Goal: Task Accomplishment & Management: Manage account settings

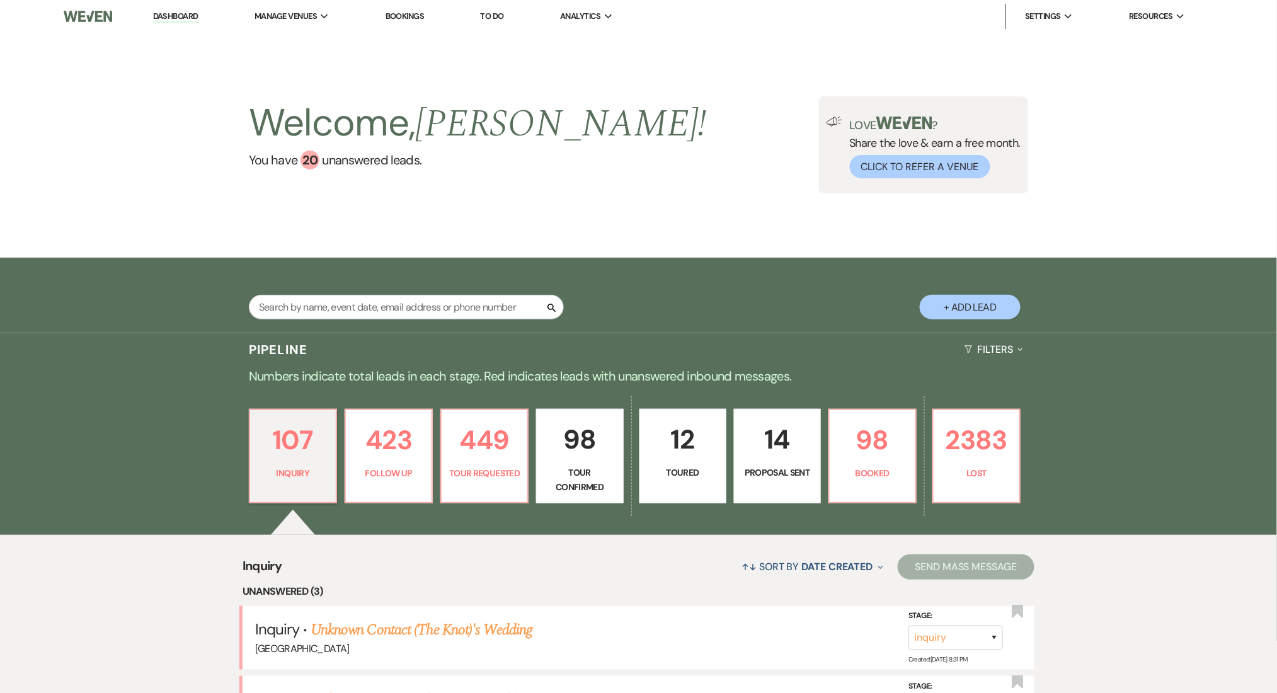
click at [87, 9] on img at bounding box center [88, 16] width 49 height 26
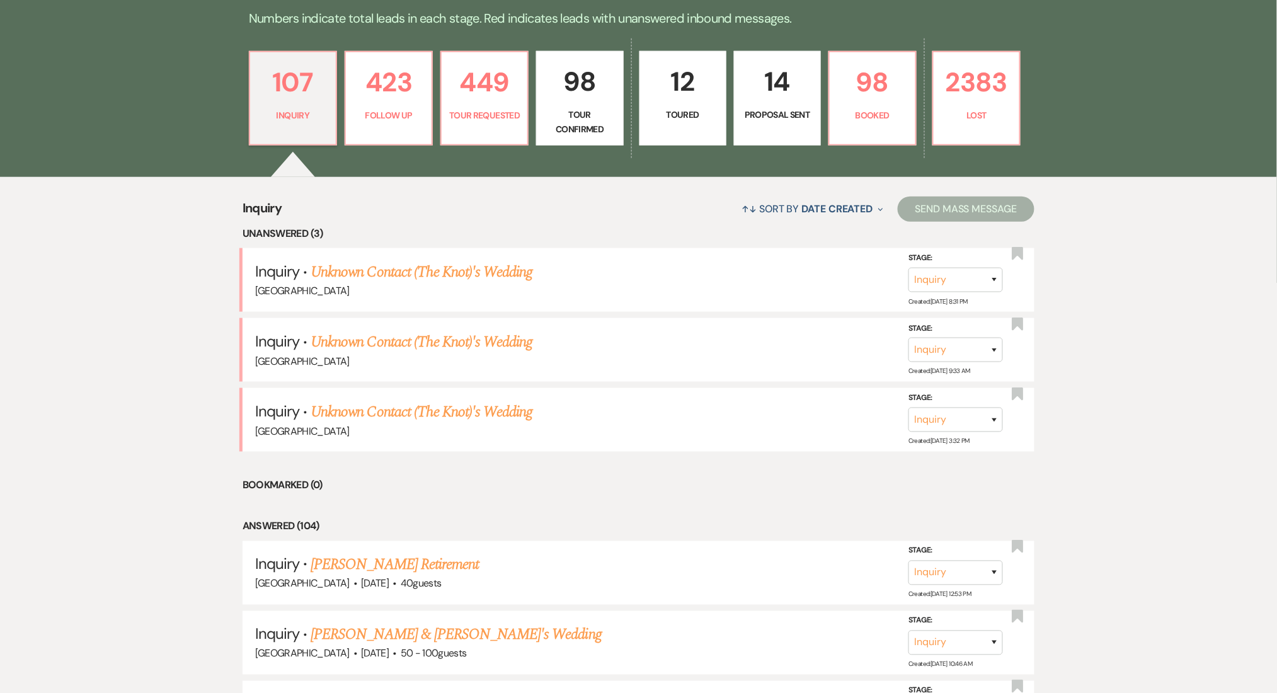
scroll to position [588, 0]
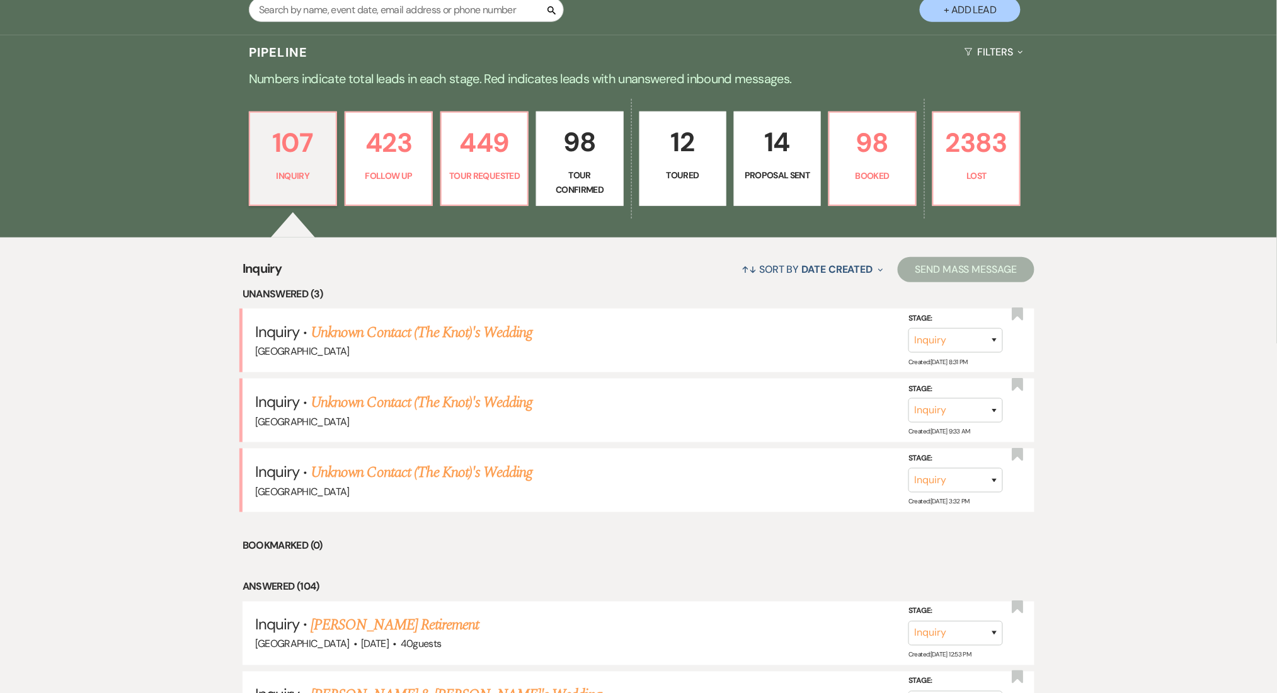
scroll to position [168, 0]
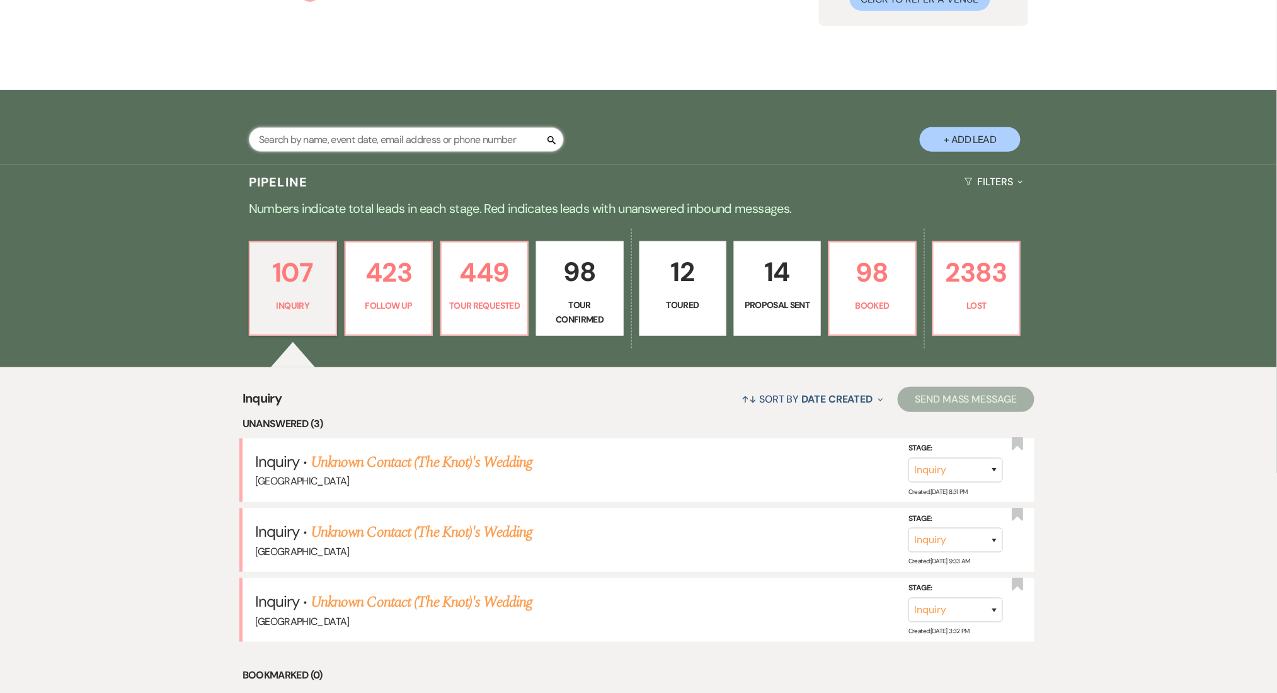
drag, startPoint x: 336, startPoint y: 130, endPoint x: 339, endPoint y: 123, distance: 7.6
click at [336, 134] on input "text" at bounding box center [406, 139] width 315 height 25
type input "jamal"
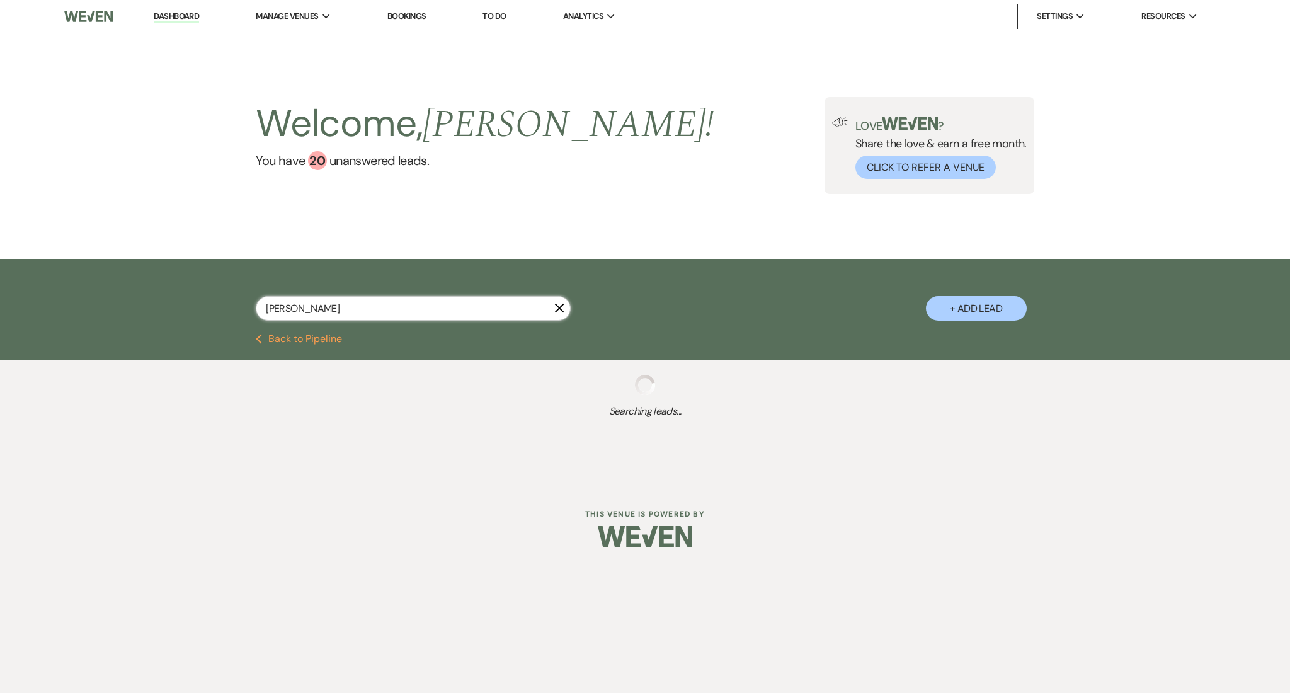
select select "8"
select select "5"
select select "4"
select select "8"
select select "5"
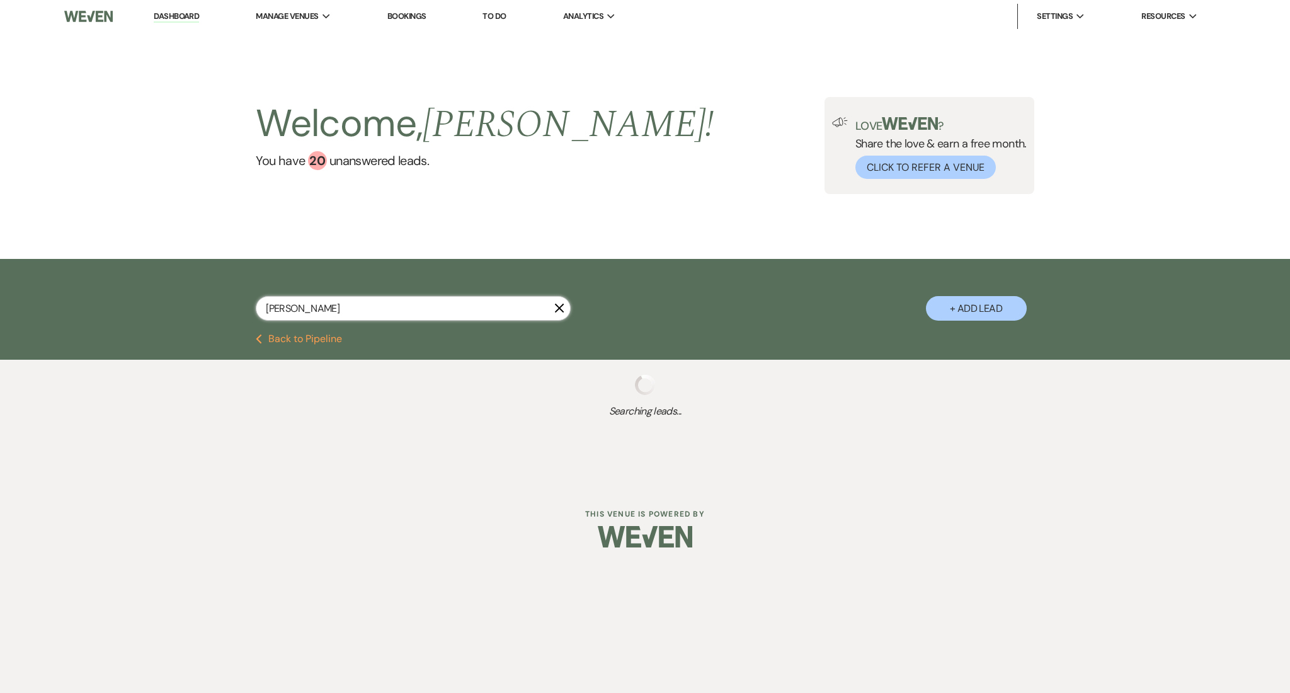
select select "8"
select select "5"
select select "8"
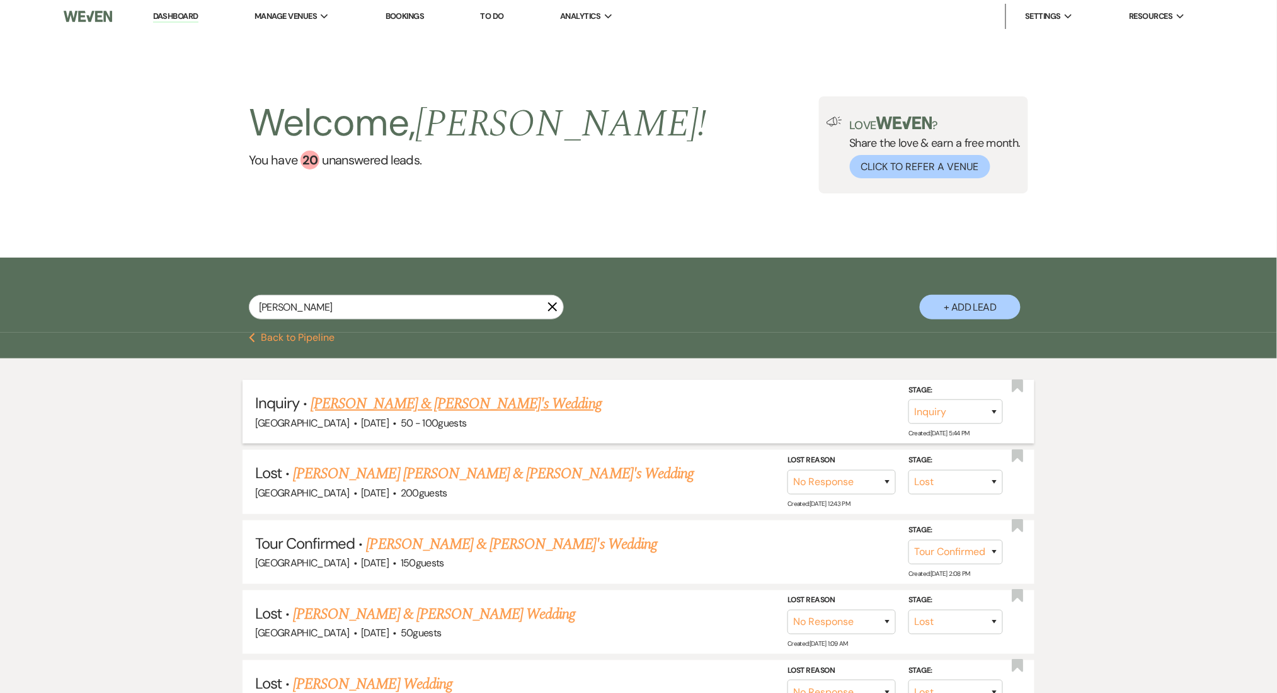
click at [358, 413] on link "[PERSON_NAME] & [PERSON_NAME]'s Wedding" at bounding box center [456, 403] width 291 height 23
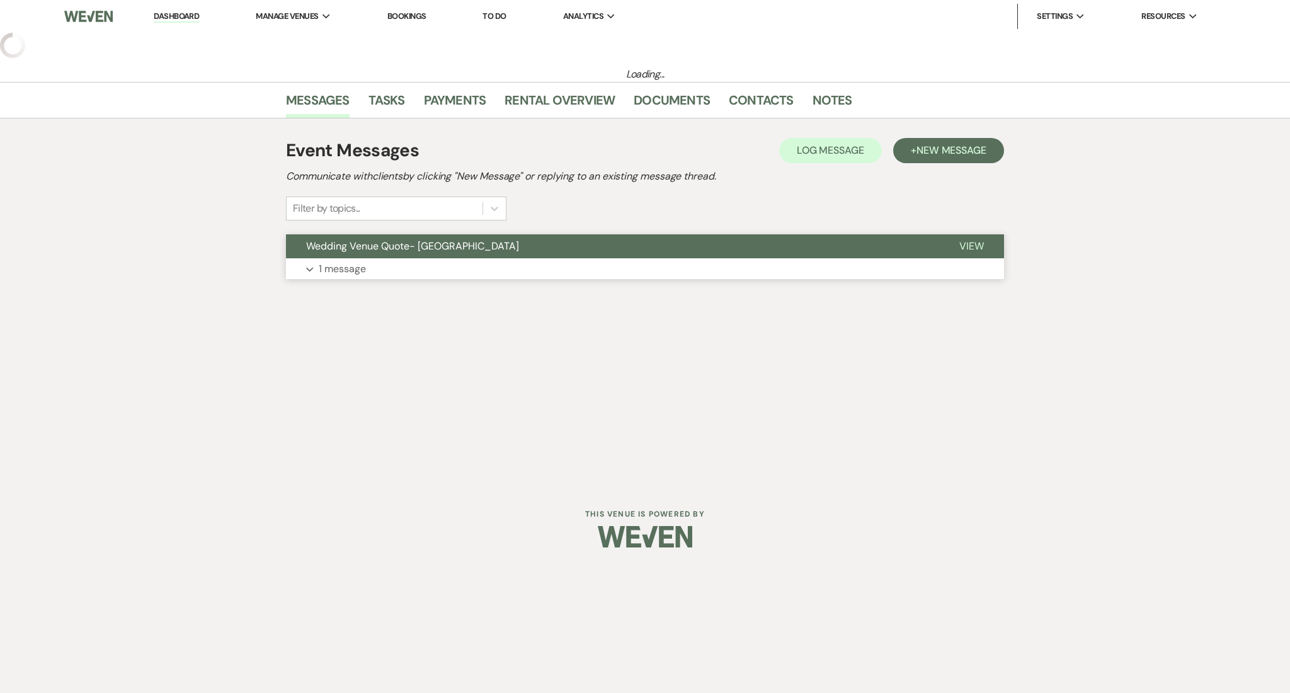
click at [372, 271] on button "Expand 1 message" at bounding box center [645, 268] width 718 height 21
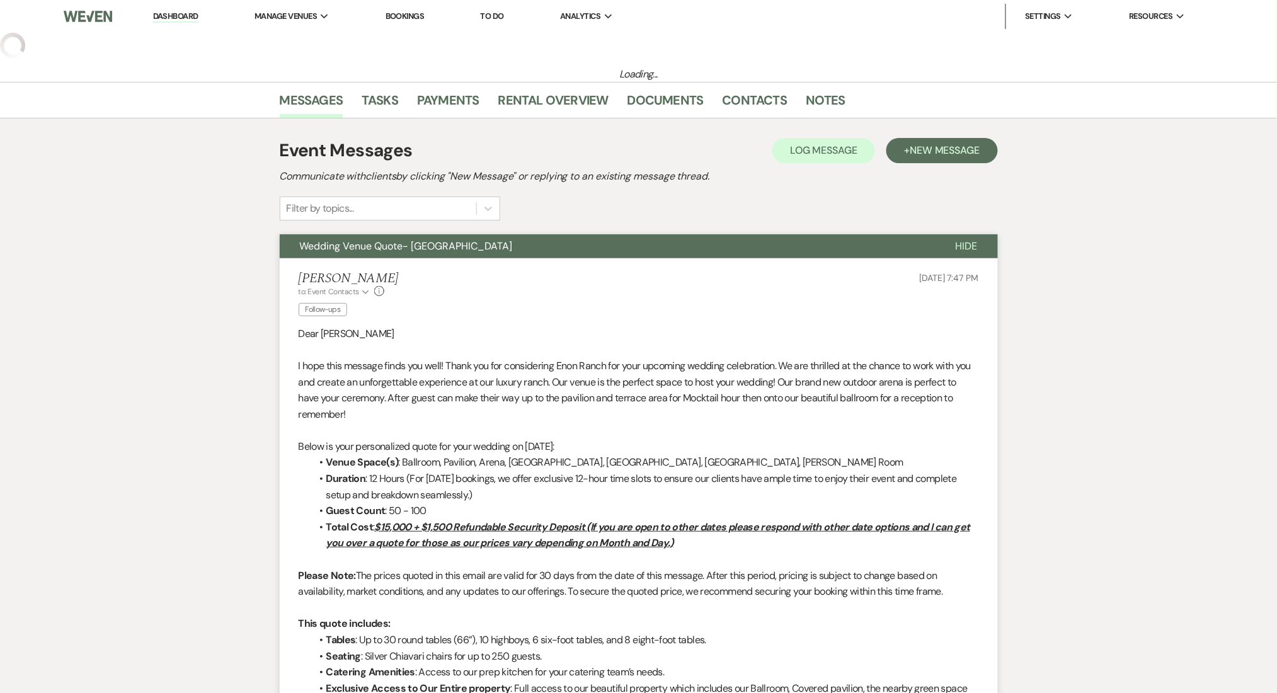
select select "22"
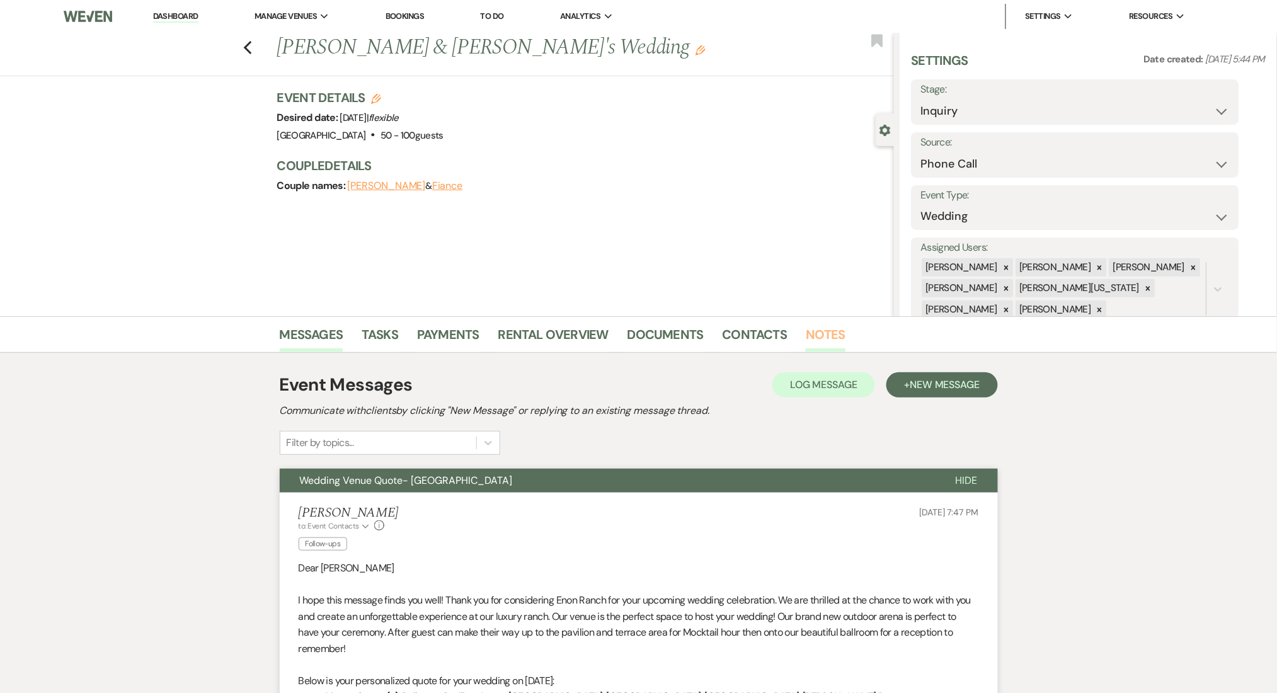
click at [829, 332] on link "Notes" at bounding box center [826, 338] width 40 height 28
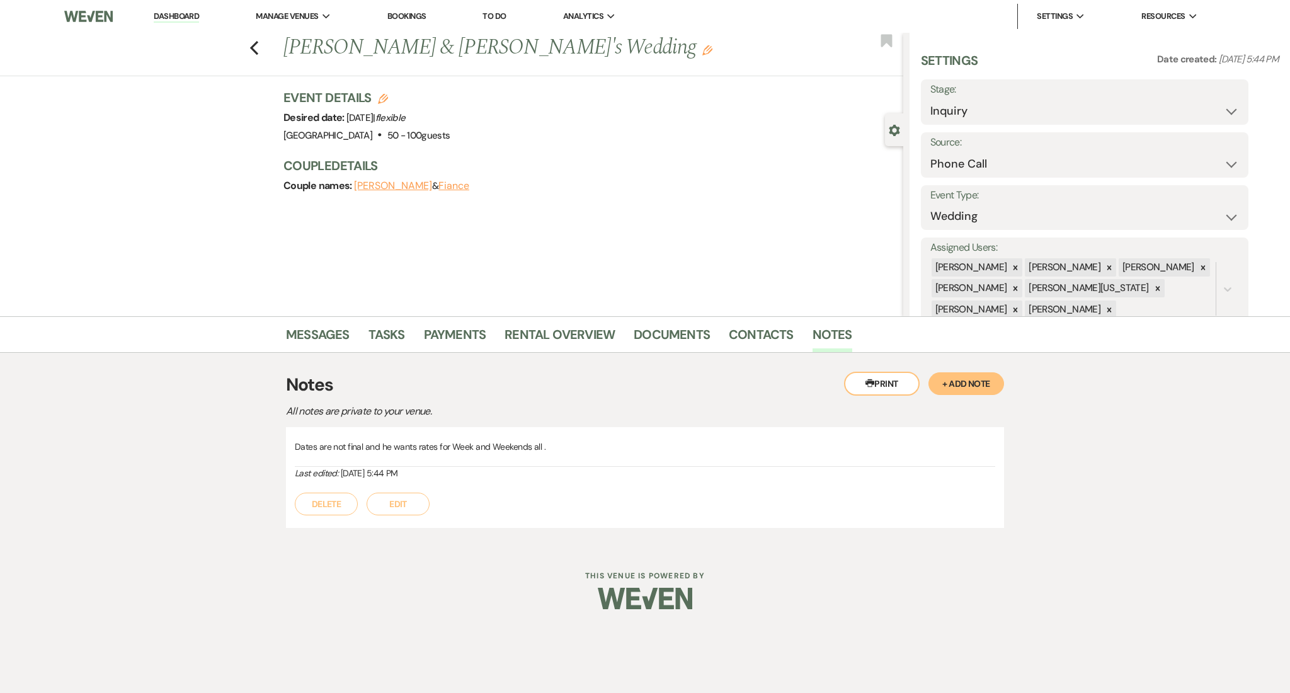
click at [77, 21] on img at bounding box center [88, 16] width 49 height 26
click at [178, 19] on link "Dashboard" at bounding box center [176, 17] width 45 height 12
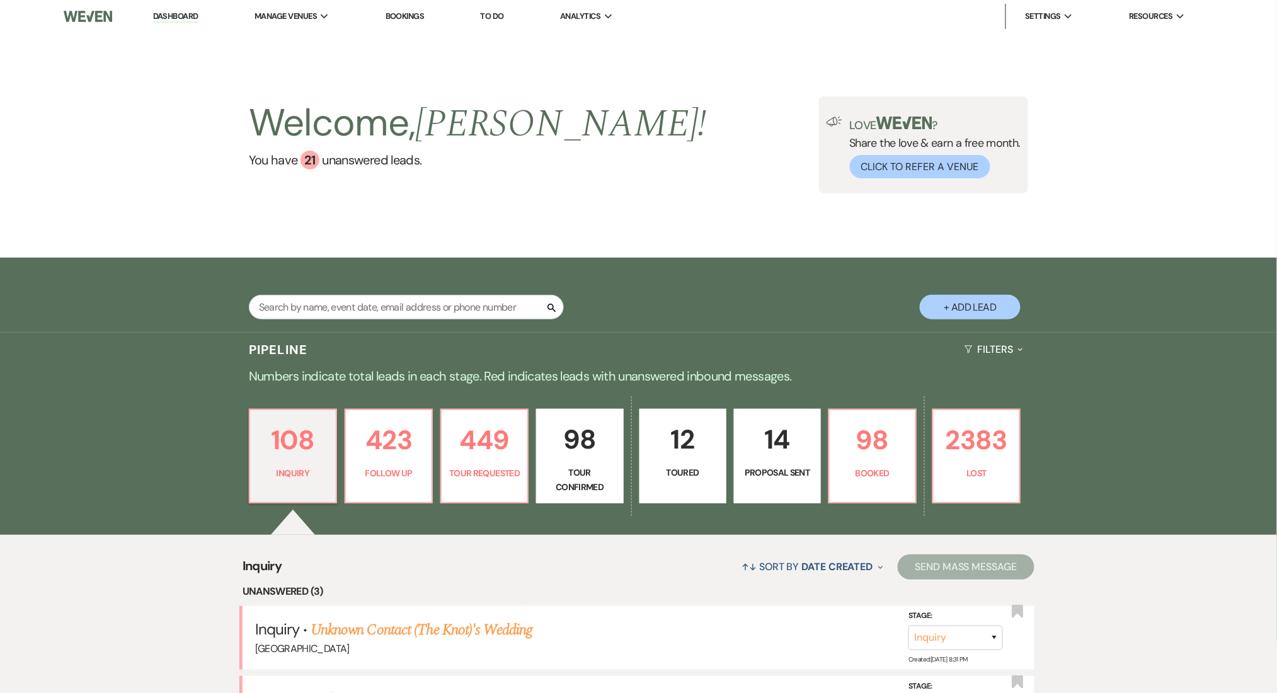
scroll to position [168, 0]
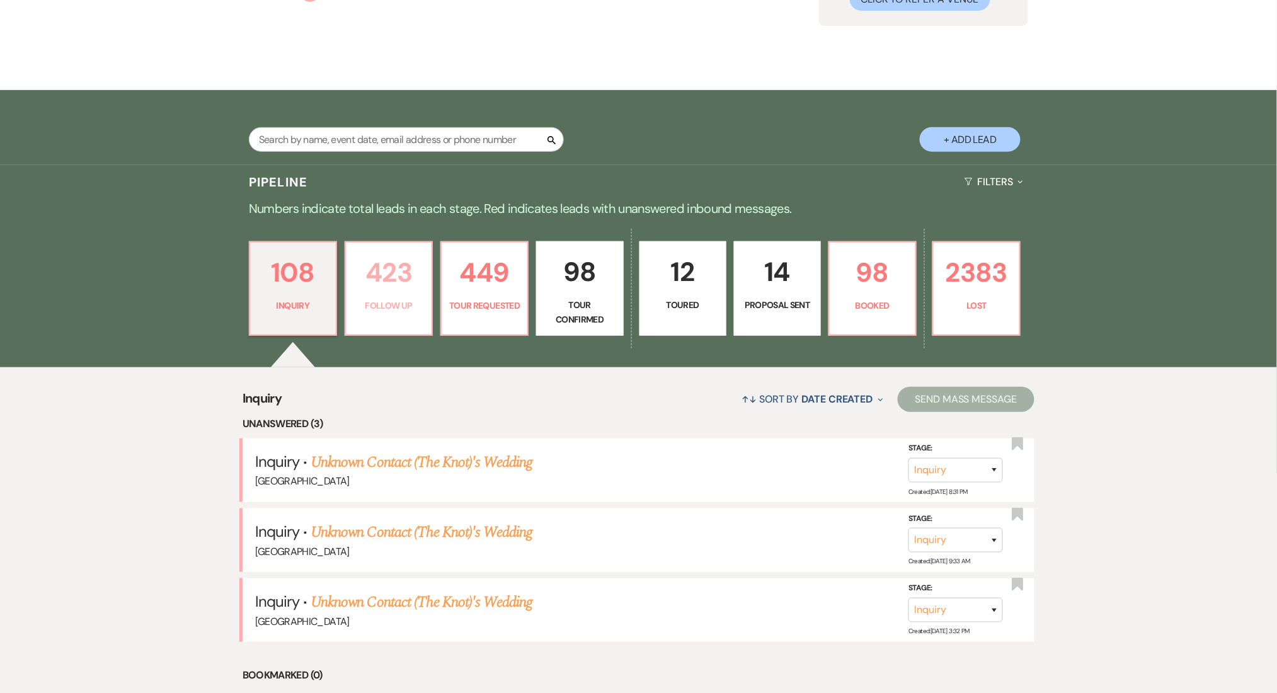
drag, startPoint x: 413, startPoint y: 285, endPoint x: 387, endPoint y: 3, distance: 284.1
click at [413, 286] on p "423" at bounding box center [388, 272] width 71 height 42
select select "9"
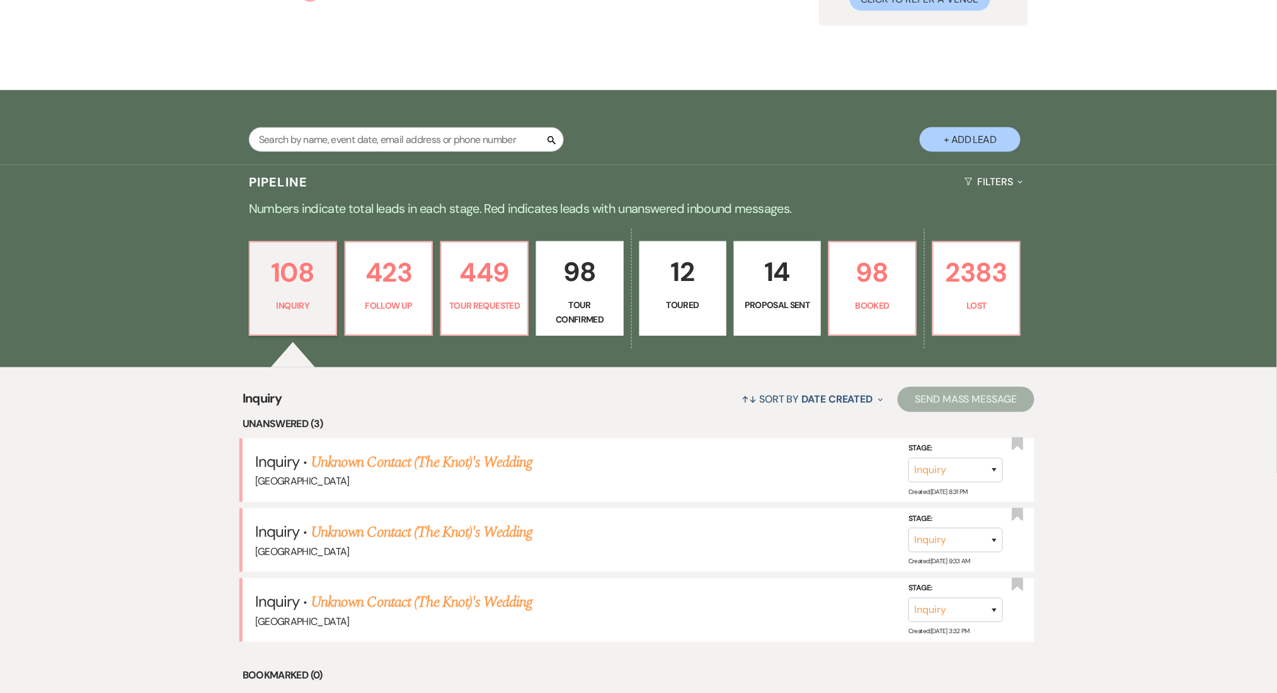
select select "9"
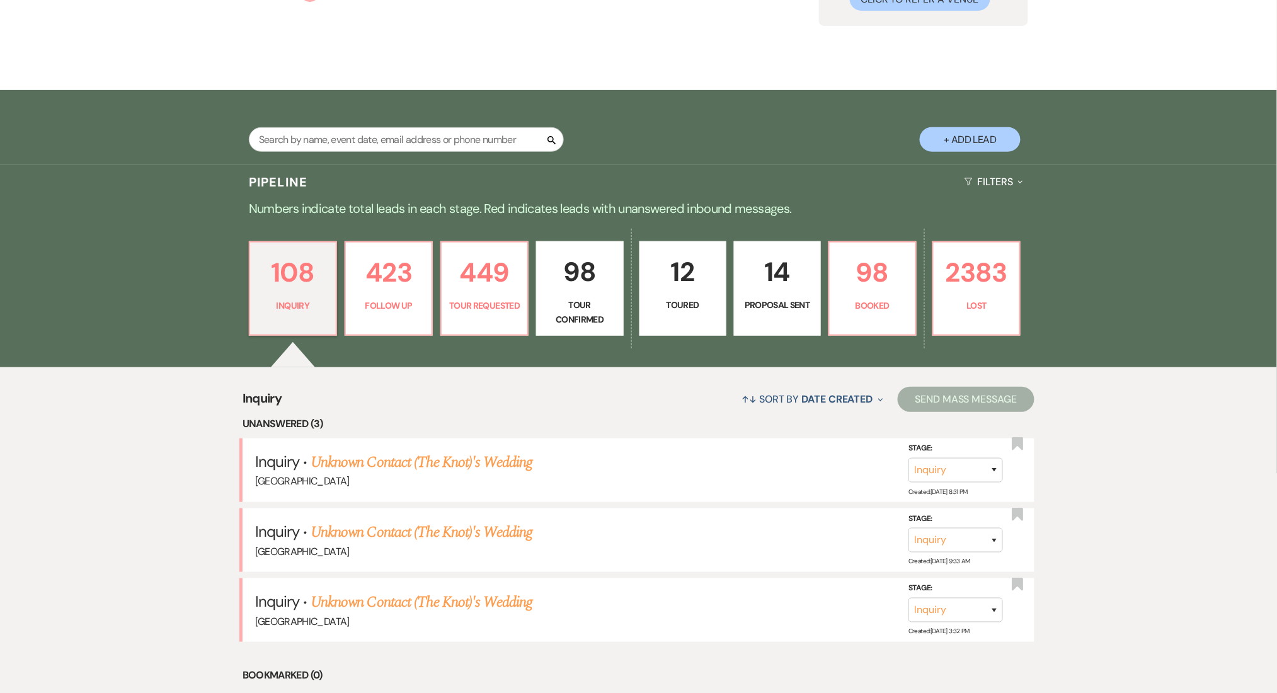
select select "9"
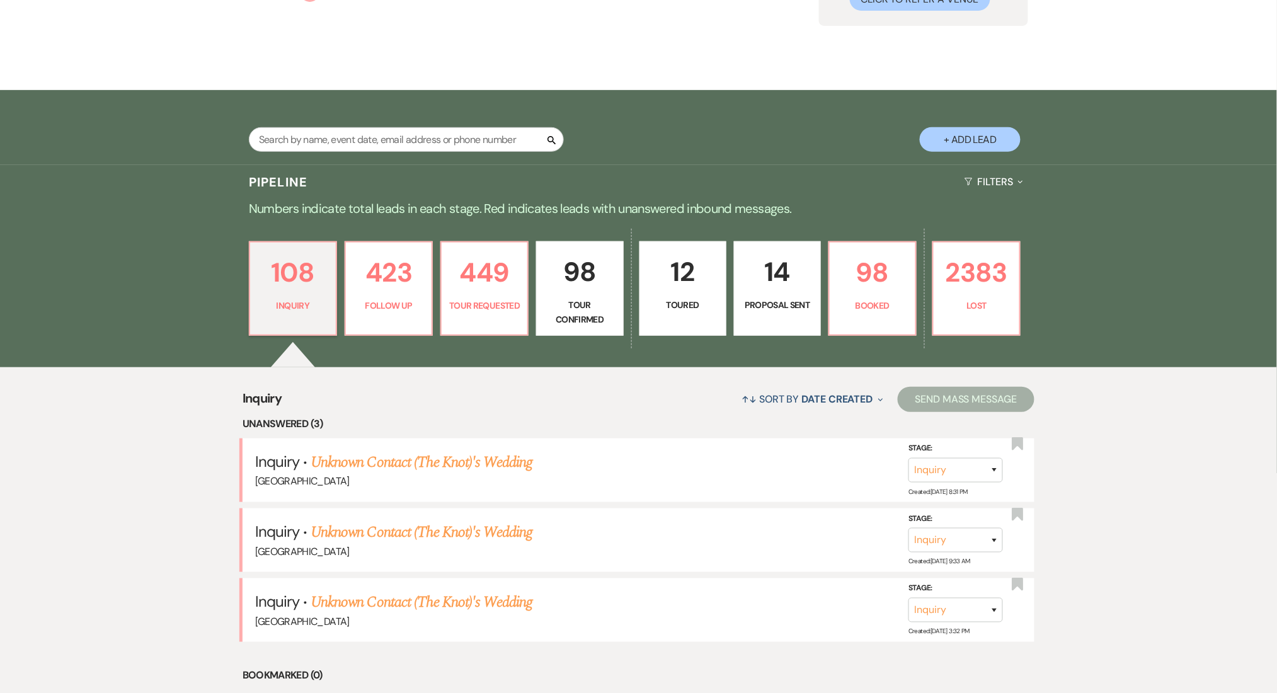
select select "9"
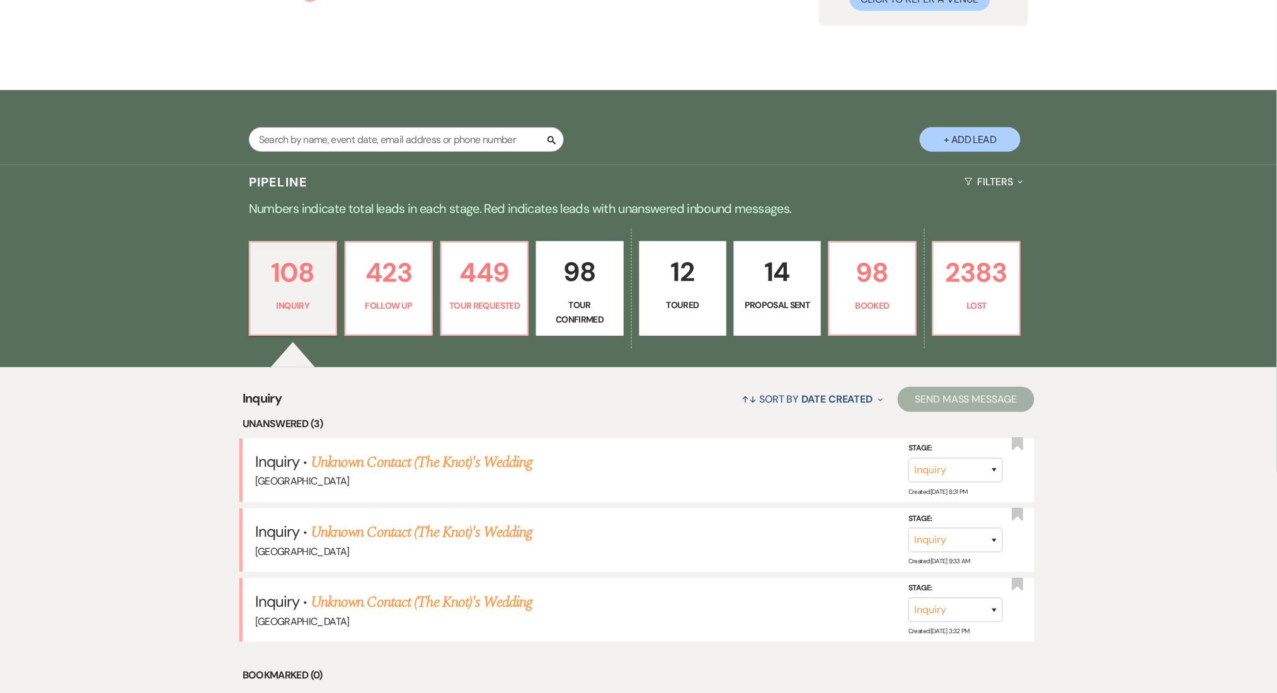
select select "9"
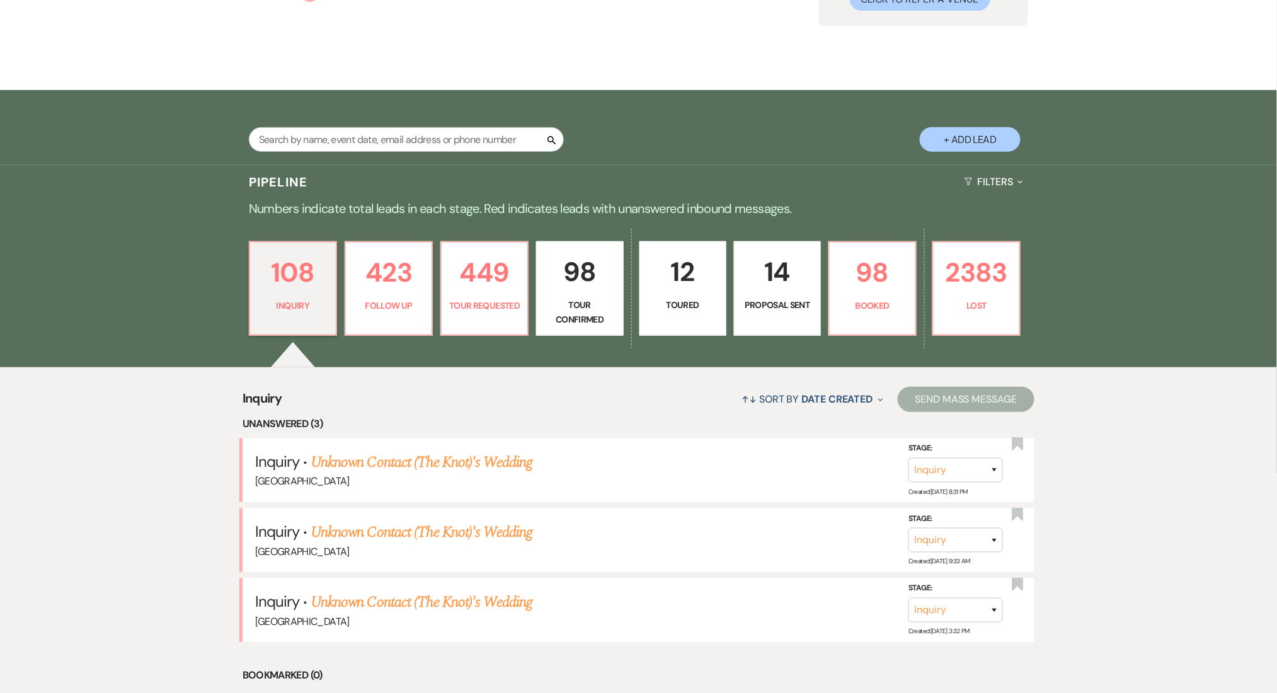
select select "9"
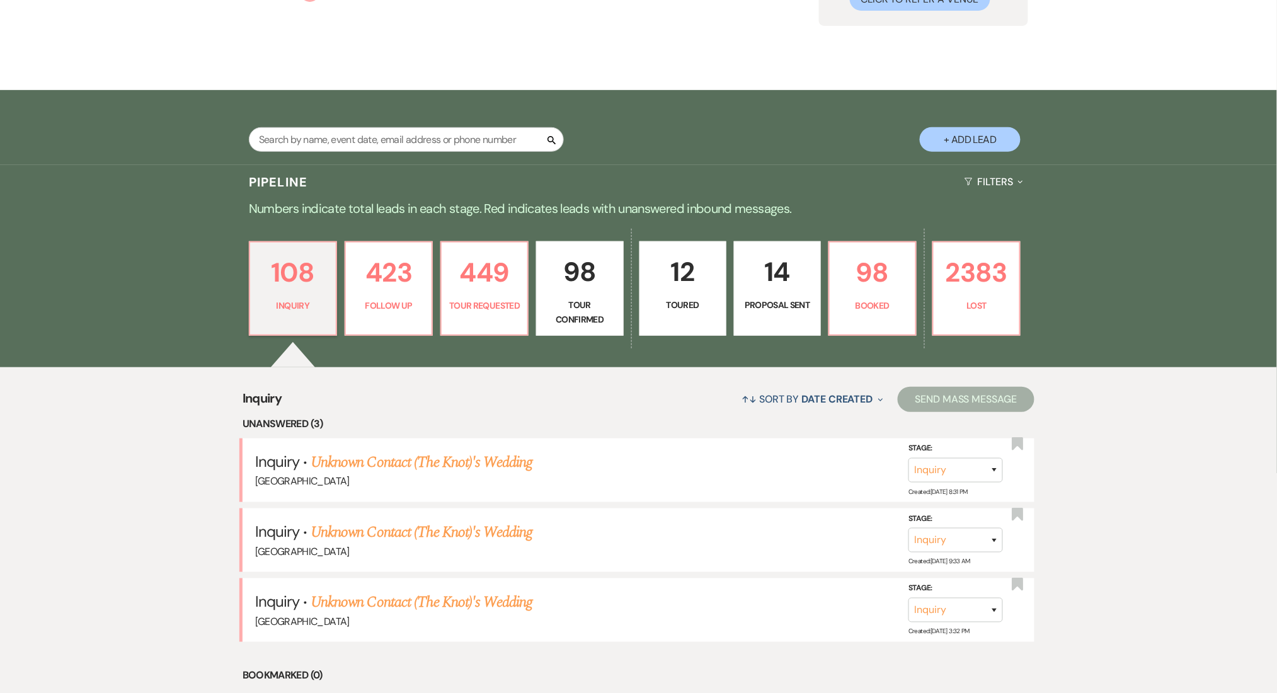
select select "9"
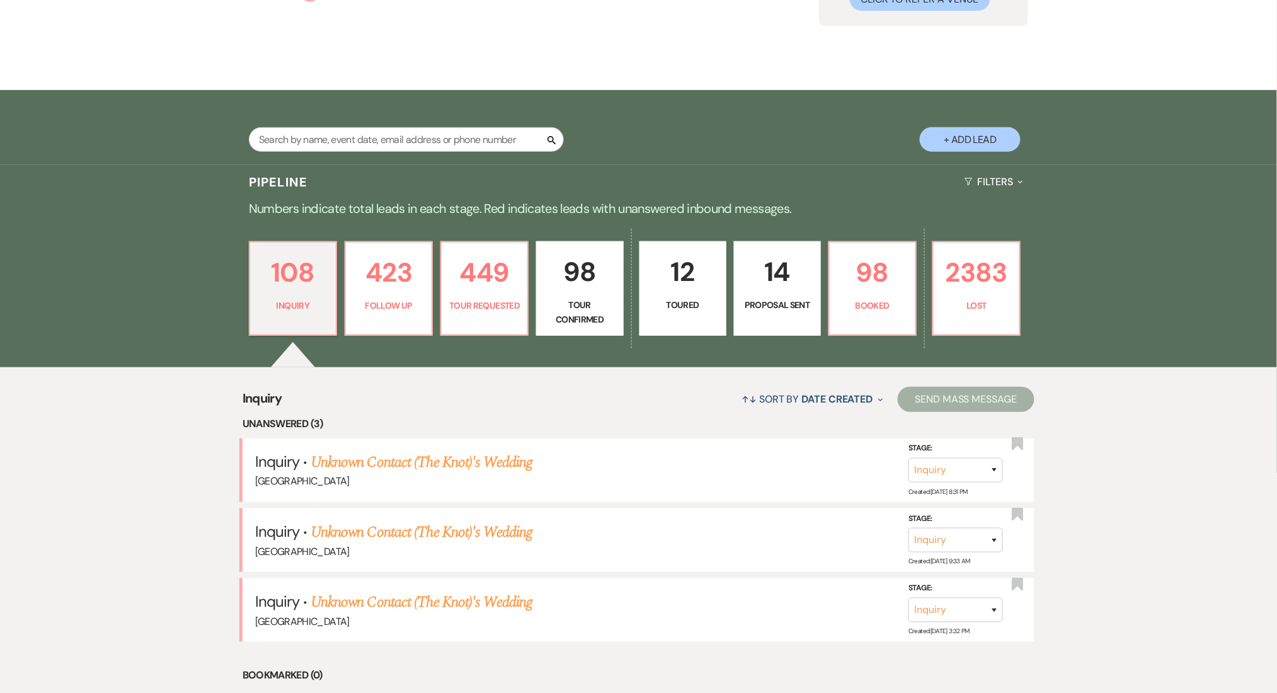
select select "9"
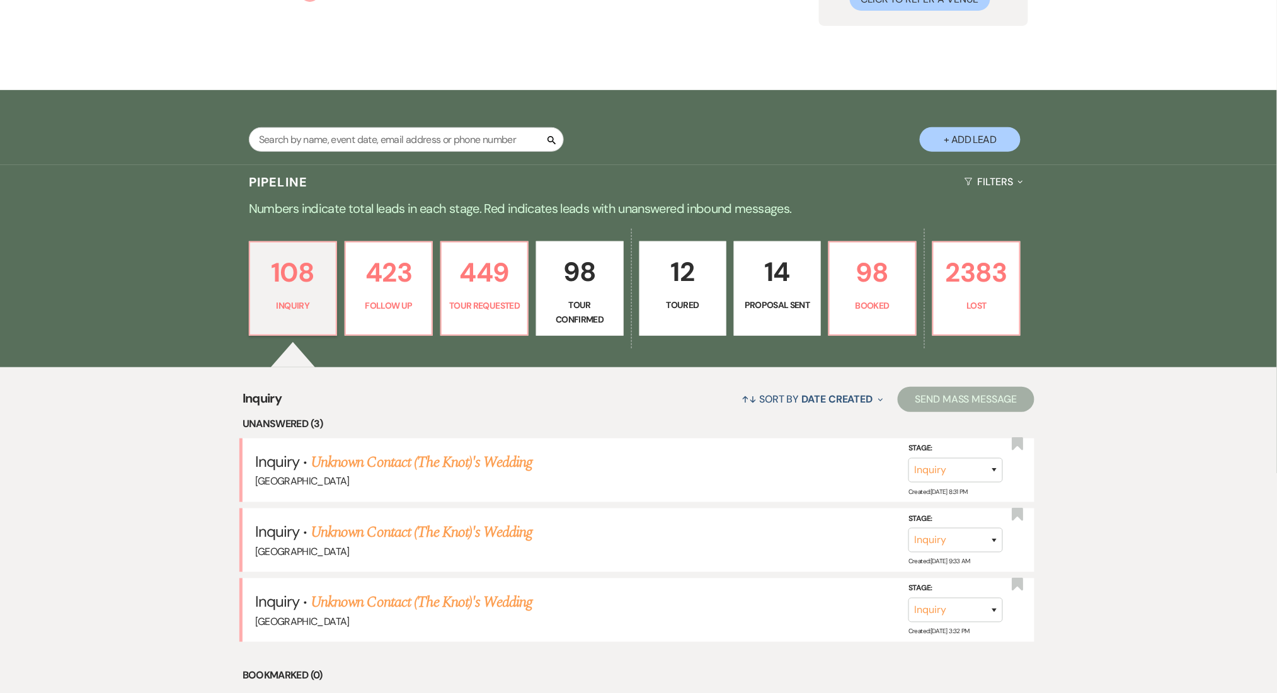
select select "9"
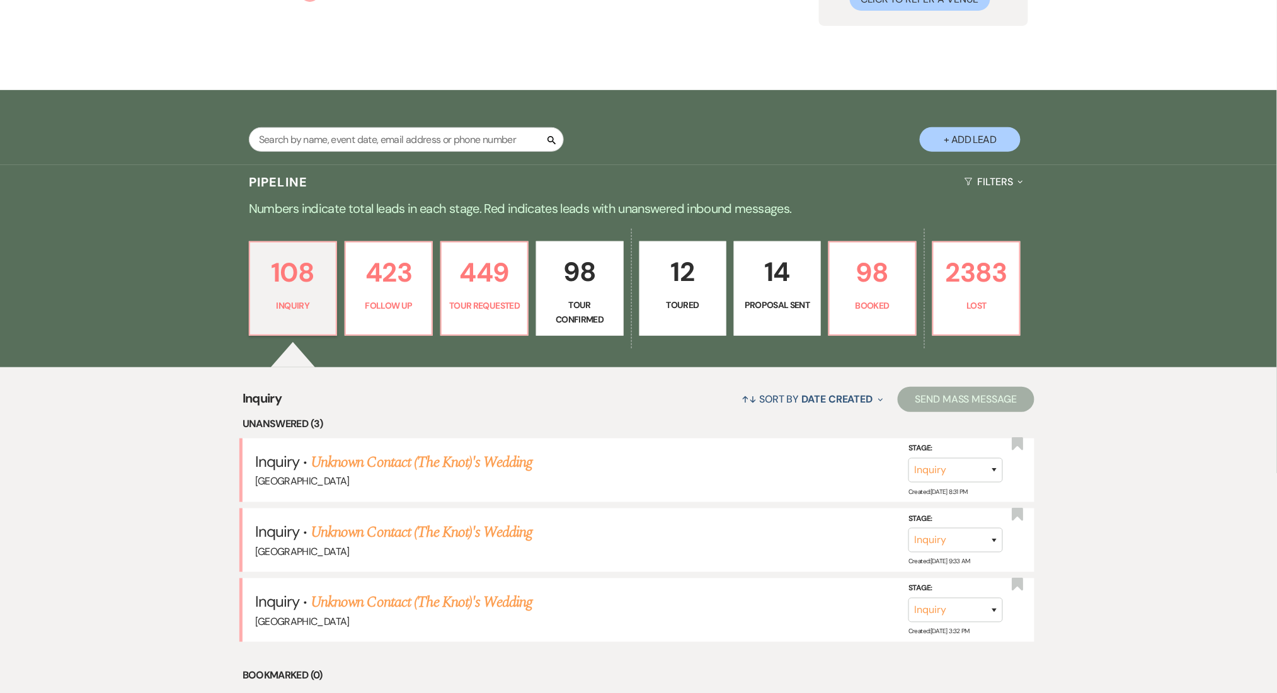
select select "9"
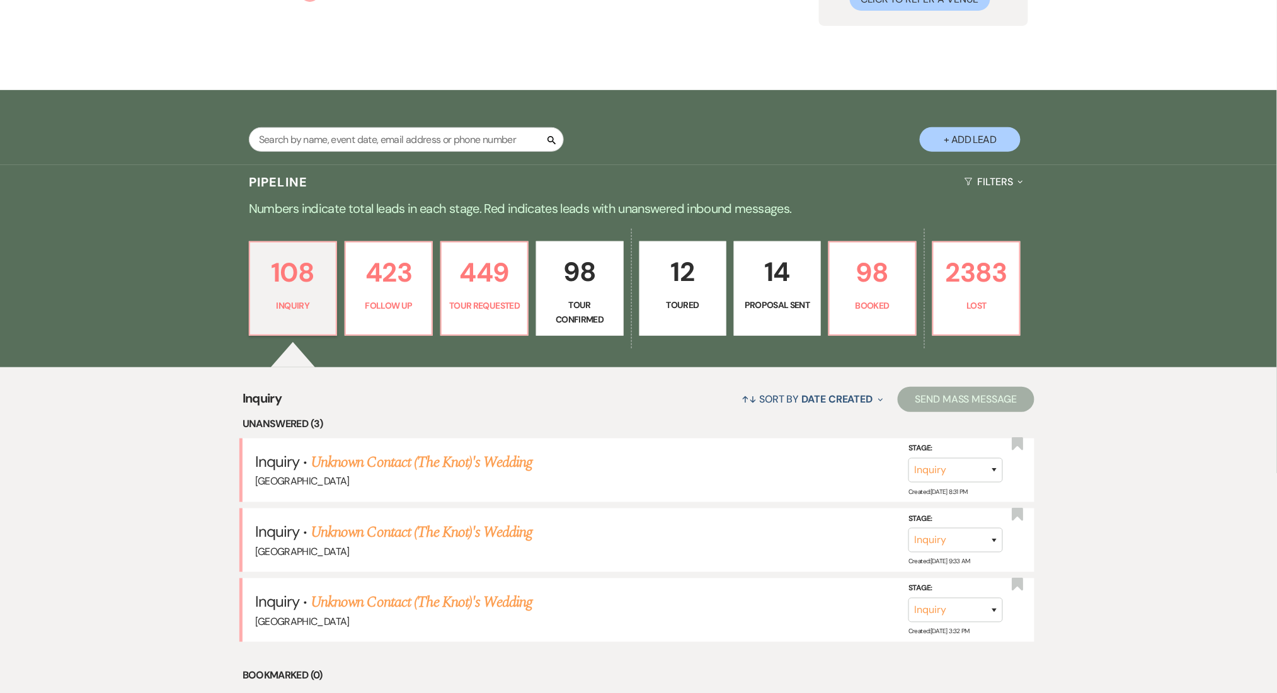
select select "9"
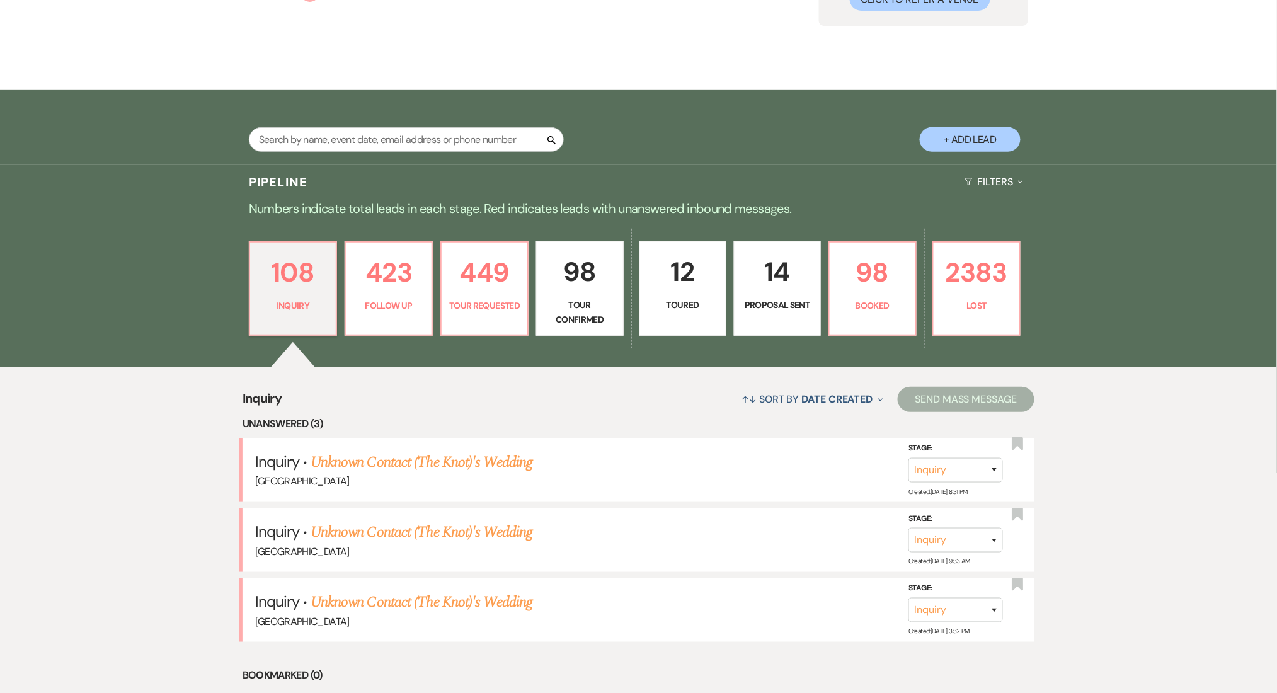
select select "9"
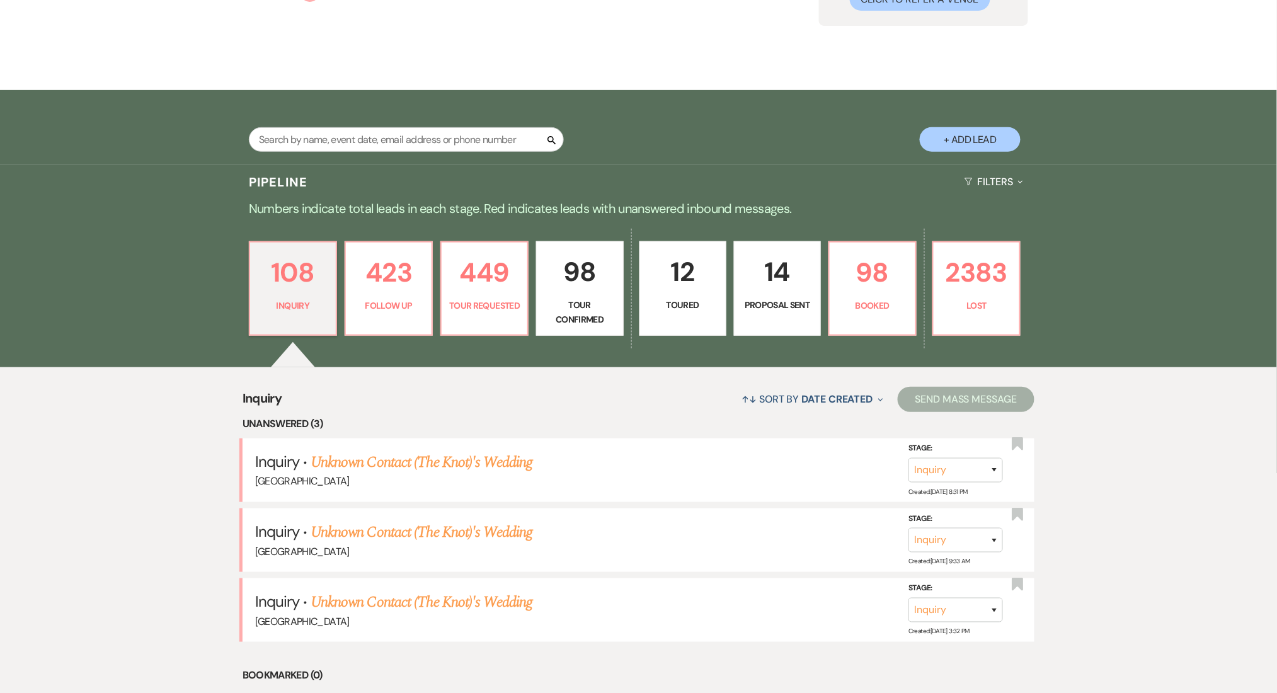
select select "9"
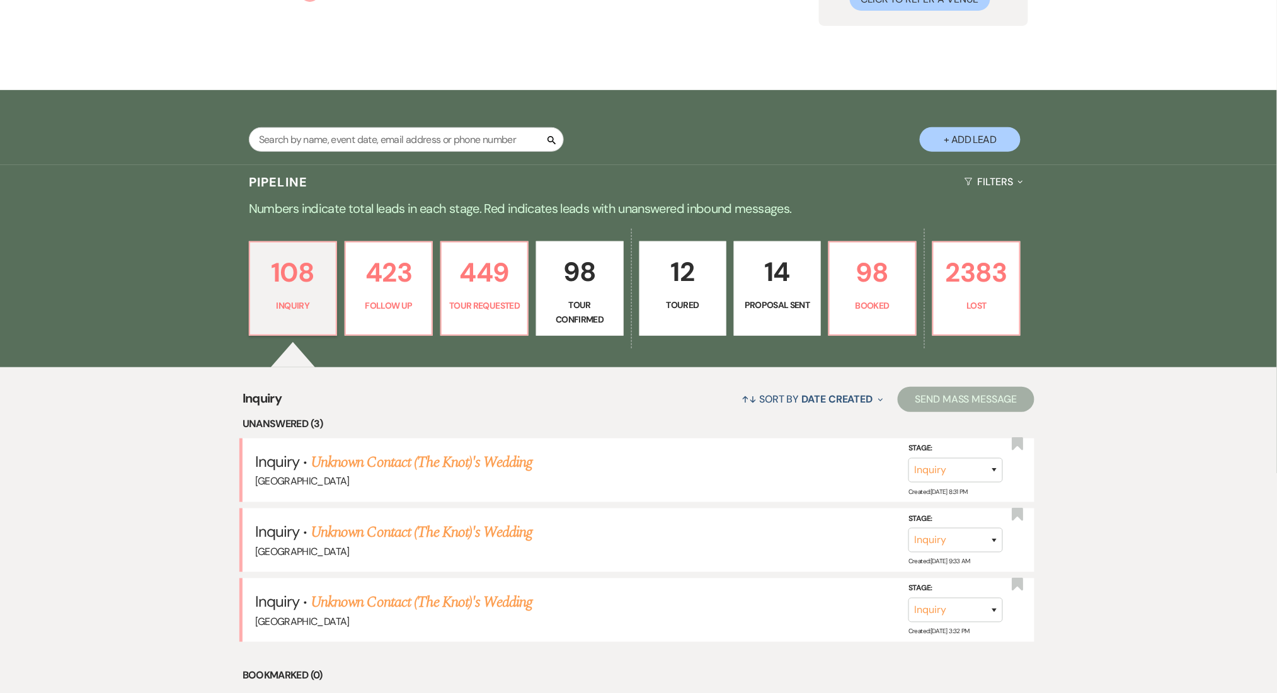
select select "9"
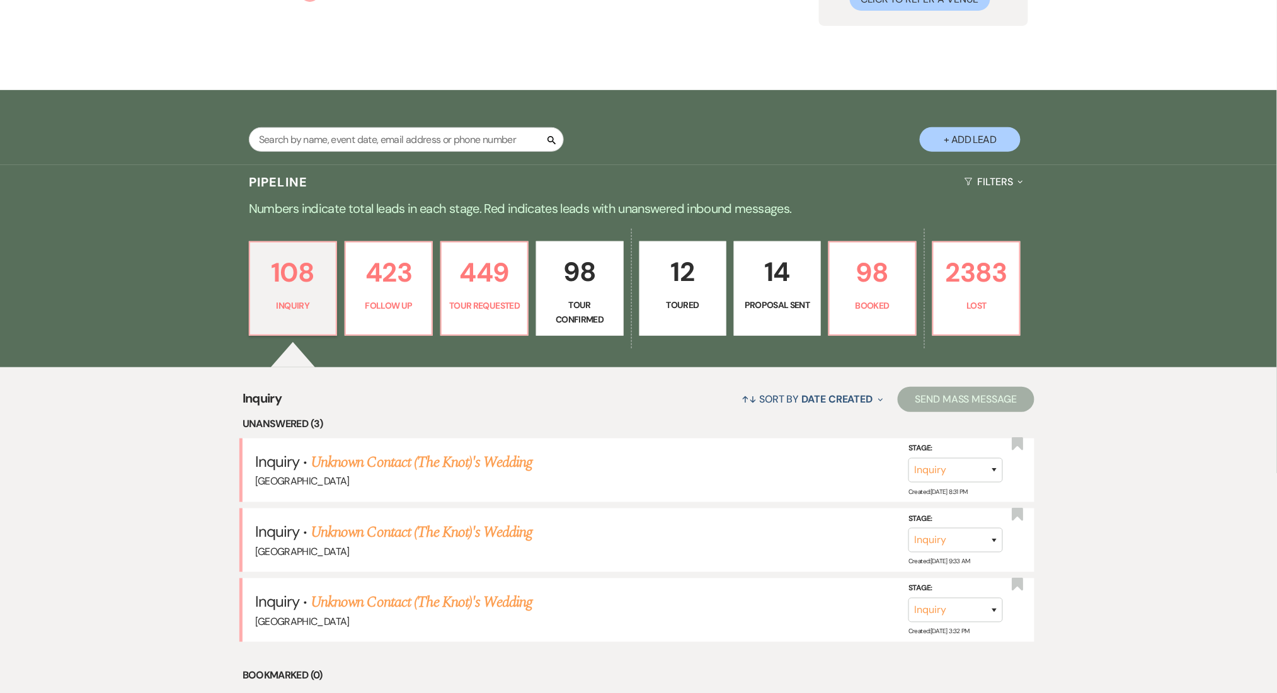
select select "9"
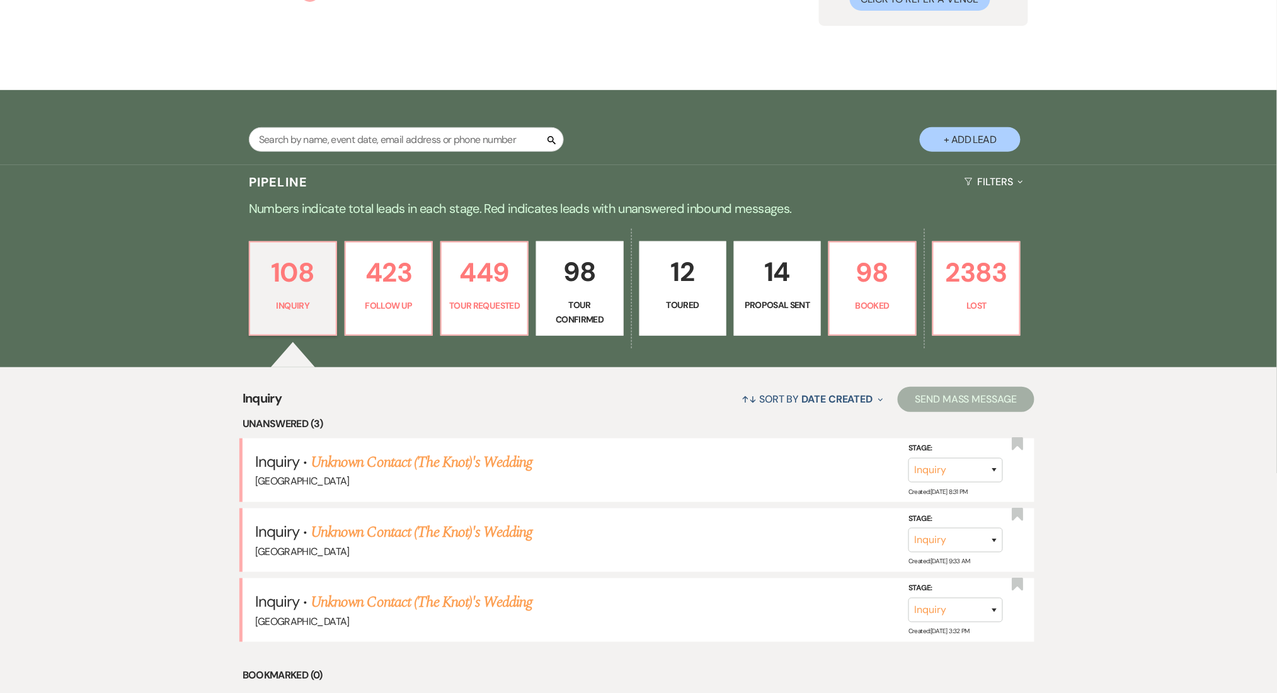
select select "9"
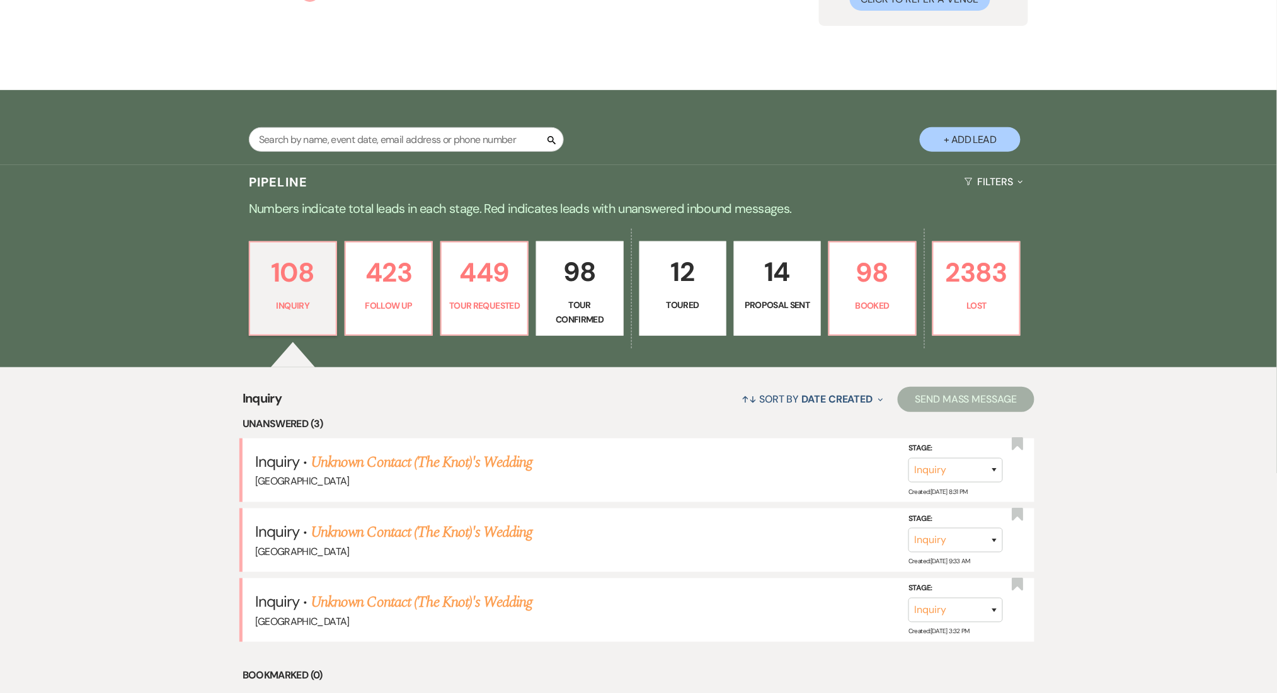
select select "9"
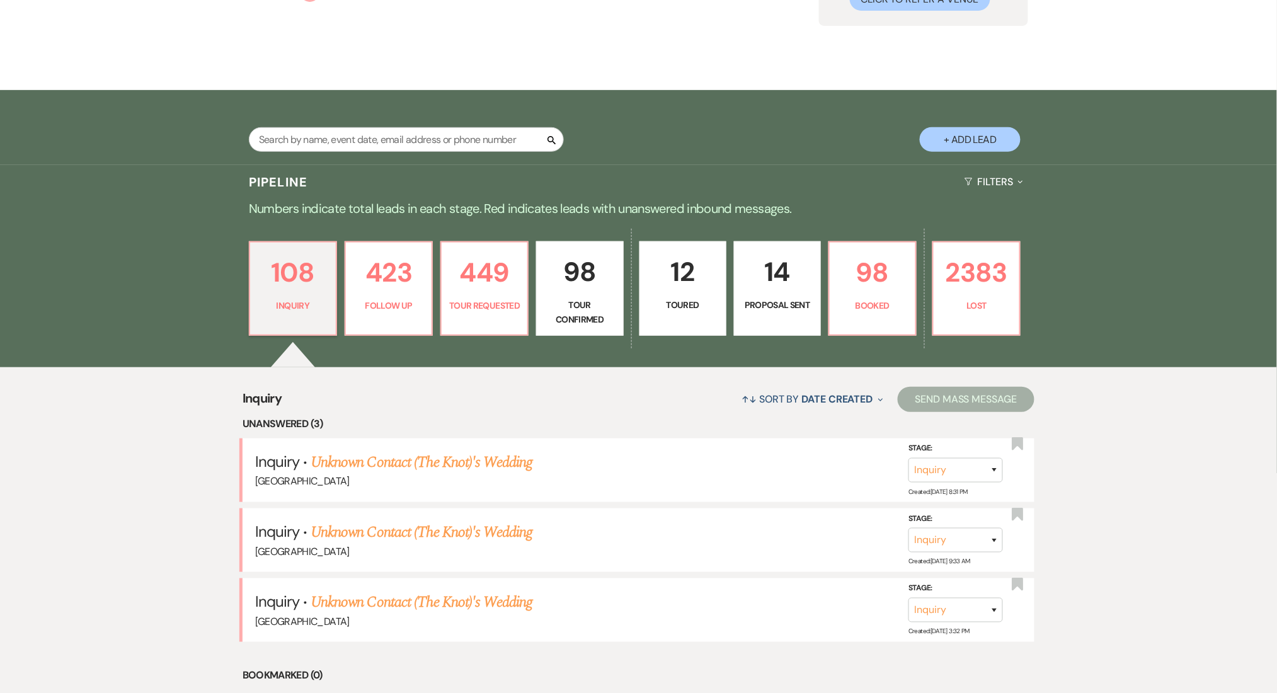
select select "9"
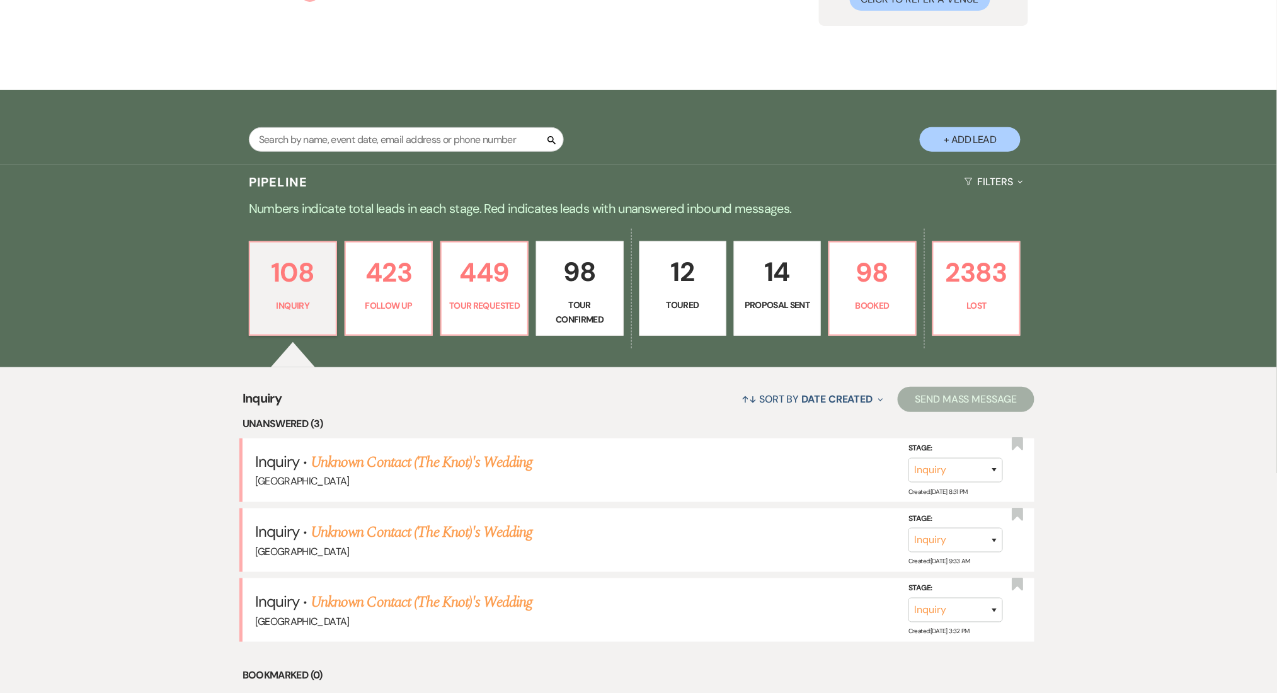
select select "9"
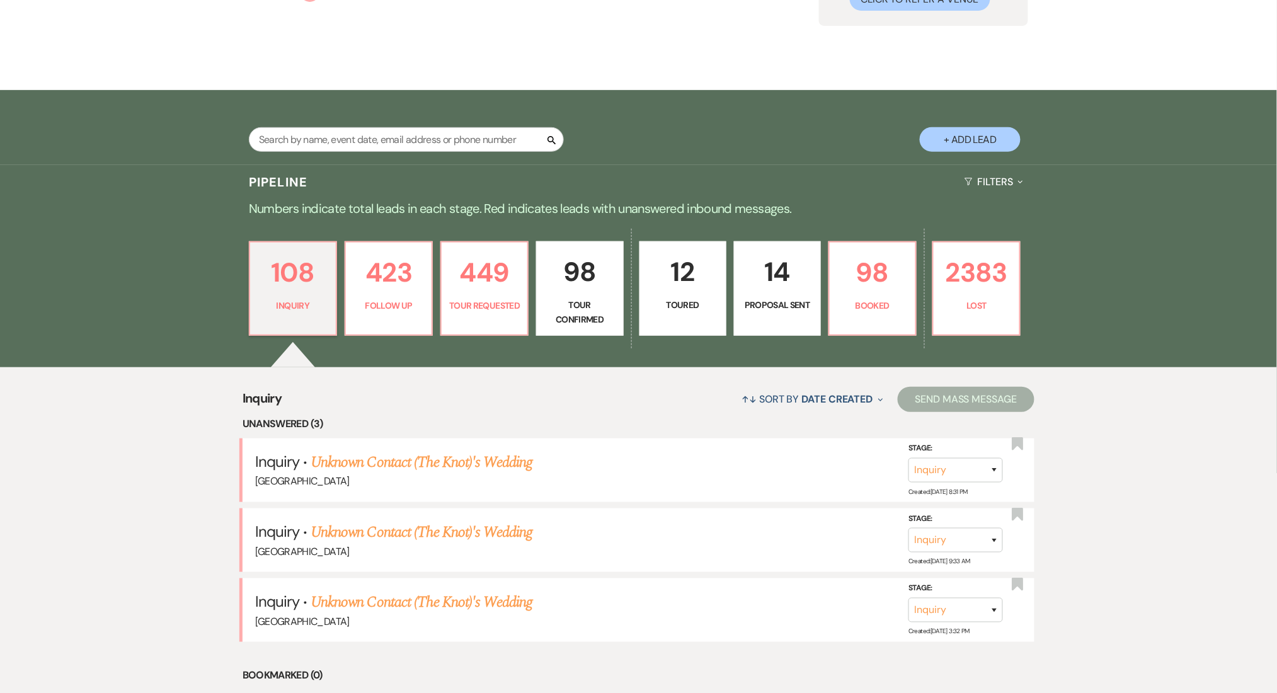
select select "9"
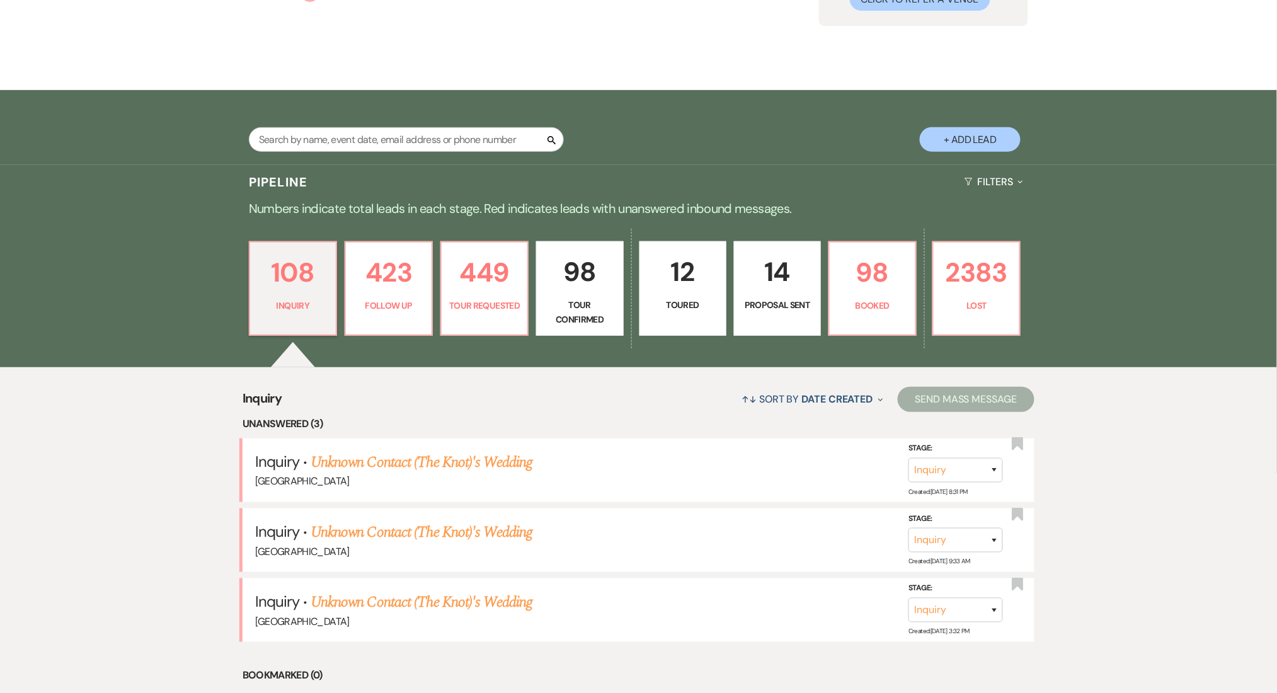
select select "9"
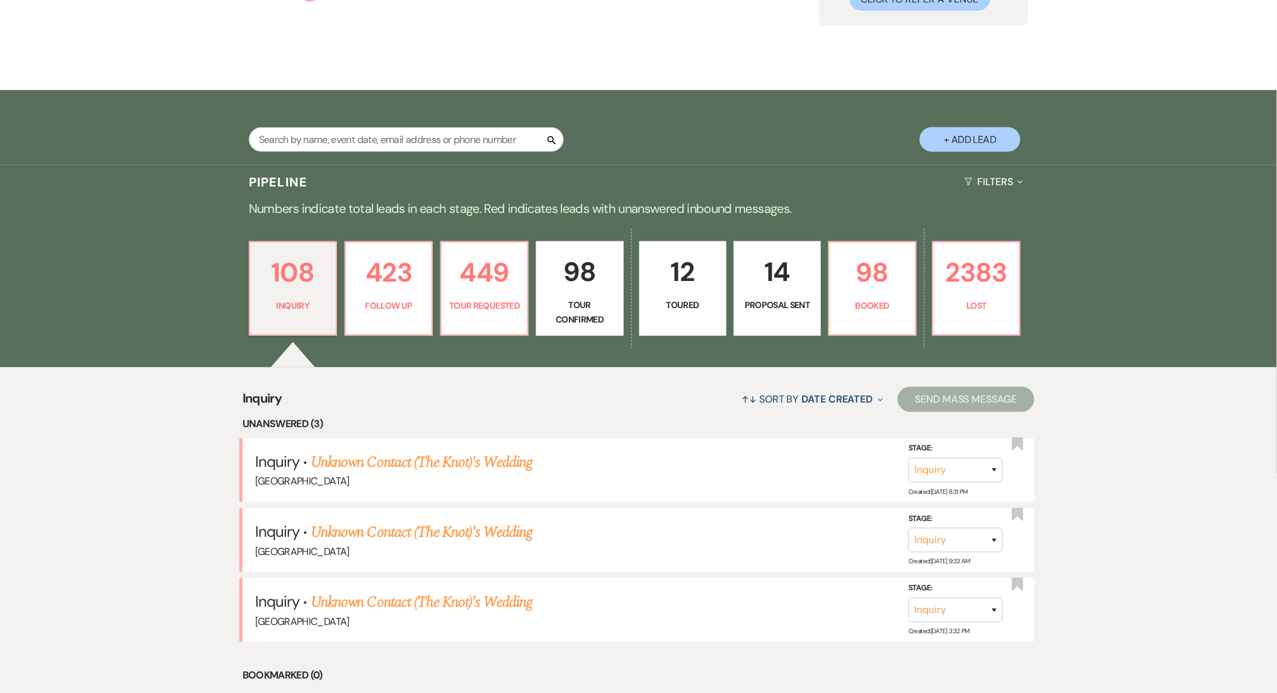
select select "9"
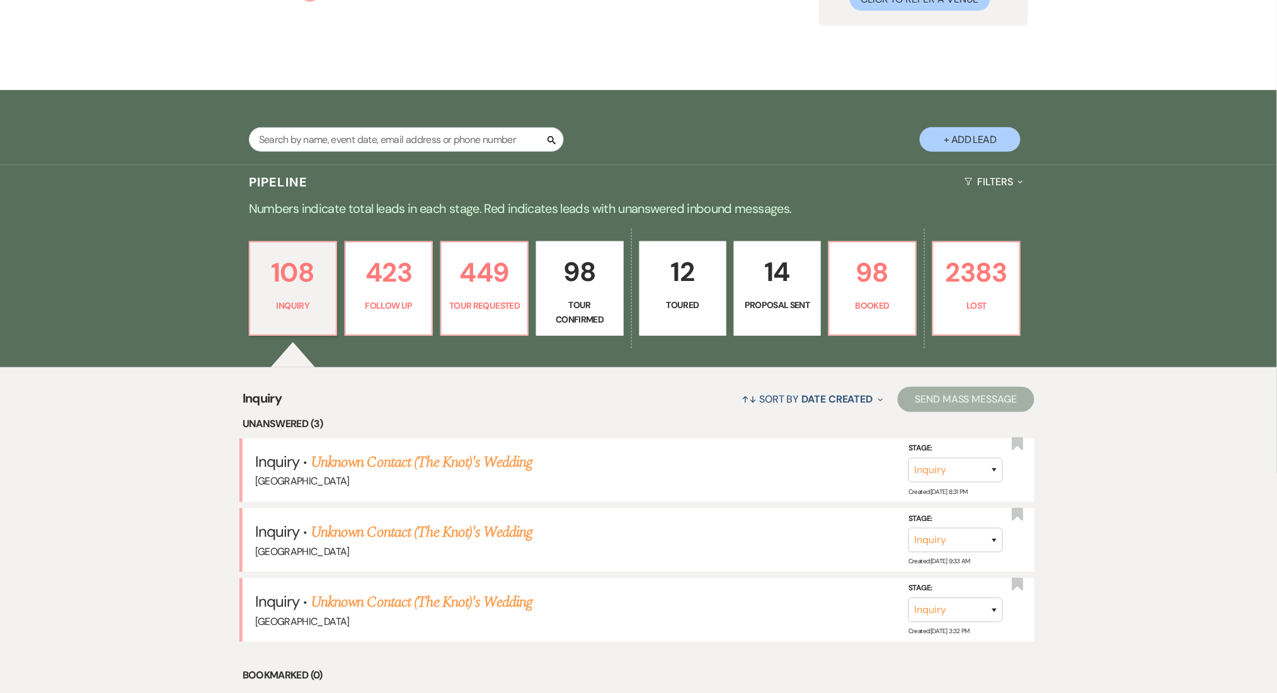
select select "9"
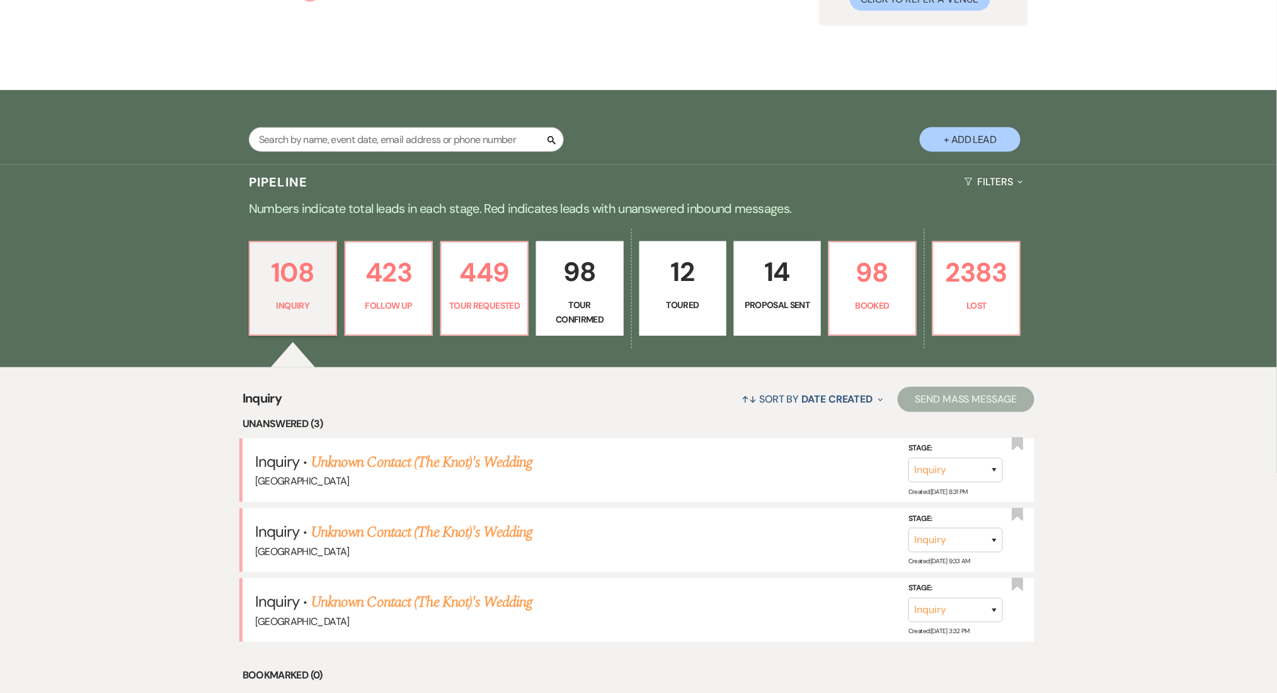
select select "9"
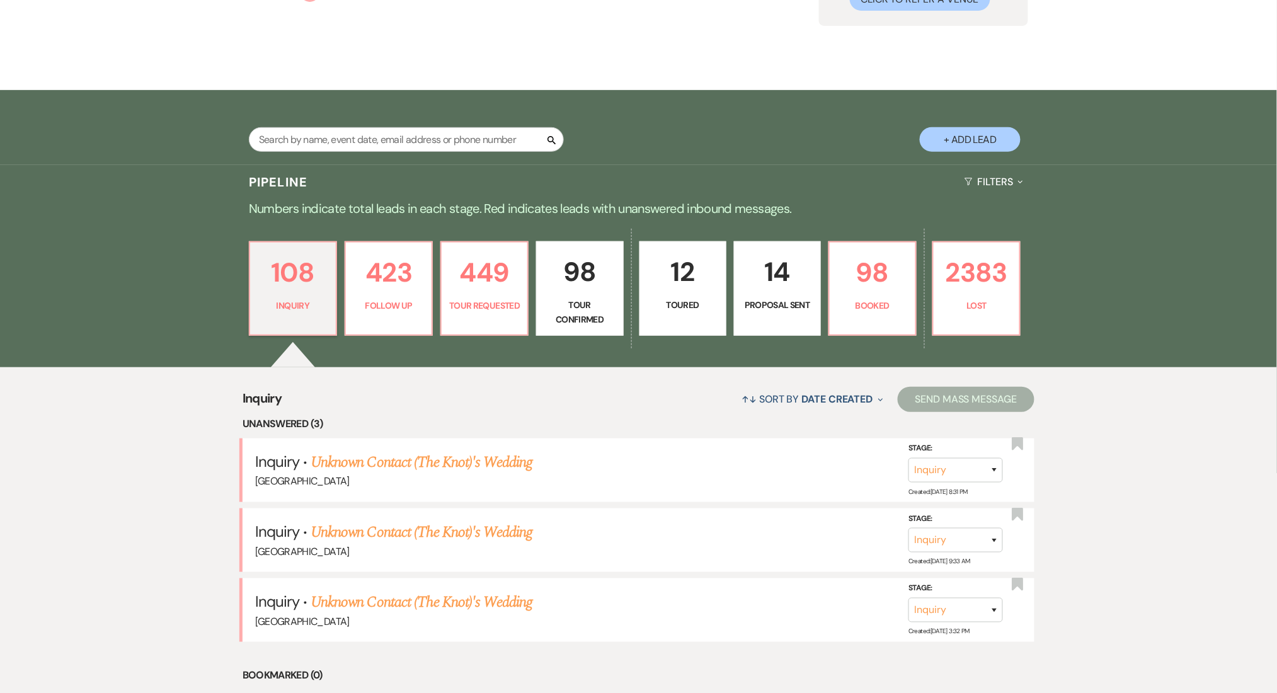
select select "9"
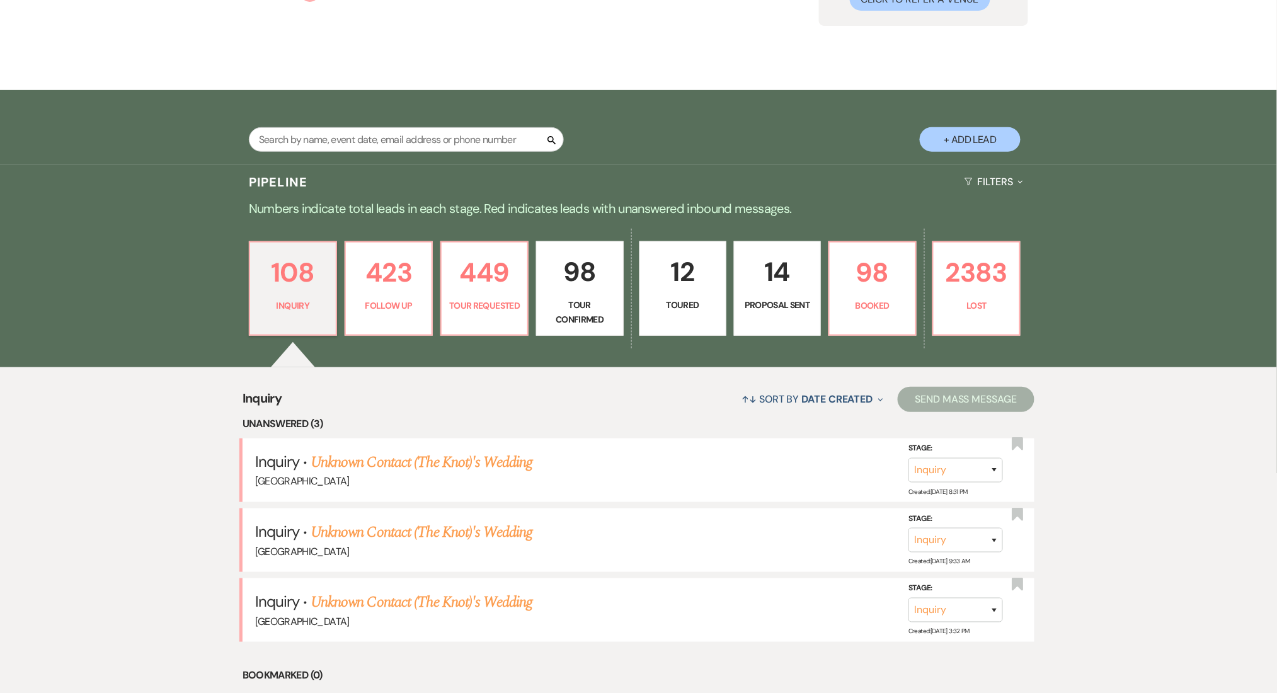
select select "9"
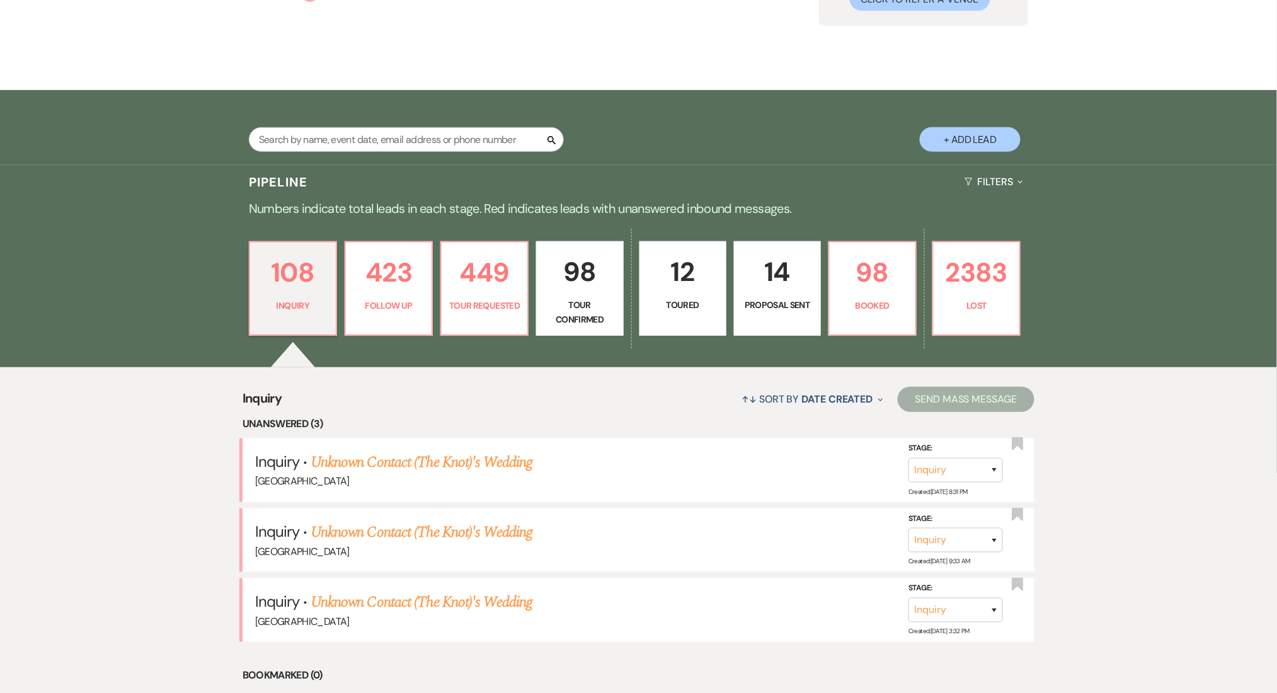
select select "9"
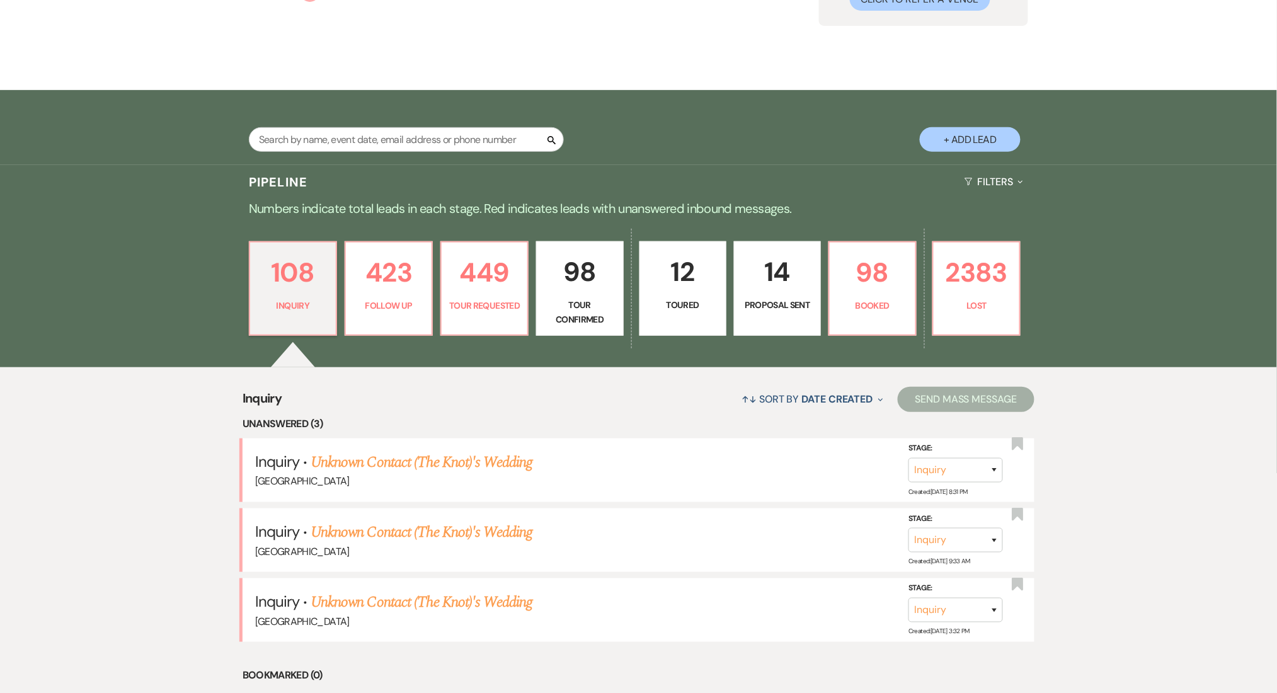
select select "9"
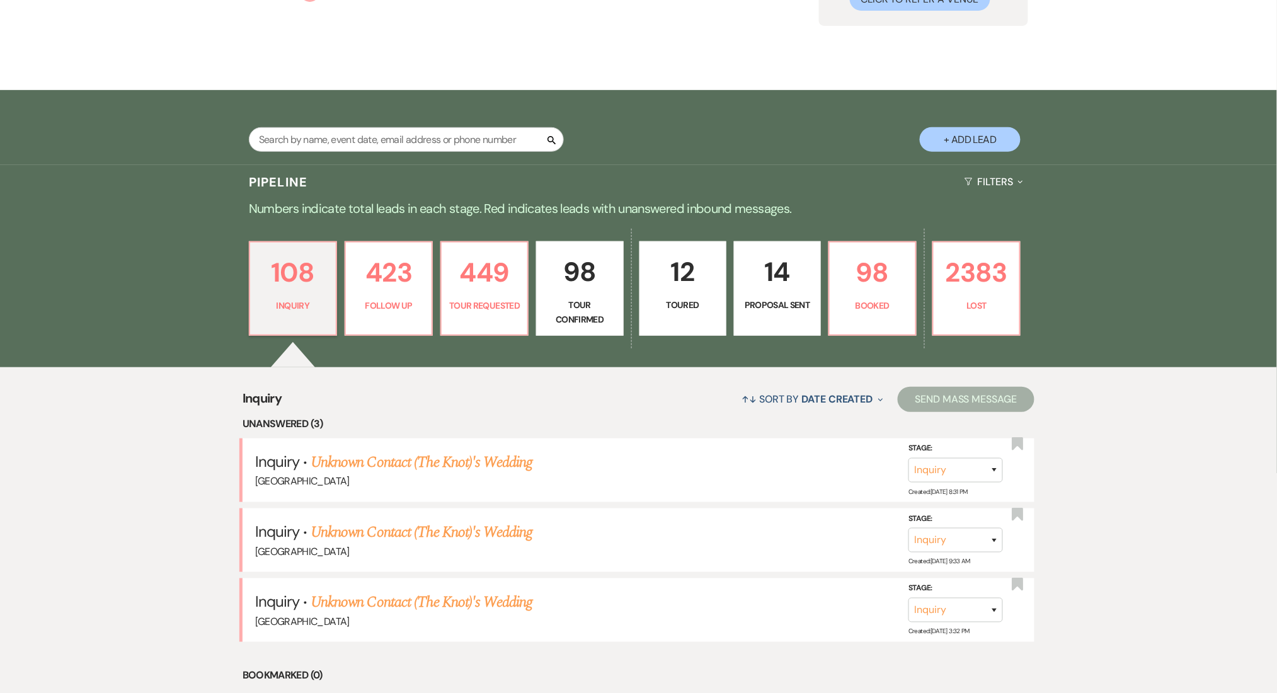
select select "9"
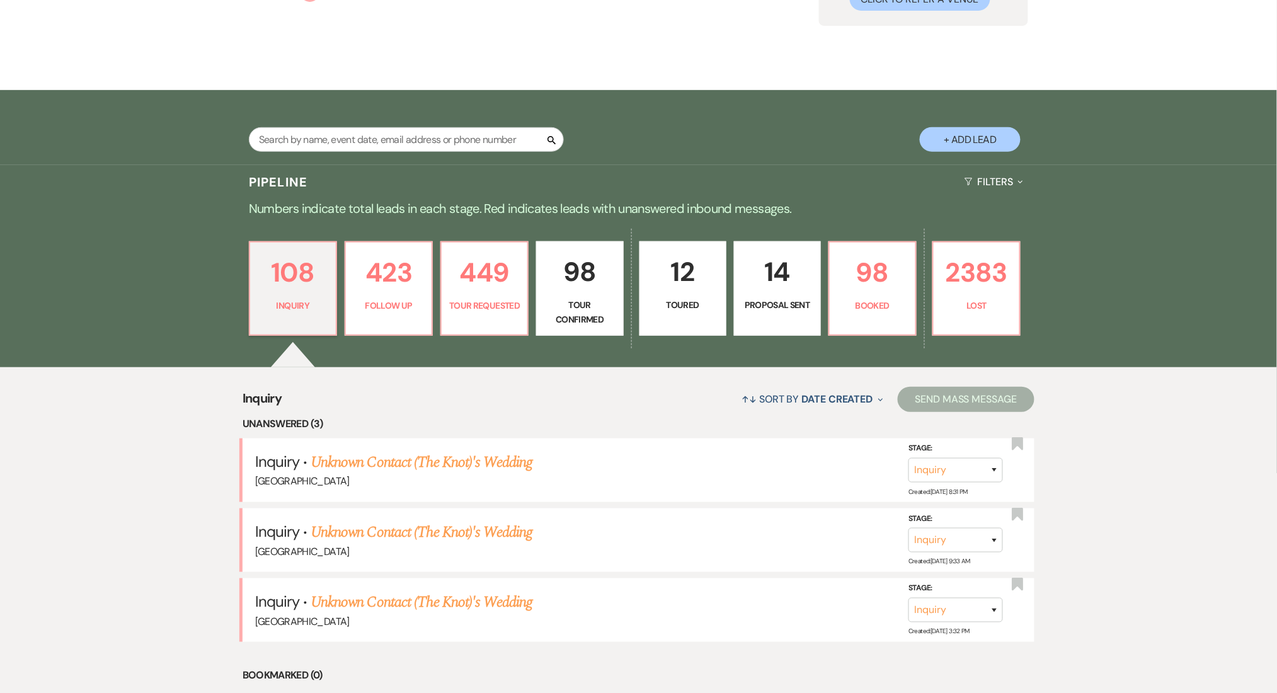
select select "9"
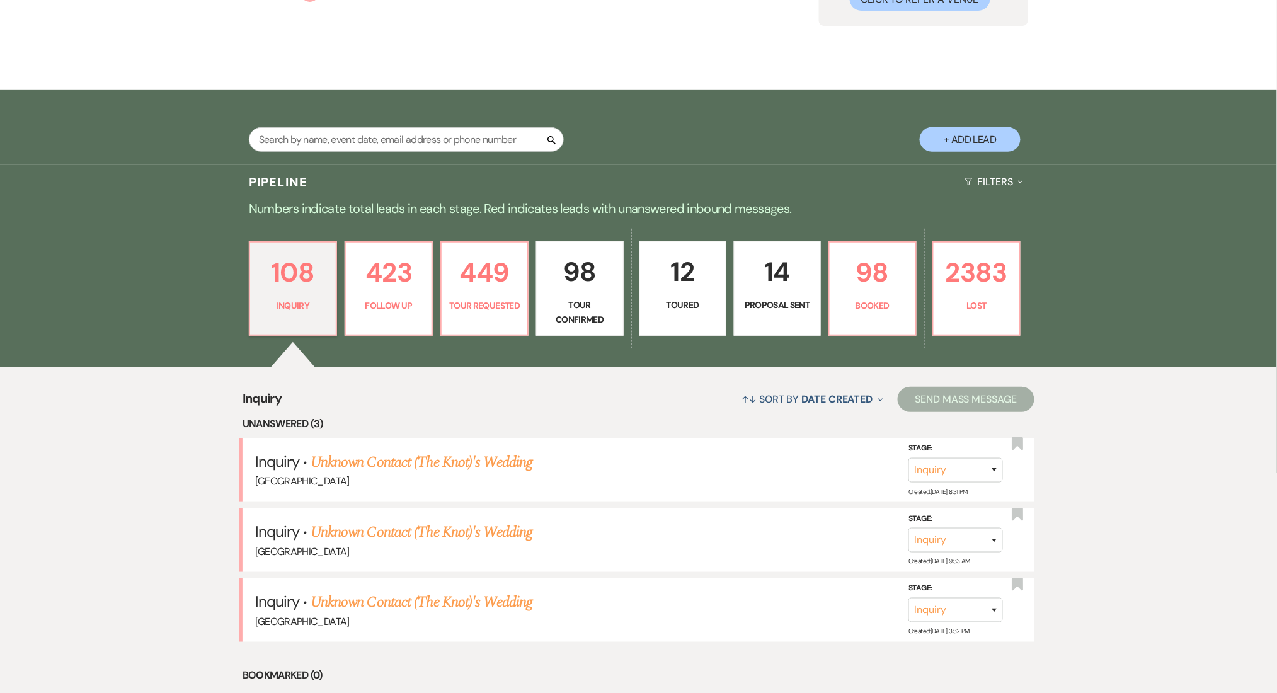
select select "9"
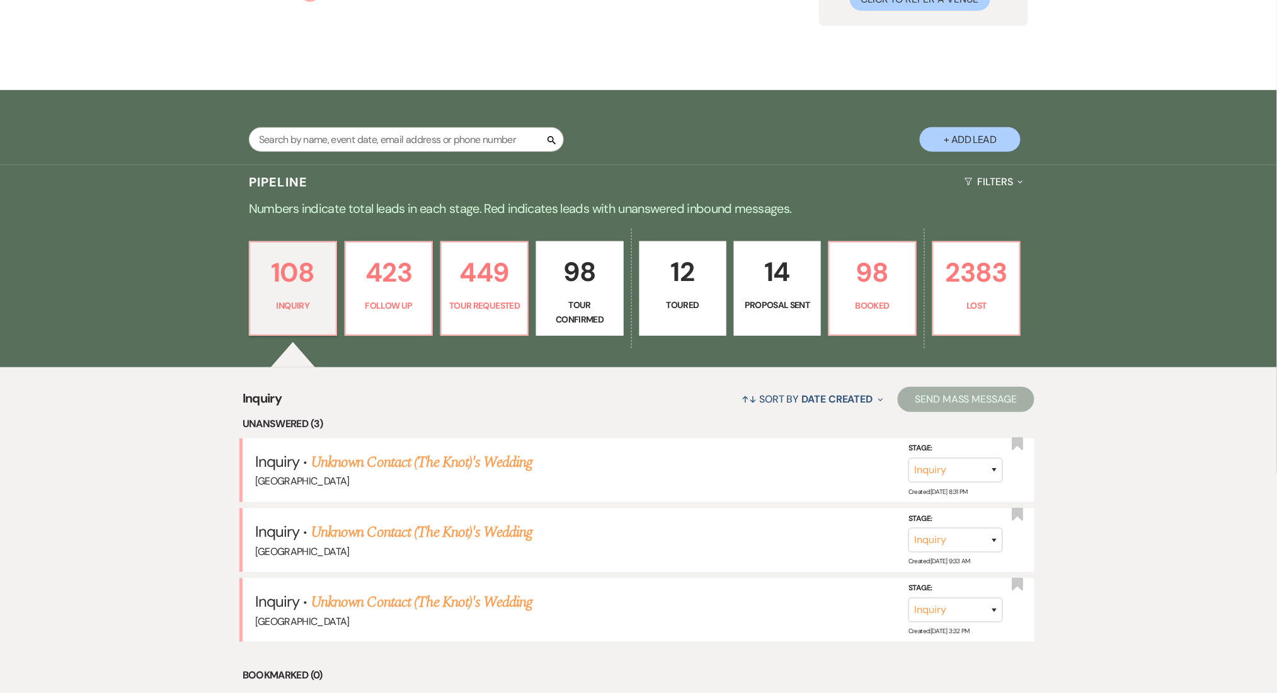
select select "9"
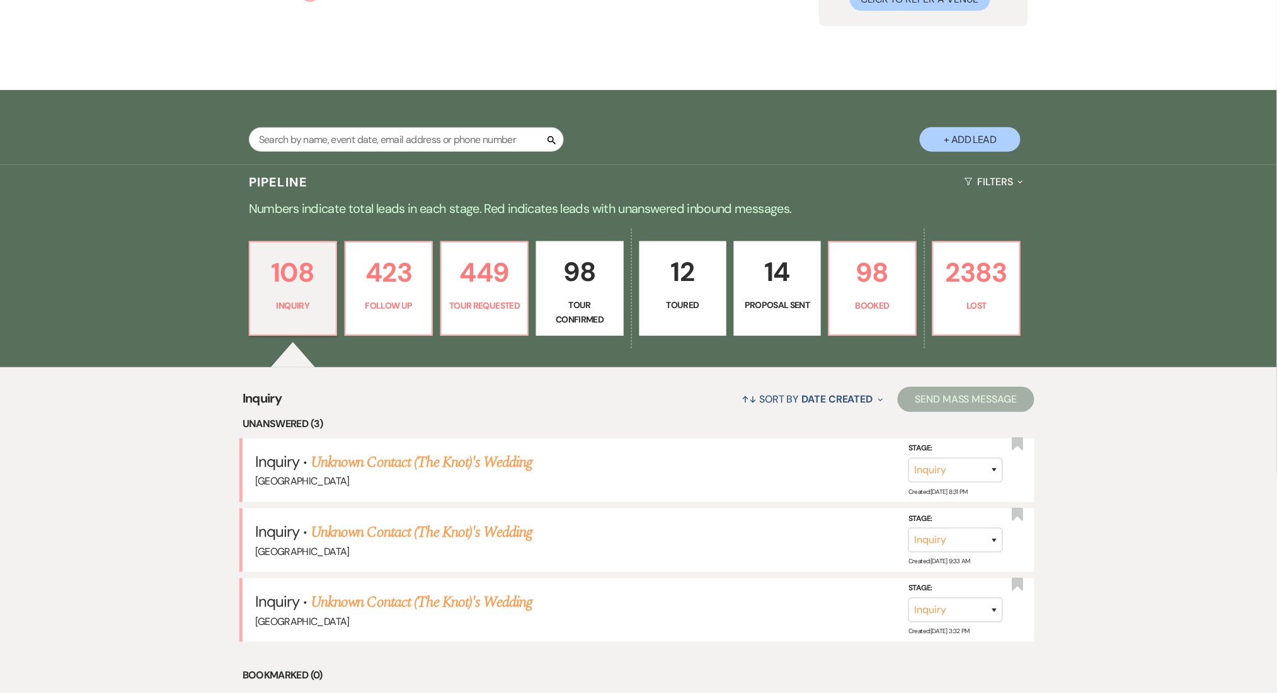
select select "9"
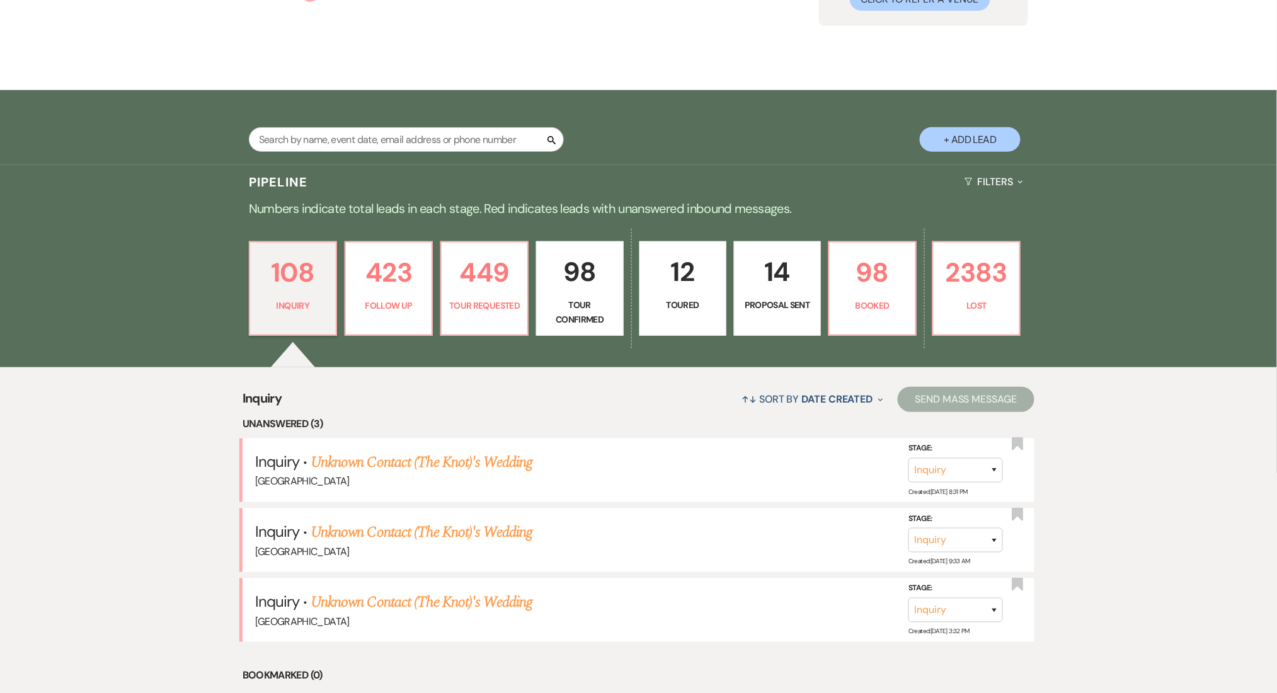
select select "9"
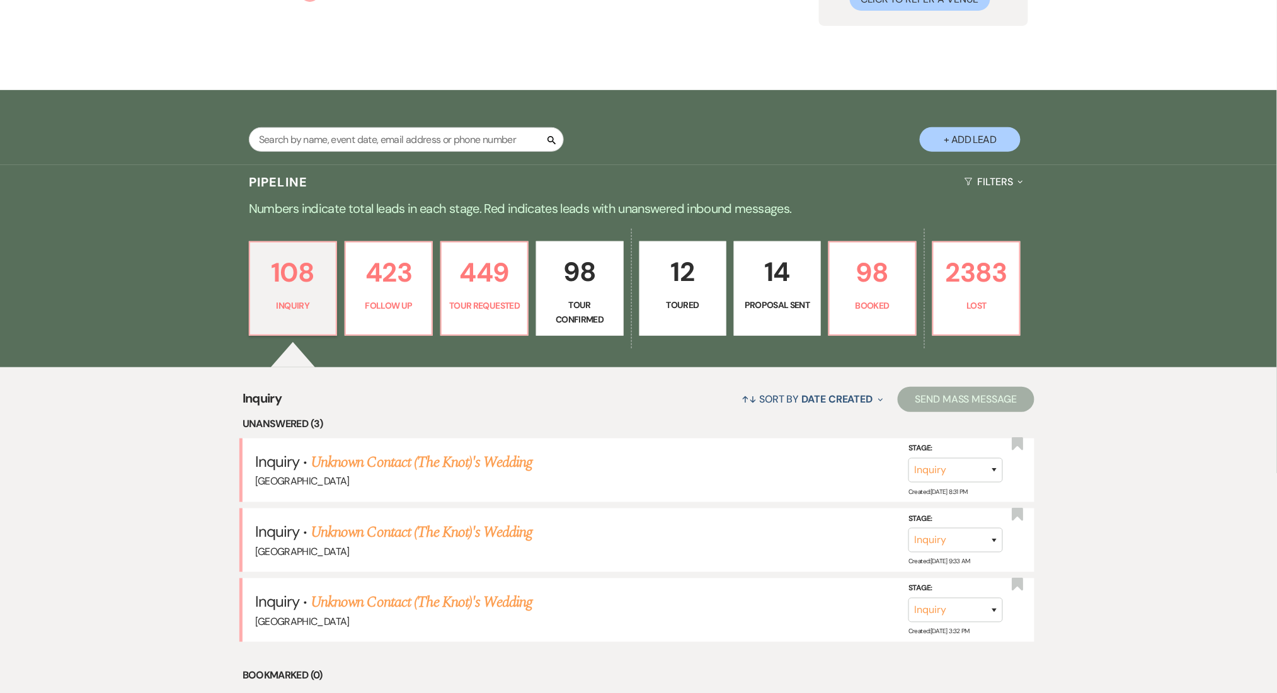
select select "9"
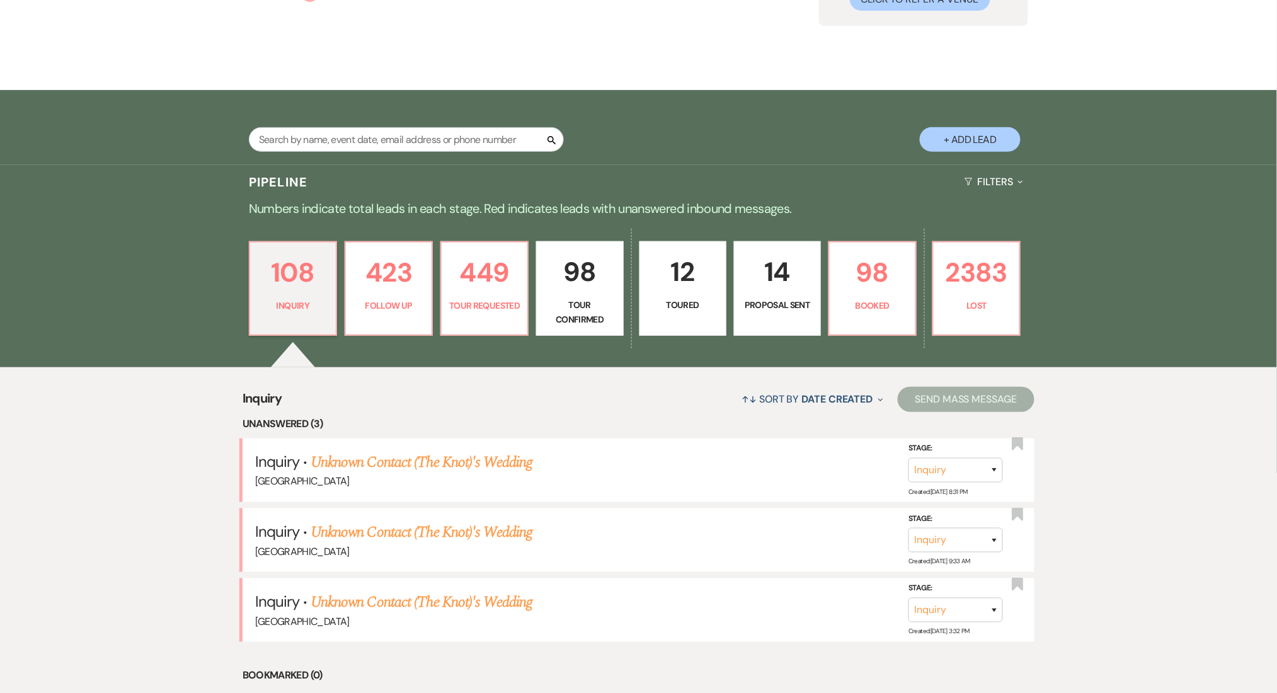
select select "9"
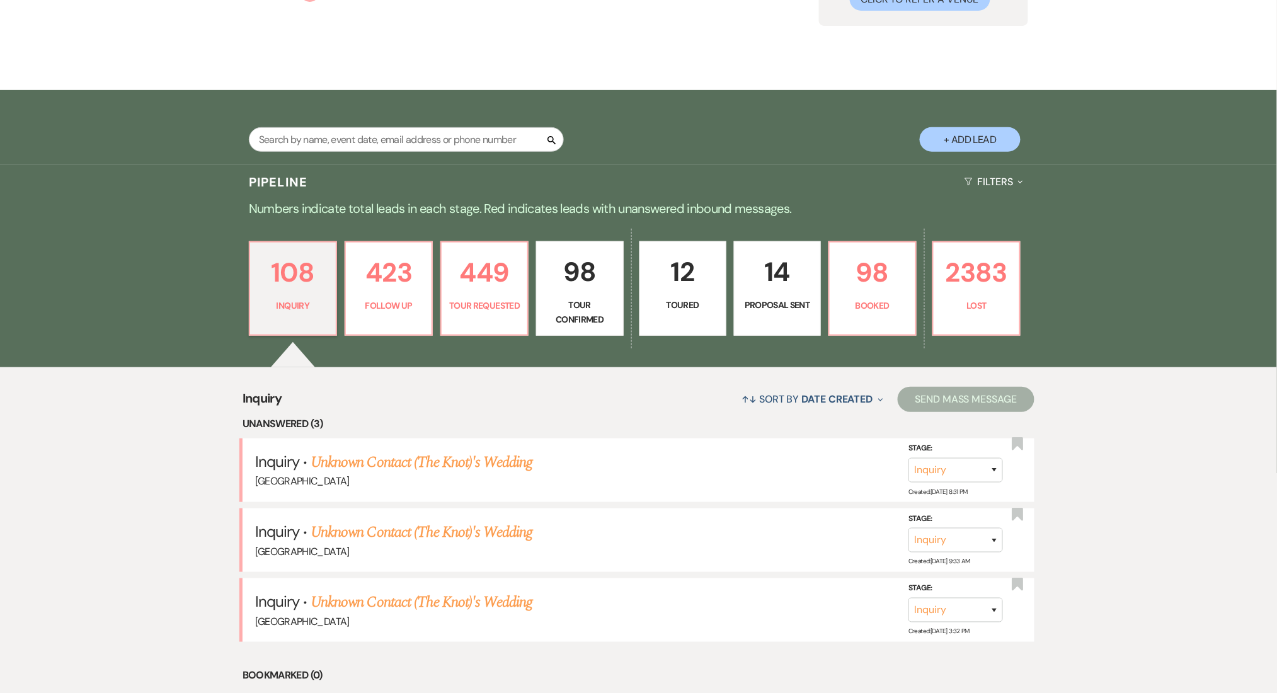
select select "9"
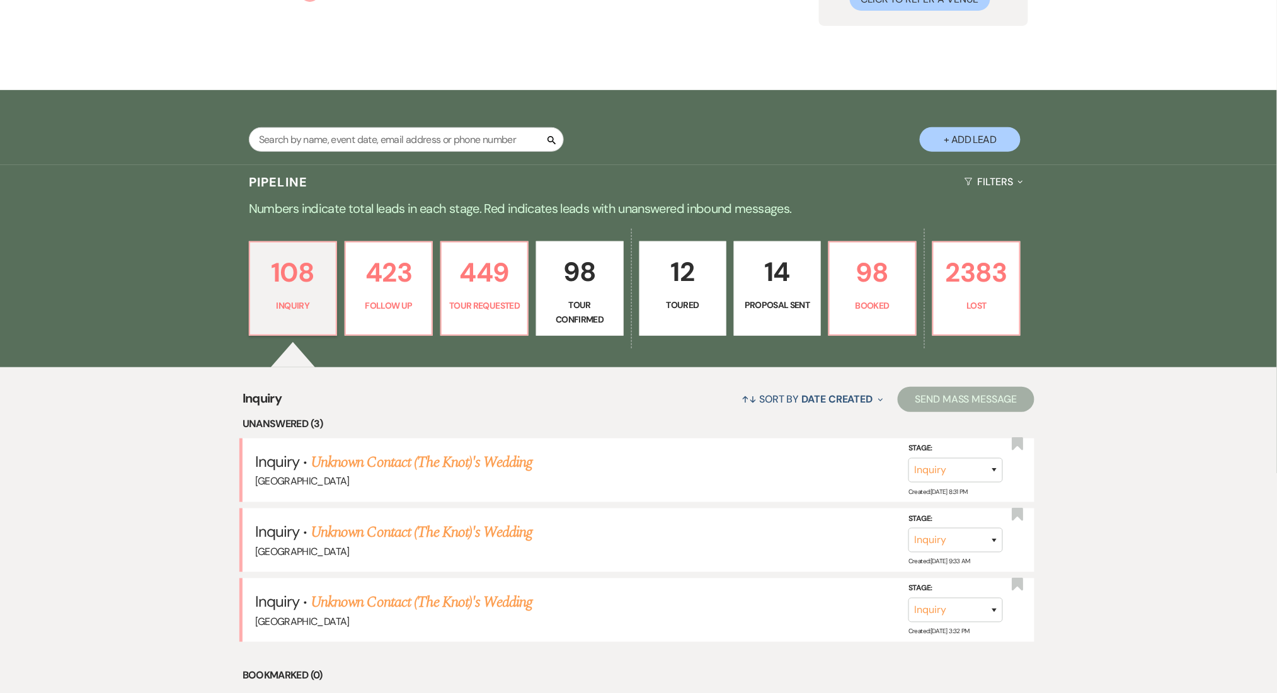
select select "9"
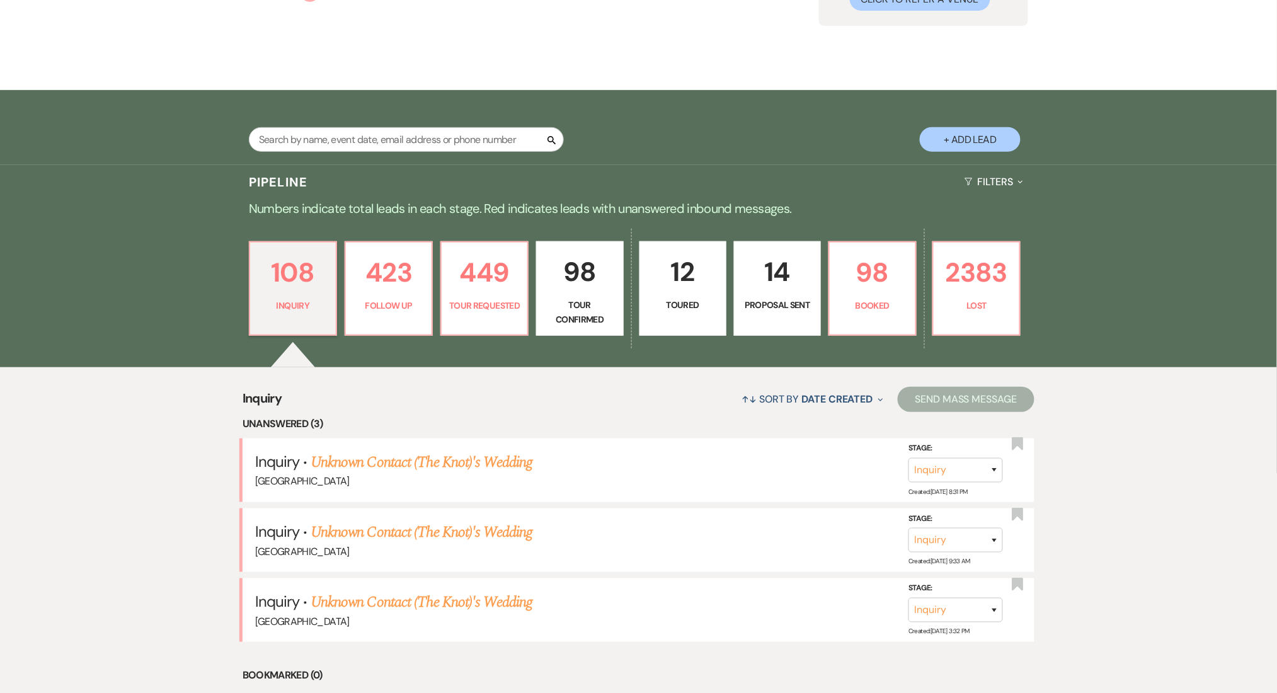
select select "9"
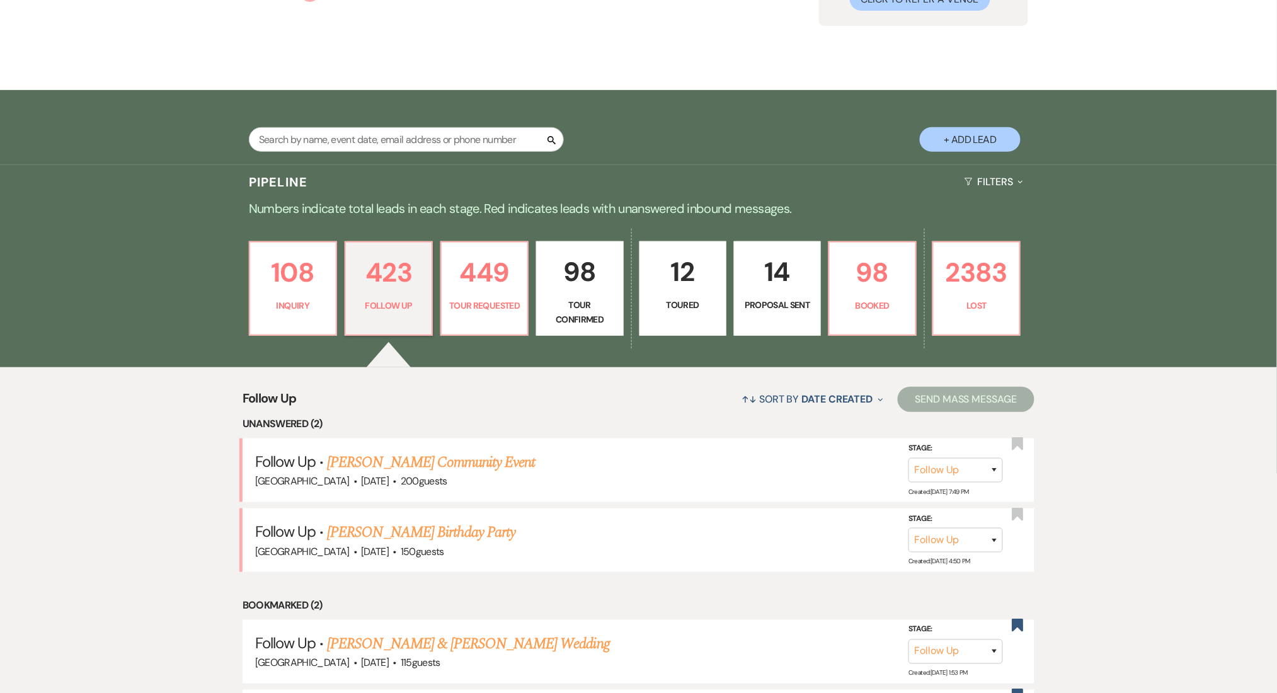
click at [497, 458] on link "Herbert J. White's Community Event" at bounding box center [431, 462] width 208 height 23
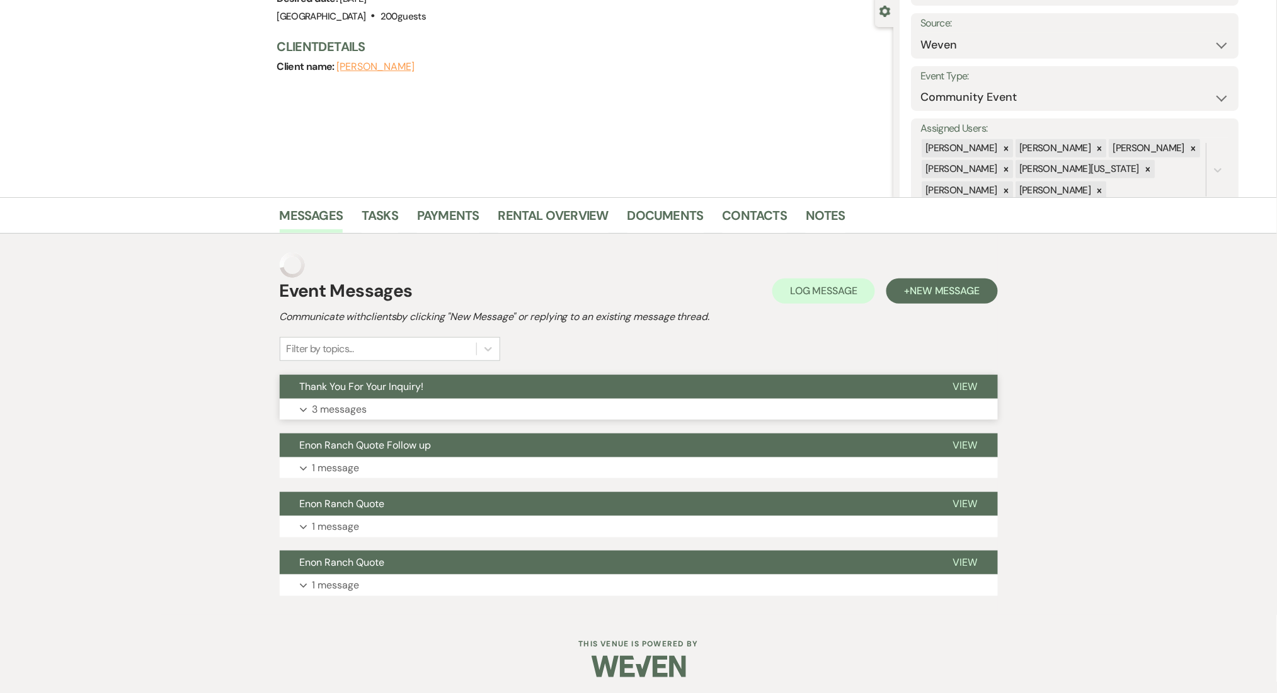
scroll to position [121, 0]
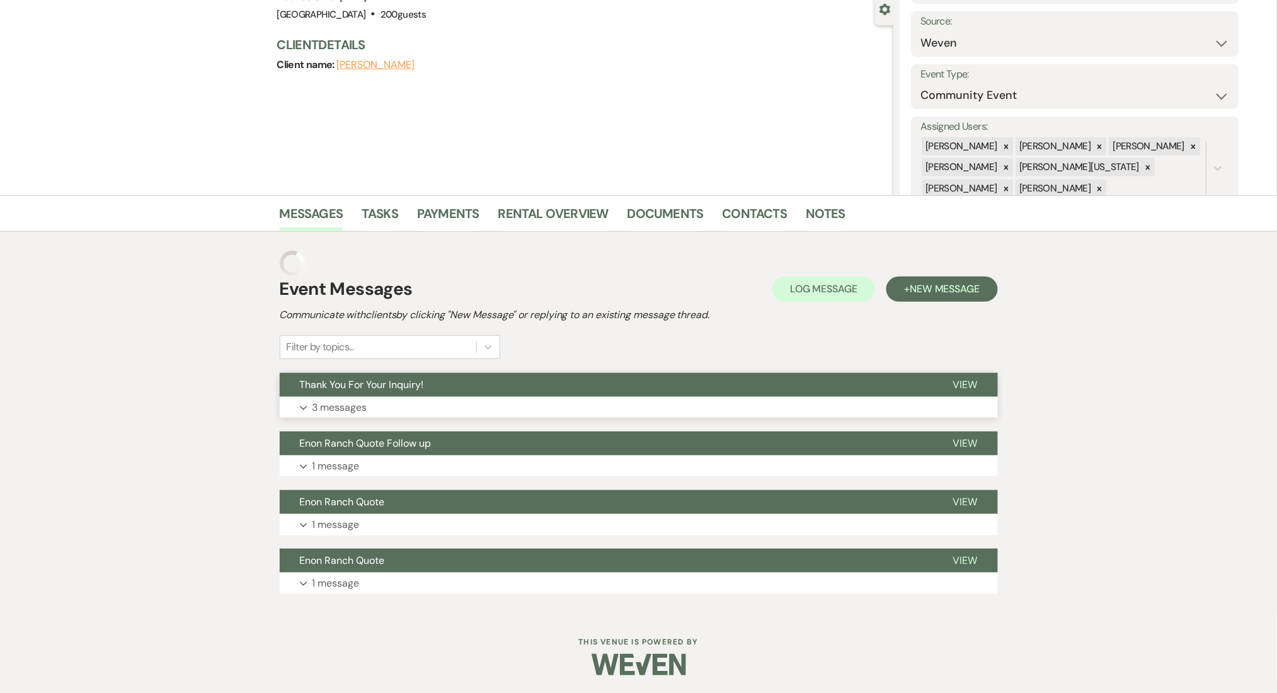
click at [350, 410] on p "3 messages" at bounding box center [339, 407] width 55 height 16
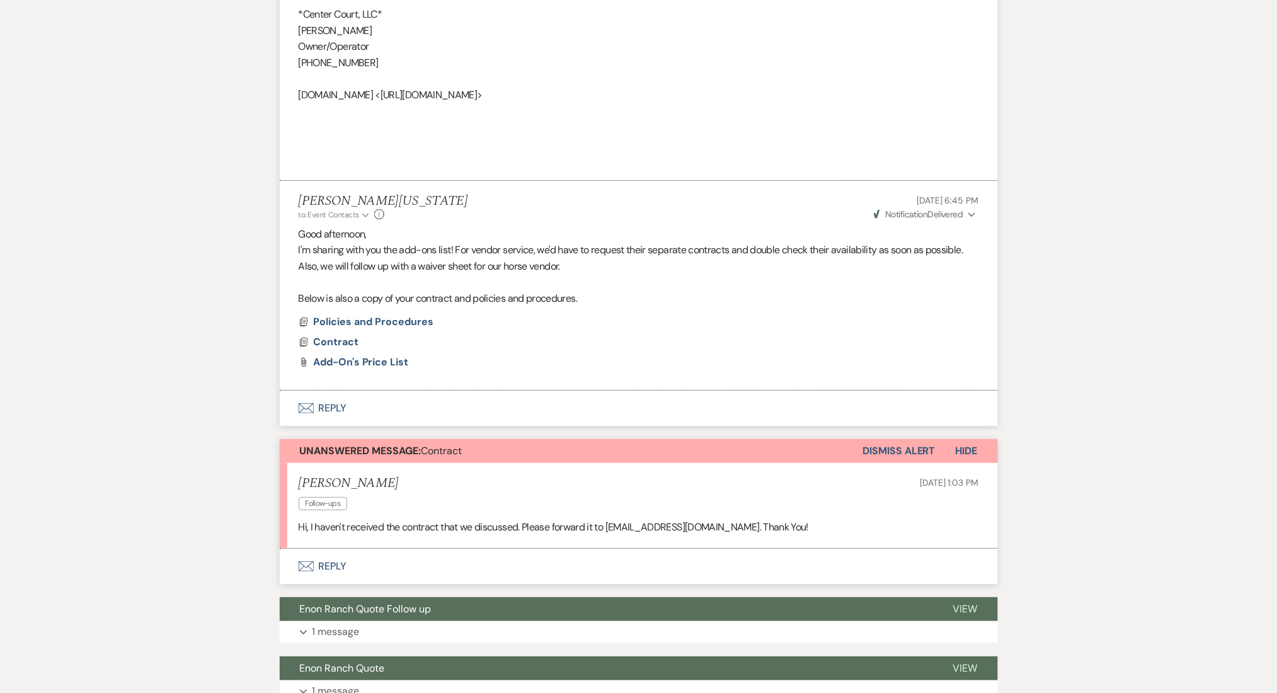
scroll to position [1762, 0]
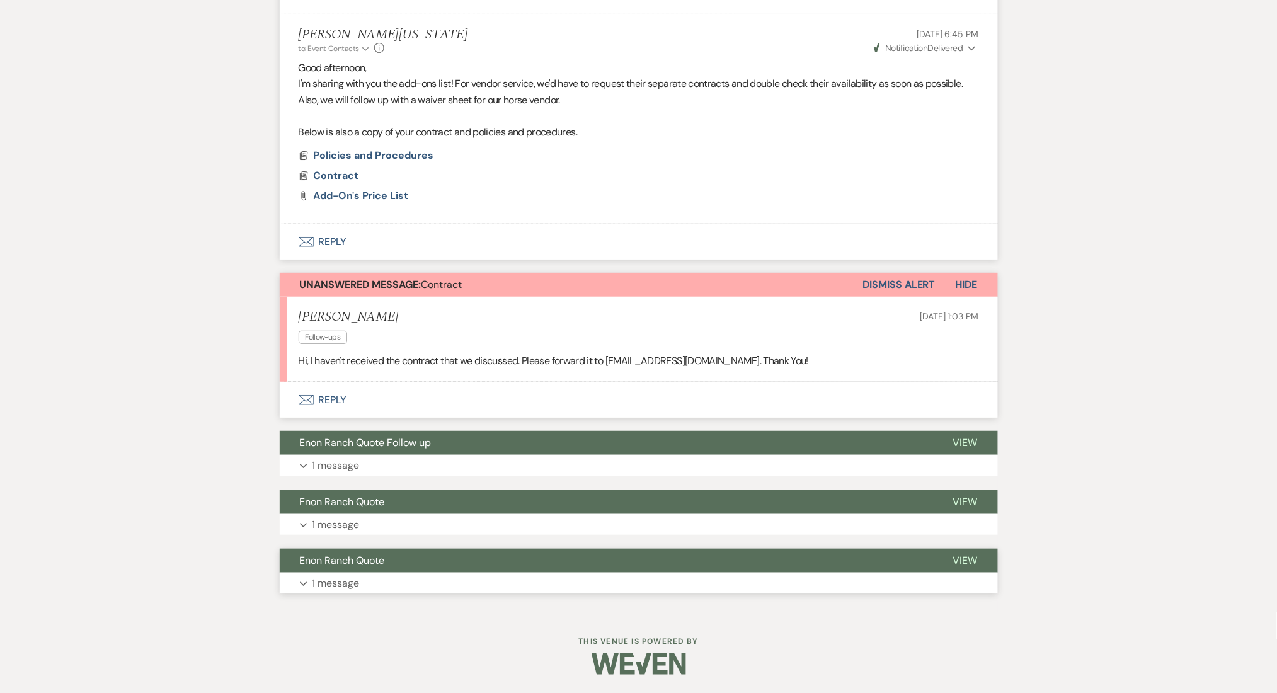
click at [498, 585] on button "Expand 1 message" at bounding box center [639, 583] width 718 height 21
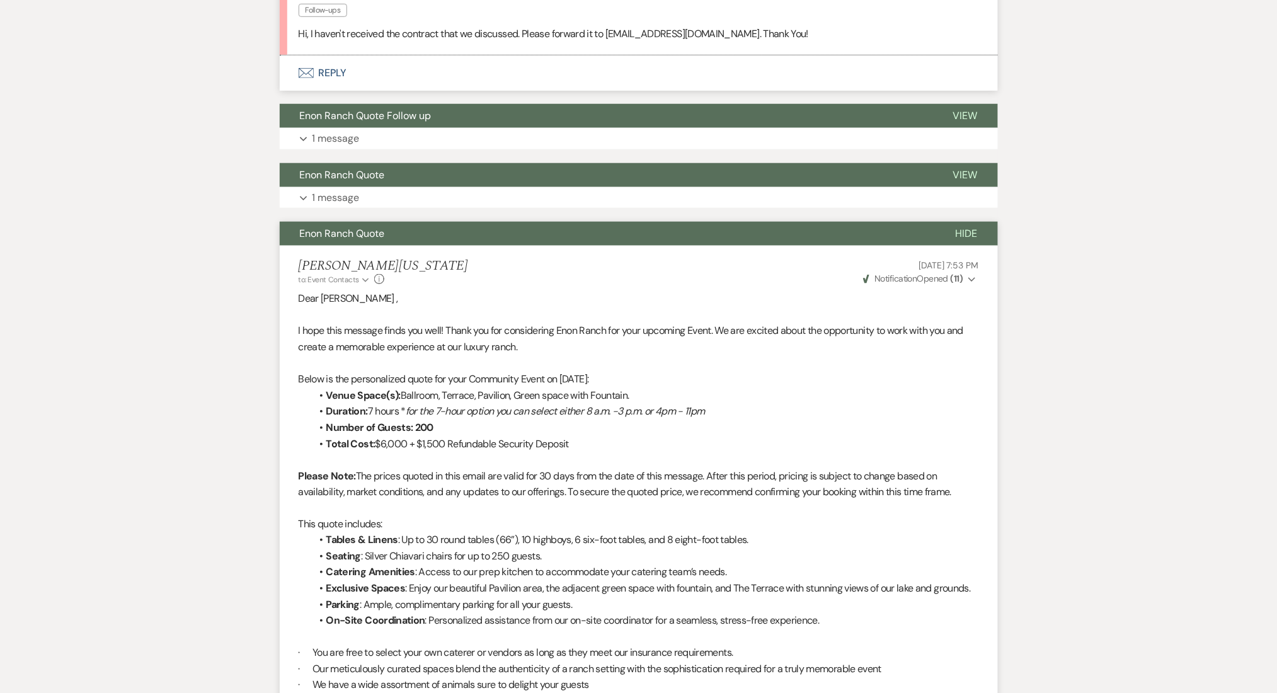
scroll to position [1982, 0]
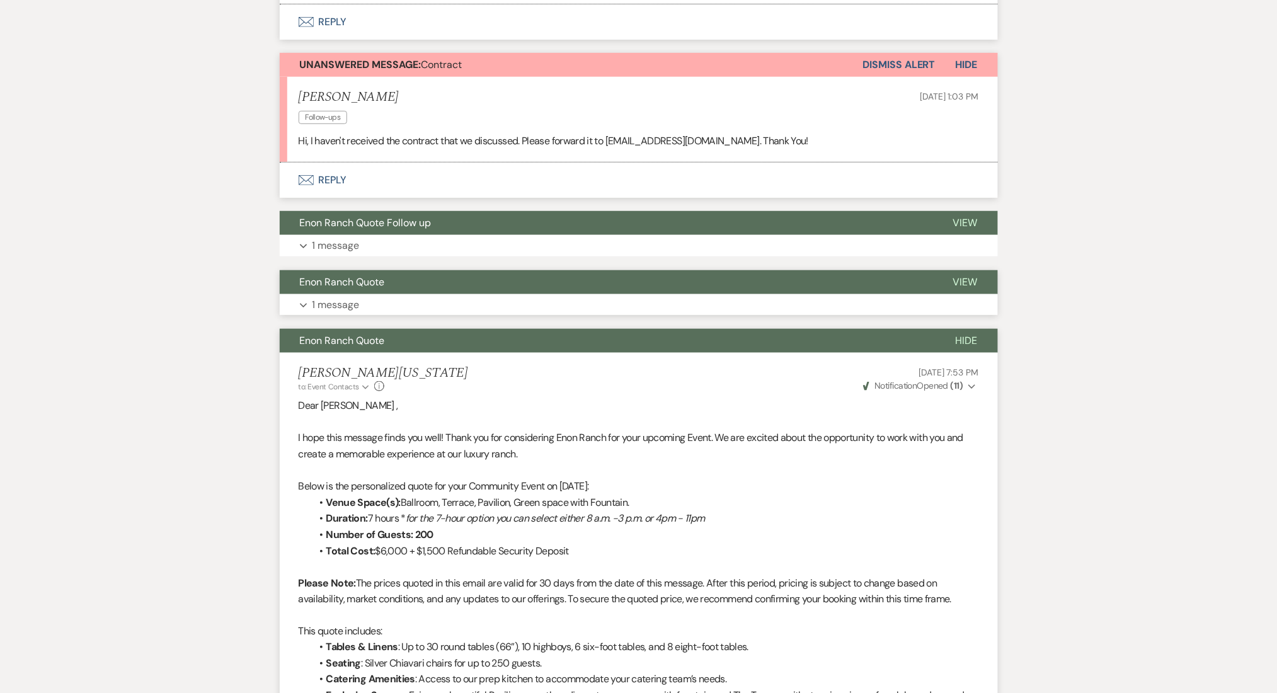
click at [407, 306] on button "Expand 1 message" at bounding box center [639, 304] width 718 height 21
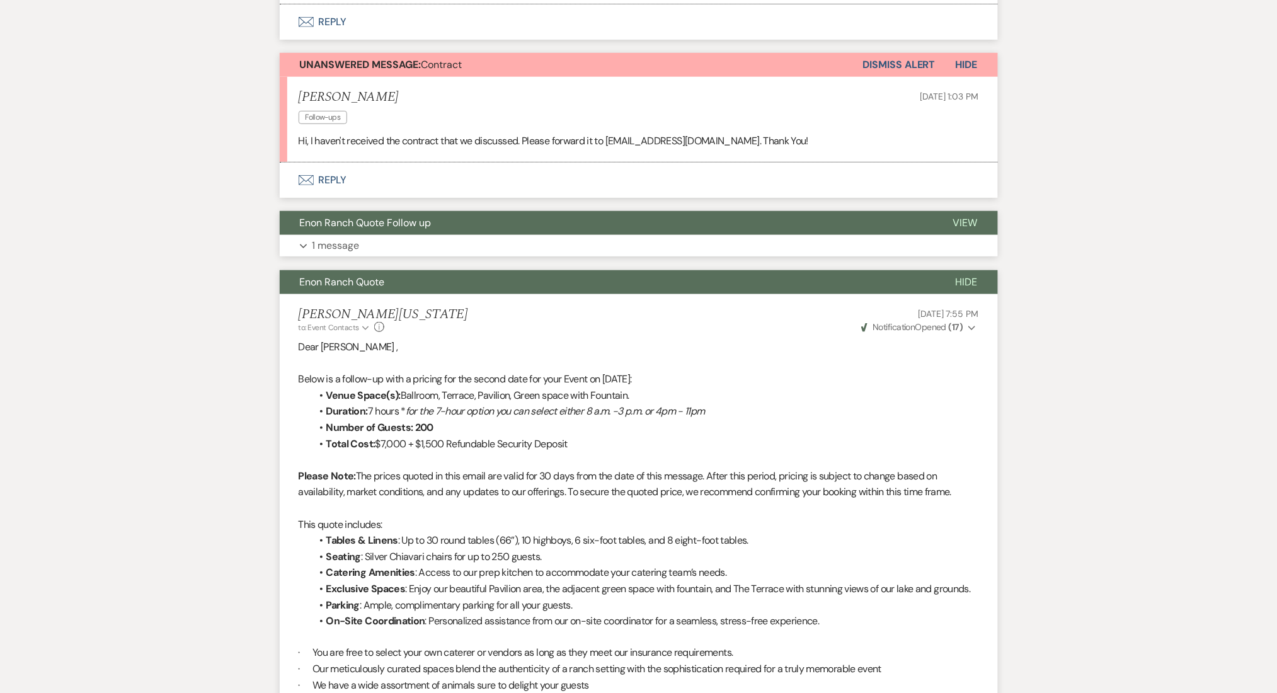
click at [475, 249] on button "Expand 1 message" at bounding box center [639, 245] width 718 height 21
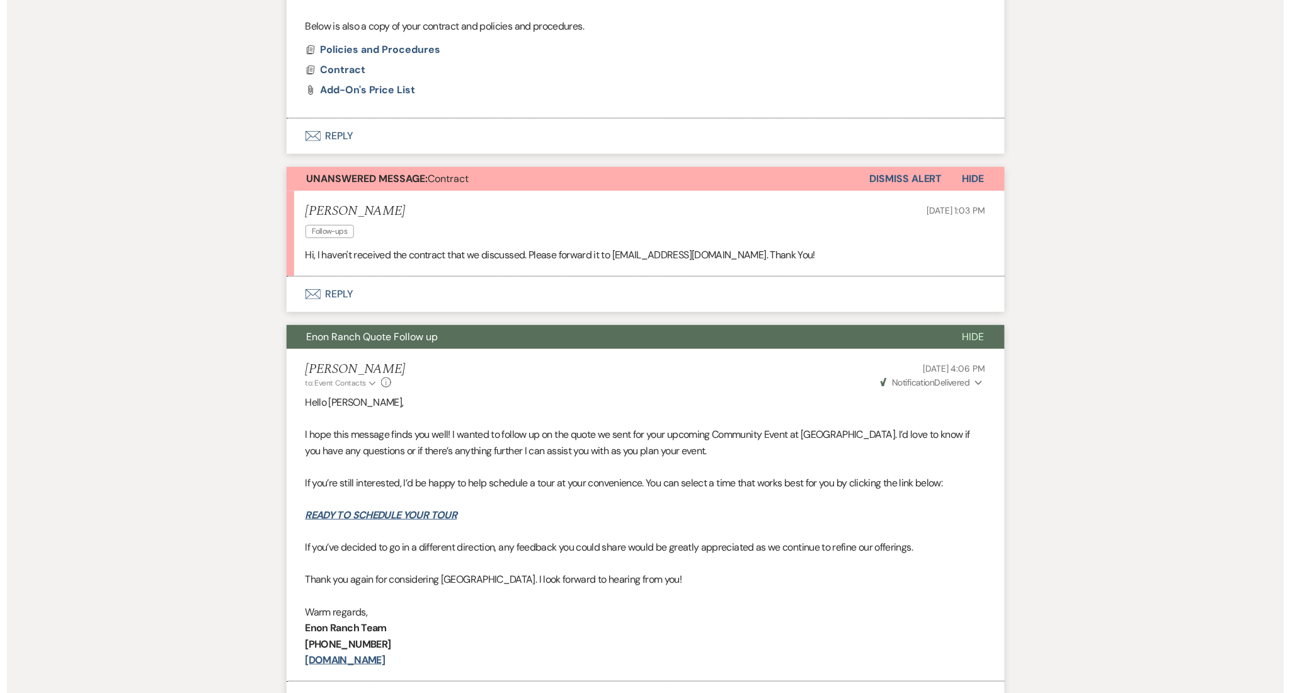
scroll to position [1730, 0]
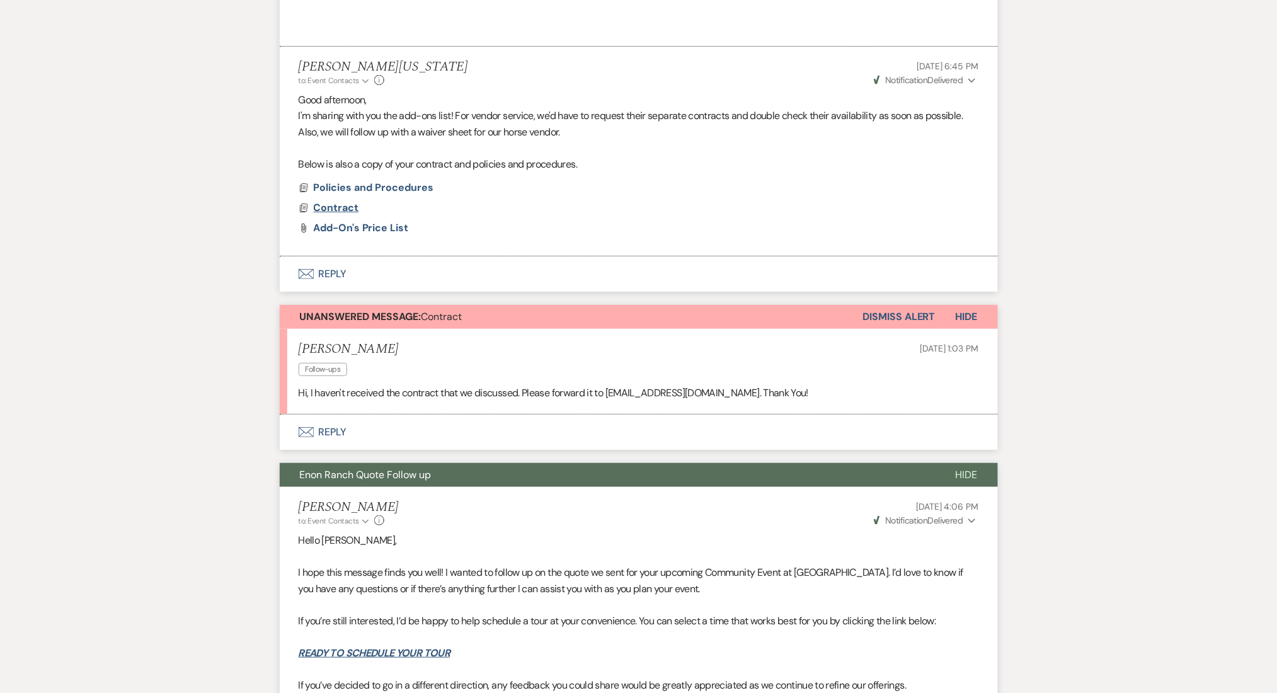
click at [335, 205] on span "Contract" at bounding box center [336, 207] width 45 height 13
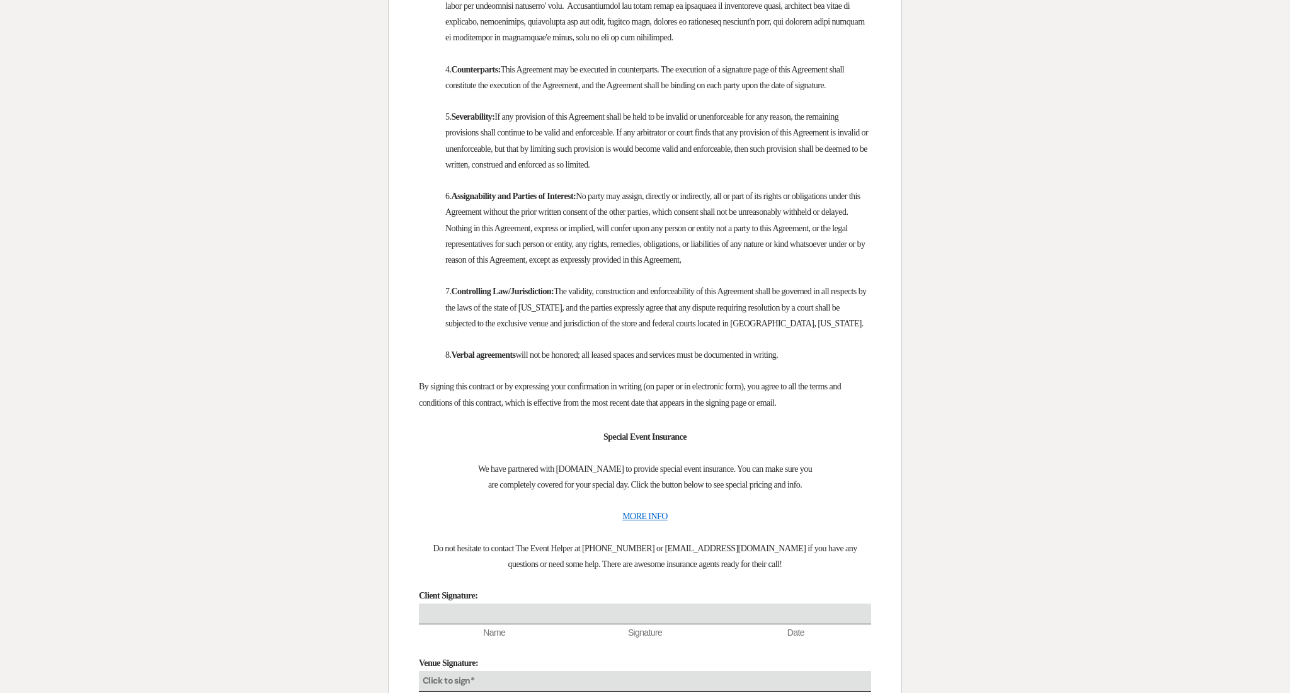
scroll to position [5124, 0]
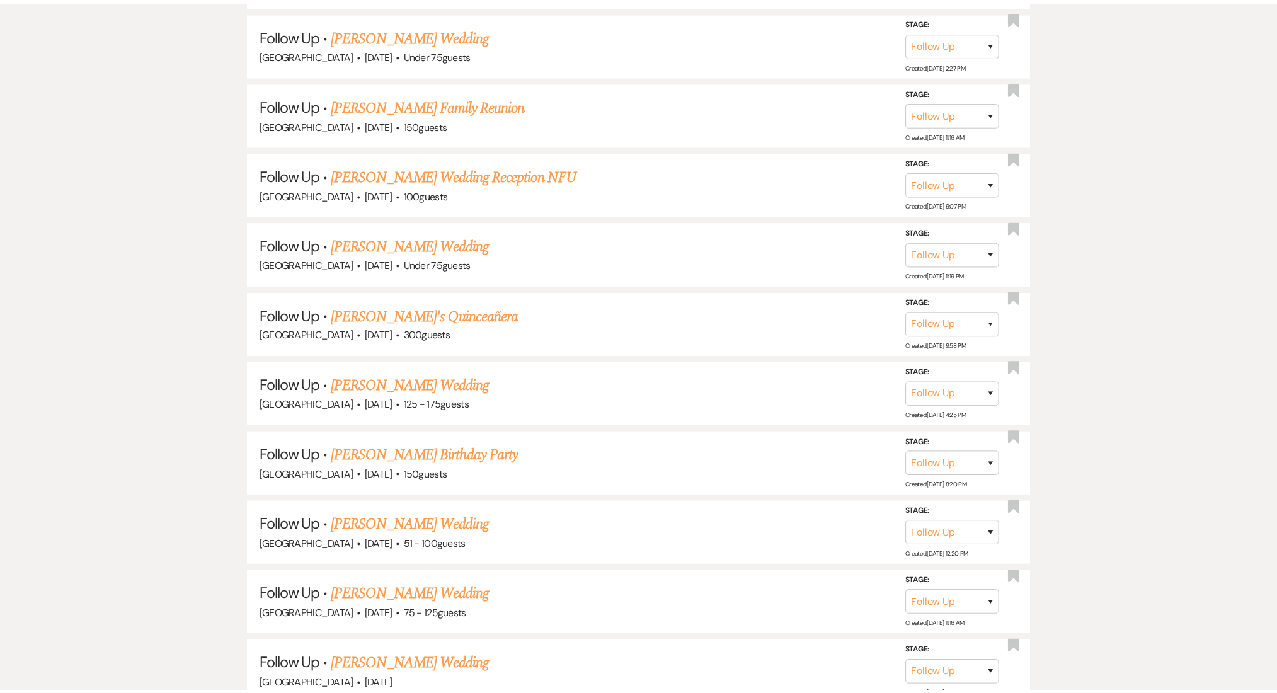
scroll to position [168, 0]
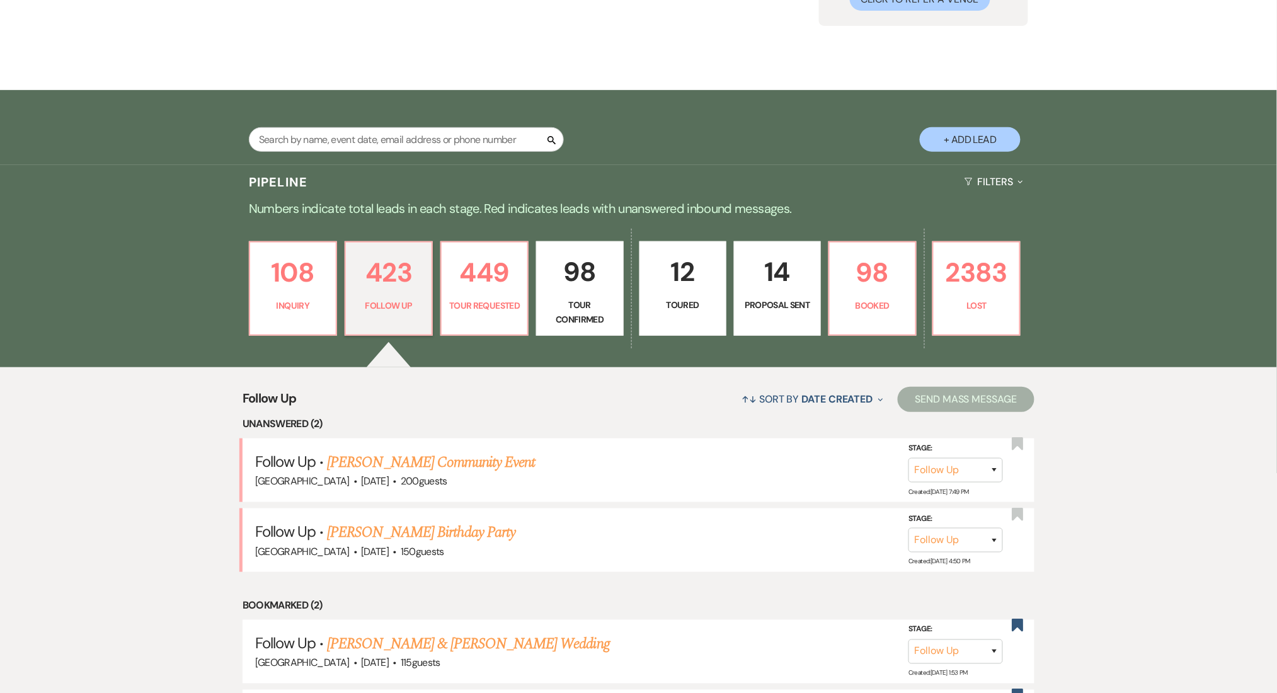
click at [352, 528] on link "Jene Louis's Birthday Party" at bounding box center [421, 532] width 188 height 23
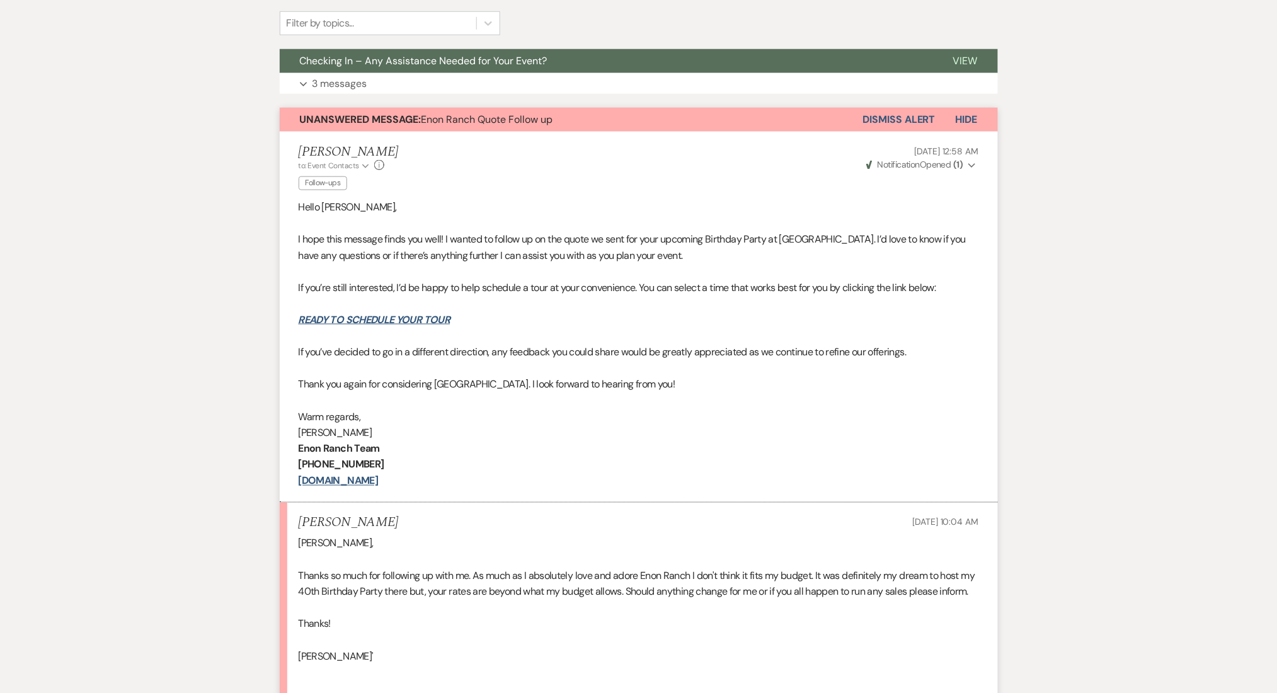
scroll to position [630, 0]
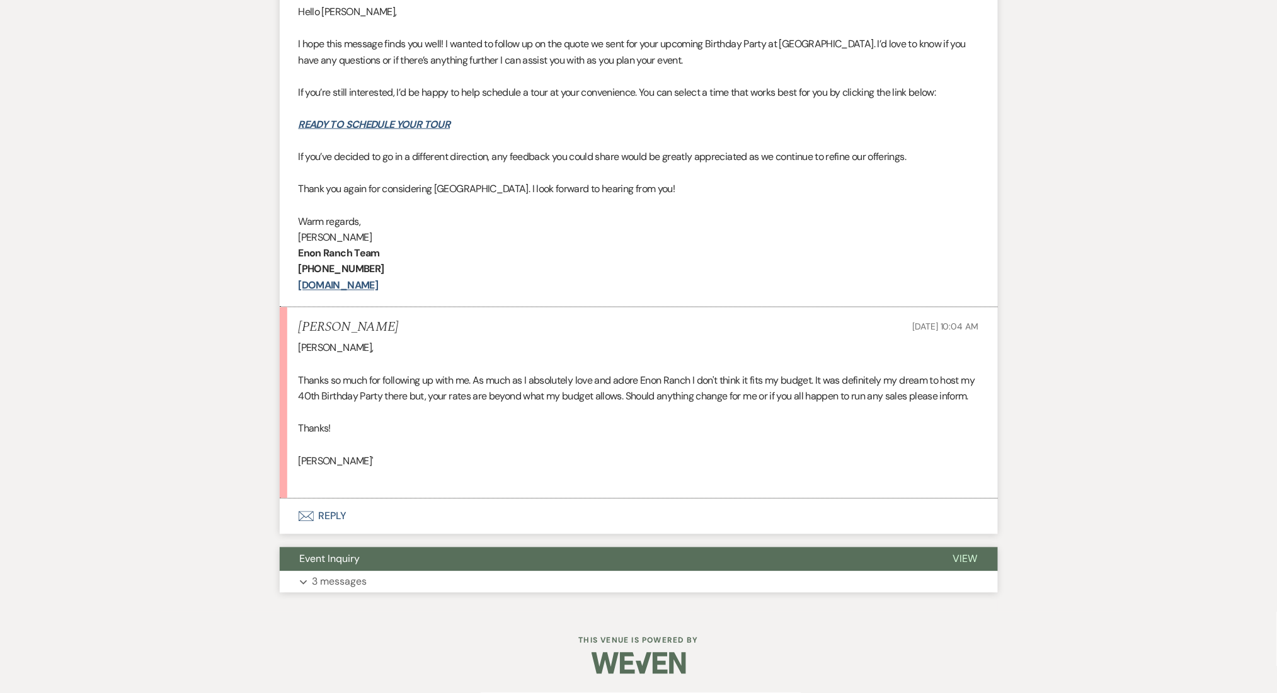
click at [379, 590] on button "Expand 3 messages" at bounding box center [639, 581] width 718 height 21
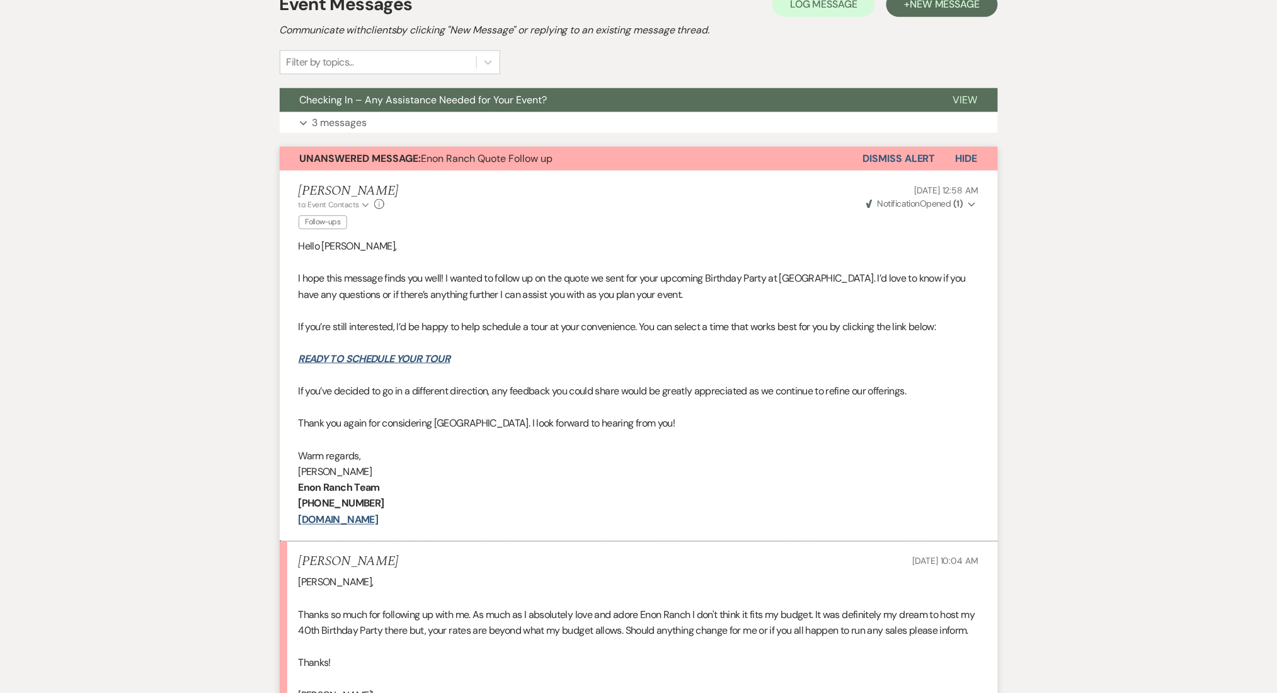
scroll to position [252, 0]
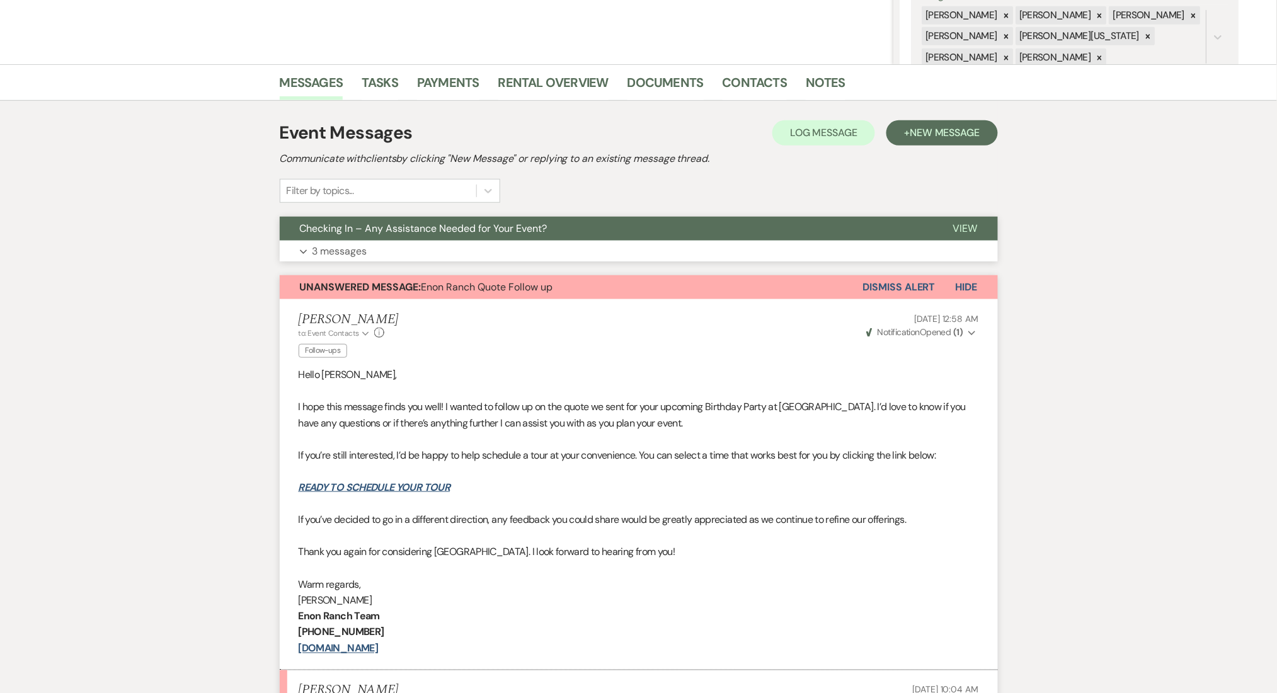
click at [378, 247] on button "Expand 3 messages" at bounding box center [639, 251] width 718 height 21
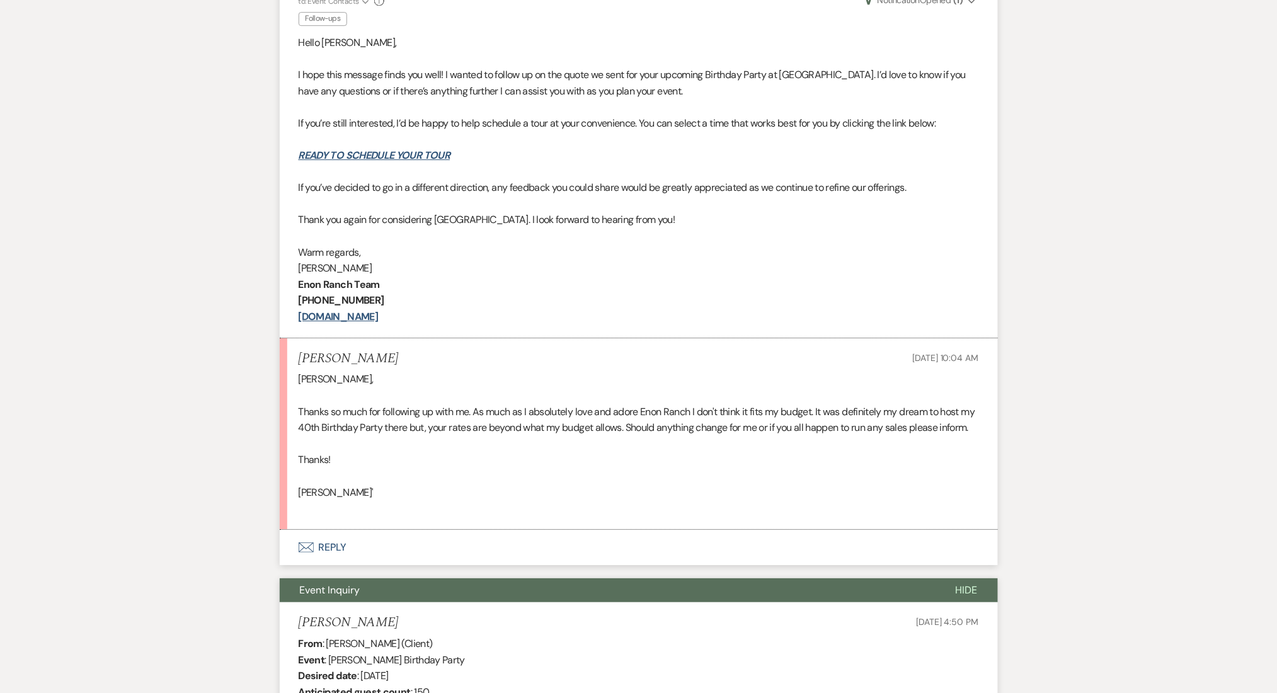
scroll to position [1512, 0]
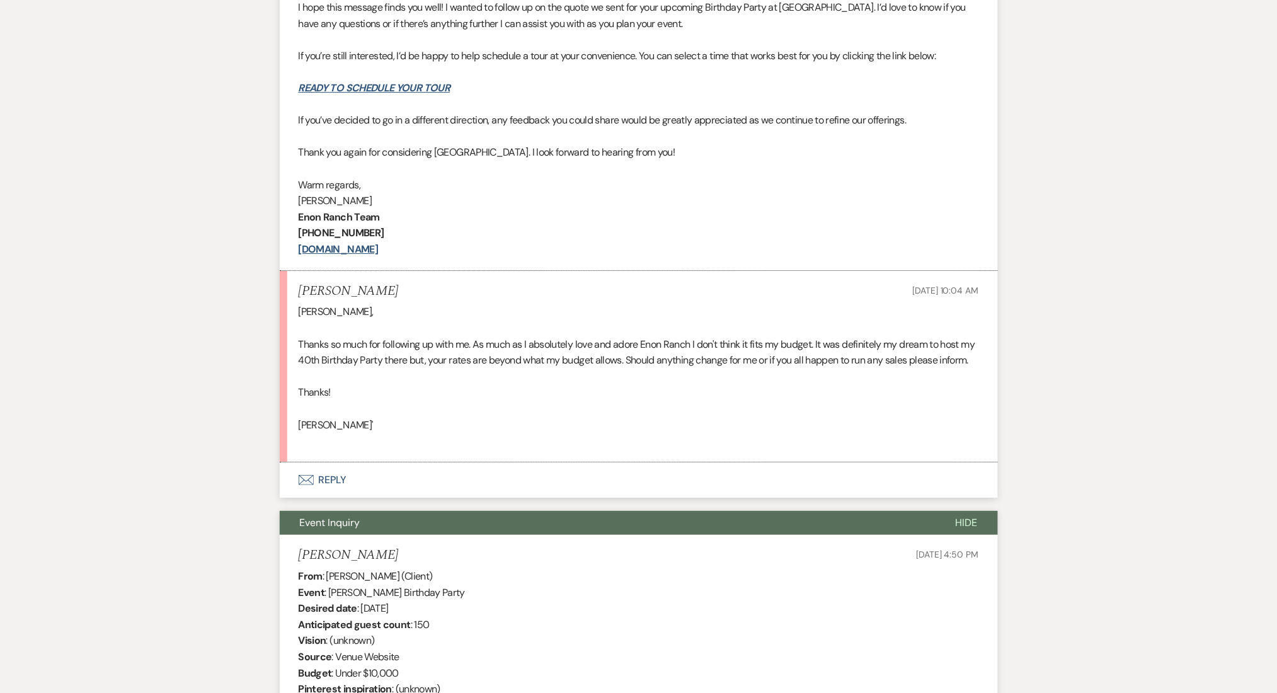
click at [348, 498] on button "Envelope Reply" at bounding box center [639, 479] width 718 height 35
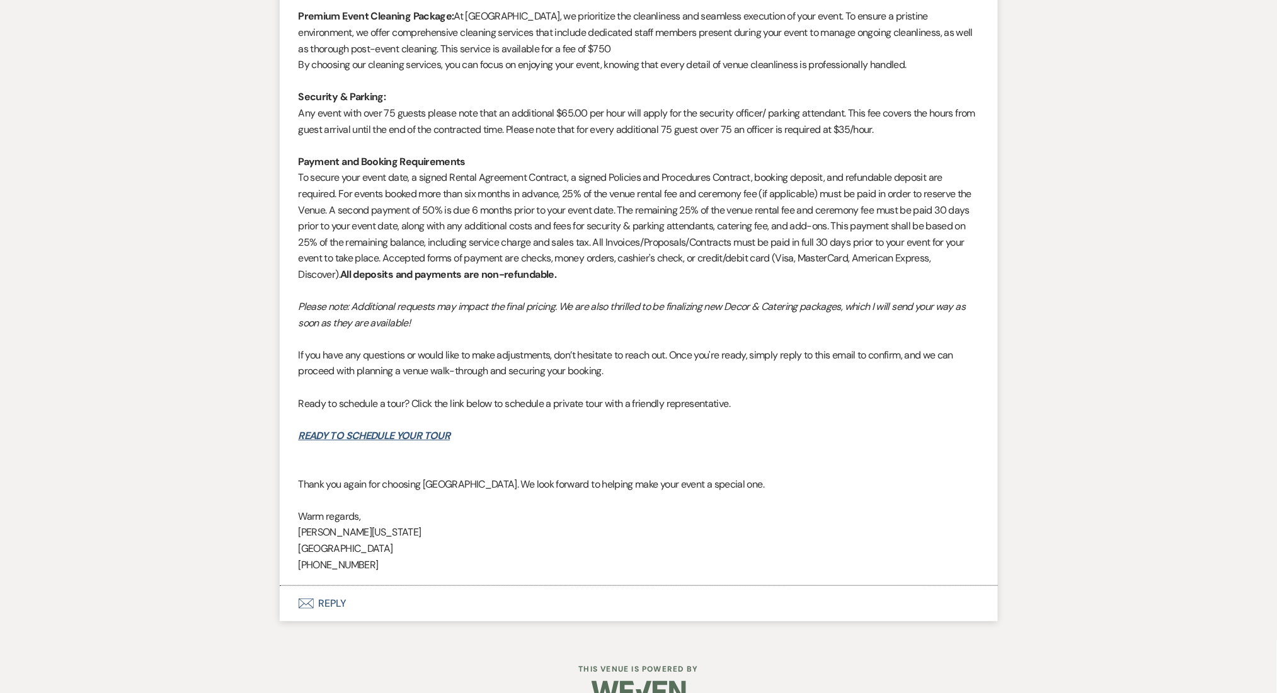
scroll to position [3522, 0]
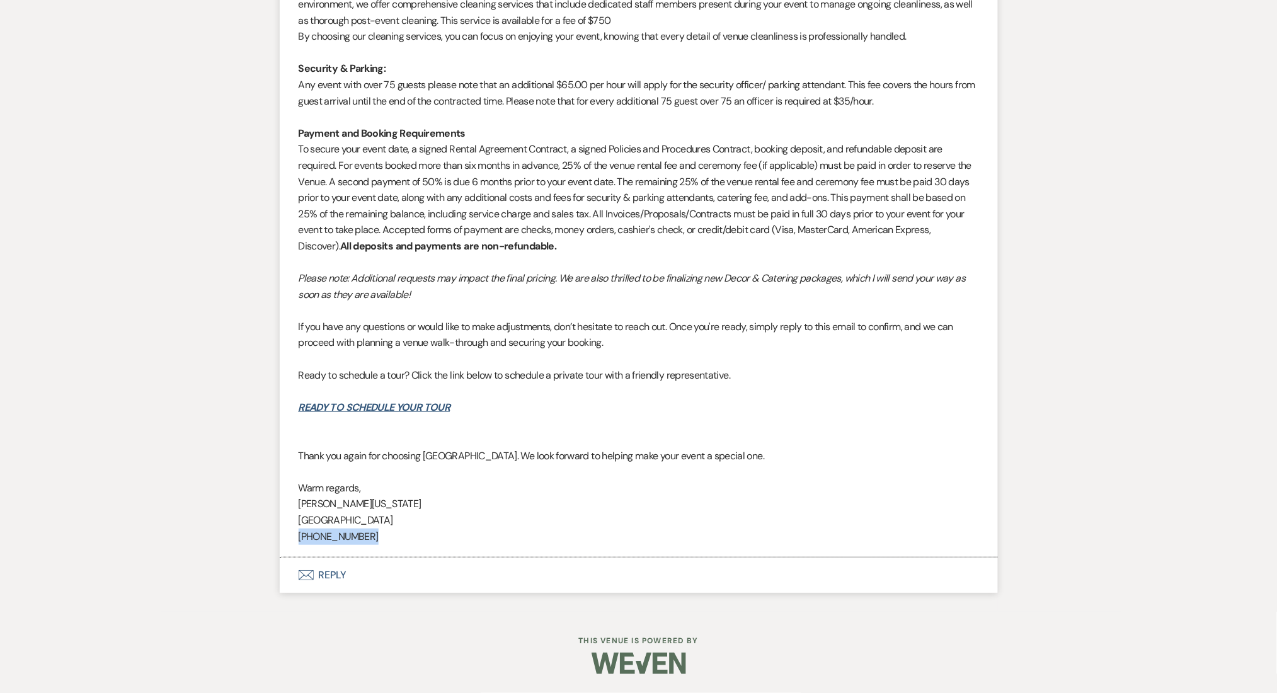
drag, startPoint x: 385, startPoint y: 544, endPoint x: 289, endPoint y: 536, distance: 96.1
click at [289, 536] on li "Irene Ogang to: Event Contacts Expand Info Aug 28, 2025, 5:37 PM Weven Check No…" at bounding box center [639, 29] width 718 height 1058
copy p "[PHONE_NUMBER]"
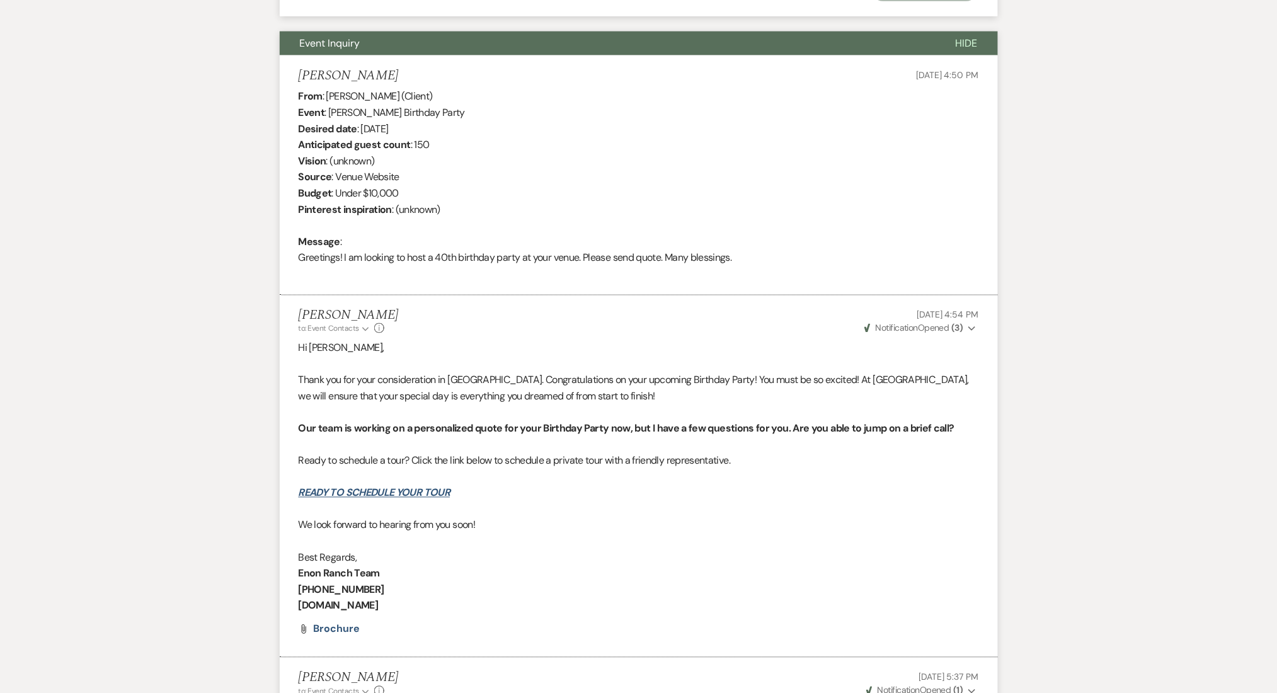
scroll to position [2430, 0]
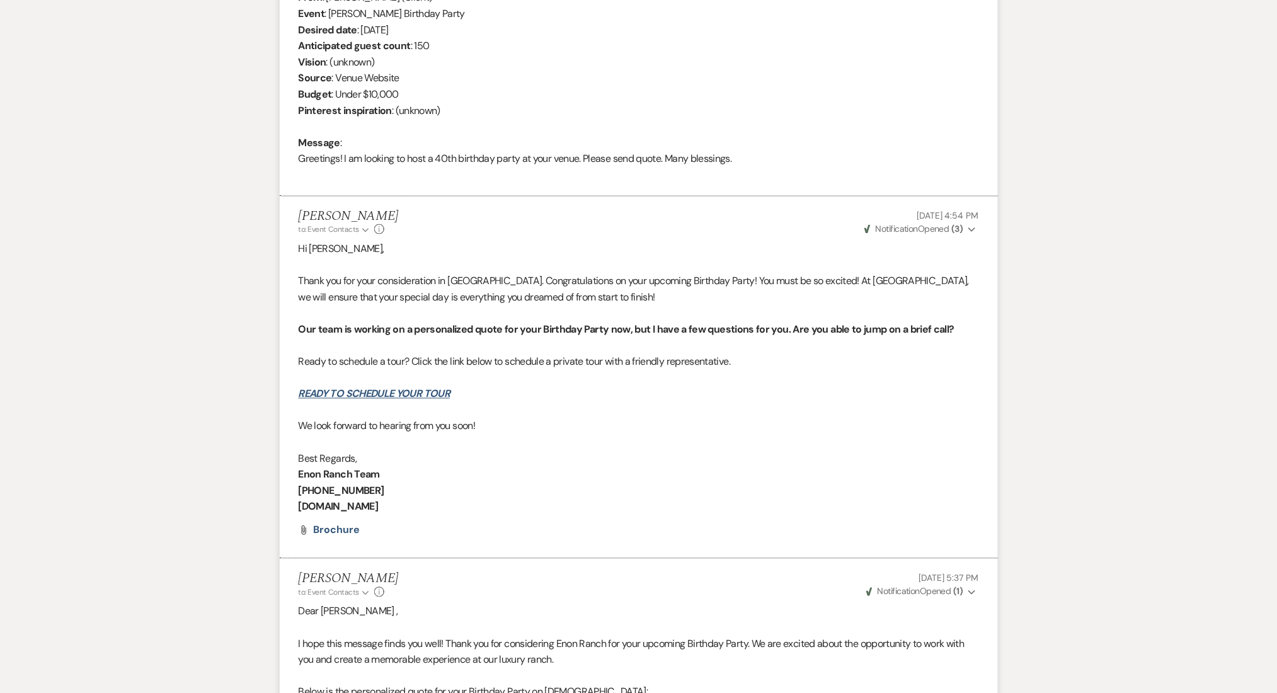
click at [499, 467] on p "Best Regards," at bounding box center [639, 459] width 680 height 16
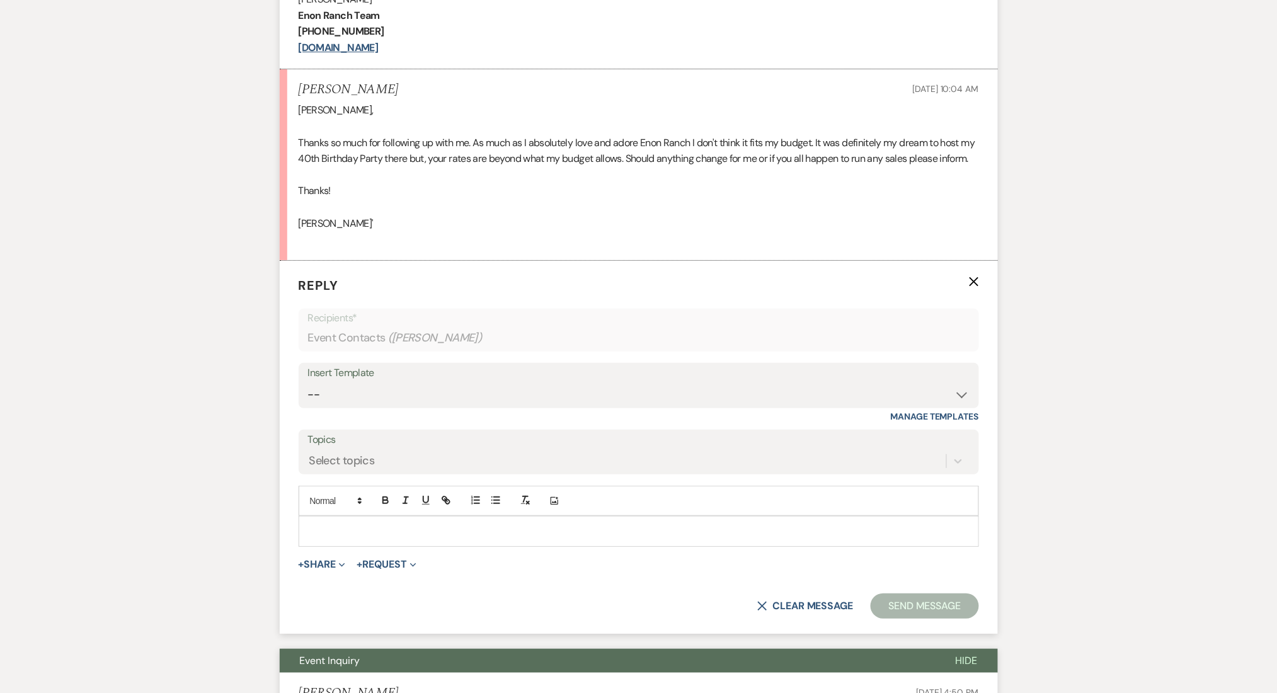
scroll to position [1589, 0]
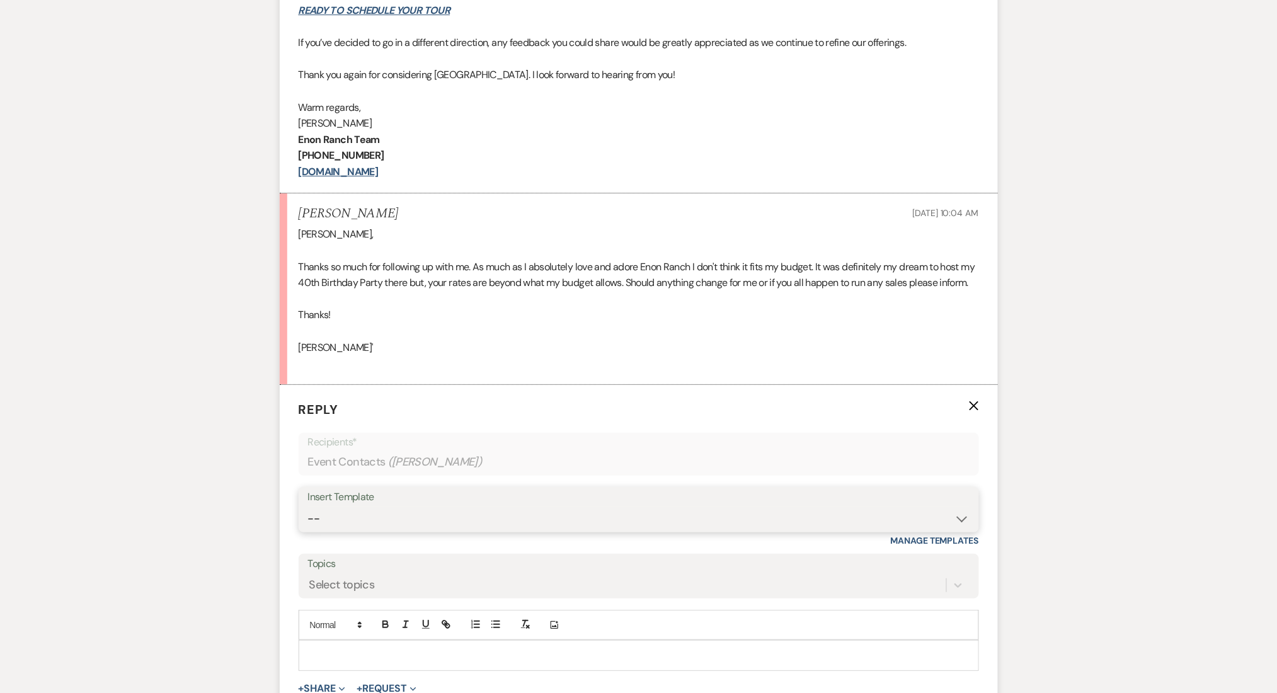
click at [359, 531] on select "-- Inquiry Follow Up Email #2 Contract Sending Template Payment Template Rental…" at bounding box center [639, 519] width 662 height 25
click at [308, 531] on select "-- Inquiry Follow Up Email #2 Contract Sending Template Payment Template Rental…" at bounding box center [639, 519] width 662 height 25
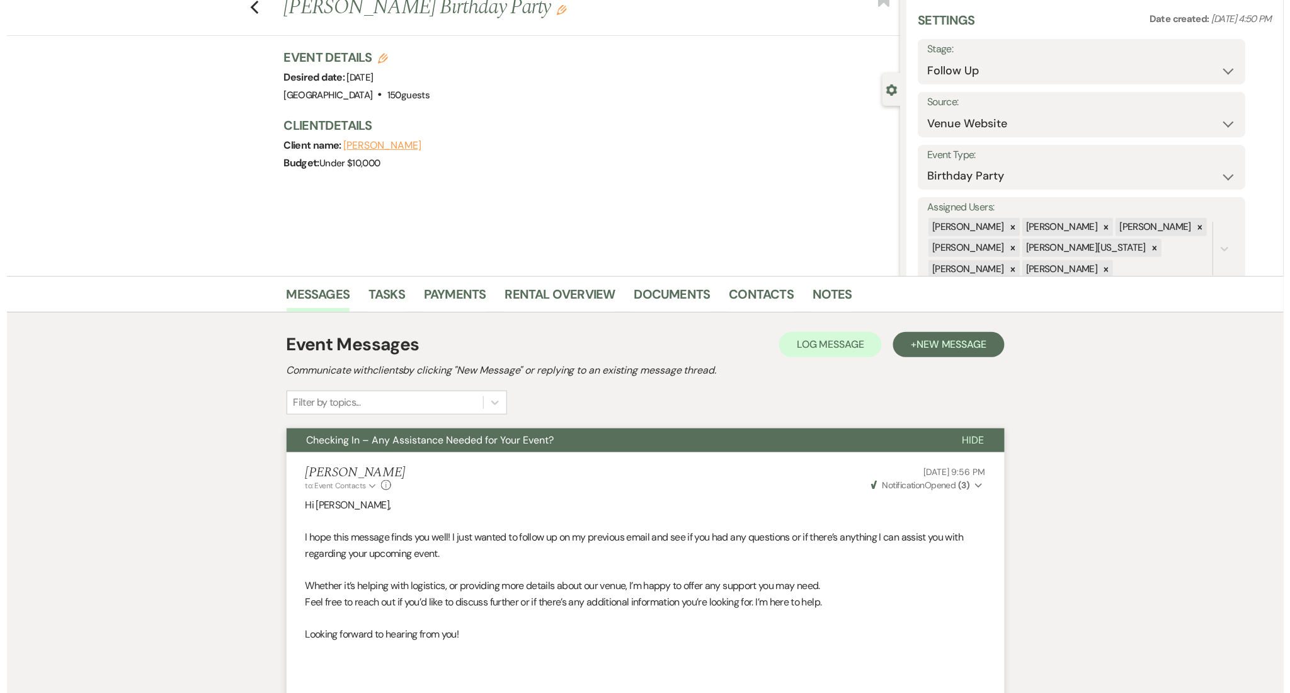
scroll to position [0, 0]
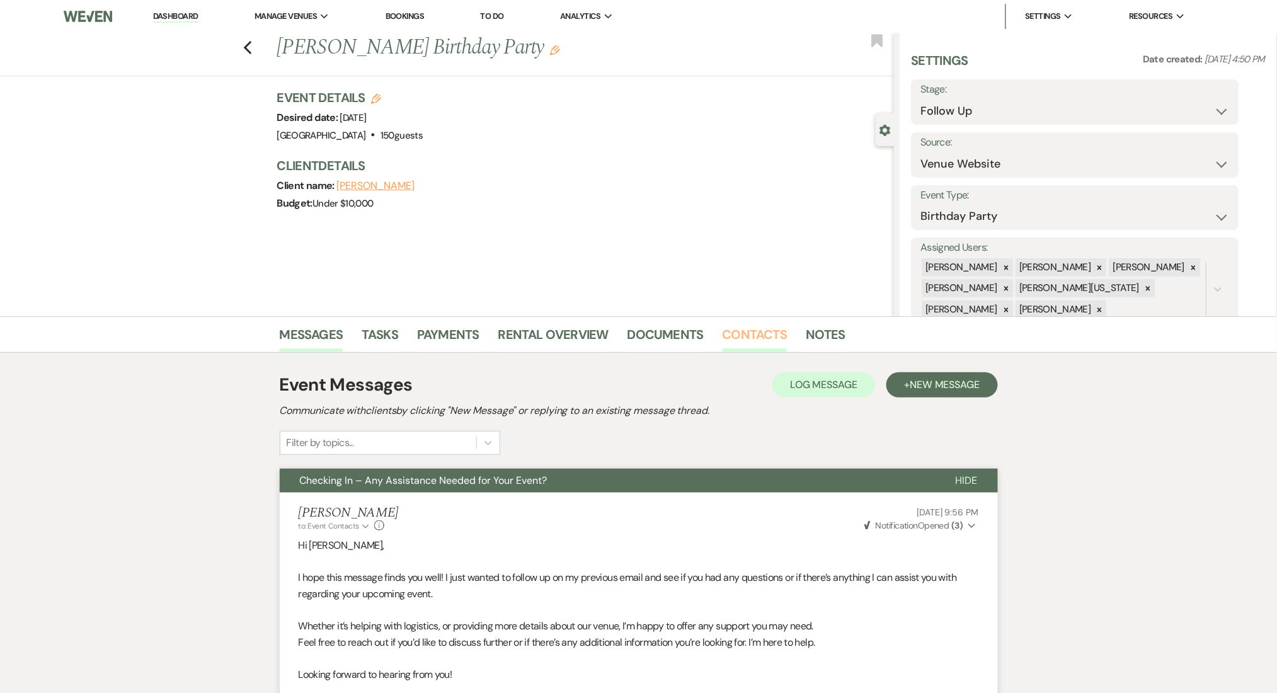
click at [749, 340] on link "Contacts" at bounding box center [755, 338] width 65 height 28
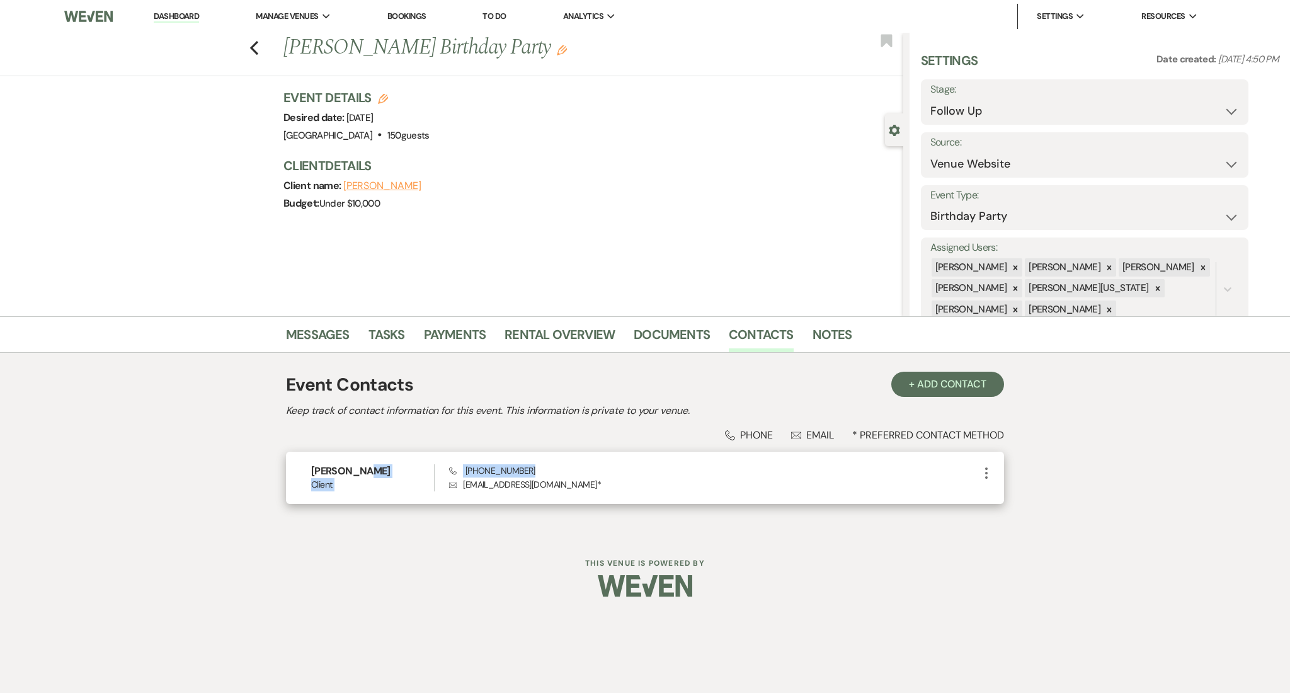
drag, startPoint x: 525, startPoint y: 473, endPoint x: 428, endPoint y: 460, distance: 98.5
click at [428, 460] on div "Jene Louis Client Phone (678) 637-6781 Envelope jene4tv@gmail.com * More" at bounding box center [645, 478] width 718 height 52
copy div "Client Phone (678) 637-6781"
click at [544, 464] on div "Phone (678) 637-6781 Envelope jene4tv@gmail.com *" at bounding box center [714, 477] width 530 height 27
drag, startPoint x: 531, startPoint y: 470, endPoint x: 457, endPoint y: 469, distance: 73.7
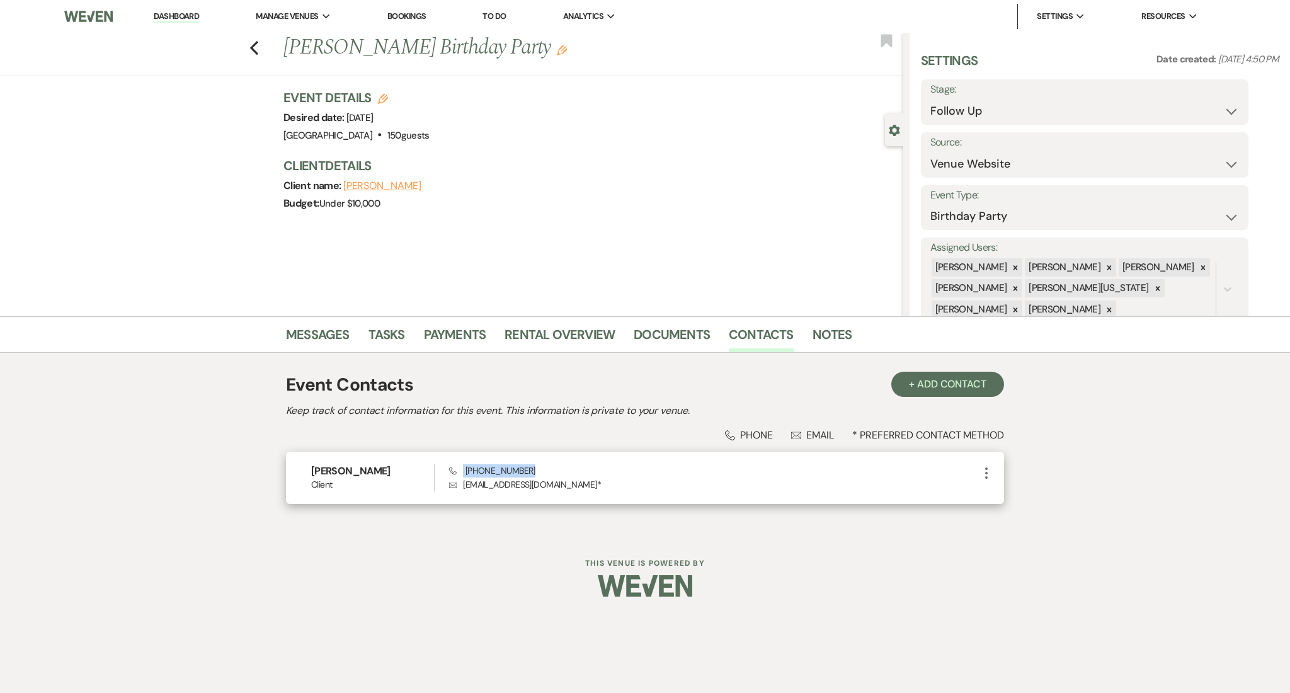
click at [457, 469] on div "Phone (678) 637-6781 Envelope jene4tv@gmail.com *" at bounding box center [714, 477] width 530 height 27
copy span "(678) 637-6781"
click at [91, 364] on div "Messages Tasks Payments Rental Overview Documents Contacts Notes Event Contacts…" at bounding box center [645, 425] width 1290 height 218
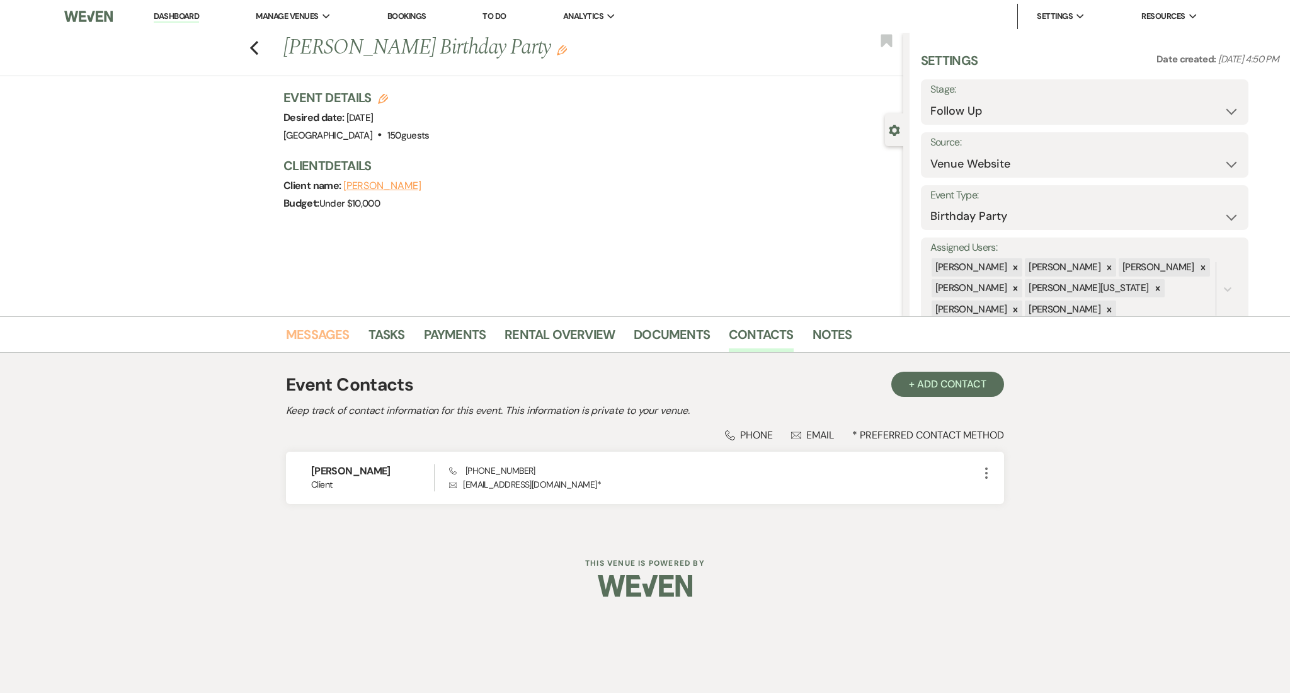
drag, startPoint x: 297, startPoint y: 327, endPoint x: 101, endPoint y: 401, distance: 209.3
click at [297, 327] on link "Messages" at bounding box center [318, 338] width 64 height 28
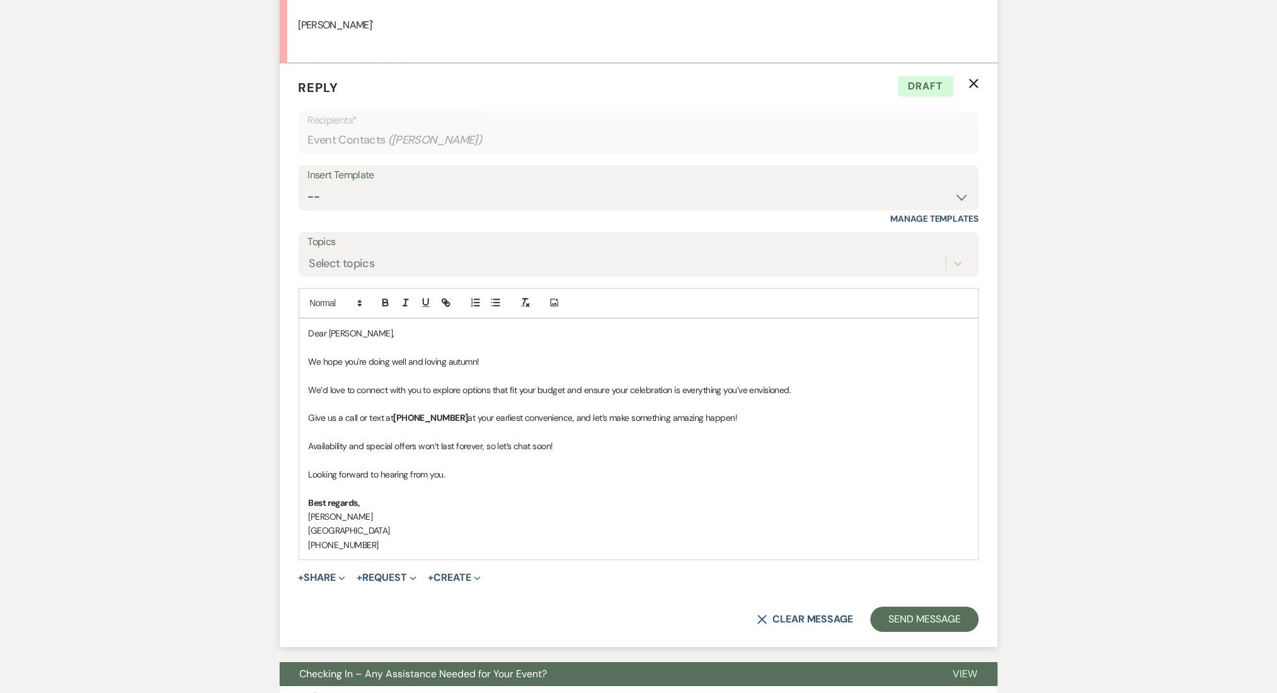
scroll to position [740, 0]
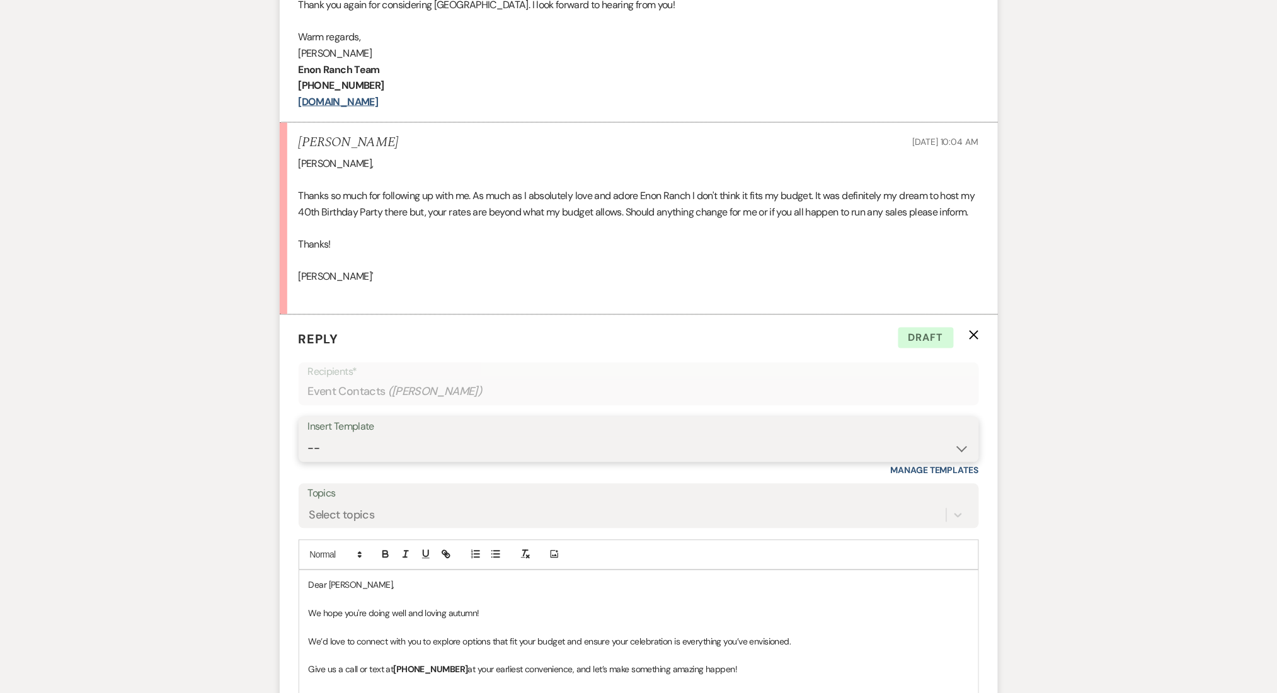
click at [367, 461] on select "-- Inquiry Follow Up Email #2 Contract Sending Template Payment Template Rental…" at bounding box center [639, 449] width 662 height 25
click at [308, 452] on select "-- Inquiry Follow Up Email #2 Contract Sending Template Payment Template Rental…" at bounding box center [639, 449] width 662 height 25
click at [142, 389] on div "Messages Tasks Payments Rental Overview Documents Contacts Notes Event Messages…" at bounding box center [638, 306] width 1277 height 1461
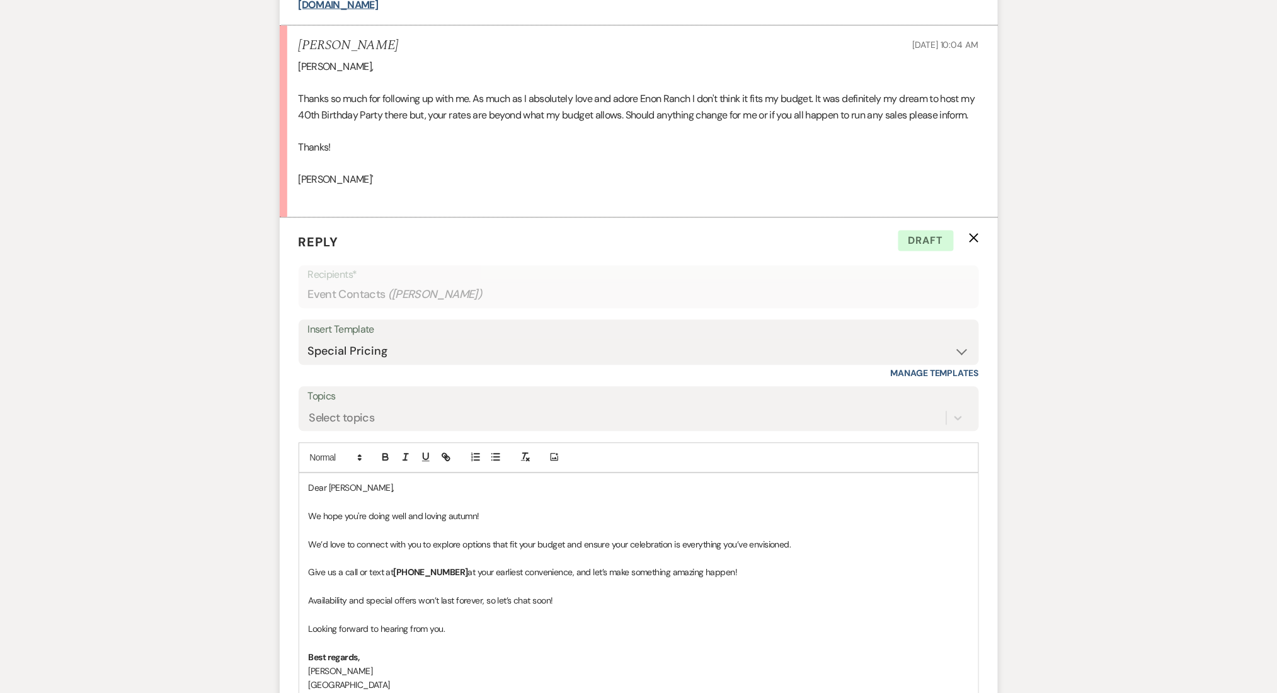
scroll to position [992, 0]
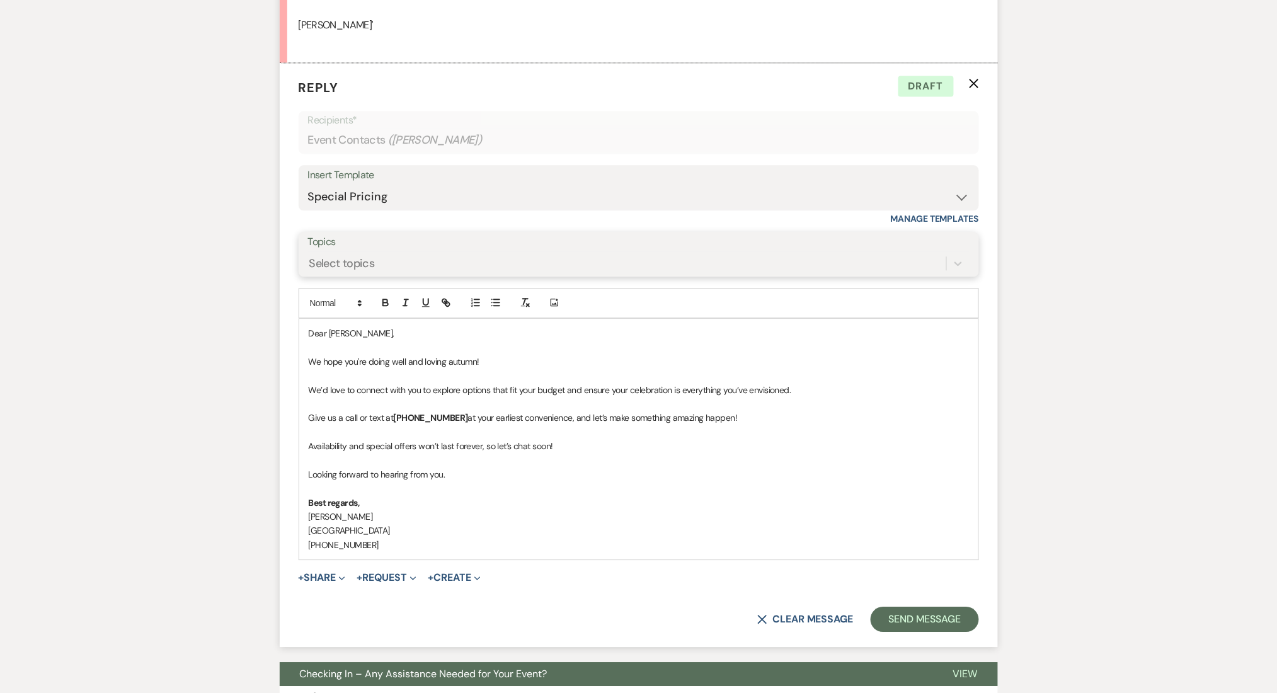
click at [369, 268] on div "Select topics" at bounding box center [627, 263] width 638 height 22
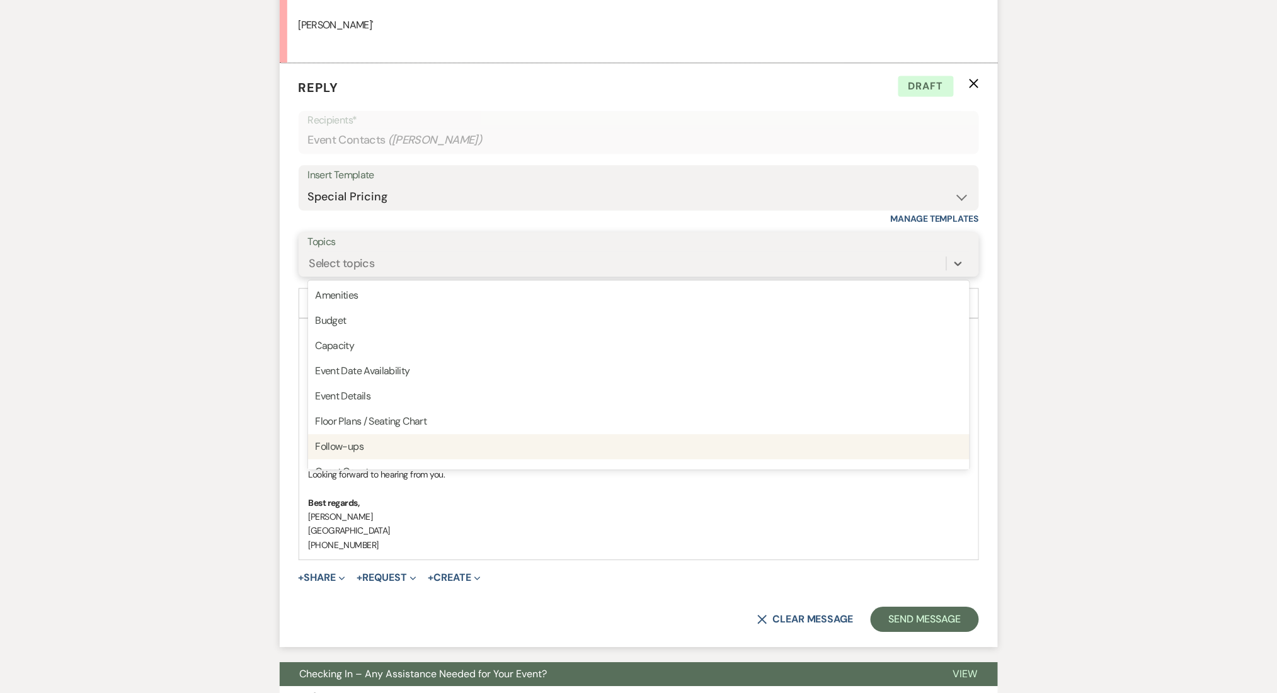
click at [347, 453] on div "Follow-ups" at bounding box center [639, 446] width 662 height 25
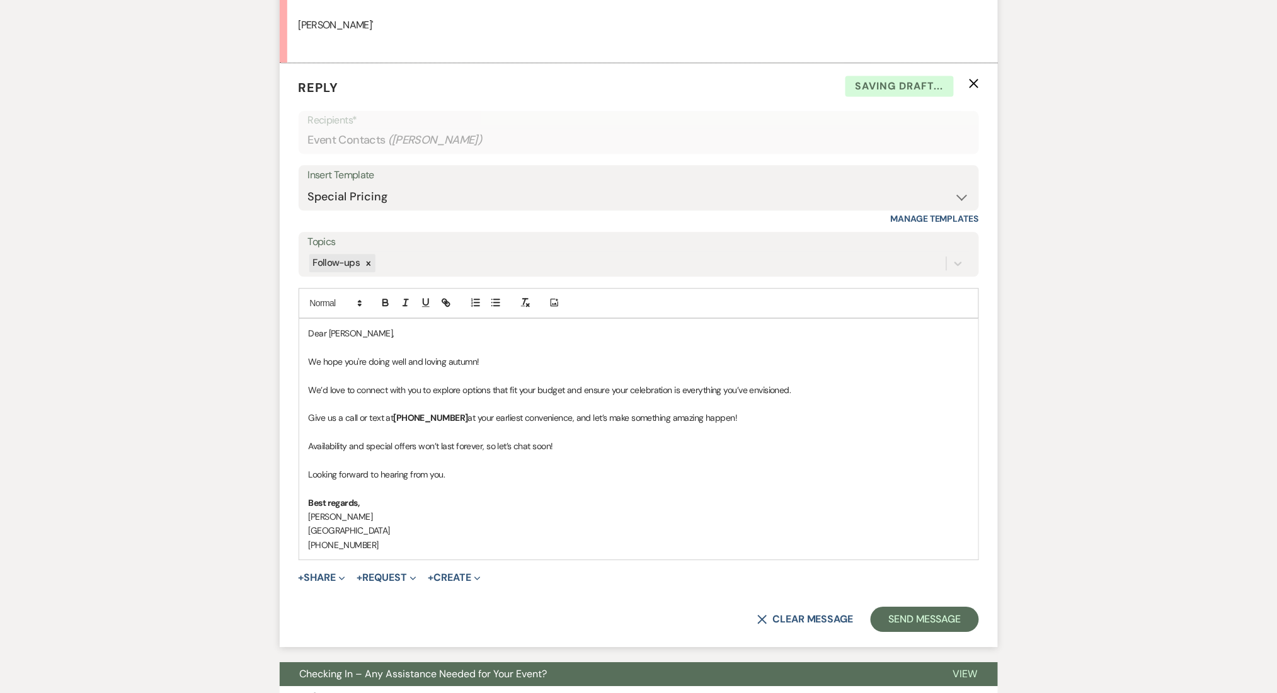
click at [190, 404] on div "Messages Tasks Payments Rental Overview Documents Contacts Notes Event Messages…" at bounding box center [638, 54] width 1277 height 1461
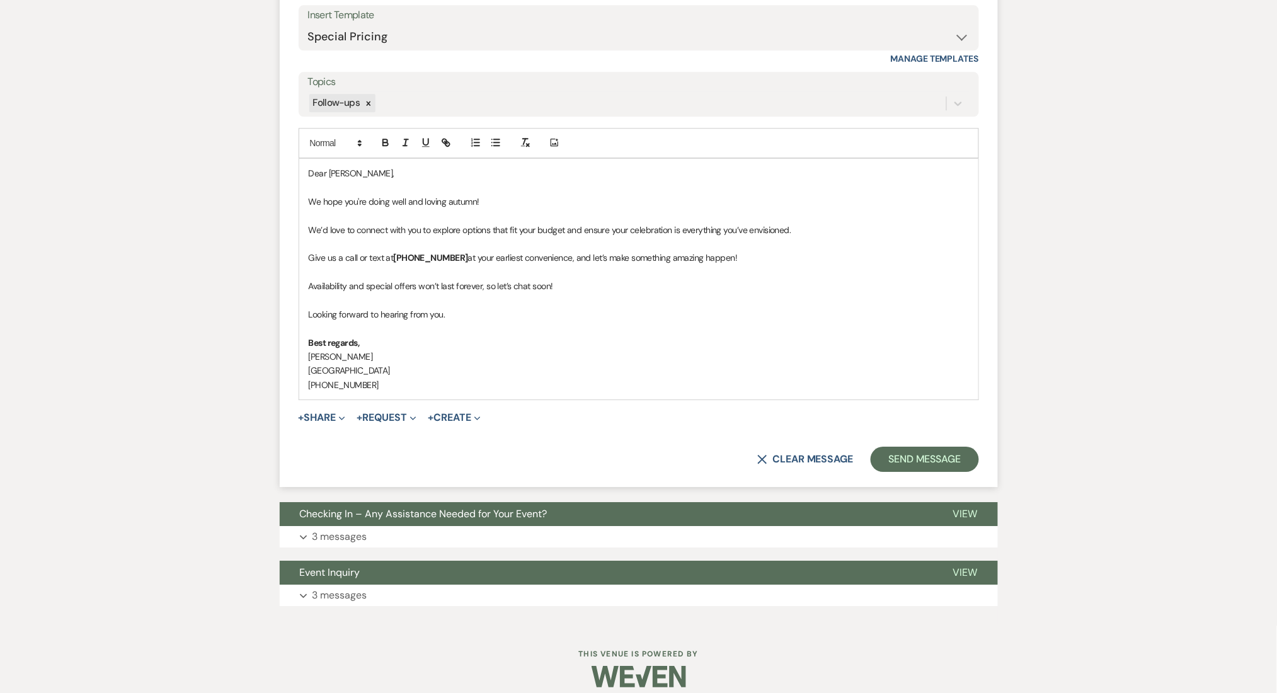
scroll to position [1181, 0]
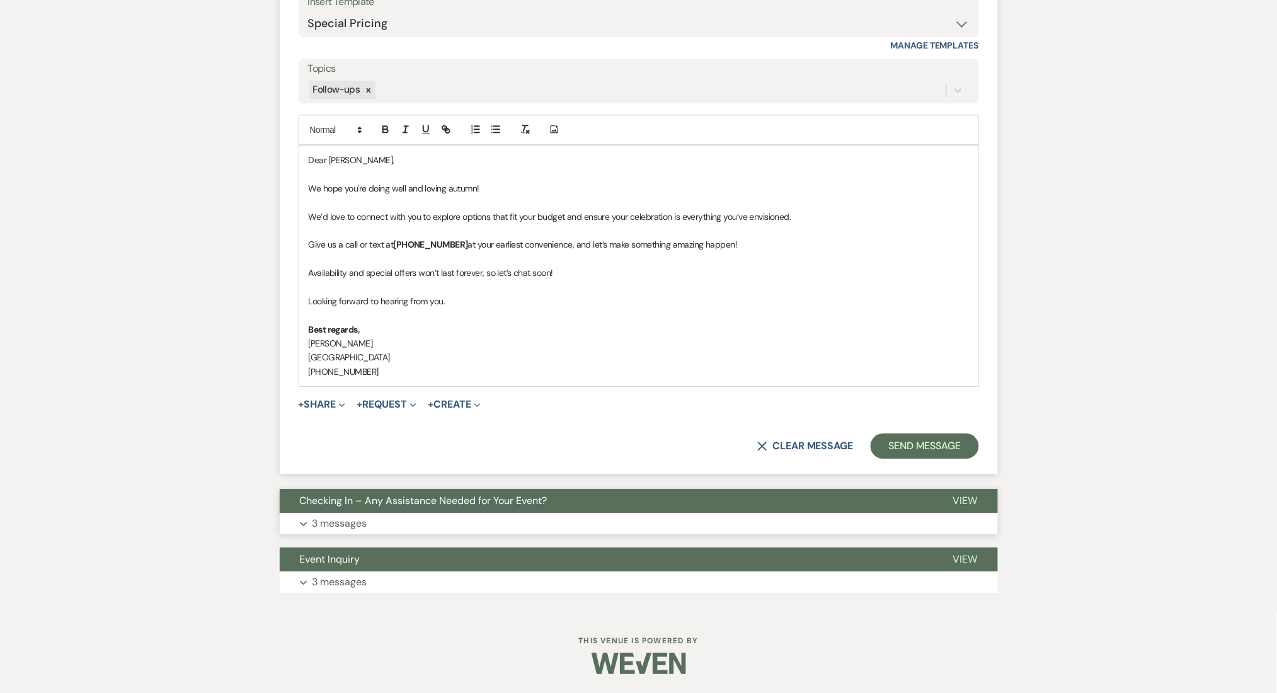
click at [346, 525] on p "3 messages" at bounding box center [339, 523] width 55 height 16
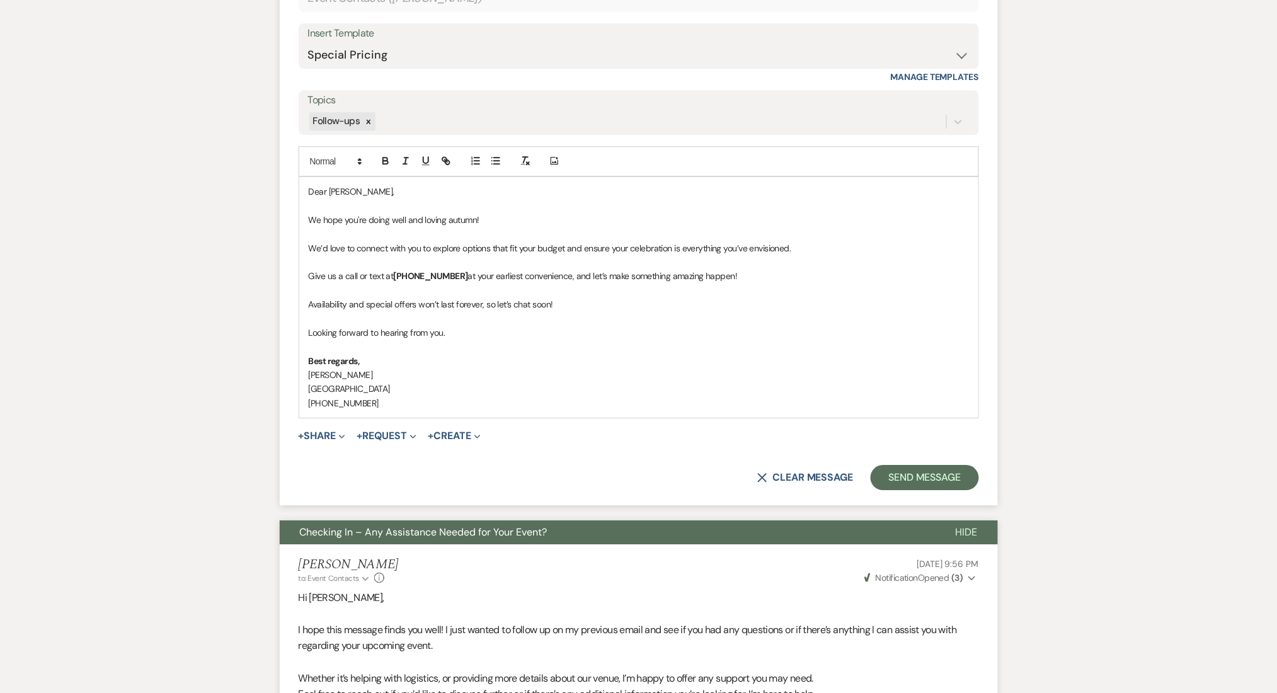
scroll to position [1050, 0]
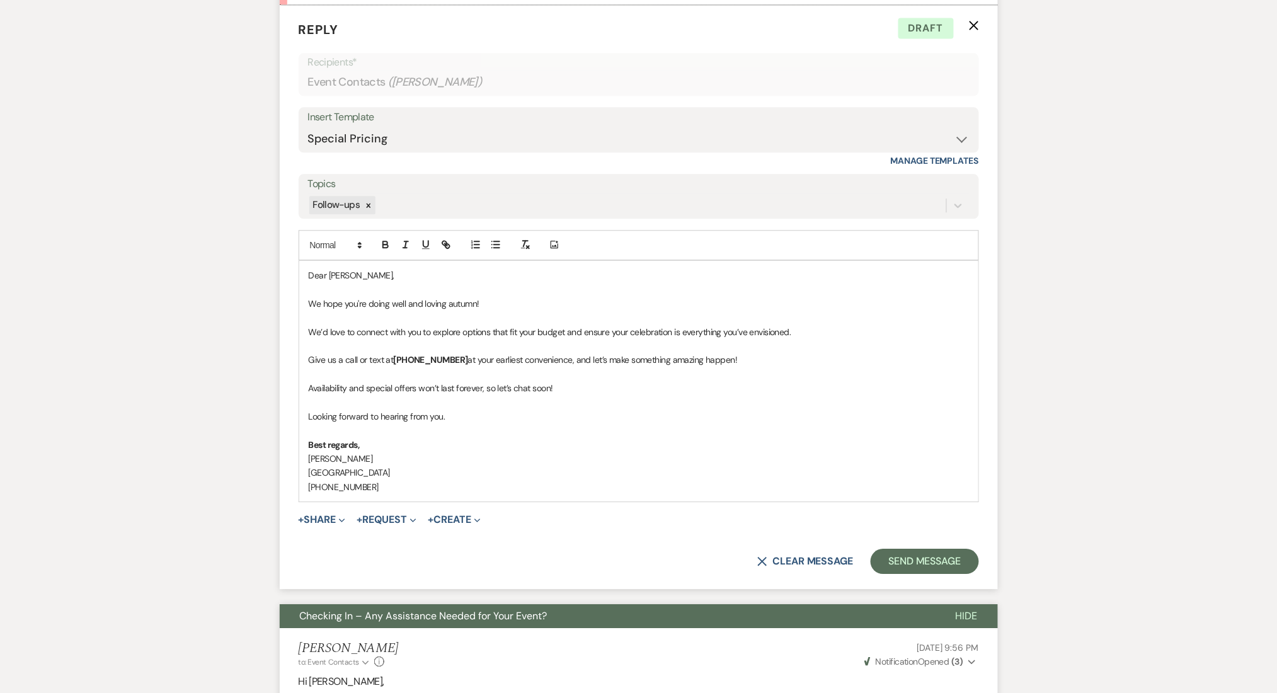
click at [370, 282] on p "Dear Jene," at bounding box center [639, 275] width 660 height 14
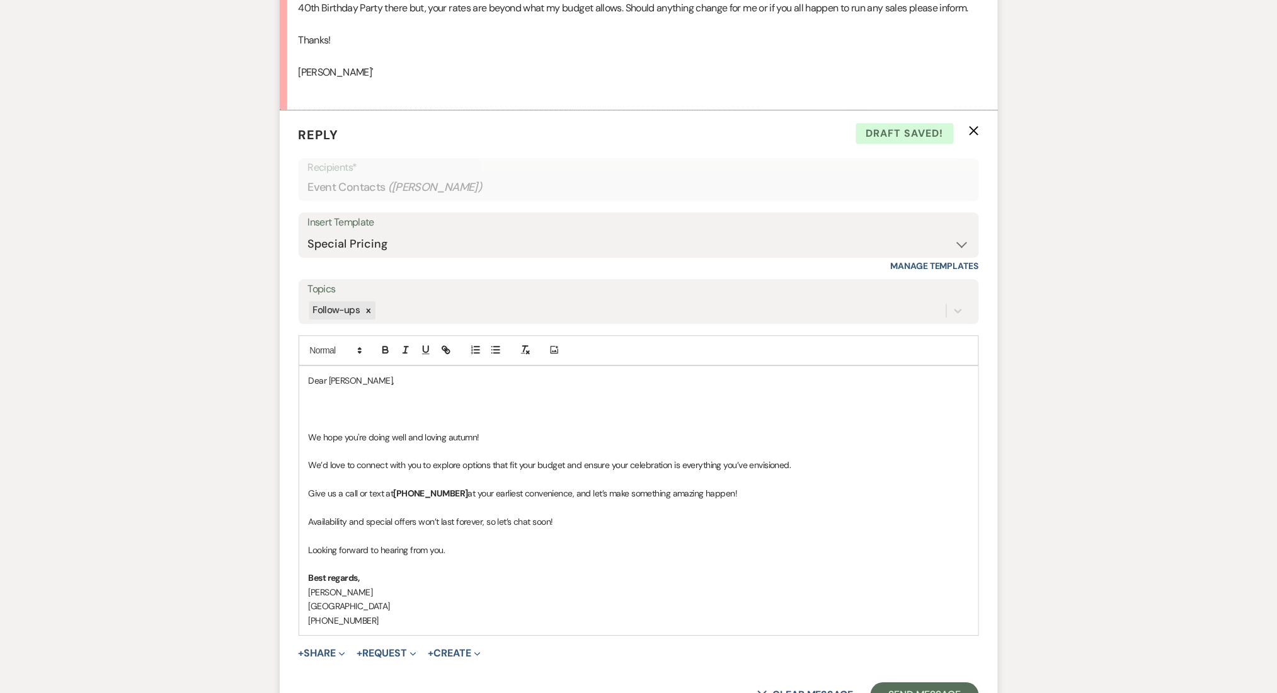
scroll to position [966, 0]
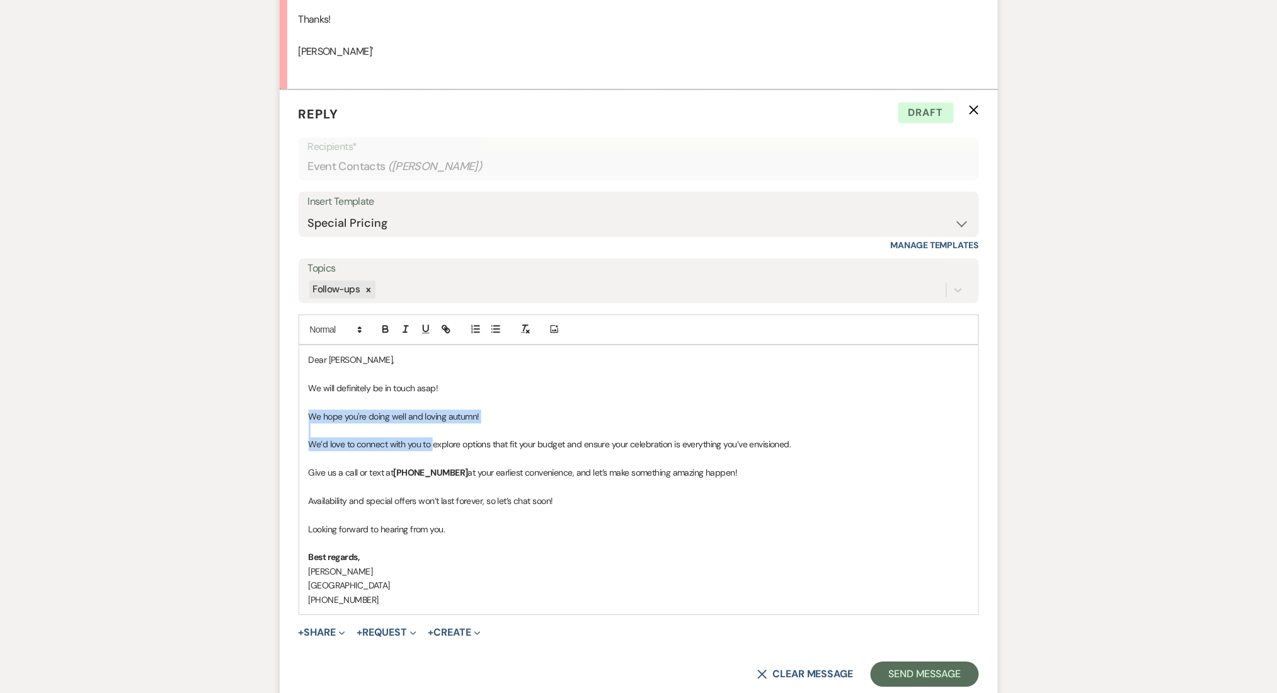
drag, startPoint x: 435, startPoint y: 458, endPoint x: 305, endPoint y: 428, distance: 133.9
click at [305, 428] on div "Dear Jene, We will definitely be in touch asap! We hope you're doing well and l…" at bounding box center [638, 479] width 679 height 269
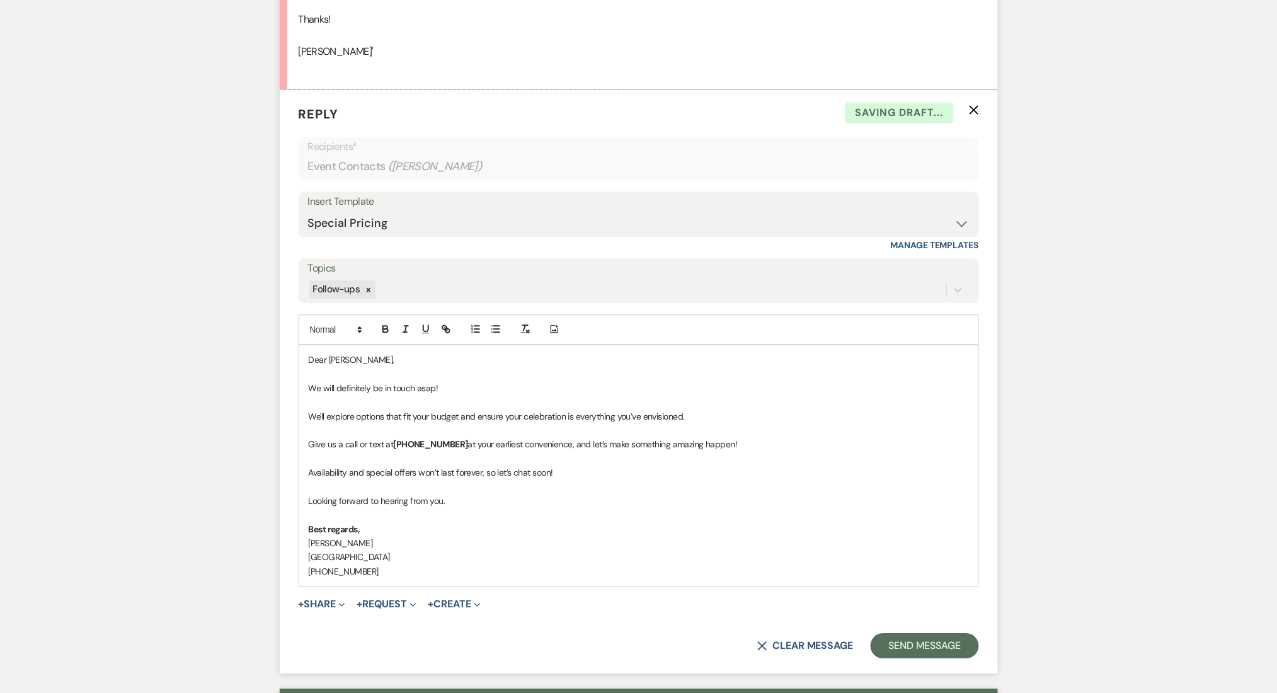
click at [402, 423] on p "We'll explore options that fit your budget and ensure your celebration is every…" at bounding box center [639, 417] width 660 height 14
drag, startPoint x: 590, startPoint y: 496, endPoint x: 296, endPoint y: 481, distance: 294.0
click at [296, 481] on form "Reply X Draft Recipients* Event Contacts ( Jene Louis ) Insert Template -- Inqu…" at bounding box center [639, 381] width 718 height 585
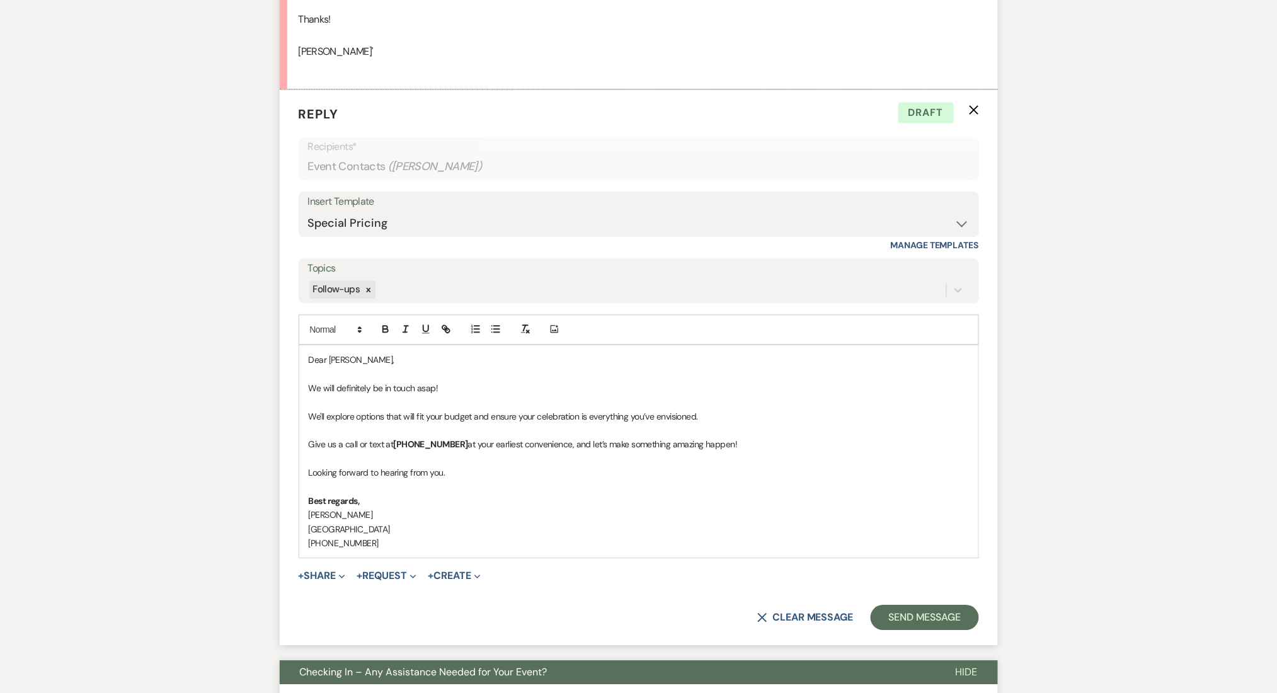
click at [310, 423] on p "We'll explore options that will fit your budget and ensure your celebration is …" at bounding box center [639, 417] width 660 height 14
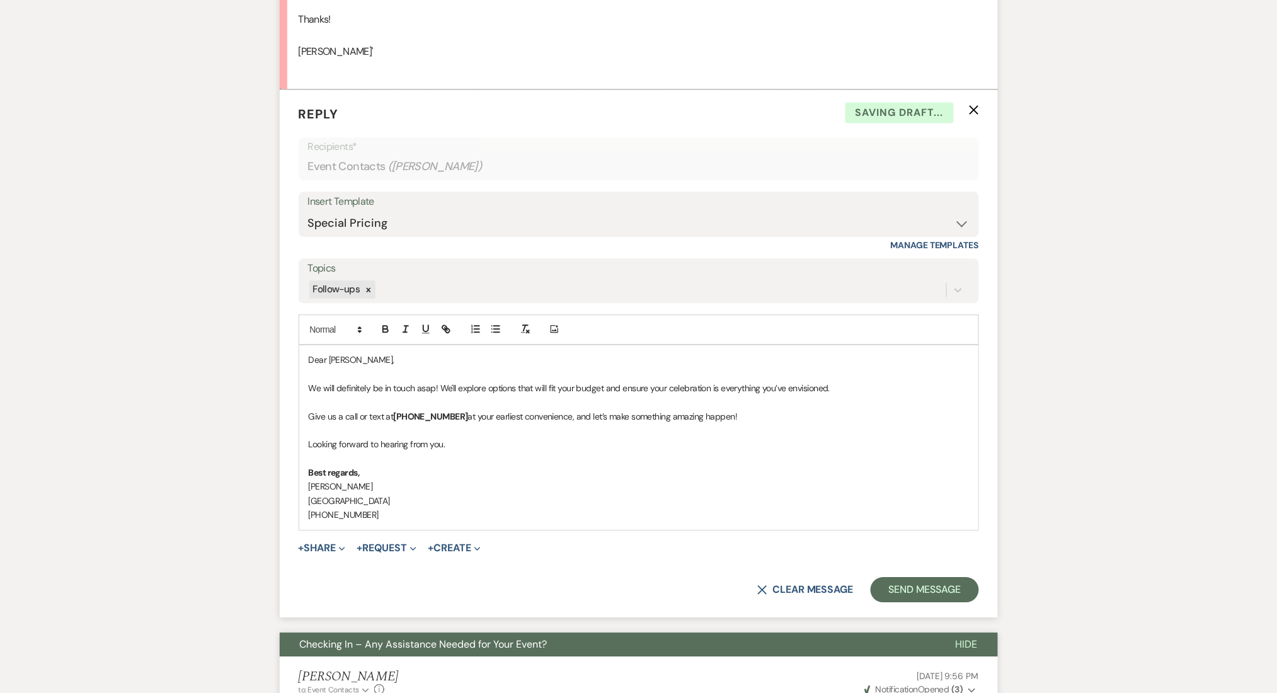
drag, startPoint x: 784, startPoint y: 433, endPoint x: 267, endPoint y: 432, distance: 517.2
click at [267, 432] on div "Messages Tasks Payments Rental Overview Documents Contacts Notes Event Messages…" at bounding box center [638, 482] width 1277 height 2265
click at [438, 451] on p "Looking forward to hearing from you." at bounding box center [639, 444] width 660 height 14
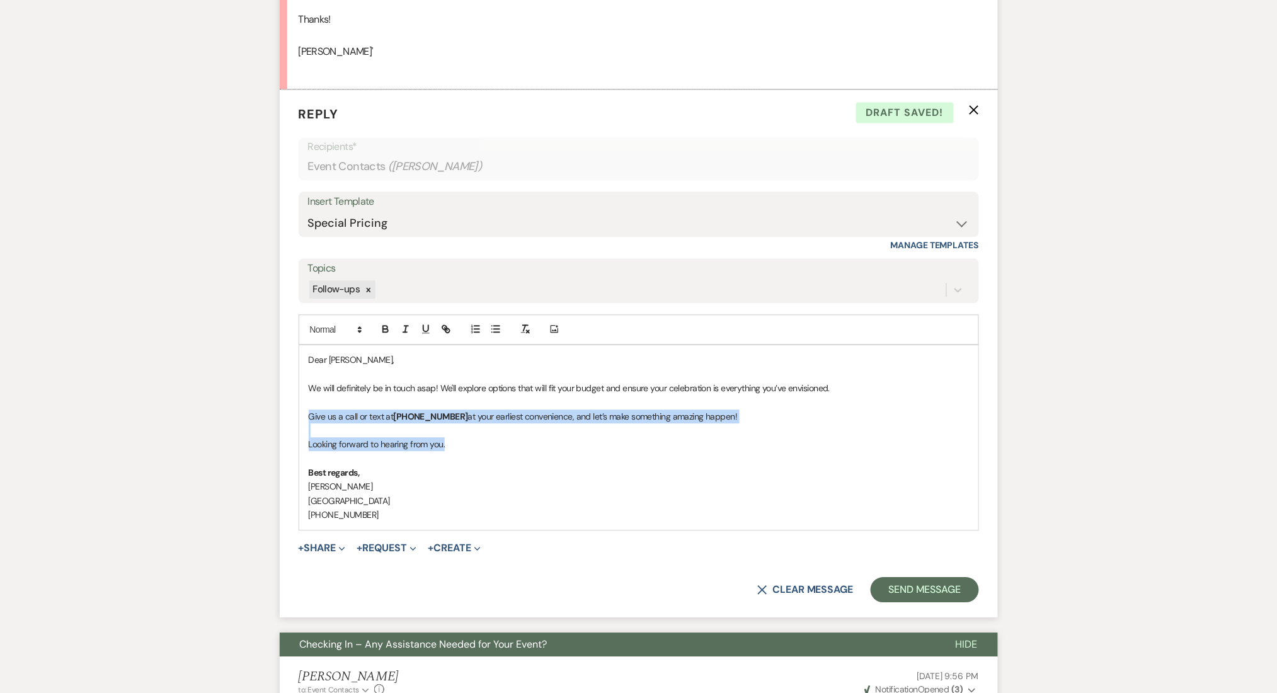
drag, startPoint x: 401, startPoint y: 444, endPoint x: 284, endPoint y: 428, distance: 118.9
click at [284, 428] on form "Reply X Draft saved! Recipients* Event Contacts ( Jene Louis ) Insert Template …" at bounding box center [639, 353] width 718 height 528
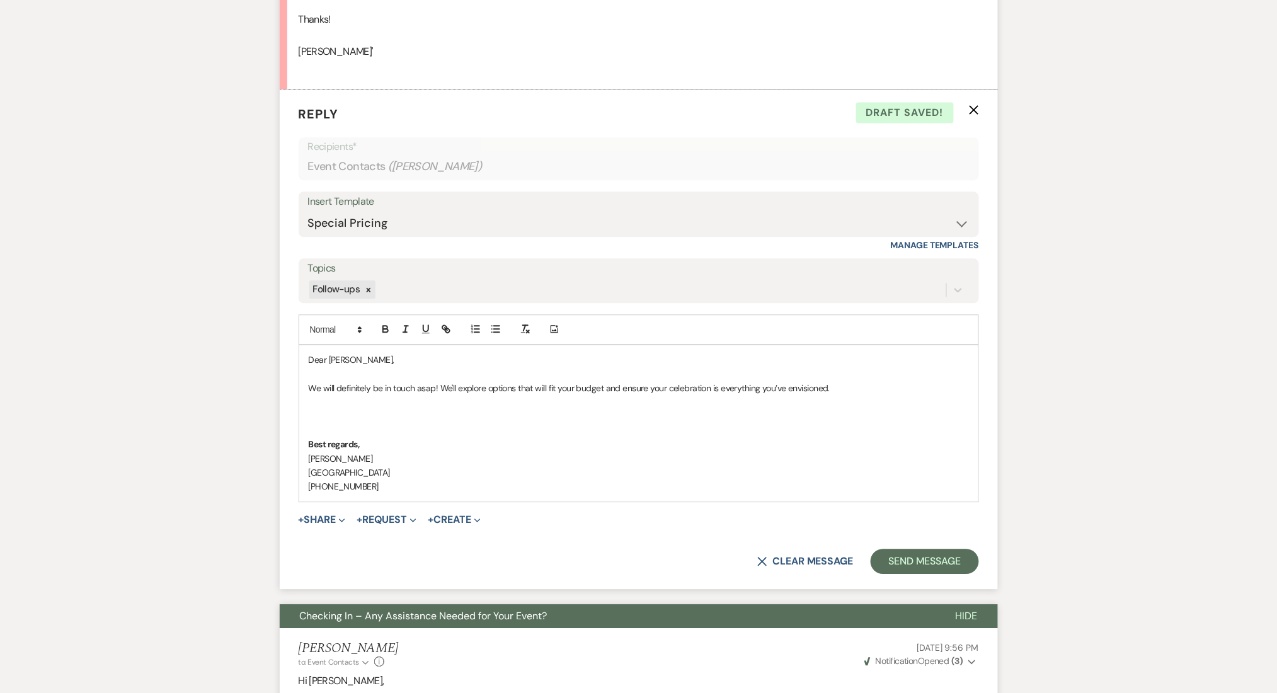
drag, startPoint x: 689, startPoint y: 404, endPoint x: 677, endPoint y: 396, distance: 14.5
click at [684, 395] on p "We will definitely be in touch asap! We'll explore options that will fit your b…" at bounding box center [639, 388] width 660 height 14
click at [677, 395] on p "We will definitely be in touch asap! We'll explore options that will fit your b…" at bounding box center [639, 388] width 660 height 14
click at [669, 381] on p at bounding box center [639, 374] width 660 height 14
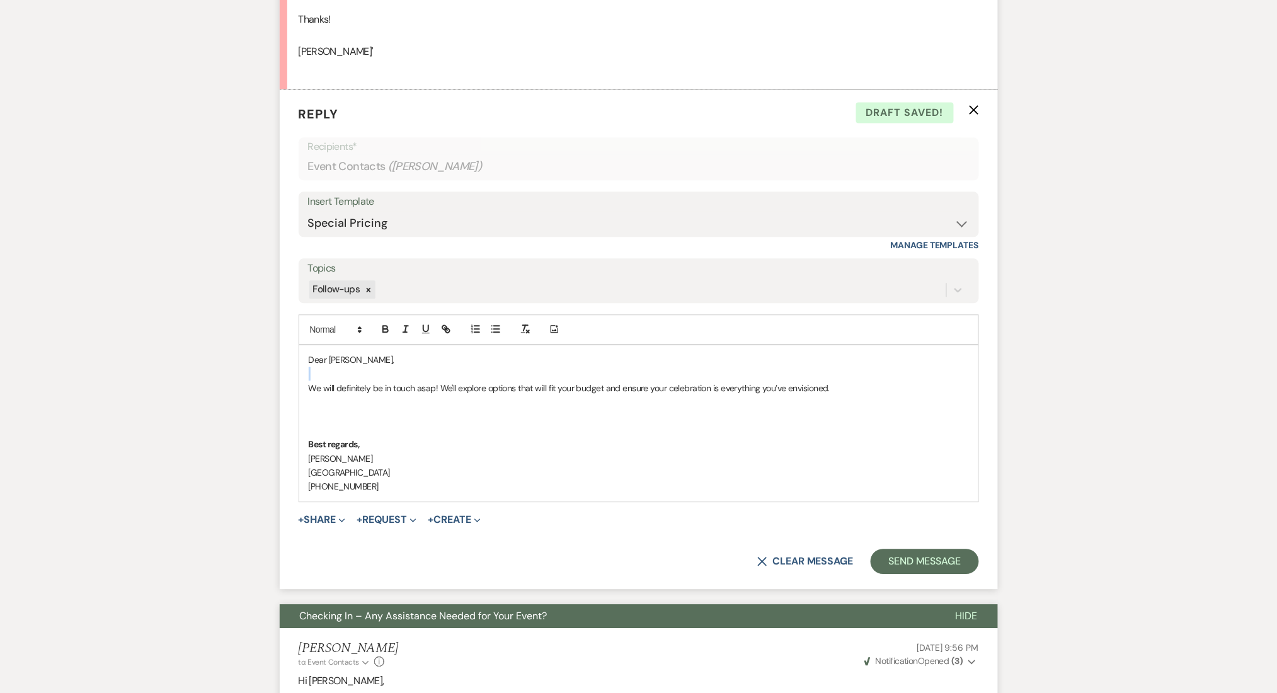
click at [669, 381] on p at bounding box center [639, 374] width 660 height 14
click at [658, 395] on p "We will definitely be in touch asap! We'll explore options that will fit your b…" at bounding box center [639, 388] width 660 height 14
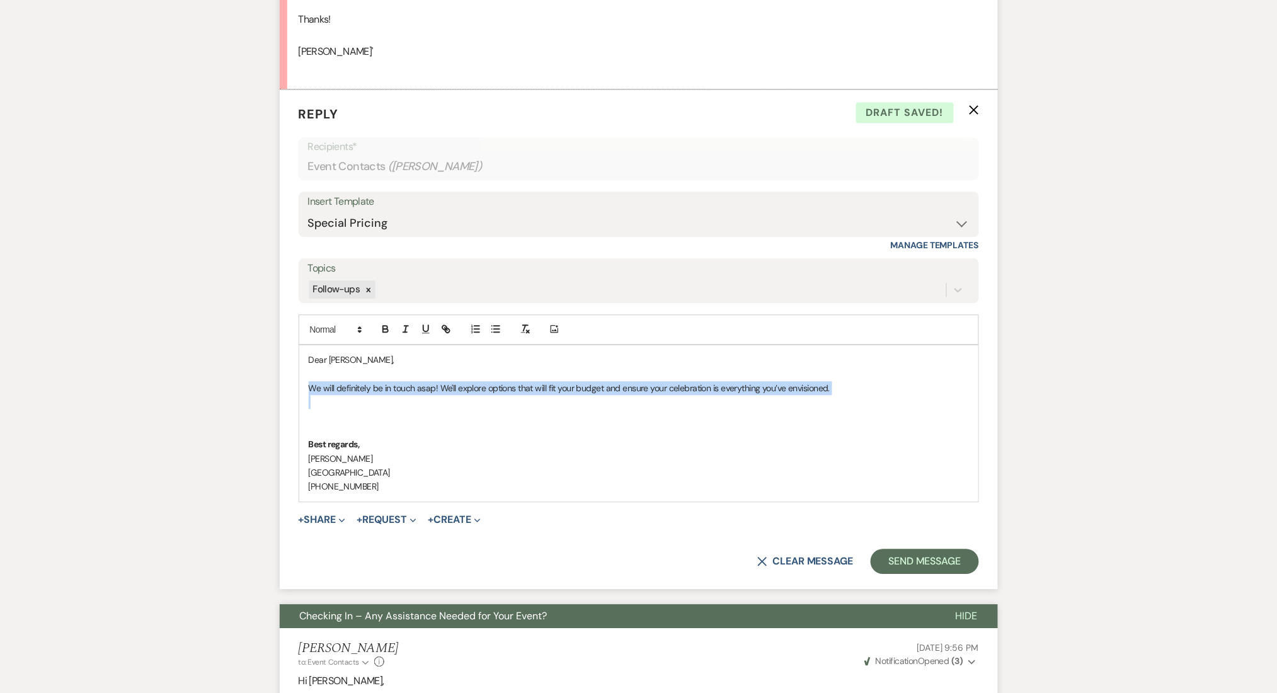
click at [658, 395] on p "We will definitely be in touch asap! We'll explore options that will fit your b…" at bounding box center [639, 388] width 660 height 14
copy p "We will definitely be in touch asap! We'll explore options that will fit your b…"
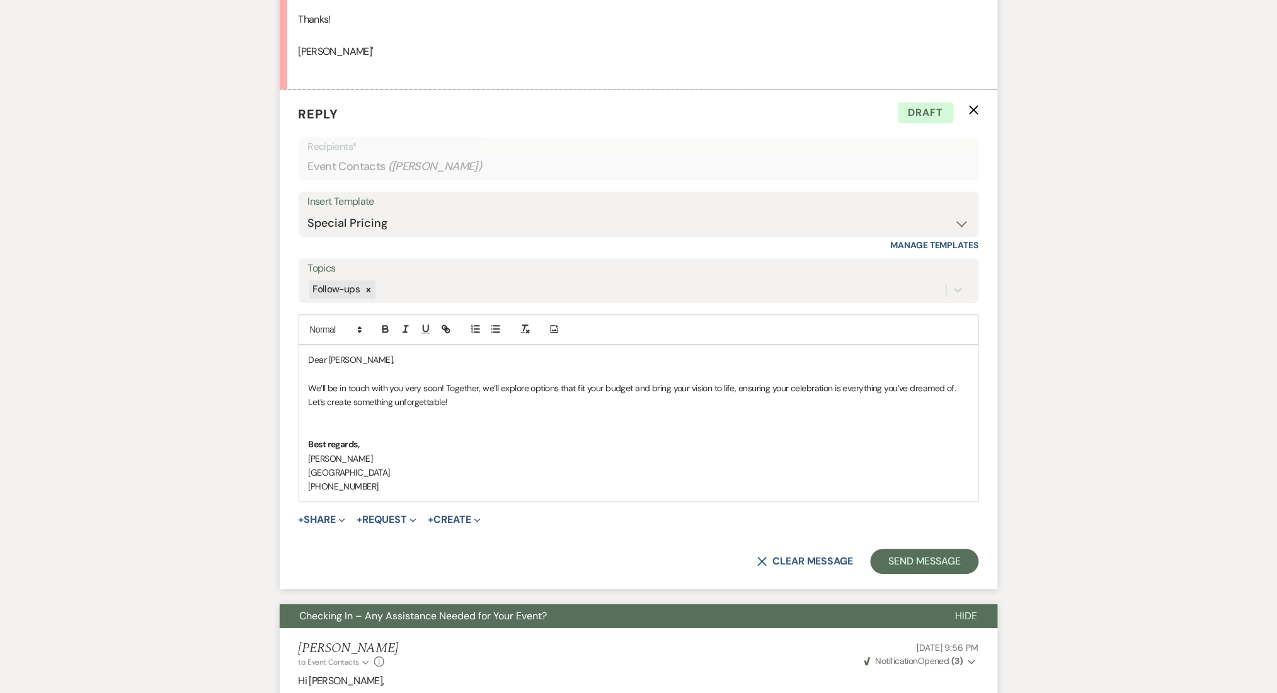
click at [964, 395] on p "We’ll be in touch with you very soon! Together, we’ll explore options that fit …" at bounding box center [639, 388] width 660 height 14
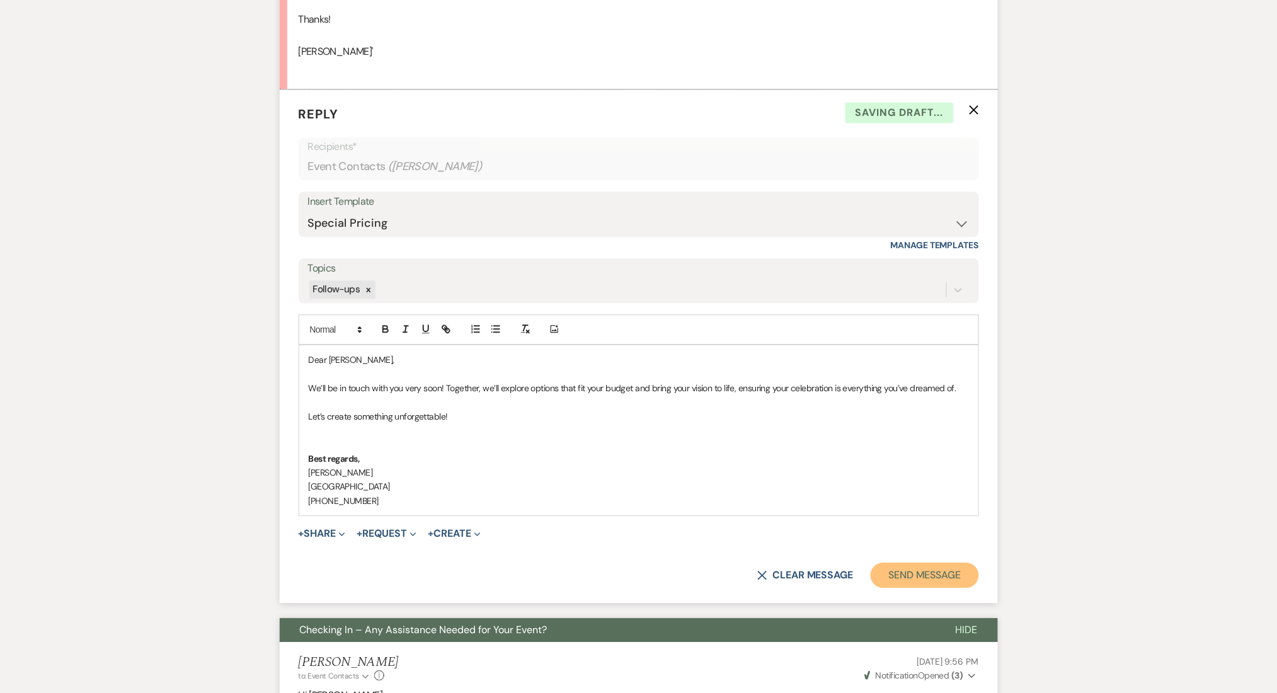
click at [951, 588] on button "Send Message" at bounding box center [925, 575] width 108 height 25
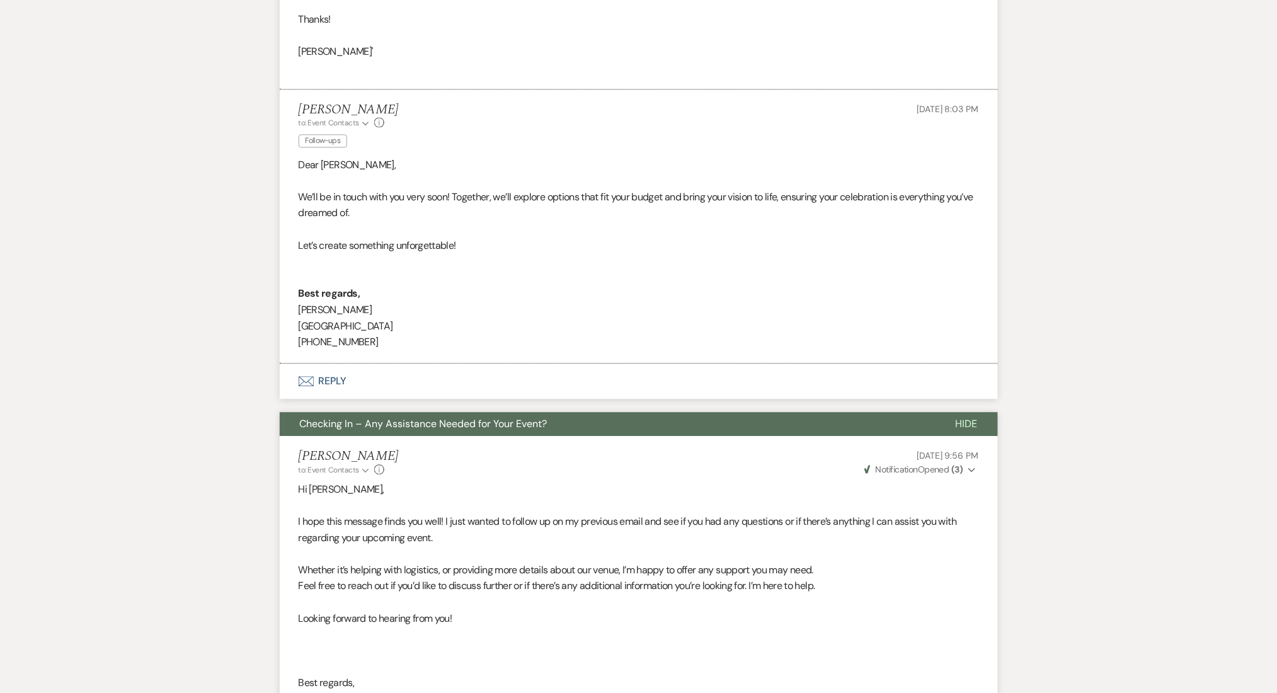
click at [169, 204] on div "Messages Tasks Payments Rental Overview Documents Contacts Notes Event Messages…" at bounding box center [638, 372] width 1277 height 2045
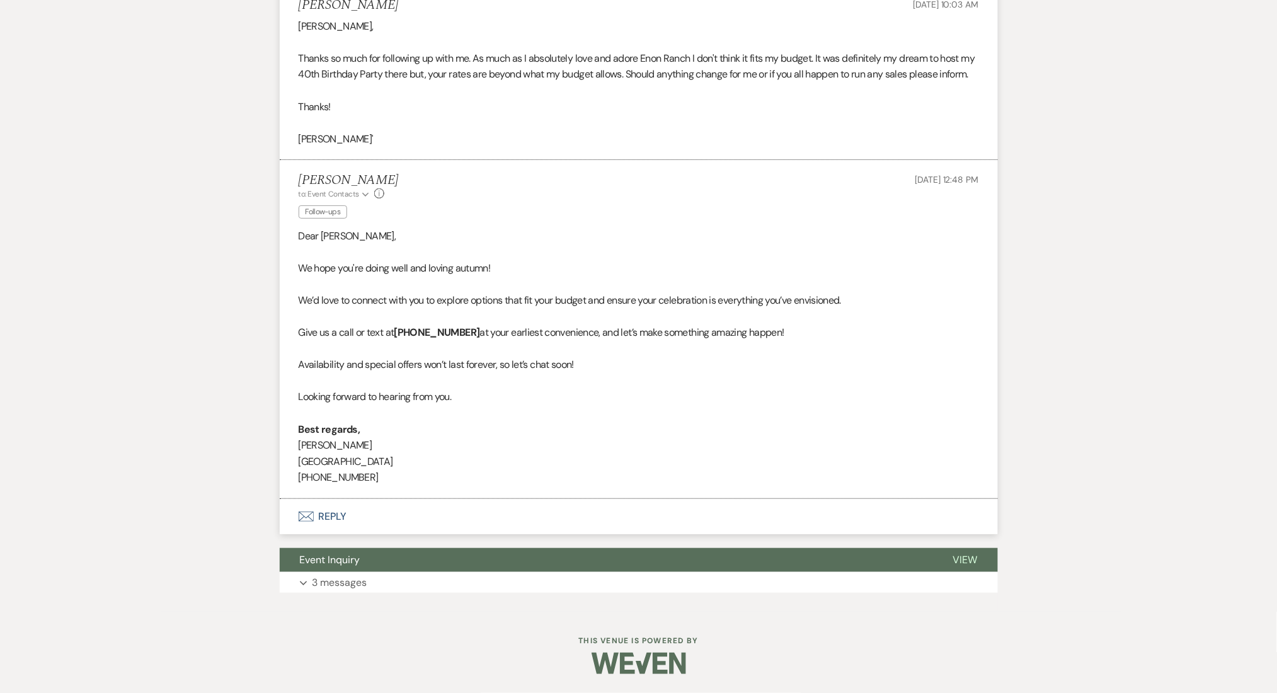
scroll to position [1781, 0]
click at [353, 587] on p "3 messages" at bounding box center [339, 583] width 55 height 16
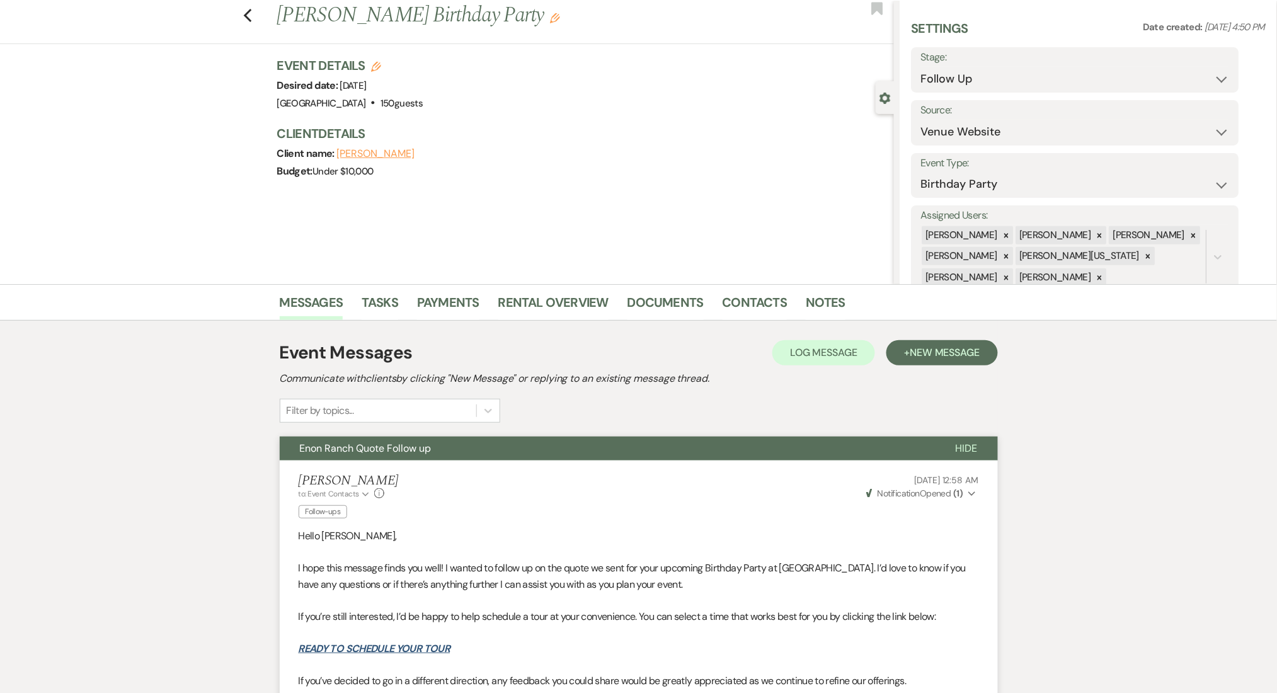
scroll to position [0, 0]
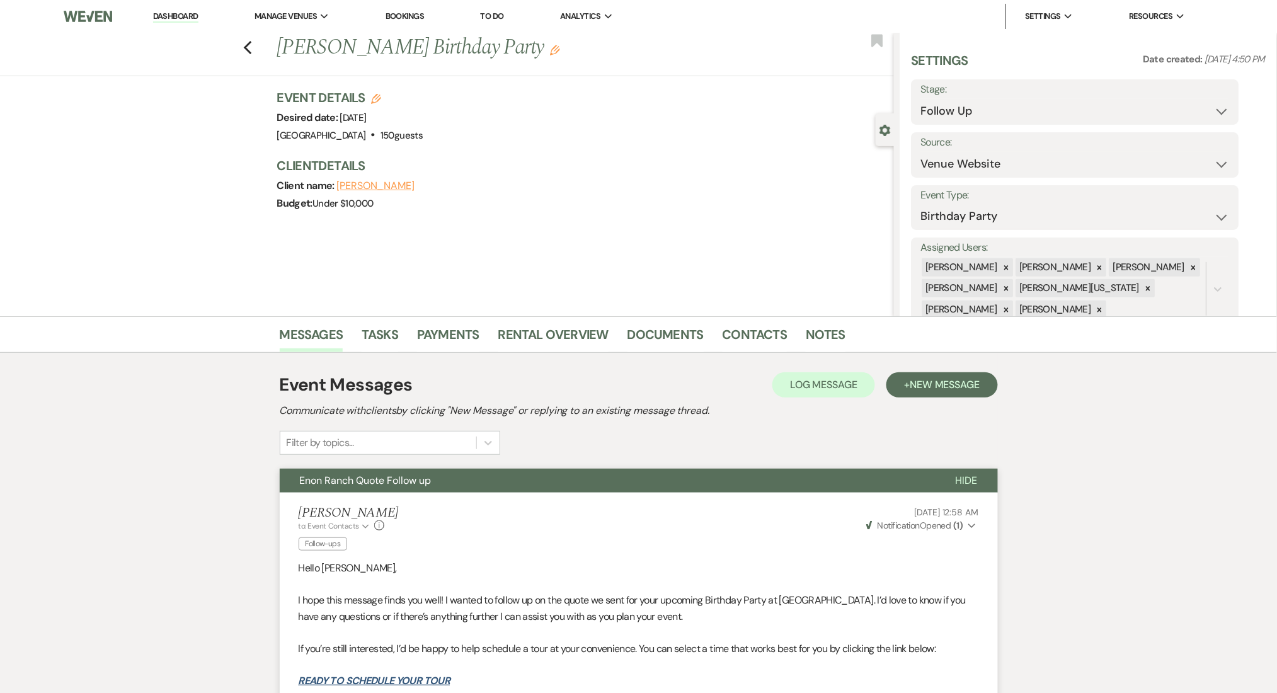
drag, startPoint x: 147, startPoint y: 21, endPoint x: 158, endPoint y: 22, distance: 10.1
click at [147, 21] on li "Dashboard" at bounding box center [176, 16] width 58 height 25
click at [180, 21] on link "Dashboard" at bounding box center [175, 17] width 45 height 12
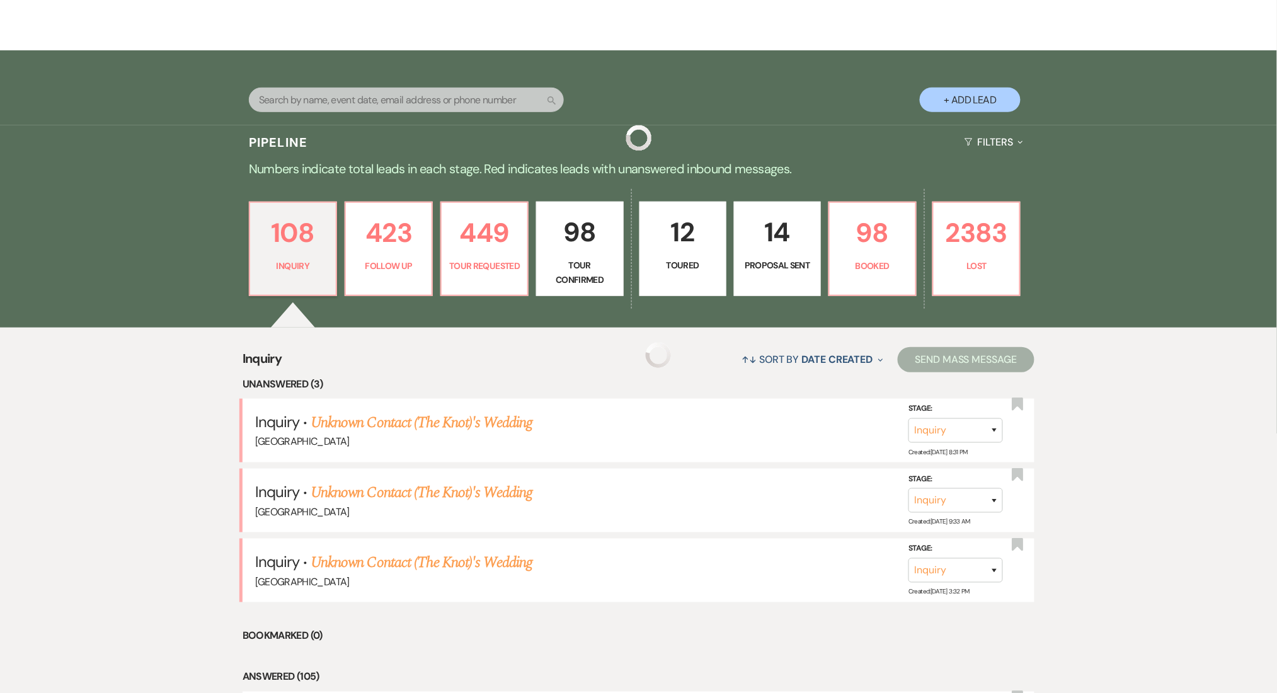
scroll to position [336, 0]
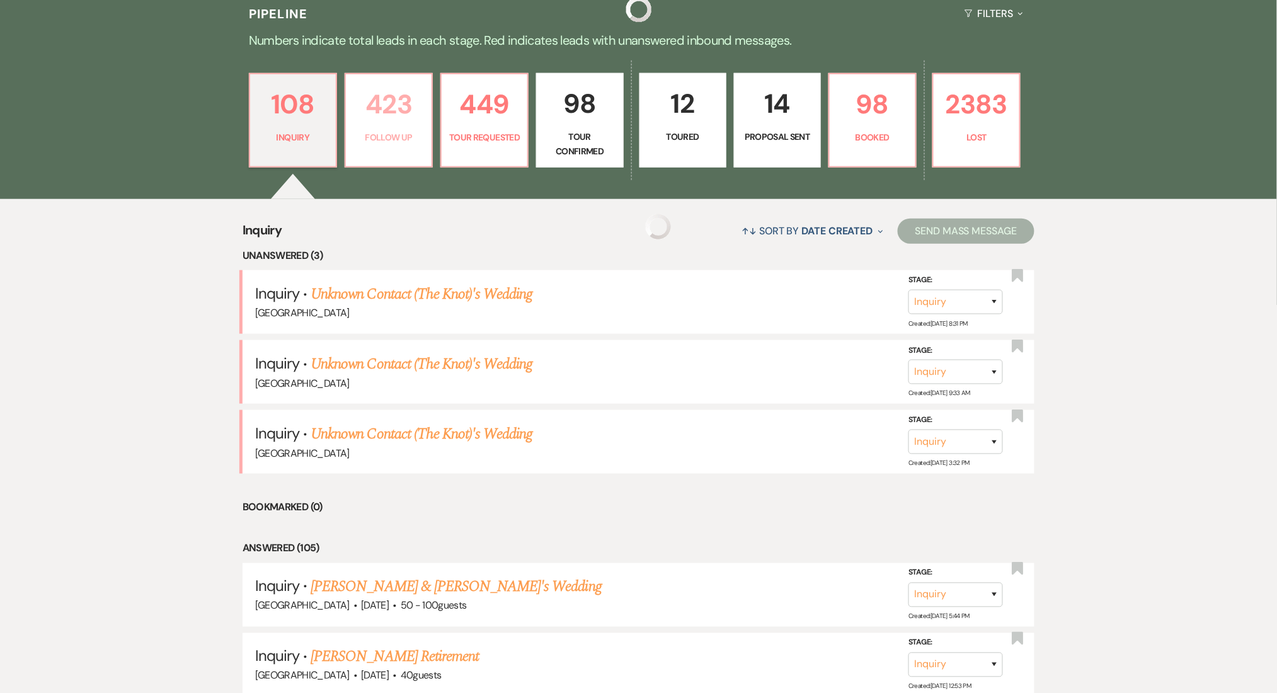
click at [387, 145] on link "423 Follow Up" at bounding box center [389, 120] width 88 height 95
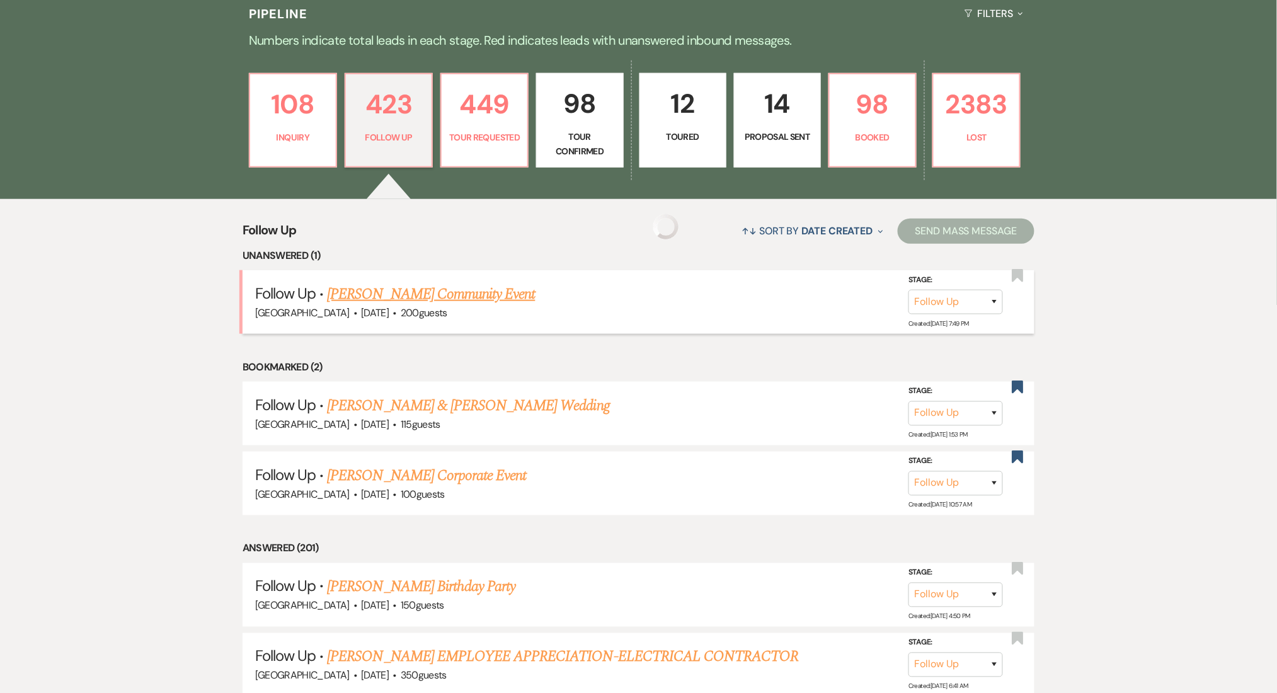
click at [436, 284] on link "Herbert J. White's Community Event" at bounding box center [431, 294] width 208 height 23
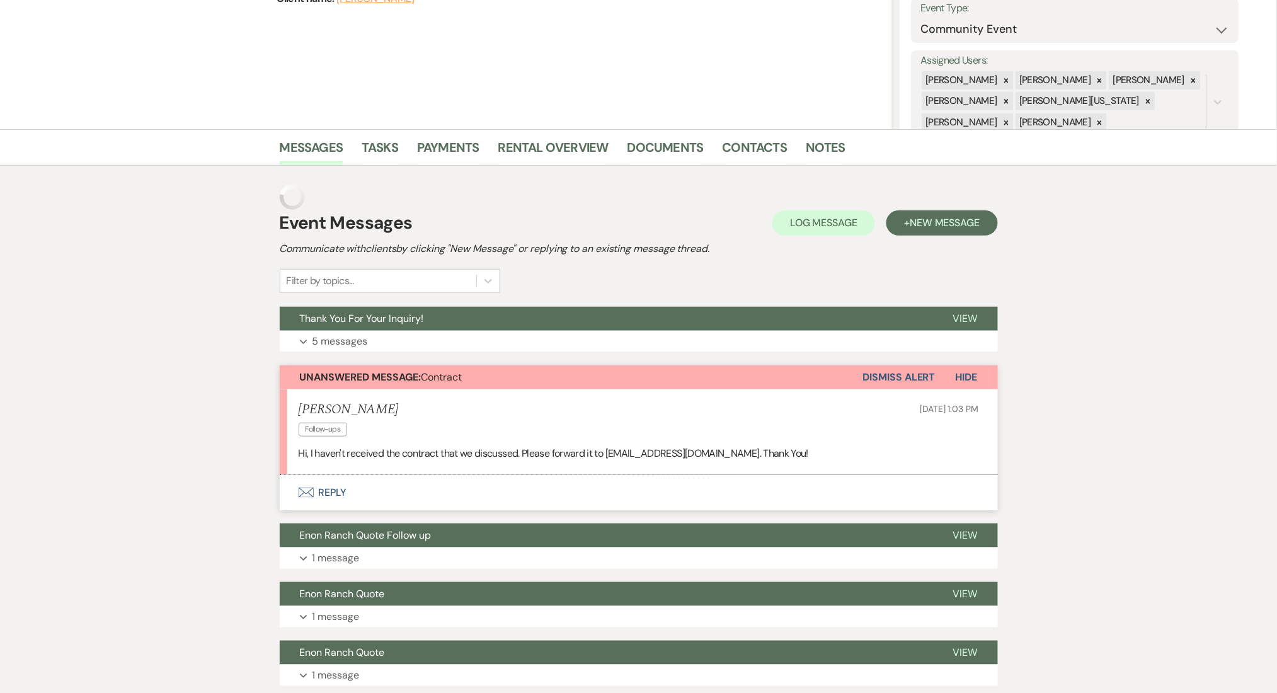
scroll to position [279, 0]
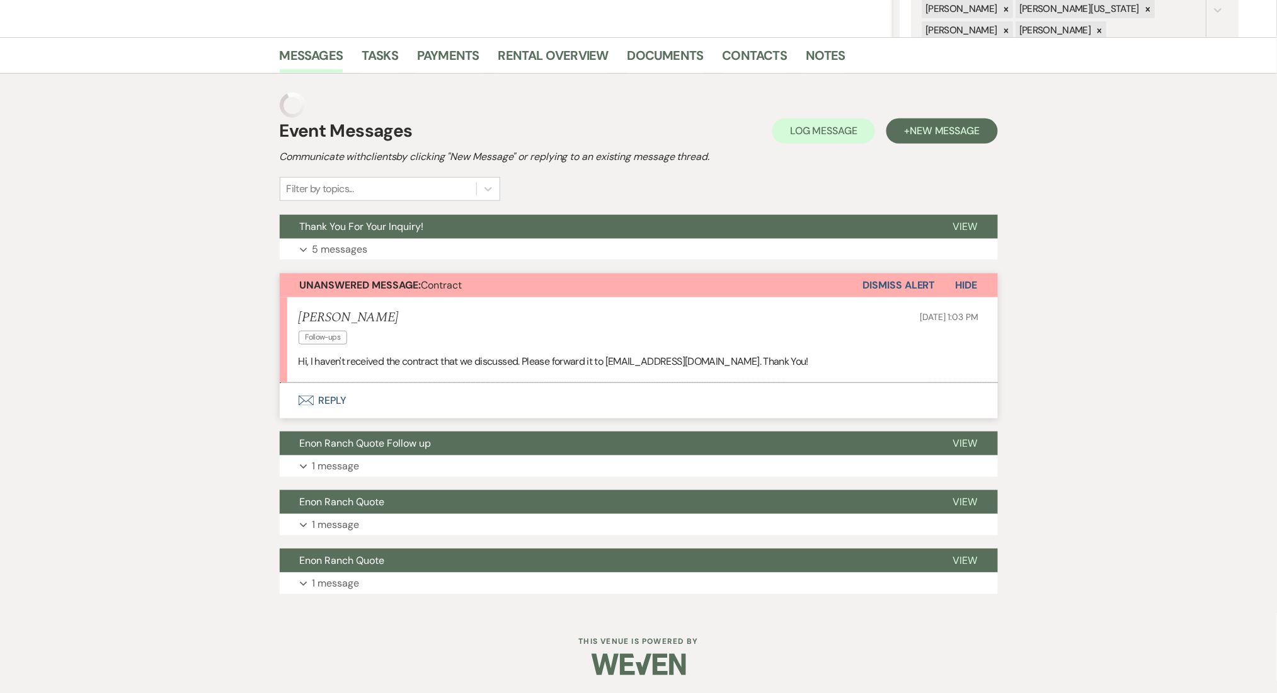
click at [357, 398] on button "Envelope Reply" at bounding box center [639, 400] width 718 height 35
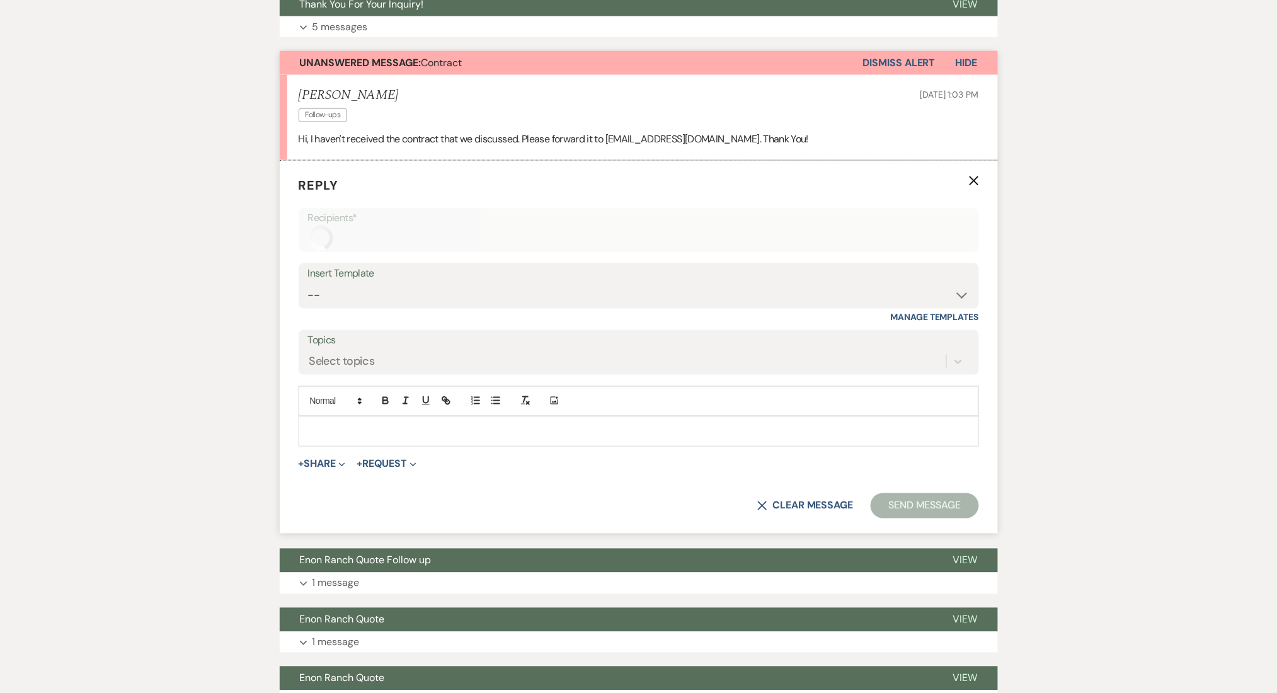
scroll to position [477, 0]
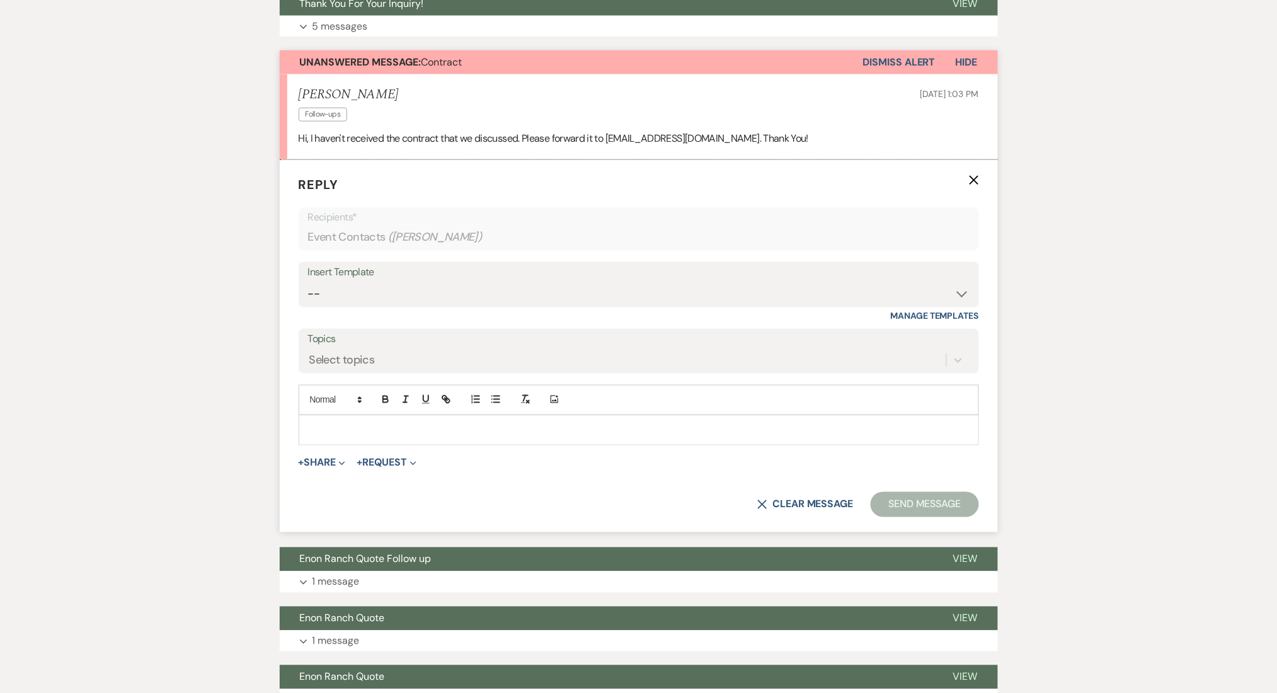
click at [346, 280] on div "Insert Template" at bounding box center [639, 272] width 662 height 18
click at [333, 297] on select "-- Inquiry Follow Up Email #2 Contract Sending Template Payment Template Rental…" at bounding box center [639, 294] width 662 height 25
click at [308, 282] on select "-- Inquiry Follow Up Email #2 Contract Sending Template Payment Template Rental…" at bounding box center [639, 294] width 662 height 25
click at [183, 407] on div "Messages Tasks Payments Rental Overview Documents Contacts Notes Event Messages…" at bounding box center [638, 284] width 1277 height 890
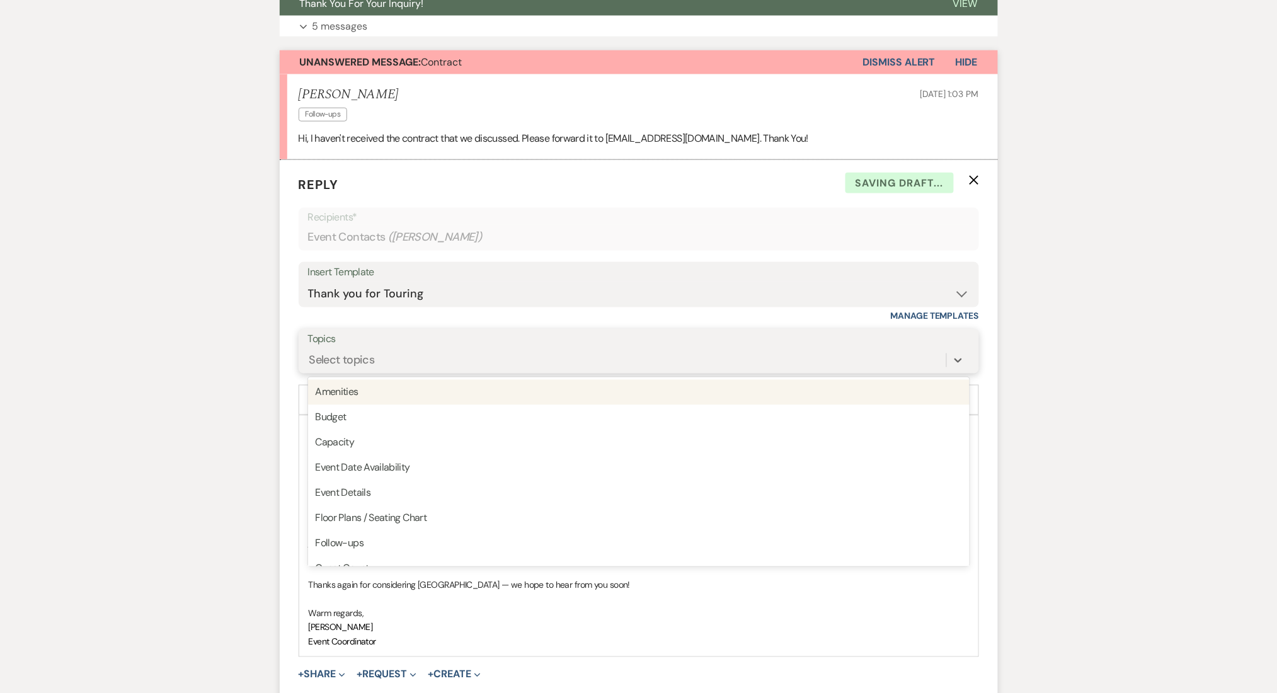
click at [355, 357] on div "Select topics" at bounding box center [342, 360] width 66 height 17
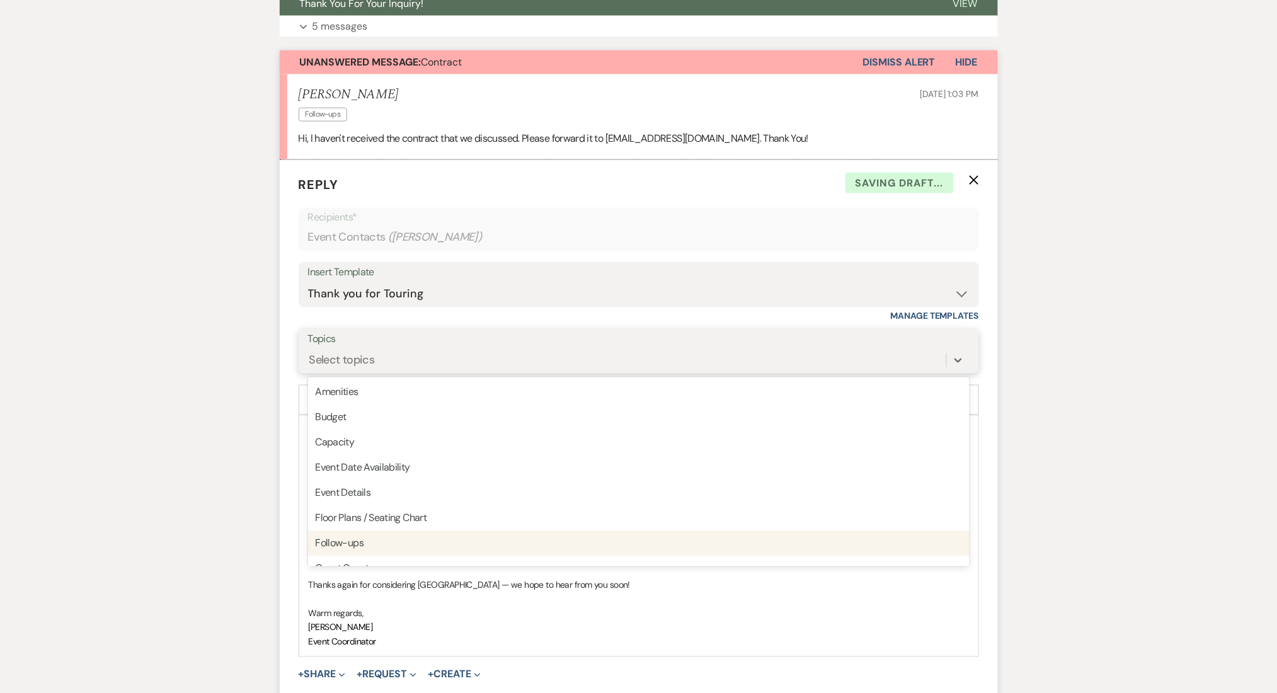
click at [331, 543] on div "Follow-ups" at bounding box center [639, 543] width 662 height 25
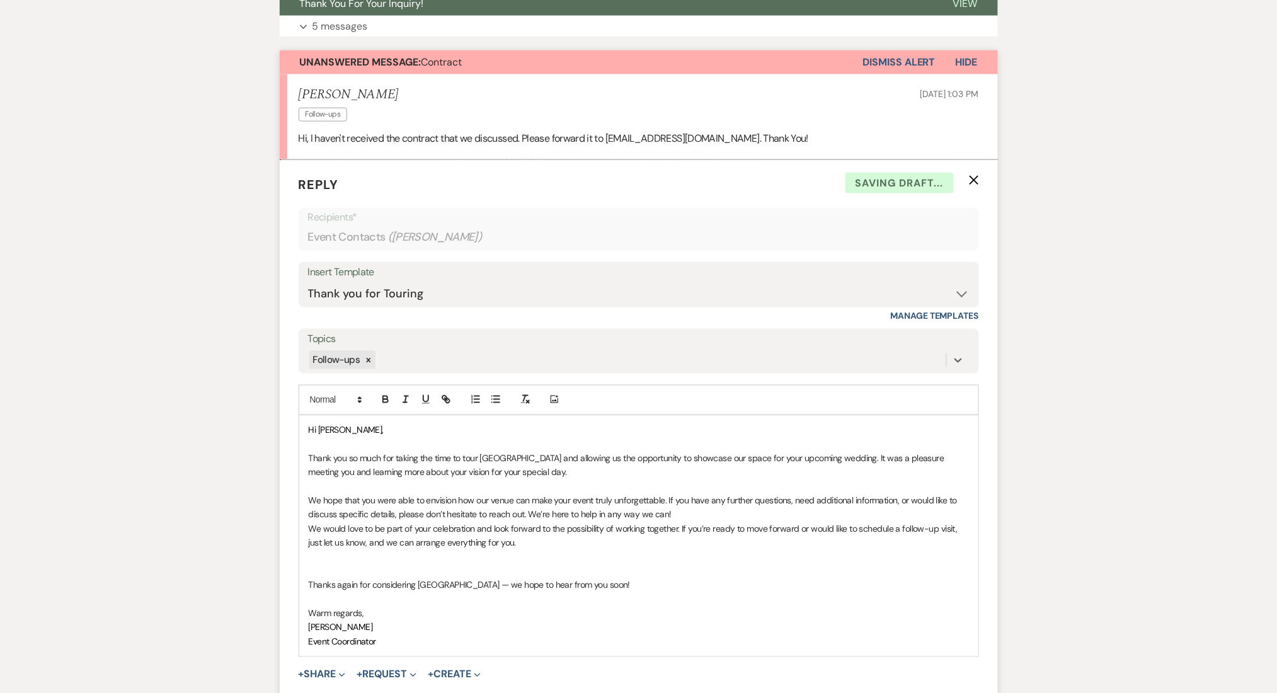
click at [260, 515] on div "Messages Tasks Payments Rental Overview Documents Contacts Notes Event Messages…" at bounding box center [638, 389] width 1277 height 1101
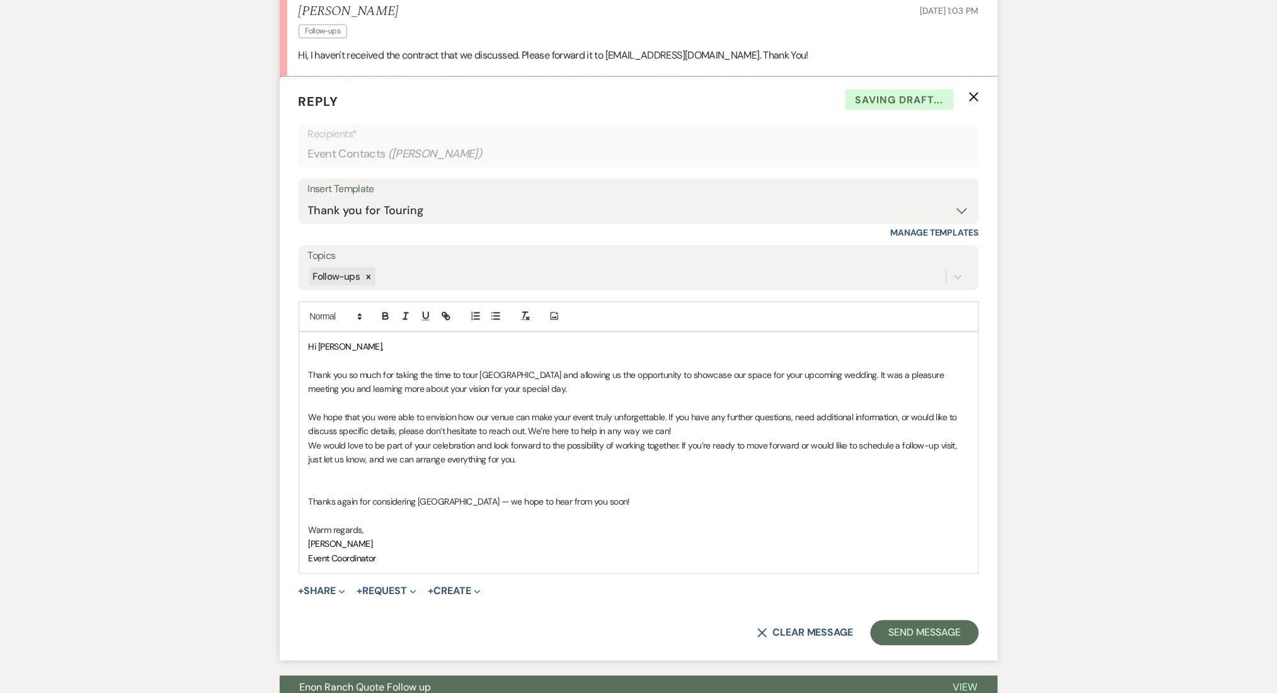
scroll to position [561, 0]
click at [363, 373] on p "Thank you so much for taking the time to tour Enon Ranch and allowing us the op…" at bounding box center [639, 382] width 660 height 28
click at [348, 373] on p "Thank you so much for taking the time to tour Enon Ranch and allowing us the op…" at bounding box center [639, 382] width 660 height 28
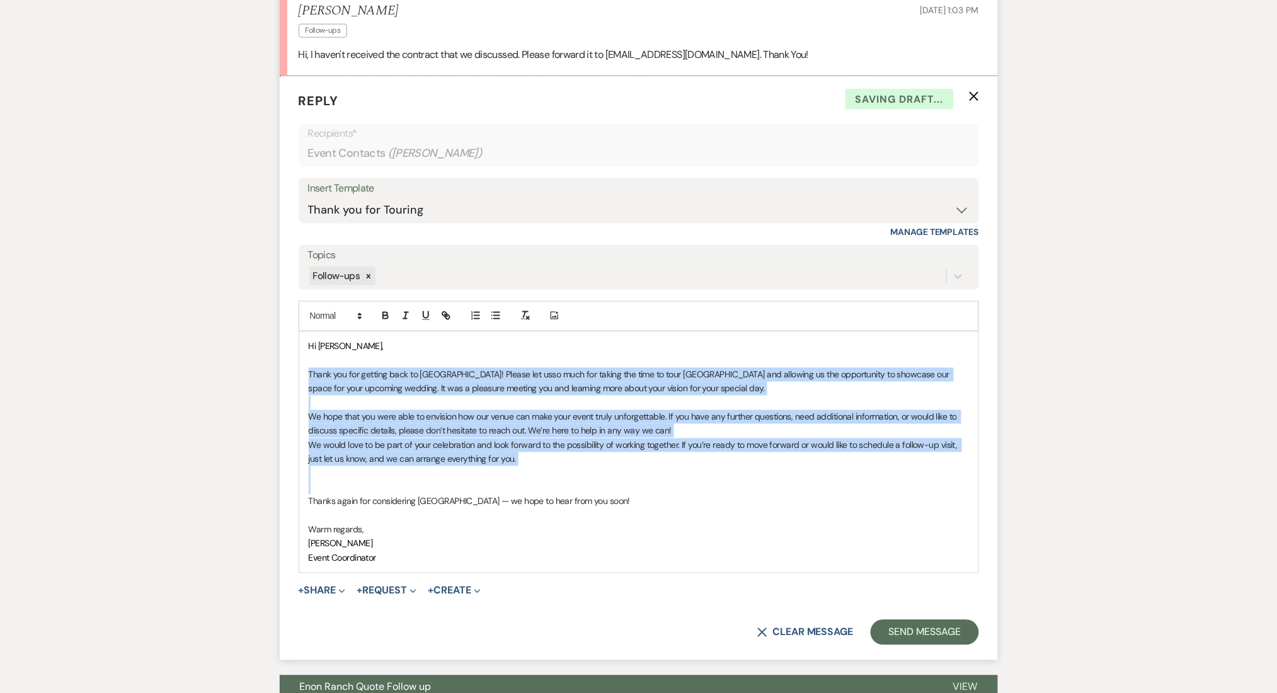
drag, startPoint x: 306, startPoint y: 499, endPoint x: 294, endPoint y: 375, distance: 124.1
click at [294, 375] on form "Reply X Saving draft... Recipients* Event Contacts ( Herbert J. White ) Insert …" at bounding box center [639, 368] width 718 height 585
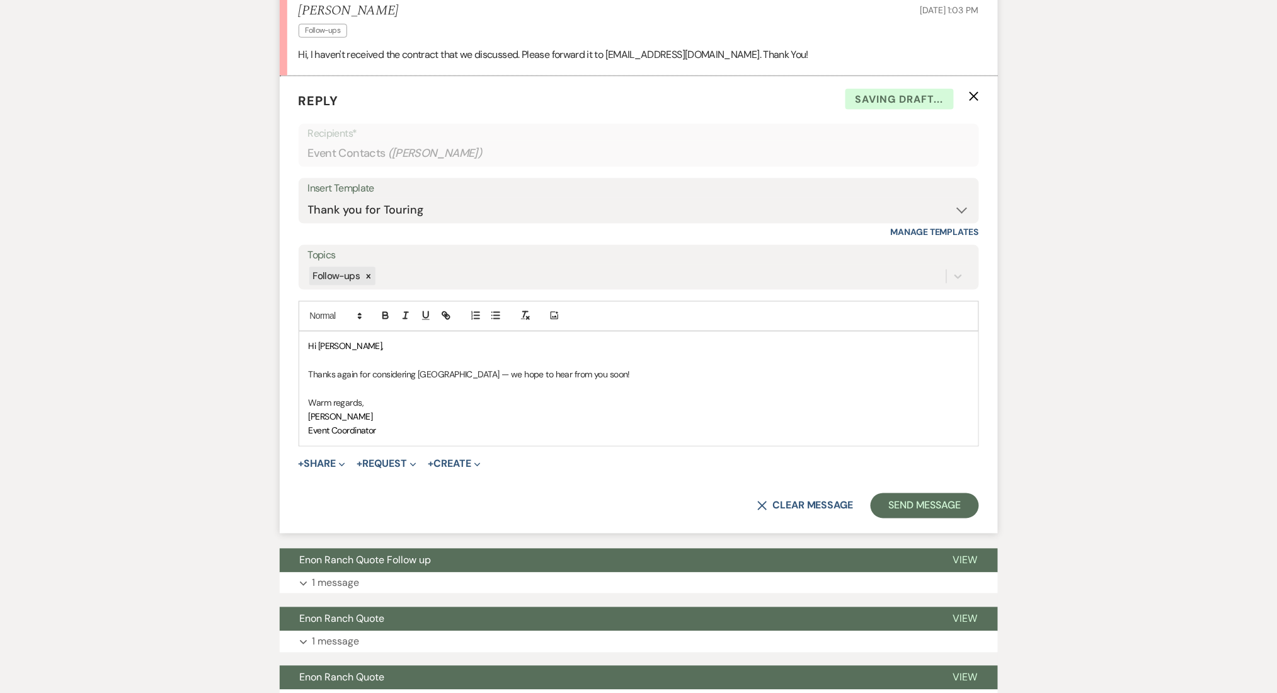
click at [378, 399] on p "Warm regards," at bounding box center [639, 403] width 660 height 14
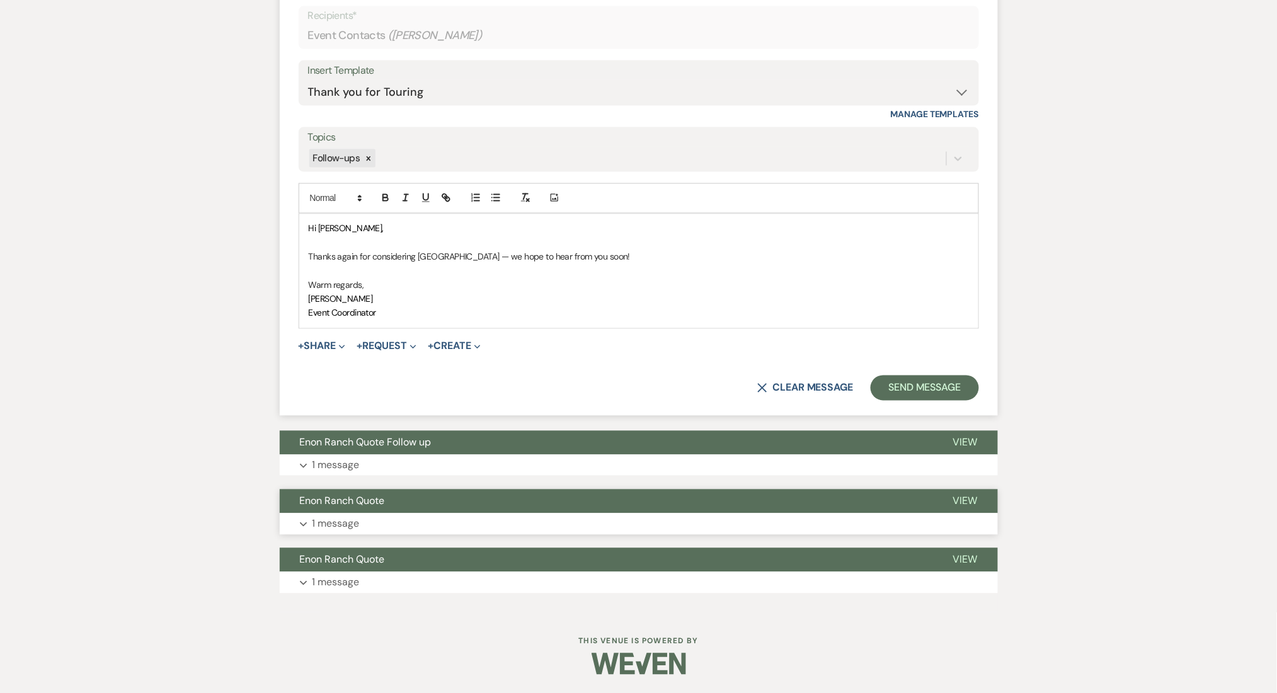
click at [411, 519] on button "Expand 1 message" at bounding box center [639, 523] width 718 height 21
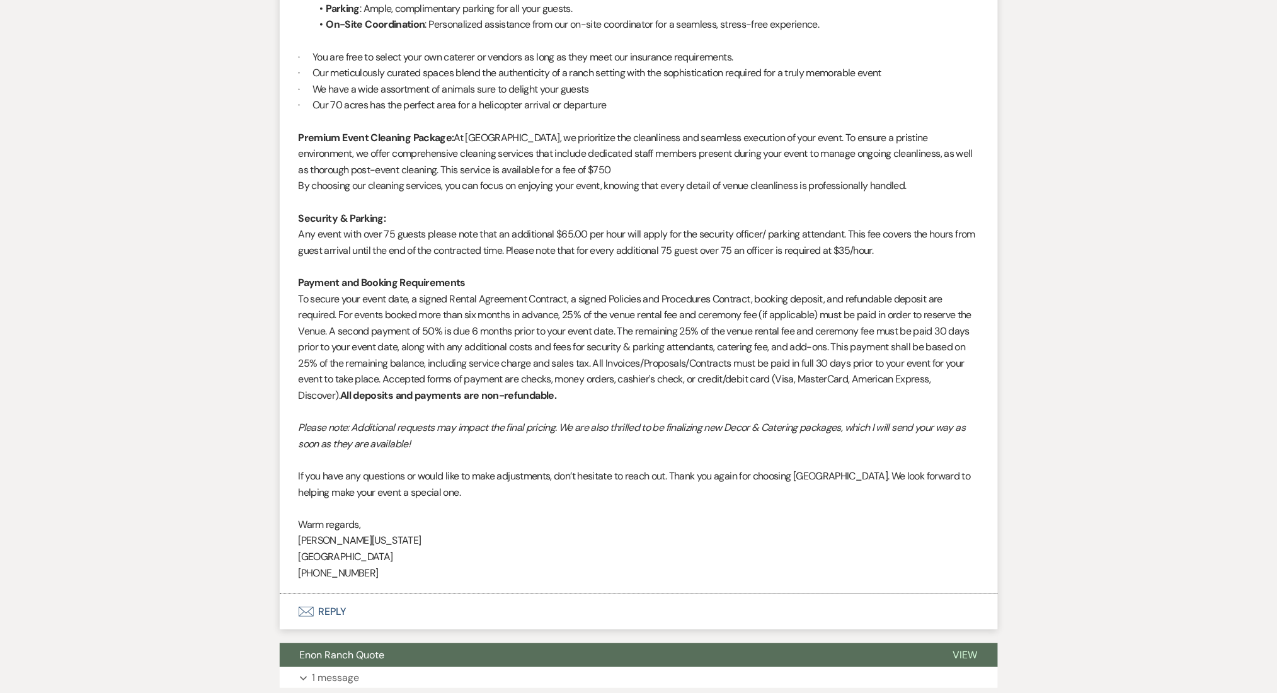
scroll to position [1589, 0]
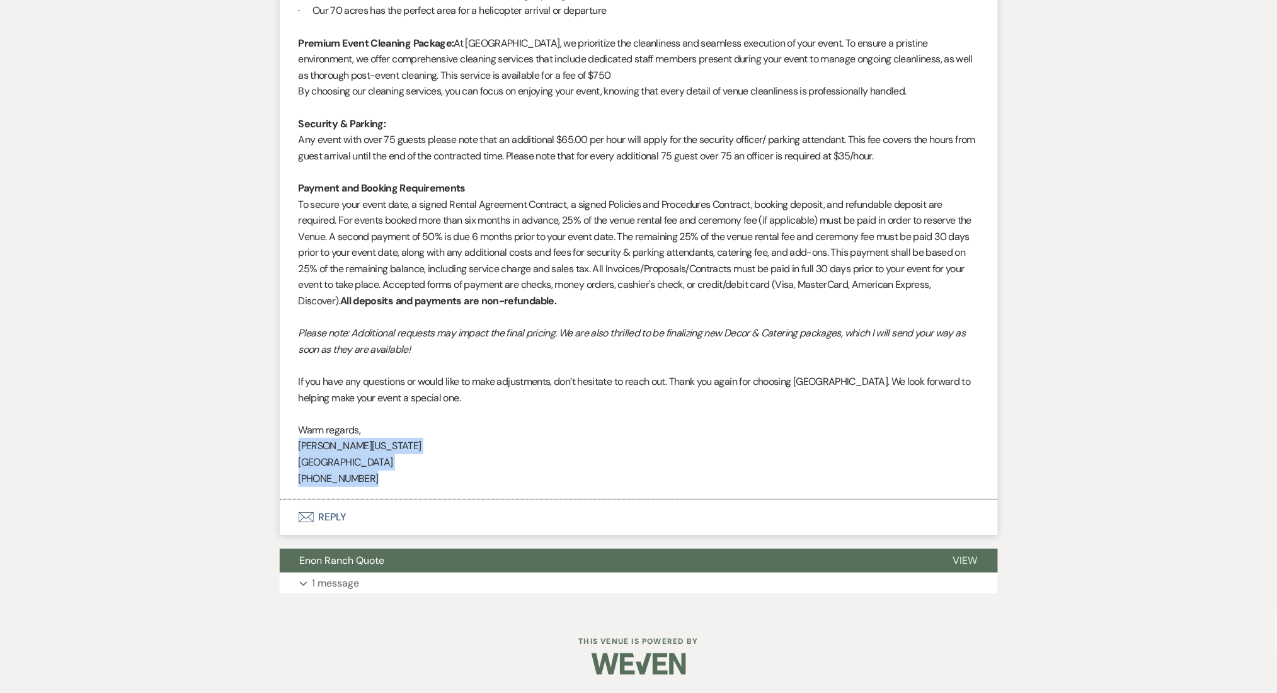
drag, startPoint x: 389, startPoint y: 478, endPoint x: 296, endPoint y: 439, distance: 100.5
click at [296, 439] on li "Imani Washington to: Event Contacts Expand Info Aug 20, 2025, 7:55 PM Weven Che…" at bounding box center [639, 51] width 718 height 896
click at [348, 464] on p "[GEOGRAPHIC_DATA]" at bounding box center [639, 462] width 680 height 16
drag, startPoint x: 379, startPoint y: 474, endPoint x: 295, endPoint y: 449, distance: 87.5
click at [295, 449] on li "Imani Washington to: Event Contacts Expand Info Aug 20, 2025, 7:55 PM Weven Che…" at bounding box center [639, 51] width 718 height 896
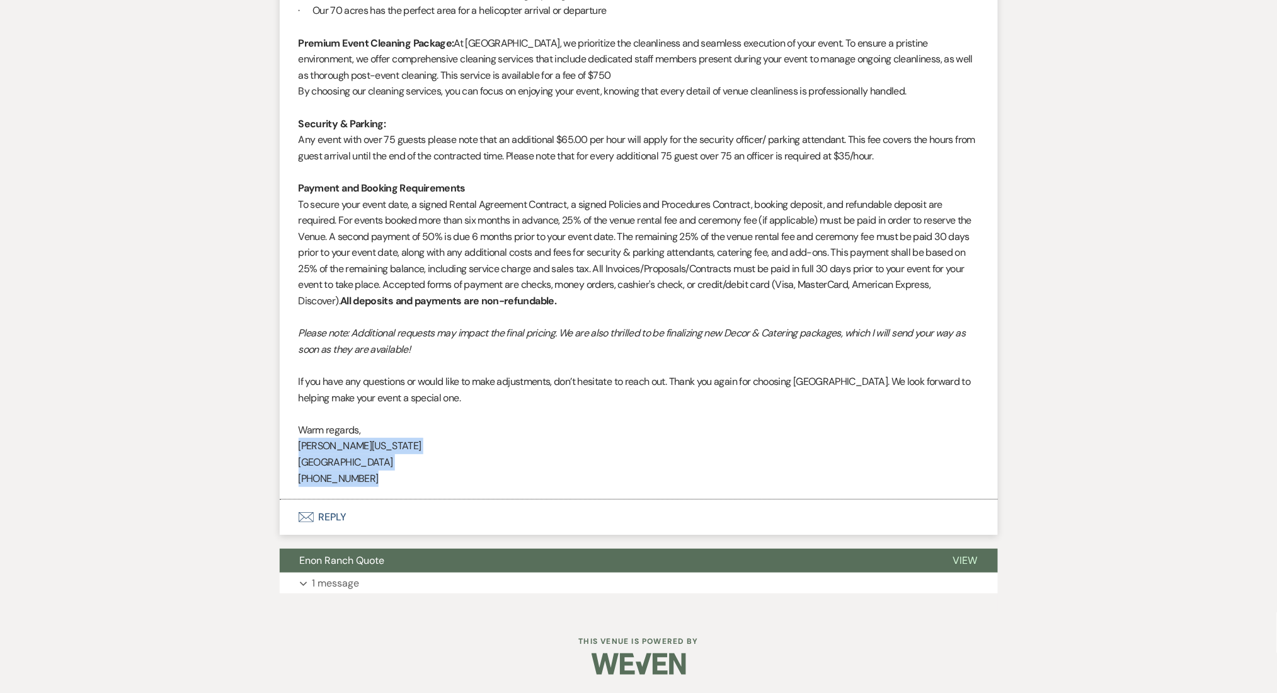
copy div "Imani Washington Enon Ranch (470)-908-7895"
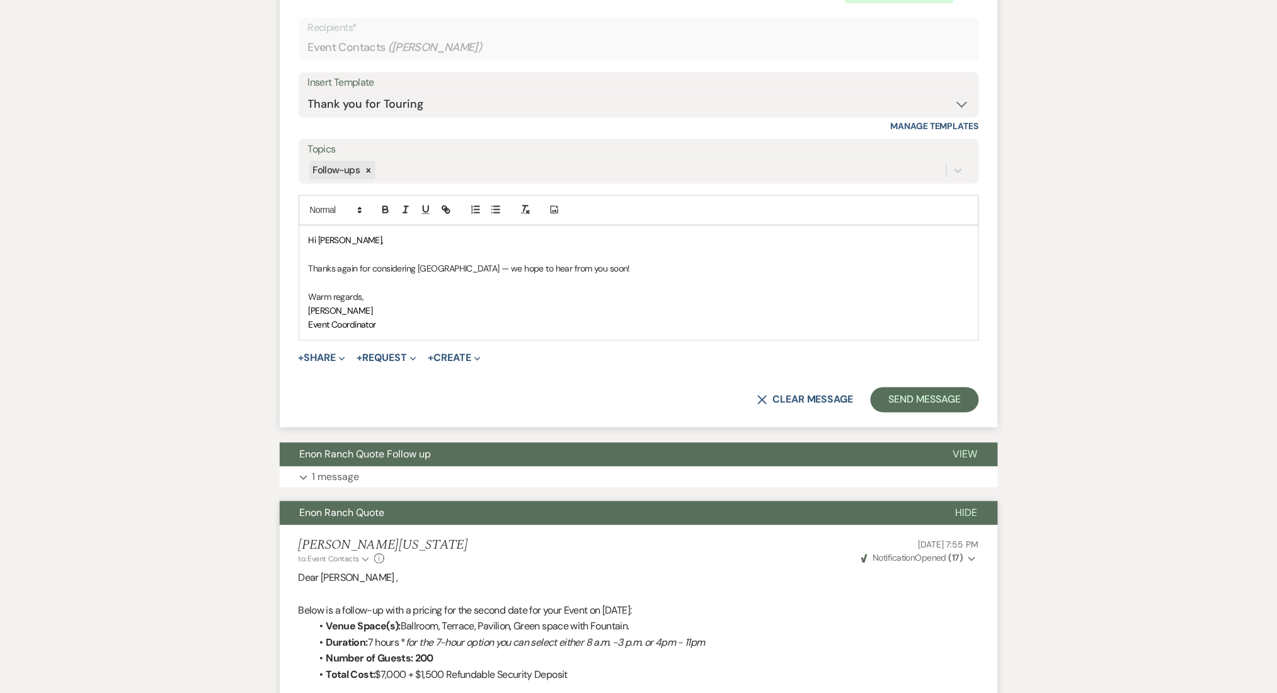
scroll to position [665, 0]
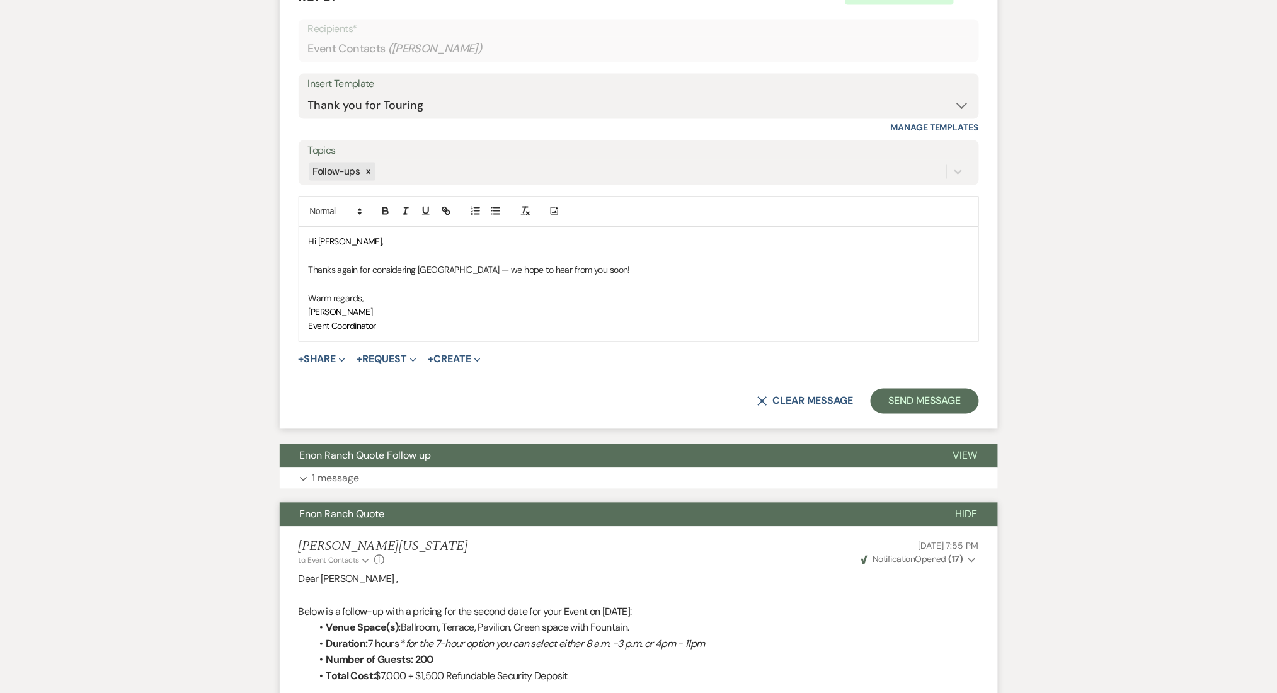
drag, startPoint x: 380, startPoint y: 324, endPoint x: 285, endPoint y: 314, distance: 95.7
click at [285, 314] on form "Reply X Saving draft... Recipients* Event Contacts ( Herbert J. White ) Insert …" at bounding box center [639, 200] width 718 height 457
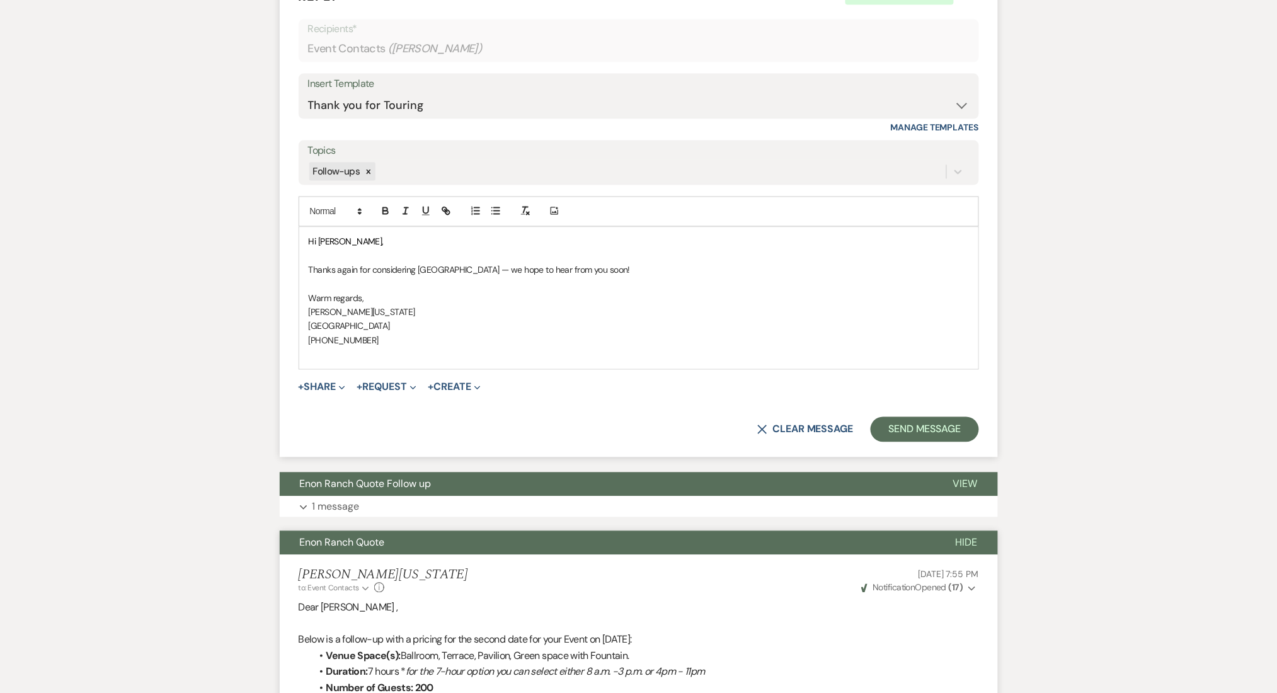
click at [324, 318] on span "Imani Washington" at bounding box center [362, 312] width 106 height 11
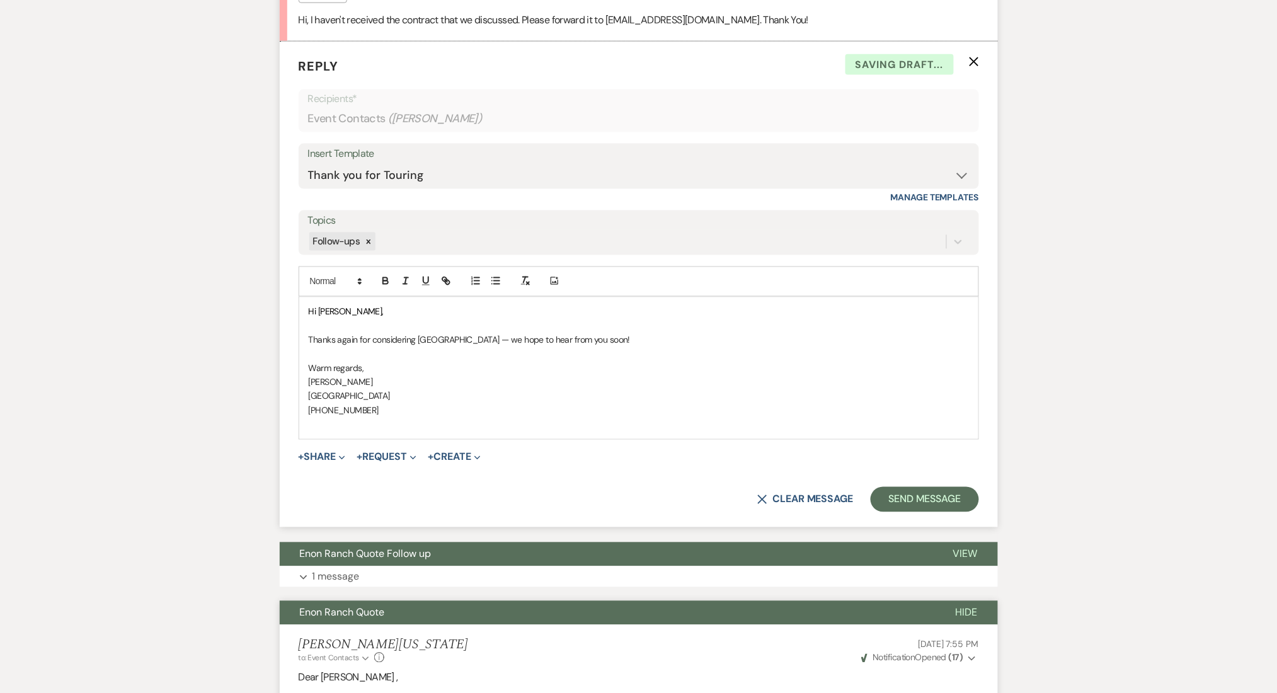
scroll to position [497, 0]
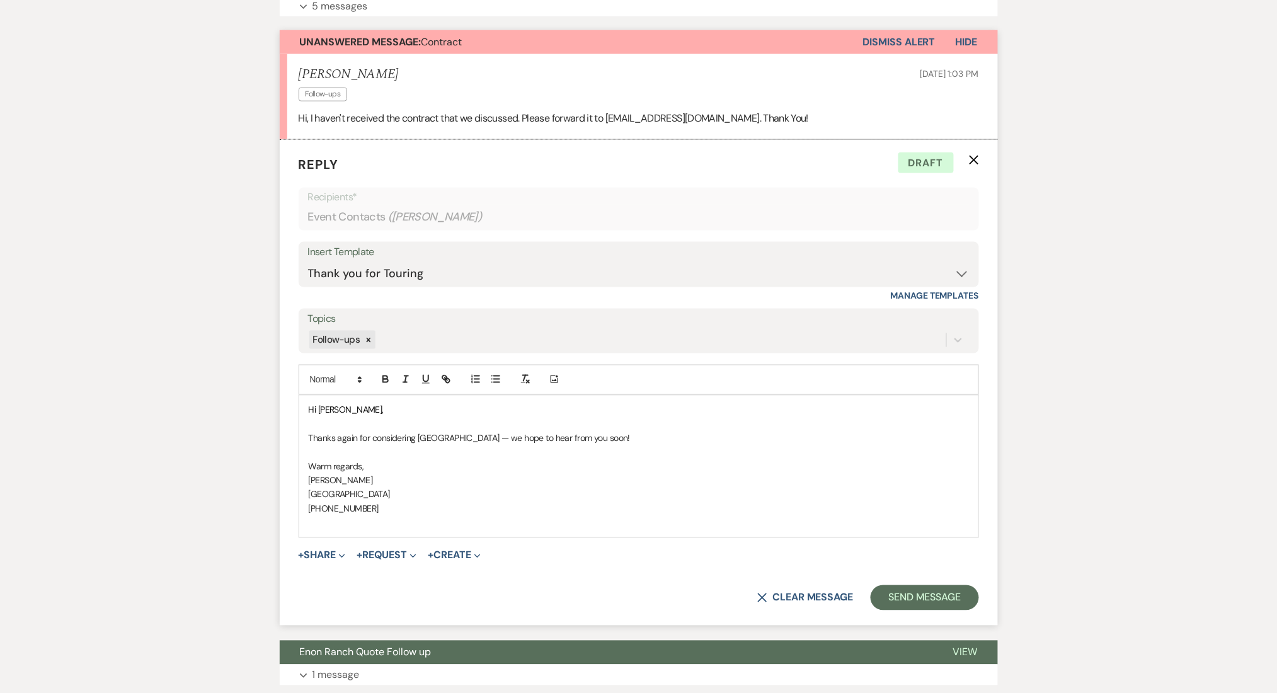
click at [648, 442] on p "Thanks again for considering Enon Ranch — we hope to hear from you soon!" at bounding box center [639, 439] width 660 height 14
click at [638, 438] on p "Thanks again for considering Enon Ranch — we hope to hear from you soon!" at bounding box center [639, 439] width 660 height 14
click at [307, 437] on div "Hi Herbert, Thanks again for considering Enon Ranch — we hope to hear from you …" at bounding box center [638, 467] width 679 height 142
drag, startPoint x: 404, startPoint y: 437, endPoint x: 277, endPoint y: 437, distance: 127.3
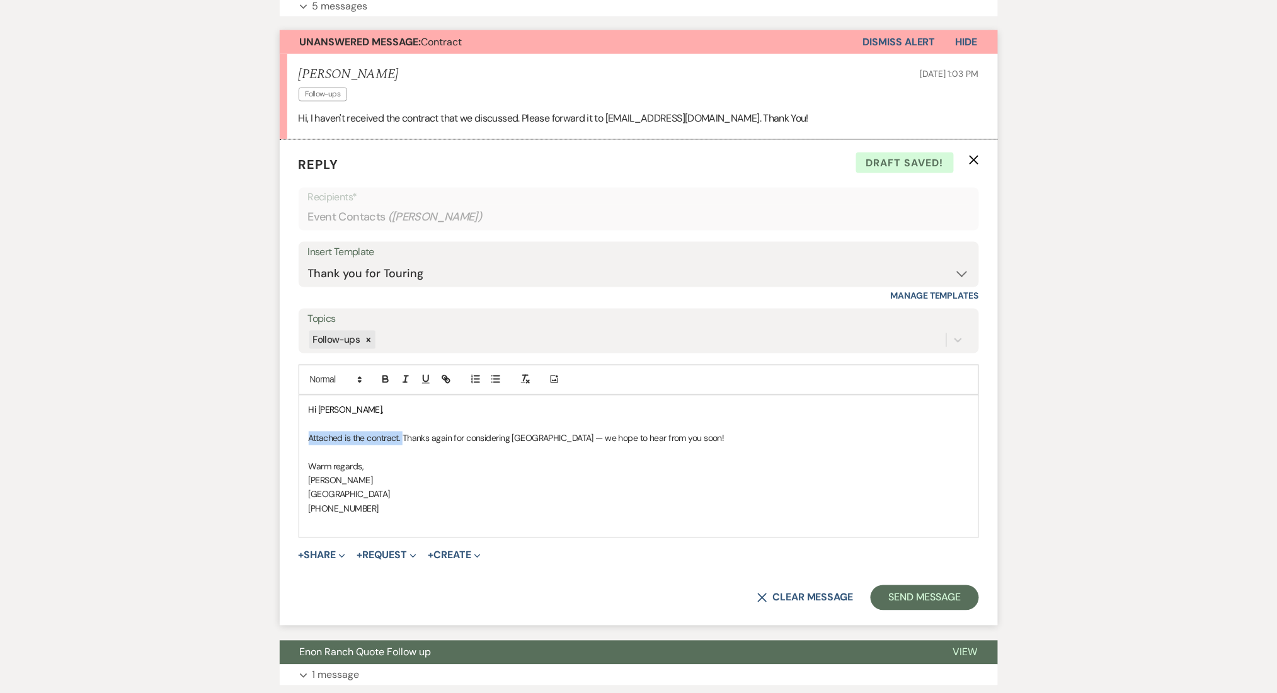
copy p "Attached is the contract."
click at [951, 597] on button "Send Message" at bounding box center [925, 597] width 108 height 25
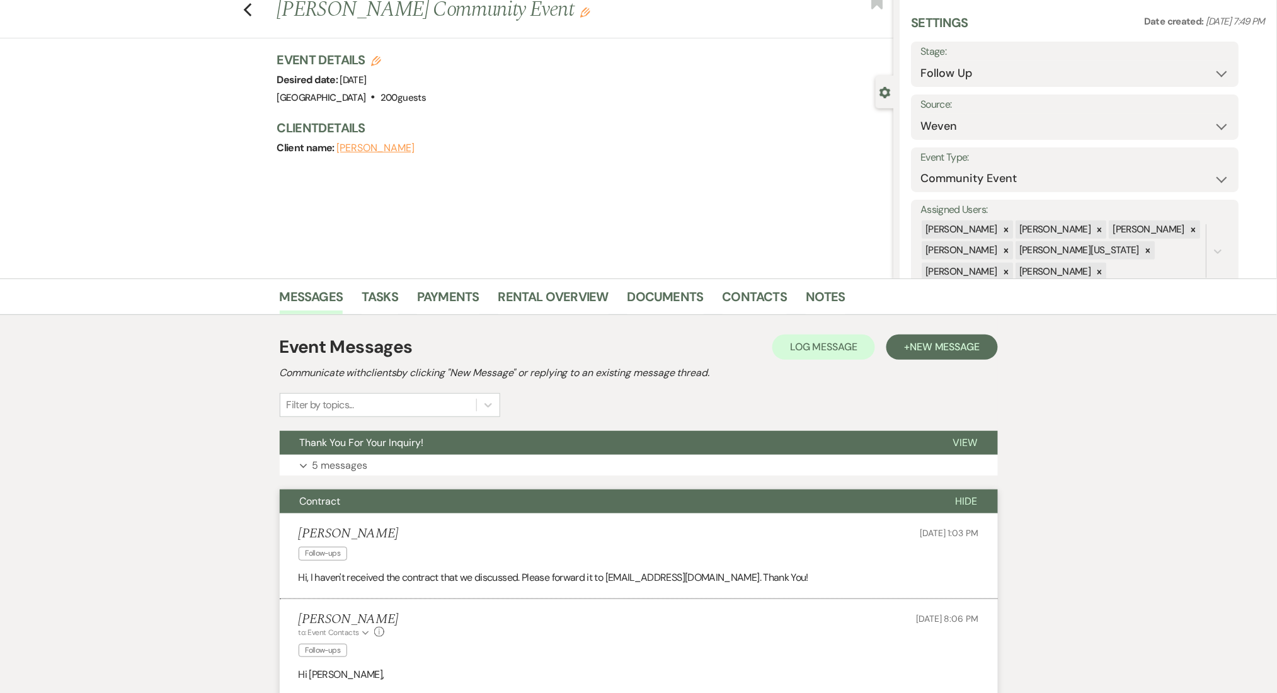
scroll to position [0, 0]
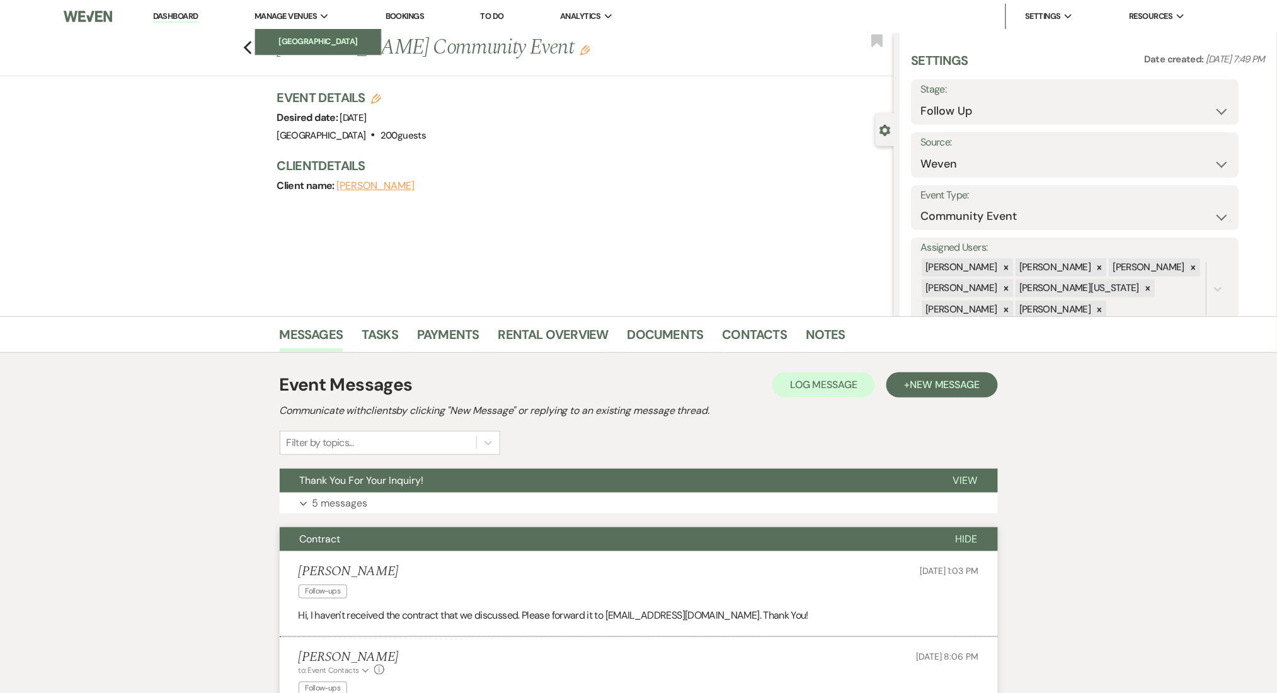
click at [260, 47] on link "[GEOGRAPHIC_DATA]" at bounding box center [318, 41] width 126 height 25
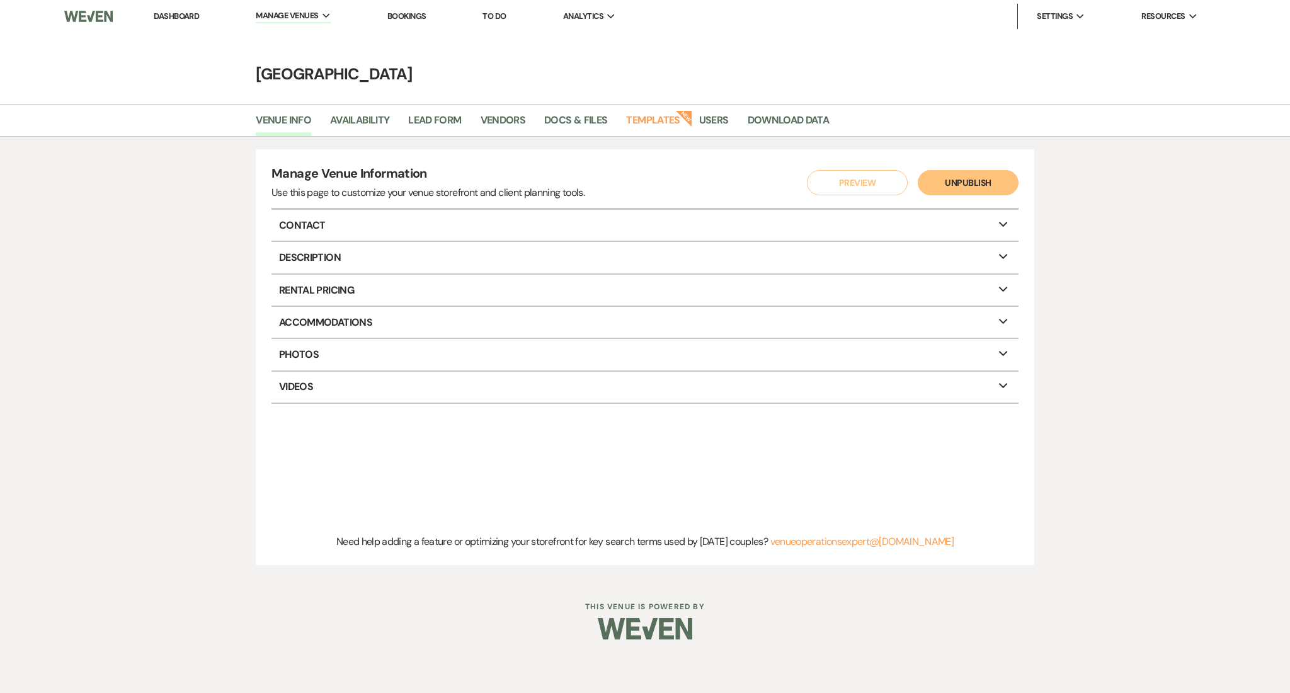
click at [190, 18] on link "Dashboard" at bounding box center [176, 16] width 45 height 11
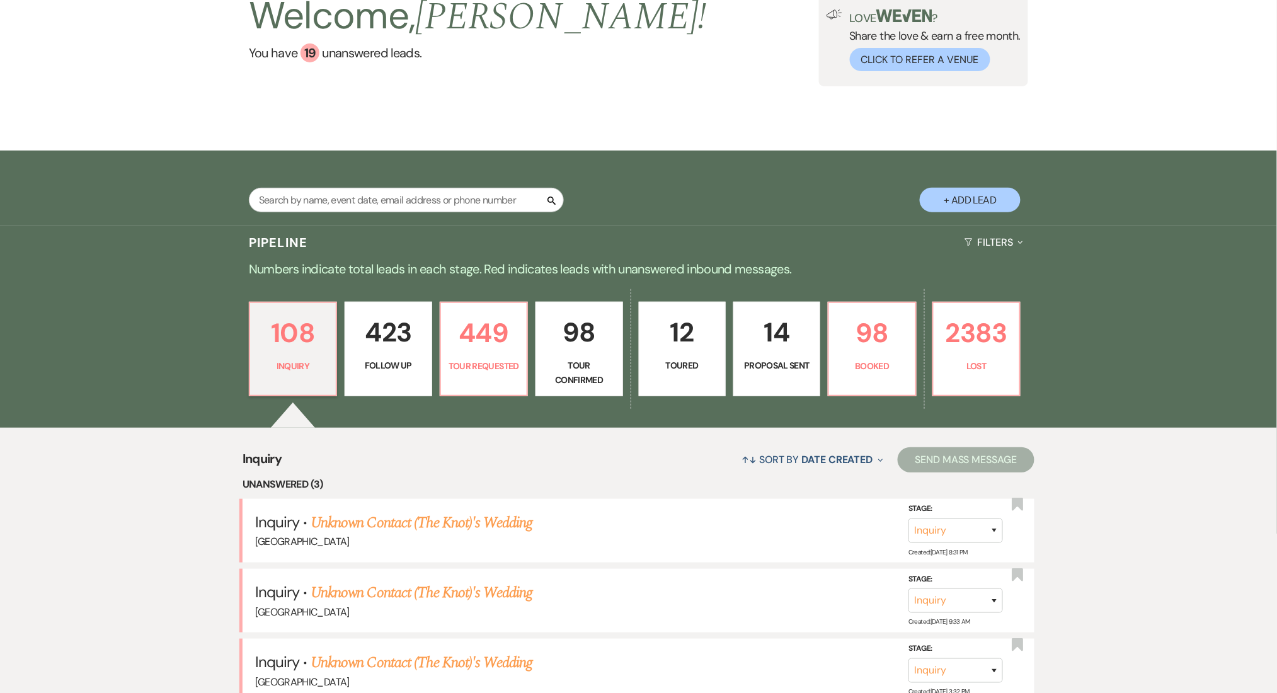
scroll to position [336, 0]
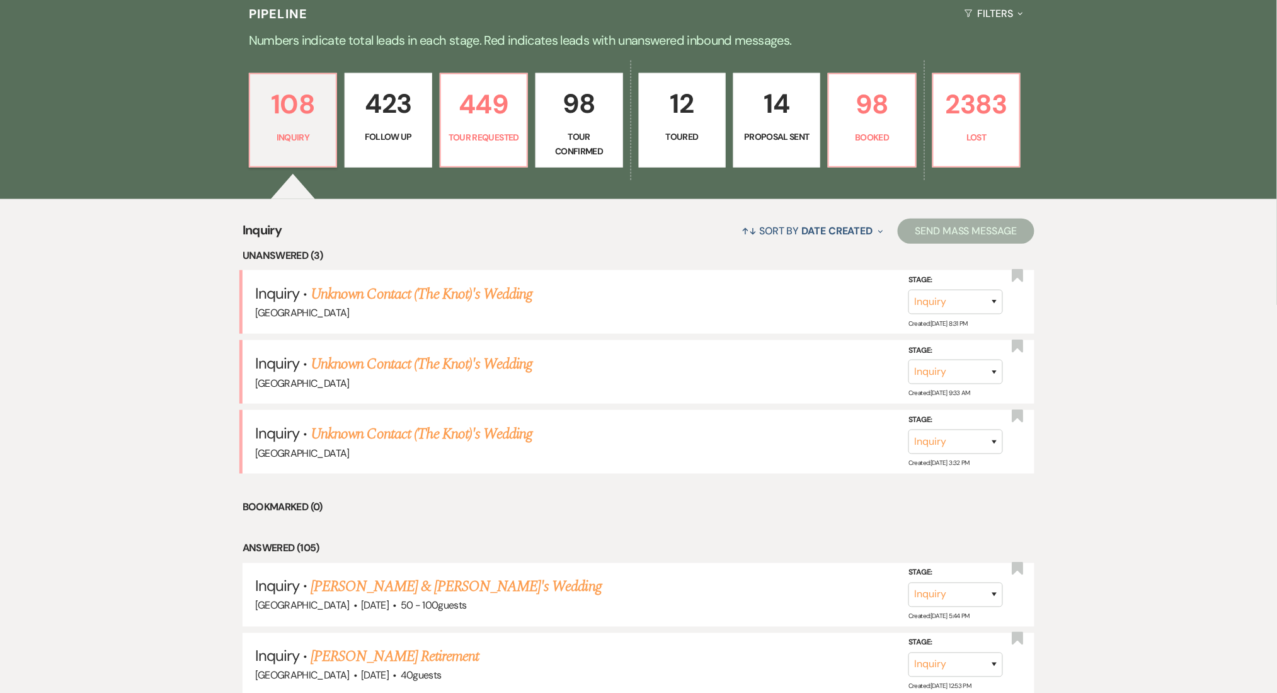
click at [414, 112] on p "423" at bounding box center [388, 104] width 71 height 42
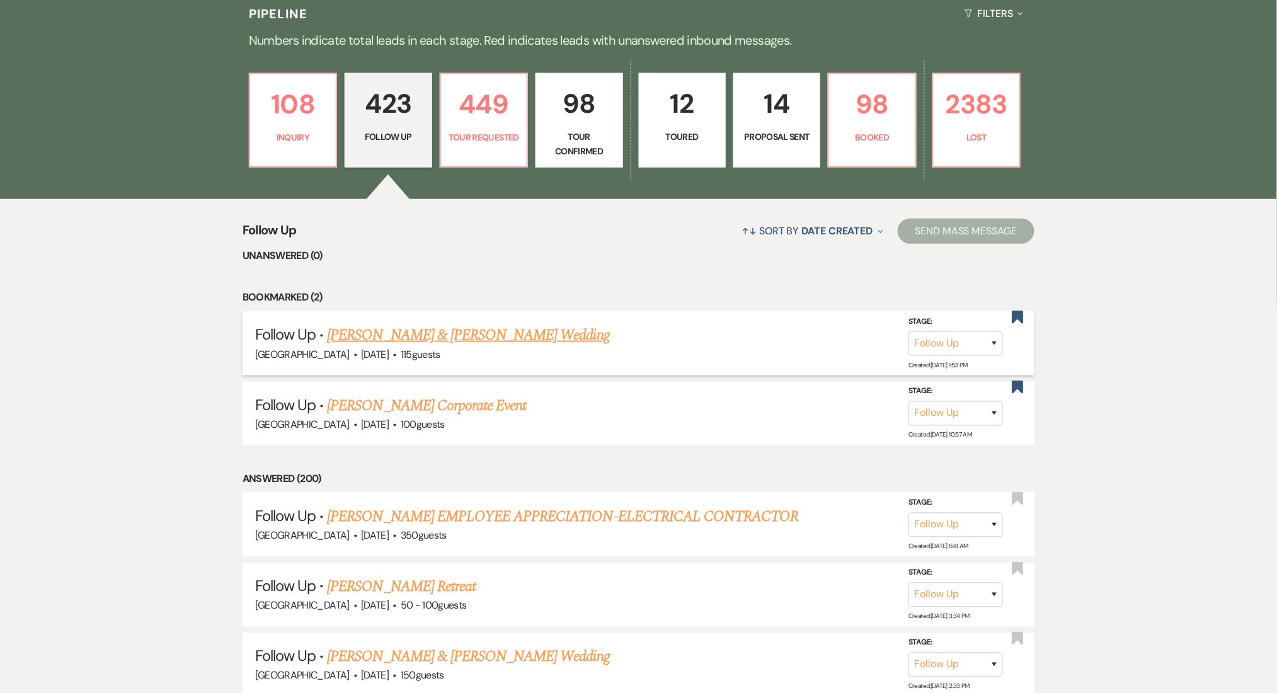
click at [387, 341] on link "Elijah Linder & Destiny Lundy's Wedding" at bounding box center [468, 335] width 282 height 23
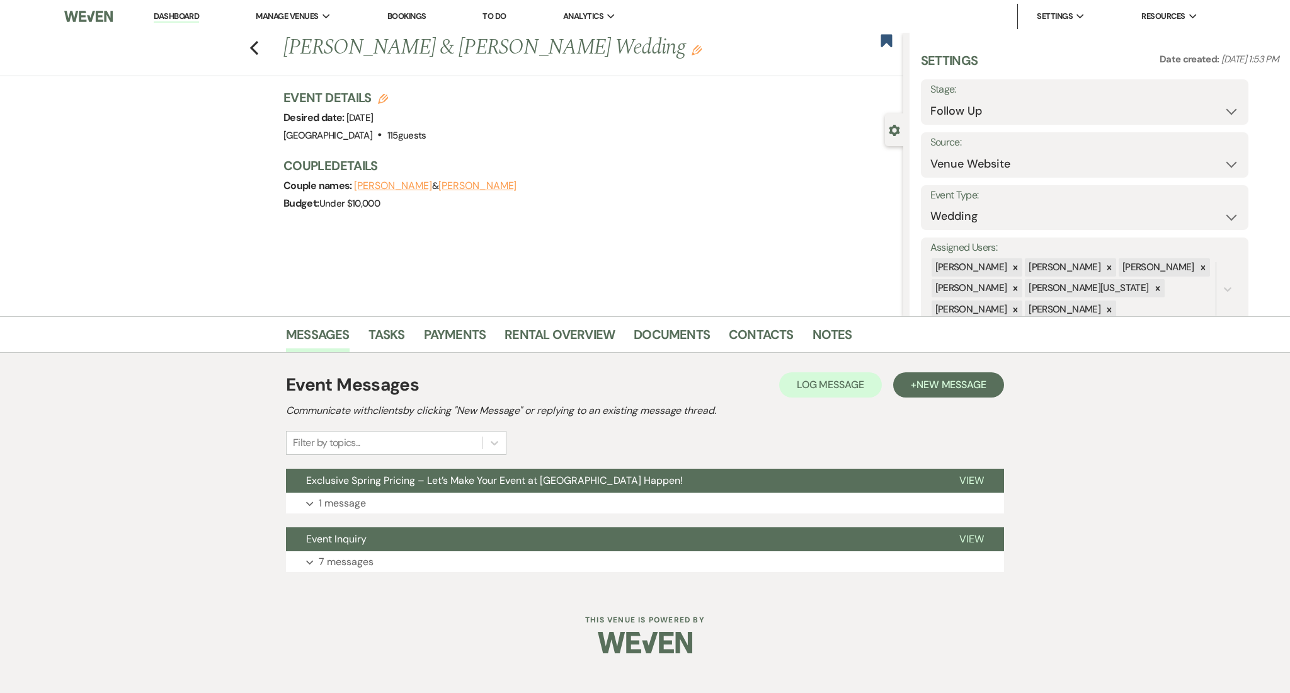
click at [175, 25] on li "Dashboard" at bounding box center [176, 16] width 58 height 25
click at [175, 16] on link "Dashboard" at bounding box center [176, 17] width 45 height 12
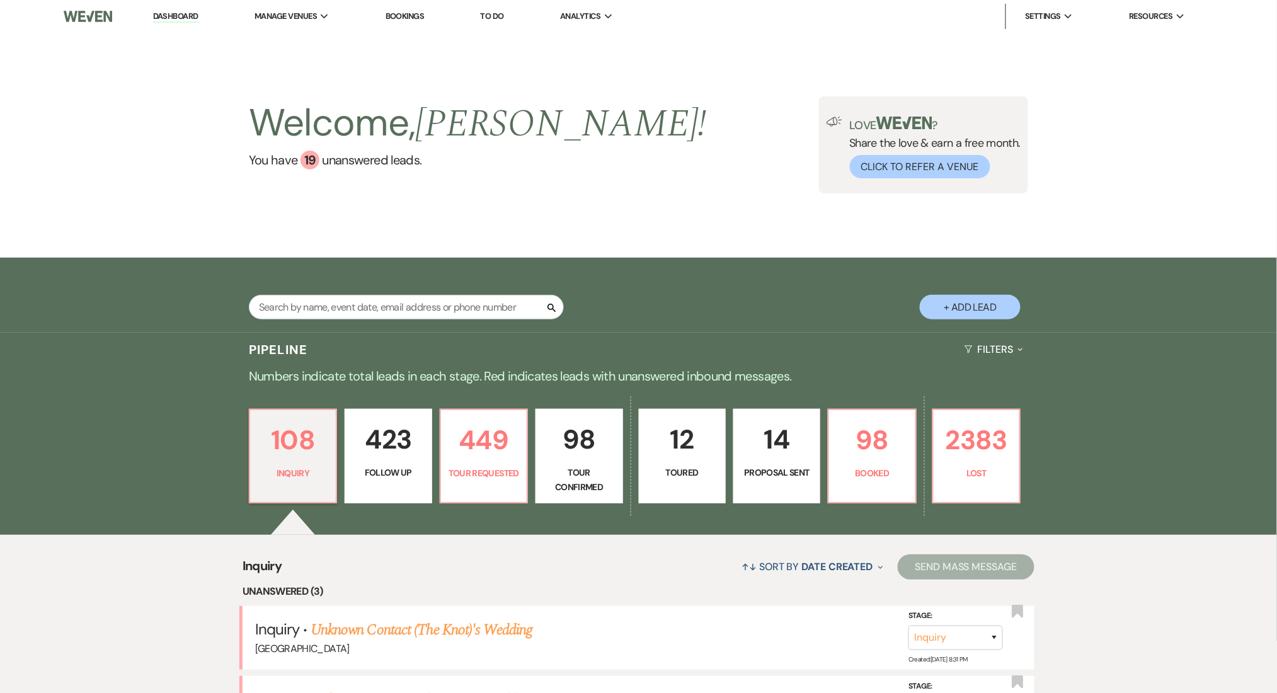
click at [395, 433] on p "423" at bounding box center [388, 439] width 71 height 42
click at [386, 129] on h2 "Welcome, Marissa !" at bounding box center [478, 123] width 458 height 54
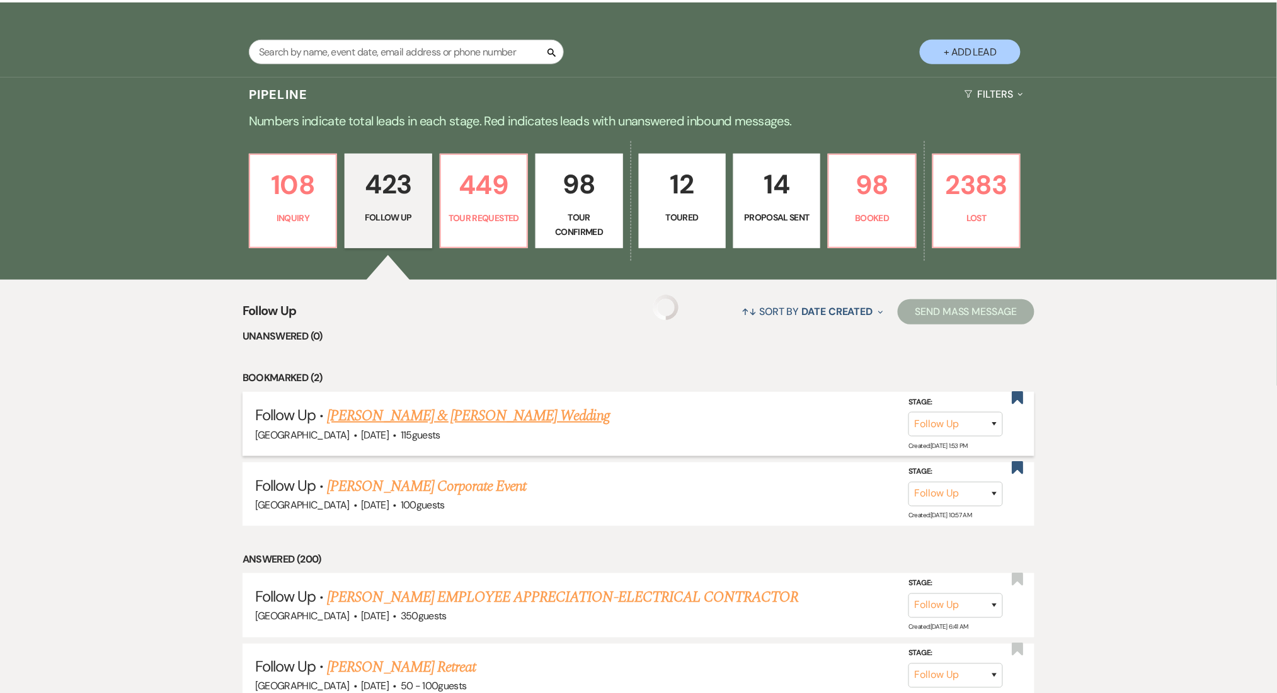
scroll to position [336, 0]
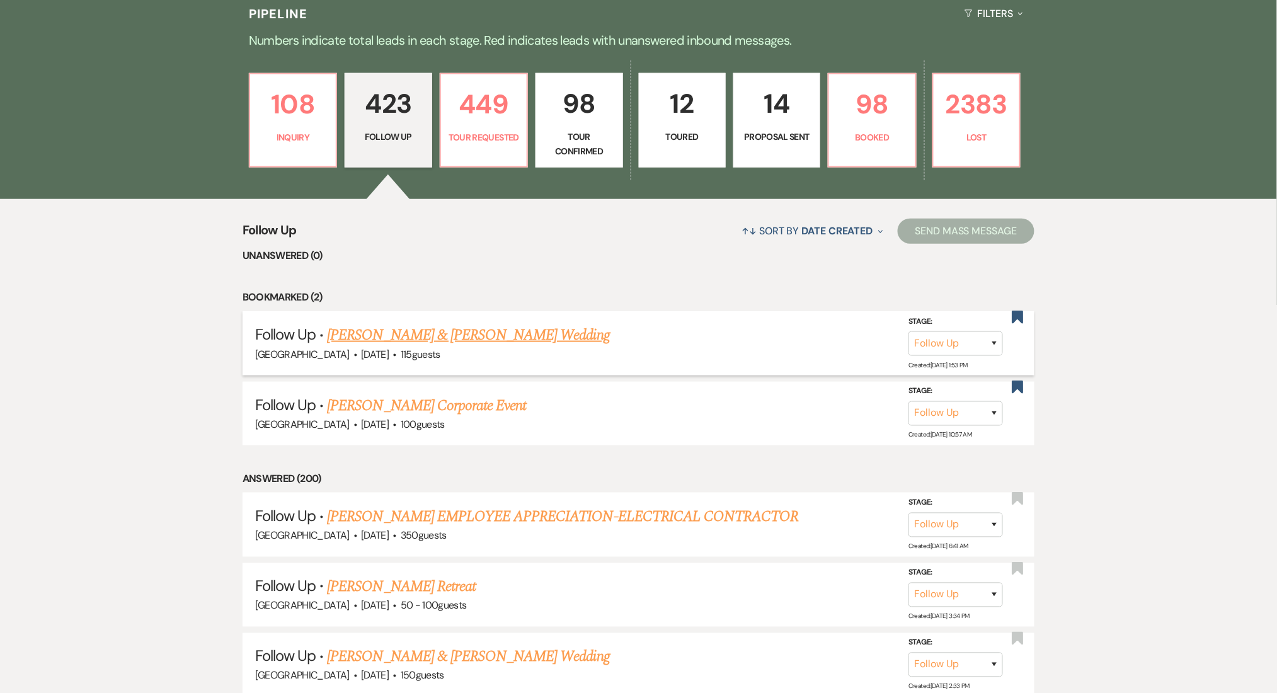
click at [416, 327] on link "Elijah Linder & Destiny Lundy's Wedding" at bounding box center [468, 335] width 282 height 23
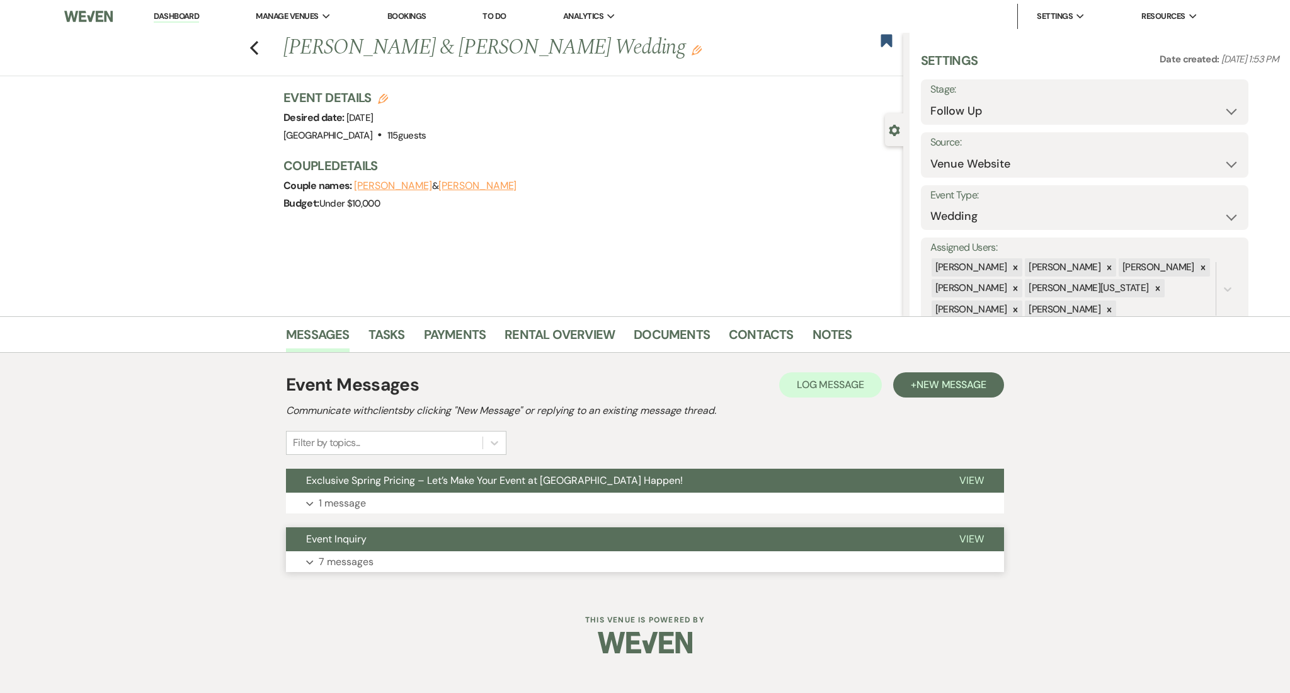
click at [391, 564] on button "Expand 7 messages" at bounding box center [645, 561] width 718 height 21
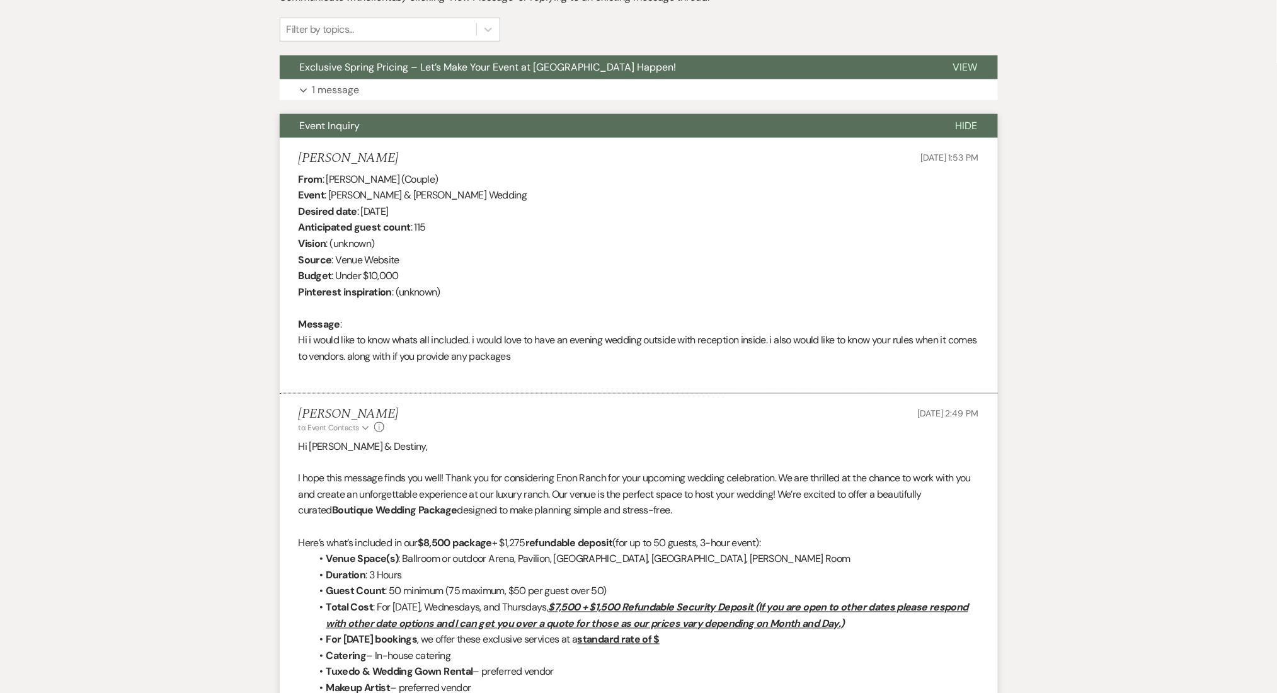
scroll to position [420, 0]
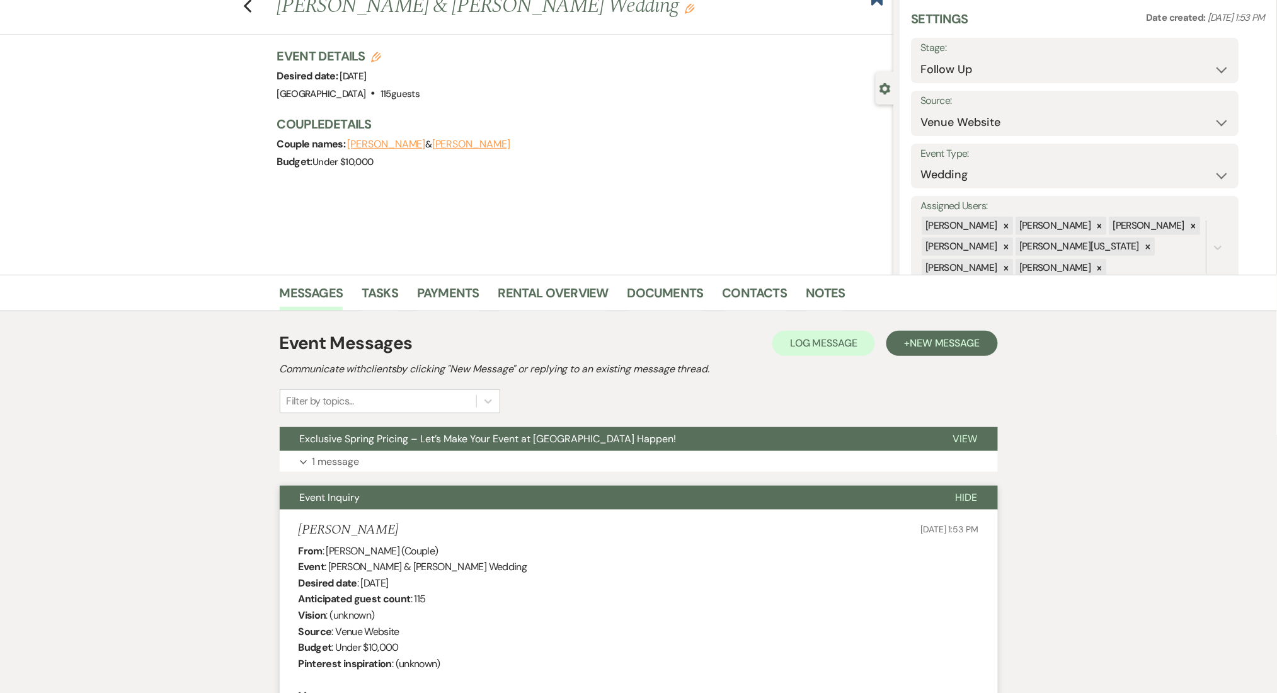
scroll to position [209, 0]
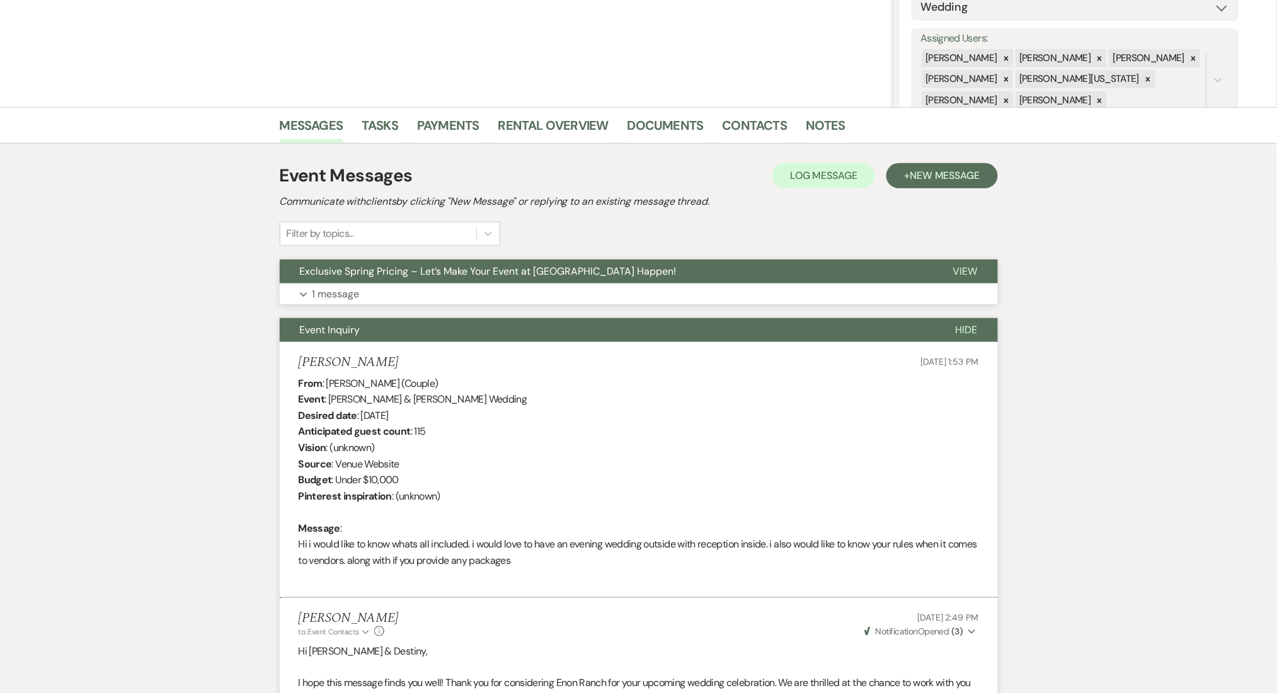
click at [378, 295] on button "Expand 1 message" at bounding box center [639, 294] width 718 height 21
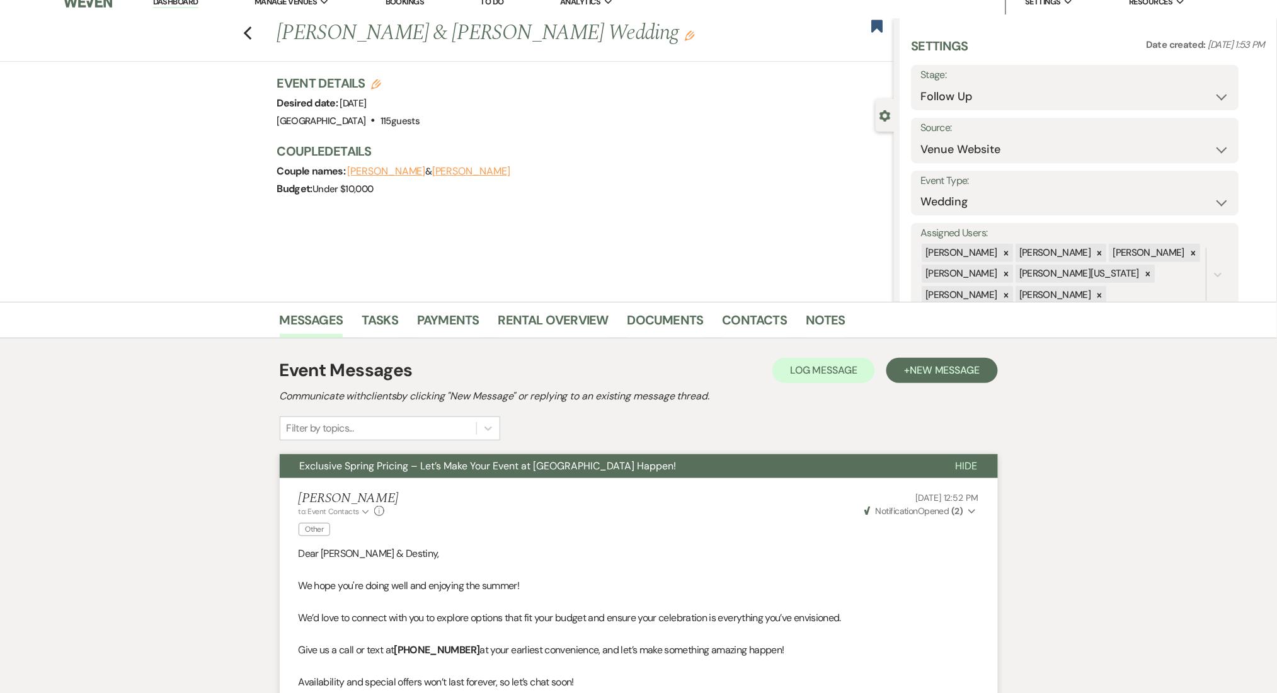
scroll to position [0, 0]
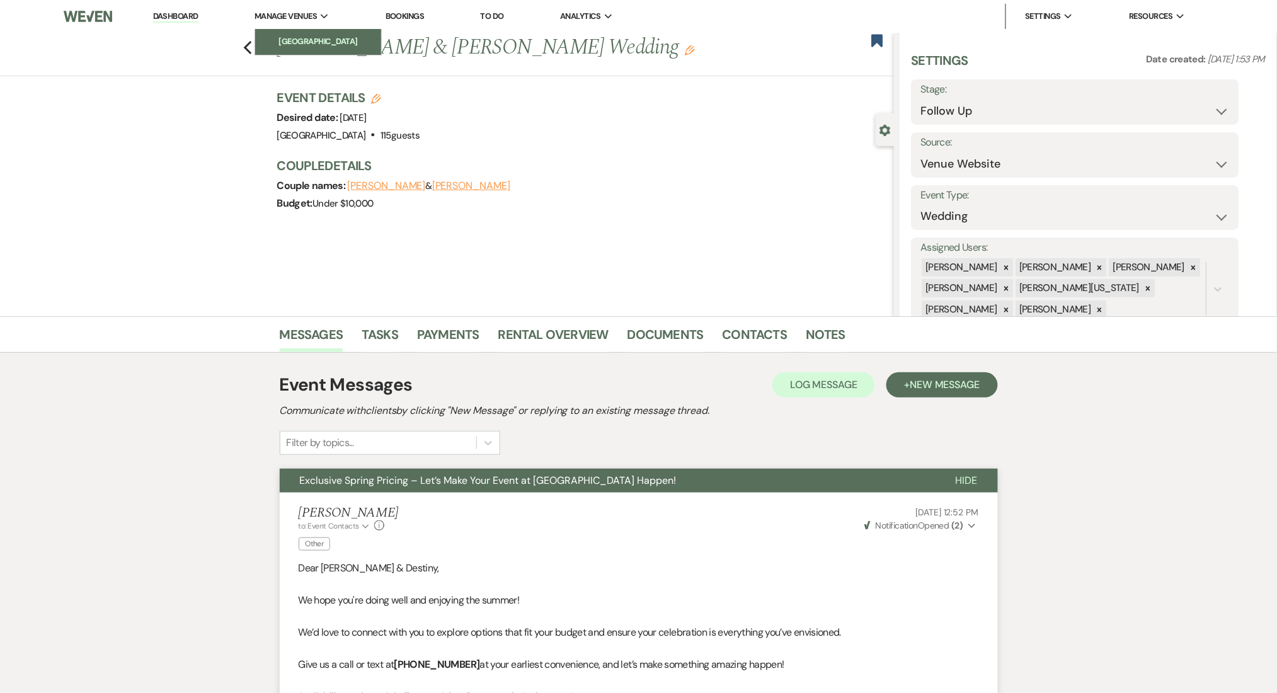
click at [316, 43] on li "[GEOGRAPHIC_DATA]" at bounding box center [317, 41] width 113 height 13
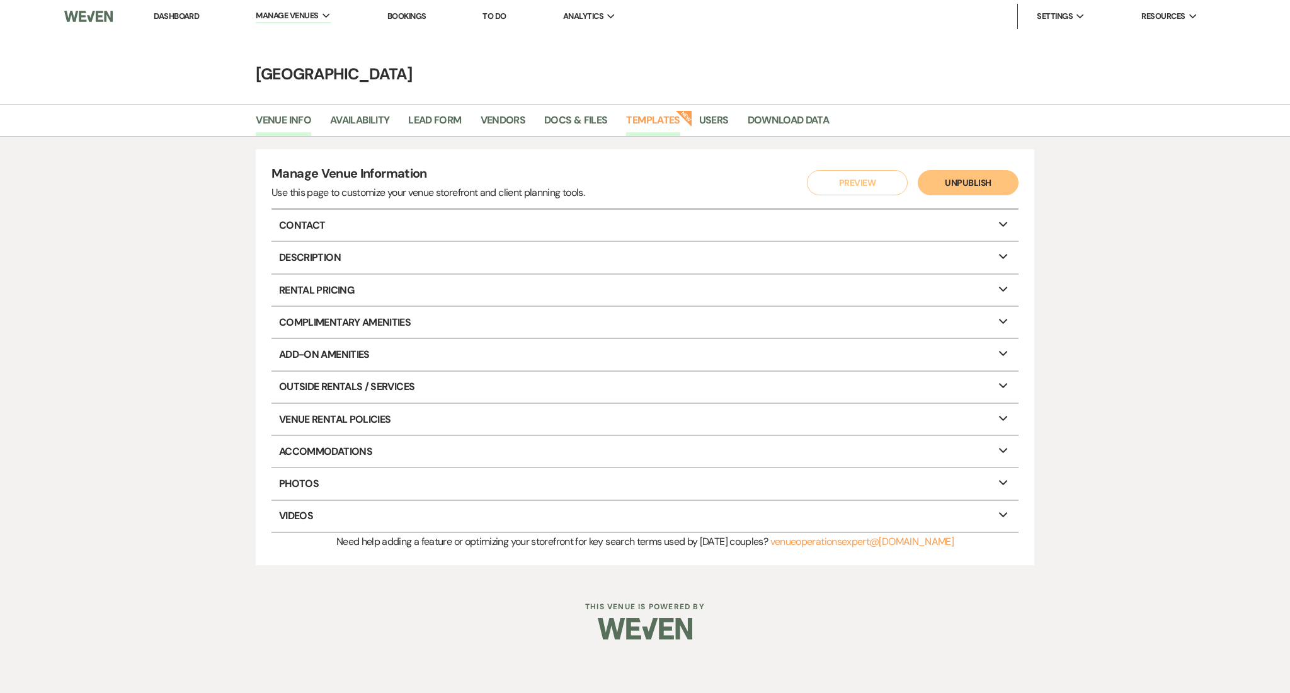
click at [652, 114] on link "Templates" at bounding box center [653, 124] width 54 height 24
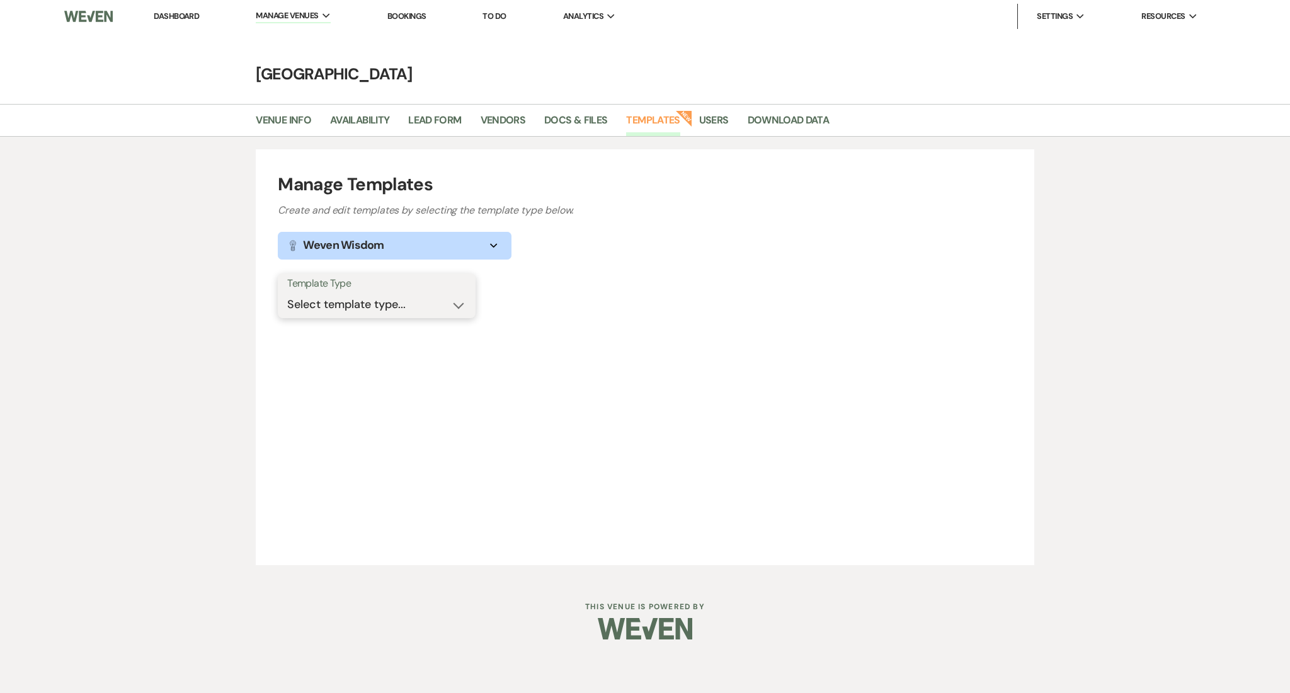
click at [377, 304] on select "Select template type... Task List Message Templates Payment Plan Inventory Item…" at bounding box center [376, 304] width 179 height 25
click at [287, 292] on select "Select template type... Task List Message Templates Payment Plan Inventory Item…" at bounding box center [376, 304] width 179 height 25
click at [377, 295] on select "Select template type... Task List Message Templates Payment Plan Inventory Item…" at bounding box center [376, 304] width 179 height 25
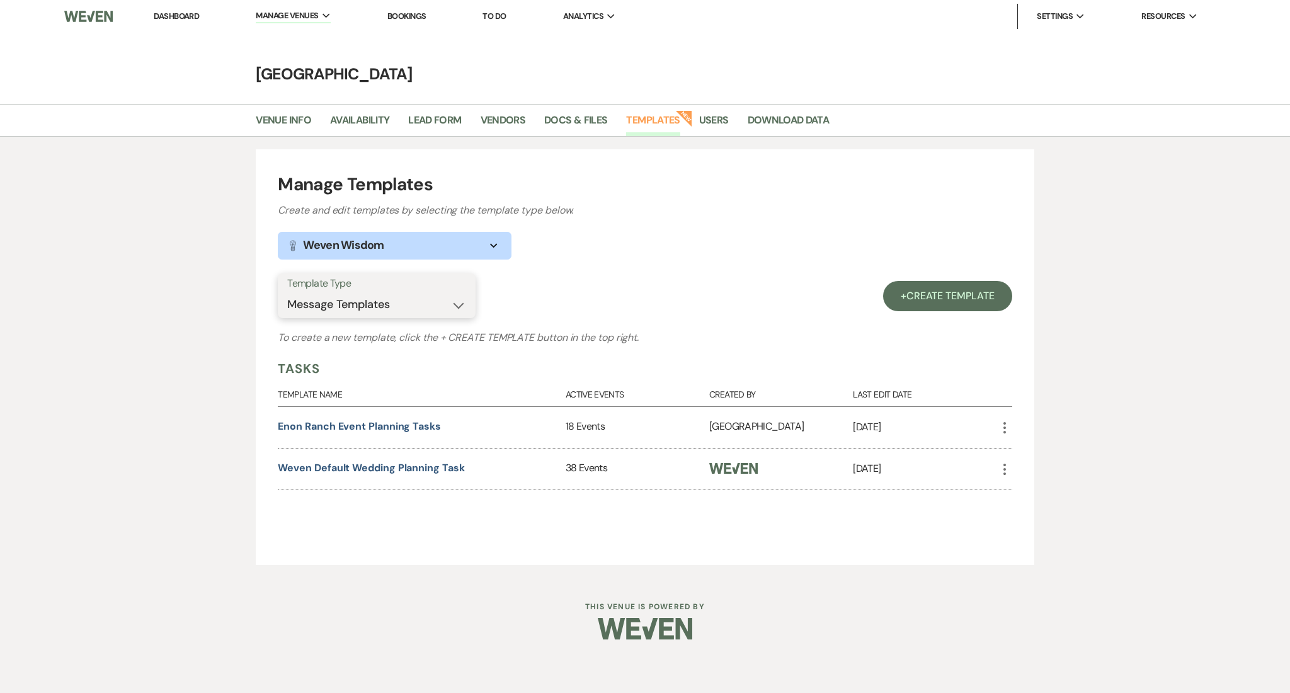
click at [287, 292] on select "Select template type... Task List Message Templates Payment Plan Inventory Item…" at bounding box center [376, 304] width 179 height 25
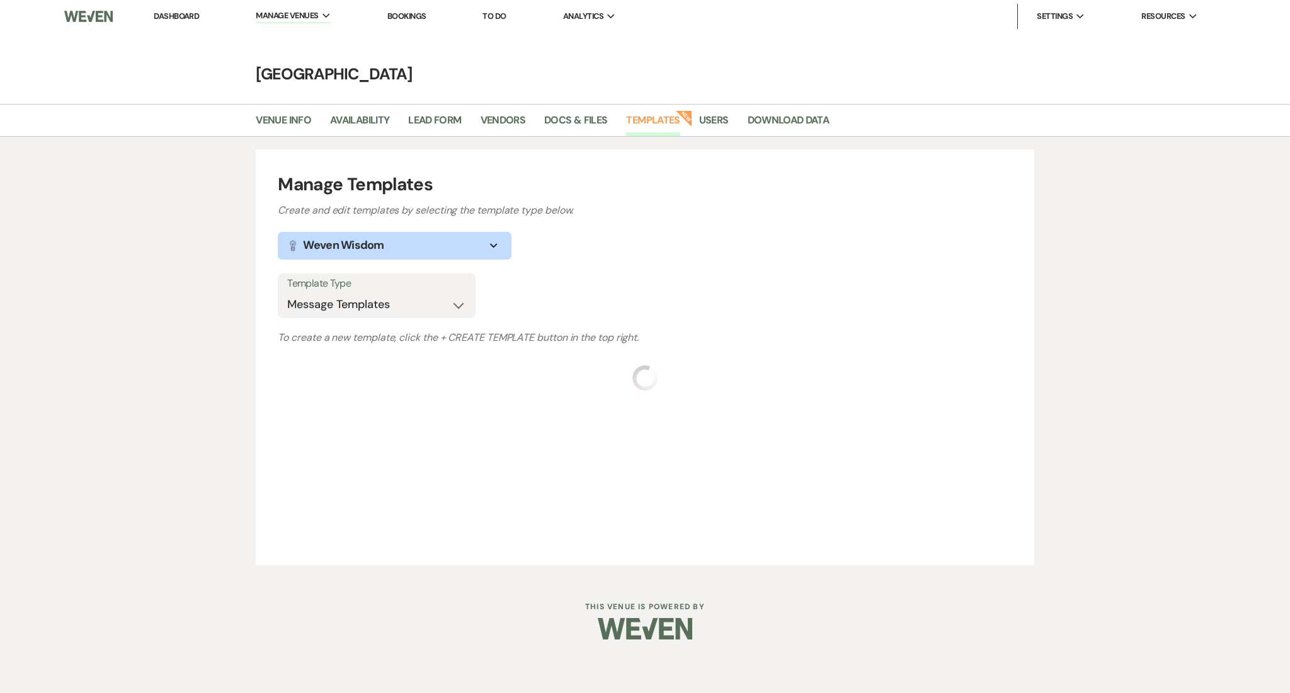
click at [27, 361] on div "Manage Templates Create and edit templates by selecting the template type below…" at bounding box center [645, 357] width 1290 height 441
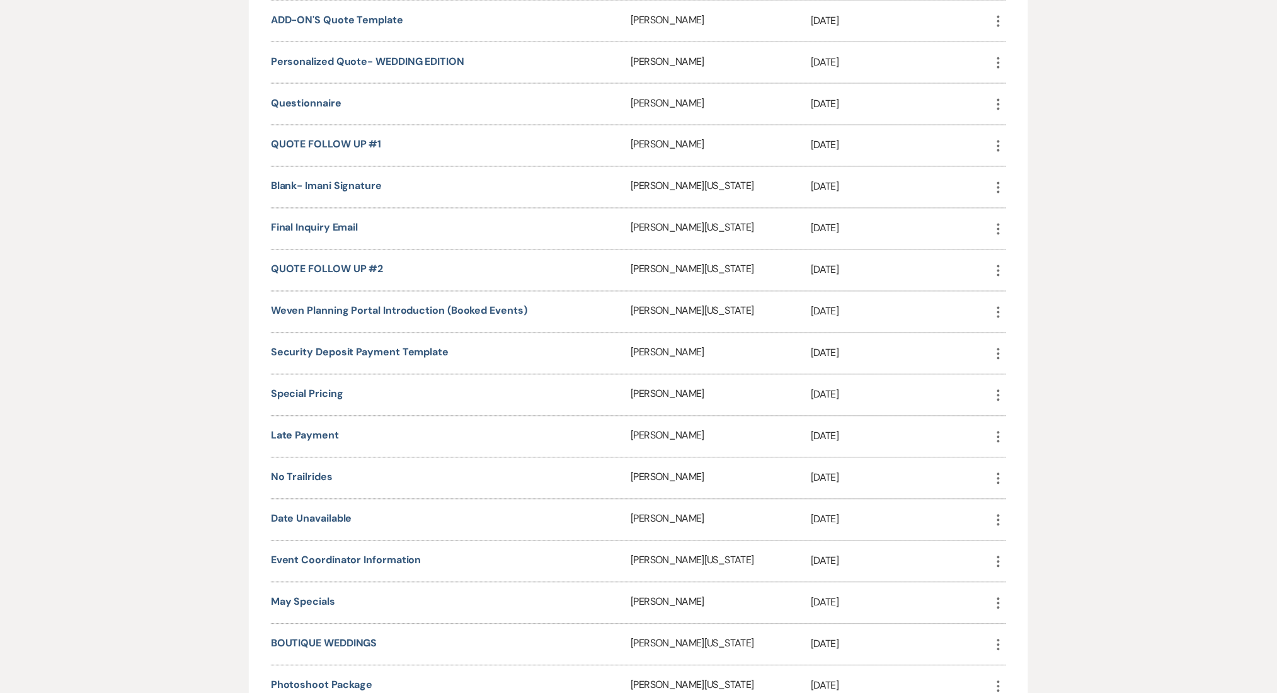
scroll to position [840, 0]
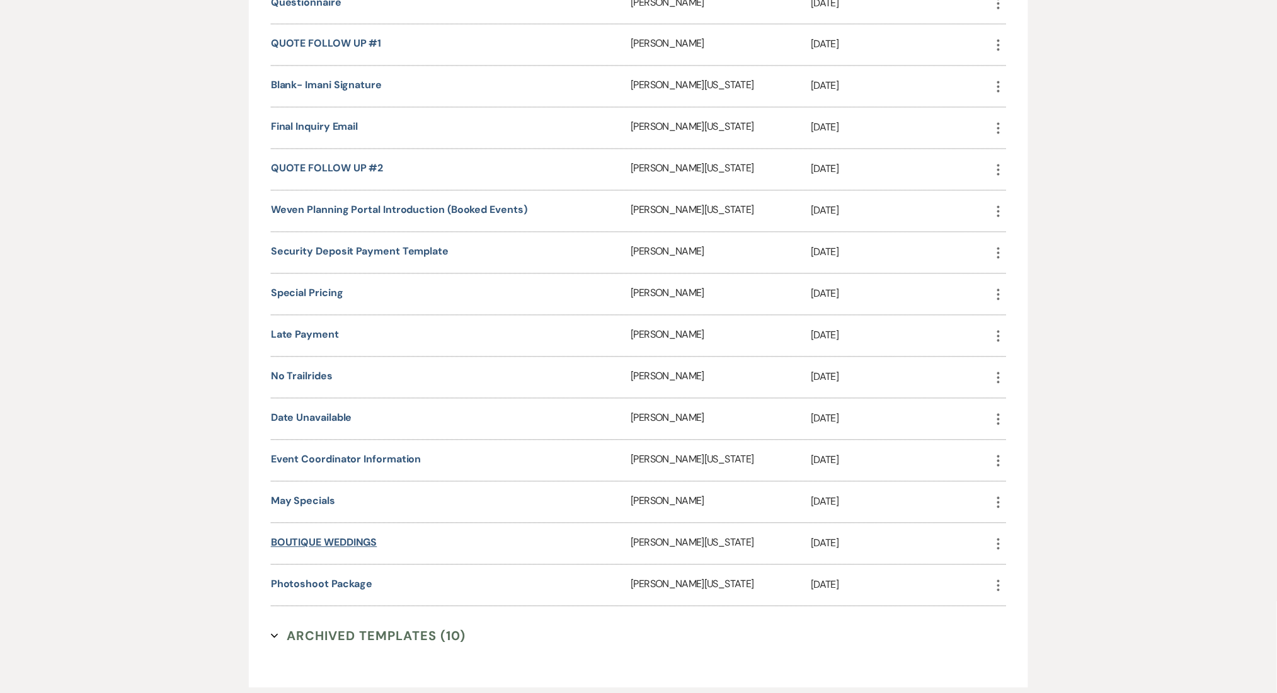
click at [294, 536] on link "BOUTIQUE WEDDINGS" at bounding box center [324, 542] width 106 height 13
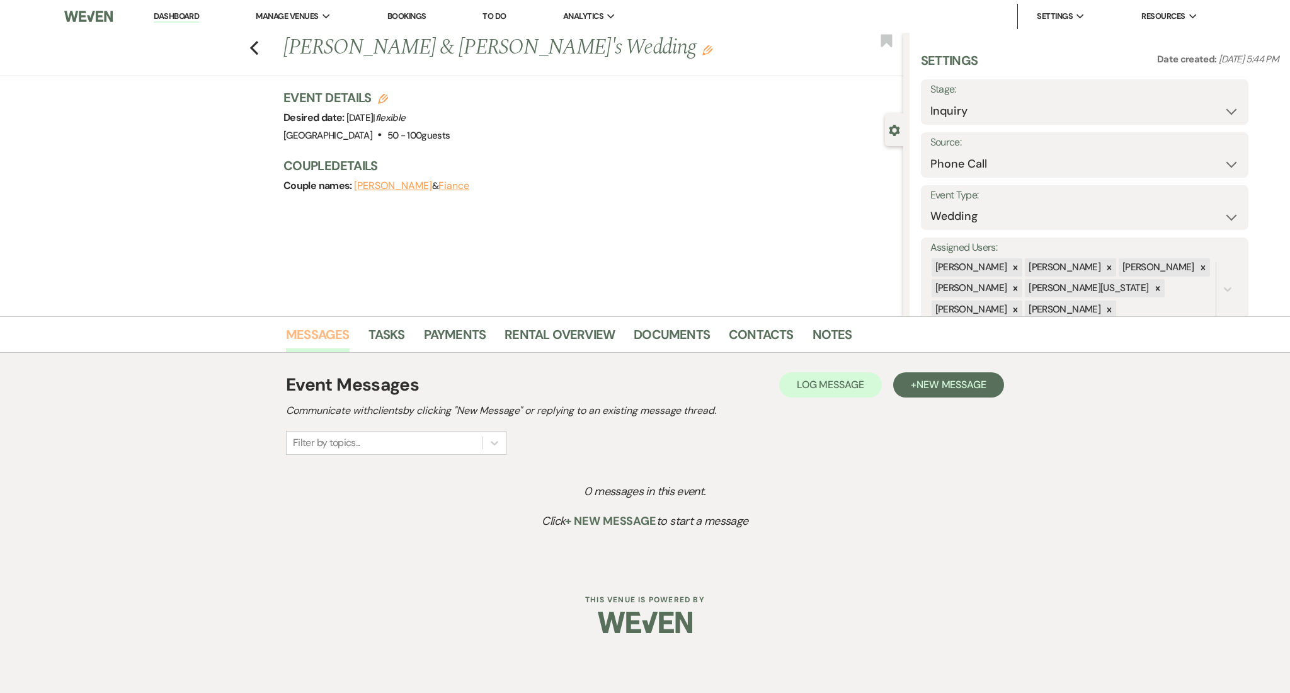
click at [299, 338] on link "Messages" at bounding box center [318, 338] width 64 height 28
click at [936, 385] on span "New Message" at bounding box center [952, 384] width 70 height 13
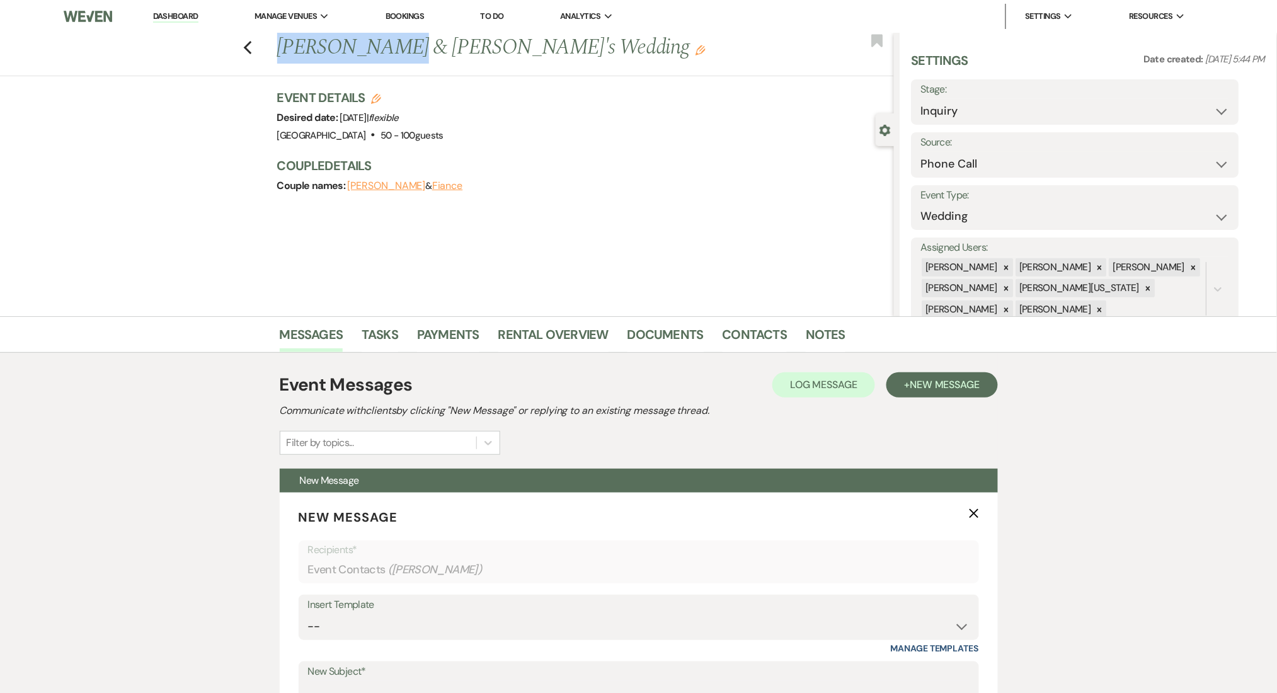
drag, startPoint x: 283, startPoint y: 45, endPoint x: 391, endPoint y: 40, distance: 108.4
click at [391, 40] on div "Previous Jamal Renfroe & Fiance's Wedding Edit" at bounding box center [582, 48] width 623 height 30
copy h1 "[PERSON_NAME]"
click at [266, 397] on div "Messages Tasks Payments Rental Overview Documents Contacts Notes Event Messages…" at bounding box center [638, 681] width 1277 height 730
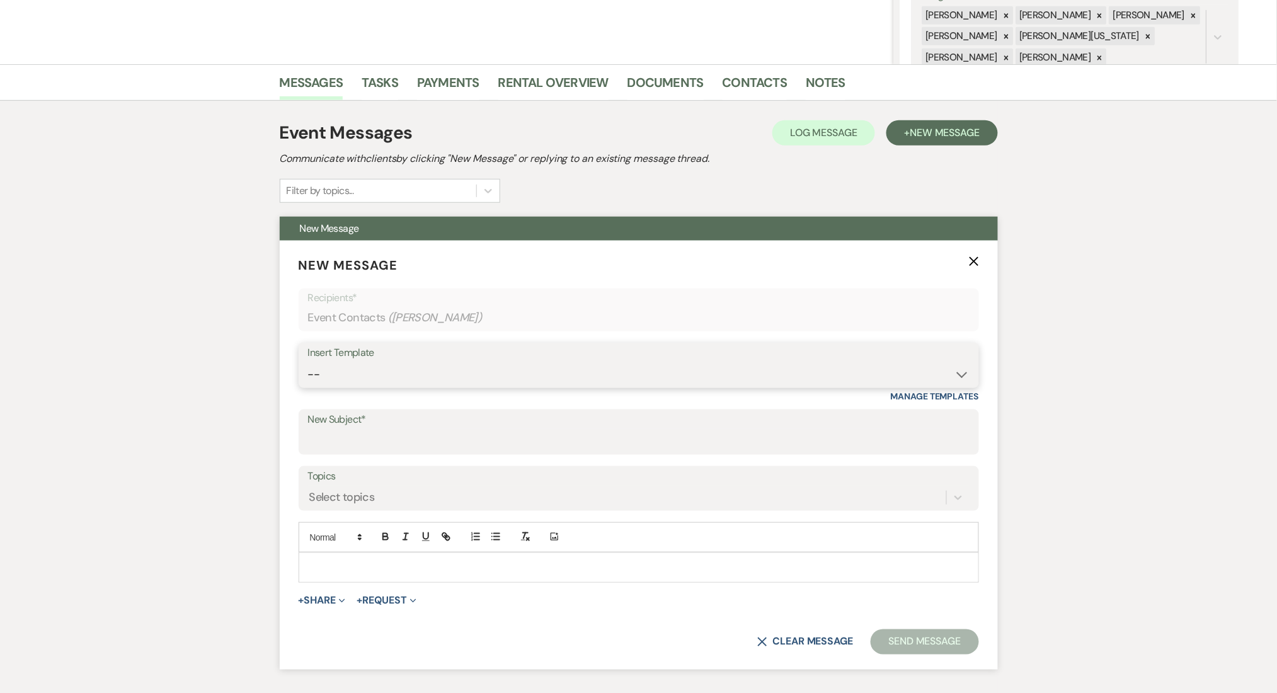
click at [367, 385] on select "-- Inquiry Follow Up Email #2 Contract Sending Template Payment Template Rental…" at bounding box center [639, 374] width 662 height 25
select select "4375"
click at [308, 362] on select "-- Inquiry Follow Up Email #2 Contract Sending Template Payment Template Rental…" at bounding box center [639, 374] width 662 height 25
click at [8, 372] on div "Messages Tasks Payments Rental Overview Documents Contacts Notes Event Messages…" at bounding box center [638, 429] width 1277 height 730
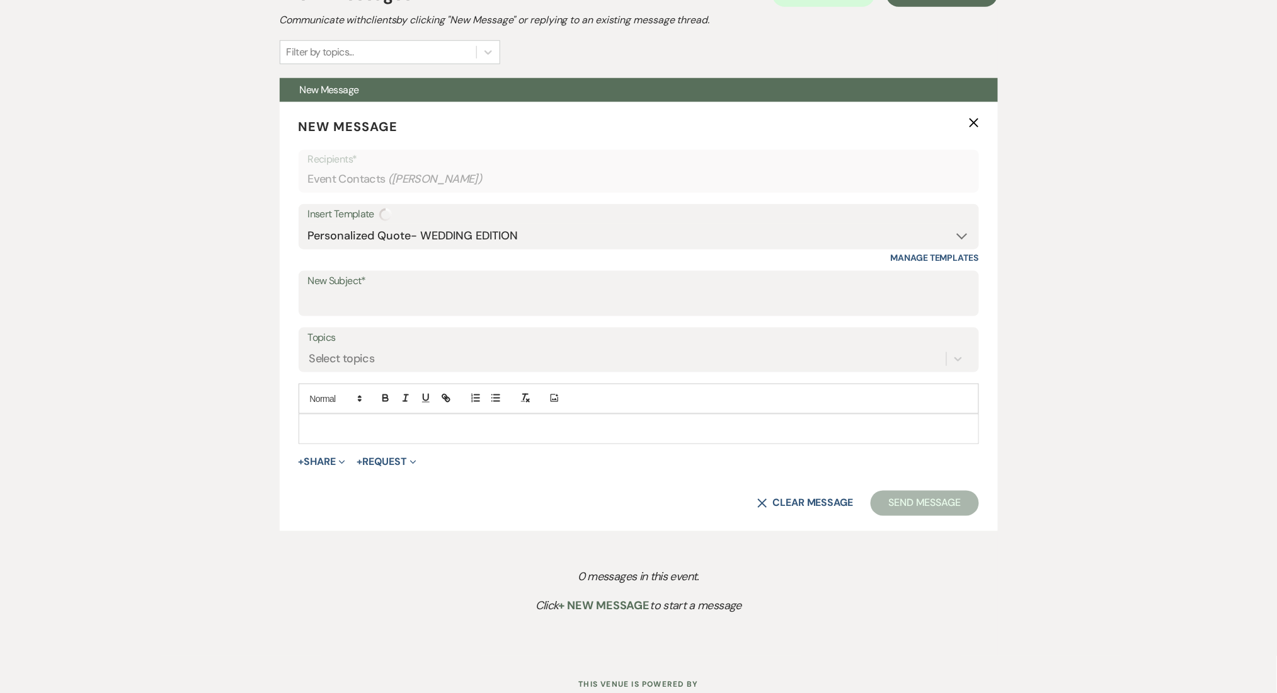
scroll to position [434, 0]
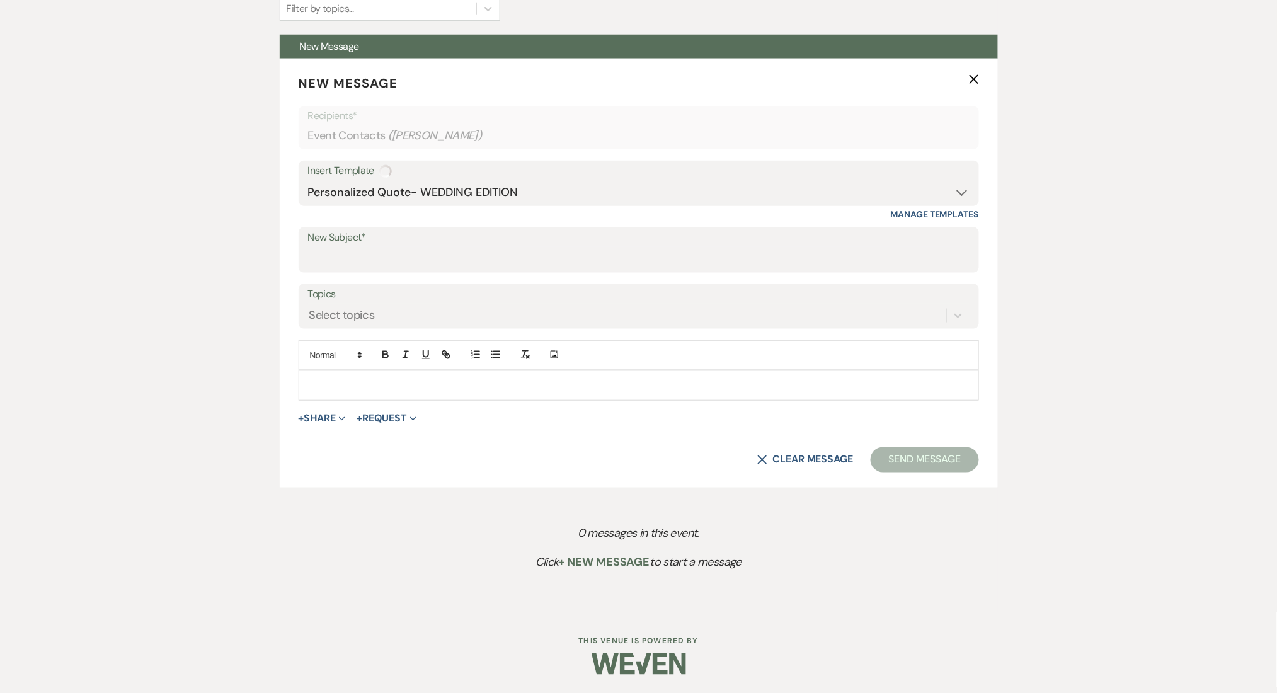
type input "Wedding Venue Quote- Enon Ranch"
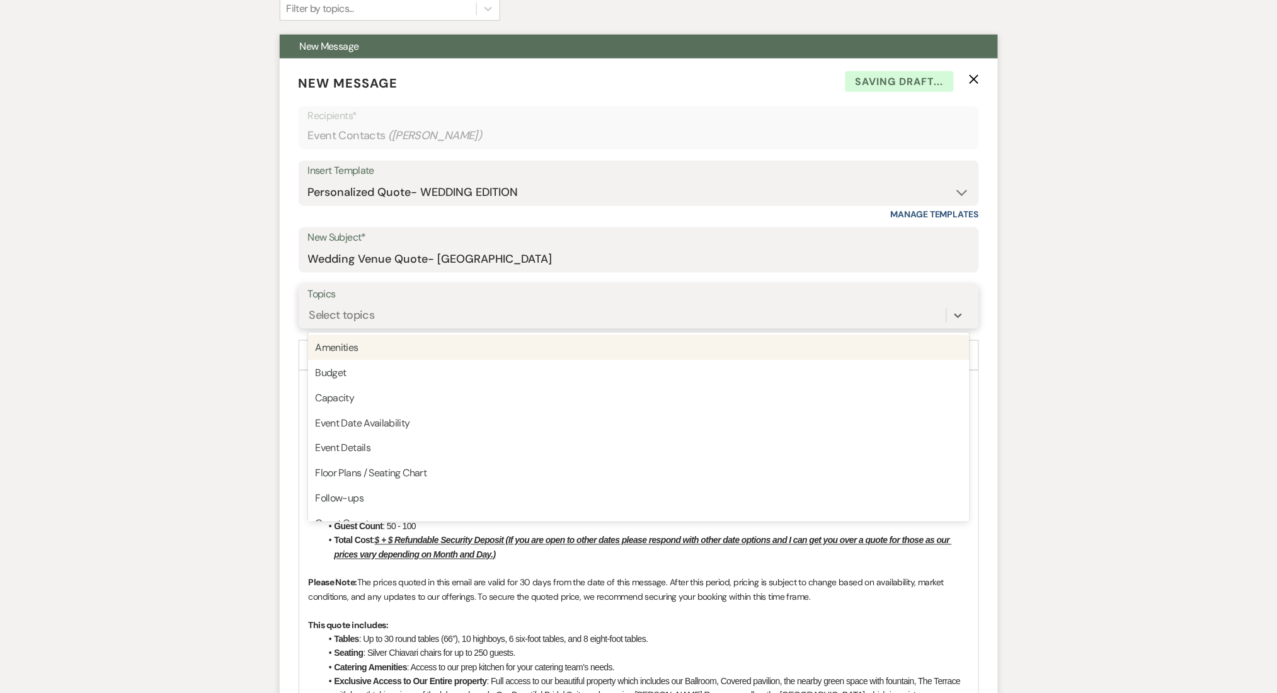
click at [382, 314] on div "Select topics" at bounding box center [627, 315] width 638 height 22
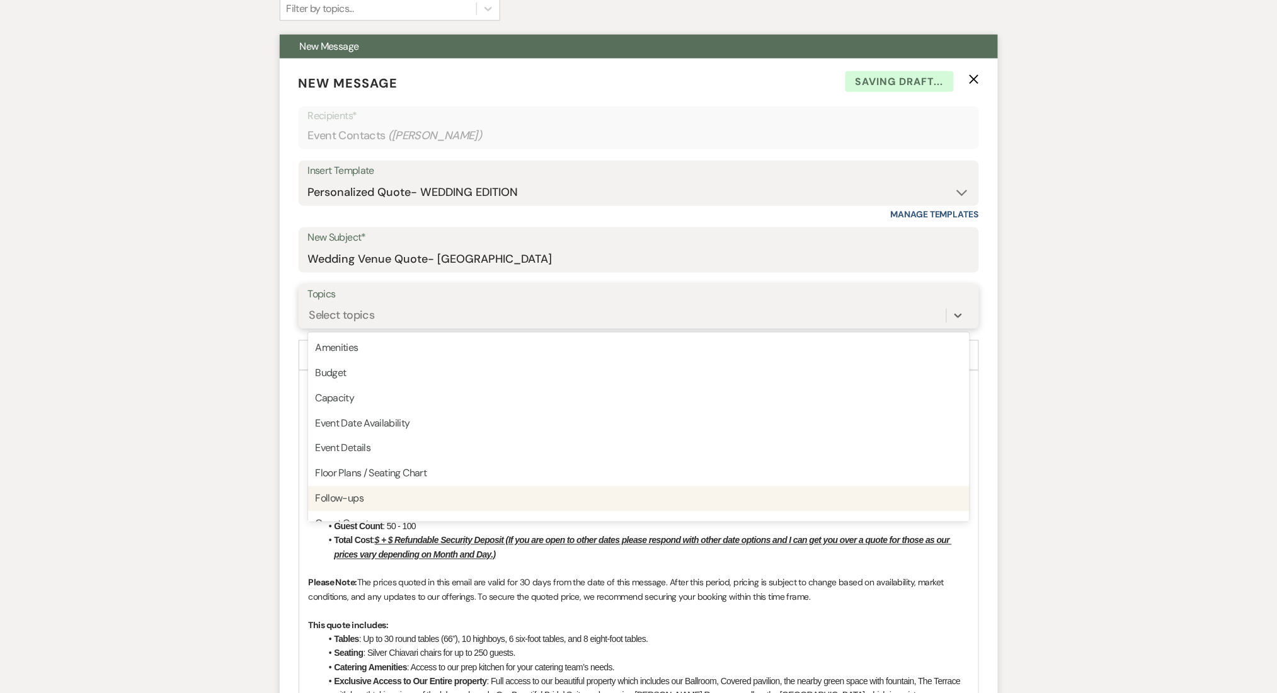
click at [376, 505] on div "Follow-ups" at bounding box center [639, 498] width 662 height 25
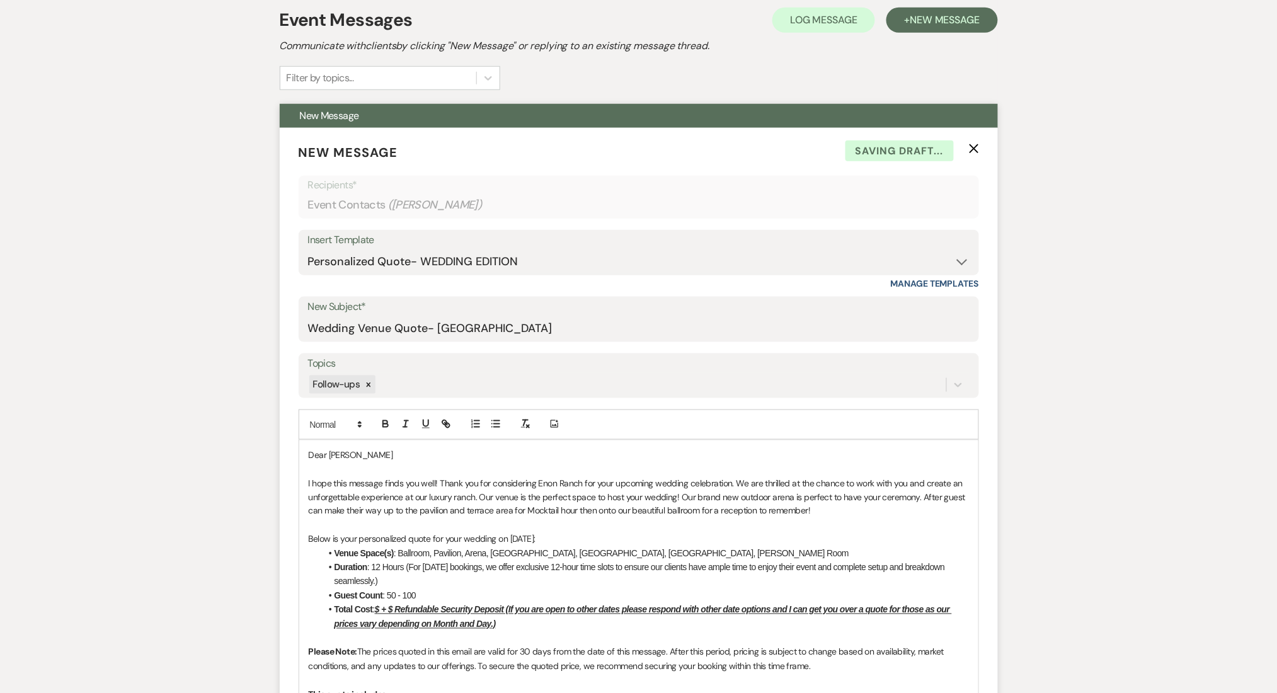
scroll to position [504, 0]
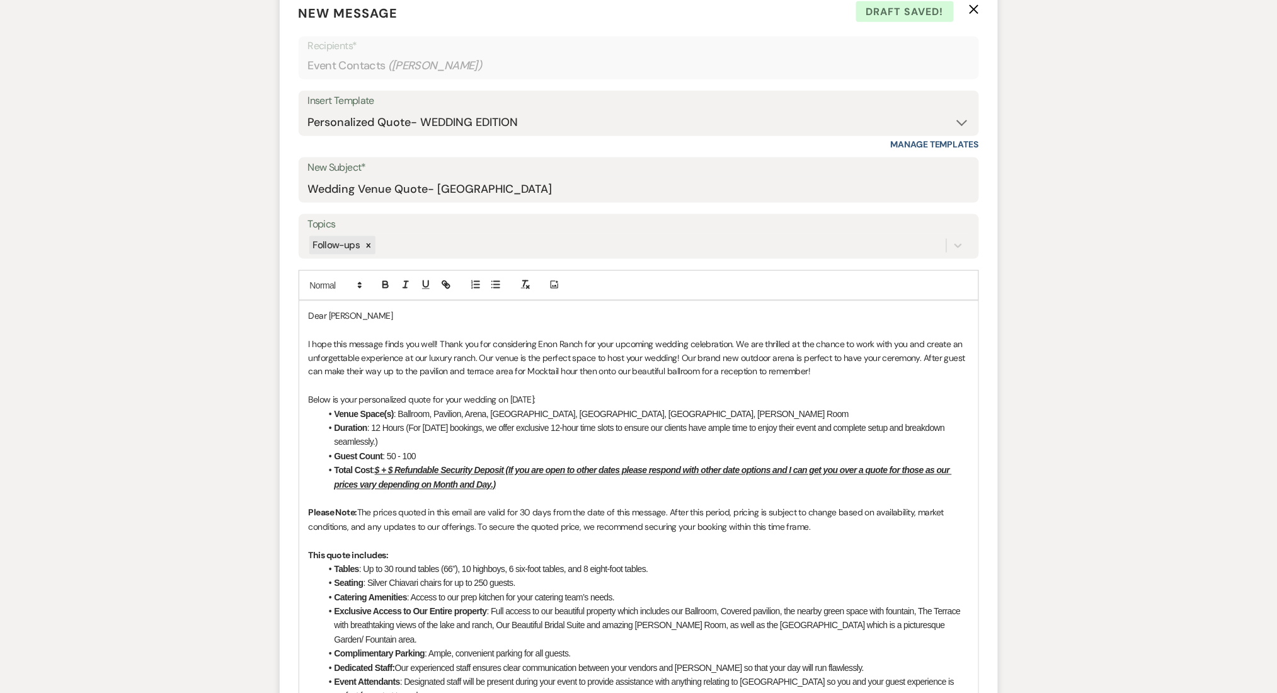
click at [381, 469] on u "$ + $ Refundable Security Deposit (If you are open to other dates please respon…" at bounding box center [643, 478] width 617 height 24
click at [419, 469] on u "$15,000 + $ Refundable Security Deposit (If you are open to other dates please …" at bounding box center [648, 478] width 627 height 24
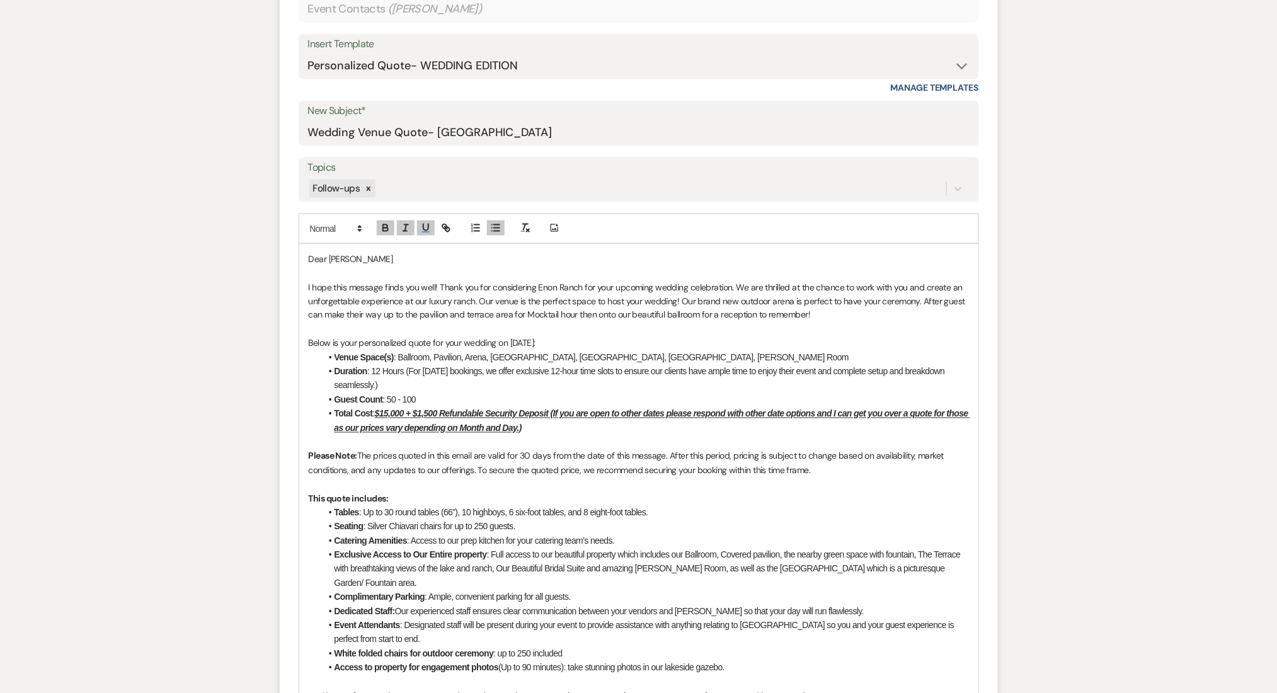
scroll to position [672, 0]
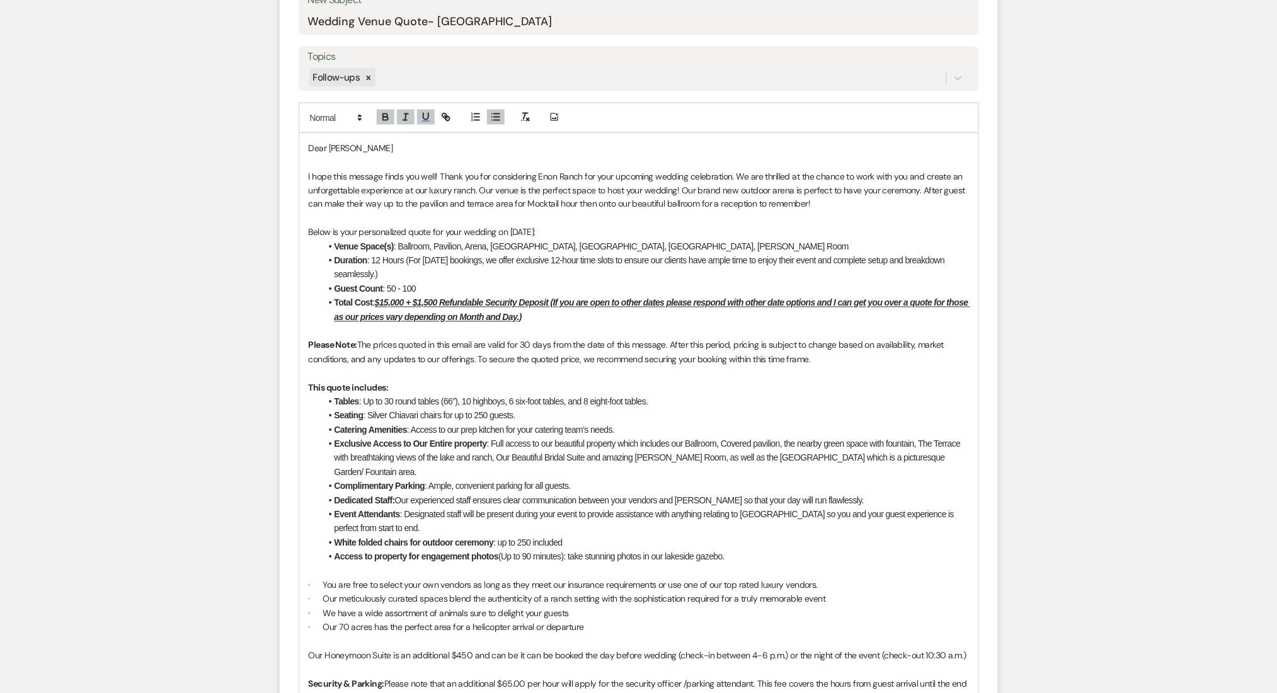
click at [560, 326] on p at bounding box center [639, 331] width 660 height 14
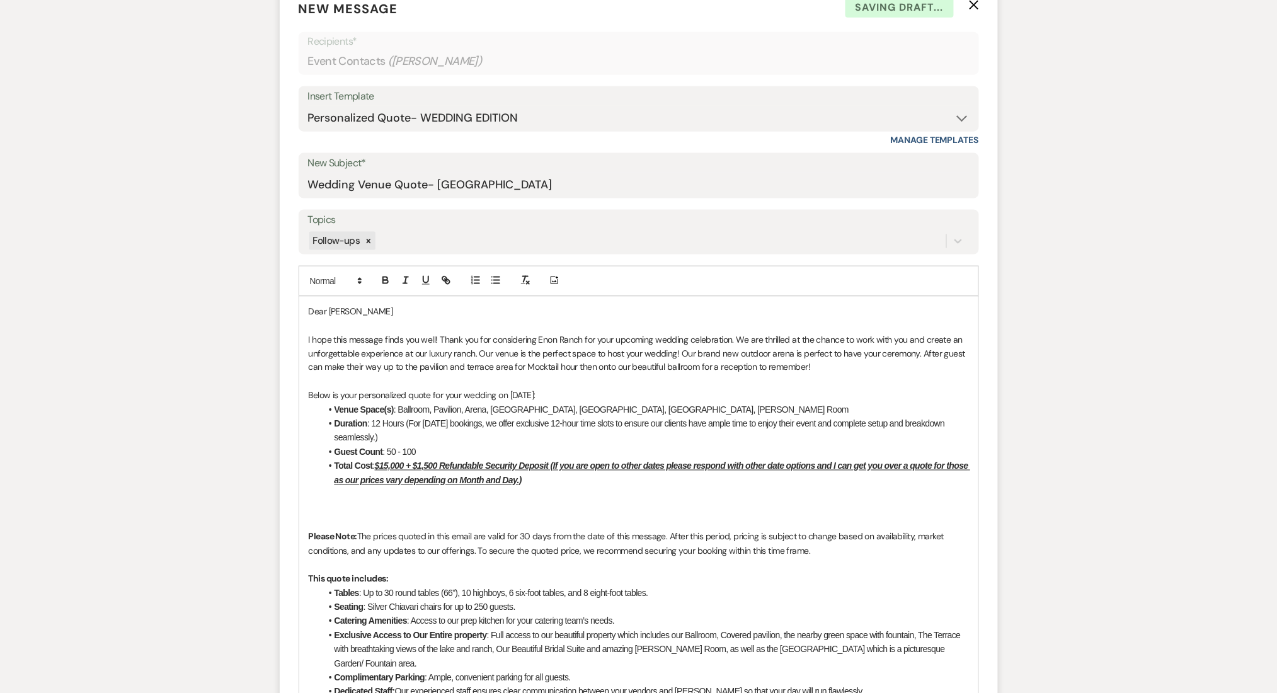
scroll to position [504, 0]
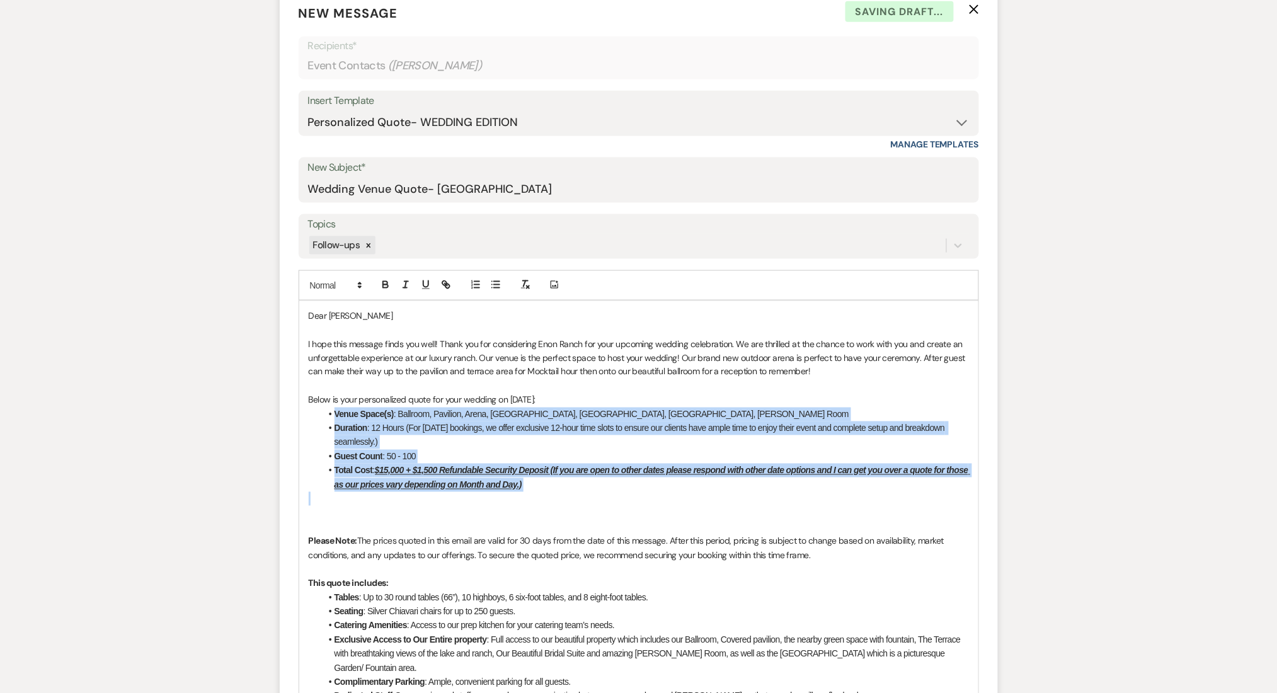
drag, startPoint x: 567, startPoint y: 498, endPoint x: 328, endPoint y: 417, distance: 252.2
copy ul "Venue Space(s) : Ballroom, Pavilion, Arena, Fountain Grove, Enon Oasis, Bridal …"
click at [571, 489] on li "Total Cost : $15,000 + $1,500 Refundable Security Deposit (If you are open to o…" at bounding box center [645, 478] width 648 height 28
drag, startPoint x: 597, startPoint y: 488, endPoint x: 301, endPoint y: 396, distance: 310.2
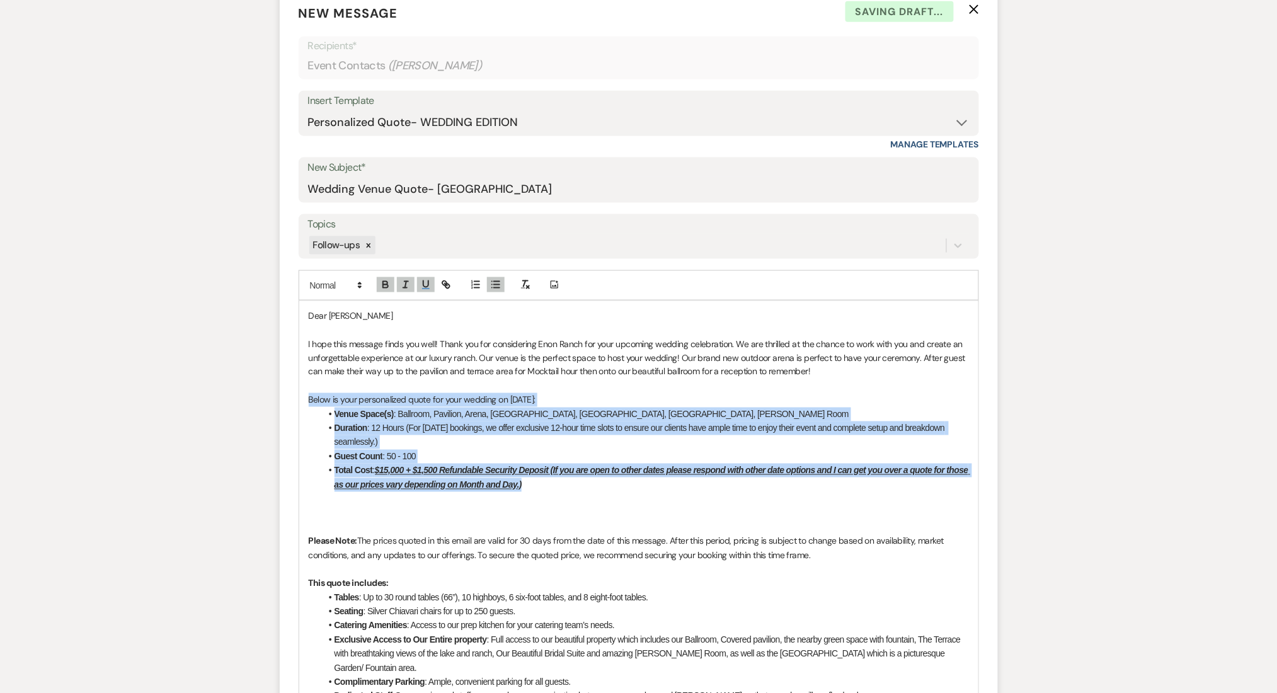
copy div "Below is your personalized quote for your wedding on 04/04/2026: Venue Space(s)…"
click at [492, 112] on select "-- Inquiry Follow Up Email #2 Contract Sending Template Payment Template Rental…" at bounding box center [639, 122] width 662 height 25
select select "5986"
click at [308, 110] on select "-- Inquiry Follow Up Email #2 Contract Sending Template Payment Template Rental…" at bounding box center [639, 122] width 662 height 25
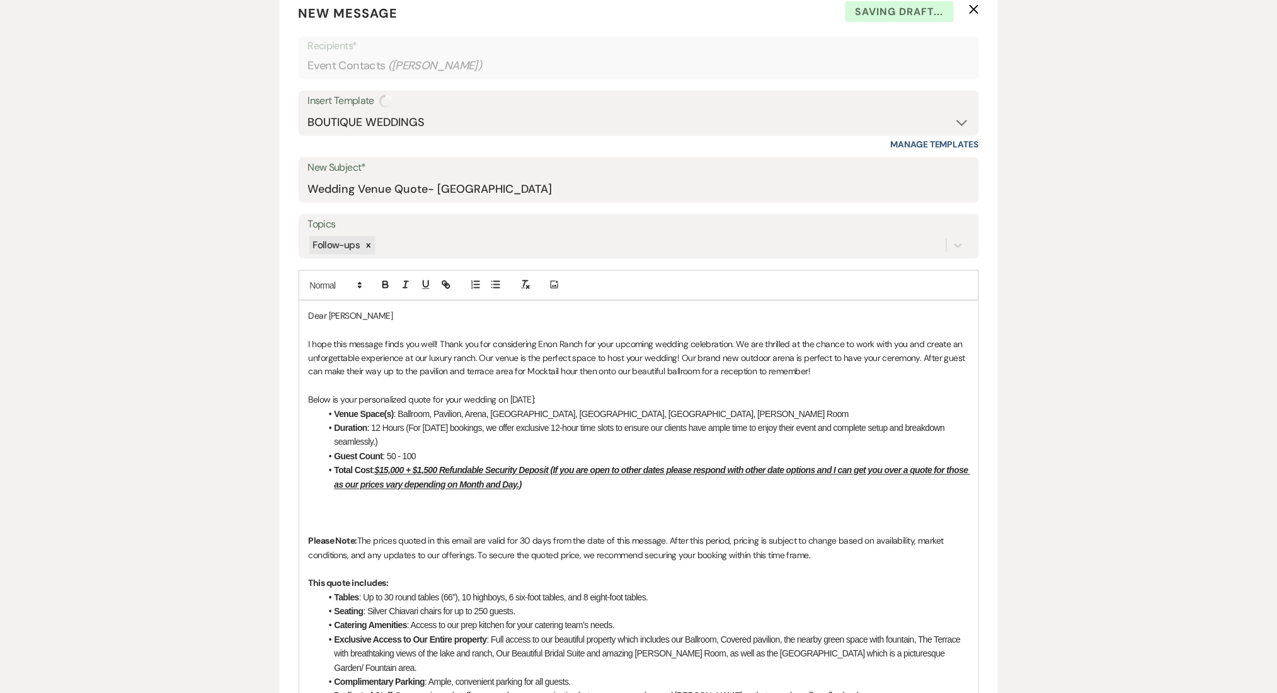
click at [165, 406] on div "Messages Tasks Payments Rental Overview Documents Contacts Notes Event Messages…" at bounding box center [638, 685] width 1277 height 1746
click at [447, 518] on p at bounding box center [639, 513] width 660 height 14
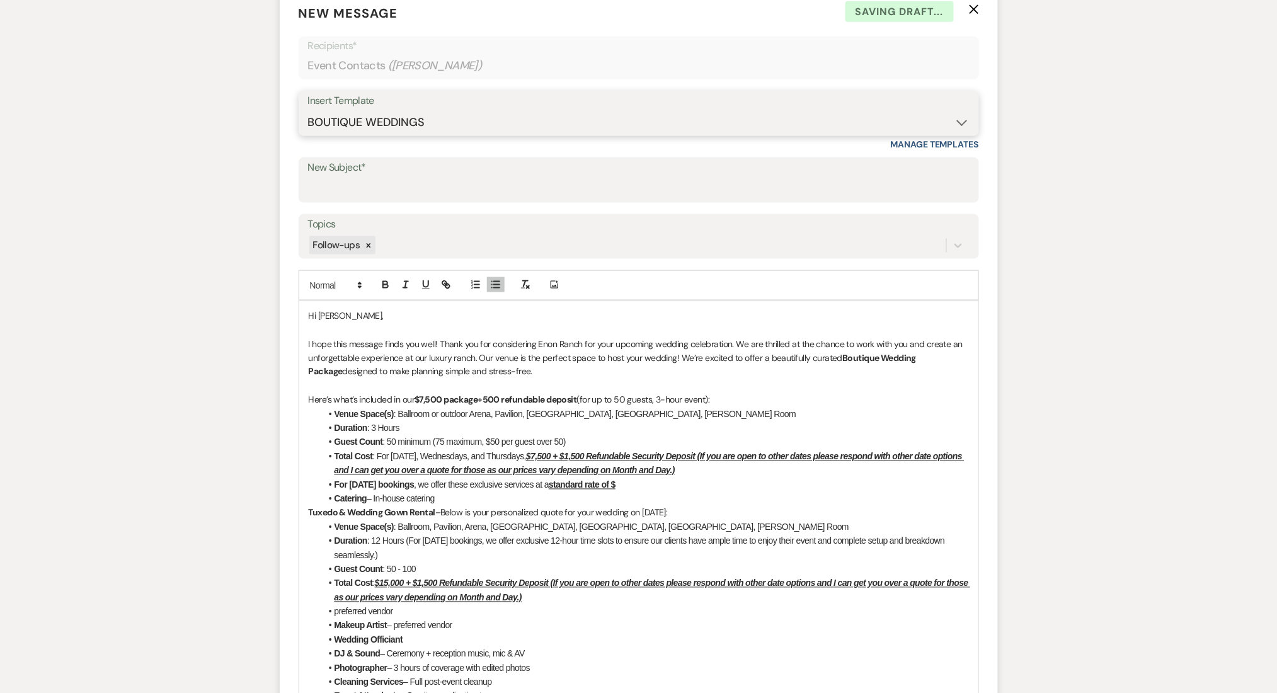
click at [624, 122] on select "-- Inquiry Follow Up Email #2 Contract Sending Template Payment Template Rental…" at bounding box center [639, 122] width 662 height 25
click at [308, 110] on select "-- Inquiry Follow Up Email #2 Contract Sending Template Payment Template Rental…" at bounding box center [639, 122] width 662 height 25
click at [502, 127] on select "-- Inquiry Follow Up Email #2 Contract Sending Template Payment Template Rental…" at bounding box center [639, 122] width 662 height 25
click at [308, 110] on select "-- Inquiry Follow Up Email #2 Contract Sending Template Payment Template Rental…" at bounding box center [639, 122] width 662 height 25
click at [163, 265] on div "Messages Tasks Payments Rental Overview Documents Contacts Notes Event Messages…" at bounding box center [638, 572] width 1277 height 1520
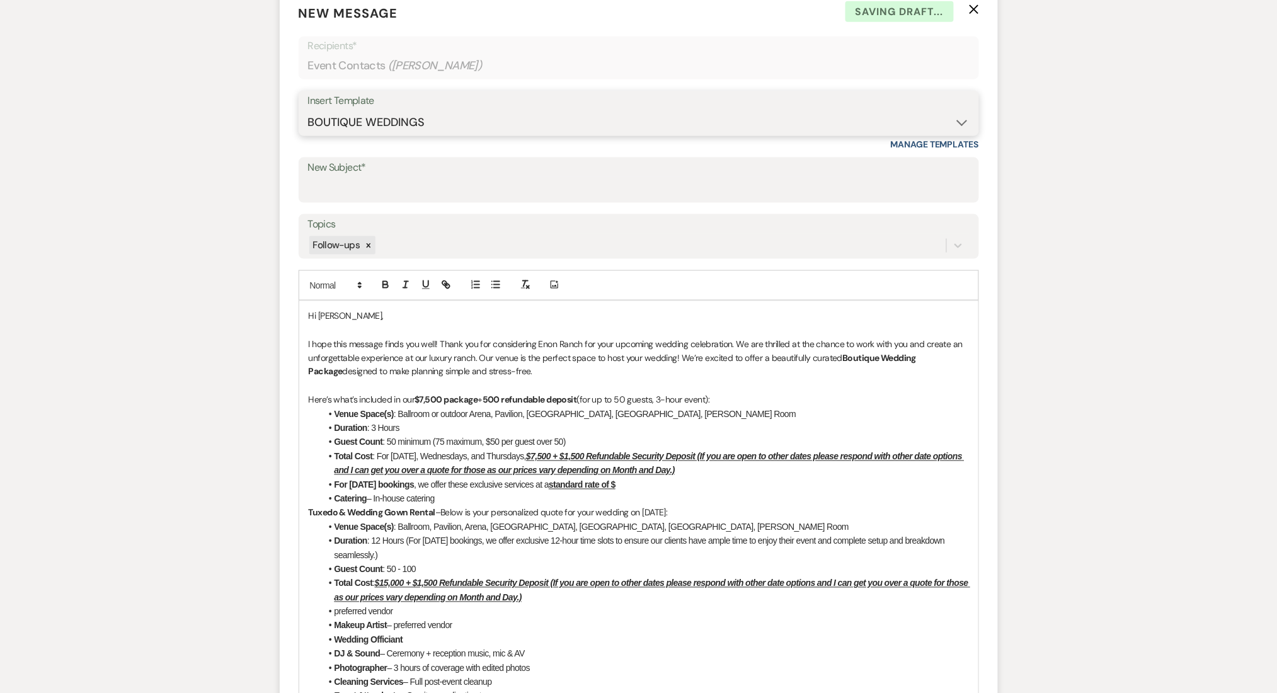
click at [452, 120] on select "-- Inquiry Follow Up Email #2 Contract Sending Template Payment Template Rental…" at bounding box center [639, 122] width 662 height 25
select select "4375"
click at [308, 110] on select "-- Inquiry Follow Up Email #2 Contract Sending Template Payment Template Rental…" at bounding box center [639, 122] width 662 height 25
type input "Wedding Venue Quote- Enon Ranch"
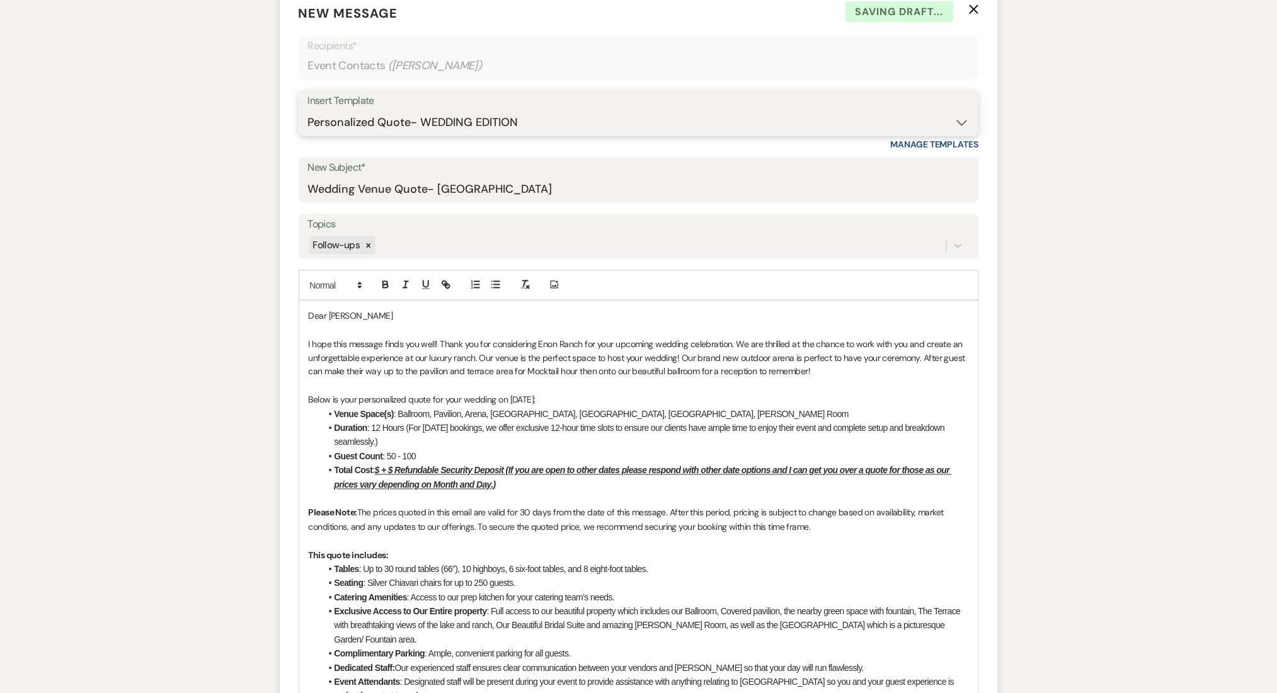
click at [520, 120] on select "-- Inquiry Follow Up Email #2 Contract Sending Template Payment Template Rental…" at bounding box center [639, 122] width 662 height 25
drag, startPoint x: 520, startPoint y: 120, endPoint x: 520, endPoint y: 136, distance: 16.4
click at [520, 120] on select "-- Inquiry Follow Up Email #2 Contract Sending Template Payment Template Rental…" at bounding box center [639, 122] width 662 height 25
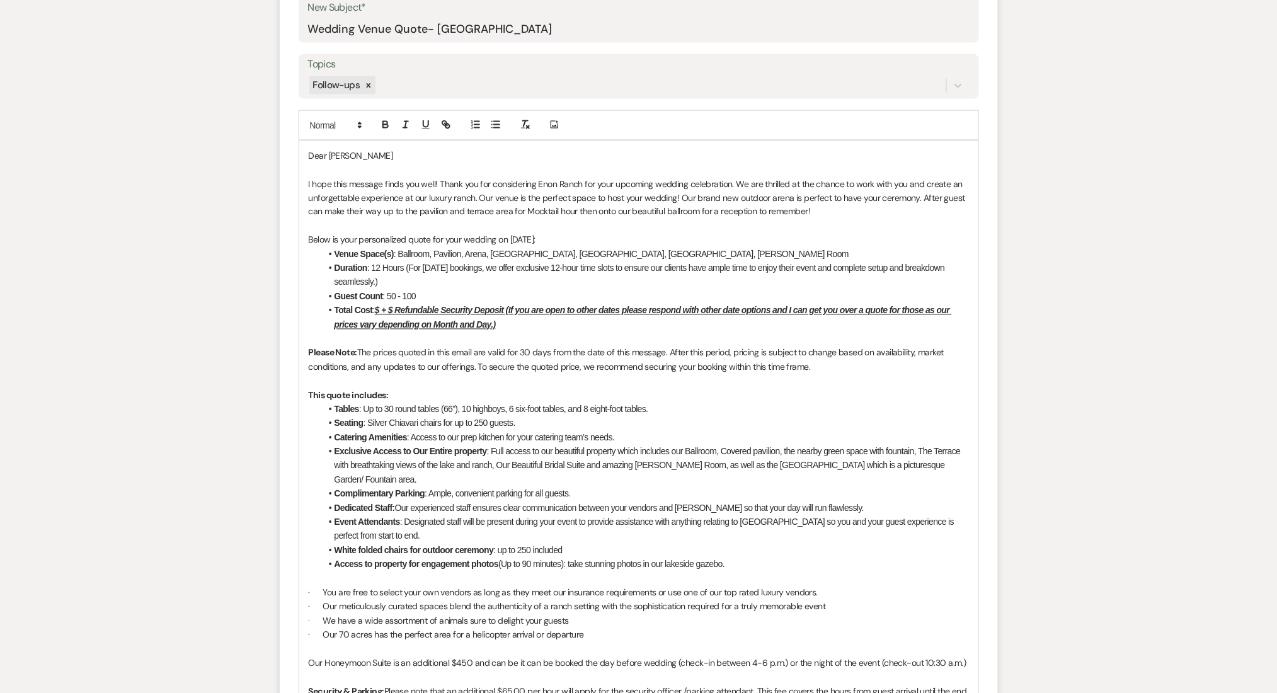
scroll to position [672, 0]
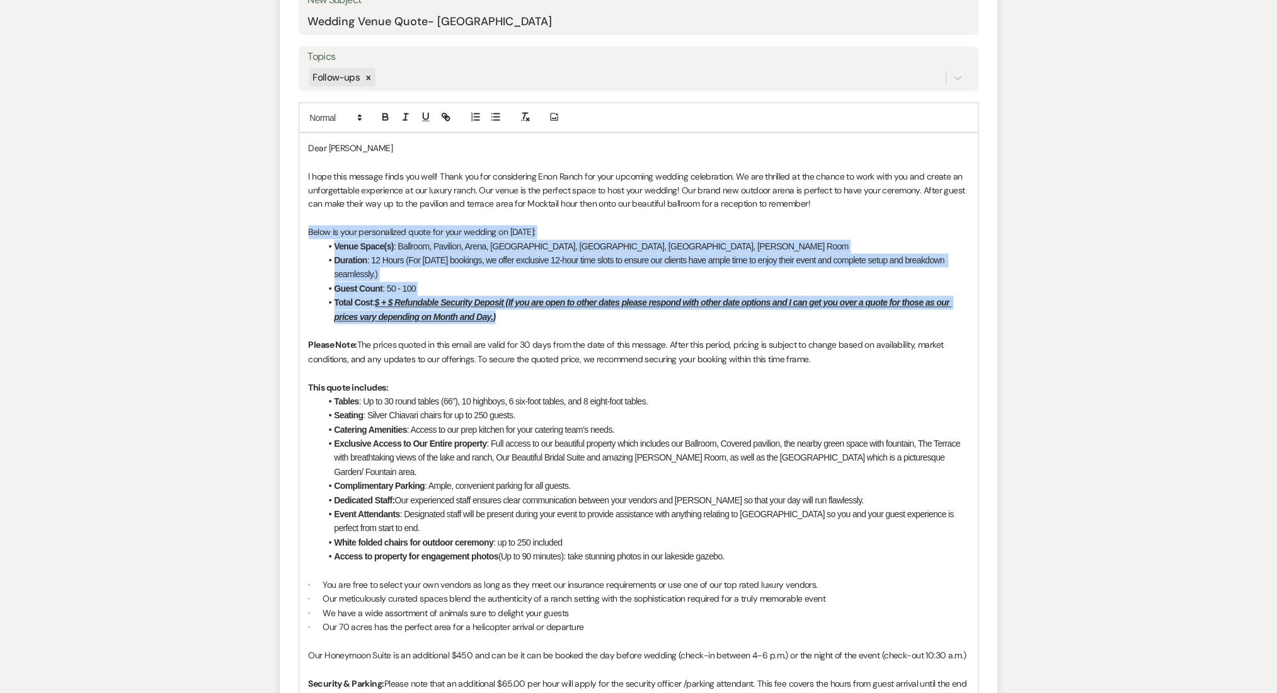
drag, startPoint x: 507, startPoint y: 318, endPoint x: 297, endPoint y: 238, distance: 224.5
click at [297, 238] on form "New Message X Saving draft... Recipients* Event Contacts ( Jamal Renfroe ) Inse…" at bounding box center [639, 529] width 718 height 1417
copy div "Below is your personalized quote for your wedding on 04/04/2026: Venue Space(s)…"
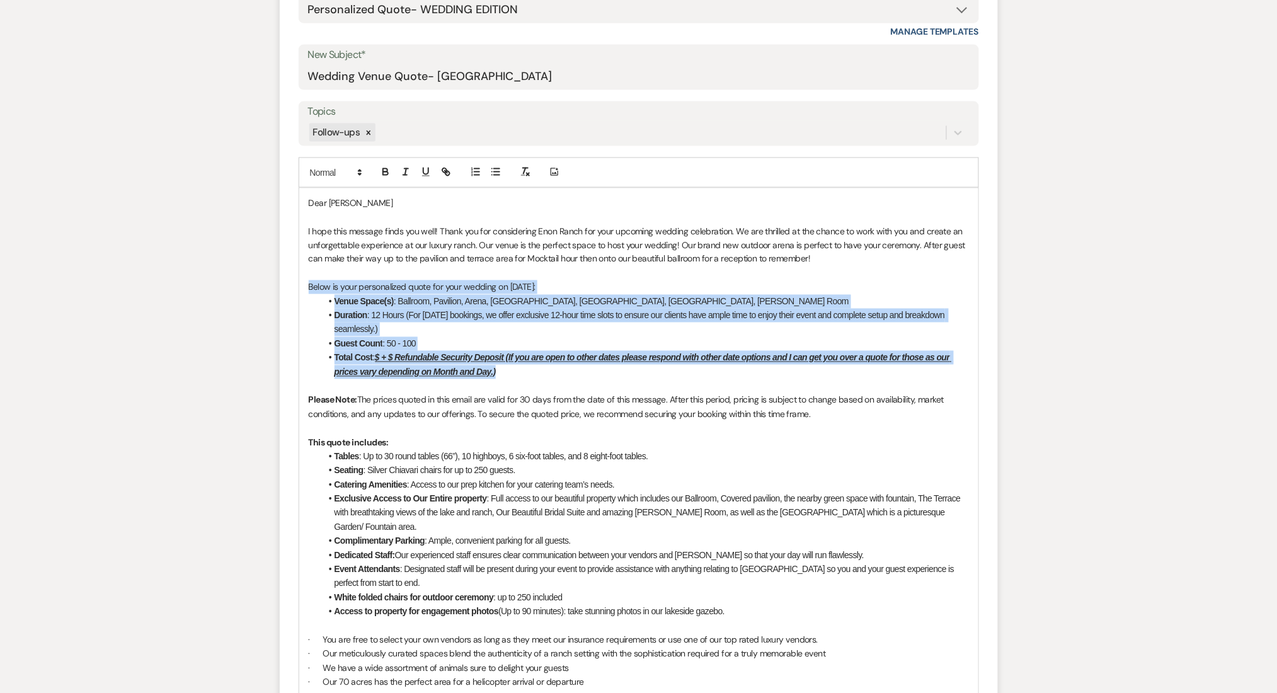
scroll to position [588, 0]
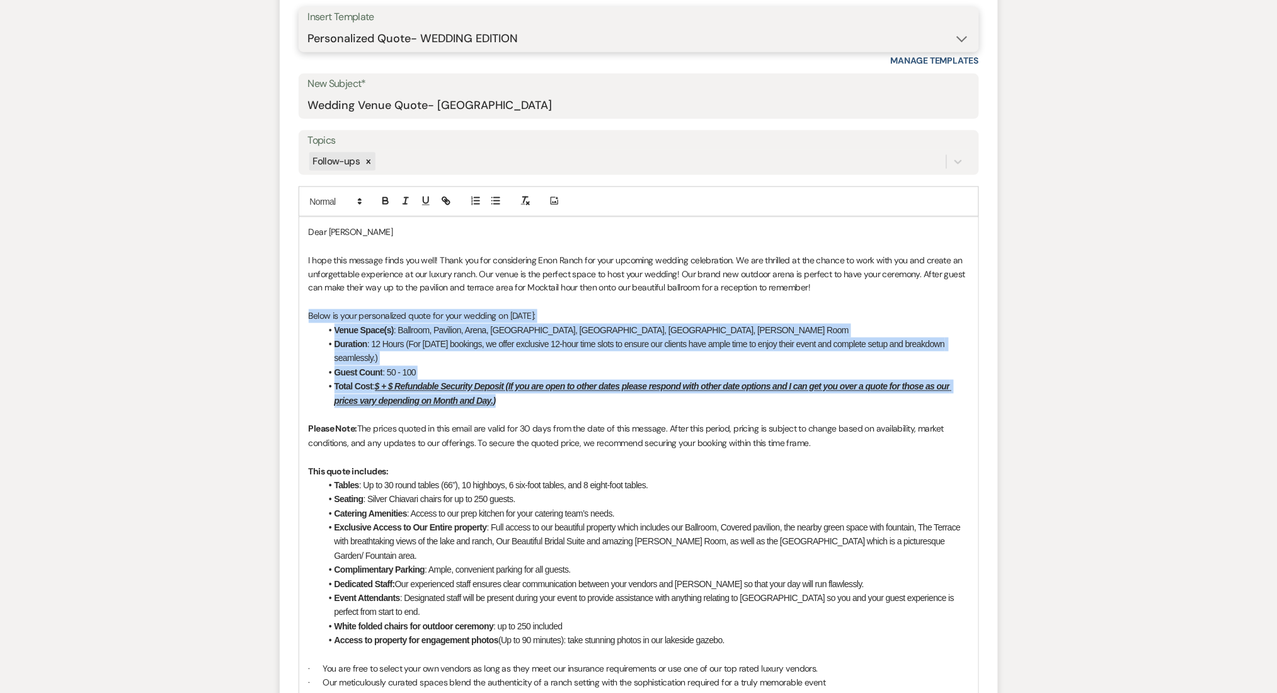
click at [515, 32] on select "-- Inquiry Follow Up Email #2 Contract Sending Template Payment Template Rental…" at bounding box center [639, 38] width 662 height 25
select select "5986"
click at [308, 26] on select "-- Inquiry Follow Up Email #2 Contract Sending Template Payment Template Rental…" at bounding box center [639, 38] width 662 height 25
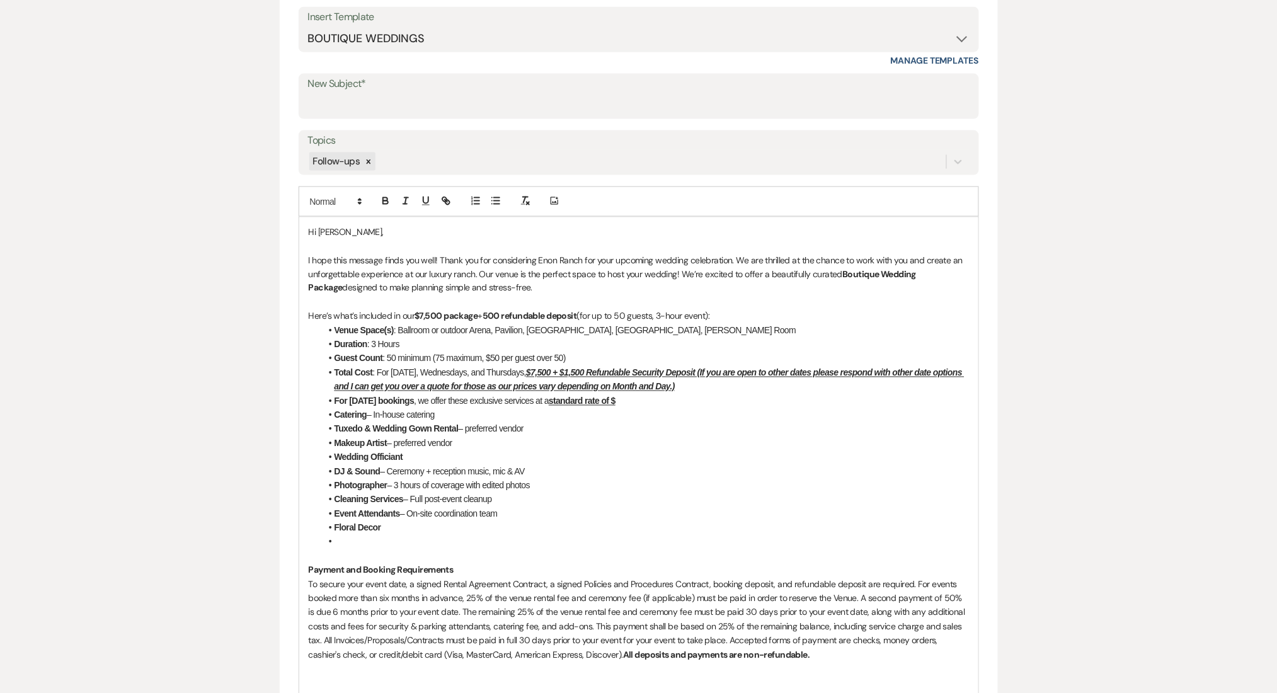
click at [195, 358] on div "Messages Tasks Payments Rental Overview Documents Contacts Notes Event Messages…" at bounding box center [638, 438] width 1277 height 1421
click at [380, 545] on li at bounding box center [645, 542] width 648 height 14
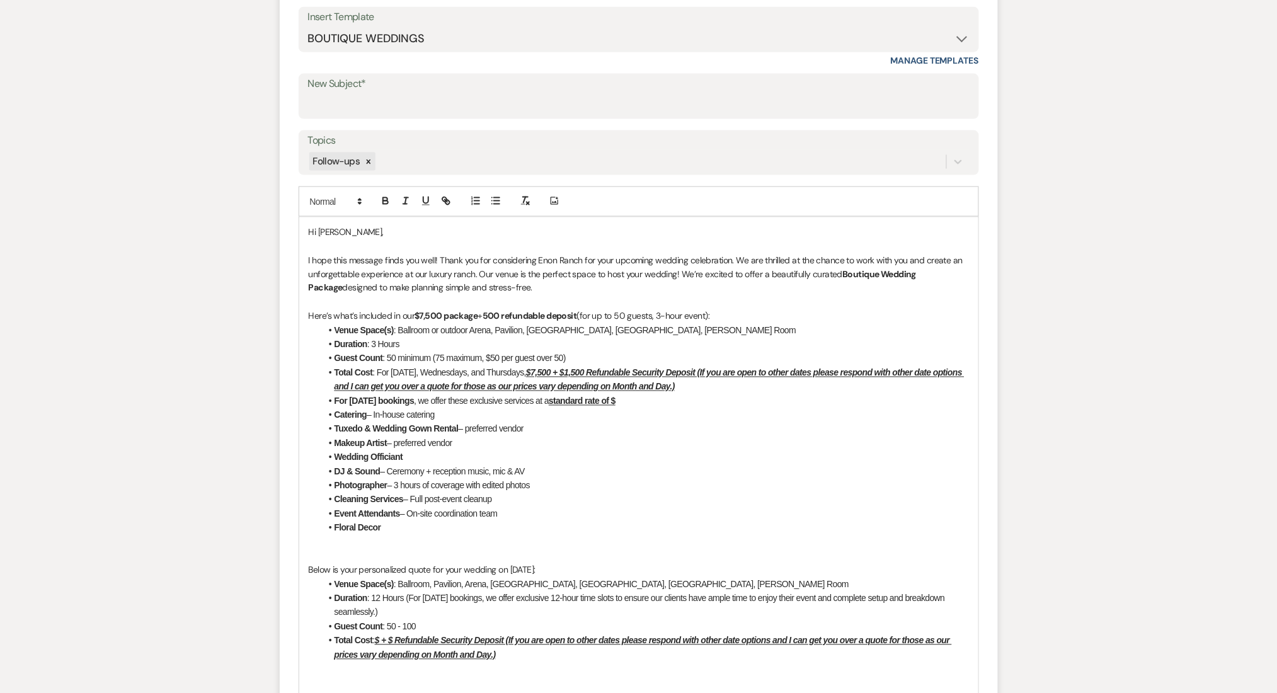
click at [386, 553] on p at bounding box center [639, 556] width 660 height 14
click at [348, 572] on p "Below is your personalized quote for your wedding on 04/04/2026:" at bounding box center [639, 570] width 660 height 14
click at [510, 572] on p "Below is another personalized quote for your wedding on 04/04/2026:" at bounding box center [639, 570] width 660 height 14
click at [588, 290] on p "I hope this message finds you well! Thank you for considering Enon Ranch for yo…" at bounding box center [639, 274] width 660 height 42
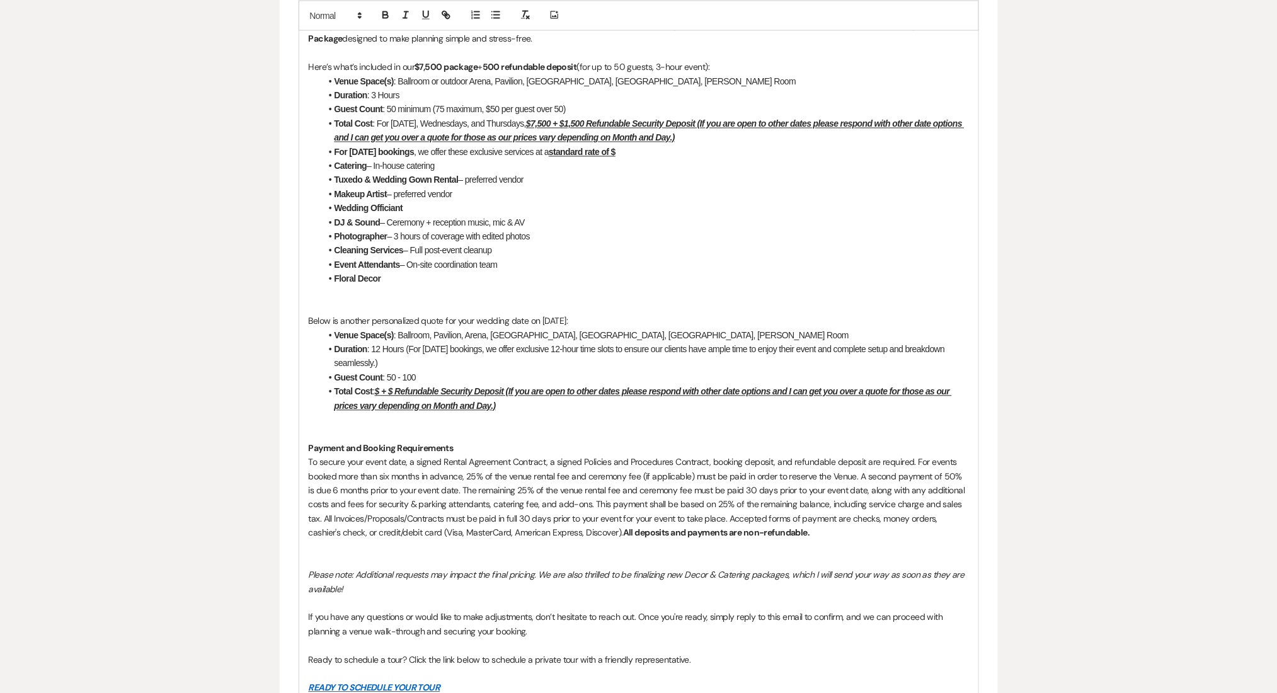
scroll to position [756, 0]
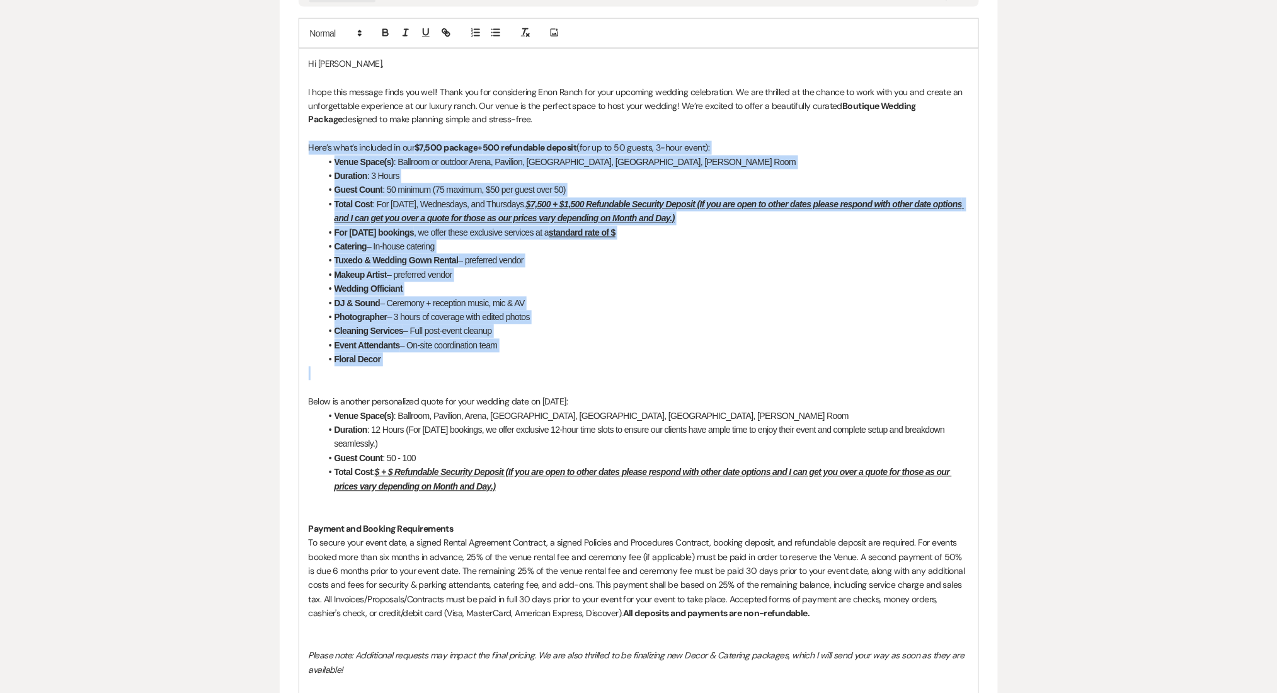
drag, startPoint x: 435, startPoint y: 372, endPoint x: 306, endPoint y: 152, distance: 254.7
click at [306, 152] on div "Hi Jamal, I hope this message finds you well! Thank you for considering Enon Ra…" at bounding box center [638, 472] width 679 height 847
copy div "Here’s what’s included in our $7,500 package + 500 refundable deposit (for up t…"
click at [686, 288] on li "Wedding Officiant" at bounding box center [645, 289] width 648 height 14
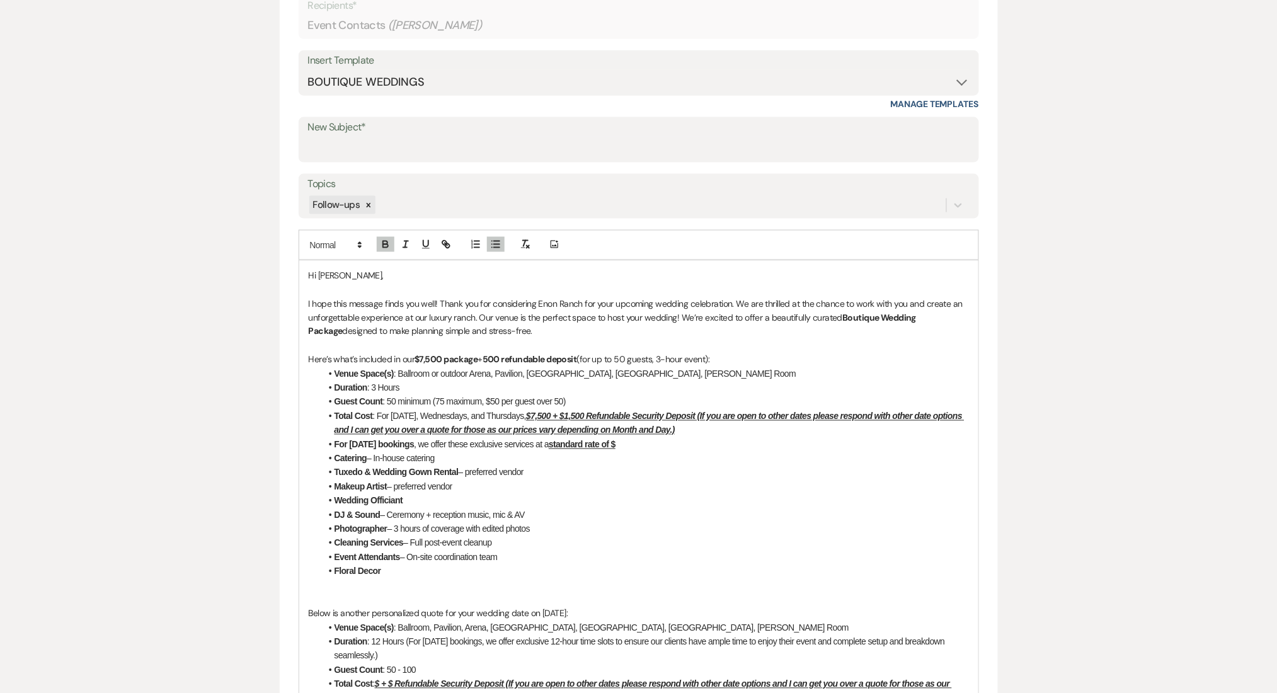
scroll to position [420, 0]
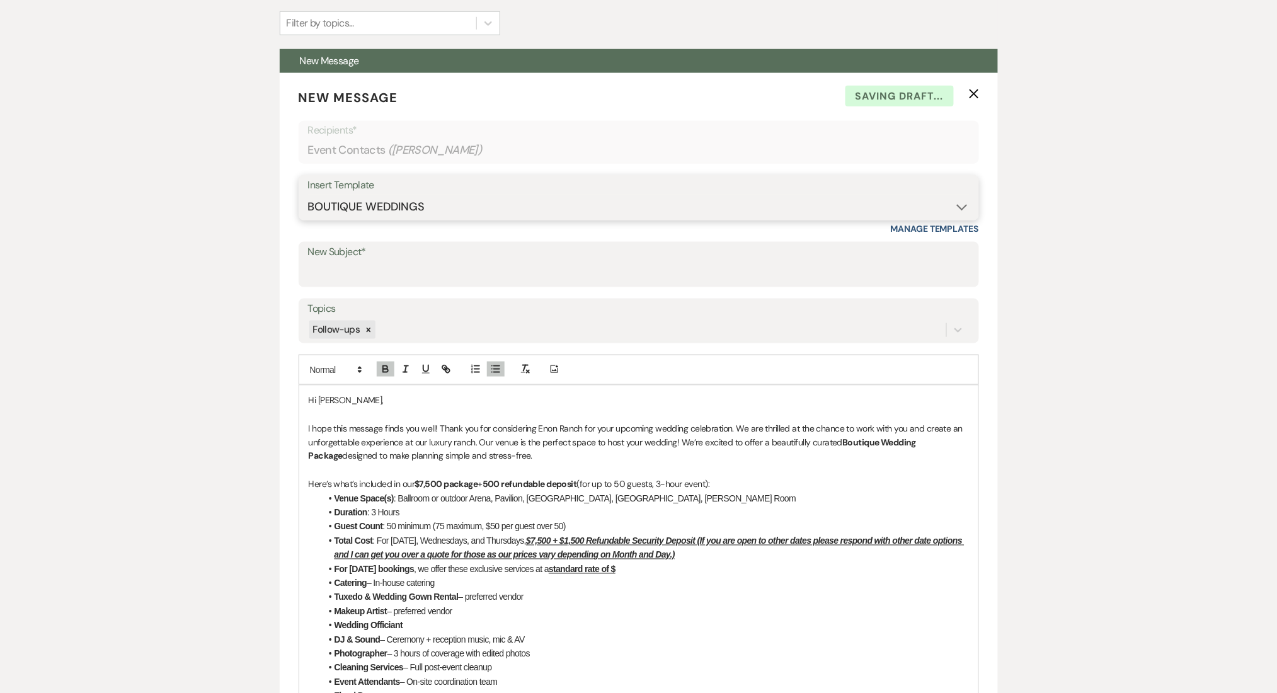
click at [395, 202] on select "-- Inquiry Follow Up Email #2 Contract Sending Template Payment Template Rental…" at bounding box center [639, 207] width 662 height 25
select select "4375"
click at [308, 195] on select "-- Inquiry Follow Up Email #2 Contract Sending Template Payment Template Rental…" at bounding box center [639, 207] width 662 height 25
type input "Wedding Venue Quote- Enon Ranch"
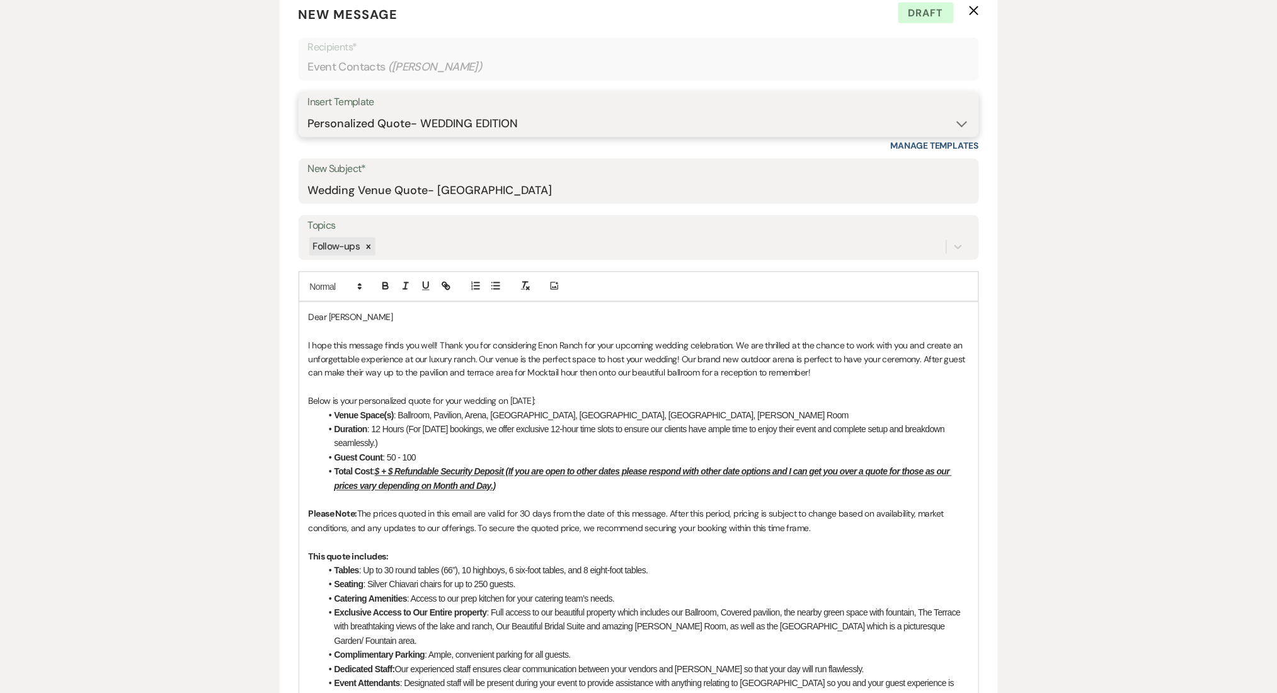
scroll to position [504, 0]
click at [379, 496] on p at bounding box center [639, 499] width 660 height 14
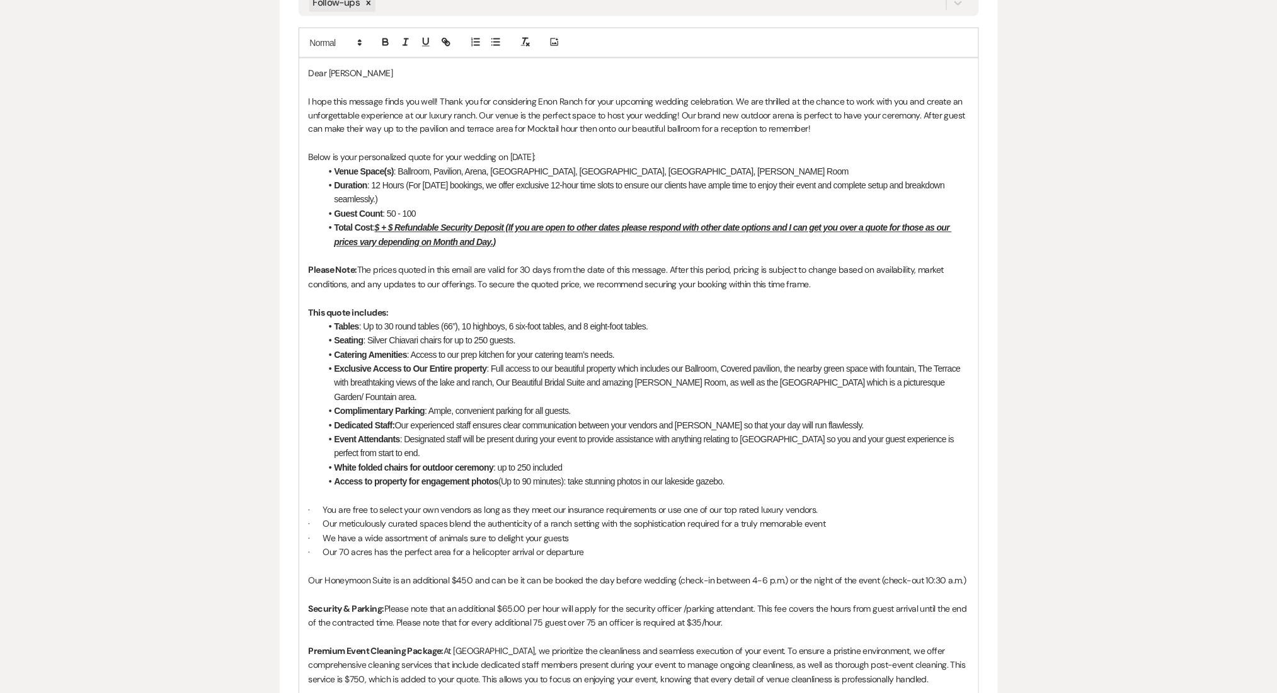
scroll to position [756, 0]
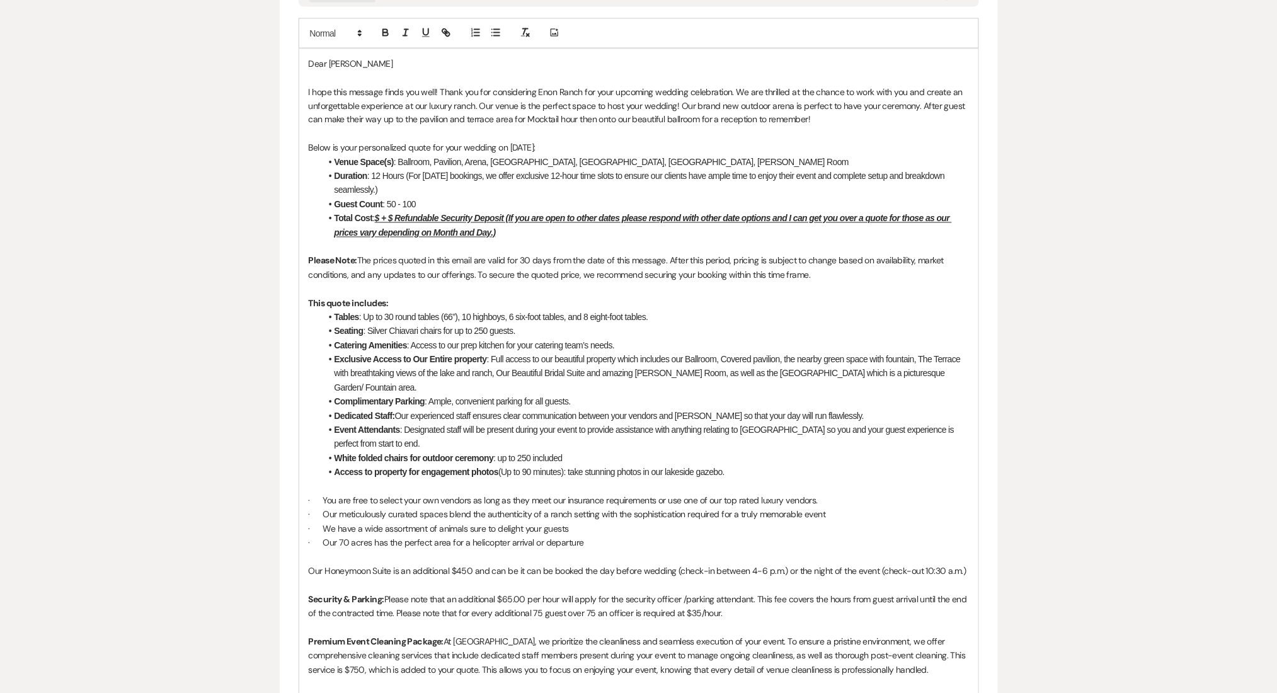
click at [349, 551] on p at bounding box center [639, 558] width 660 height 14
click at [350, 578] on p at bounding box center [639, 585] width 660 height 14
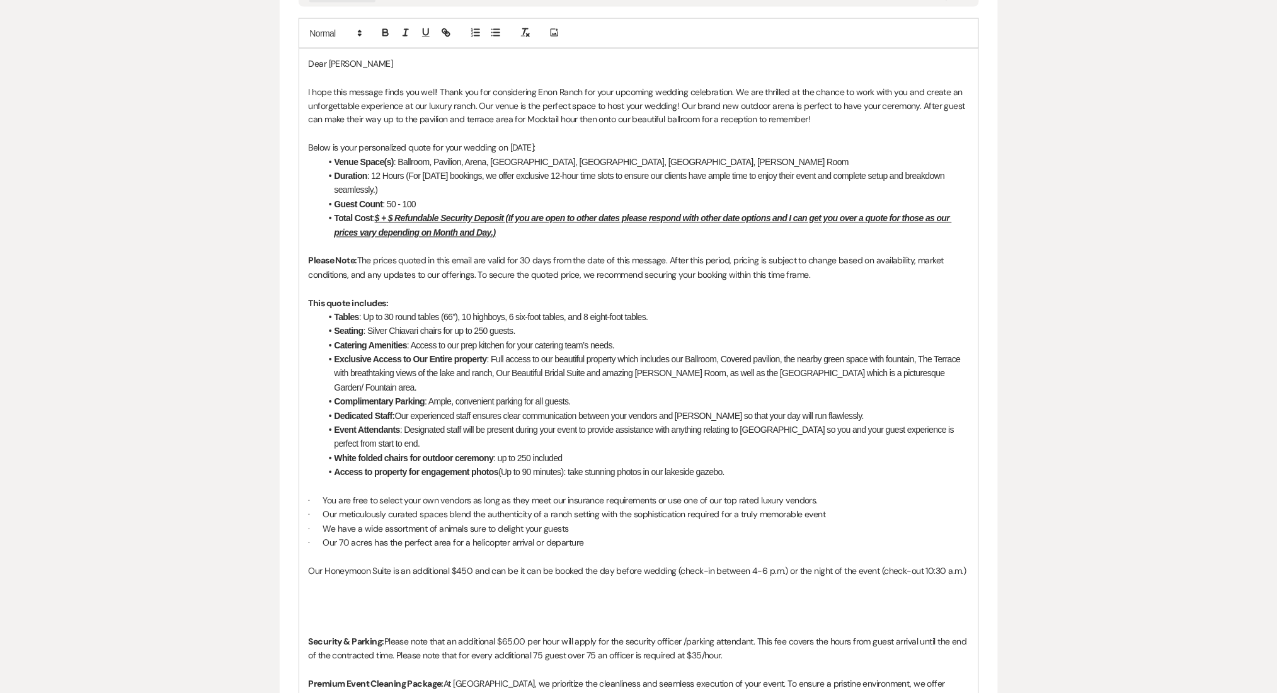
click at [343, 578] on p at bounding box center [639, 585] width 660 height 14
click at [336, 593] on p at bounding box center [639, 600] width 660 height 14
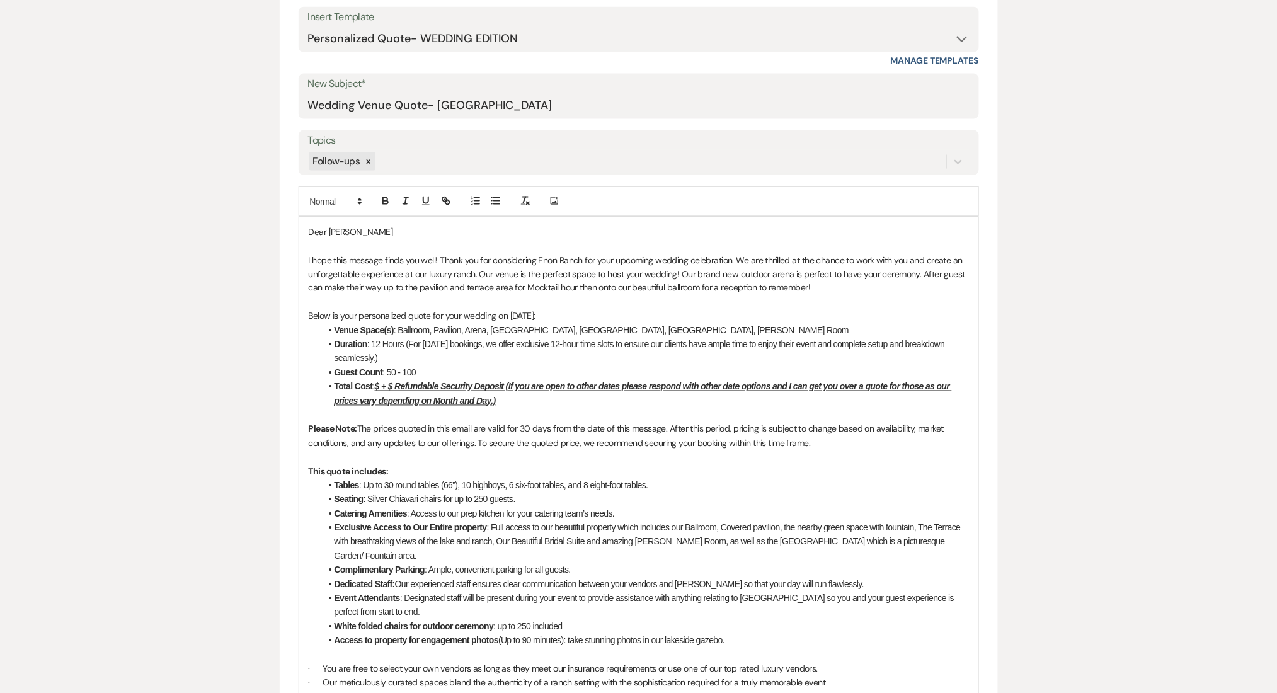
scroll to position [1008, 0]
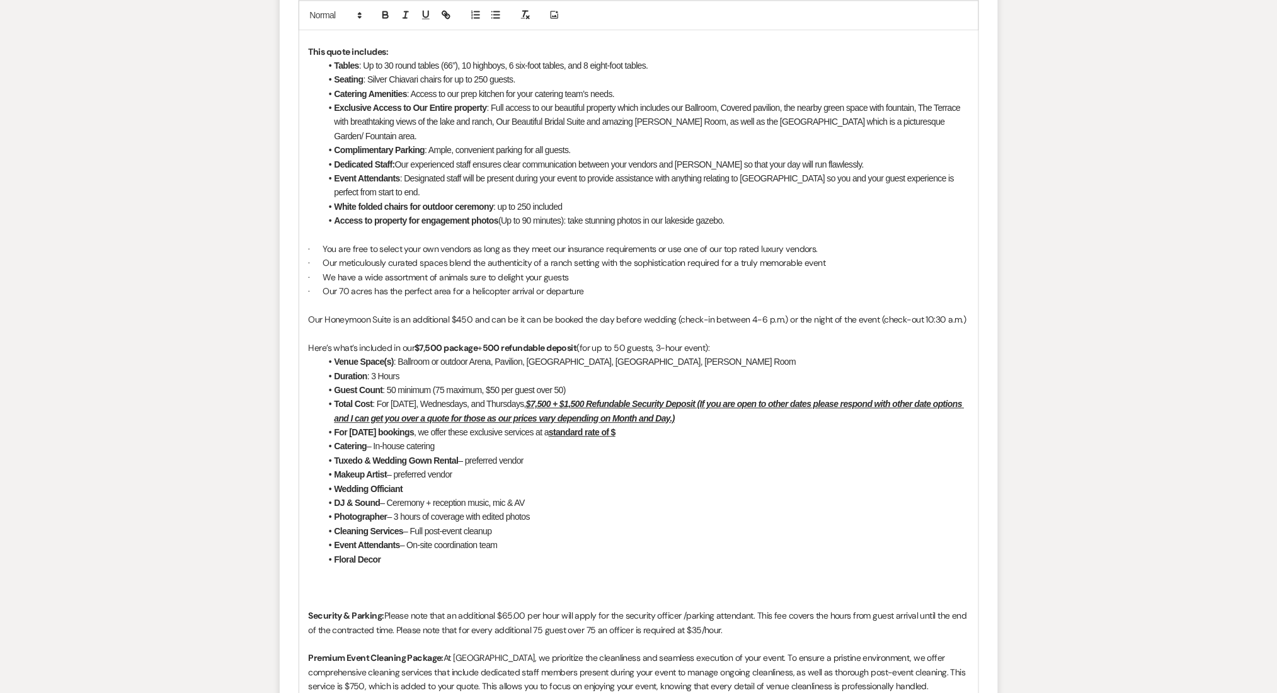
click at [366, 326] on p at bounding box center [639, 333] width 660 height 14
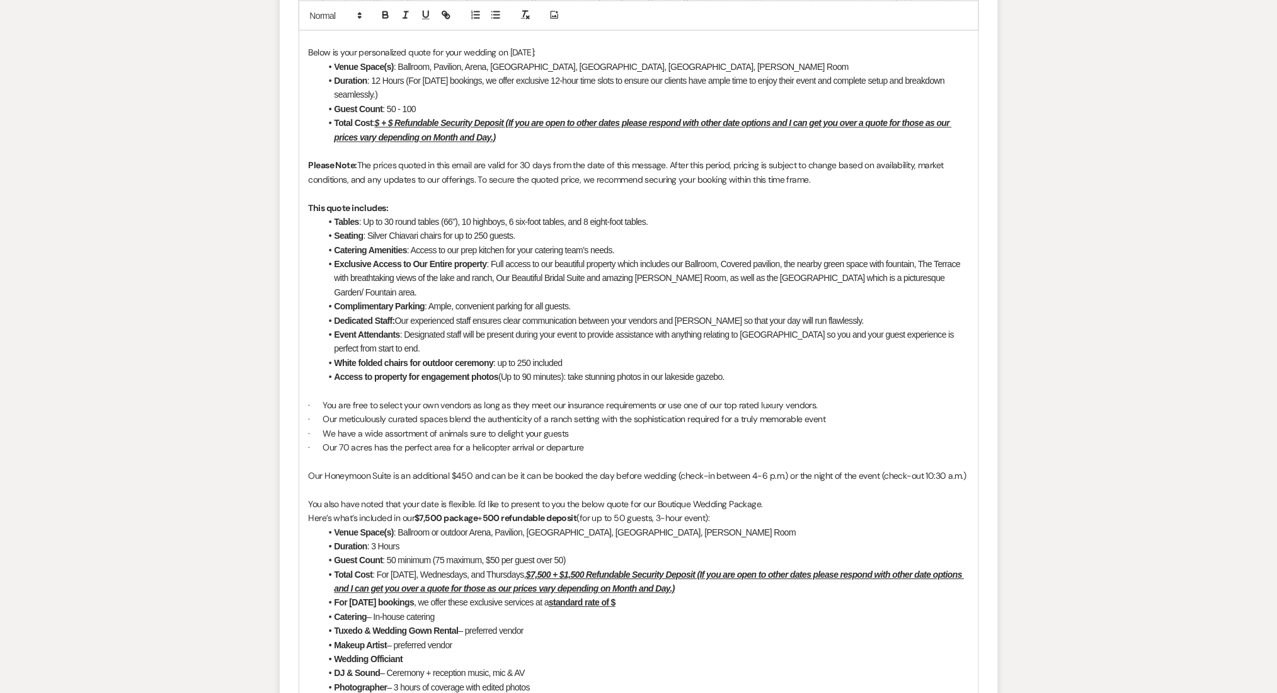
scroll to position [840, 0]
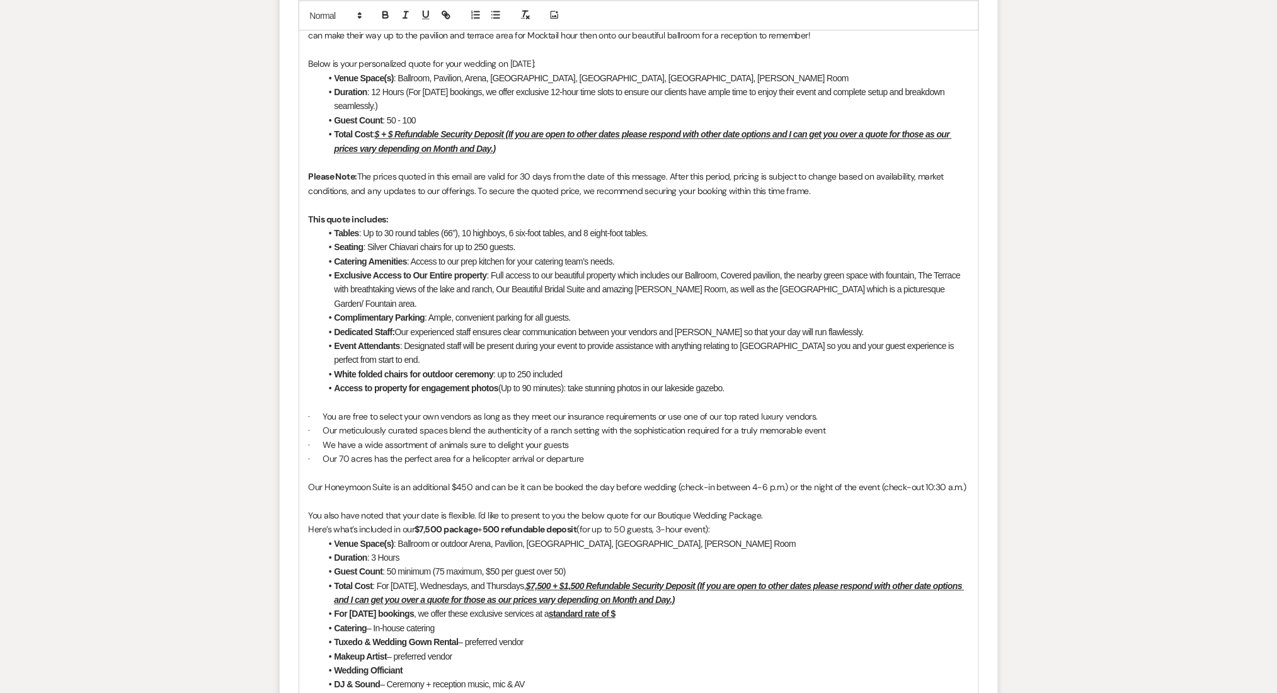
click at [381, 131] on u "$ + $ Refundable Security Deposit (If you are open to other dates please respon…" at bounding box center [643, 142] width 617 height 24
click at [413, 133] on u "$15,000 + $ Refundable Security Deposit (If you are open to other dates please …" at bounding box center [648, 142] width 627 height 24
click at [418, 132] on u "$15,000 + $ Refundable Security Deposit (If you are open to other dates please …" at bounding box center [648, 142] width 627 height 24
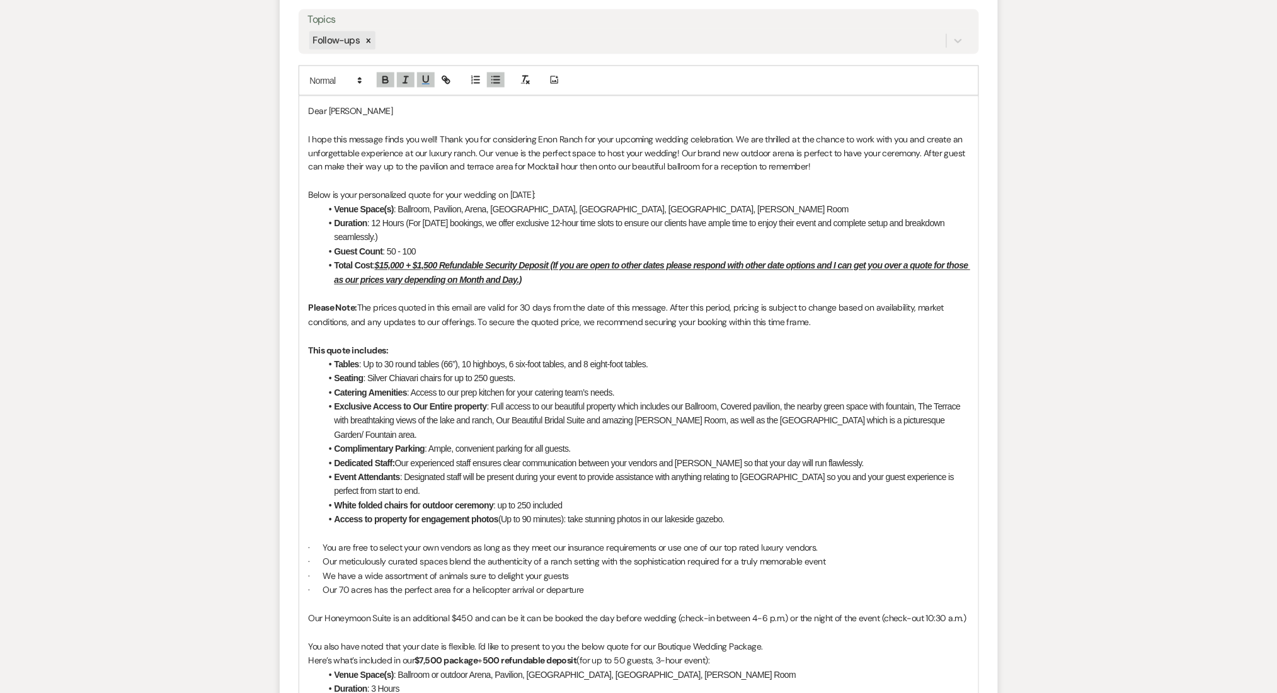
scroll to position [504, 0]
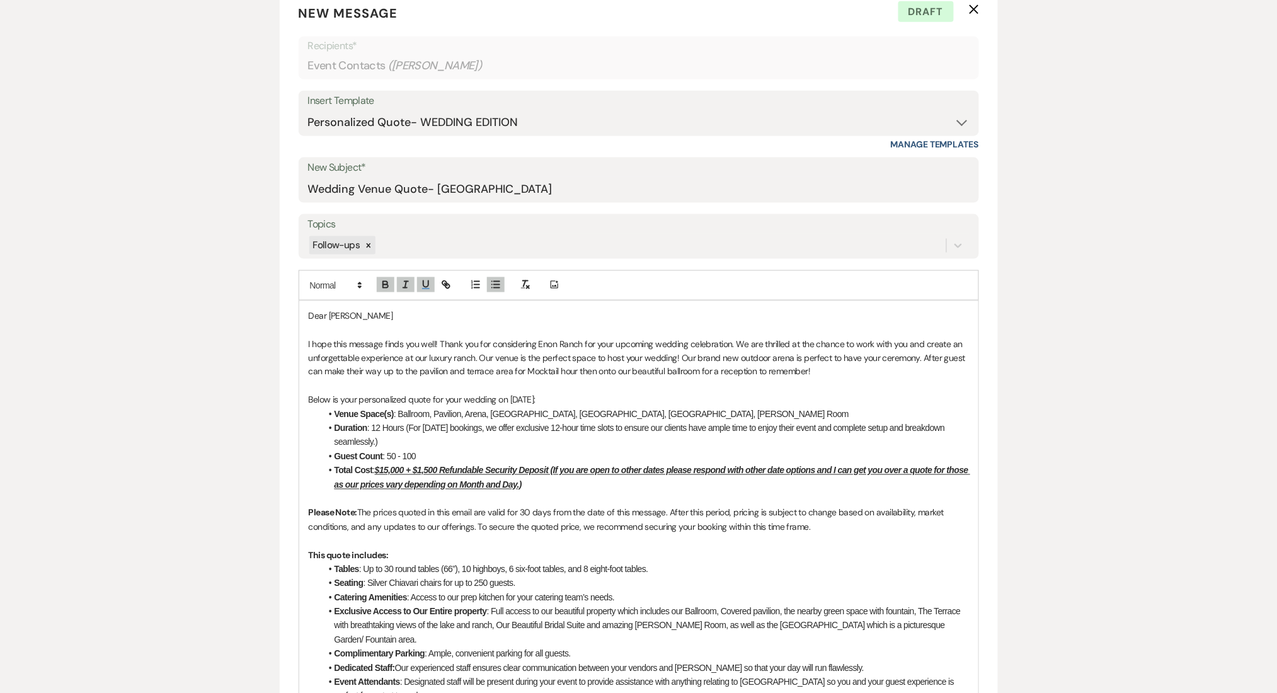
click at [494, 435] on li "Duration : 12 Hours (For Saturday bookings, we offer exclusive 12-hour time slo…" at bounding box center [645, 435] width 648 height 28
click at [445, 437] on li "Duration : 12 Hours (For Saturday bookings, we offer exclusive 12-hour time slo…" at bounding box center [645, 435] width 648 height 28
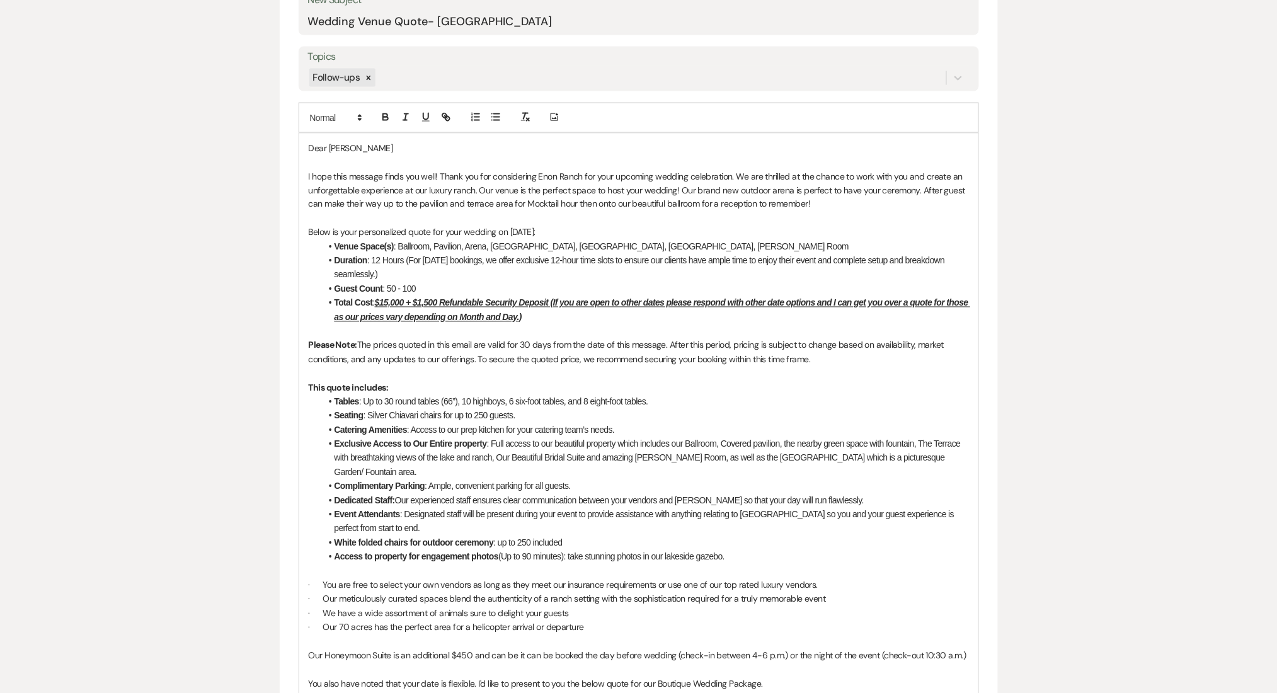
scroll to position [840, 0]
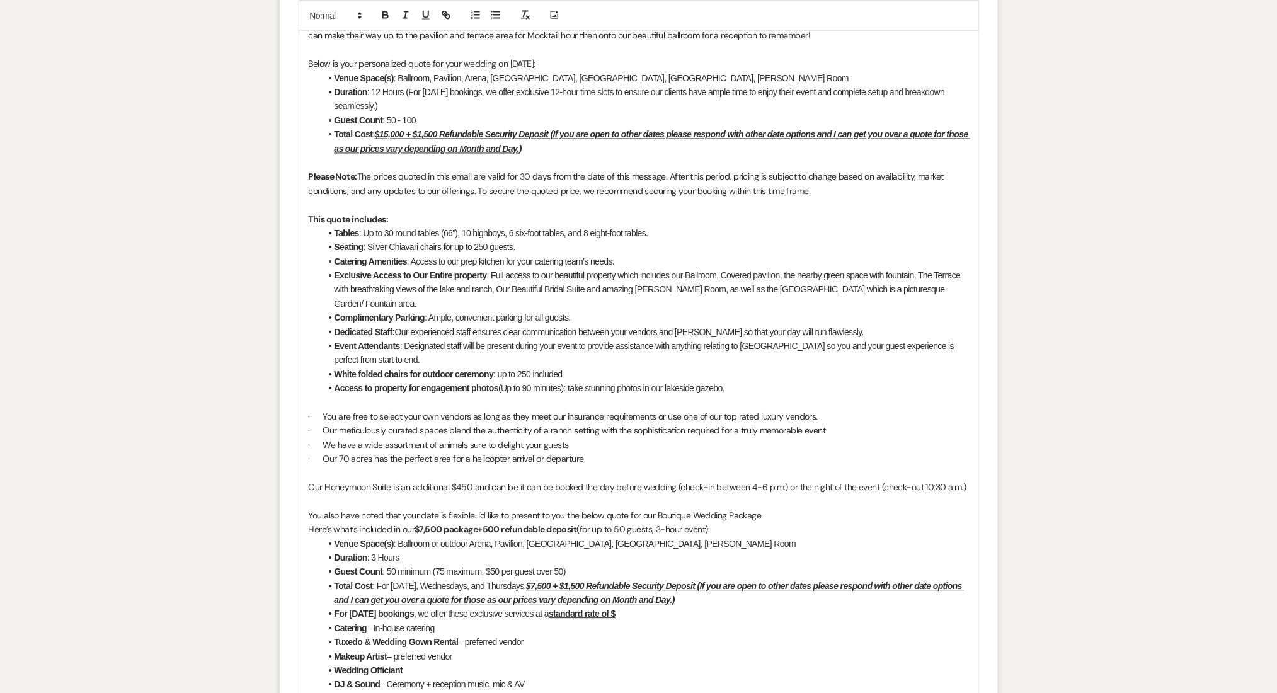
click at [461, 509] on p "You also have noted that your date is flexible. I'd like to present to you the …" at bounding box center [639, 516] width 660 height 14
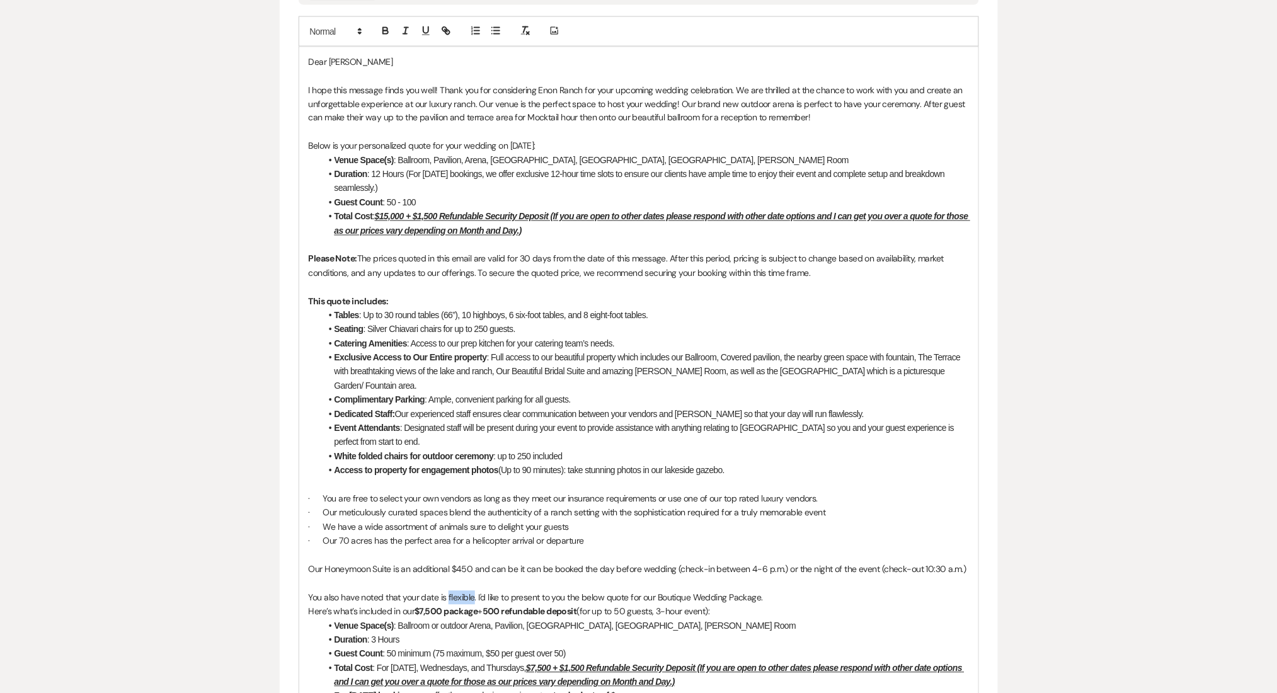
scroll to position [588, 0]
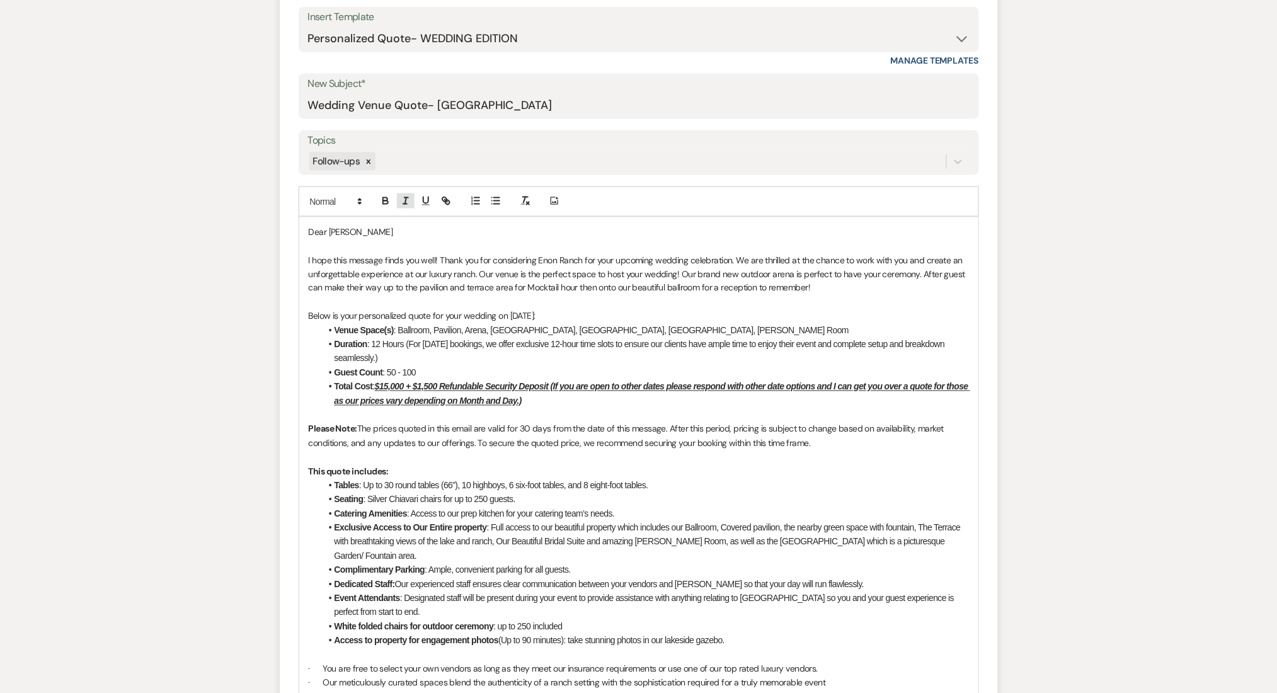
click at [409, 201] on icon "button" at bounding box center [405, 200] width 11 height 11
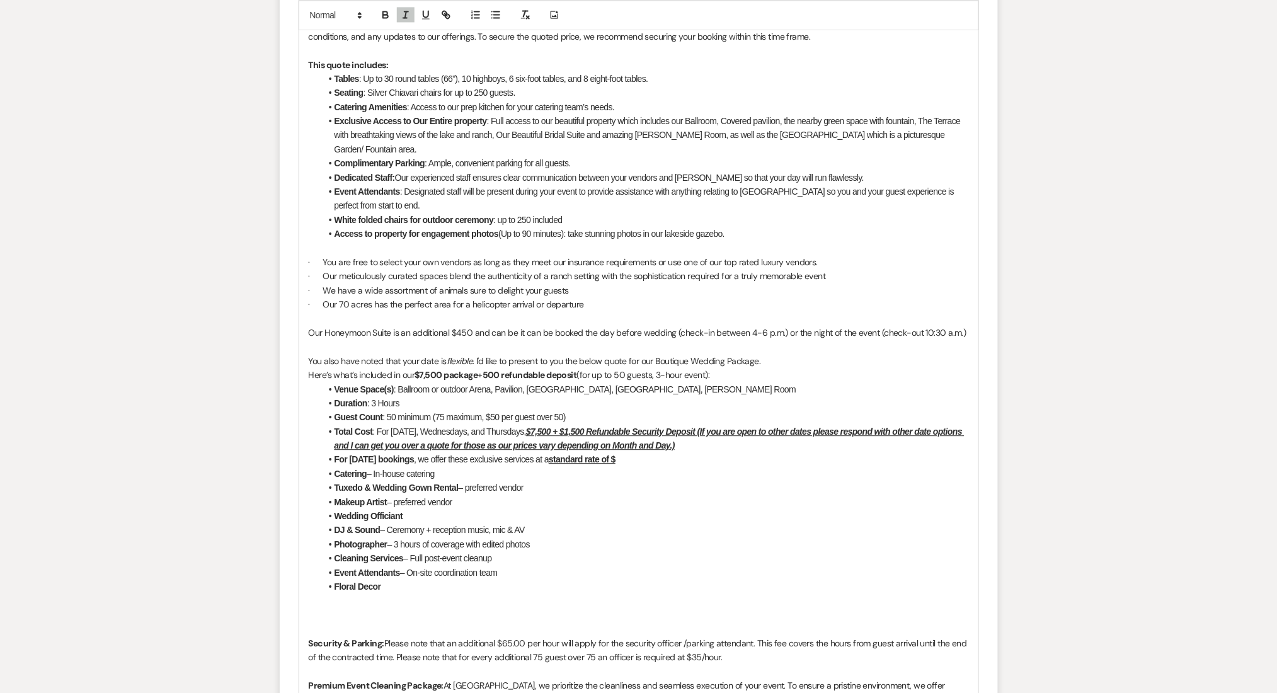
click at [426, 213] on li "White folded chairs for outdoor ceremony : up to 250 included" at bounding box center [645, 220] width 648 height 14
click at [465, 355] on em "flexible" at bounding box center [460, 360] width 26 height 11
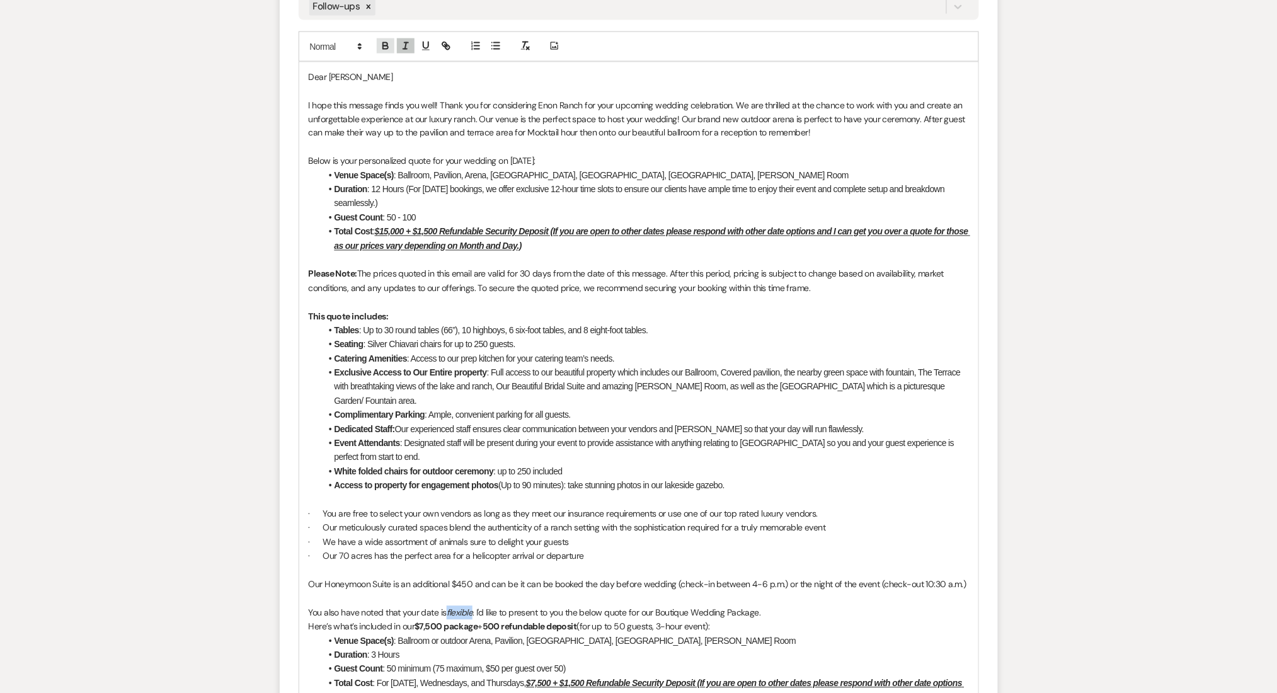
click at [386, 46] on icon "button" at bounding box center [385, 47] width 5 height 3
click at [425, 46] on icon "button" at bounding box center [425, 45] width 11 height 11
click at [422, 479] on li "Access to property for engagement photos (Up to 90 minutes): take stunning phot…" at bounding box center [645, 486] width 648 height 14
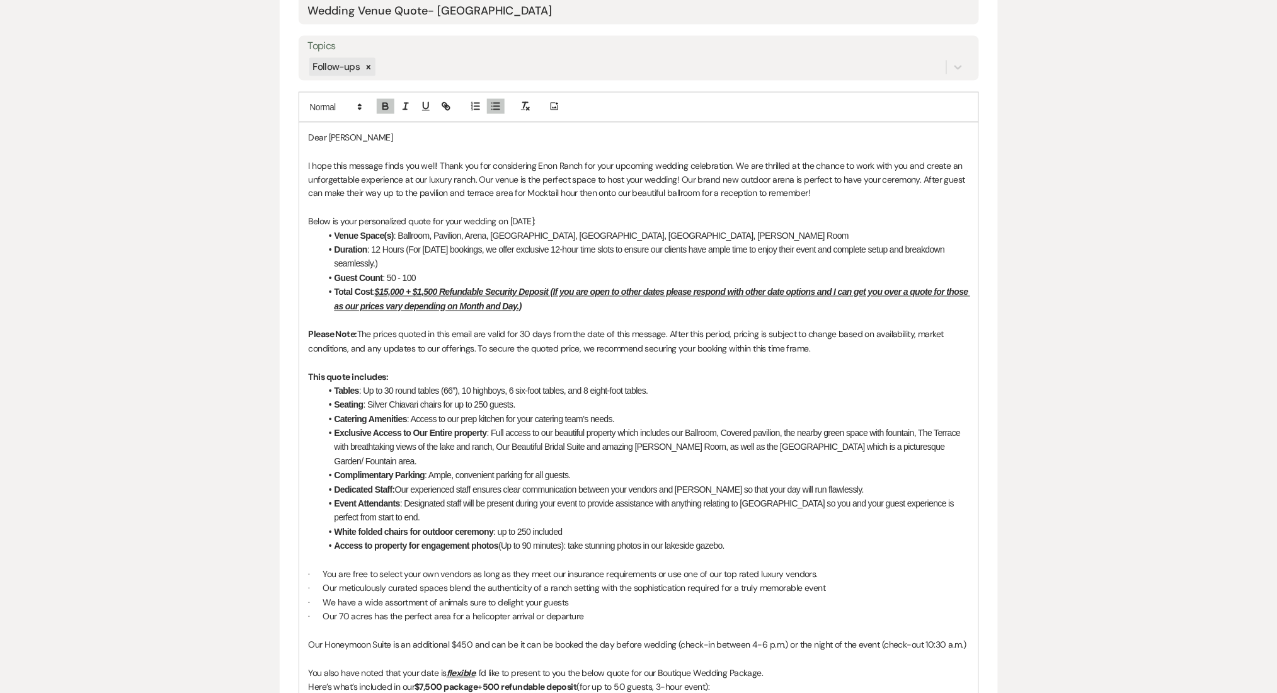
scroll to position [911, 0]
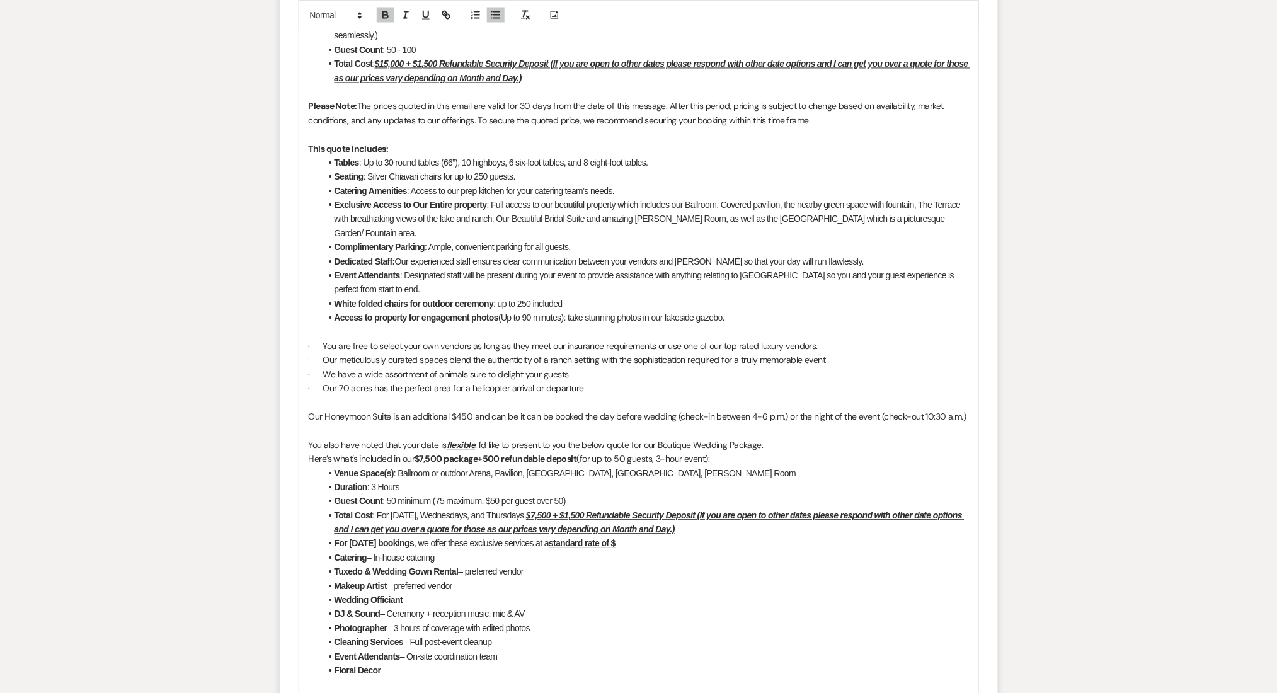
click at [706, 438] on p "You also have noted that your date is flexible . I'd like to present to you the…" at bounding box center [639, 445] width 660 height 14
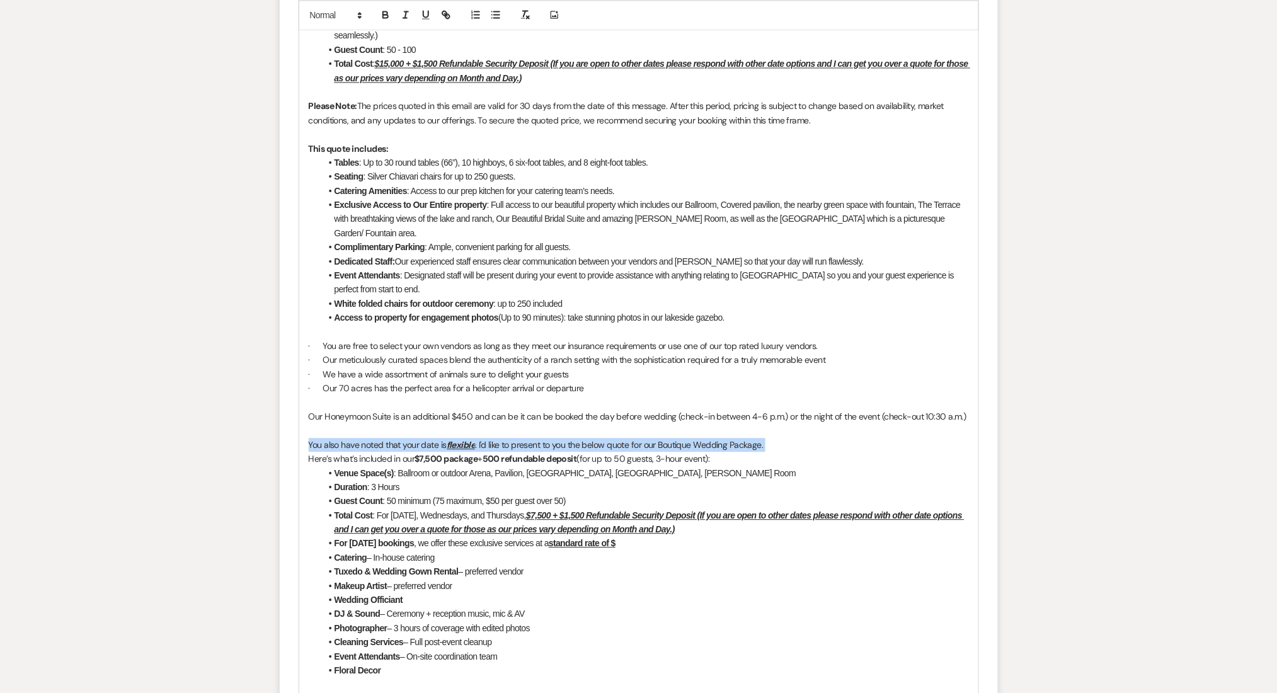
click at [706, 438] on p "You also have noted that your date is flexible . I'd like to present to you the…" at bounding box center [639, 445] width 660 height 14
copy p "You also have noted that your date is flexible . I'd like to present to you the…"
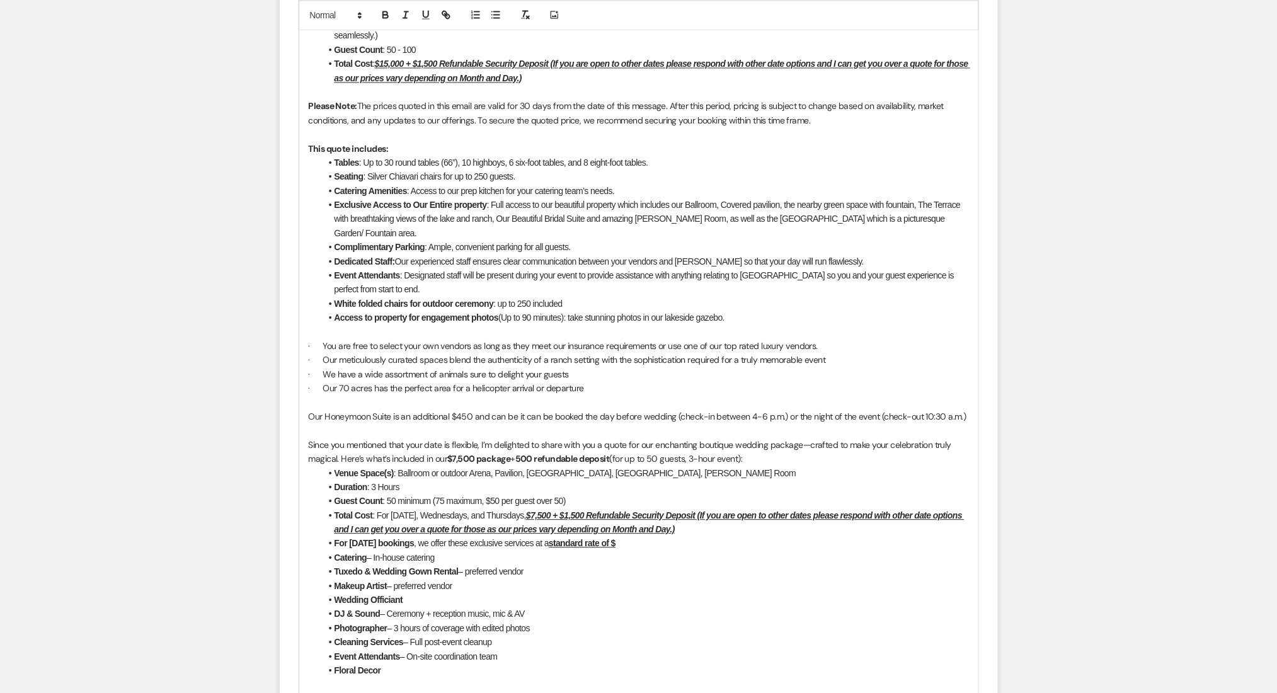
click at [461, 438] on p "Since you mentioned that your date is flexible, I’m delighted to share with you…" at bounding box center [639, 452] width 660 height 28
click at [391, 15] on icon "button" at bounding box center [385, 14] width 11 height 11
click at [413, 14] on button "button" at bounding box center [406, 14] width 18 height 15
click at [424, 14] on icon "button" at bounding box center [425, 14] width 11 height 11
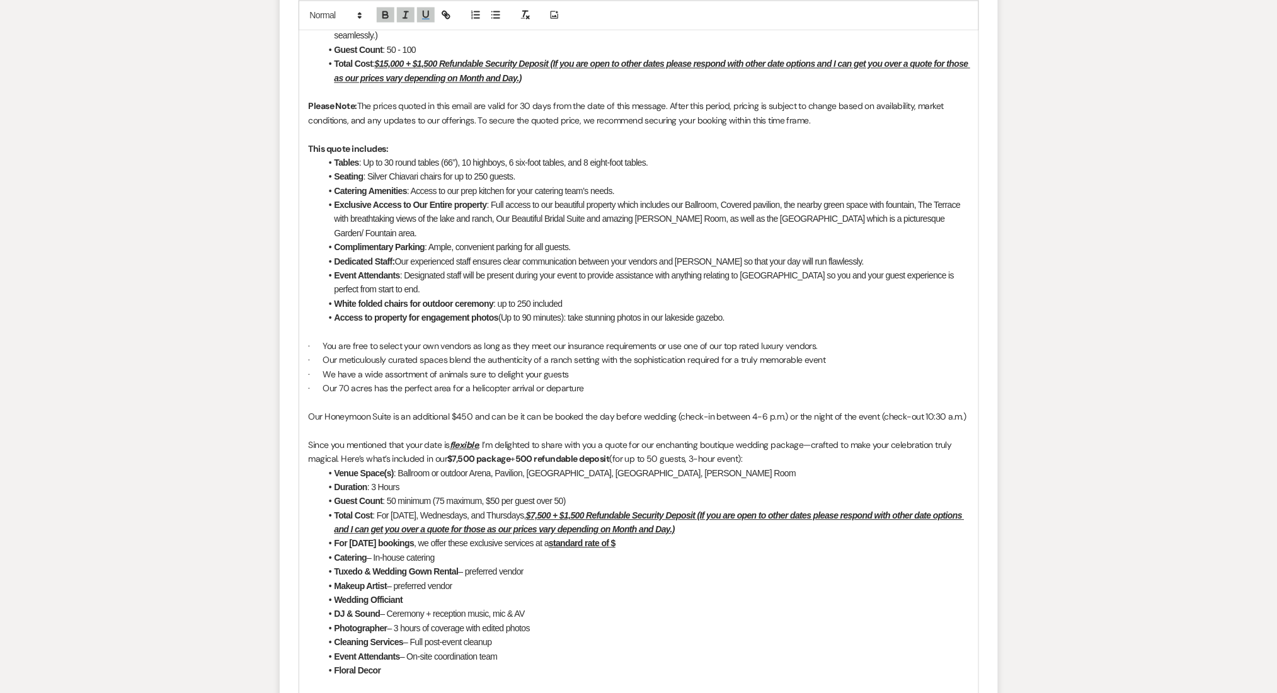
click at [581, 494] on li "Guest Count : 50 minimum (75 maximum, $50 per guest over 50)" at bounding box center [645, 501] width 648 height 14
click at [341, 441] on p "Since you mentioned that your date is flexible , I’m delighted to share with yo…" at bounding box center [639, 452] width 660 height 28
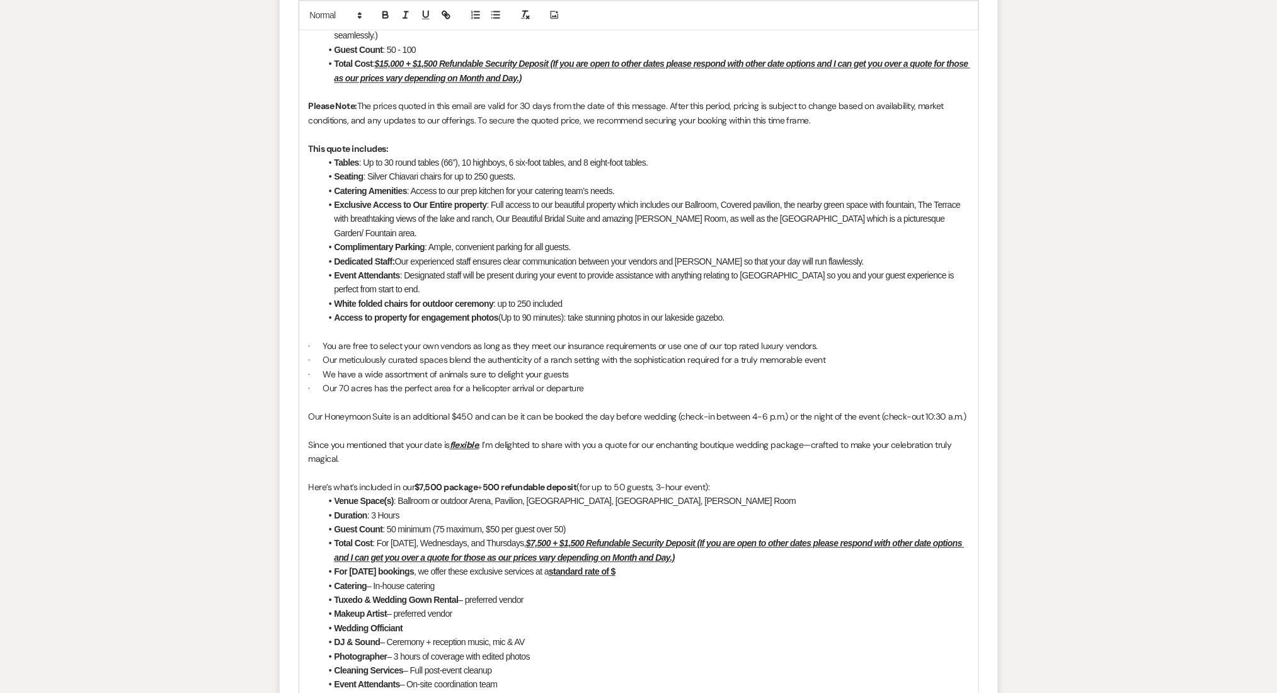
click at [488, 466] on p at bounding box center [639, 473] width 660 height 14
click at [701, 438] on p "Since you mentioned that your date is flexible , I’m delighted to share with yo…" at bounding box center [639, 452] width 660 height 28
click at [747, 438] on p "Since you mentioned that your date is flexible , I’m delighted to share with yo…" at bounding box center [639, 452] width 660 height 28
click at [782, 438] on p "Since you mentioned that your date is flexible , I’m delighted to share with yo…" at bounding box center [639, 452] width 660 height 28
click at [778, 438] on p "Since you mentioned that your date is flexible , I’m delighted to share with yo…" at bounding box center [639, 452] width 660 height 28
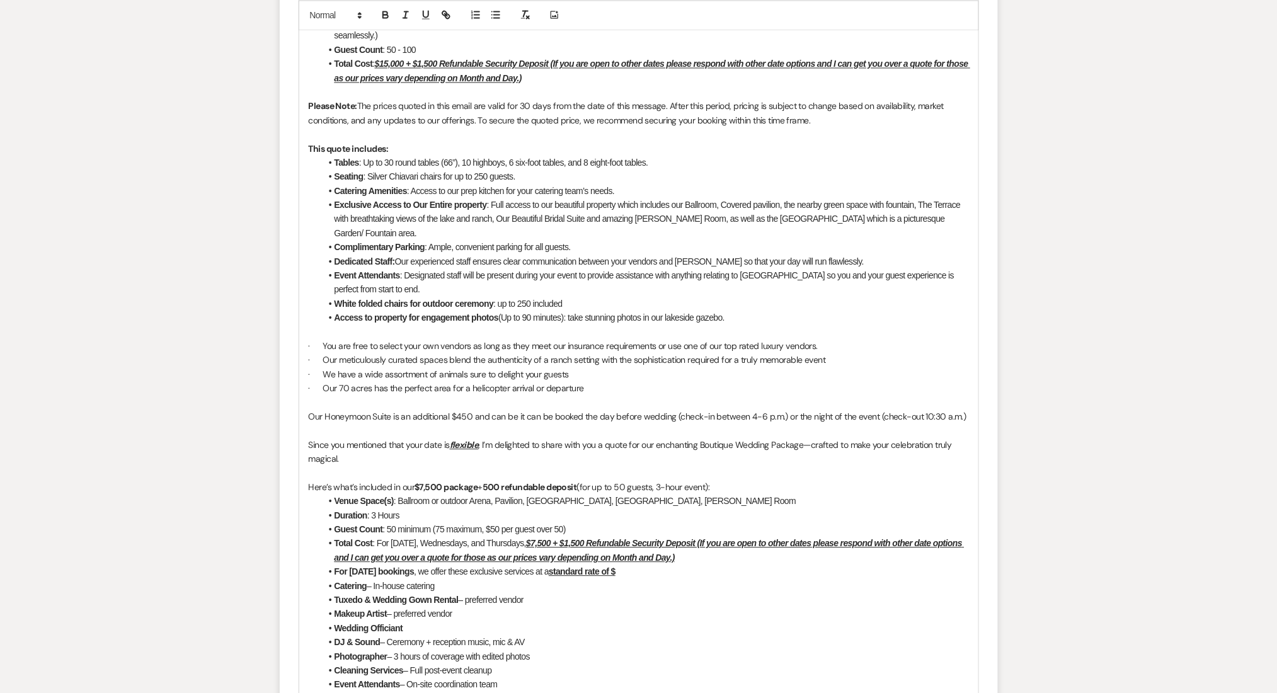
click at [799, 438] on p "Since you mentioned that your date is flexible , I’m delighted to share with yo…" at bounding box center [639, 452] width 660 height 28
drag, startPoint x: 803, startPoint y: 432, endPoint x: 701, endPoint y: 430, distance: 102.1
click at [701, 438] on p "Since you mentioned that your date is flexible , I’m delighted to share with yo…" at bounding box center [639, 452] width 660 height 28
click at [384, 9] on icon "button" at bounding box center [385, 14] width 11 height 11
click at [717, 439] on strong "Boutique Wedding Package" at bounding box center [753, 444] width 110 height 11
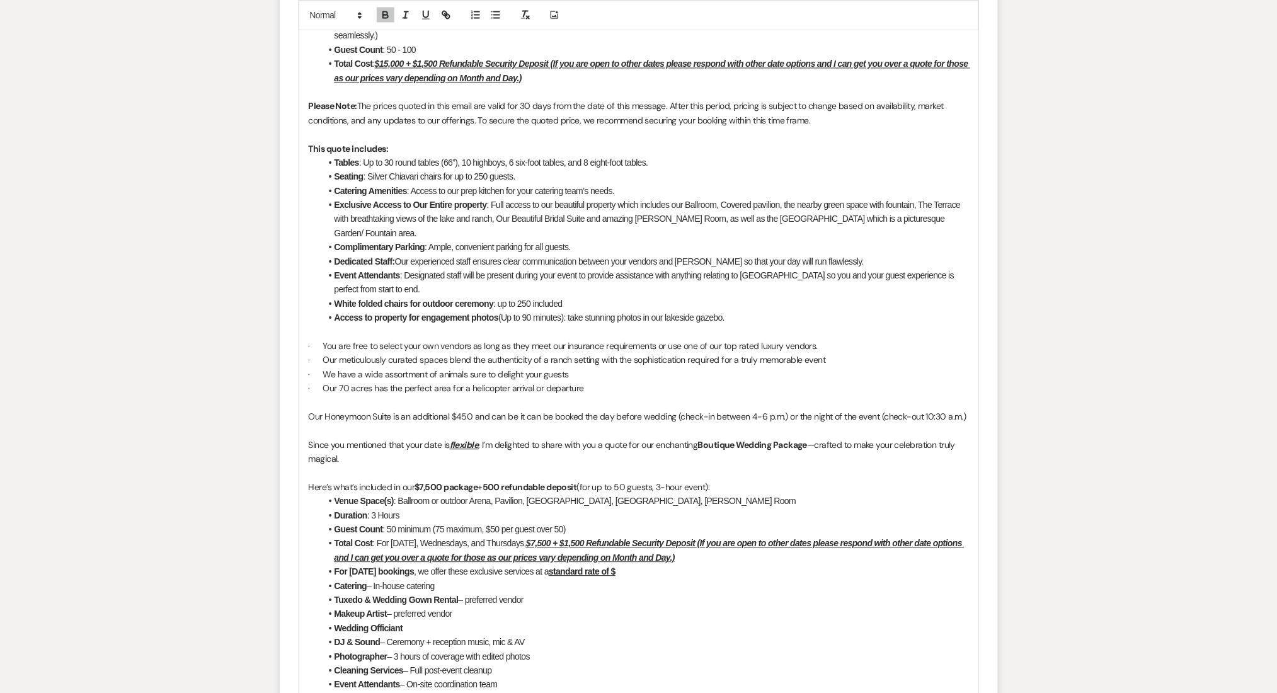
click at [743, 508] on li "Duration : 3 Hours" at bounding box center [645, 515] width 648 height 14
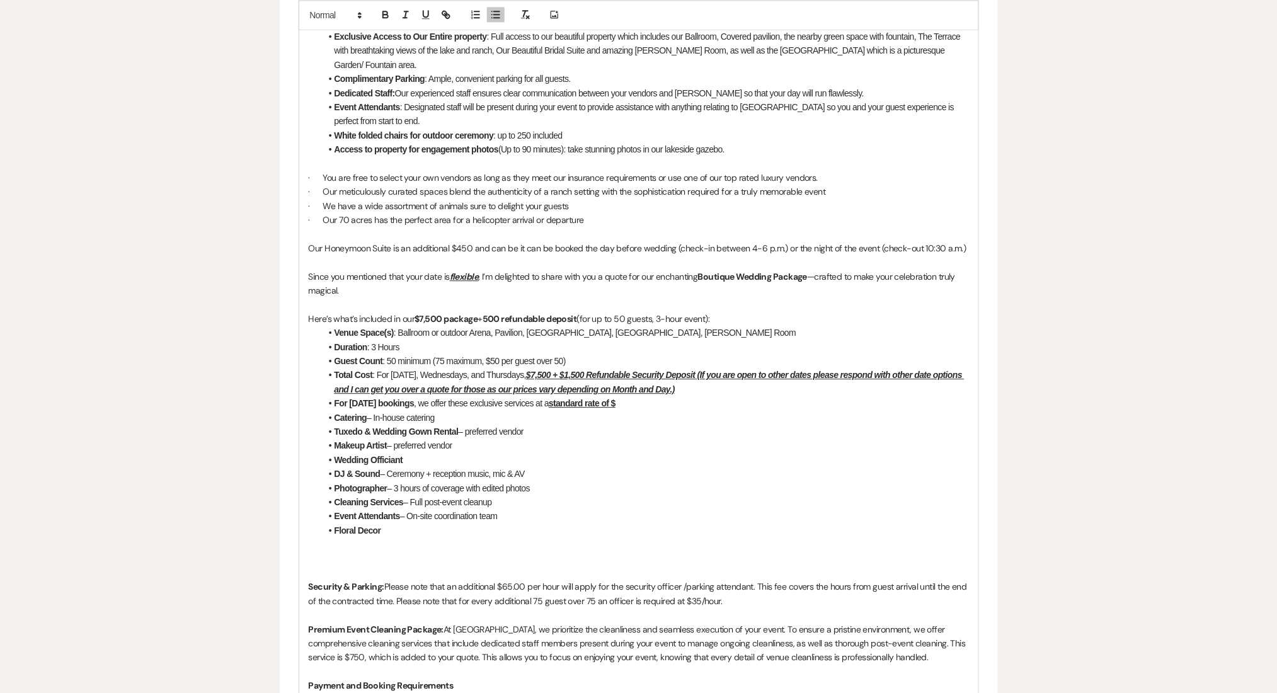
scroll to position [1163, 0]
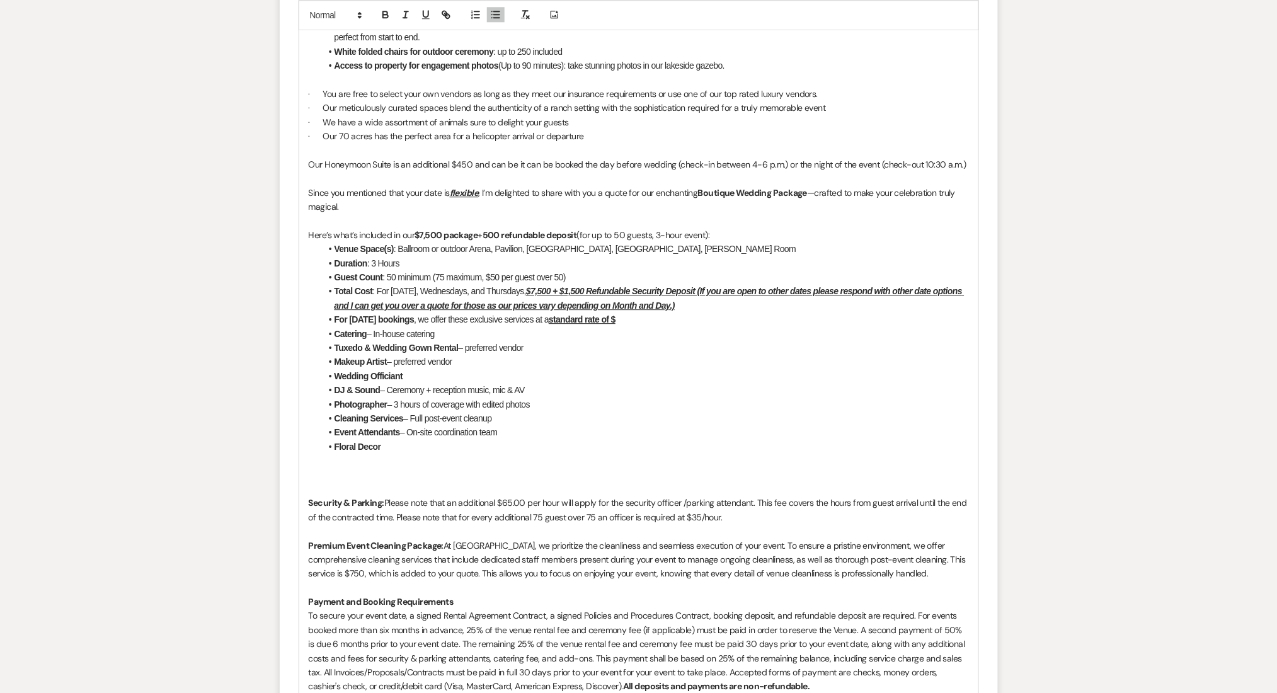
click at [328, 468] on p at bounding box center [639, 475] width 660 height 14
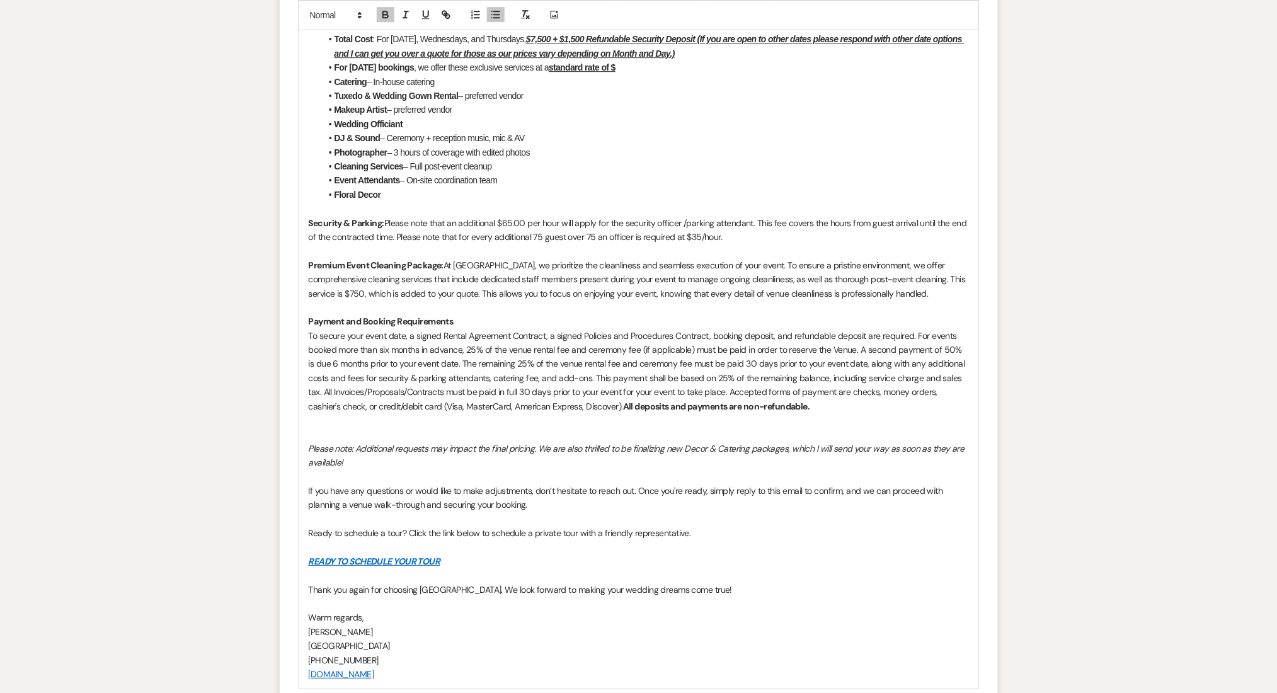
scroll to position [1667, 0]
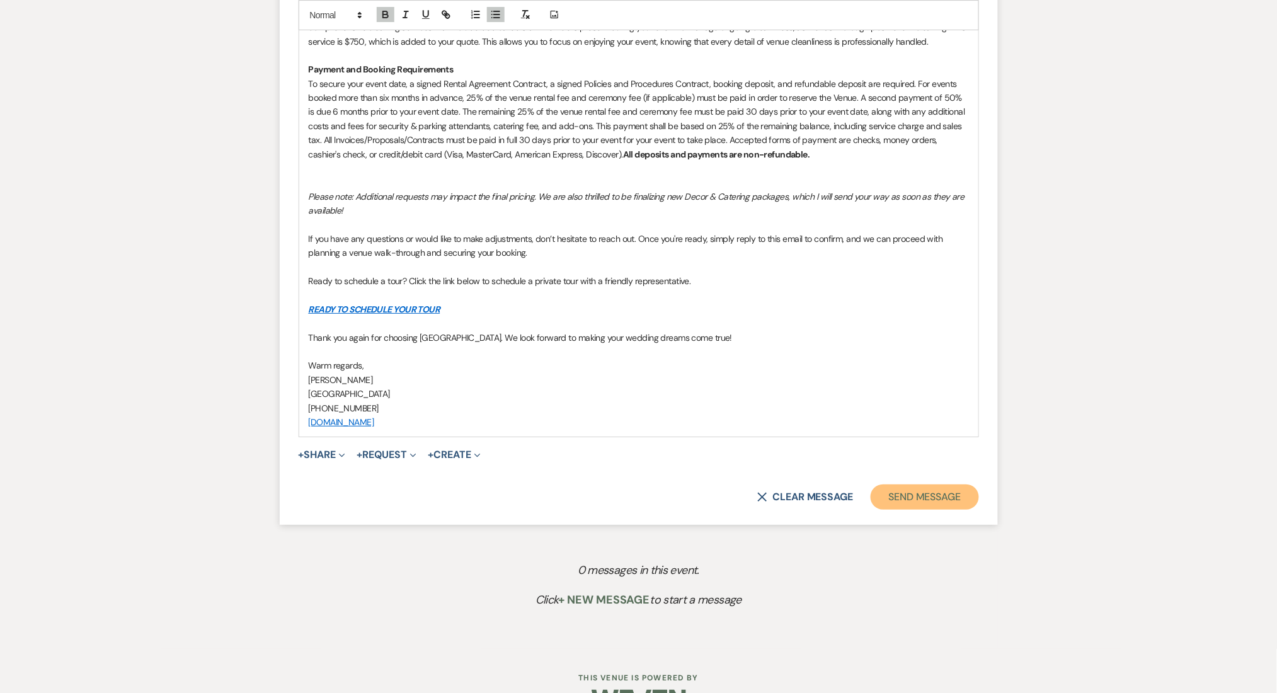
click at [934, 490] on button "Send Message" at bounding box center [925, 496] width 108 height 25
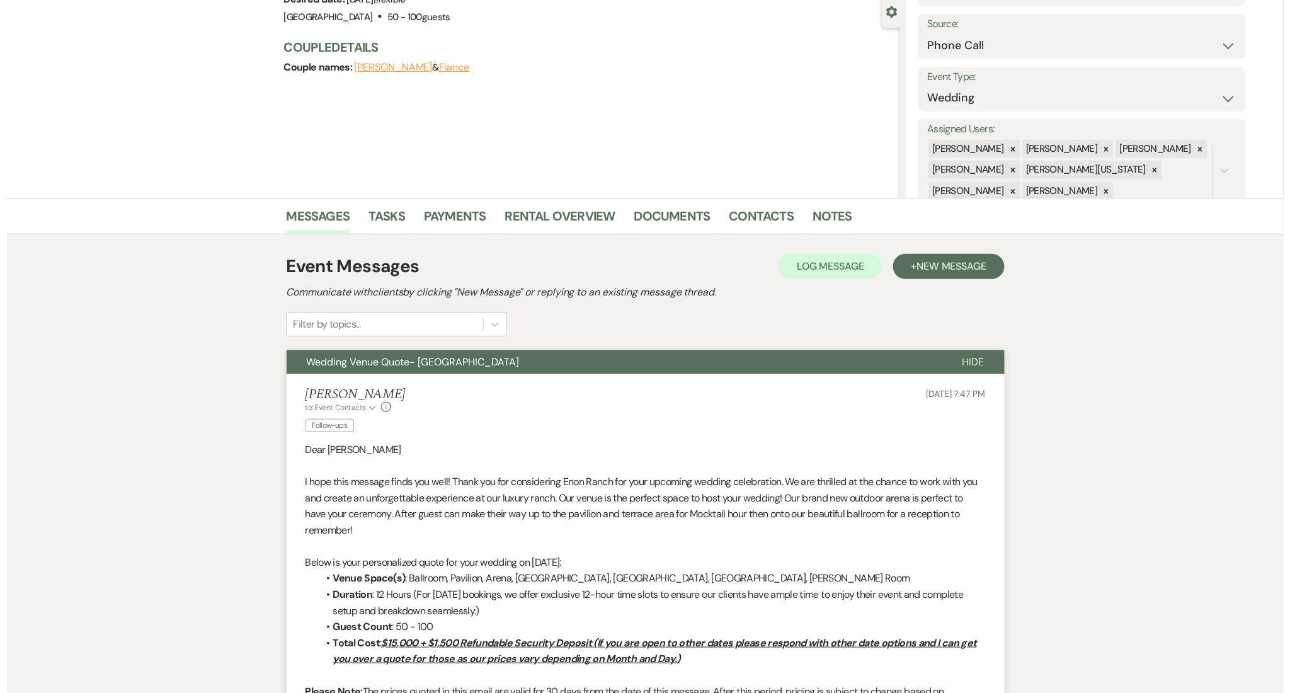
scroll to position [0, 0]
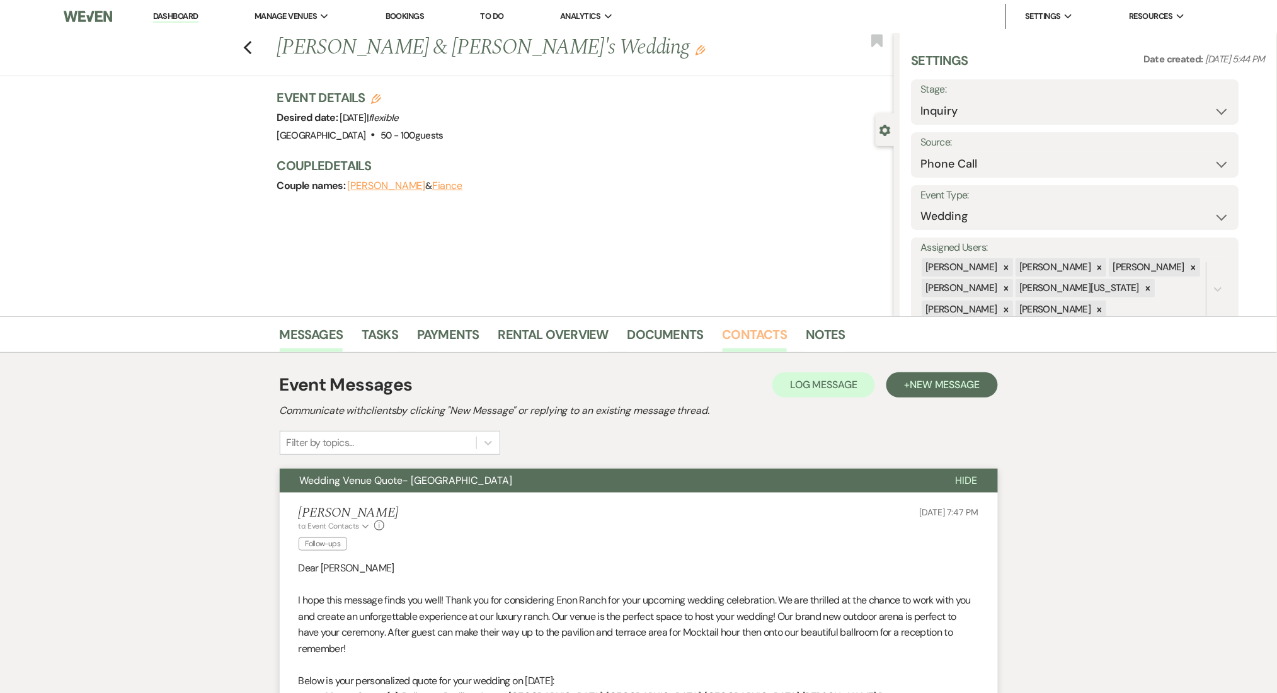
click at [737, 329] on link "Contacts" at bounding box center [755, 338] width 65 height 28
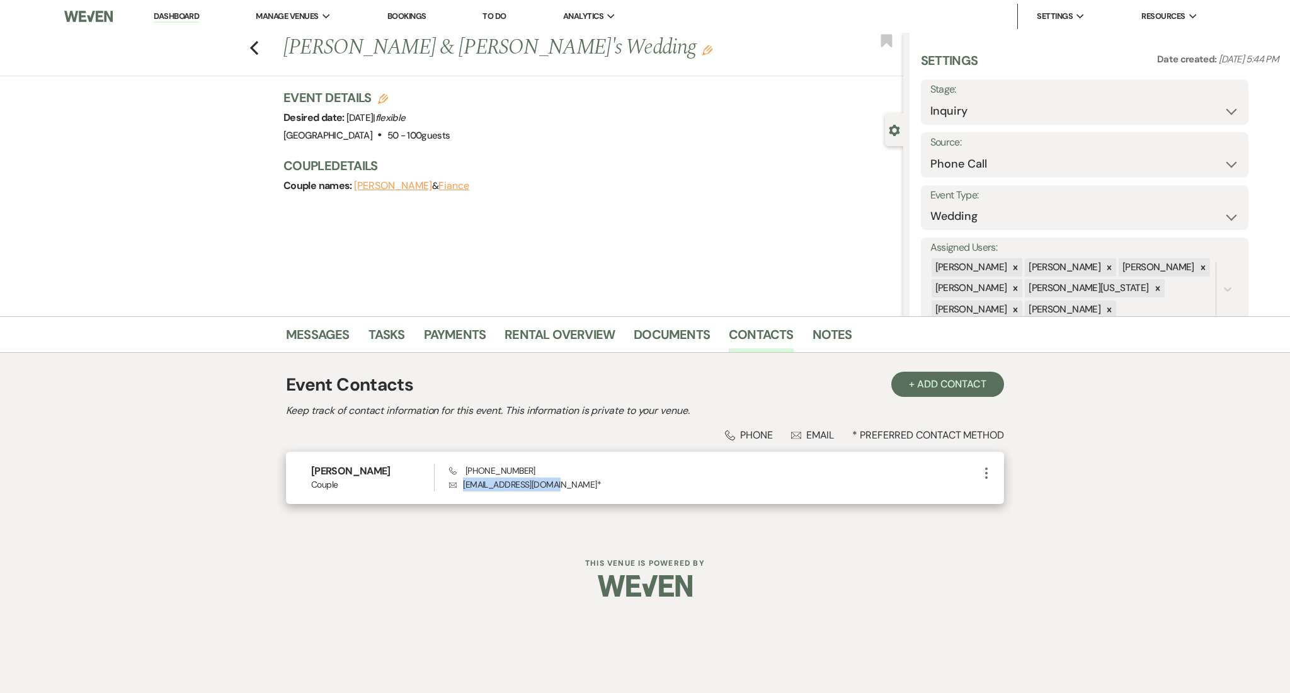
drag, startPoint x: 551, startPoint y: 485, endPoint x: 464, endPoint y: 490, distance: 87.7
click at [464, 490] on p "Envelope jrenfroe007@gmail.com *" at bounding box center [714, 485] width 530 height 14
copy p "jrenfroe007@gmail.com"
drag, startPoint x: 530, startPoint y: 470, endPoint x: 468, endPoint y: 471, distance: 62.4
click at [468, 471] on div "Phone (404) 630-5483 Envelope jrenfroe007@gmail.com *" at bounding box center [714, 477] width 530 height 27
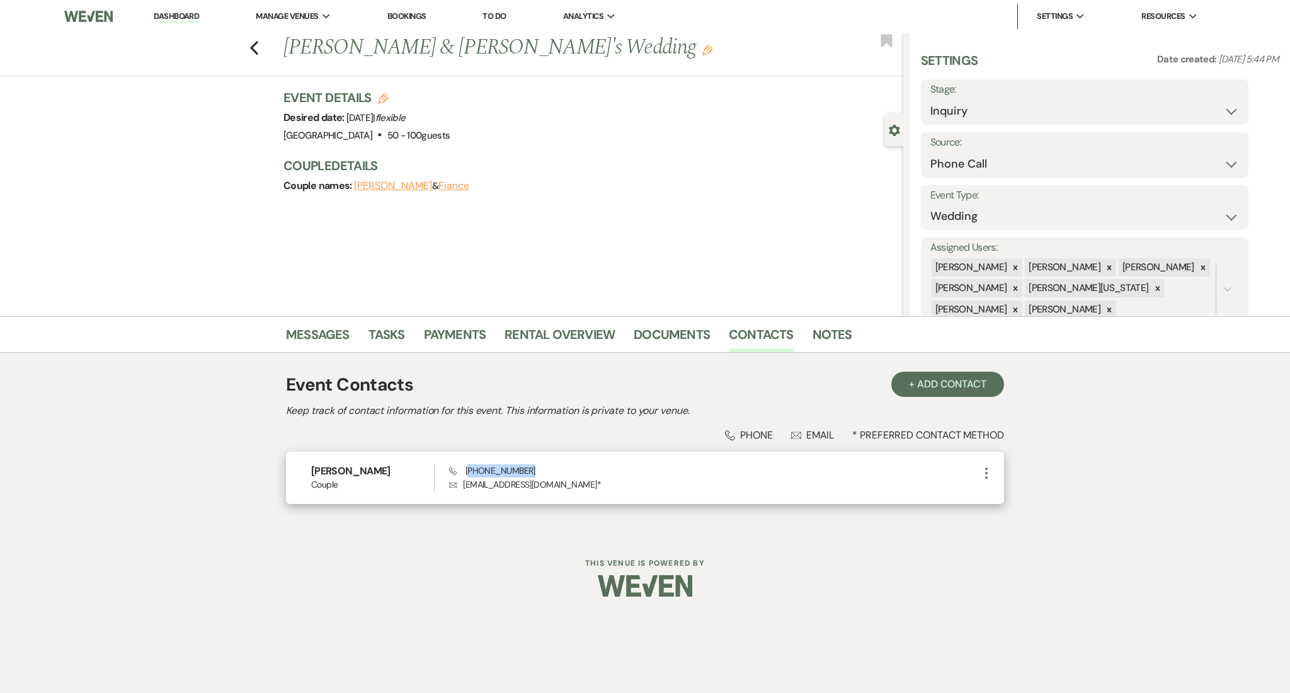
copy span "404) 630-5483"
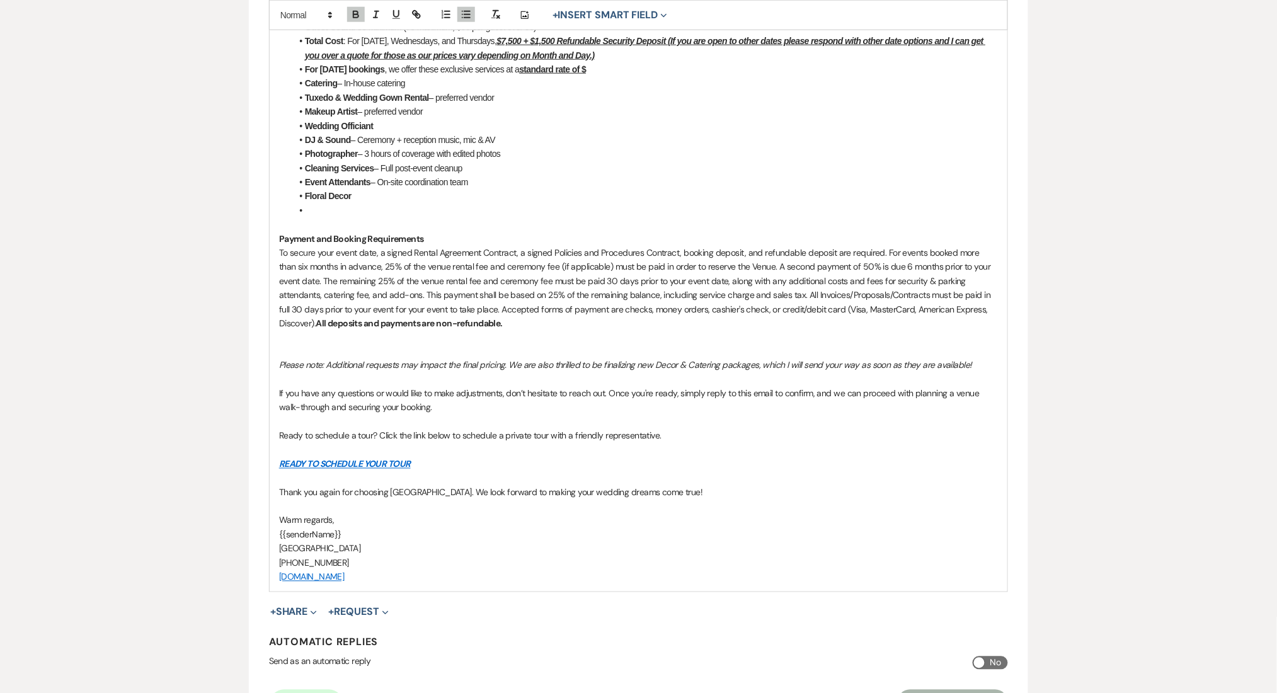
click at [321, 213] on li at bounding box center [645, 210] width 706 height 14
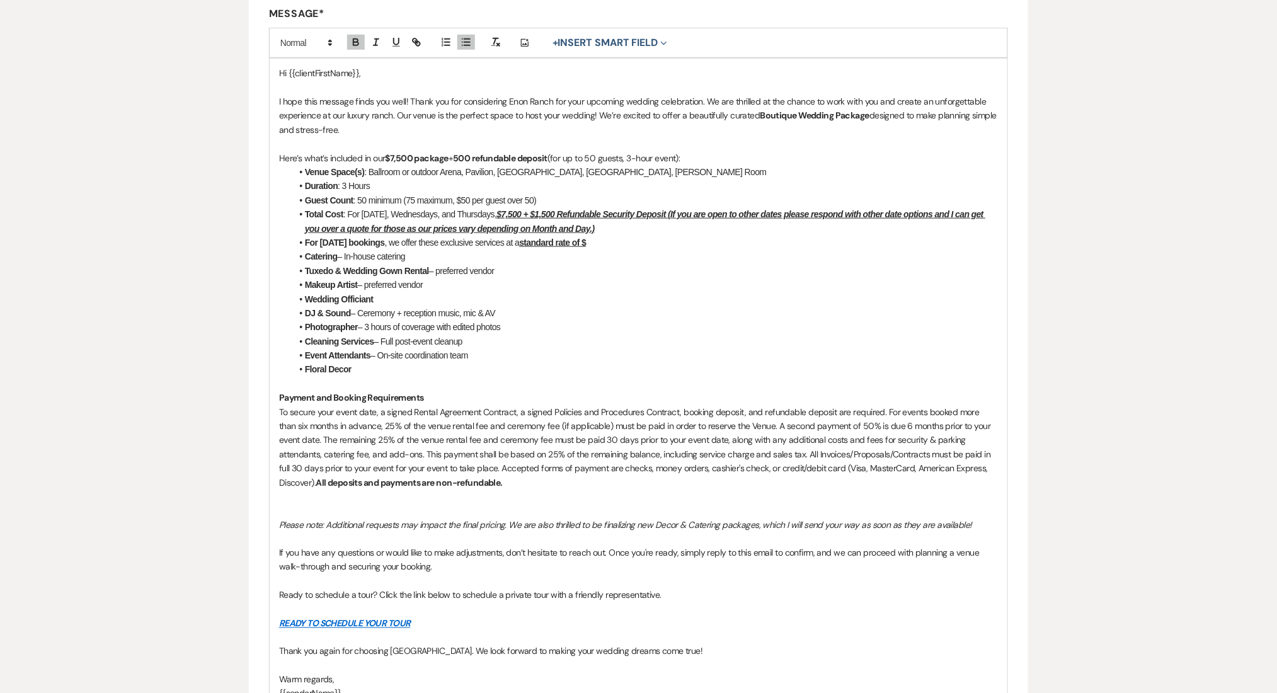
scroll to position [504, 0]
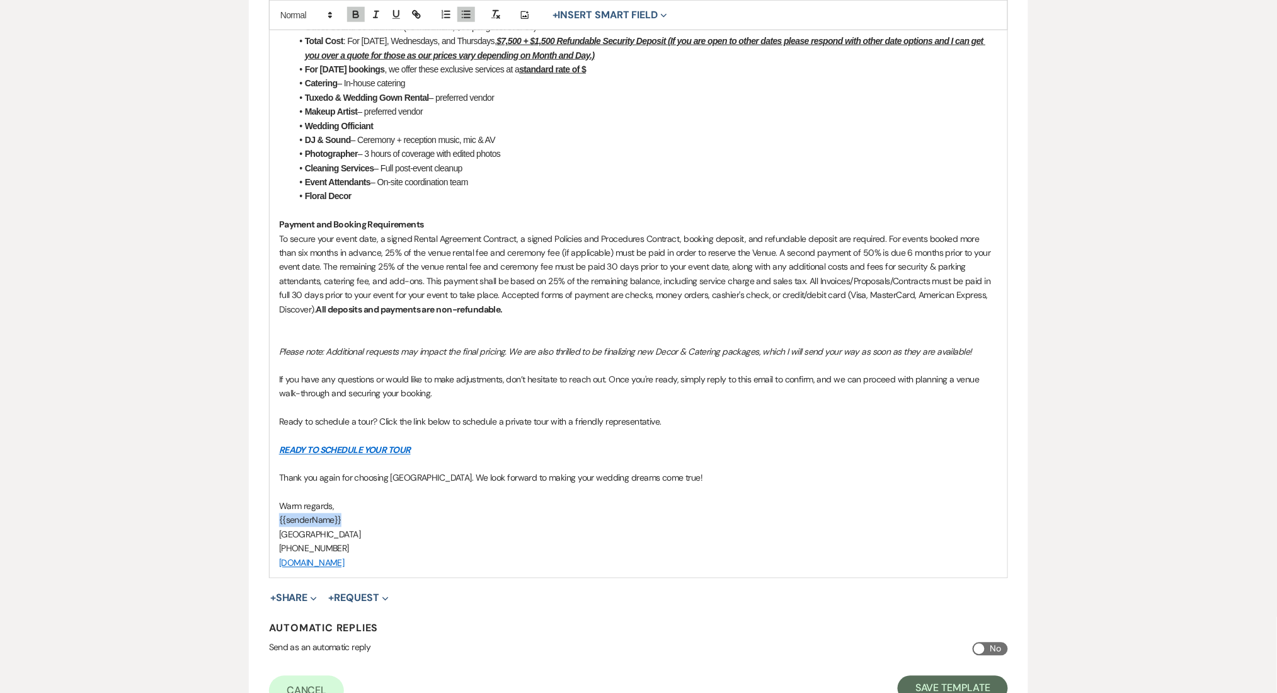
drag, startPoint x: 361, startPoint y: 525, endPoint x: 256, endPoint y: 522, distance: 105.2
click at [256, 522] on form "Edit Message Template This template was created on Jun 30, 2025 * Required Temp…" at bounding box center [638, 172] width 779 height 1108
copy p "{{senderName}}"
click at [192, 503] on div "Edit Message Template This template was created on Jun 30, 2025 * Required Temp…" at bounding box center [638, 165] width 907 height 1122
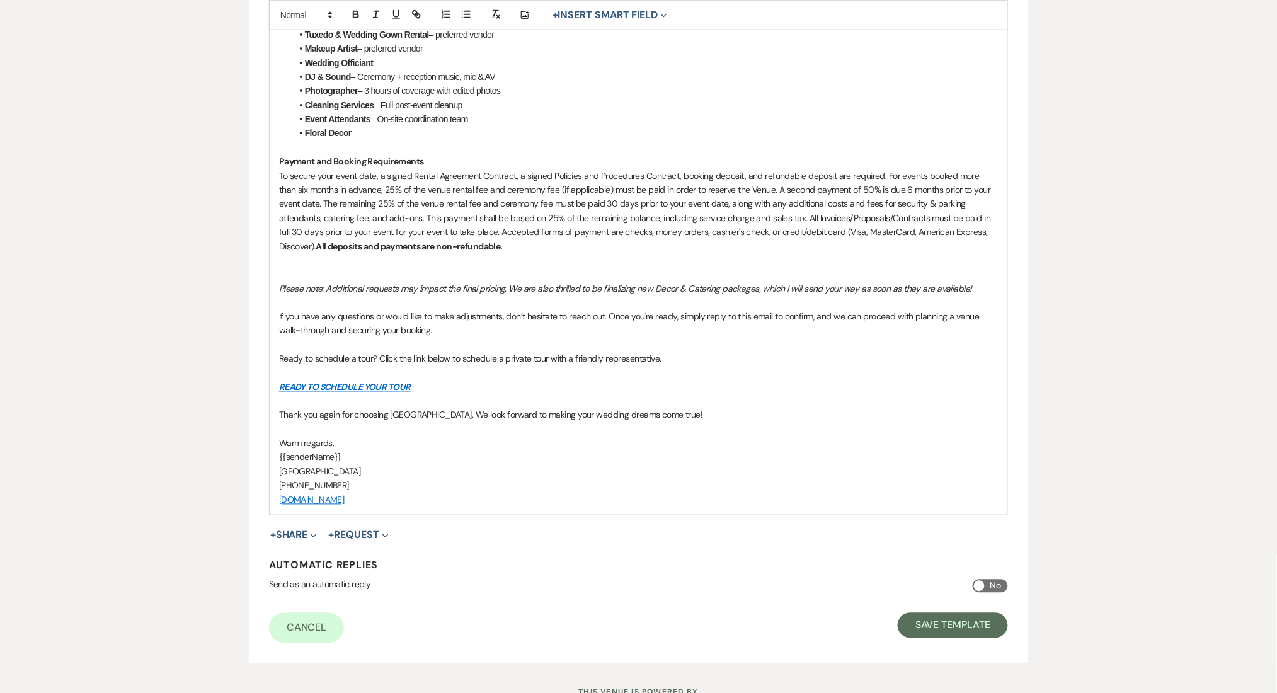
scroll to position [619, 0]
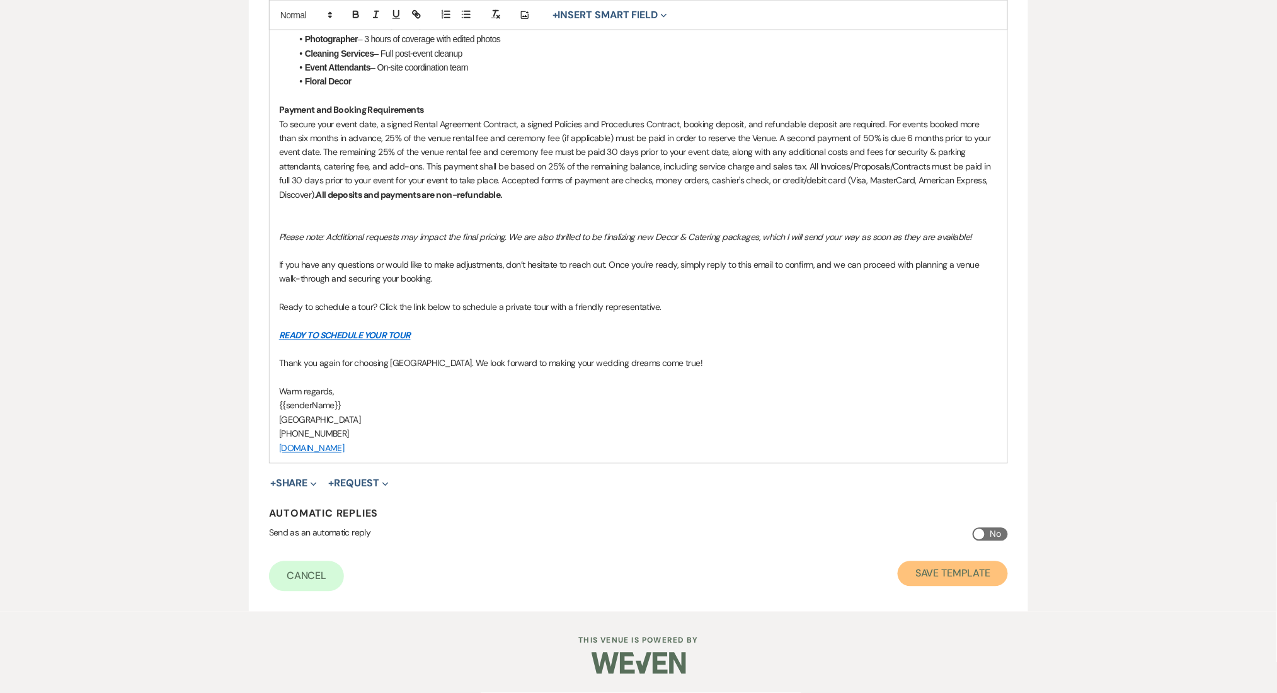
click at [949, 569] on button "Save Template" at bounding box center [953, 573] width 110 height 25
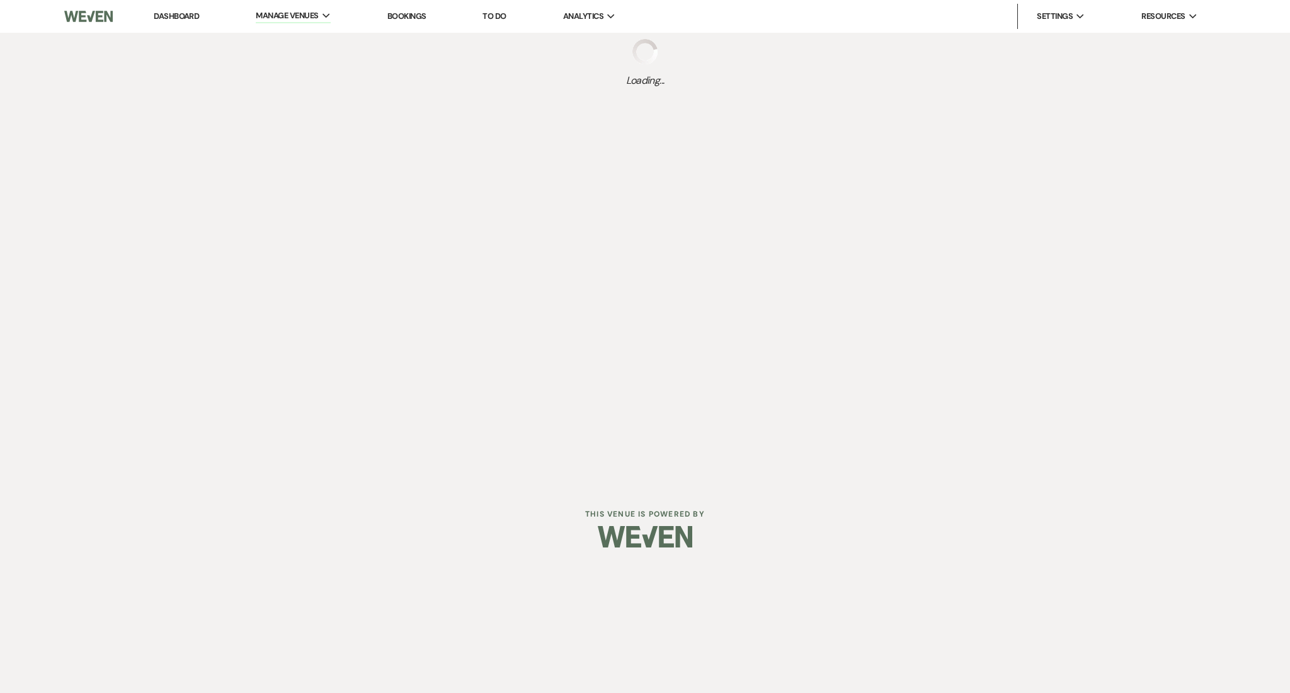
select select "Message Templates"
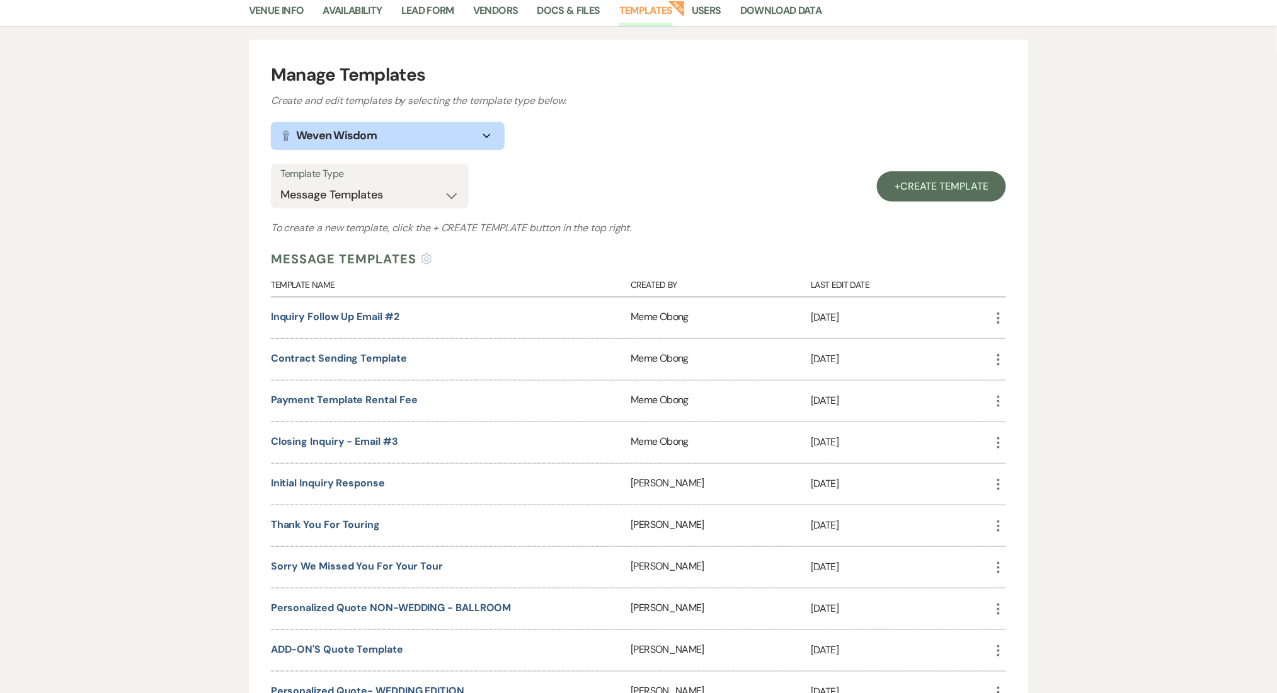
scroll to position [336, 0]
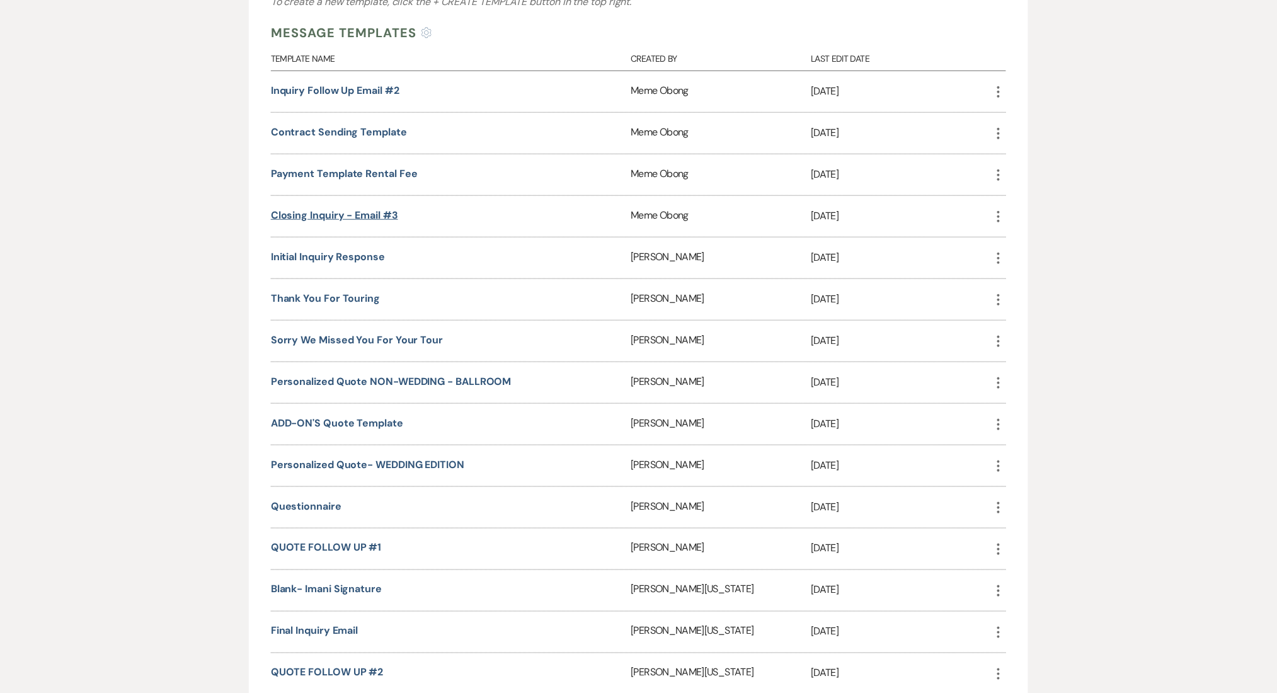
click at [347, 209] on link "Closing Inquiry - Email #3" at bounding box center [334, 215] width 127 height 13
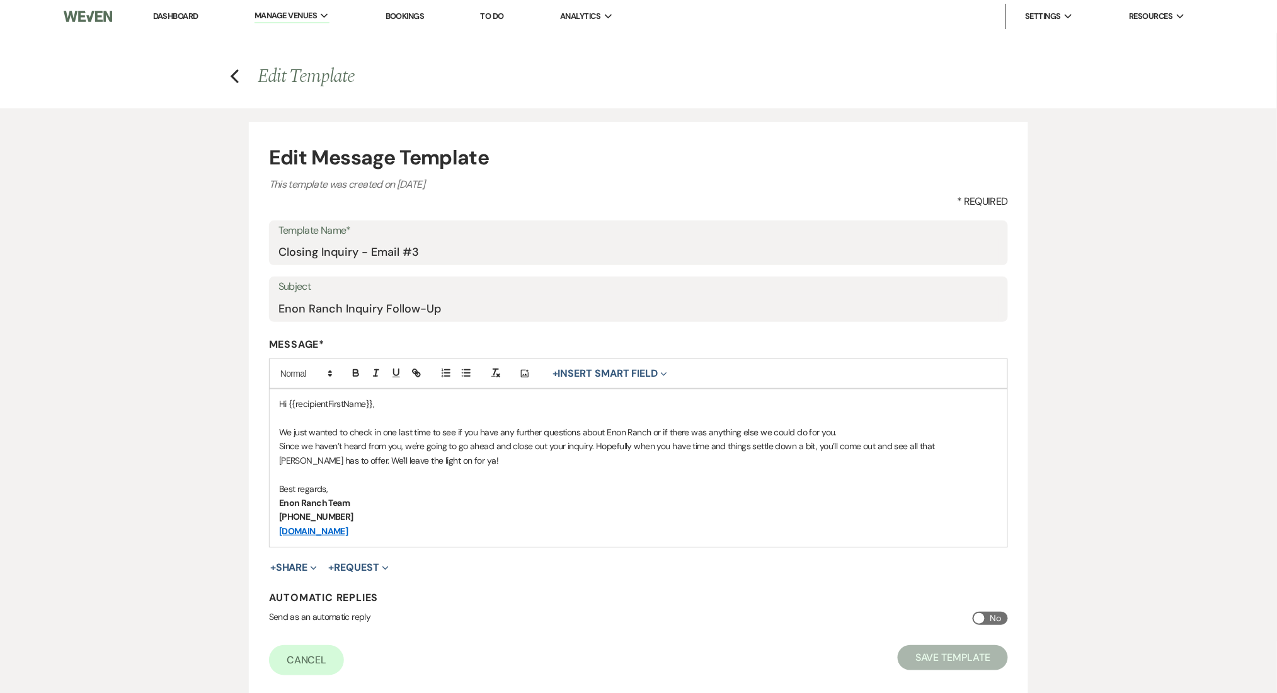
click at [348, 493] on p "Best regards," at bounding box center [638, 489] width 719 height 14
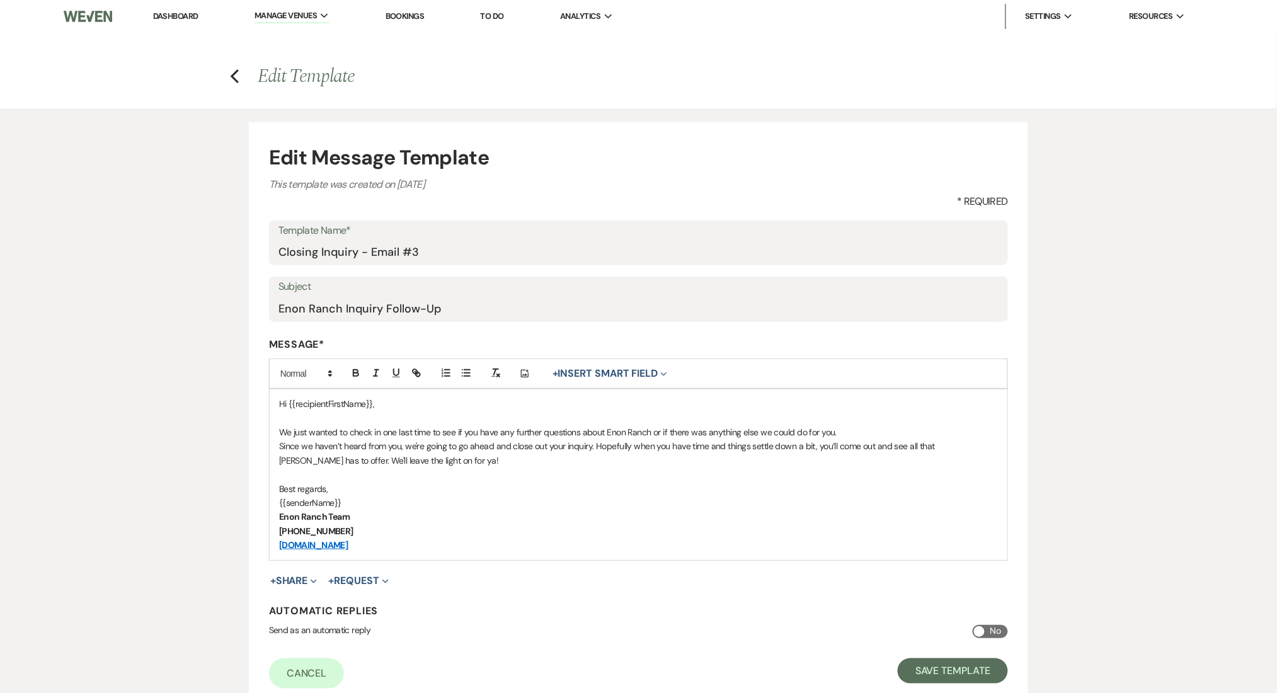
click at [102, 474] on div "Edit Message Template This template was created on Apr 13, 2023 * Required Temp…" at bounding box center [638, 408] width 1277 height 600
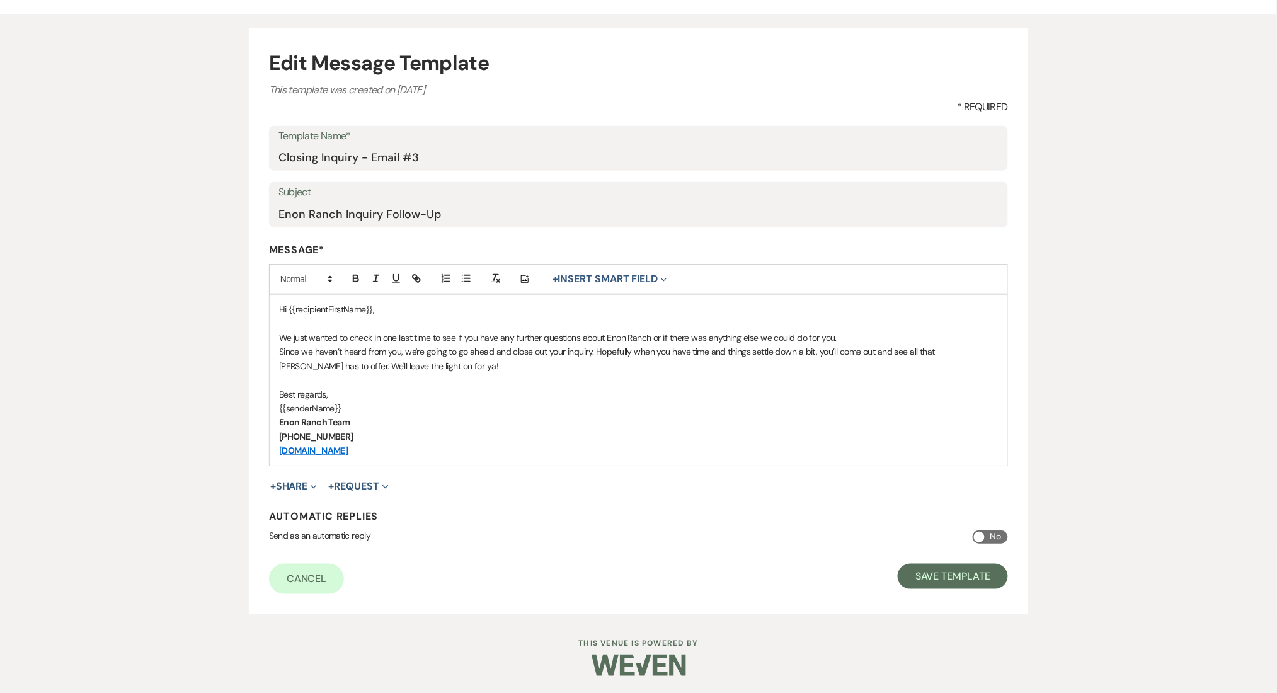
scroll to position [96, 0]
click at [919, 568] on button "Save Template" at bounding box center [953, 574] width 110 height 25
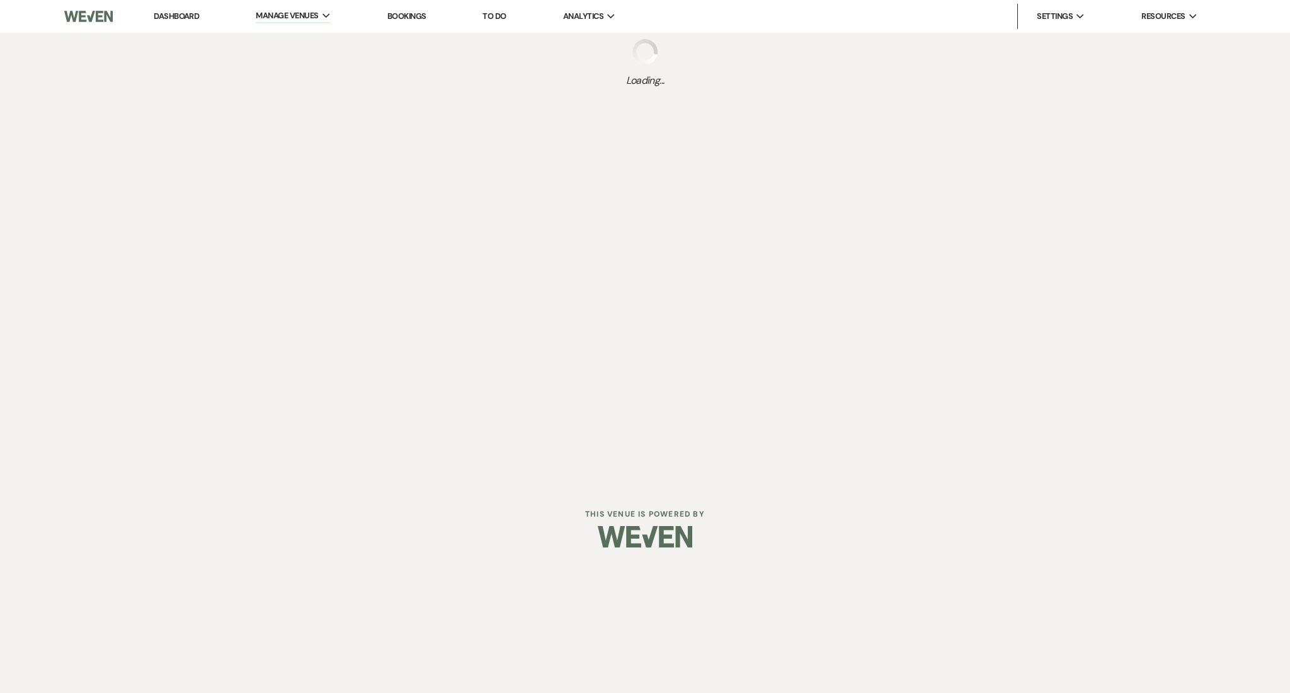
select select "Message Templates"
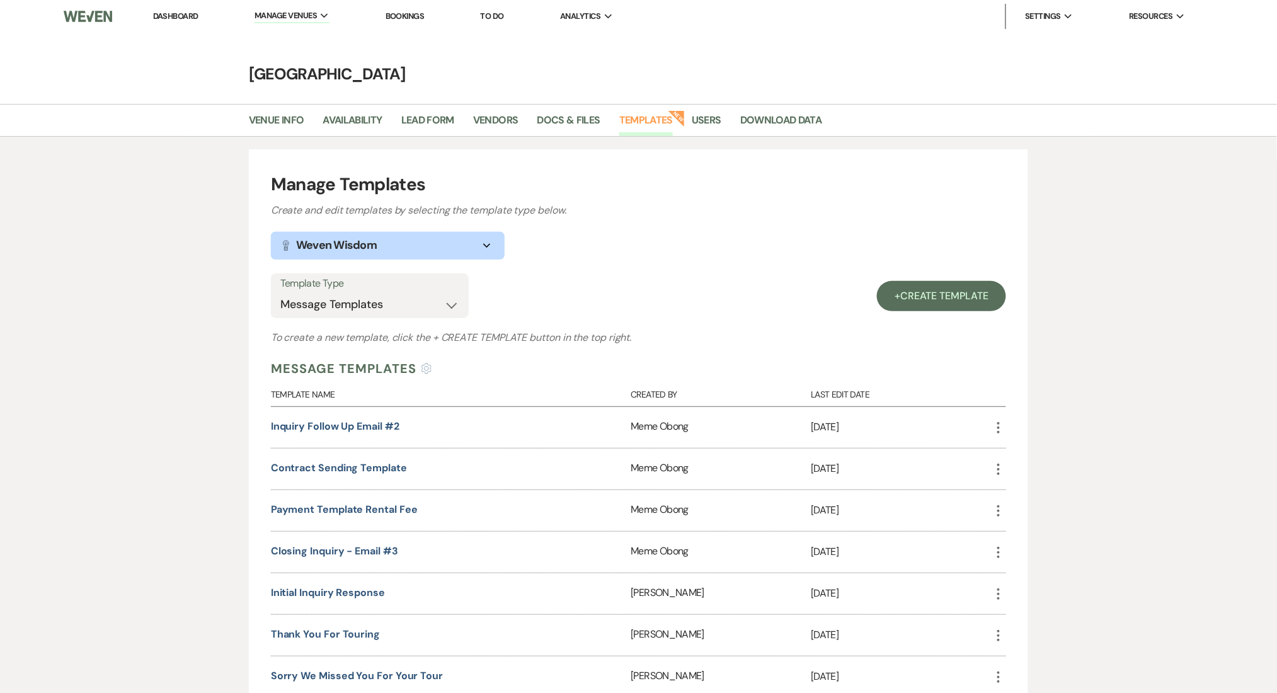
click at [357, 433] on div "Inquiry Follow Up Email #2" at bounding box center [451, 427] width 360 height 41
click at [358, 429] on link "Inquiry Follow Up Email #2" at bounding box center [335, 426] width 129 height 13
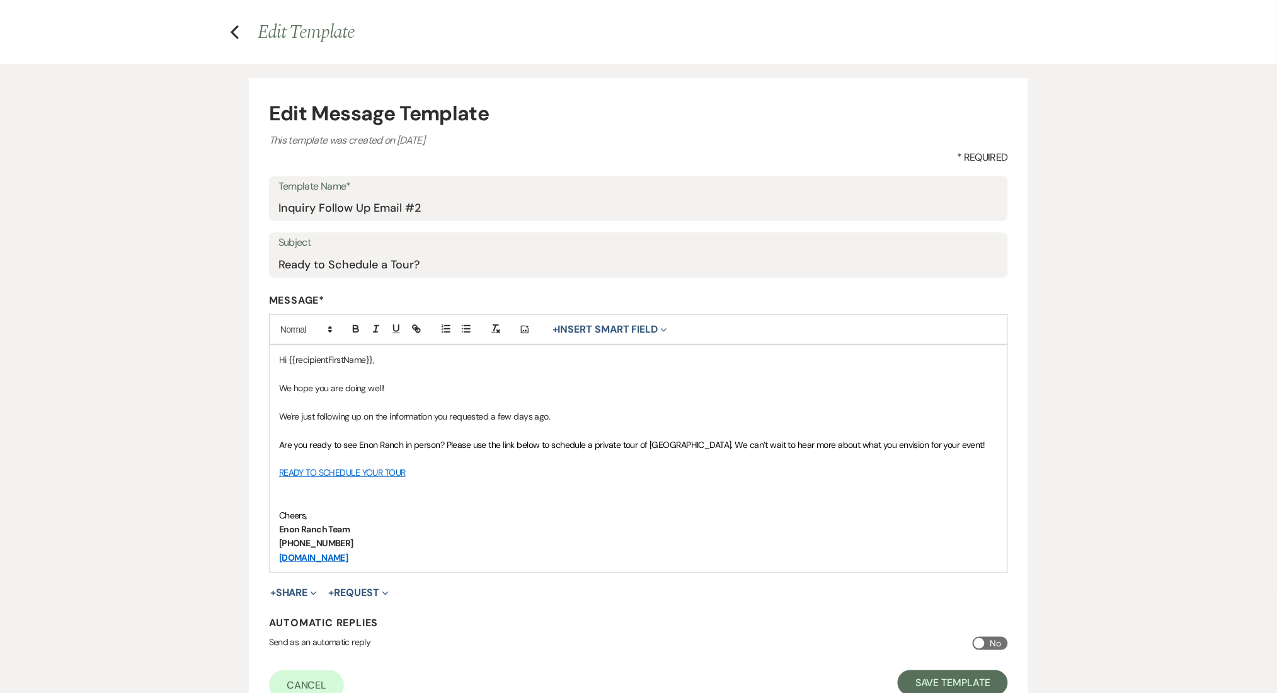
scroll to position [84, 0]
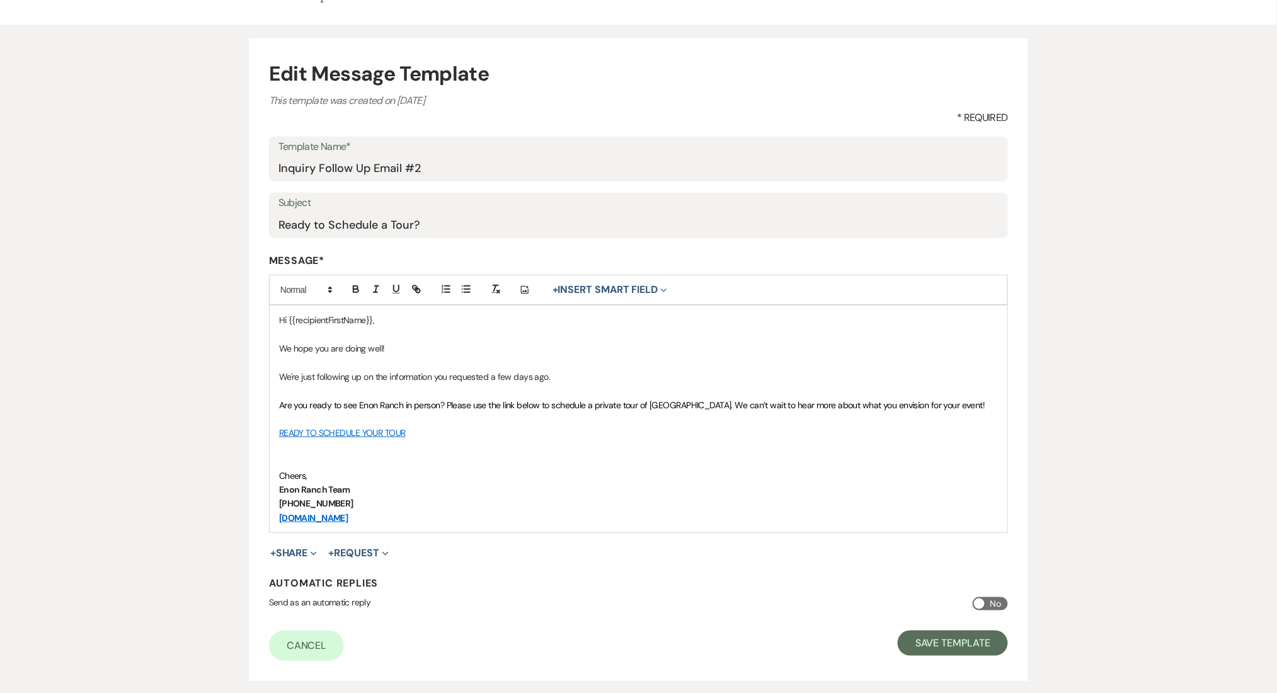
click at [328, 478] on p "Cheers," at bounding box center [638, 476] width 719 height 14
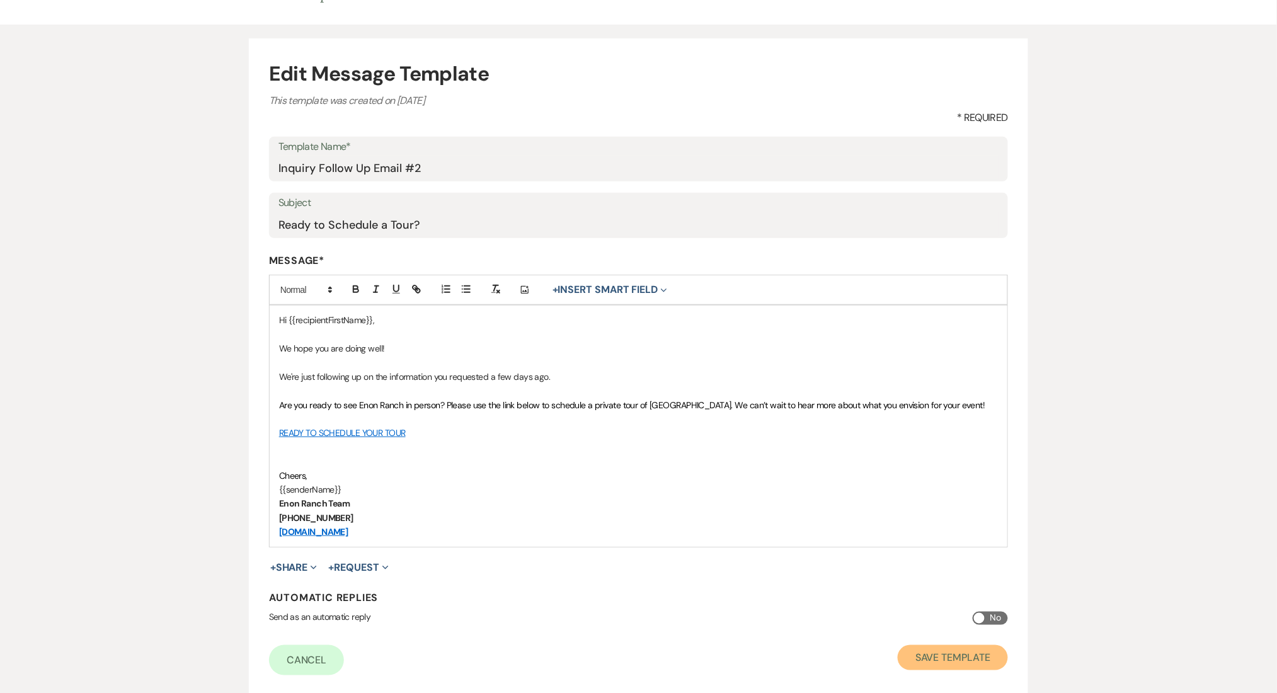
click at [932, 660] on button "Save Template" at bounding box center [953, 657] width 110 height 25
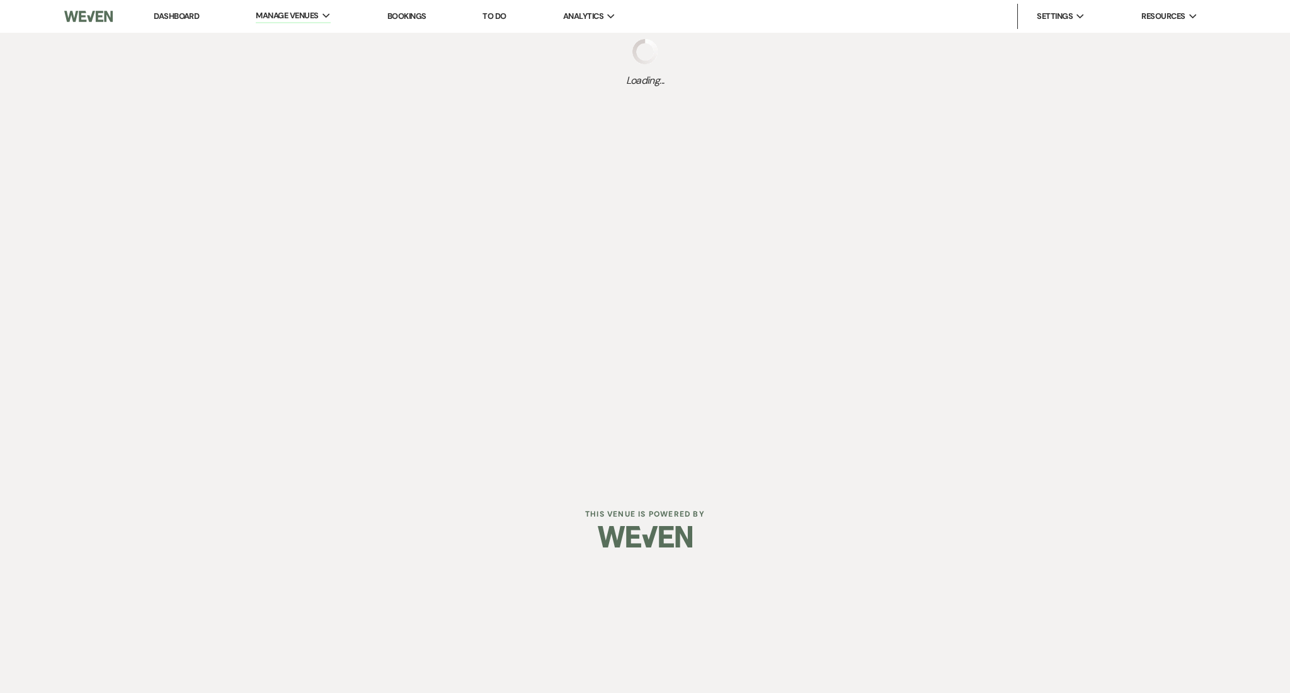
select select "Message Templates"
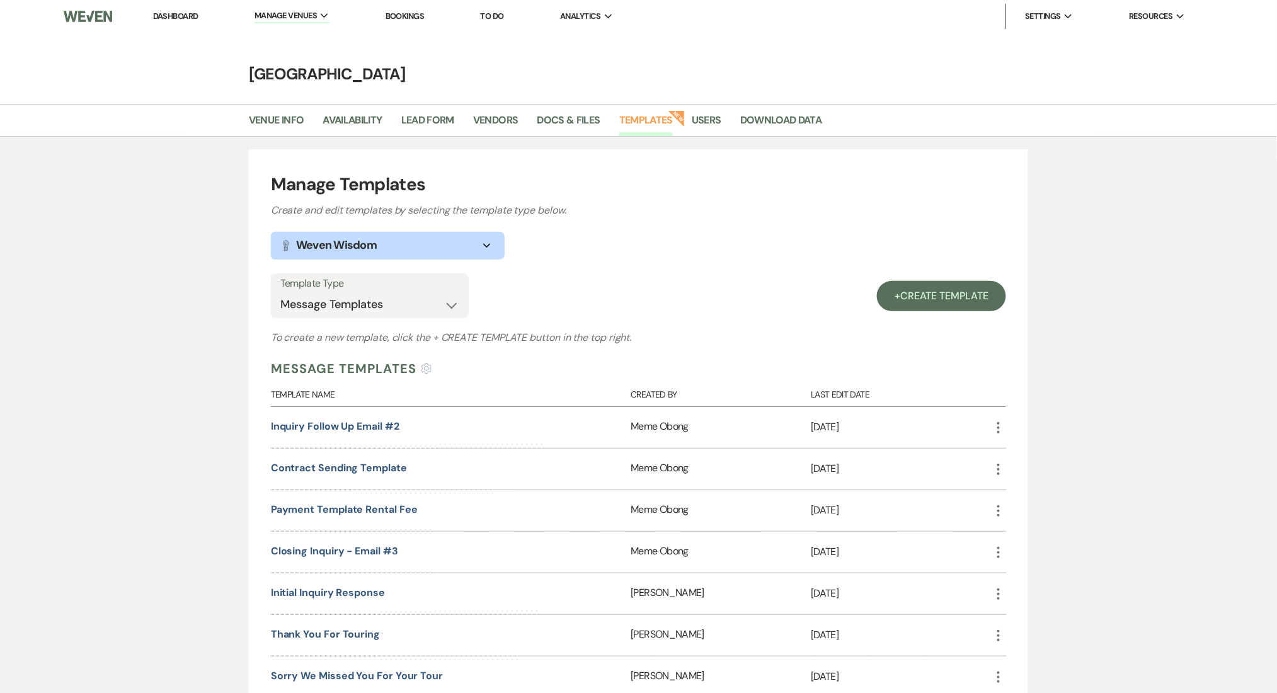
click at [176, 11] on link "Dashboard" at bounding box center [175, 16] width 45 height 11
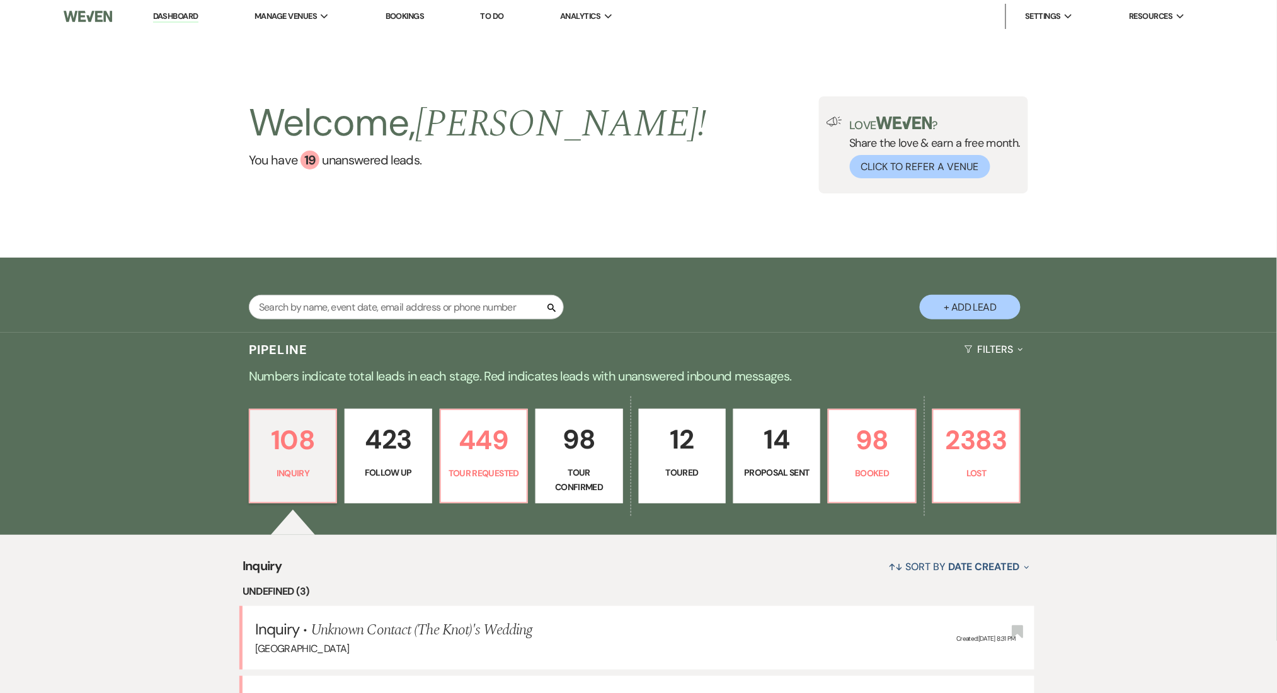
click at [395, 424] on p "423" at bounding box center [388, 439] width 71 height 42
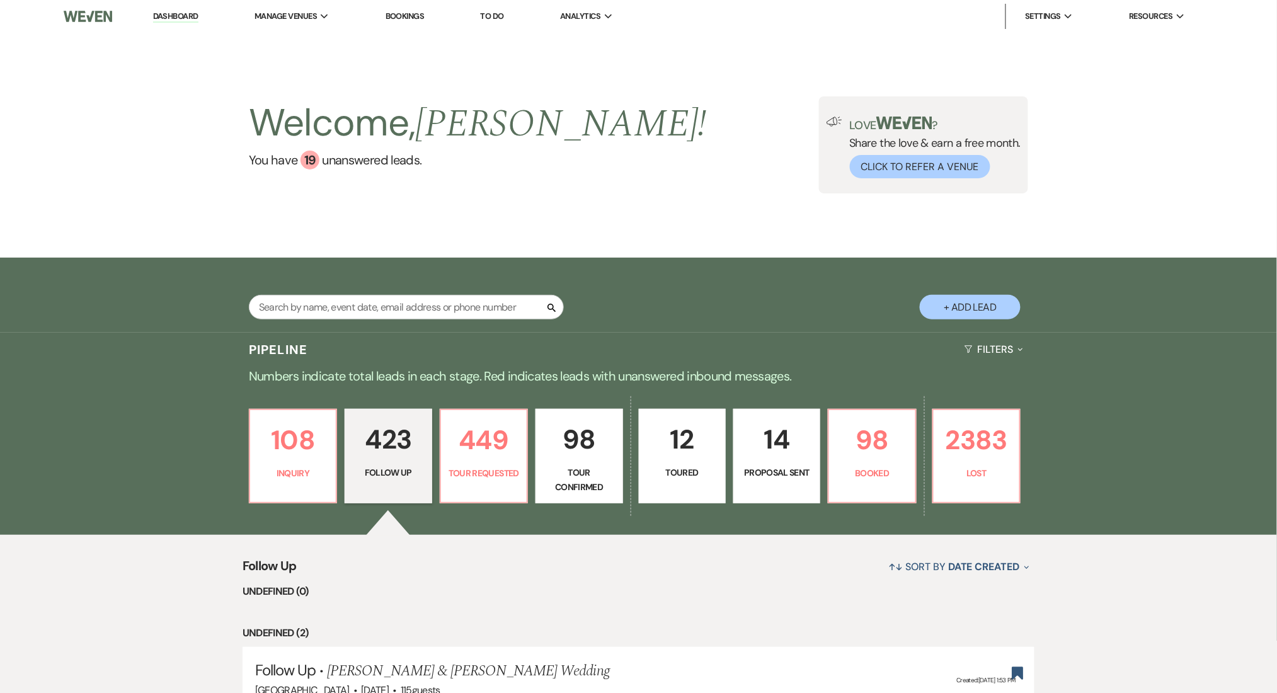
click at [389, 418] on p "423" at bounding box center [388, 439] width 71 height 42
click at [391, 421] on p "423" at bounding box center [388, 439] width 71 height 42
select select "9"
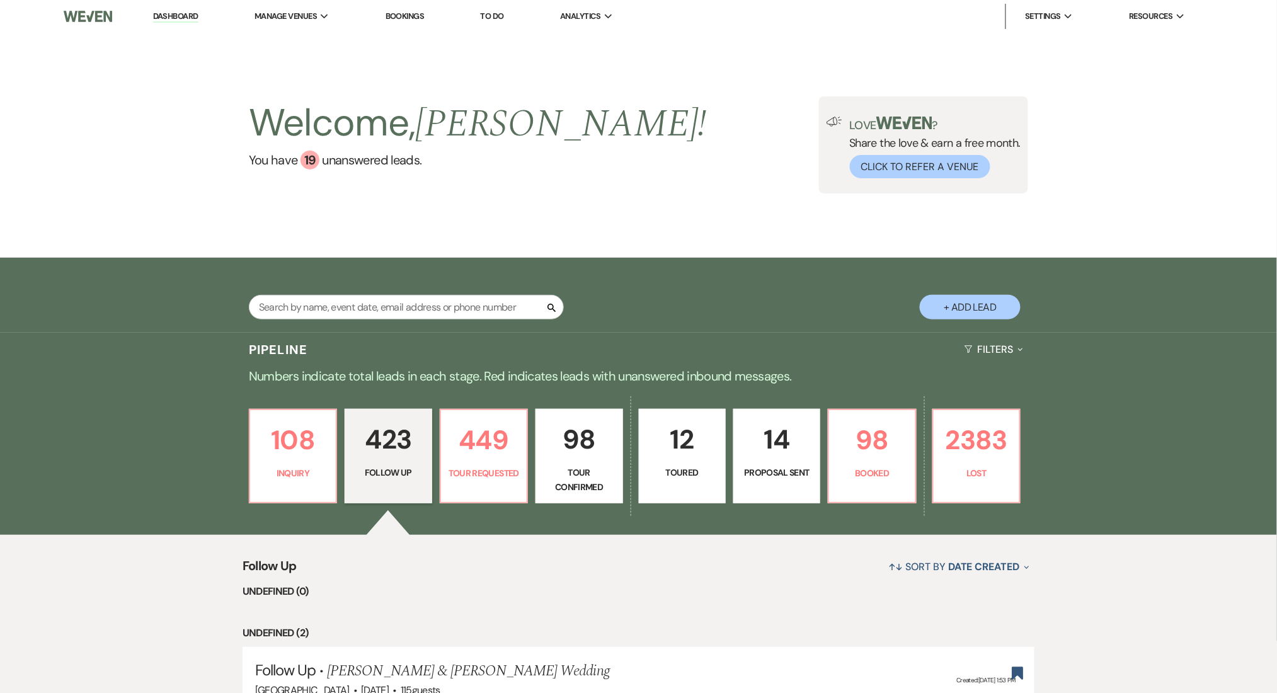
select select "9"
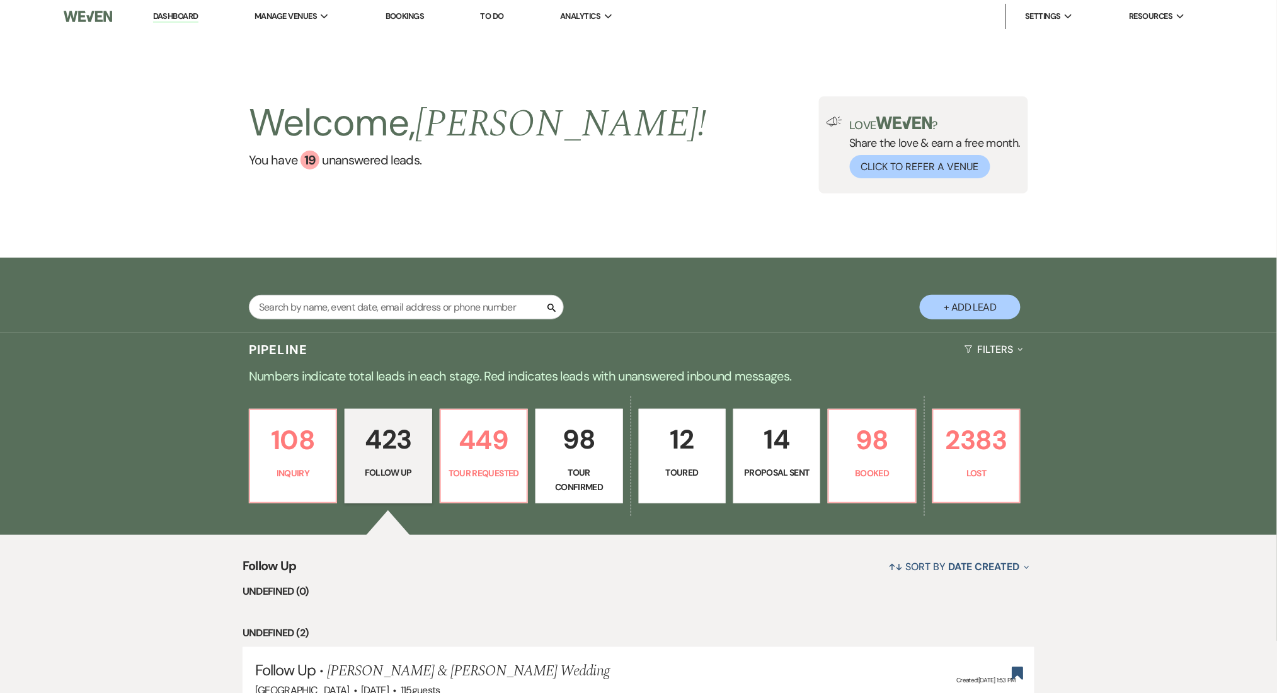
select select "9"
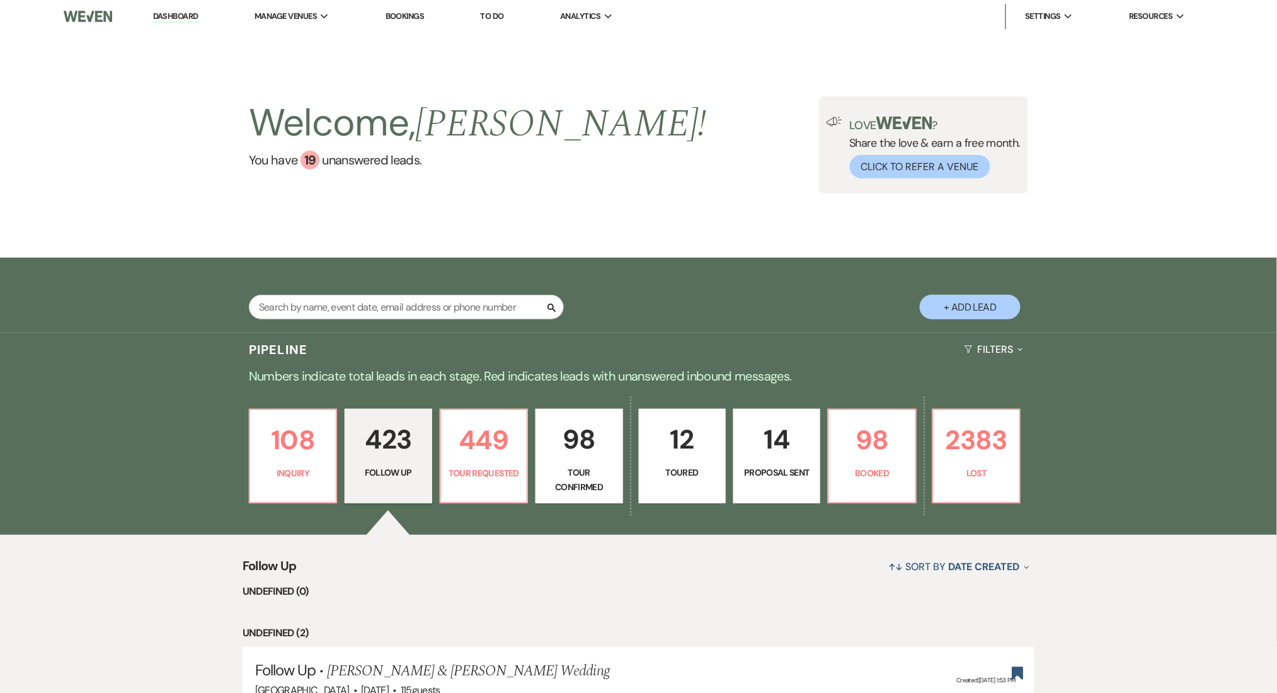
select select "9"
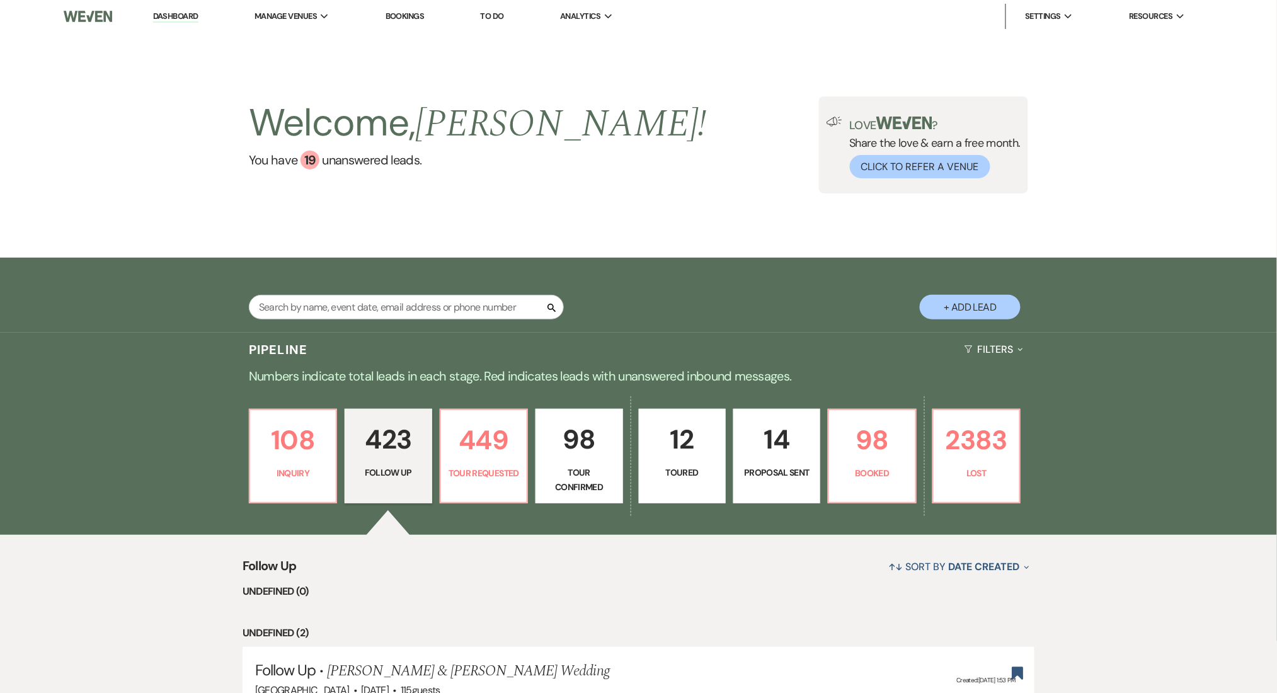
select select "9"
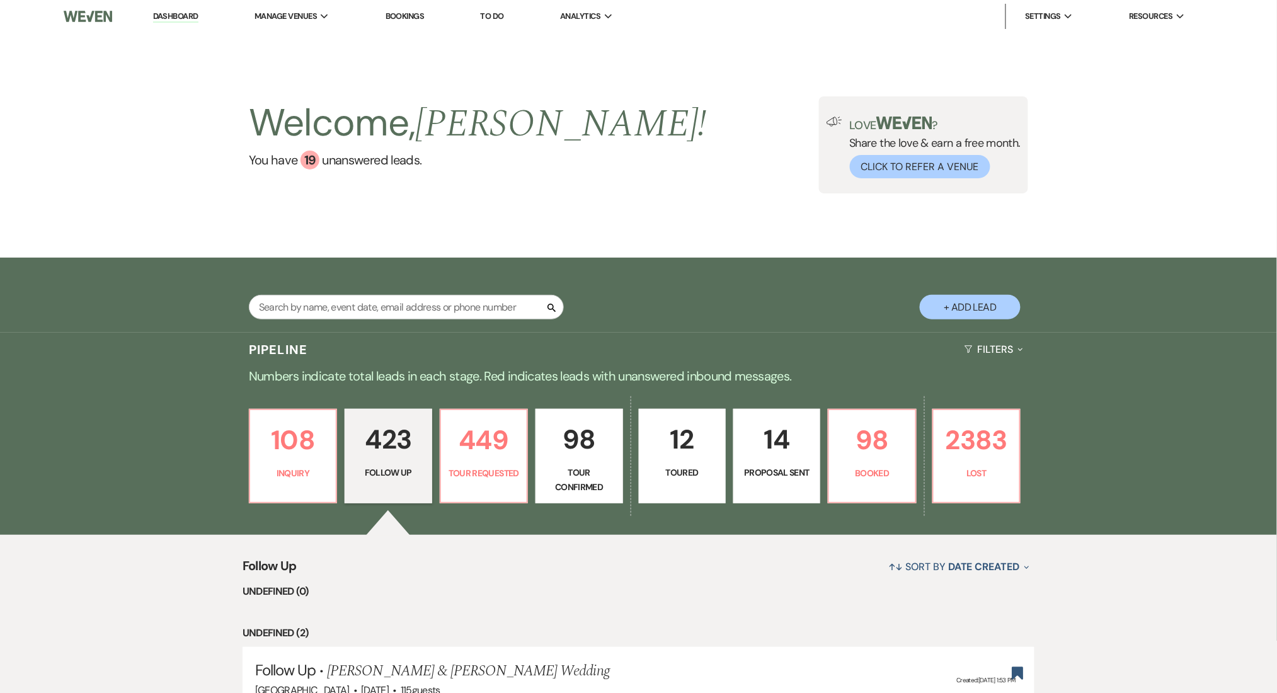
select select "9"
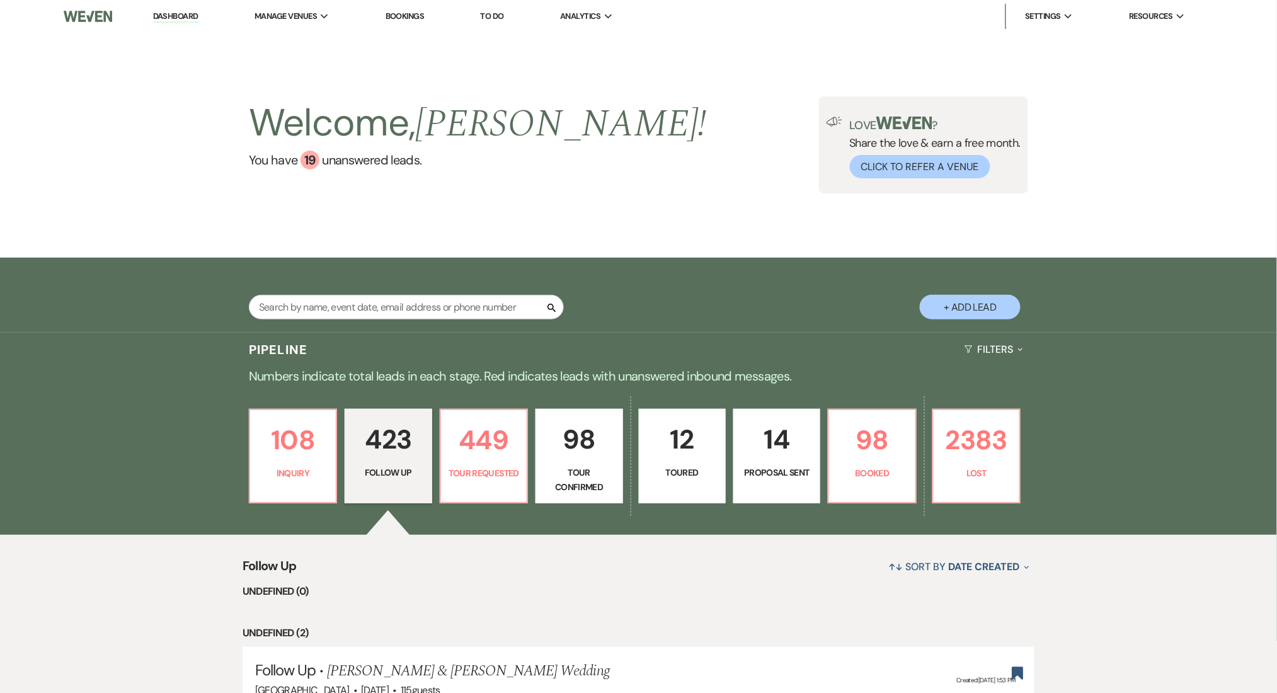
select select "9"
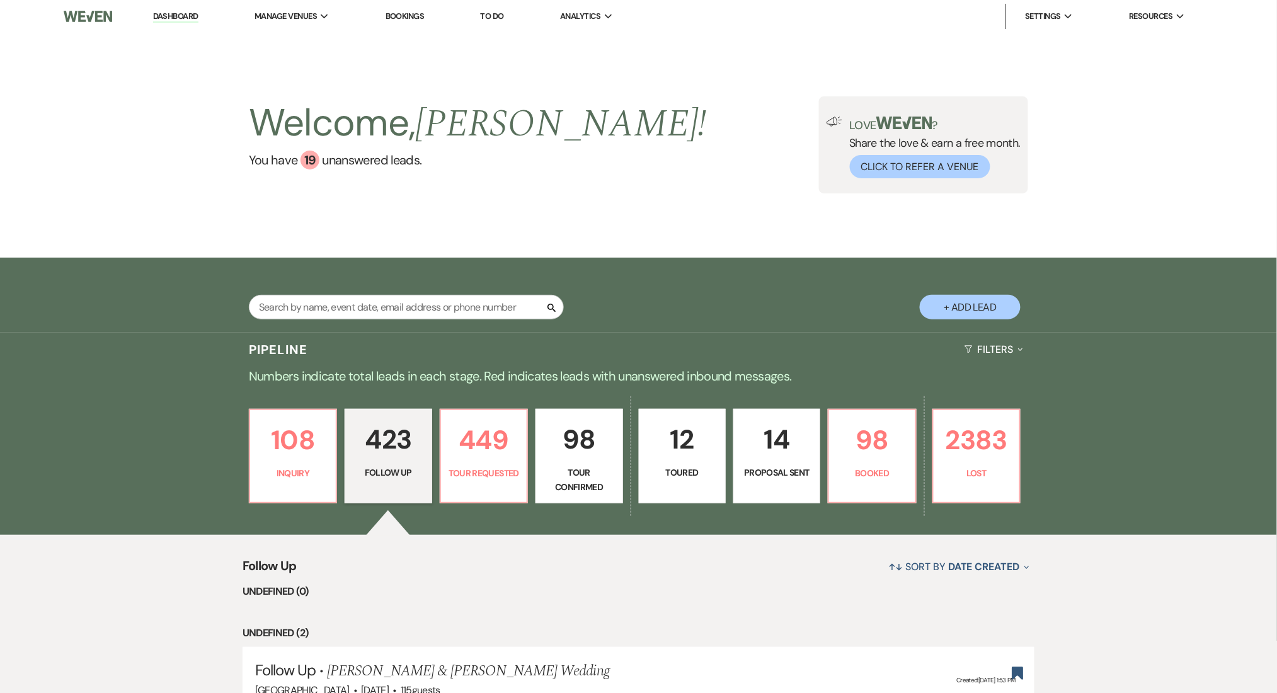
select select "9"
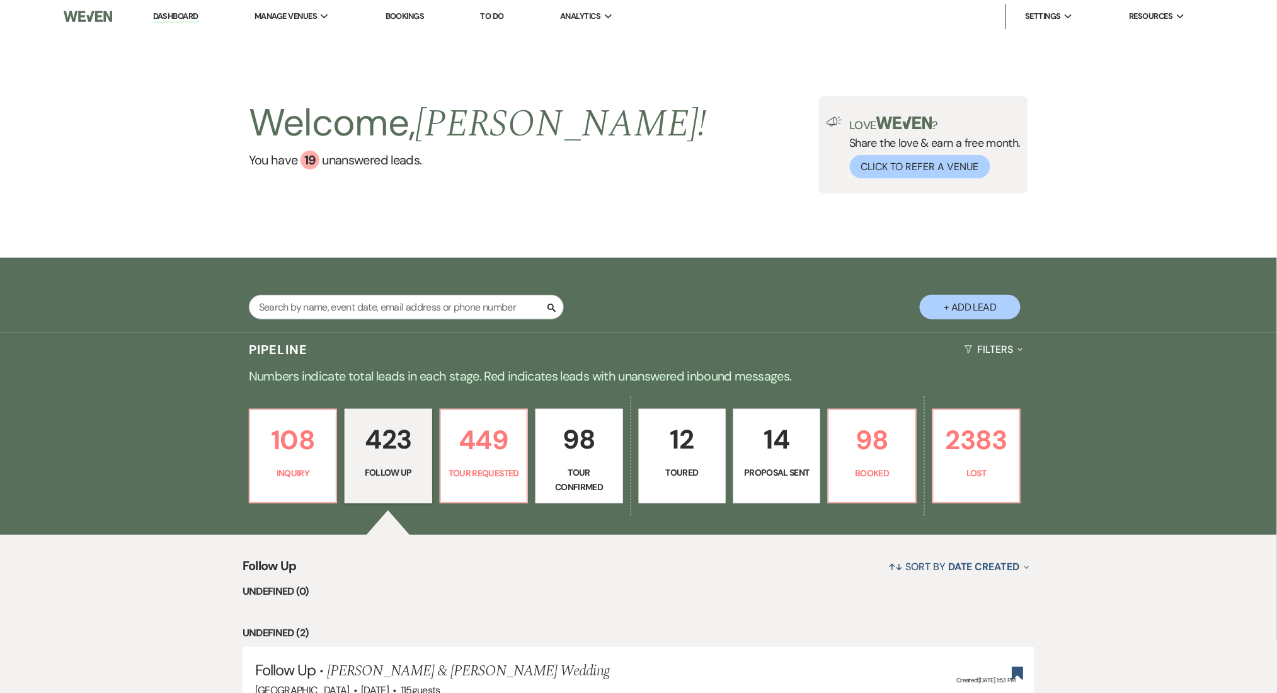
select select "9"
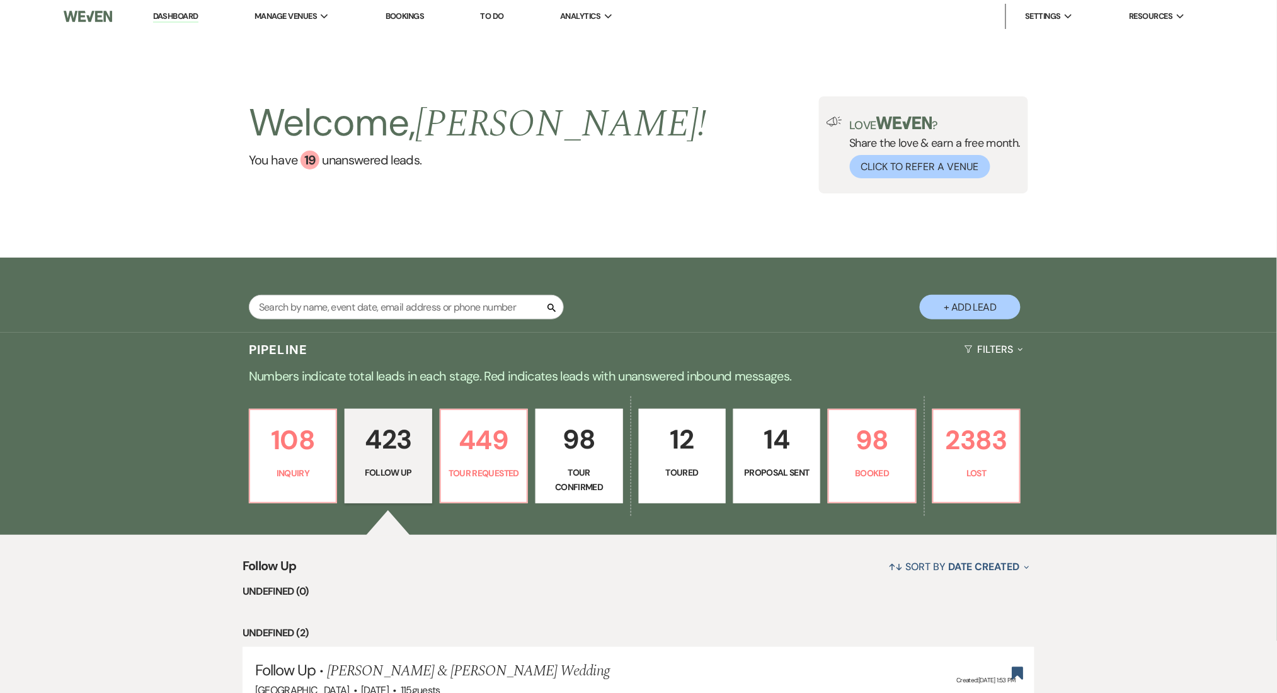
select select "9"
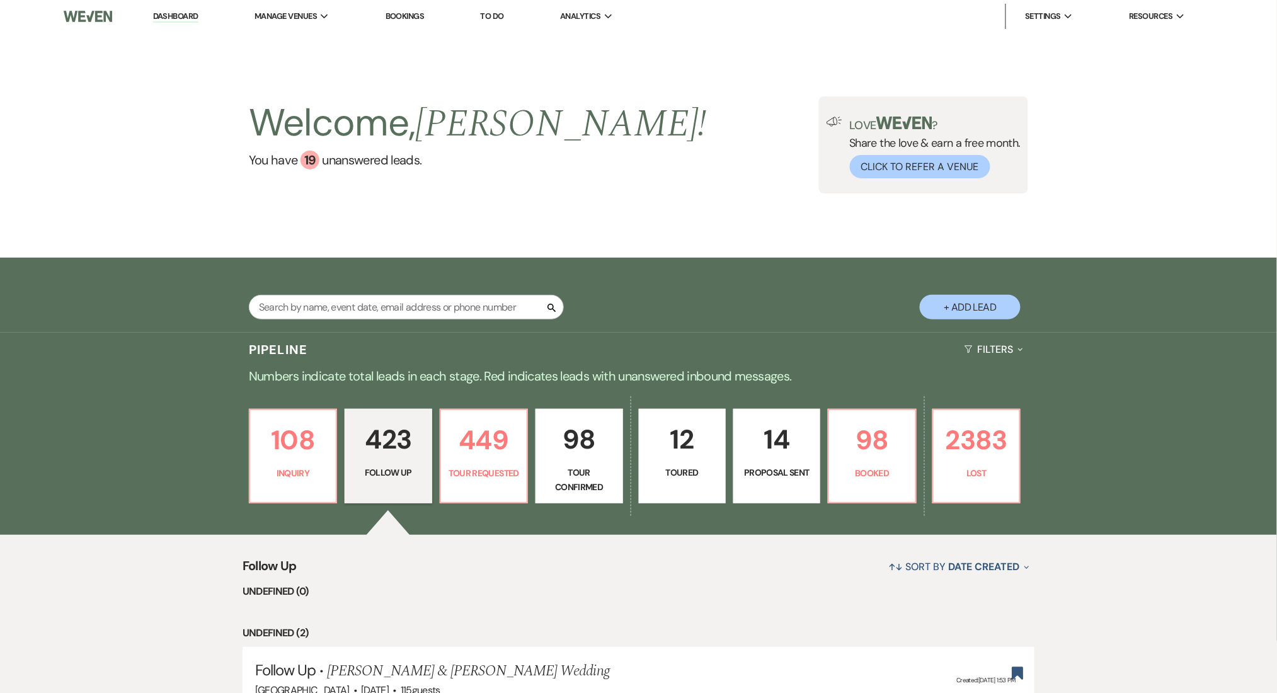
select select "9"
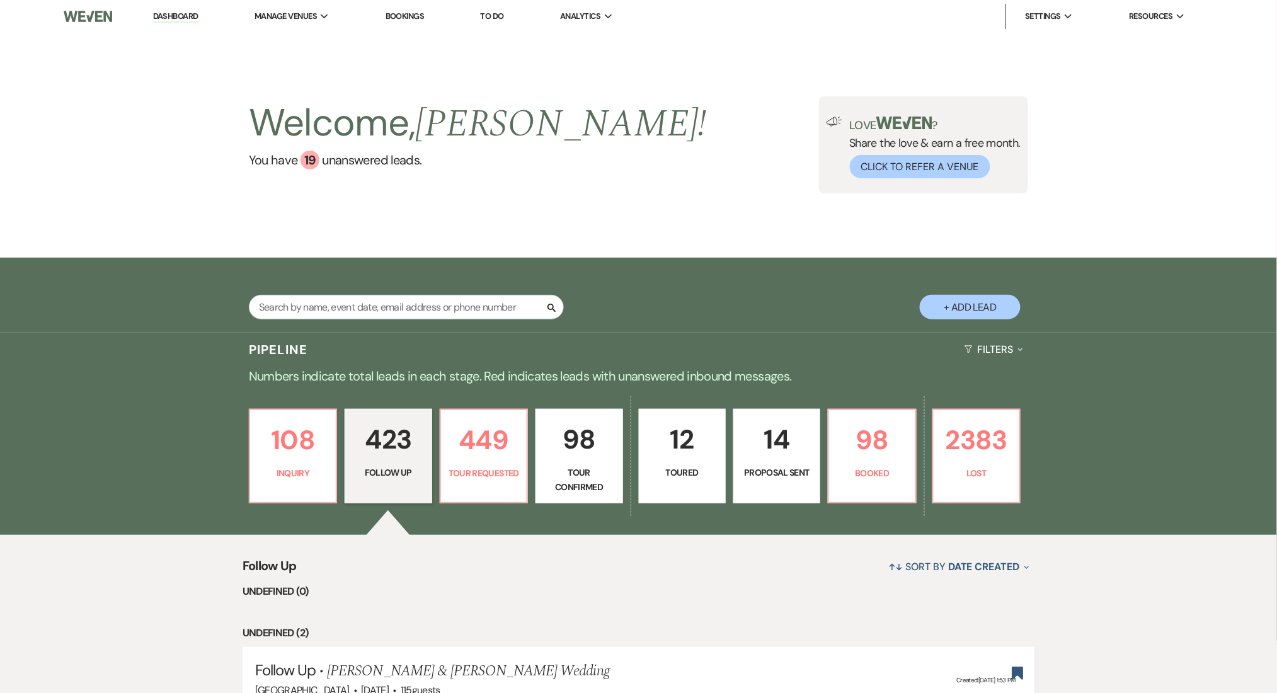
select select "9"
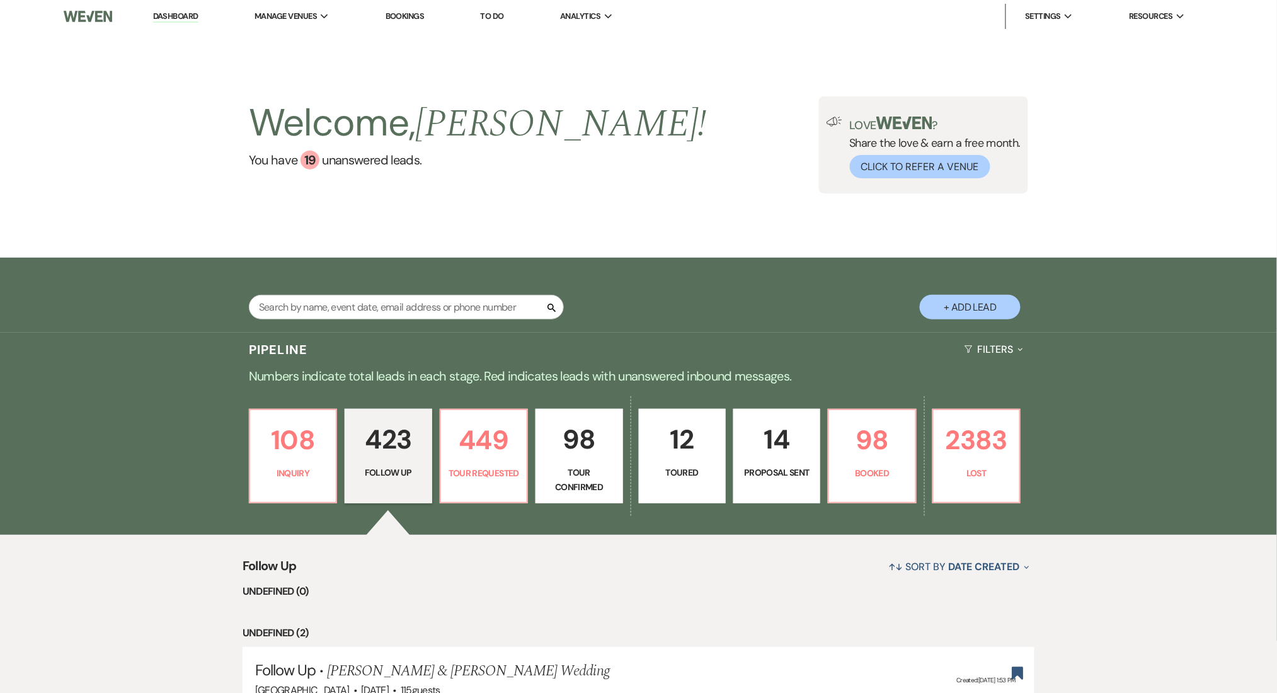
select select "9"
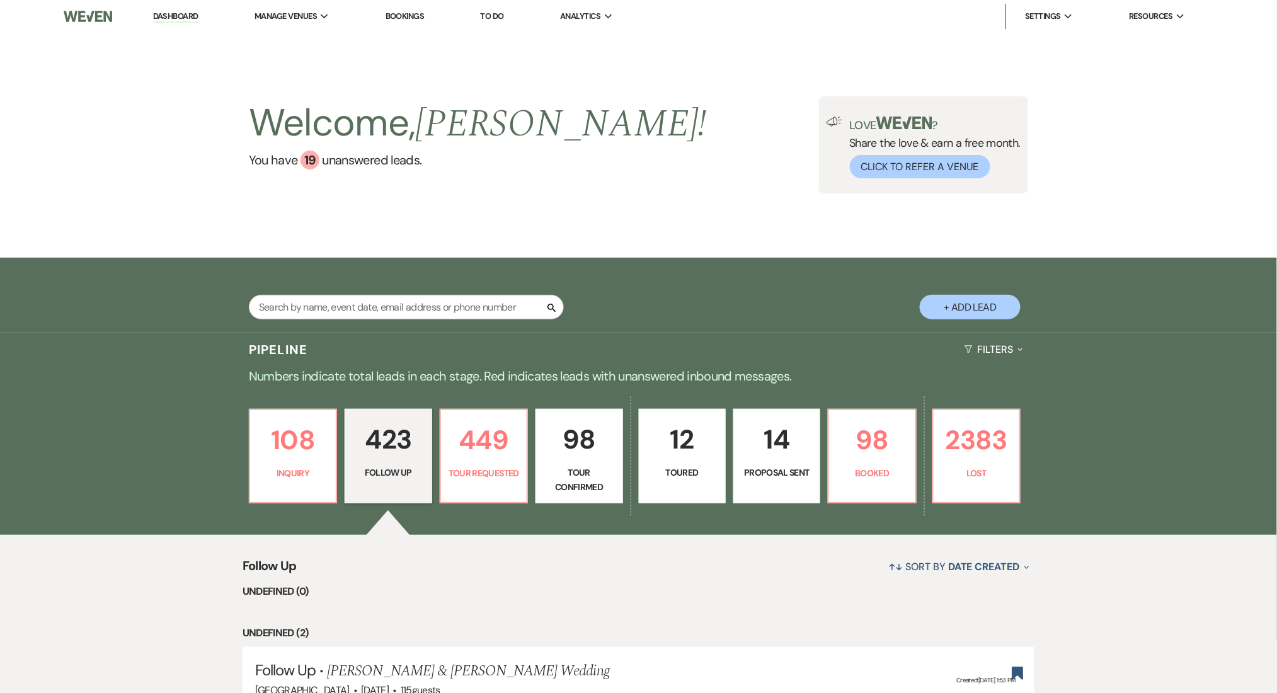
select select "9"
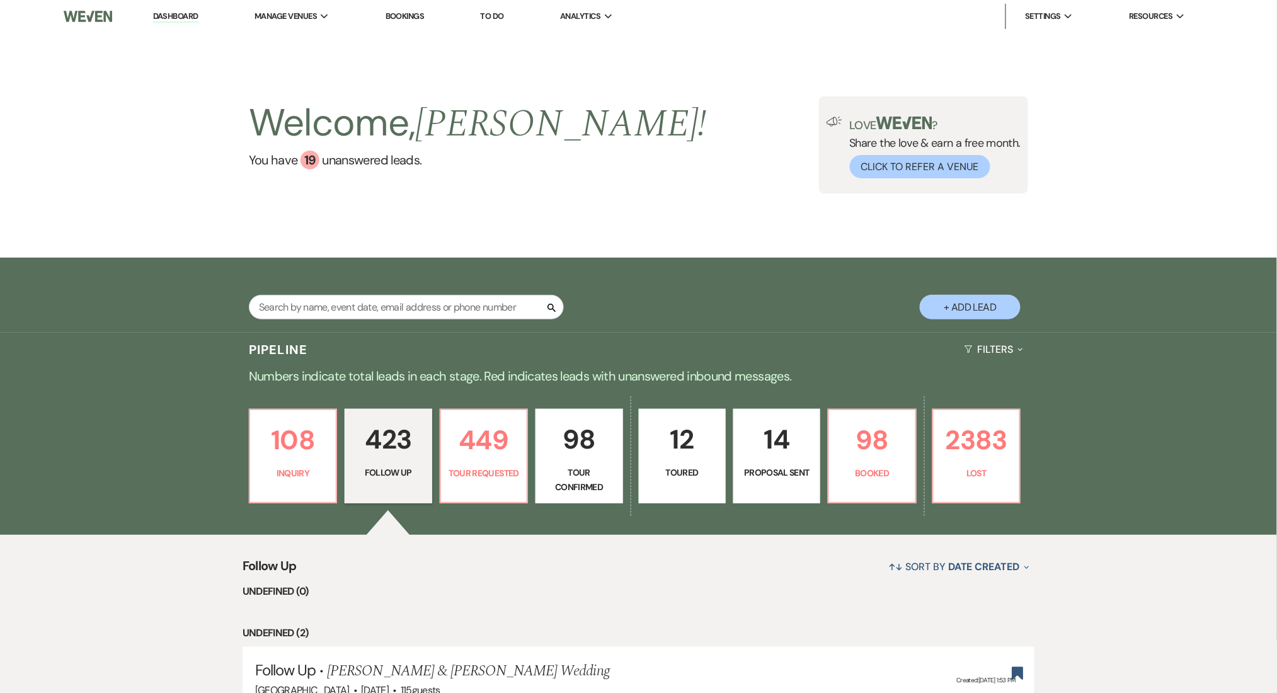
select select "9"
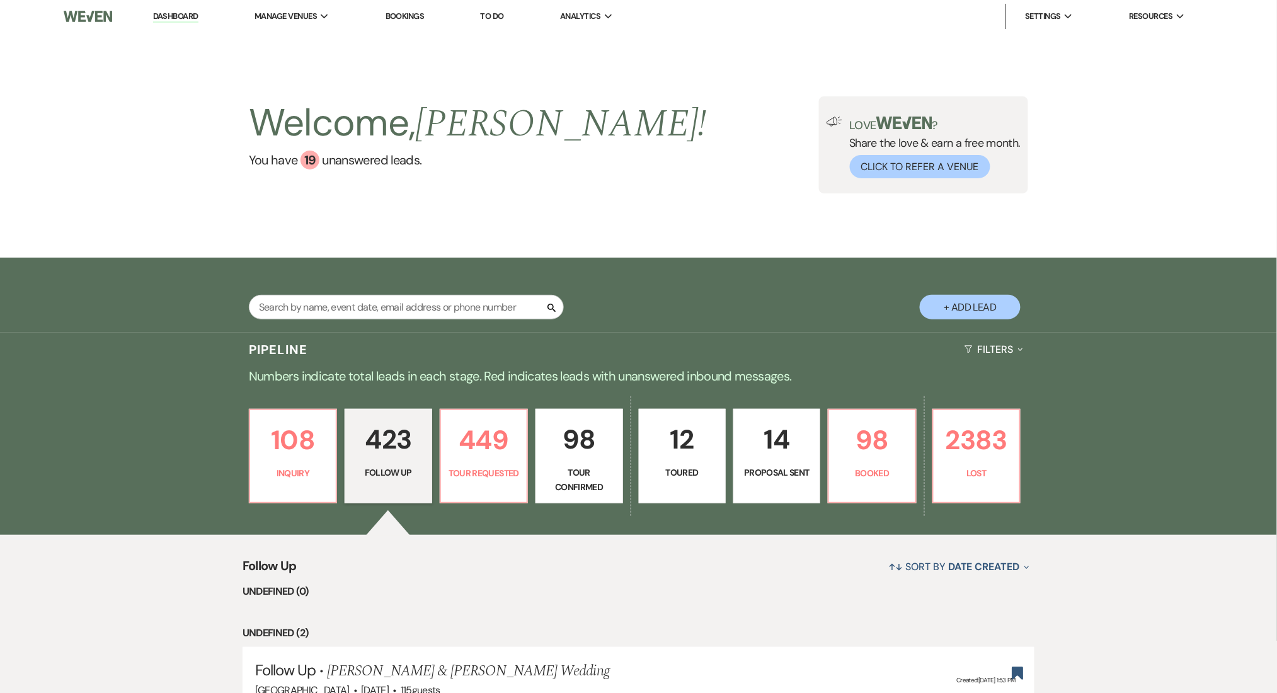
select select "9"
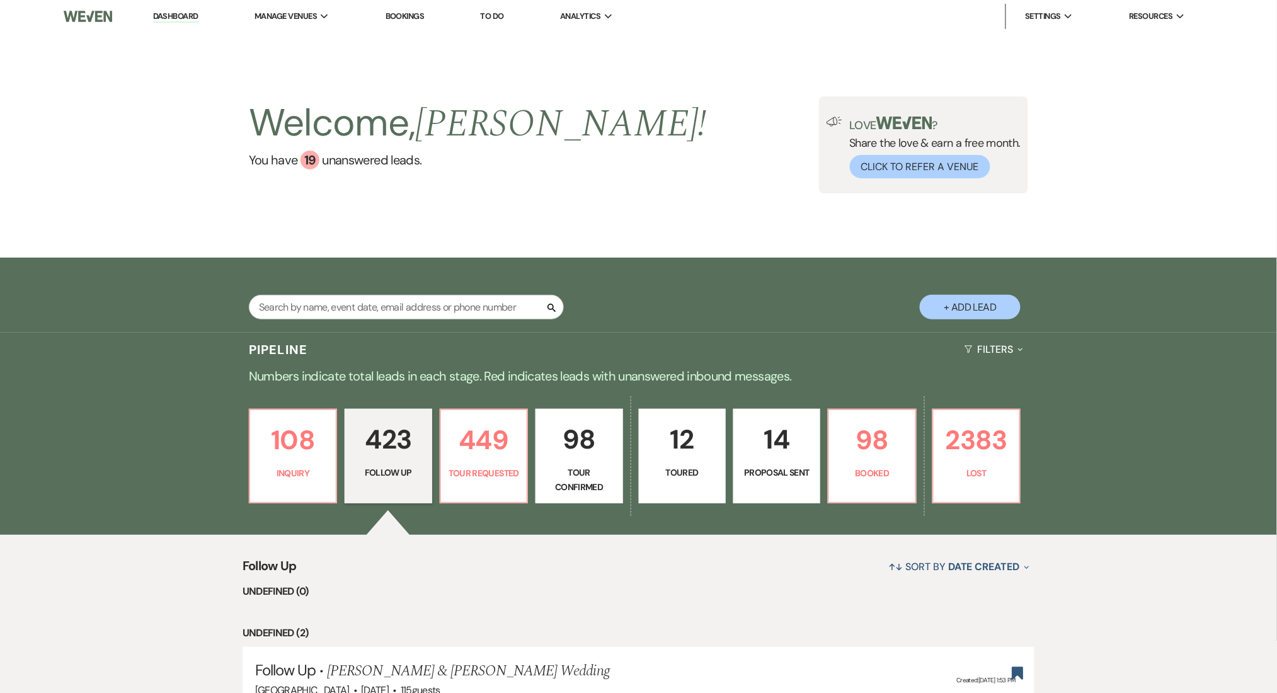
select select "9"
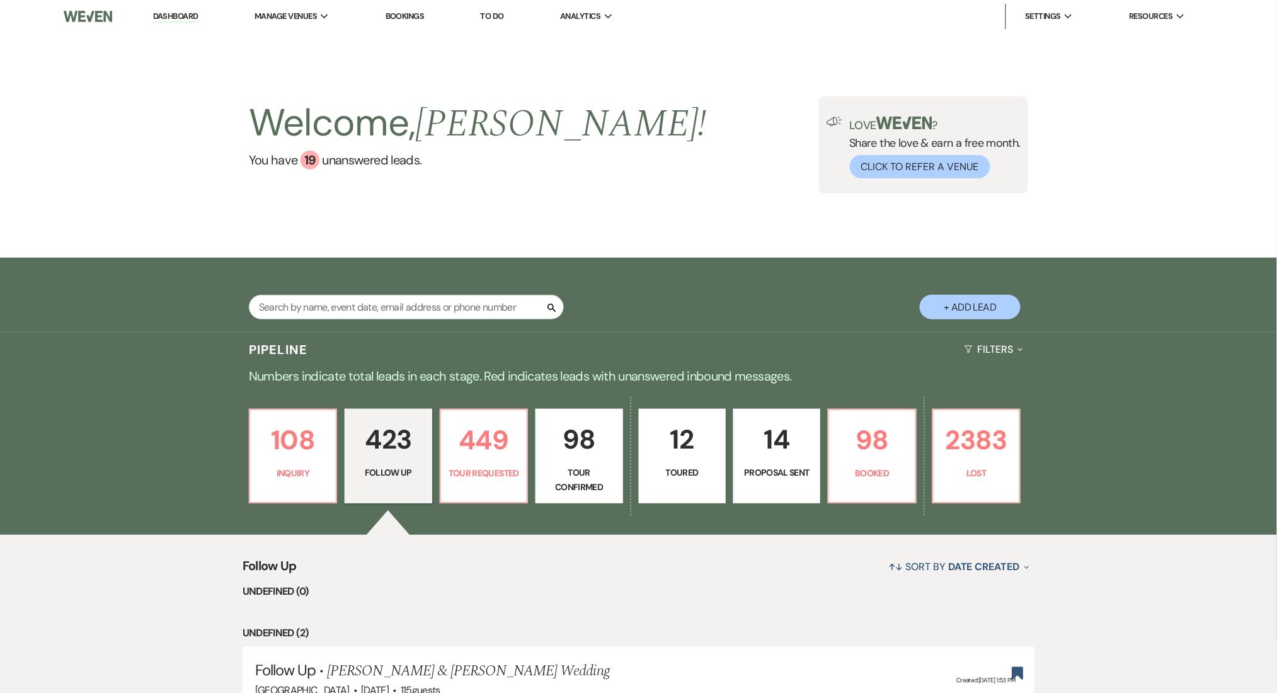
select select "9"
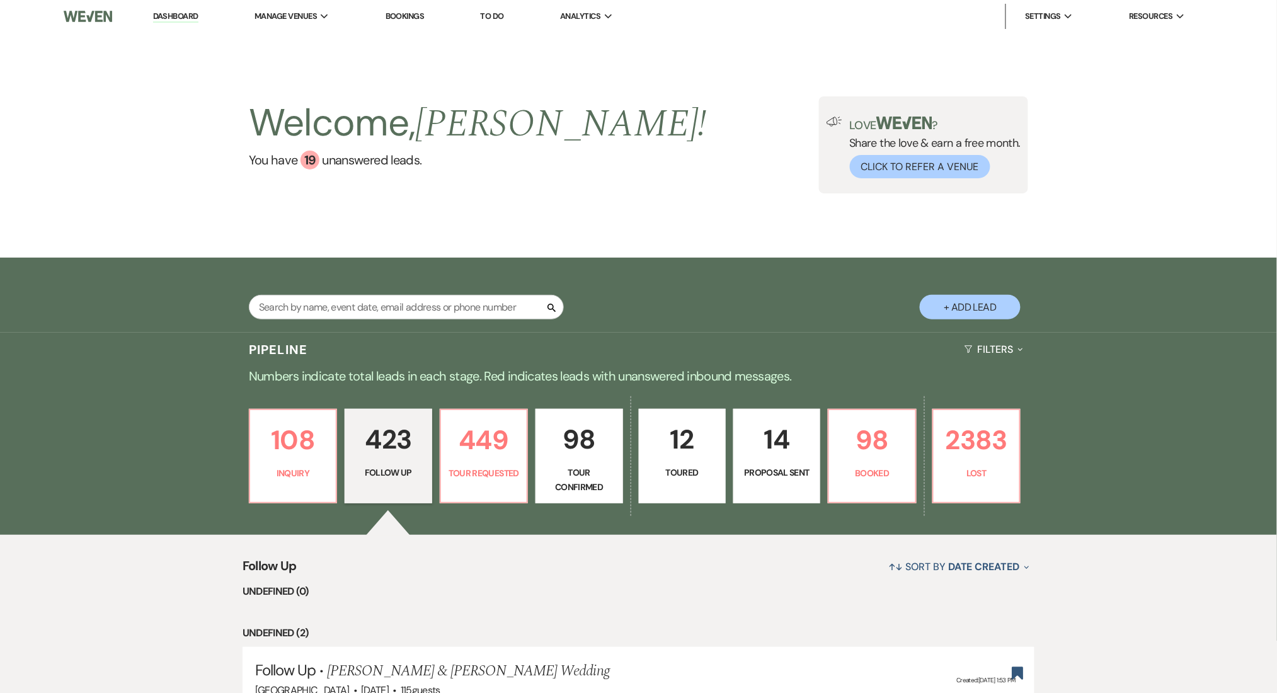
select select "9"
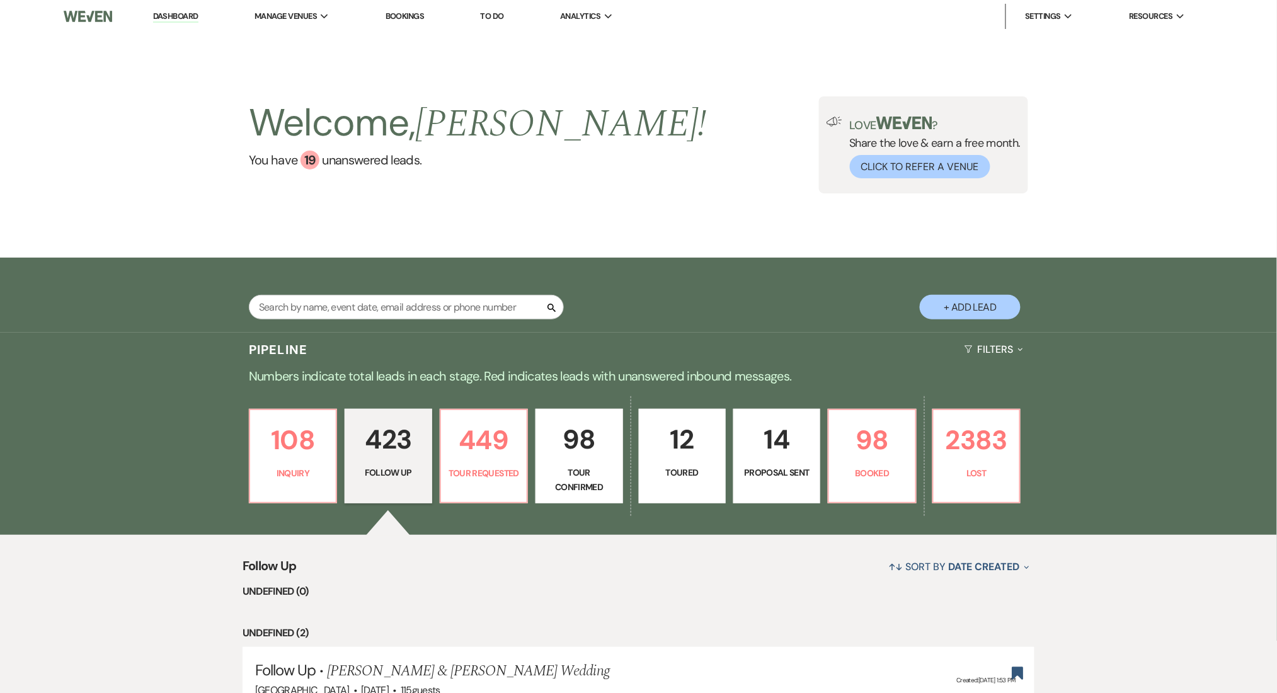
select select "9"
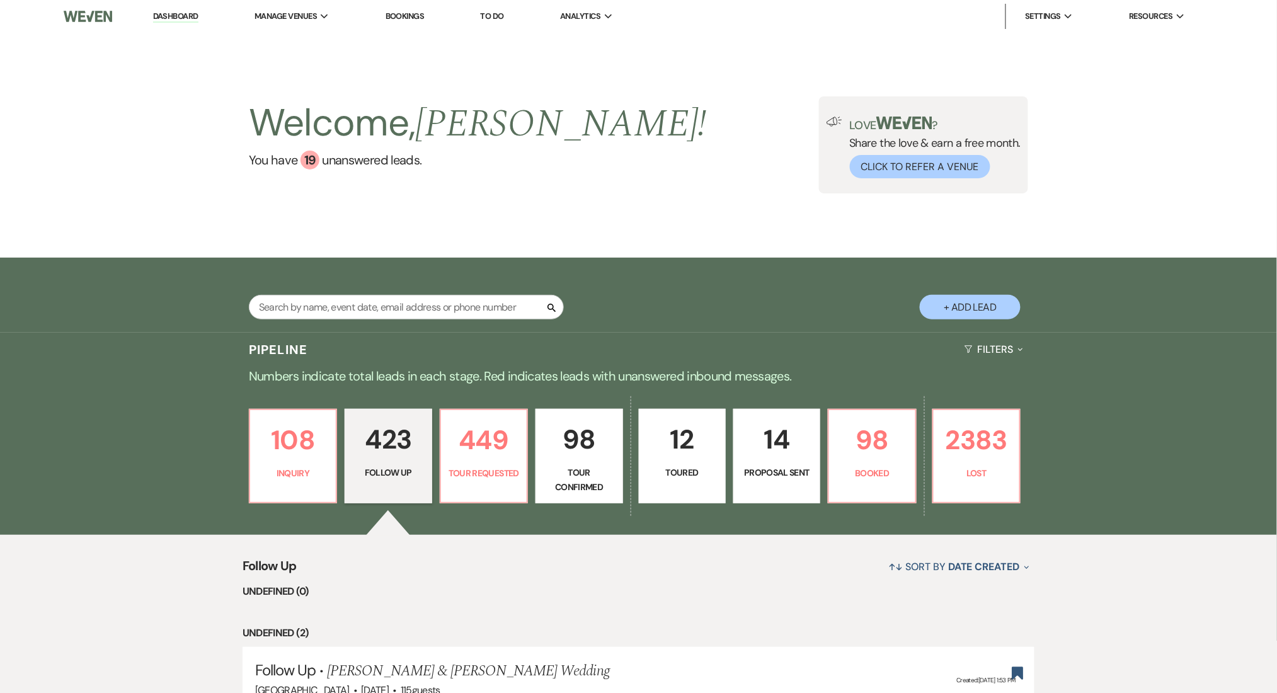
select select "9"
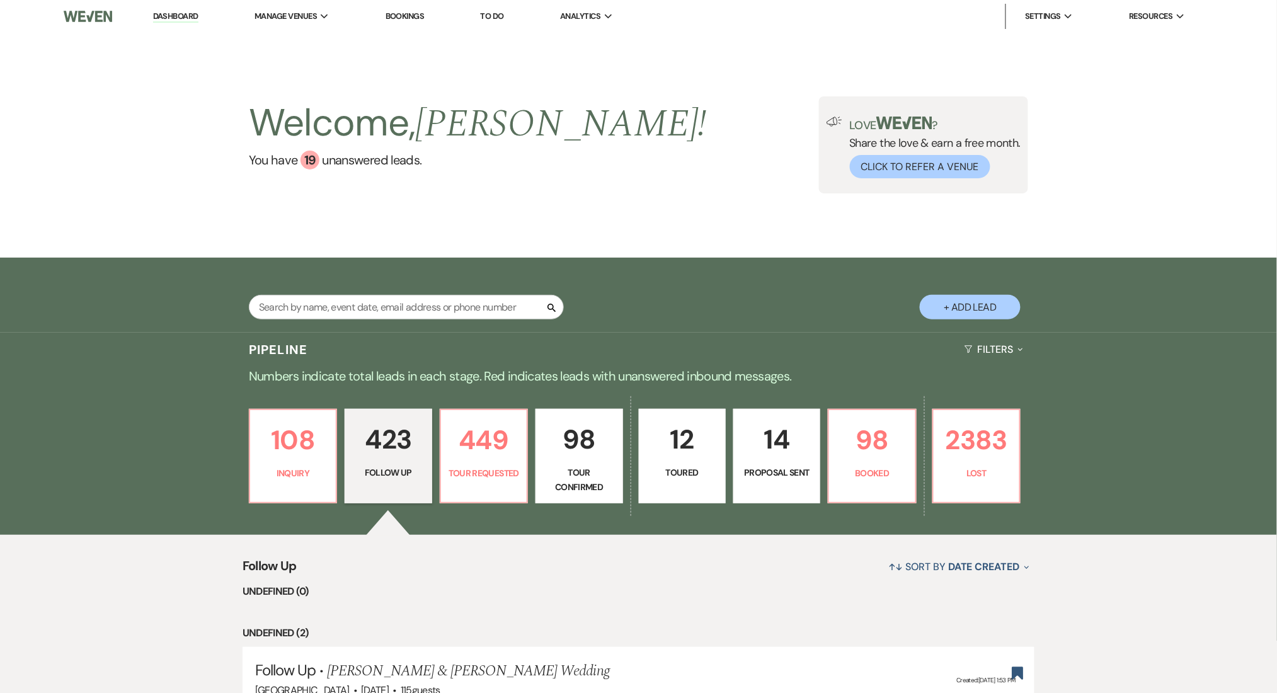
select select "9"
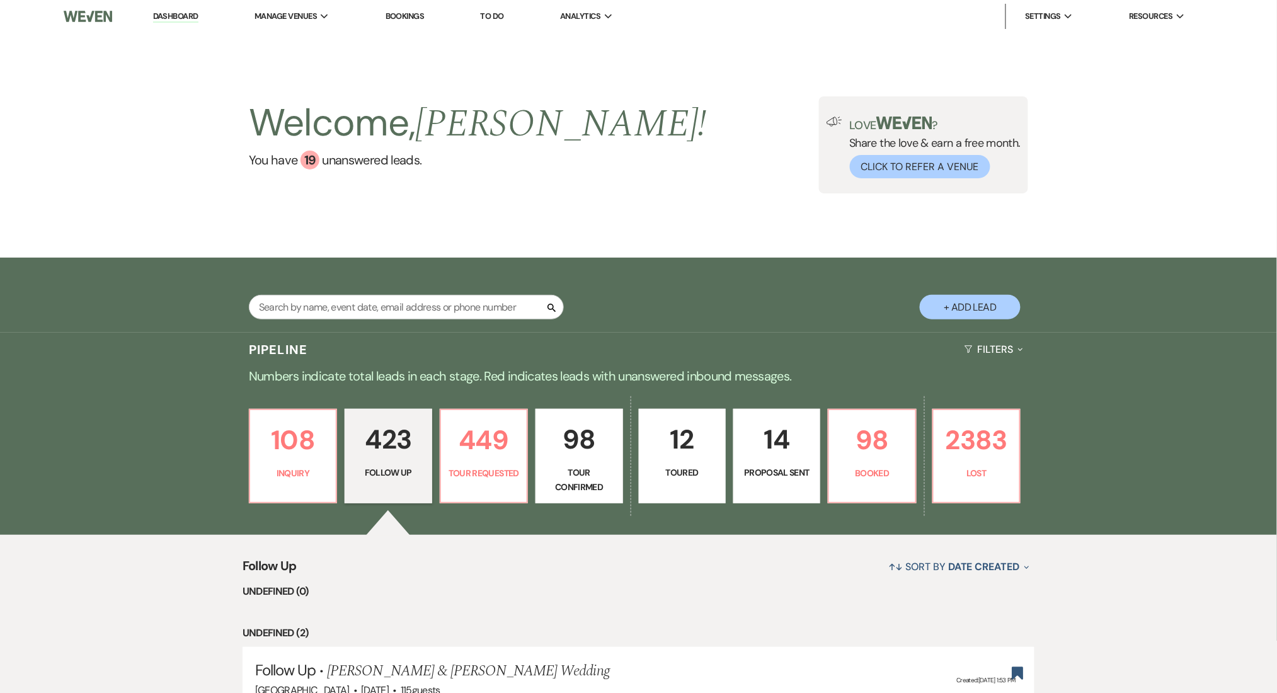
select select "9"
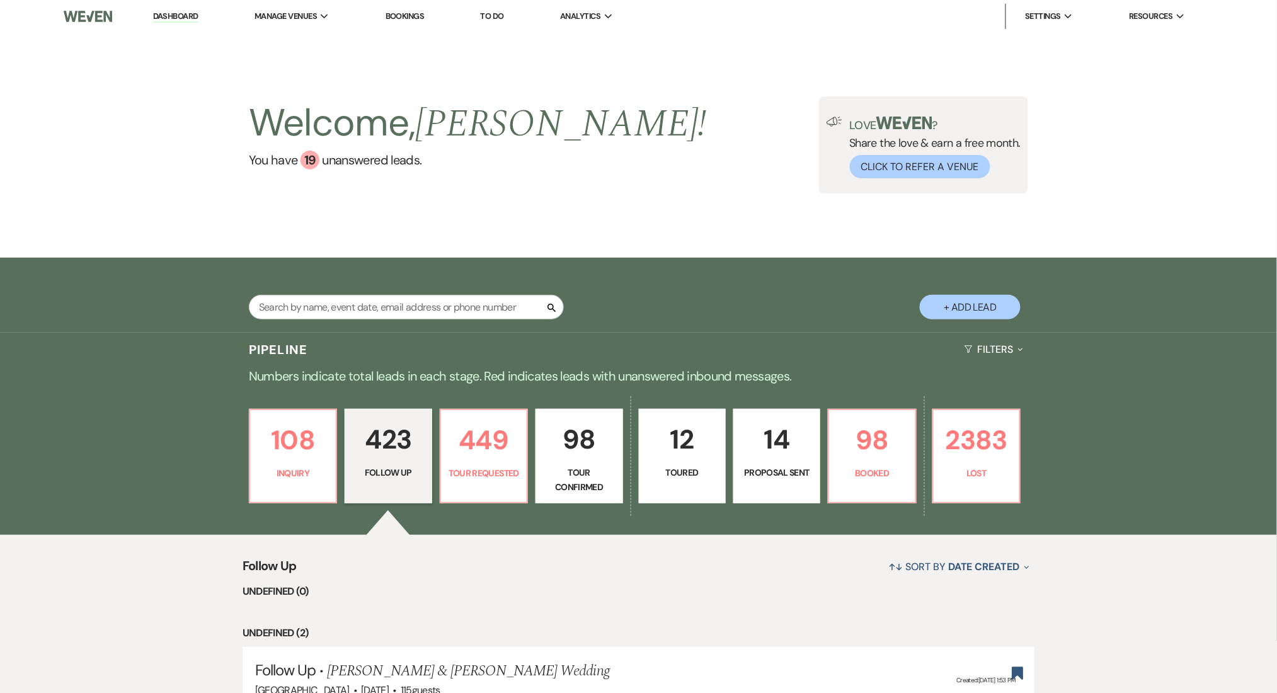
select select "9"
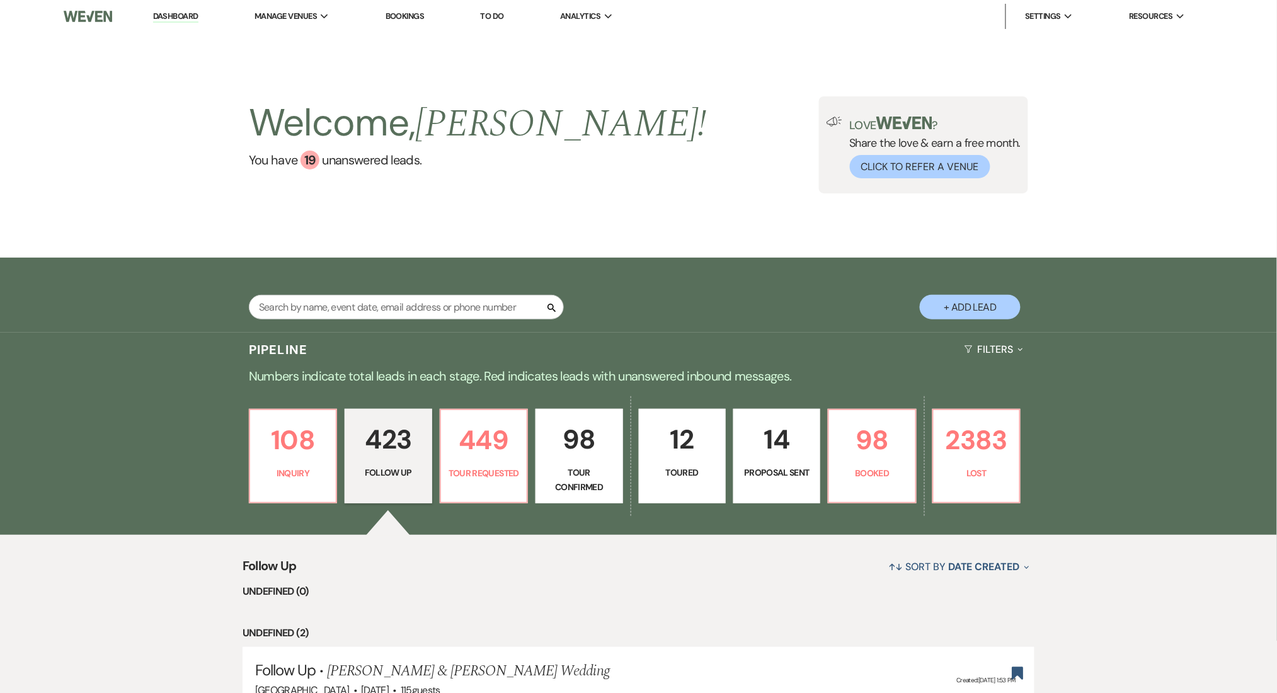
select select "9"
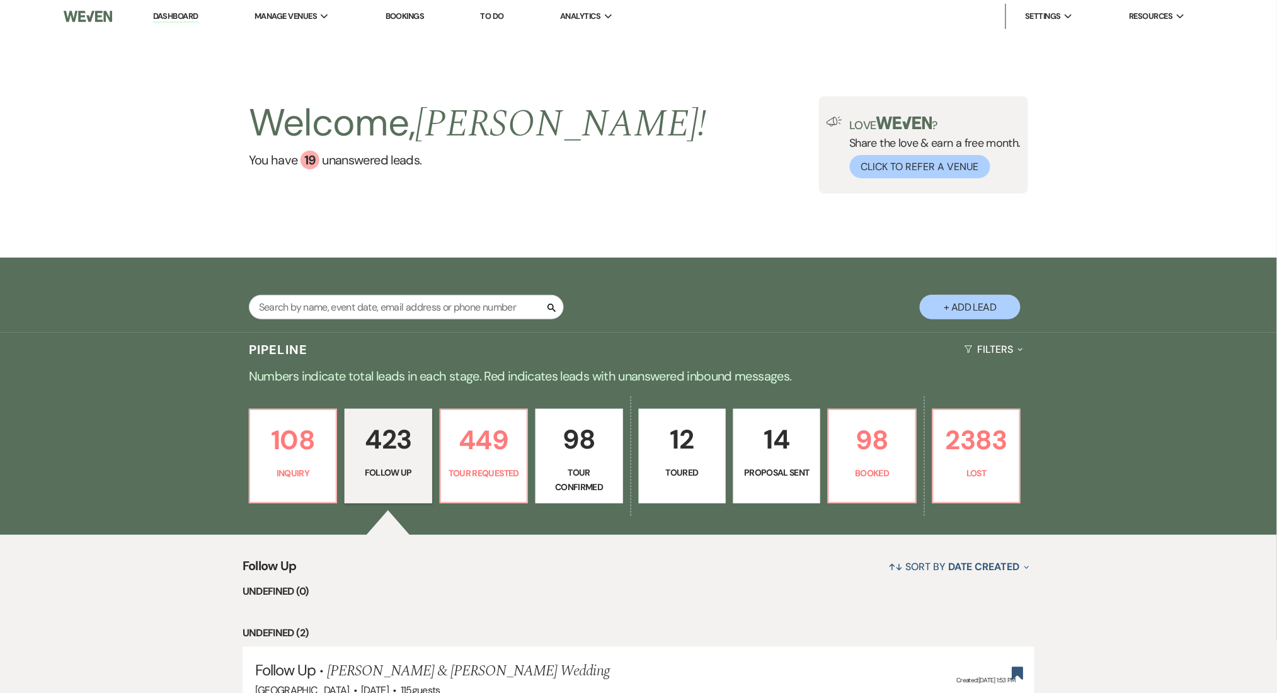
select select "9"
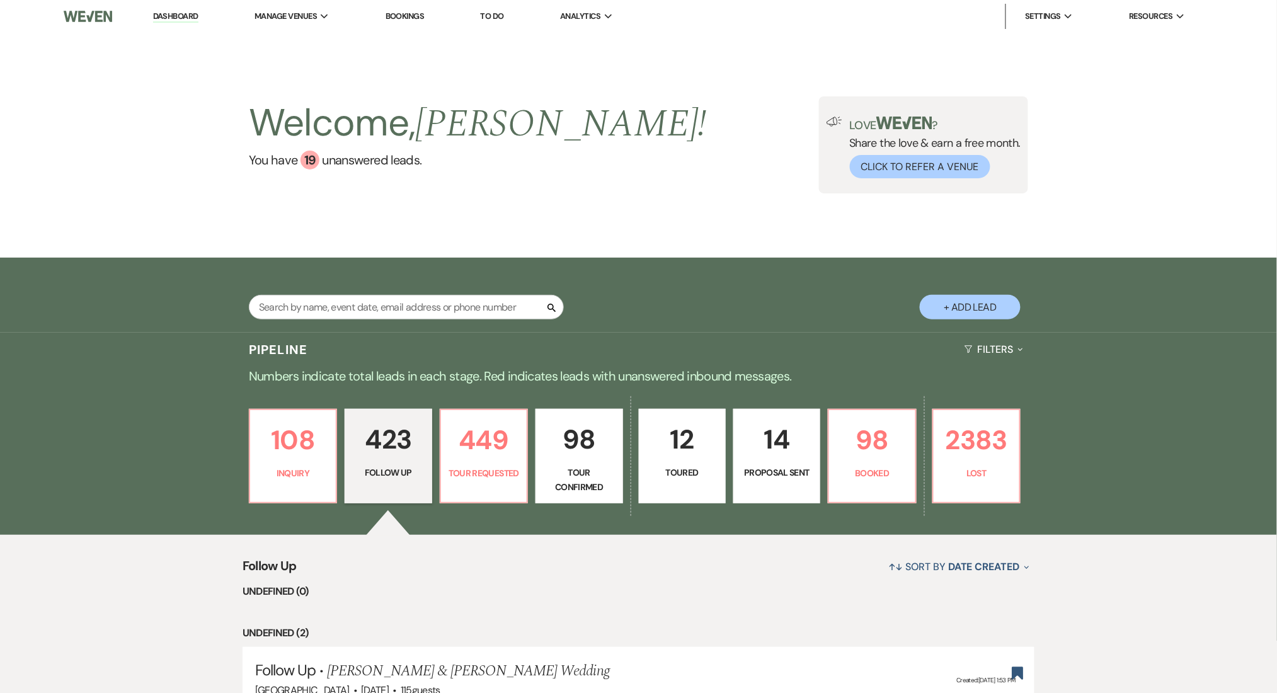
select select "9"
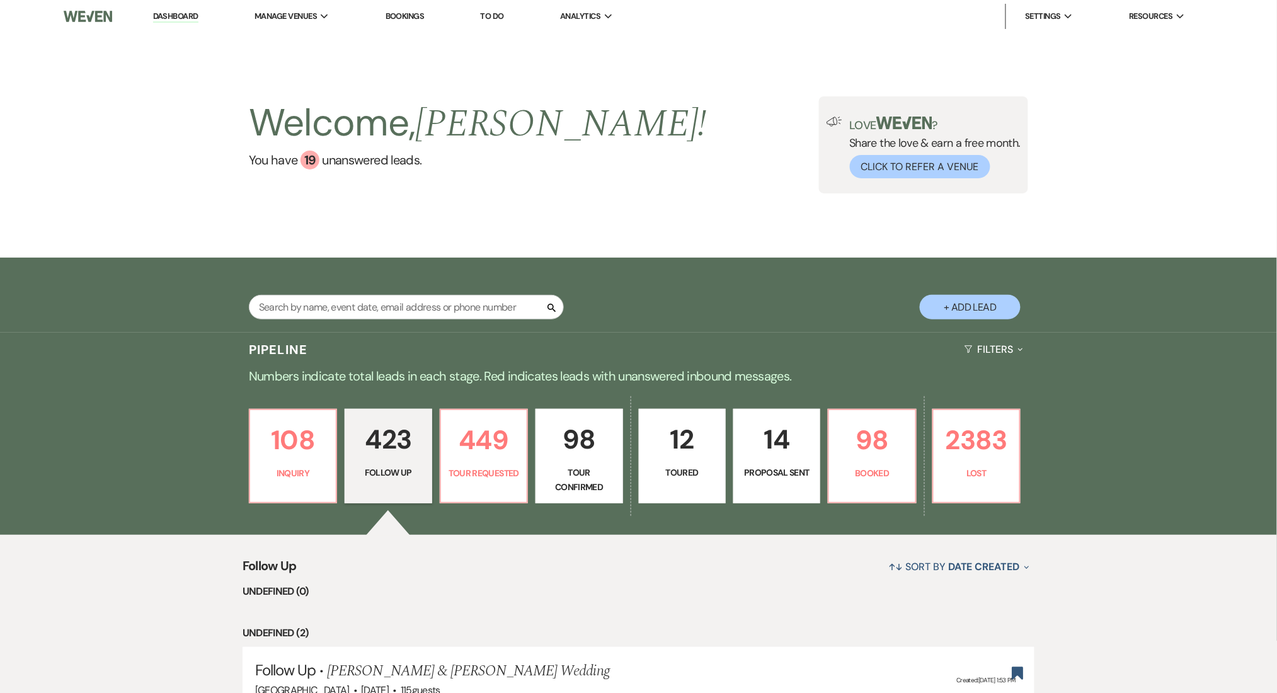
select select "9"
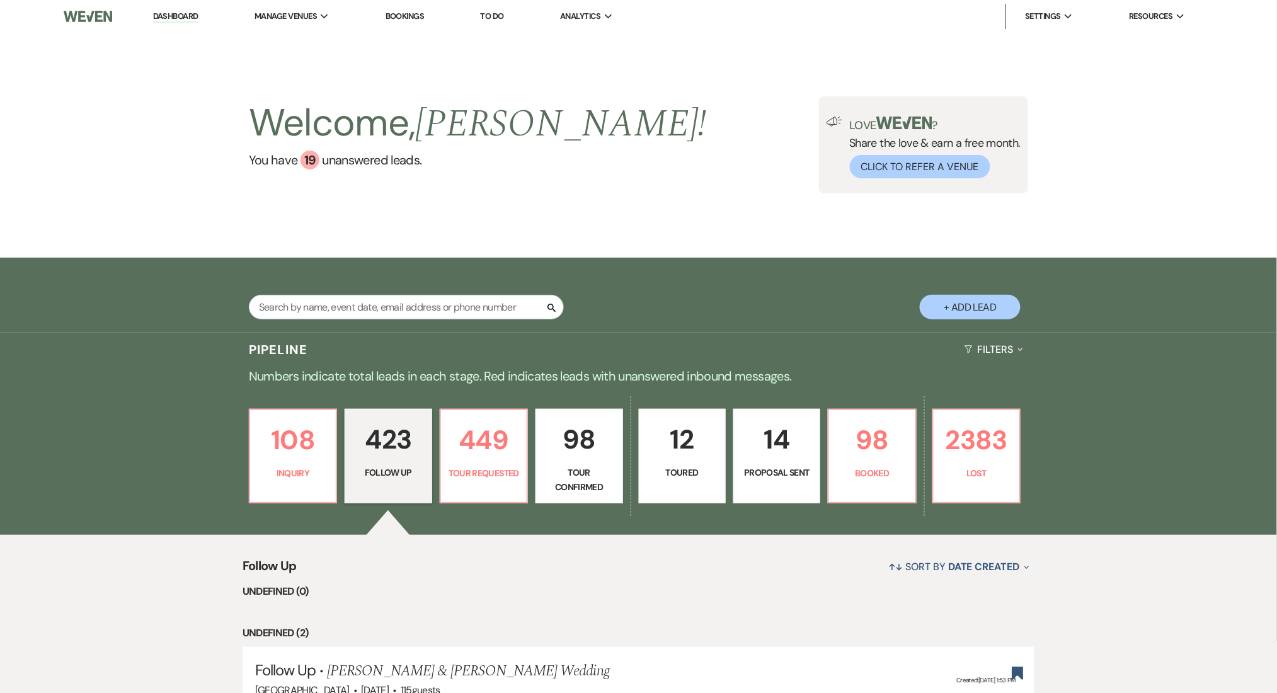
select select "9"
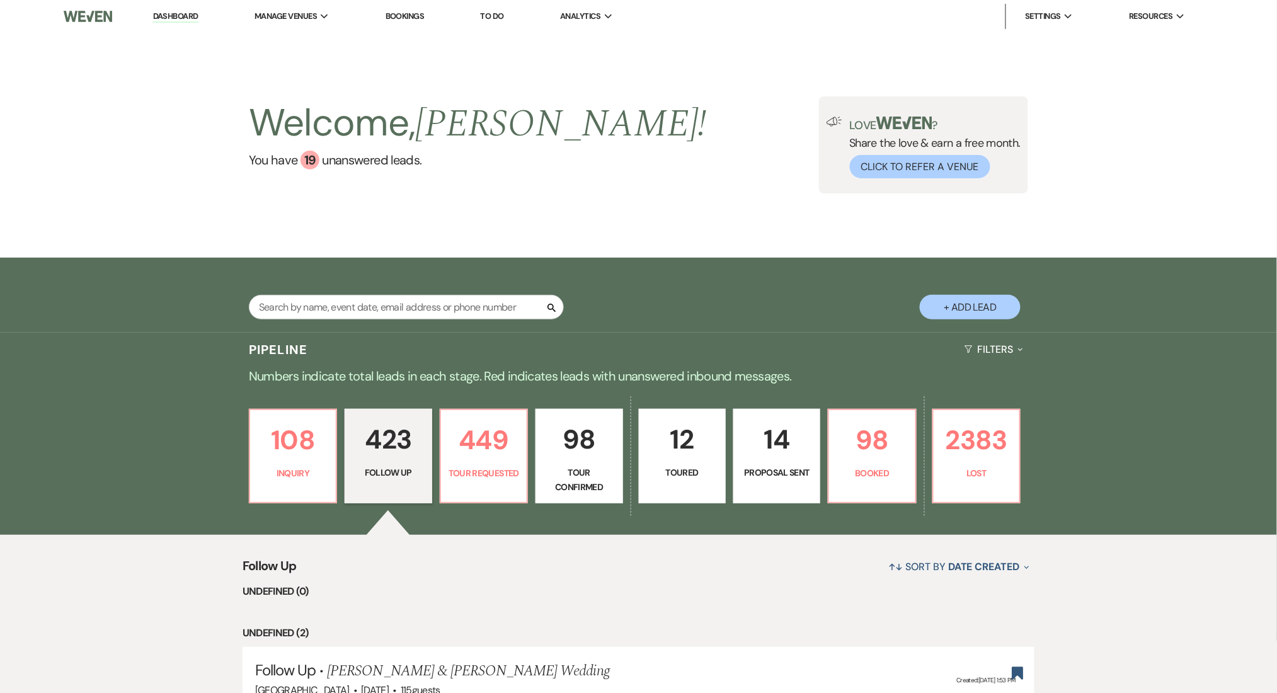
select select "9"
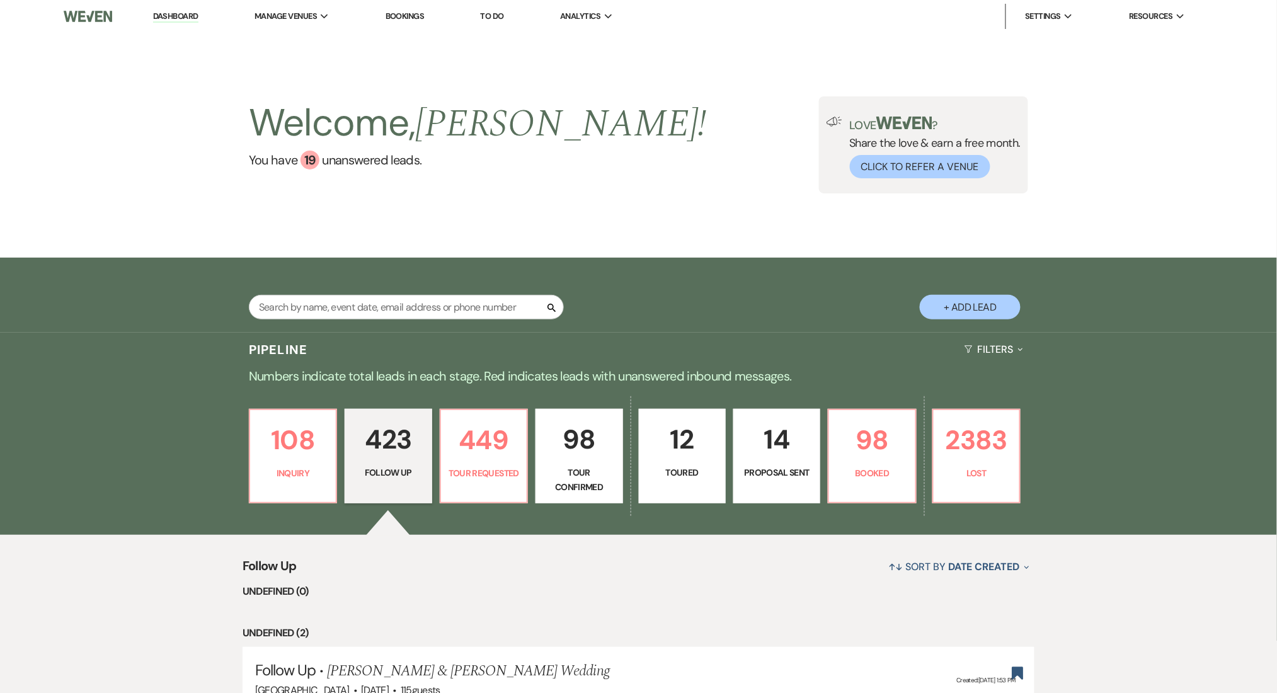
select select "9"
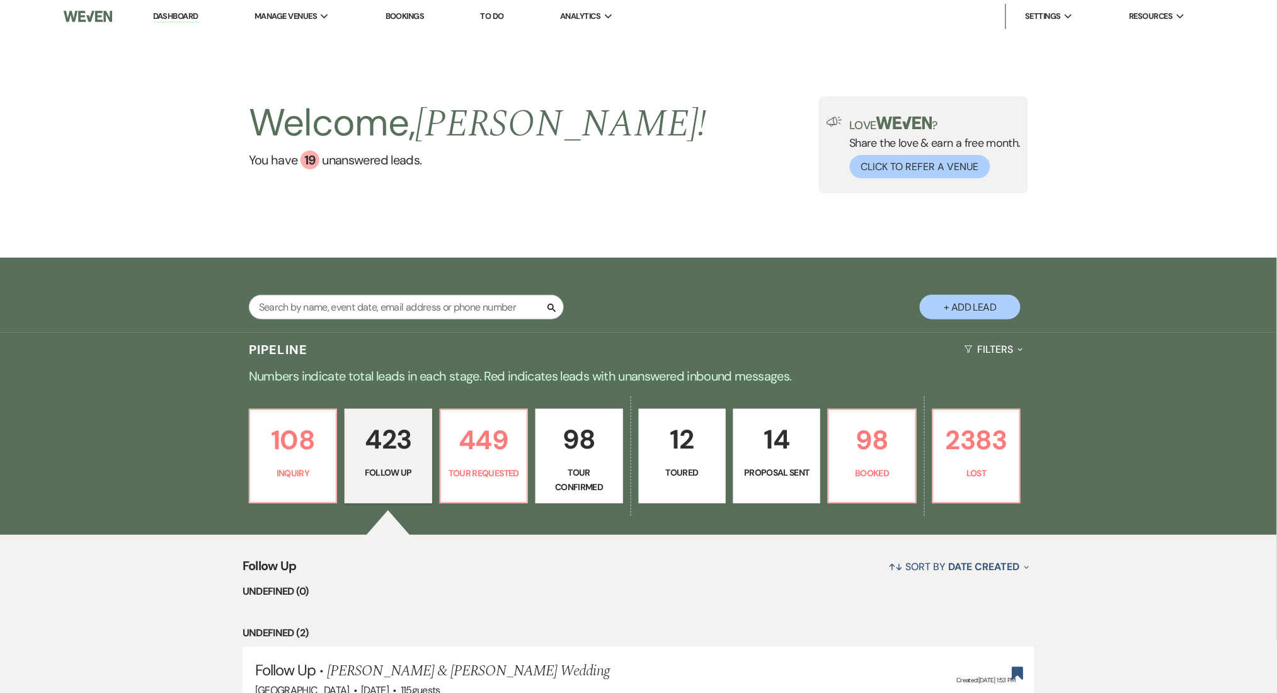
select select "9"
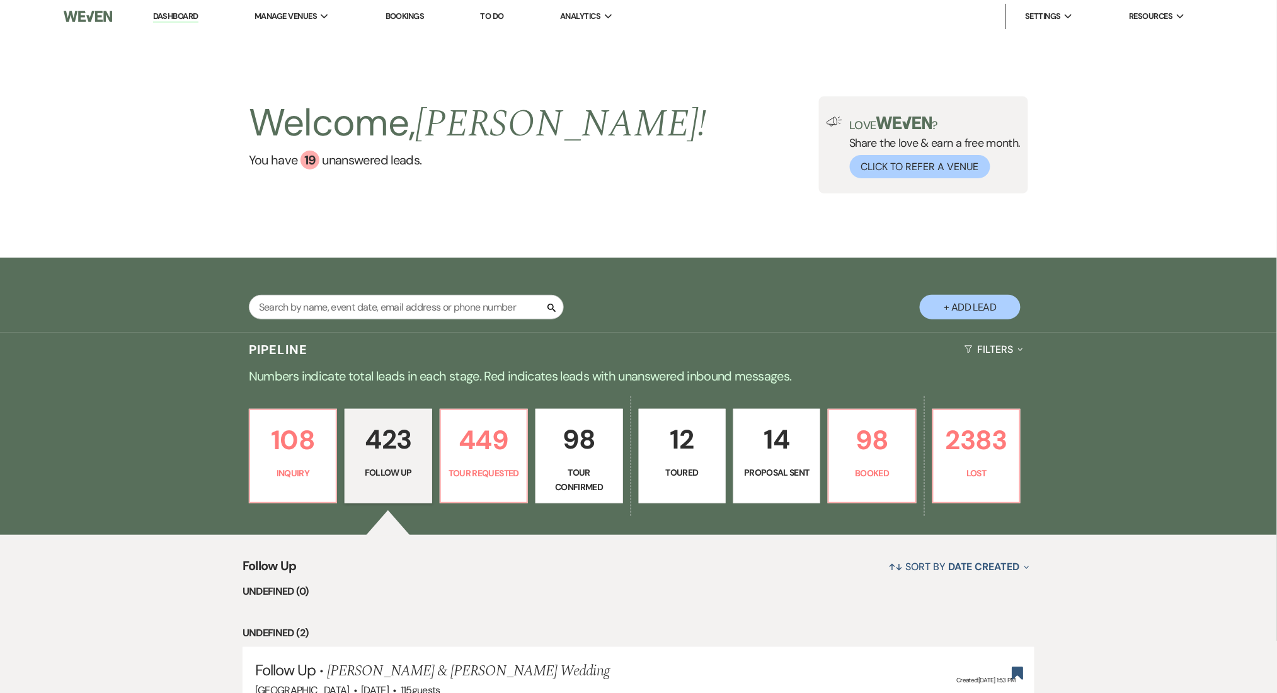
select select "9"
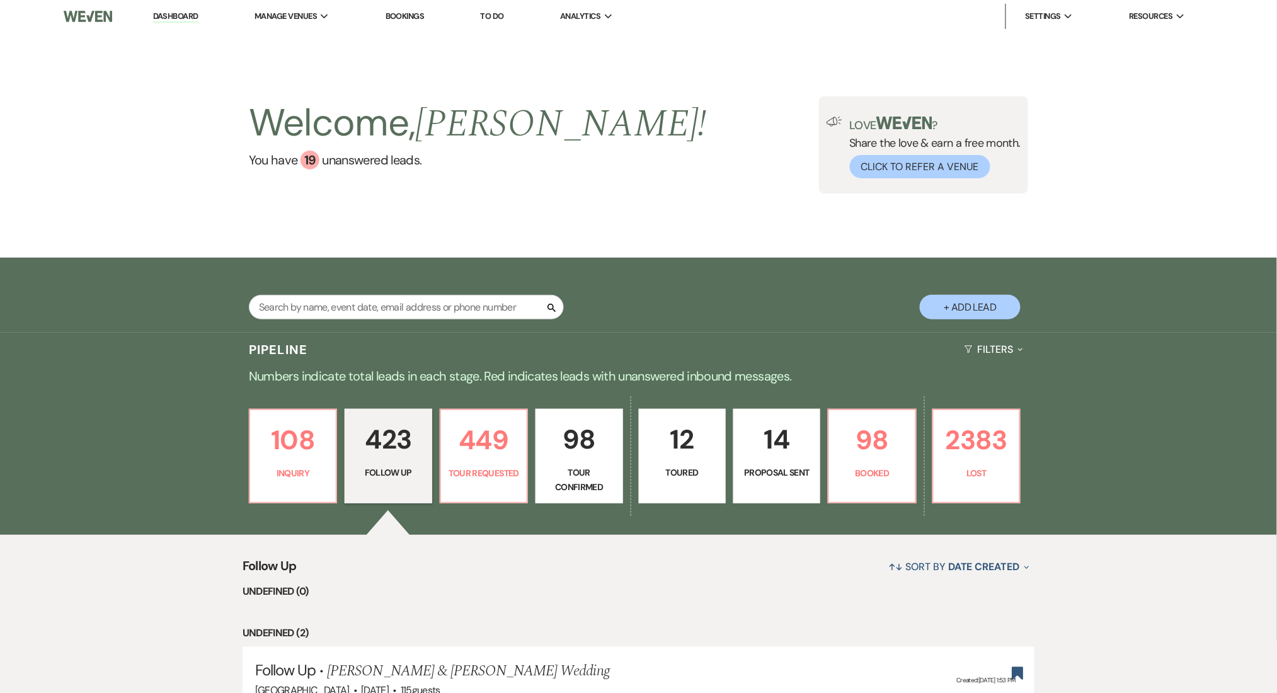
select select "9"
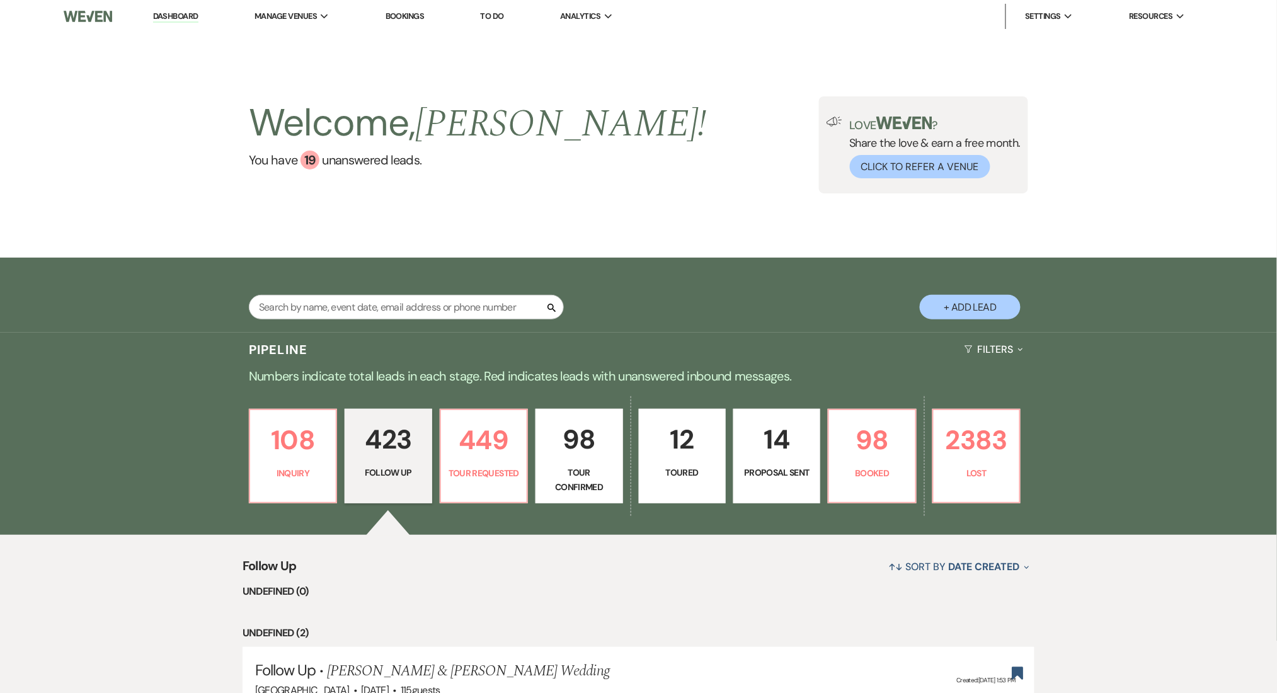
select select "9"
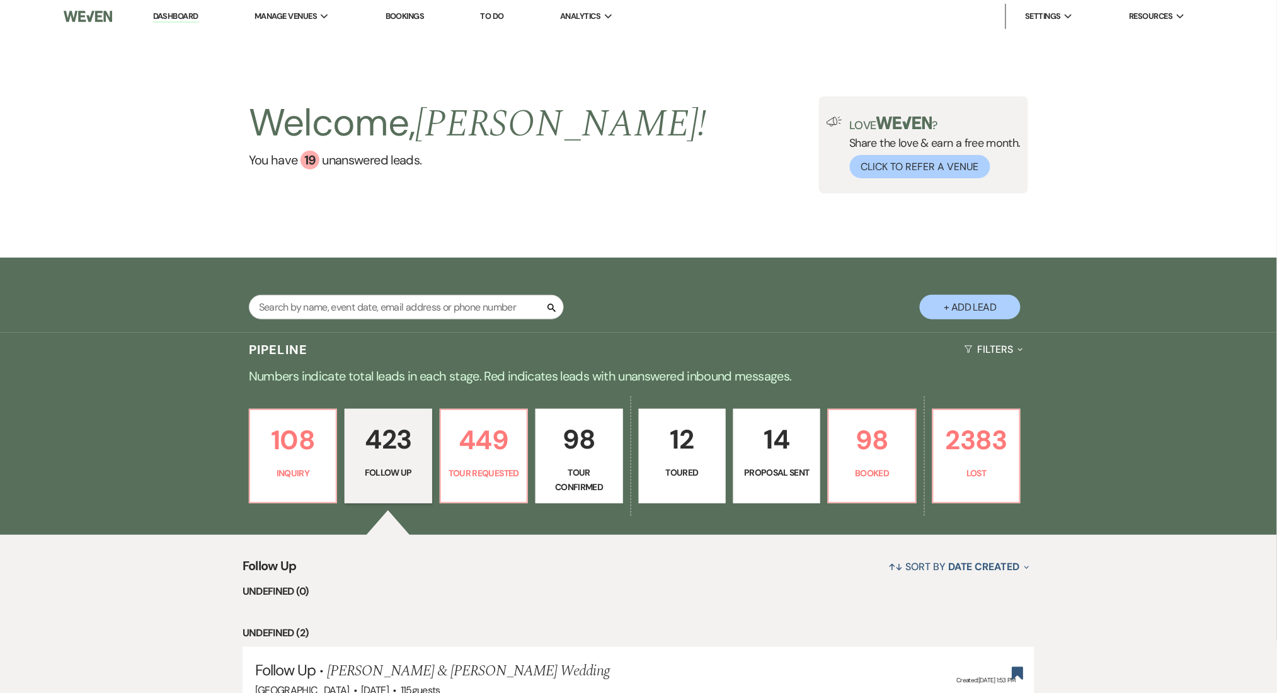
select select "9"
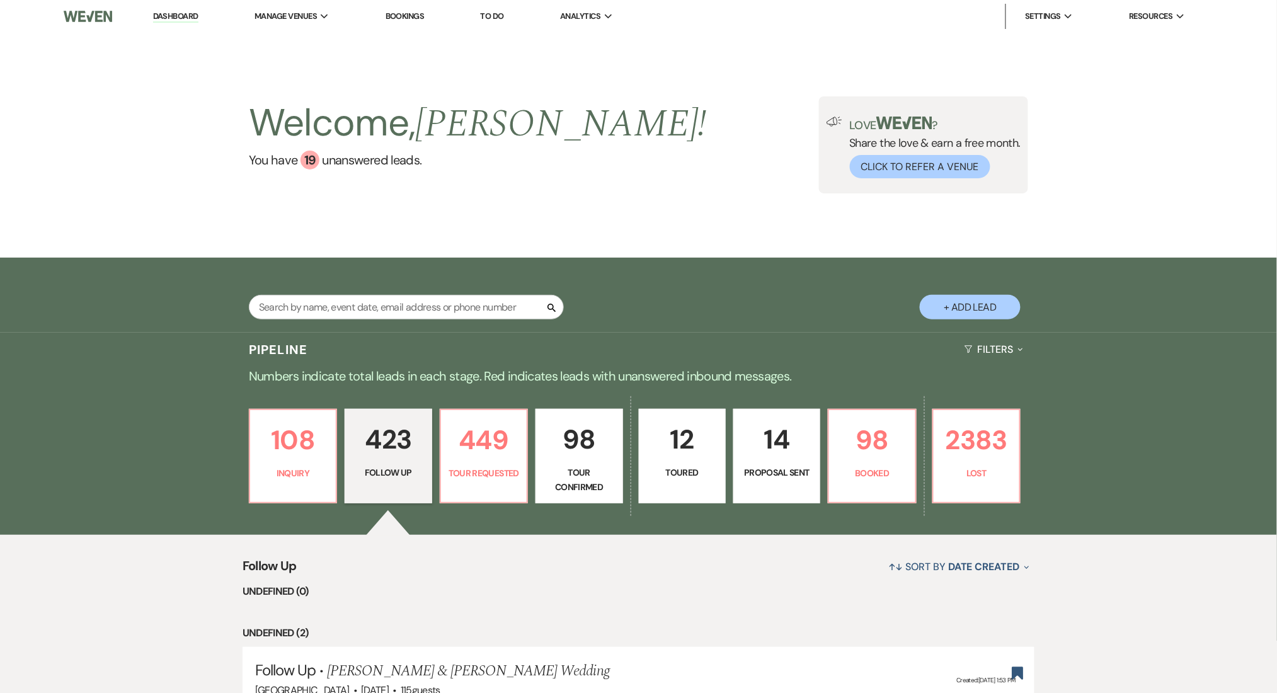
select select "9"
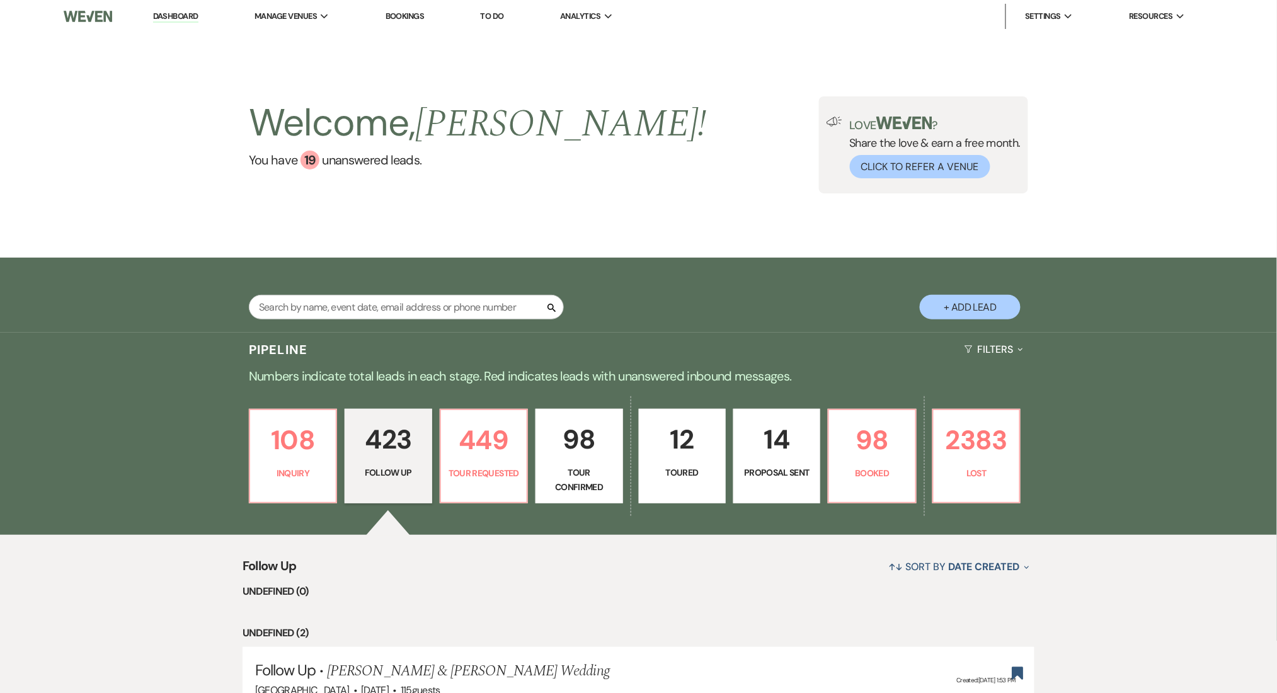
select select "9"
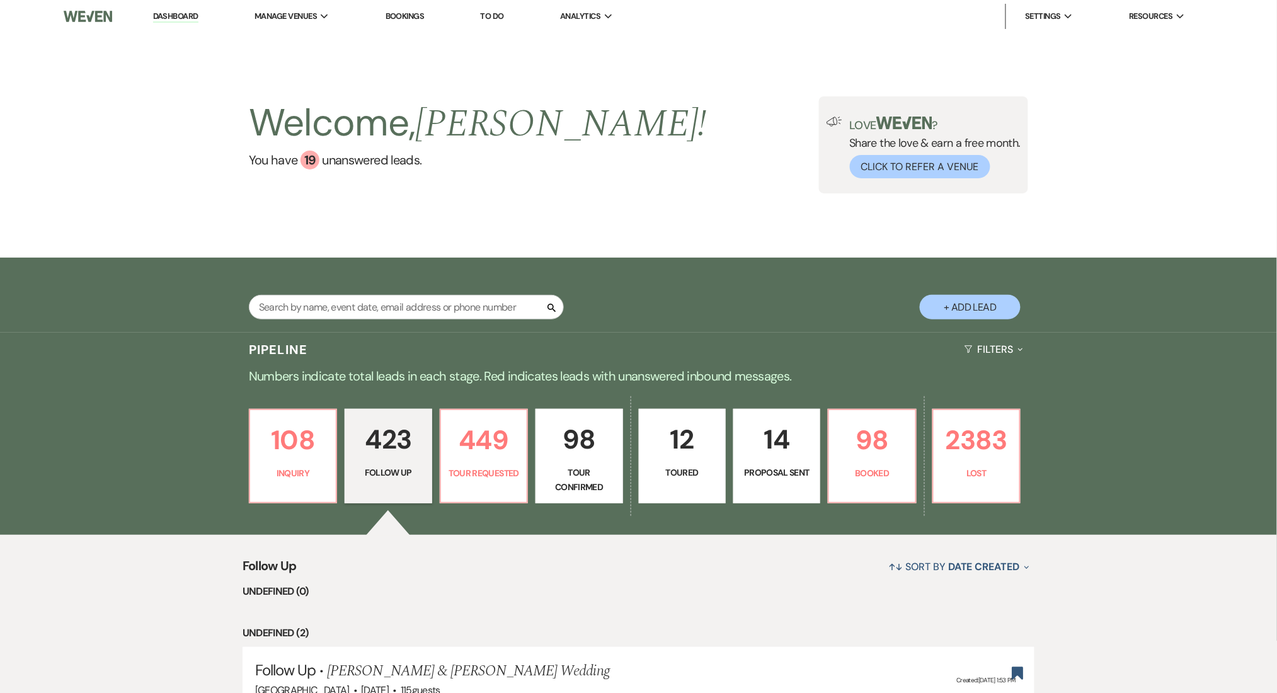
select select "9"
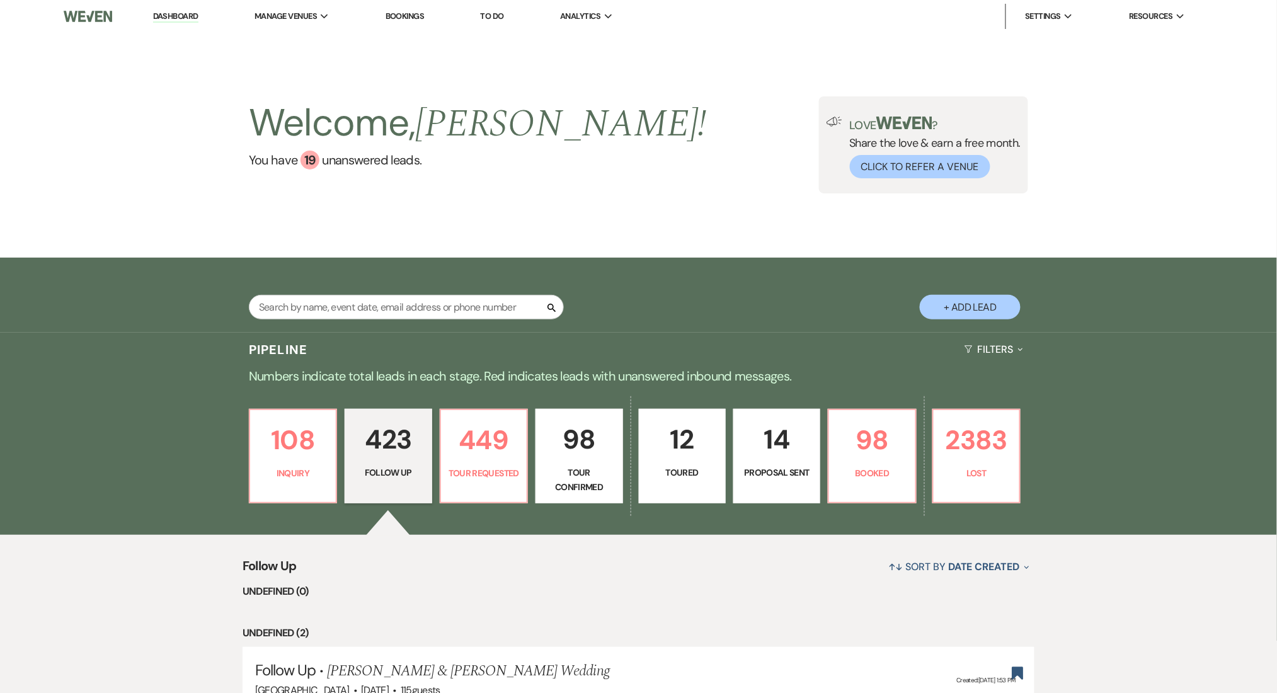
select select "9"
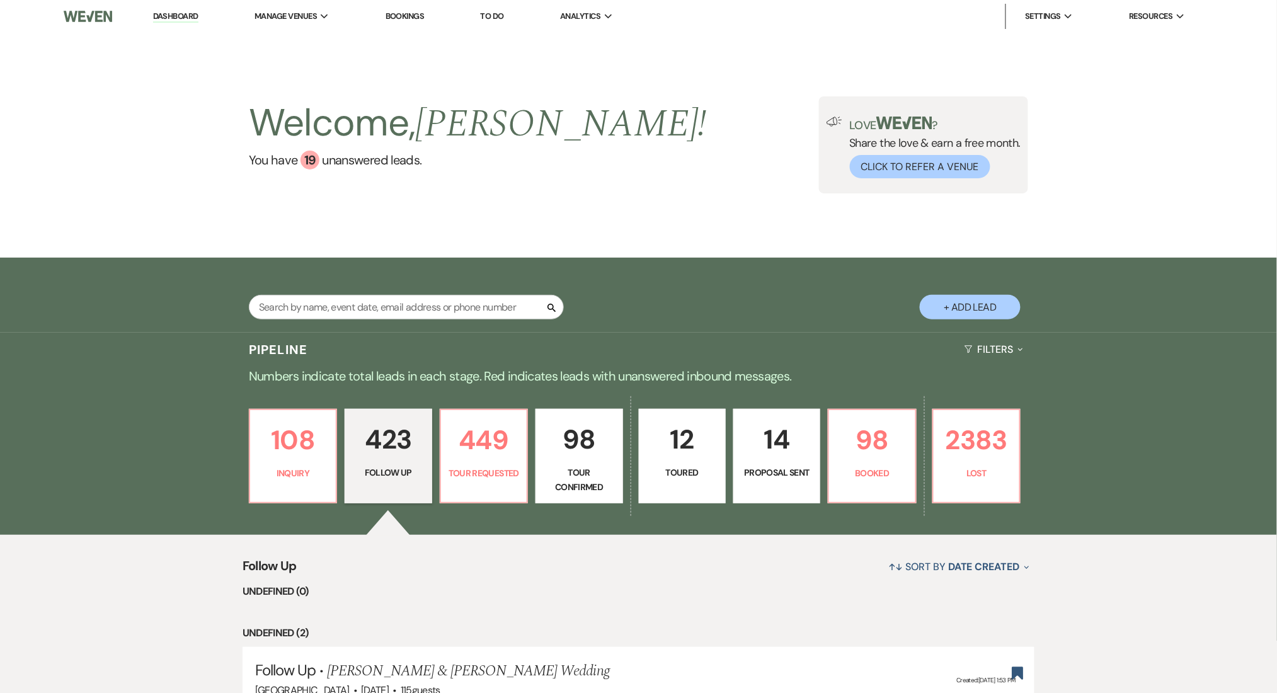
select select "9"
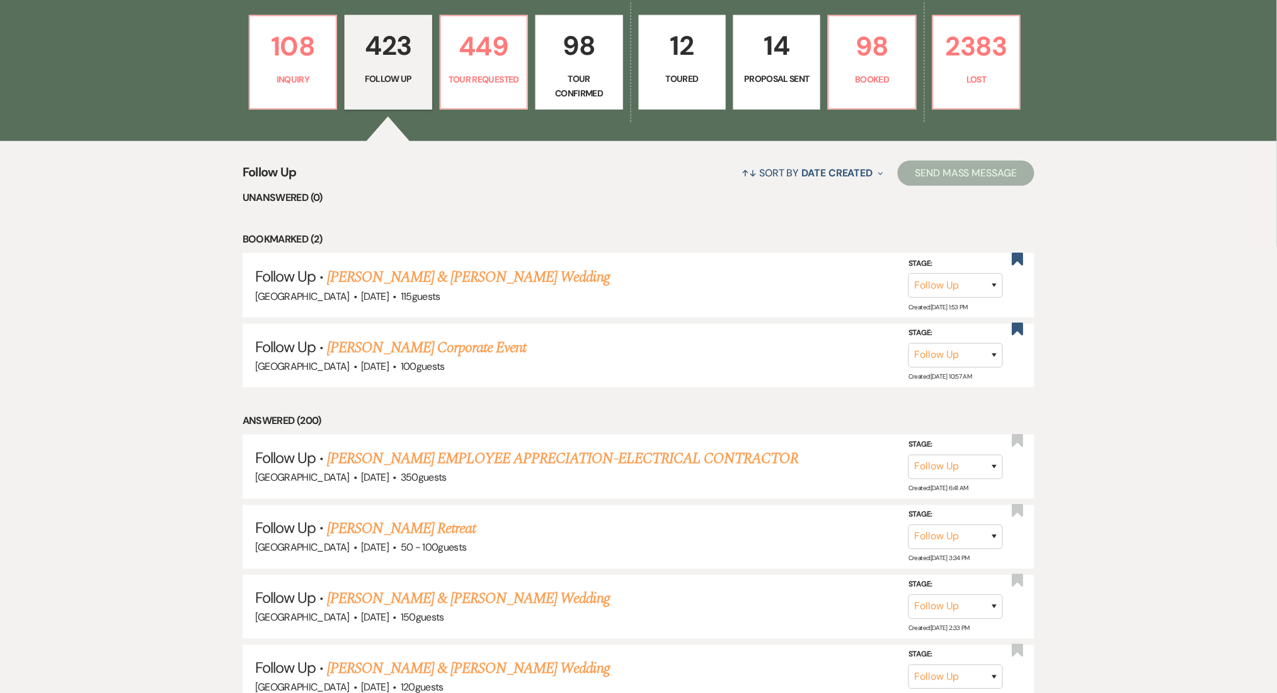
scroll to position [336, 0]
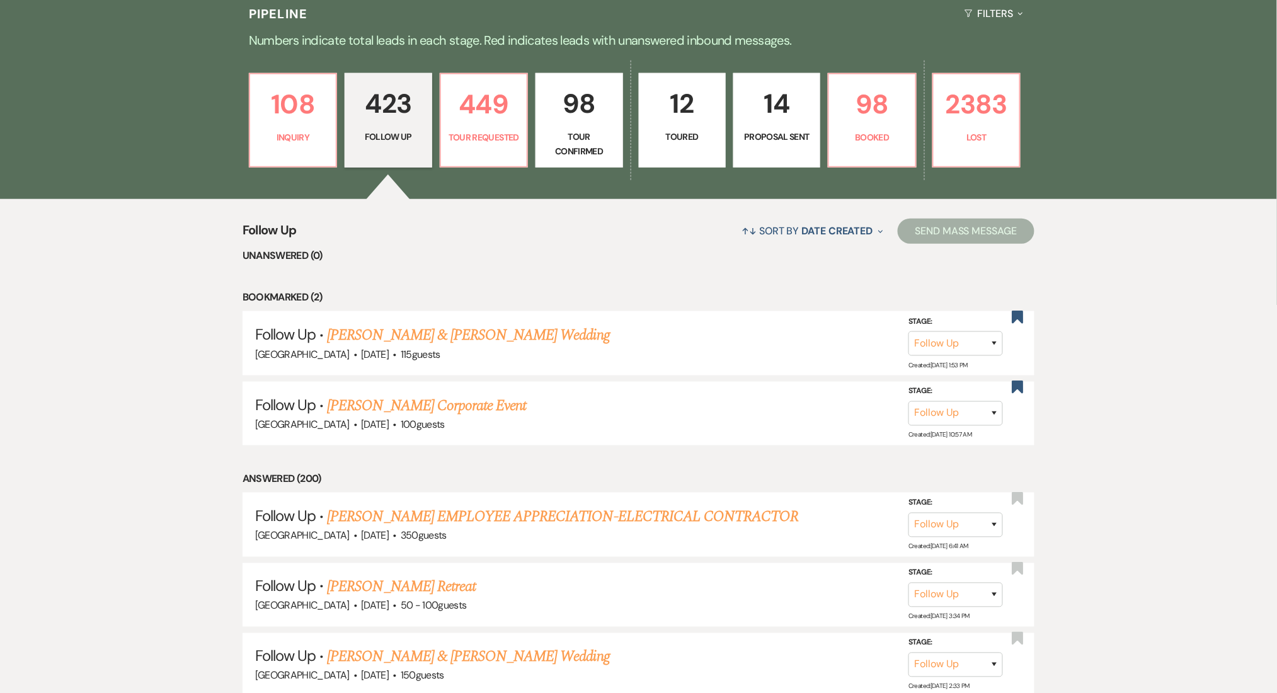
drag, startPoint x: 396, startPoint y: 330, endPoint x: 209, endPoint y: 444, distance: 219.1
click at [396, 330] on link "Elijah Linder & Destiny Lundy's Wedding" at bounding box center [468, 335] width 282 height 23
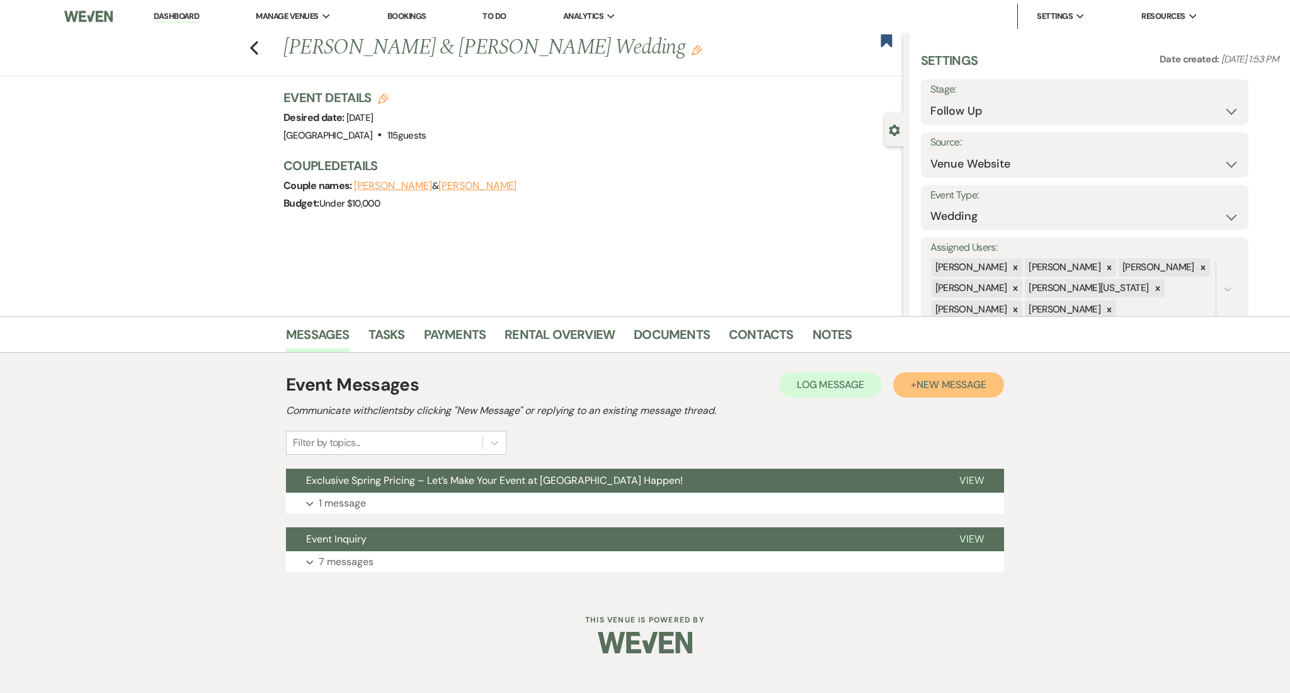
click at [929, 384] on span "New Message" at bounding box center [952, 384] width 70 height 13
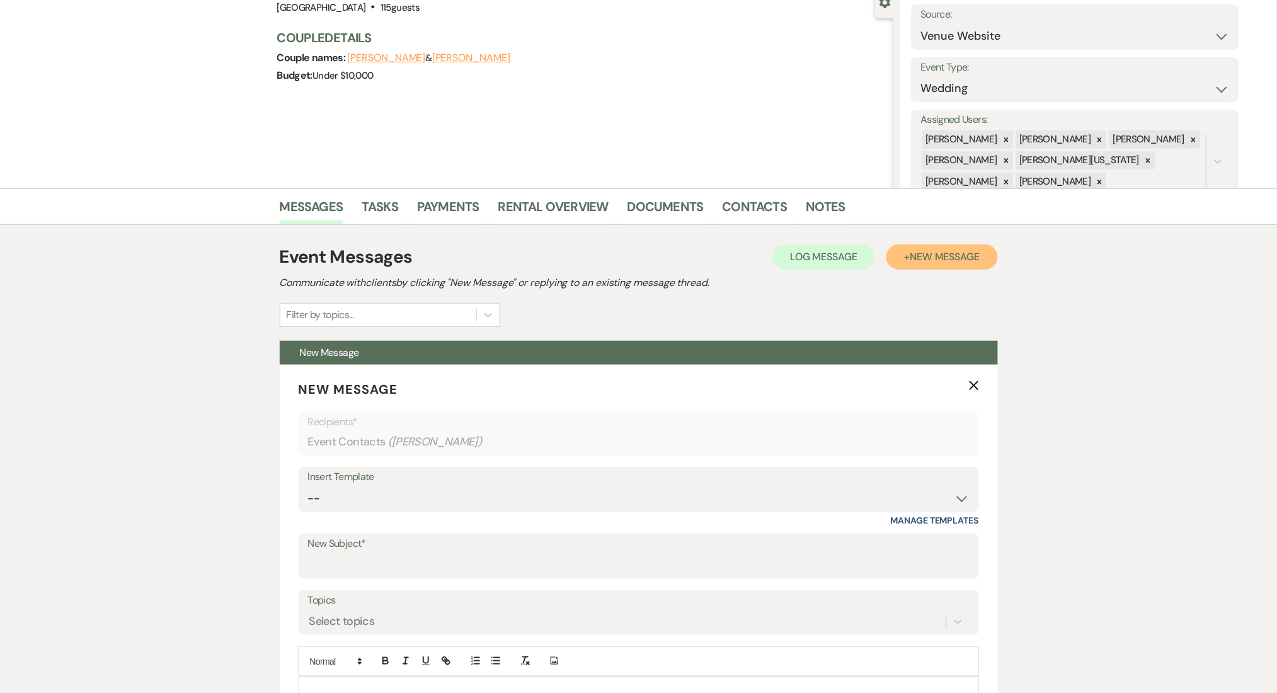
scroll to position [252, 0]
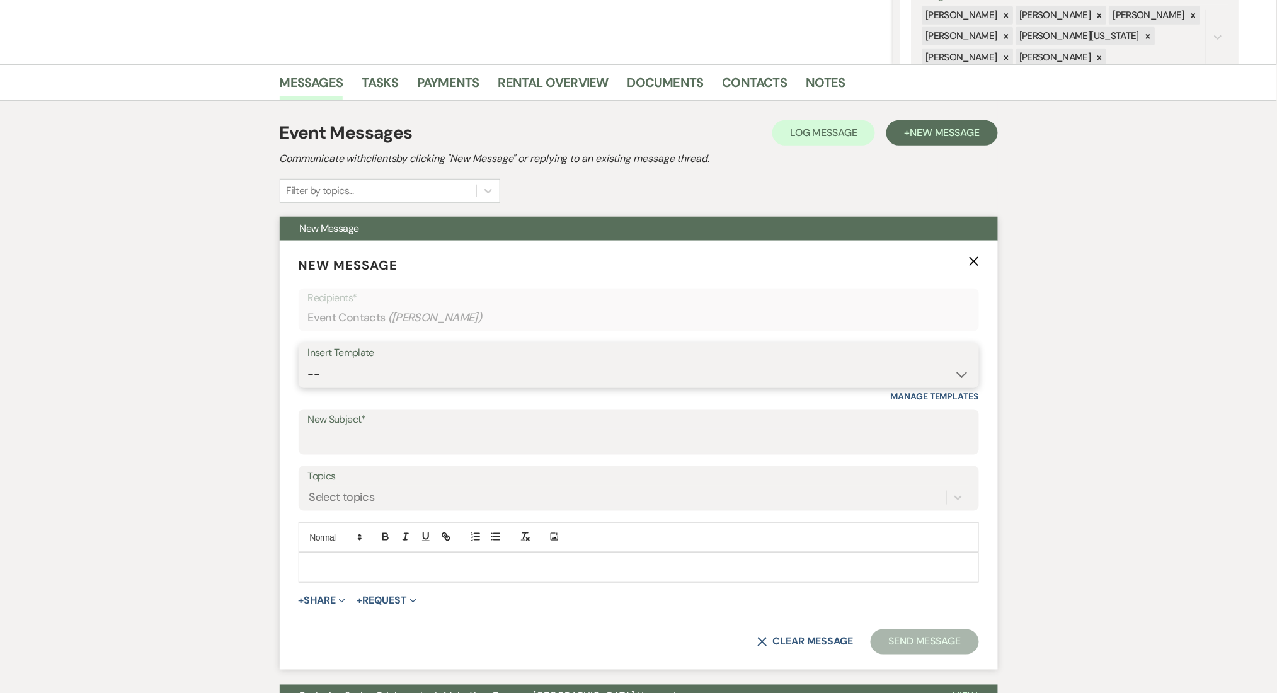
click at [349, 369] on select "-- Inquiry Follow Up Email #2 Contract Sending Template Payment Template Rental…" at bounding box center [639, 374] width 662 height 25
click at [308, 362] on select "-- Inquiry Follow Up Email #2 Contract Sending Template Payment Template Rental…" at bounding box center [639, 374] width 662 height 25
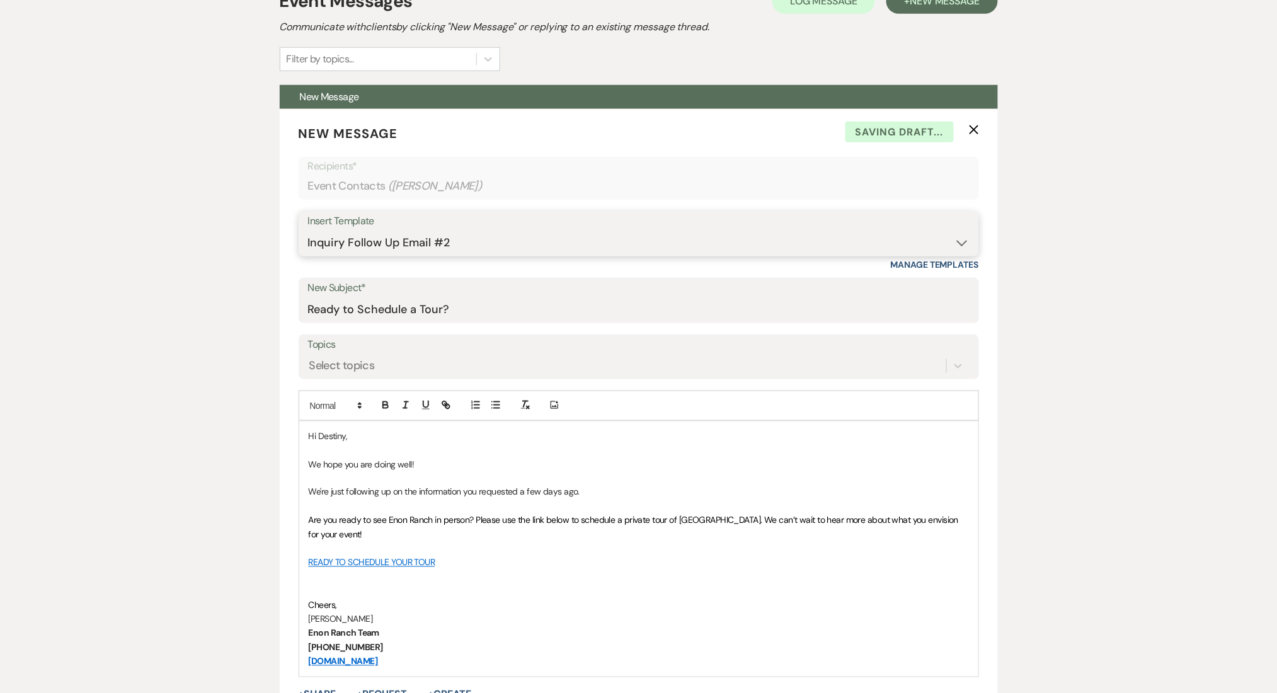
scroll to position [168, 0]
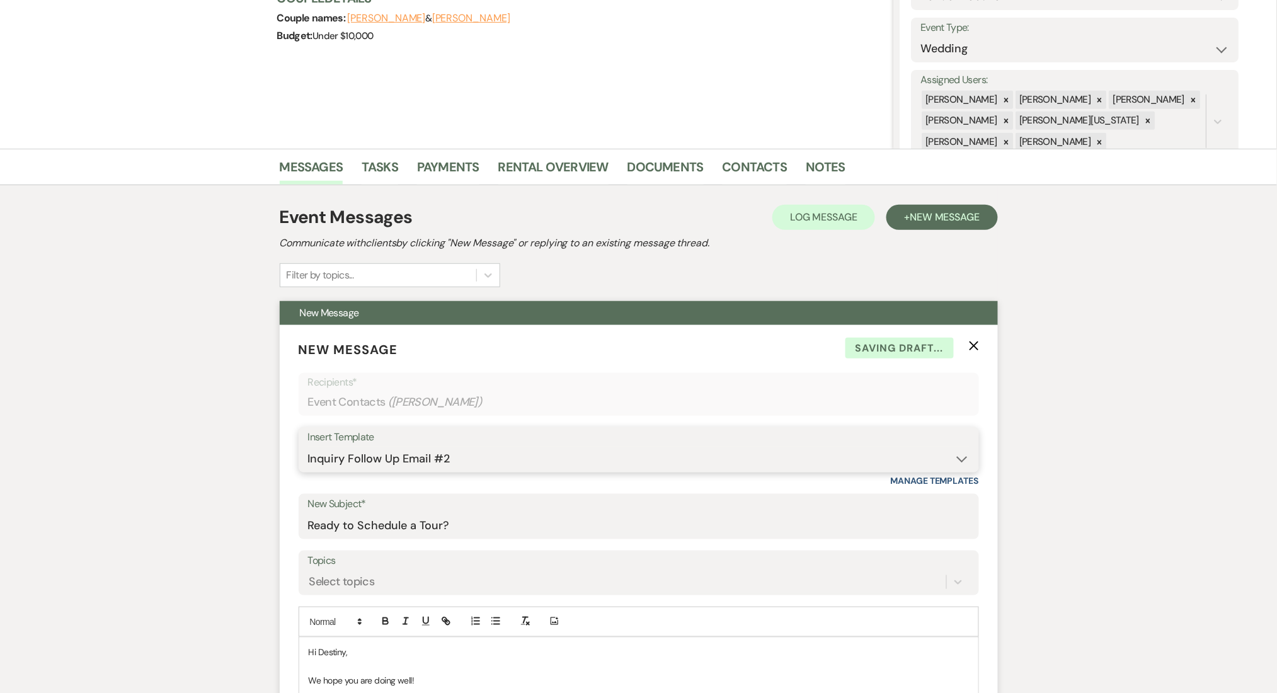
click at [349, 456] on select "-- Inquiry Follow Up Email #2 Contract Sending Template Payment Template Rental…" at bounding box center [639, 459] width 662 height 25
click at [308, 447] on select "-- Inquiry Follow Up Email #2 Contract Sending Template Payment Template Rental…" at bounding box center [639, 459] width 662 height 25
click at [58, 447] on div "Messages Tasks Payments Rental Overview Documents Contacts Notes Event Messages…" at bounding box center [638, 633] width 1277 height 969
click at [978, 342] on icon "X" at bounding box center [974, 346] width 10 height 10
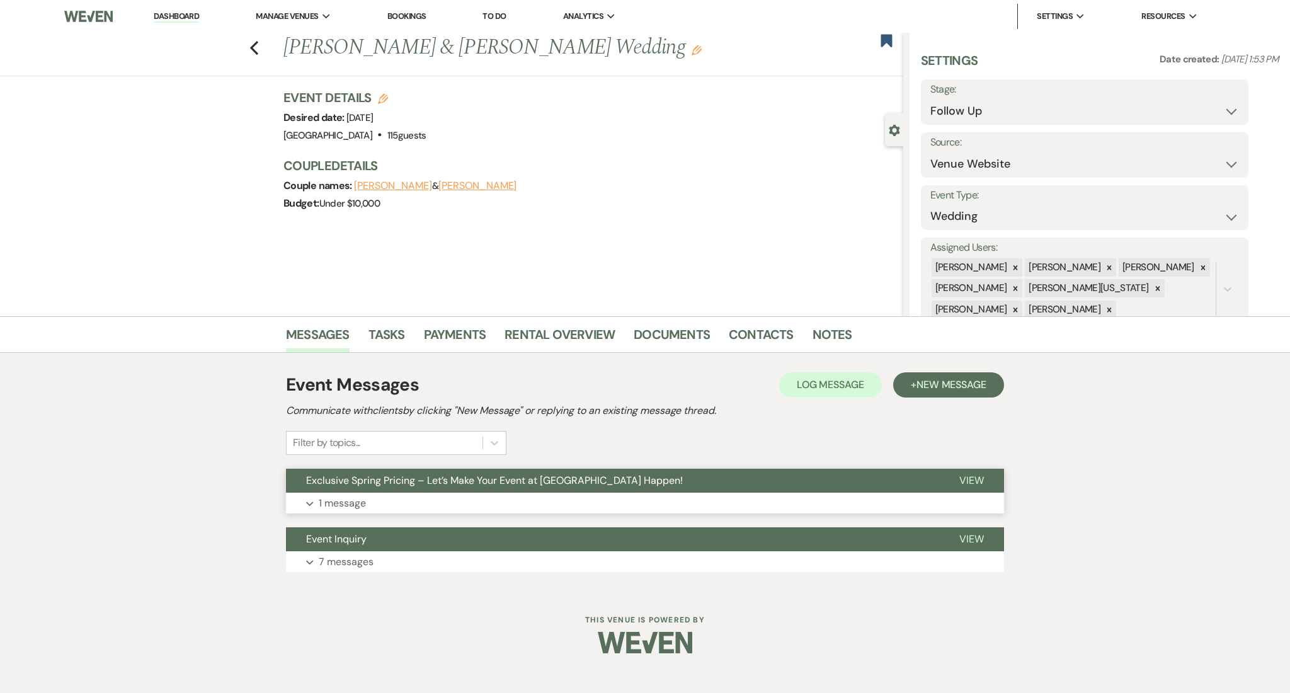
click at [327, 495] on p "1 message" at bounding box center [342, 503] width 47 height 16
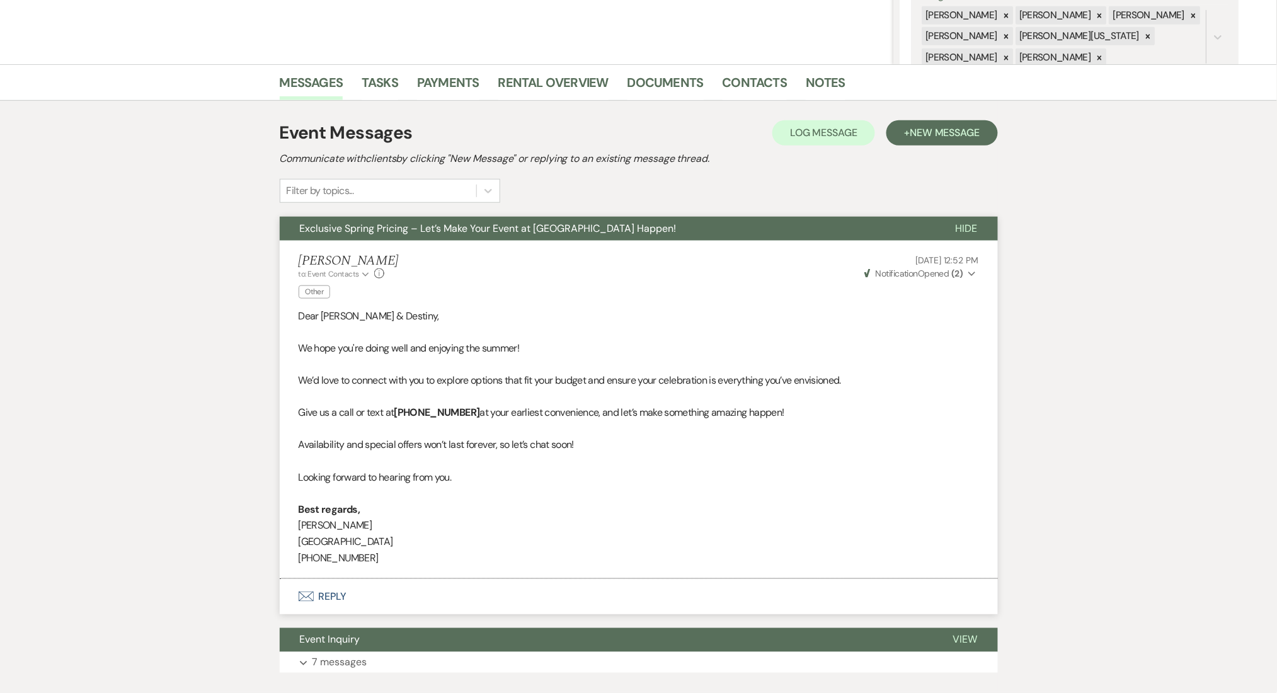
scroll to position [331, 0]
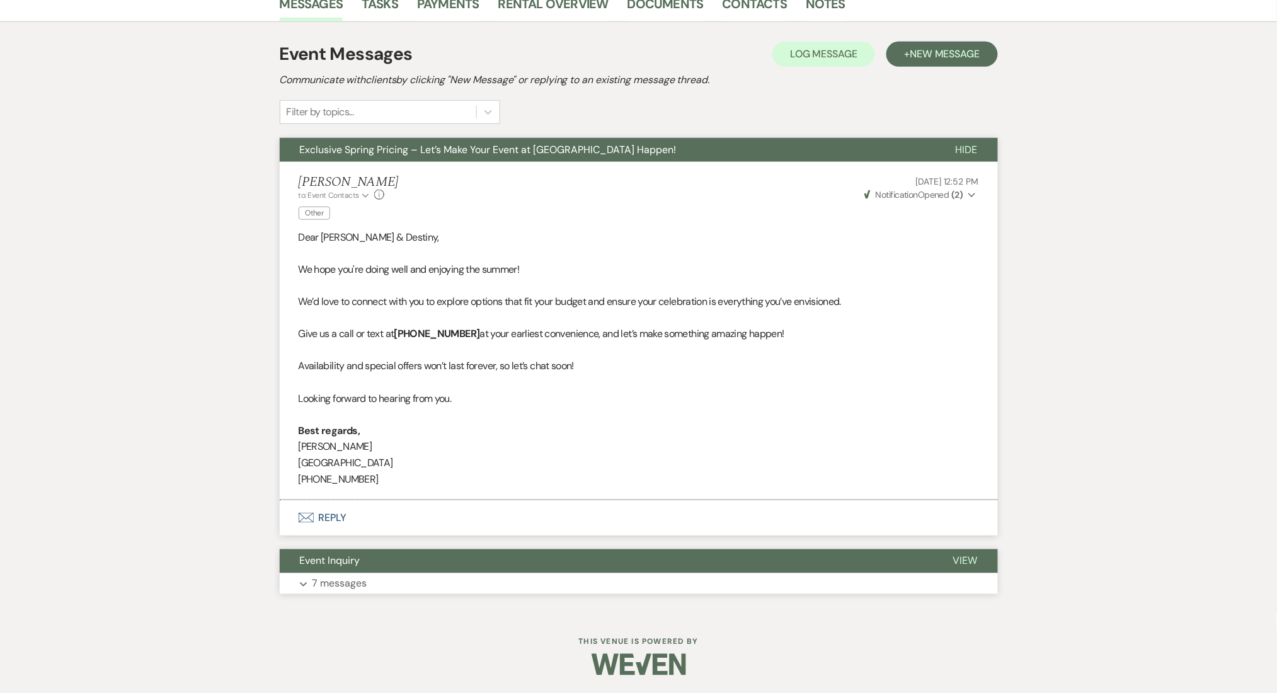
click at [348, 576] on p "7 messages" at bounding box center [339, 584] width 55 height 16
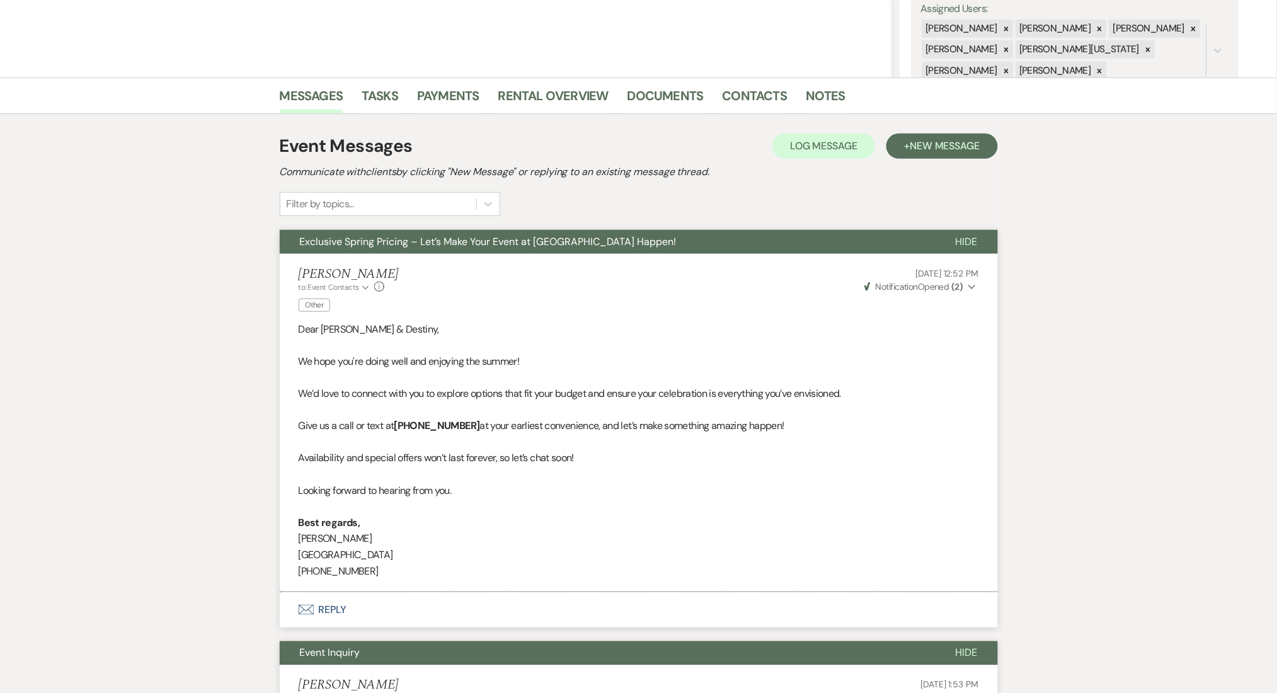
scroll to position [142, 0]
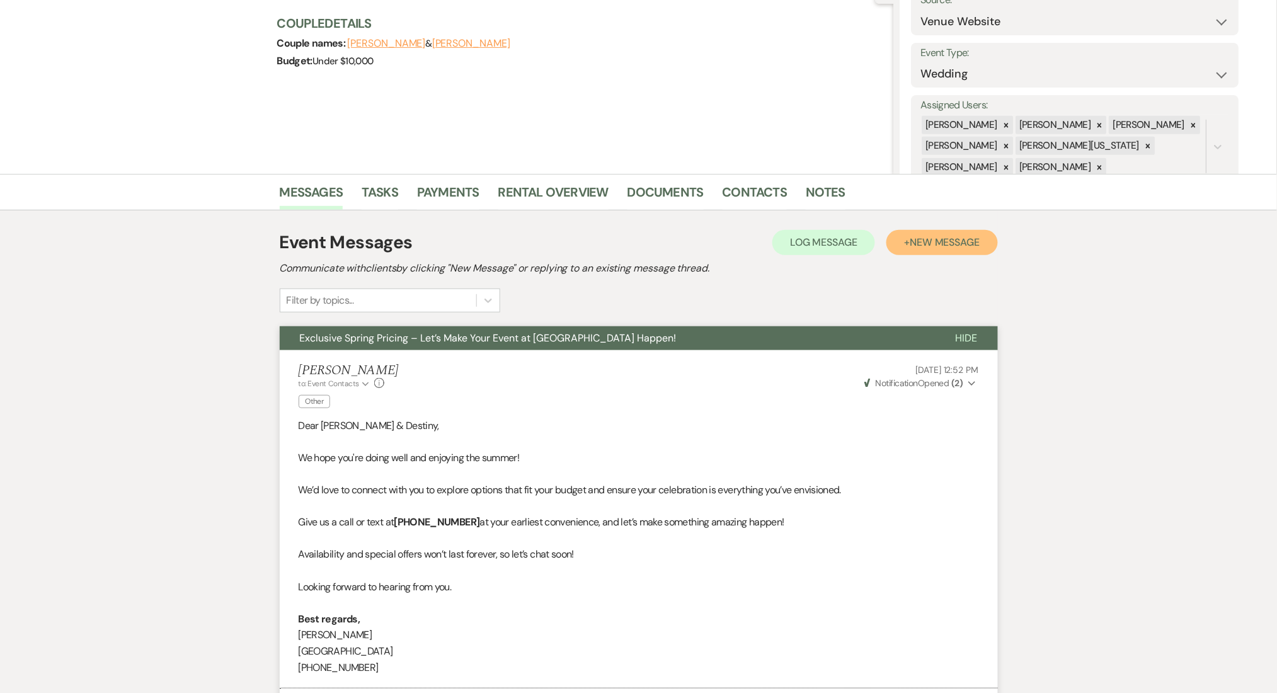
click at [943, 238] on span "New Message" at bounding box center [945, 242] width 70 height 13
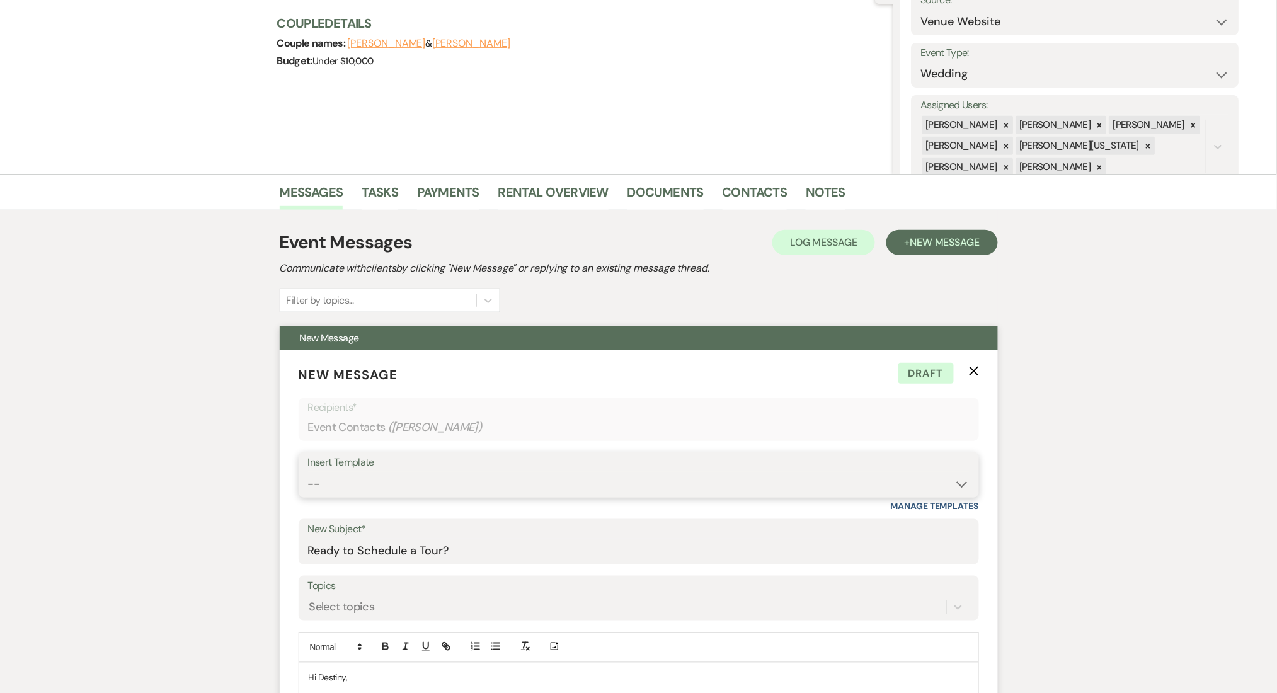
click at [401, 477] on select "-- Inquiry Follow Up Email #2 Contract Sending Template Payment Template Rental…" at bounding box center [639, 484] width 662 height 25
click at [308, 472] on select "-- Inquiry Follow Up Email #2 Contract Sending Template Payment Template Rental…" at bounding box center [639, 484] width 662 height 25
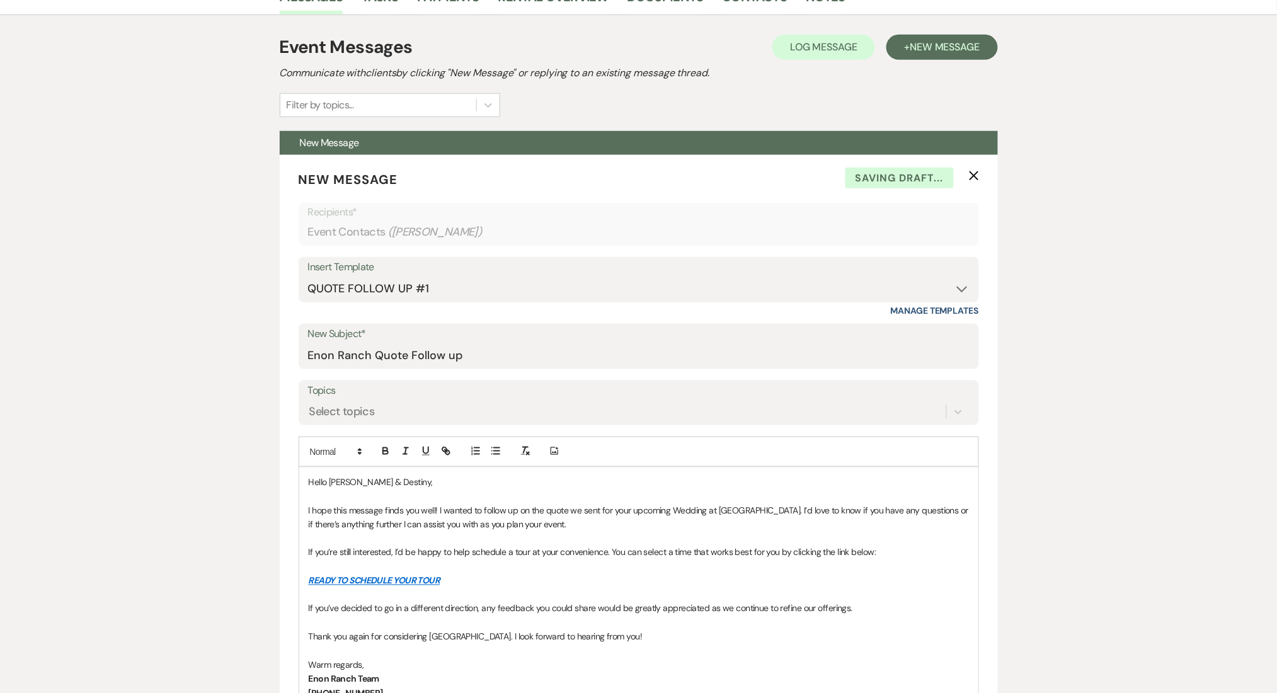
scroll to position [562, 0]
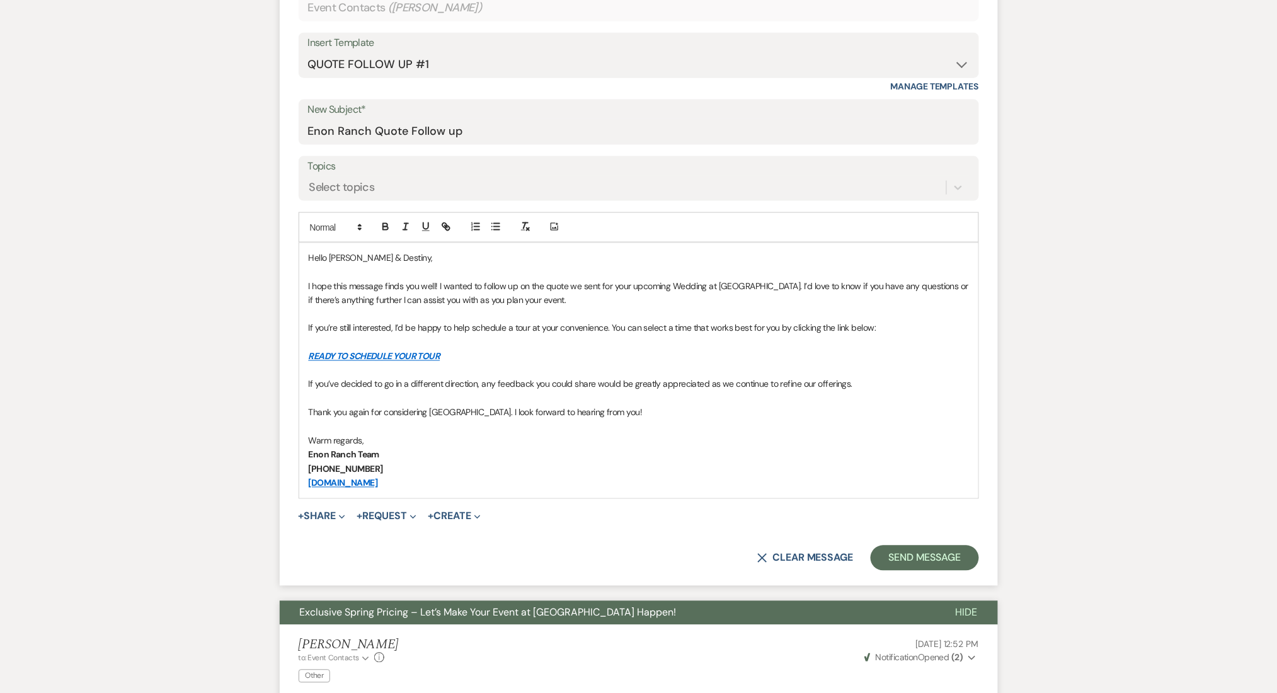
click at [370, 448] on p "Enon Ranch Team" at bounding box center [639, 455] width 660 height 14
click at [382, 432] on p at bounding box center [639, 427] width 660 height 14
click at [374, 441] on p "Warm regards," at bounding box center [639, 441] width 660 height 14
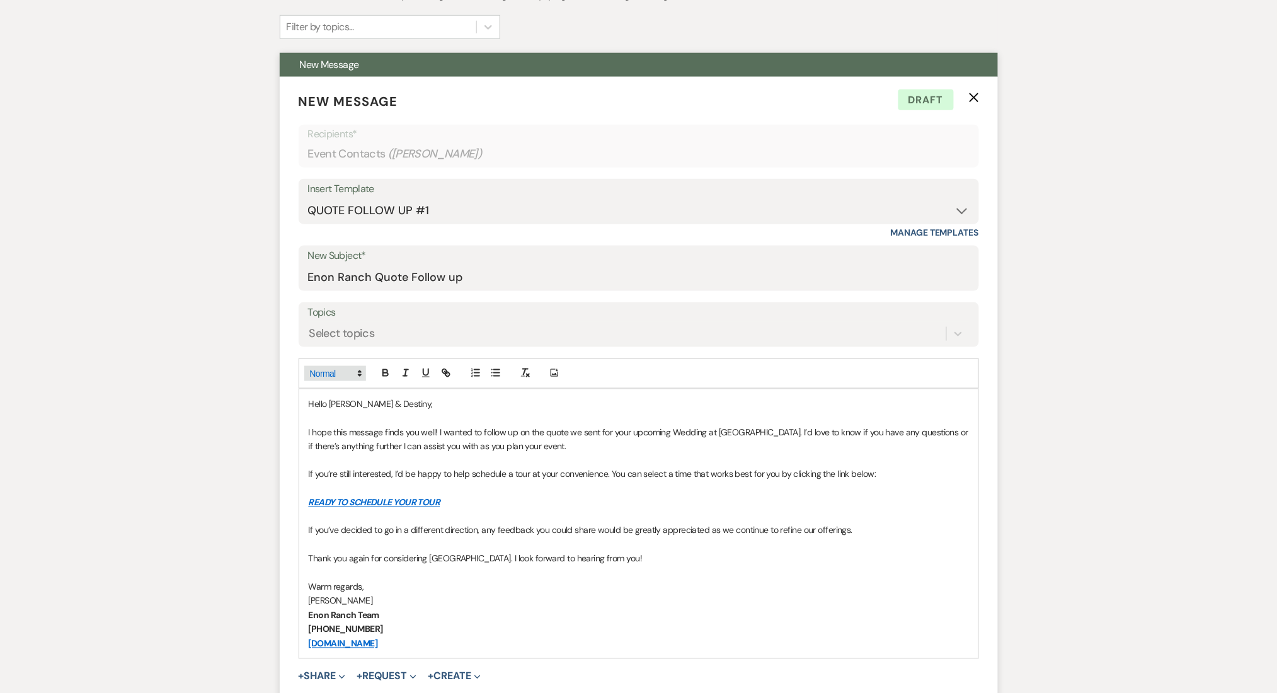
scroll to position [431, 0]
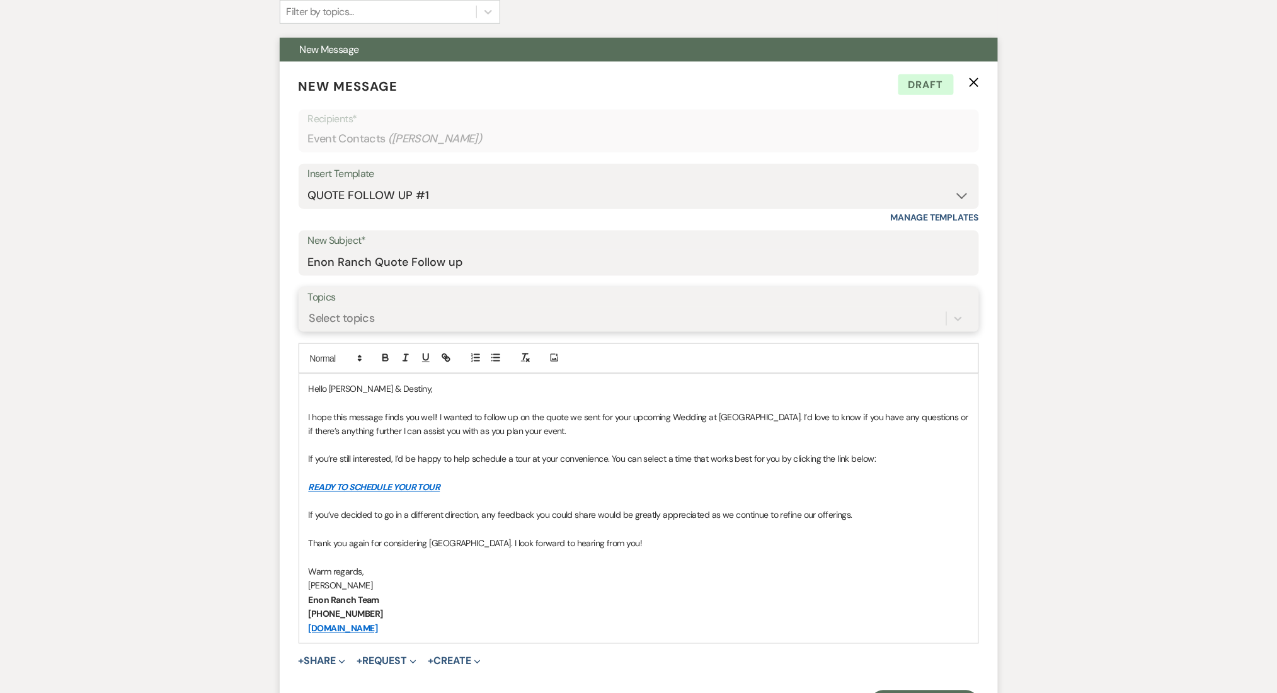
click at [345, 316] on div "Select topics" at bounding box center [342, 318] width 66 height 17
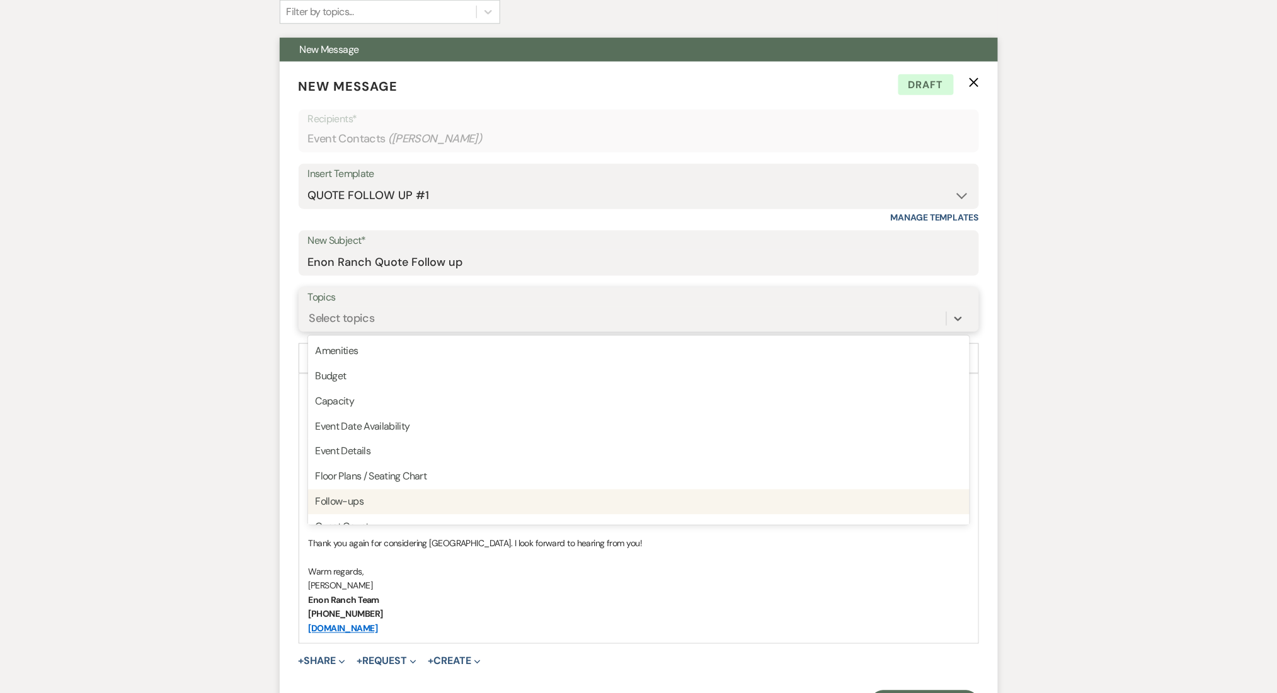
click at [345, 494] on div "Follow-ups" at bounding box center [639, 502] width 662 height 25
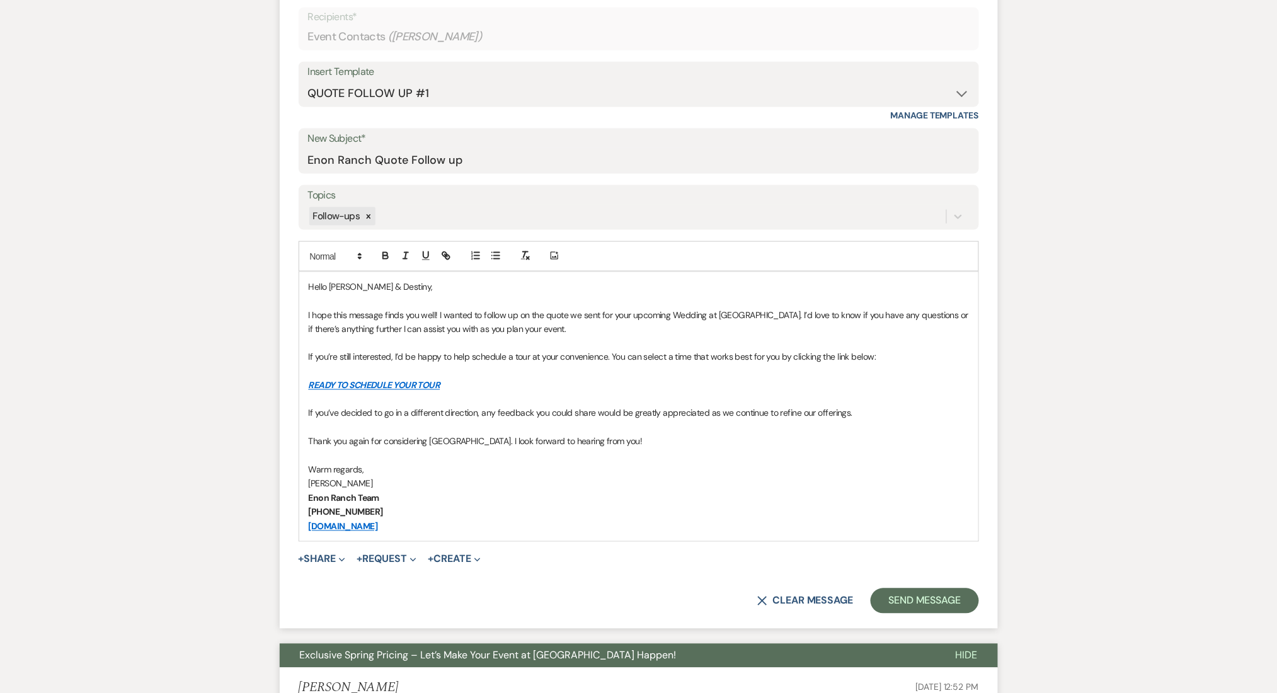
scroll to position [599, 0]
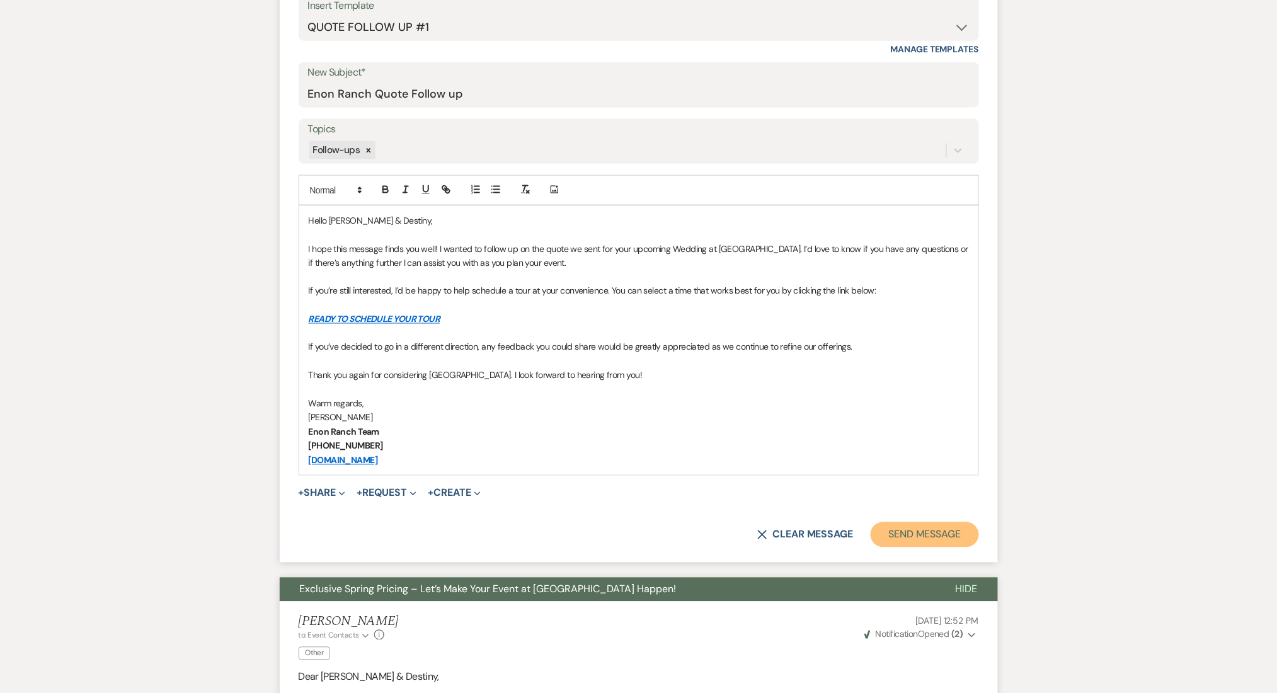
click at [918, 537] on button "Send Message" at bounding box center [925, 534] width 108 height 25
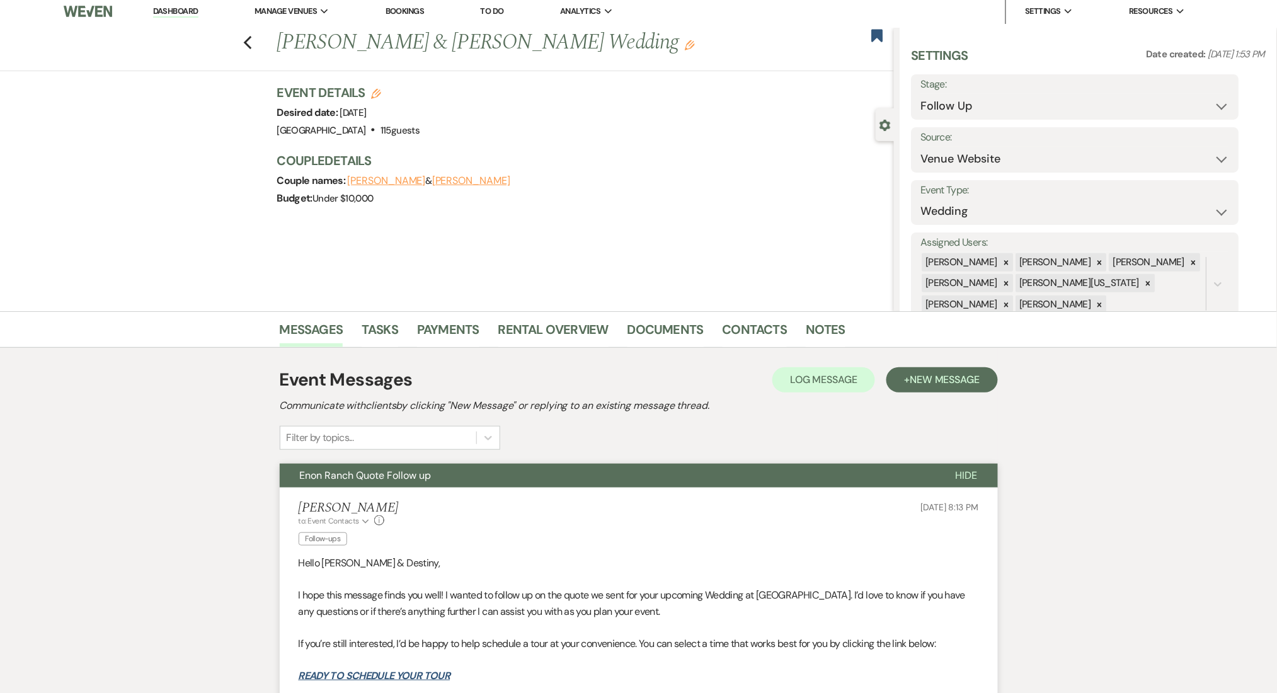
scroll to position [0, 0]
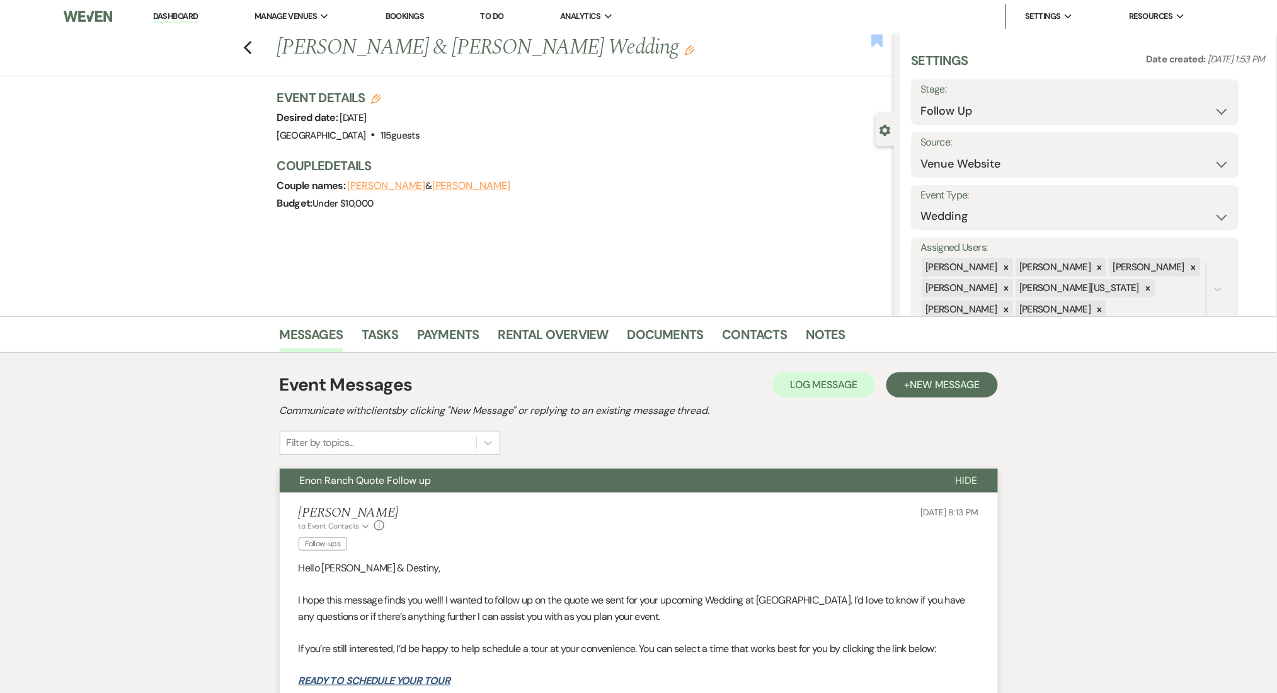
click at [881, 39] on use "button" at bounding box center [876, 40] width 11 height 13
click at [754, 58] on h1 "Elijah Linder & Destiny Lundy's Wedding Edit" at bounding box center [521, 48] width 489 height 30
click at [875, 35] on use "button" at bounding box center [876, 40] width 11 height 13
drag, startPoint x: 297, startPoint y: 41, endPoint x: 277, endPoint y: 42, distance: 19.6
click at [297, 42] on li "[GEOGRAPHIC_DATA]" at bounding box center [317, 41] width 113 height 13
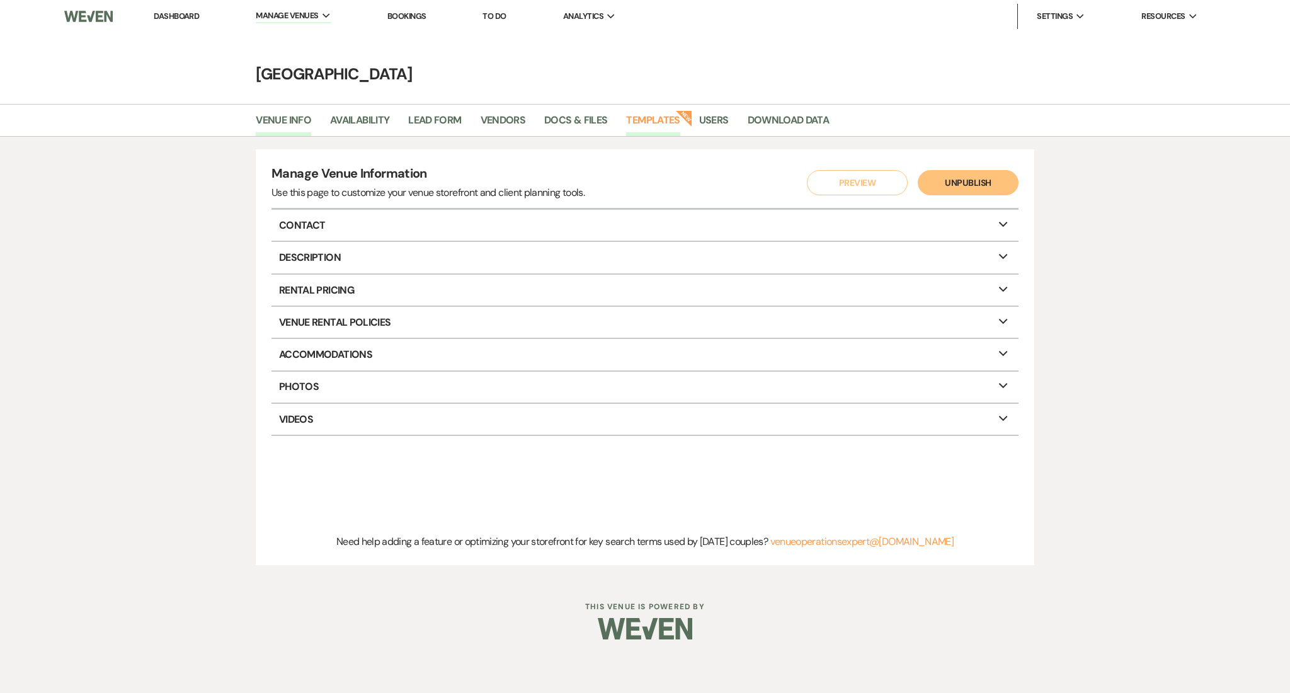
click at [667, 112] on link "Templates" at bounding box center [653, 124] width 54 height 24
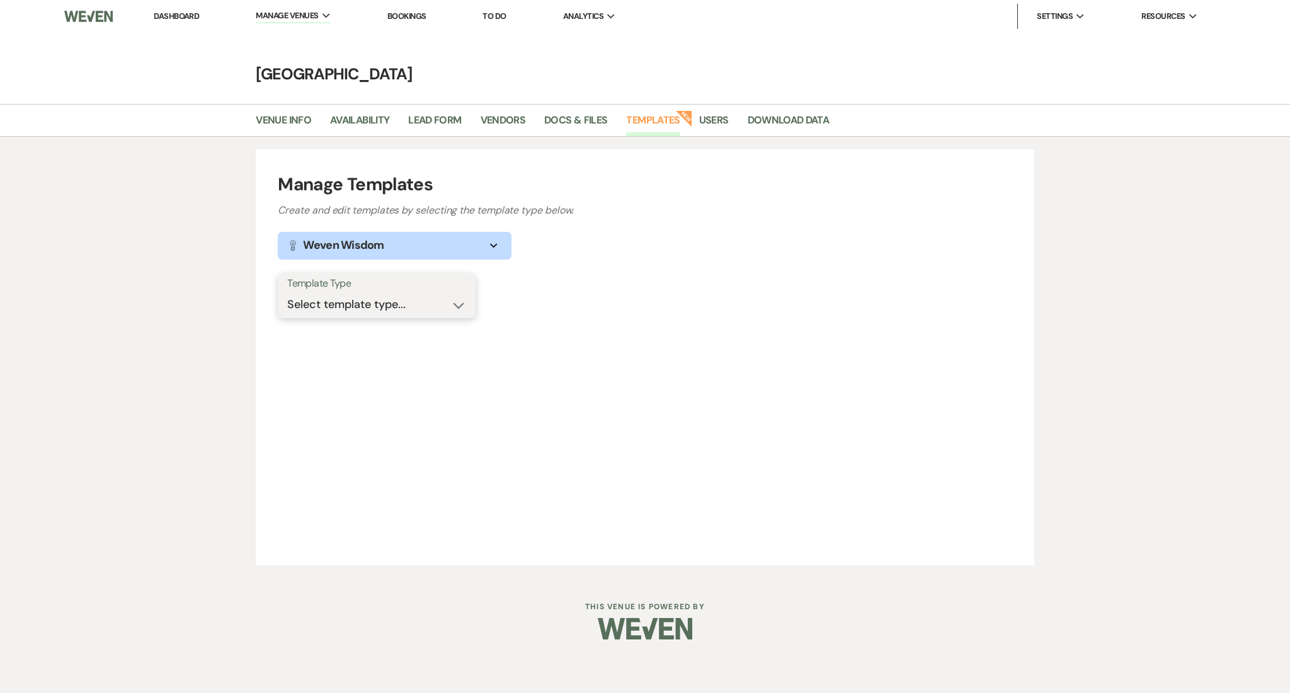
click at [364, 302] on select "Select template type... Task List Message Templates Payment Plan Inventory Item…" at bounding box center [376, 304] width 179 height 25
click at [287, 292] on select "Select template type... Task List Message Templates Payment Plan Inventory Item…" at bounding box center [376, 304] width 179 height 25
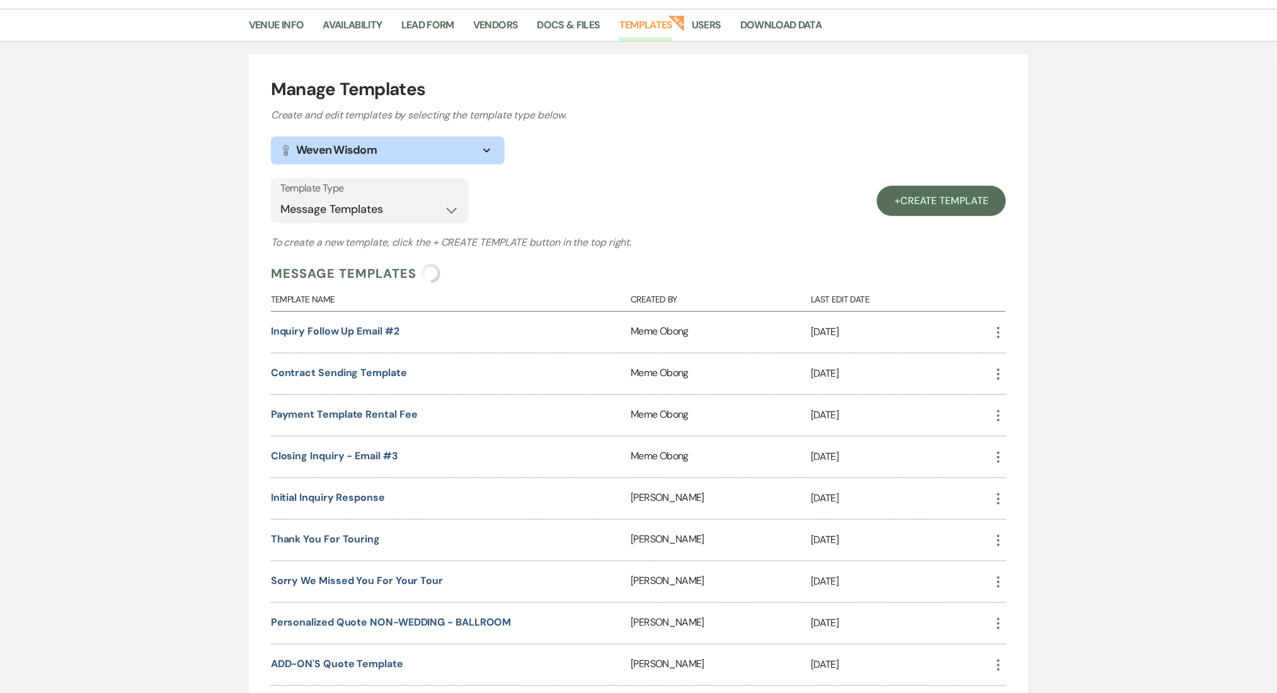
scroll to position [168, 0]
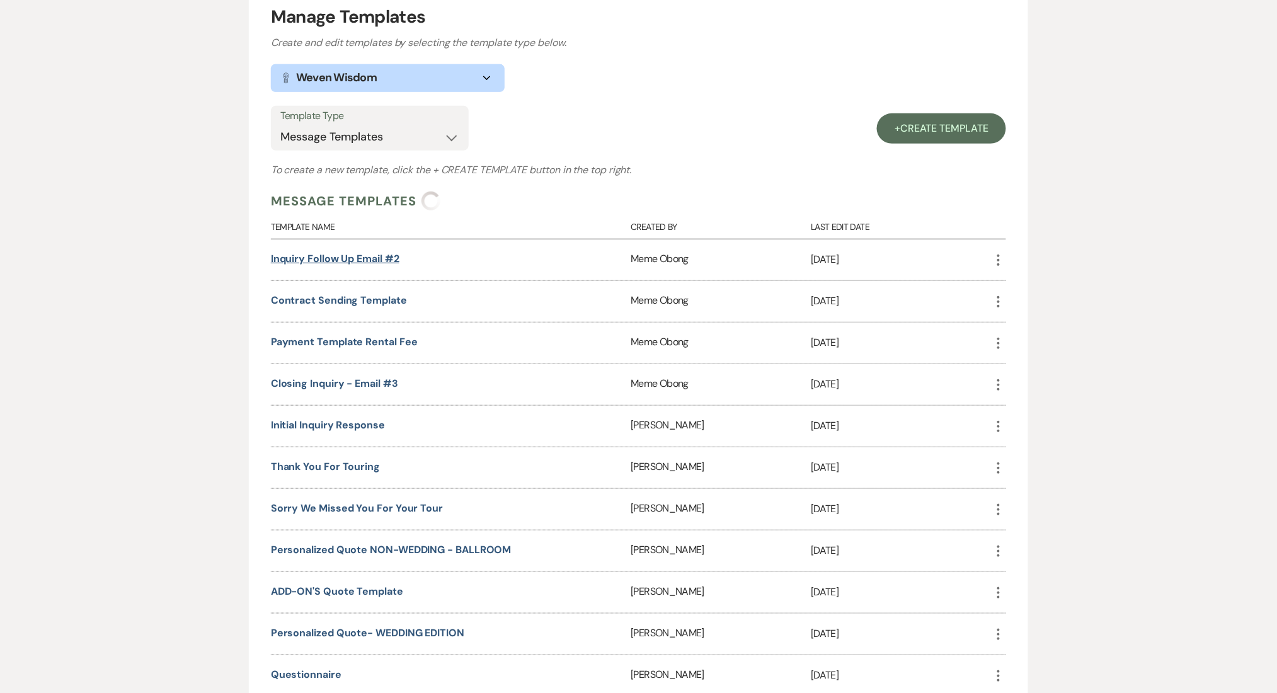
click at [363, 263] on link "Inquiry Follow Up Email #2" at bounding box center [335, 258] width 129 height 13
click at [327, 261] on link "Inquiry Follow Up Email #2" at bounding box center [335, 258] width 129 height 13
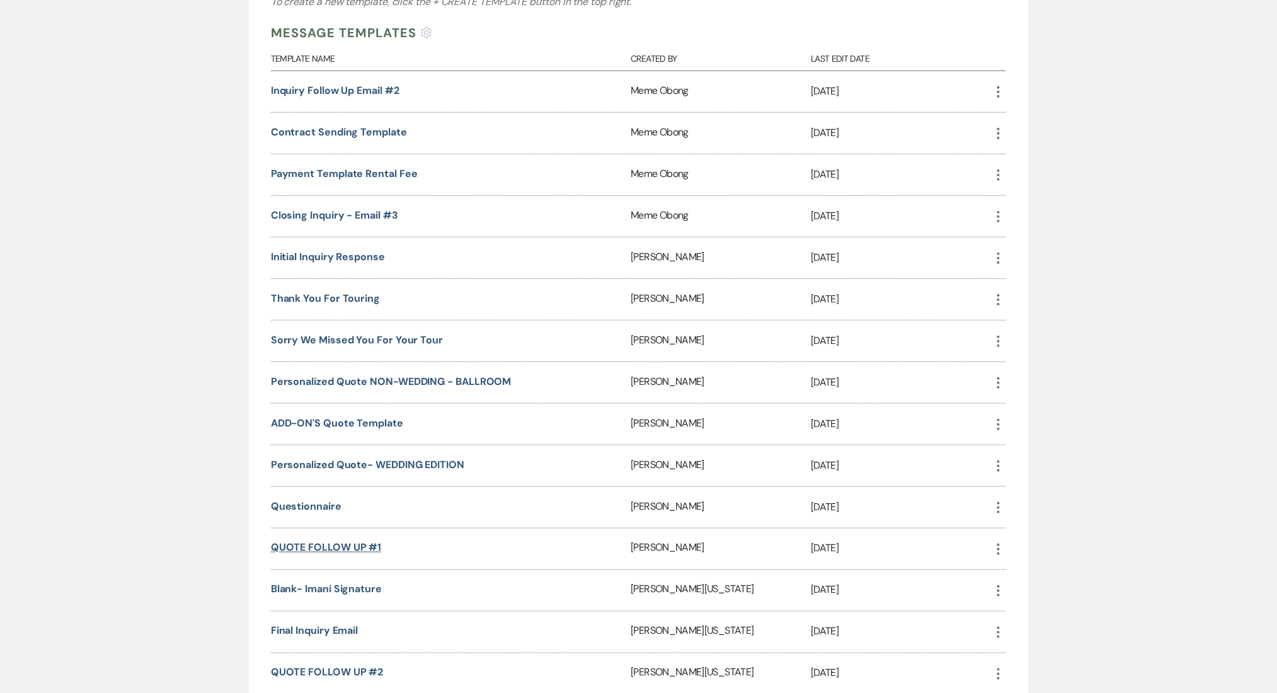
click at [341, 541] on link "QUOTE FOLLOW UP #1" at bounding box center [326, 547] width 111 height 13
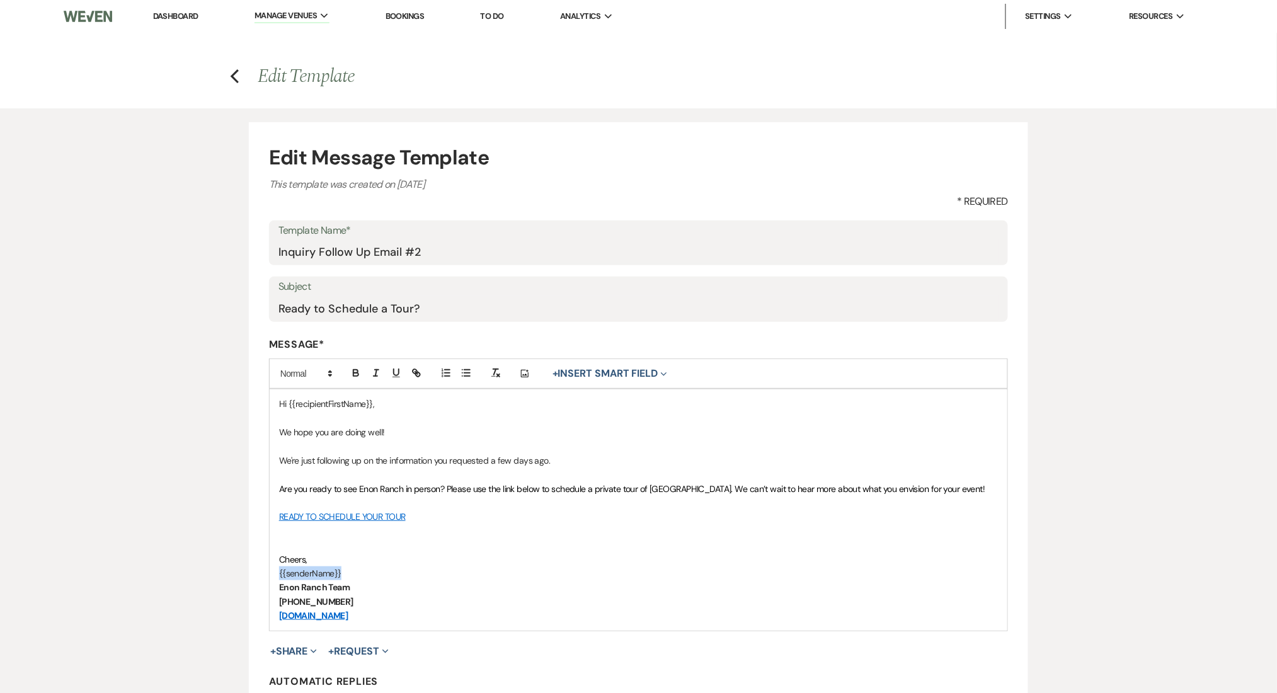
drag, startPoint x: 329, startPoint y: 574, endPoint x: 253, endPoint y: 571, distance: 76.3
click at [253, 571] on form "Edit Message Template This template was created on [DATE] * Required Template N…" at bounding box center [638, 450] width 779 height 657
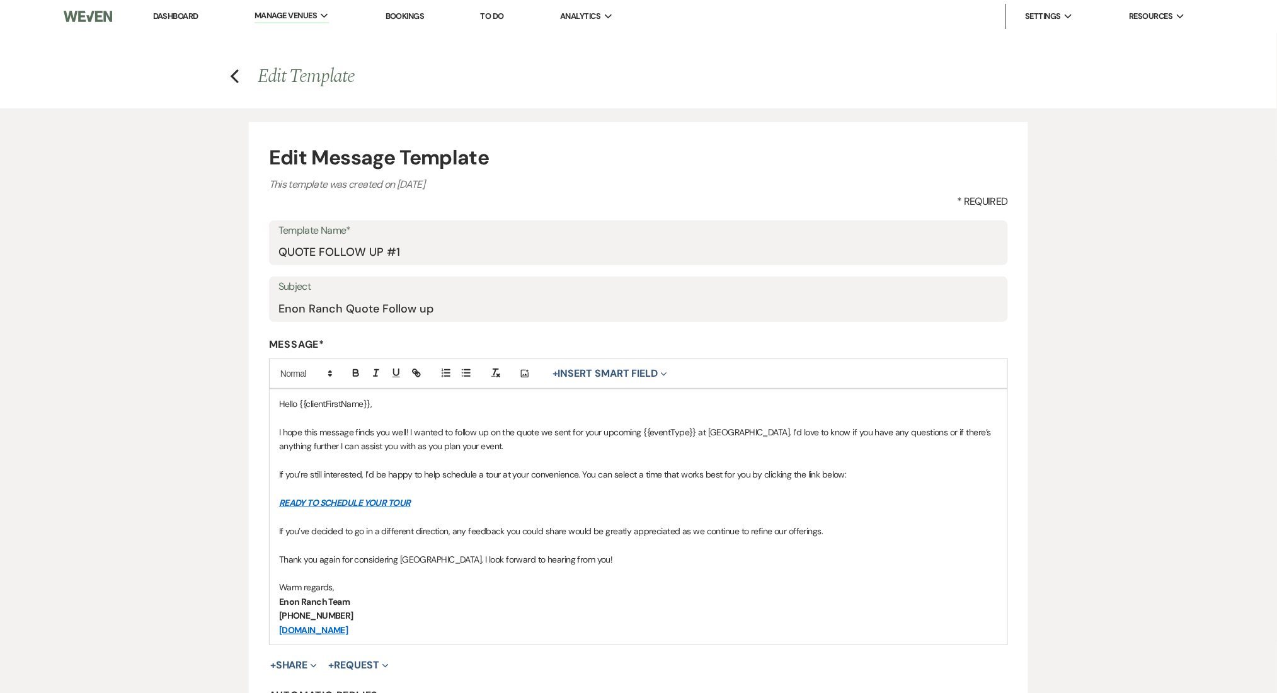
click at [341, 588] on p "Warm regards," at bounding box center [638, 587] width 719 height 14
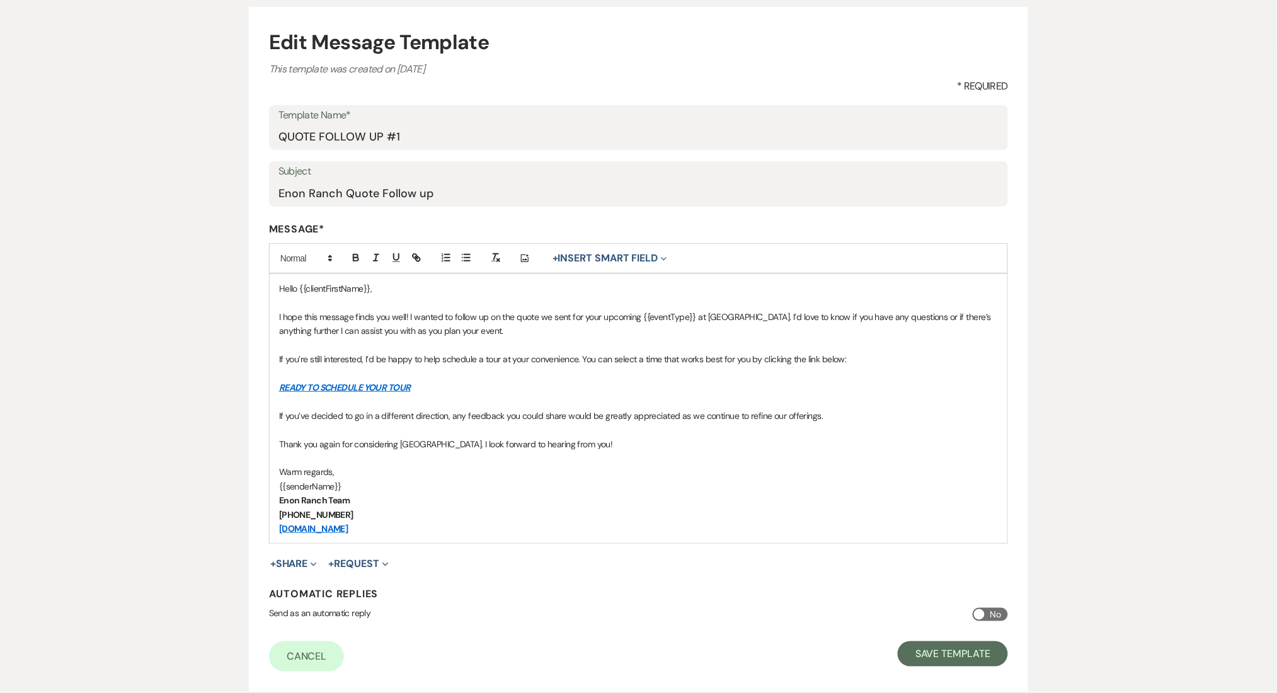
scroll to position [195, 0]
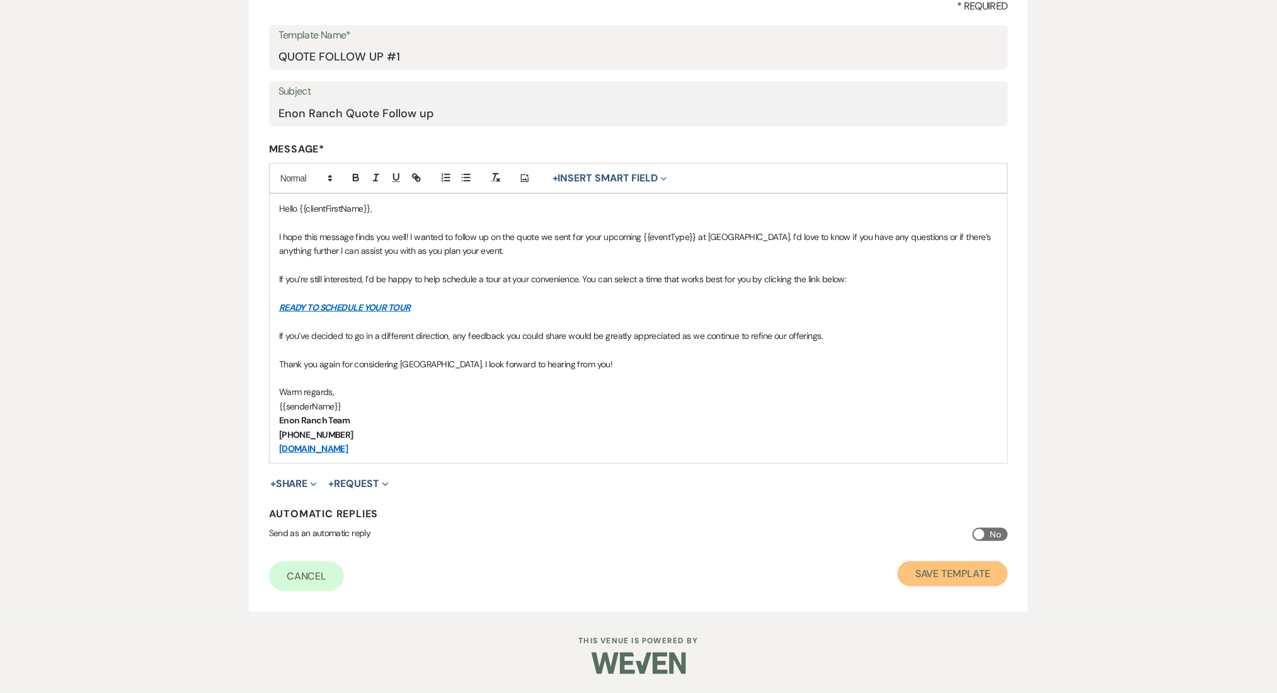
click at [954, 577] on button "Save Template" at bounding box center [953, 573] width 110 height 25
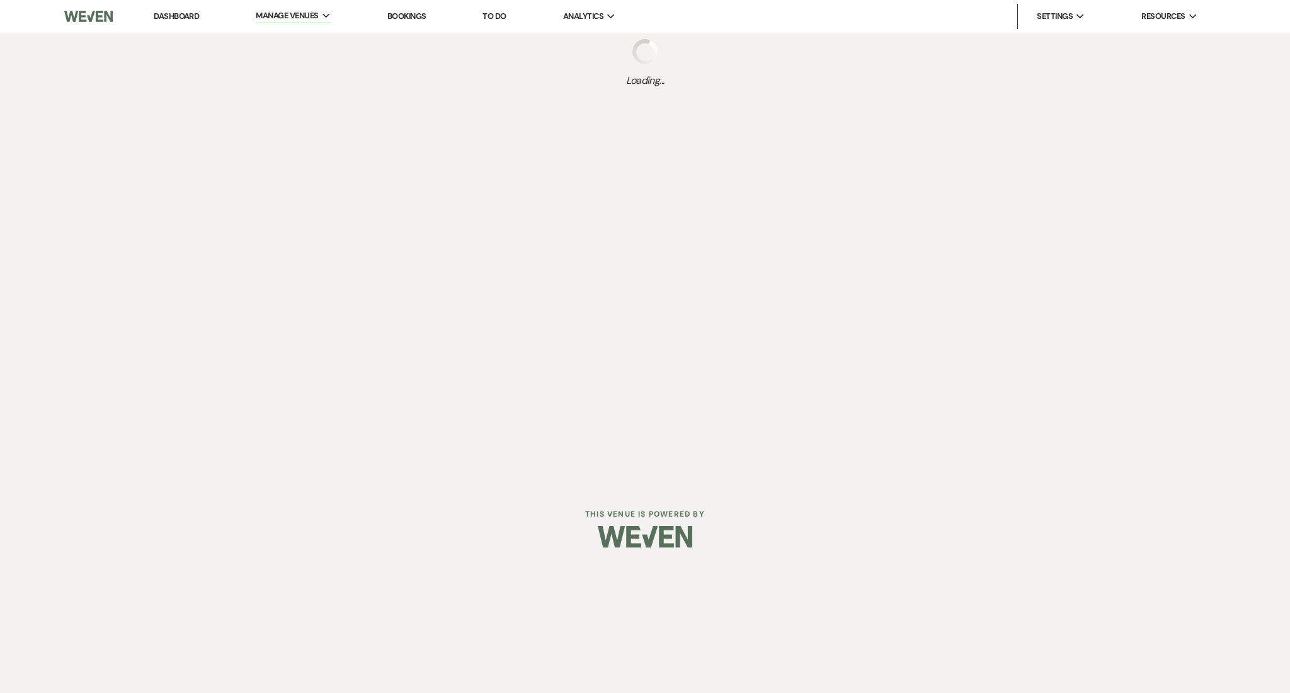
select select "Message Templates"
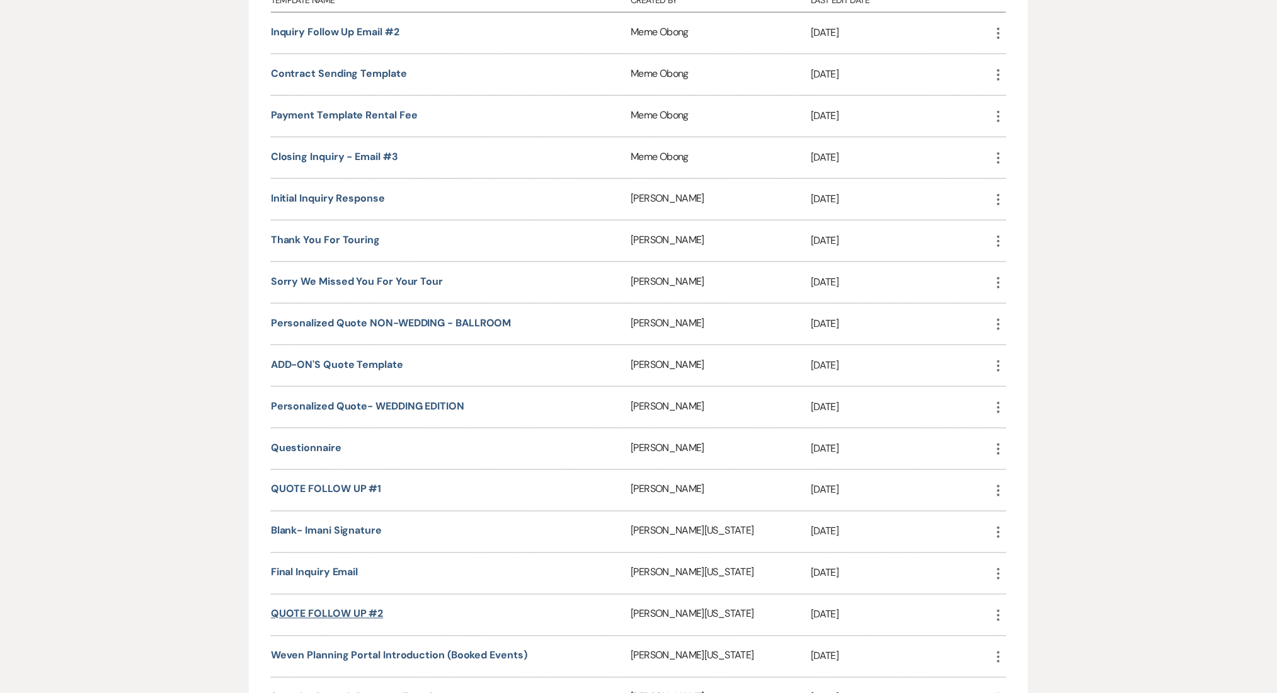
scroll to position [420, 0]
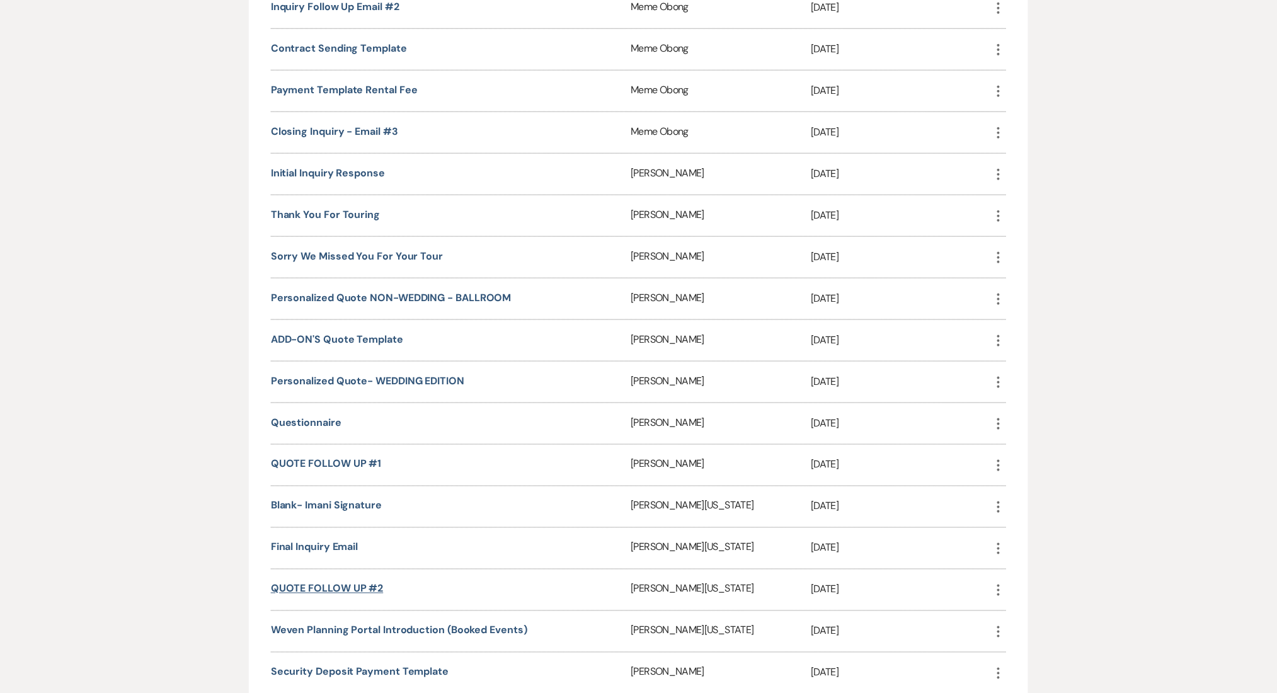
click at [348, 587] on link "QUOTE FOLLOW UP #2" at bounding box center [327, 588] width 113 height 13
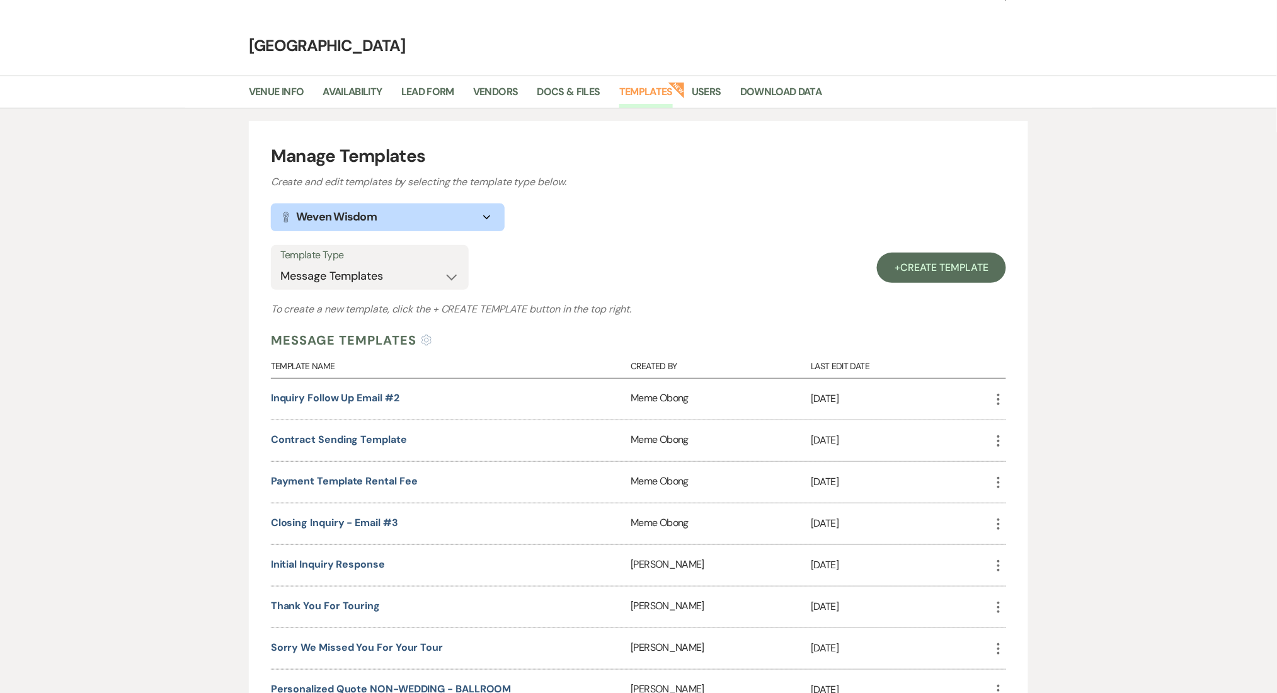
scroll to position [0, 0]
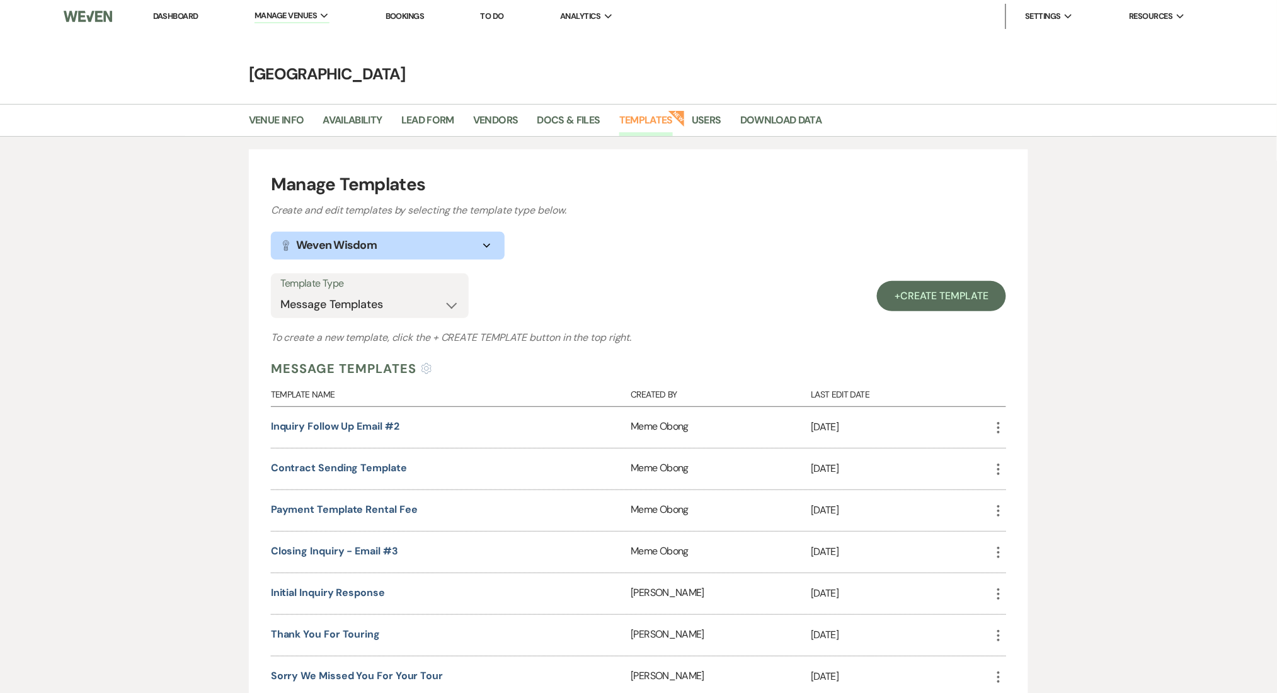
click at [181, 11] on link "Dashboard" at bounding box center [175, 16] width 45 height 11
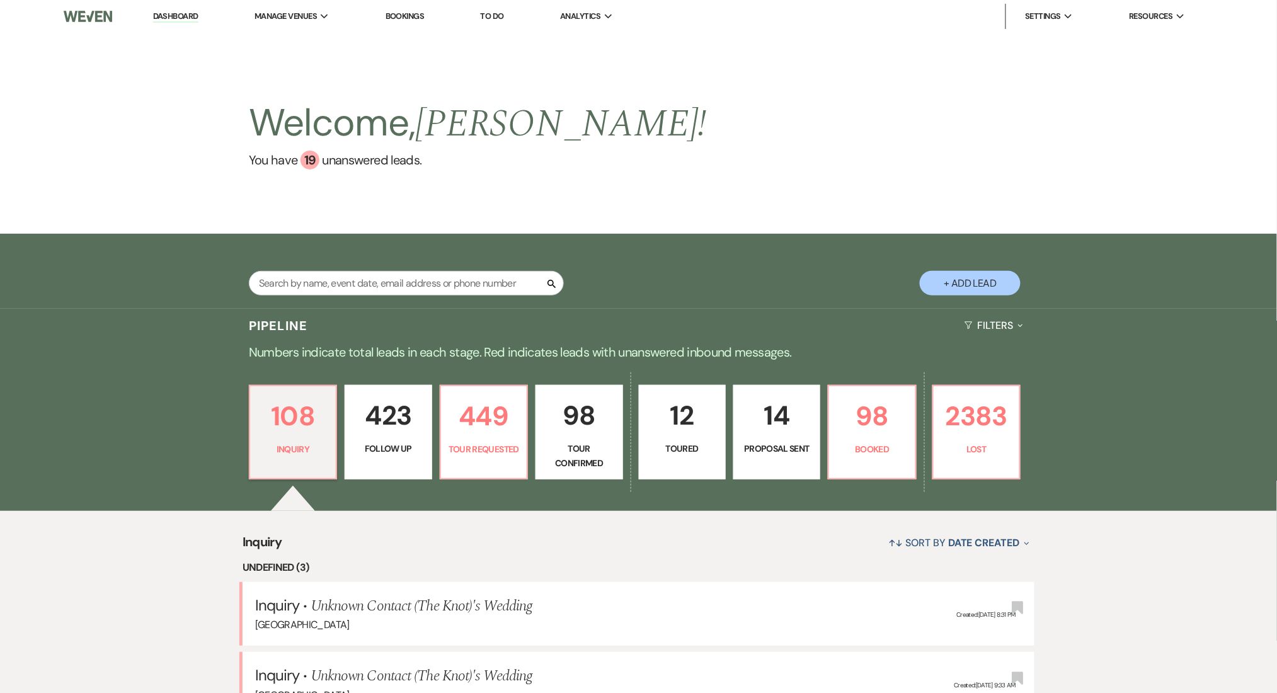
scroll to position [57, 0]
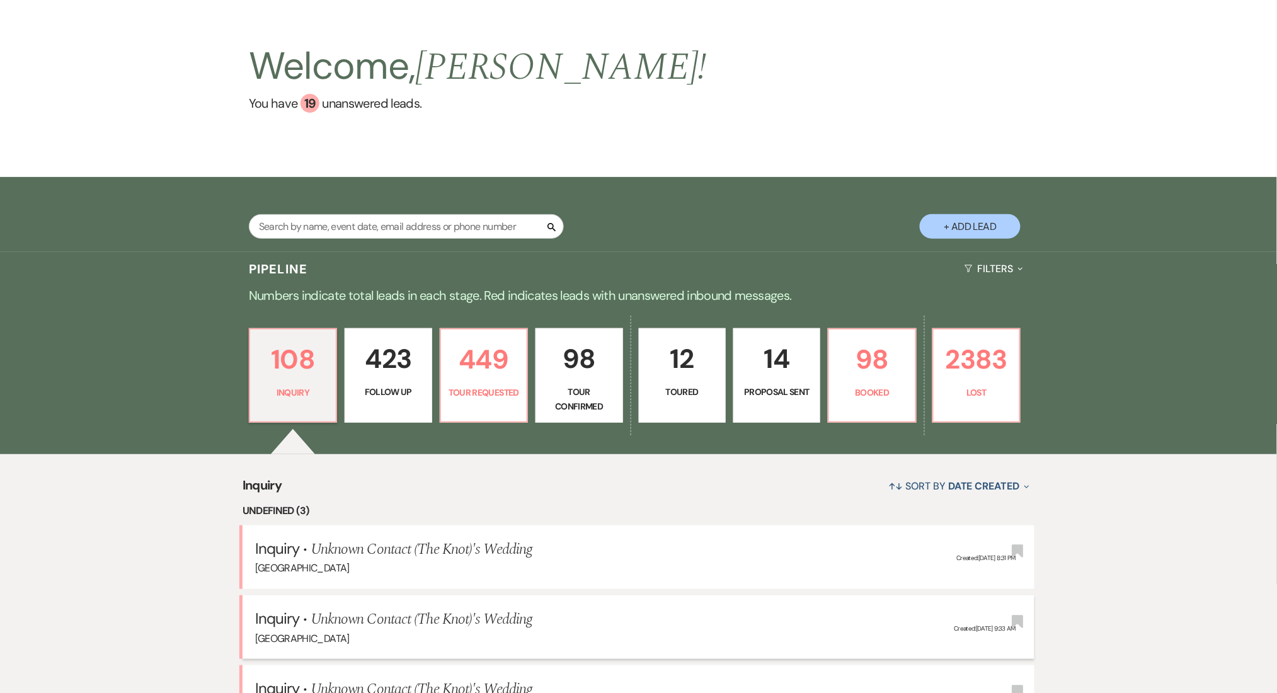
click at [464, 538] on span "Unknown Contact (The Knot)'s Wedding" at bounding box center [422, 549] width 222 height 23
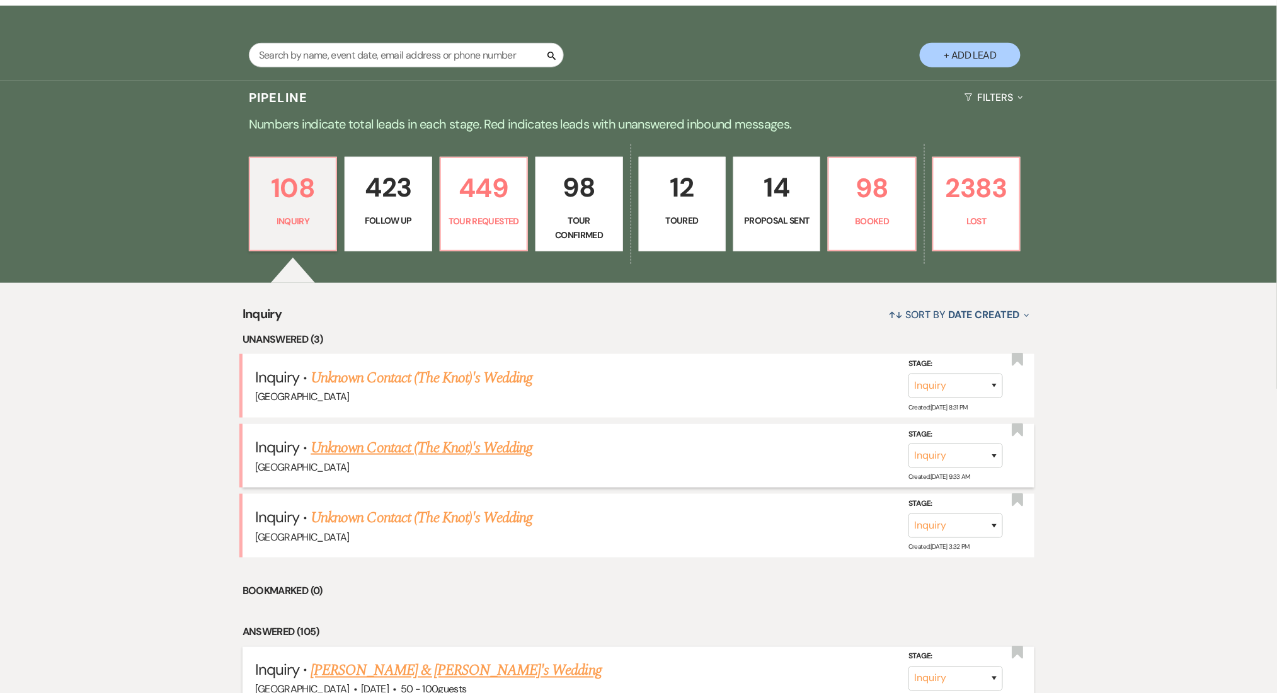
scroll to position [276, 0]
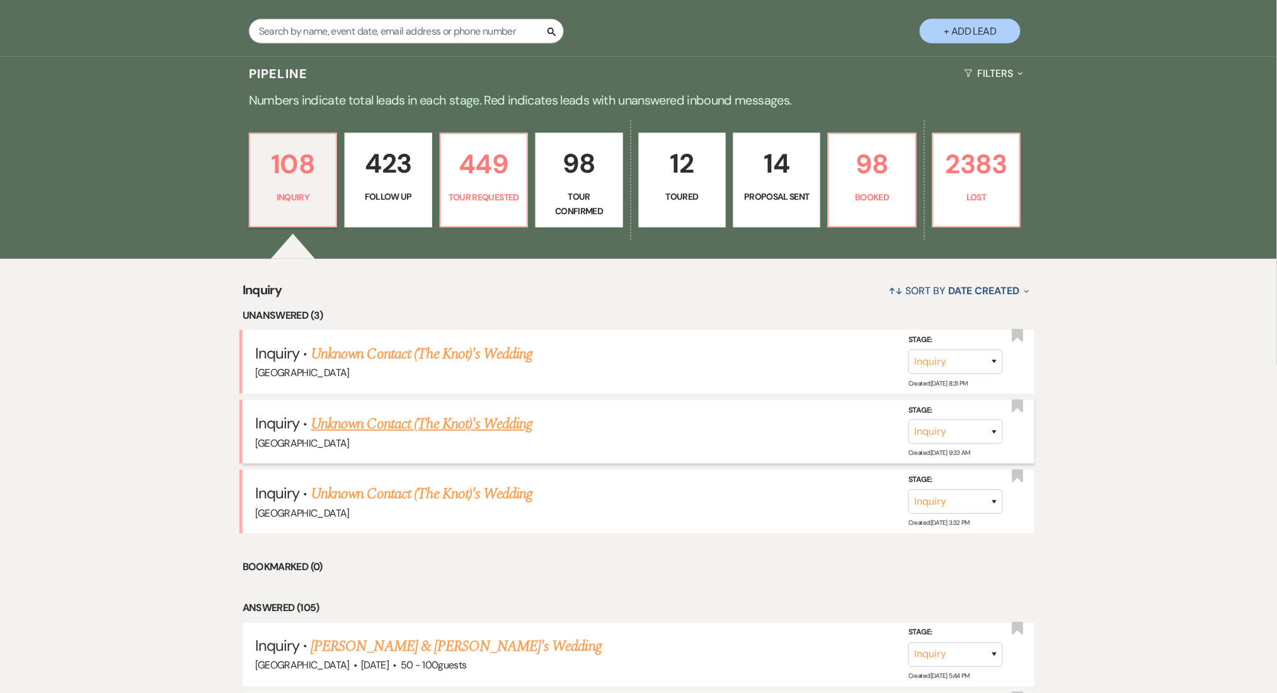
click at [406, 351] on link "Unknown Contact (The Knot)'s Wedding" at bounding box center [422, 354] width 222 height 23
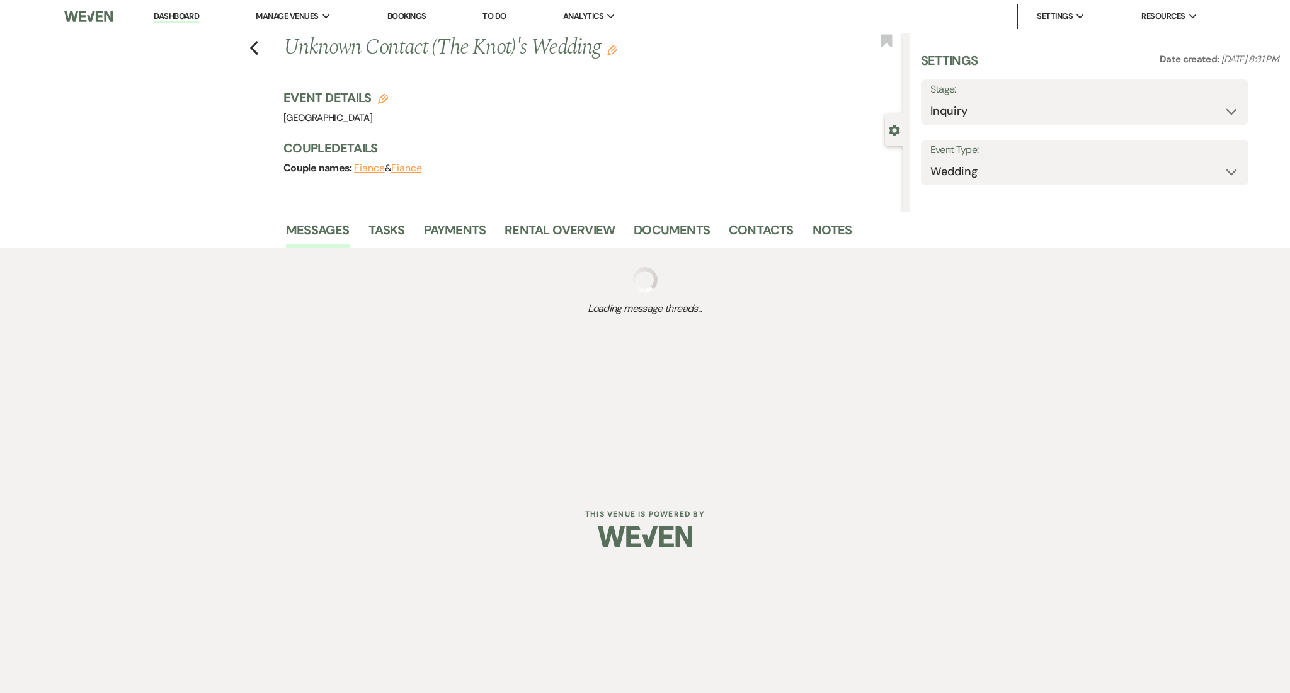
select select "2"
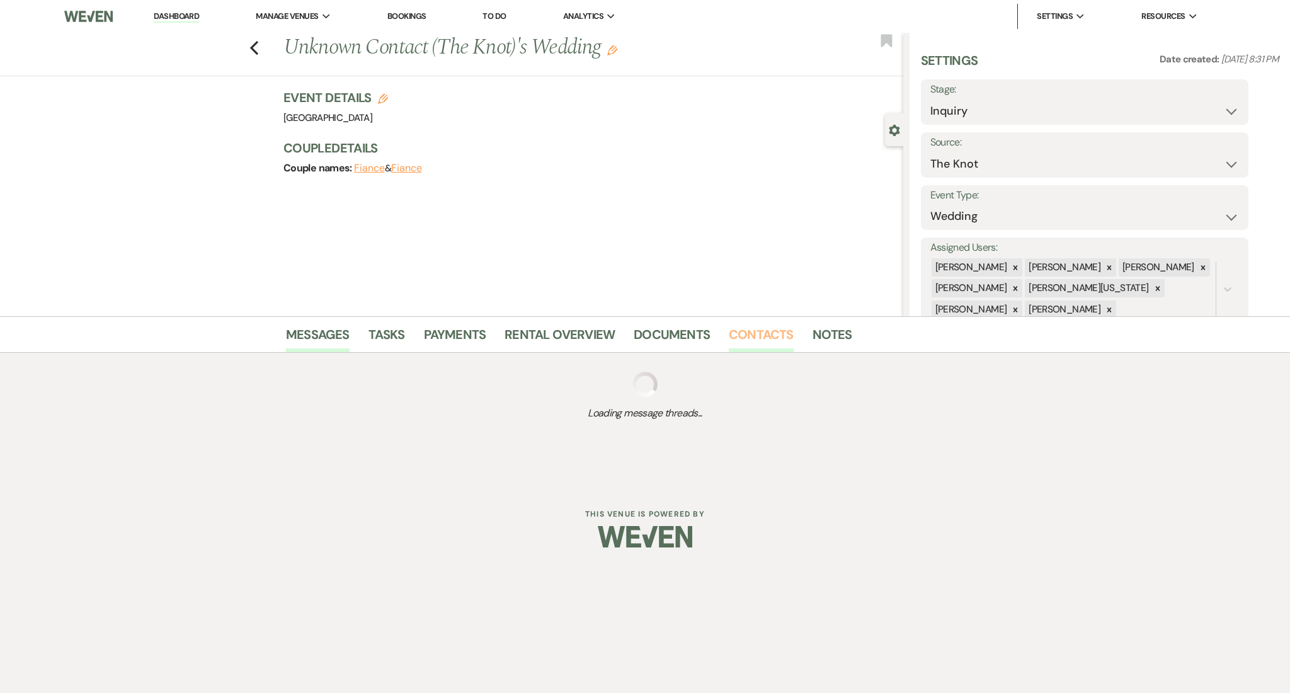
click at [765, 333] on link "Contacts" at bounding box center [761, 338] width 65 height 28
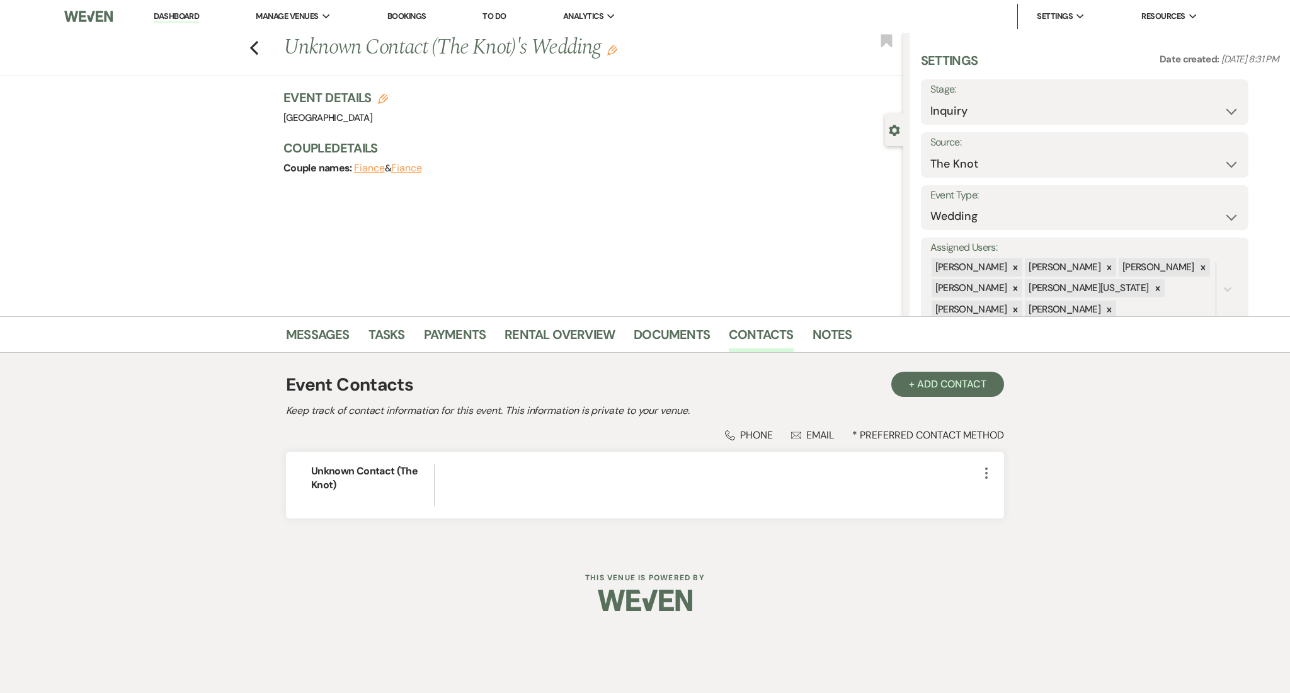
click at [310, 322] on li "Messages" at bounding box center [327, 337] width 83 height 30
click at [336, 338] on link "Messages" at bounding box center [318, 338] width 64 height 28
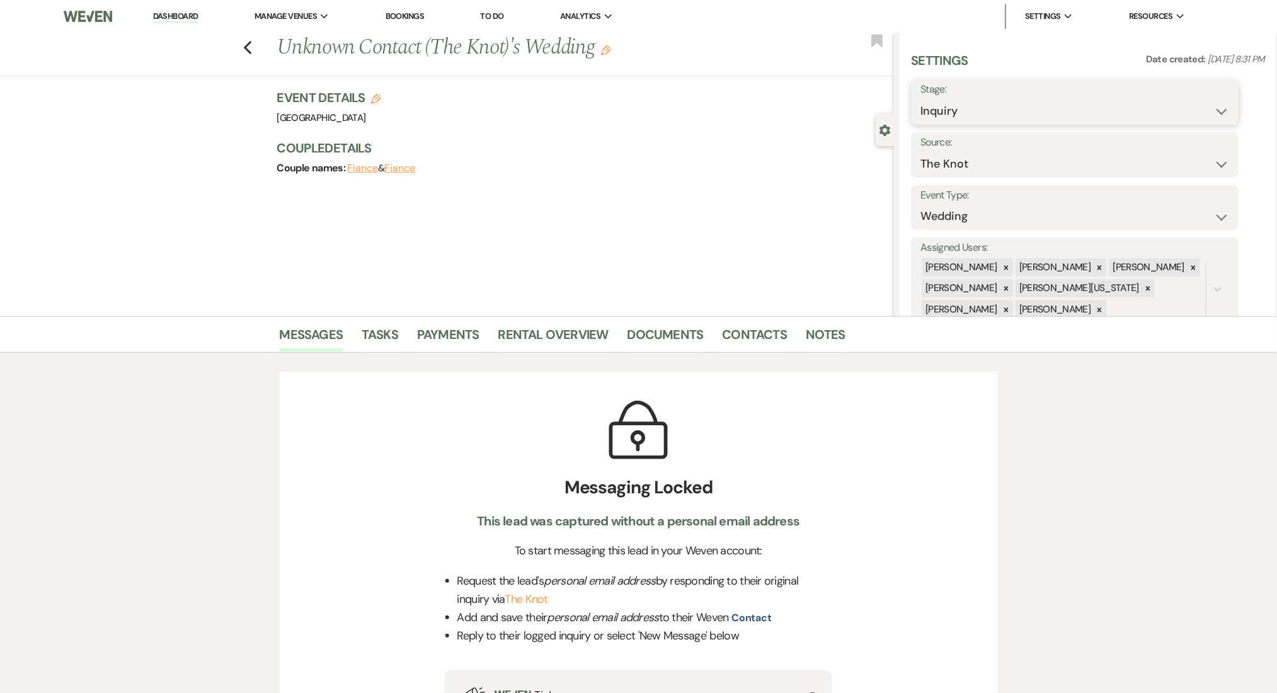
click at [978, 100] on select "Inquiry Follow Up Tour Requested Tour Confirmed Toured Proposal Sent Booked Lost" at bounding box center [1075, 111] width 309 height 25
select select "8"
click at [921, 99] on select "Inquiry Follow Up Tour Requested Tour Confirmed Toured Proposal Sent Booked Lost" at bounding box center [1075, 111] width 309 height 25
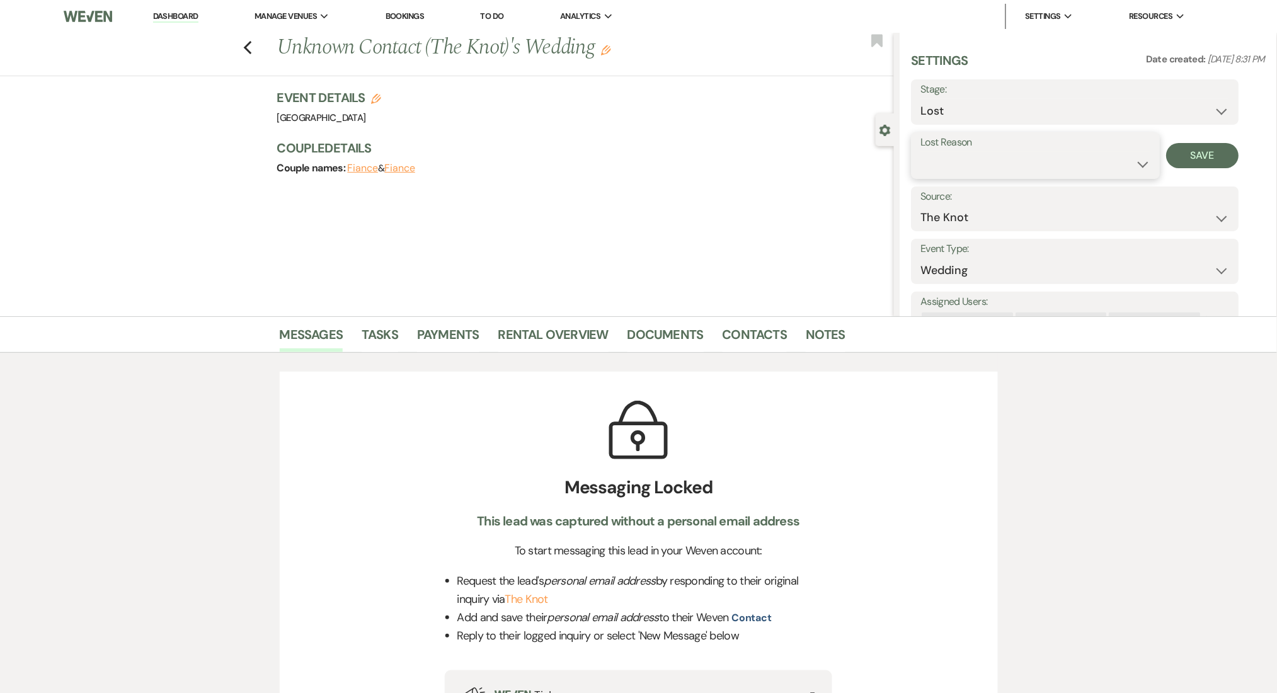
click at [1073, 166] on select "Booked Elsewhere Budget Date Unavailable No Response Not a Good Match Capacity …" at bounding box center [1036, 164] width 230 height 25
select select "1"
click at [921, 152] on select "Booked Elsewhere Budget Date Unavailable No Response Not a Good Match Capacity …" at bounding box center [1036, 164] width 230 height 25
click at [1229, 157] on button "Save" at bounding box center [1211, 155] width 55 height 25
click at [170, 19] on link "Dashboard" at bounding box center [175, 17] width 45 height 12
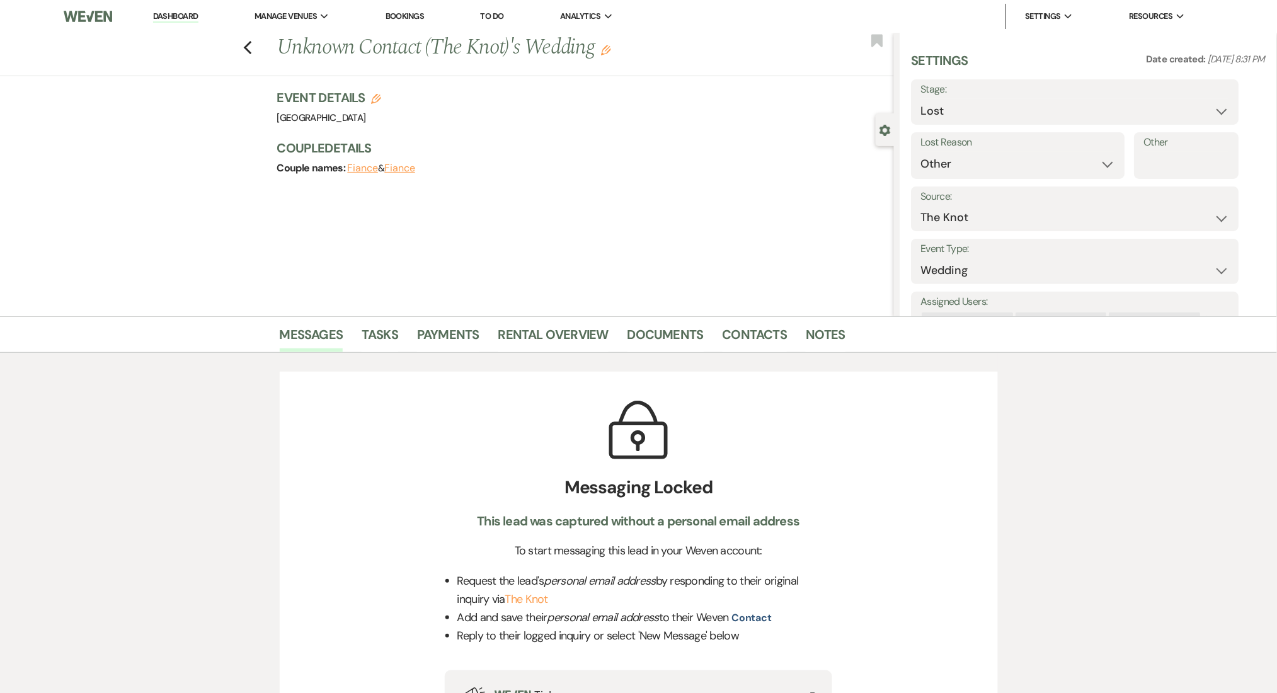
select select "8"
select select "1"
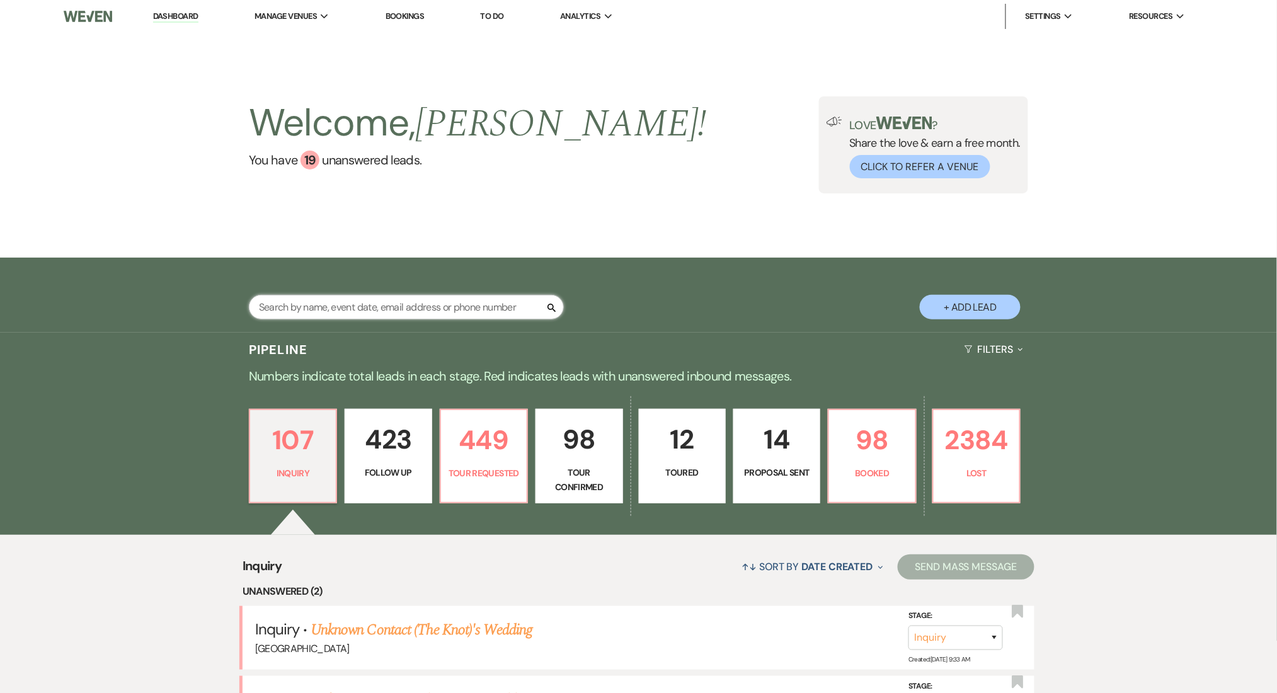
click at [349, 312] on input "text" at bounding box center [406, 307] width 315 height 25
type input "powers"
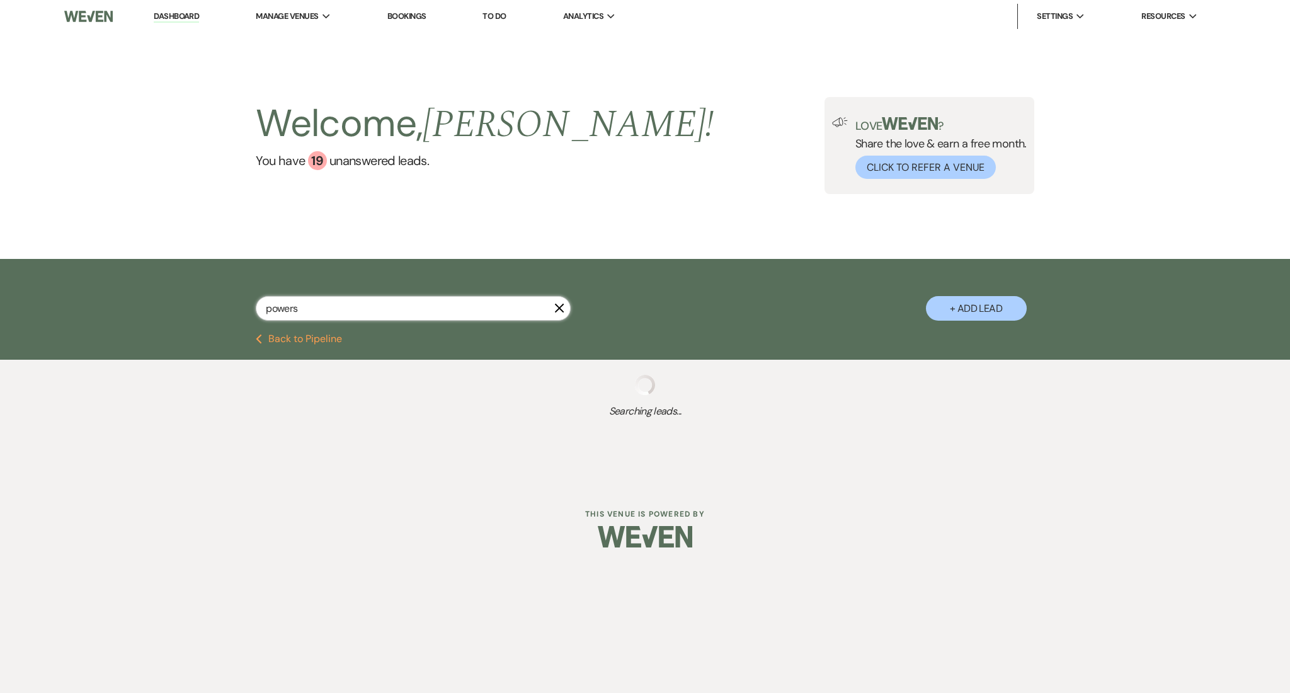
select select "8"
select select "2"
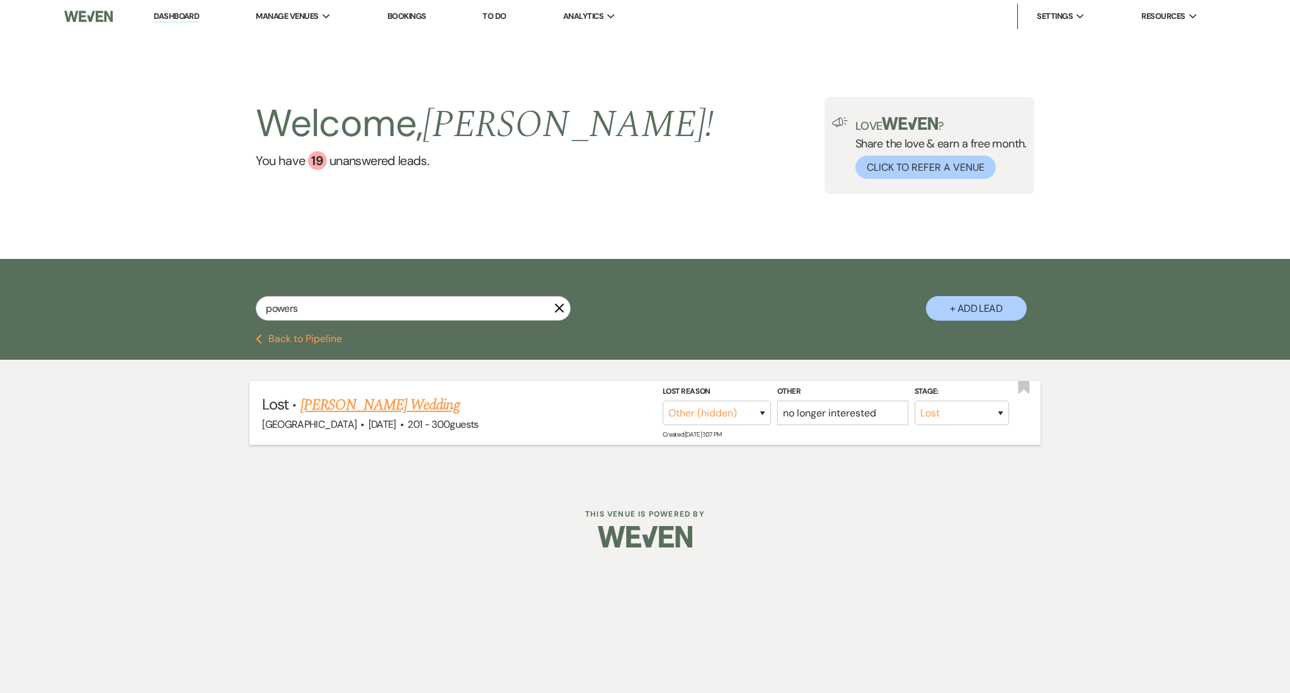
click at [331, 406] on link "Hilary Powers's Wedding" at bounding box center [380, 405] width 159 height 23
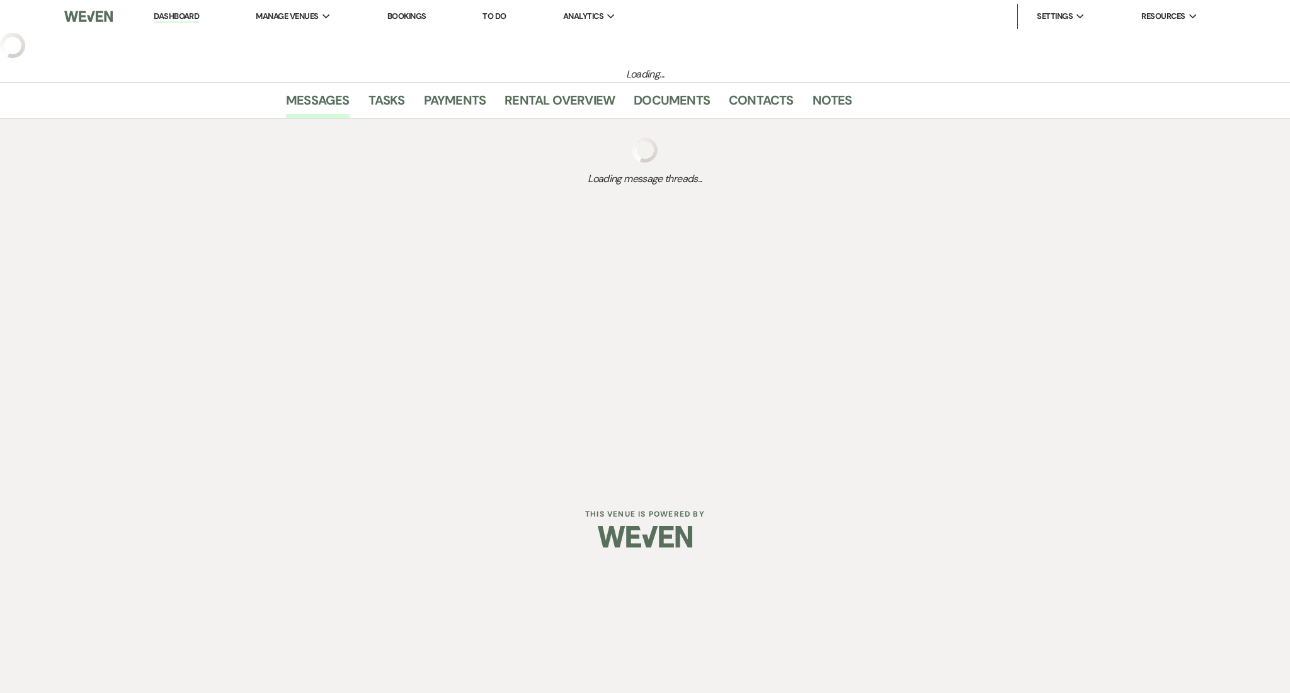
select select "8"
select select "2"
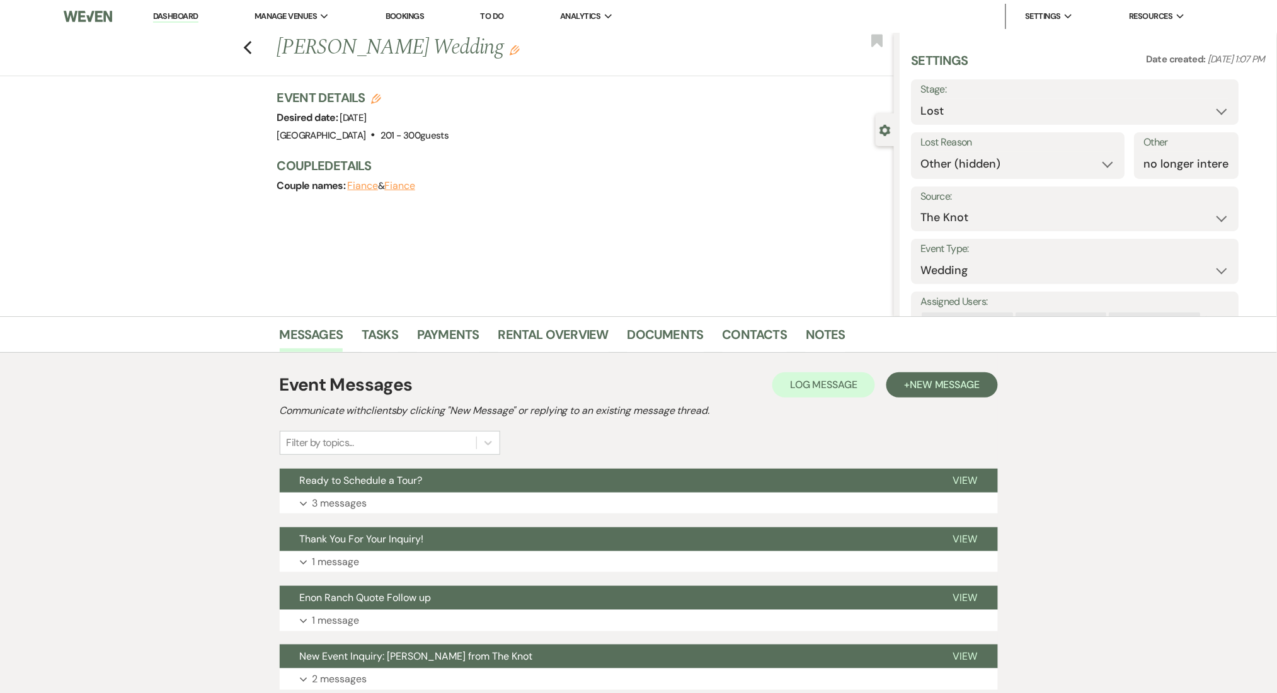
click at [171, 13] on link "Dashboard" at bounding box center [175, 17] width 45 height 12
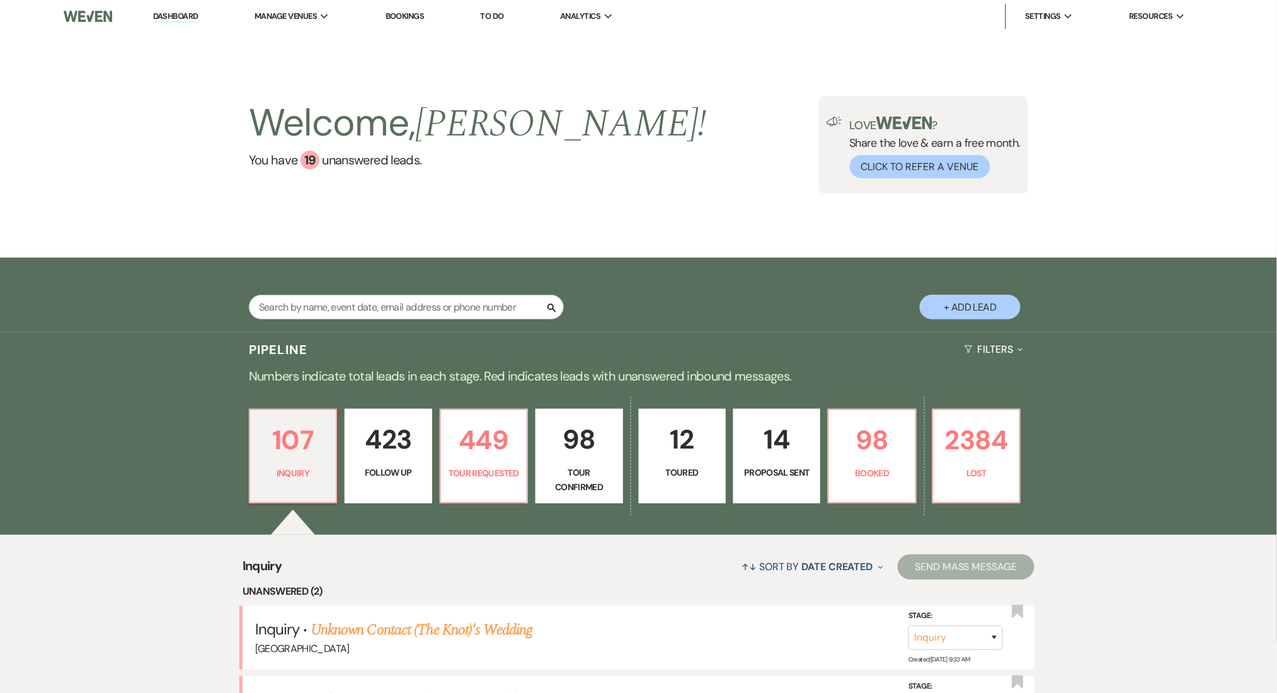
scroll to position [336, 0]
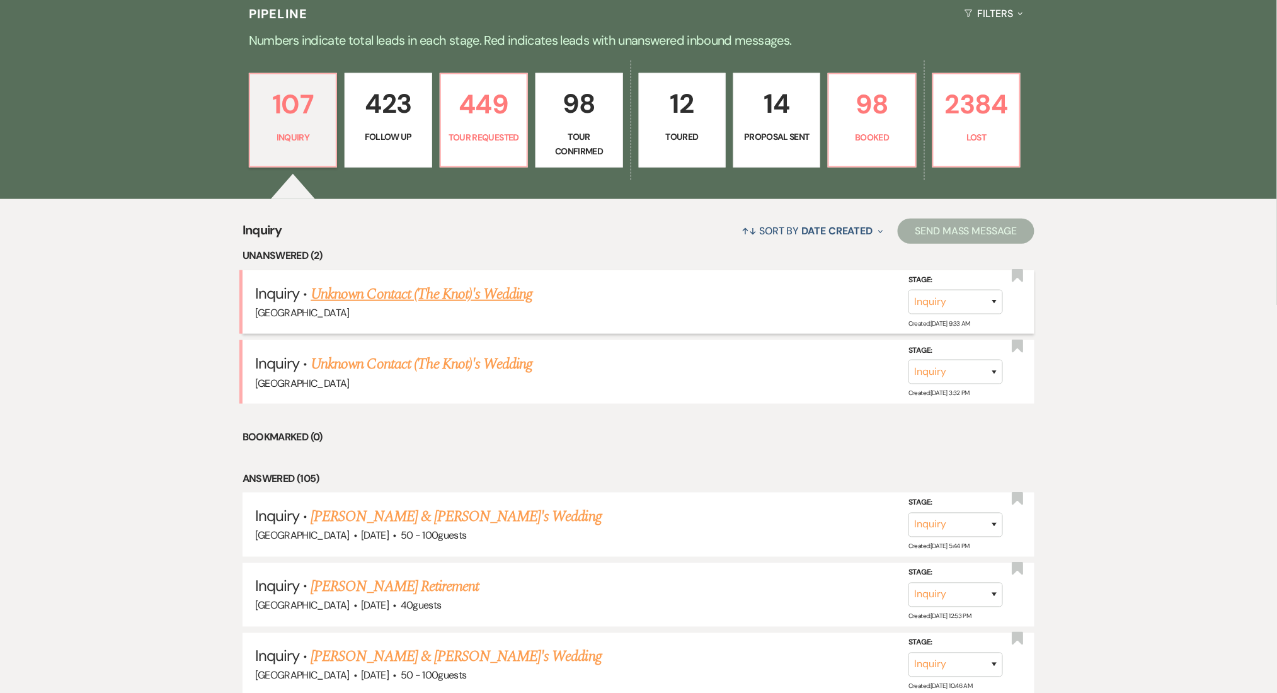
click at [421, 285] on link "Unknown Contact (The Knot)'s Wedding" at bounding box center [422, 294] width 222 height 23
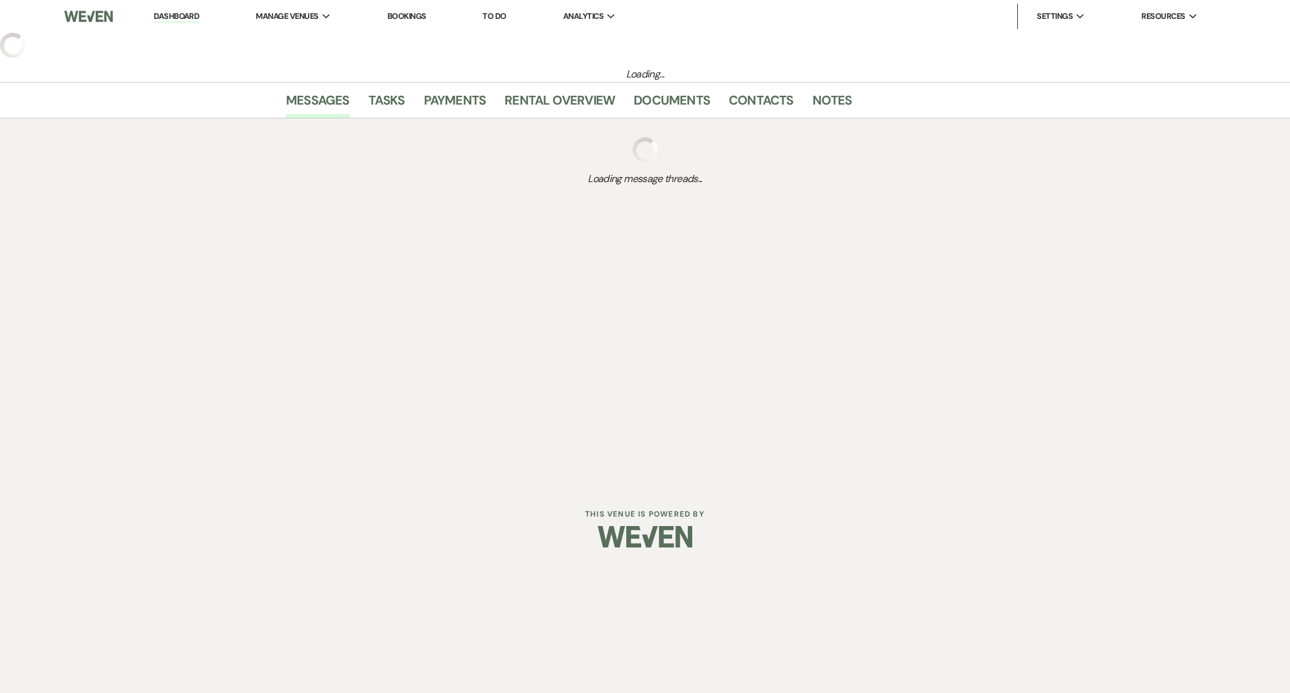
select select "2"
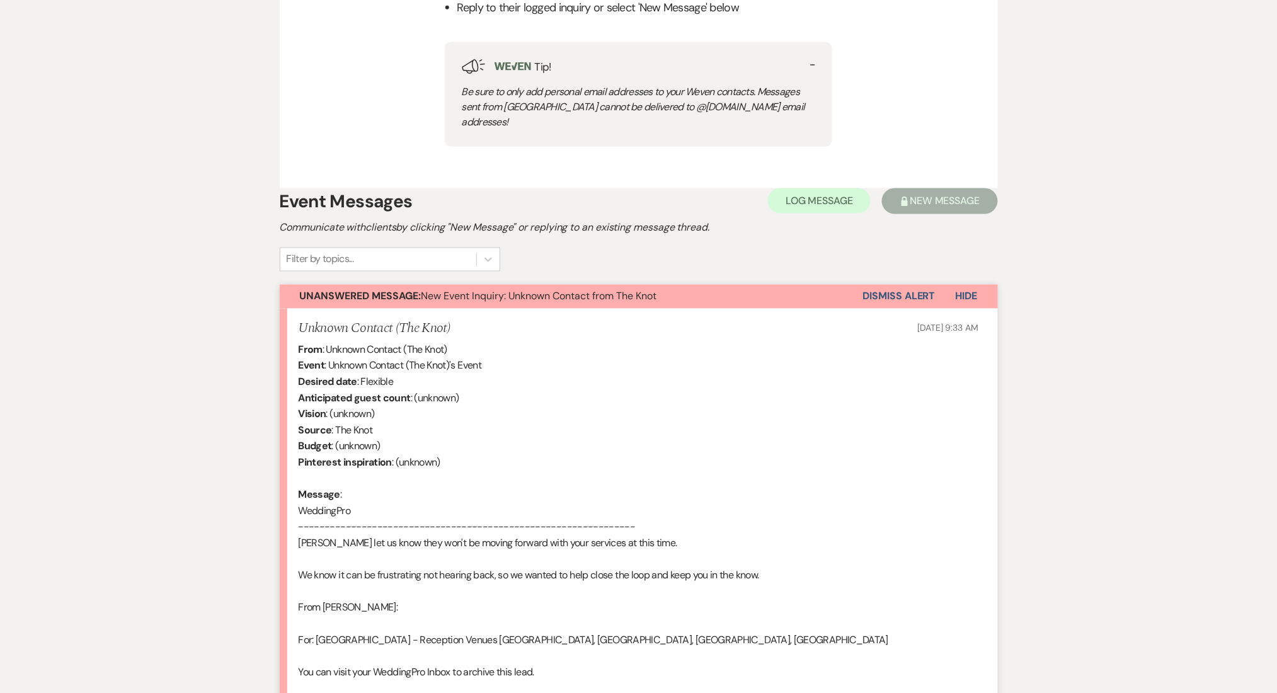
scroll to position [756, 0]
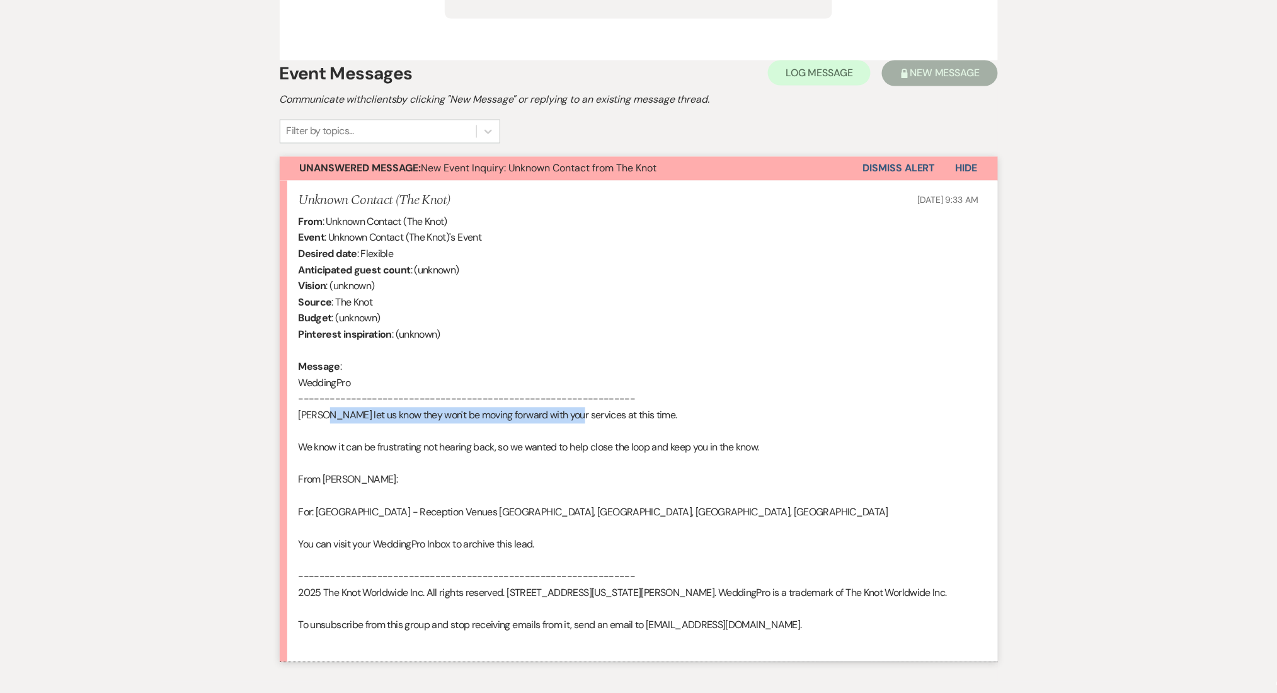
drag, startPoint x: 326, startPoint y: 399, endPoint x: 583, endPoint y: 395, distance: 257.1
click at [583, 396] on div "From : Unknown Contact (The Knot) Event : Unknown Contact (The Knot)'s Event De…" at bounding box center [639, 431] width 680 height 435
click at [587, 395] on div "From : Unknown Contact (The Knot) Event : Unknown Contact (The Knot)'s Event De…" at bounding box center [639, 431] width 680 height 435
click at [346, 395] on div "From : Unknown Contact (The Knot) Event : Unknown Contact (The Knot)'s Event De…" at bounding box center [639, 431] width 680 height 435
click at [399, 401] on div "From : Unknown Contact (The Knot) Event : Unknown Contact (The Knot)'s Event De…" at bounding box center [639, 431] width 680 height 435
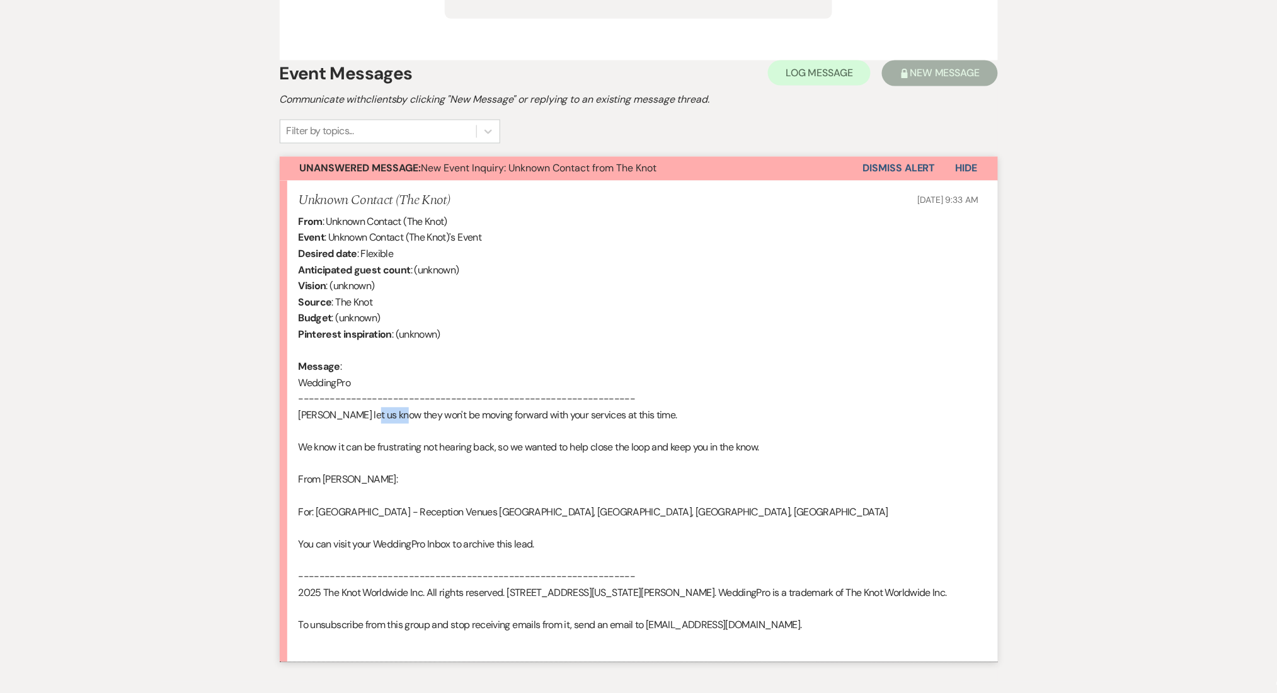
click at [399, 401] on div "From : Unknown Contact (The Knot) Event : Unknown Contact (The Knot)'s Event De…" at bounding box center [639, 431] width 680 height 435
copy div "Hardin"
click at [306, 394] on div "From : Unknown Contact (The Knot) Event : Unknown Contact (The Knot)'s Event De…" at bounding box center [639, 431] width 680 height 435
copy div "Kemia"
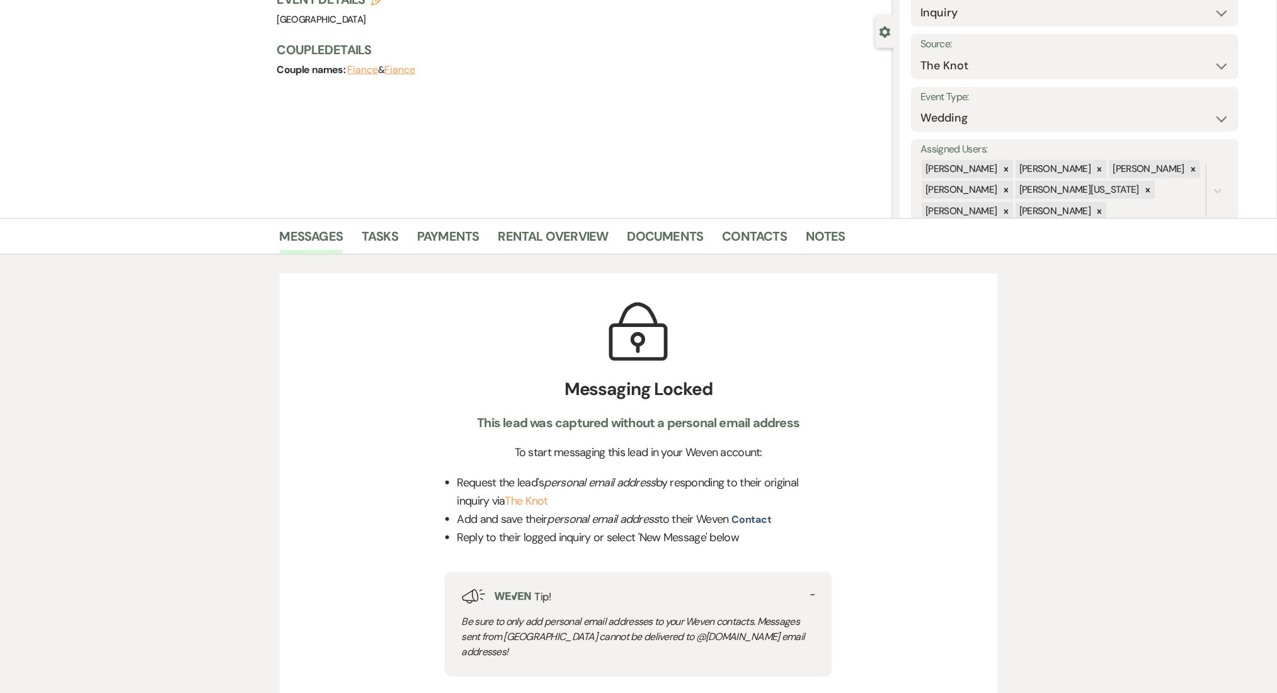
scroll to position [0, 0]
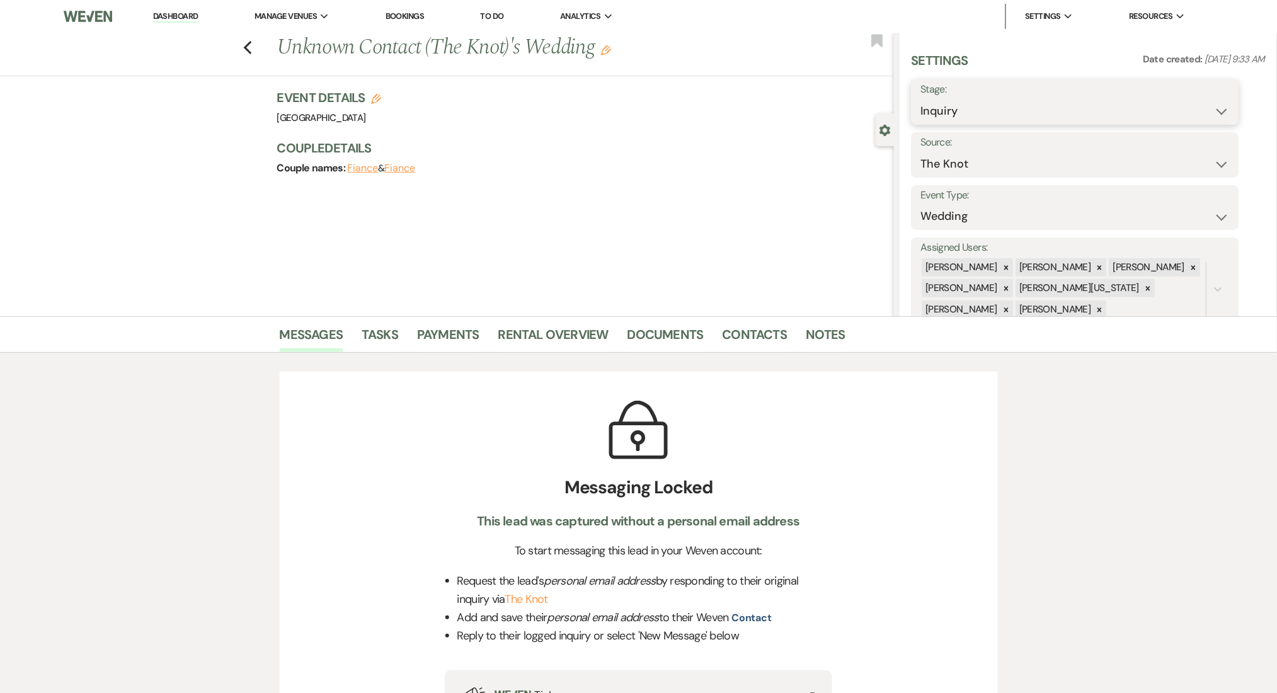
click at [962, 111] on select "Inquiry Follow Up Tour Requested Tour Confirmed Toured Proposal Sent Booked Lost" at bounding box center [1075, 111] width 309 height 25
select select "8"
click at [921, 99] on select "Inquiry Follow Up Tour Requested Tour Confirmed Toured Proposal Sent Booked Lost" at bounding box center [1075, 111] width 309 height 25
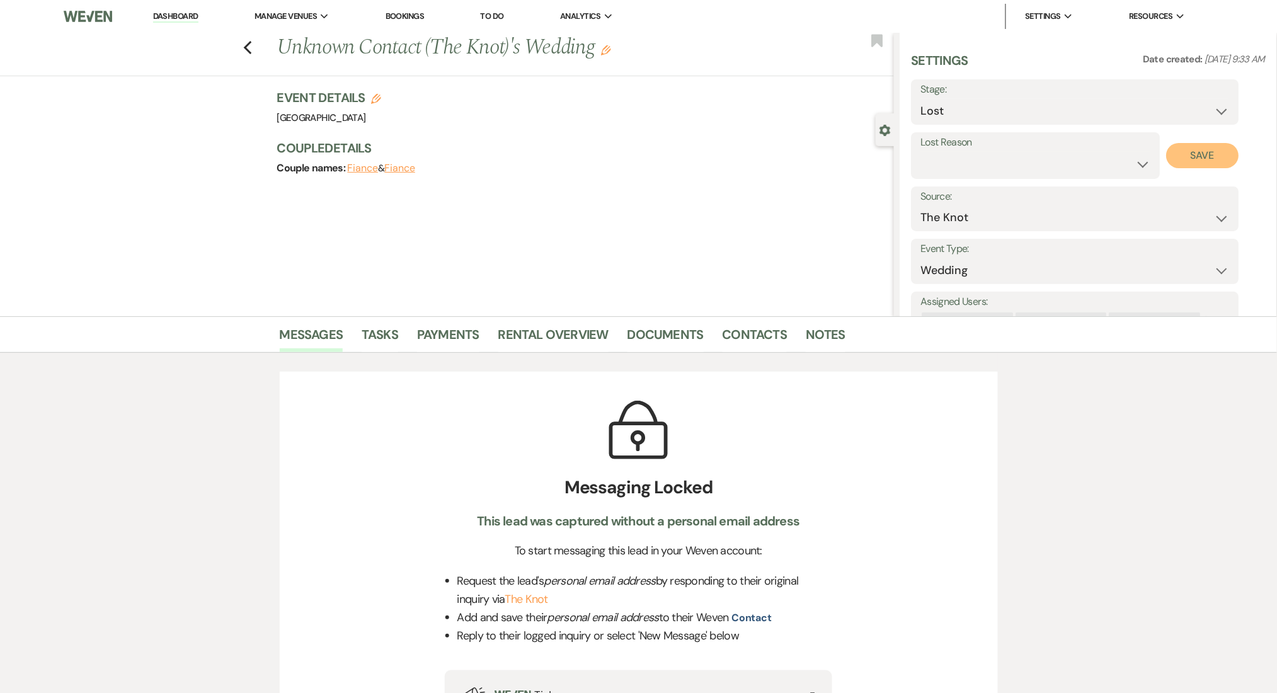
click at [1202, 153] on button "Save" at bounding box center [1203, 155] width 72 height 25
click at [175, 8] on li "Dashboard" at bounding box center [176, 16] width 58 height 25
click at [175, 11] on link "Dashboard" at bounding box center [175, 17] width 45 height 12
select select "8"
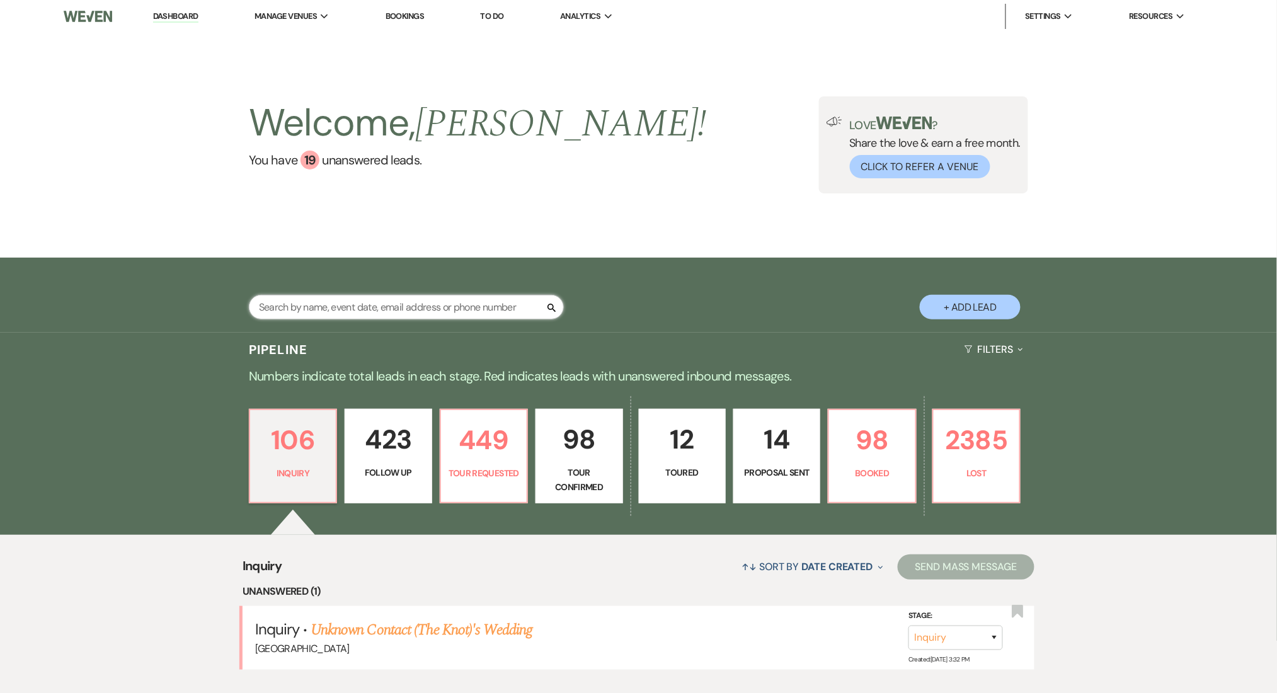
click at [327, 311] on input "text" at bounding box center [406, 307] width 315 height 25
paste input "Kemia"
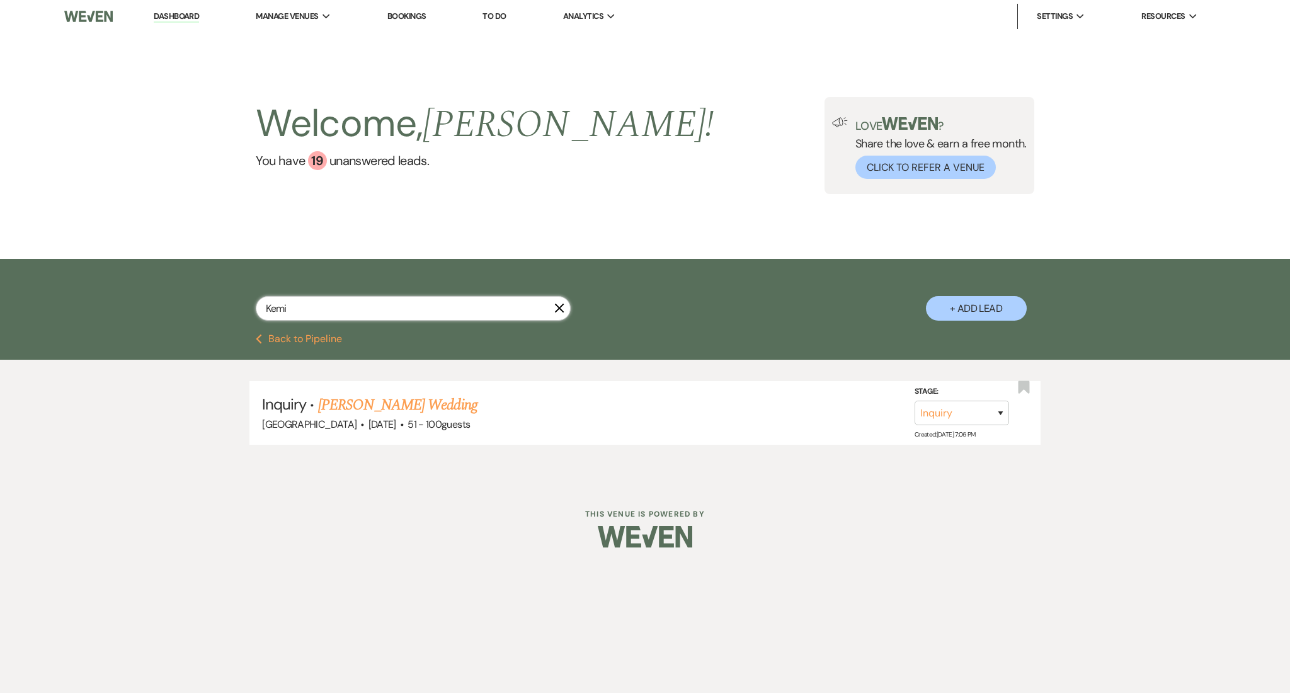
type input "Kemi"
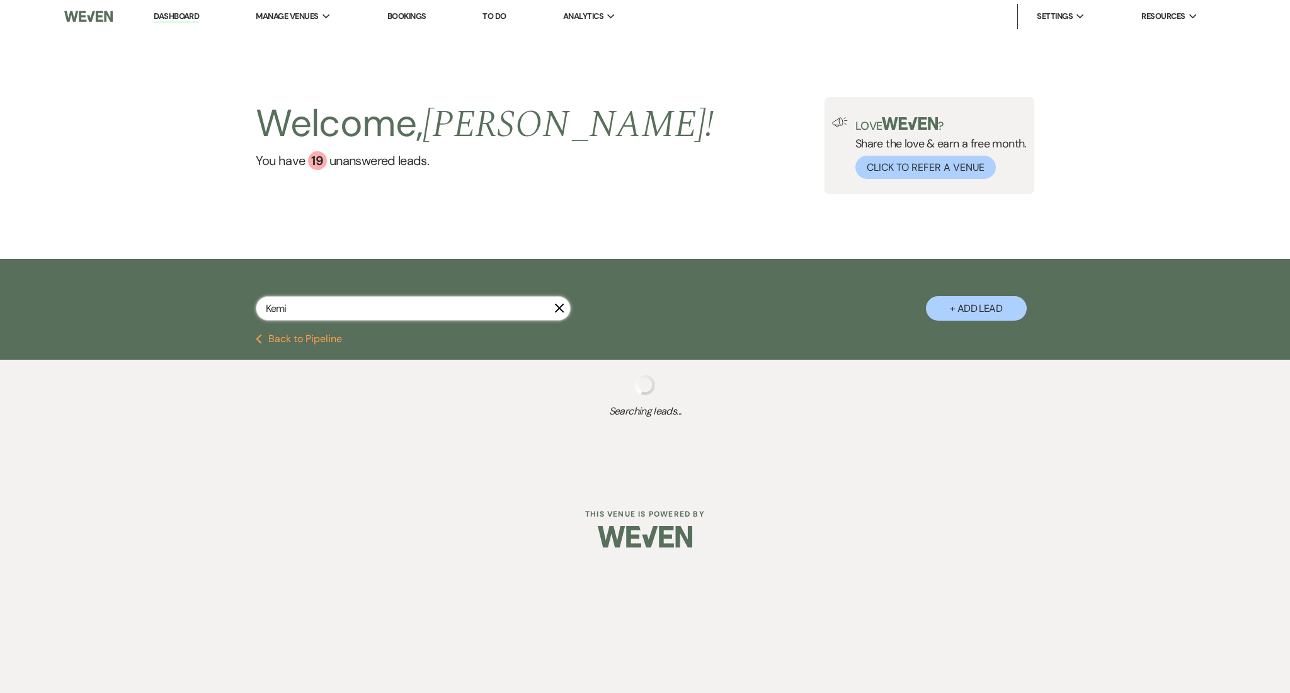
select select "8"
select select "6"
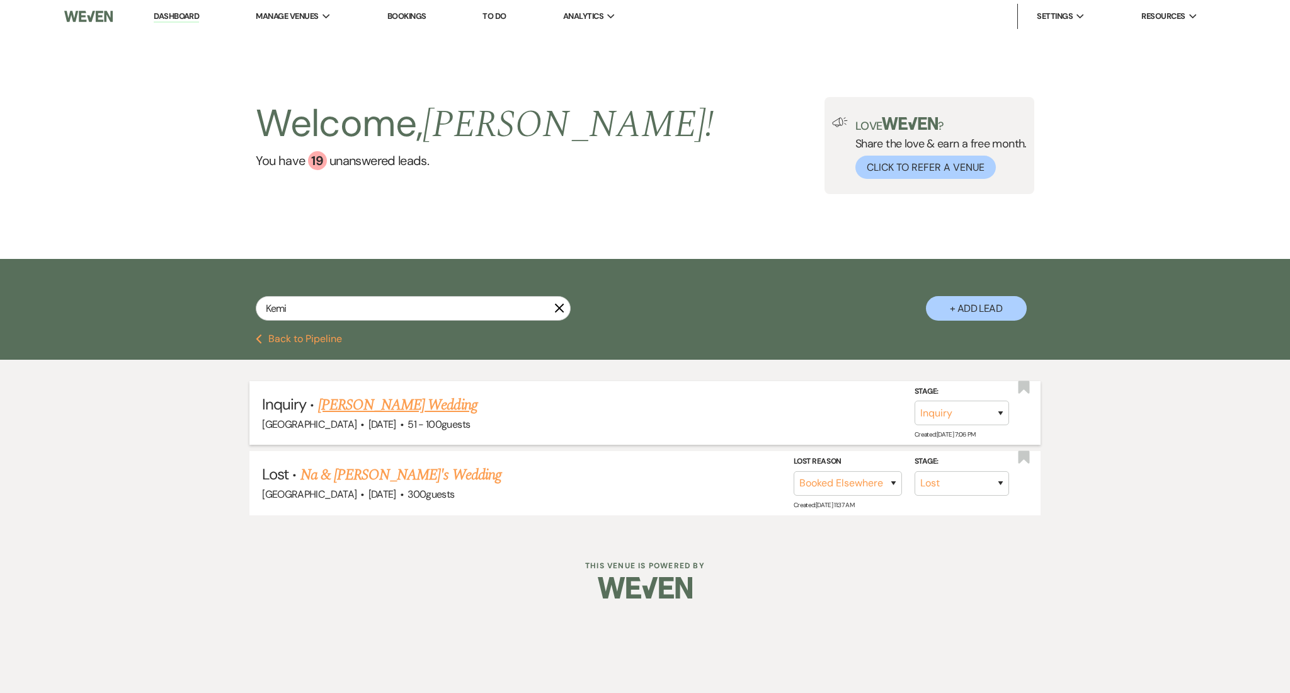
click at [426, 407] on link "Kemia Armstrong-Hardin's Wedding" at bounding box center [397, 405] width 159 height 23
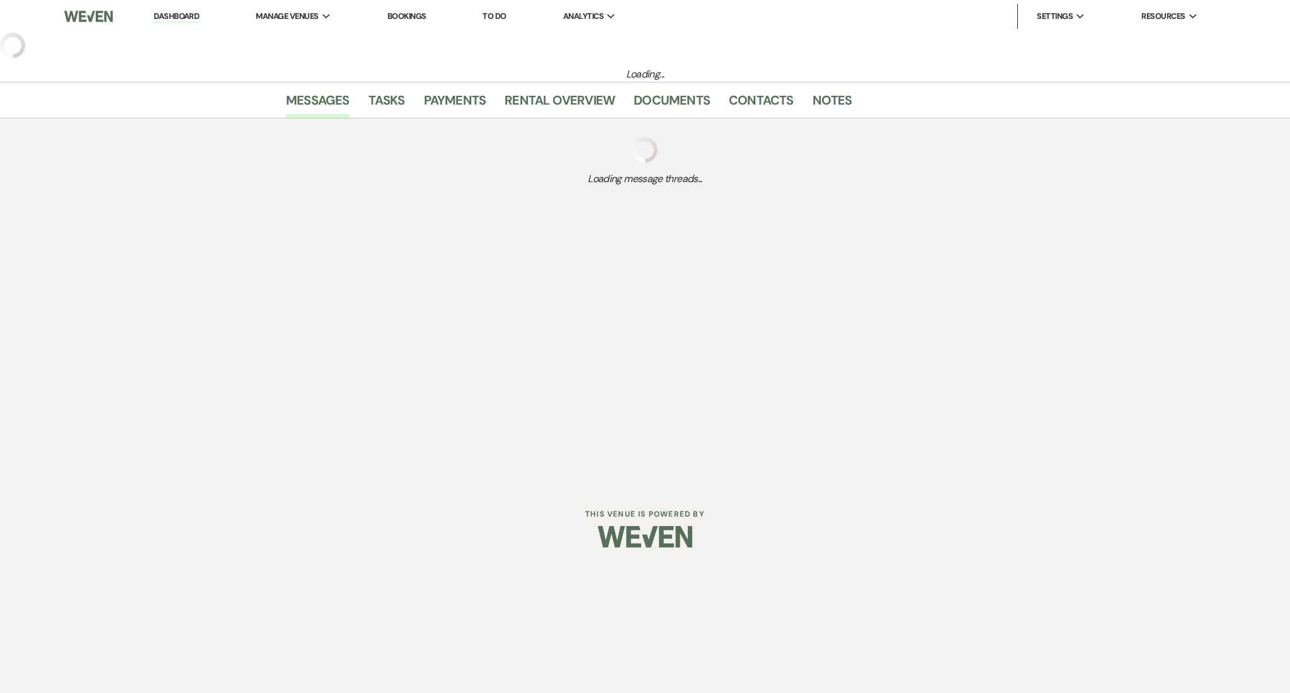
select select "2"
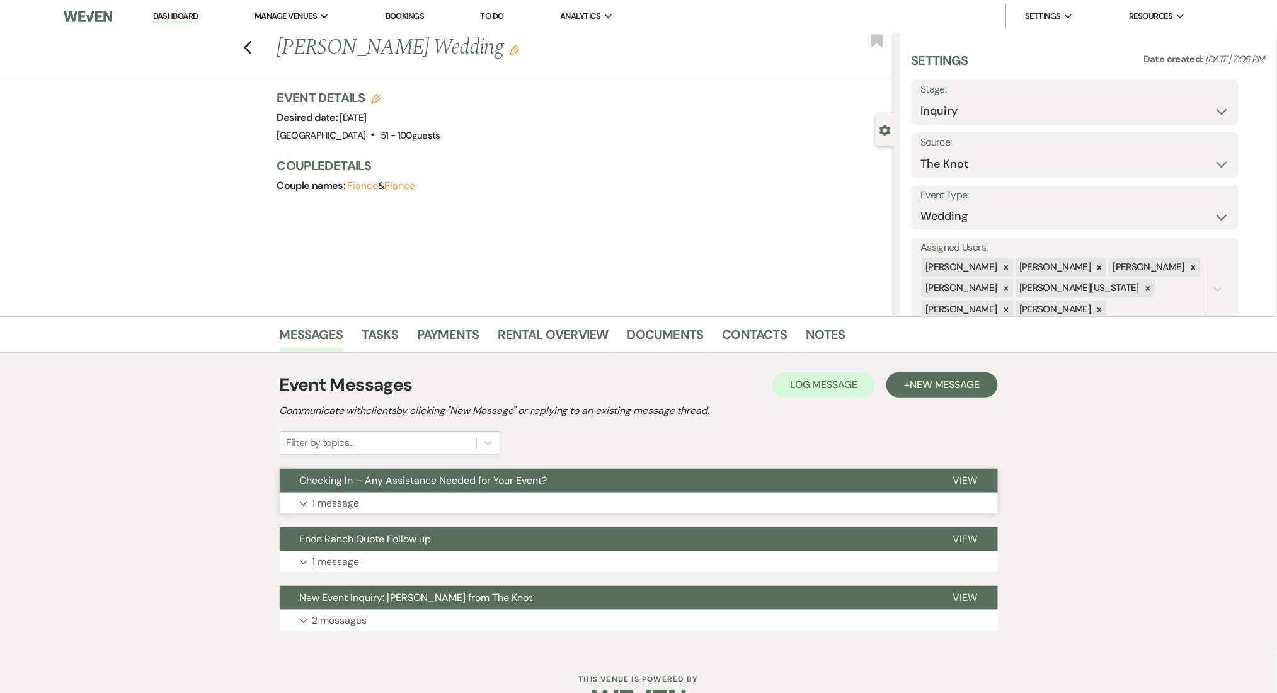
click at [338, 500] on p "1 message" at bounding box center [335, 503] width 47 height 16
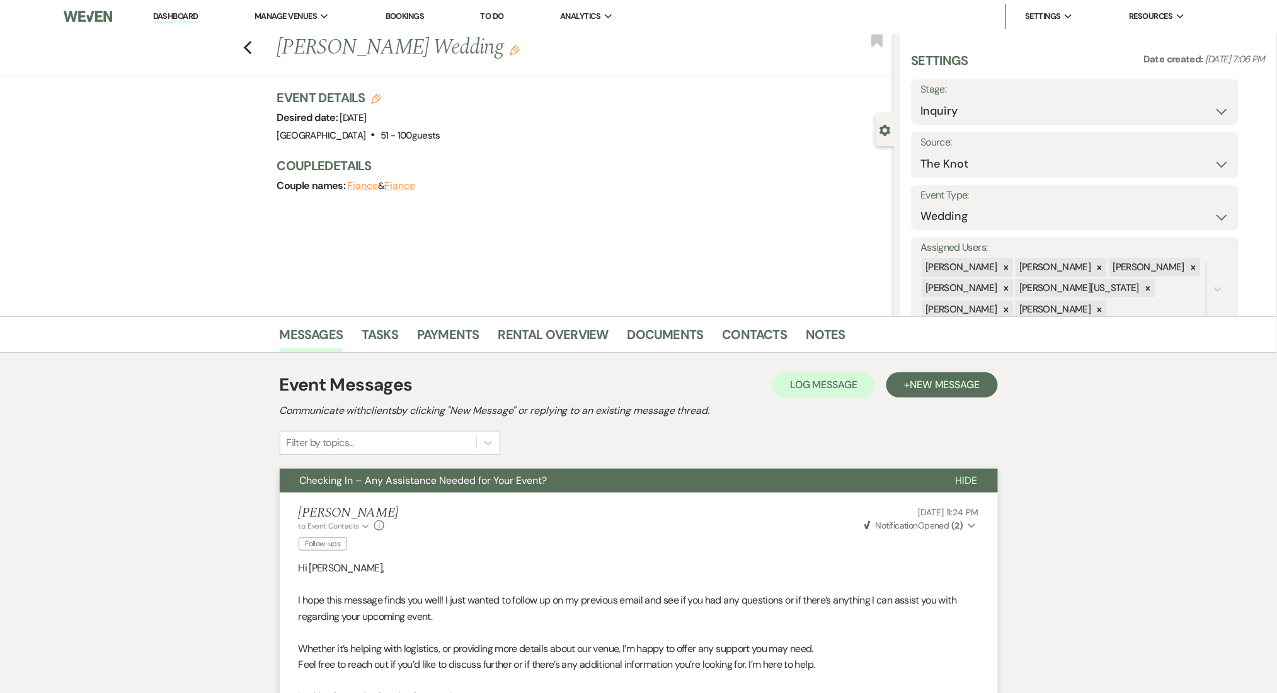
scroll to position [406, 0]
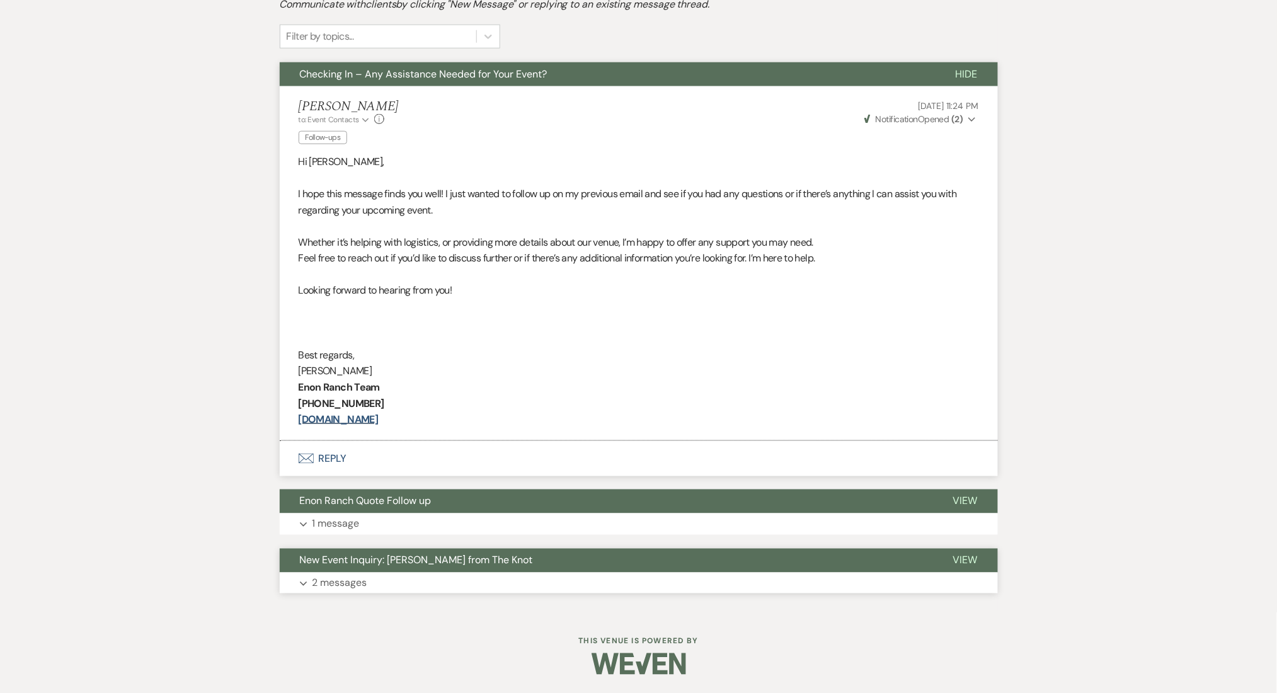
click at [369, 568] on button "New Event Inquiry: Kemia Armstrong-Hardin from The Knot" at bounding box center [606, 561] width 653 height 24
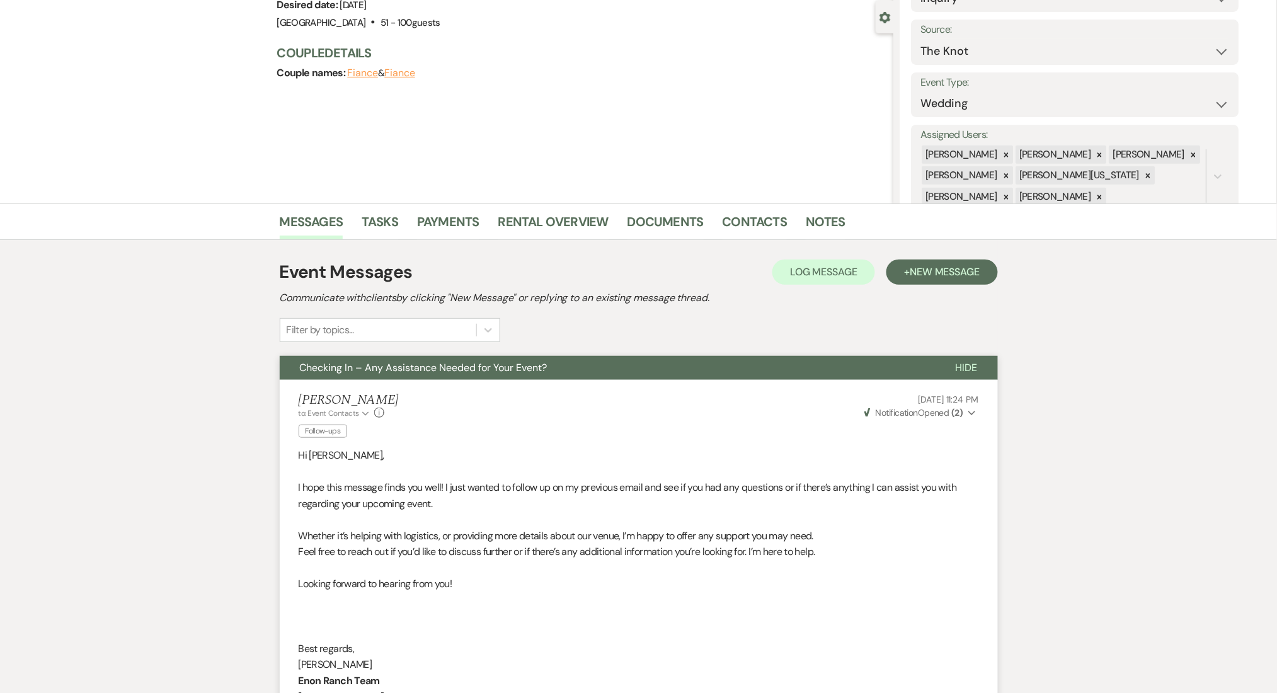
scroll to position [252, 0]
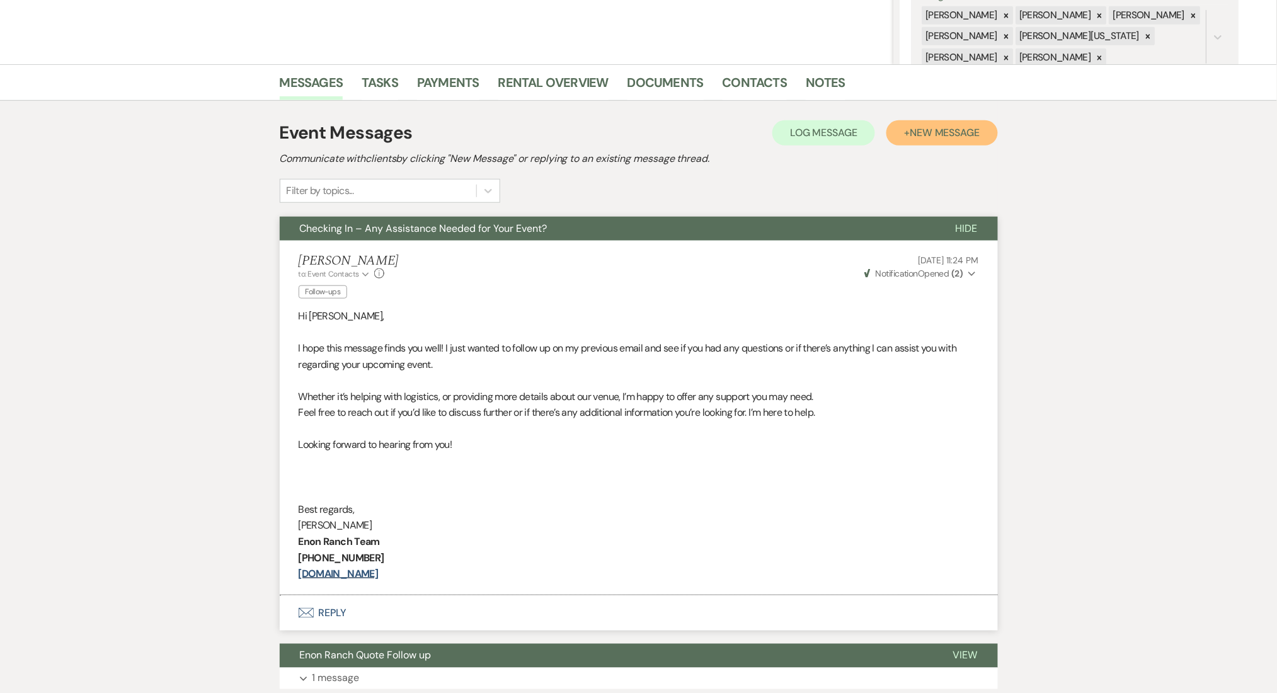
click at [932, 131] on span "New Message" at bounding box center [945, 132] width 70 height 13
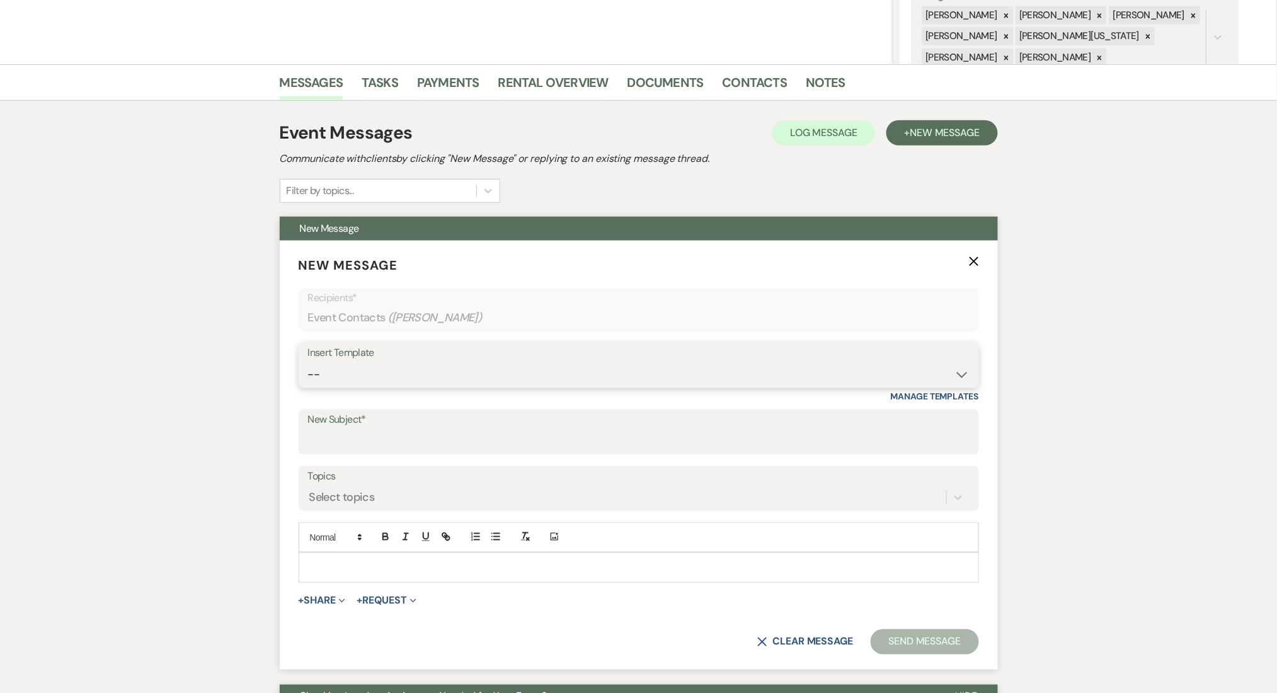
click at [367, 370] on select "-- Inquiry Follow Up Email #2 Contract Sending Template Payment Template Rental…" at bounding box center [639, 374] width 662 height 25
select select "1711"
click at [308, 362] on select "-- Inquiry Follow Up Email #2 Contract Sending Template Payment Template Rental…" at bounding box center [639, 374] width 662 height 25
type input "Enon Ranch Inquiry Follow-Up"
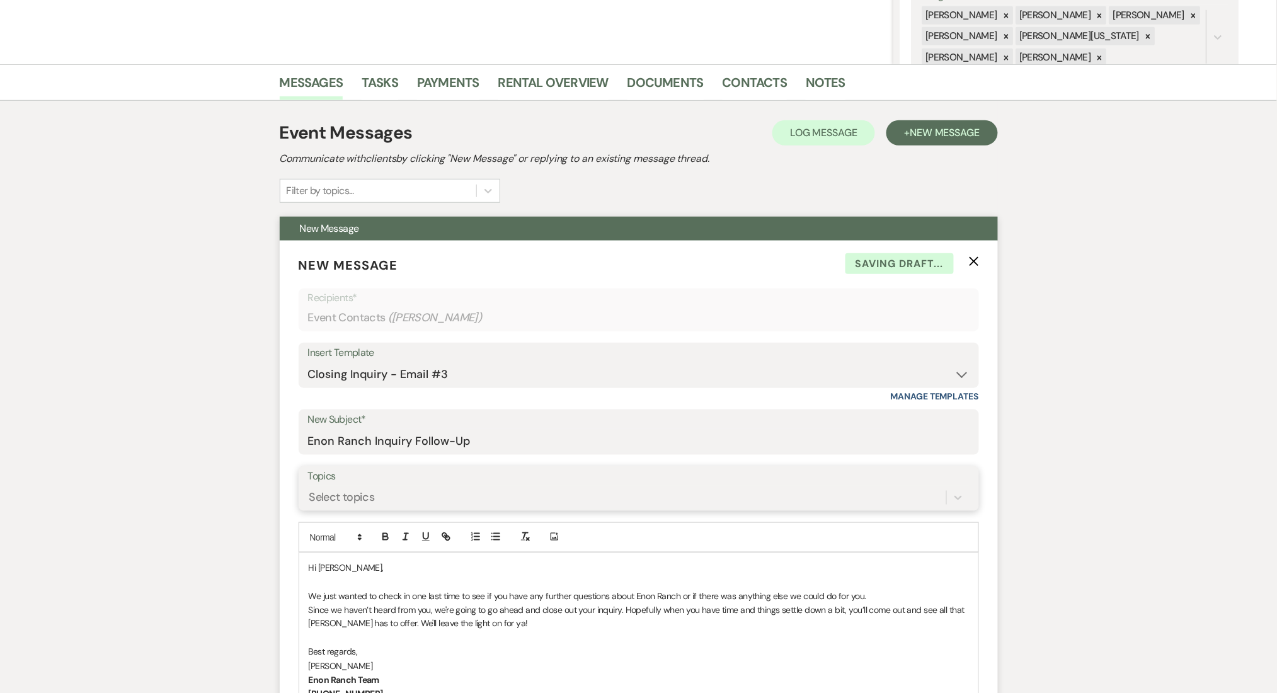
click at [360, 493] on div "Select topics" at bounding box center [627, 497] width 638 height 22
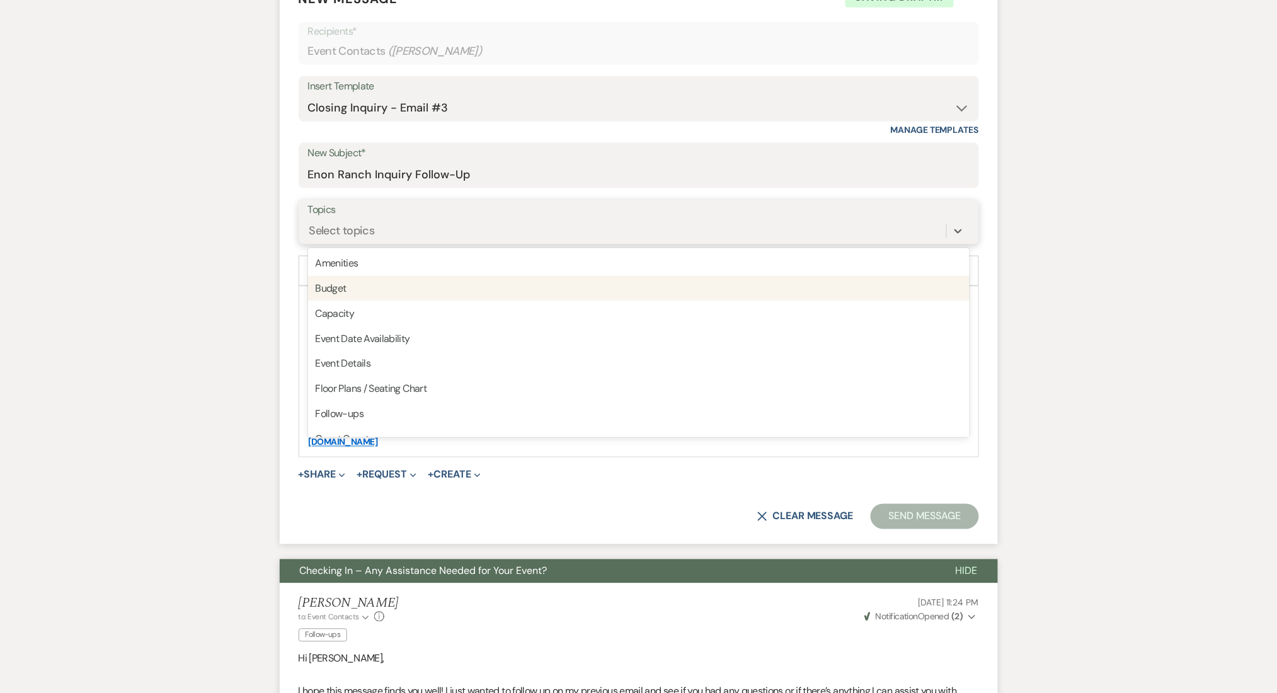
scroll to position [519, 0]
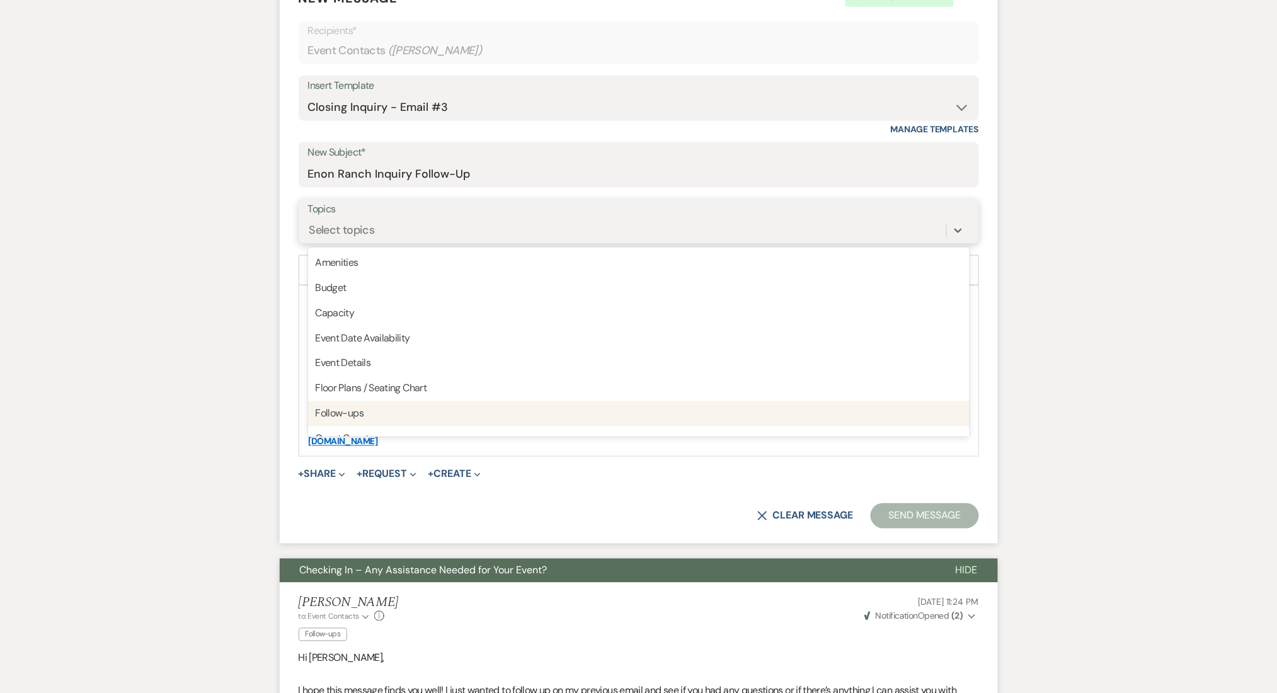
click at [324, 425] on div "Follow-ups" at bounding box center [639, 413] width 662 height 25
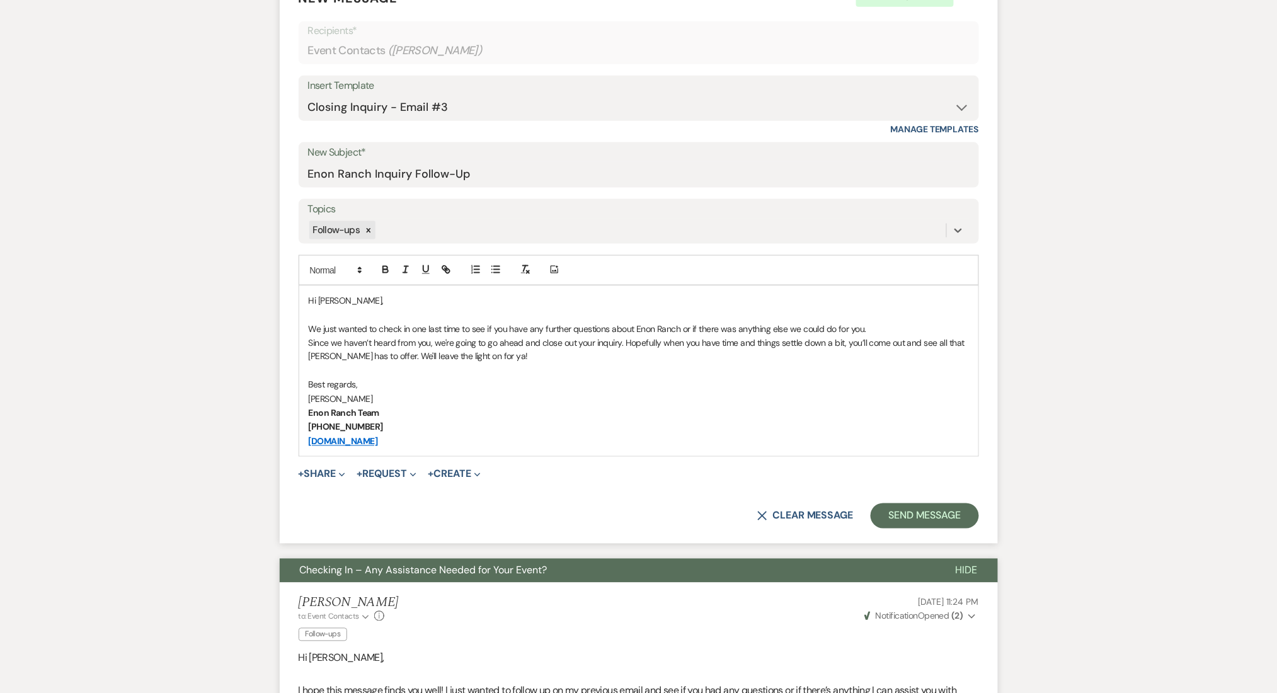
click at [311, 328] on p "We just wanted to check in one last time to see if you have any further questio…" at bounding box center [639, 329] width 660 height 14
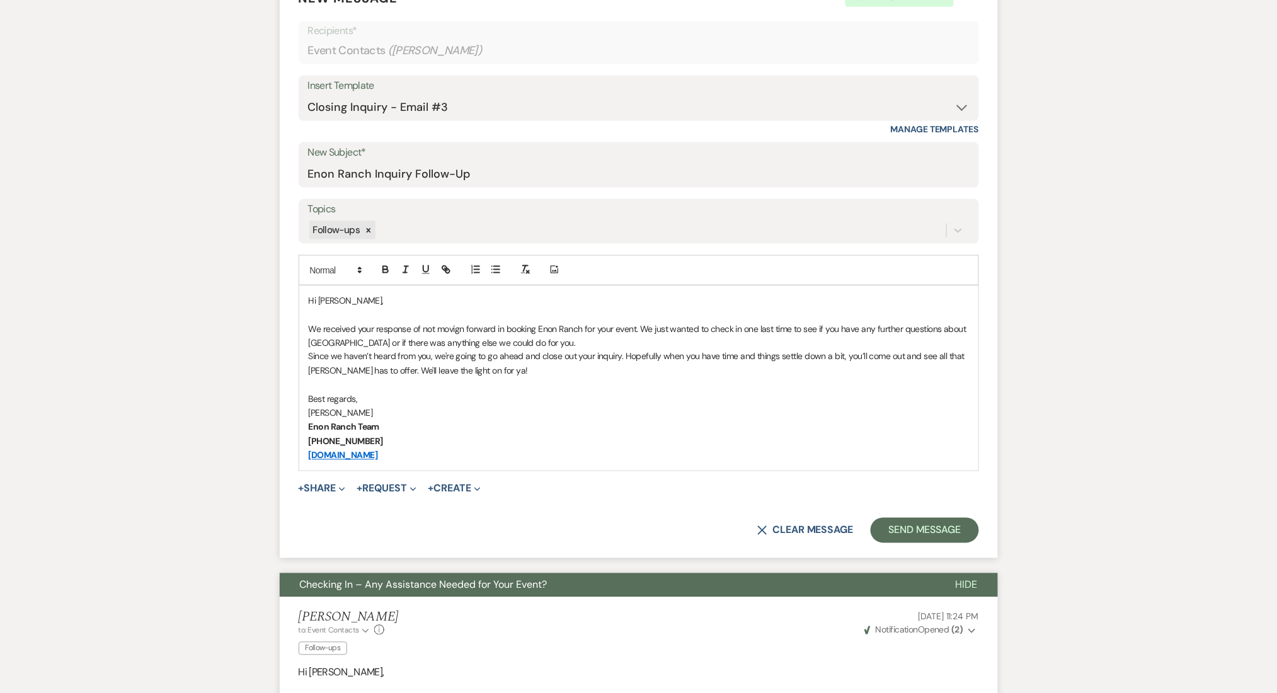
click at [466, 328] on p "We received your response of not movign forward in booking Enon Ranch for your …" at bounding box center [639, 336] width 660 height 28
drag, startPoint x: 640, startPoint y: 328, endPoint x: 305, endPoint y: 329, distance: 335.2
click at [305, 329] on div "Hi Kemia, We received your response of not moving forward in booking Enon Ranch…" at bounding box center [638, 378] width 679 height 185
copy p "We received your response of not moving forward in booking Enon Ranch for your …"
click at [508, 385] on p at bounding box center [639, 385] width 660 height 14
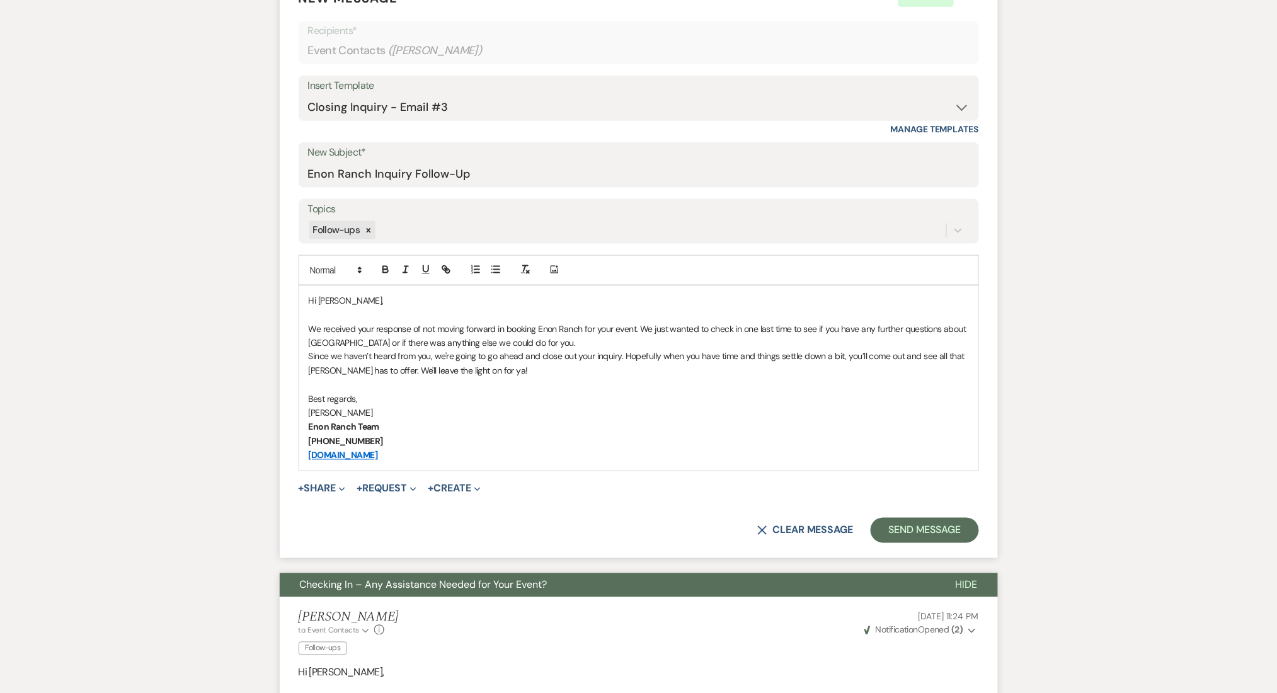
click at [558, 342] on p "We received your response of not moving forward in booking Enon Ranch for your …" at bounding box center [639, 336] width 660 height 28
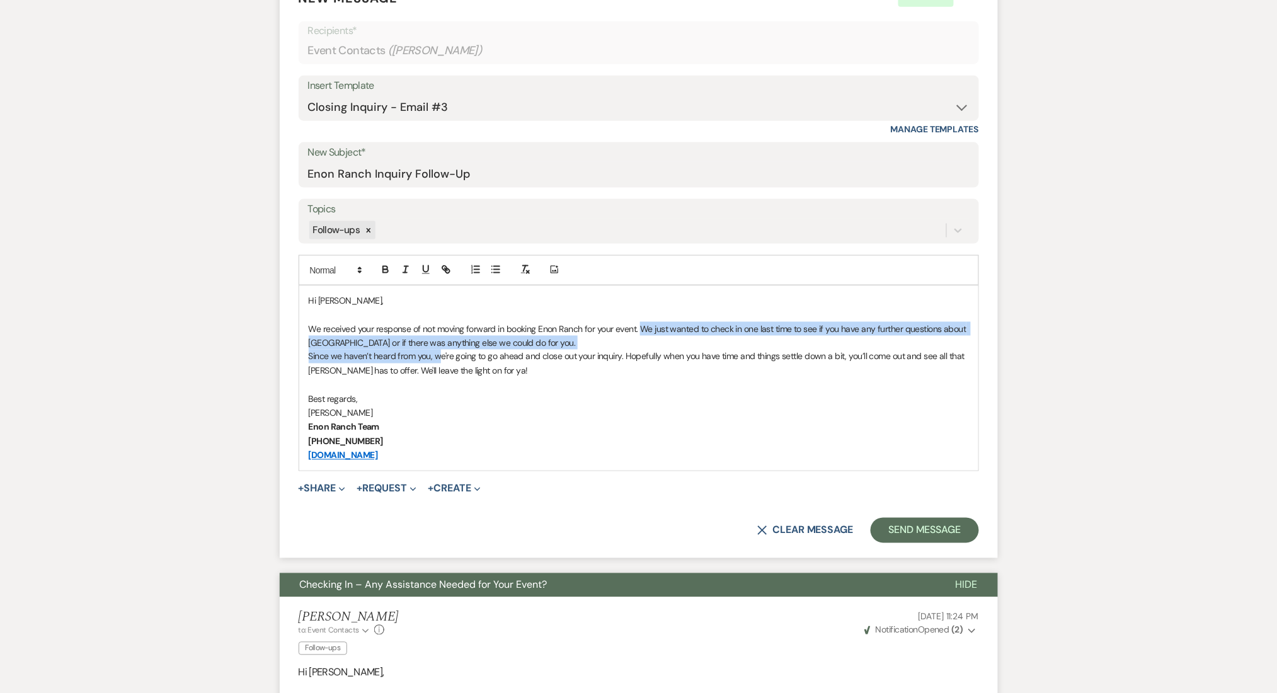
drag, startPoint x: 441, startPoint y: 354, endPoint x: 640, endPoint y: 328, distance: 200.7
click at [640, 328] on div "Hi Kemia, We received your response of not moving forward in booking Enon Ranch…" at bounding box center [638, 378] width 679 height 185
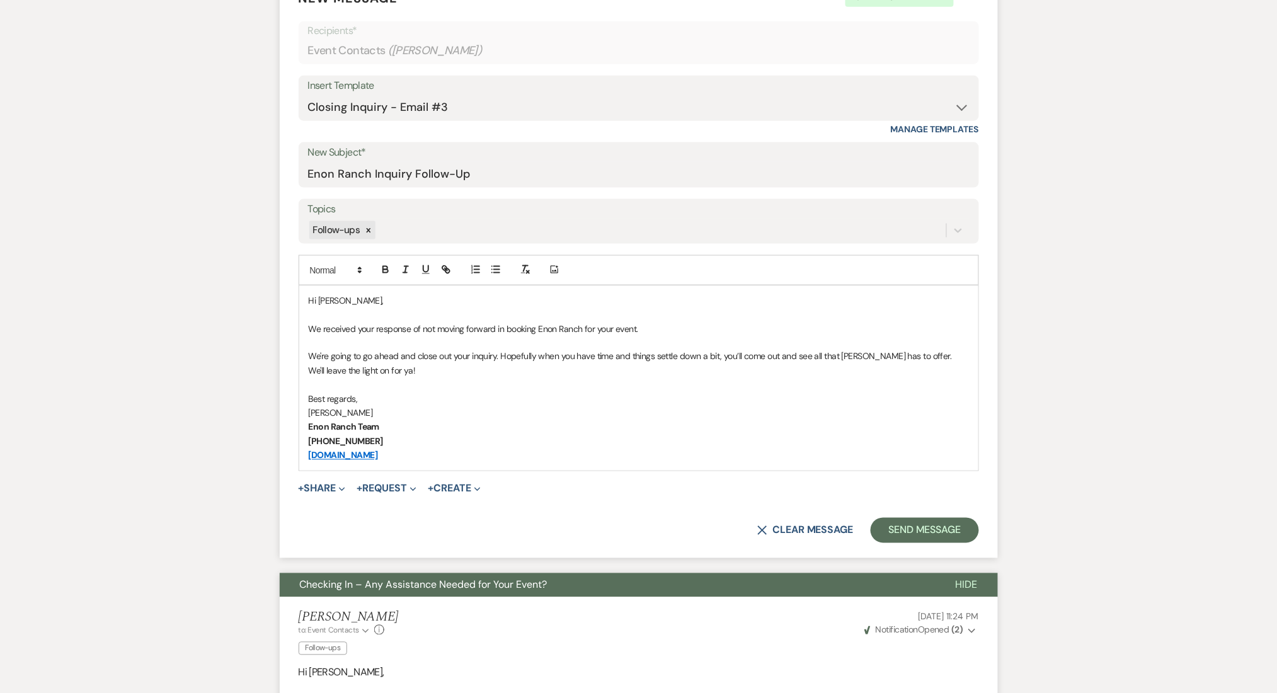
click at [370, 375] on p "We're going to go ahead and close out your inquiry. Hopefully when you have tim…" at bounding box center [639, 364] width 660 height 28
click at [905, 353] on p "We're going to go ahead and close out your inquiry. Hopefully when you have tim…" at bounding box center [639, 364] width 660 height 28
click at [680, 330] on p "We received your response of not moving forward in booking Enon Ranch for your …" at bounding box center [639, 329] width 660 height 14
drag, startPoint x: 659, startPoint y: 326, endPoint x: 283, endPoint y: 321, distance: 376.2
click at [283, 321] on form "New Message X Draft Recipients* Event Contacts ( Kemia Armstrong-Hardin ) Inser…" at bounding box center [639, 266] width 718 height 585
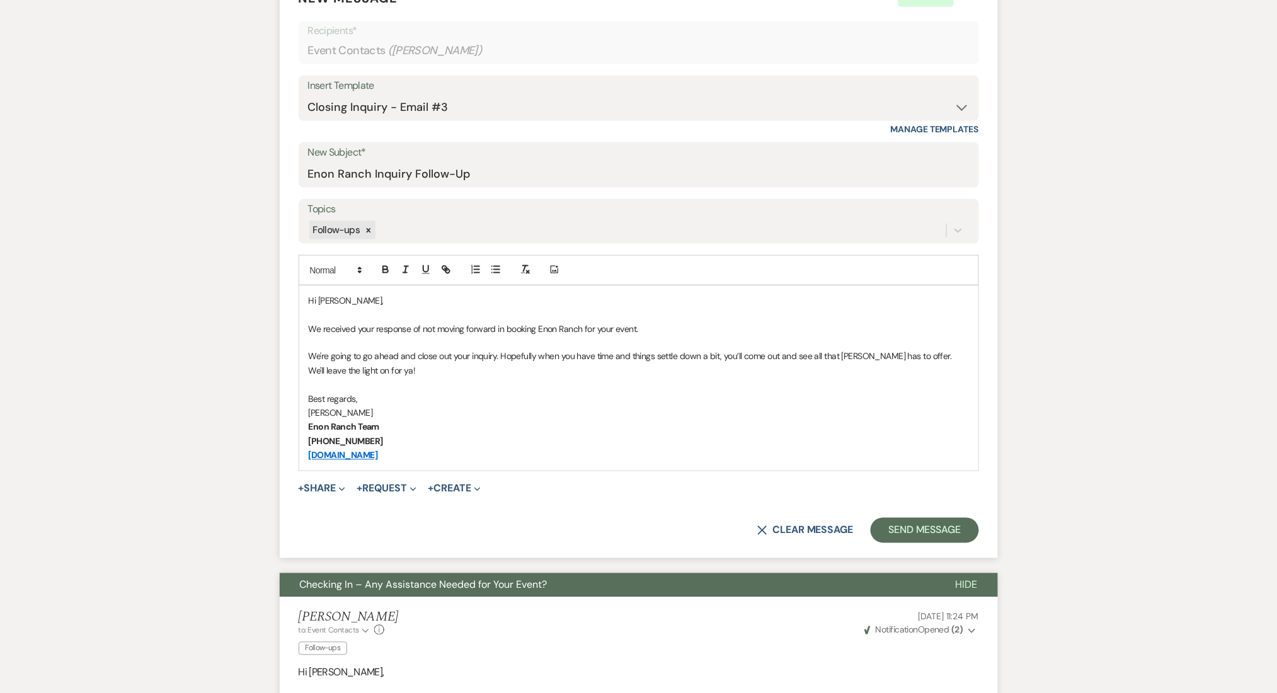
click at [326, 325] on p "We received your response of not moving forward in booking Enon Ranch for your …" at bounding box center [639, 329] width 660 height 14
copy p "We received your response of not moving forward in booking Enon Ranch for your …"
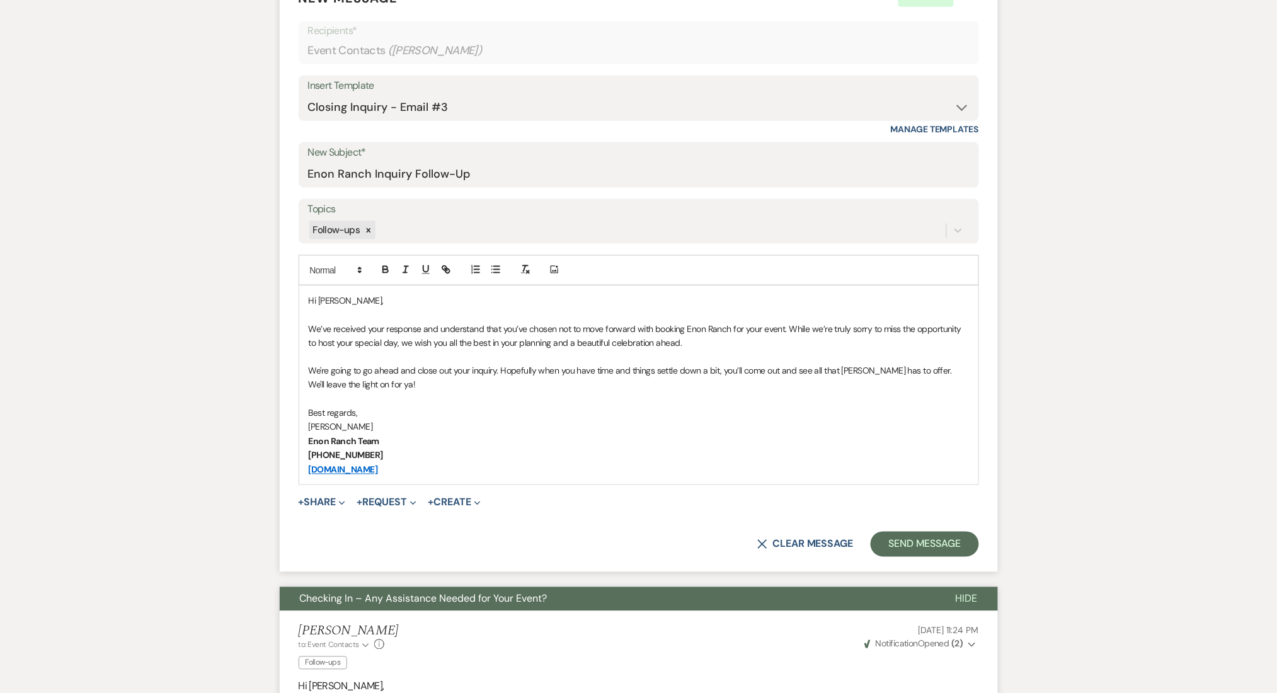
click at [698, 345] on p "We’ve received your response and understand that you’ve chosen not to move forw…" at bounding box center [639, 336] width 660 height 28
click at [905, 371] on p "We're going to go ahead and close out your inquiry. Hopefully when you have tim…" at bounding box center [639, 378] width 660 height 28
click at [651, 425] on p "[PERSON_NAME]" at bounding box center [639, 427] width 660 height 14
click at [519, 383] on p "We're going to go ahead and close out your inquiry. Hopefully when you have tim…" at bounding box center [639, 378] width 660 height 28
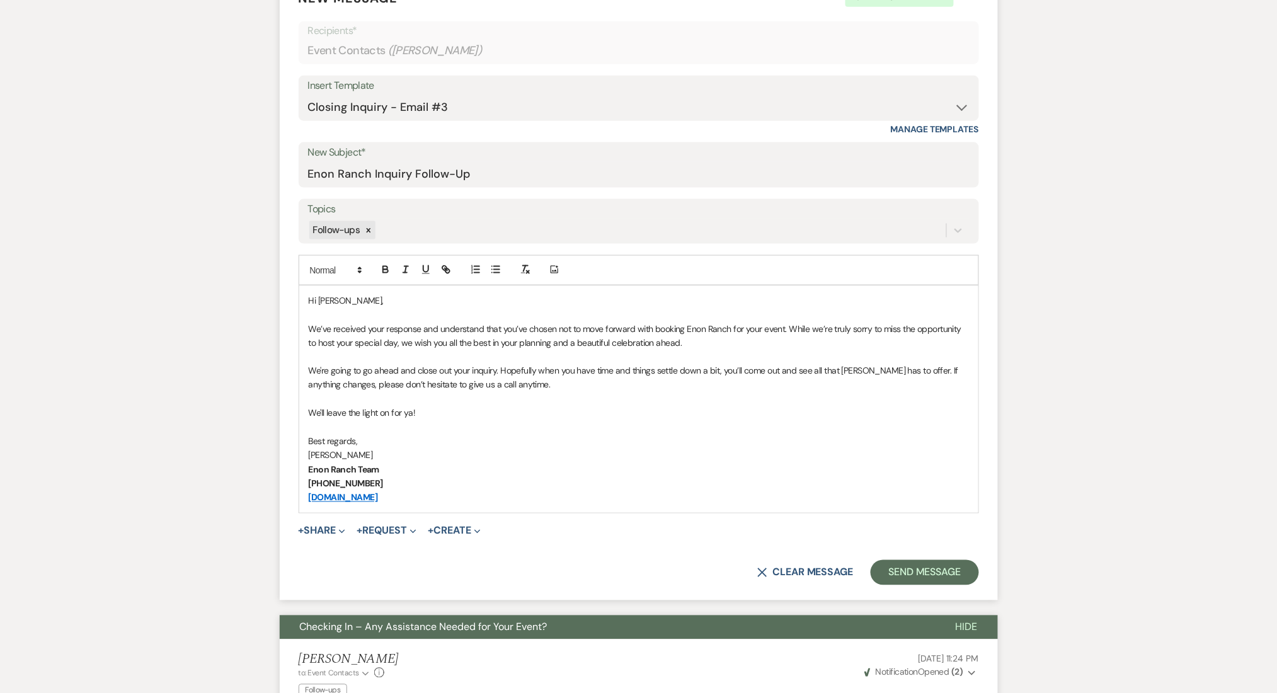
click at [593, 420] on p at bounding box center [639, 427] width 660 height 14
drag, startPoint x: 418, startPoint y: 503, endPoint x: 248, endPoint y: 285, distance: 276.5
copy div "Hi Kemia, We’ve received your response and understand that you’ve chosen not to…"
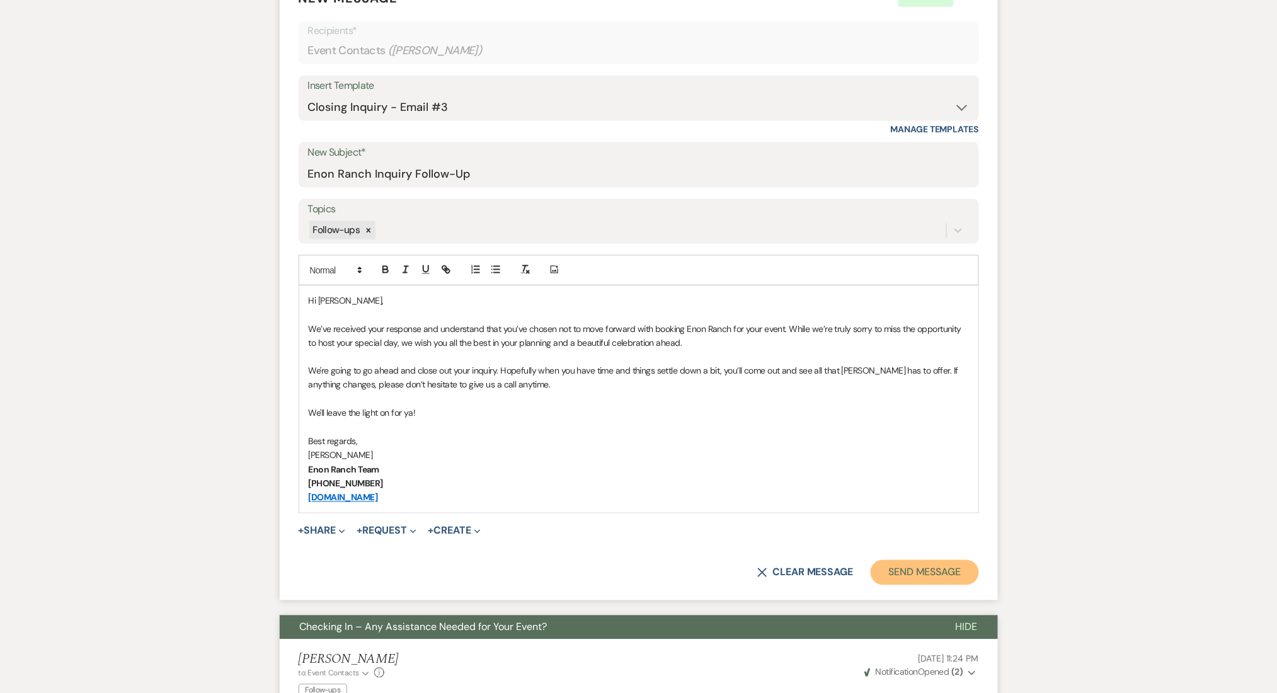
click at [954, 567] on button "Send Message" at bounding box center [925, 572] width 108 height 25
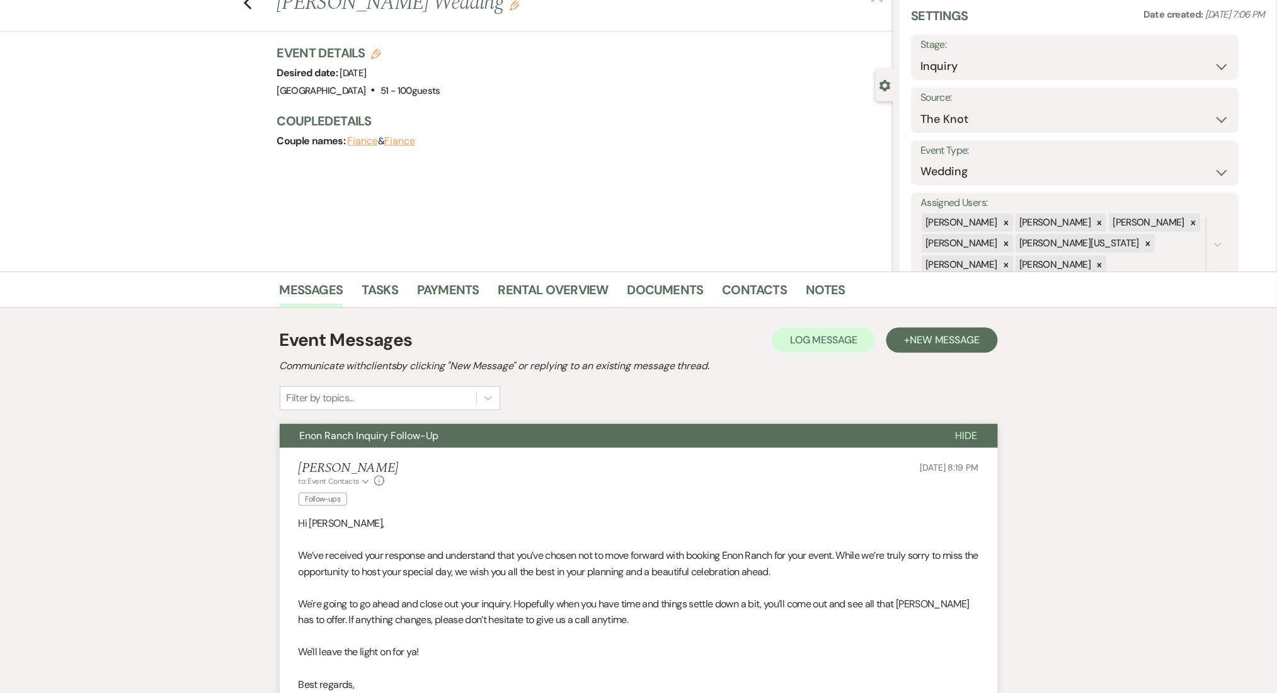
scroll to position [0, 0]
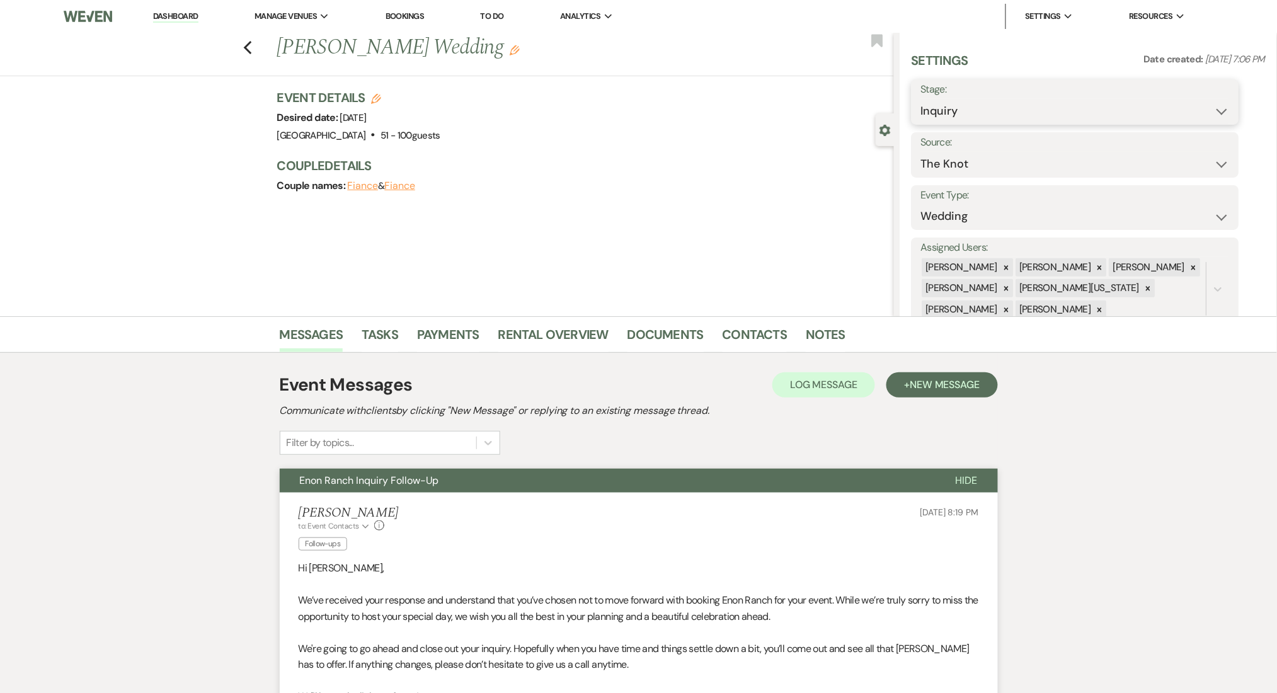
click at [1057, 117] on select "Inquiry Follow Up Tour Requested Tour Confirmed Toured Proposal Sent Booked Lost" at bounding box center [1075, 111] width 309 height 25
select select "8"
click at [921, 99] on select "Inquiry Follow Up Tour Requested Tour Confirmed Toured Proposal Sent Booked Lost" at bounding box center [1075, 111] width 309 height 25
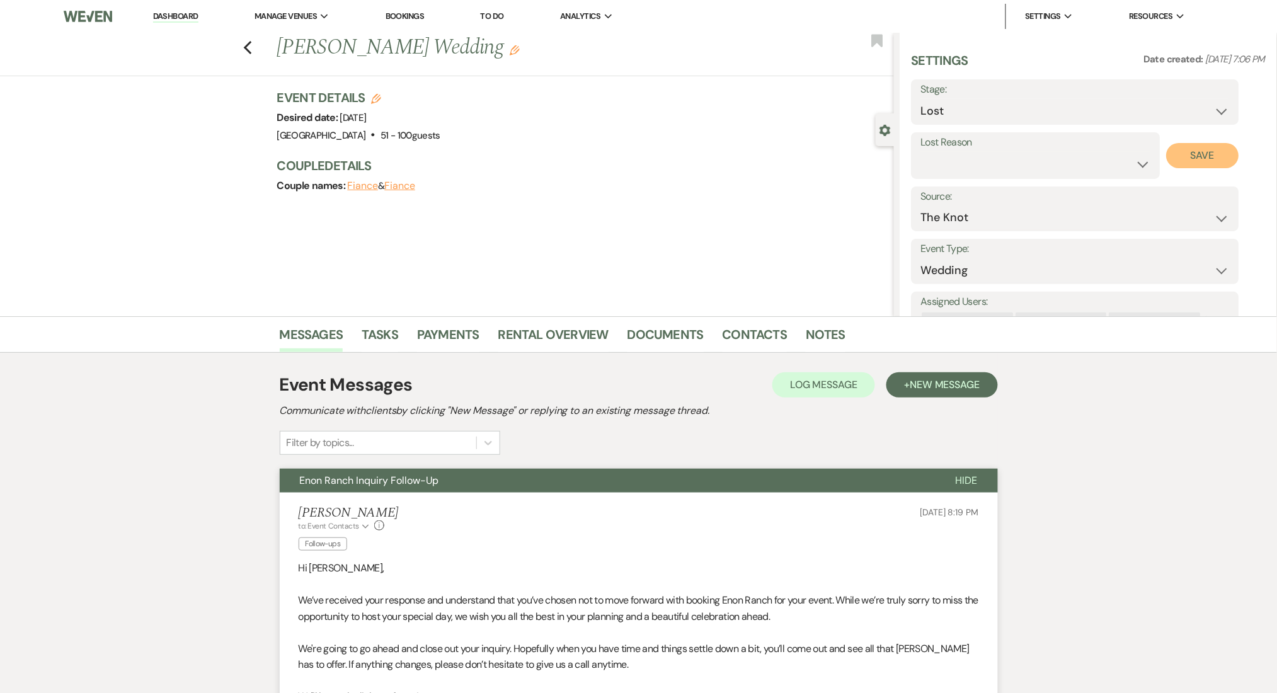
click at [1197, 157] on button "Save" at bounding box center [1203, 155] width 72 height 25
click at [175, 18] on link "Dashboard" at bounding box center [175, 17] width 45 height 12
select select "8"
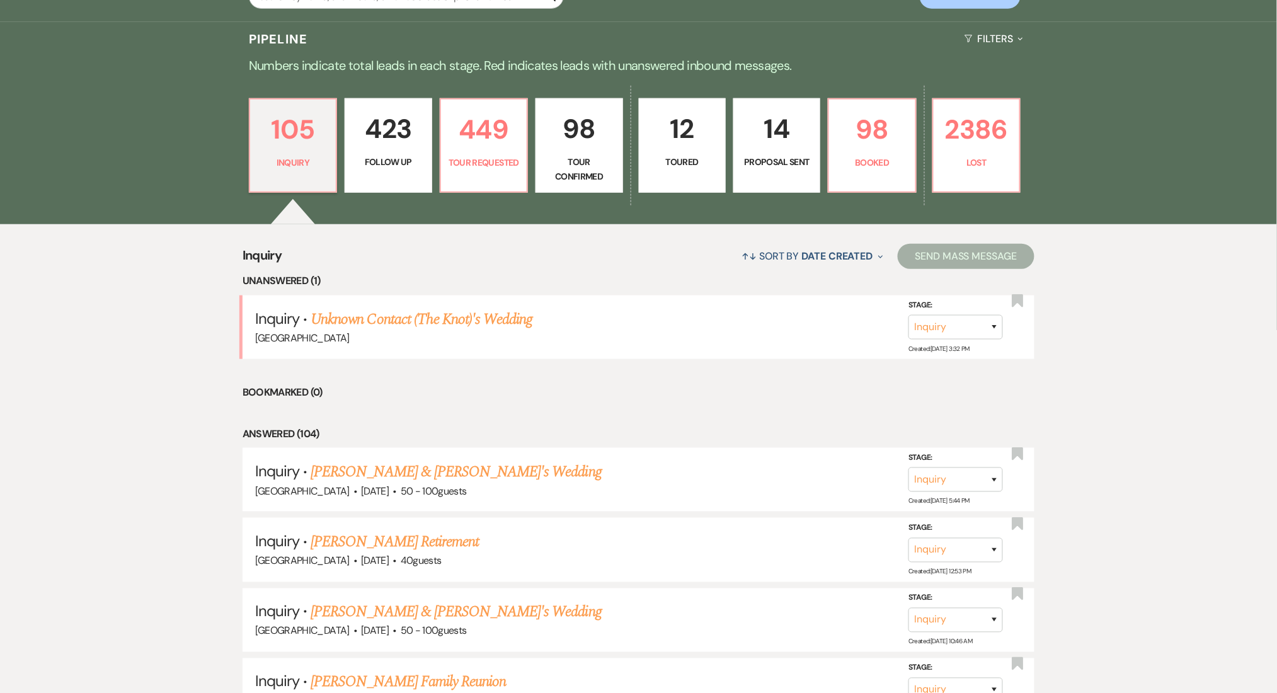
scroll to position [420, 0]
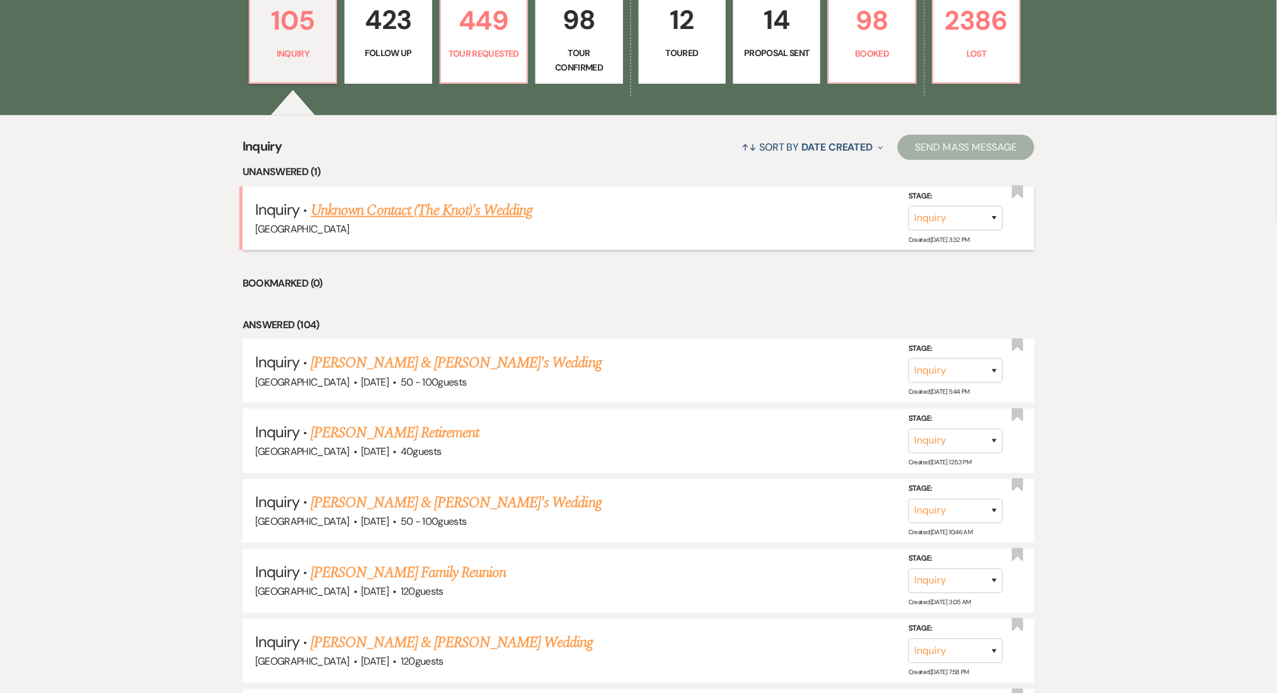
click at [439, 212] on link "Unknown Contact (The Knot)'s Wedding" at bounding box center [422, 210] width 222 height 23
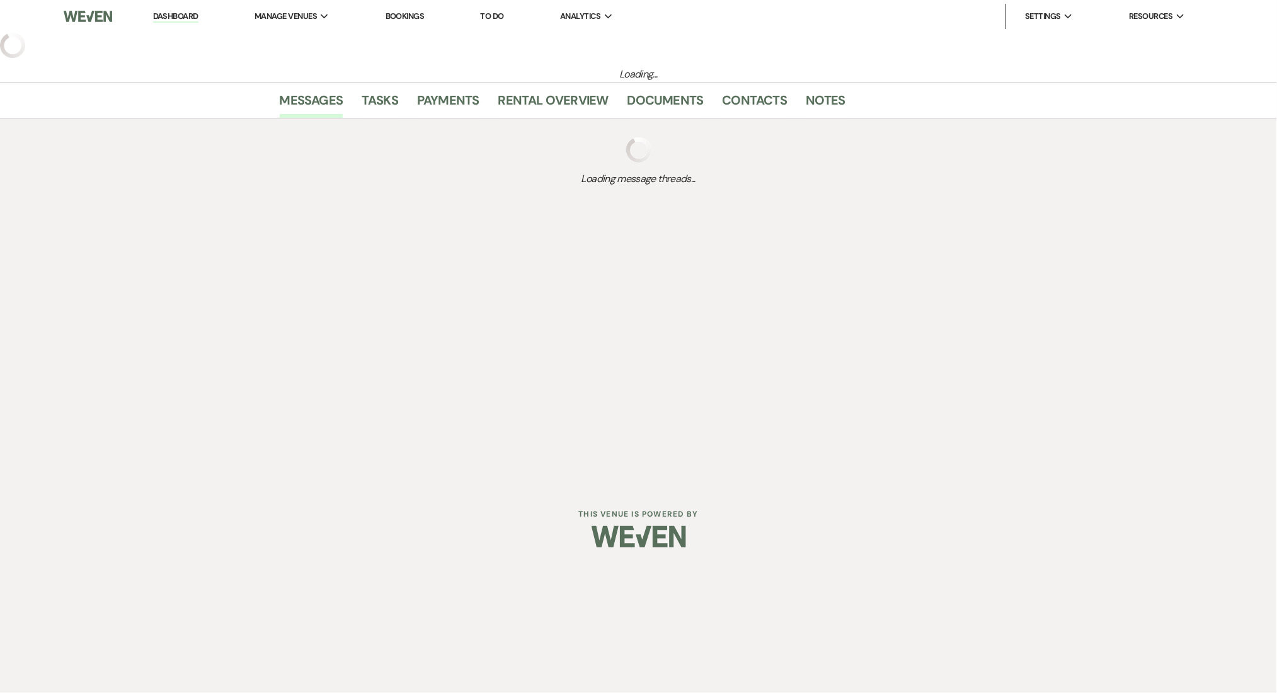
select select "2"
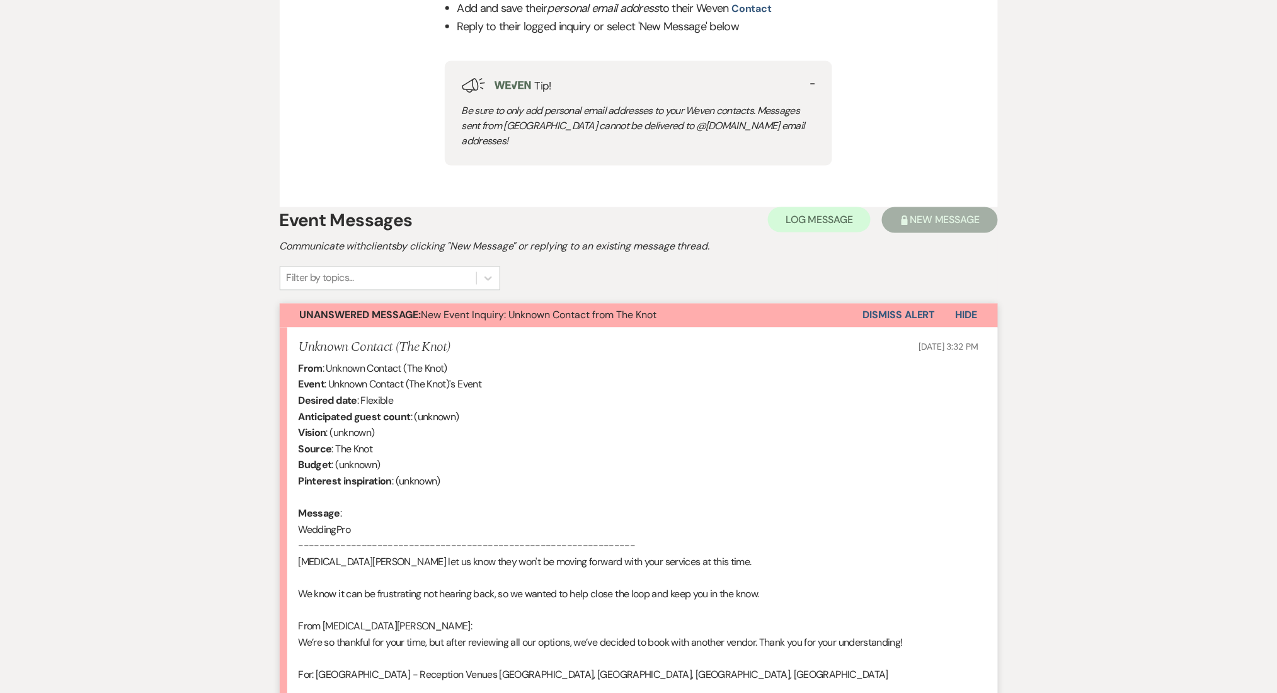
scroll to position [825, 0]
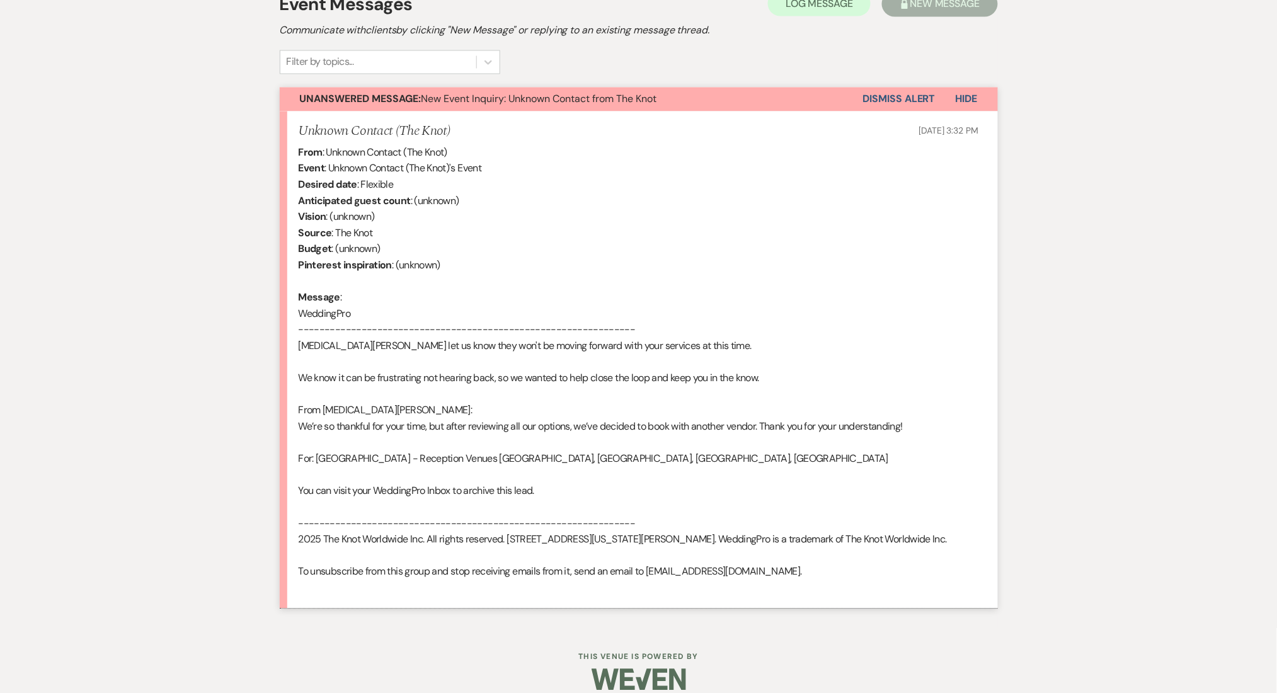
click at [329, 329] on div "From : Unknown Contact (The Knot) Event : Unknown Contact (The Knot)'s Event De…" at bounding box center [639, 371] width 680 height 452
drag, startPoint x: 359, startPoint y: 331, endPoint x: 315, endPoint y: 326, distance: 44.3
click at [315, 326] on div "From : Unknown Contact (The Knot) Event : Unknown Contact (The Knot)'s Event De…" at bounding box center [639, 371] width 680 height 452
copy div "McNamara"
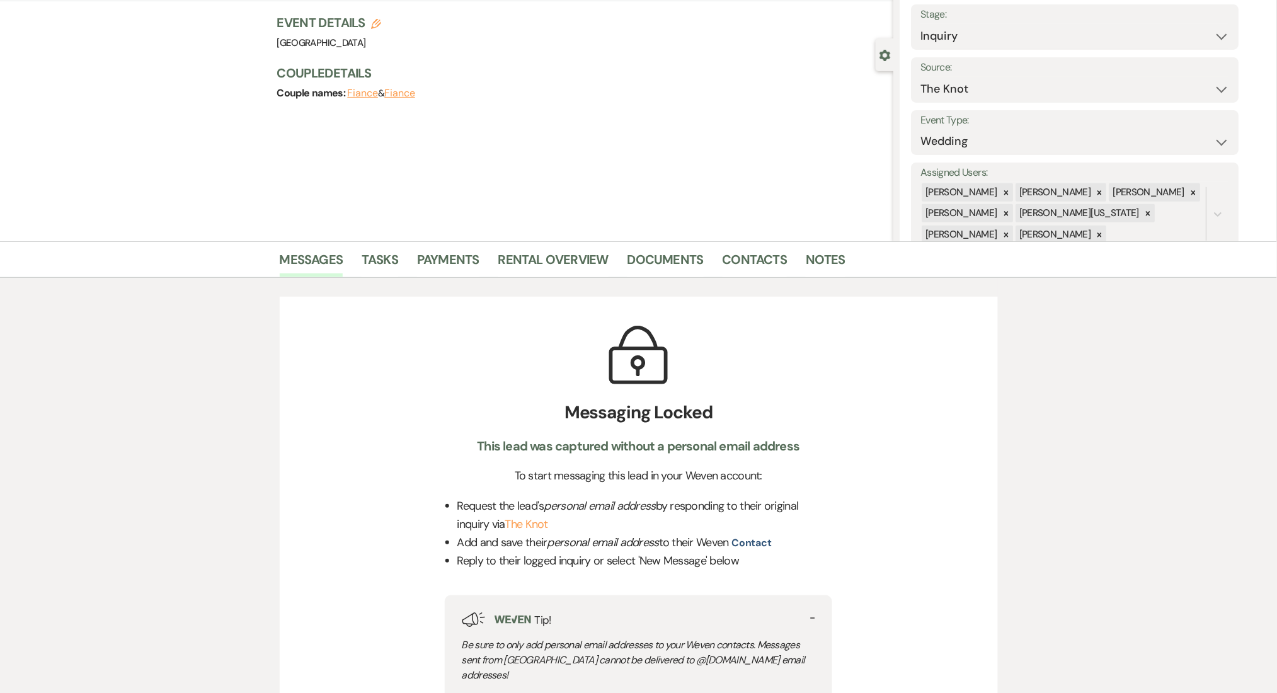
scroll to position [0, 0]
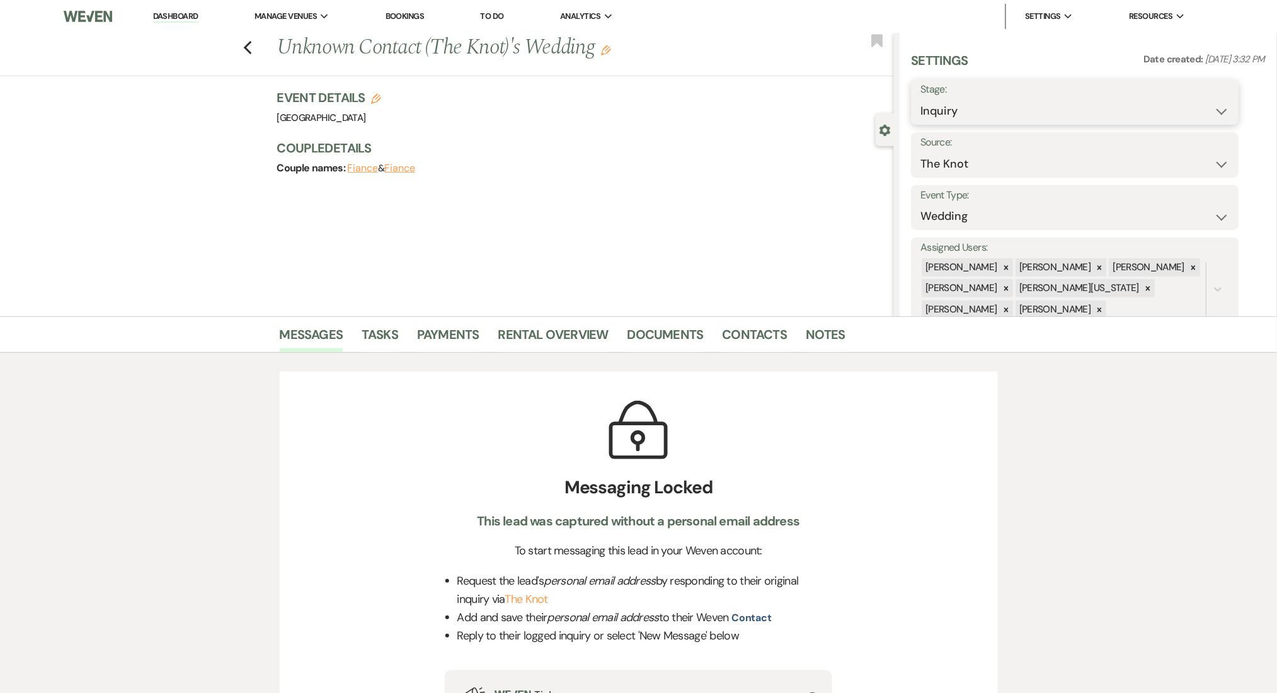
click at [983, 110] on select "Inquiry Follow Up Tour Requested Tour Confirmed Toured Proposal Sent Booked Lost" at bounding box center [1075, 111] width 309 height 25
select select "8"
click at [921, 99] on select "Inquiry Follow Up Tour Requested Tour Confirmed Toured Proposal Sent Booked Lost" at bounding box center [1075, 111] width 309 height 25
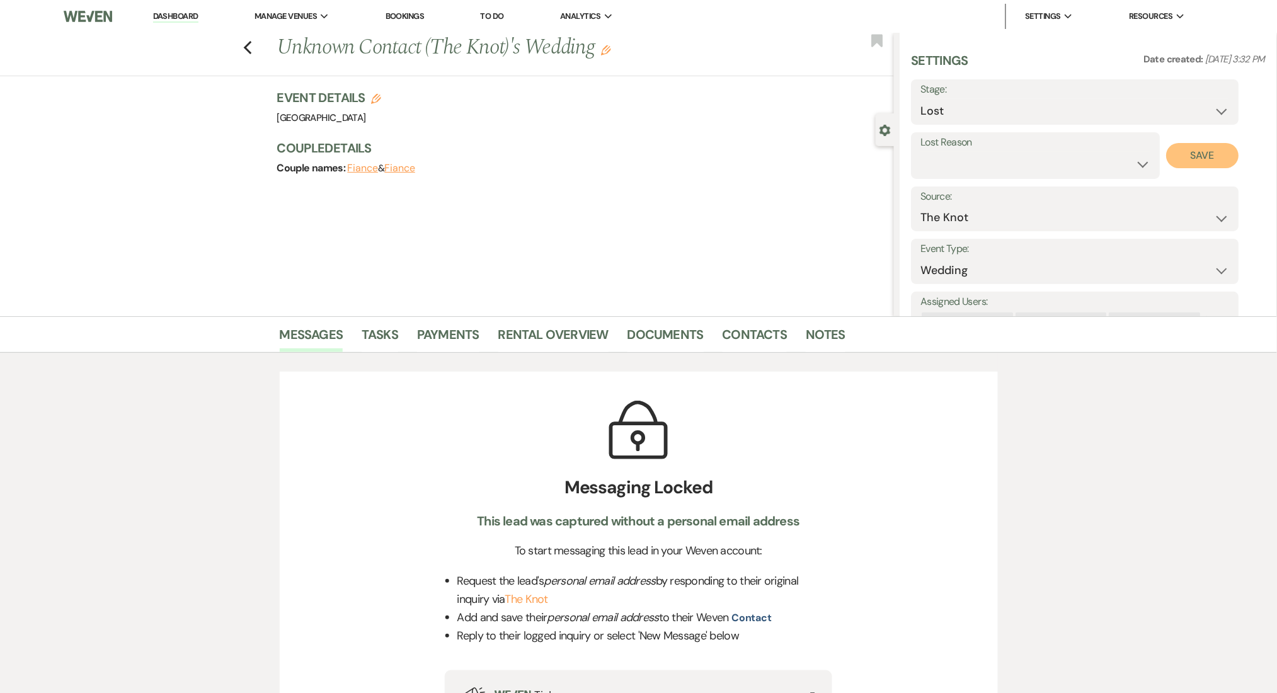
click at [1201, 166] on button "Save" at bounding box center [1203, 155] width 72 height 25
click at [179, 8] on li "Dashboard" at bounding box center [176, 16] width 58 height 25
click at [181, 16] on link "Dashboard" at bounding box center [175, 17] width 45 height 12
select select "8"
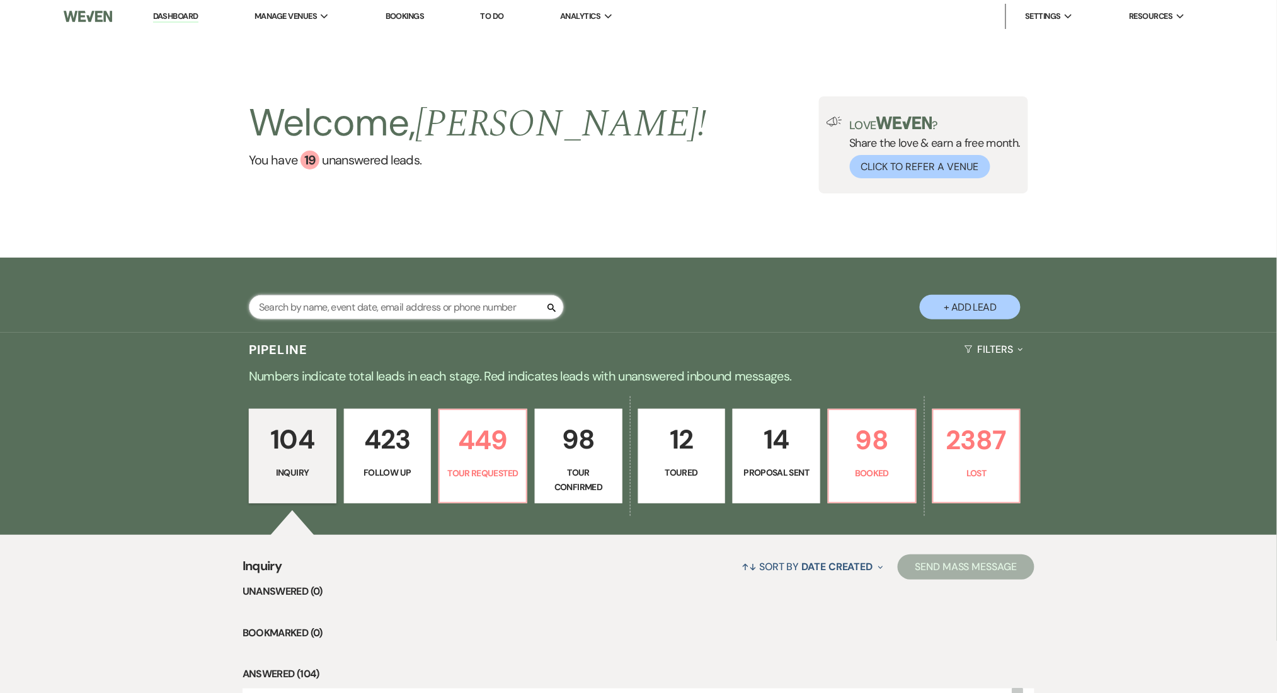
click at [312, 295] on input "text" at bounding box center [406, 307] width 315 height 25
paste input "McNamara"
type input "McNamara"
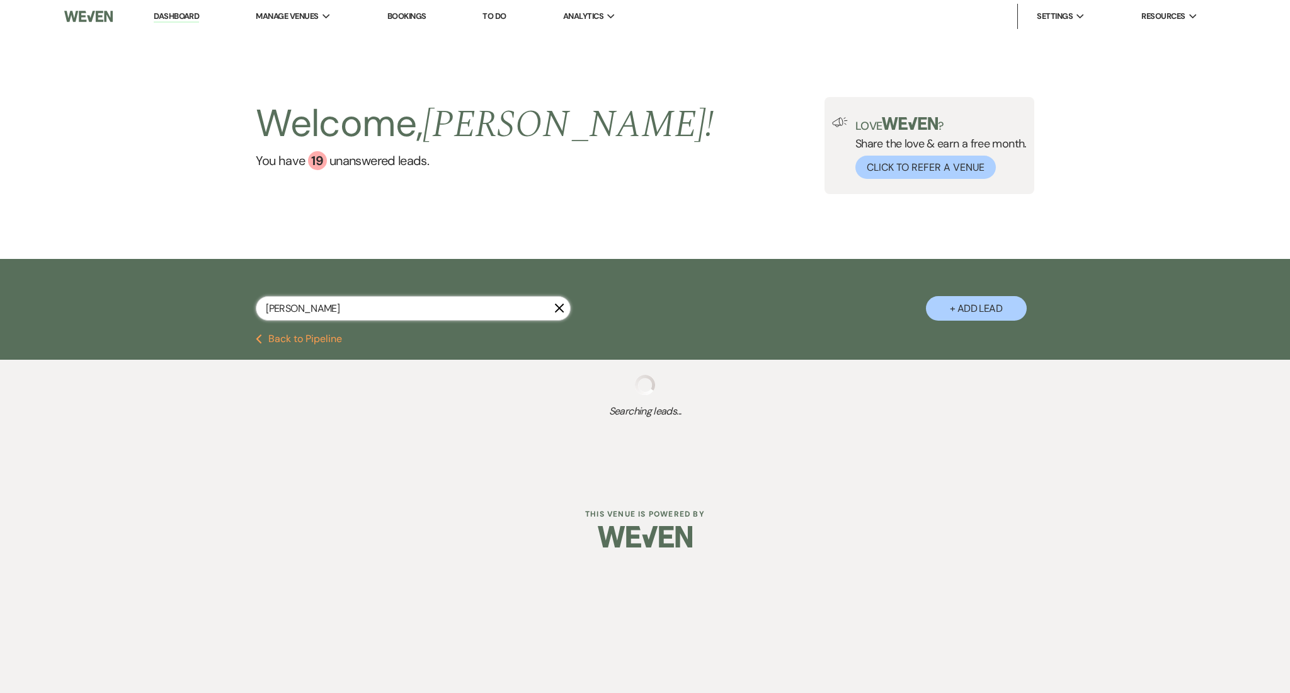
select select "9"
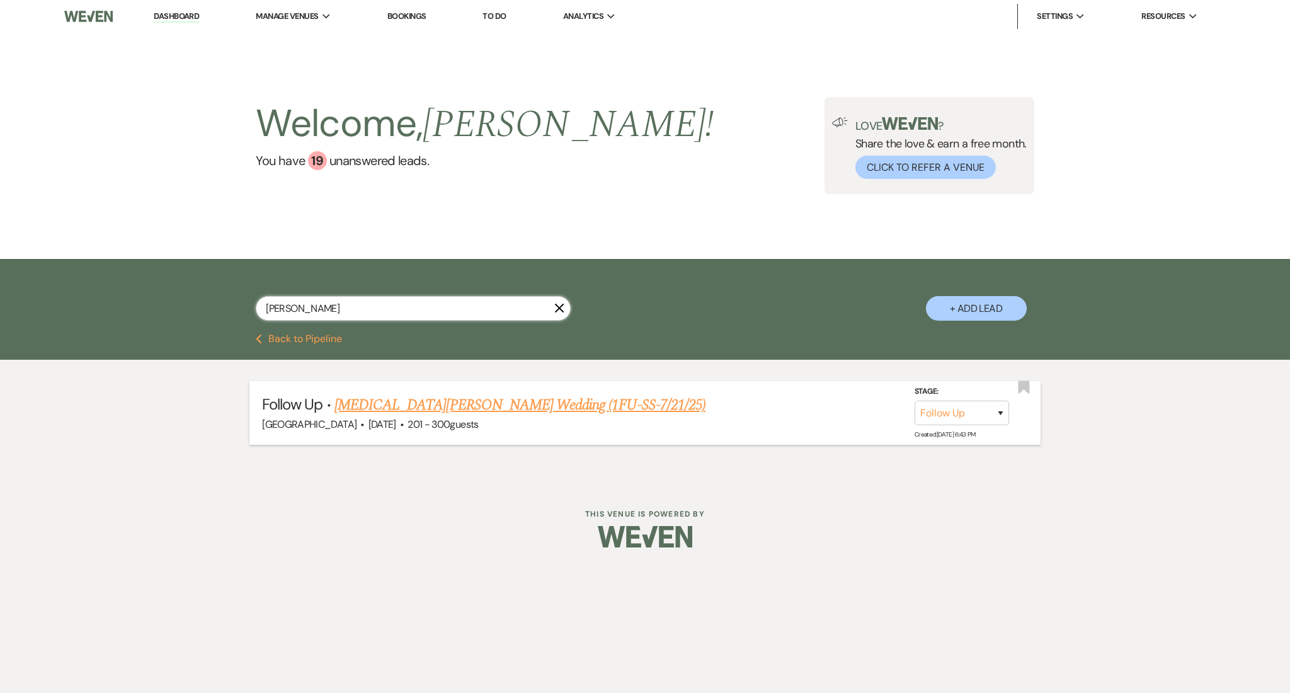
type input "McNamara"
click at [430, 394] on link "Alli McNamara's Wedding (1FU-SS-7/21/25)" at bounding box center [520, 405] width 371 height 23
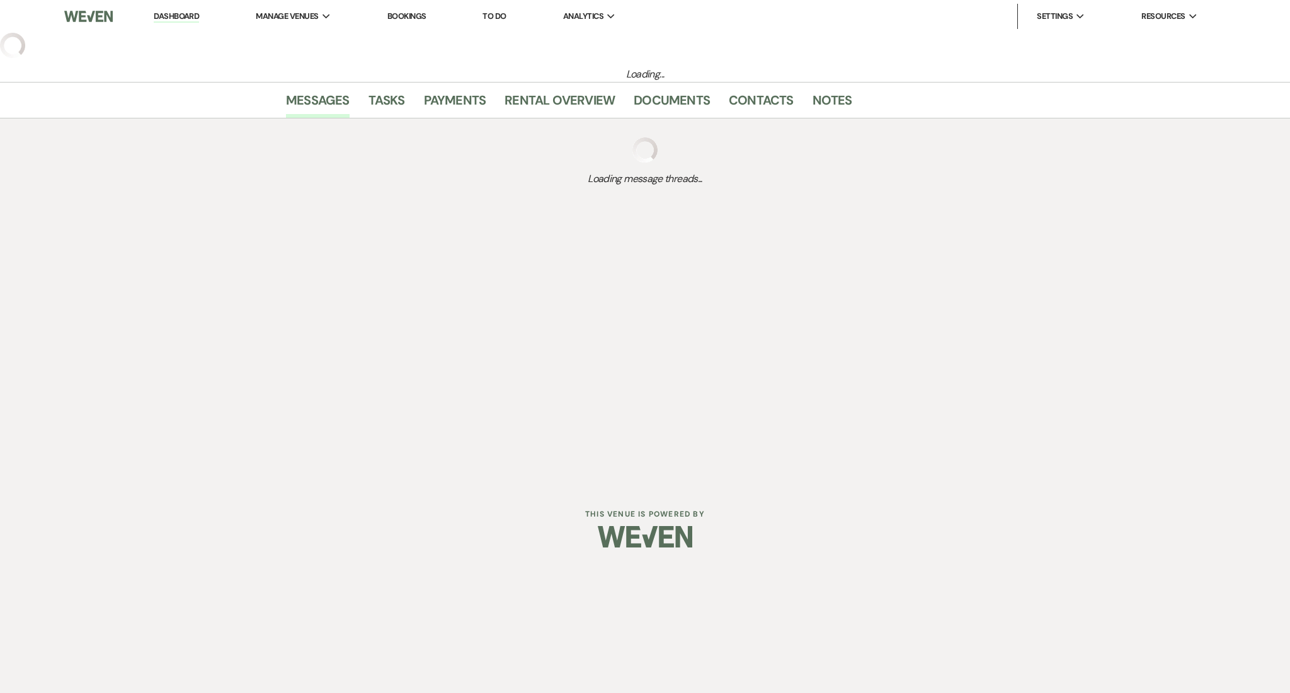
select select "9"
select select "2"
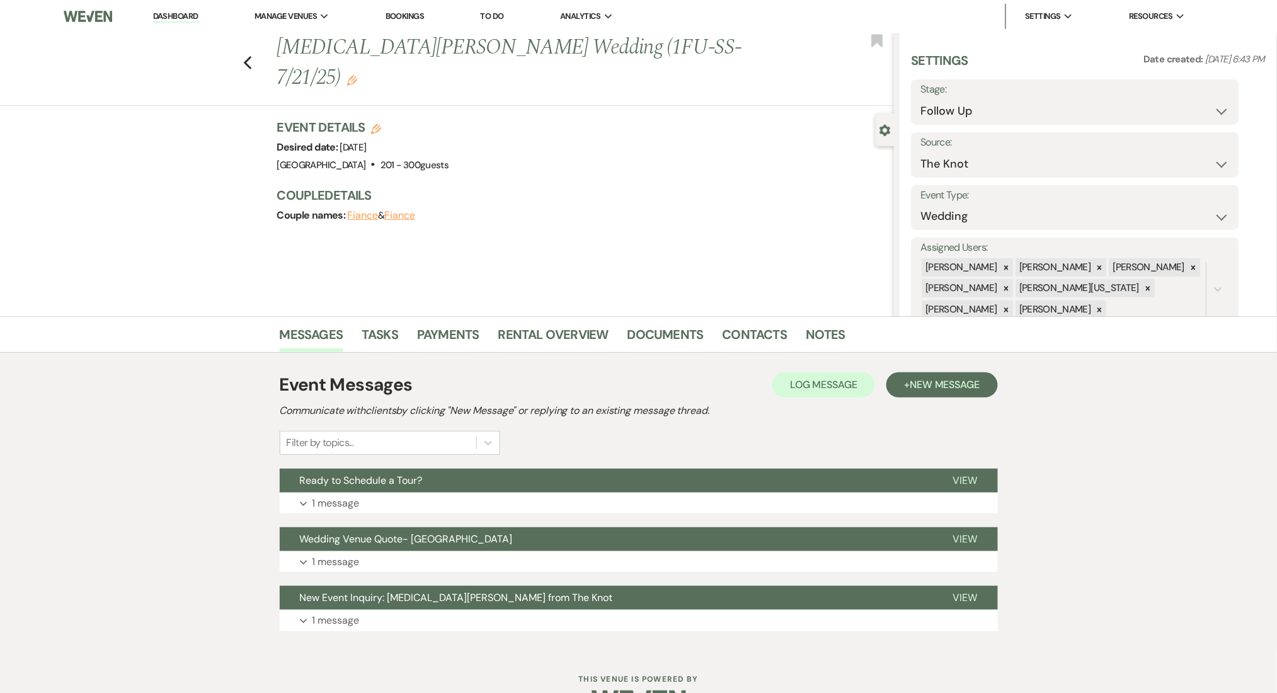
scroll to position [37, 0]
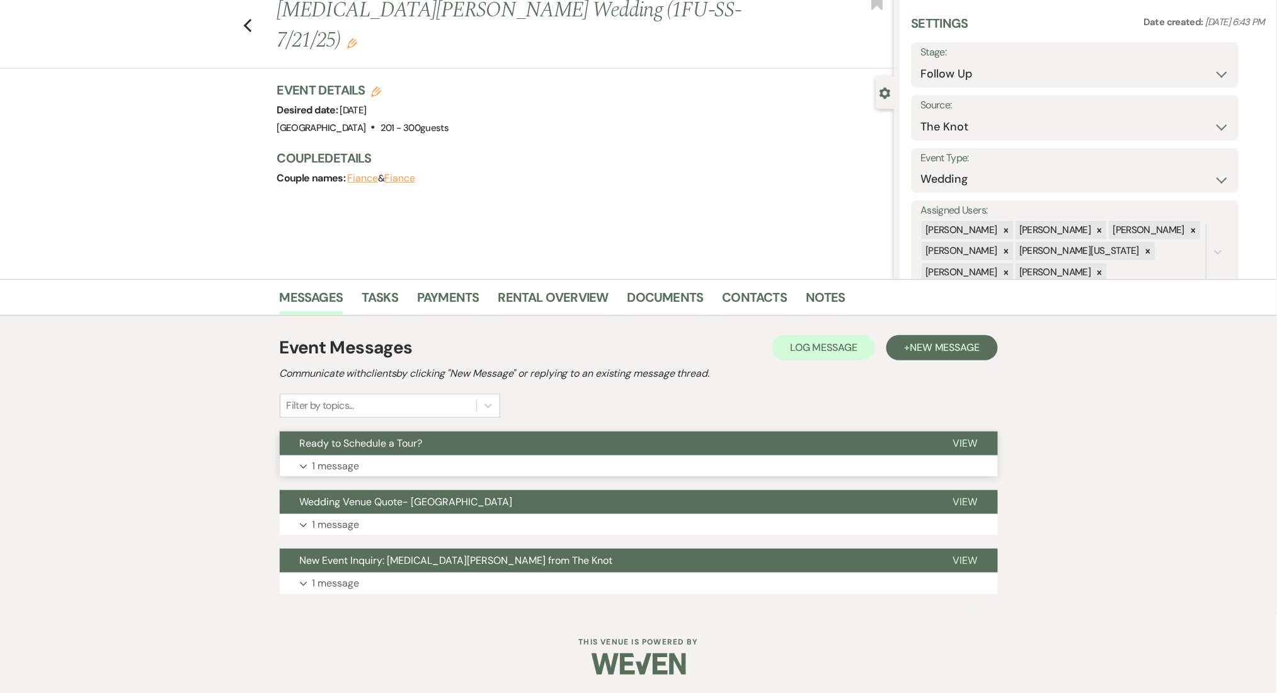
click at [350, 459] on p "1 message" at bounding box center [335, 466] width 47 height 16
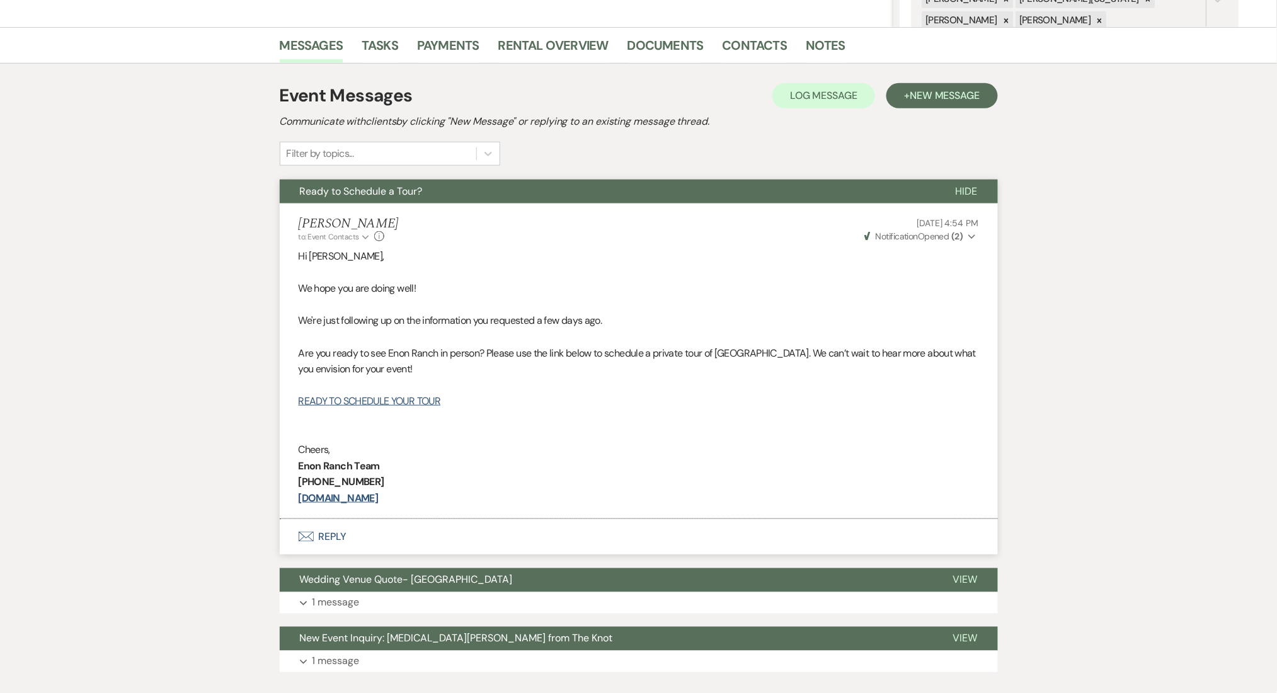
scroll to position [367, 0]
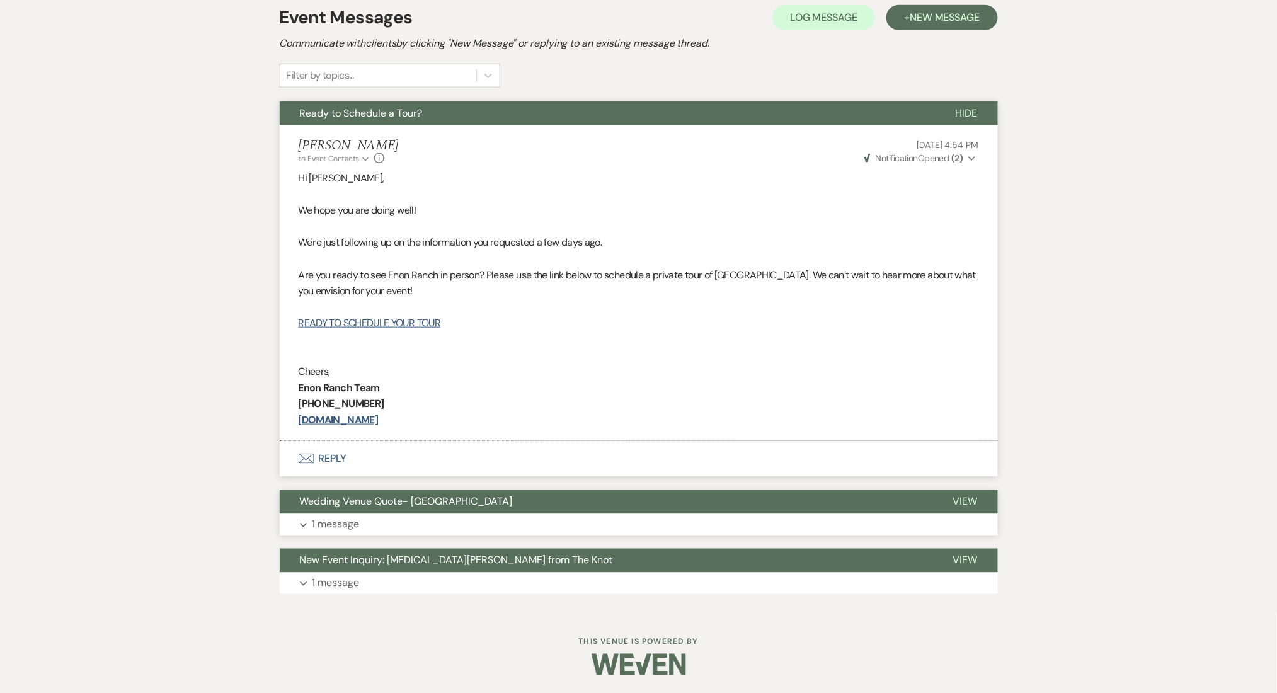
click at [335, 524] on p "1 message" at bounding box center [335, 525] width 47 height 16
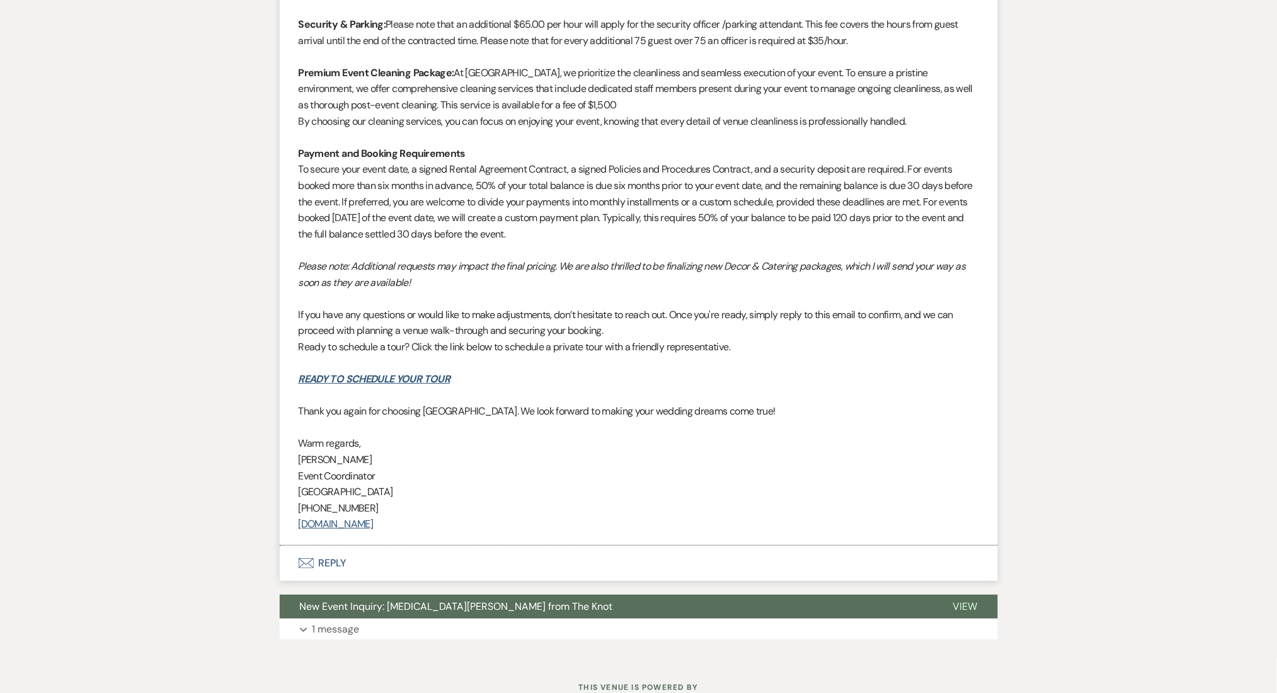
scroll to position [1569, 0]
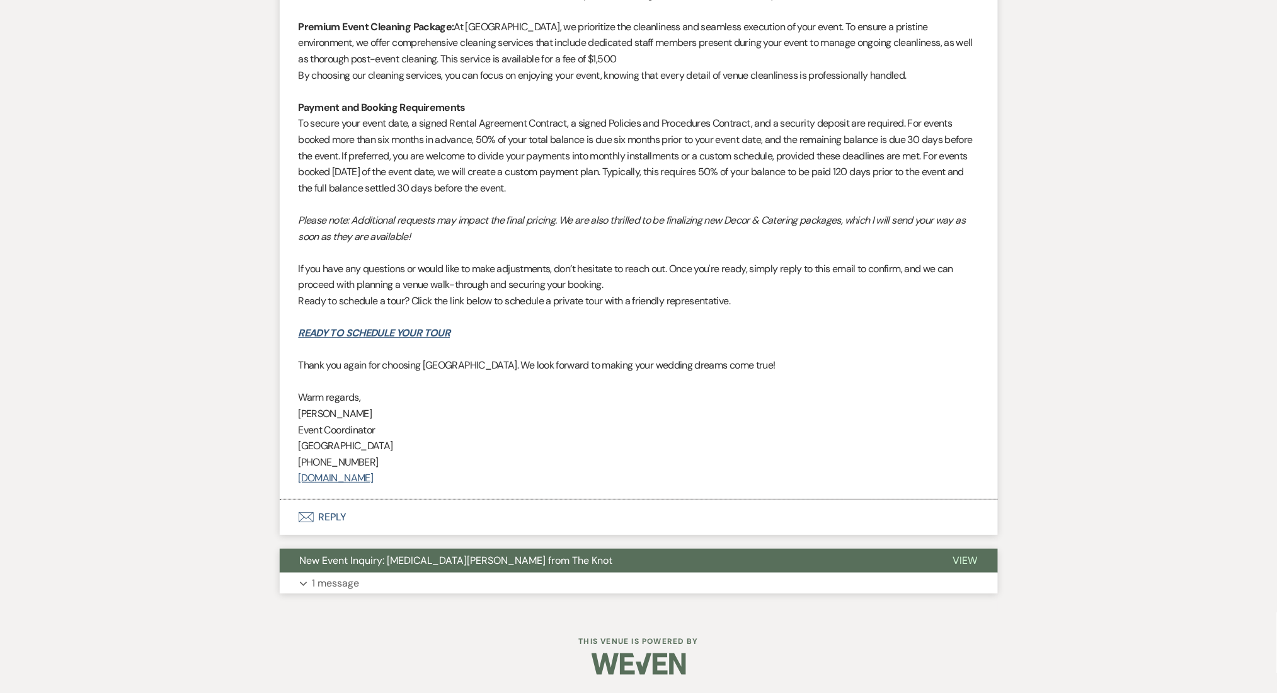
click at [481, 583] on button "Expand 1 message" at bounding box center [639, 583] width 718 height 21
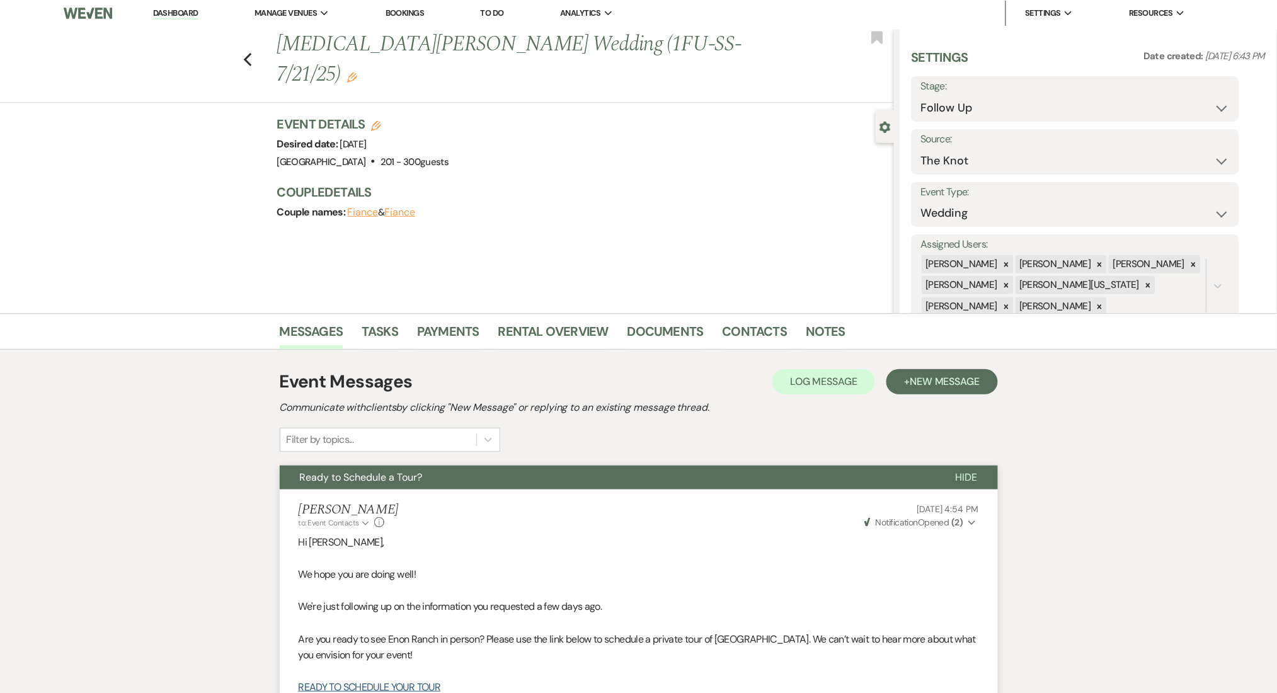
scroll to position [0, 0]
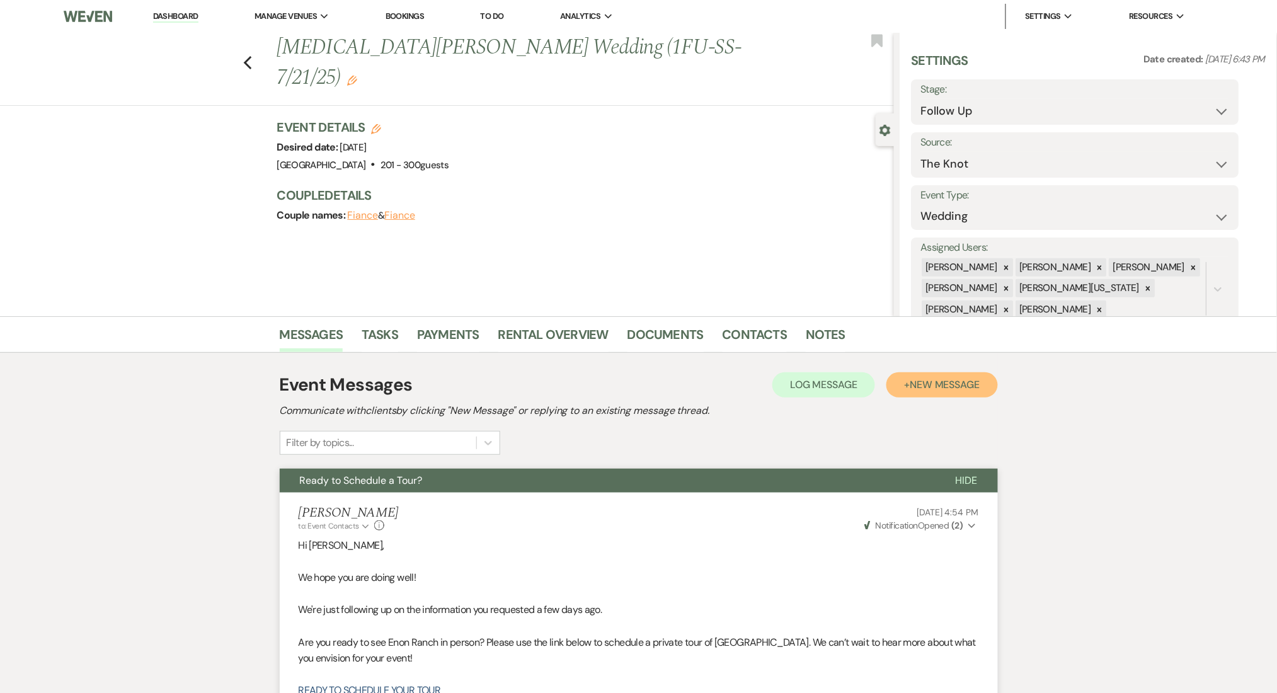
click at [929, 379] on span "New Message" at bounding box center [945, 384] width 70 height 13
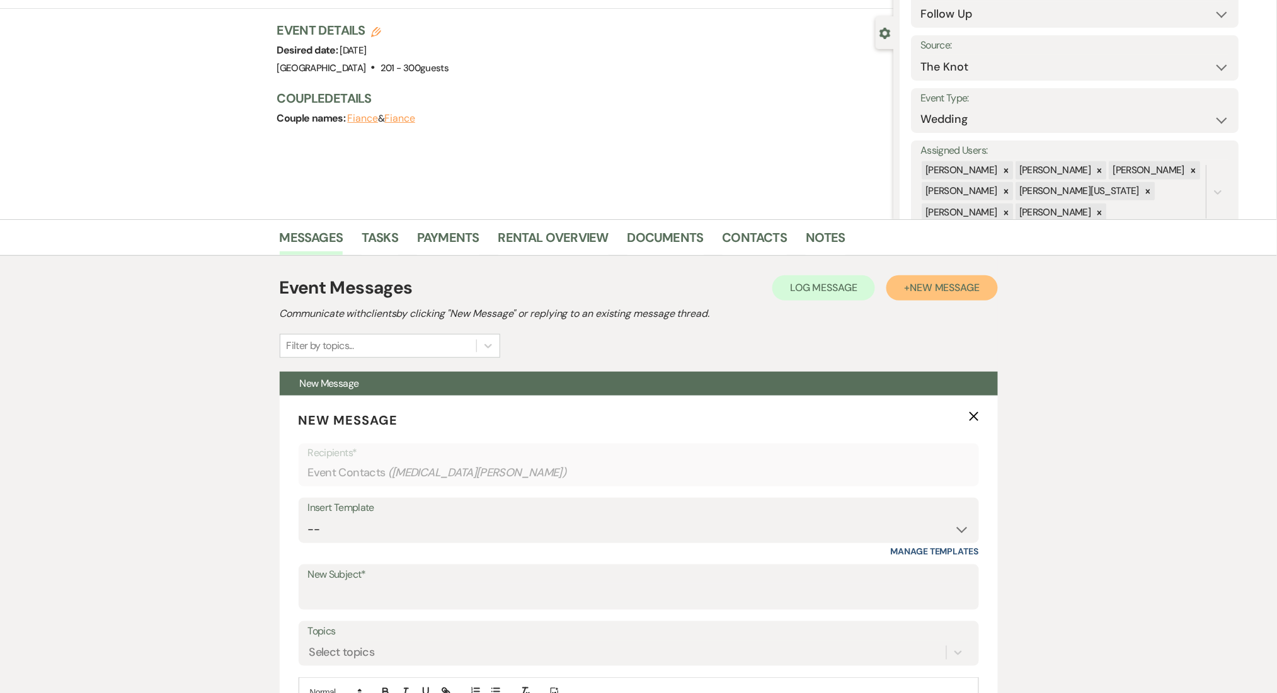
scroll to position [252, 0]
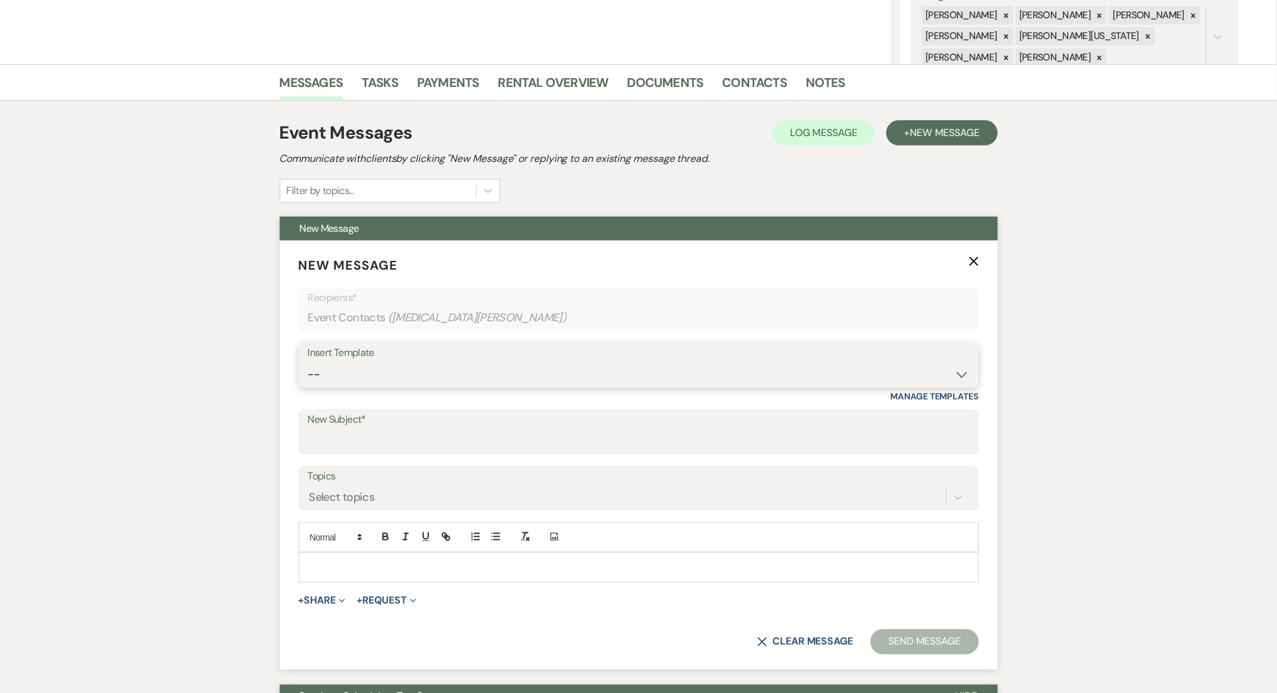
click at [384, 374] on select "-- Inquiry Follow Up Email #2 Contract Sending Template Payment Template Rental…" at bounding box center [639, 374] width 662 height 25
select select "1711"
click at [308, 362] on select "-- Inquiry Follow Up Email #2 Contract Sending Template Payment Template Rental…" at bounding box center [639, 374] width 662 height 25
type input "Enon Ranch Inquiry Follow-Up"
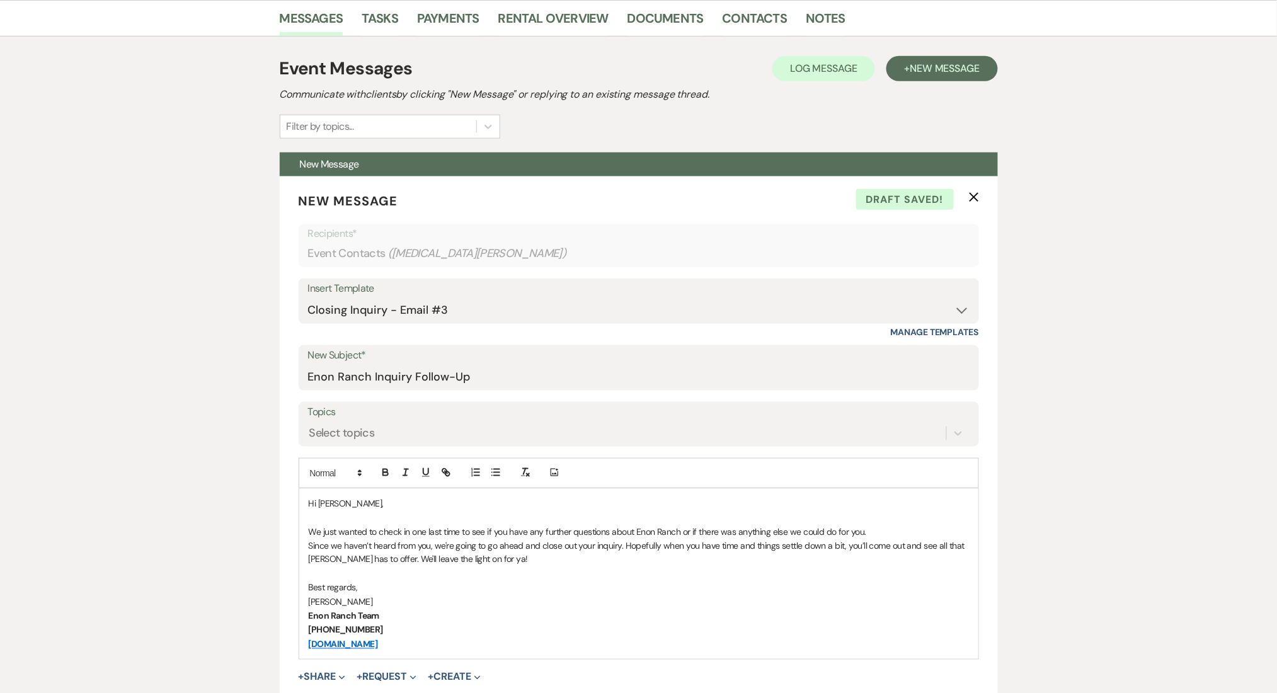
scroll to position [420, 0]
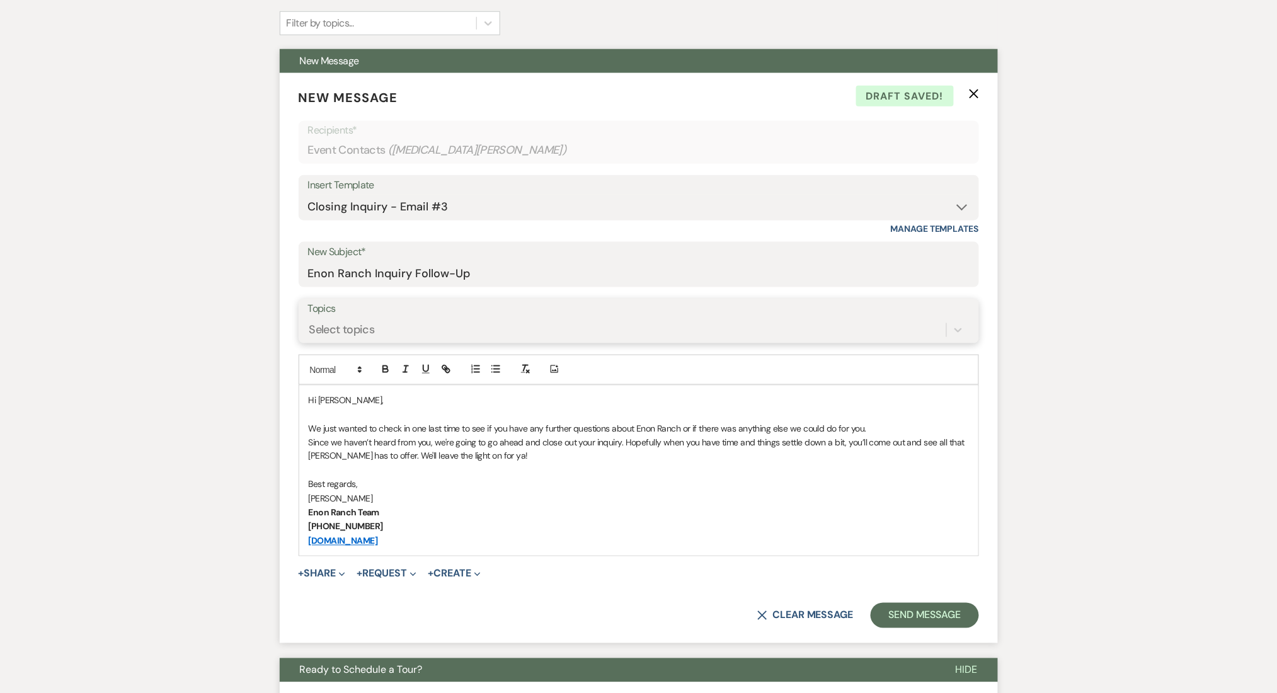
click at [337, 320] on div "Select topics" at bounding box center [627, 330] width 638 height 22
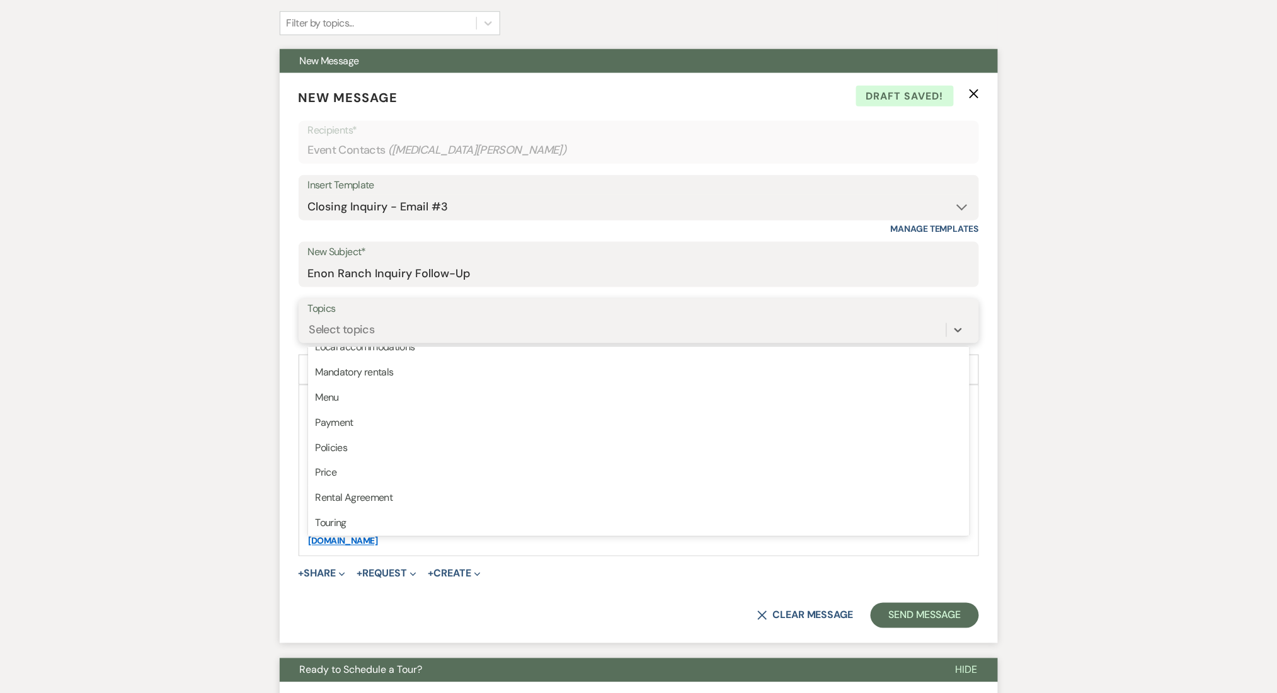
scroll to position [319, 0]
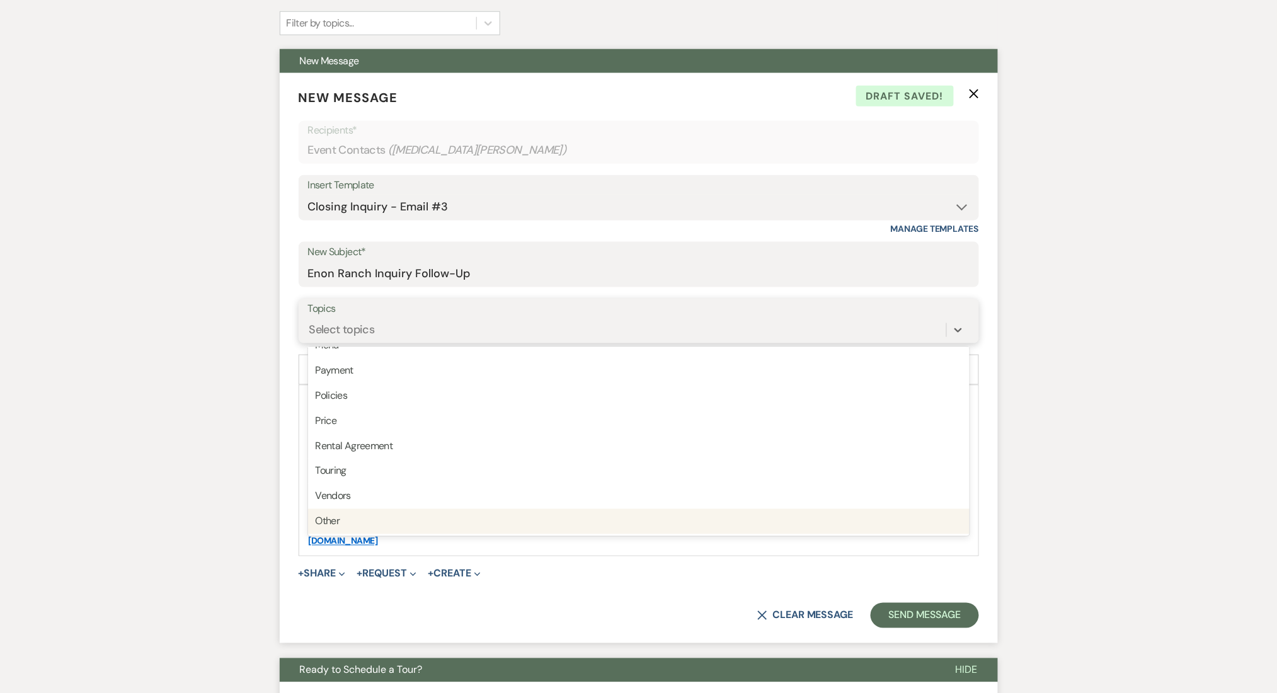
click at [357, 515] on div "Other" at bounding box center [639, 521] width 662 height 25
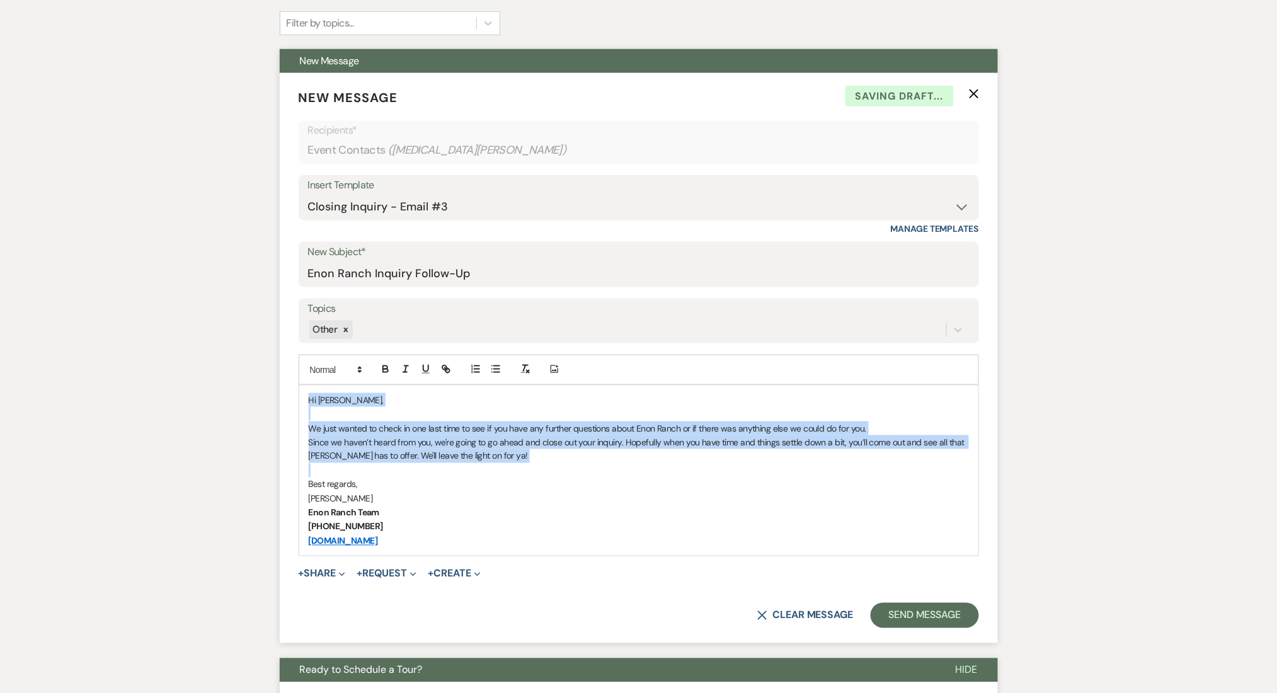
drag, startPoint x: 512, startPoint y: 463, endPoint x: 293, endPoint y: 399, distance: 228.5
click at [293, 399] on form "New Message X Saving draft... Recipients* Event Contacts ( Alli McNamara ) Inse…" at bounding box center [639, 358] width 718 height 571
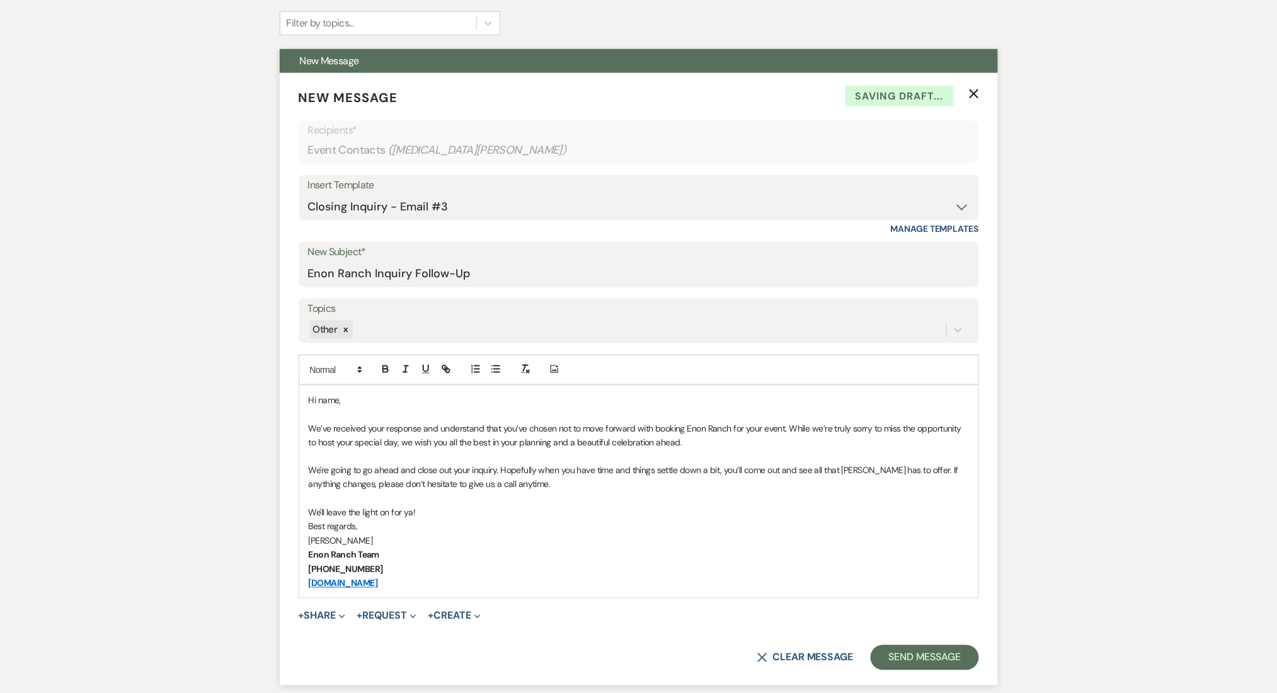
click at [333, 399] on p "Hi name," at bounding box center [639, 400] width 660 height 14
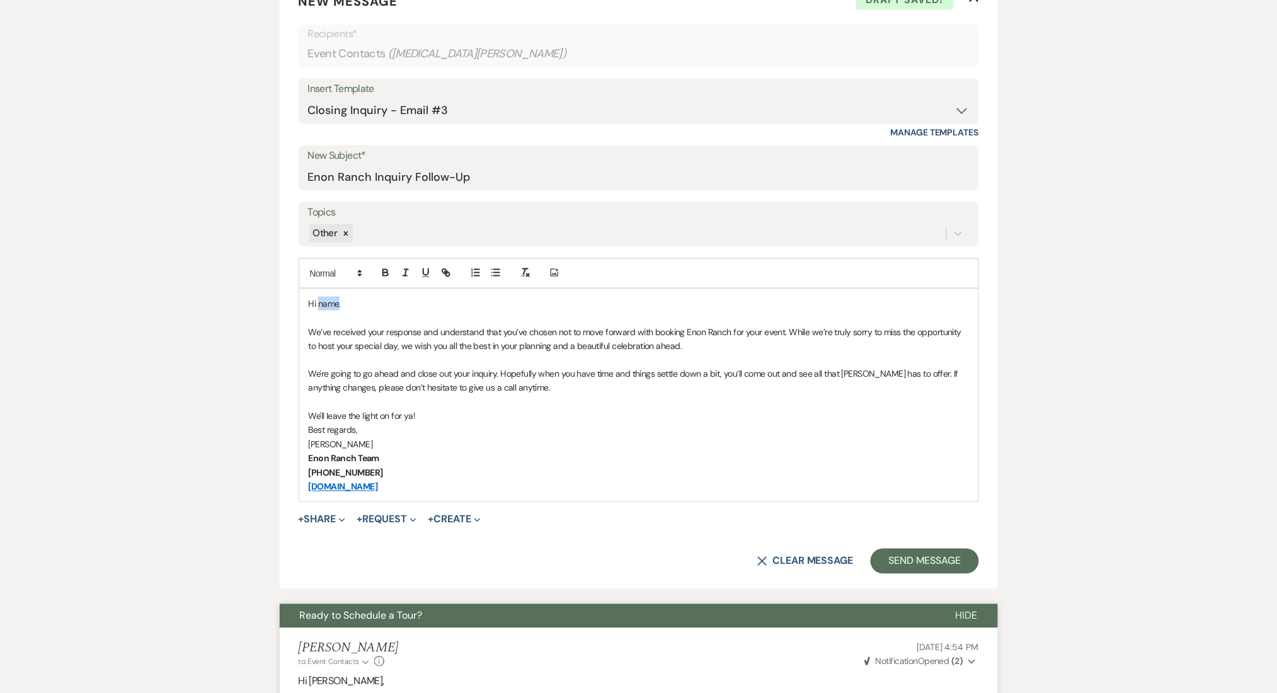
scroll to position [588, 0]
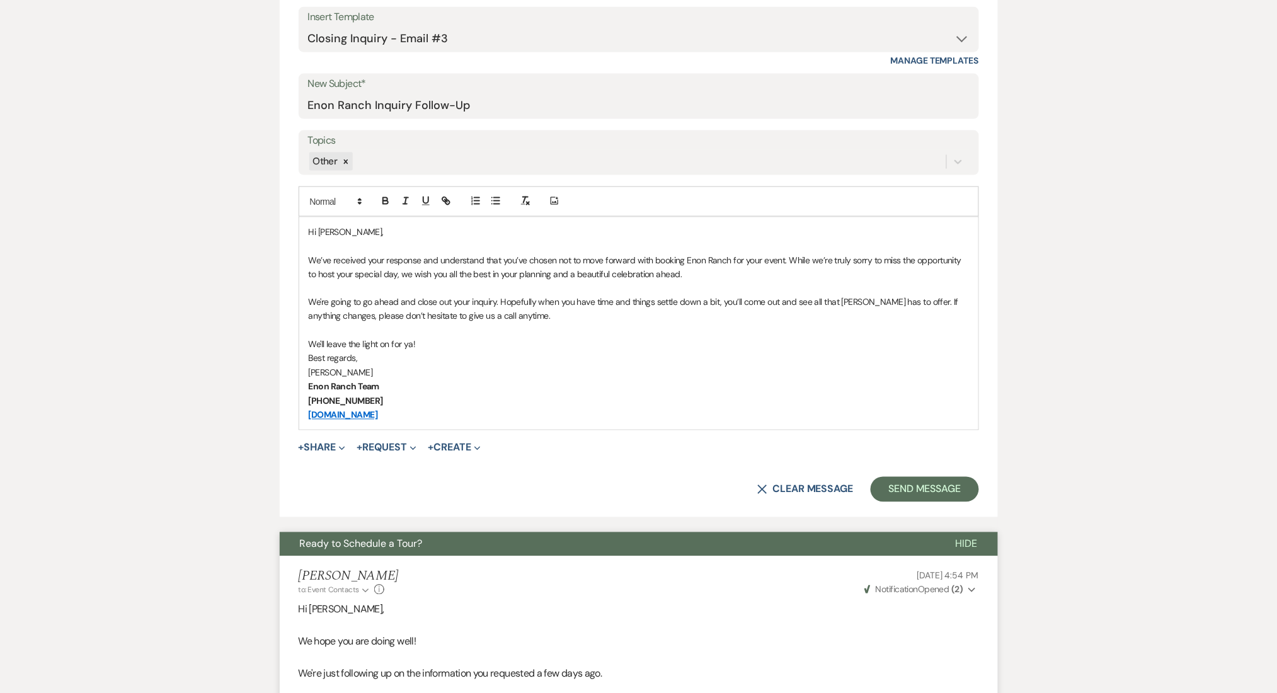
click at [467, 341] on p "We'll leave the light on for ya!" at bounding box center [639, 345] width 660 height 14
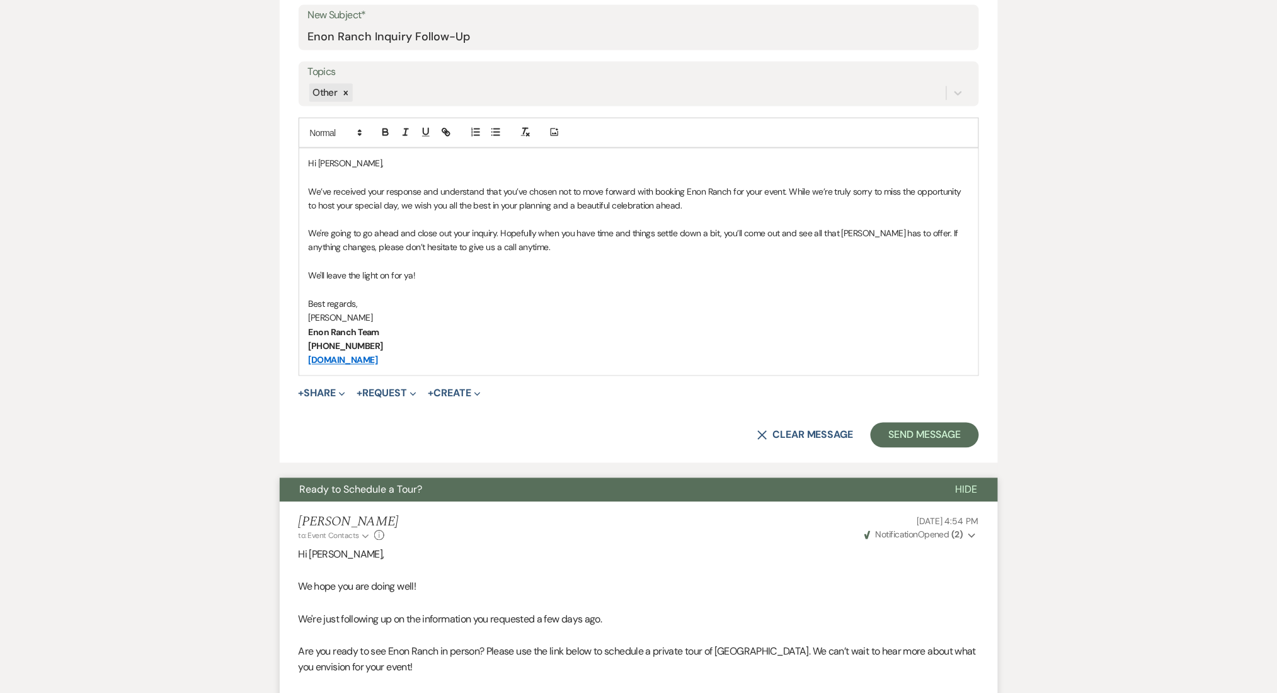
scroll to position [756, 0]
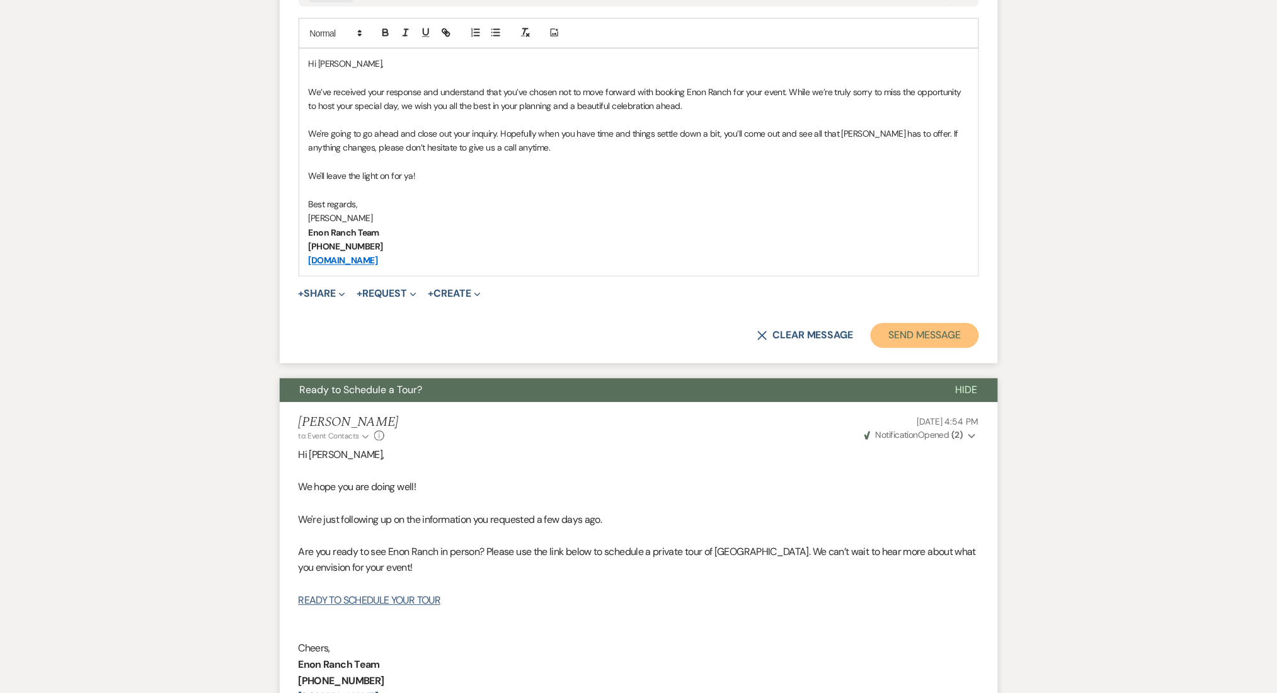
click at [942, 333] on button "Send Message" at bounding box center [925, 335] width 108 height 25
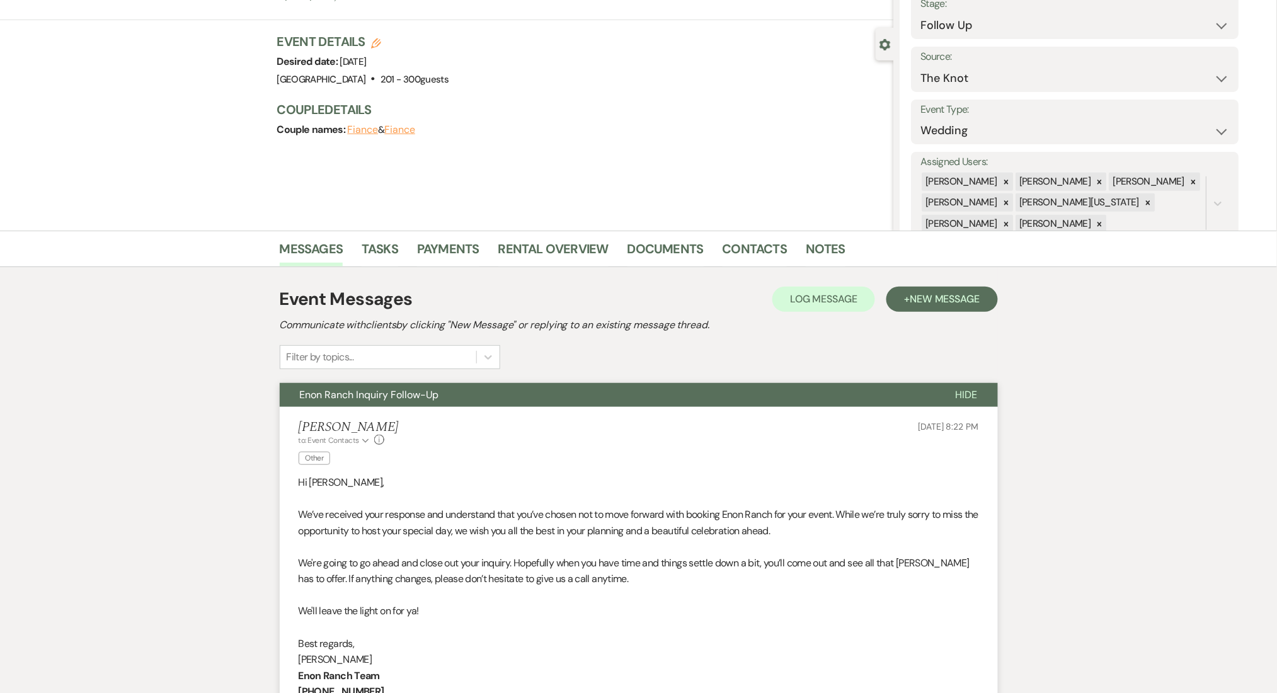
scroll to position [0, 0]
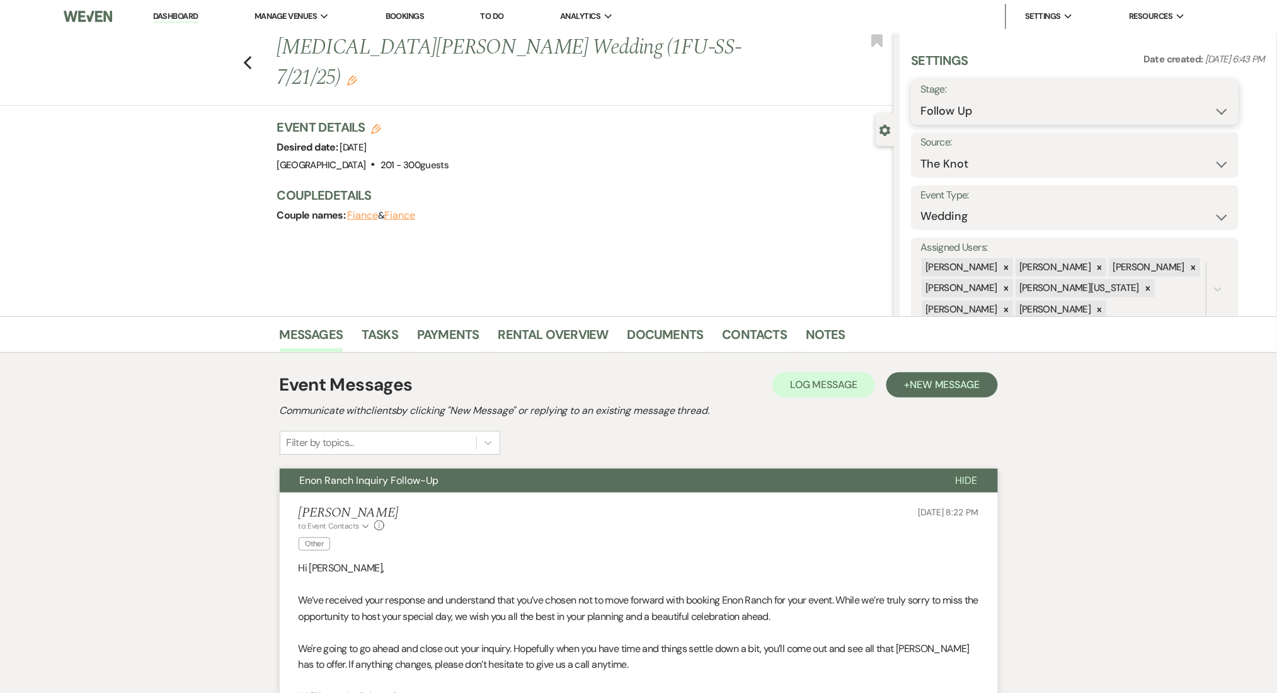
click at [1004, 112] on select "Inquiry Follow Up Tour Requested Tour Confirmed Toured Proposal Sent Booked Lost" at bounding box center [1075, 111] width 309 height 25
select select "8"
click at [921, 99] on select "Inquiry Follow Up Tour Requested Tour Confirmed Toured Proposal Sent Booked Lost" at bounding box center [1075, 111] width 309 height 25
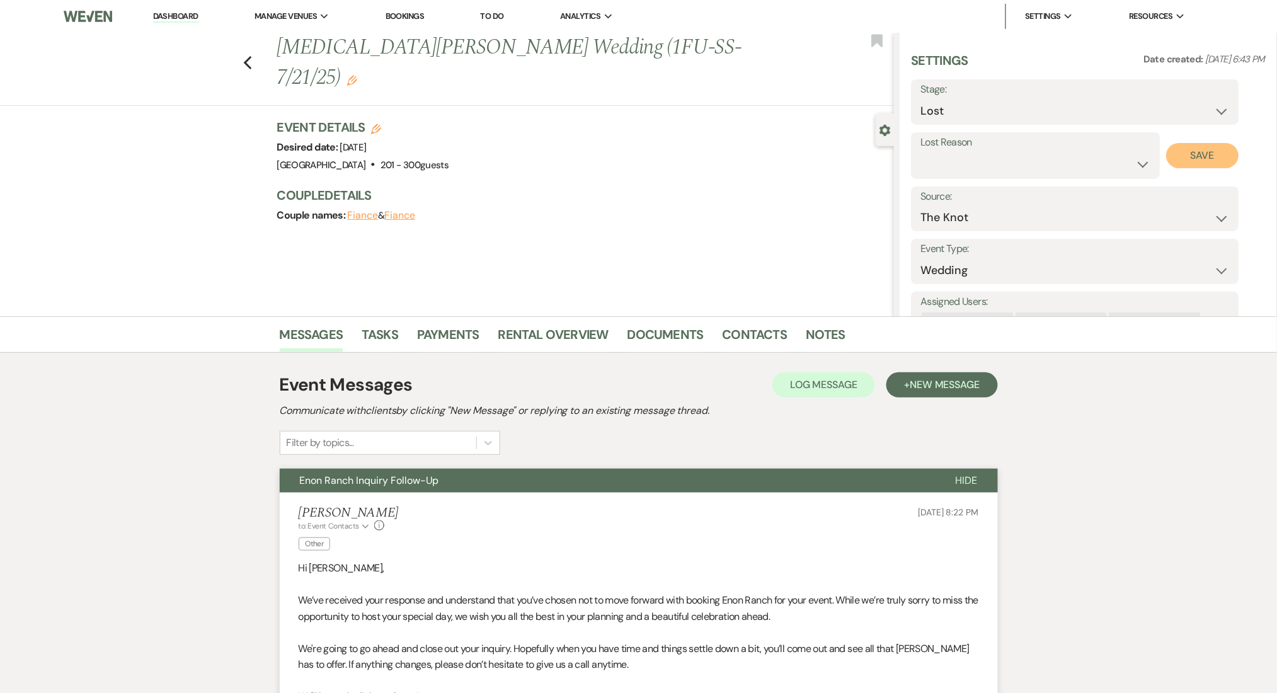
click at [1208, 149] on button "Save" at bounding box center [1203, 155] width 72 height 25
click at [172, 11] on link "Dashboard" at bounding box center [175, 17] width 45 height 12
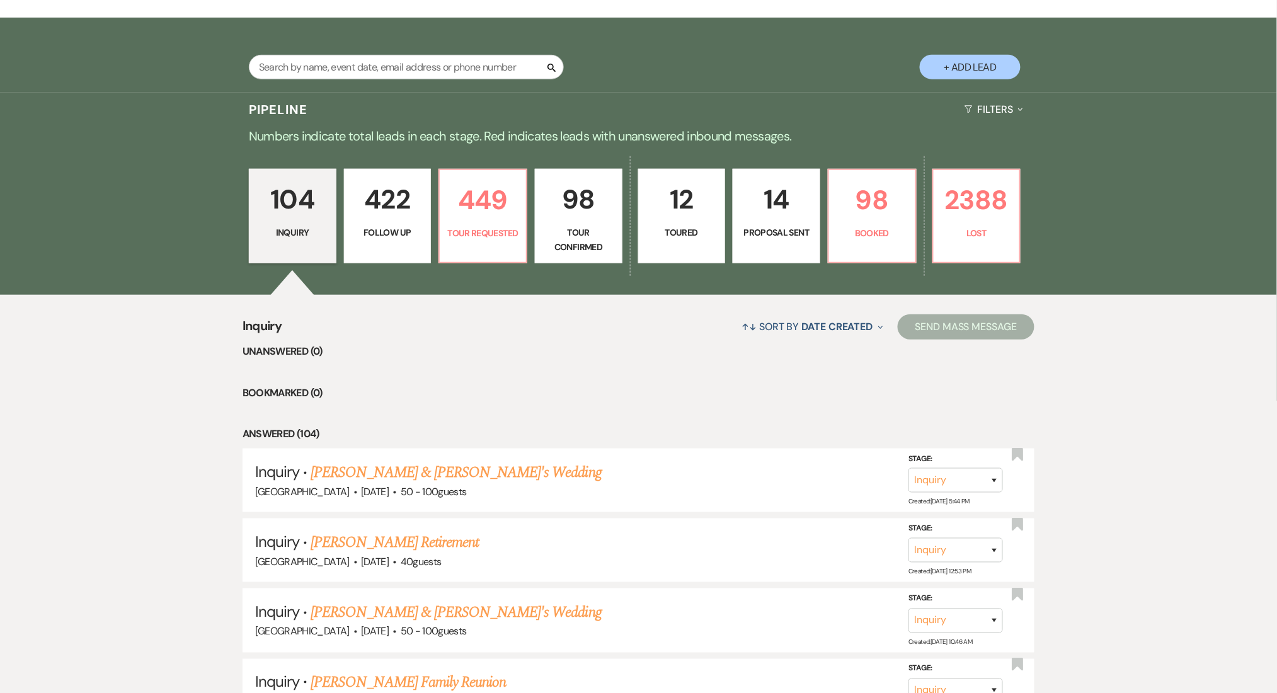
scroll to position [168, 0]
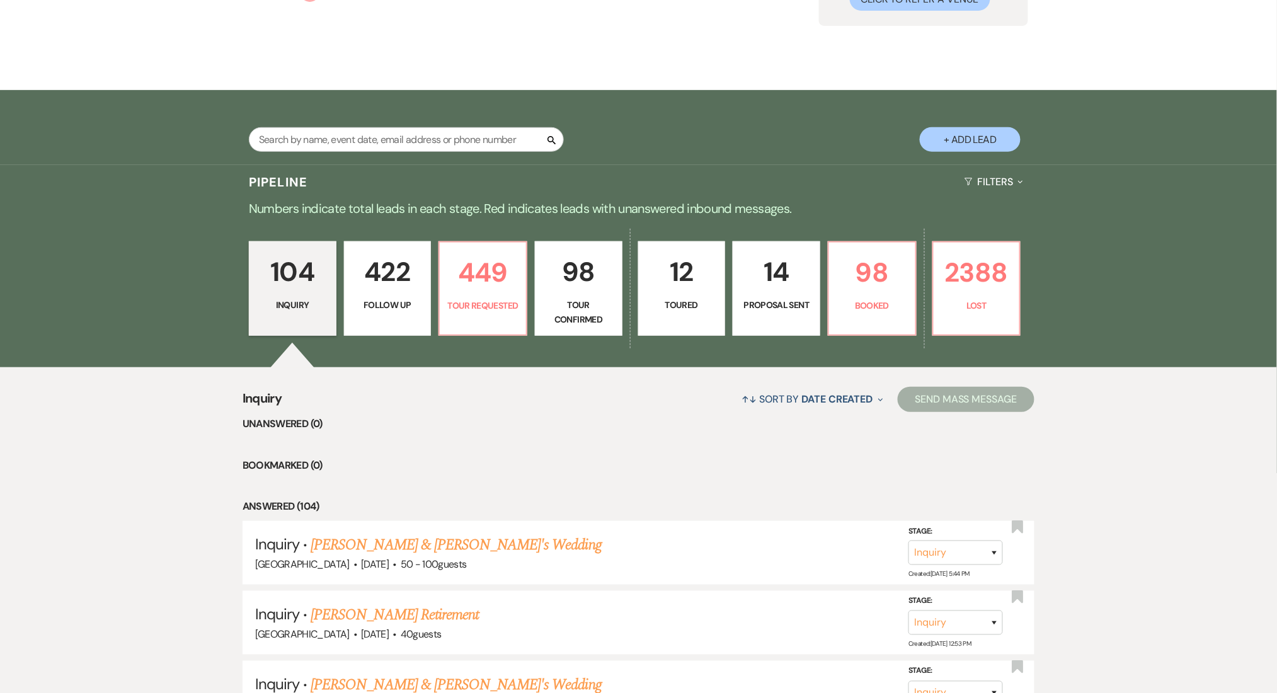
click at [389, 272] on p "422" at bounding box center [387, 272] width 71 height 42
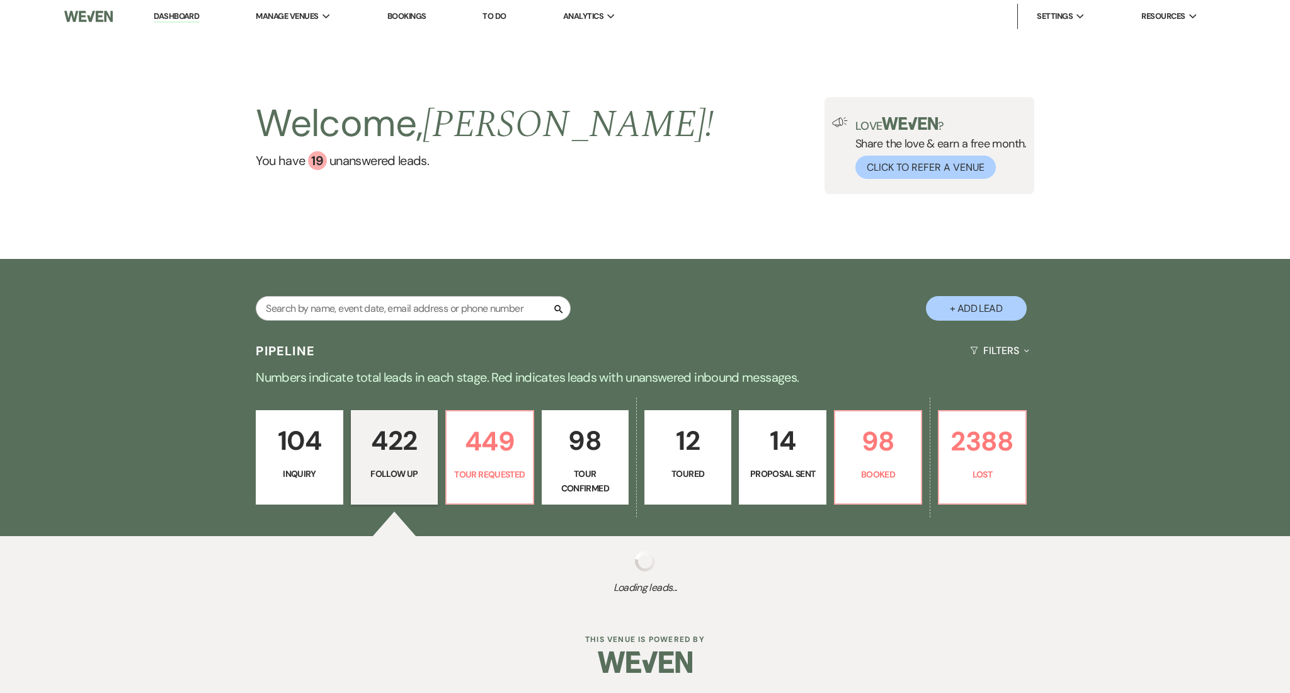
select select "9"
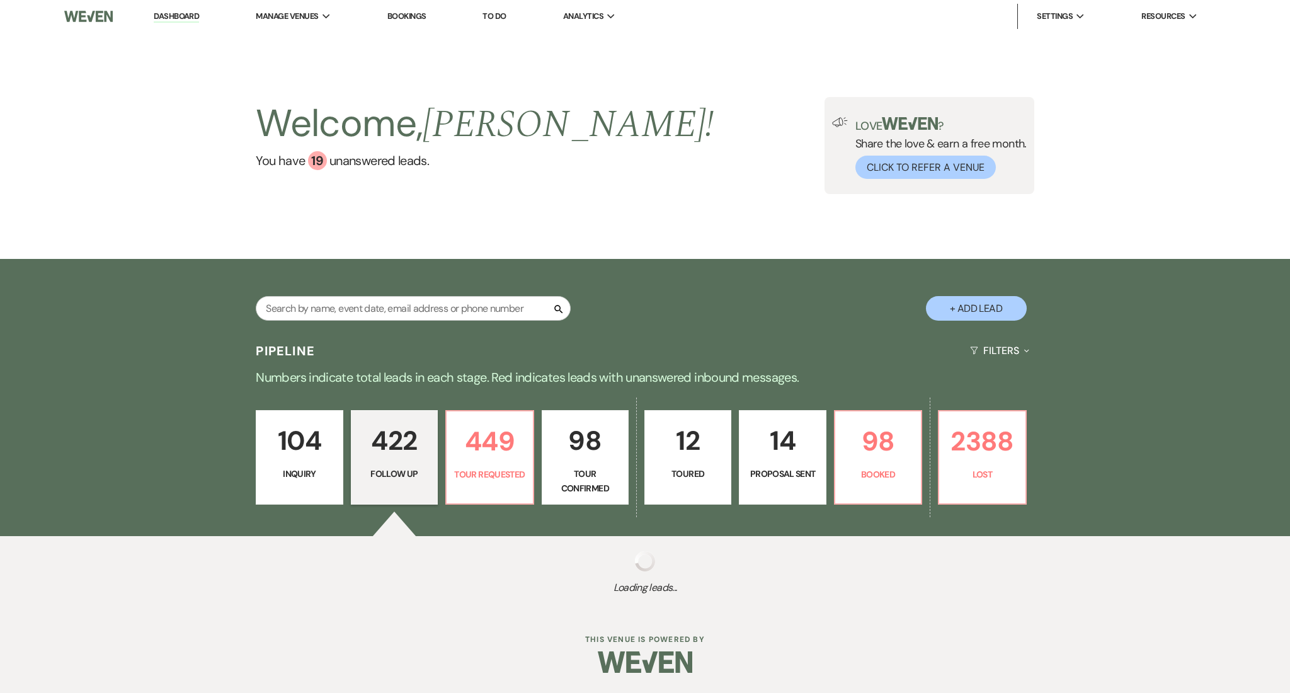
select select "9"
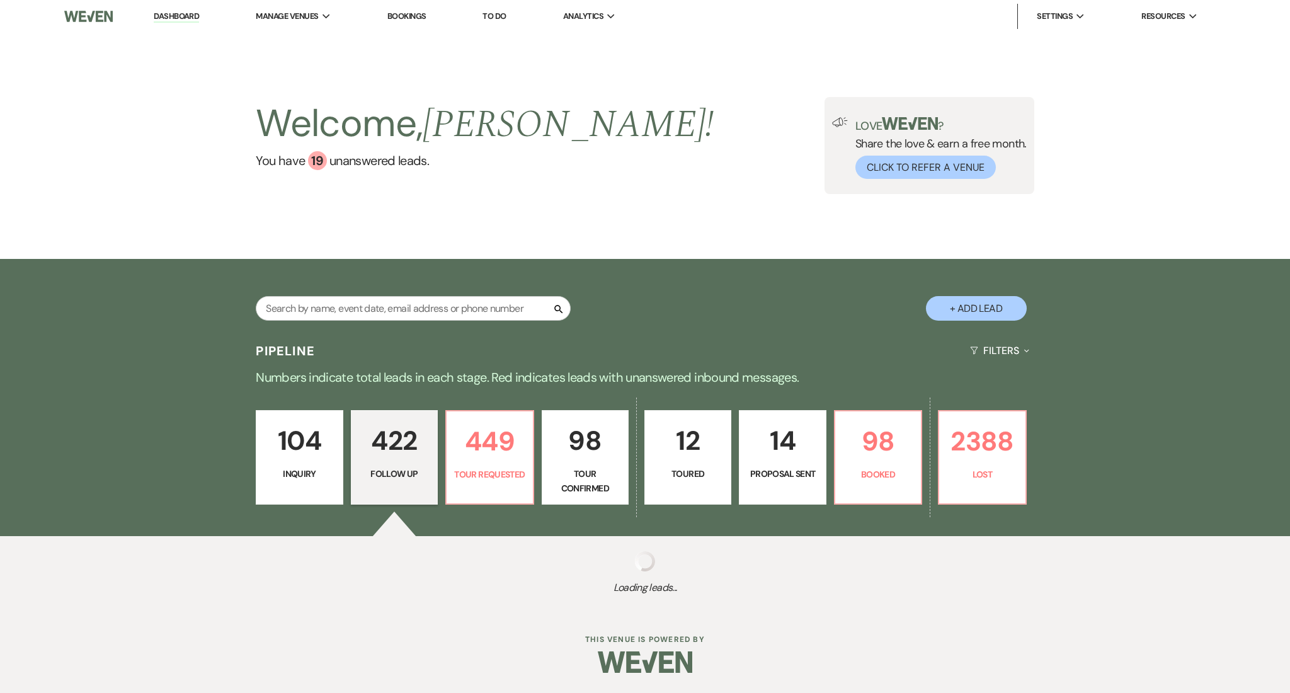
select select "9"
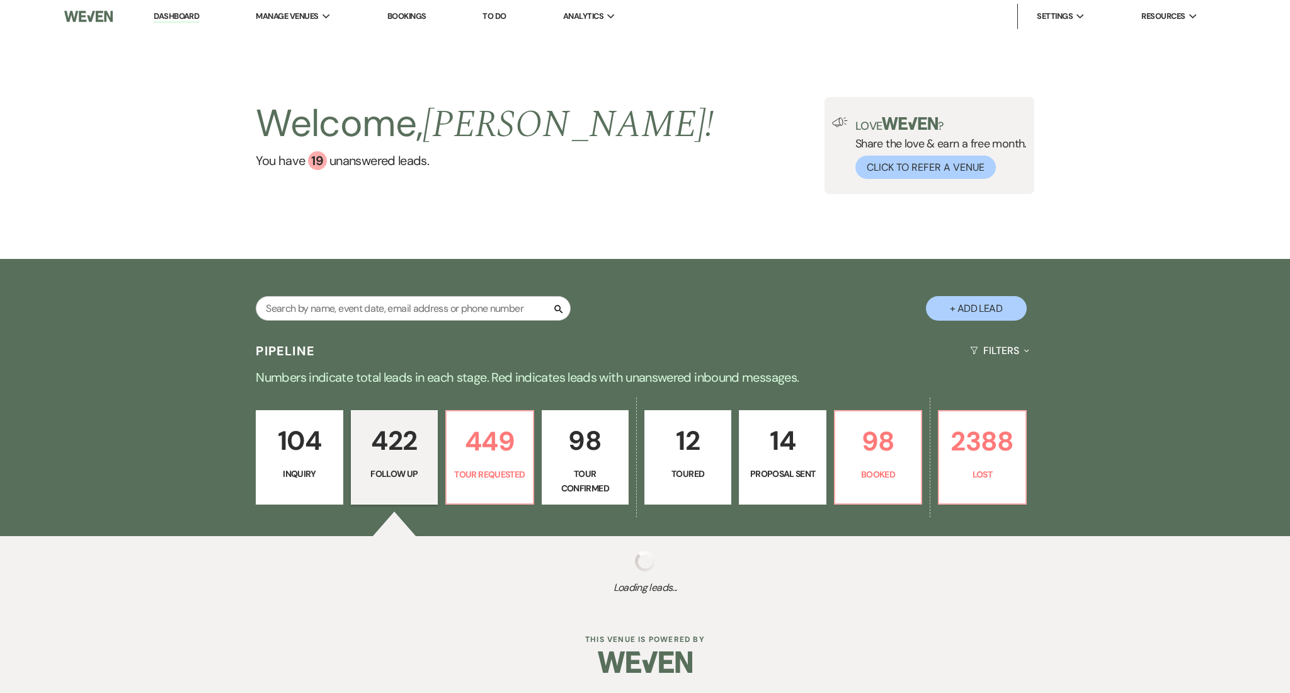
select select "9"
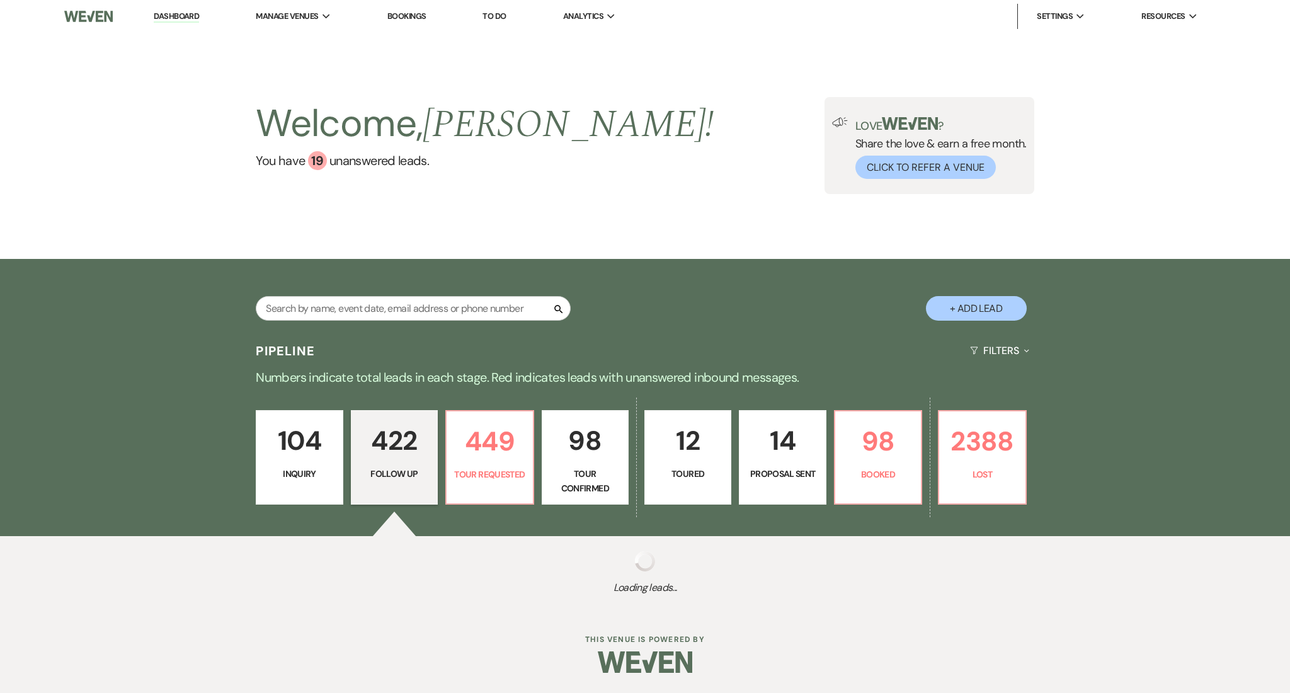
select select "9"
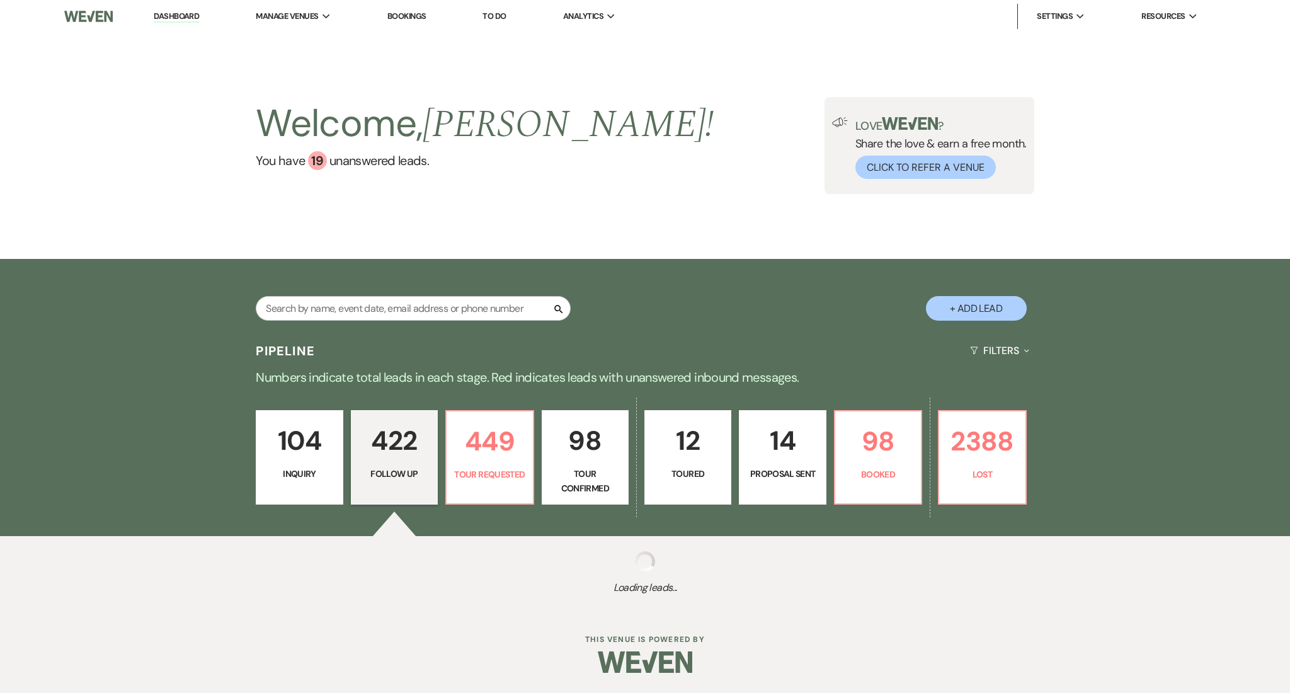
select select "9"
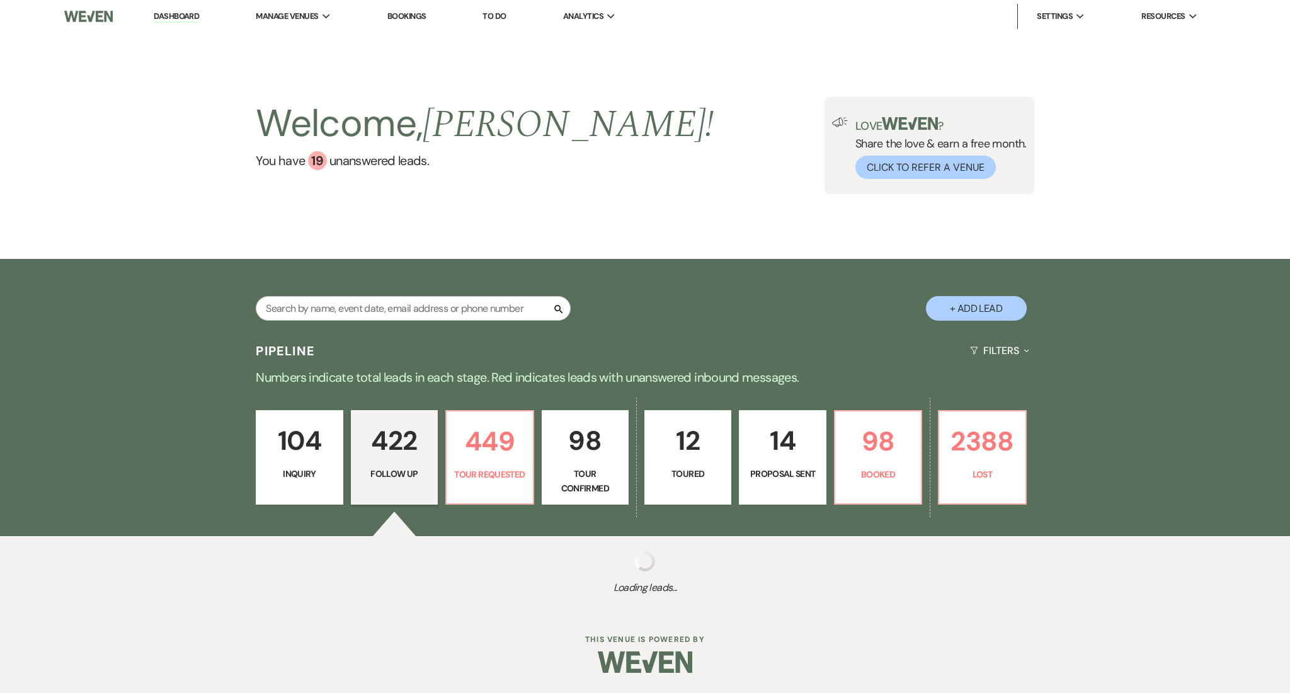
select select "9"
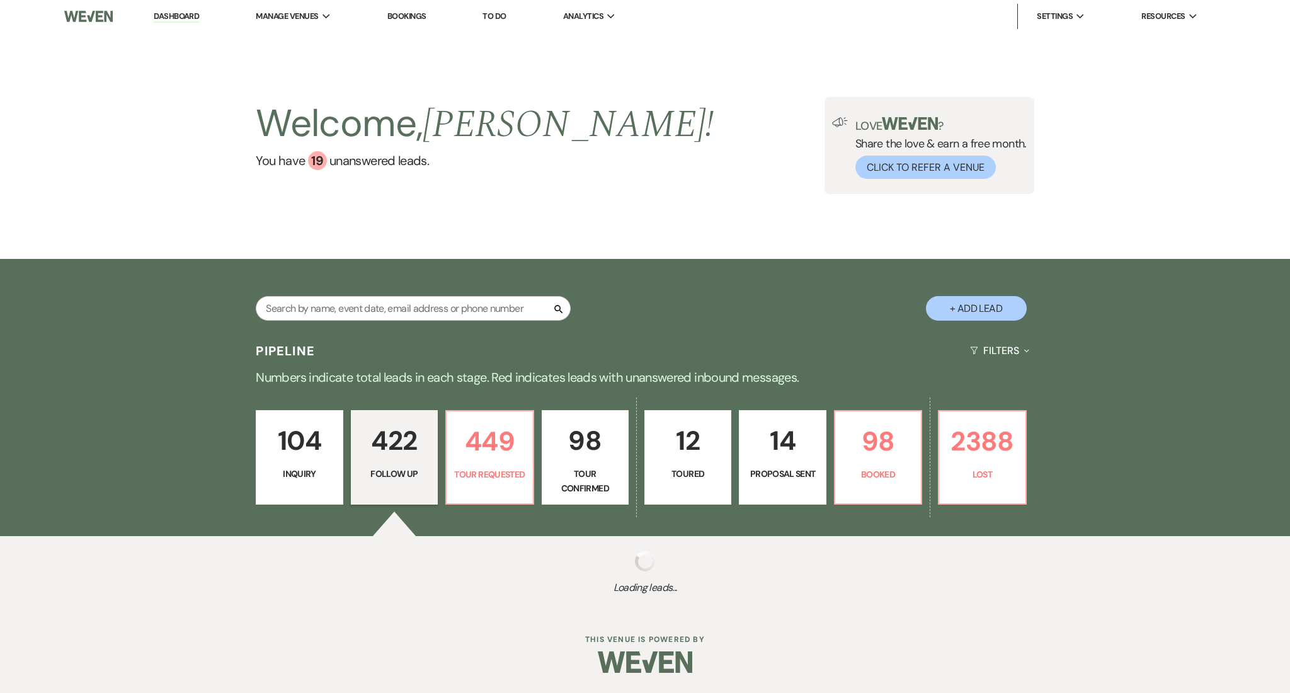
select select "9"
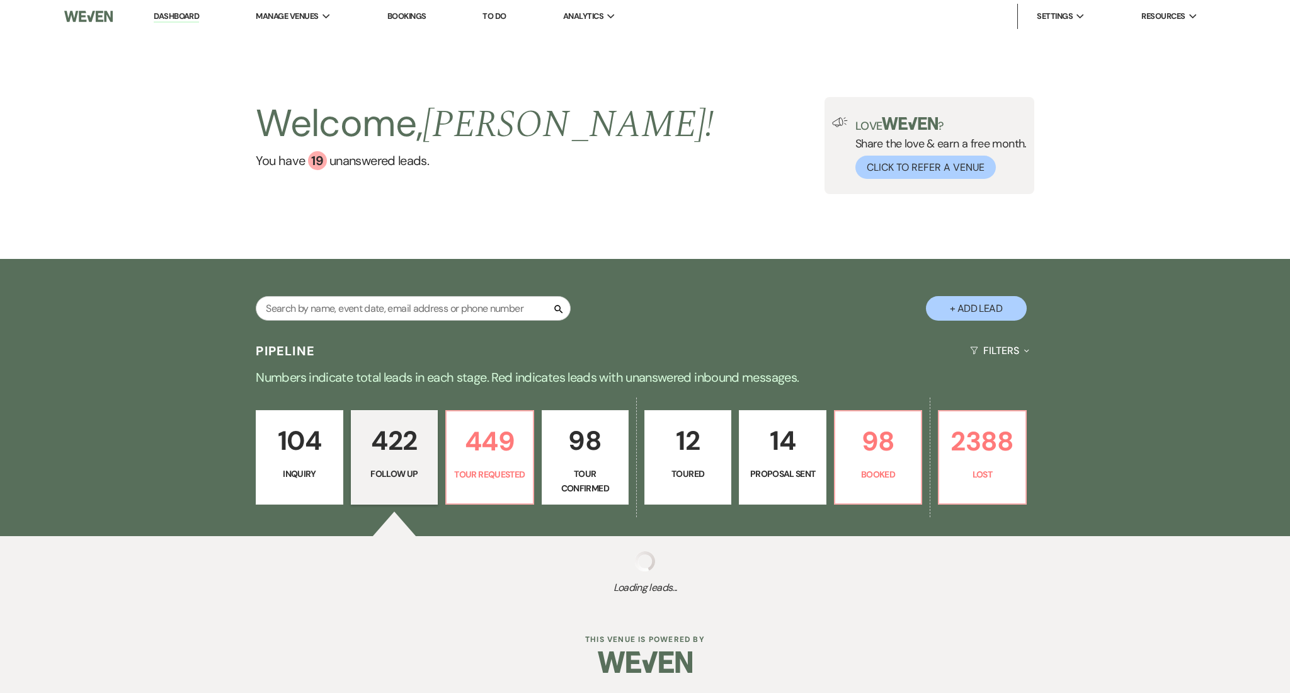
select select "9"
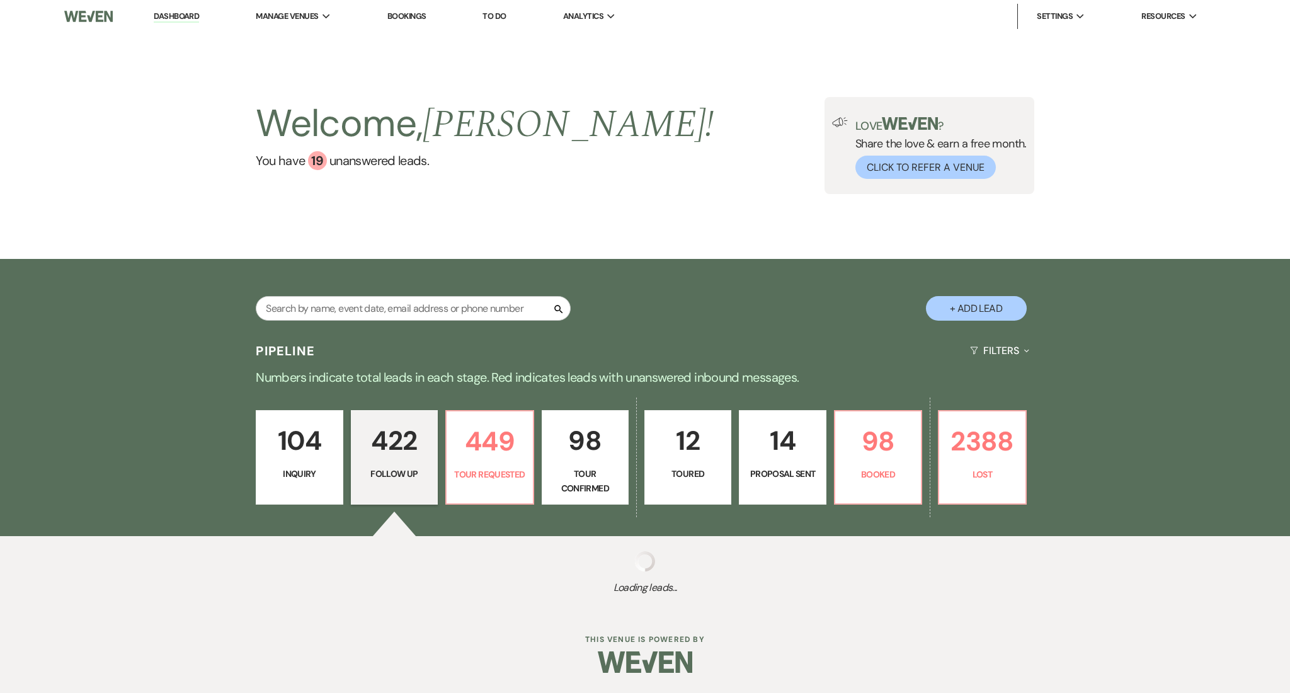
select select "9"
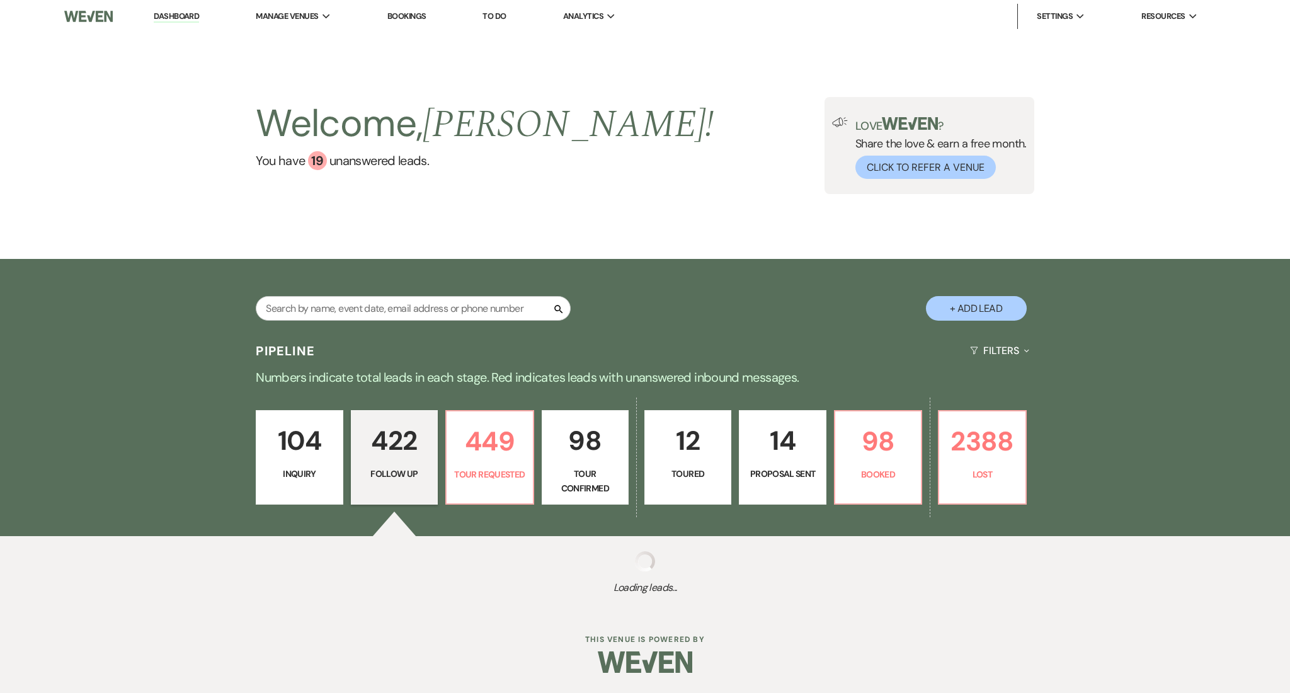
select select "9"
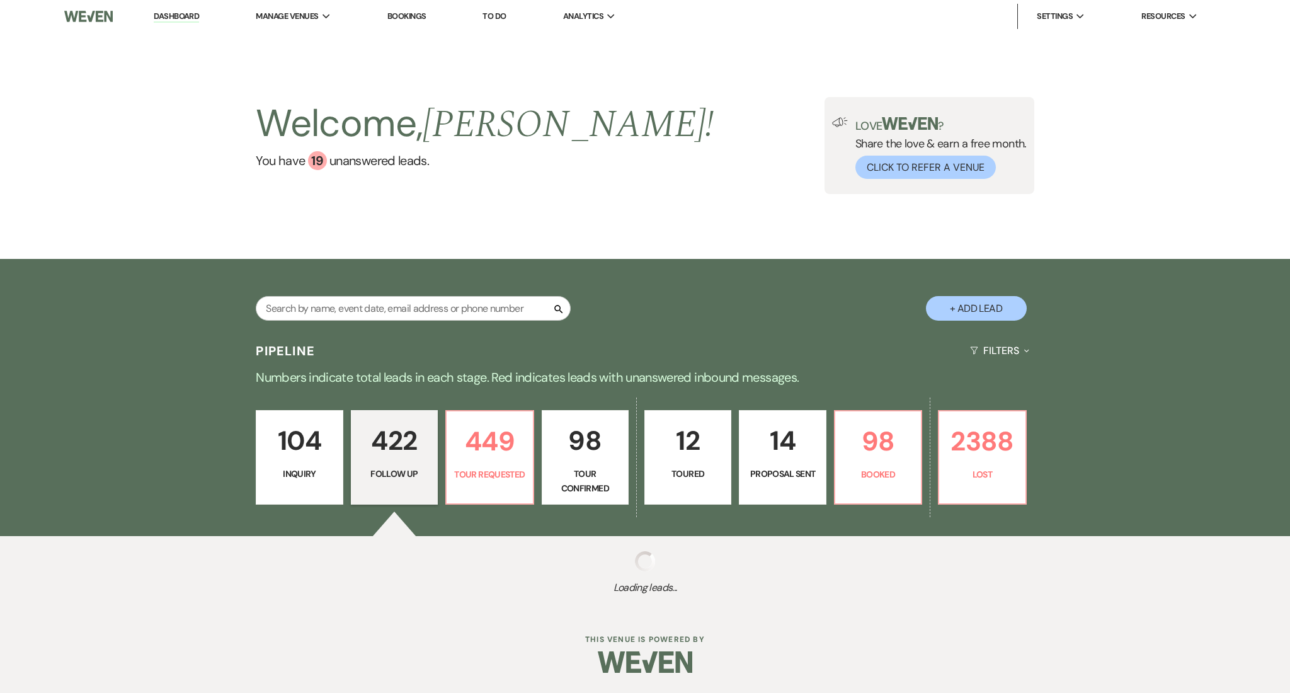
select select "9"
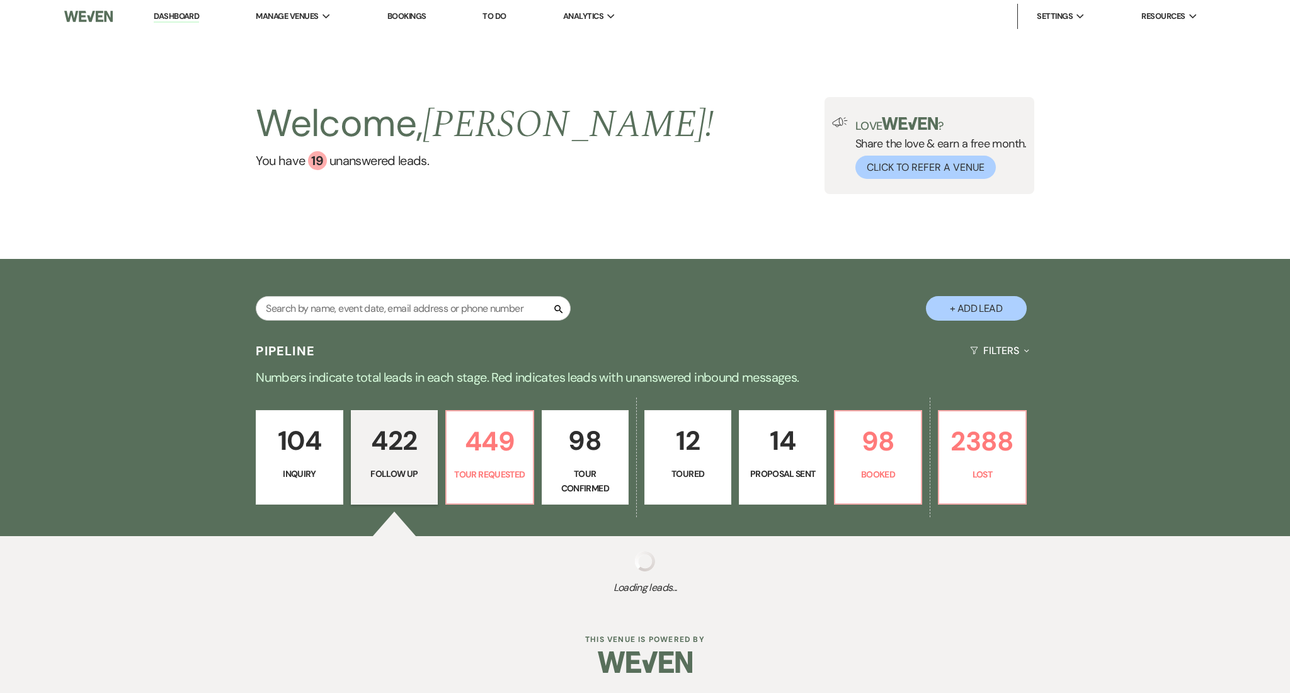
select select "9"
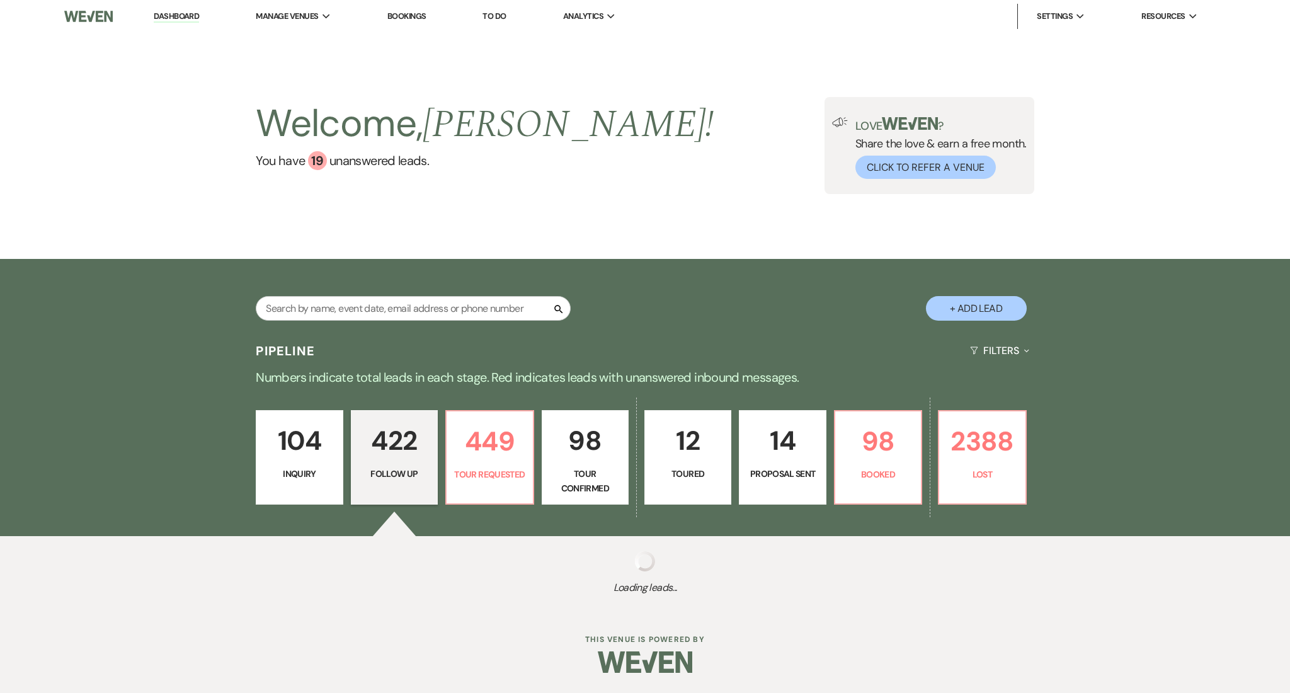
select select "9"
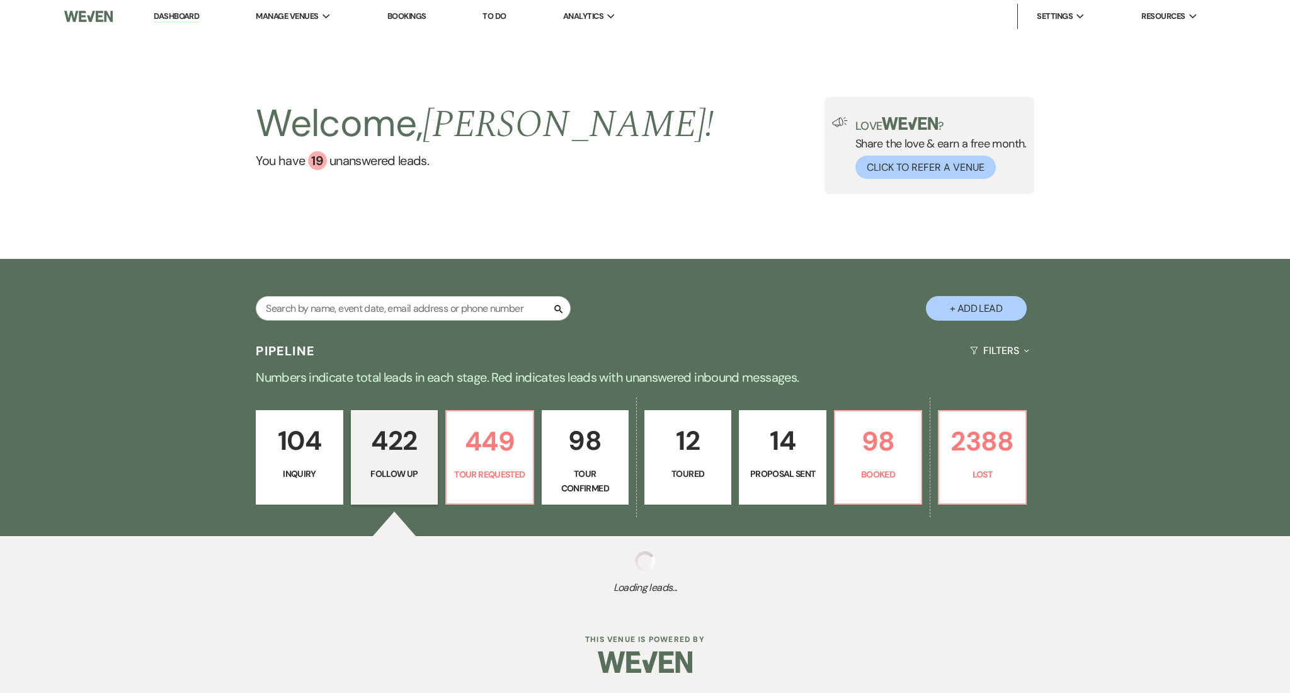
select select "9"
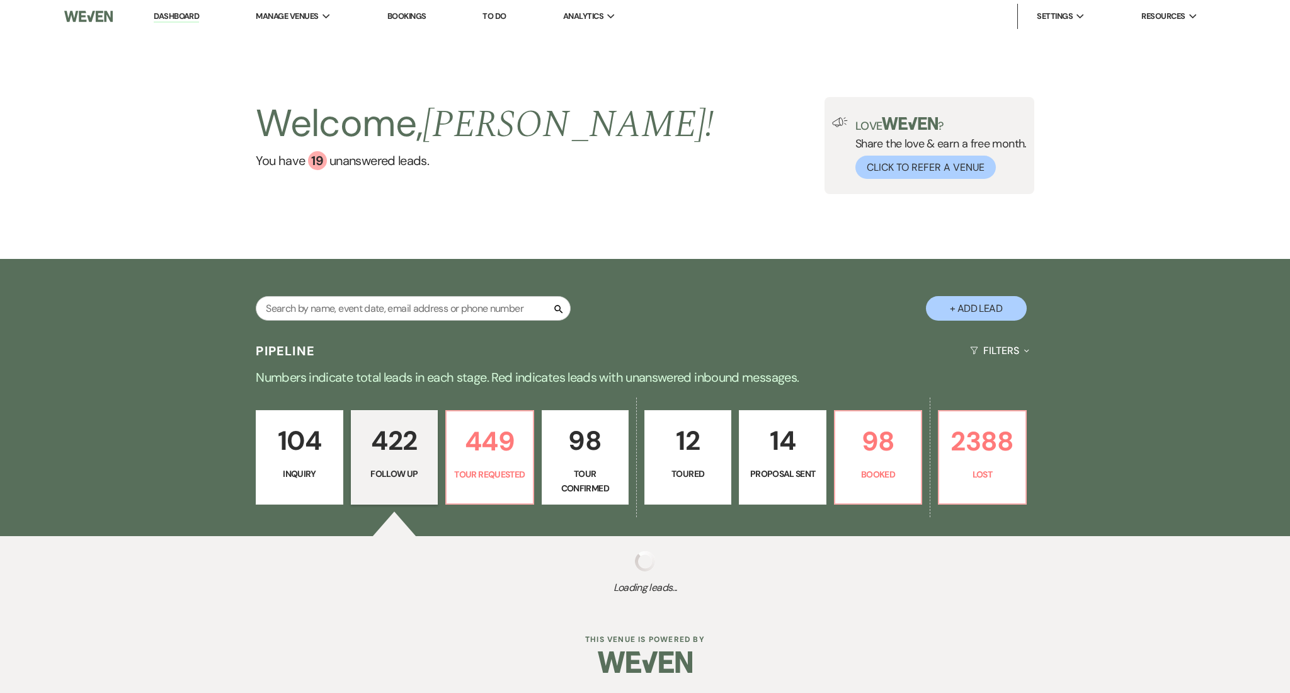
select select "9"
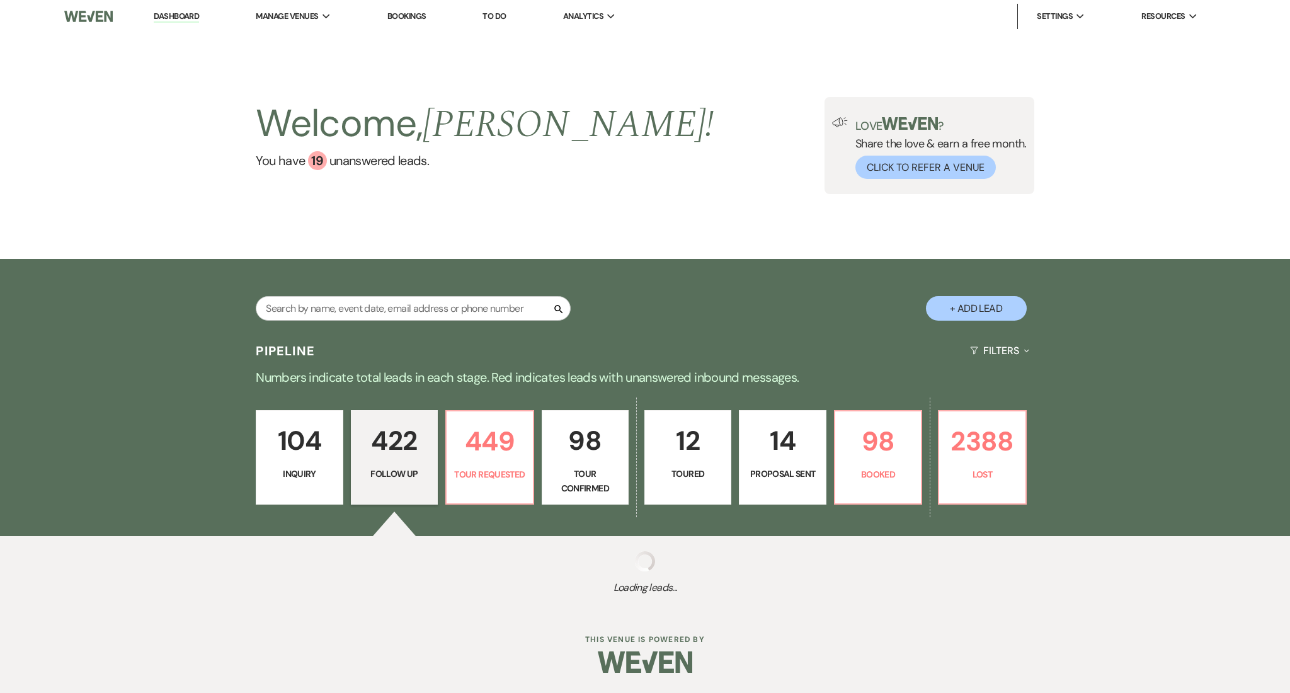
select select "9"
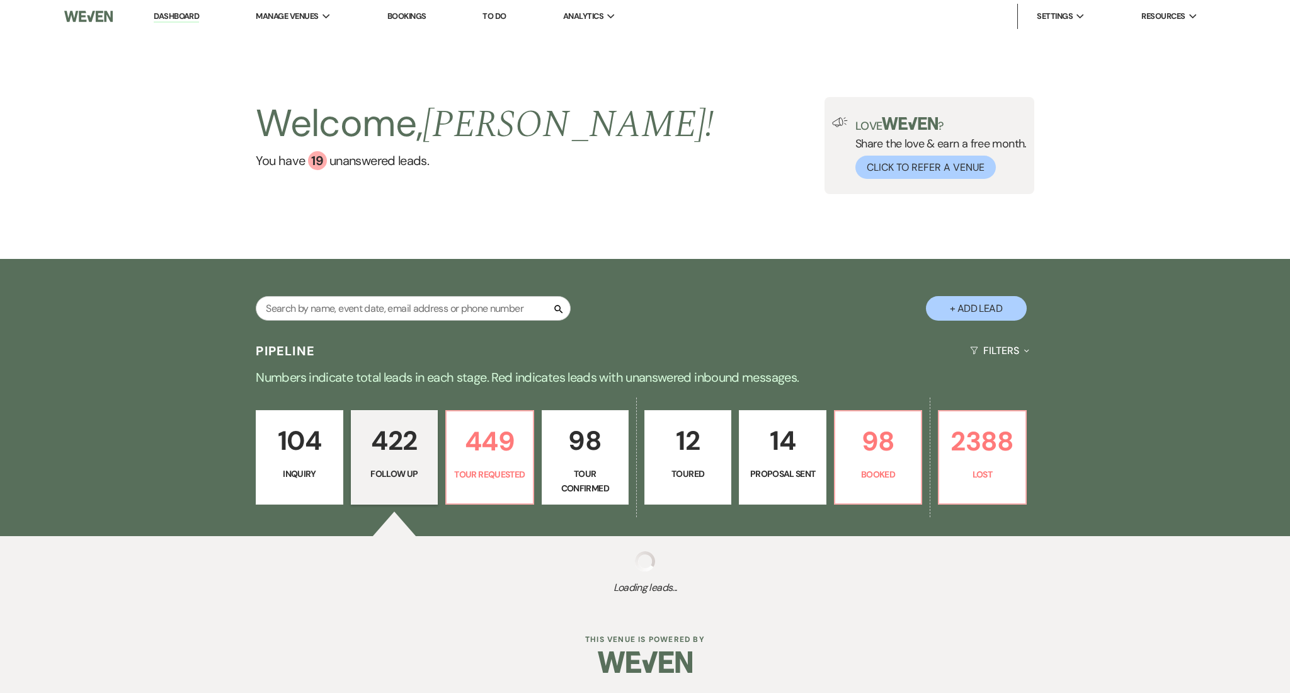
select select "9"
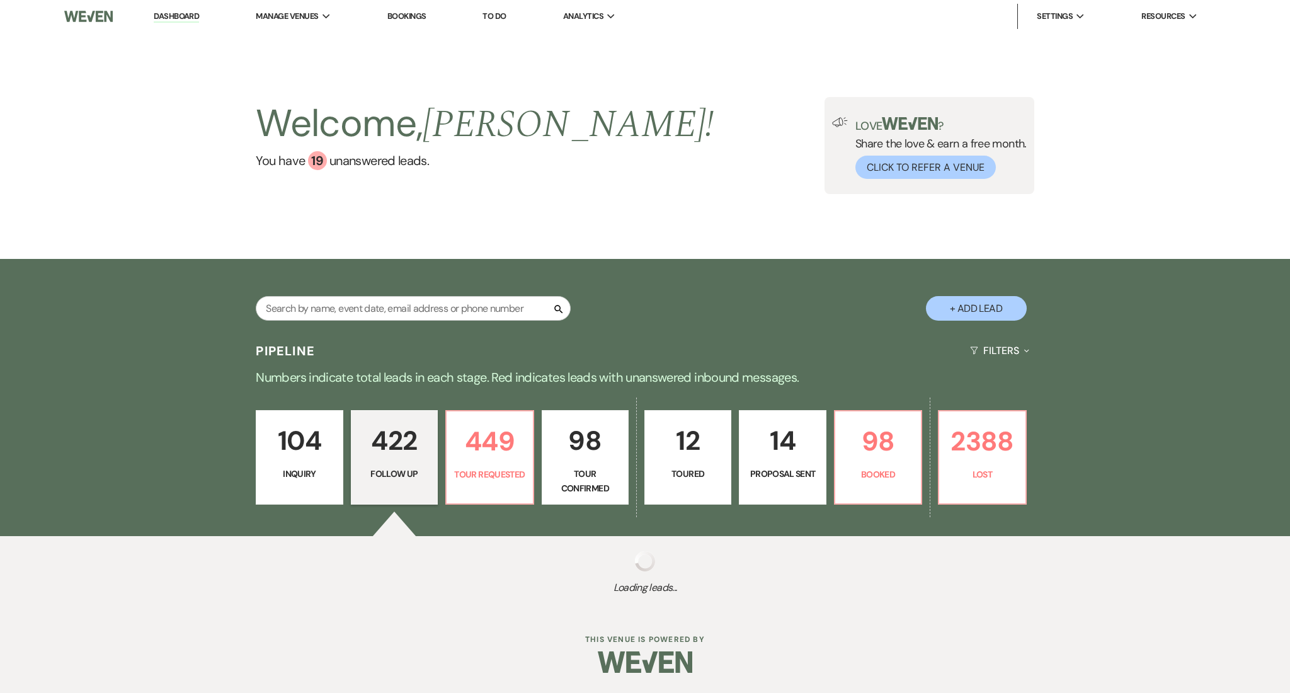
select select "9"
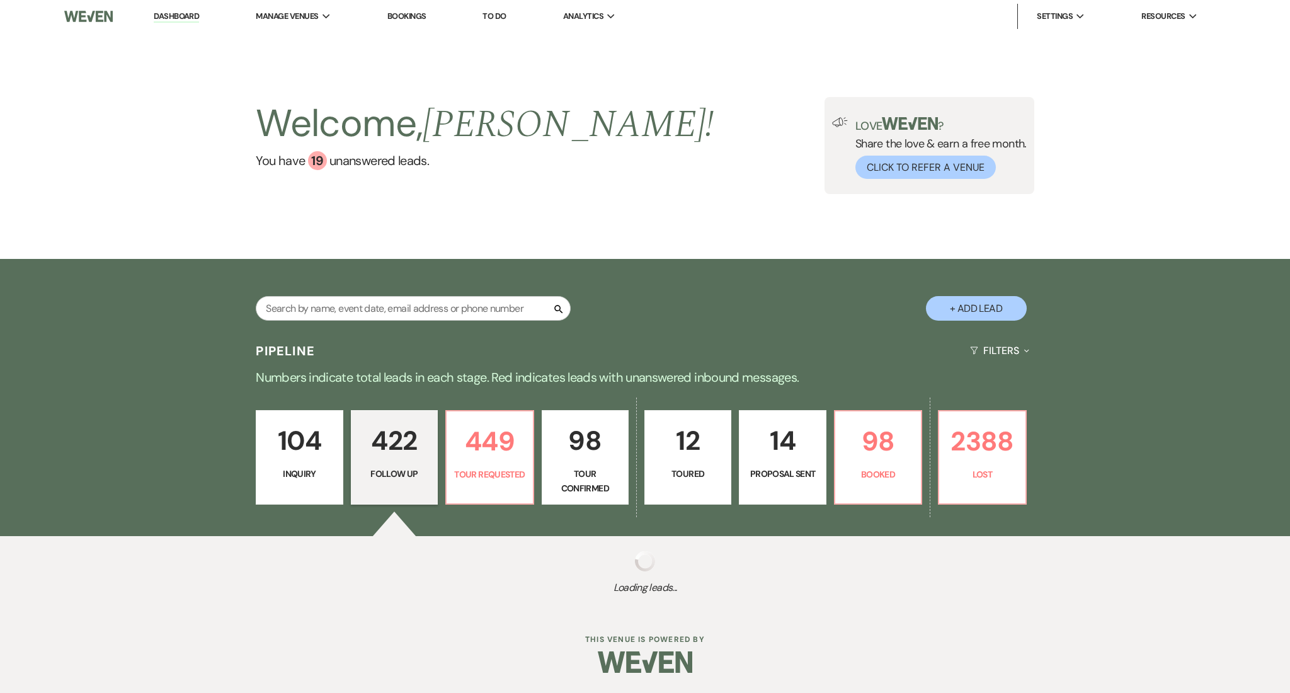
select select "9"
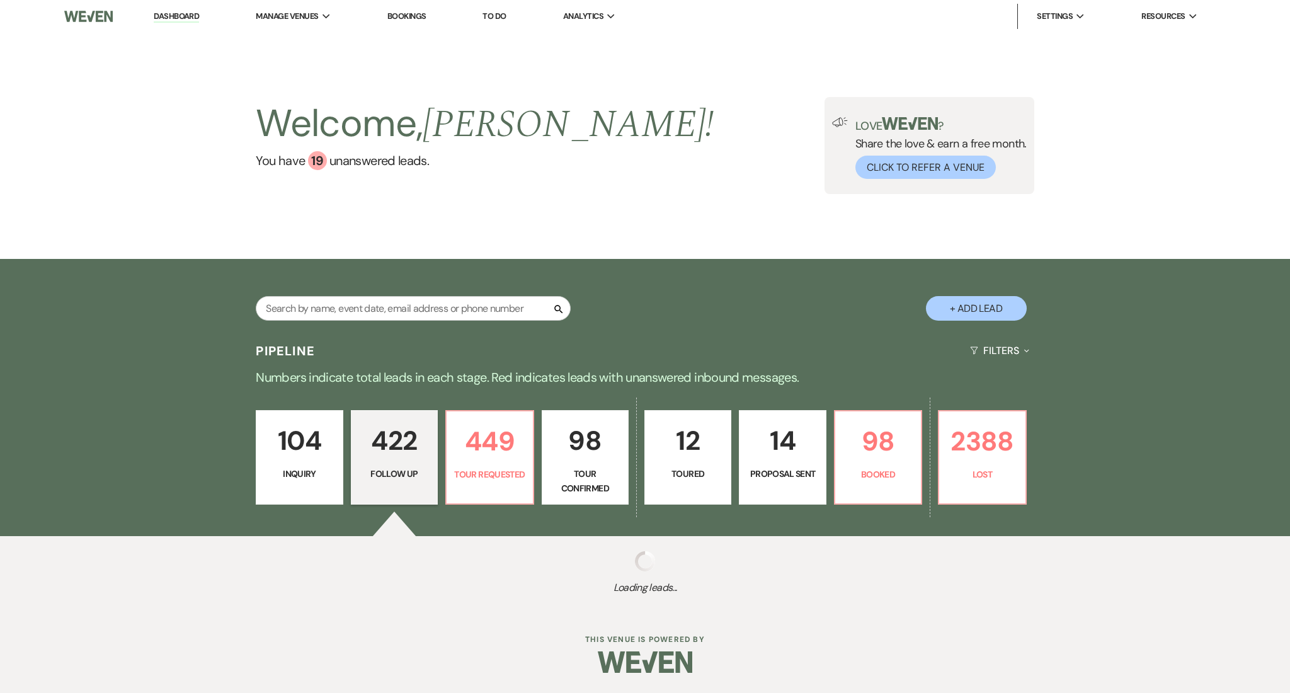
select select "9"
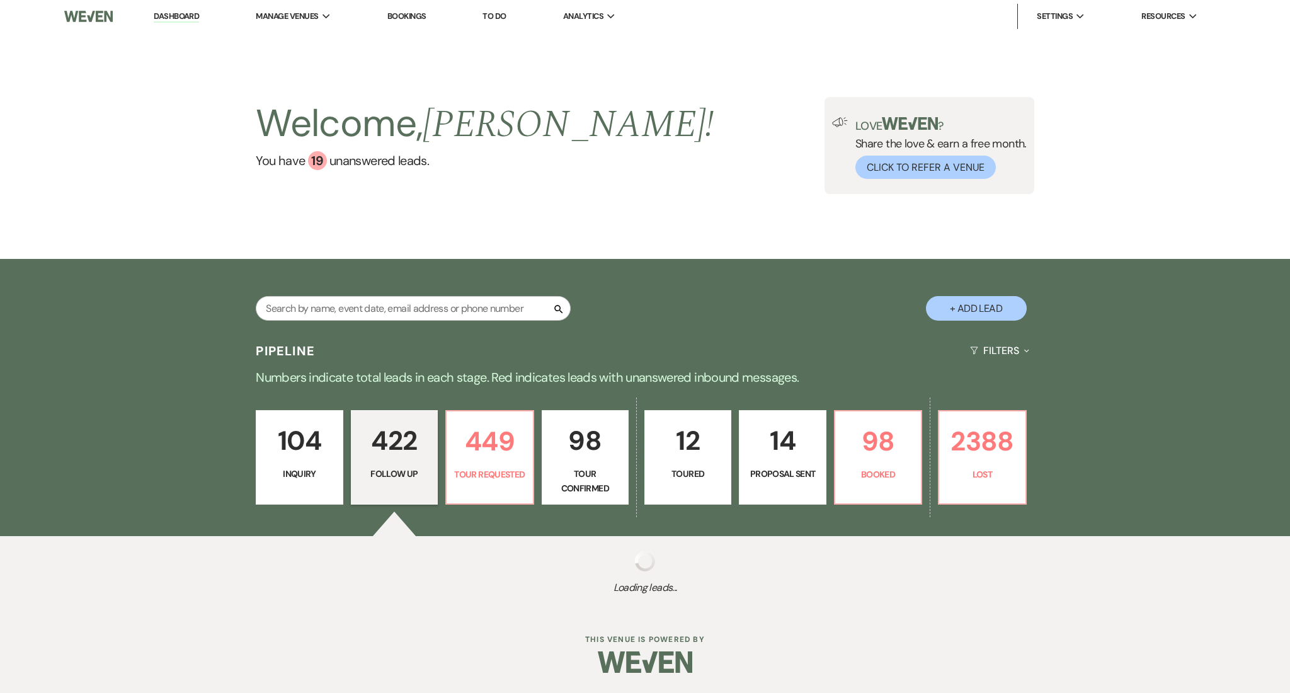
select select "9"
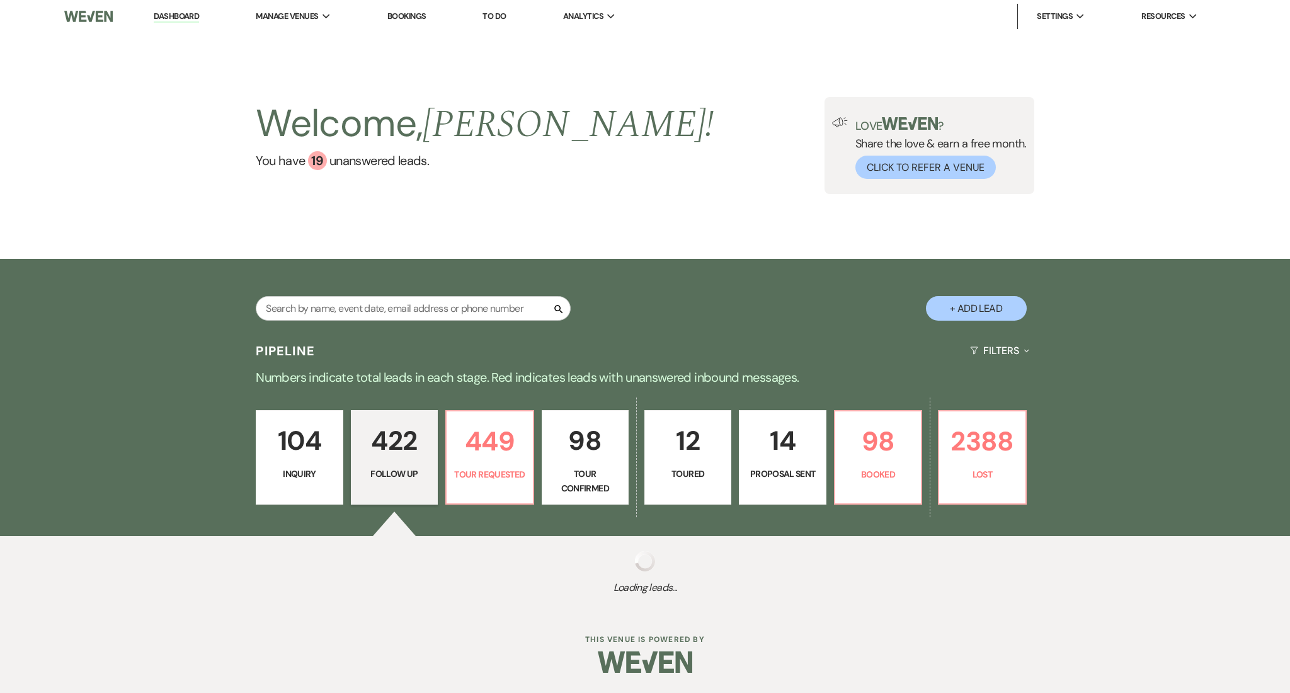
select select "9"
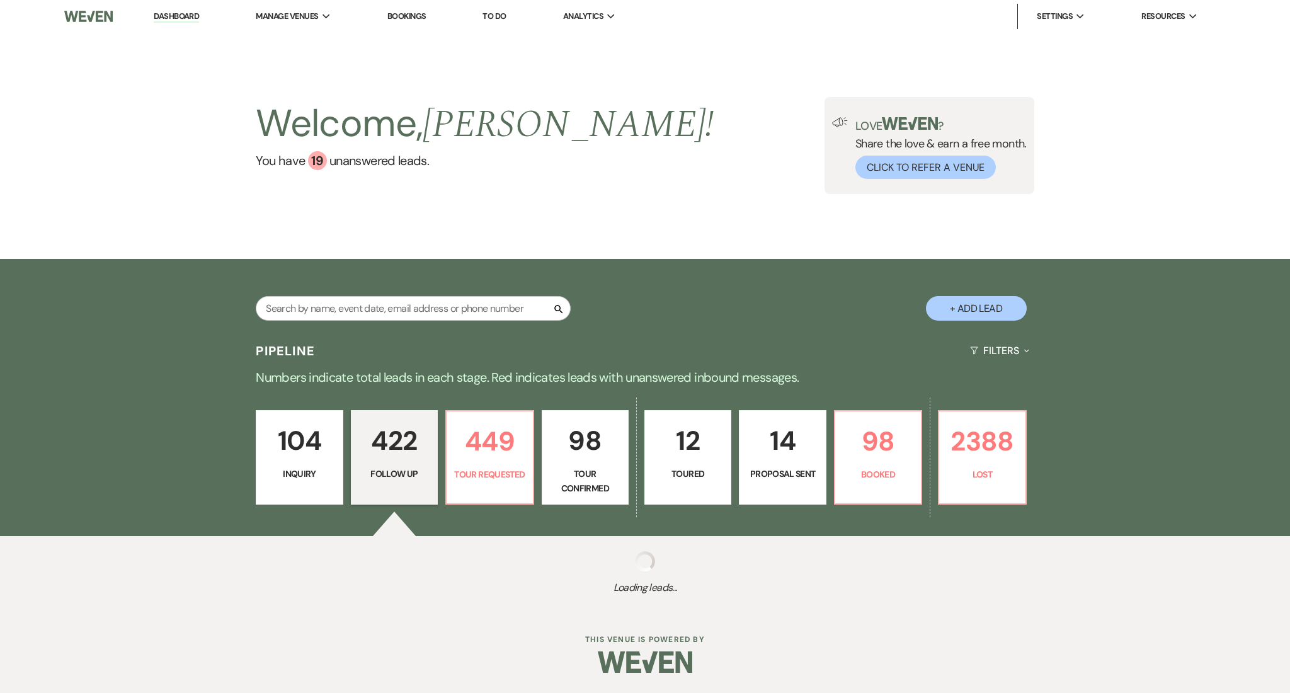
select select "9"
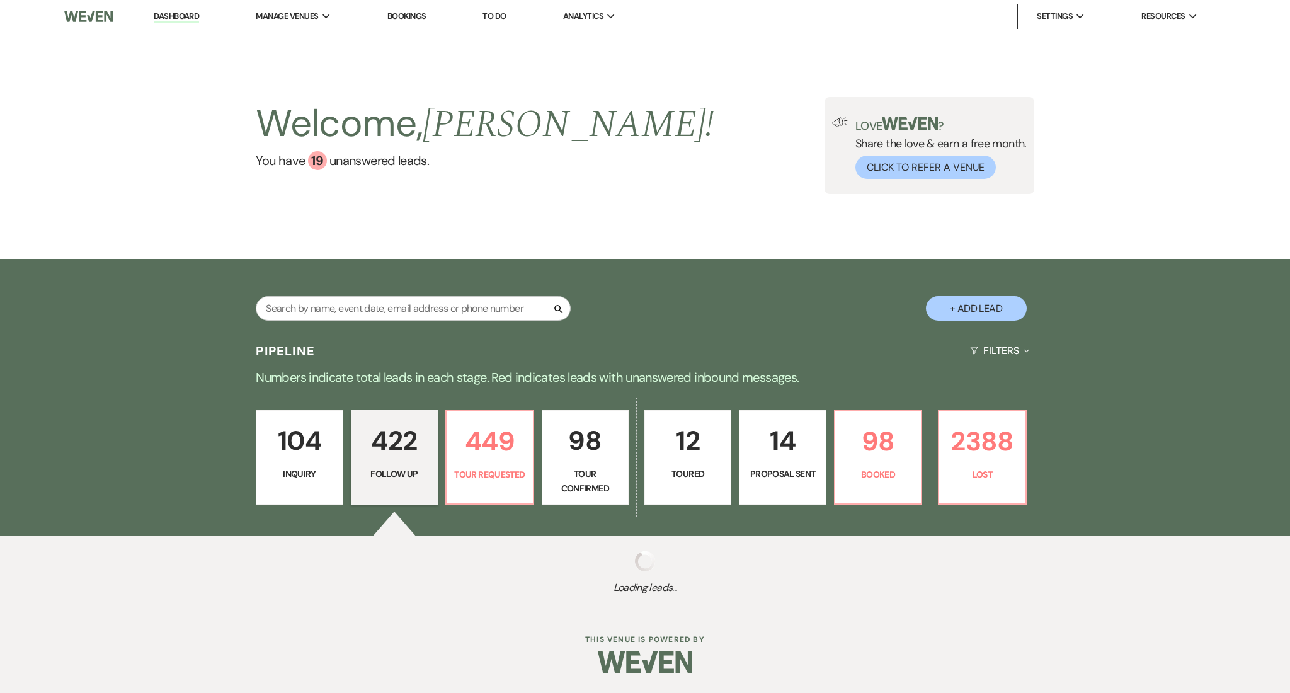
select select "9"
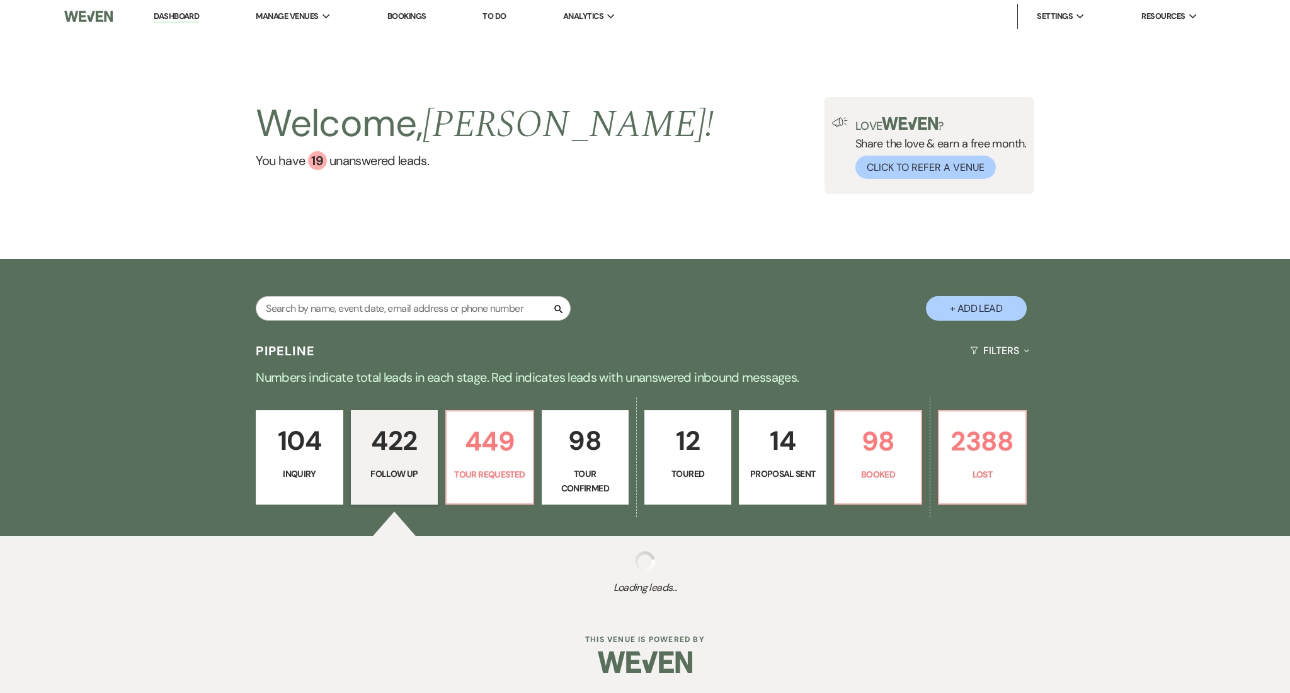
select select "9"
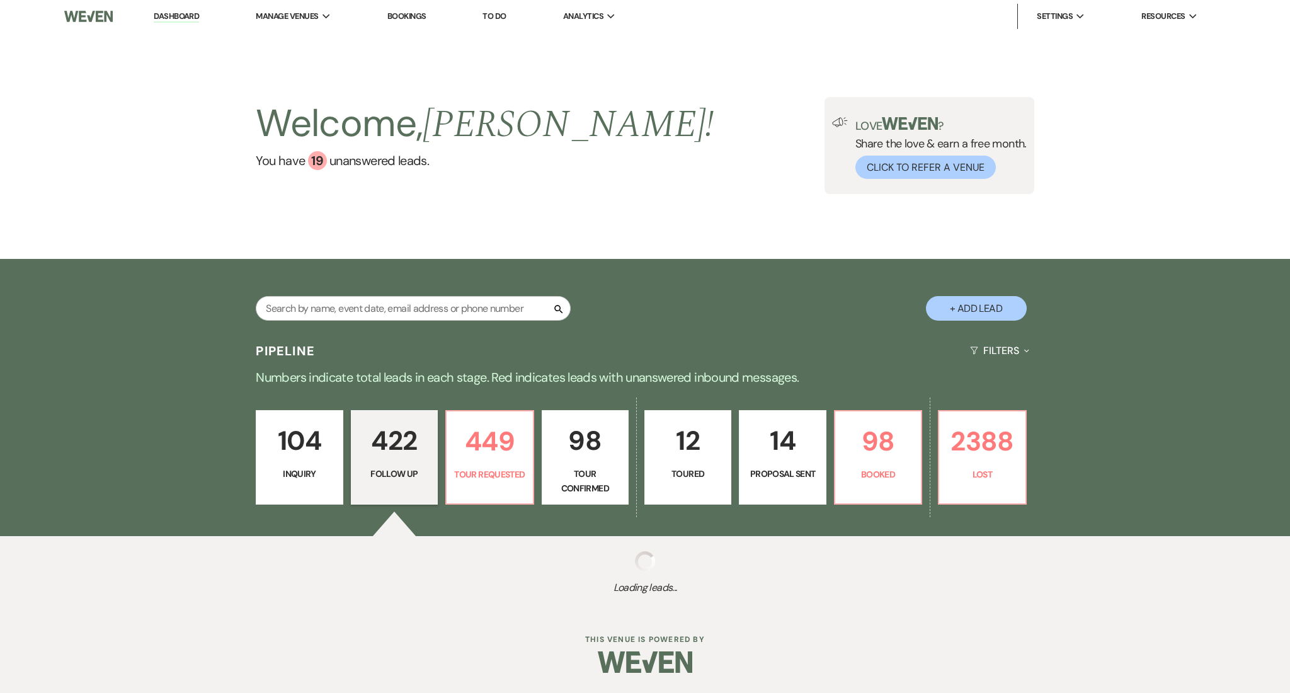
select select "9"
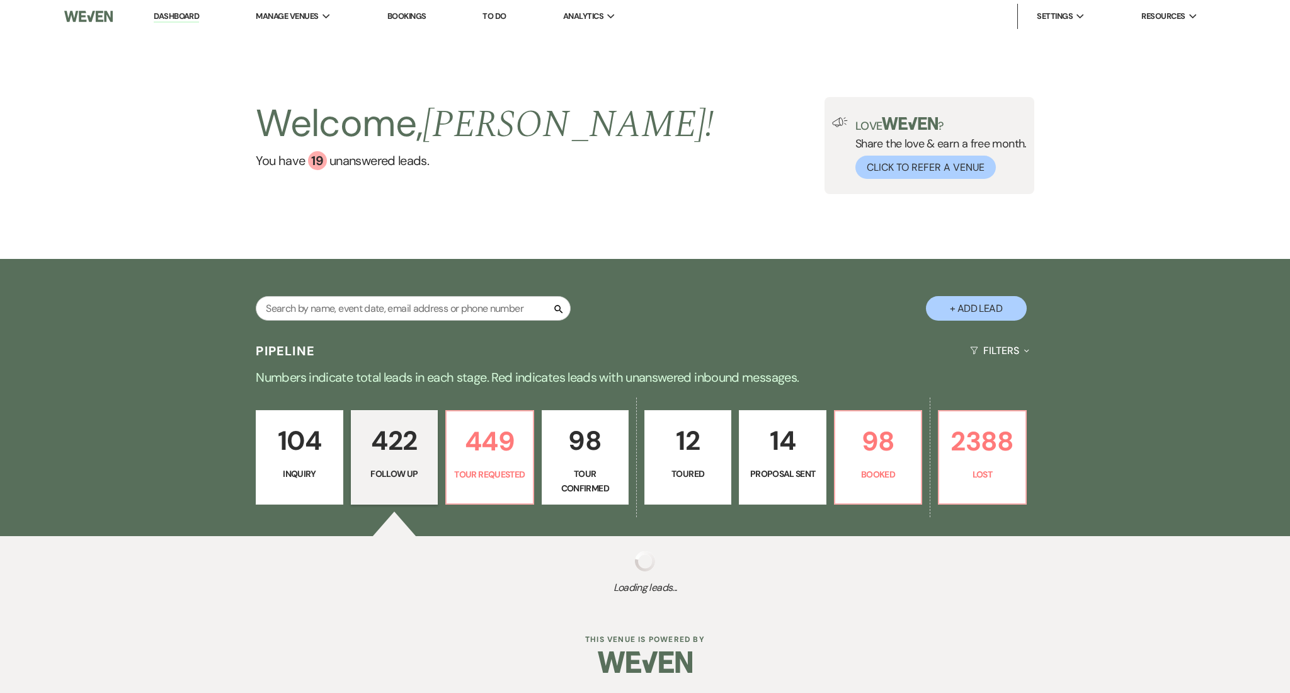
select select "9"
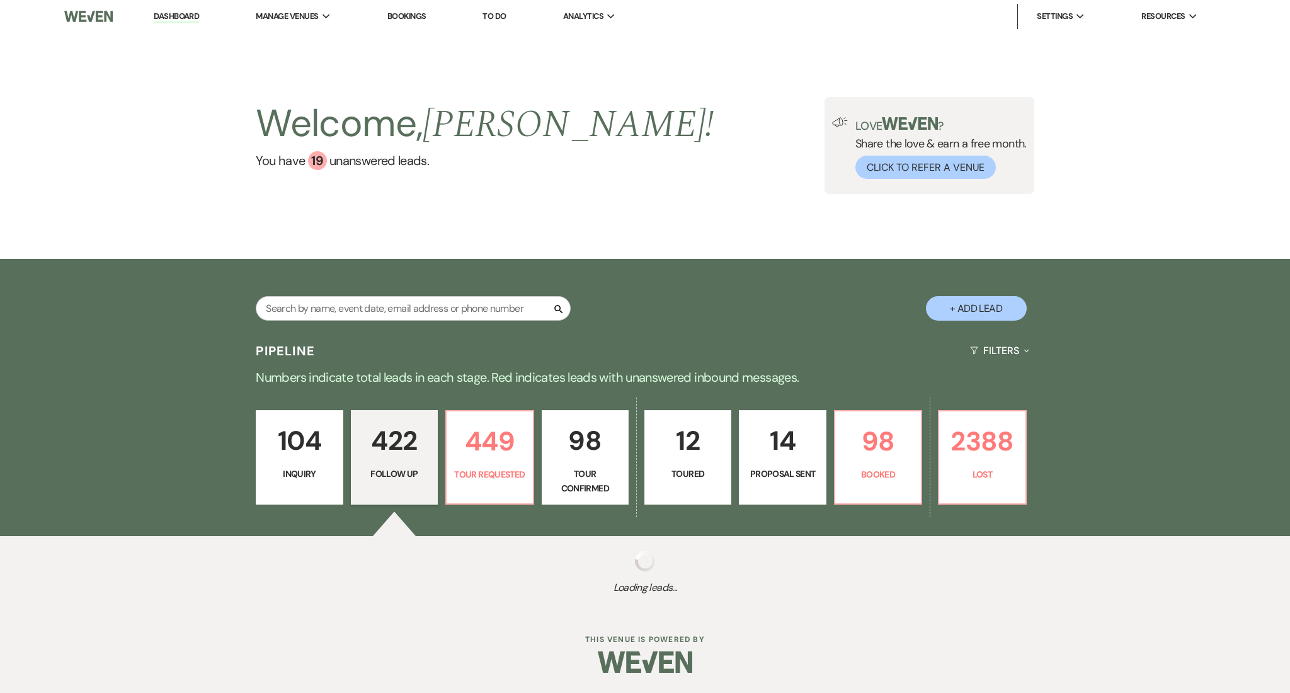
select select "9"
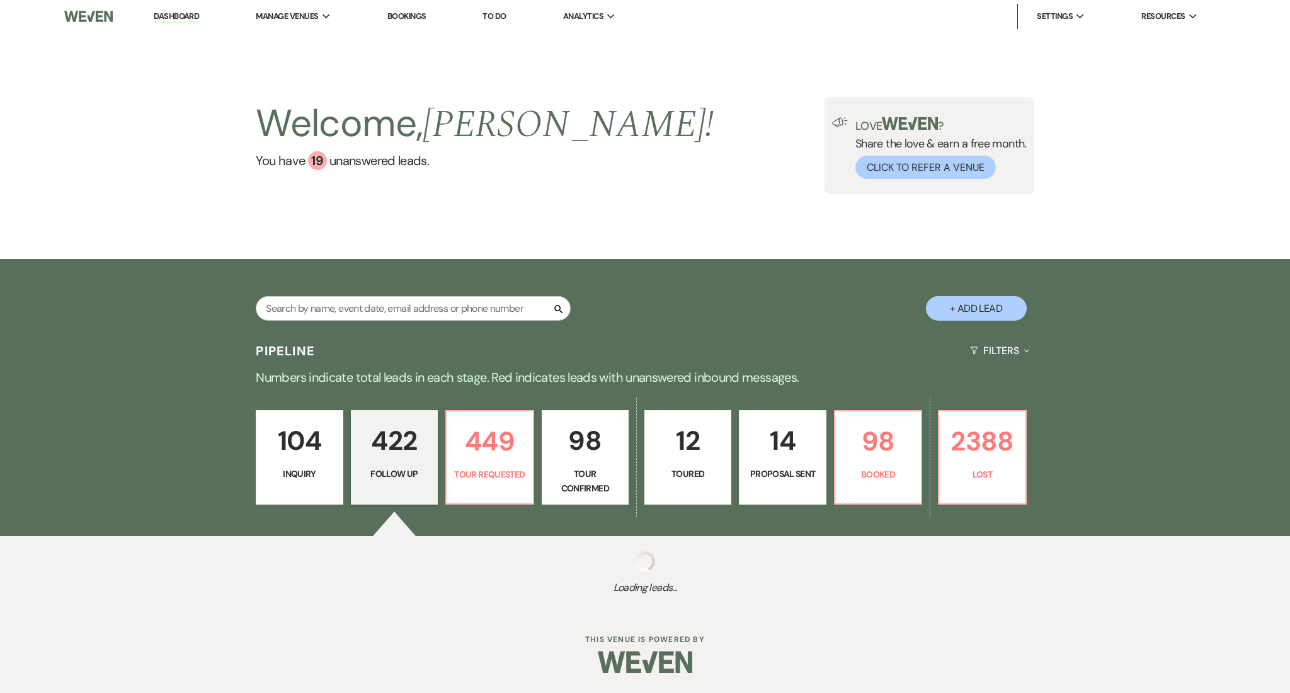
select select "9"
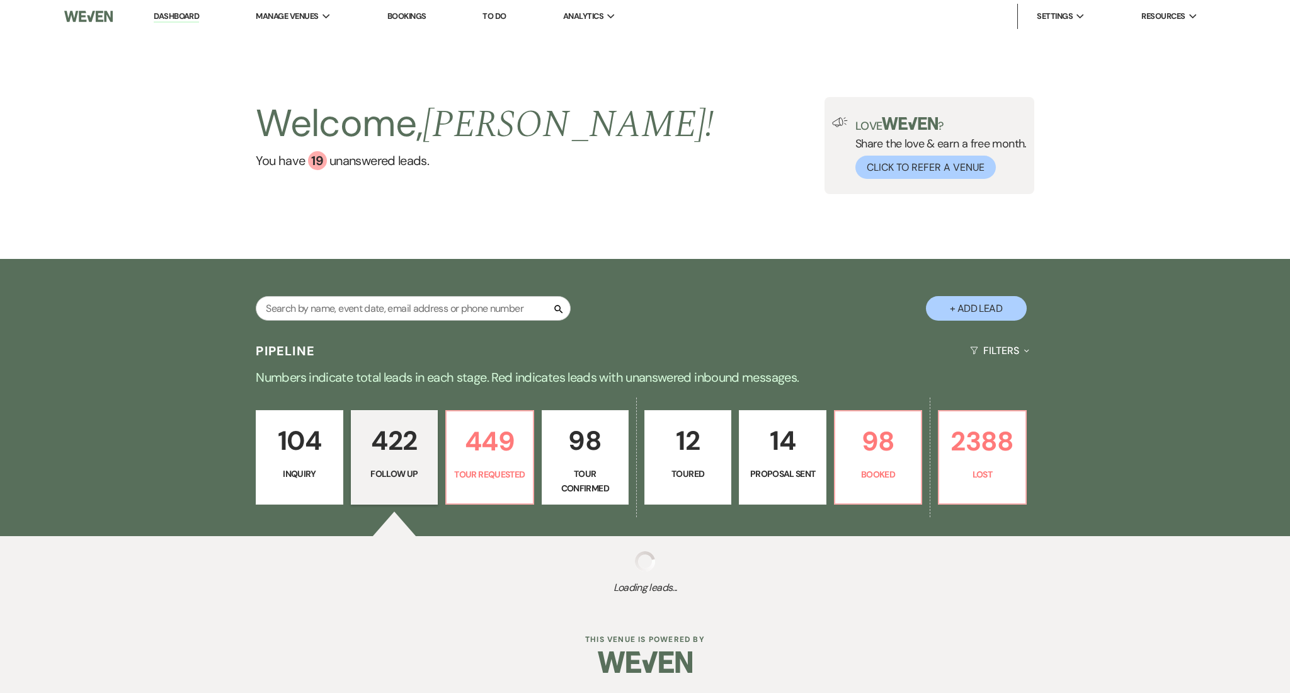
select select "9"
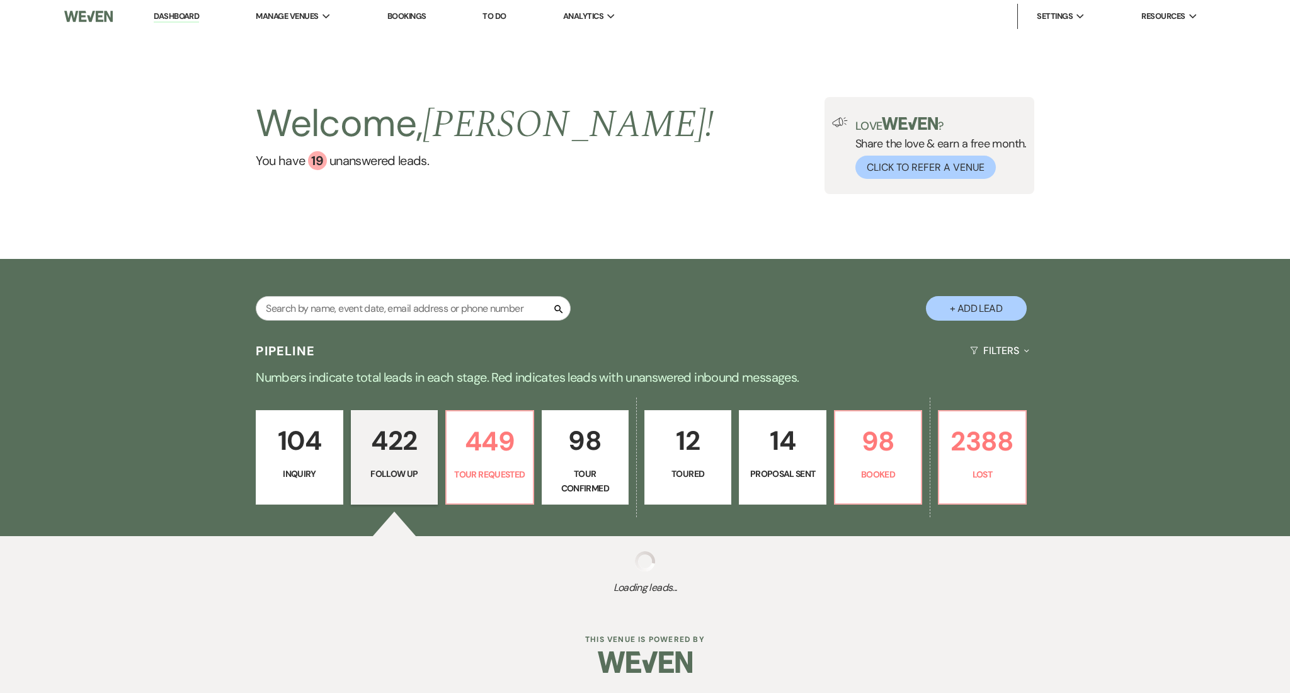
select select "9"
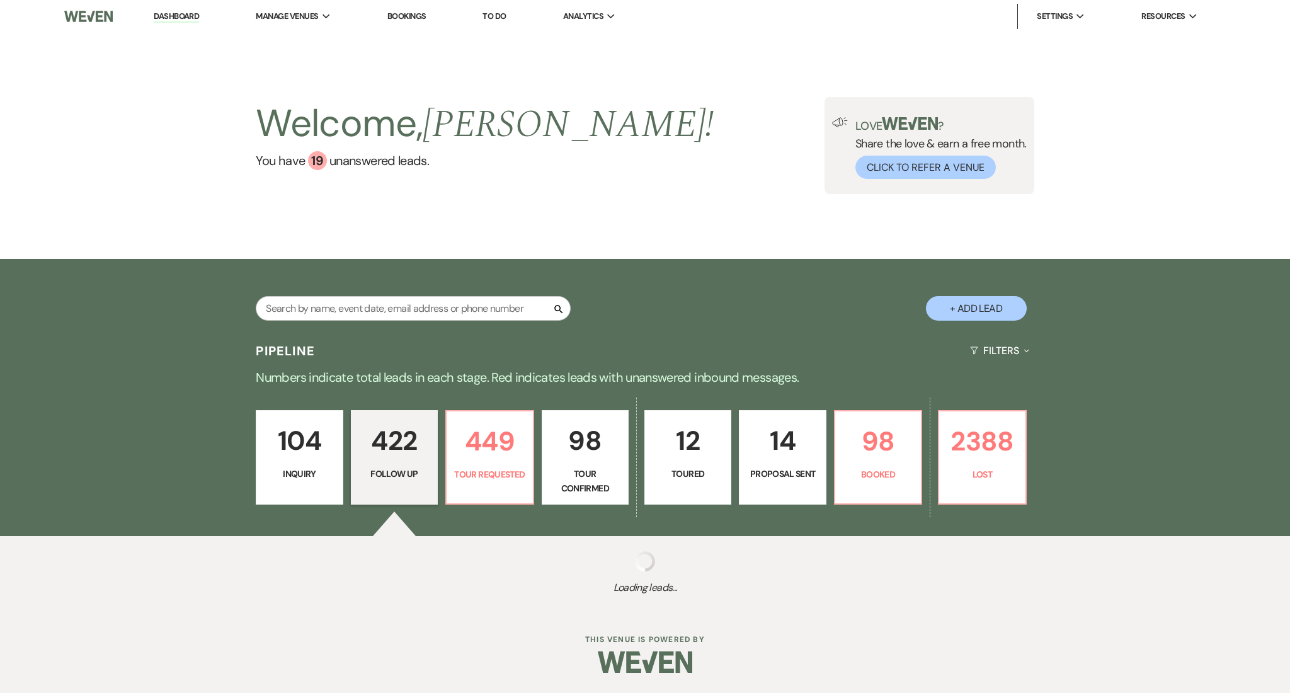
select select "9"
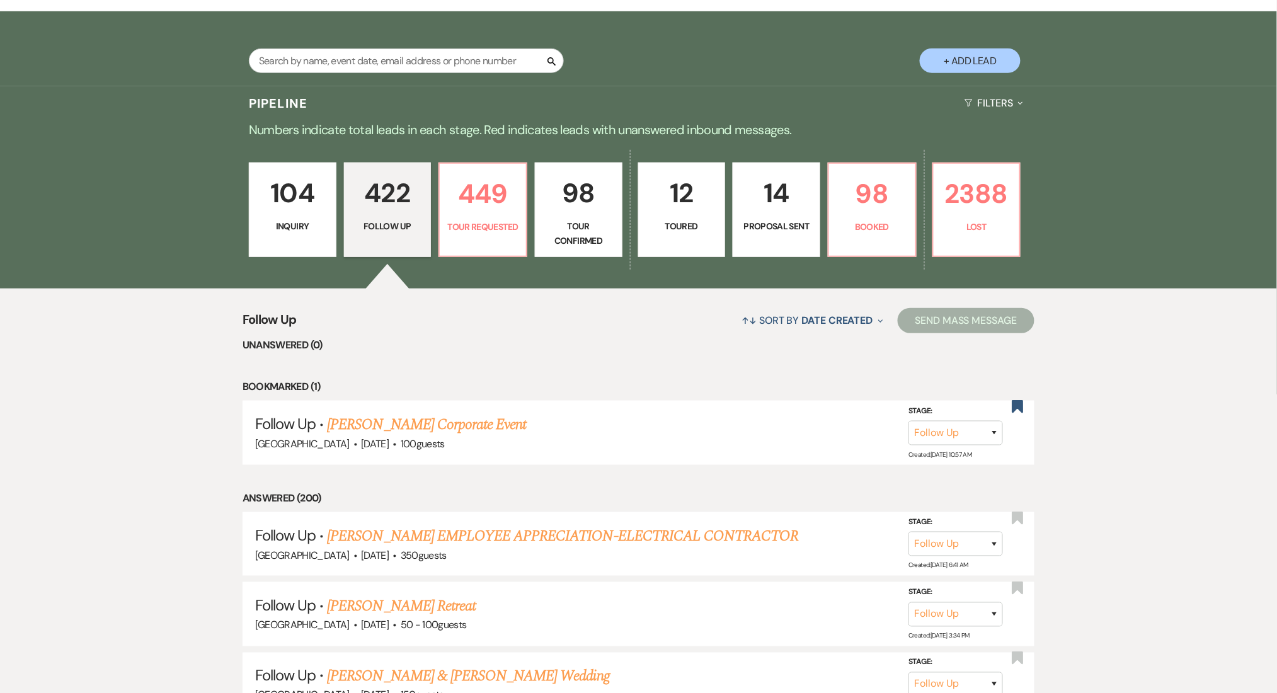
scroll to position [336, 0]
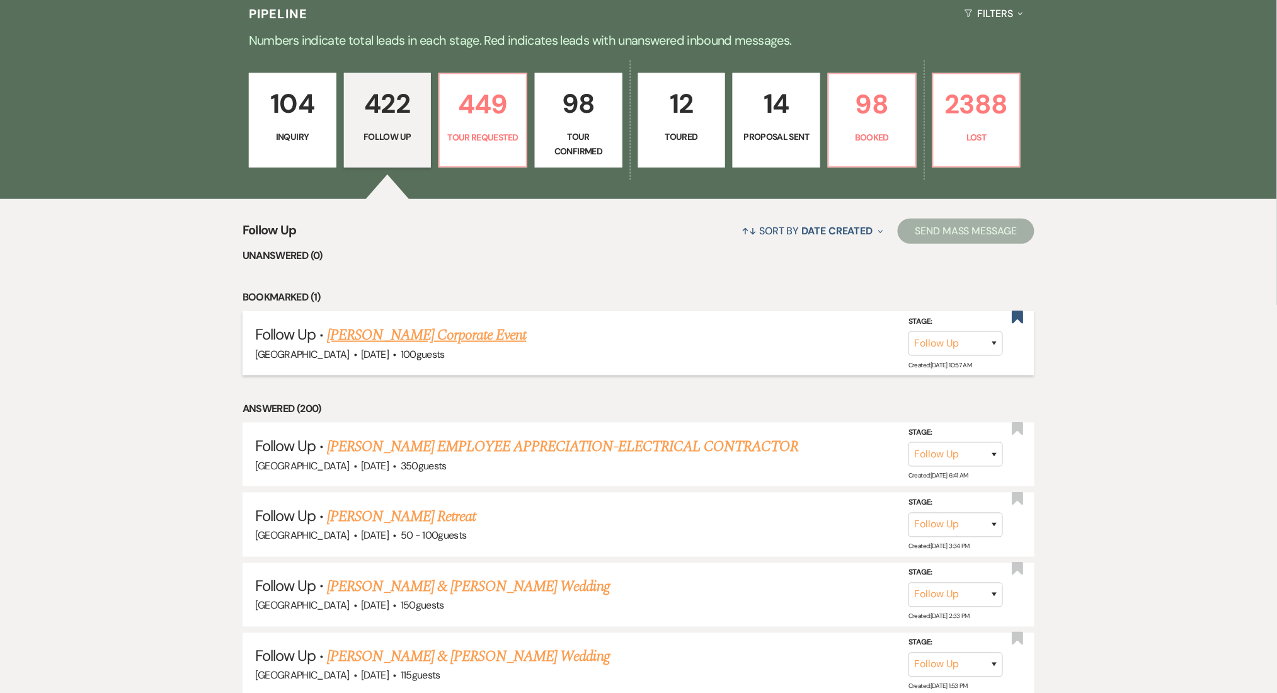
click at [379, 330] on link "Naylah Daniels's Corporate Event" at bounding box center [426, 335] width 199 height 23
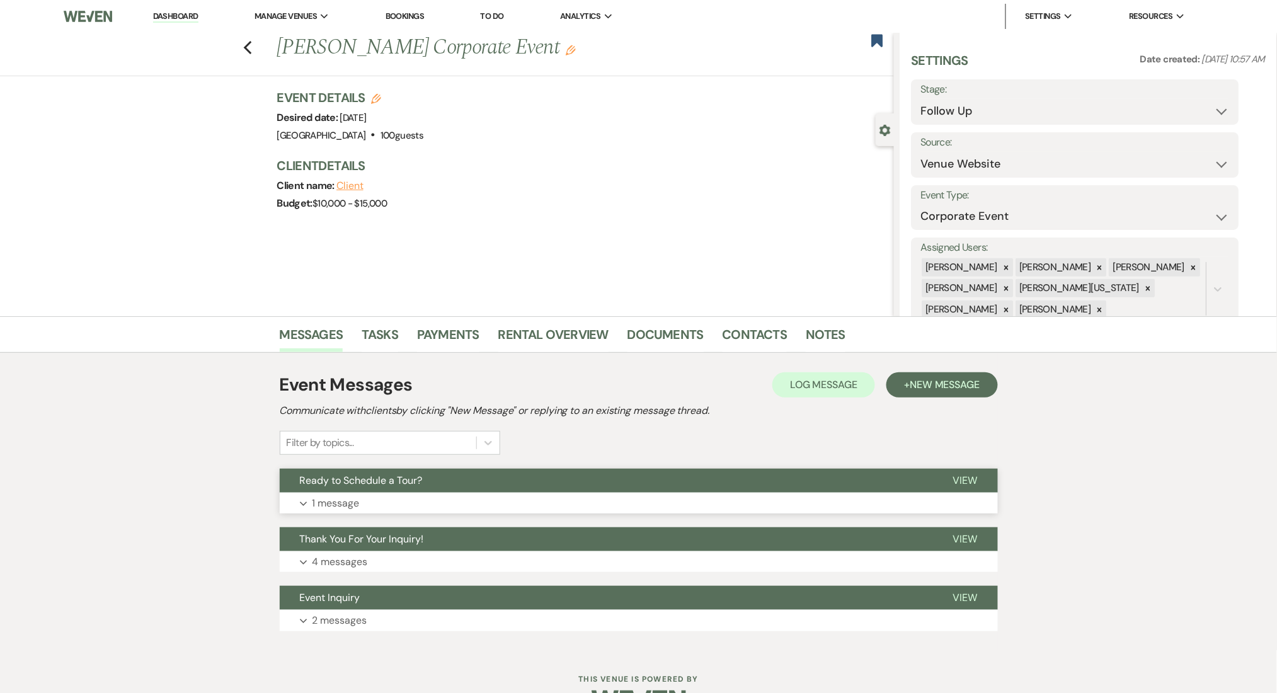
click at [383, 494] on button "Expand 1 message" at bounding box center [639, 503] width 718 height 21
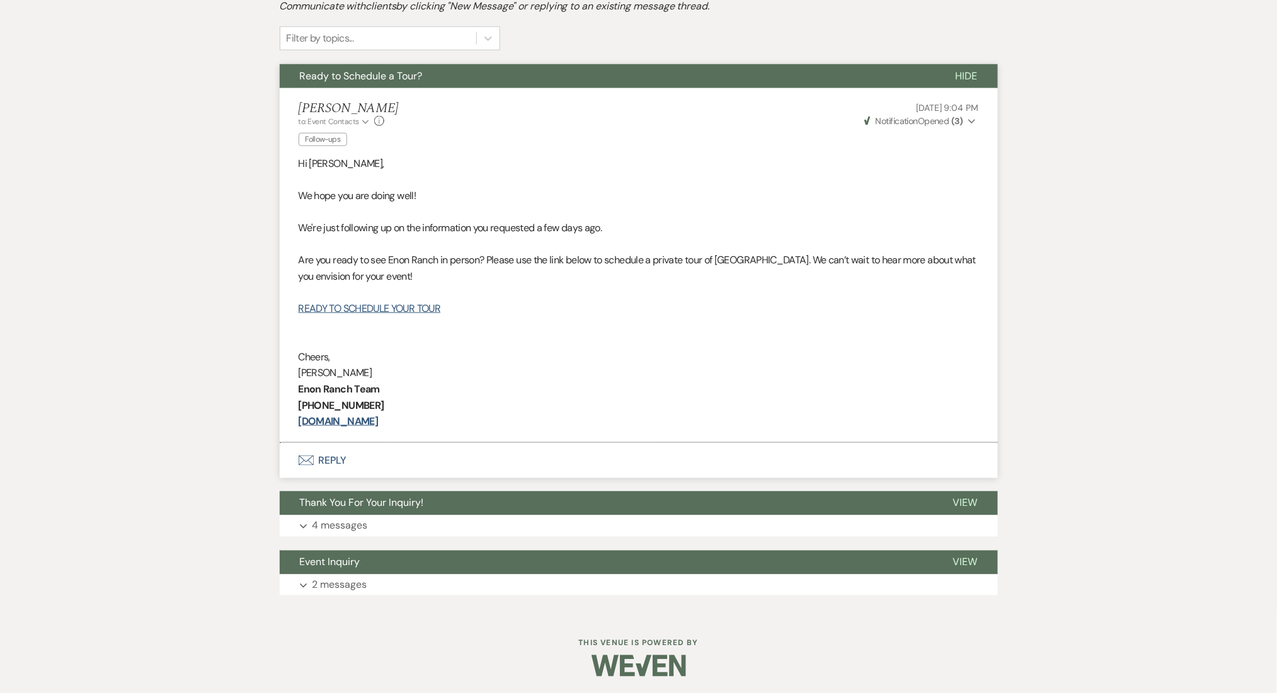
scroll to position [406, 0]
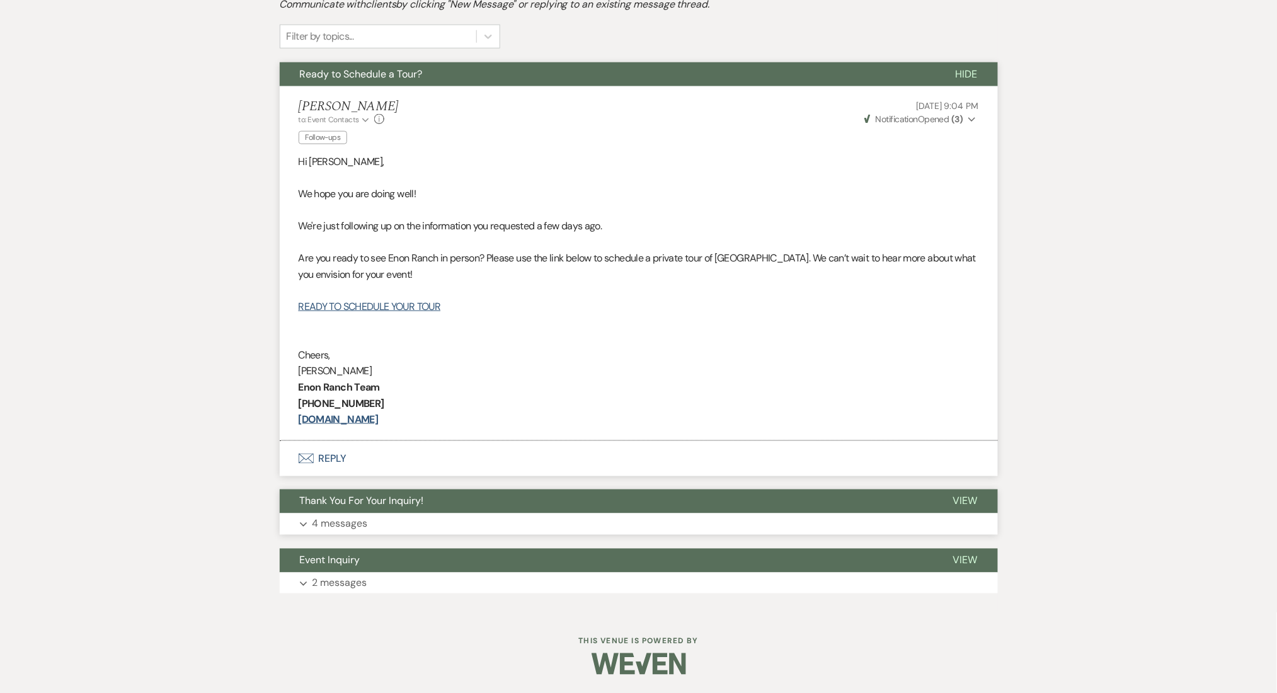
click at [345, 534] on button "Expand 4 messages" at bounding box center [639, 523] width 718 height 21
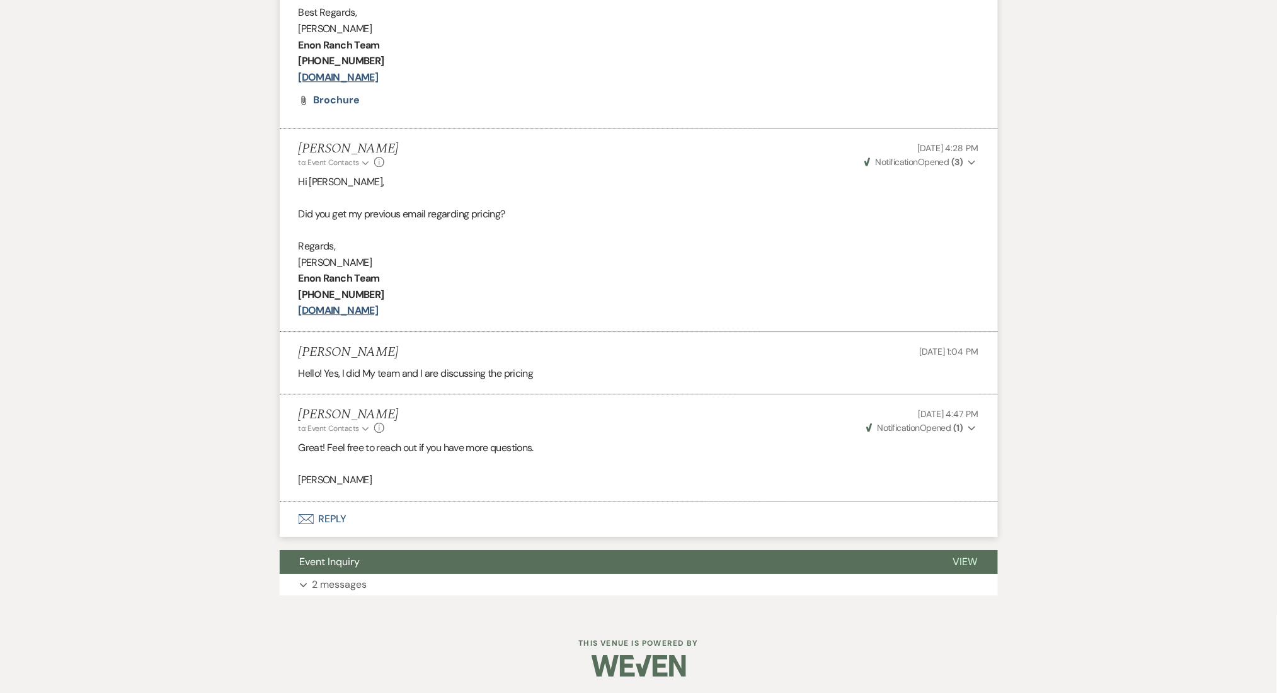
scroll to position [1220, 0]
click at [369, 576] on button "Expand 2 messages" at bounding box center [639, 583] width 718 height 21
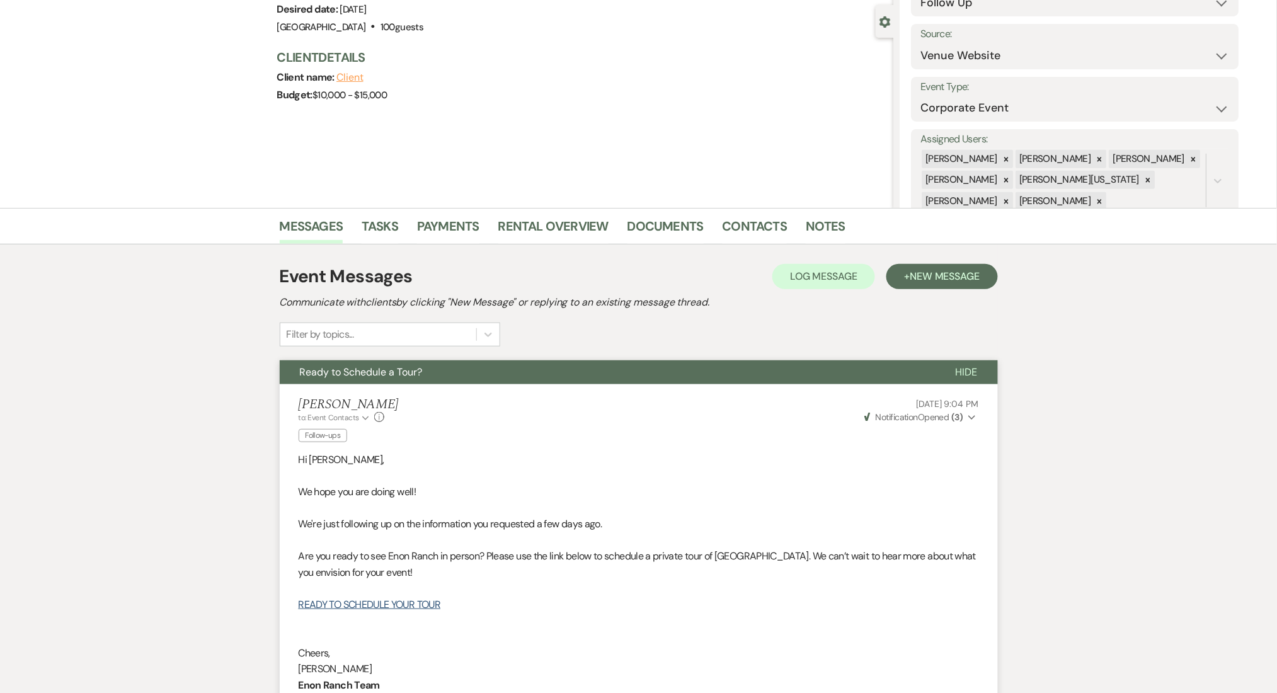
scroll to position [0, 0]
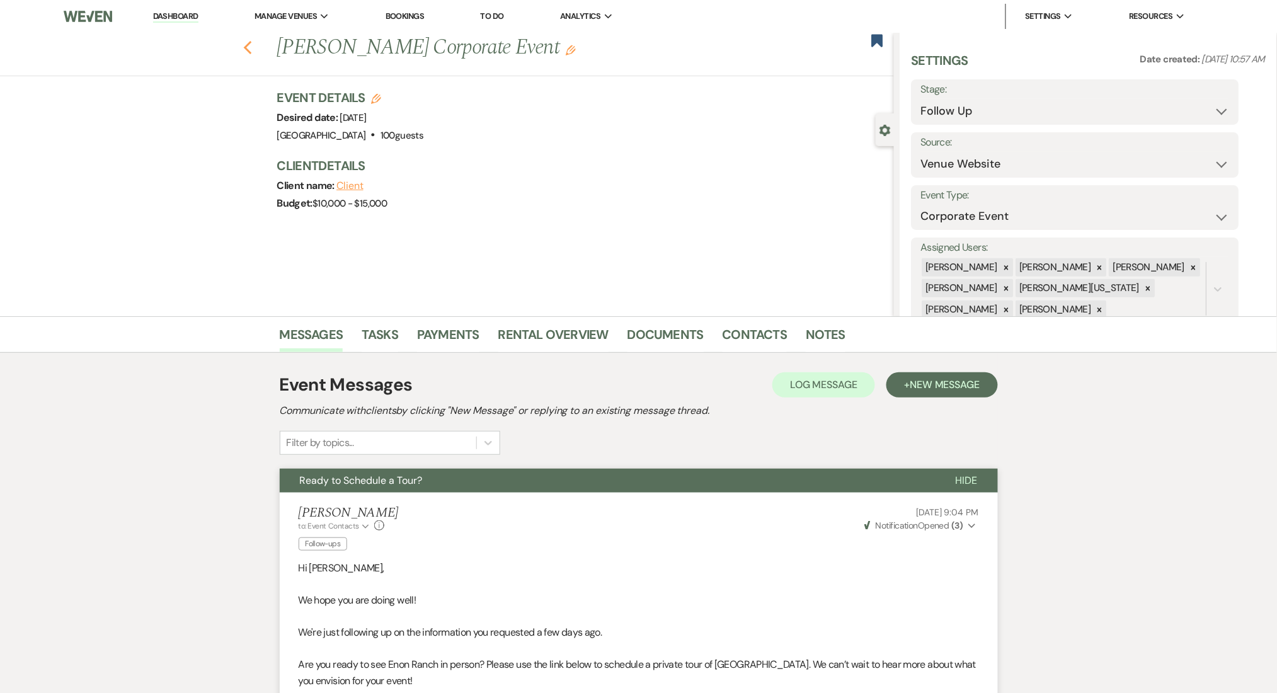
click at [253, 49] on icon "Previous" at bounding box center [247, 47] width 9 height 15
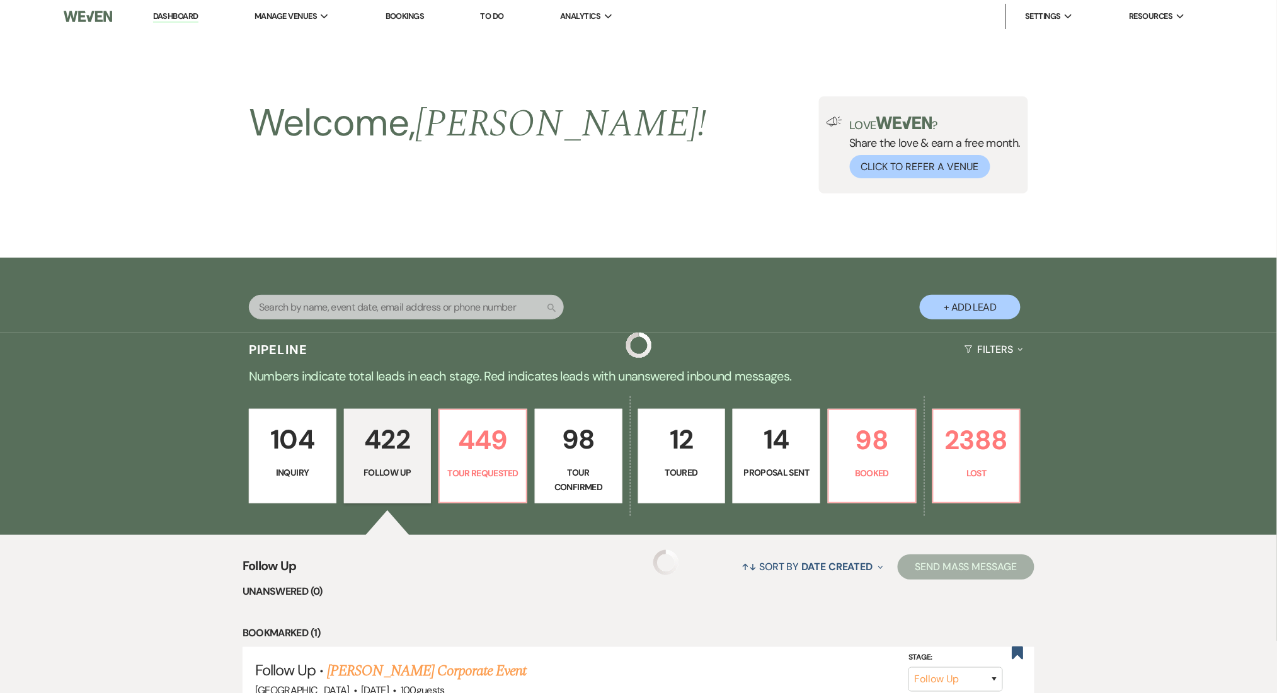
scroll to position [336, 0]
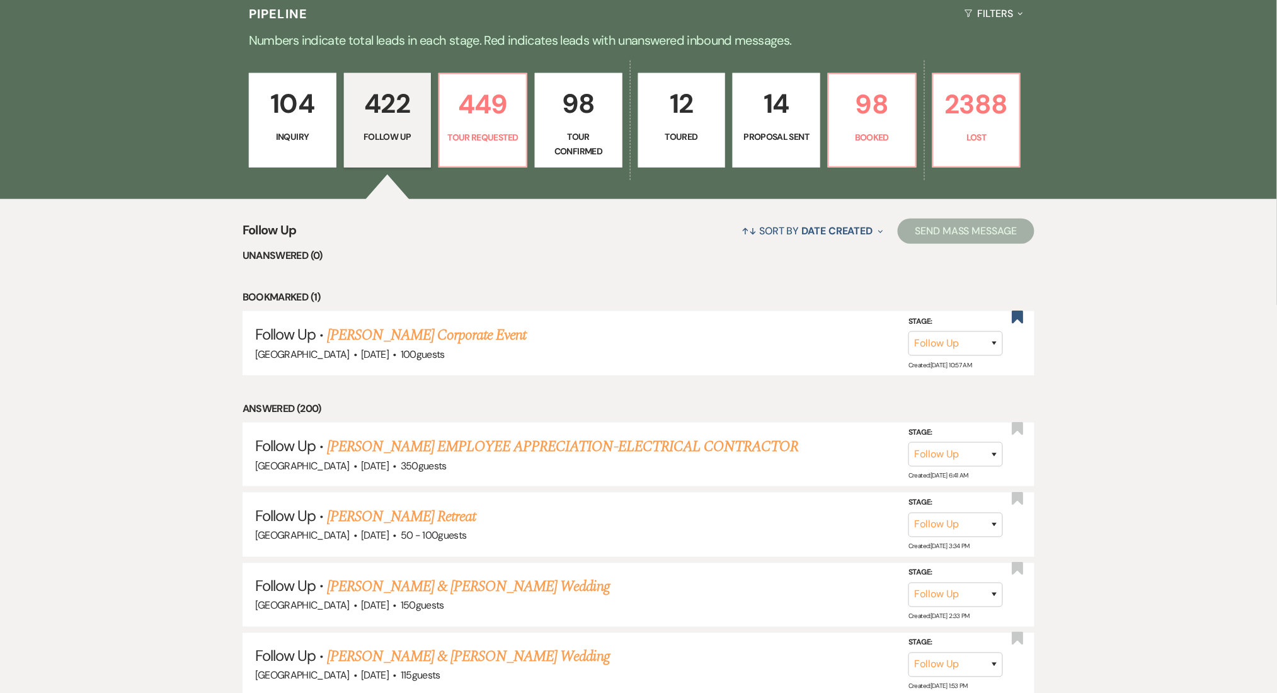
drag, startPoint x: 385, startPoint y: 453, endPoint x: 49, endPoint y: 452, distance: 336.4
click at [385, 453] on link "KIMBERLY FERGUSON's EMPLOYEE APPRECIATION-ELECTRICAL CONTRACTOR" at bounding box center [562, 446] width 471 height 23
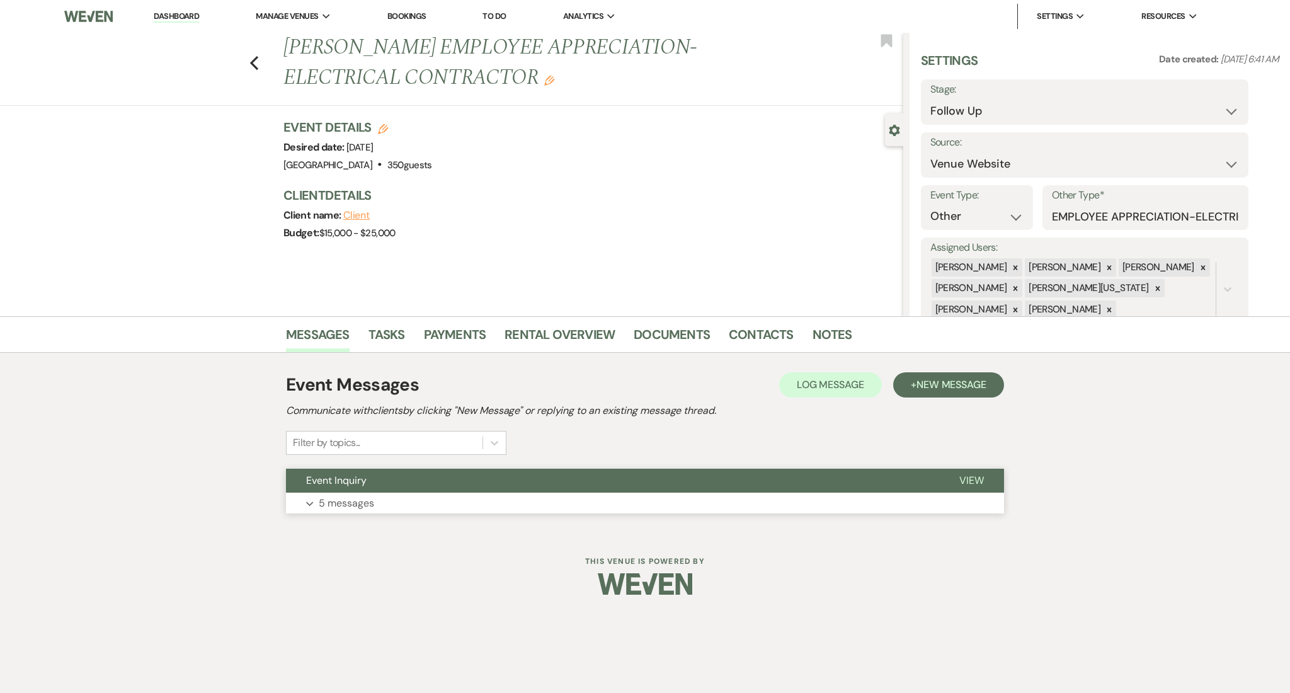
click at [389, 500] on button "Expand 5 messages" at bounding box center [645, 503] width 718 height 21
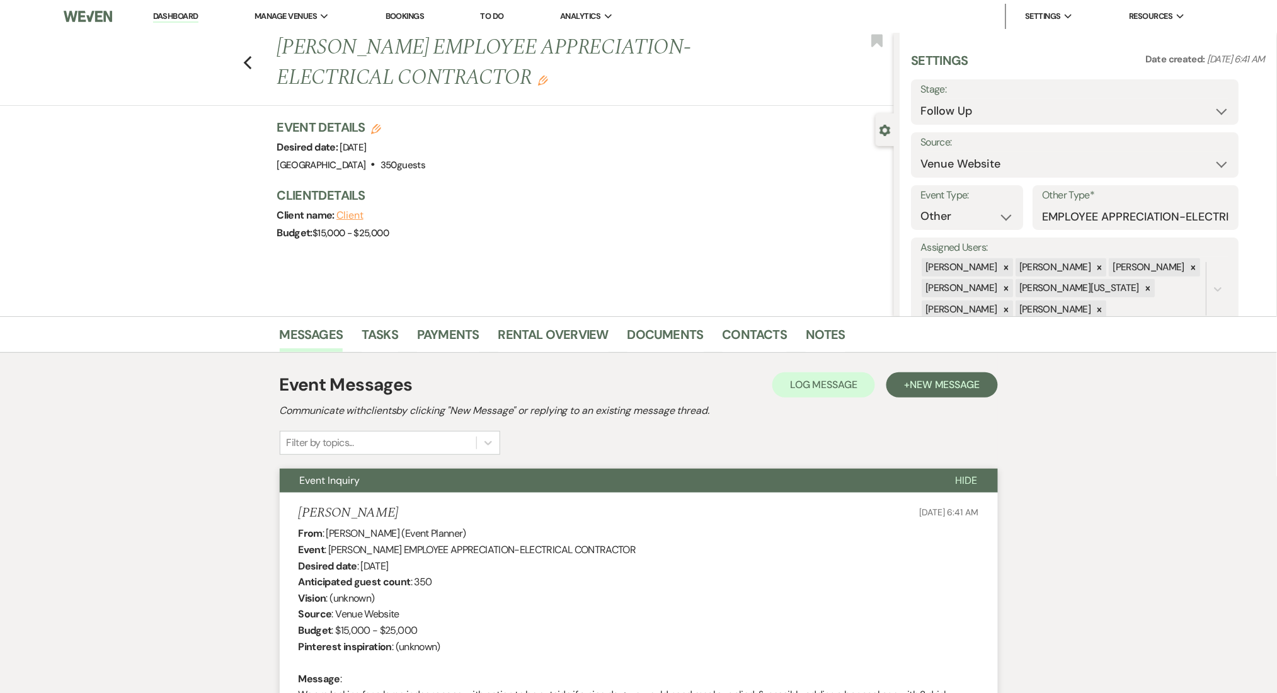
click at [197, 13] on link "Dashboard" at bounding box center [175, 17] width 45 height 12
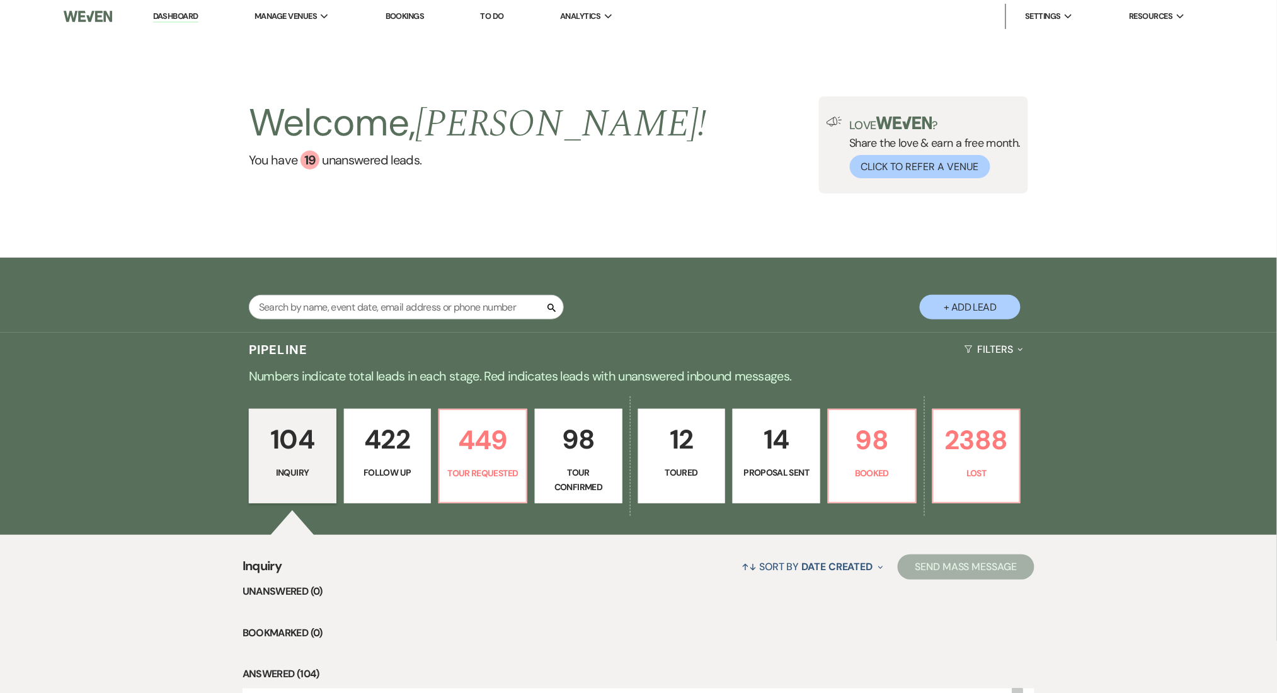
click at [394, 465] on link "422 Follow Up" at bounding box center [388, 456] width 88 height 95
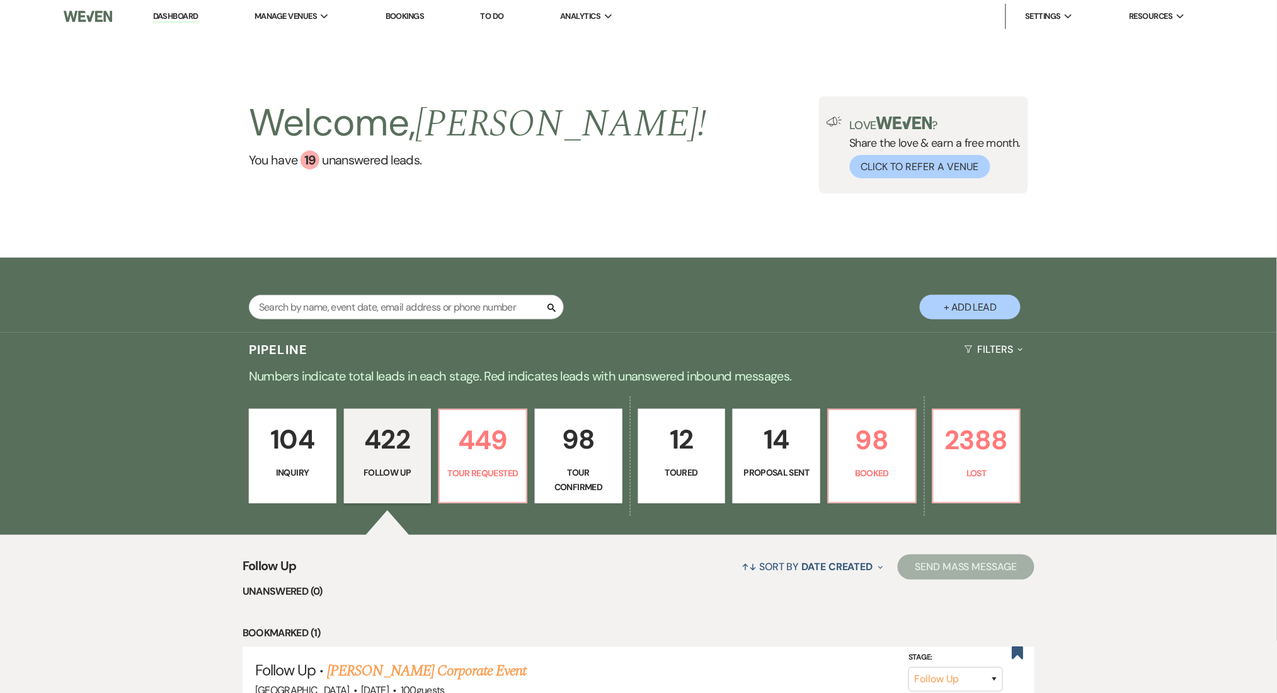
scroll to position [336, 0]
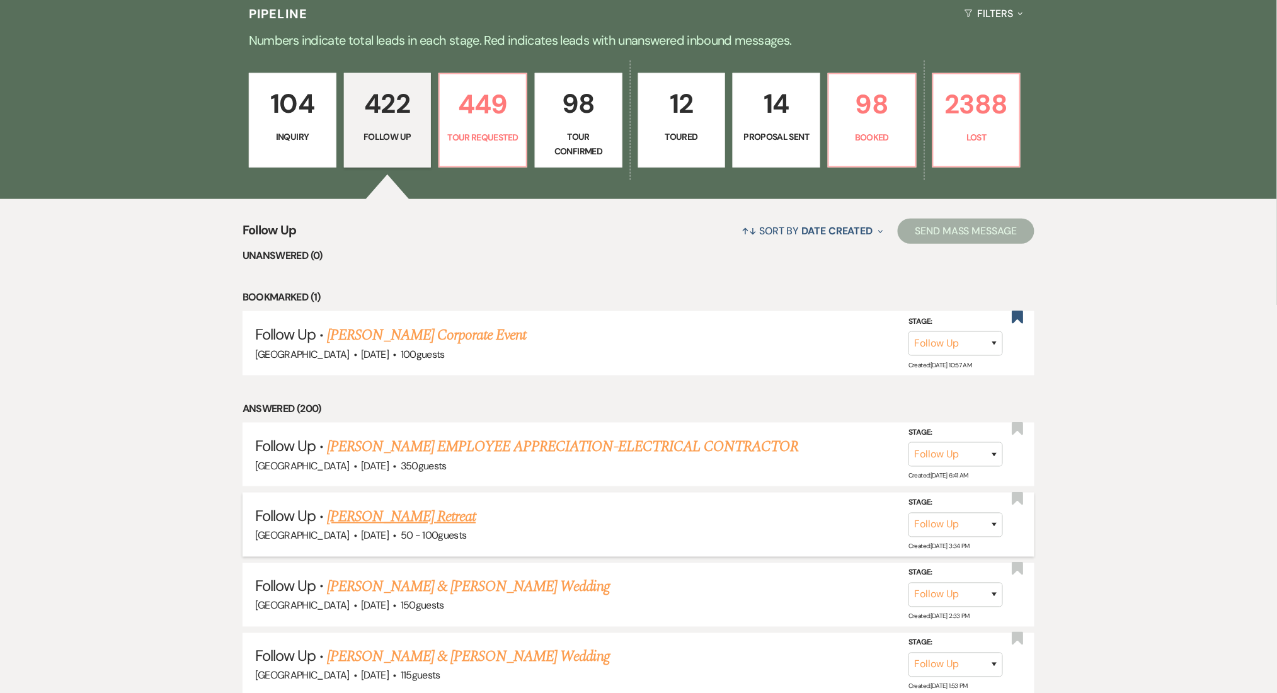
click at [349, 505] on link "Khary Wright's Retreat" at bounding box center [401, 516] width 149 height 23
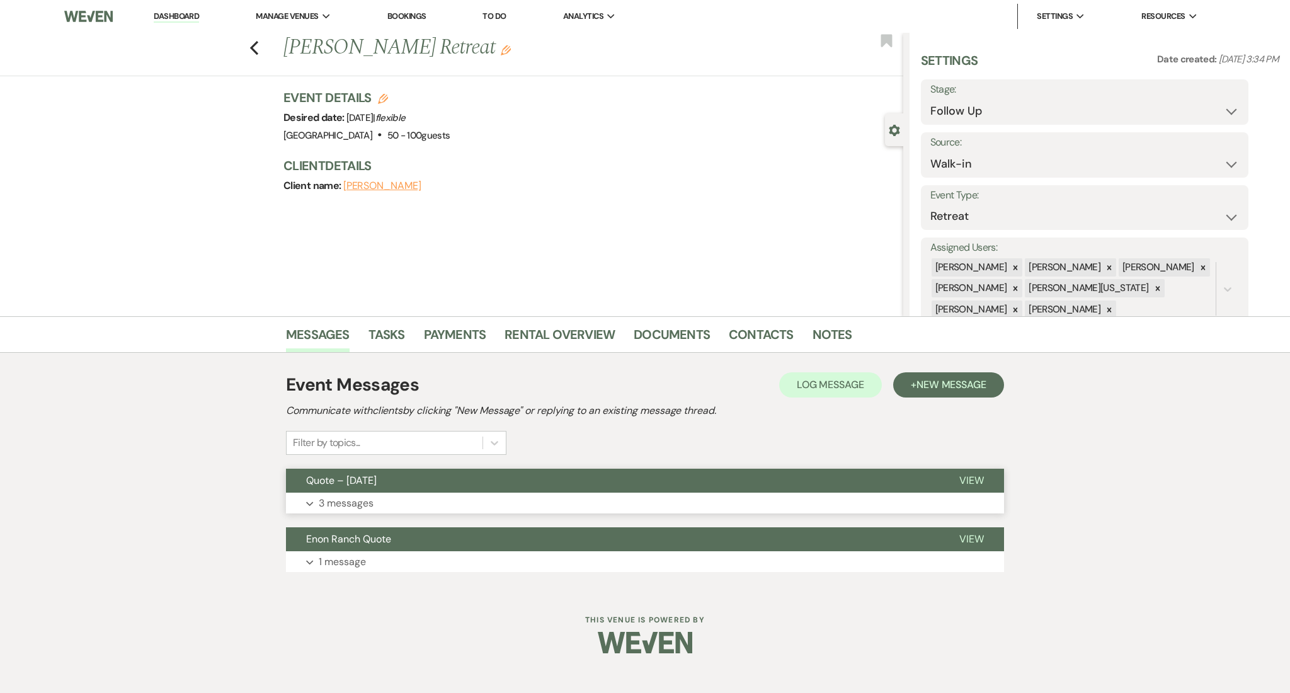
click at [364, 490] on button "Quote – Sunday, May 24" at bounding box center [612, 481] width 653 height 24
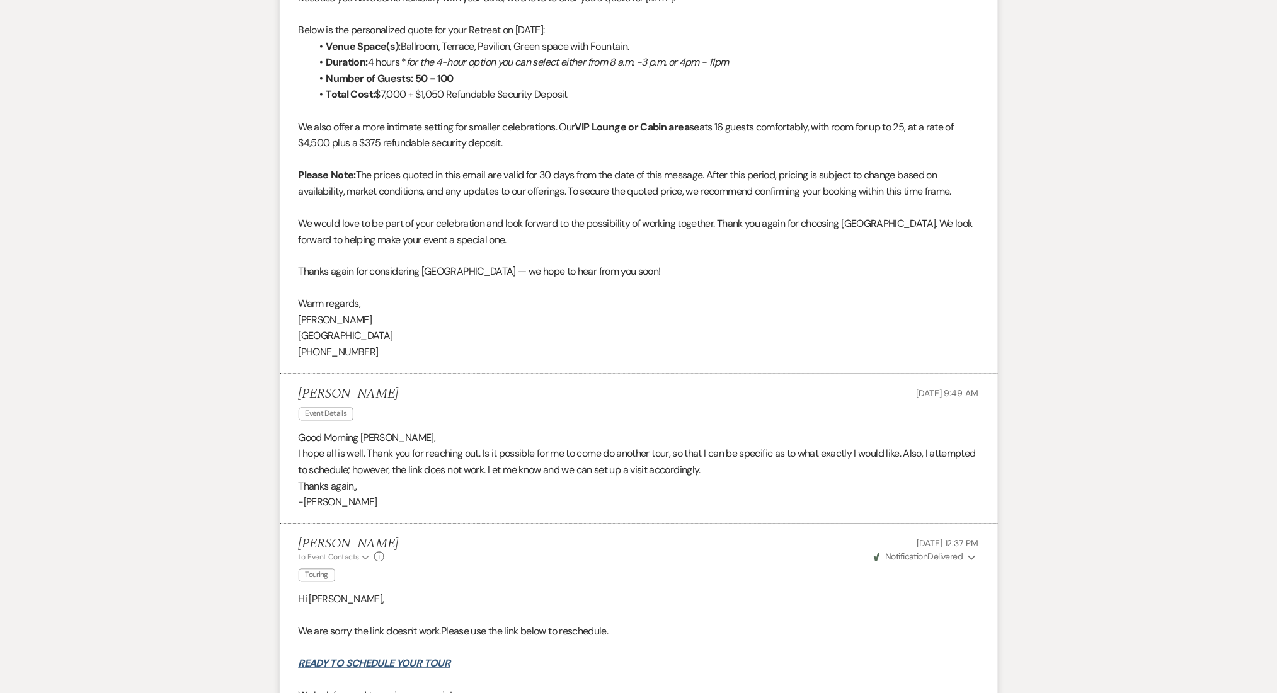
scroll to position [445, 0]
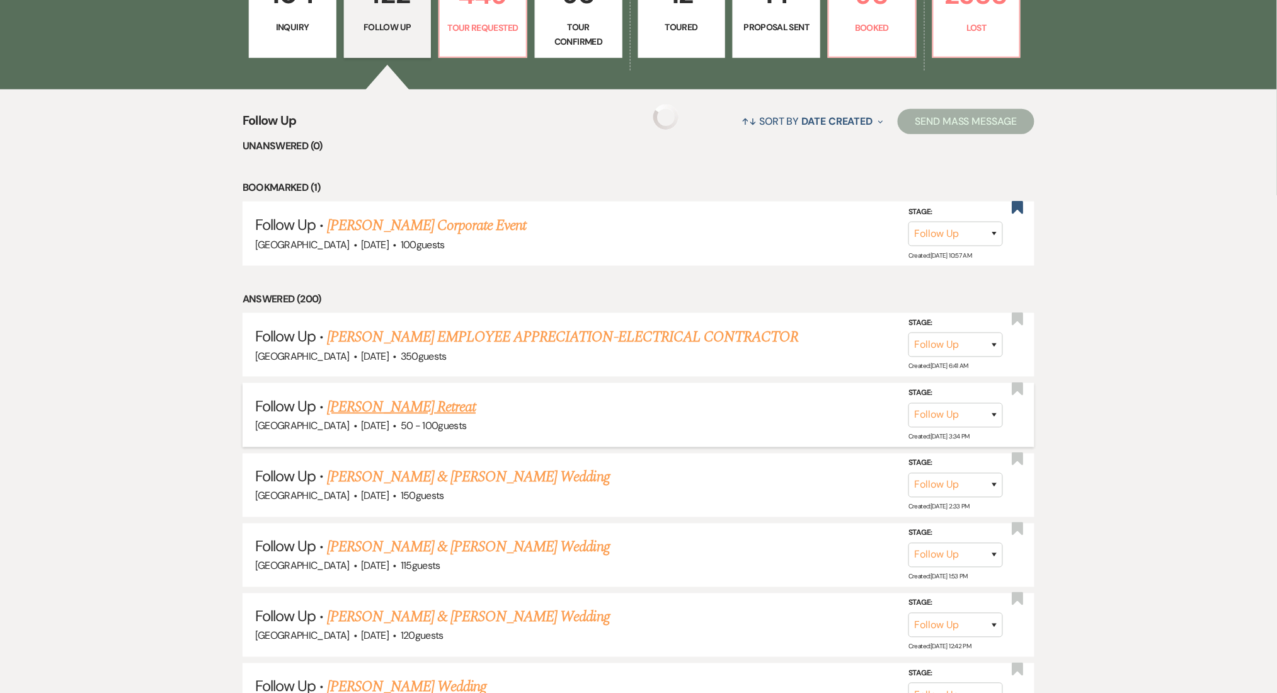
scroll to position [336, 0]
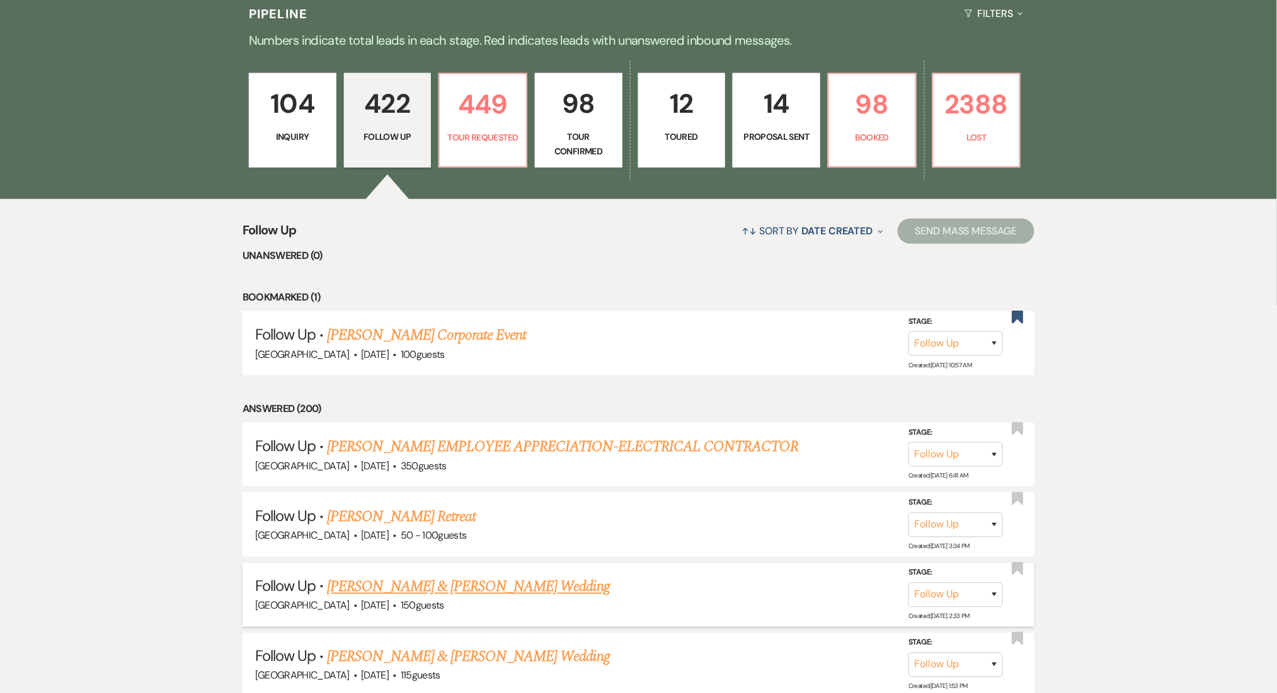
click at [381, 584] on link "Madison Warren & Kevin Holly's Wedding" at bounding box center [468, 587] width 282 height 23
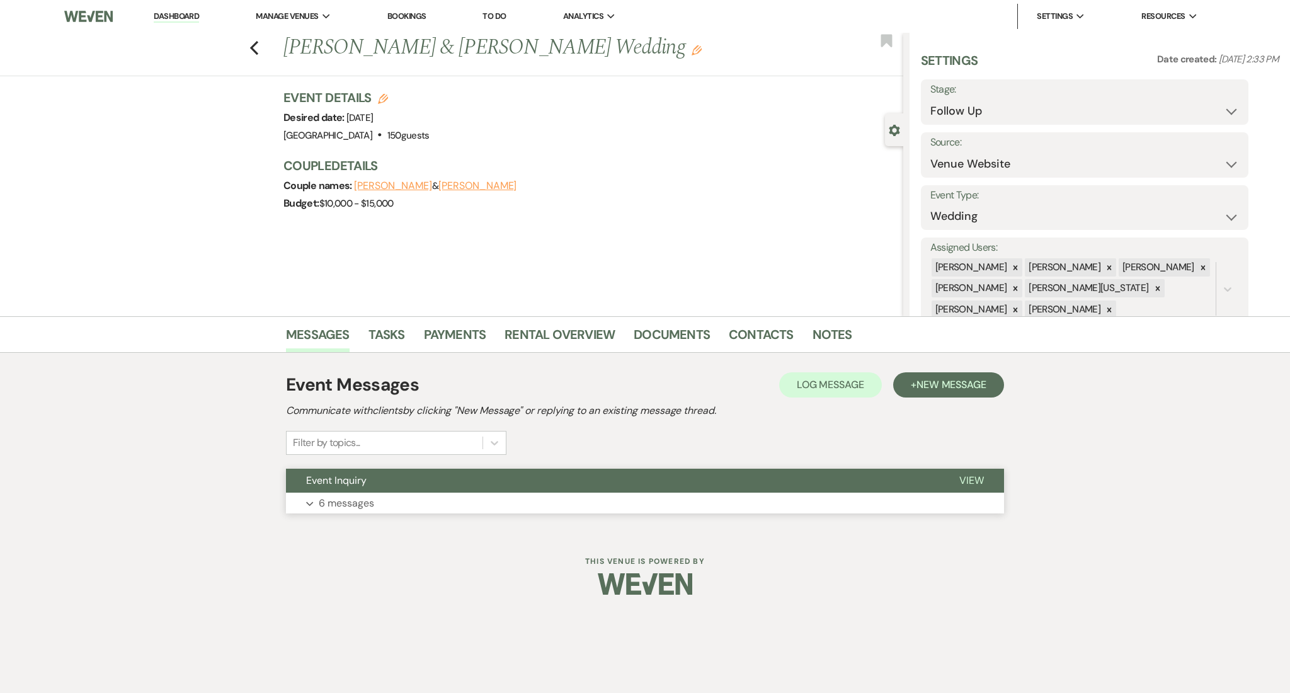
click at [345, 495] on p "6 messages" at bounding box center [346, 503] width 55 height 16
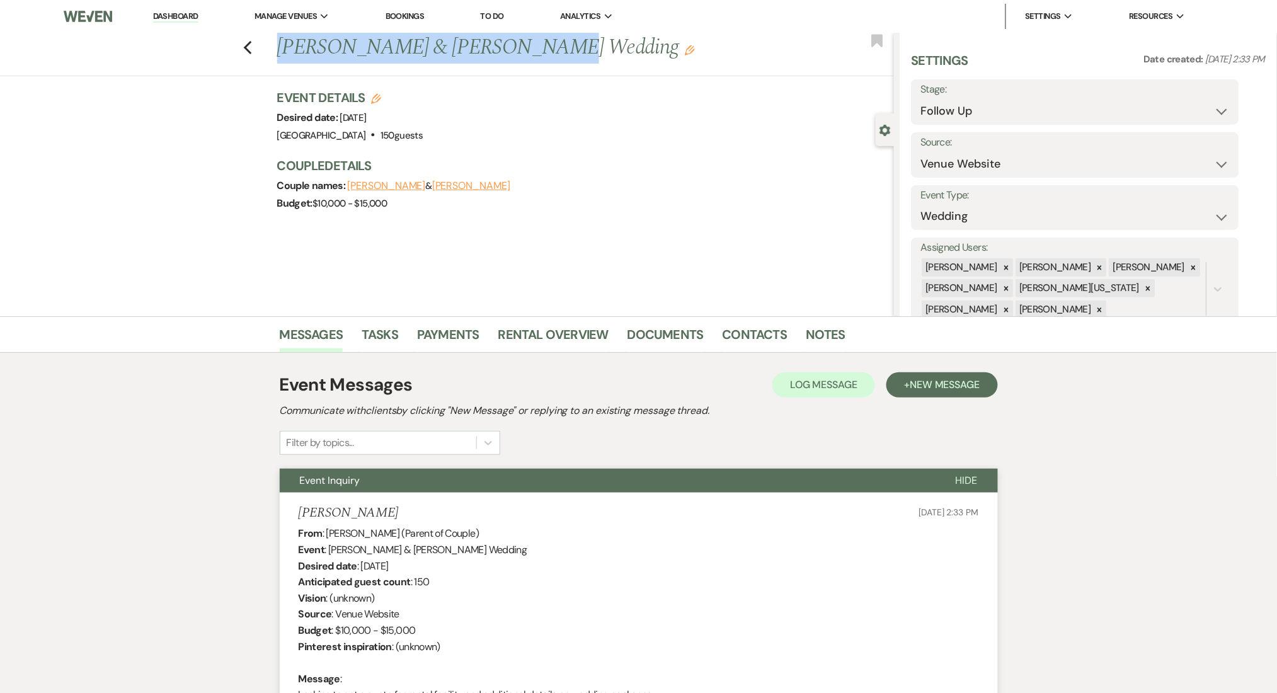
drag, startPoint x: 283, startPoint y: 46, endPoint x: 529, endPoint y: 45, distance: 246.3
click at [529, 45] on h1 "Madison Warren & Kevin Holly's Wedding Edit" at bounding box center [521, 48] width 489 height 30
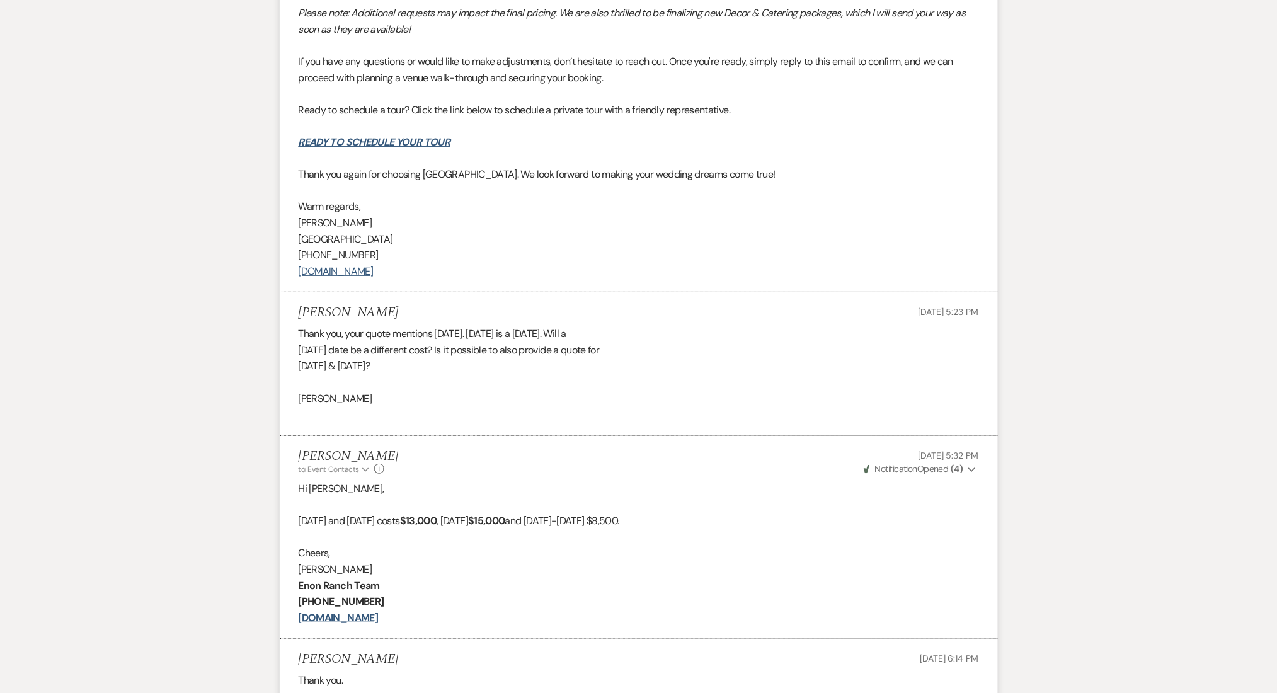
scroll to position [1680, 0]
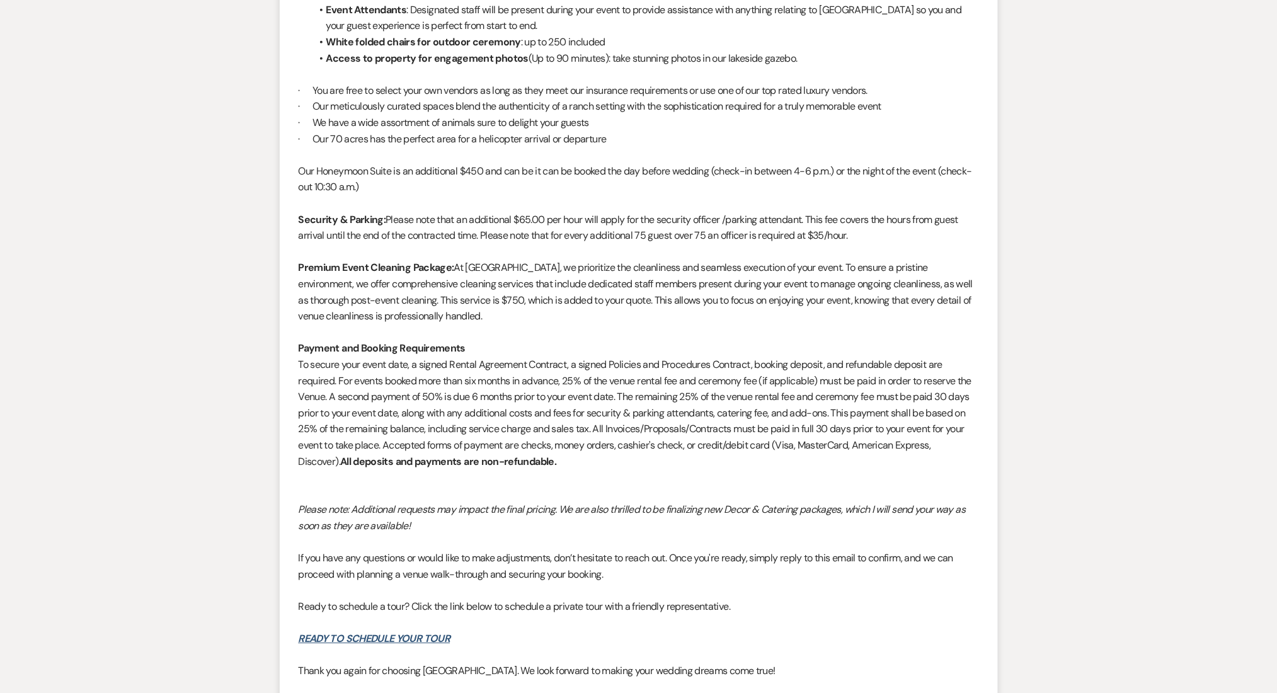
scroll to position [0, 0]
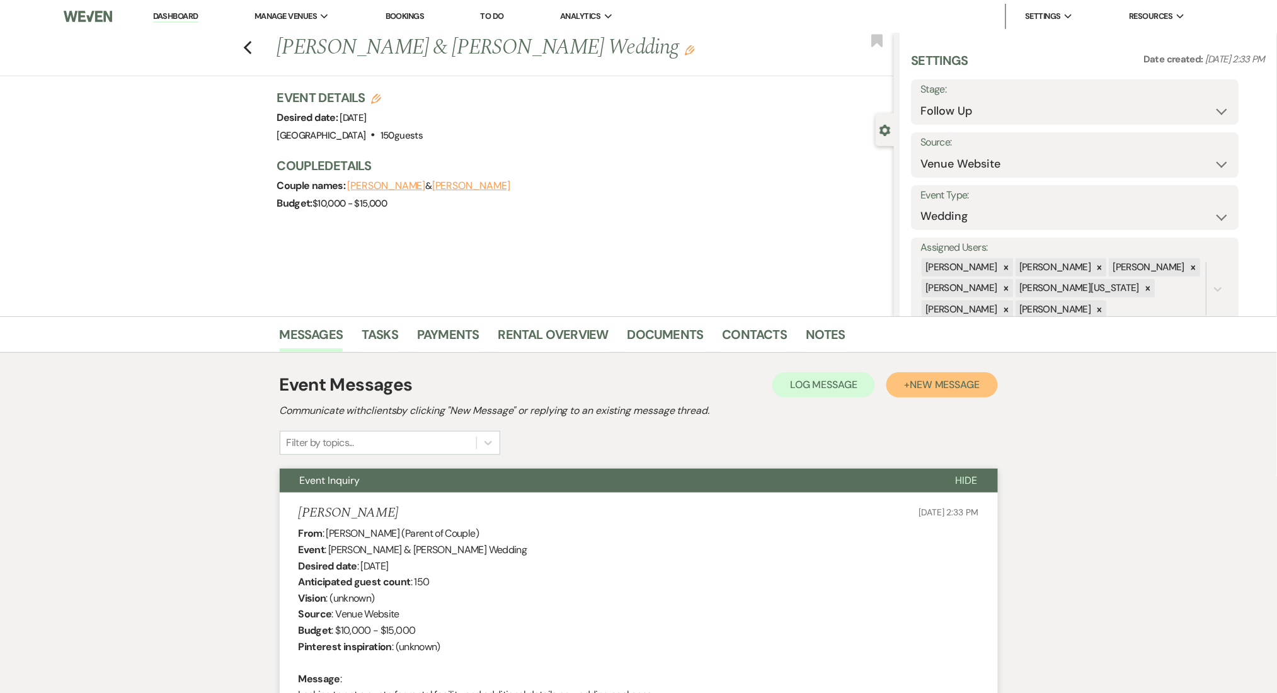
click at [956, 389] on span "New Message" at bounding box center [945, 384] width 70 height 13
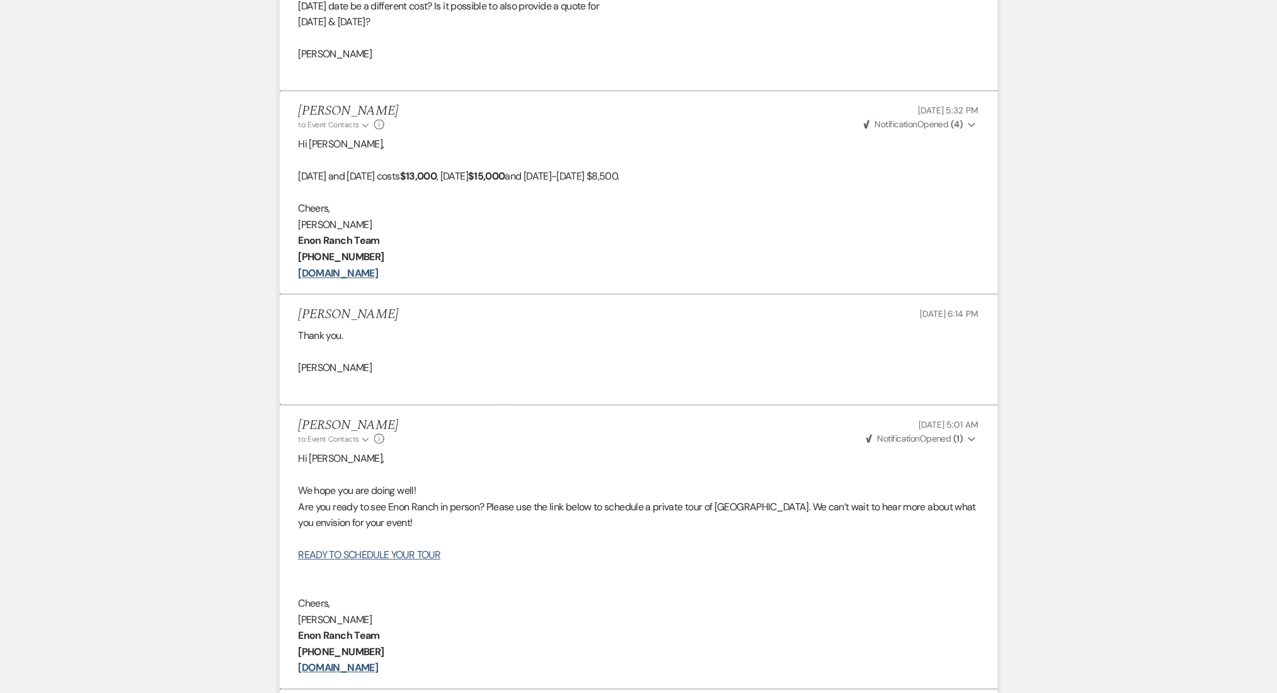
scroll to position [2268, 0]
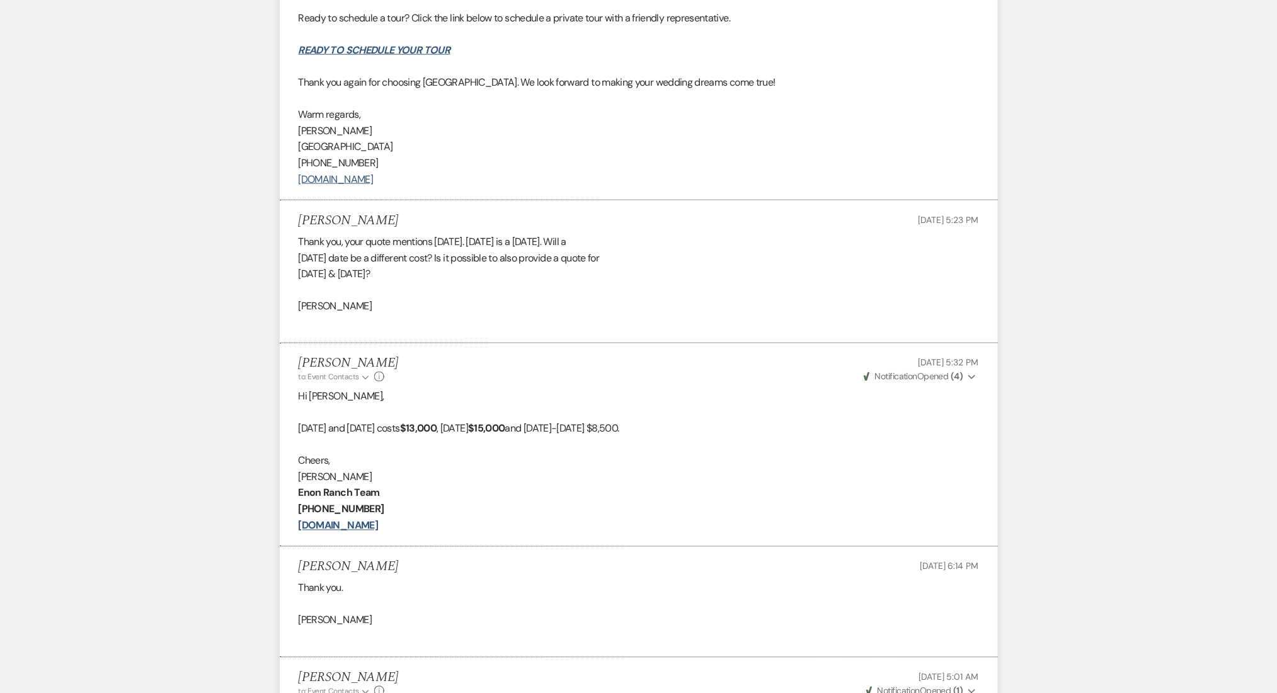
click at [618, 469] on p "[PERSON_NAME]" at bounding box center [639, 477] width 680 height 16
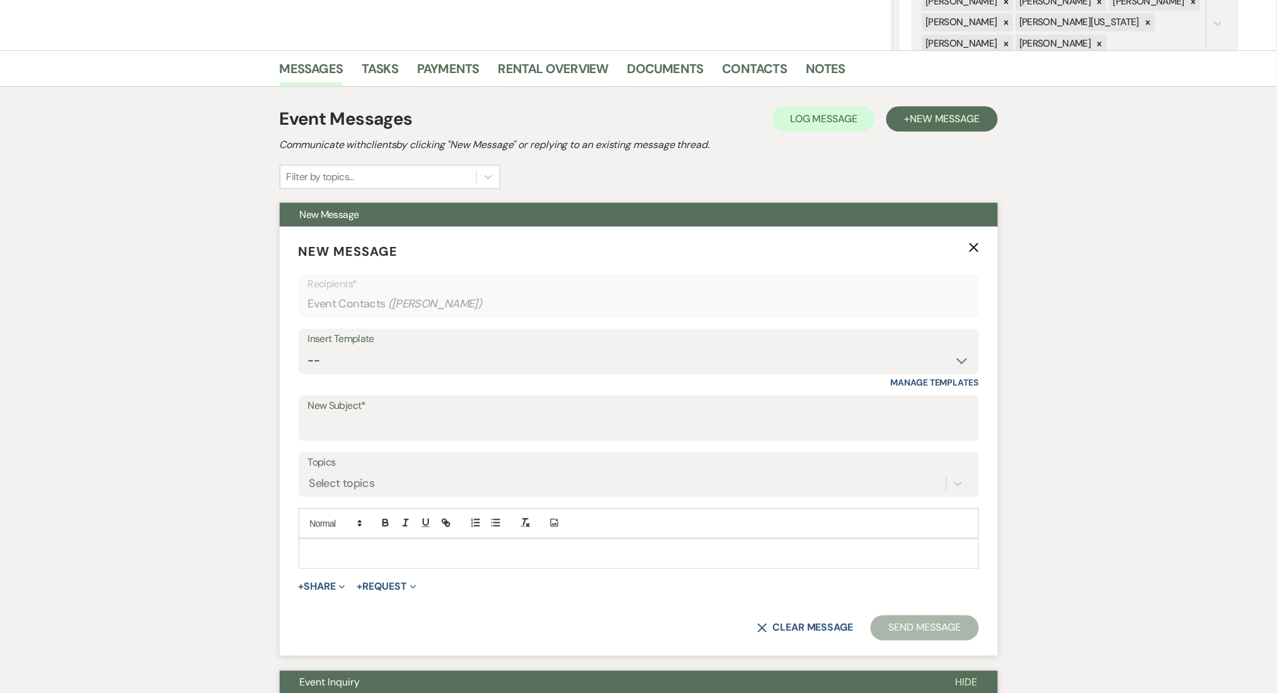
scroll to position [252, 0]
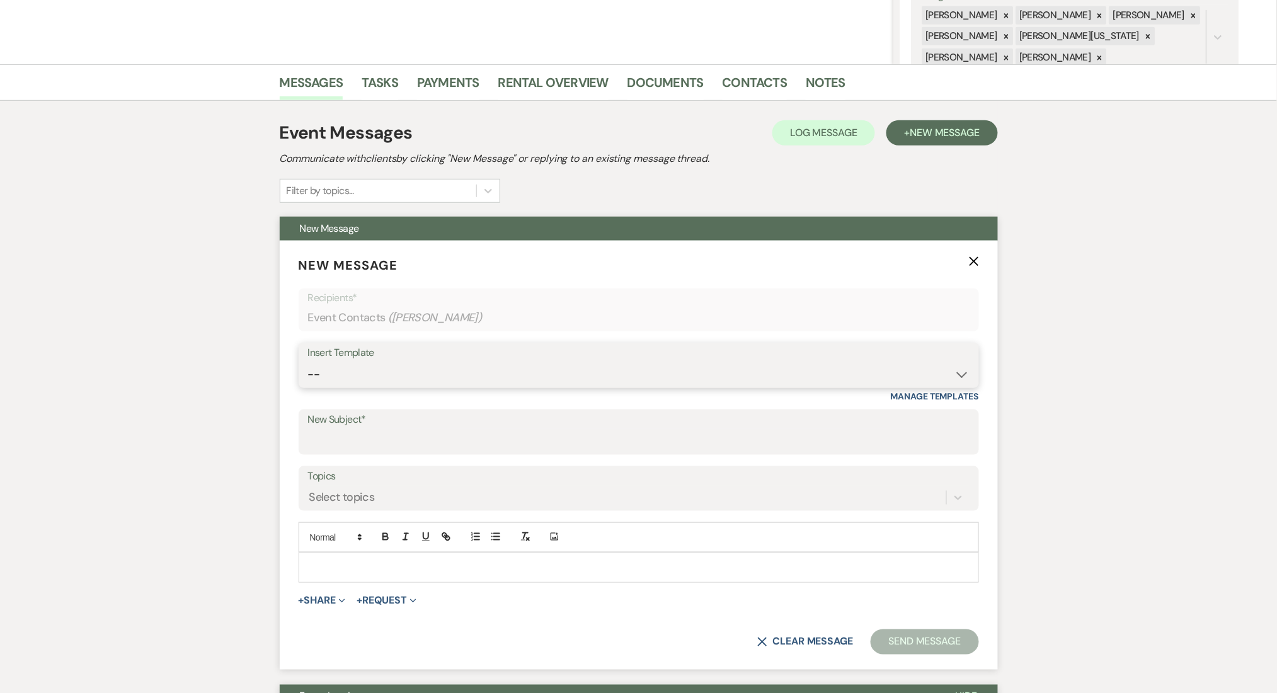
click at [412, 370] on select "-- Inquiry Follow Up Email #2 Contract Sending Template Payment Template Rental…" at bounding box center [639, 374] width 662 height 25
click at [308, 362] on select "-- Inquiry Follow Up Email #2 Contract Sending Template Payment Template Rental…" at bounding box center [639, 374] width 662 height 25
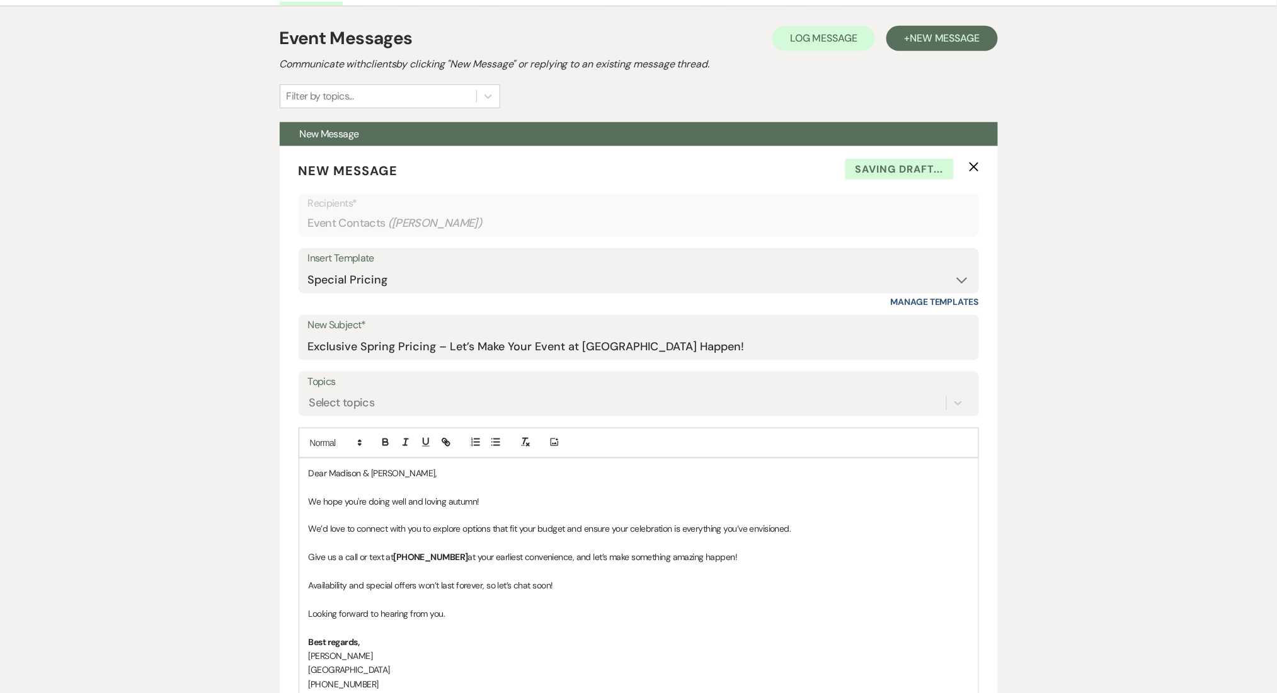
scroll to position [504, 0]
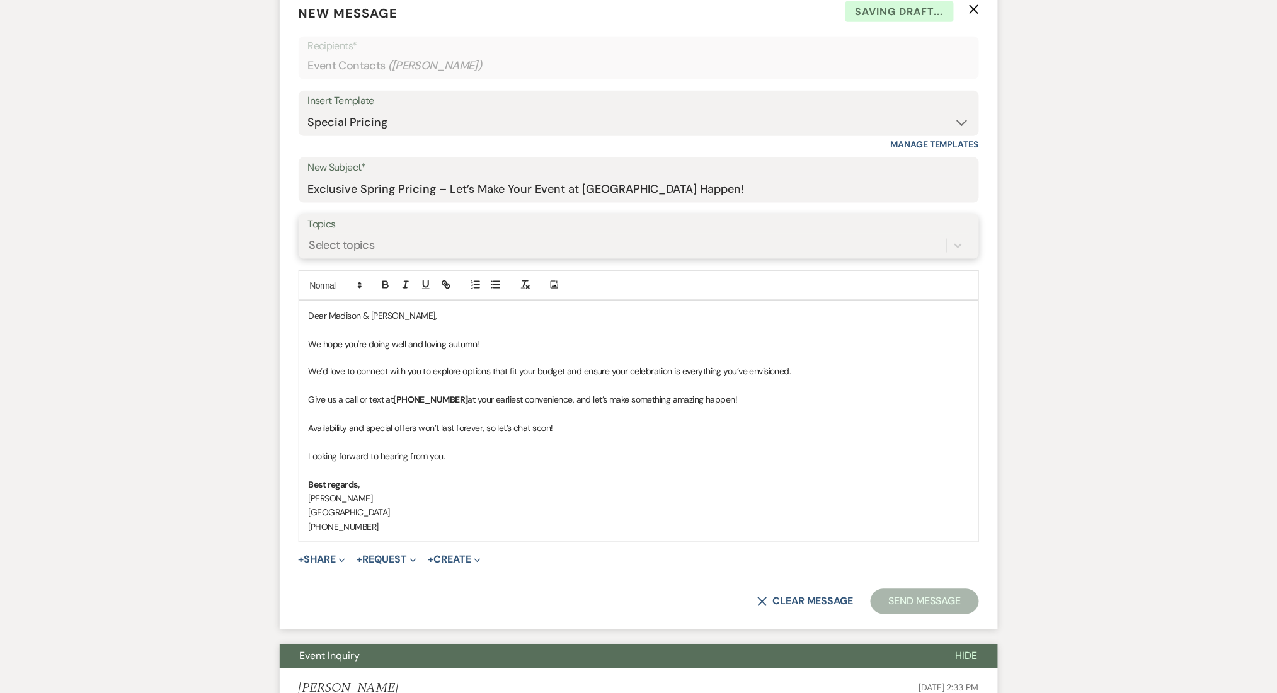
click at [357, 244] on div "Select topics" at bounding box center [342, 245] width 66 height 17
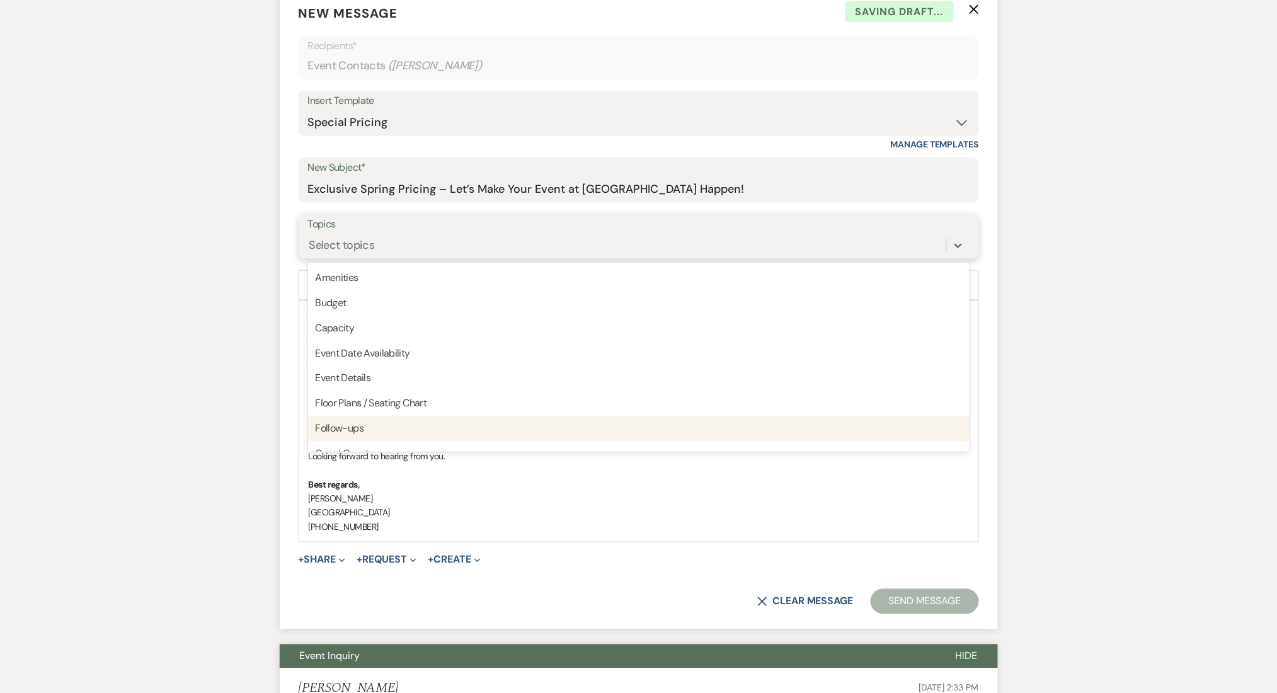
click at [350, 436] on div "Follow-ups" at bounding box center [639, 428] width 662 height 25
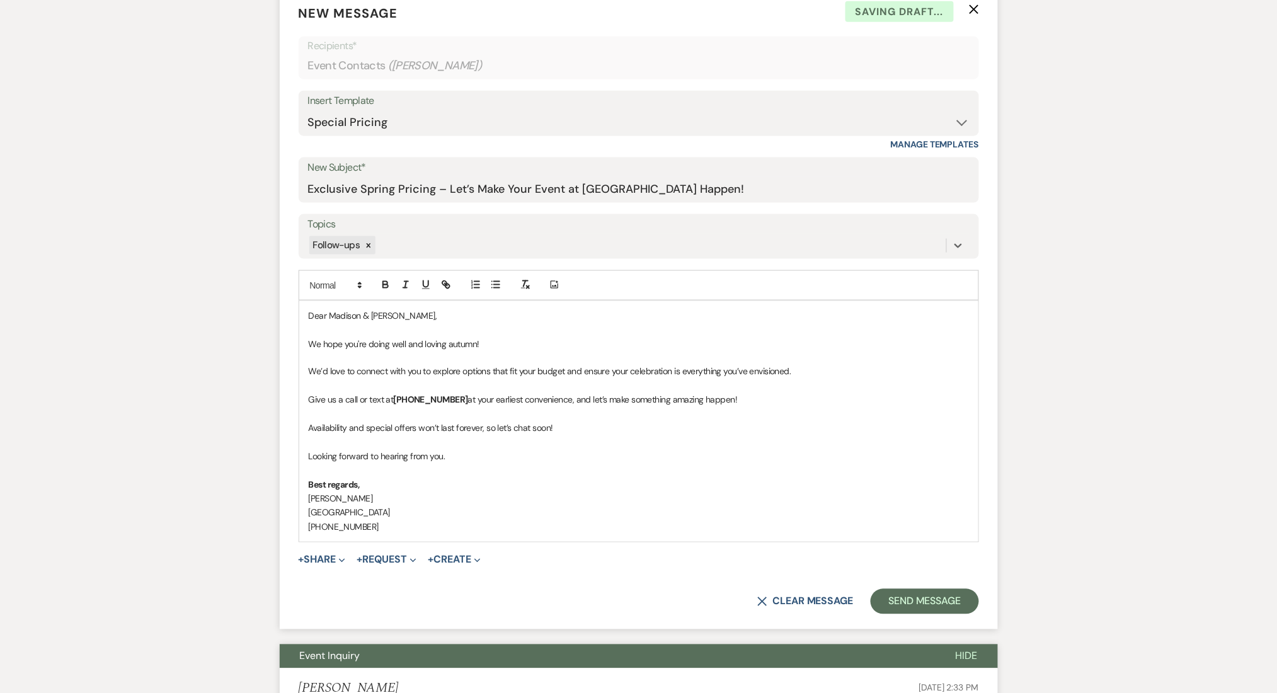
click at [842, 383] on p at bounding box center [639, 386] width 660 height 14
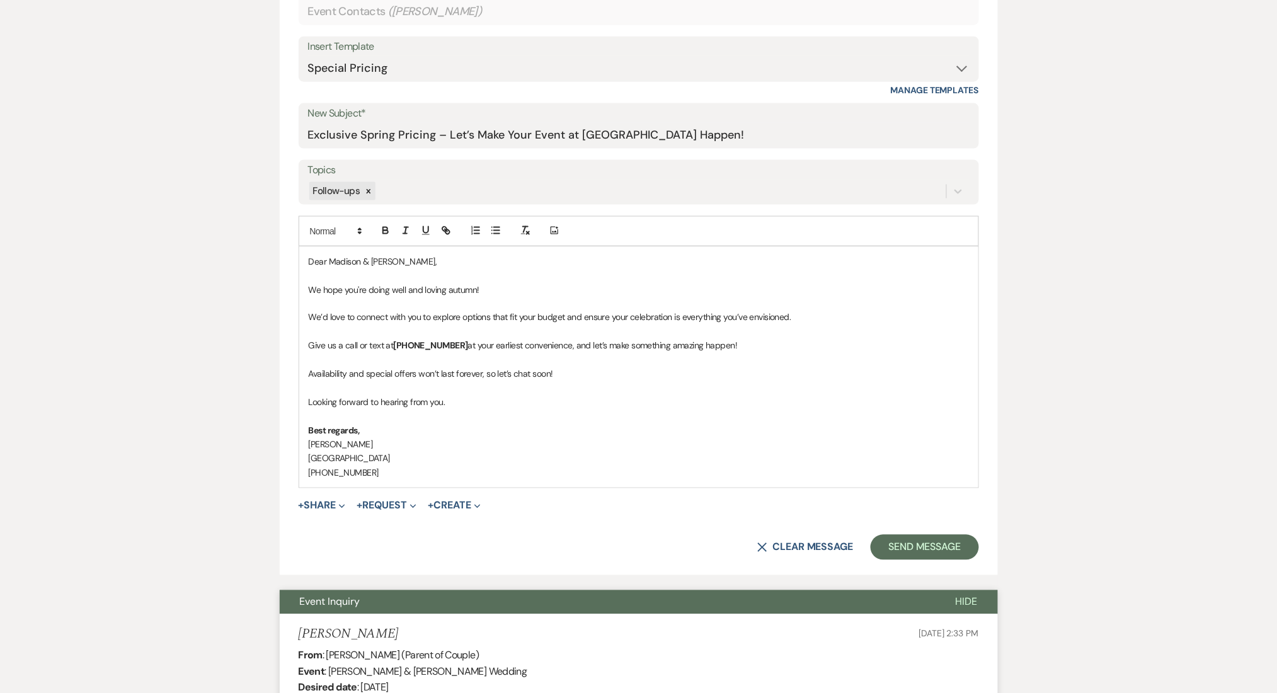
scroll to position [588, 0]
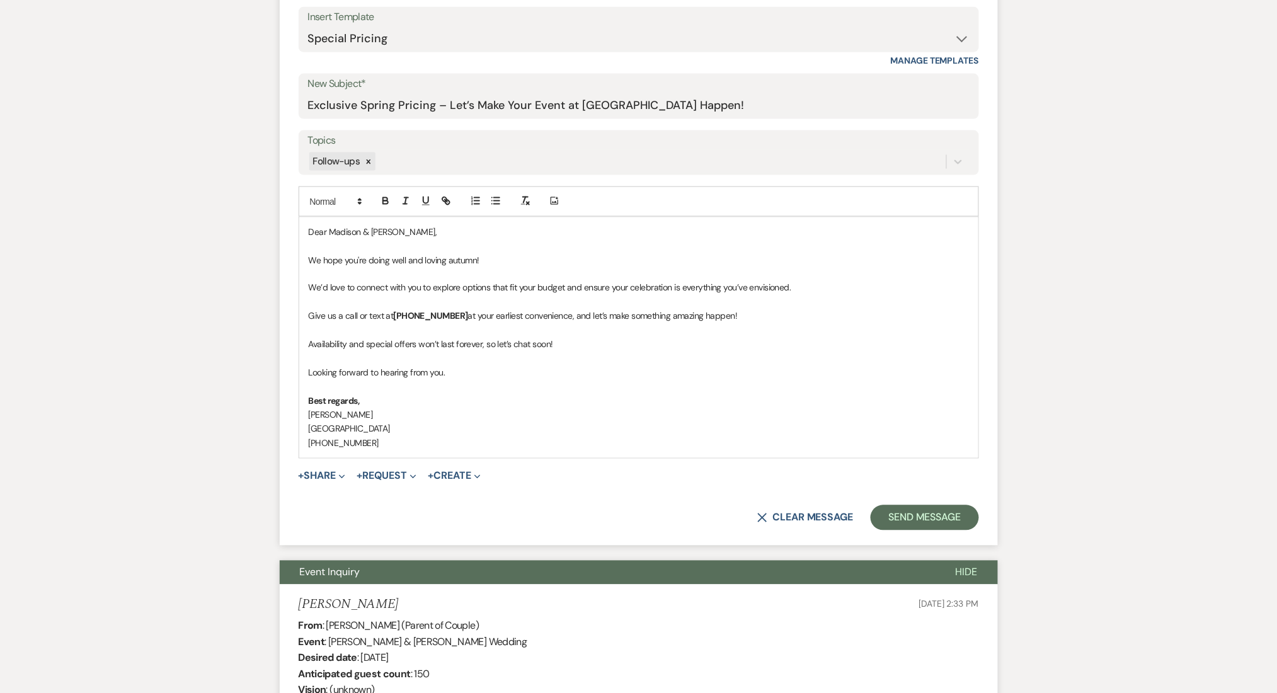
click at [493, 369] on p "Looking forward to hearing from you." at bounding box center [639, 373] width 660 height 14
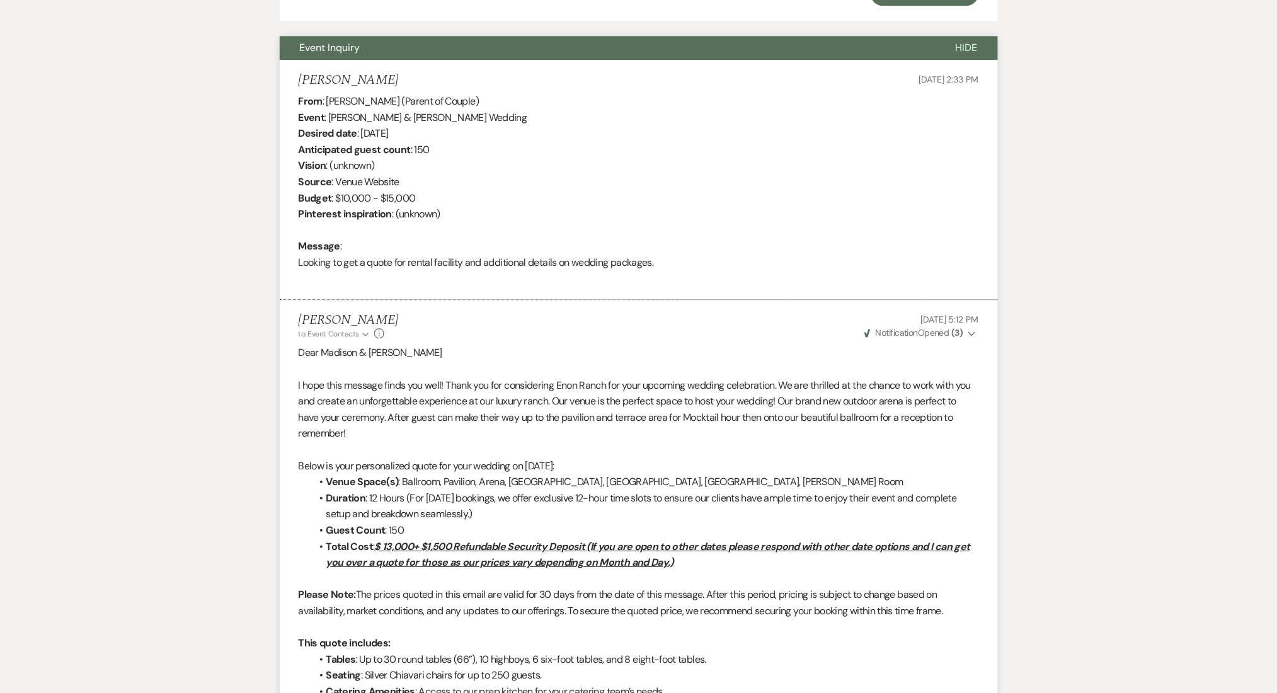
scroll to position [848, 0]
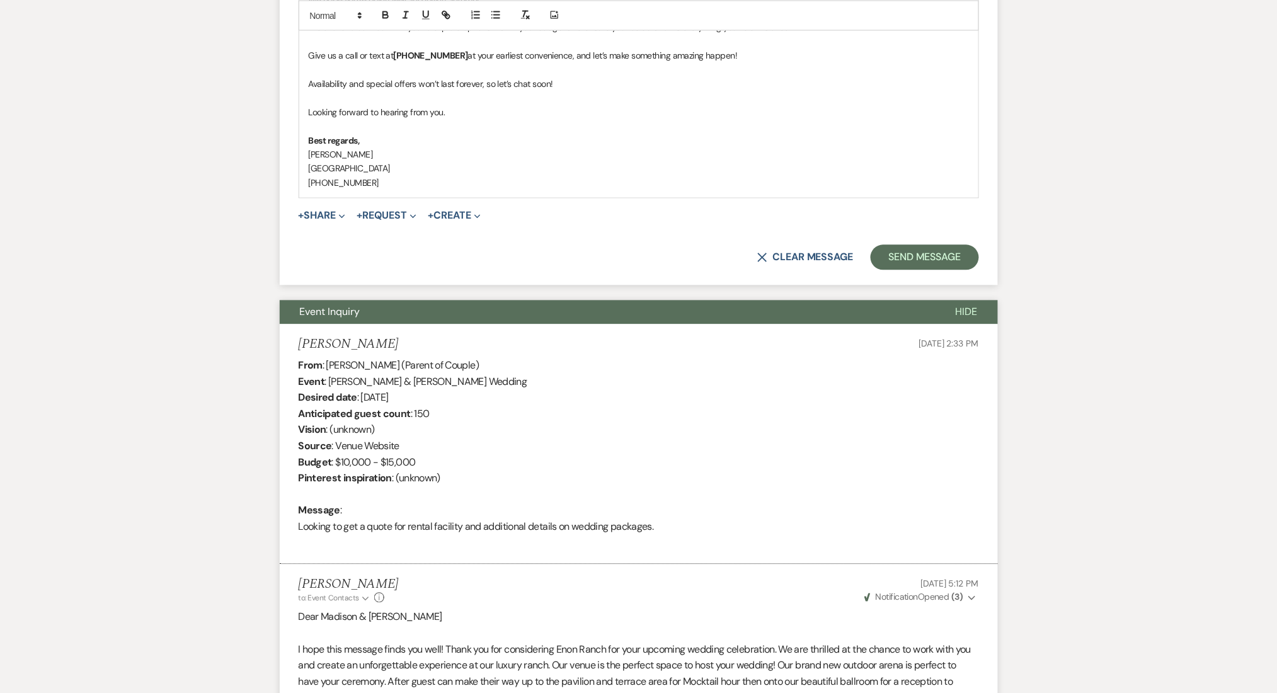
click at [935, 258] on button "Send Message" at bounding box center [925, 257] width 108 height 25
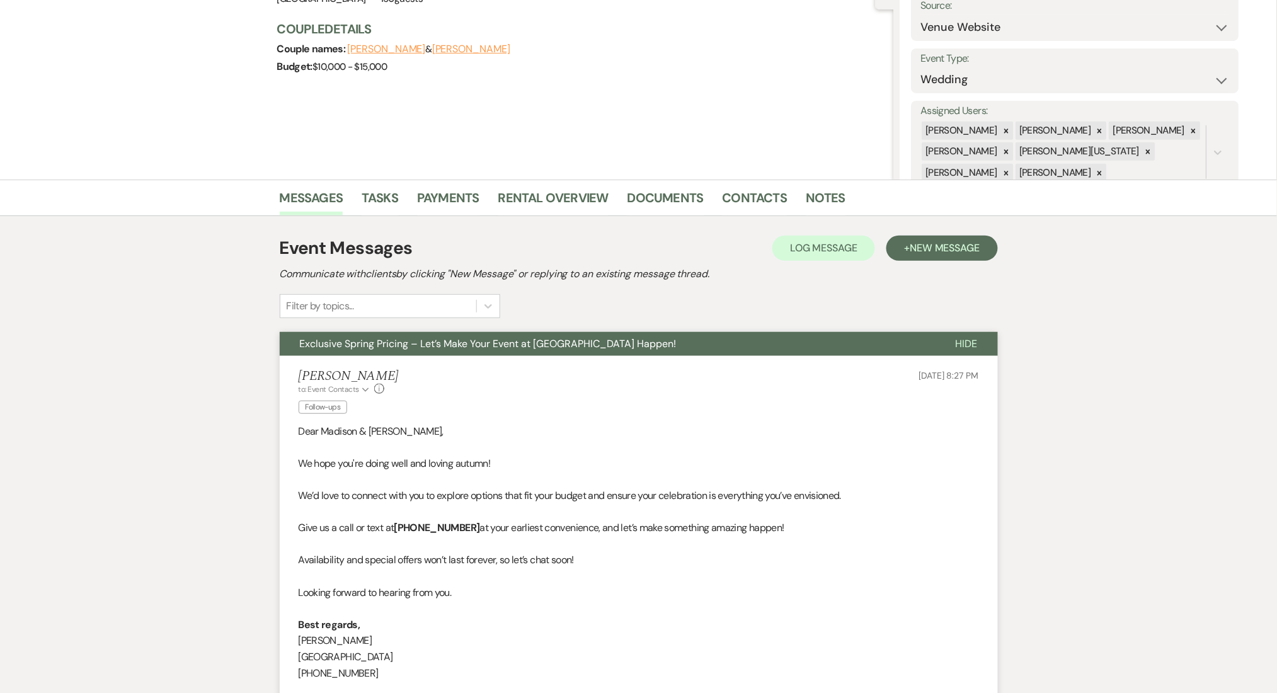
scroll to position [0, 0]
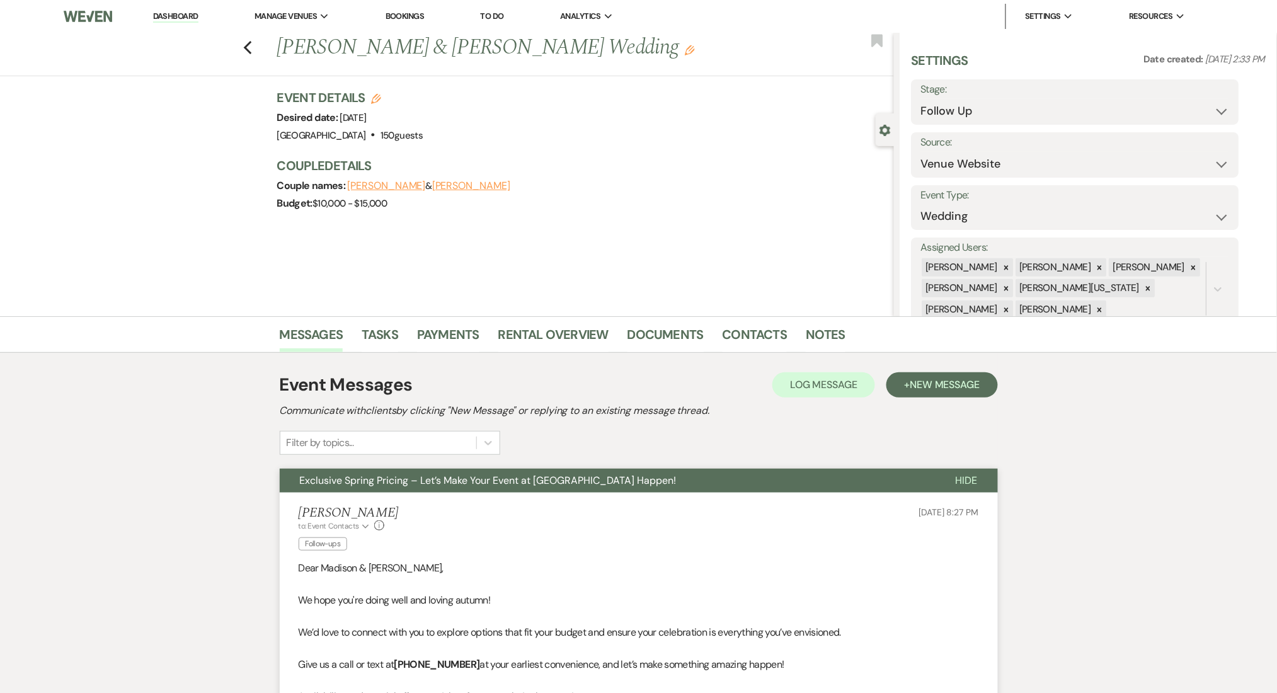
click at [178, 28] on li "Dashboard" at bounding box center [176, 16] width 58 height 25
drag, startPoint x: 177, startPoint y: 20, endPoint x: 188, endPoint y: 23, distance: 11.8
click at [177, 20] on link "Dashboard" at bounding box center [175, 17] width 45 height 12
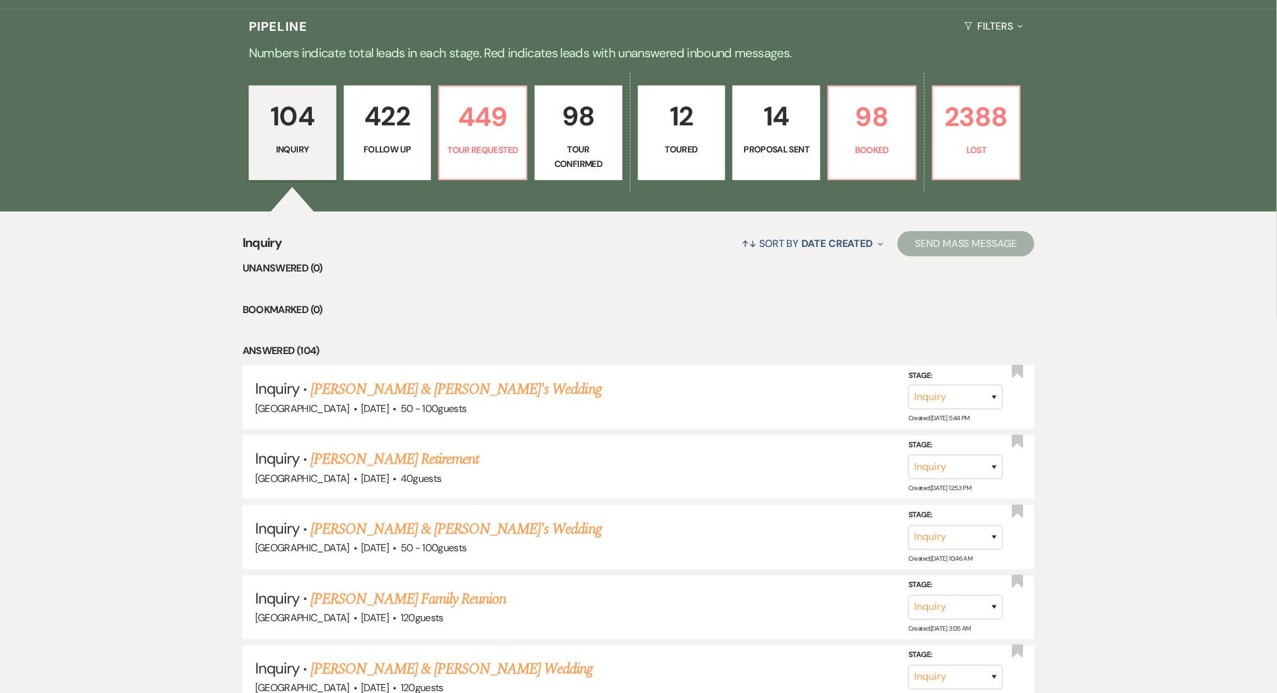
scroll to position [336, 0]
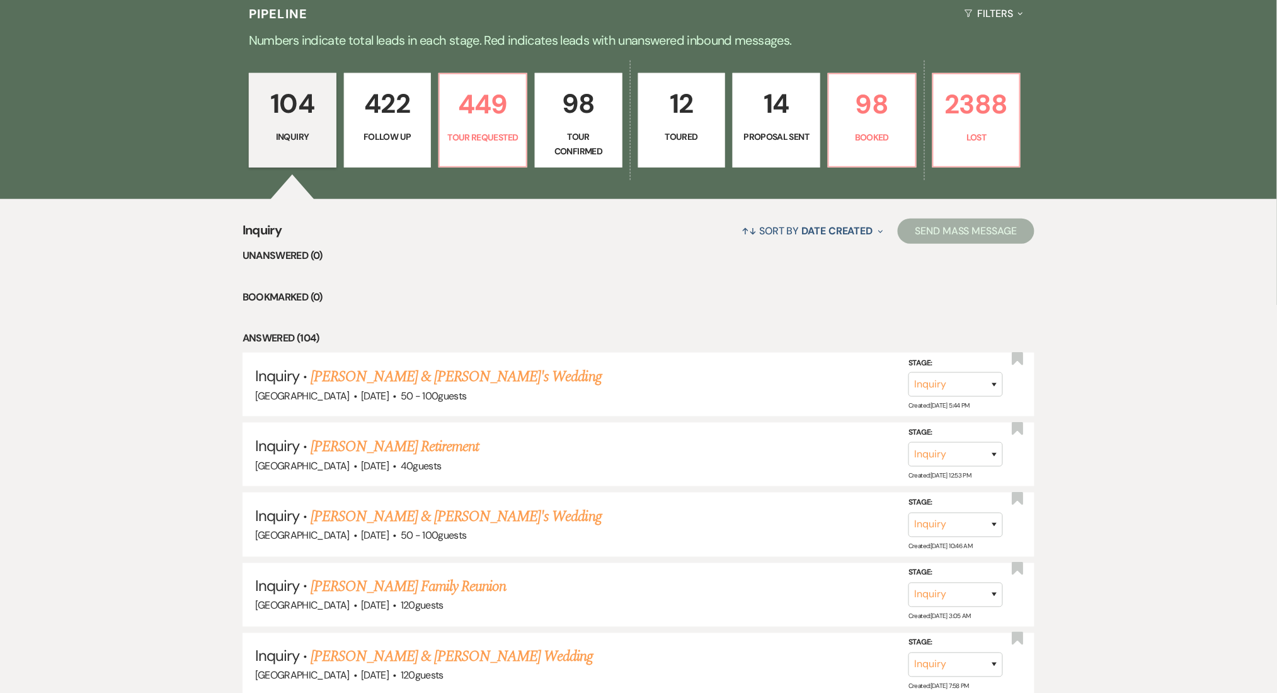
click at [405, 109] on p "422" at bounding box center [387, 104] width 71 height 42
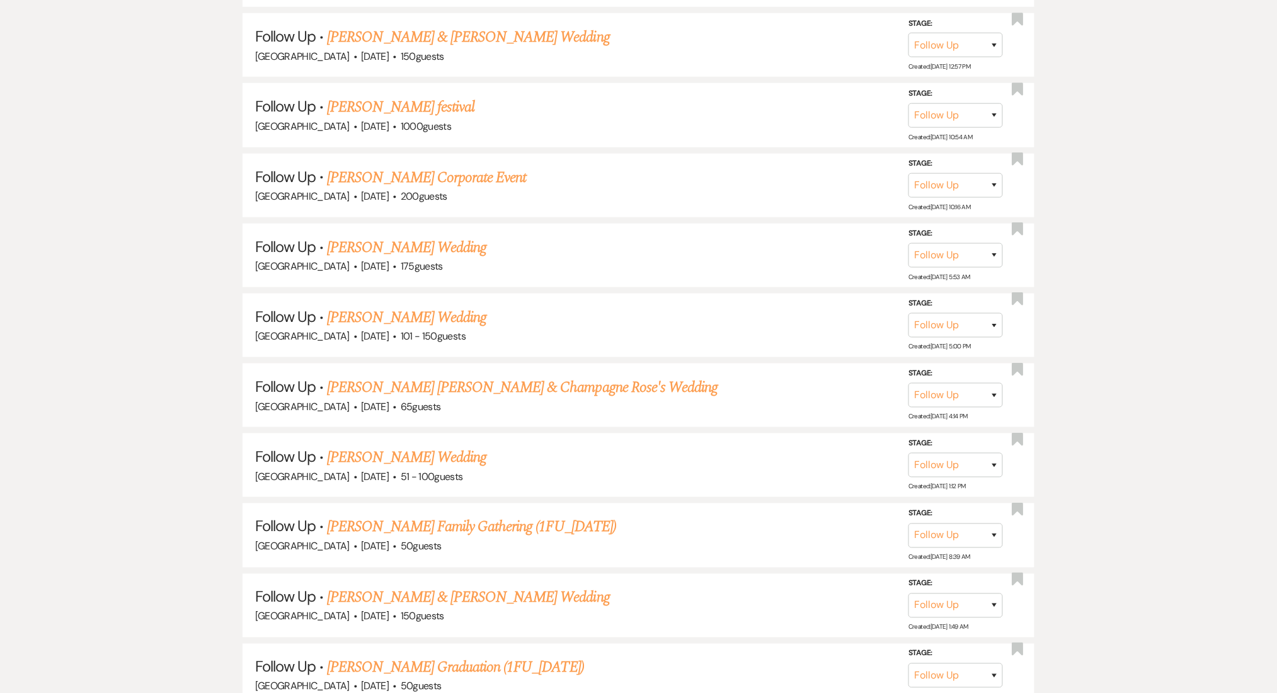
scroll to position [14070, 0]
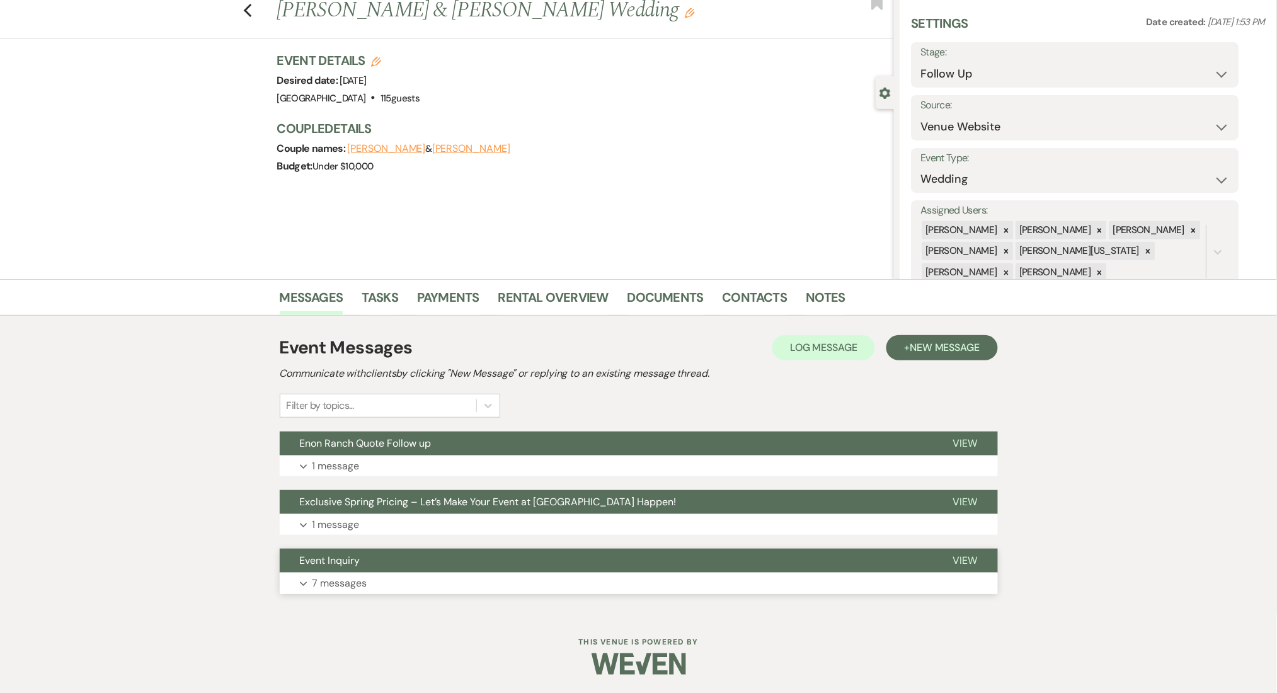
click at [333, 580] on p "7 messages" at bounding box center [339, 583] width 55 height 16
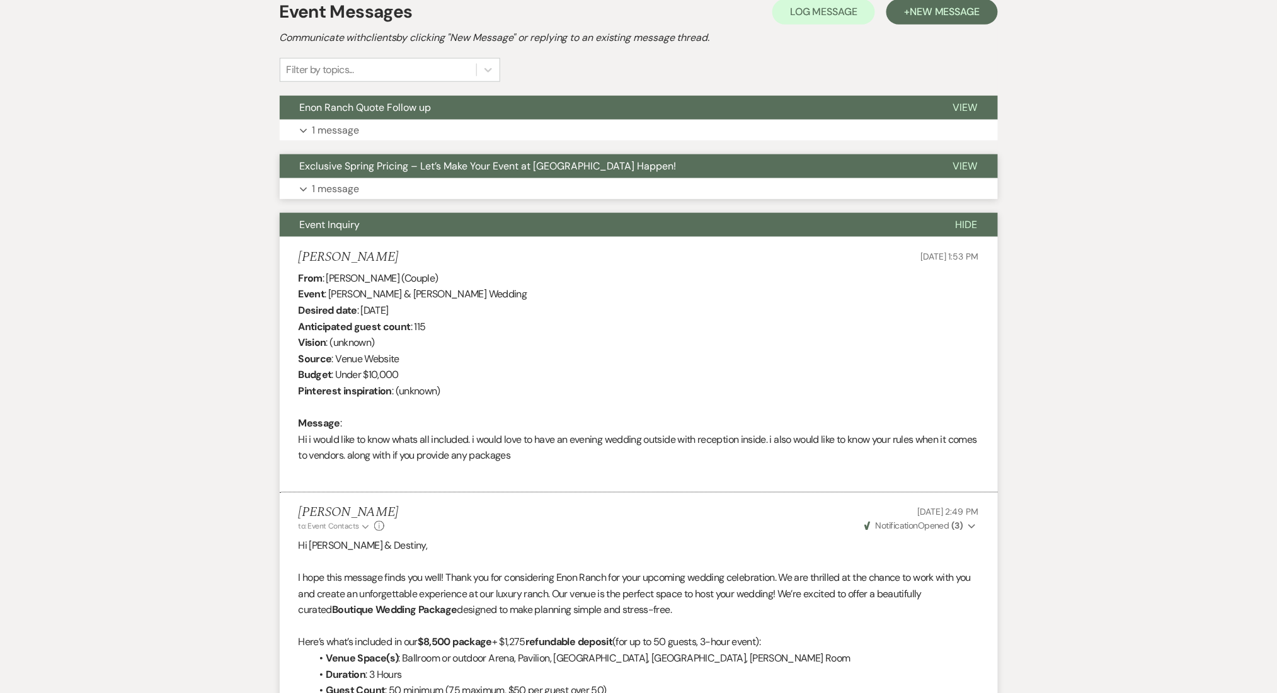
scroll to position [289, 0]
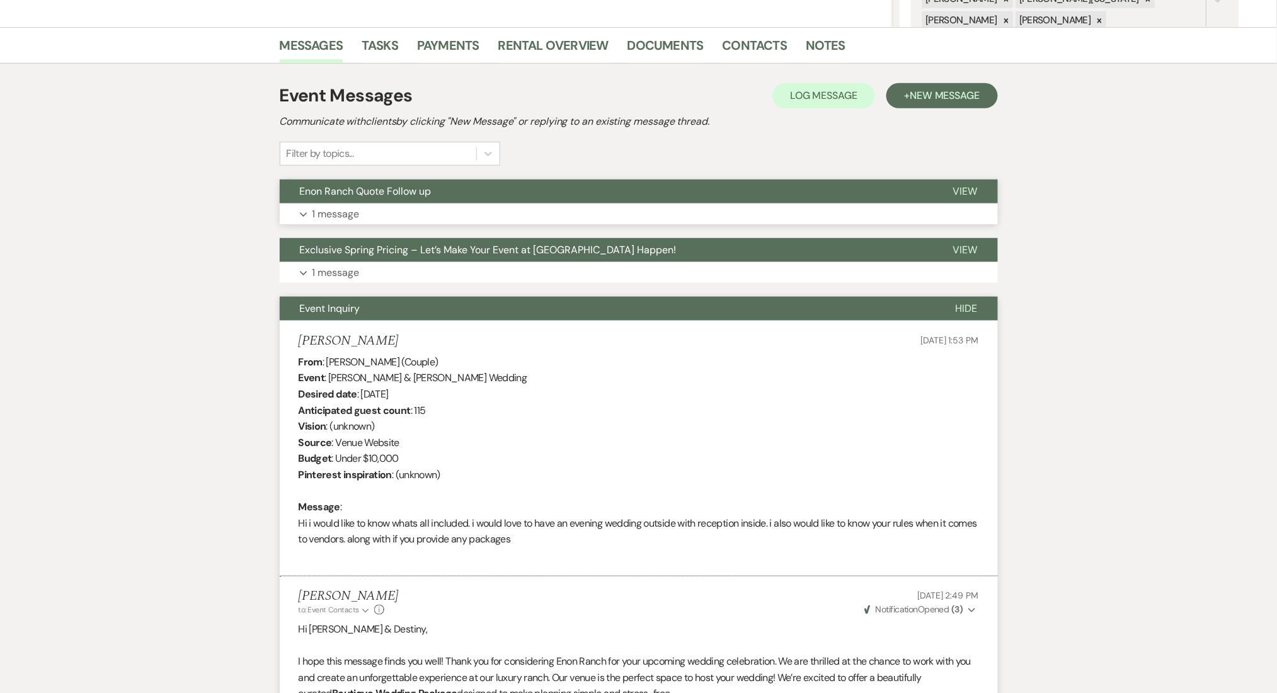
click at [402, 222] on button "Expand 1 message" at bounding box center [639, 213] width 718 height 21
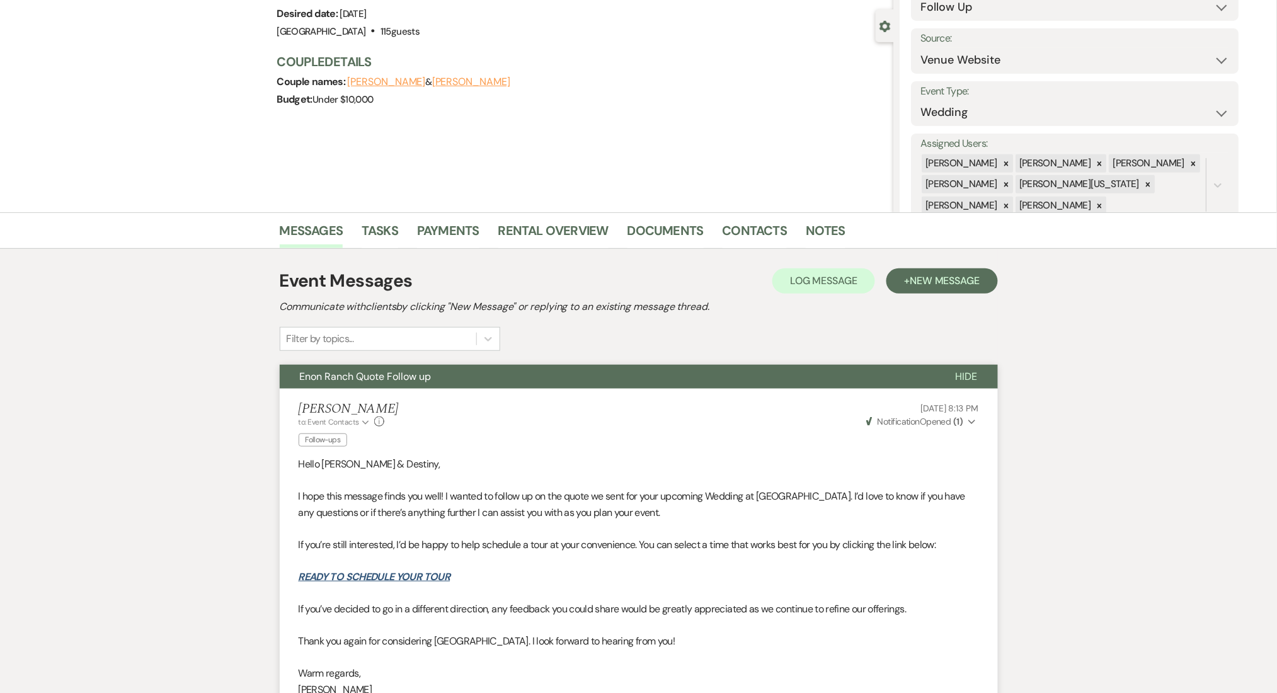
scroll to position [0, 0]
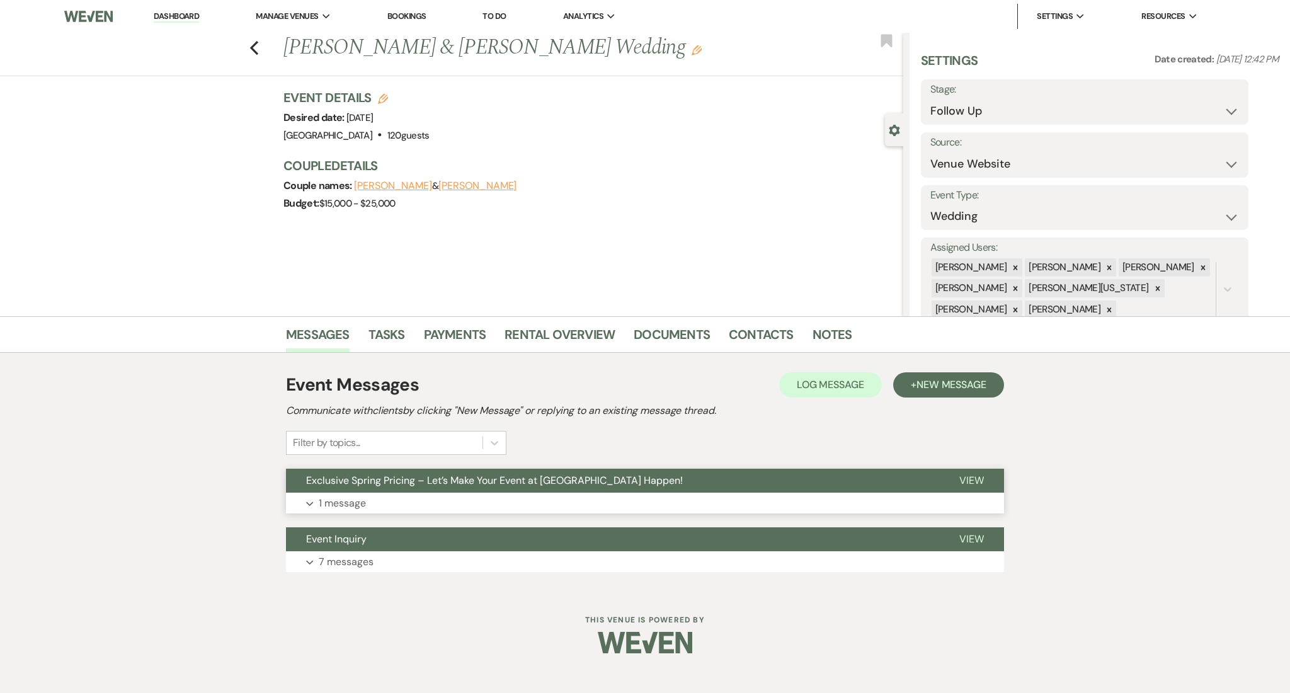
click at [358, 499] on p "1 message" at bounding box center [342, 503] width 47 height 16
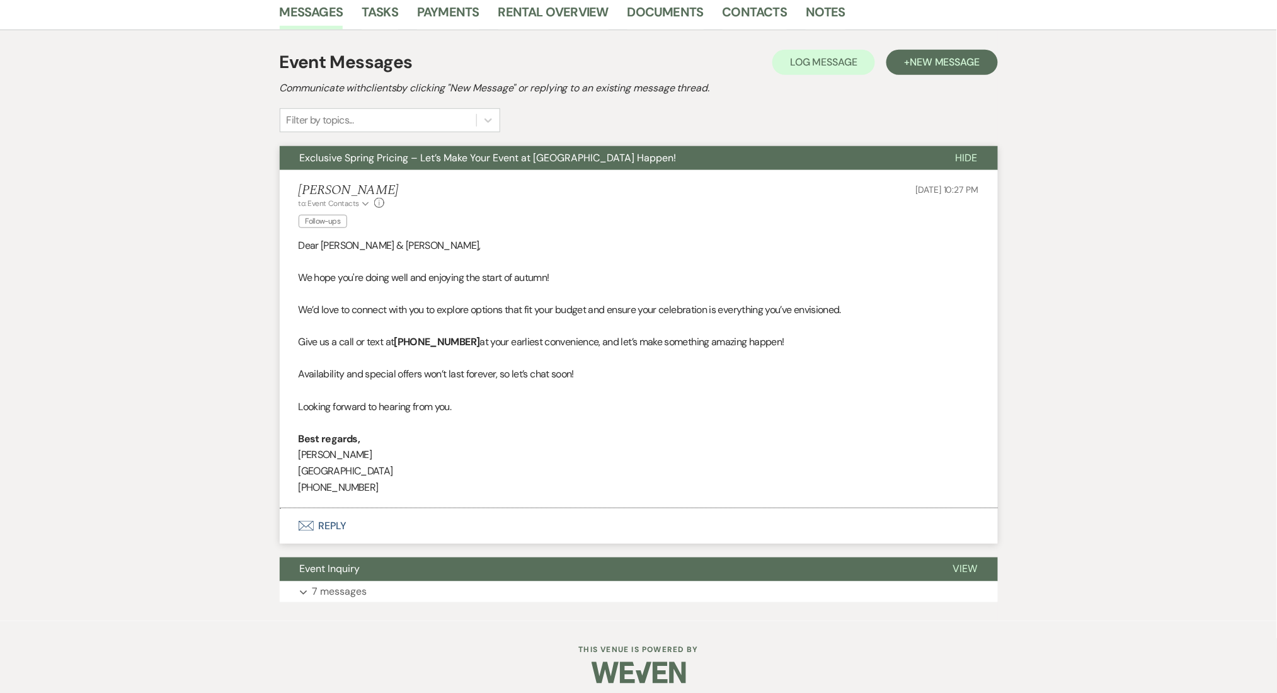
scroll to position [331, 0]
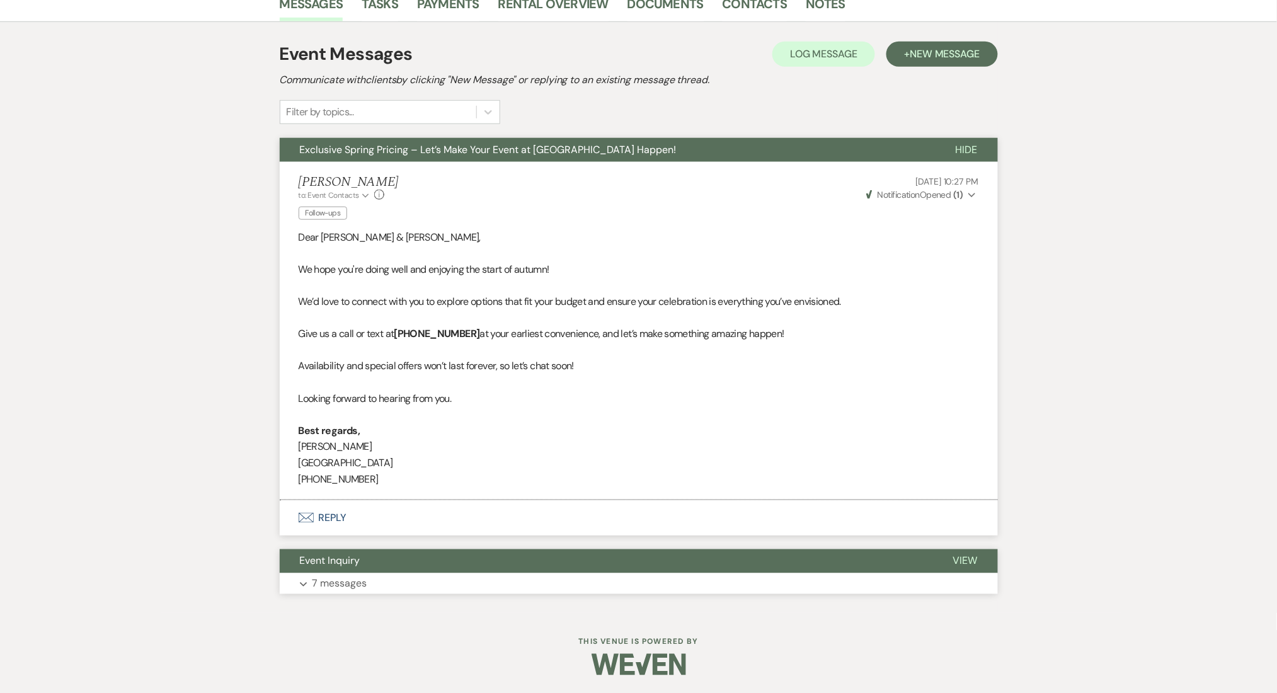
click at [323, 588] on p "7 messages" at bounding box center [339, 584] width 55 height 16
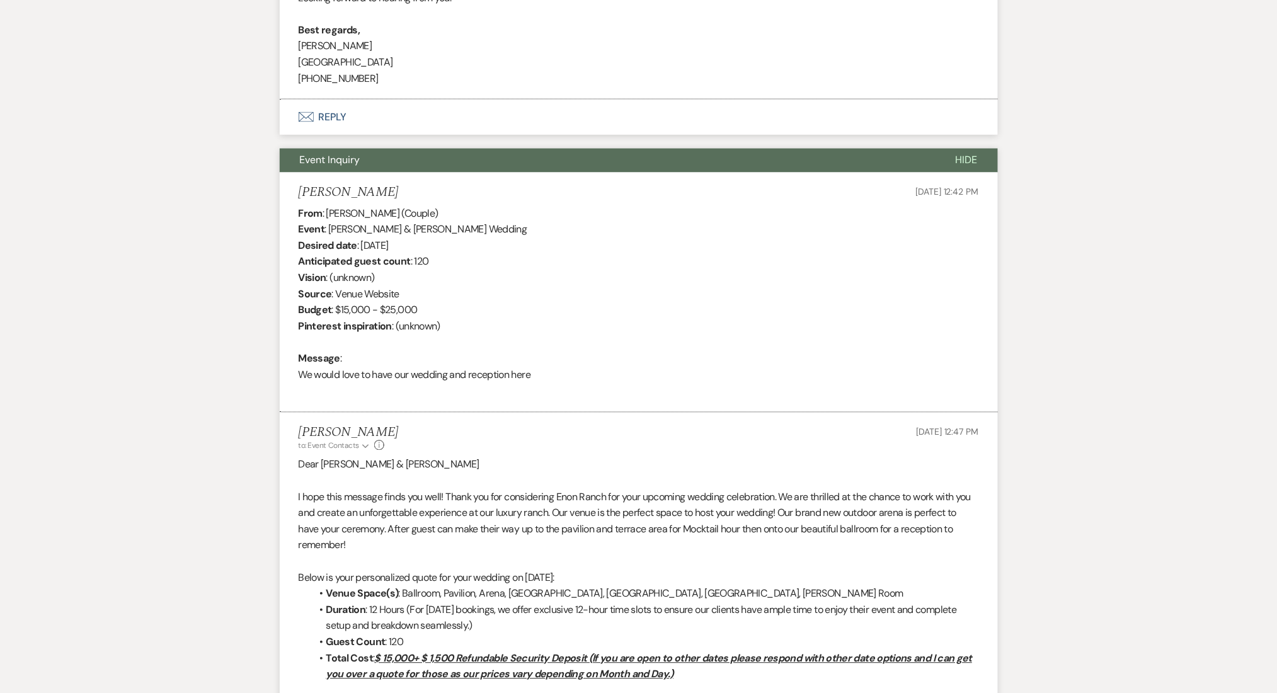
scroll to position [919, 0]
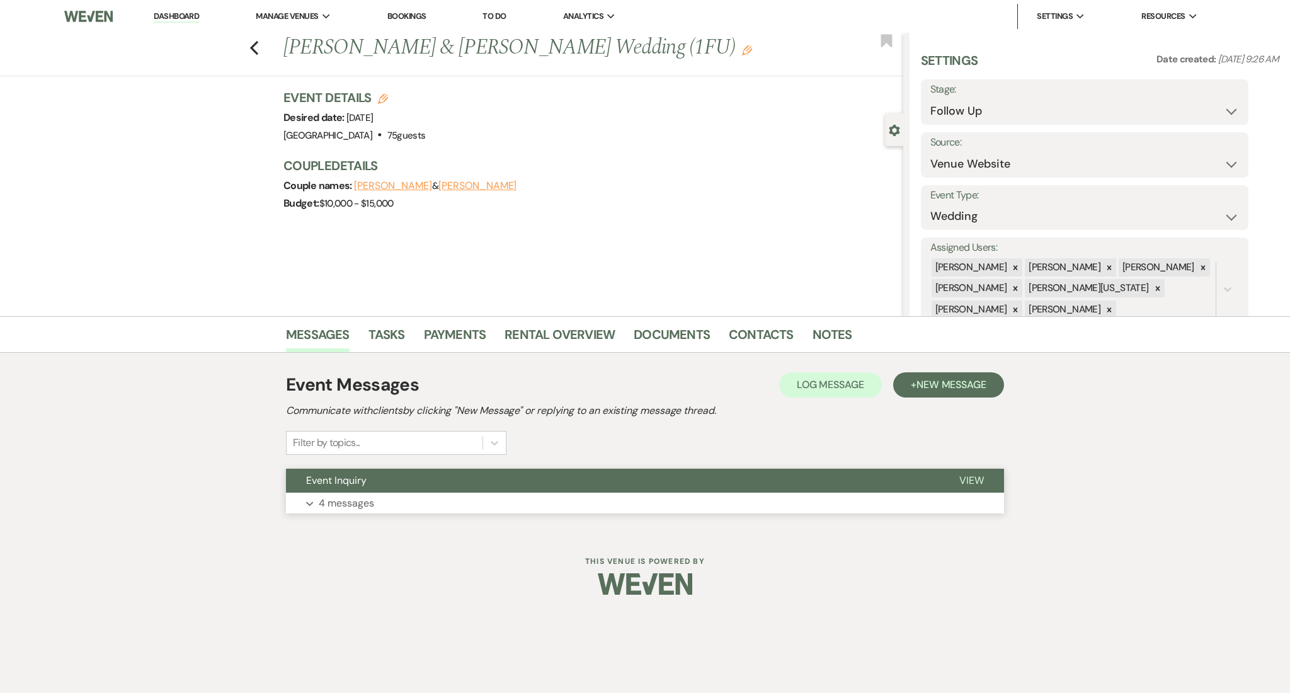
click at [350, 503] on p "4 messages" at bounding box center [346, 503] width 55 height 16
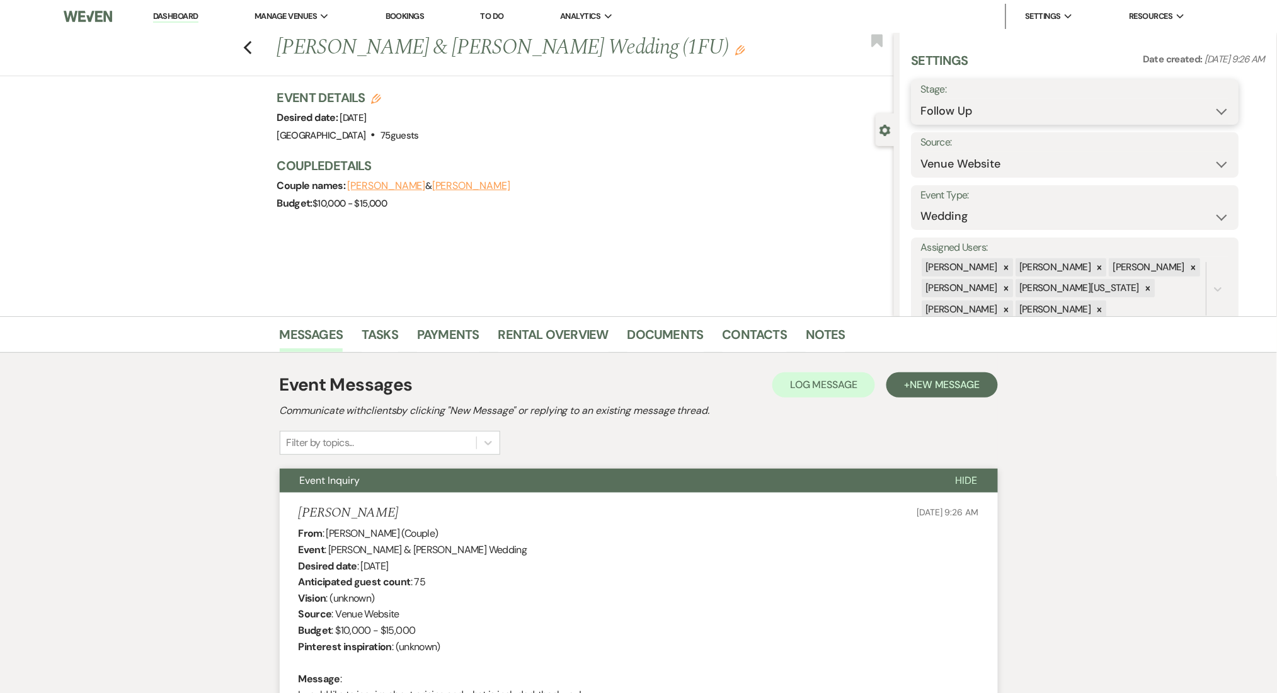
click at [1008, 109] on select "Inquiry Follow Up Tour Requested Tour Confirmed Toured Proposal Sent Booked Lost" at bounding box center [1075, 111] width 309 height 25
select select "1"
click at [921, 99] on select "Inquiry Follow Up Tour Requested Tour Confirmed Toured Proposal Sent Booked Lost" at bounding box center [1075, 111] width 309 height 25
click at [1203, 105] on button "Save" at bounding box center [1203, 101] width 71 height 25
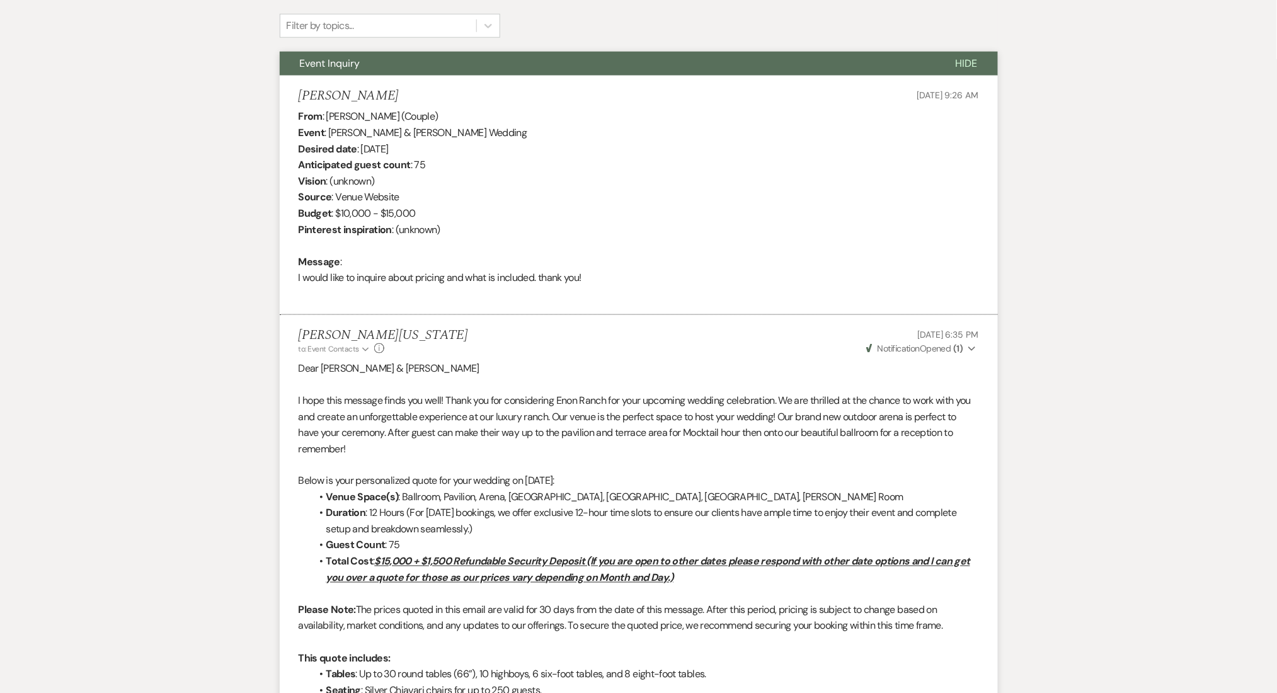
scroll to position [504, 0]
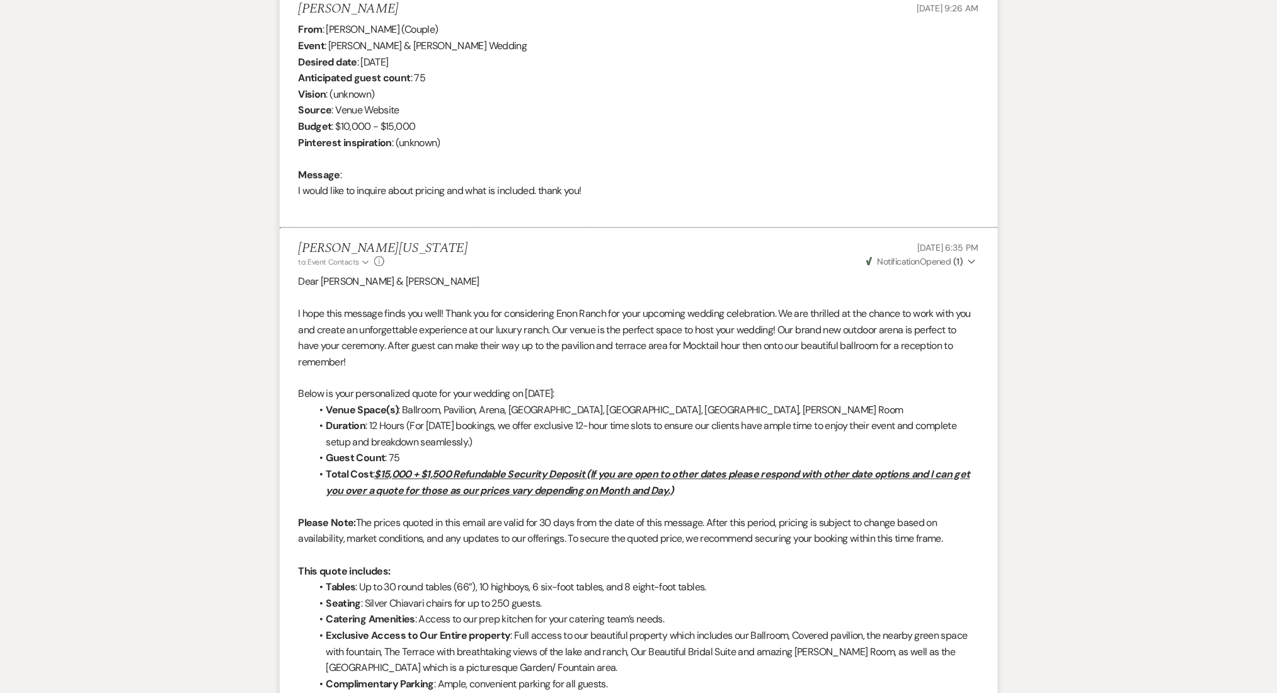
click at [339, 5] on h5 "Bailey Lambert" at bounding box center [349, 9] width 100 height 16
copy h5 "Lambert"
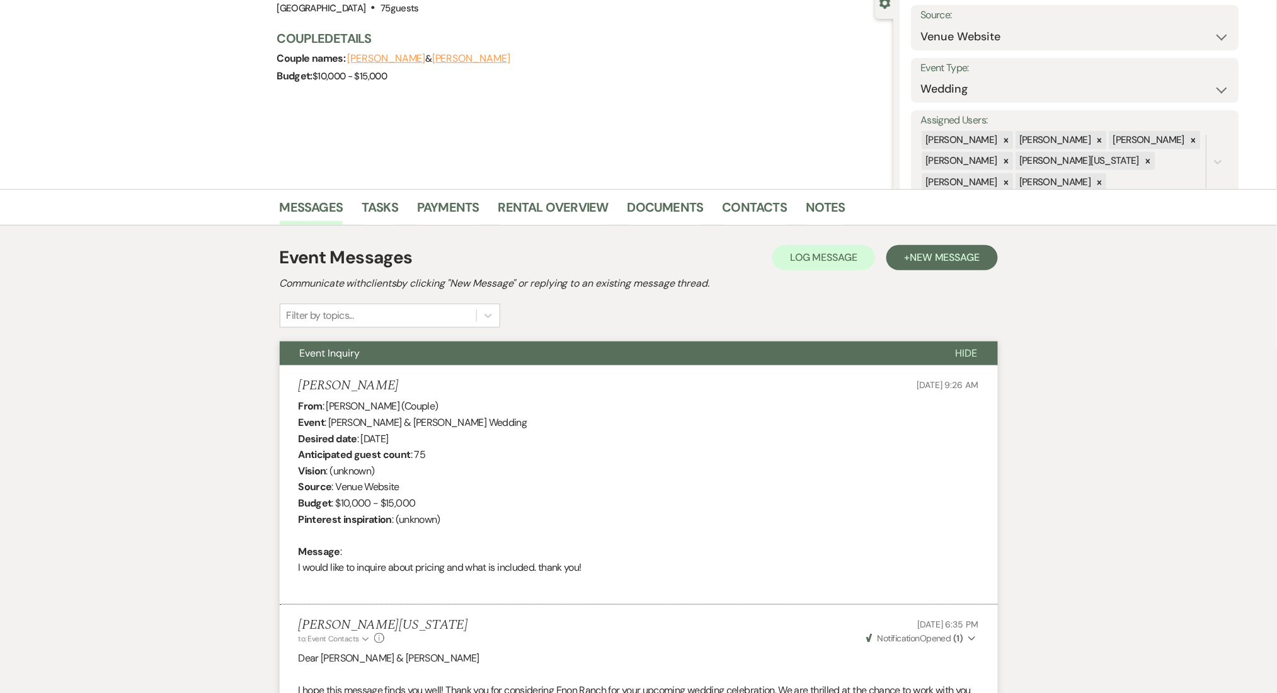
scroll to position [420, 0]
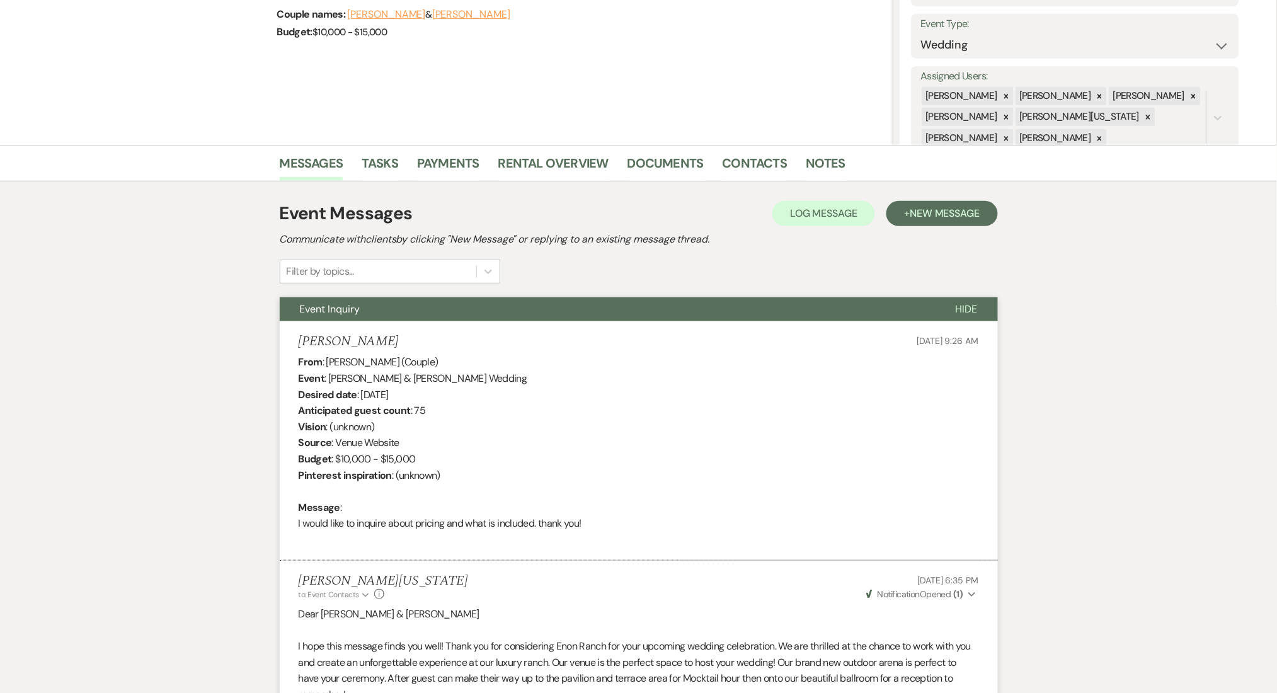
scroll to position [6, 0]
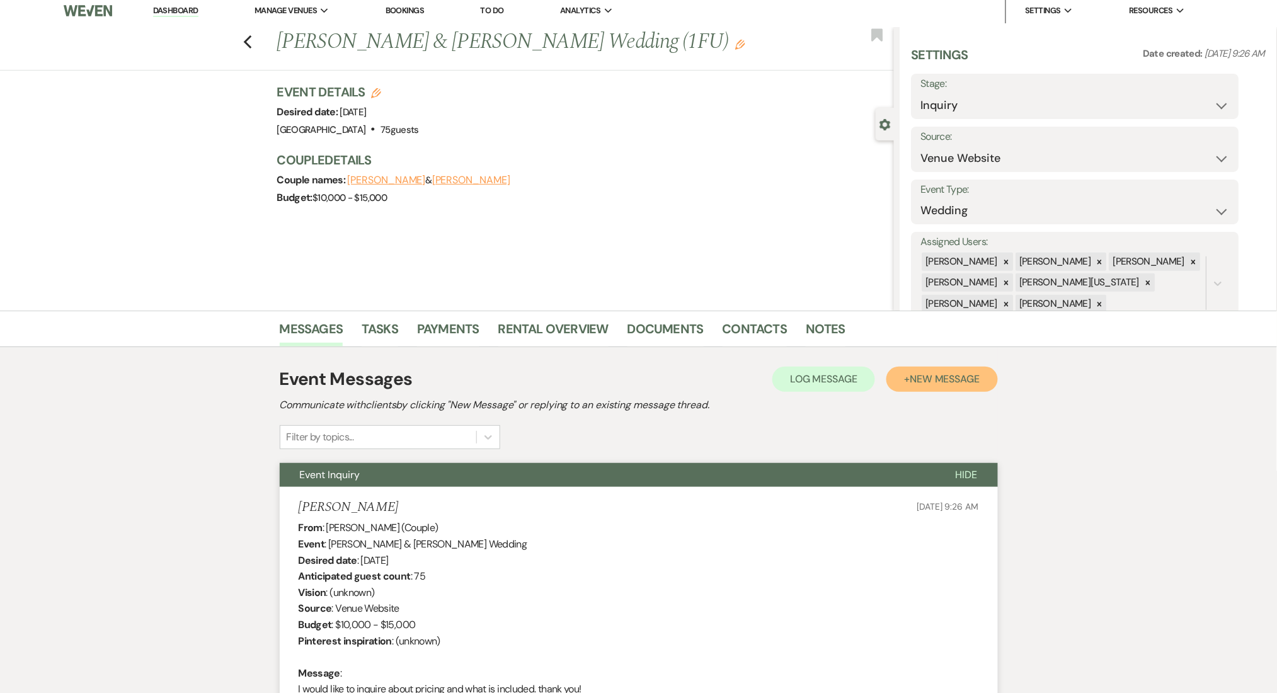
click at [924, 372] on span "New Message" at bounding box center [945, 378] width 70 height 13
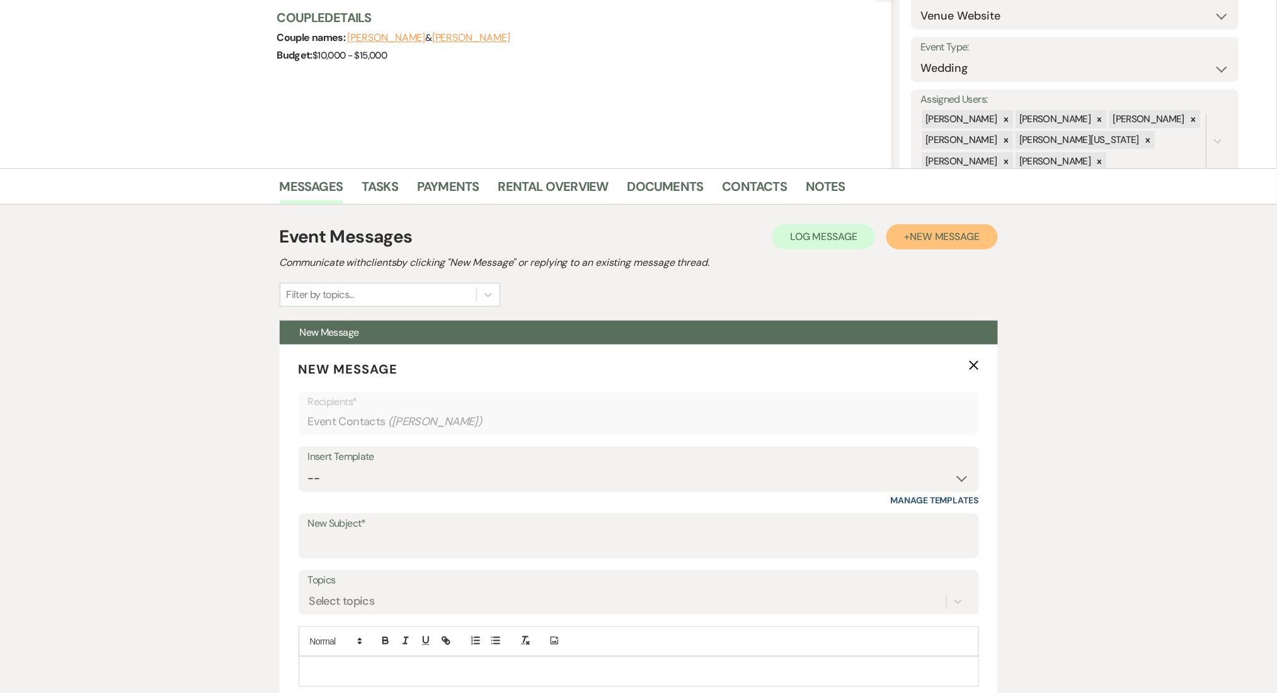
scroll to position [341, 0]
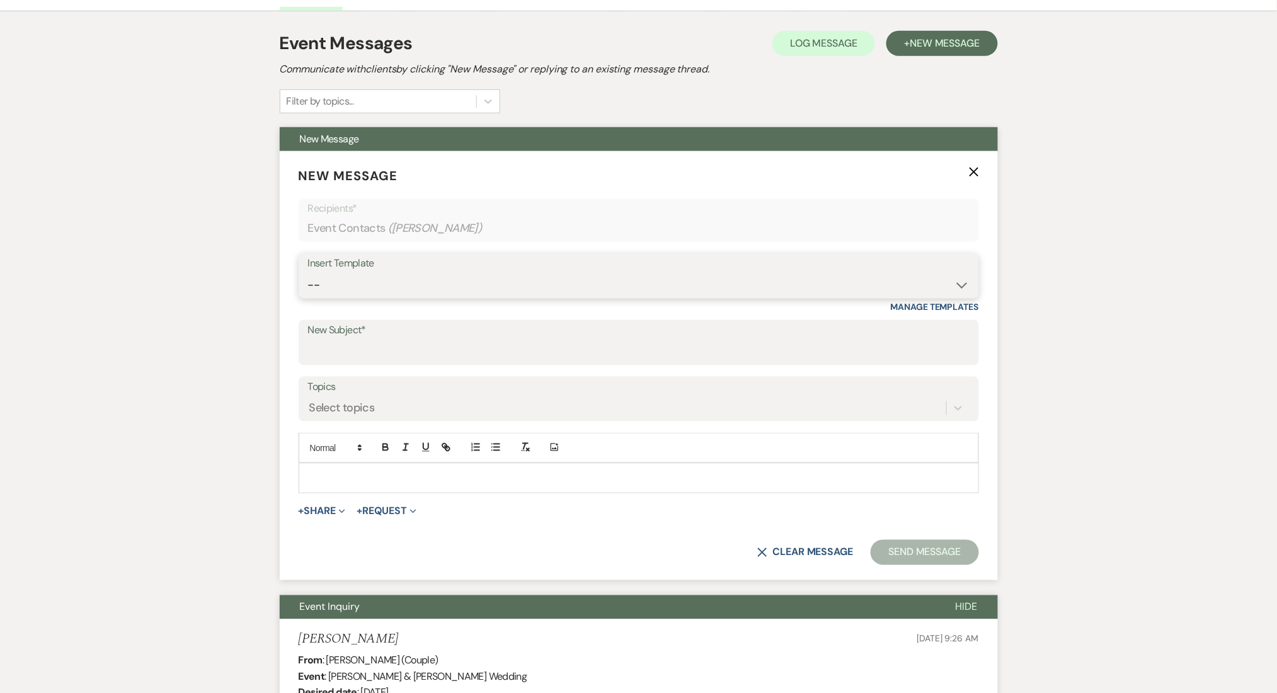
drag, startPoint x: 354, startPoint y: 281, endPoint x: 350, endPoint y: 294, distance: 13.8
click at [354, 281] on select "-- Inquiry Follow Up Email #2 Contract Sending Template Payment Template Rental…" at bounding box center [639, 285] width 662 height 25
select select "5986"
click at [308, 273] on select "-- Inquiry Follow Up Email #2 Contract Sending Template Payment Template Rental…" at bounding box center [639, 285] width 662 height 25
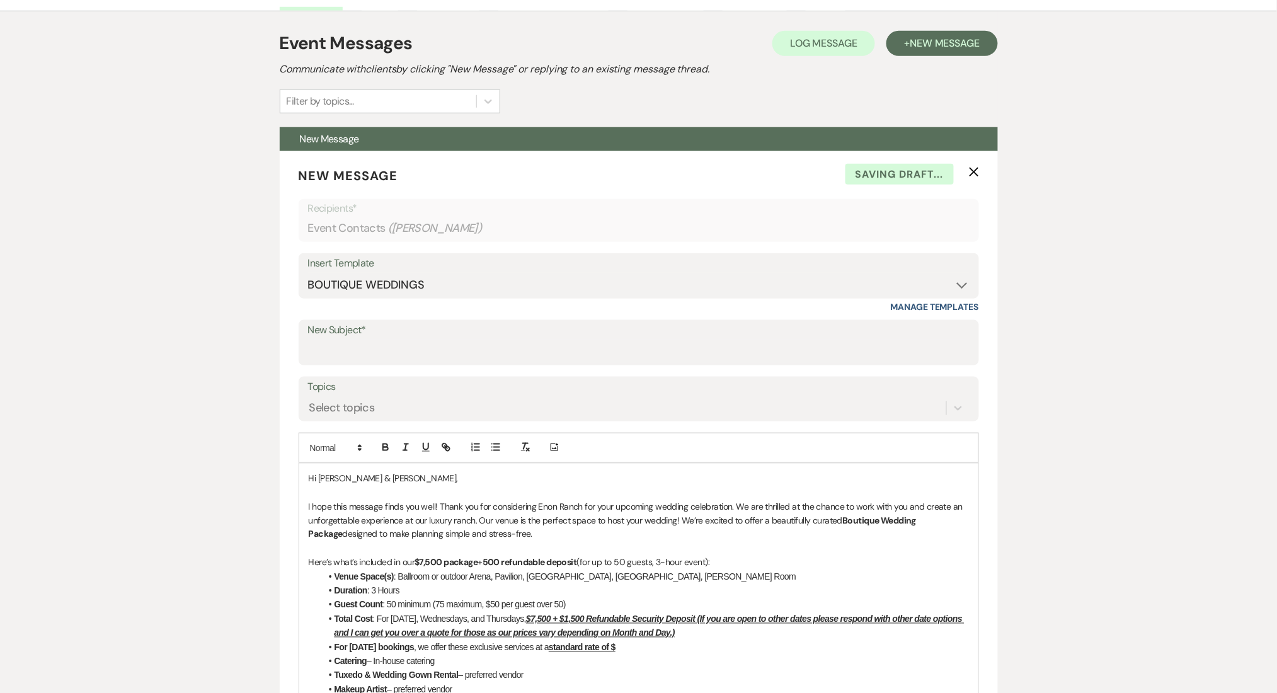
click at [365, 341] on input "New Subject*" at bounding box center [639, 352] width 662 height 25
drag, startPoint x: 445, startPoint y: 280, endPoint x: 438, endPoint y: 280, distance: 6.3
click at [438, 280] on select "-- Inquiry Follow Up Email #2 Contract Sending Template Payment Template Rental…" at bounding box center [639, 285] width 662 height 25
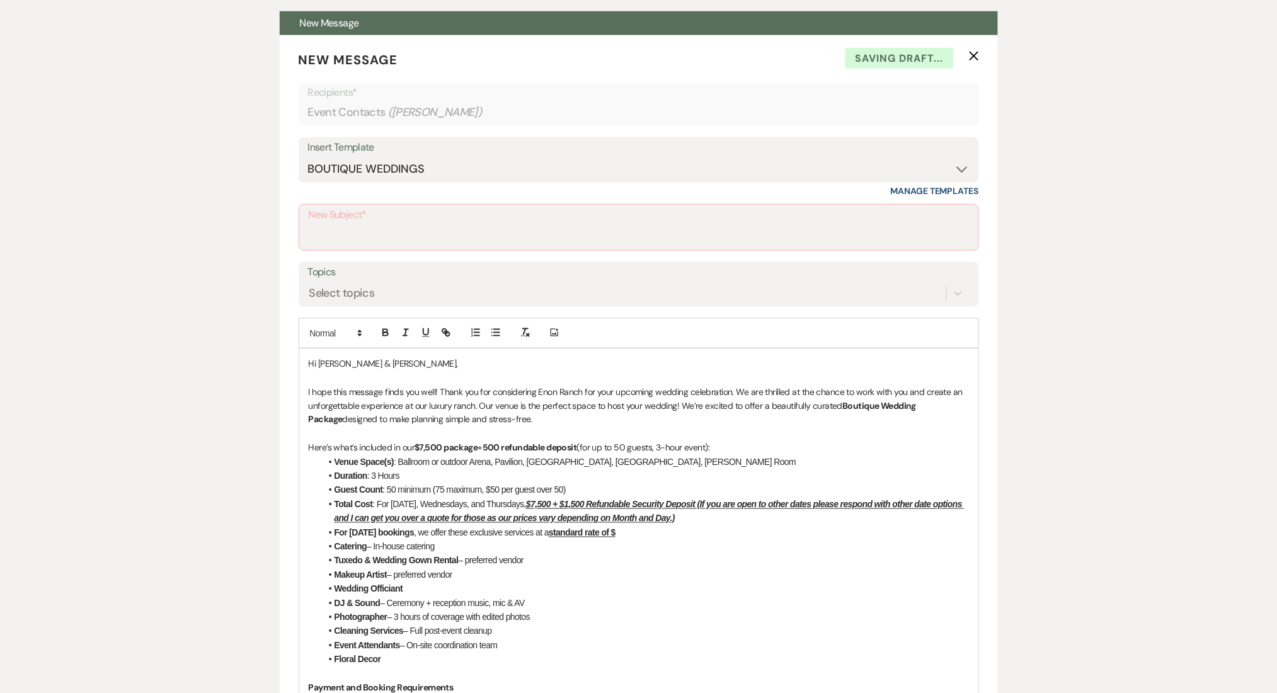
scroll to position [593, 0]
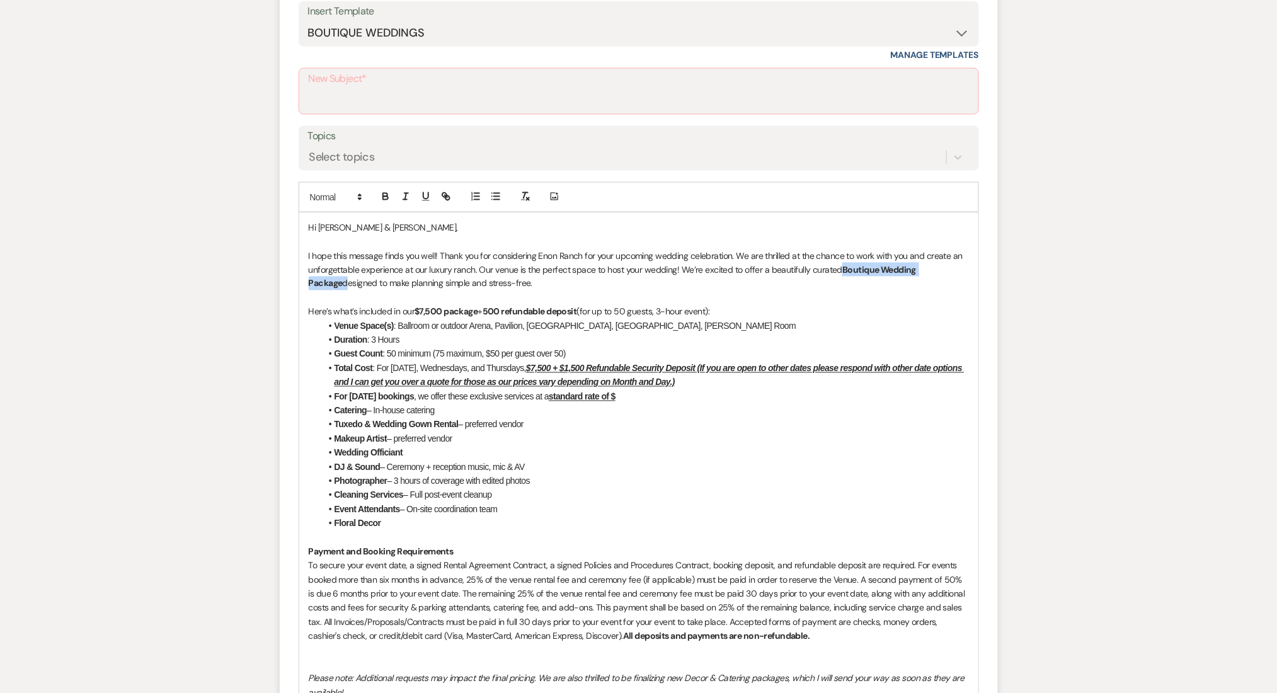
drag, startPoint x: 839, startPoint y: 266, endPoint x: 953, endPoint y: 273, distance: 113.6
click at [953, 273] on p "I hope this message finds you well! Thank you for considering Enon Ranch for yo…" at bounding box center [639, 270] width 660 height 42
copy p "Boutique Wedding Package"
click at [404, 103] on input "New Subject*" at bounding box center [639, 100] width 660 height 25
type input "U"
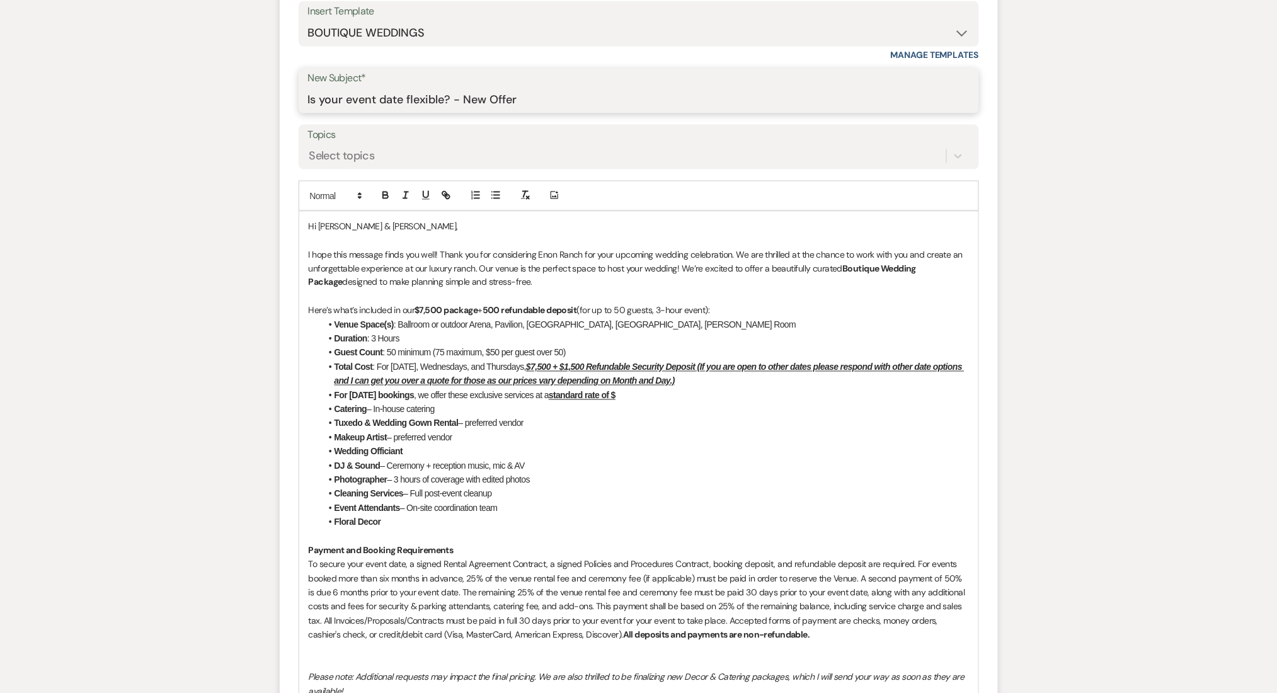
type input "Is your event date flexible? - New Offer"
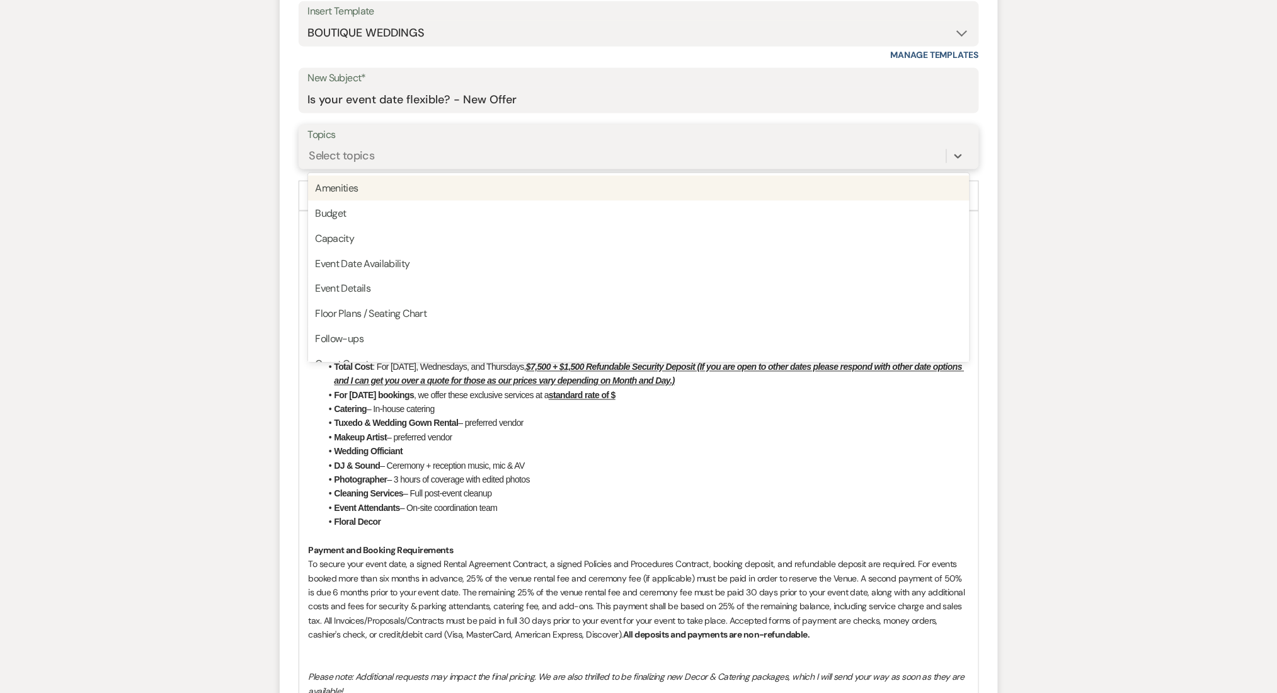
click at [349, 147] on div "Select topics" at bounding box center [342, 155] width 66 height 17
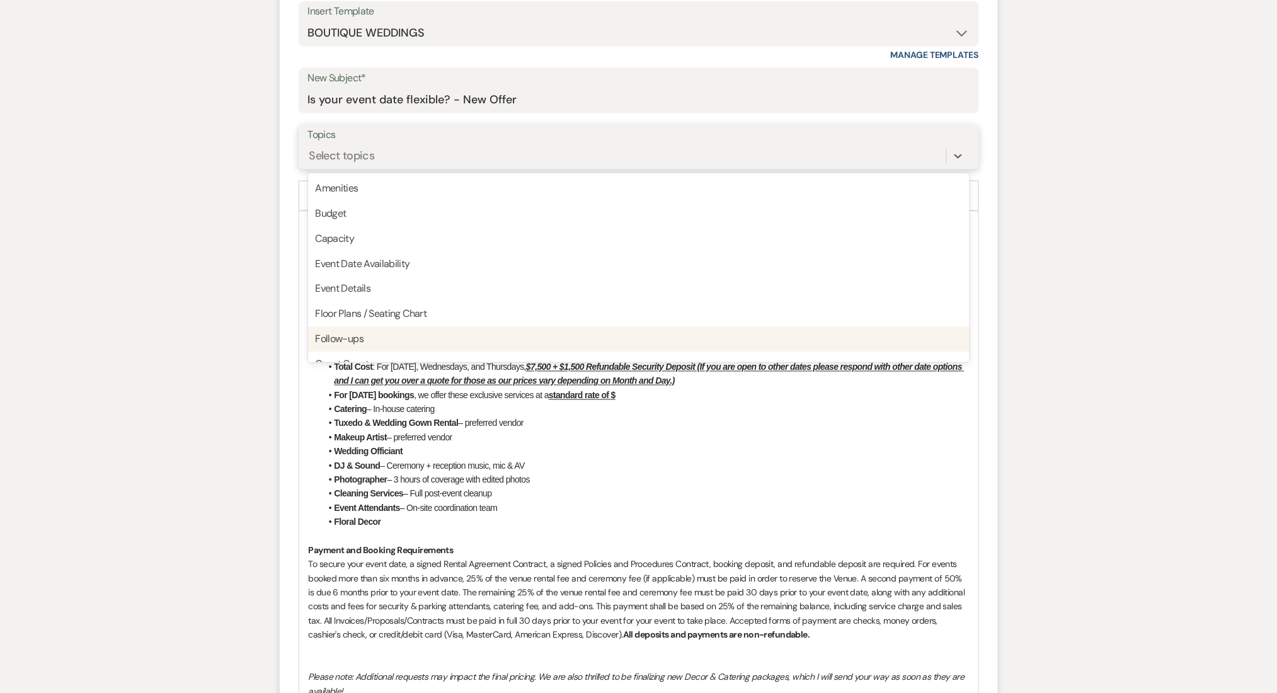
click at [343, 335] on div "Follow-ups" at bounding box center [639, 339] width 662 height 25
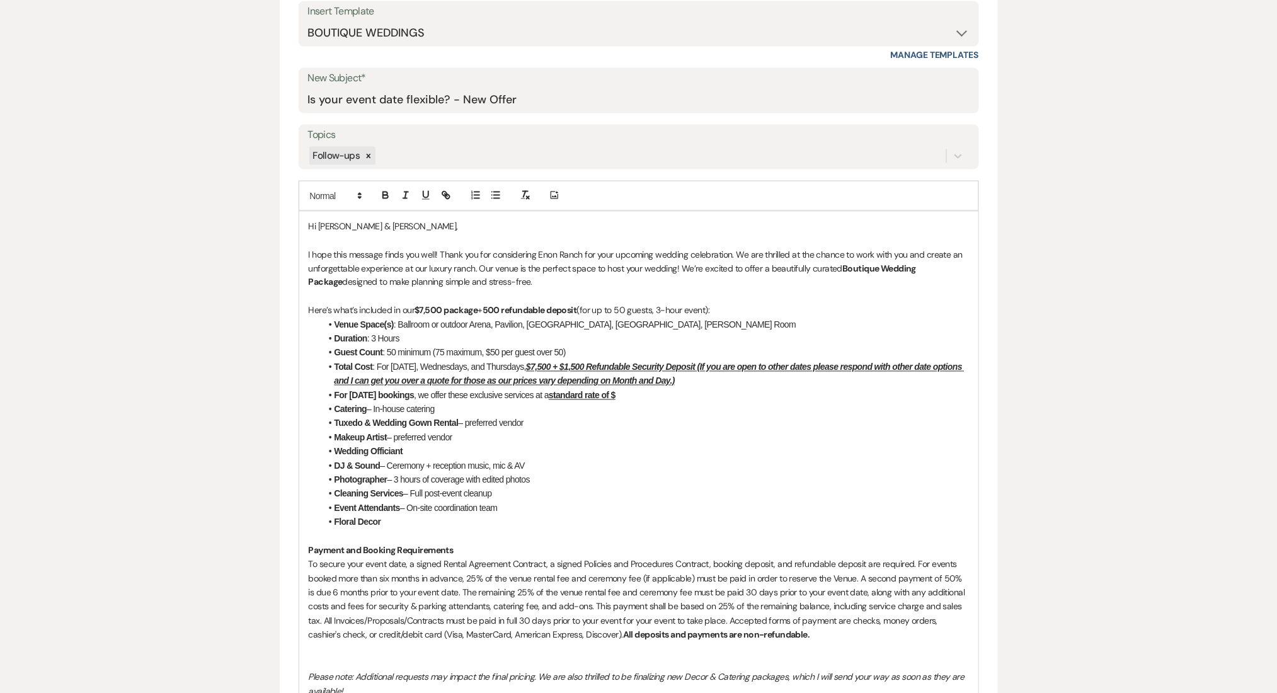
click at [543, 290] on p at bounding box center [639, 297] width 660 height 14
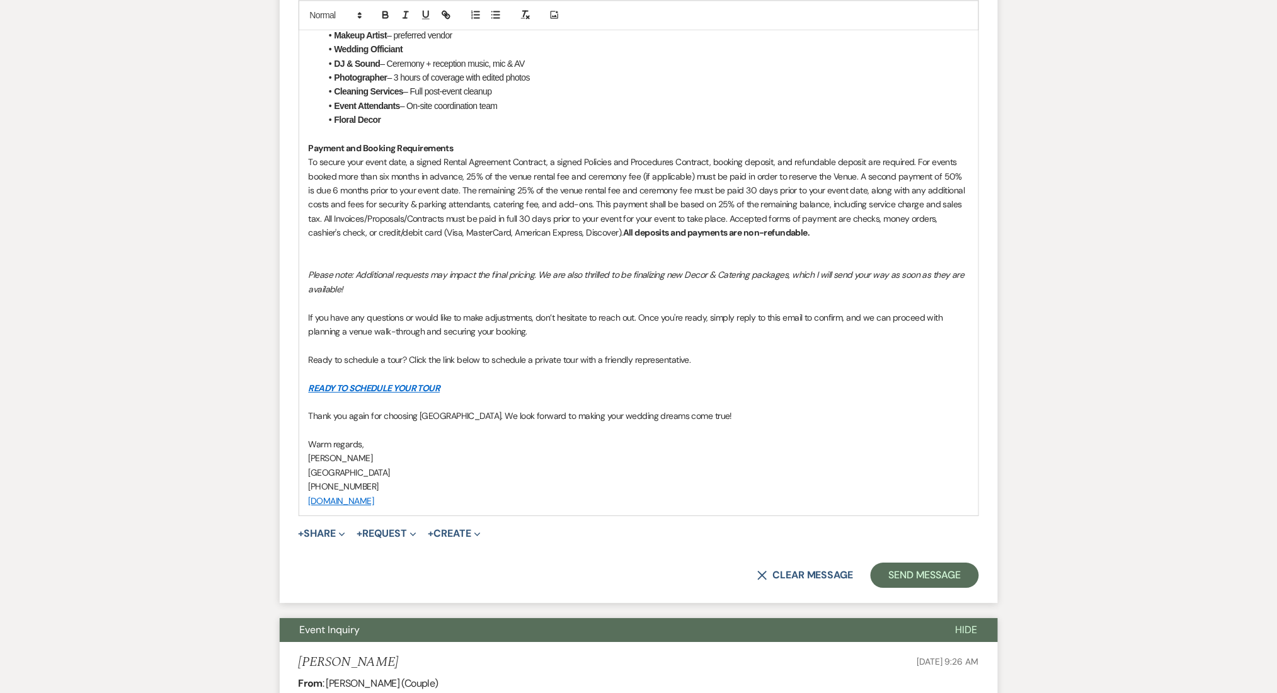
scroll to position [1182, 0]
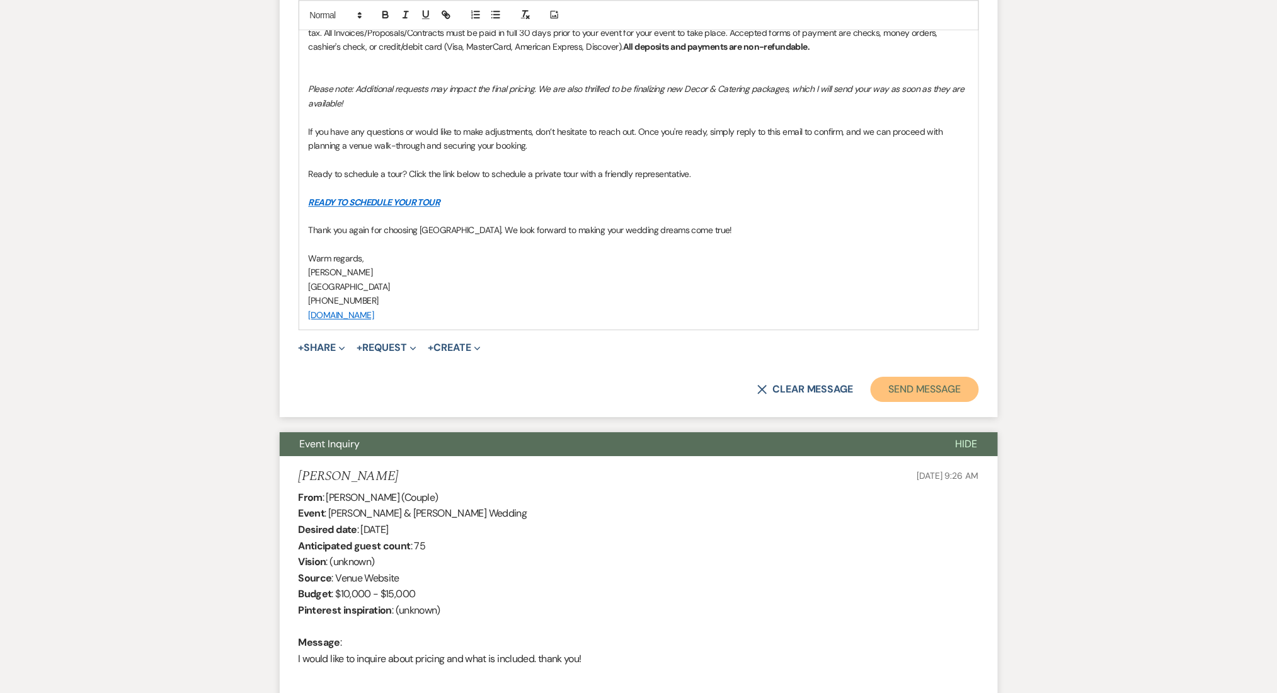
click at [928, 398] on button "Send Message" at bounding box center [925, 389] width 108 height 25
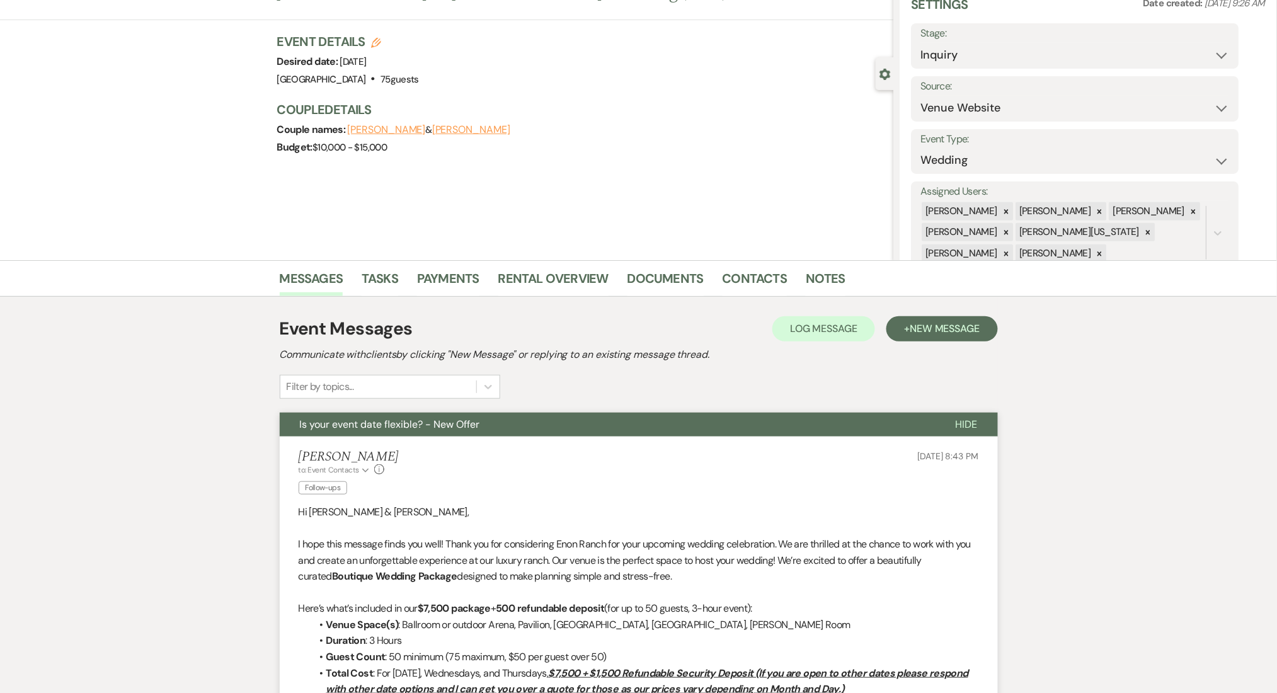
scroll to position [0, 0]
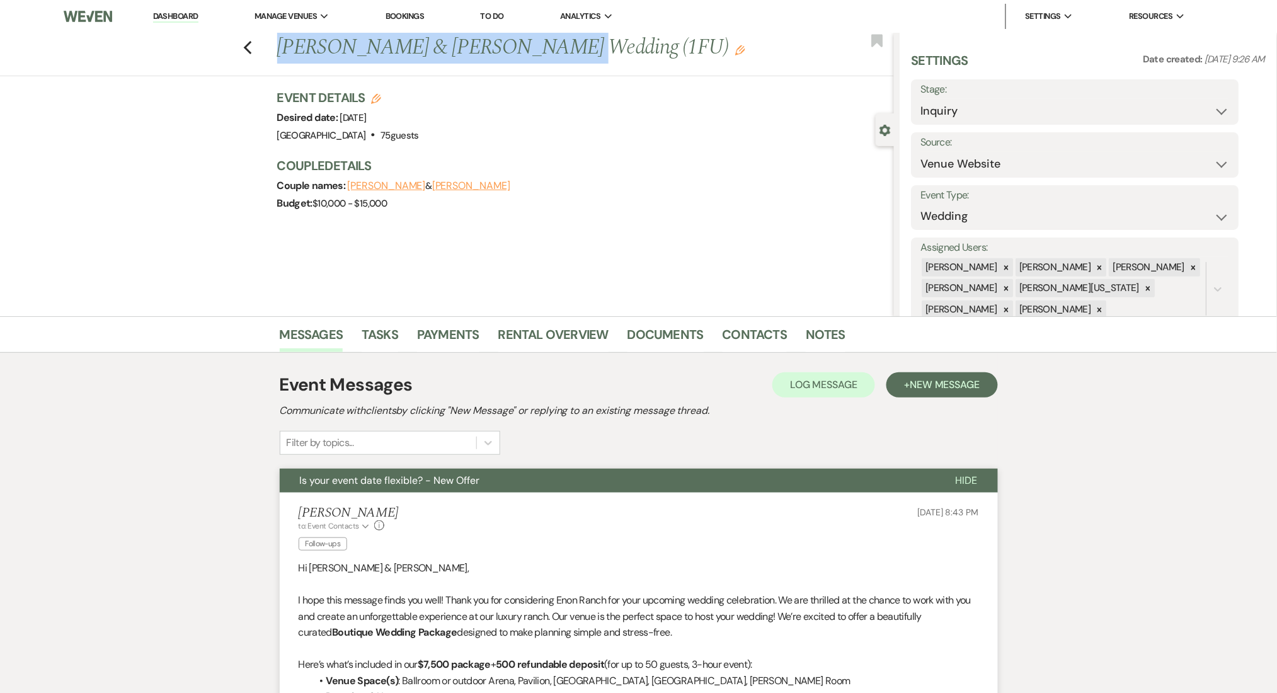
drag, startPoint x: 284, startPoint y: 44, endPoint x: 532, endPoint y: 50, distance: 248.9
click at [532, 50] on h1 "Bobby Tippett & Bailey Lambert's Wedding (1FU) Edit" at bounding box center [521, 48] width 489 height 30
copy h1 "Bobby Tippett & Bailey Lambert"
click at [757, 327] on link "Contacts" at bounding box center [755, 338] width 65 height 28
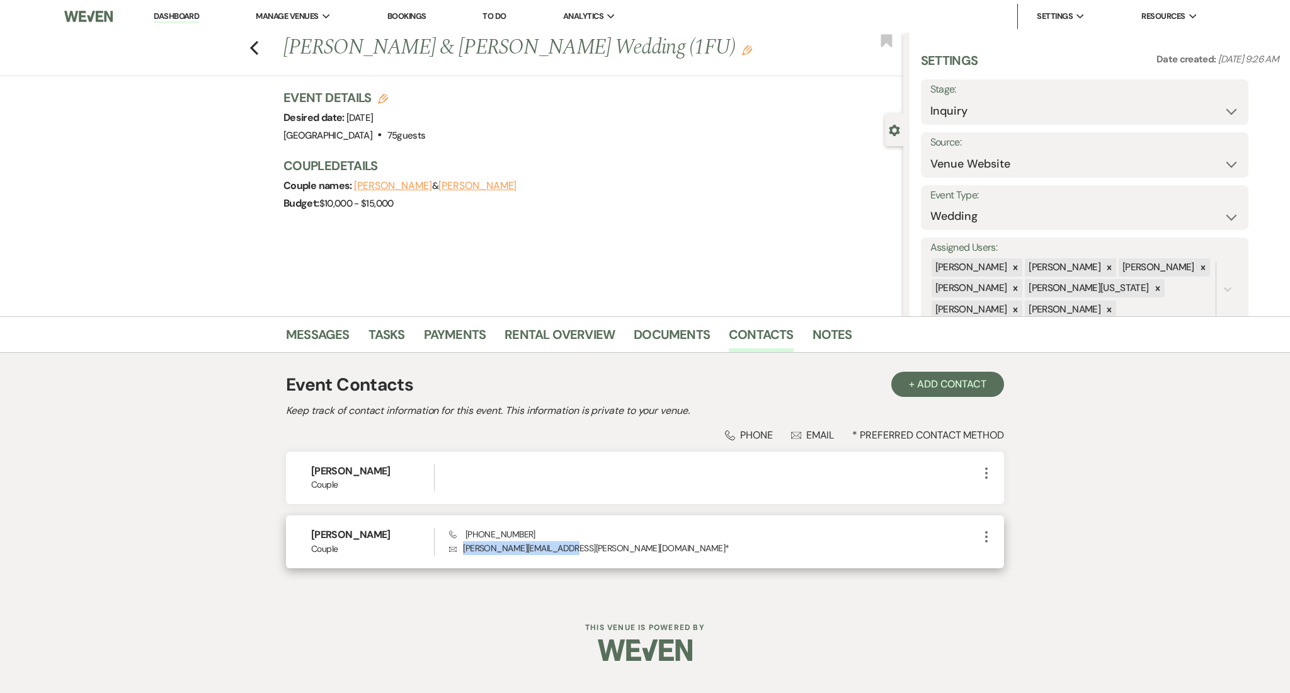
drag, startPoint x: 561, startPoint y: 549, endPoint x: 462, endPoint y: 543, distance: 99.7
click at [462, 543] on p "Envelope lambert.bailey@gmail.com *" at bounding box center [714, 548] width 530 height 14
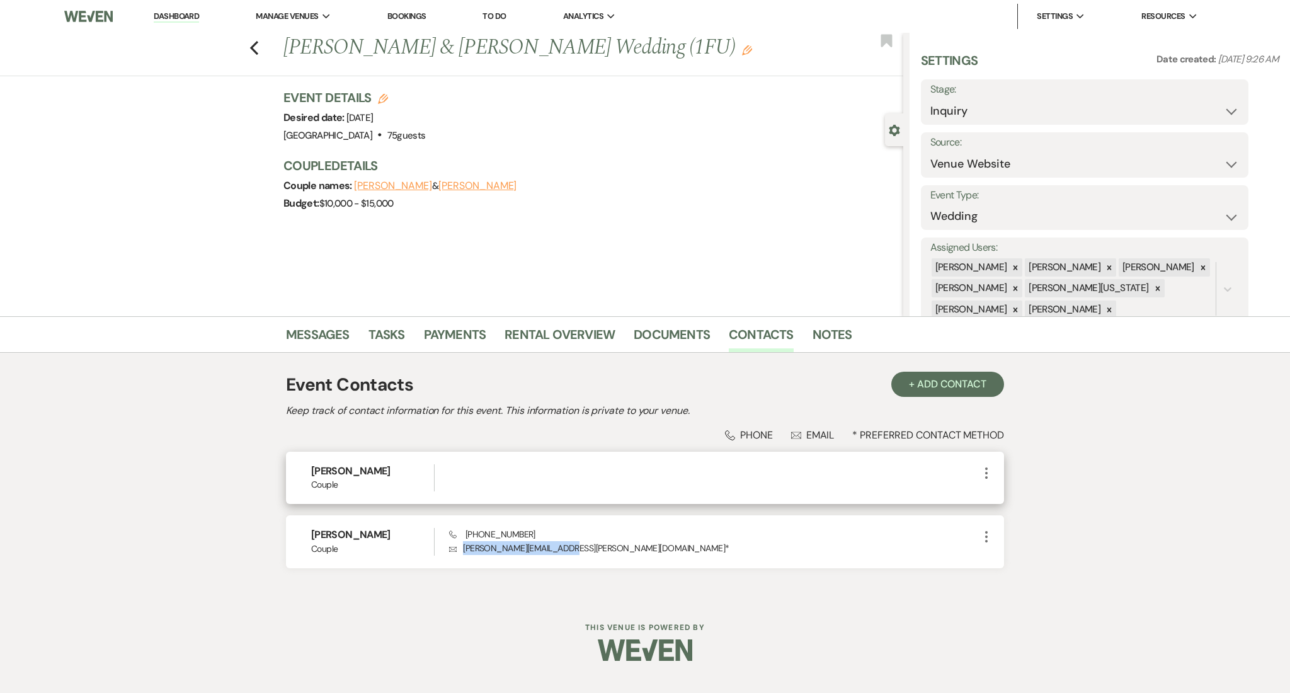
copy p "lambert.bailey@gmail.com"
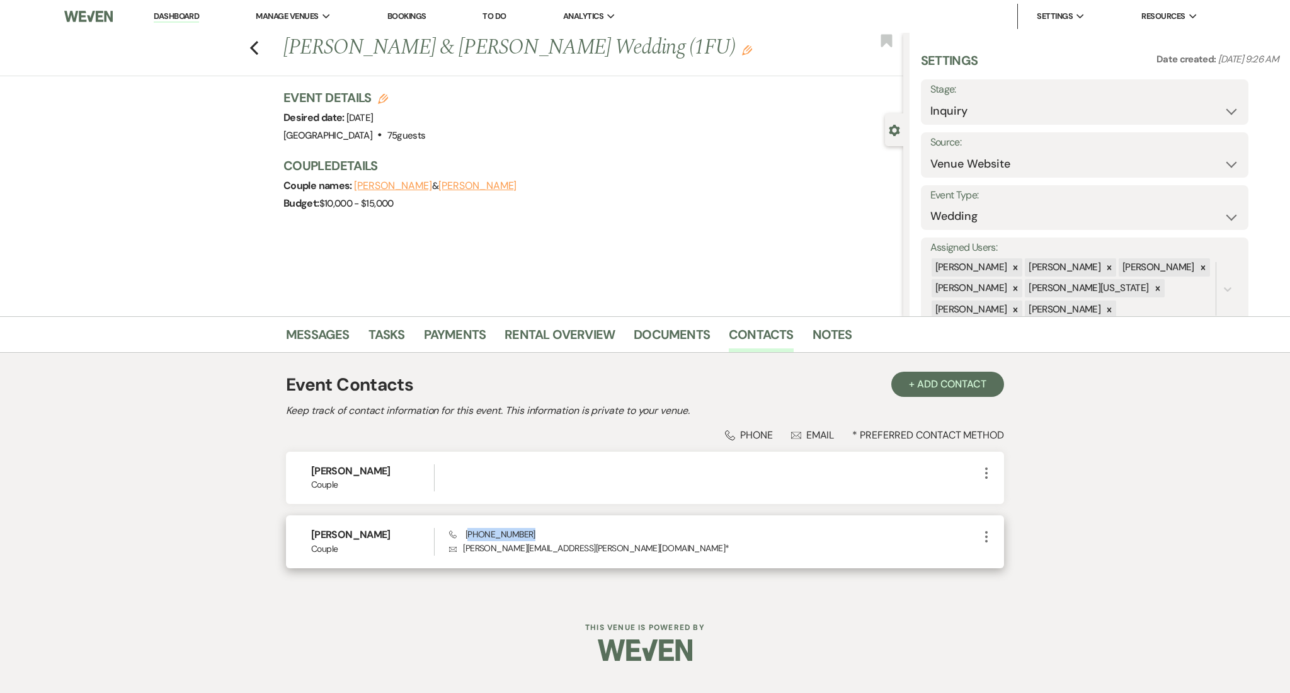
drag, startPoint x: 518, startPoint y: 534, endPoint x: 467, endPoint y: 534, distance: 51.0
click at [467, 534] on span "Phone (770) 714-1393" at bounding box center [492, 534] width 86 height 11
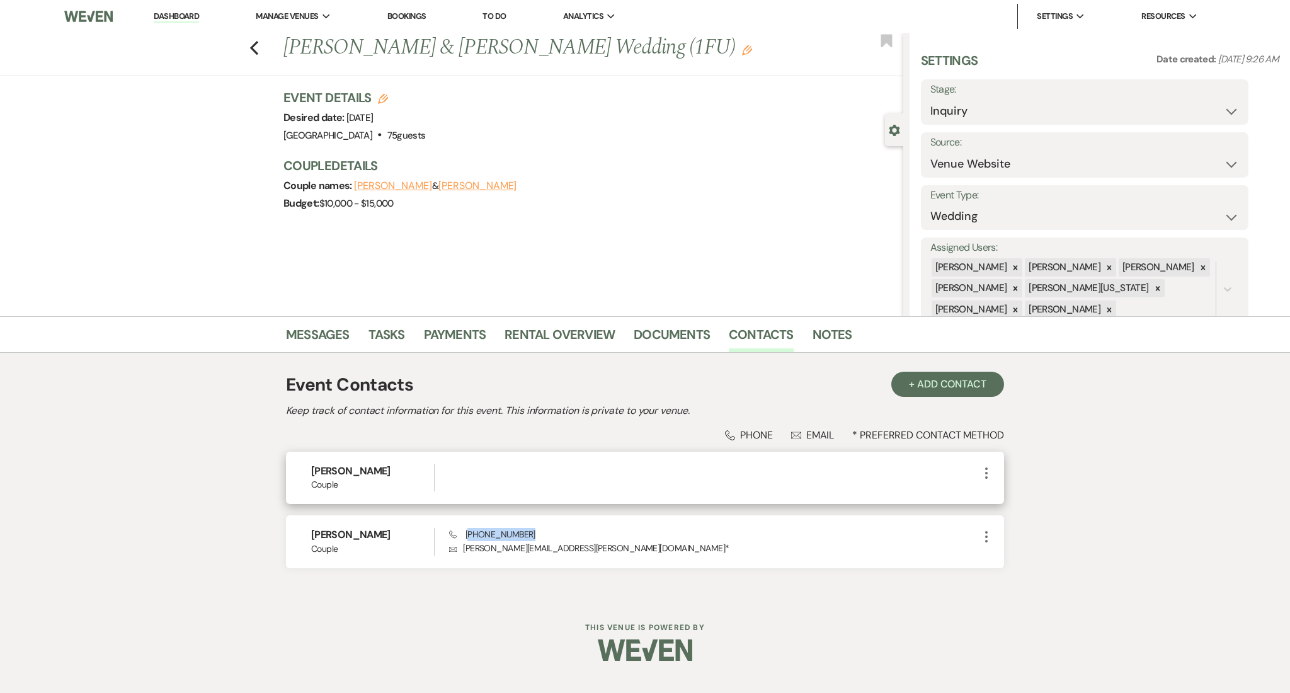
copy span "770) 714-1393"
drag, startPoint x: 308, startPoint y: 329, endPoint x: 302, endPoint y: 338, distance: 11.0
click at [308, 329] on link "Messages" at bounding box center [318, 338] width 64 height 28
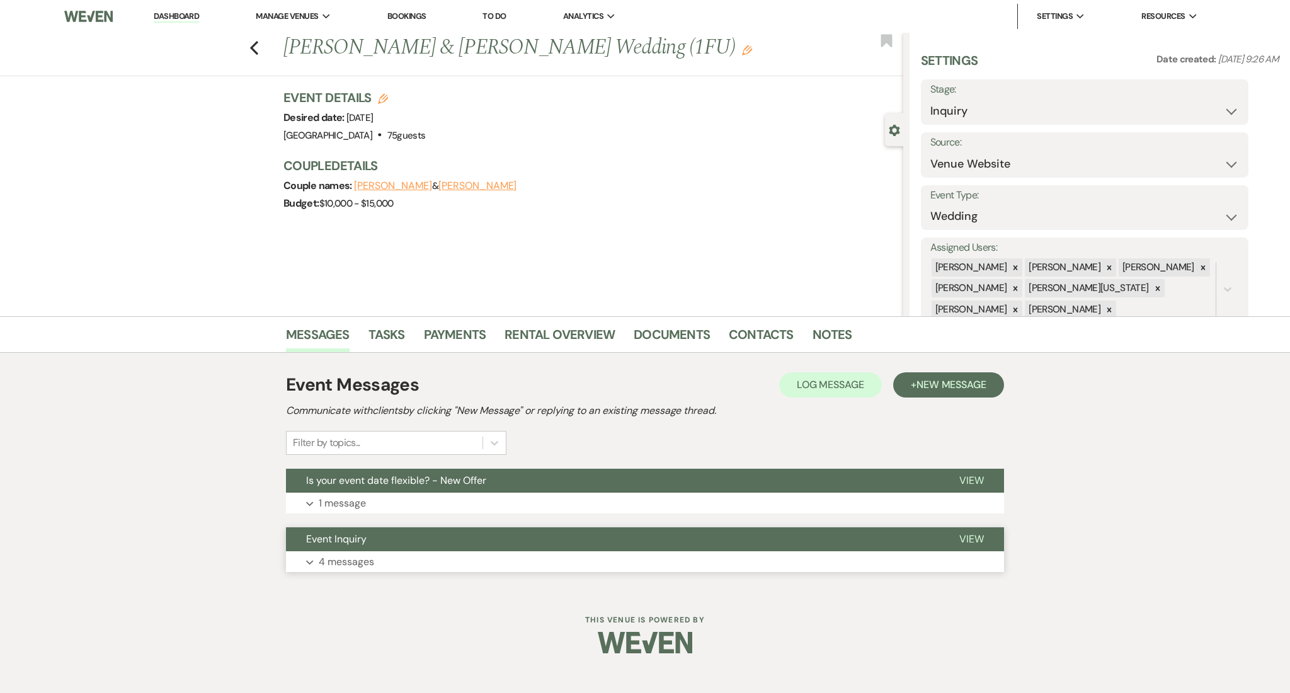
click at [381, 568] on button "Expand 4 messages" at bounding box center [645, 561] width 718 height 21
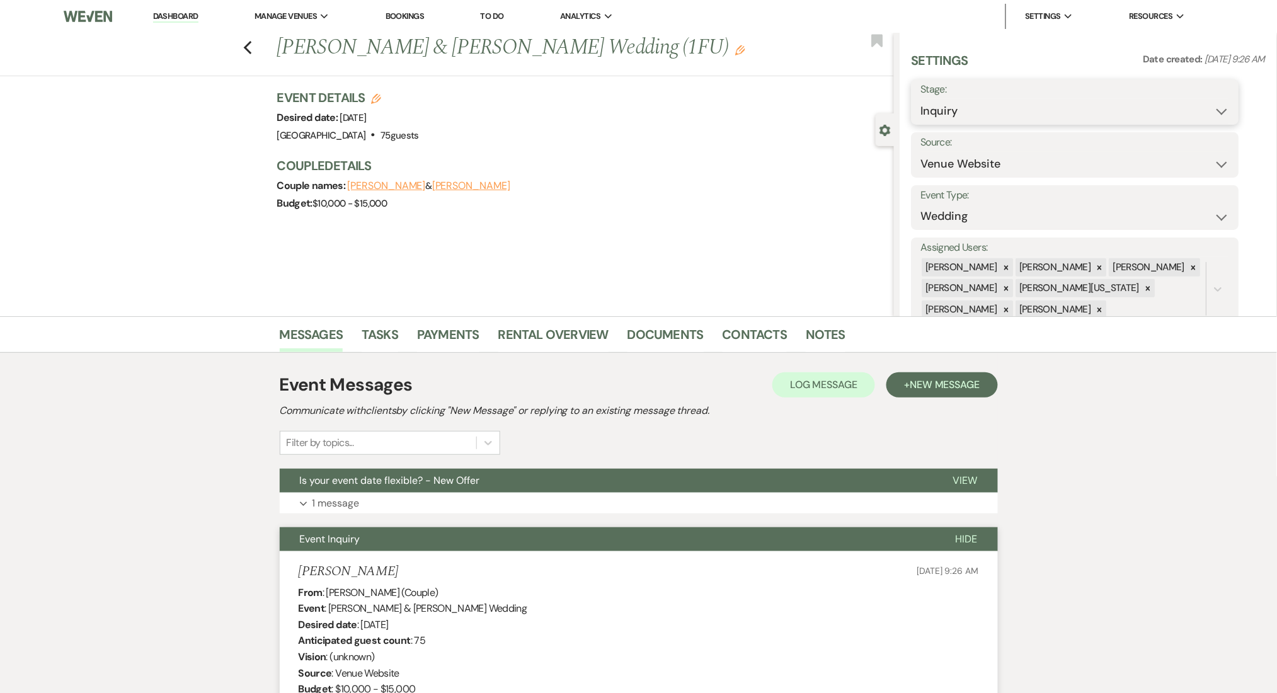
click at [1016, 106] on select "Inquiry Follow Up Tour Requested Tour Confirmed Toured Proposal Sent Booked Lost" at bounding box center [1075, 111] width 309 height 25
click at [921, 99] on select "Inquiry Follow Up Tour Requested Tour Confirmed Toured Proposal Sent Booked Lost" at bounding box center [1075, 111] width 309 height 25
click at [982, 110] on select "Inquiry Follow Up Tour Requested Tour Confirmed Toured Proposal Sent Booked Lost" at bounding box center [1037, 111] width 232 height 25
click at [921, 99] on select "Inquiry Follow Up Tour Requested Tour Confirmed Toured Proposal Sent Booked Lost" at bounding box center [1037, 111] width 232 height 25
click at [1206, 120] on select "Inquiry Follow Up Tour Requested Tour Confirmed Toured Proposal Sent Booked Lost" at bounding box center [1075, 111] width 309 height 25
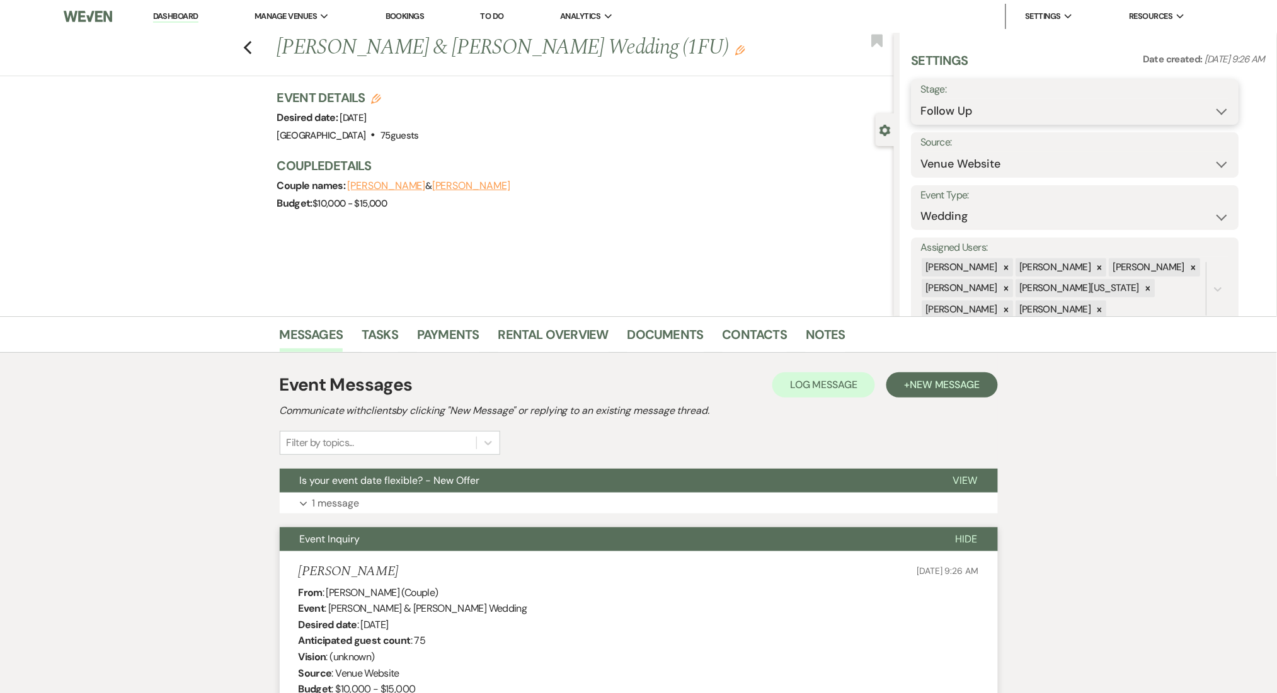
click at [921, 99] on select "Inquiry Follow Up Tour Requested Tour Confirmed Toured Proposal Sent Booked Lost" at bounding box center [1075, 111] width 309 height 25
click at [1201, 103] on button "Save" at bounding box center [1203, 101] width 71 height 25
click at [1003, 120] on select "Inquiry Follow Up Tour Requested Tour Confirmed Toured Proposal Sent Booked Lost" at bounding box center [1075, 111] width 309 height 25
select select "1"
click at [921, 99] on select "Inquiry Follow Up Tour Requested Tour Confirmed Toured Proposal Sent Booked Lost" at bounding box center [1075, 111] width 309 height 25
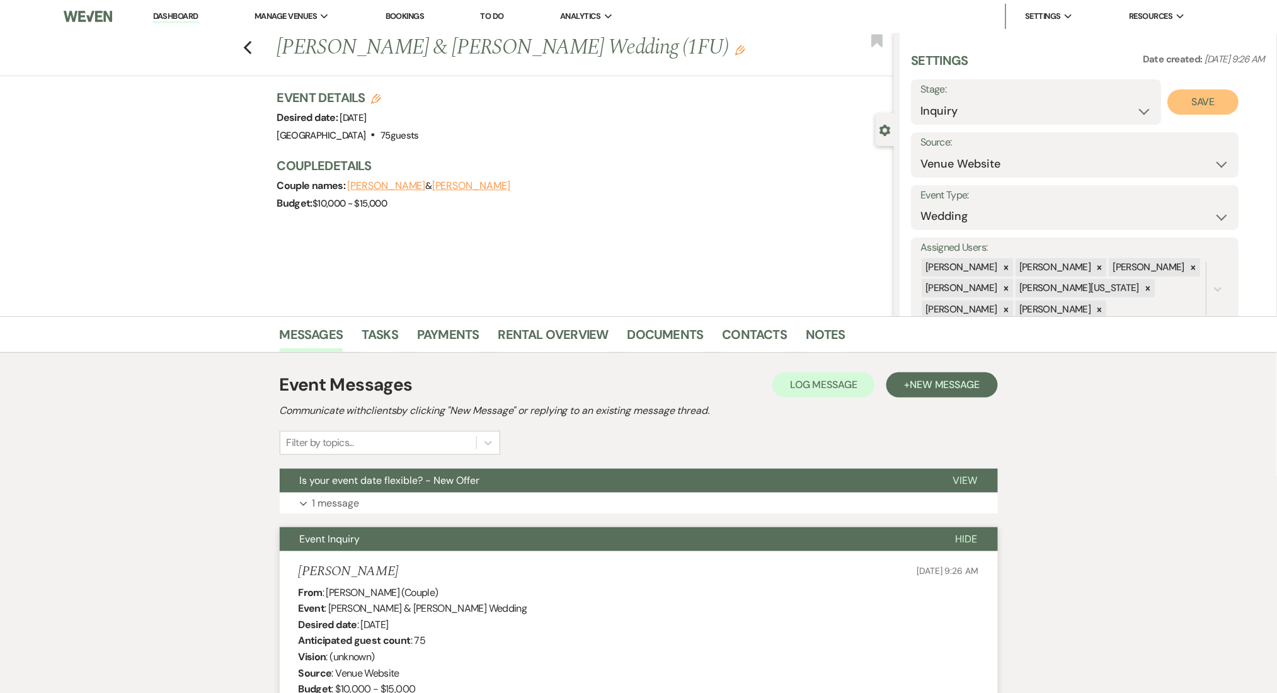
click at [1204, 103] on button "Save" at bounding box center [1203, 101] width 71 height 25
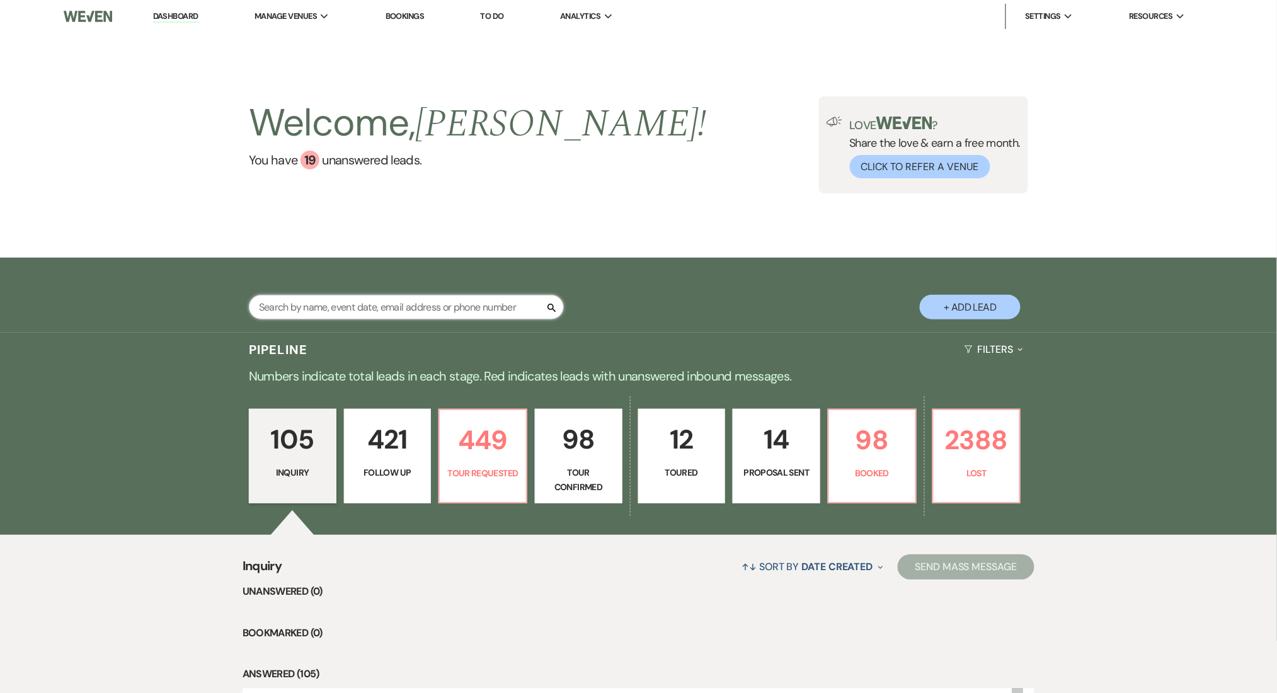
click at [355, 298] on input "text" at bounding box center [406, 307] width 315 height 25
paste input "[PERSON_NAME]"
type input "[PERSON_NAME]"
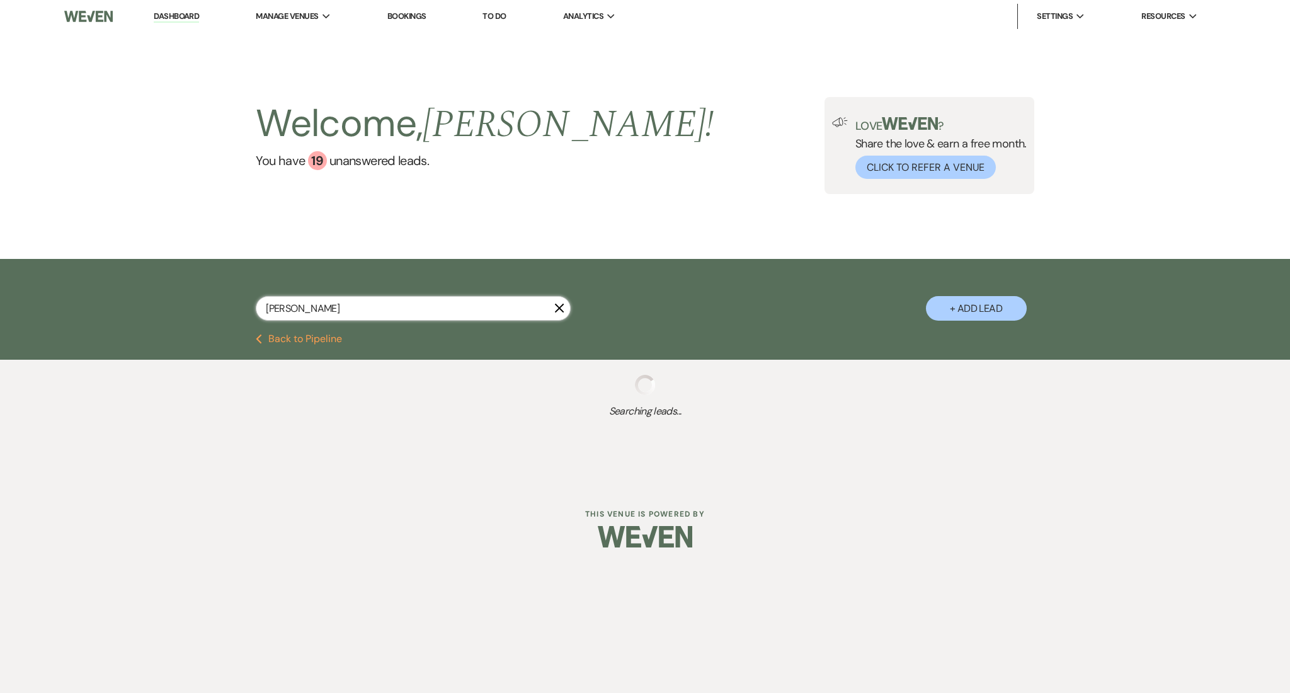
select select "9"
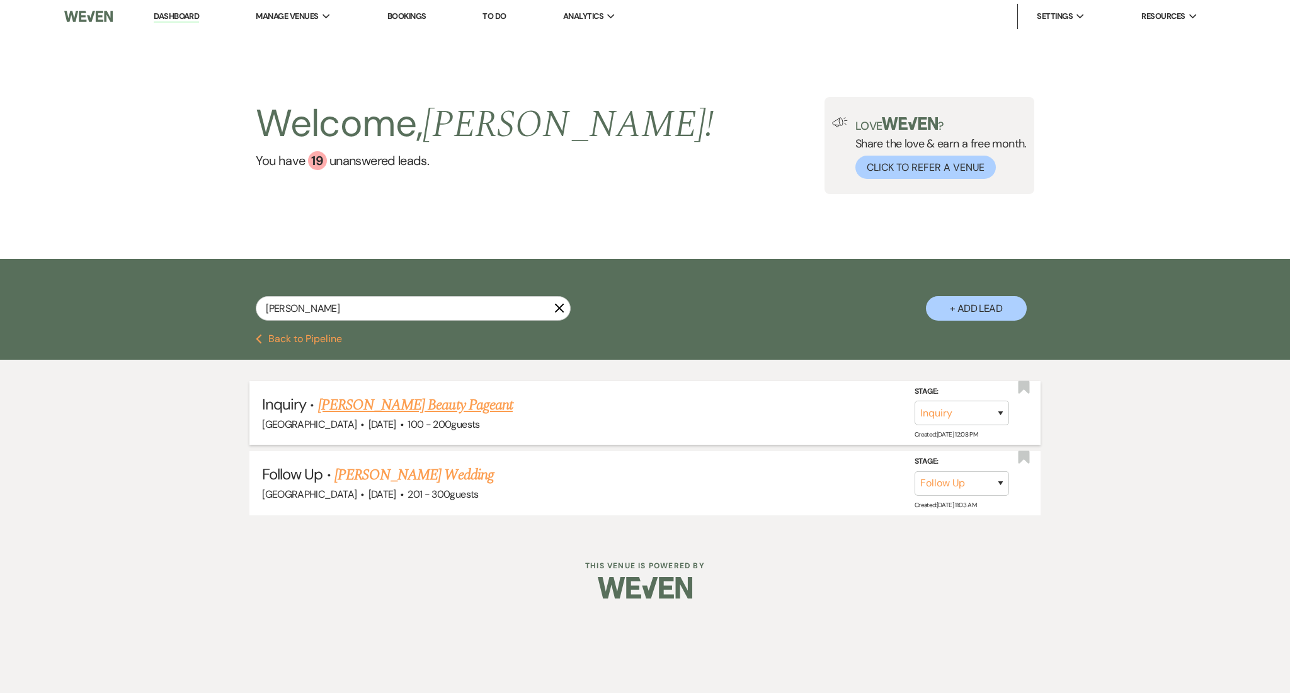
click at [387, 409] on link "[PERSON_NAME] Beauty Pageant" at bounding box center [415, 405] width 195 height 23
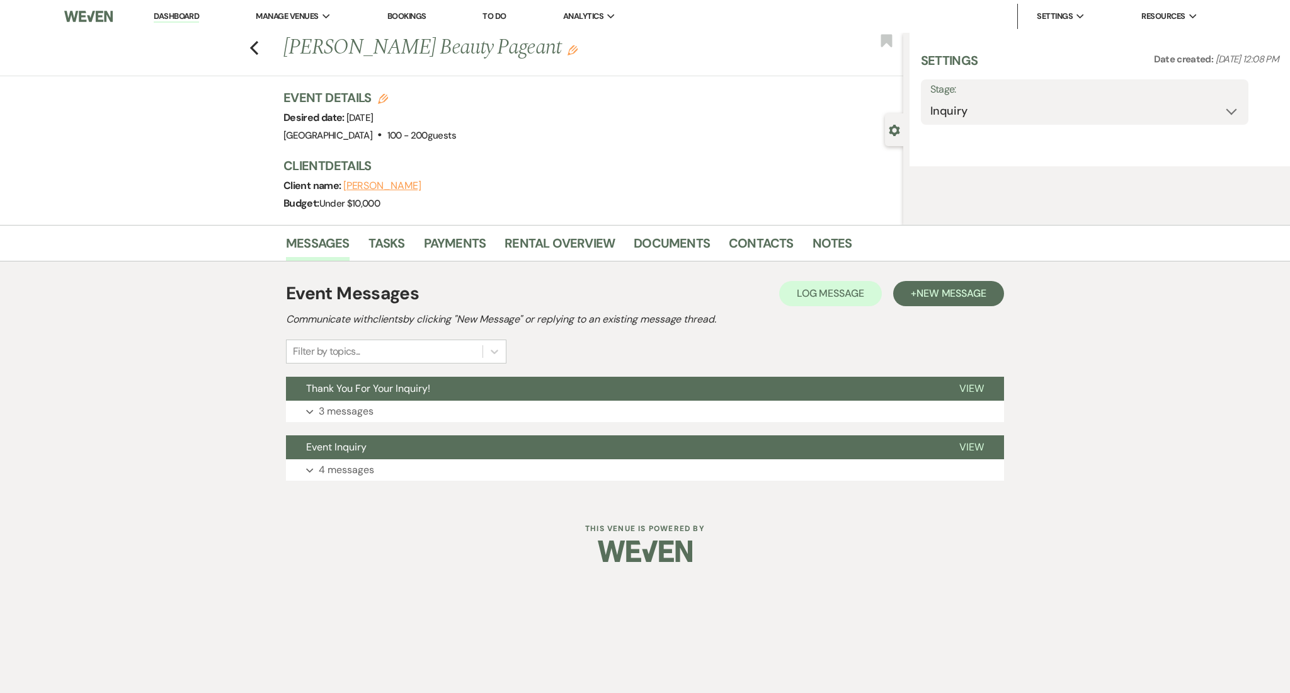
select select "5"
select select "13"
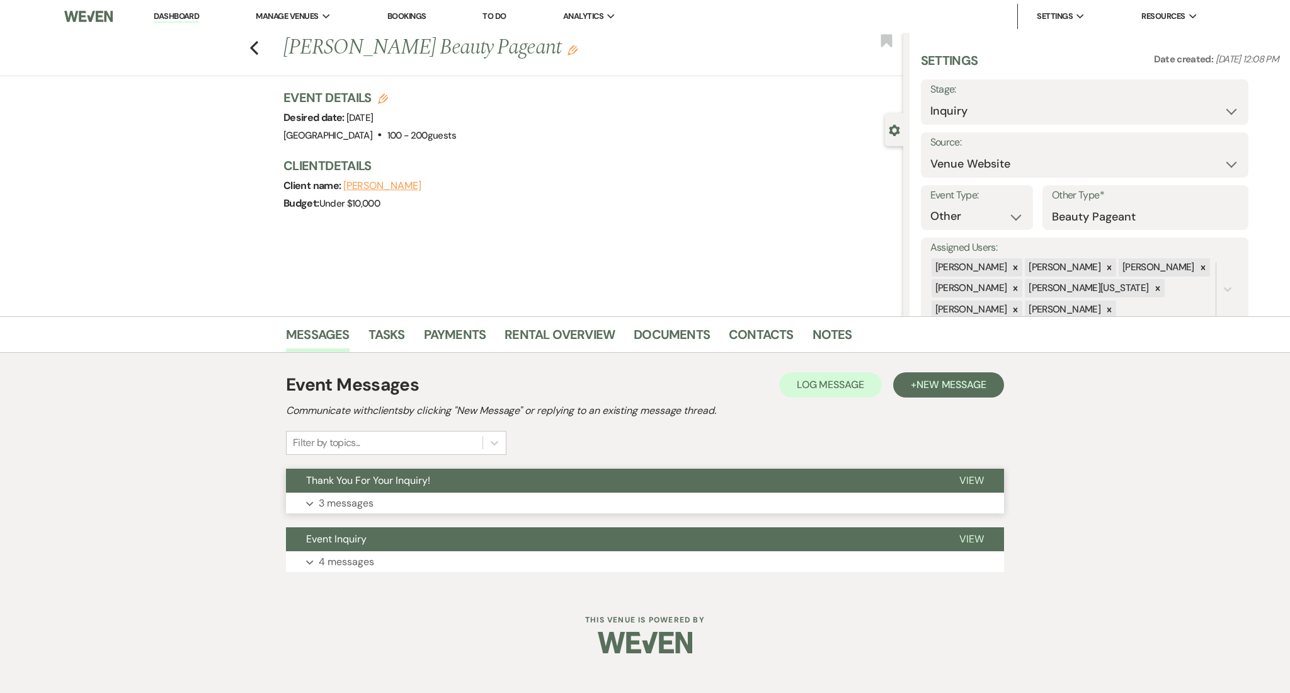
click at [391, 512] on button "Expand 3 messages" at bounding box center [645, 503] width 718 height 21
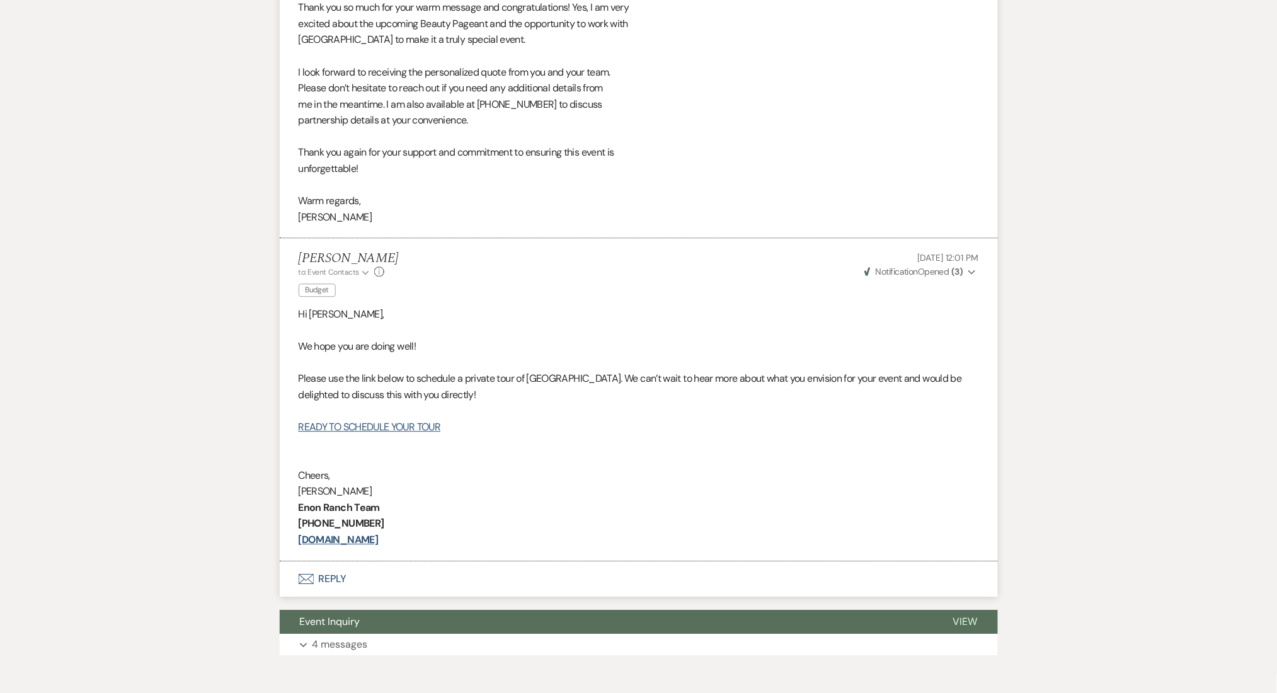
scroll to position [756, 0]
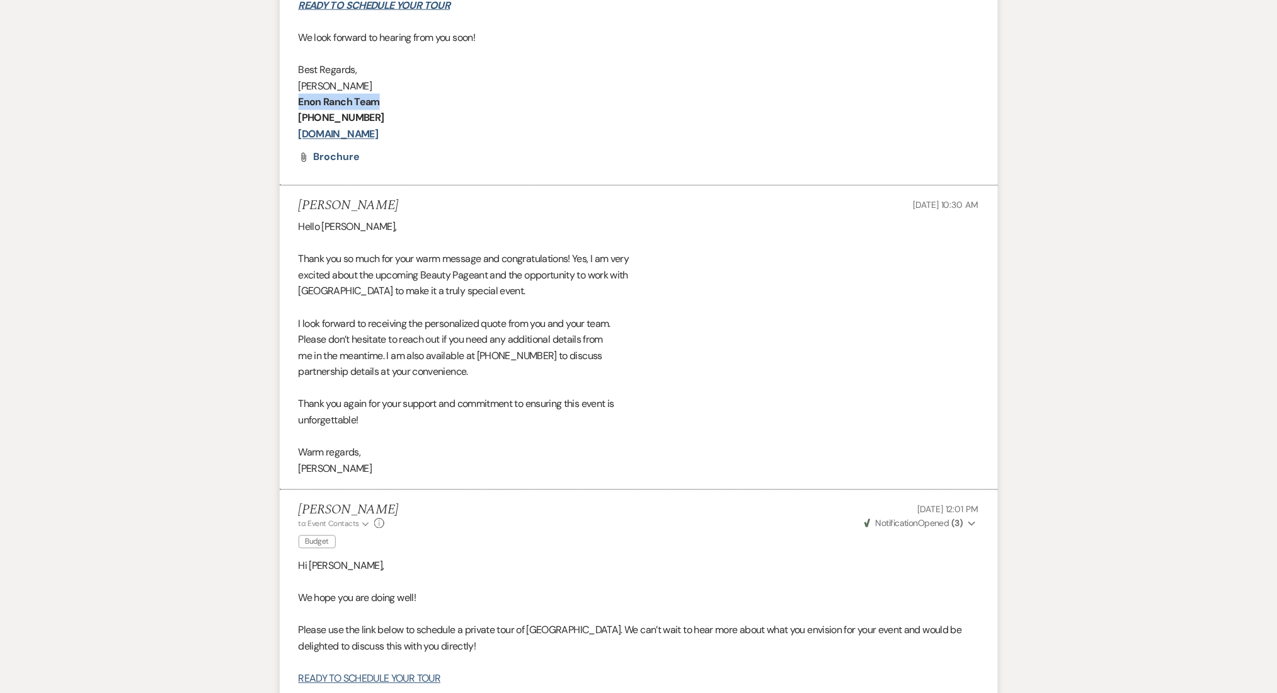
click at [165, 112] on div "Messages Tasks Payments Rental Overview Documents Contacts Notes Event Messages…" at bounding box center [638, 243] width 1277 height 1366
drag, startPoint x: 328, startPoint y: 323, endPoint x: 522, endPoint y: 323, distance: 194.0
click at [522, 323] on div "Hello [PERSON_NAME], Thank you so much for your warm message and congratulation…" at bounding box center [639, 348] width 680 height 258
drag, startPoint x: 323, startPoint y: 372, endPoint x: 469, endPoint y: 374, distance: 146.2
click at [469, 374] on div "Hello [PERSON_NAME], Thank you so much for your warm message and congratulation…" at bounding box center [639, 348] width 680 height 258
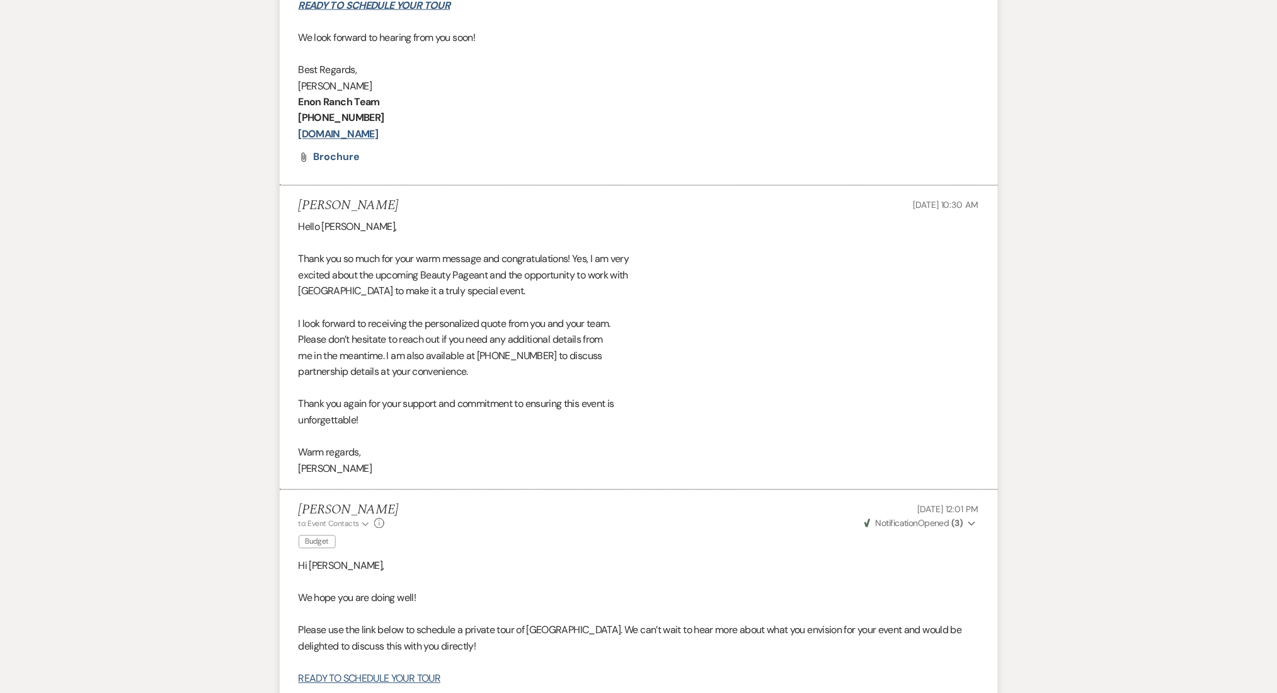
click at [451, 404] on div "Hello [PERSON_NAME], Thank you so much for your warm message and congratulation…" at bounding box center [639, 348] width 680 height 258
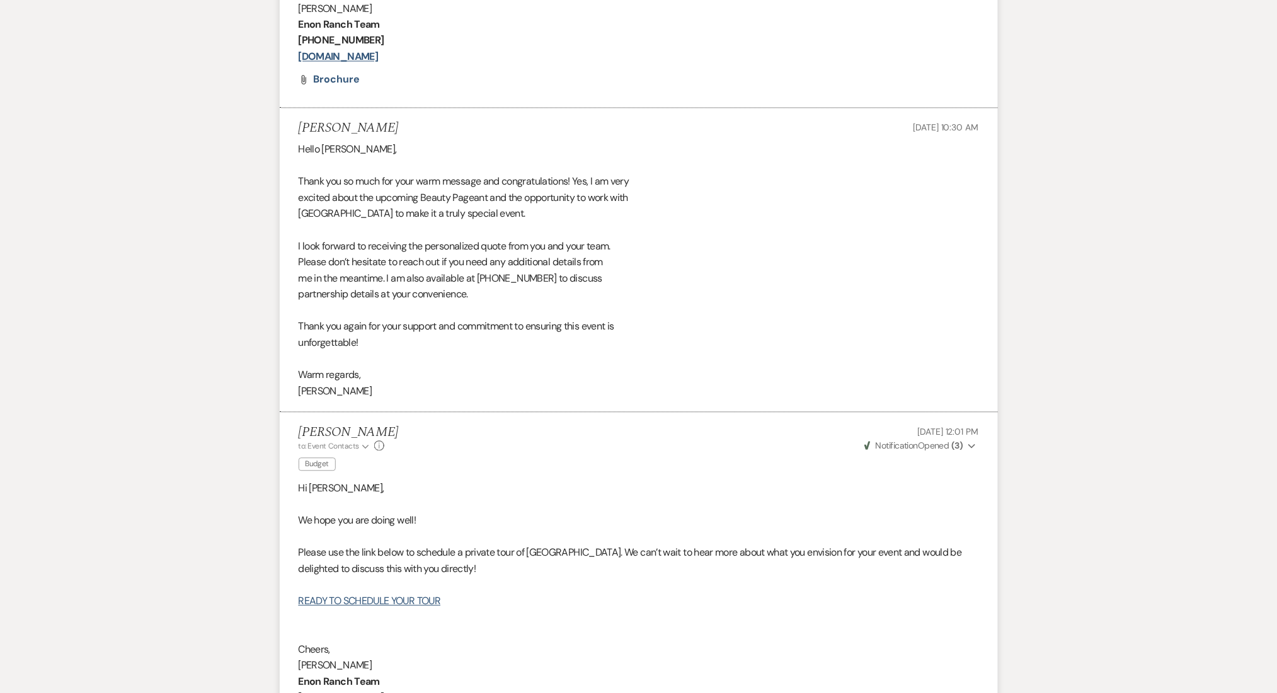
scroll to position [1008, 0]
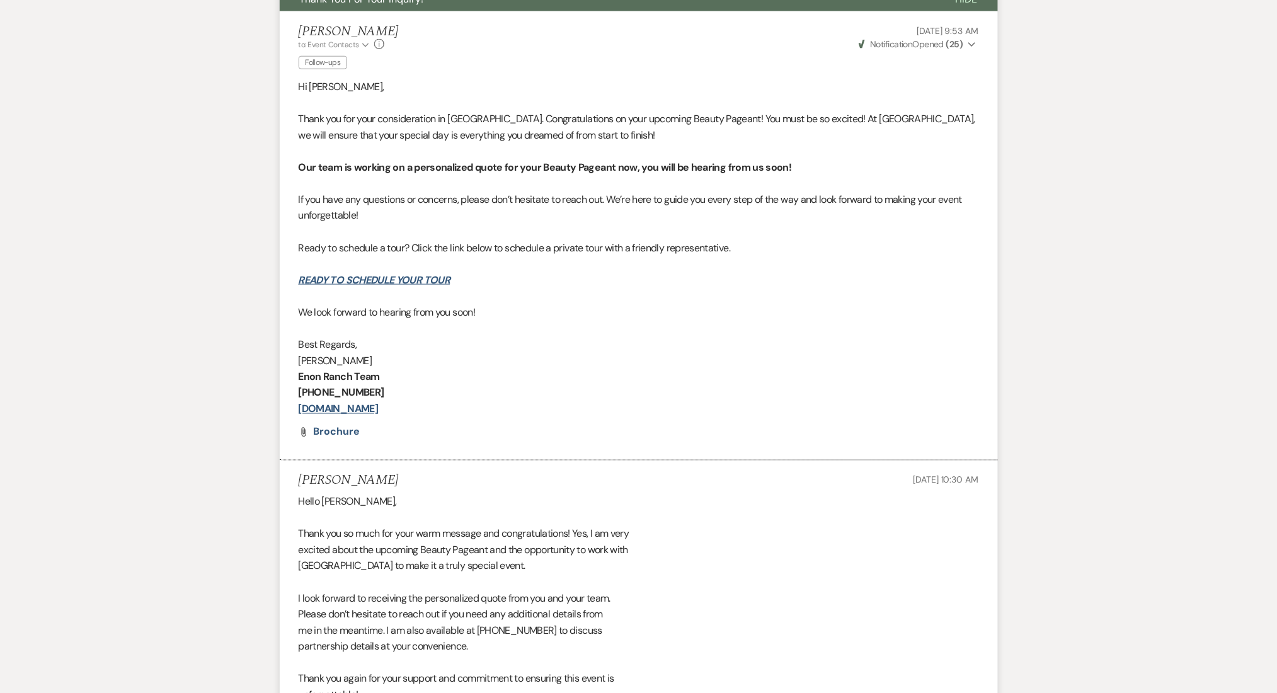
scroll to position [672, 0]
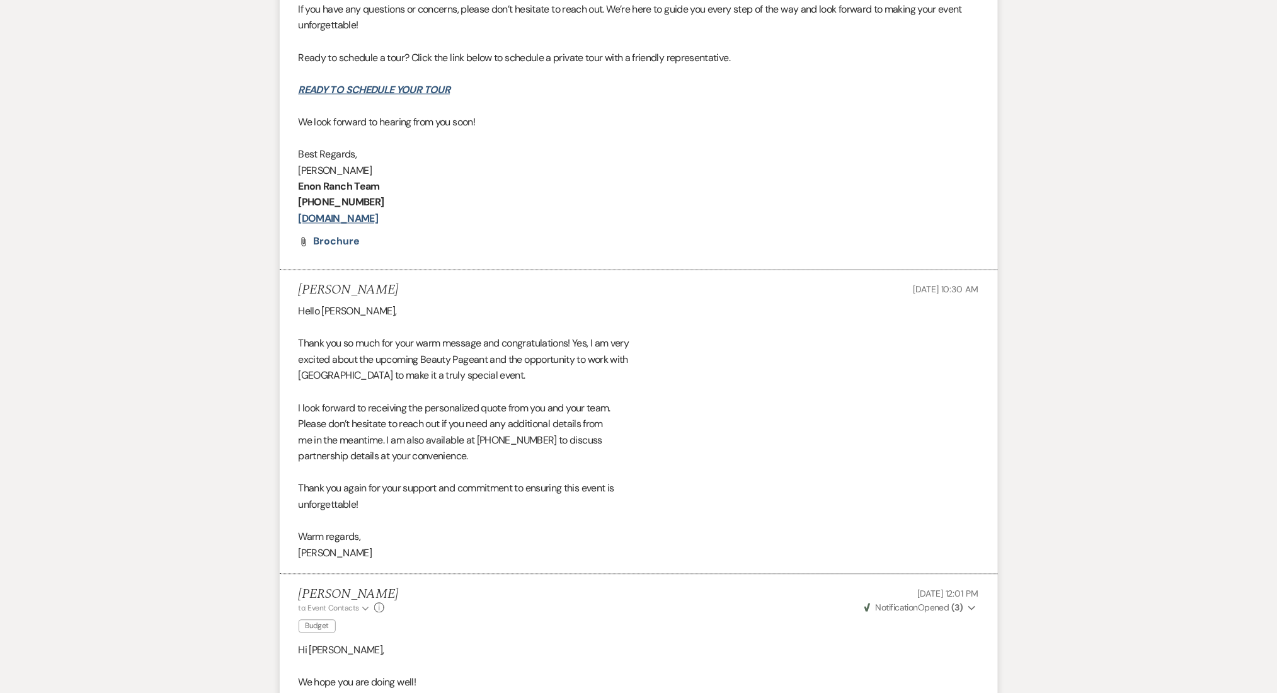
click at [134, 418] on div "Messages Tasks Payments Rental Overview Documents Contacts Notes Event Messages…" at bounding box center [638, 328] width 1277 height 1366
click at [200, 492] on div "Messages Tasks Payments Rental Overview Documents Contacts Notes Event Messages…" at bounding box center [638, 328] width 1277 height 1366
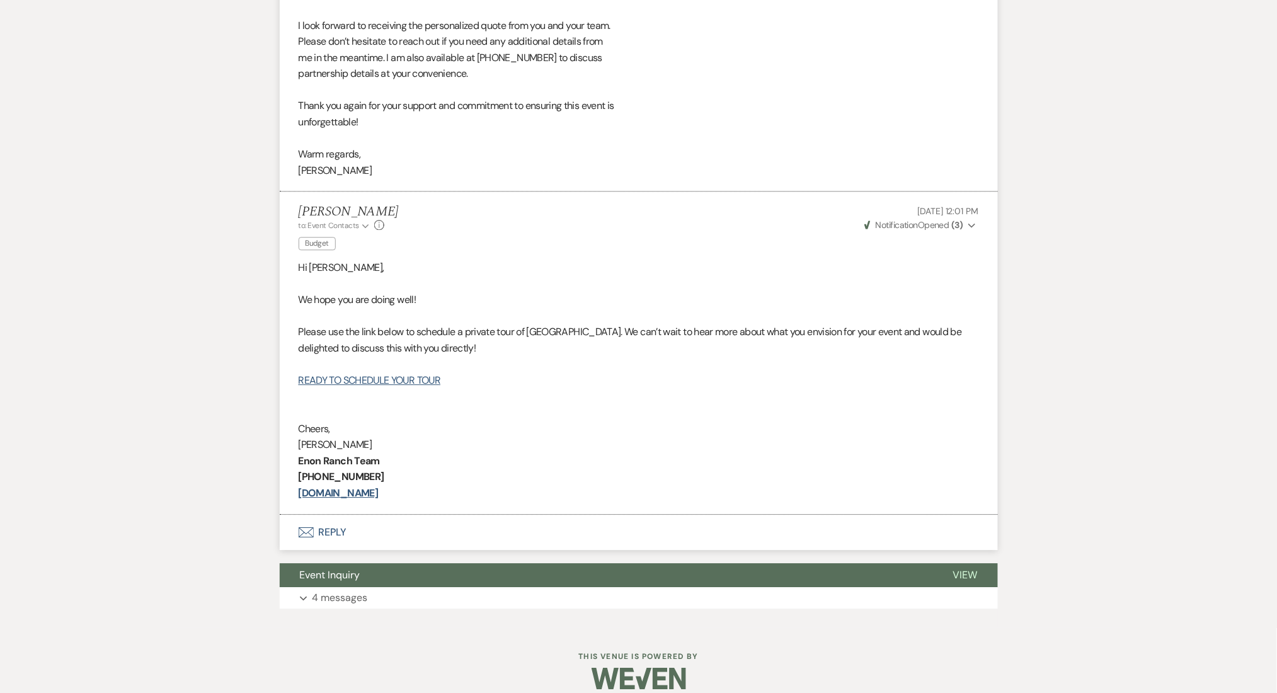
scroll to position [1070, 0]
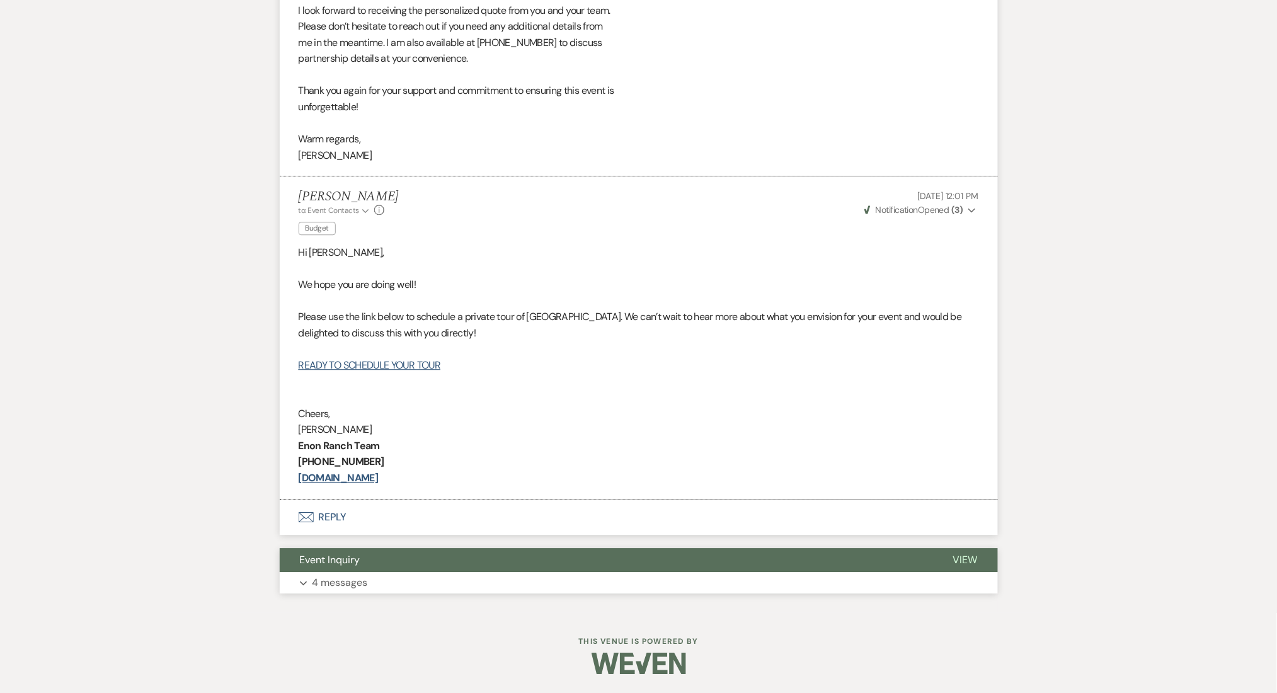
drag, startPoint x: 369, startPoint y: 573, endPoint x: 324, endPoint y: 558, distance: 47.8
click at [370, 573] on button "Expand 4 messages" at bounding box center [639, 582] width 718 height 21
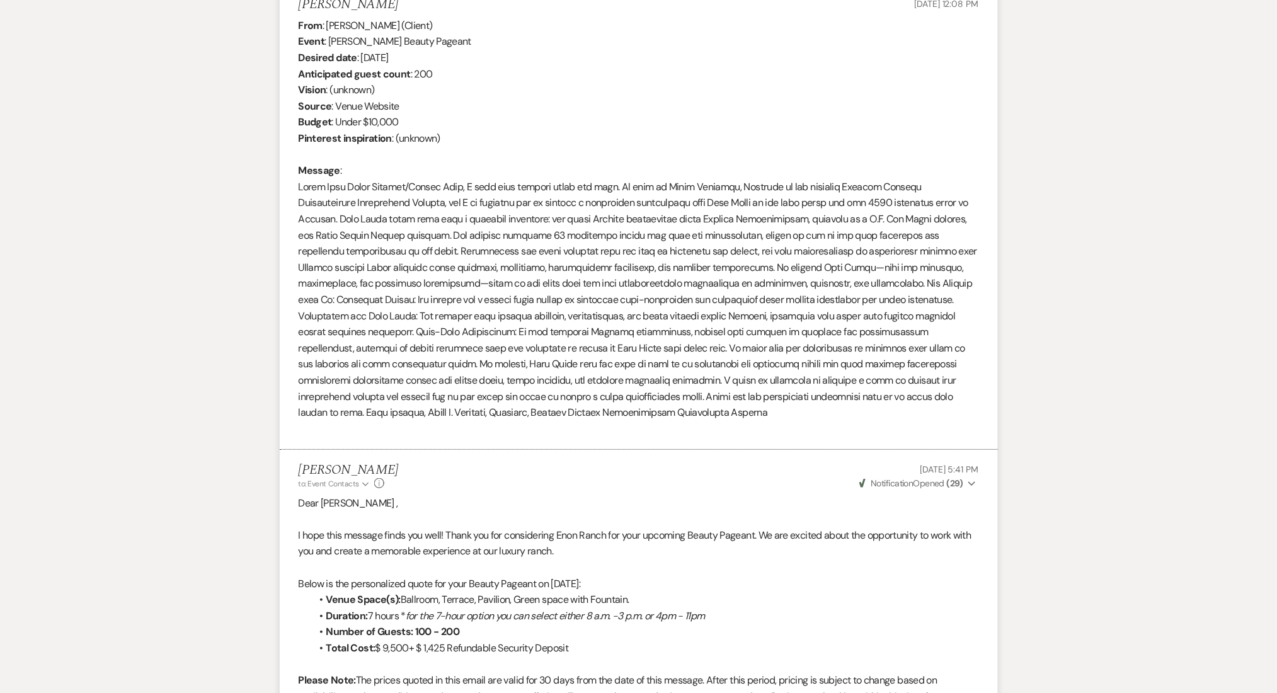
scroll to position [1826, 0]
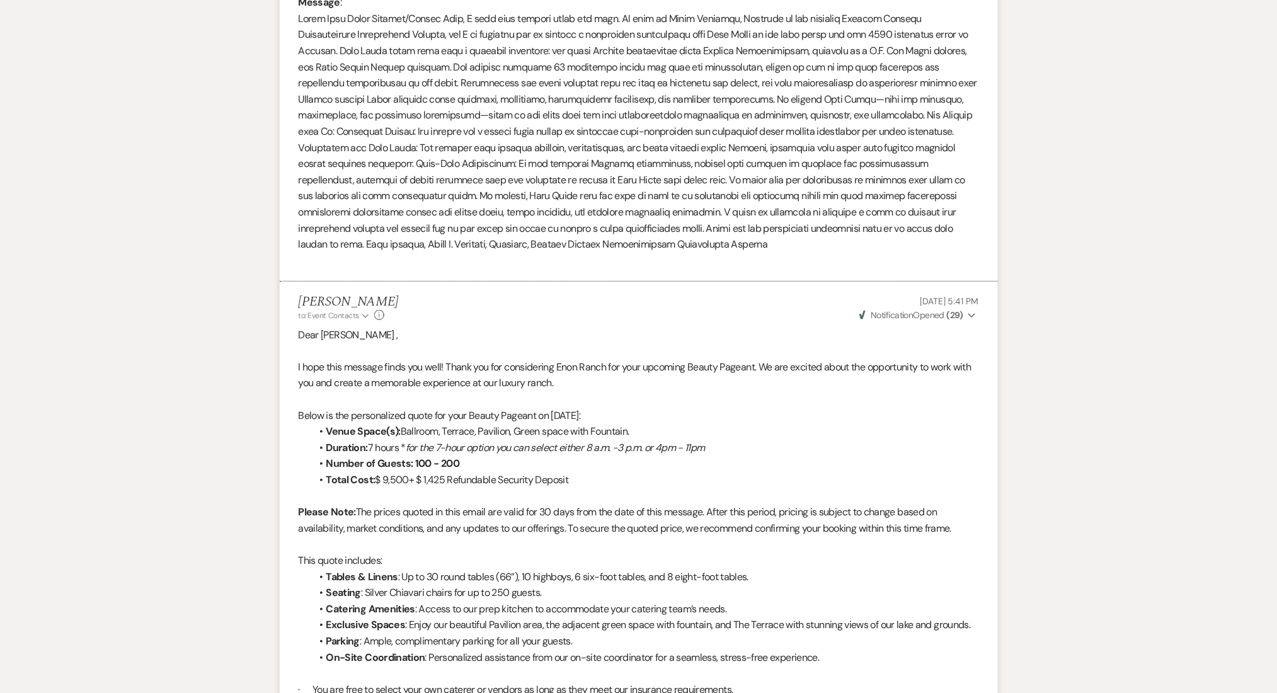
click at [442, 530] on p "Please Note: The prices quoted in this email are valid for 30 days from the dat…" at bounding box center [639, 520] width 680 height 32
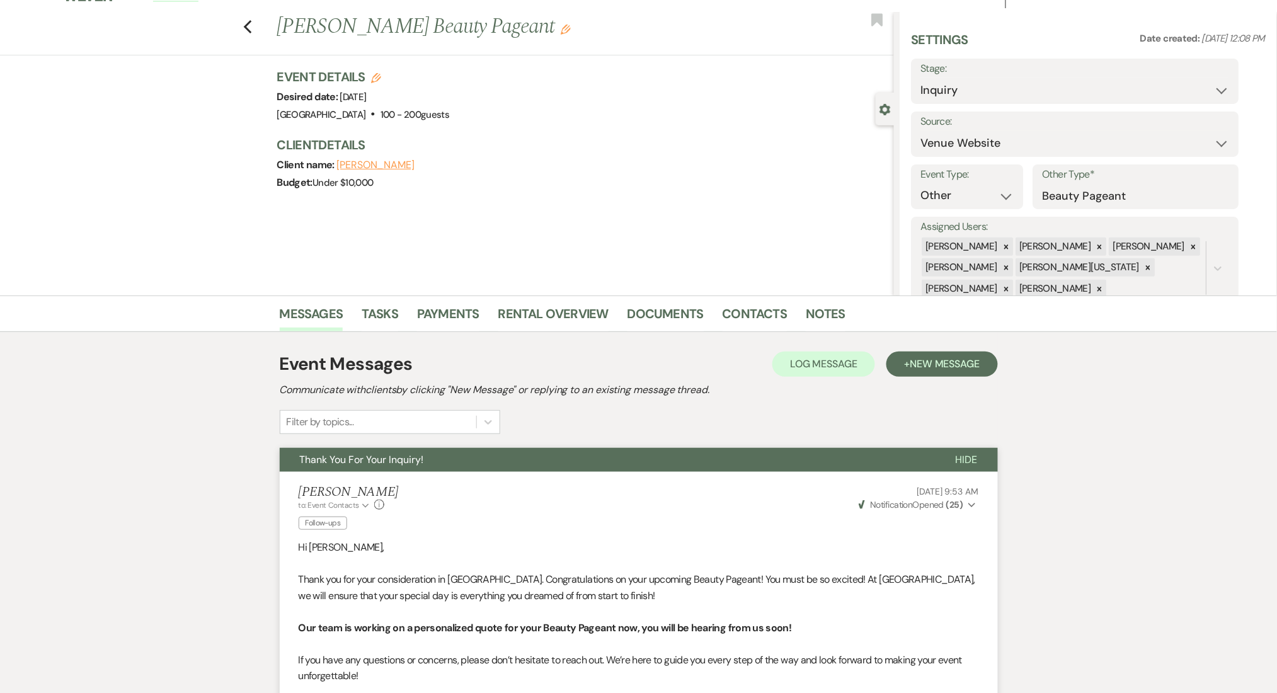
scroll to position [0, 0]
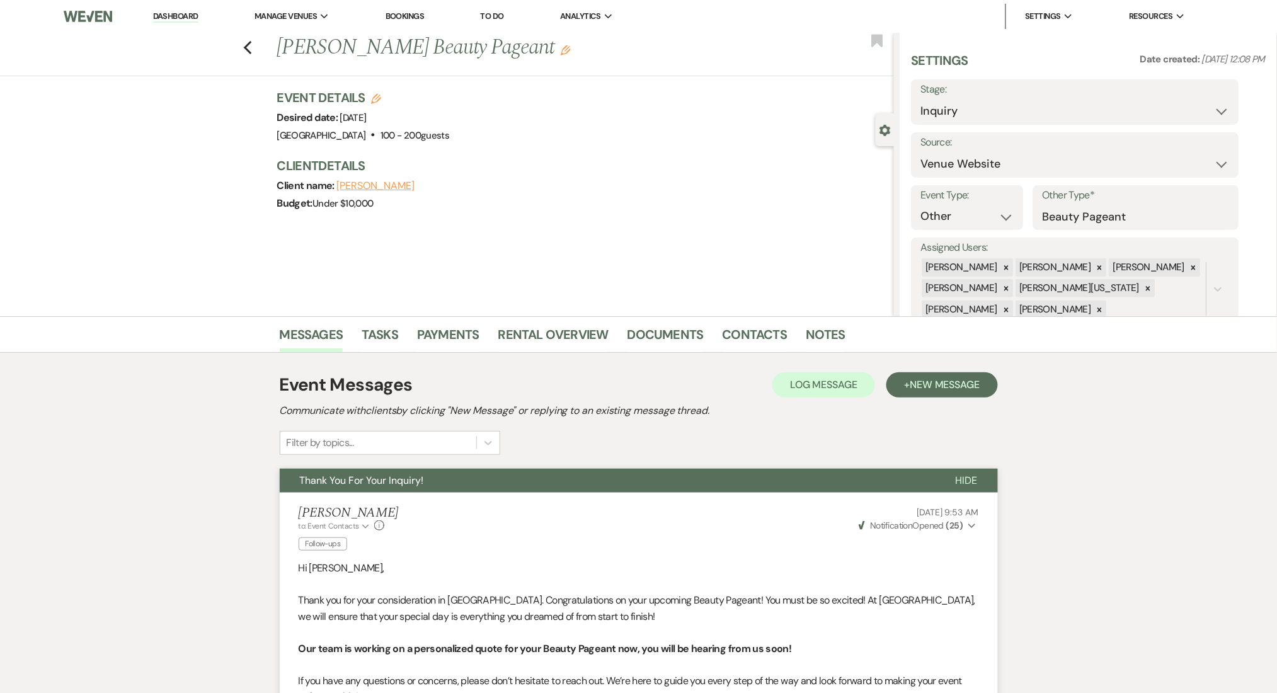
click at [939, 397] on div "Event Messages Log Log Message + New Message" at bounding box center [639, 385] width 718 height 26
click at [936, 391] on span "New Message" at bounding box center [945, 384] width 70 height 13
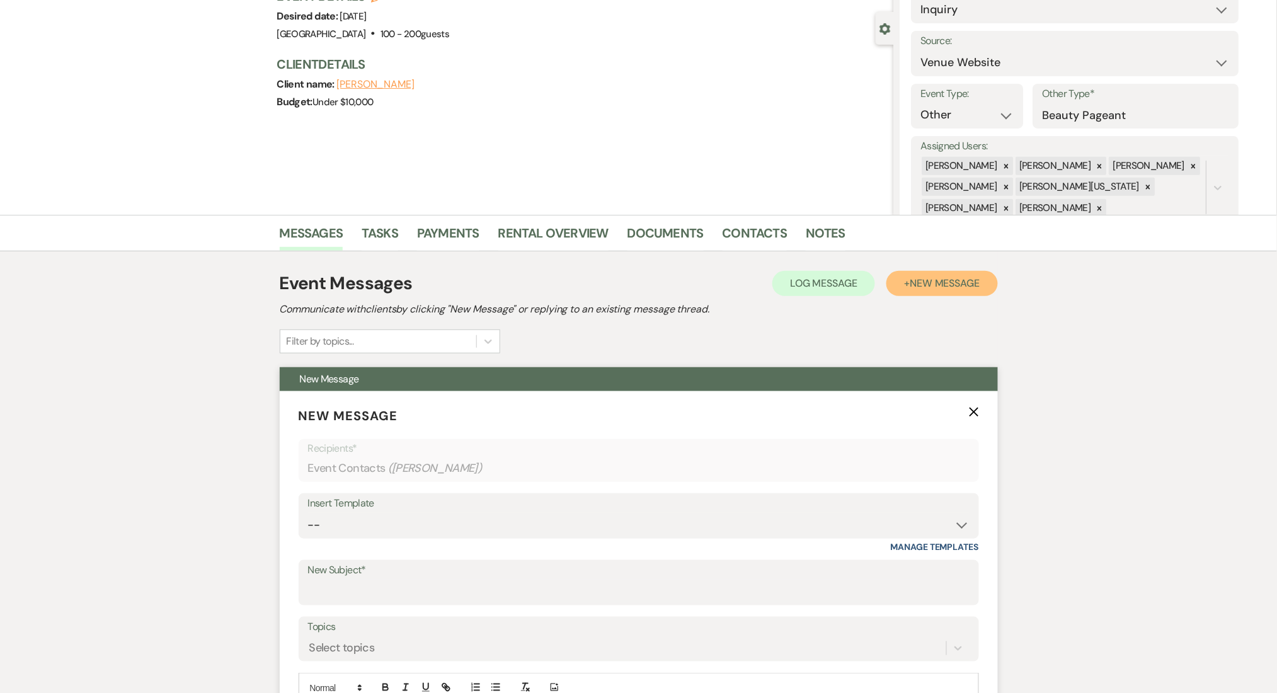
scroll to position [168, 0]
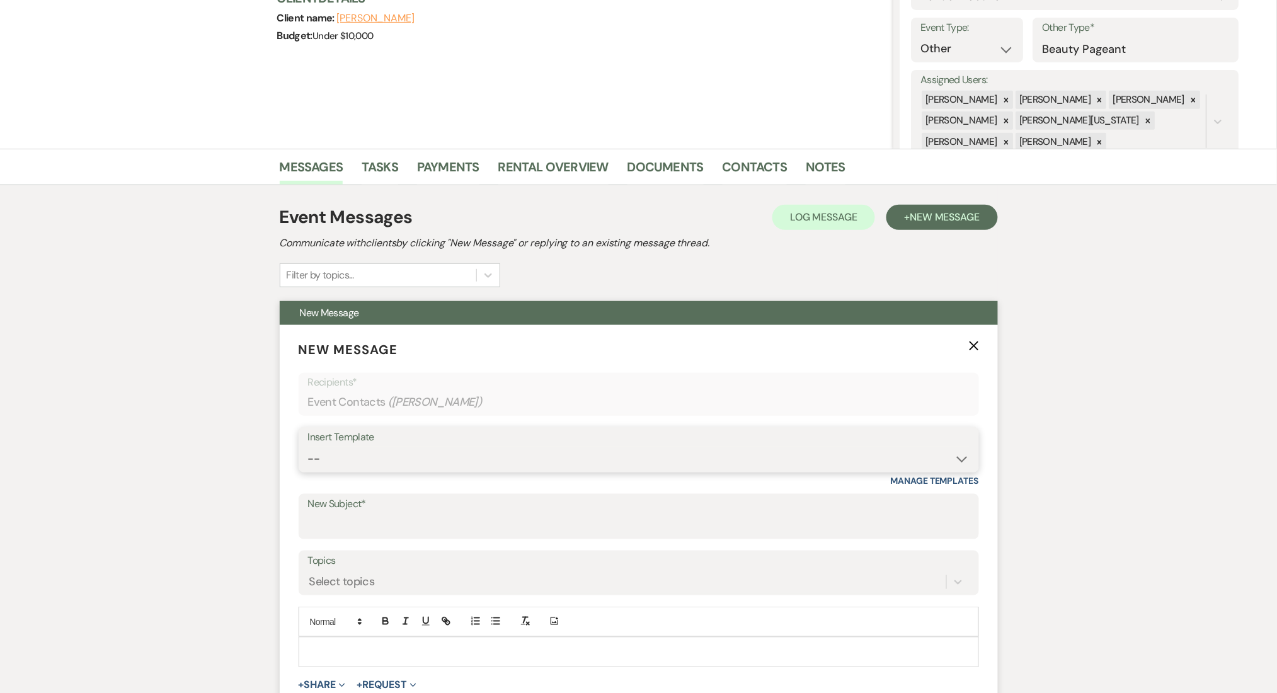
click at [437, 455] on select "-- Inquiry Follow Up Email #2 Contract Sending Template Payment Template Rental…" at bounding box center [639, 459] width 662 height 25
select select "4369"
click at [308, 447] on select "-- Inquiry Follow Up Email #2 Contract Sending Template Payment Template Rental…" at bounding box center [639, 459] width 662 height 25
type input "Enon Ranch Quote"
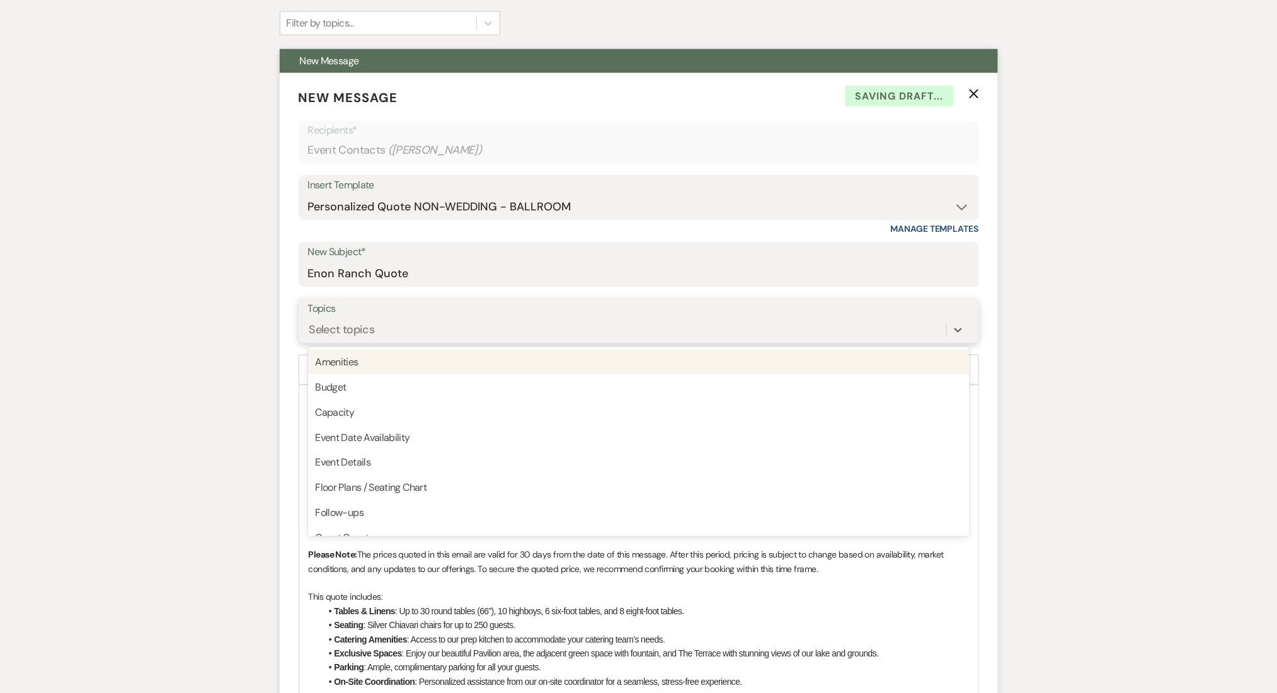
click at [383, 324] on div "Select topics" at bounding box center [627, 330] width 638 height 22
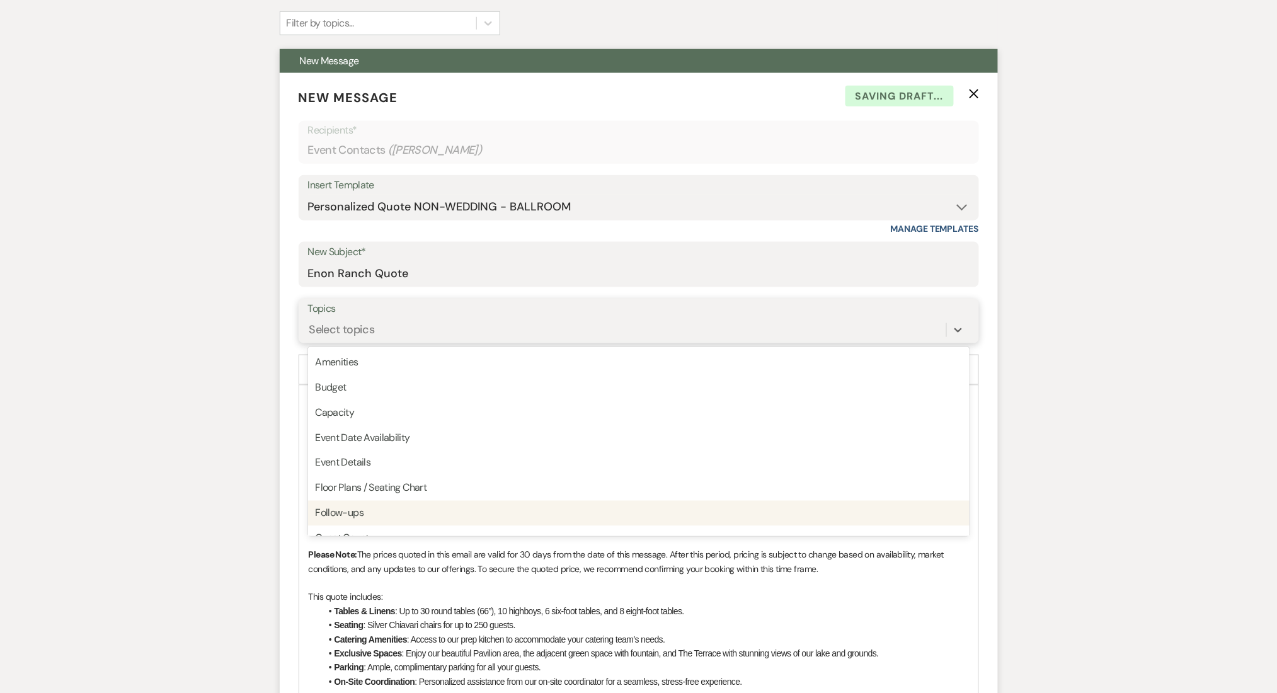
click at [360, 509] on div "Follow-ups" at bounding box center [639, 513] width 662 height 25
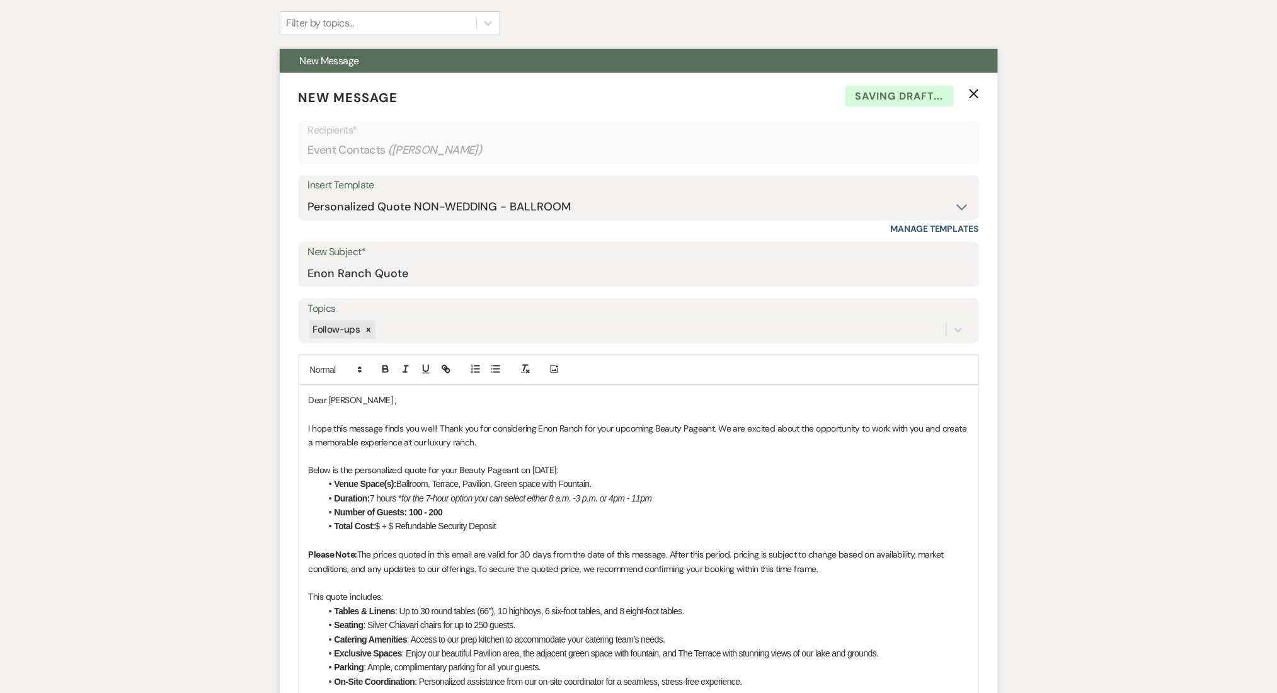
click at [719, 427] on p "I hope this message finds you well! Thank you for considering Enon Ranch for yo…" at bounding box center [639, 435] width 660 height 28
click at [723, 427] on p "I hope this message finds you well! Thank you for considering Enon Ranch for yo…" at bounding box center [639, 435] width 660 height 28
drag, startPoint x: 466, startPoint y: 483, endPoint x: 429, endPoint y: 486, distance: 37.3
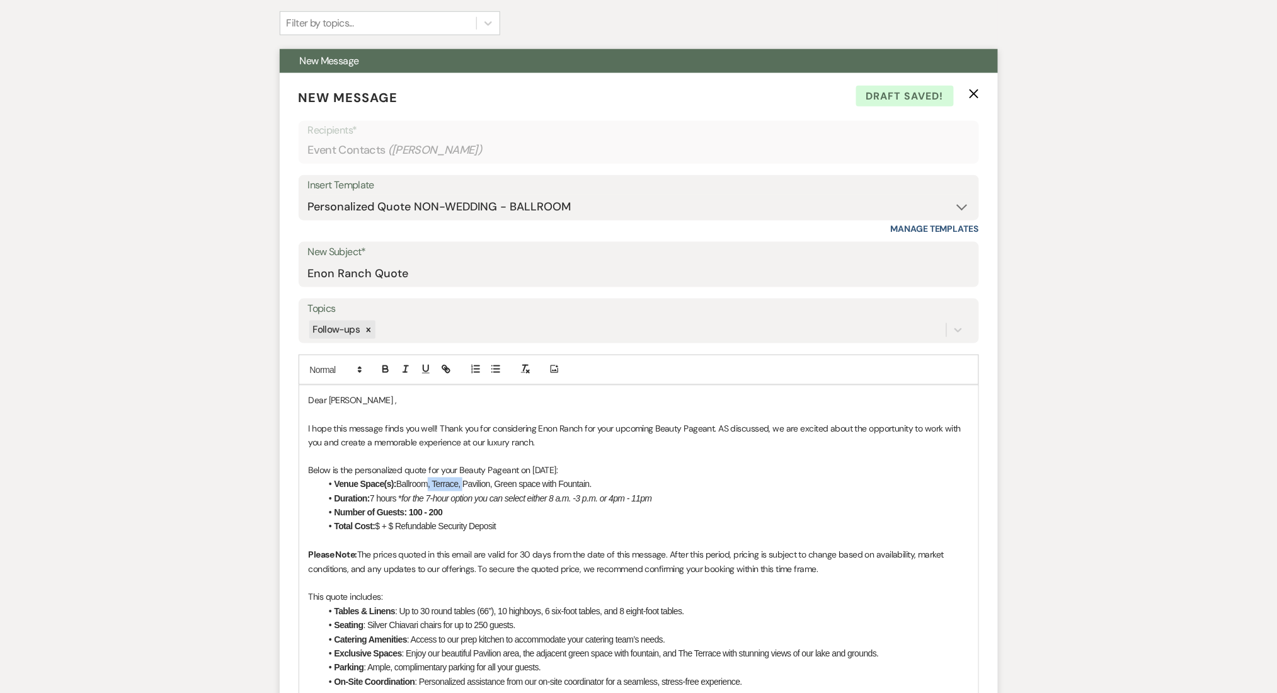
click at [429, 486] on li "Venue Space(s): Ballroom, Terrace, Pavilion, Green space with Fountain." at bounding box center [645, 485] width 648 height 14
drag, startPoint x: 474, startPoint y: 483, endPoint x: 596, endPoint y: 490, distance: 122.4
click at [596, 490] on li "Venue Space(s): Ballroom and Pavilion, Green space with Fountain." at bounding box center [645, 485] width 648 height 14
click at [380, 525] on li "Total Cost: $ + $ Refundable Security Deposit" at bounding box center [645, 527] width 648 height 14
click at [417, 526] on li "Total Cost: $3,000 + $ Refundable Security Deposit" at bounding box center [645, 527] width 648 height 14
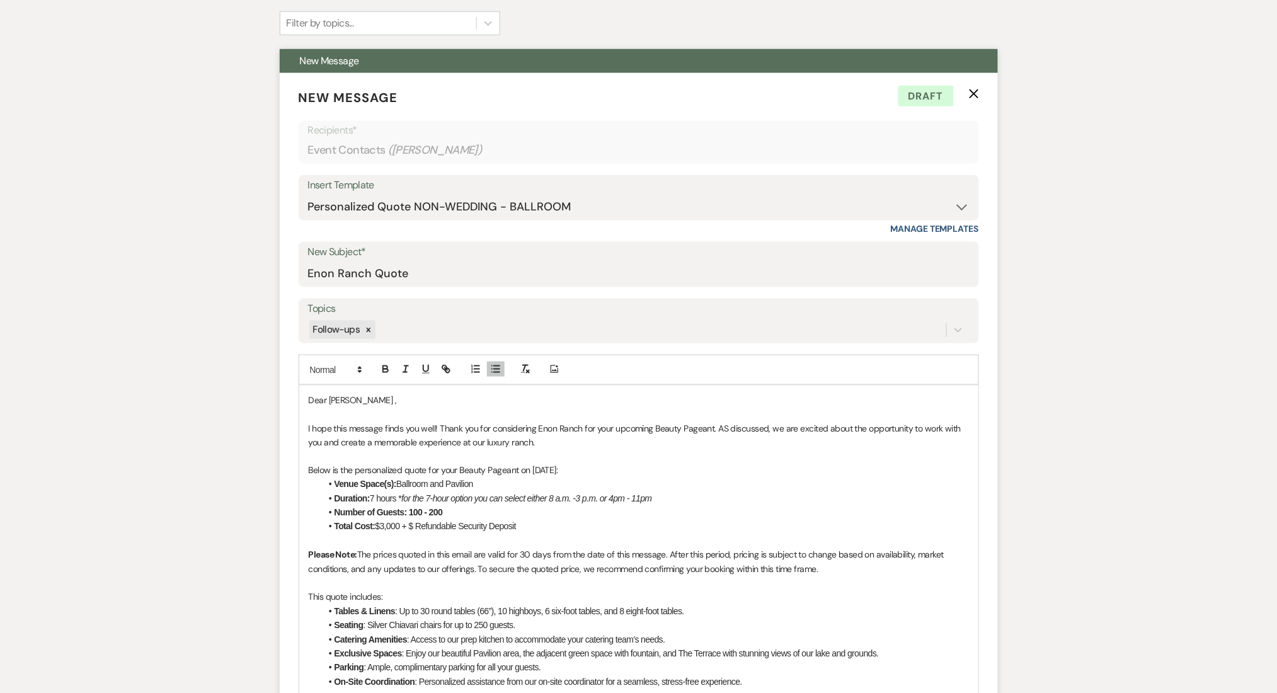
click at [391, 535] on p at bounding box center [639, 541] width 660 height 14
click at [413, 526] on li "Total Cost: $3,000 + $ Refundable Security Deposit" at bounding box center [645, 527] width 648 height 14
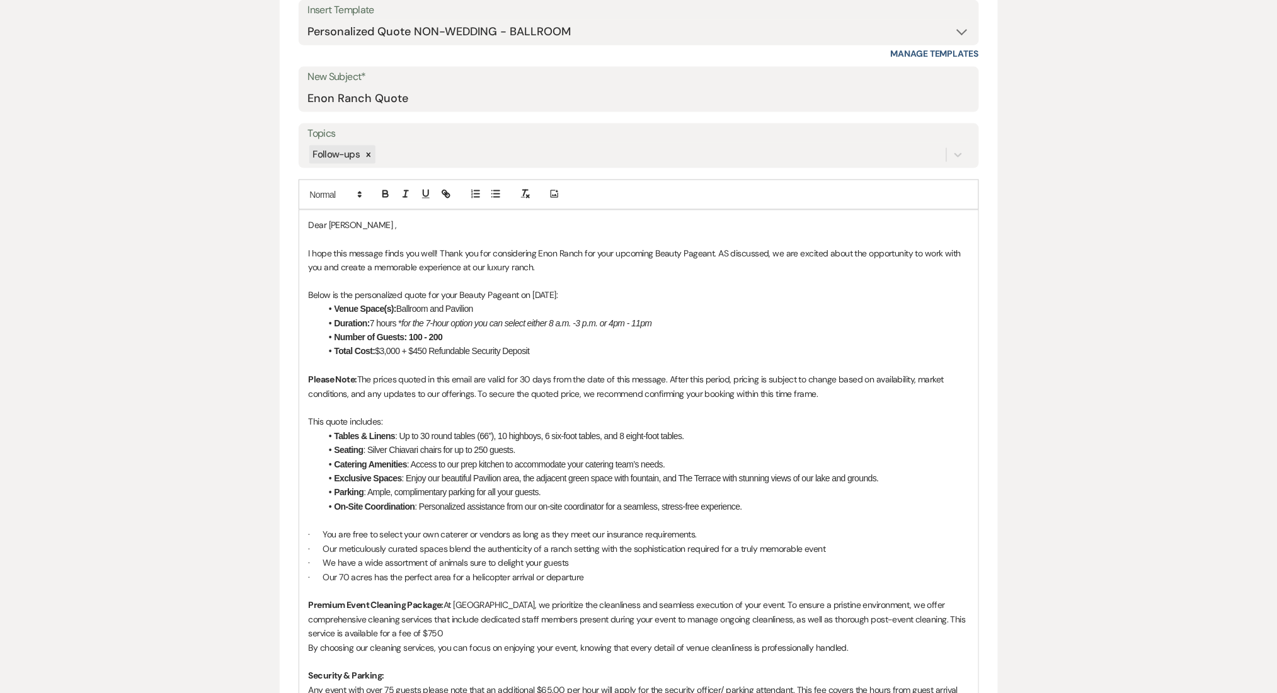
scroll to position [504, 0]
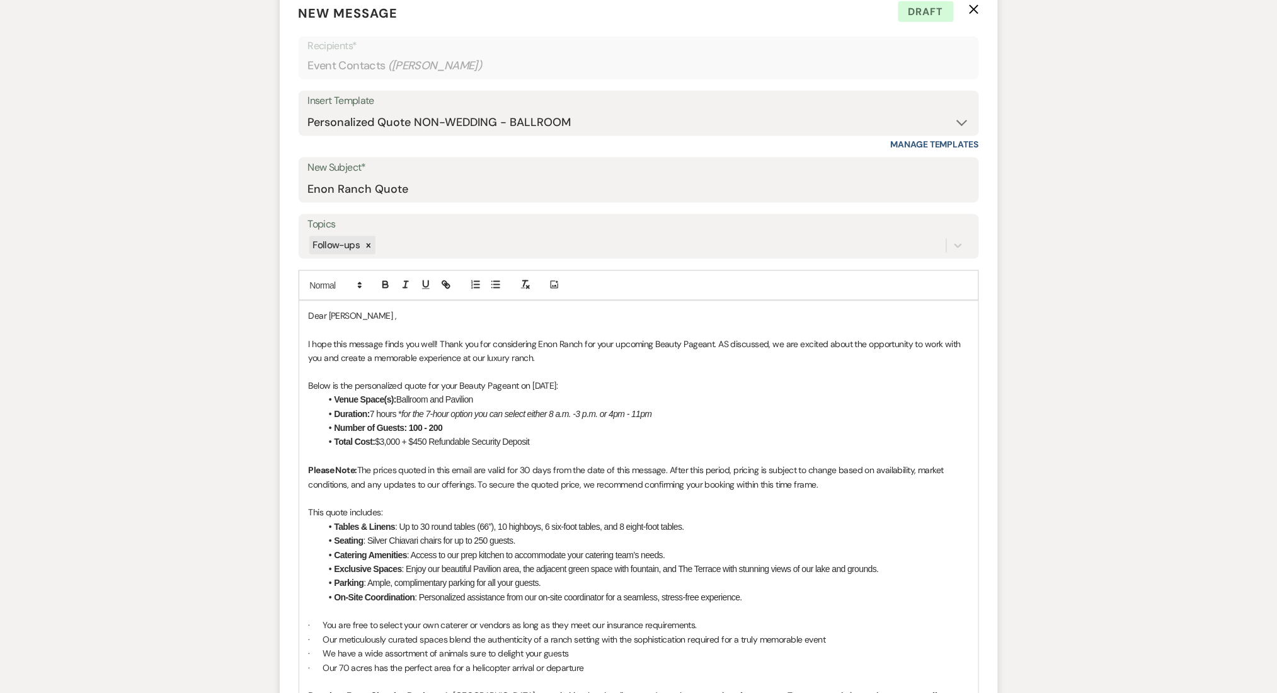
click at [512, 447] on li "Total Cost: $3,000 + $450 Refundable Security Deposit" at bounding box center [645, 442] width 648 height 14
click at [561, 435] on li "Total Cost: $3,000 + $450 Refundable Security Deposit" at bounding box center [645, 442] width 648 height 14
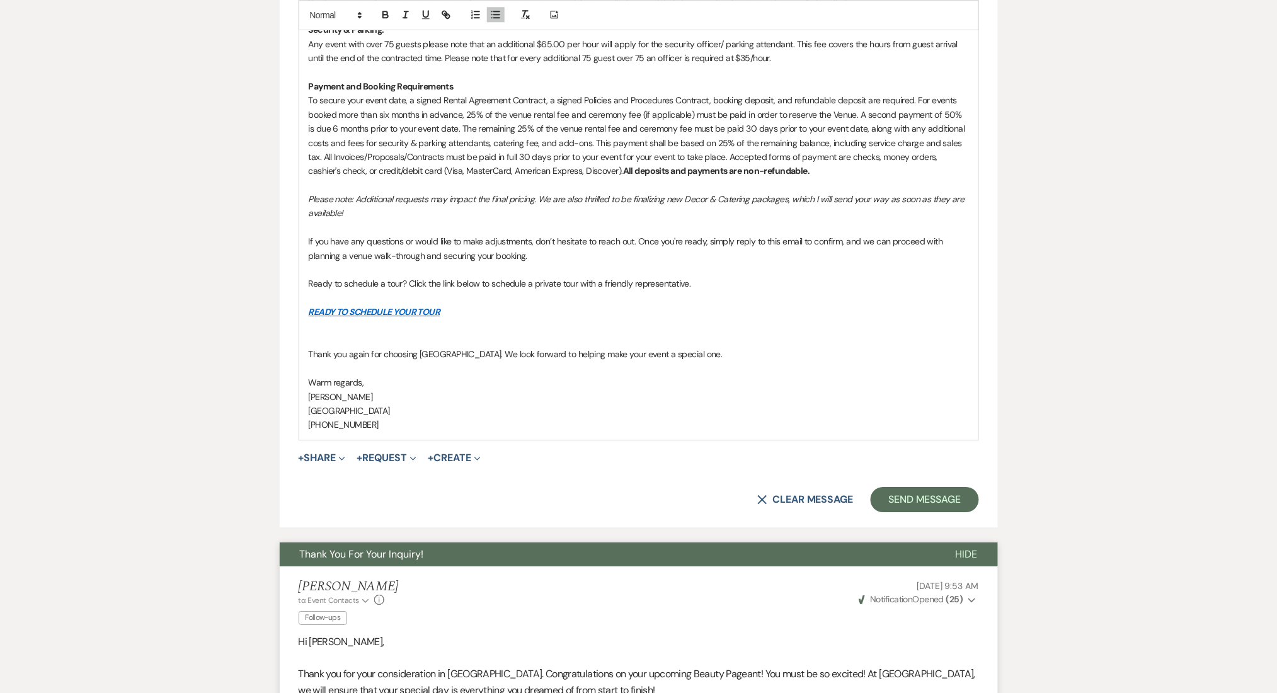
scroll to position [1344, 0]
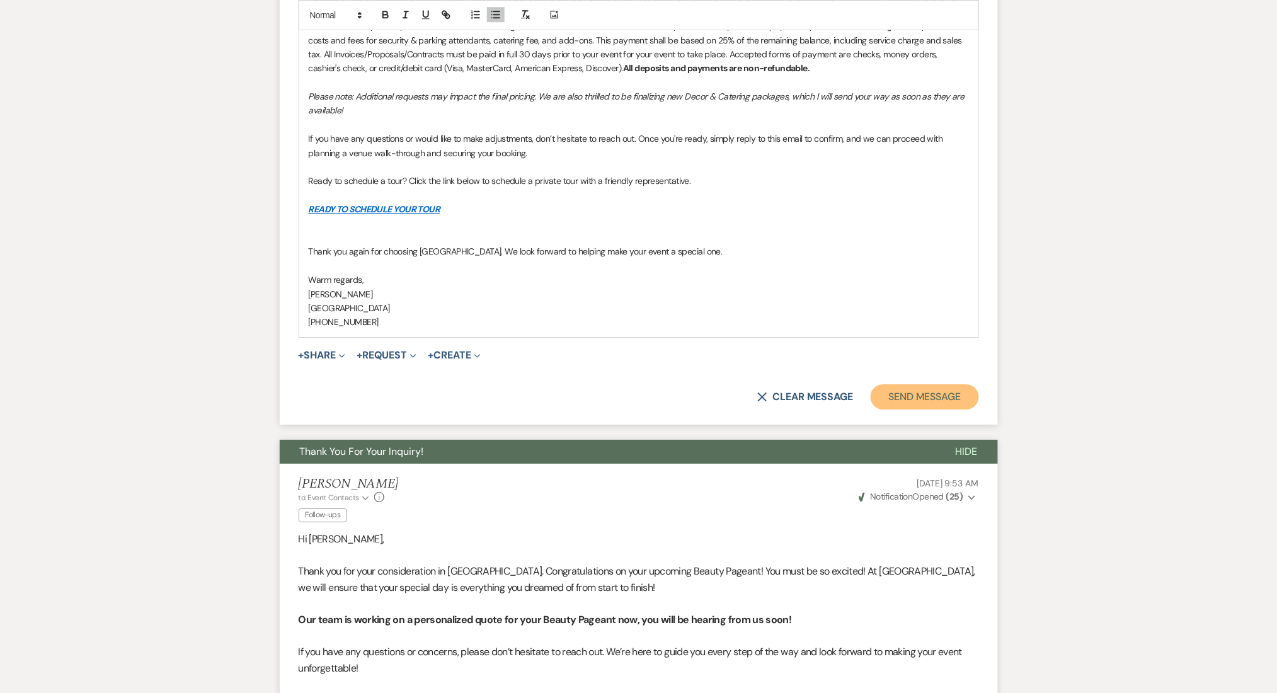
click at [893, 404] on button "Send Message" at bounding box center [925, 396] width 108 height 25
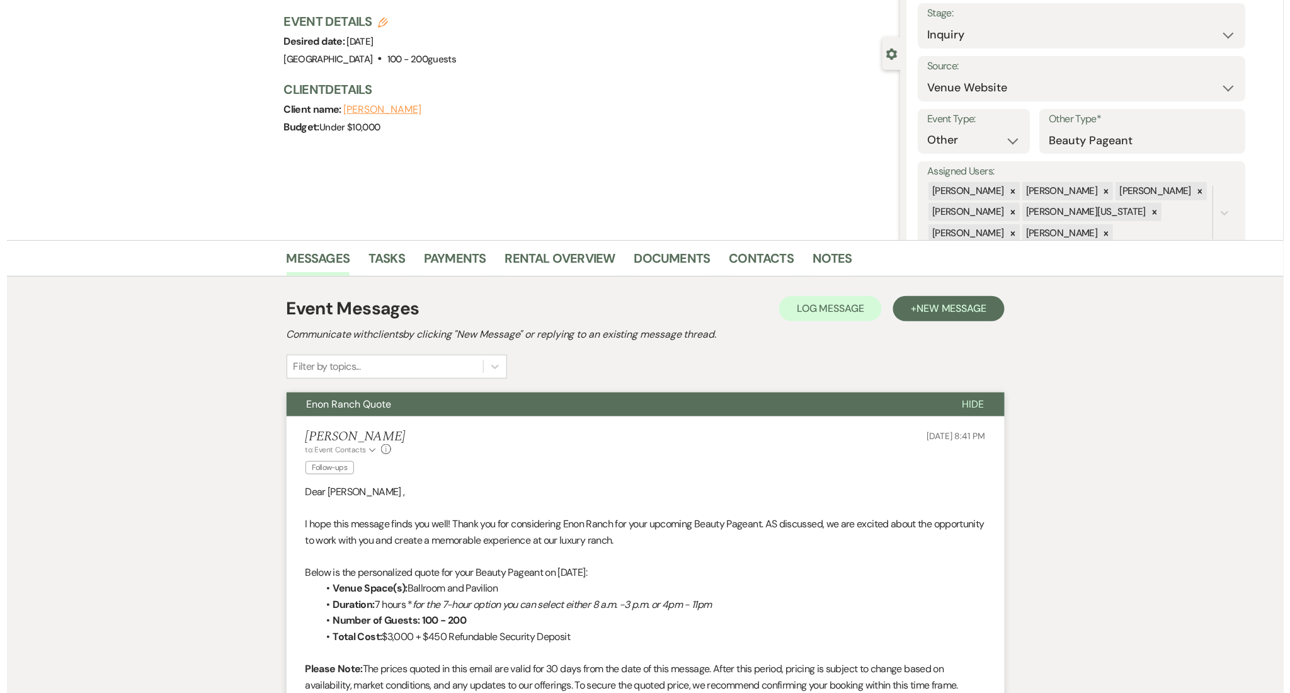
scroll to position [0, 0]
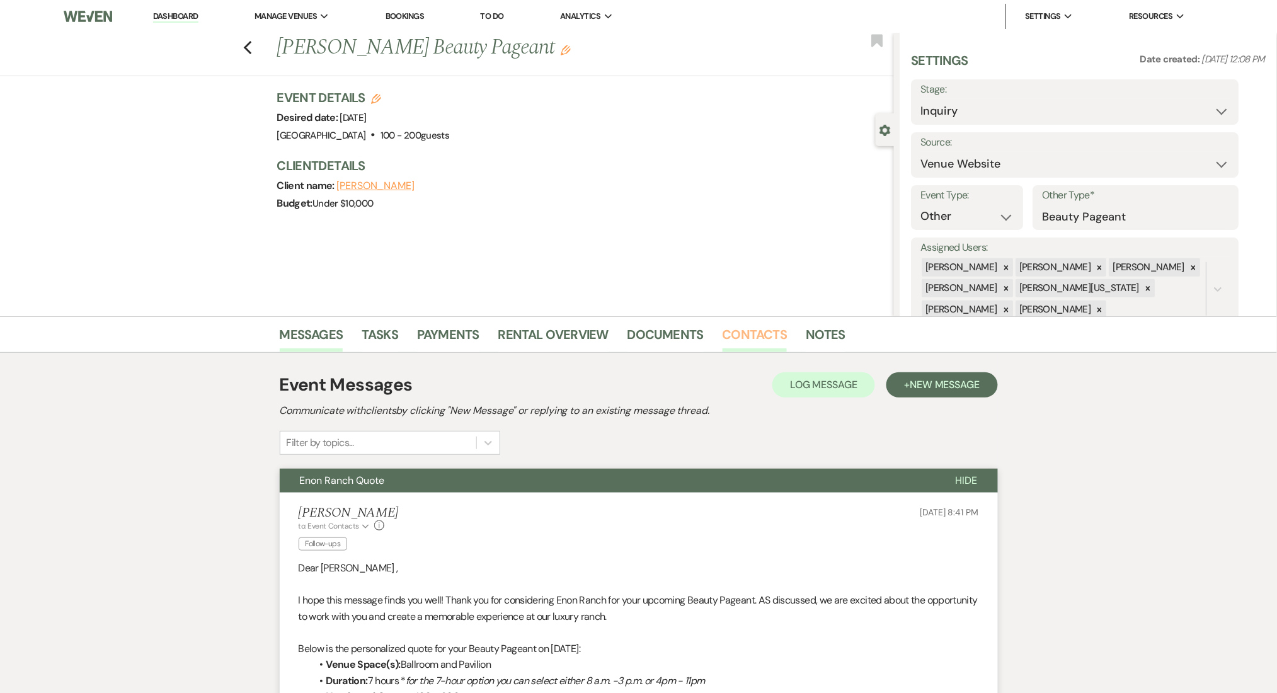
click at [723, 332] on link "Contacts" at bounding box center [755, 338] width 65 height 28
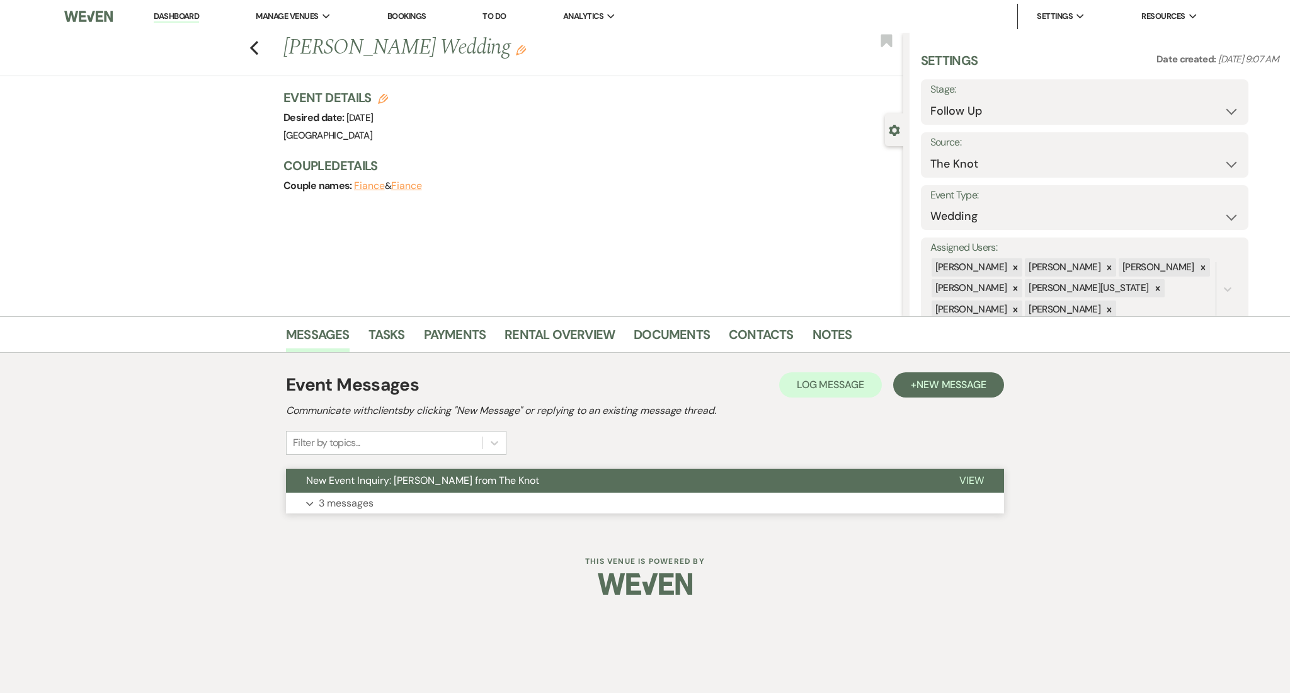
click at [337, 506] on p "3 messages" at bounding box center [346, 503] width 55 height 16
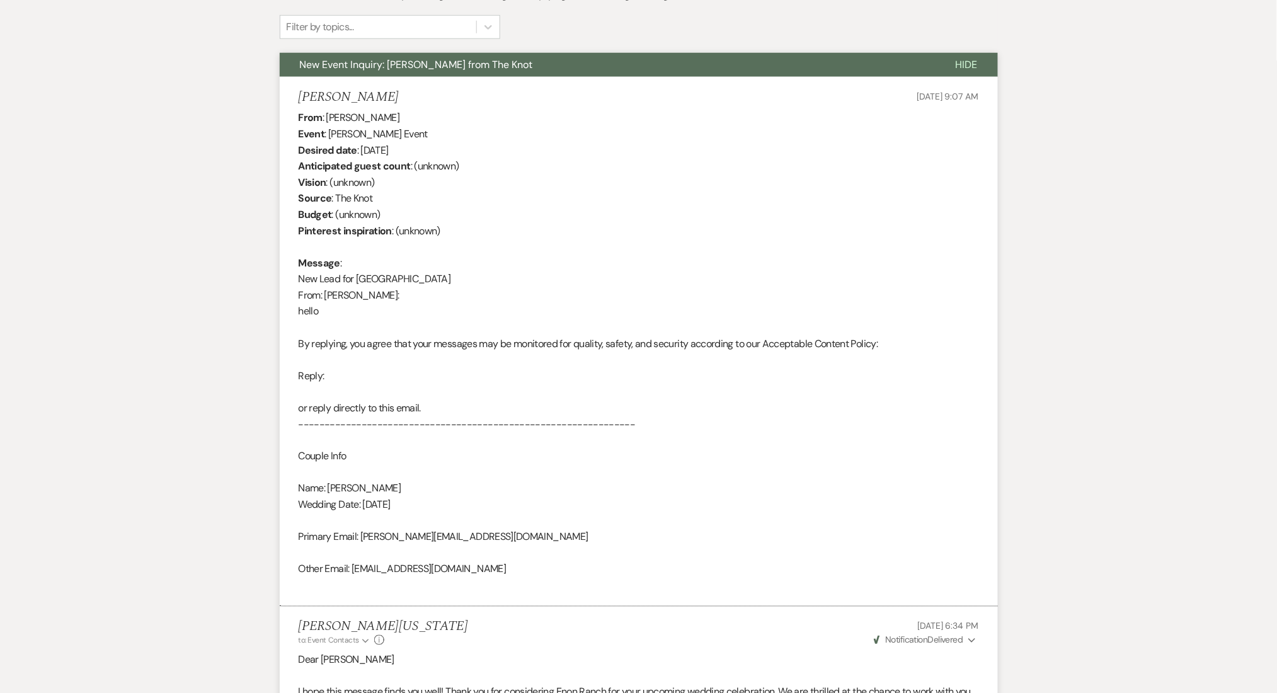
scroll to position [336, 0]
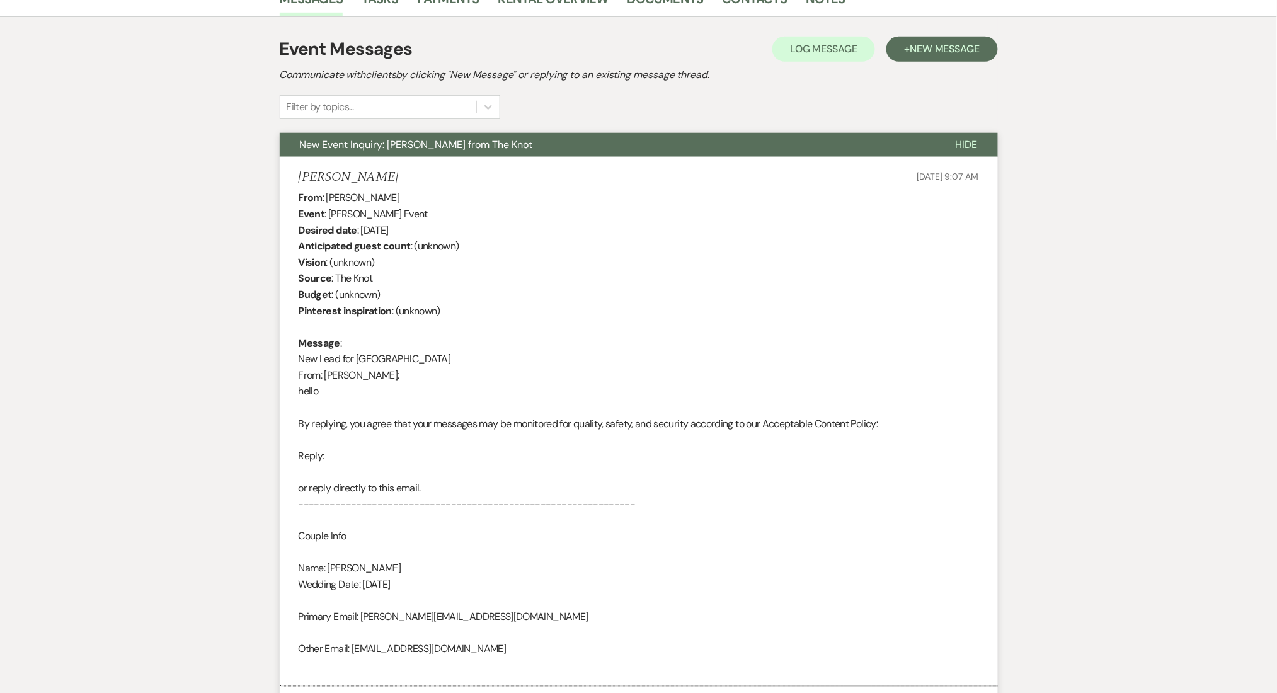
click at [361, 175] on h5 "[PERSON_NAME]" at bounding box center [349, 177] width 100 height 16
copy h5 "Longman"
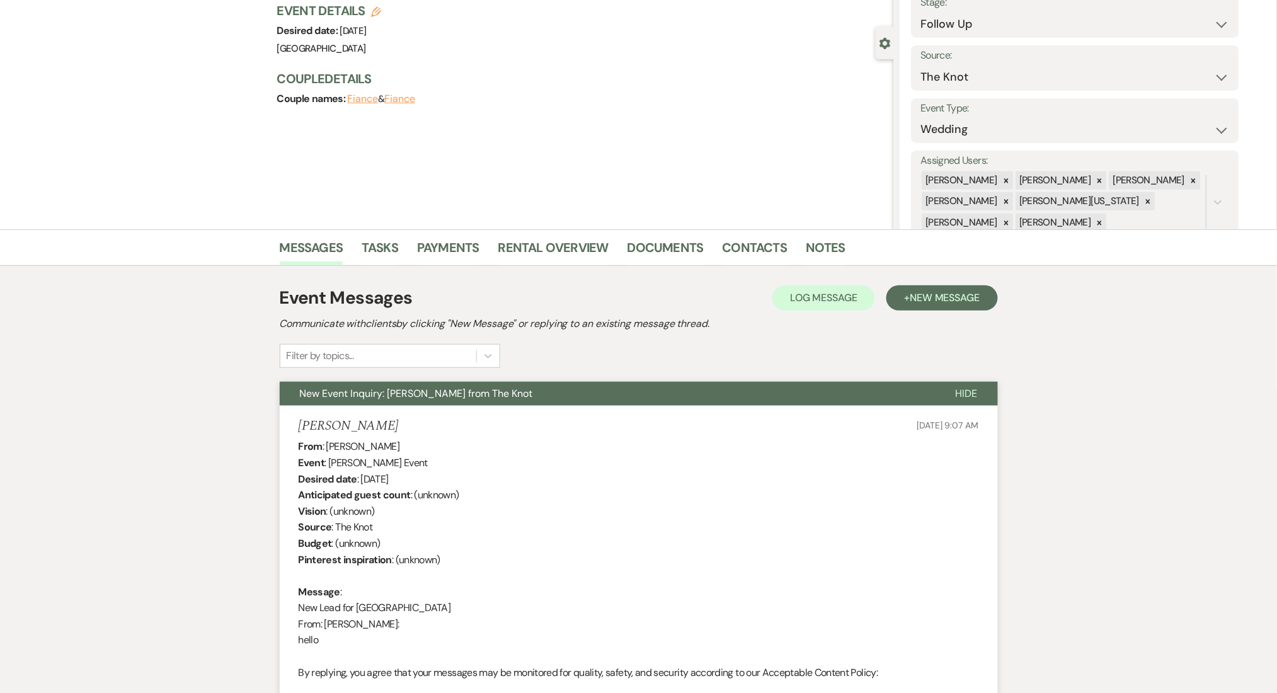
scroll to position [0, 0]
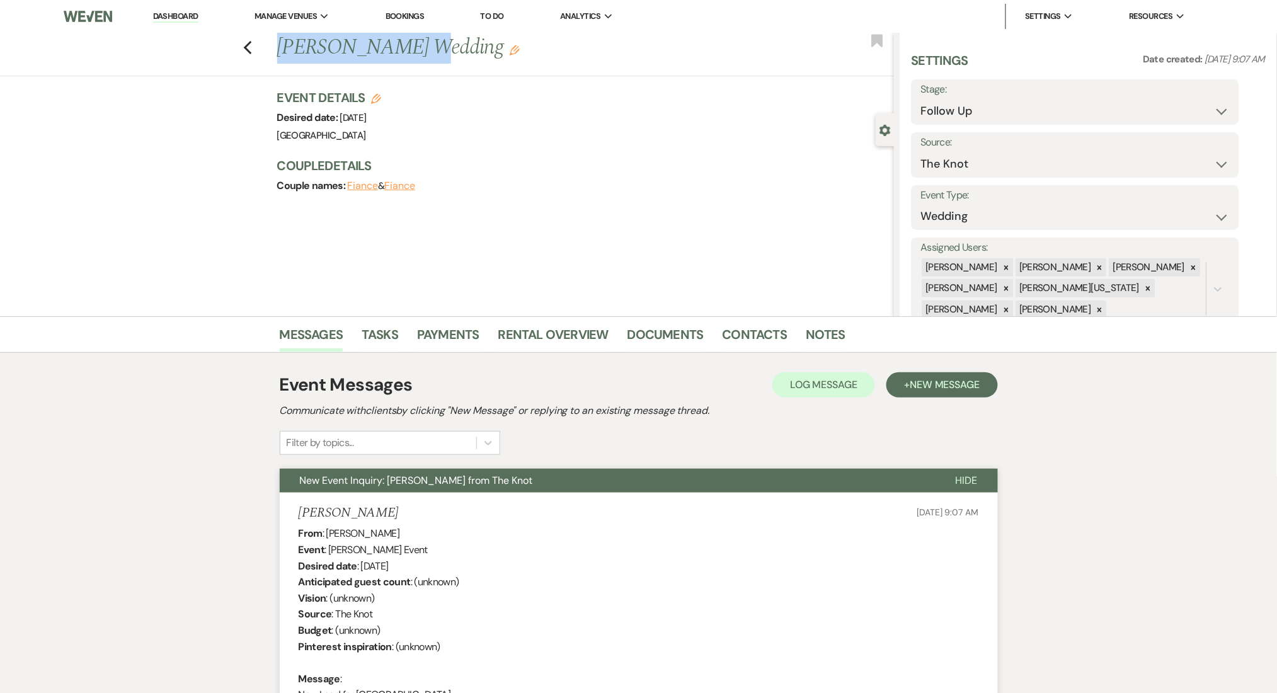
drag, startPoint x: 412, startPoint y: 42, endPoint x: 279, endPoint y: 39, distance: 133.0
click at [279, 39] on div "Previous [PERSON_NAME] Wedding Edit" at bounding box center [582, 48] width 623 height 30
copy h1 "[PERSON_NAME]"
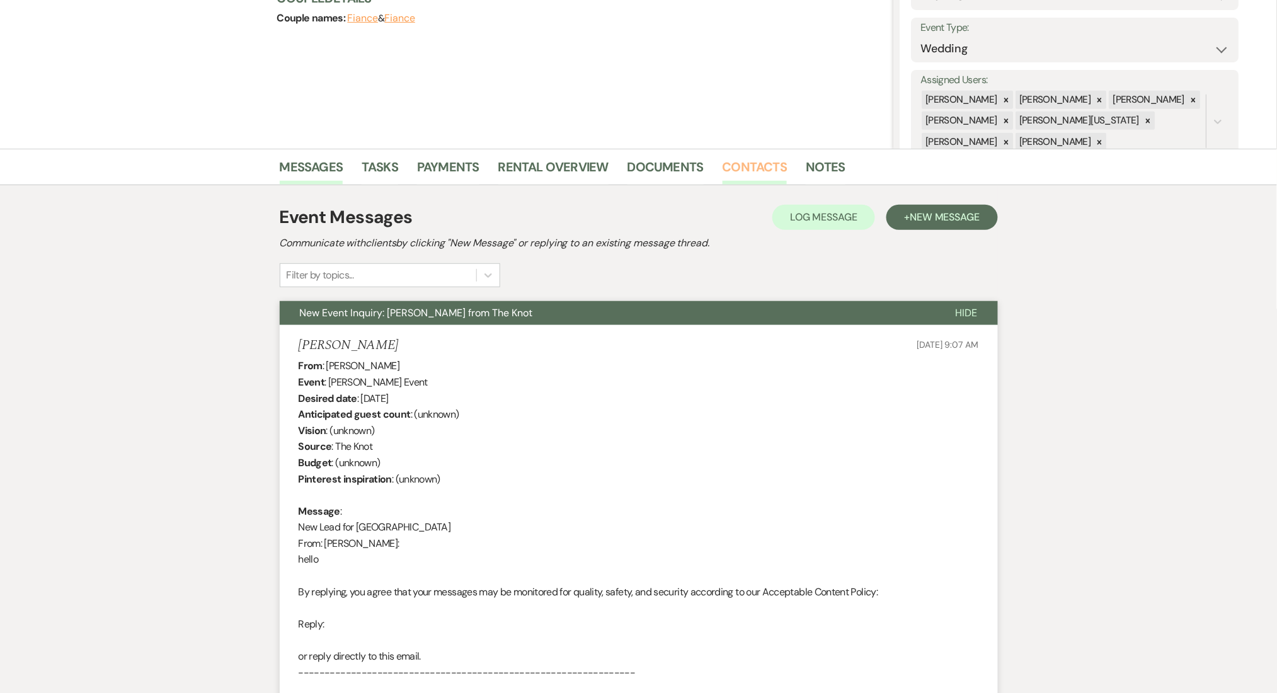
click at [728, 164] on link "Contacts" at bounding box center [755, 171] width 65 height 28
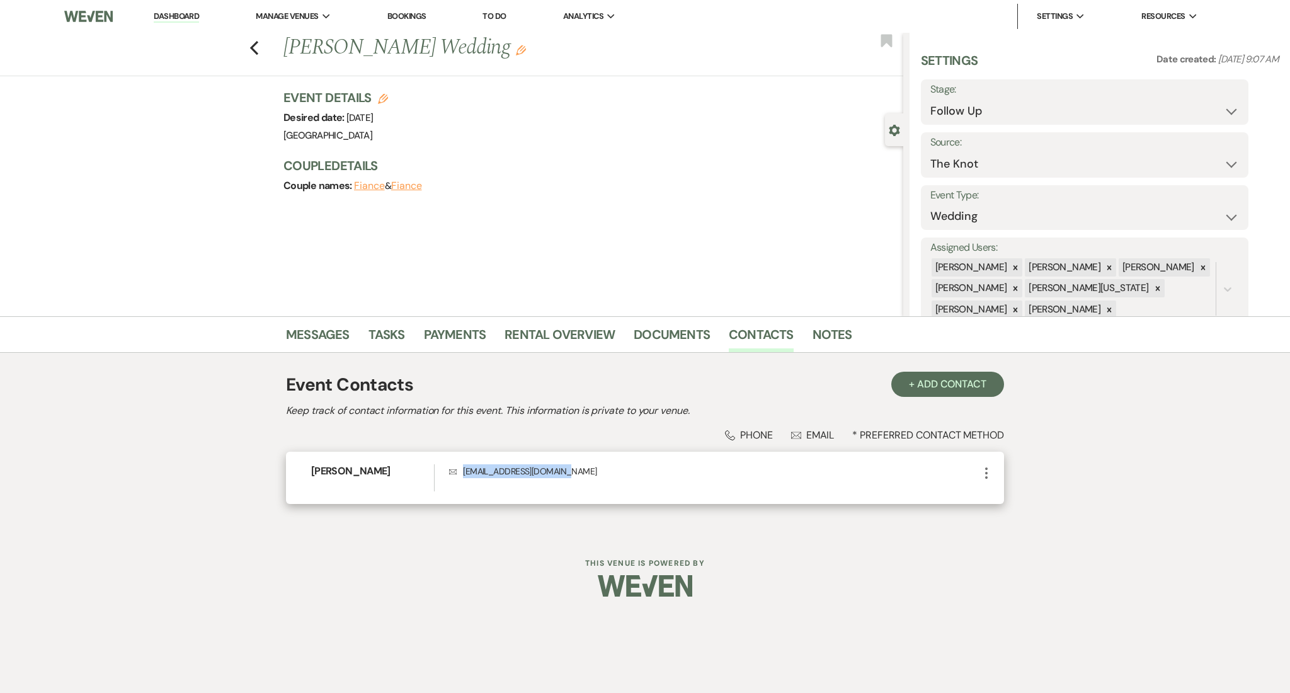
drag, startPoint x: 576, startPoint y: 475, endPoint x: 461, endPoint y: 470, distance: 115.4
click at [461, 470] on p "Envelope [EMAIL_ADDRESS][DOMAIN_NAME]" at bounding box center [714, 471] width 530 height 14
copy p "[EMAIL_ADDRESS][DOMAIN_NAME]"
click at [309, 334] on link "Messages" at bounding box center [318, 338] width 64 height 28
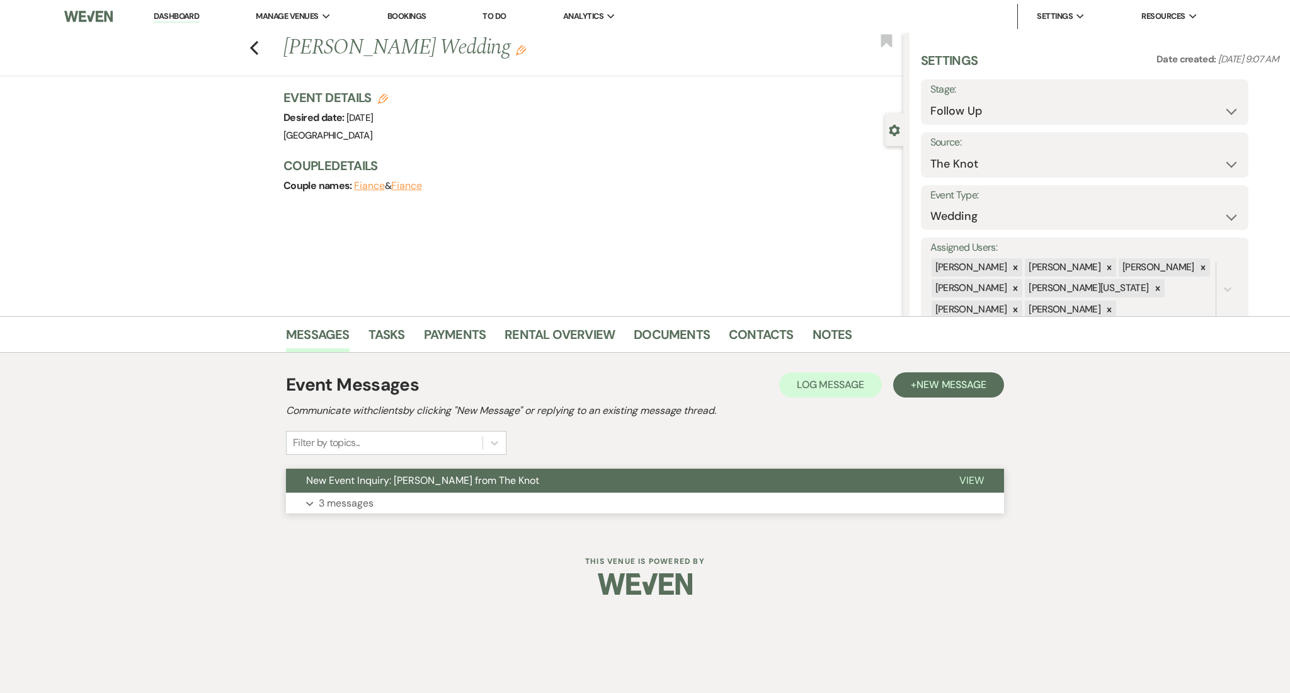
click at [330, 507] on p "3 messages" at bounding box center [346, 503] width 55 height 16
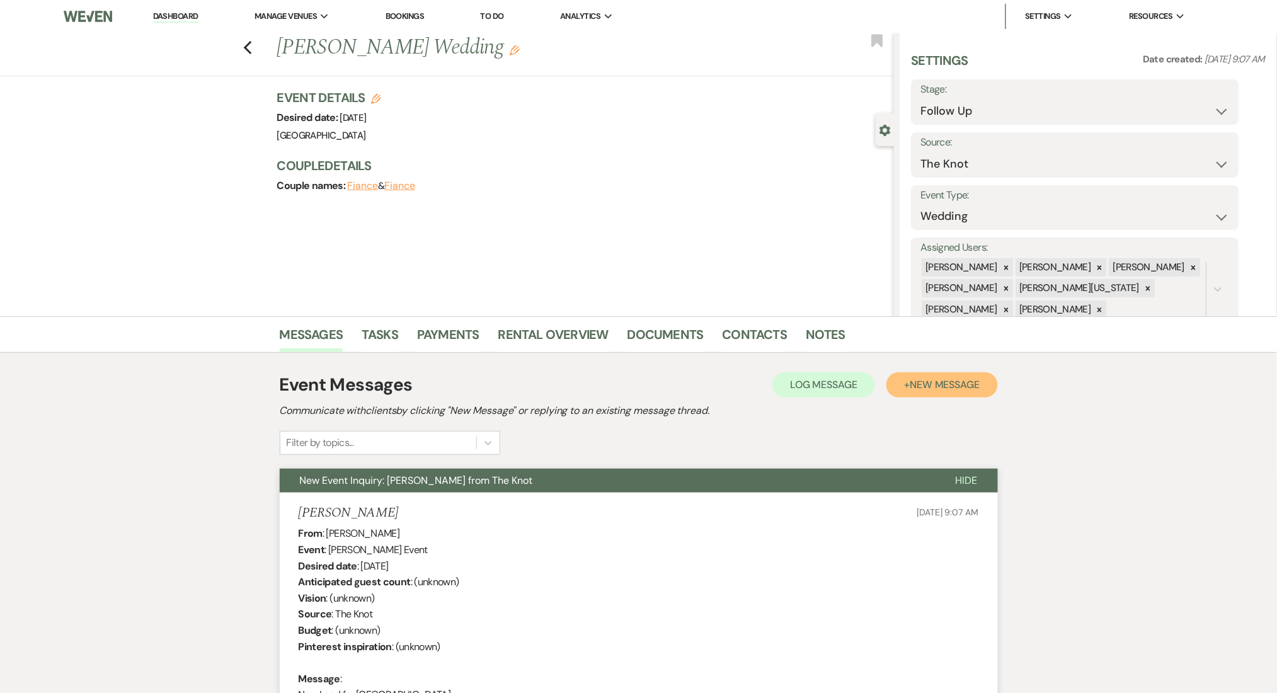
click at [954, 384] on span "New Message" at bounding box center [945, 384] width 70 height 13
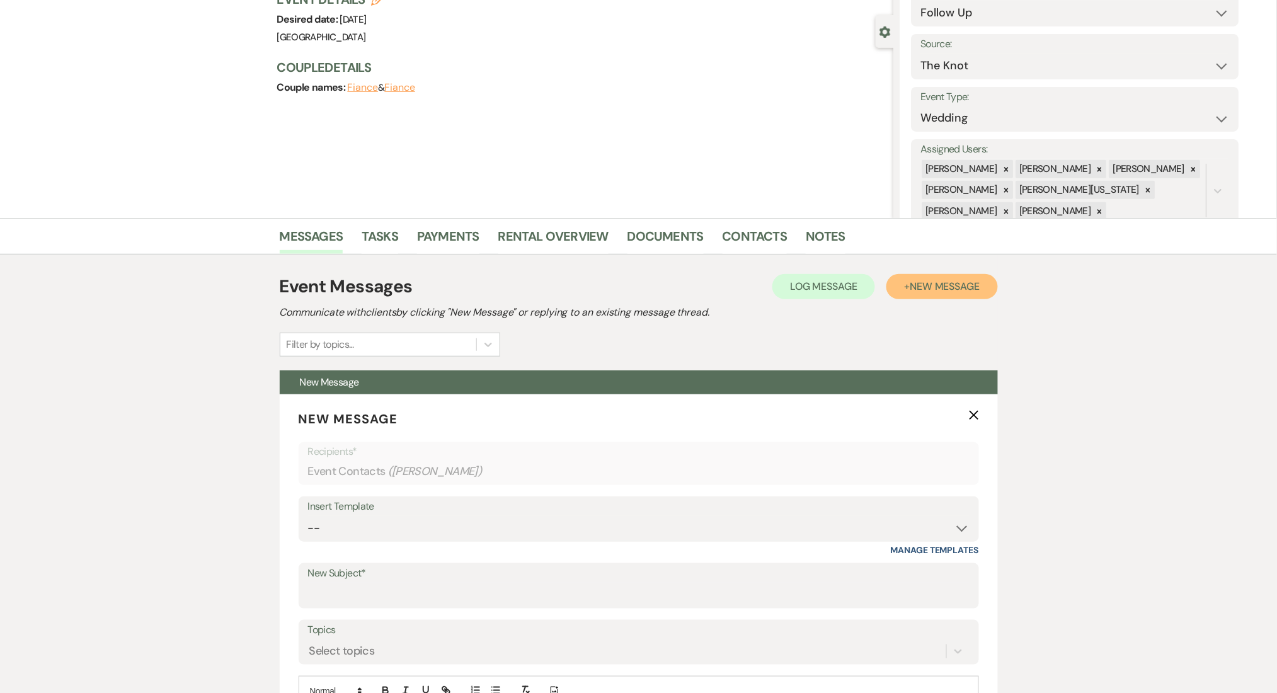
scroll to position [252, 0]
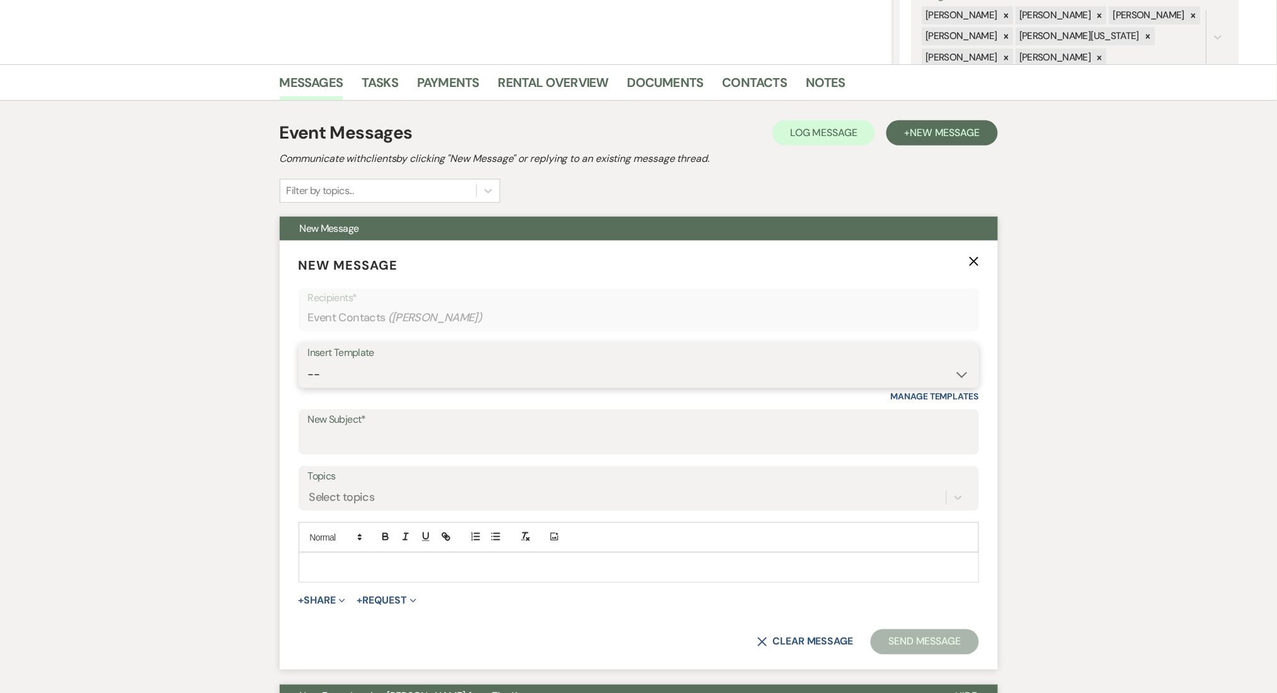
click at [329, 379] on select "-- Inquiry Follow Up Email #2 Contract Sending Template Payment Template Rental…" at bounding box center [639, 374] width 662 height 25
select select "5986"
click at [308, 362] on select "-- Inquiry Follow Up Email #2 Contract Sending Template Payment Template Rental…" at bounding box center [639, 374] width 662 height 25
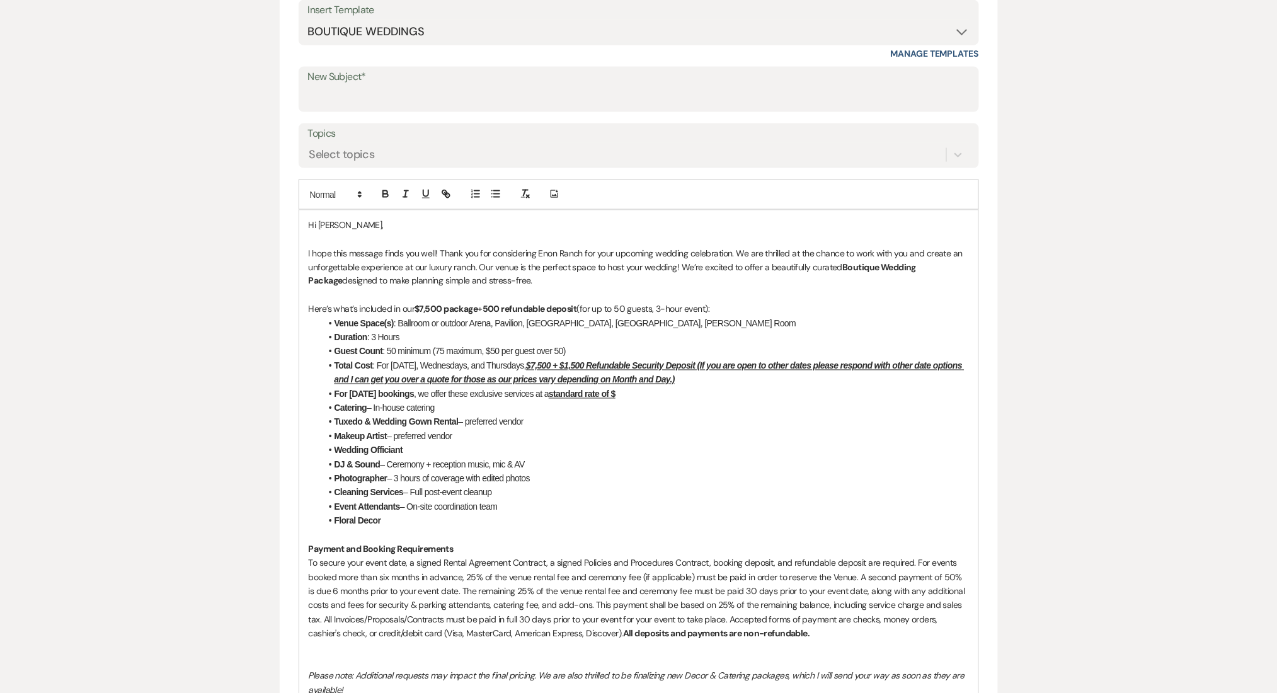
scroll to position [504, 0]
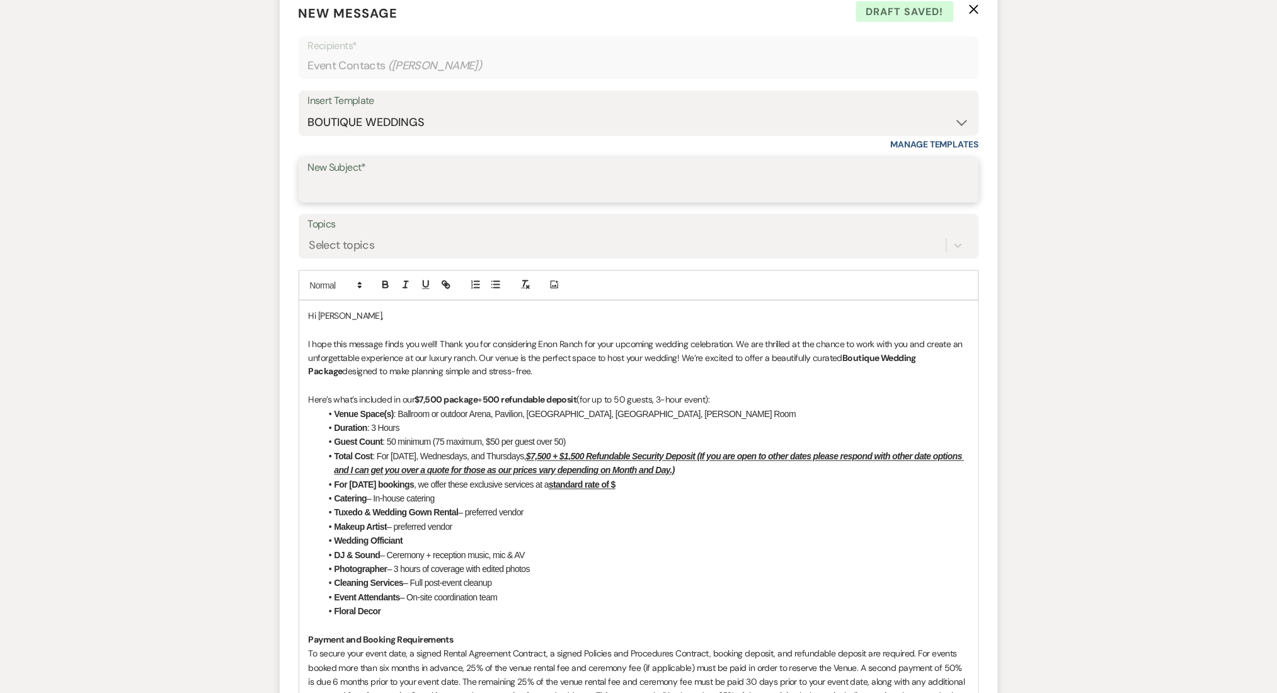
click at [347, 193] on input "New Subject*" at bounding box center [639, 189] width 662 height 25
drag, startPoint x: 953, startPoint y: 361, endPoint x: 840, endPoint y: 357, distance: 112.9
click at [840, 357] on p "I hope this message finds you well! Thank you for considering Enon Ranch for yo…" at bounding box center [639, 358] width 660 height 42
copy p "Boutique Wedding Package"
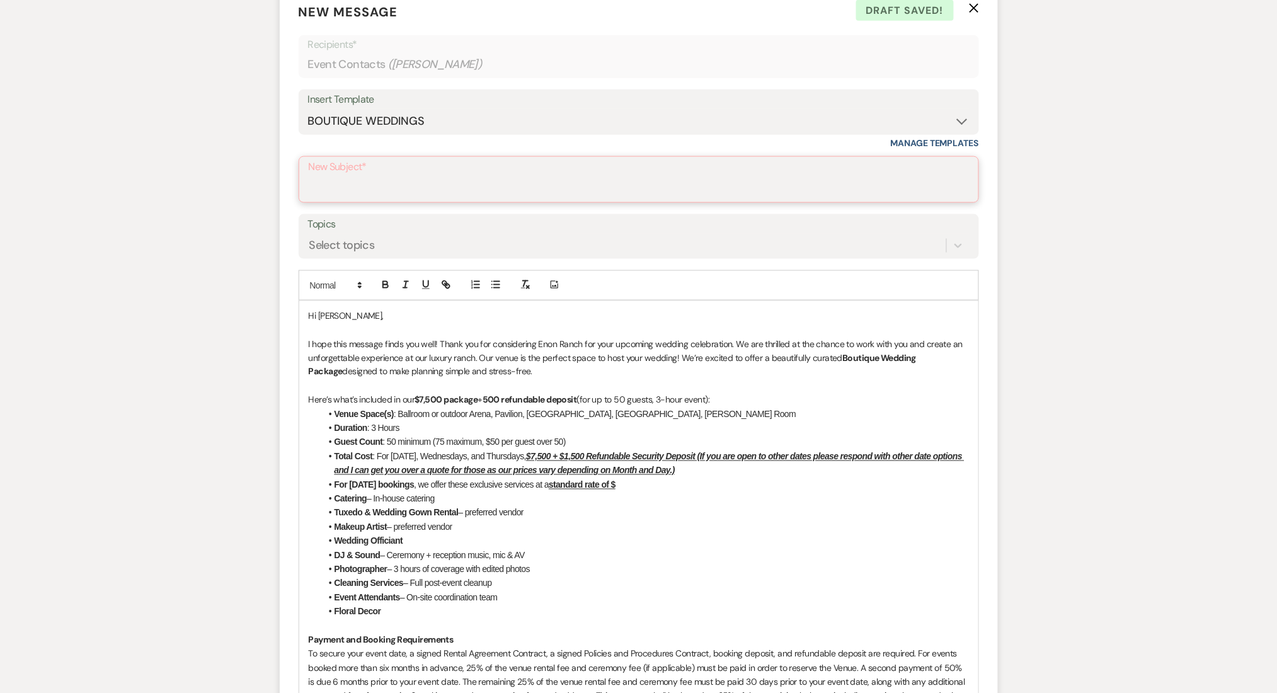
drag, startPoint x: 473, startPoint y: 196, endPoint x: 462, endPoint y: 194, distance: 10.3
click at [465, 194] on input "New Subject*" at bounding box center [639, 188] width 660 height 25
paste input "Boutique Wedding Package"
type input "Boutique Wedding Package - New Offer!"
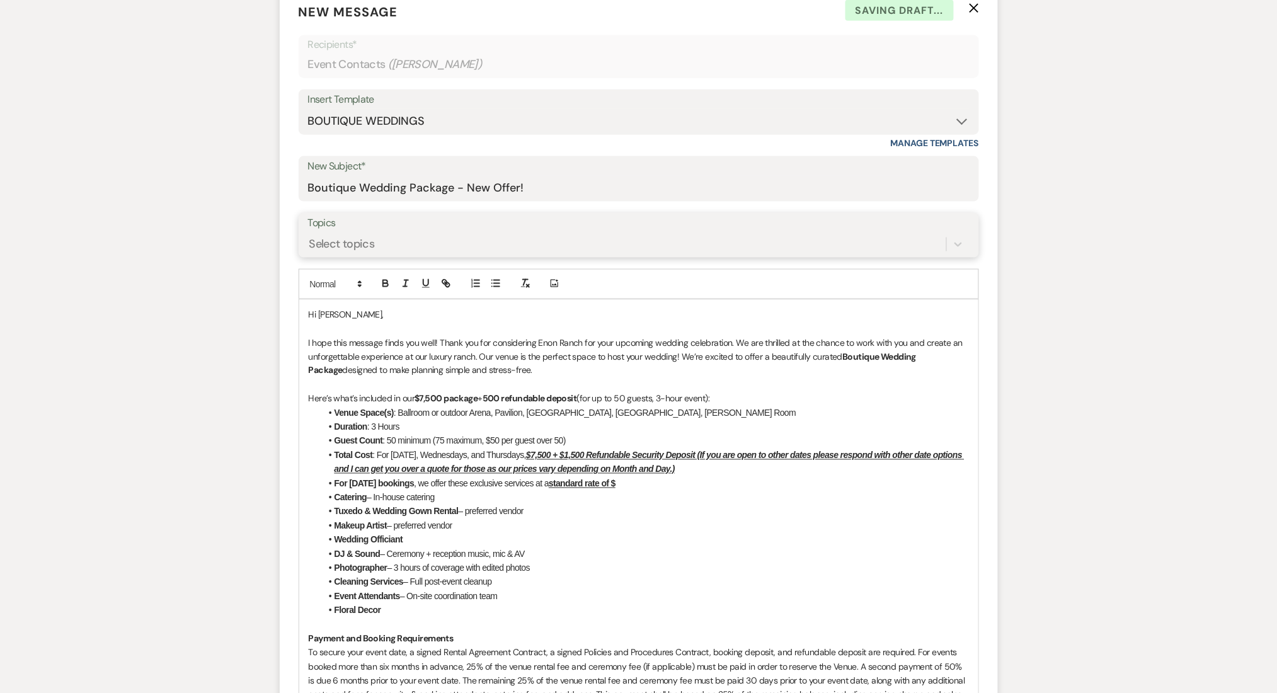
click at [360, 239] on div "Select topics" at bounding box center [342, 244] width 66 height 17
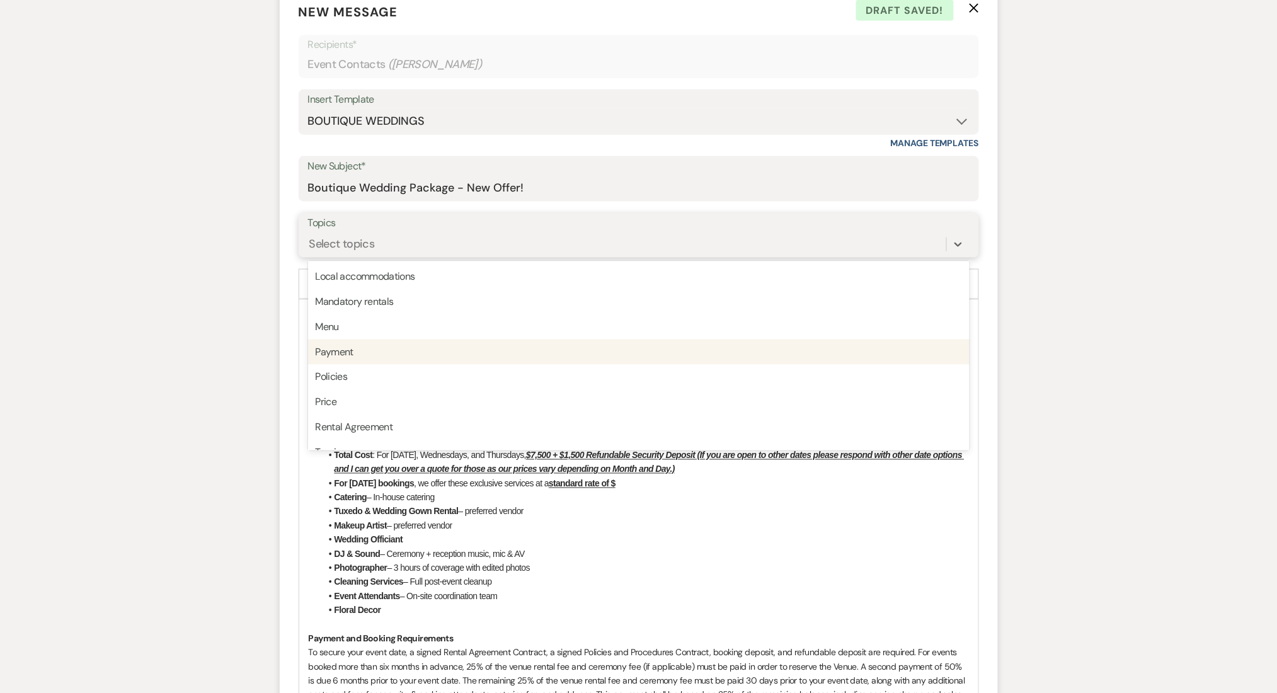
scroll to position [0, 0]
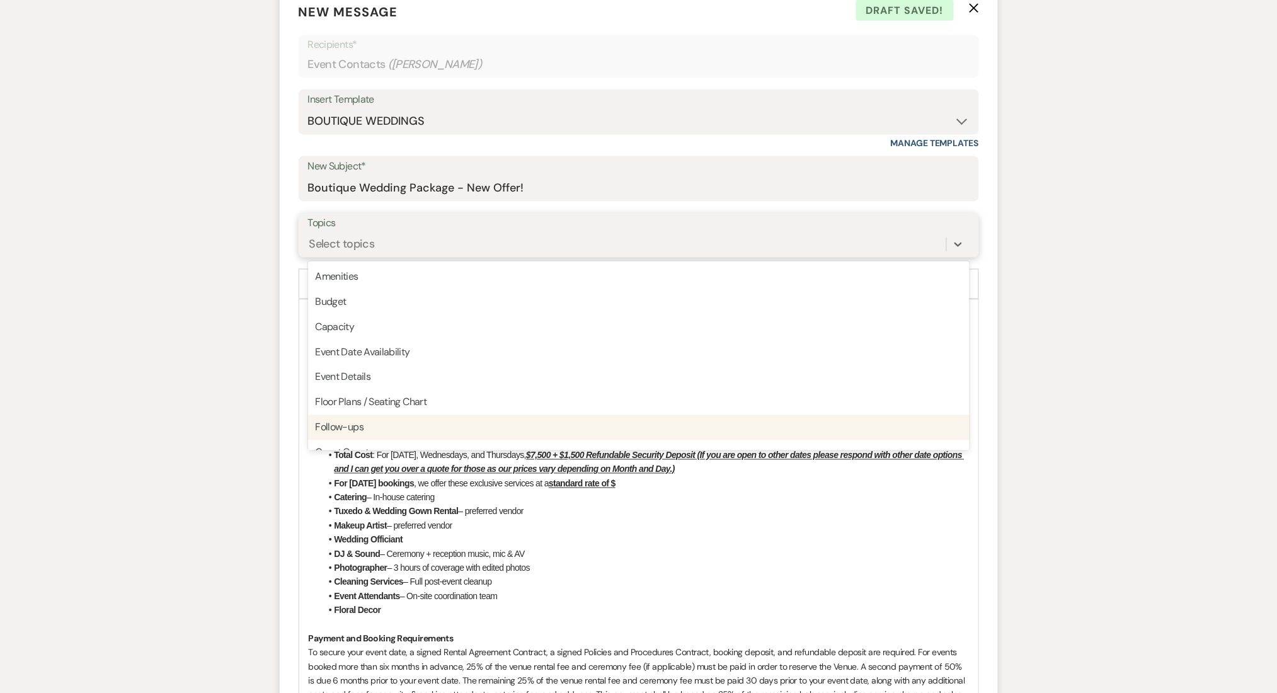
click at [343, 423] on div "Follow-ups" at bounding box center [639, 427] width 662 height 25
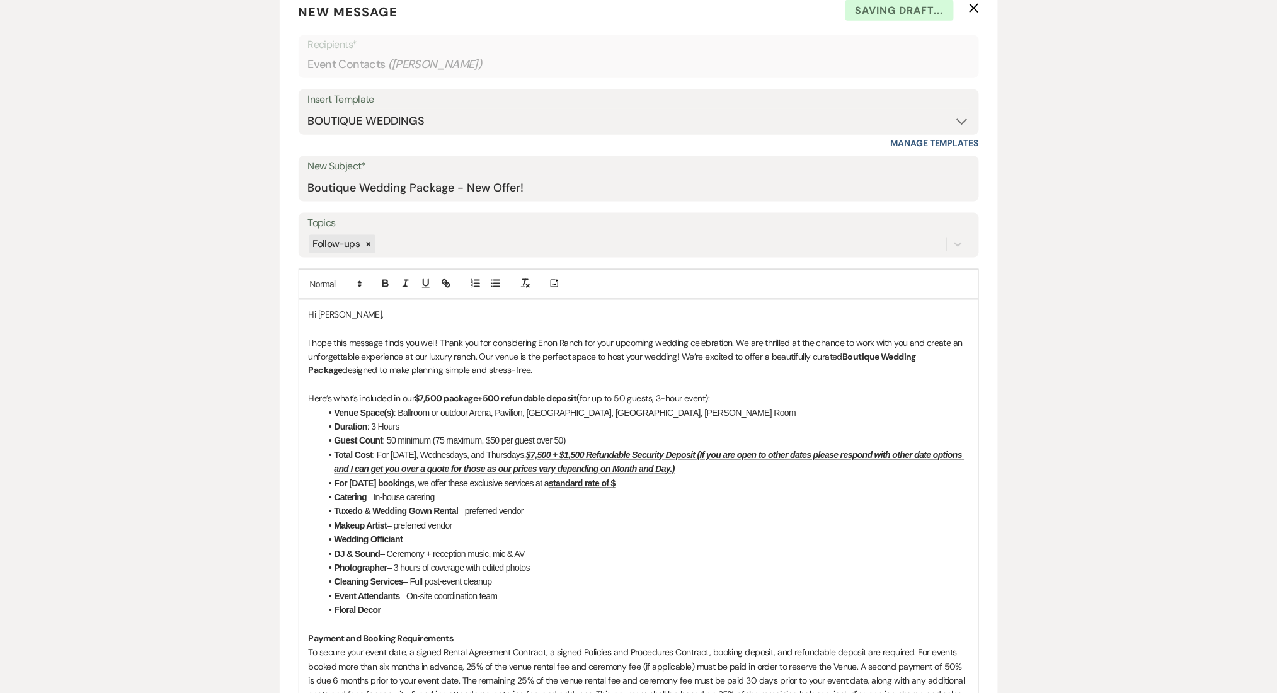
click at [440, 344] on p "I hope this message finds you well! Thank you for considering Enon Ranch for yo…" at bounding box center [639, 357] width 660 height 42
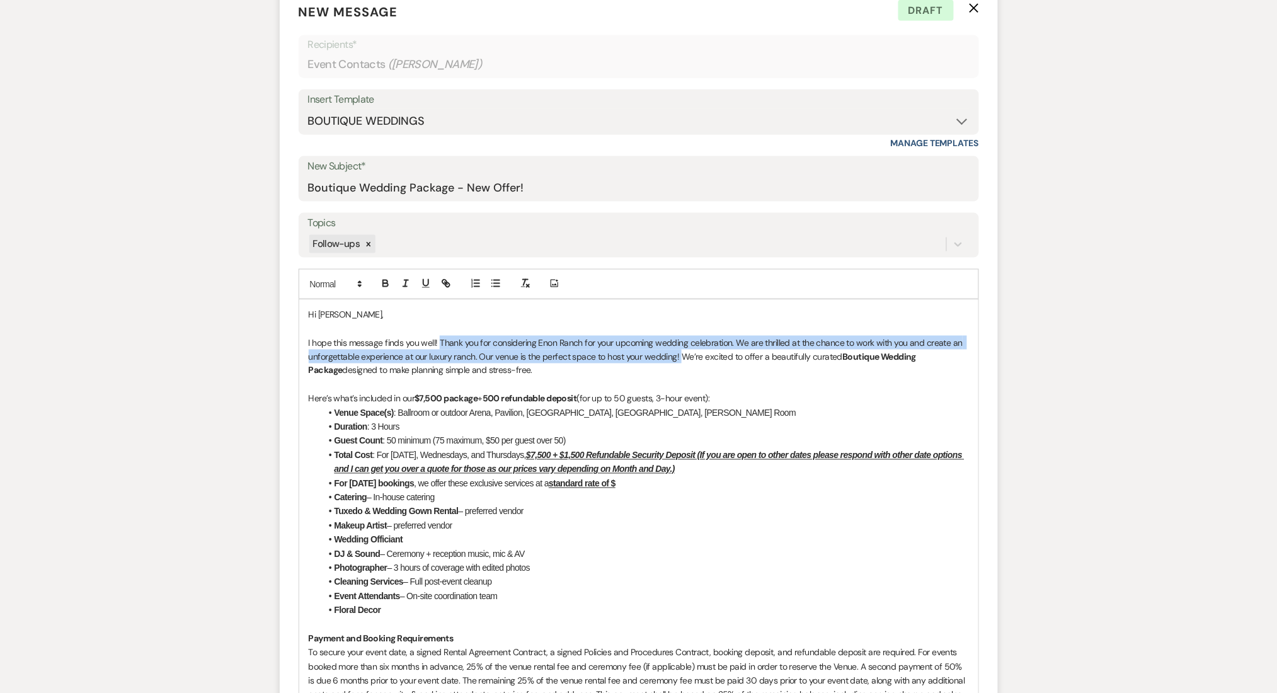
drag, startPoint x: 681, startPoint y: 352, endPoint x: 440, endPoint y: 348, distance: 241.3
click at [440, 348] on p "I hope this message finds you well! Thank you for considering Enon Ranch for yo…" at bounding box center [639, 357] width 660 height 42
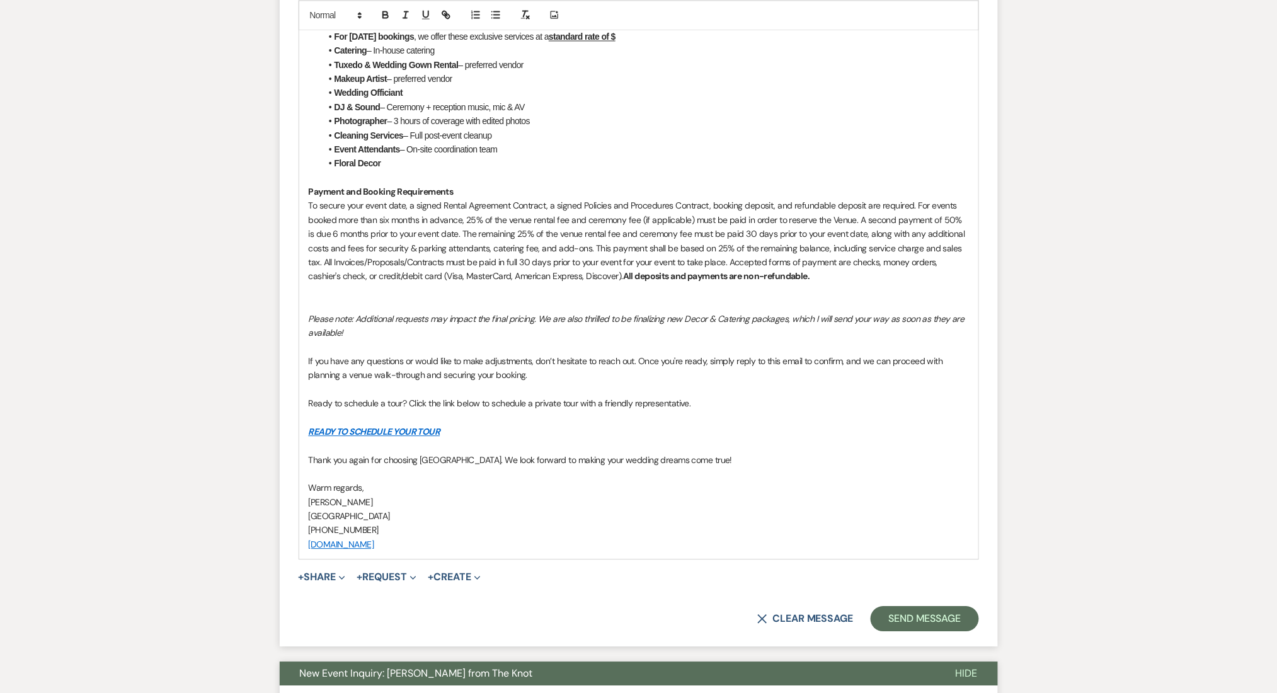
scroll to position [925, 0]
click at [478, 441] on p at bounding box center [639, 445] width 660 height 14
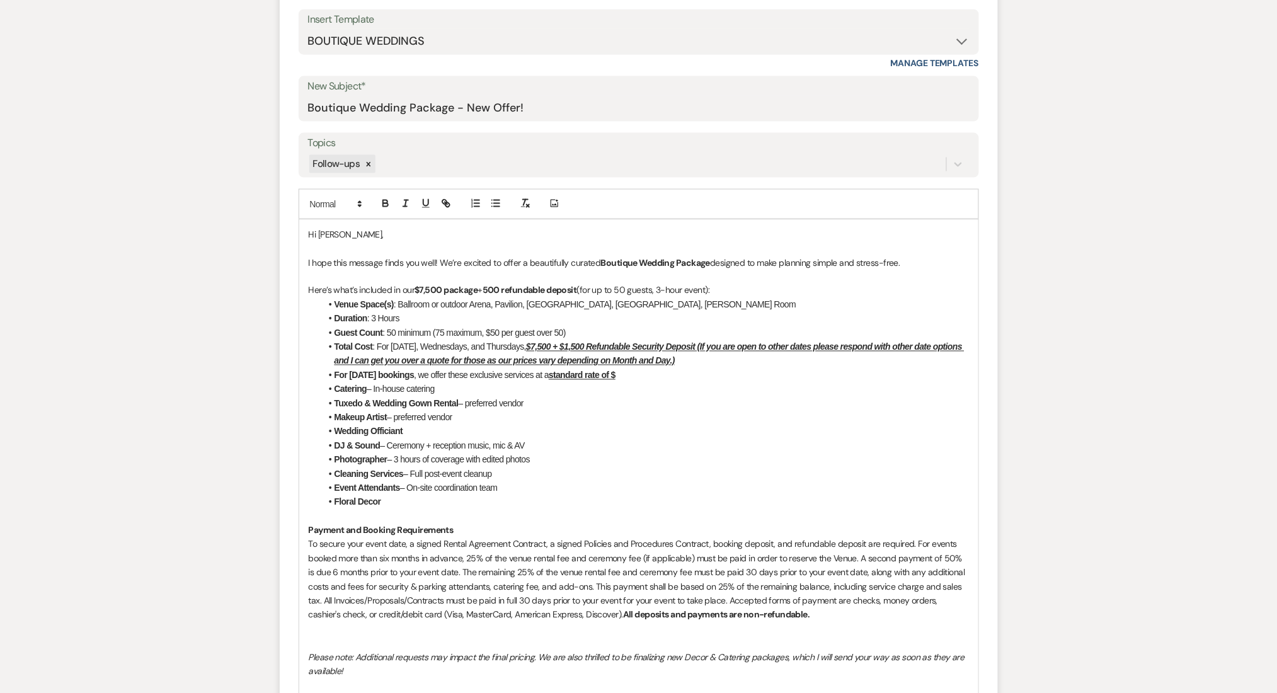
scroll to position [673, 0]
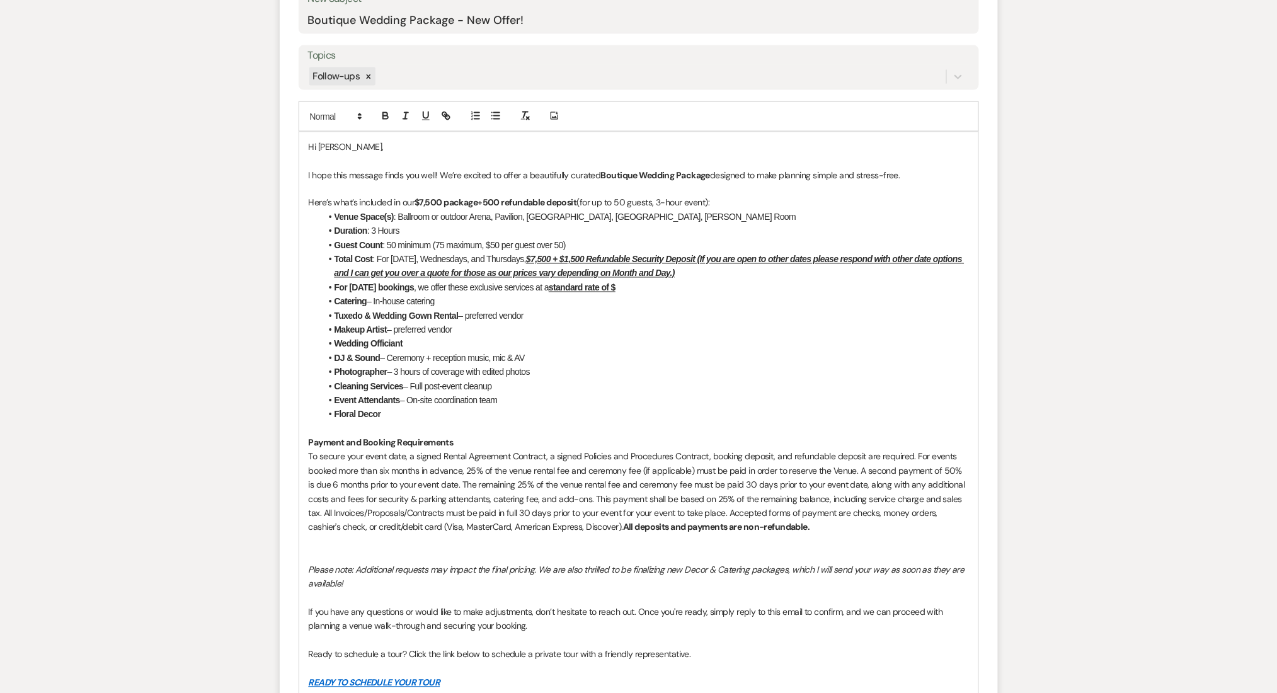
click at [354, 432] on p at bounding box center [639, 429] width 660 height 14
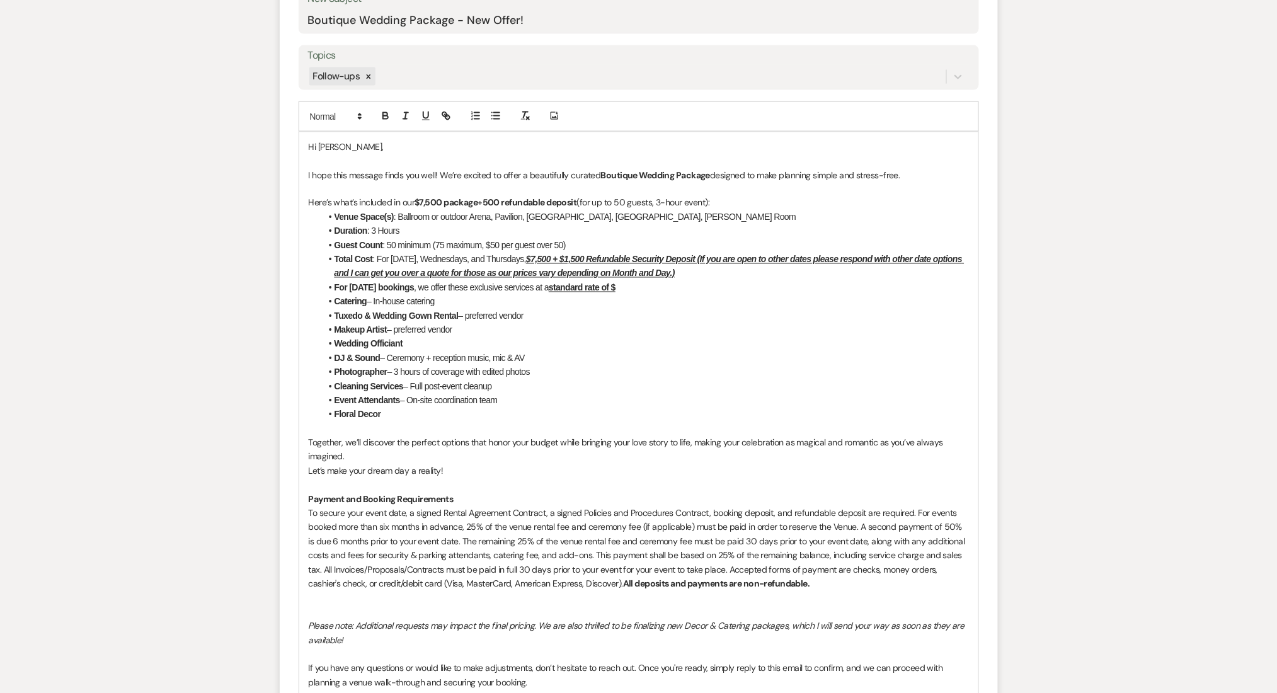
drag, startPoint x: 411, startPoint y: 449, endPoint x: 300, endPoint y: 444, distance: 111.7
click at [300, 444] on div "Hi [PERSON_NAME], I hope this message finds you well! We’re excited to offer a …" at bounding box center [638, 499] width 679 height 735
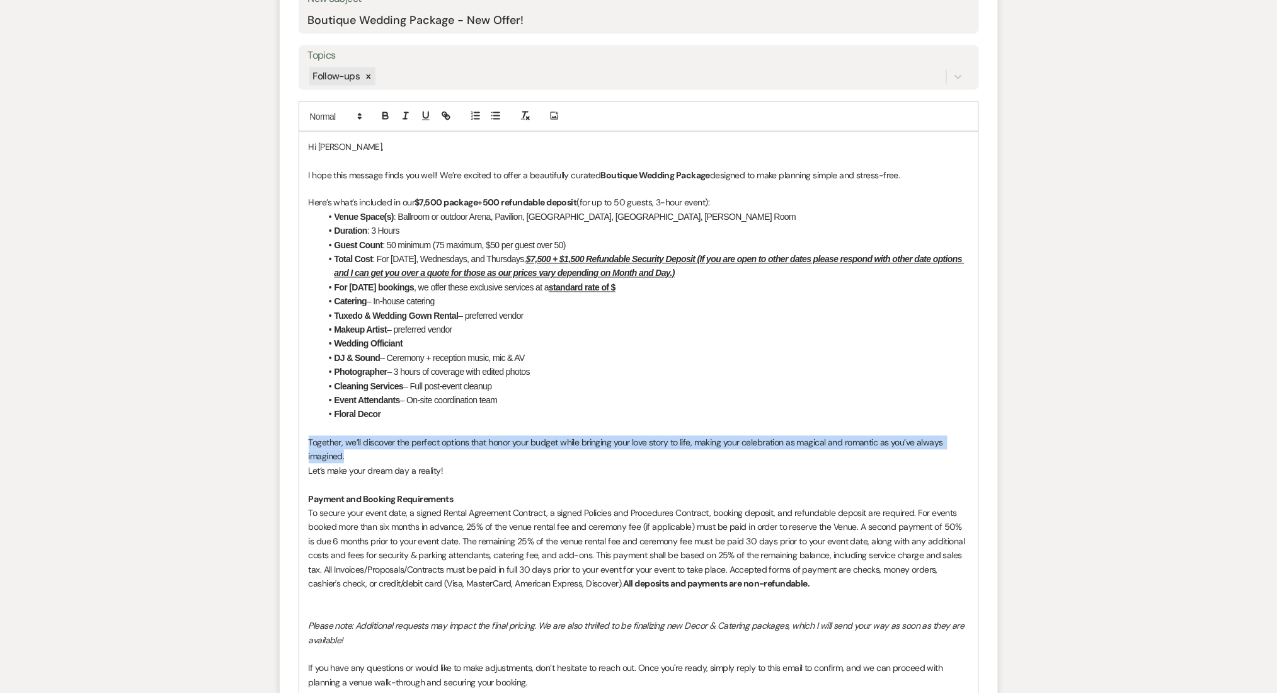
drag, startPoint x: 352, startPoint y: 454, endPoint x: 301, endPoint y: 440, distance: 52.9
click at [301, 440] on div "Hi [PERSON_NAME], I hope this message finds you well! We’re excited to offer a …" at bounding box center [638, 499] width 679 height 735
copy p "Together, we’ll discover the perfect options that honor your budget while bring…"
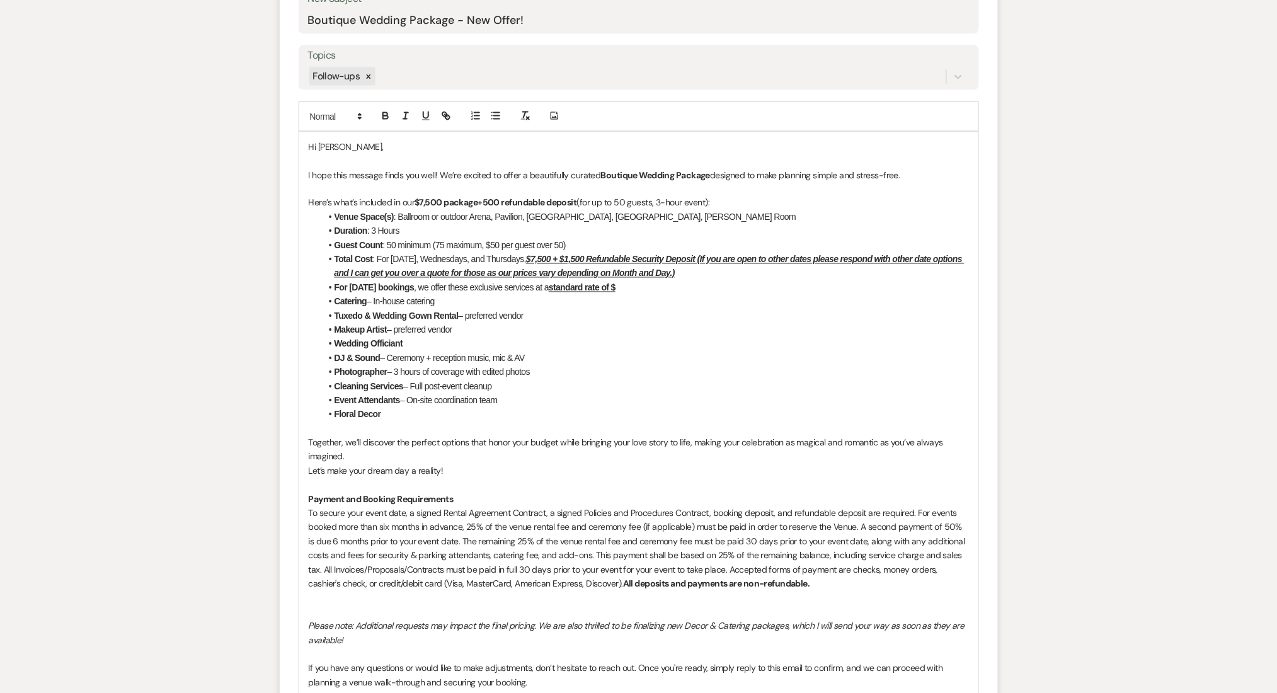
click at [440, 171] on p "I hope this message finds you well! We’re excited to offer a beautifully curate…" at bounding box center [639, 175] width 660 height 14
paste div
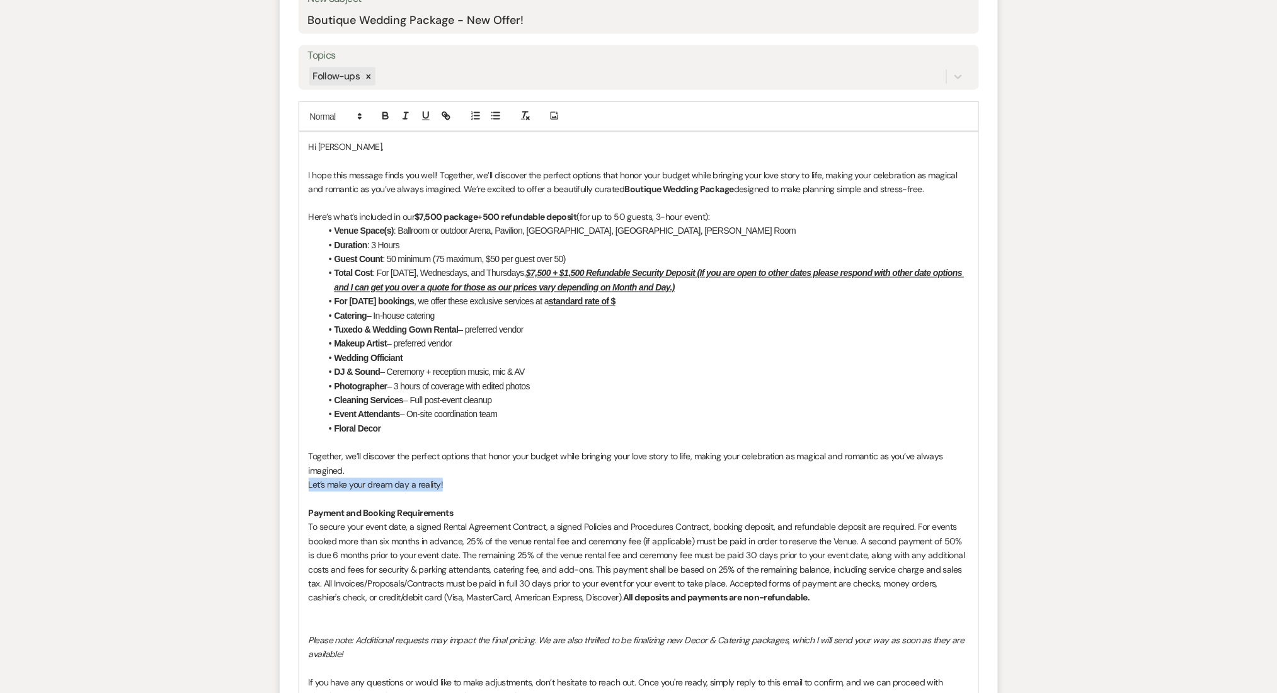
drag, startPoint x: 395, startPoint y: 483, endPoint x: 289, endPoint y: 483, distance: 106.5
click at [289, 483] on form "New Message X Saving draft... Recipients* Event Contacts ( [PERSON_NAME] ) Inse…" at bounding box center [639, 394] width 718 height 1149
copy p "Let’s make your dream day a reality!"
click at [464, 184] on p "I hope this message finds you well! Together, we’ll discover the perfect option…" at bounding box center [639, 182] width 660 height 28
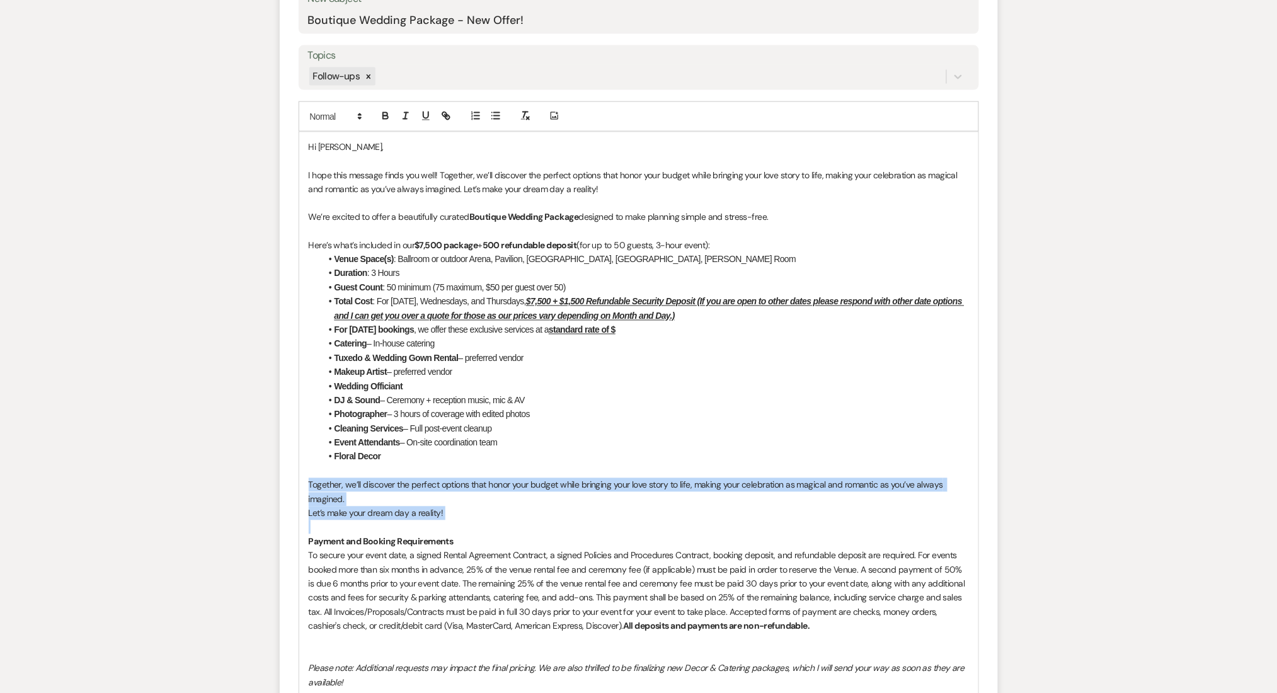
drag, startPoint x: 455, startPoint y: 520, endPoint x: 284, endPoint y: 489, distance: 174.2
click at [284, 489] on form "New Message X Saving draft... Recipients* Event Contacts ( [PERSON_NAME] ) Inse…" at bounding box center [639, 408] width 718 height 1177
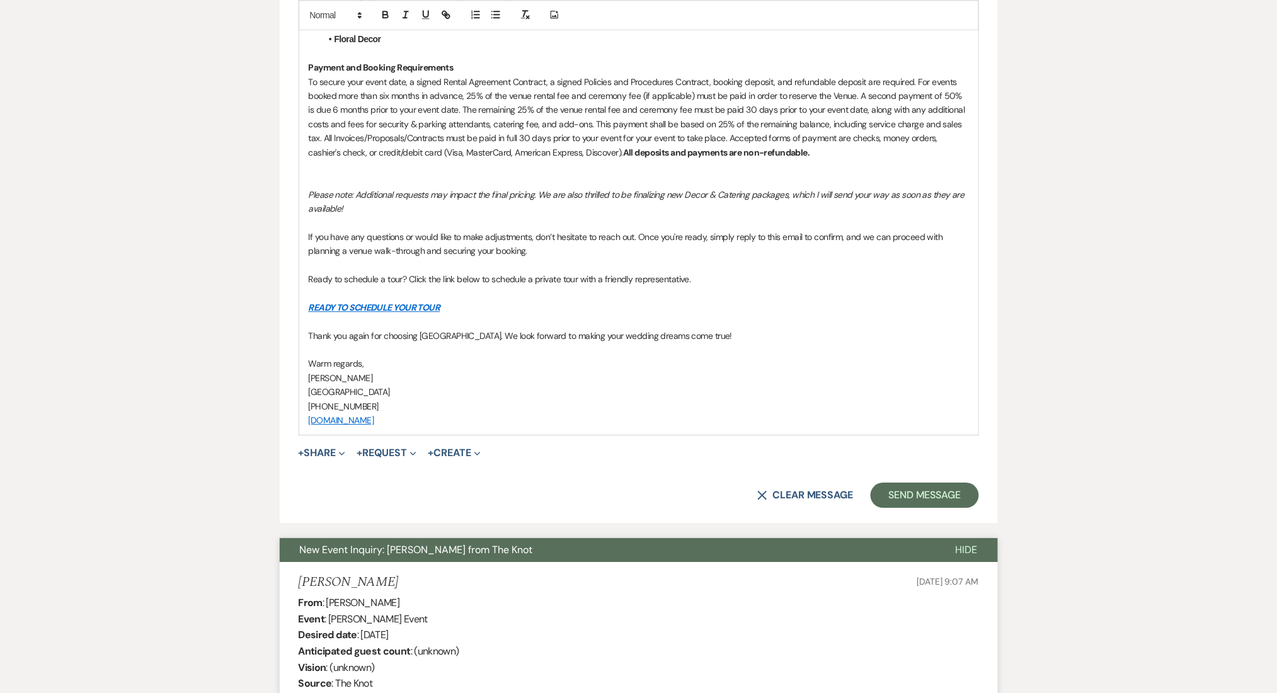
scroll to position [1093, 0]
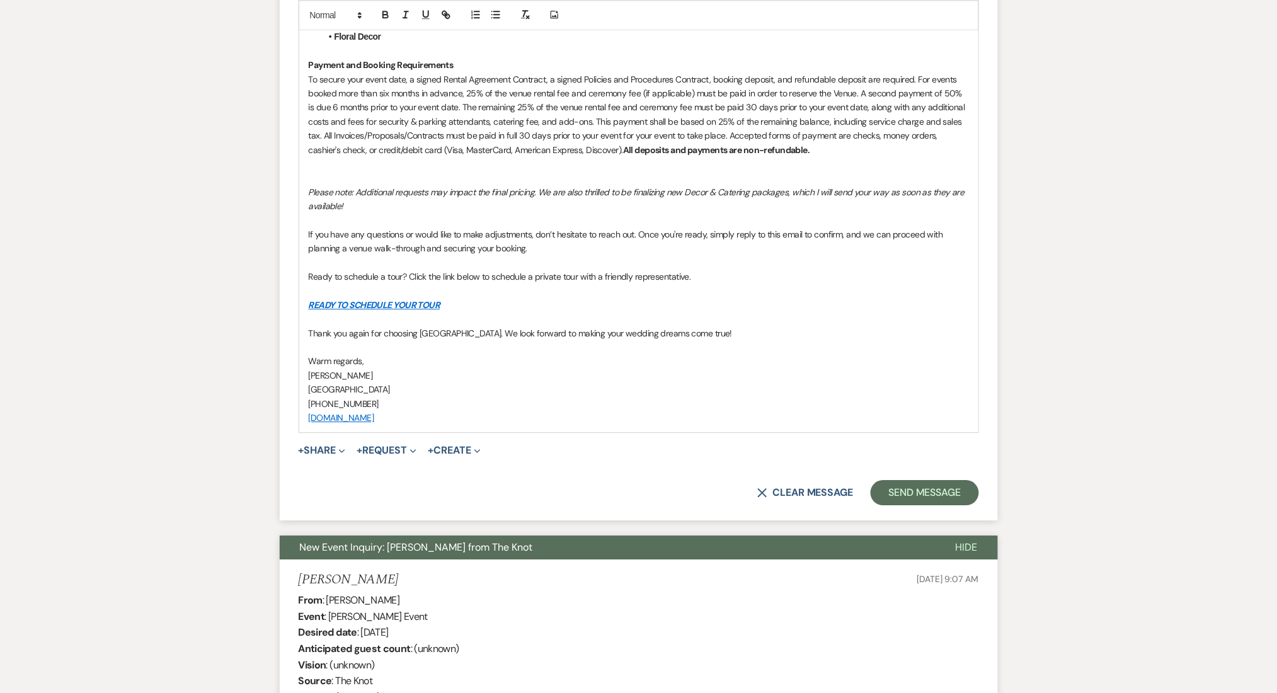
click at [939, 495] on button "Send Message" at bounding box center [925, 492] width 108 height 25
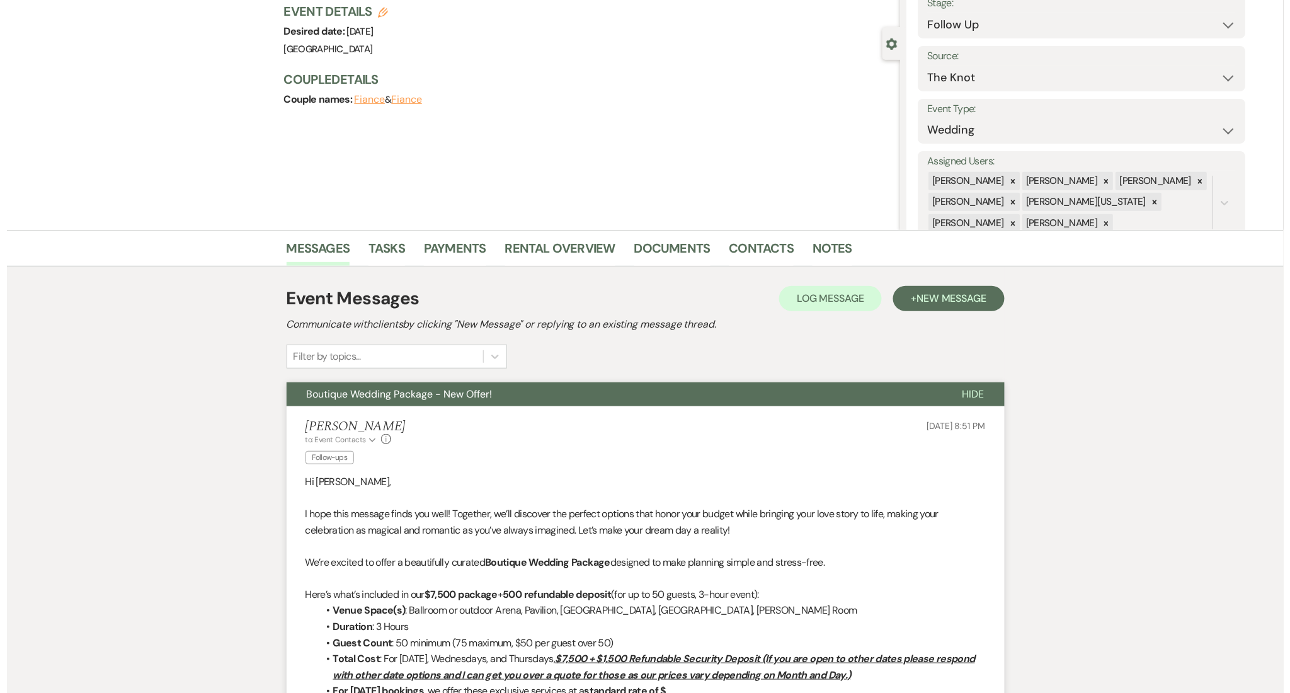
scroll to position [0, 0]
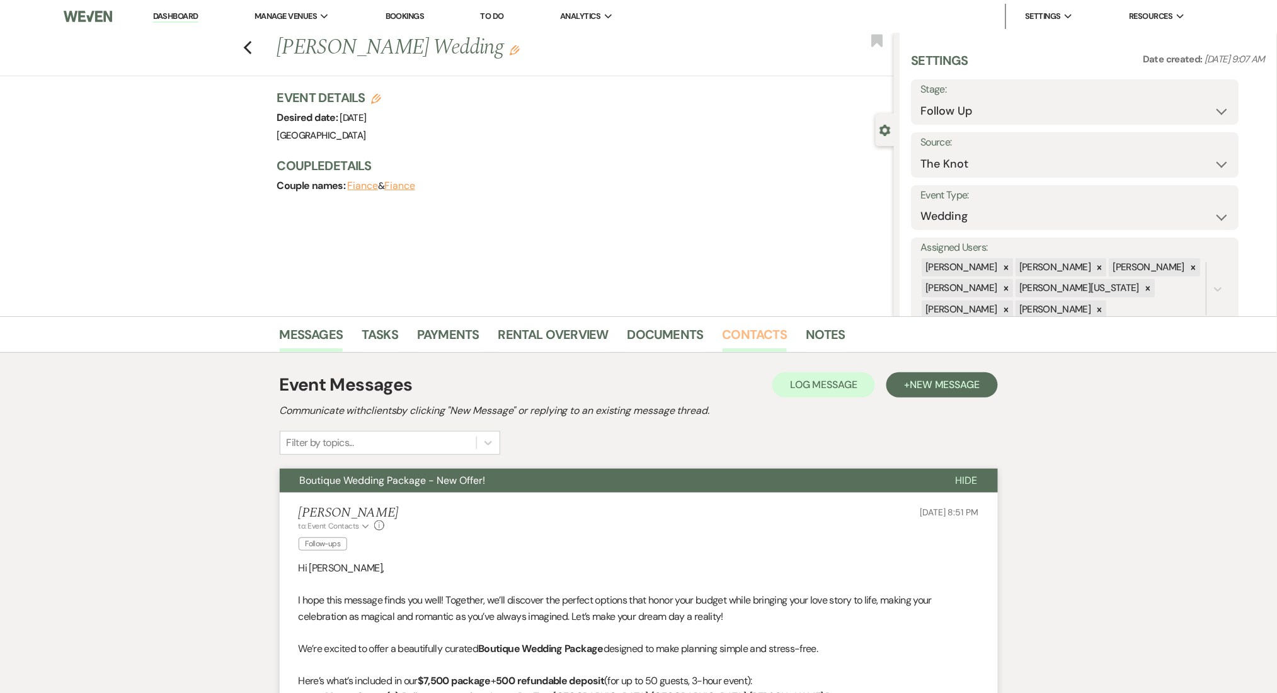
click at [737, 332] on link "Contacts" at bounding box center [755, 338] width 65 height 28
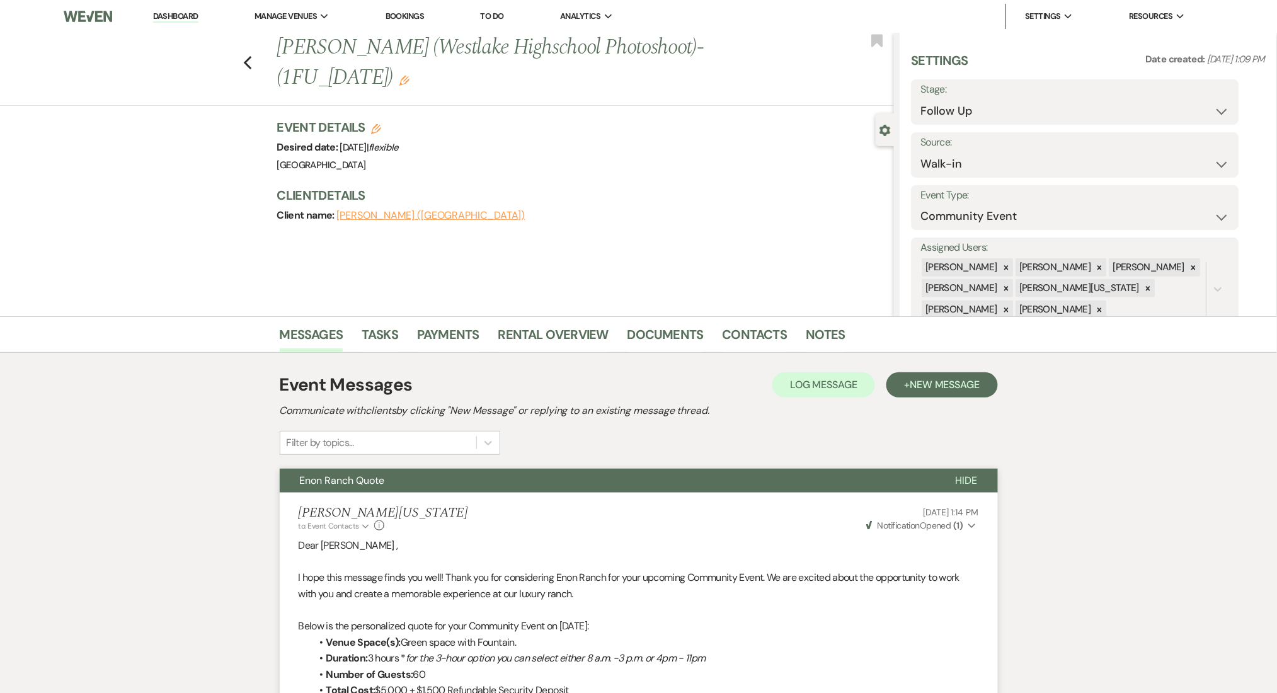
click at [311, 49] on h1 "[PERSON_NAME] (Westlake Highschool Photoshoot)-(1FU_[DATE]) Edit" at bounding box center [521, 63] width 489 height 60
copy h1 "[PERSON_NAME]"
click at [643, 197] on h3 "Client Details" at bounding box center [579, 195] width 604 height 18
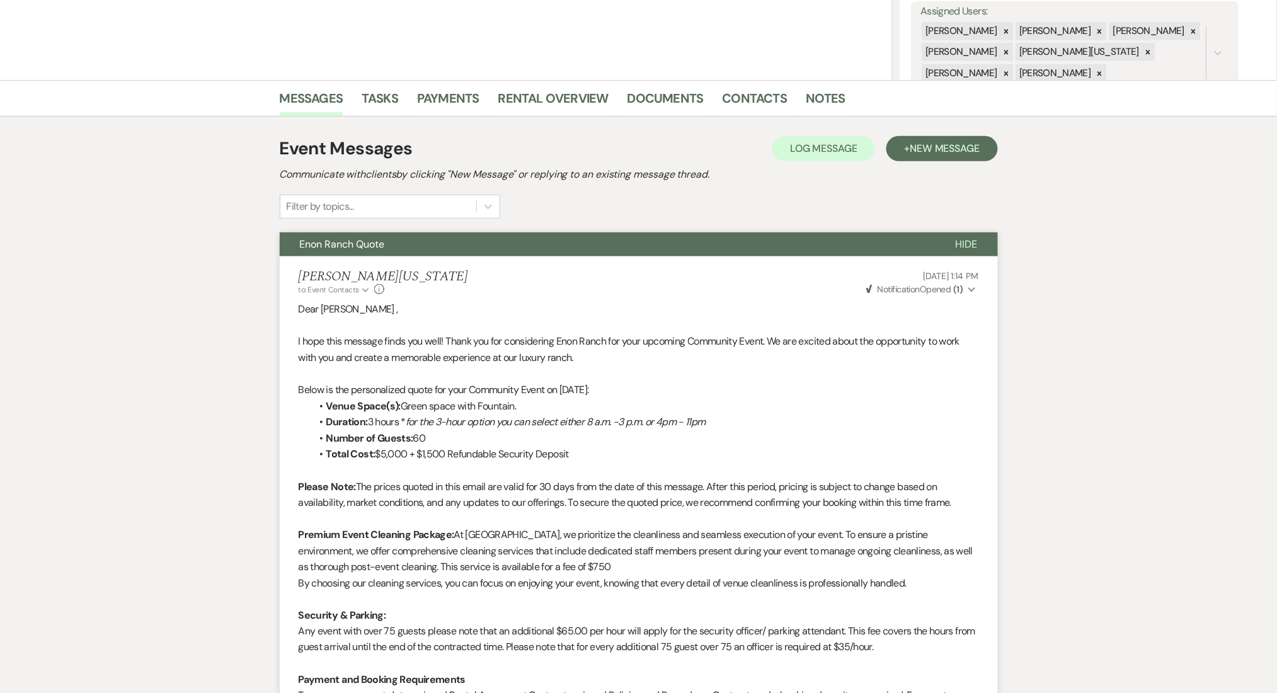
scroll to position [123, 0]
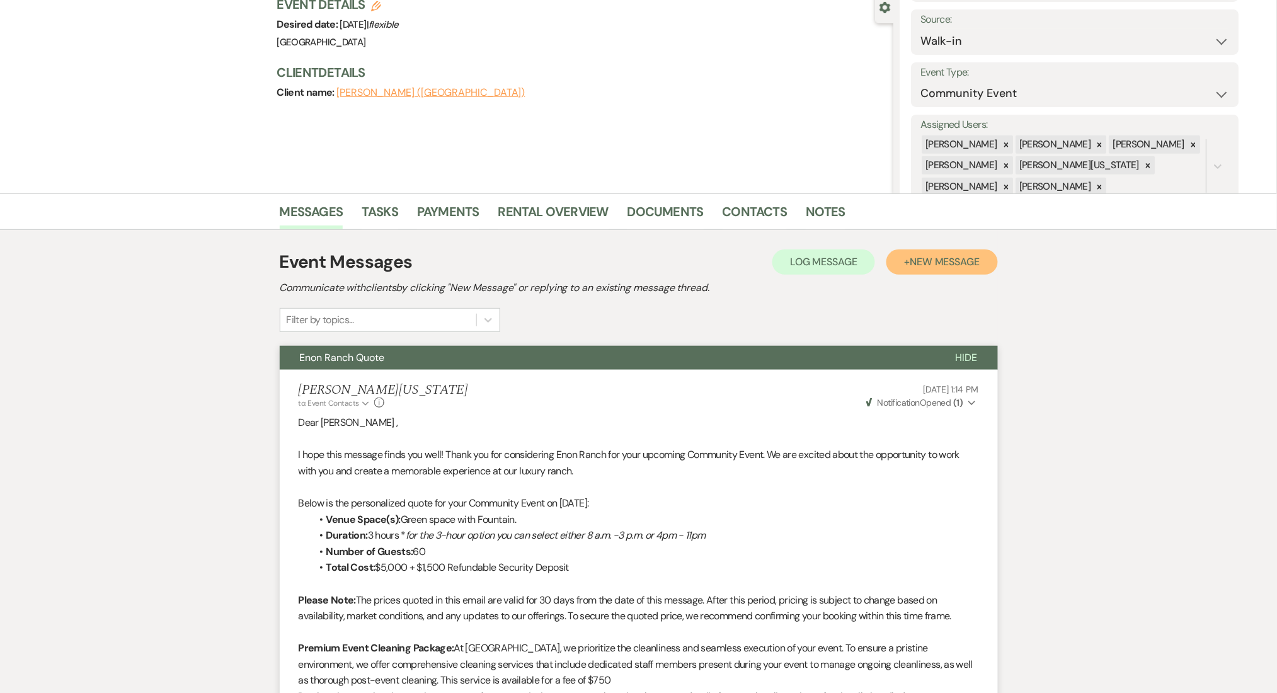
click at [933, 251] on button "+ New Message" at bounding box center [941, 261] width 111 height 25
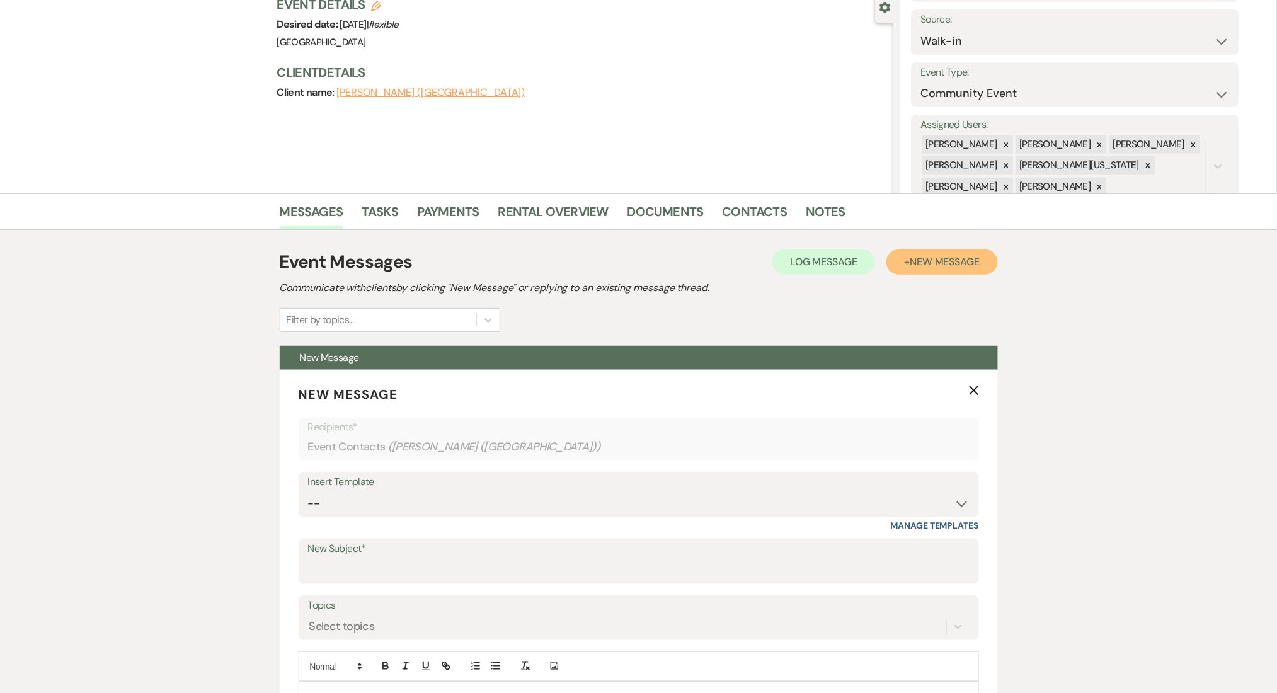
scroll to position [375, 0]
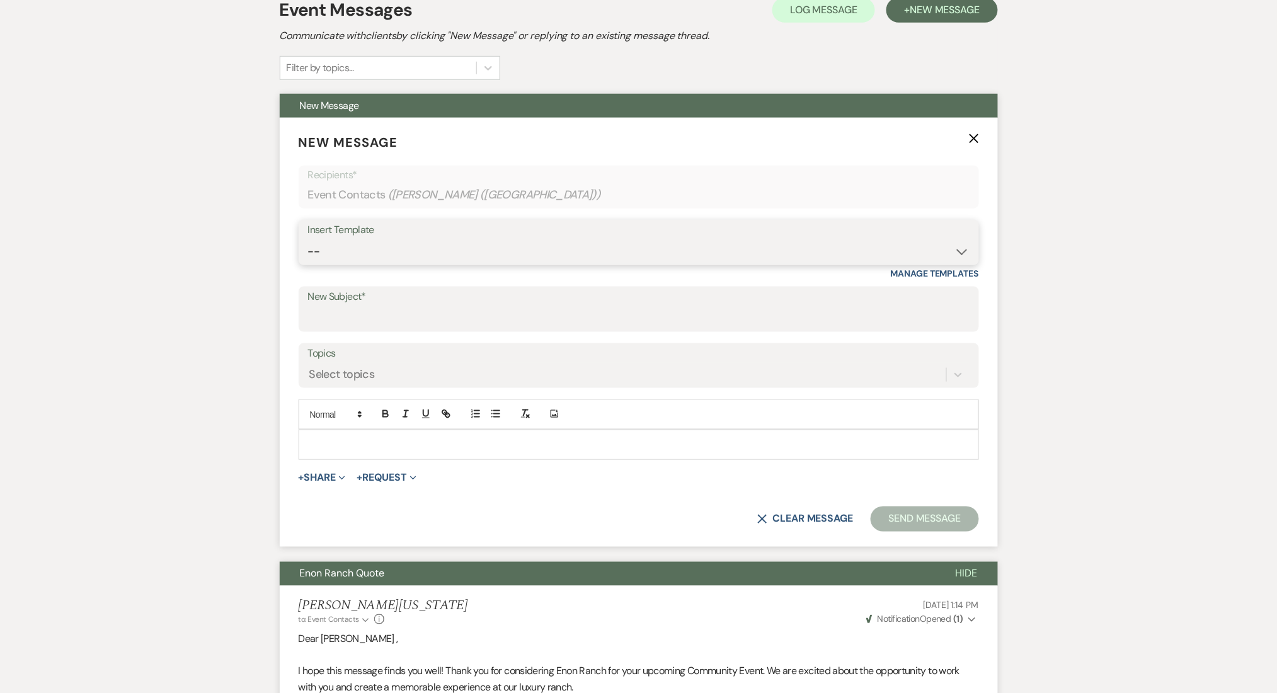
click at [372, 245] on select "-- Inquiry Follow Up Email #2 Contract Sending Template Payment Template Rental…" at bounding box center [639, 251] width 662 height 25
select select "1711"
click at [308, 239] on select "-- Inquiry Follow Up Email #2 Contract Sending Template Payment Template Rental…" at bounding box center [639, 251] width 662 height 25
type input "Enon Ranch Inquiry Follow-Up"
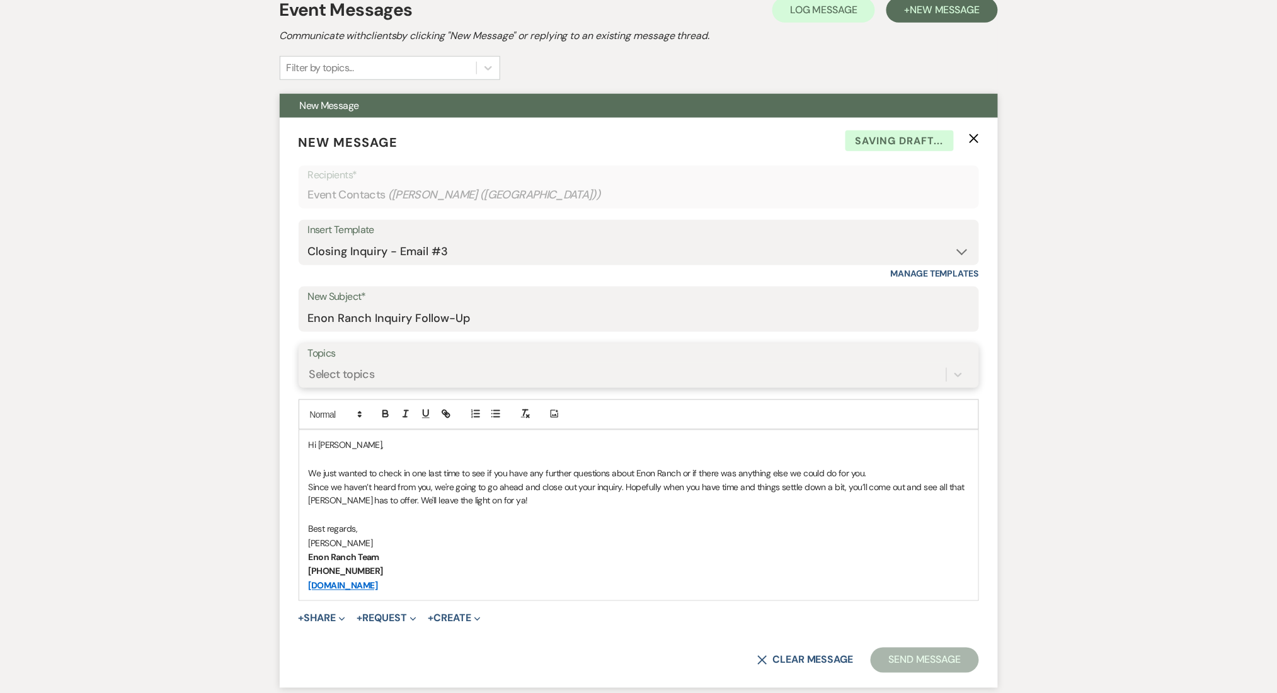
click at [369, 372] on div "Select topics" at bounding box center [342, 374] width 66 height 17
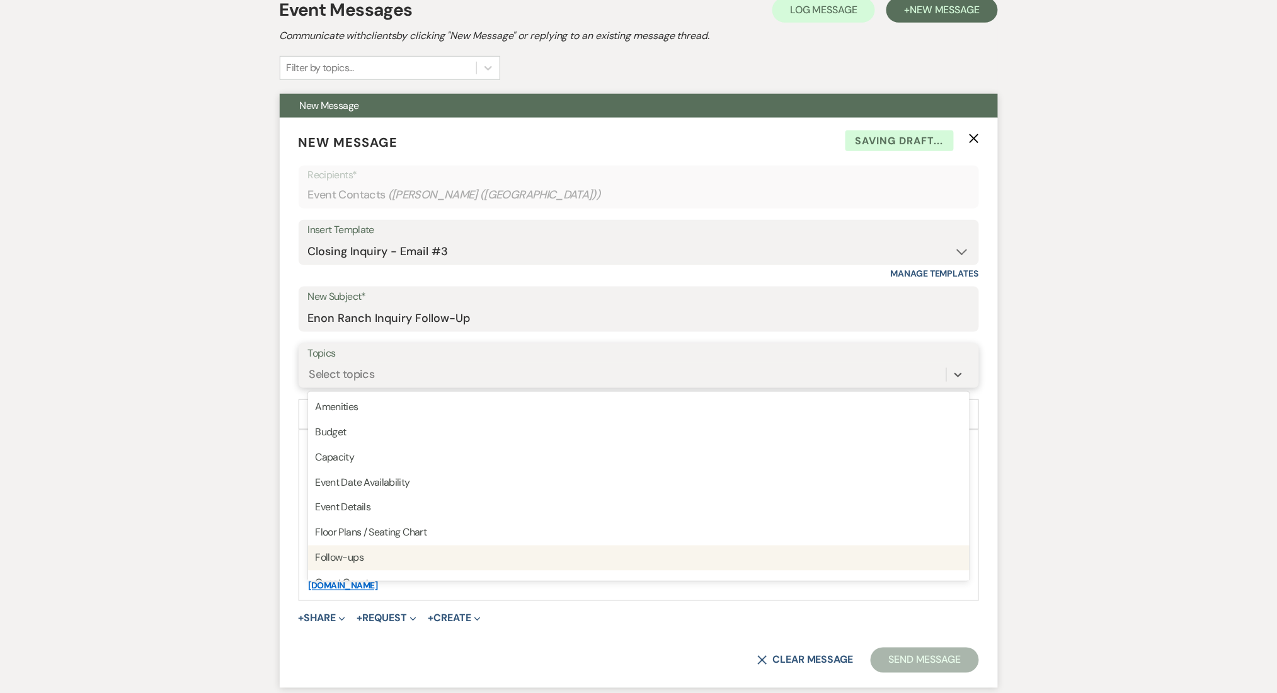
click at [336, 549] on div "Follow-ups" at bounding box center [639, 558] width 662 height 25
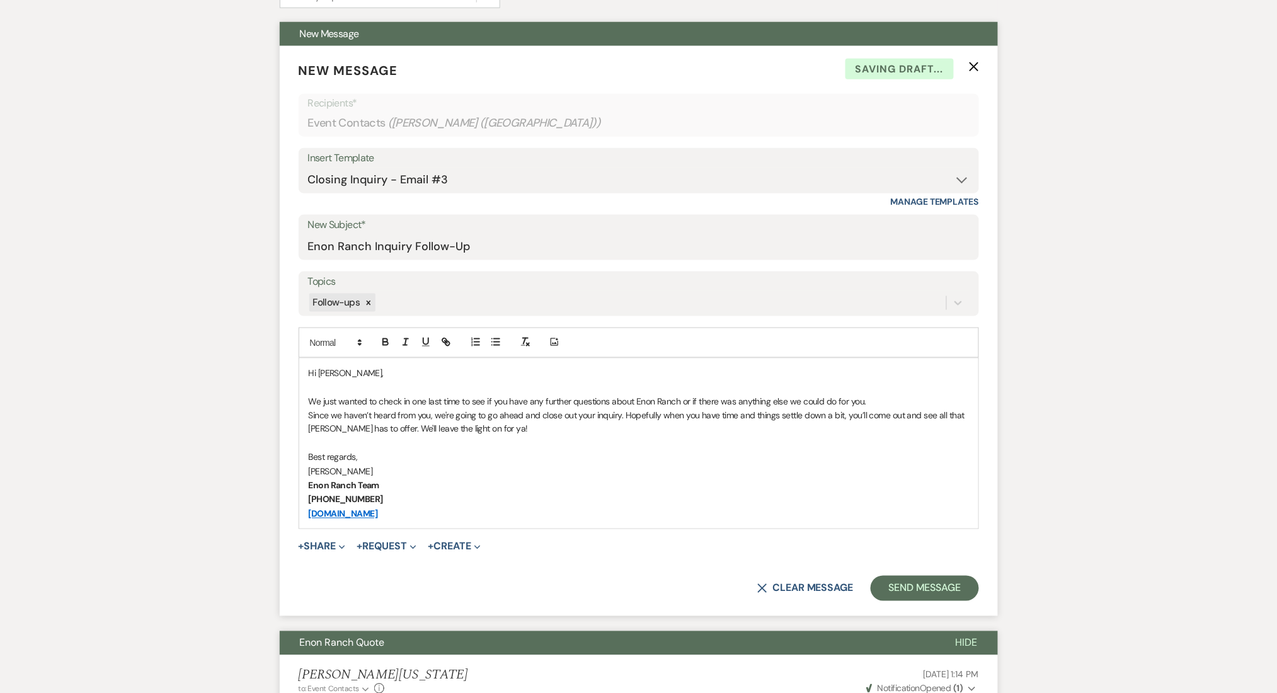
scroll to position [542, 0]
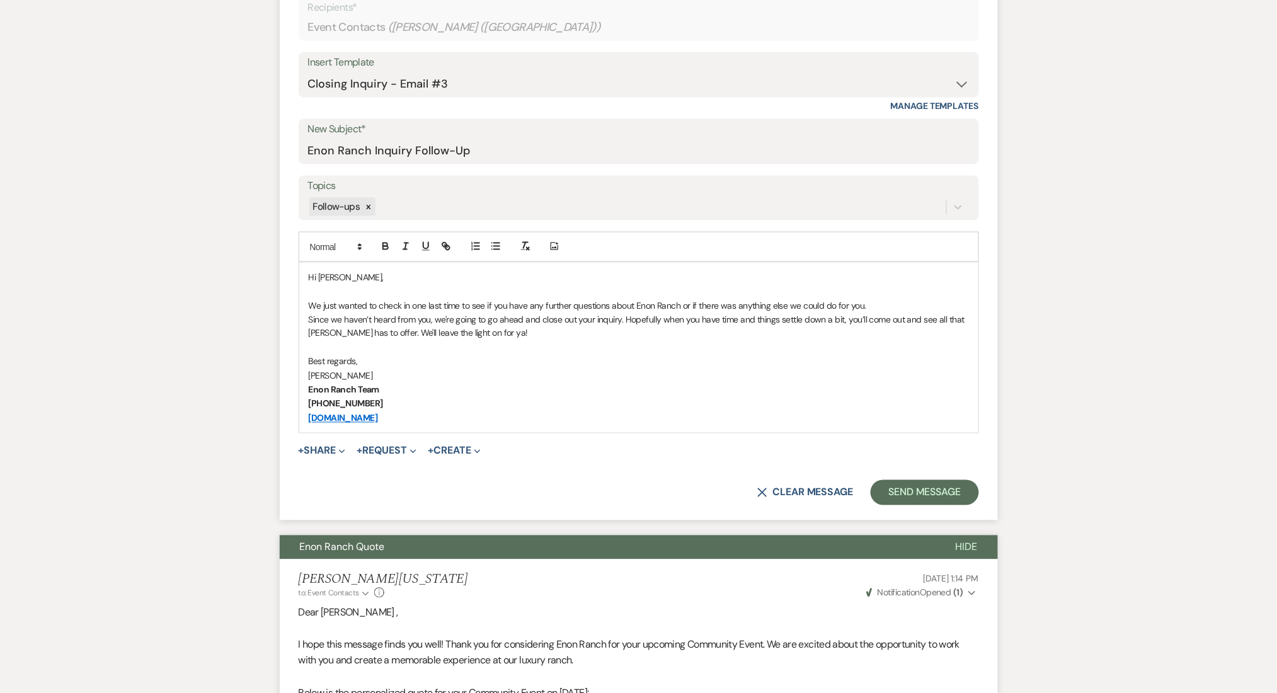
click at [309, 301] on p "We just wanted to check in one last time to see if you have any further questio…" at bounding box center [639, 306] width 660 height 14
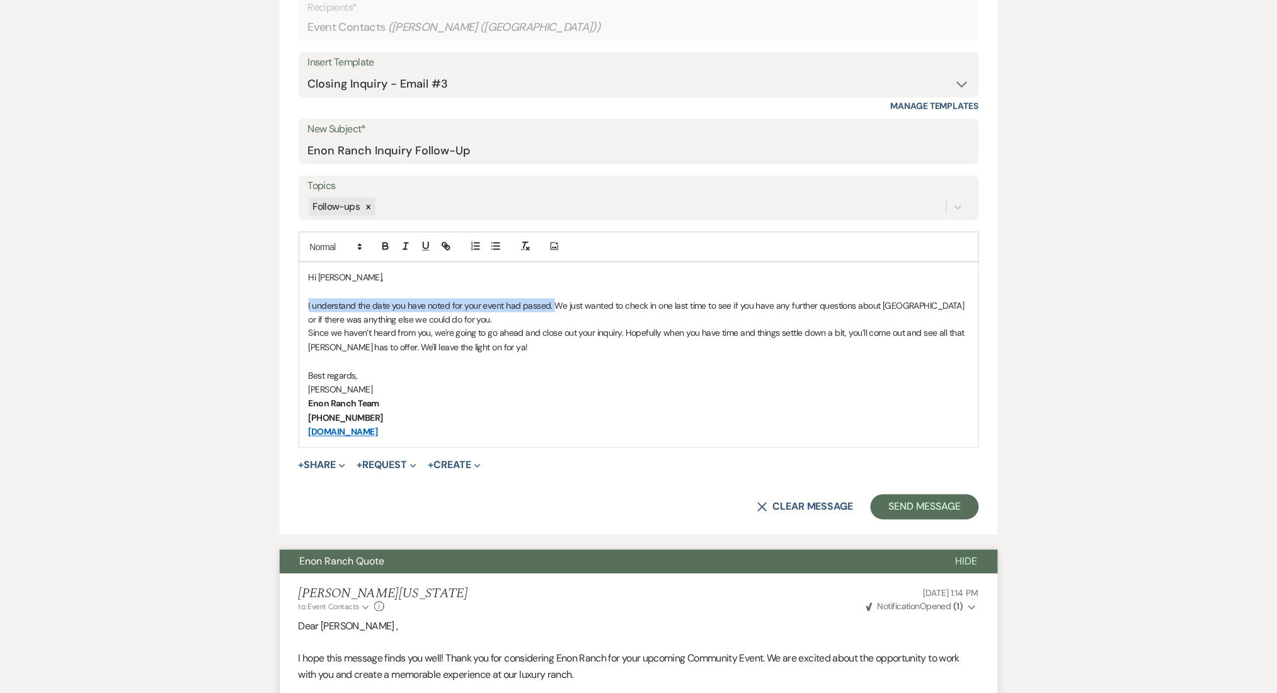
drag, startPoint x: 551, startPoint y: 304, endPoint x: 259, endPoint y: 301, distance: 292.3
copy p "I understand the date you have noted for your event had passed."
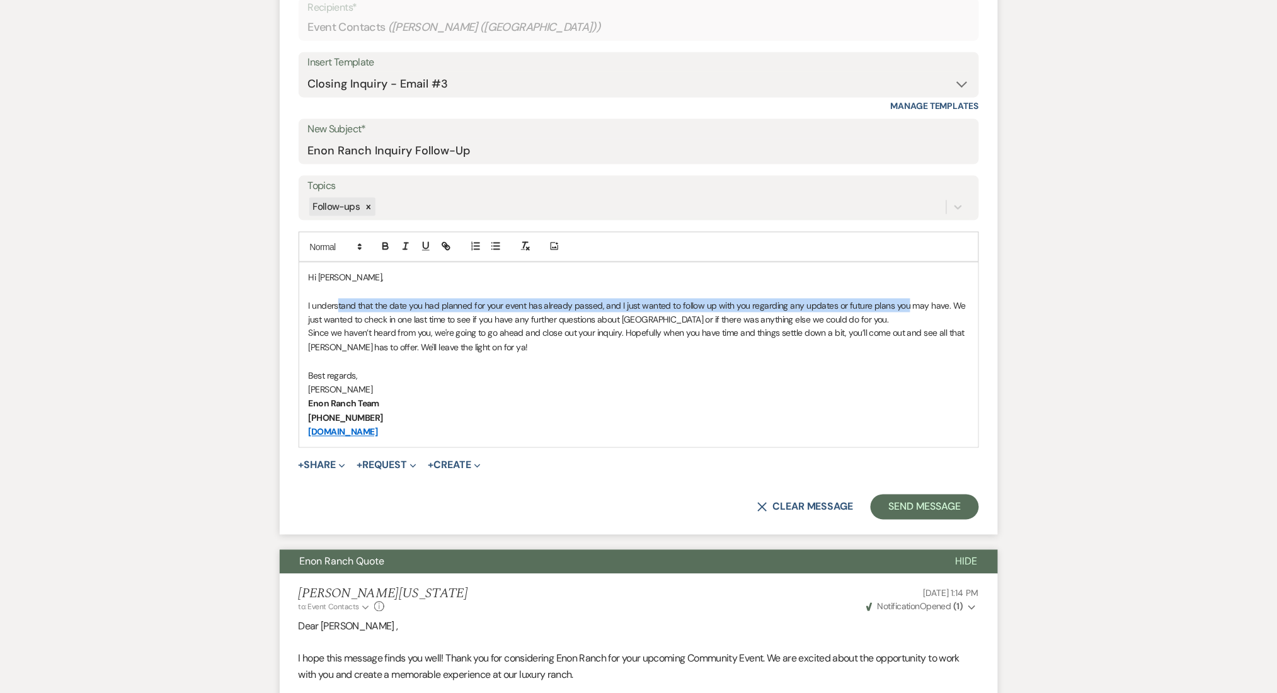
drag, startPoint x: 336, startPoint y: 306, endPoint x: 902, endPoint y: 311, distance: 565.8
click at [902, 311] on p "I understand that the date you had planned for your event has already passed, a…" at bounding box center [639, 313] width 660 height 28
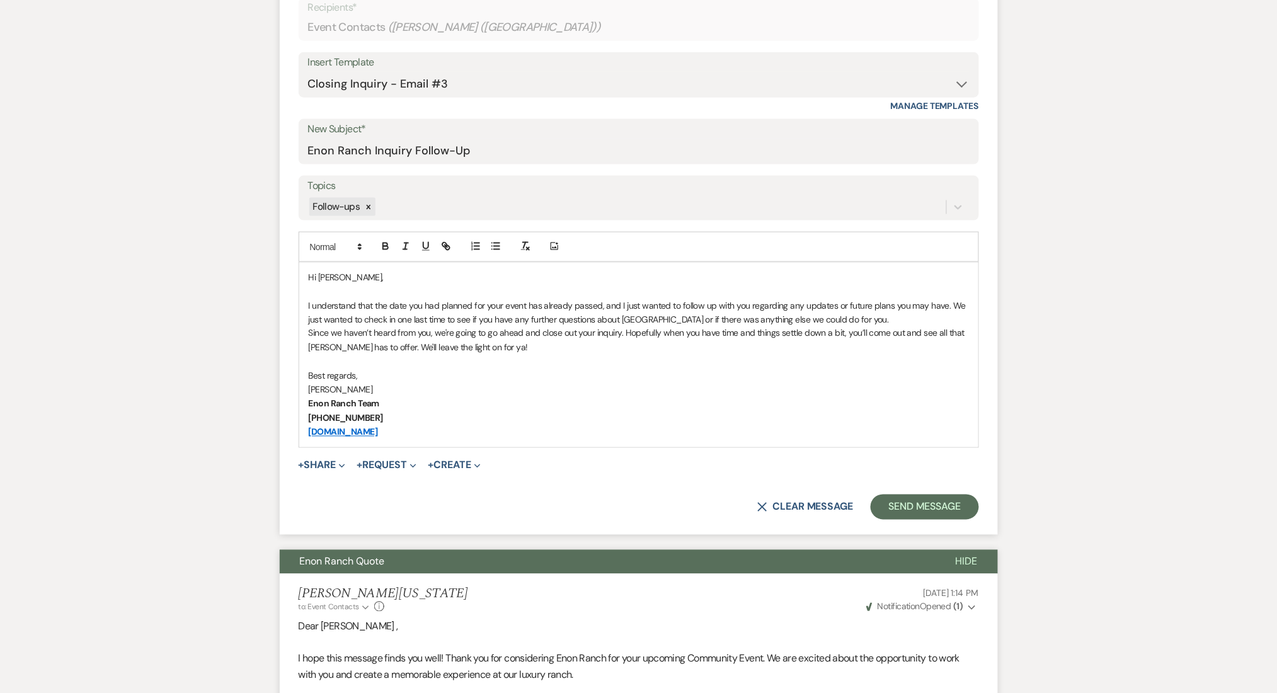
click at [934, 299] on p "I understand that the date you had planned for your event has already passed, a…" at bounding box center [639, 313] width 660 height 28
click at [944, 301] on p "I understand that the date you had planned for your event has already passed, a…" at bounding box center [639, 313] width 660 height 28
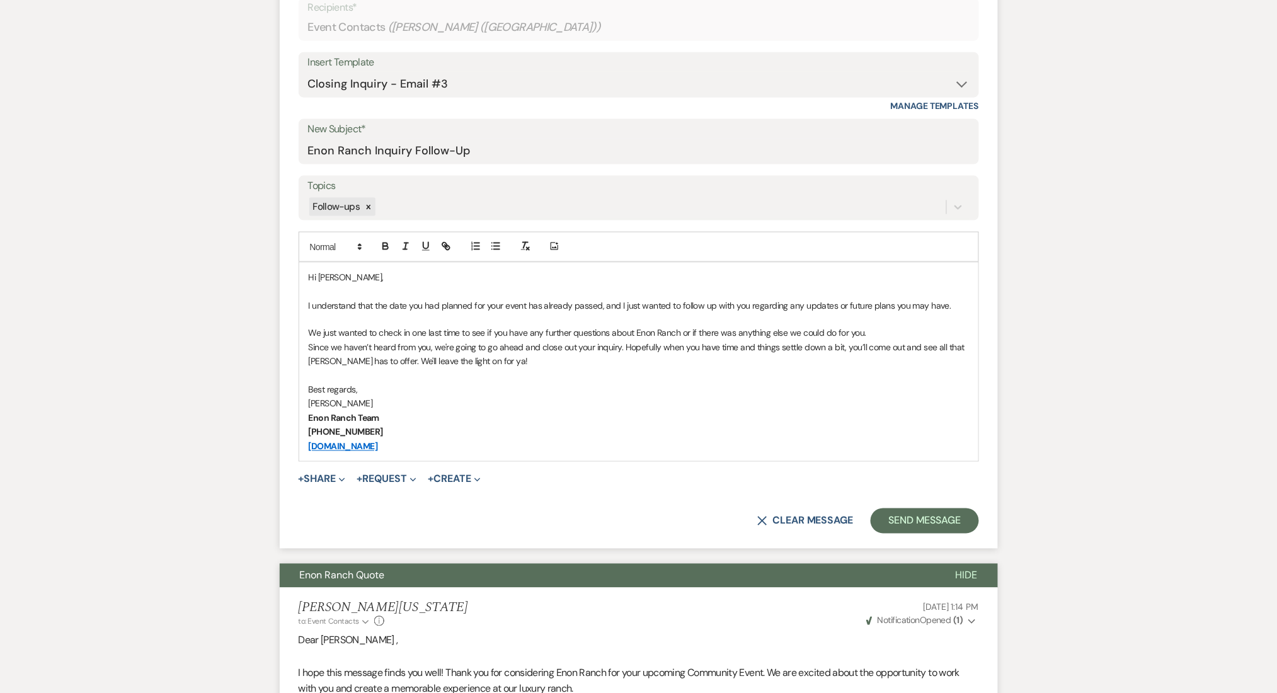
click at [304, 348] on div "Hi Courtney, I understand that the date you had planned for your event has alre…" at bounding box center [638, 362] width 679 height 198
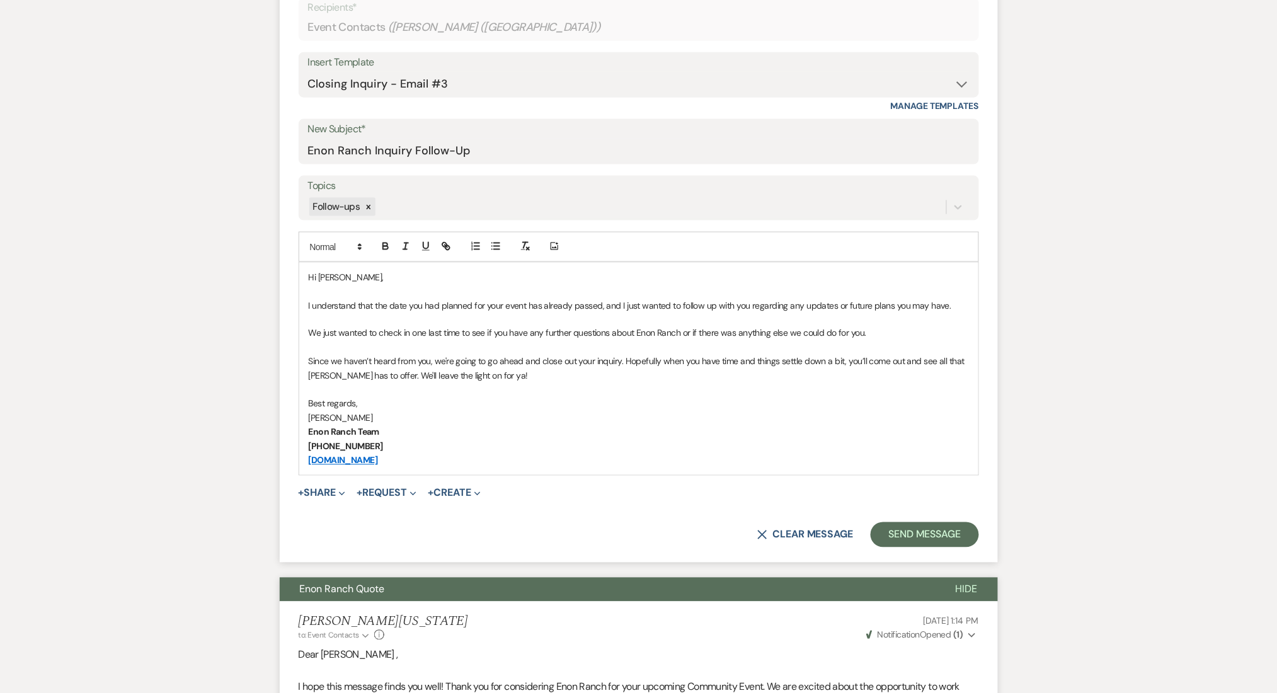
click at [539, 371] on p "Since we haven’t heard from you, we're going to go ahead and close out your inq…" at bounding box center [639, 369] width 660 height 28
click at [910, 533] on button "Send Message" at bounding box center [925, 534] width 108 height 25
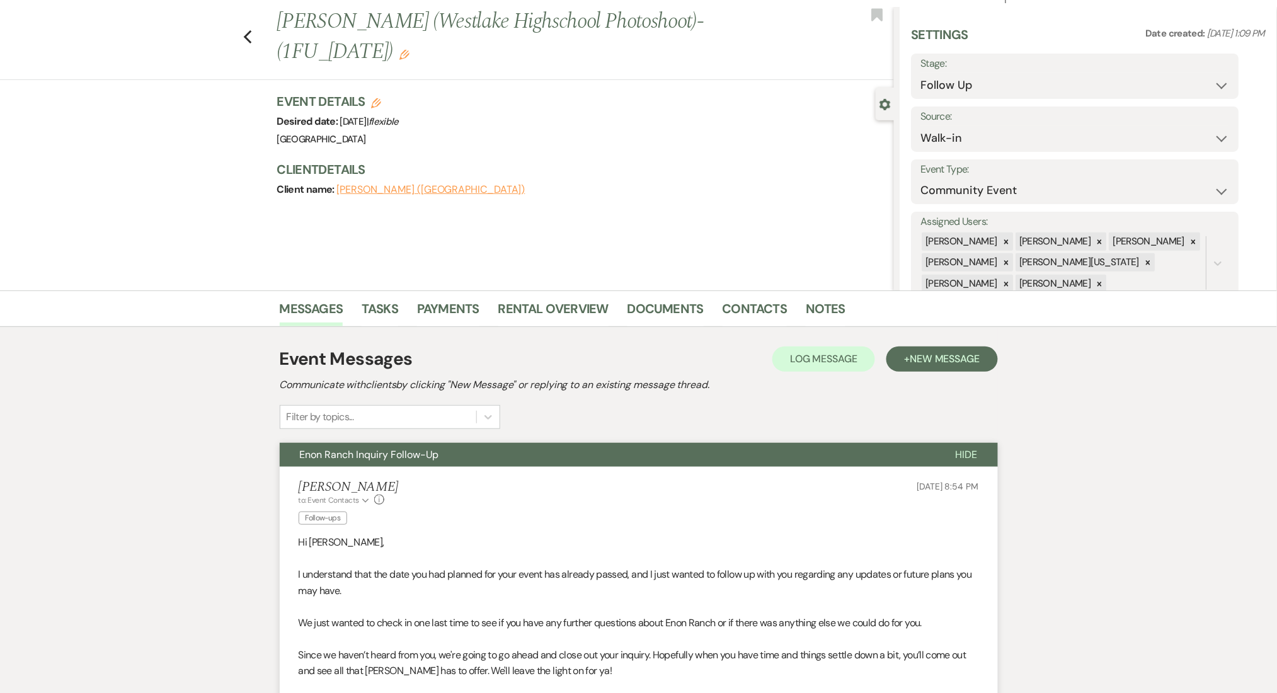
scroll to position [0, 0]
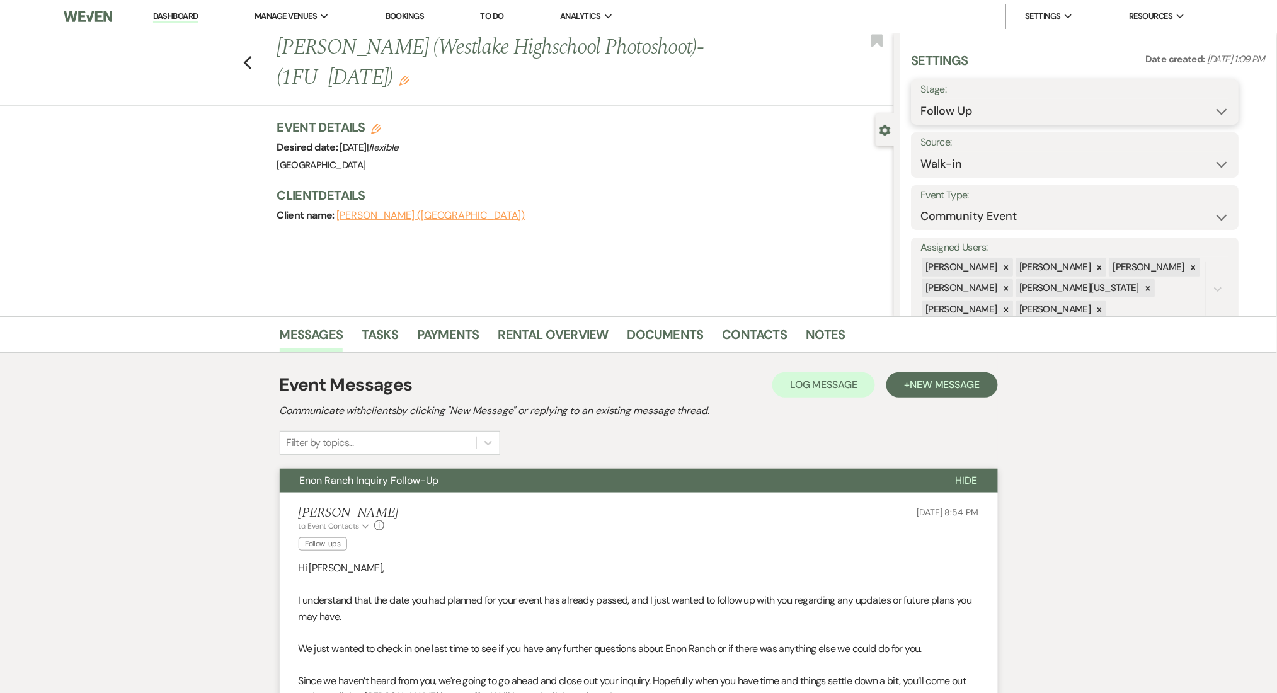
click at [999, 108] on select "Inquiry Follow Up Tour Requested Tour Confirmed Toured Proposal Sent Booked Lost" at bounding box center [1075, 111] width 309 height 25
select select "8"
click at [921, 99] on select "Inquiry Follow Up Tour Requested Tour Confirmed Toured Proposal Sent Booked Lost" at bounding box center [1075, 111] width 309 height 25
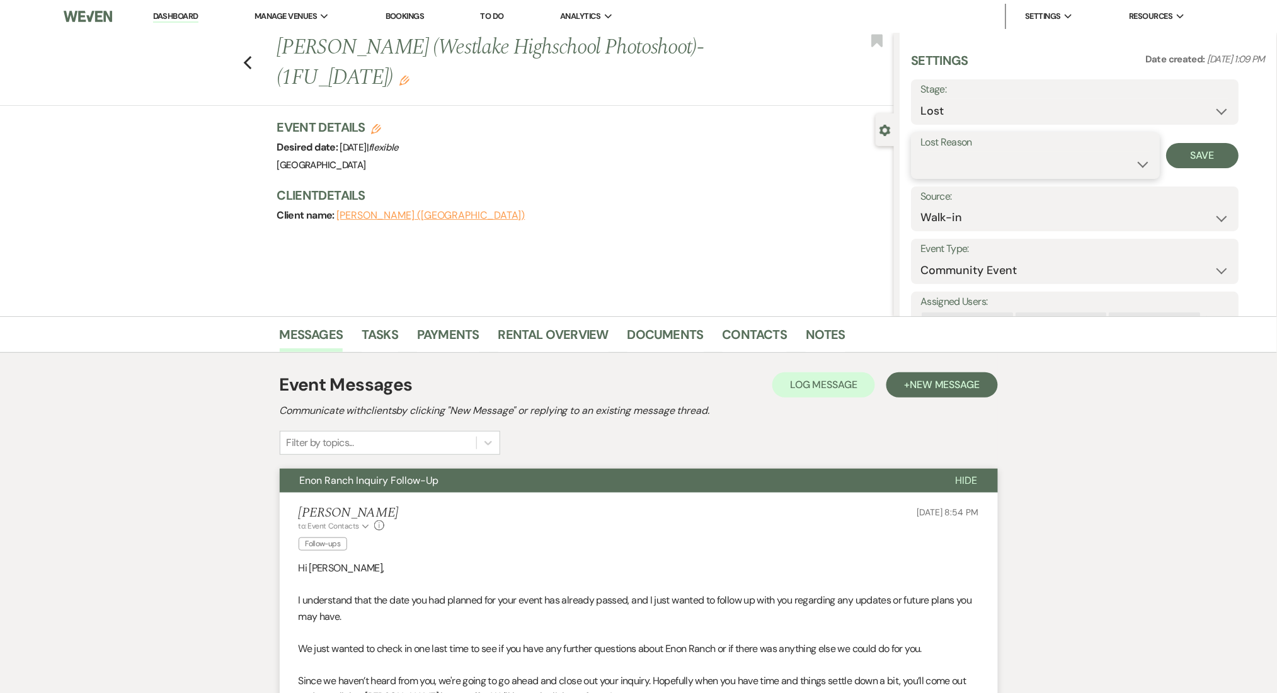
click at [971, 163] on select "Booked Elsewhere Budget Date Unavailable No Response Not a Good Match Capacity …" at bounding box center [1036, 164] width 230 height 25
select select "1"
click at [921, 152] on select "Booked Elsewhere Budget Date Unavailable No Response Not a Good Match Capacity …" at bounding box center [1036, 164] width 230 height 25
click at [1113, 154] on input "Other" at bounding box center [1129, 164] width 77 height 25
type input "date passed"
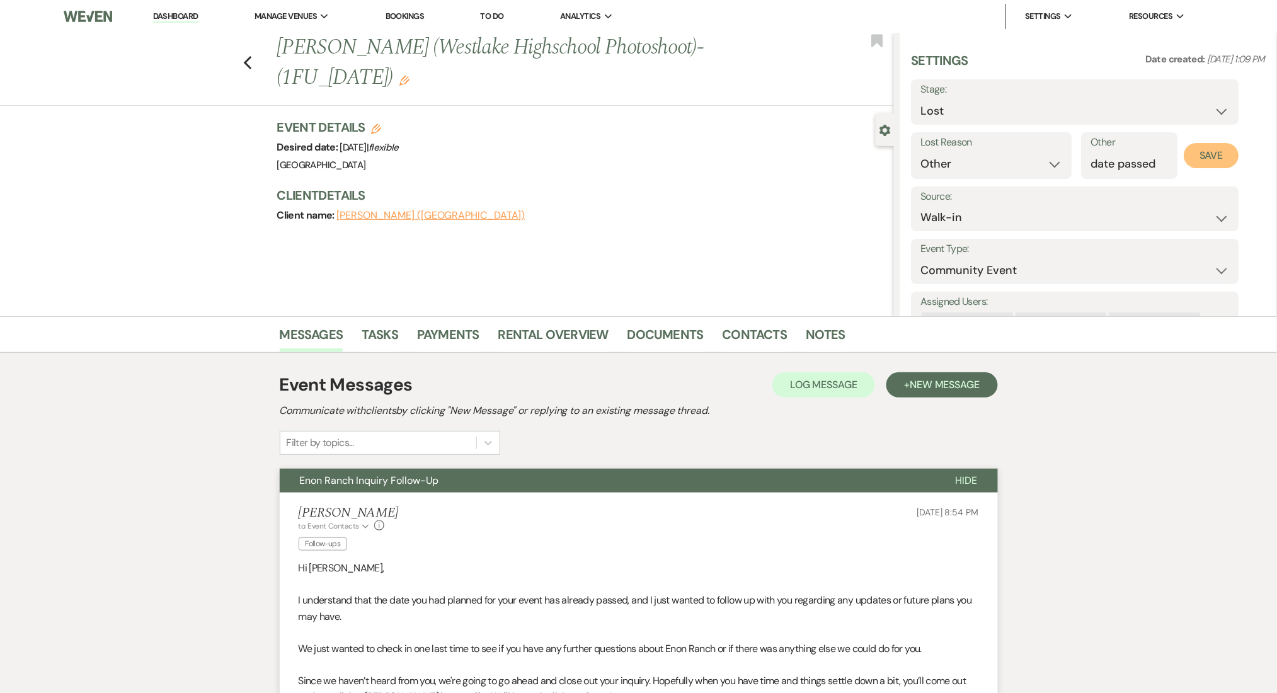
click at [1220, 157] on button "Save" at bounding box center [1211, 155] width 55 height 25
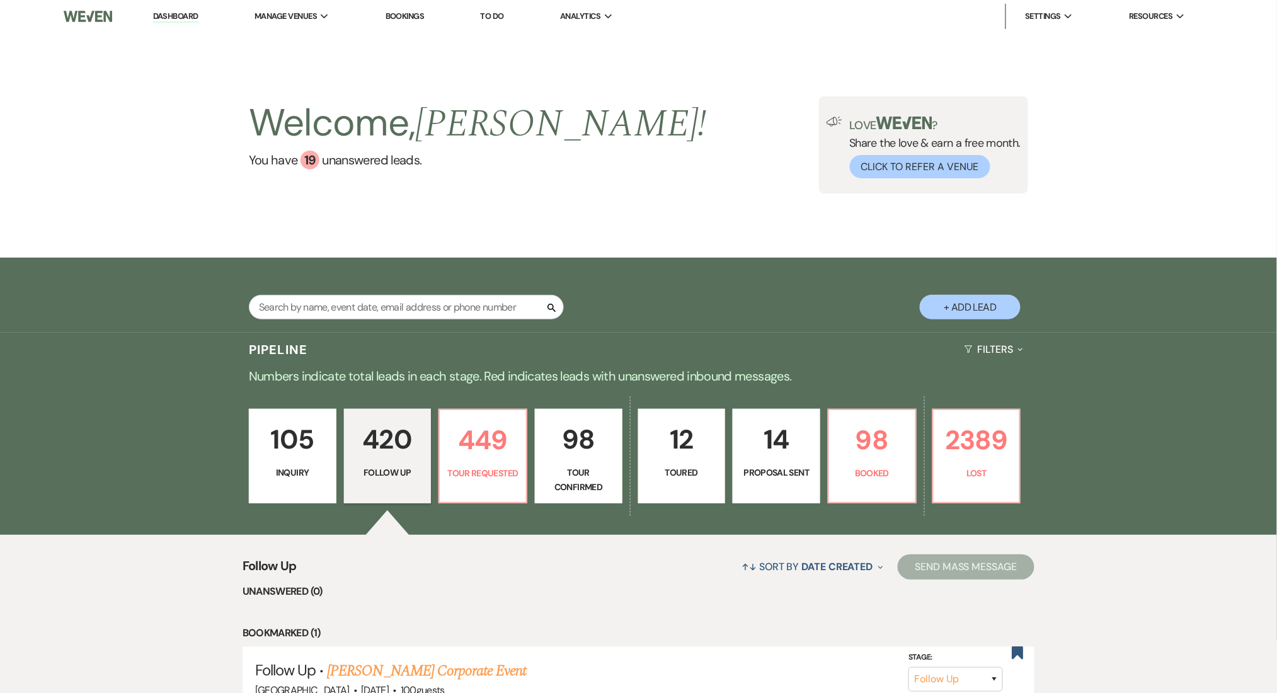
click at [266, 455] on p "105" at bounding box center [292, 439] width 71 height 42
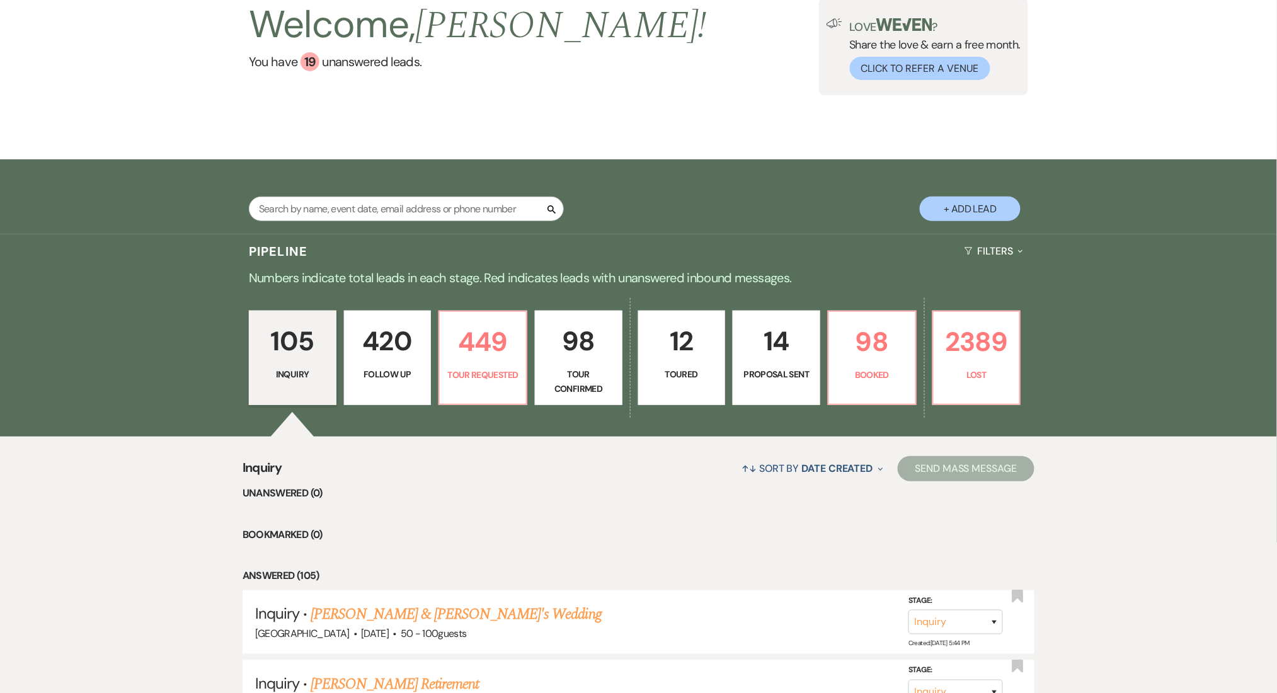
scroll to position [252, 0]
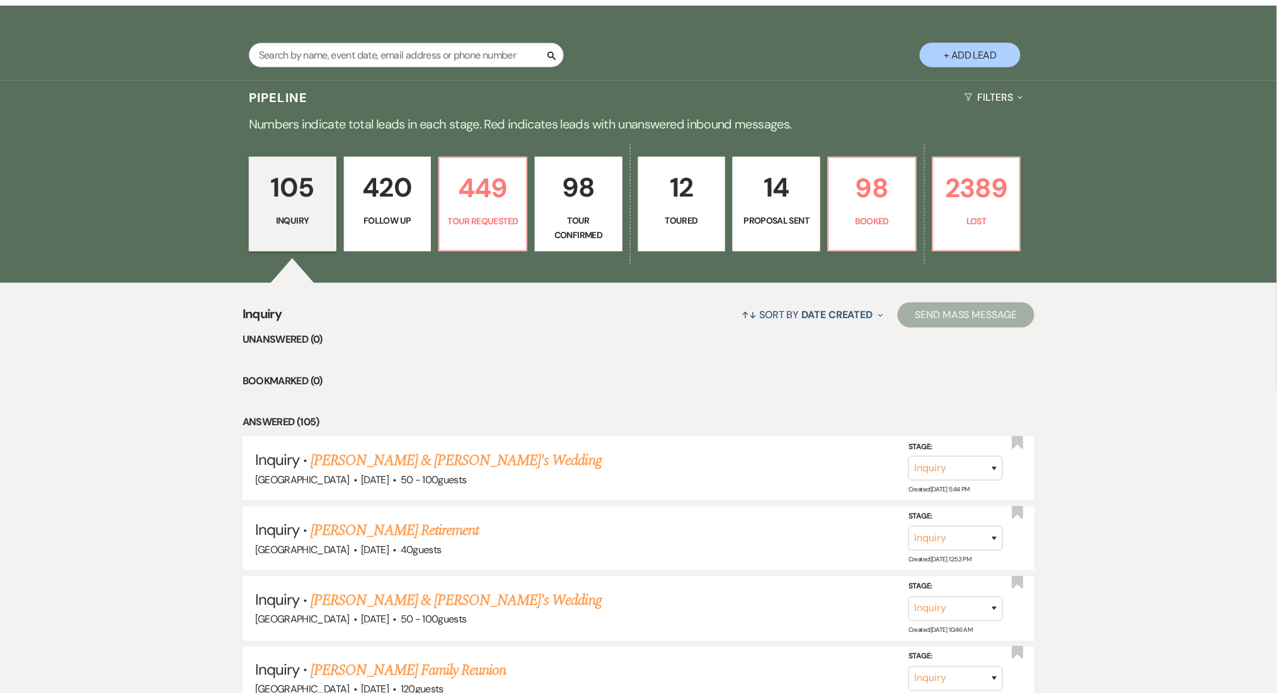
drag, startPoint x: 386, startPoint y: 185, endPoint x: 1289, endPoint y: 106, distance: 906.3
click at [387, 186] on p "420" at bounding box center [387, 187] width 71 height 42
select select "9"
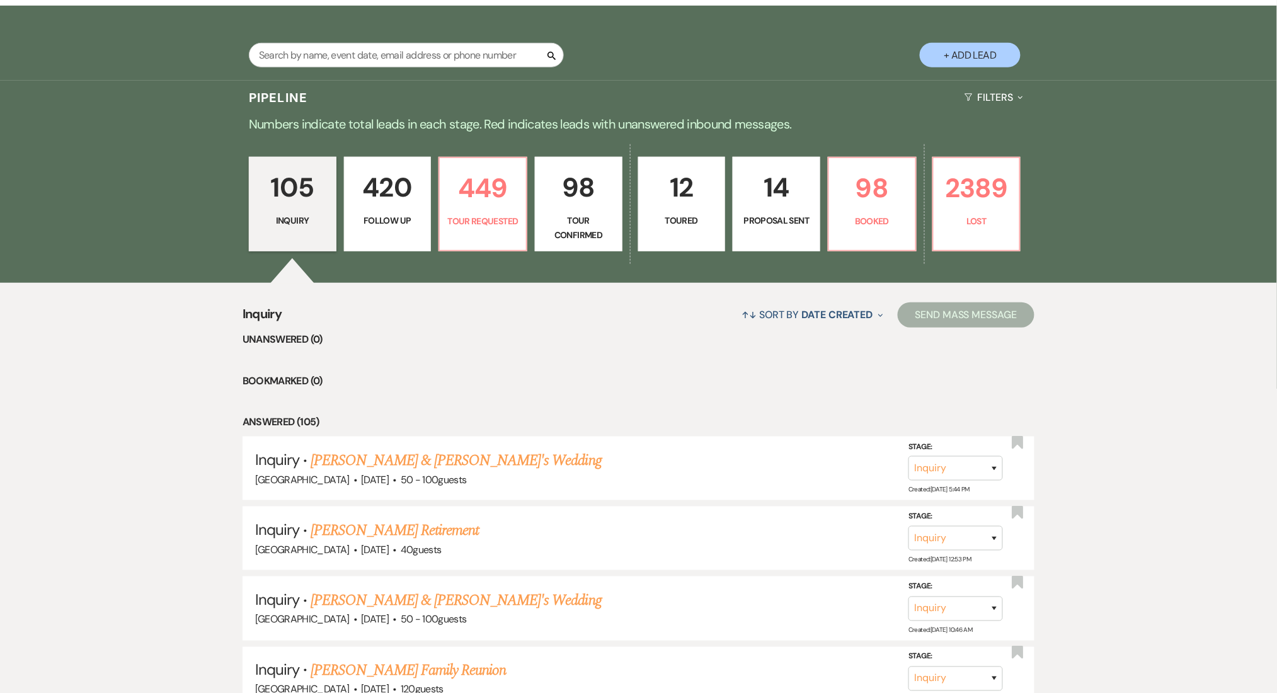
select select "9"
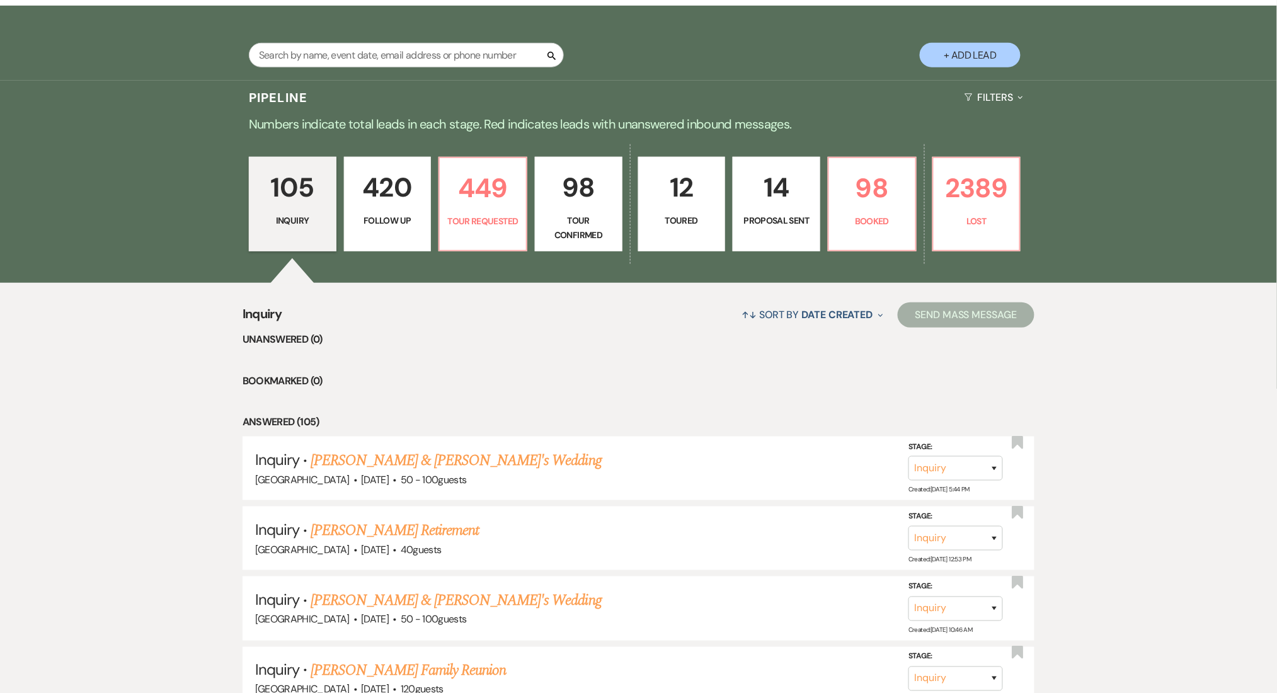
select select "9"
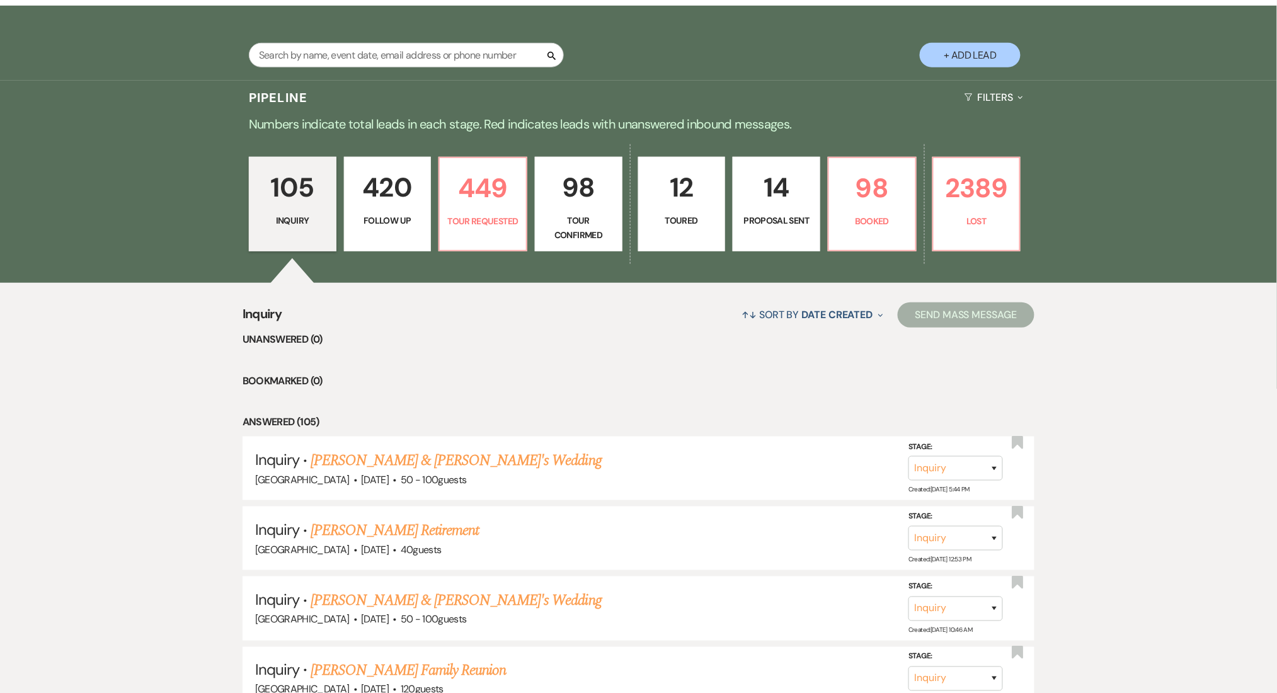
select select "9"
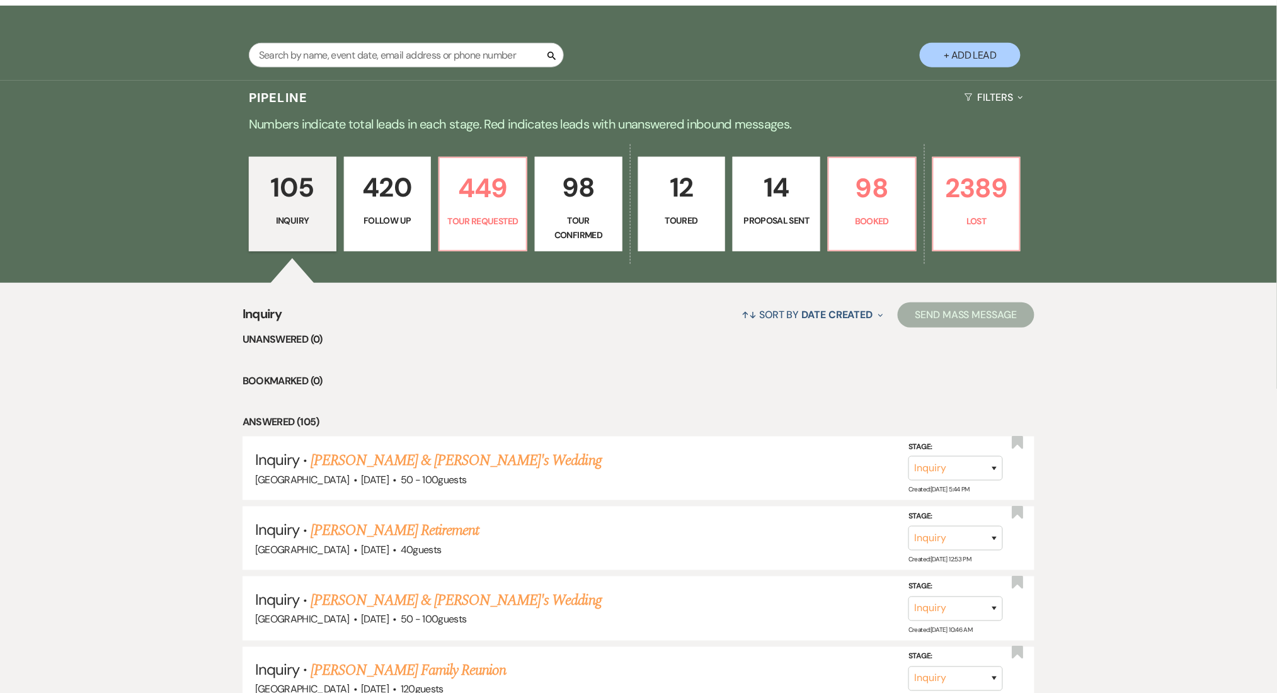
select select "9"
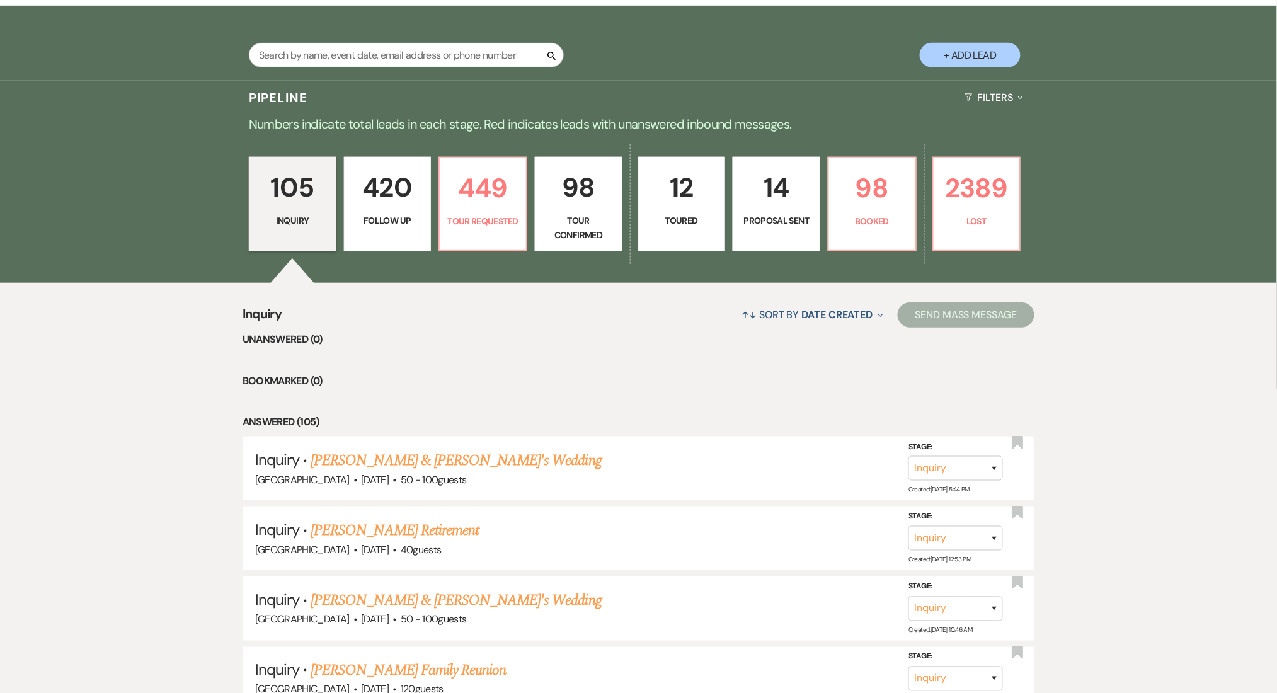
select select "9"
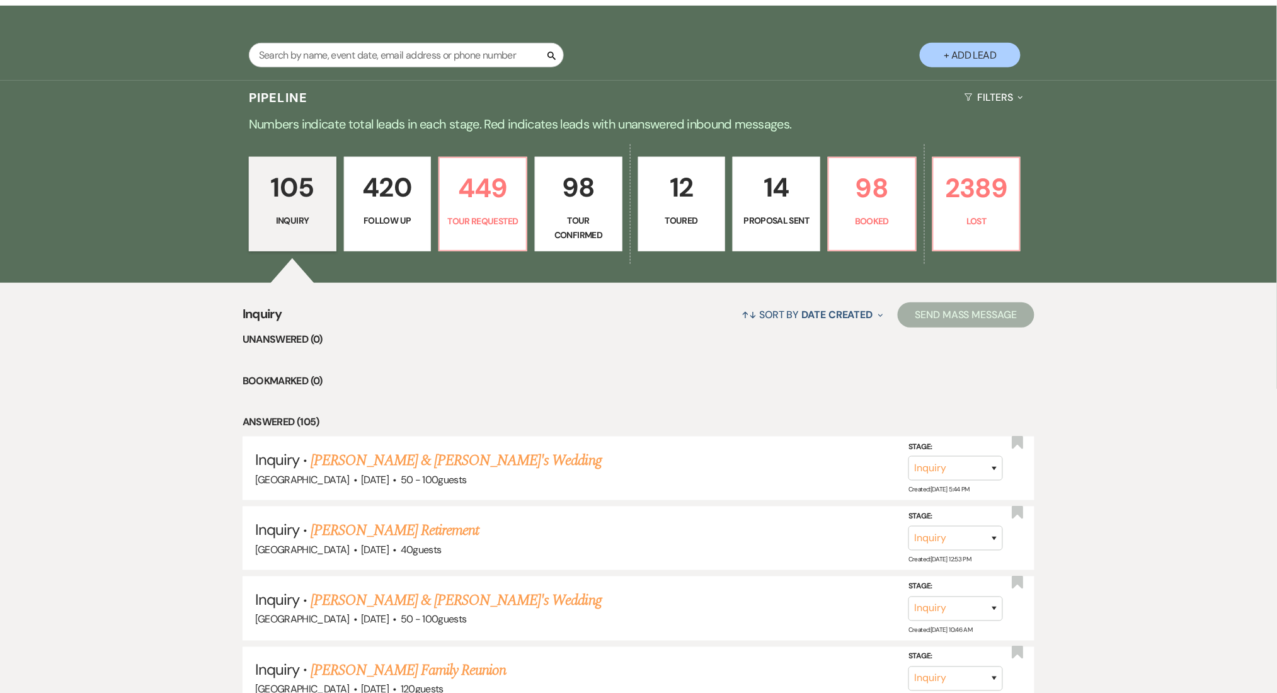
select select "9"
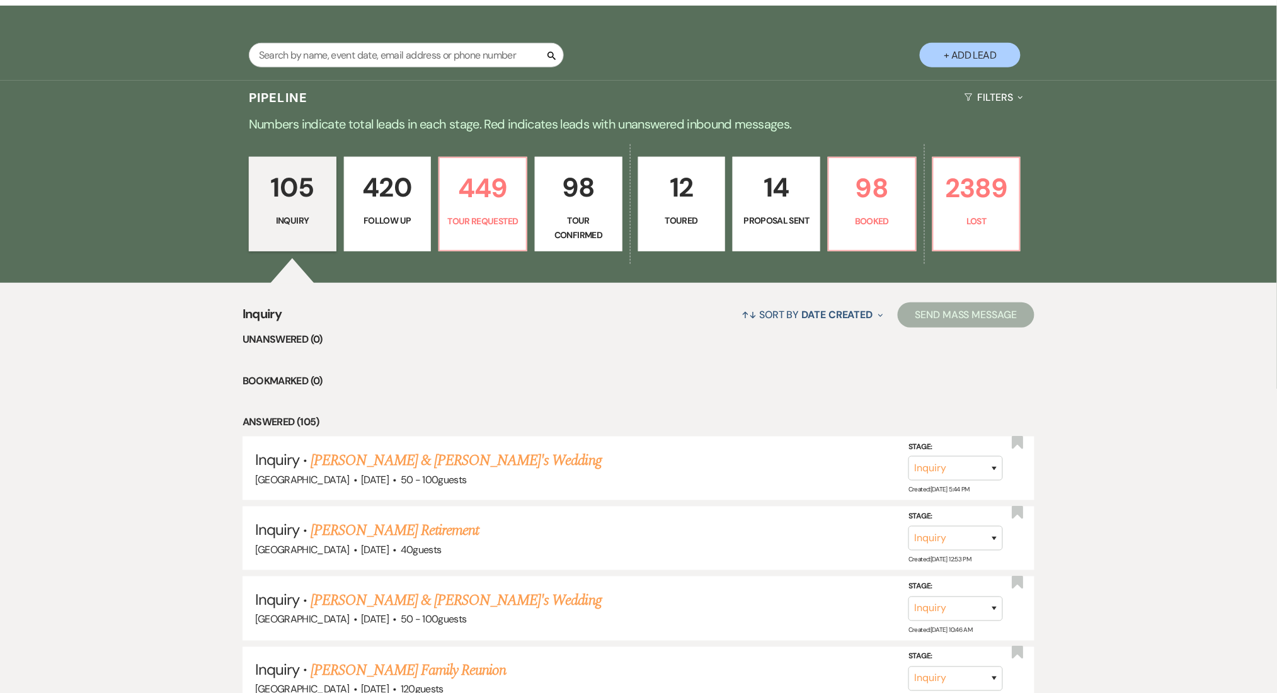
select select "9"
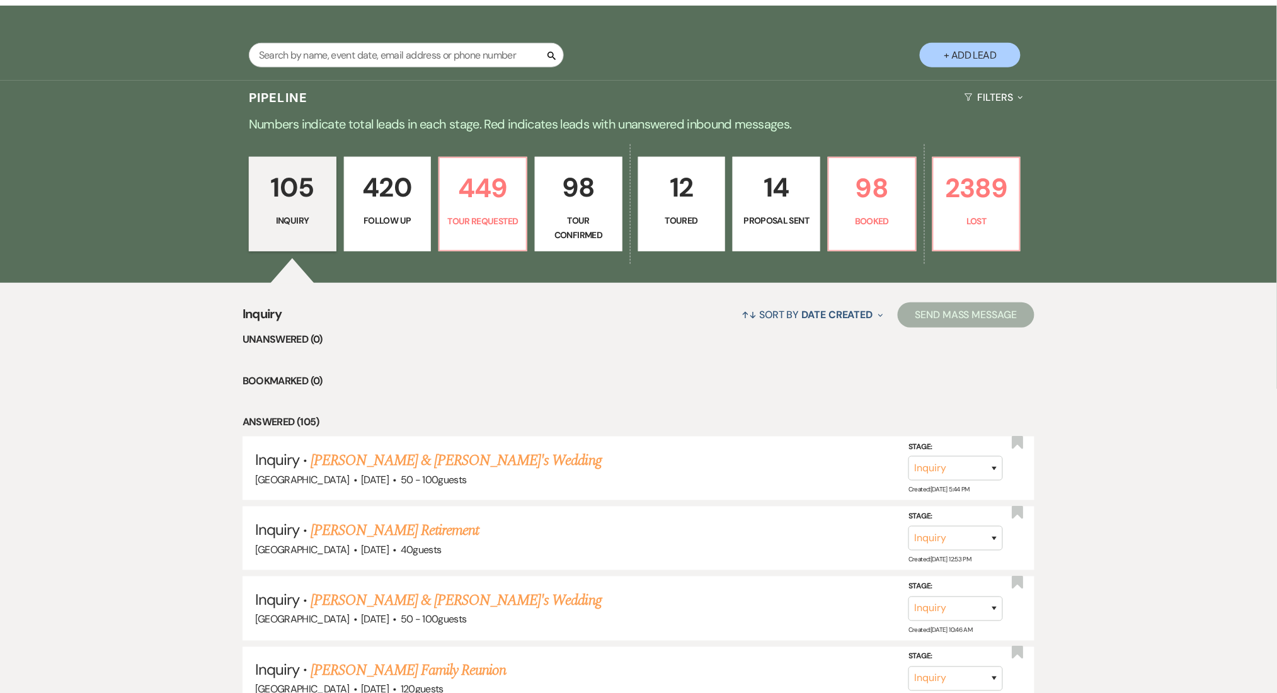
select select "9"
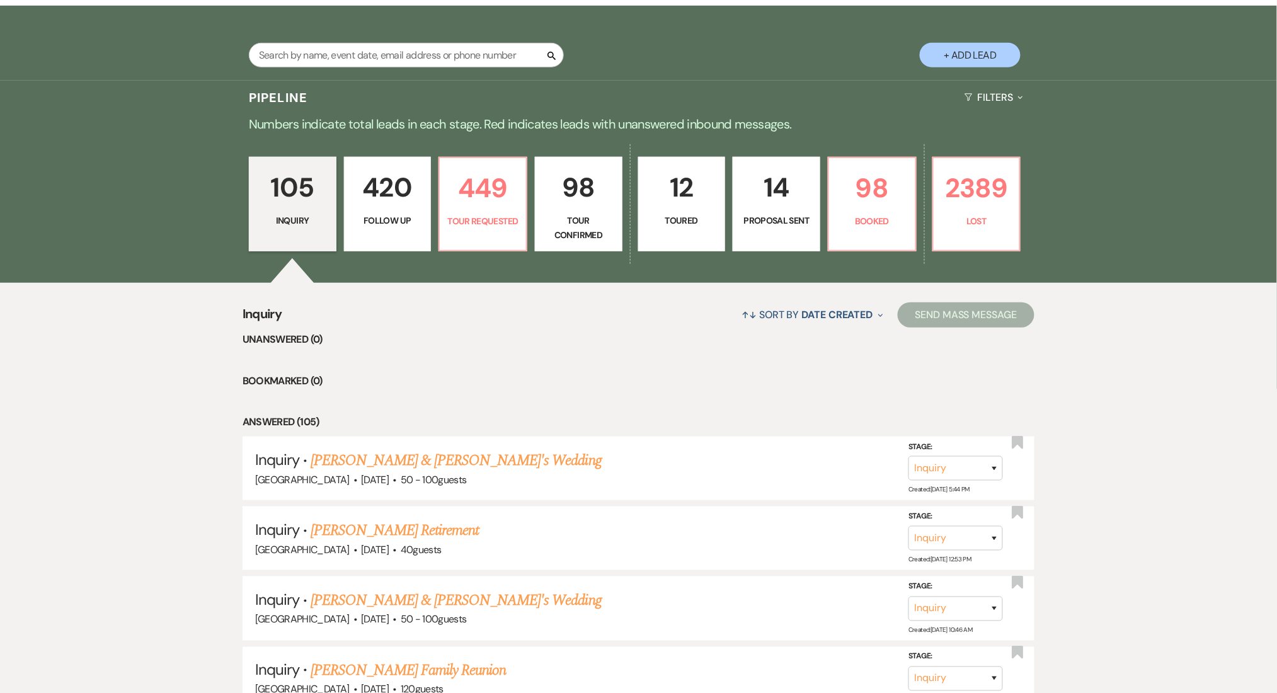
select select "9"
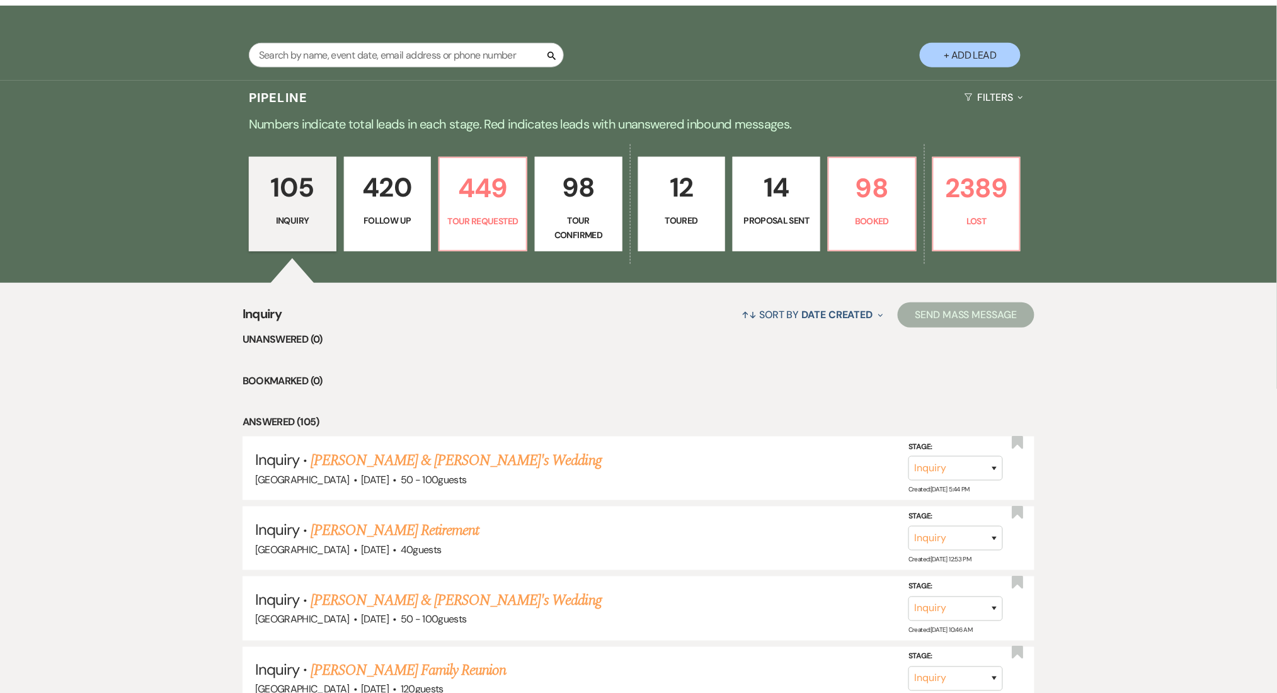
select select "9"
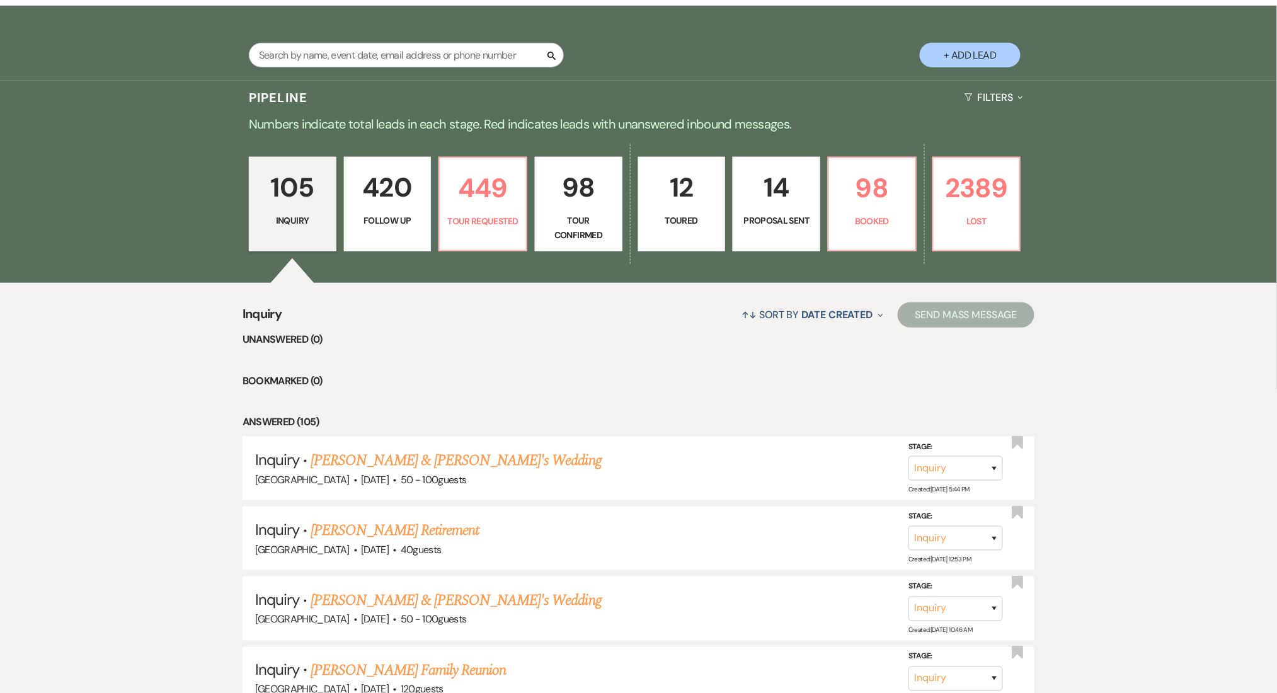
select select "9"
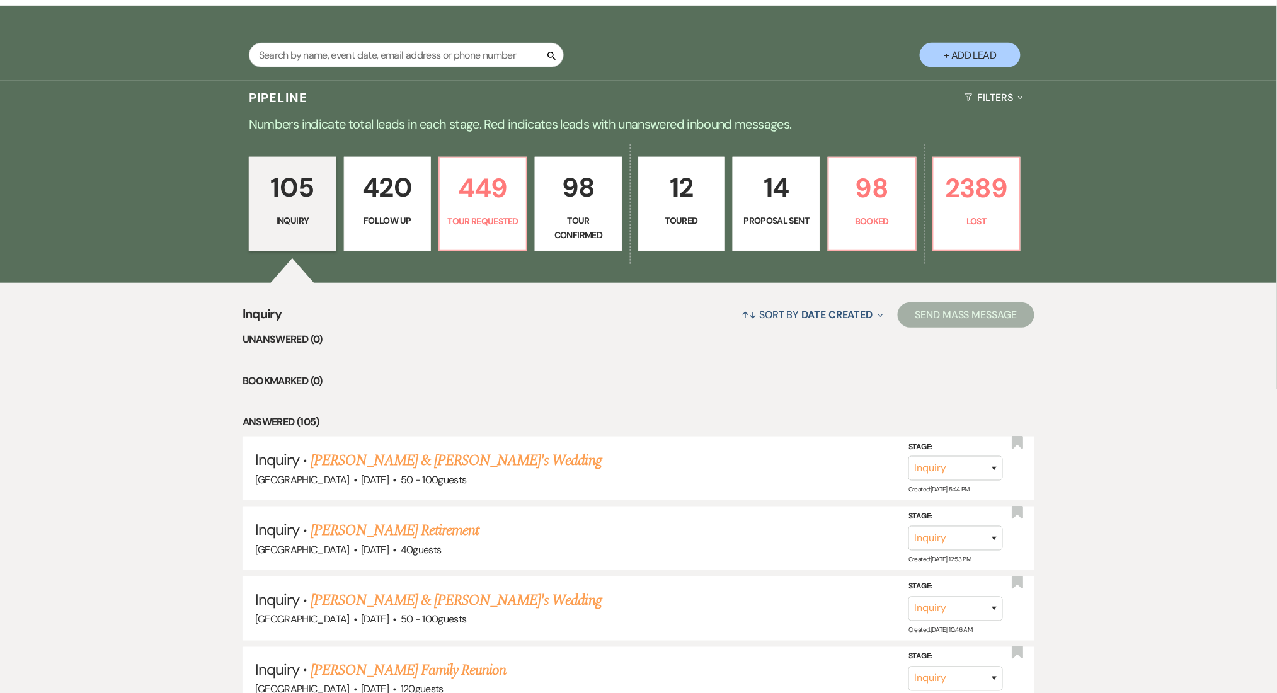
select select "9"
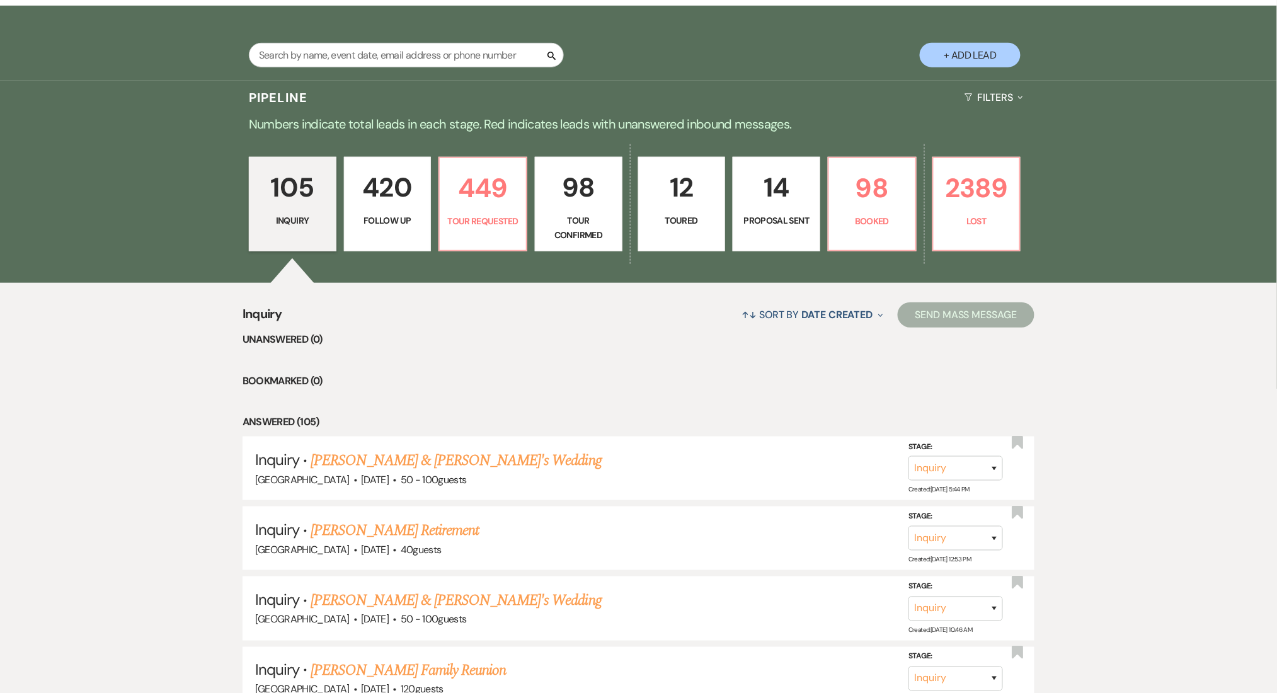
select select "9"
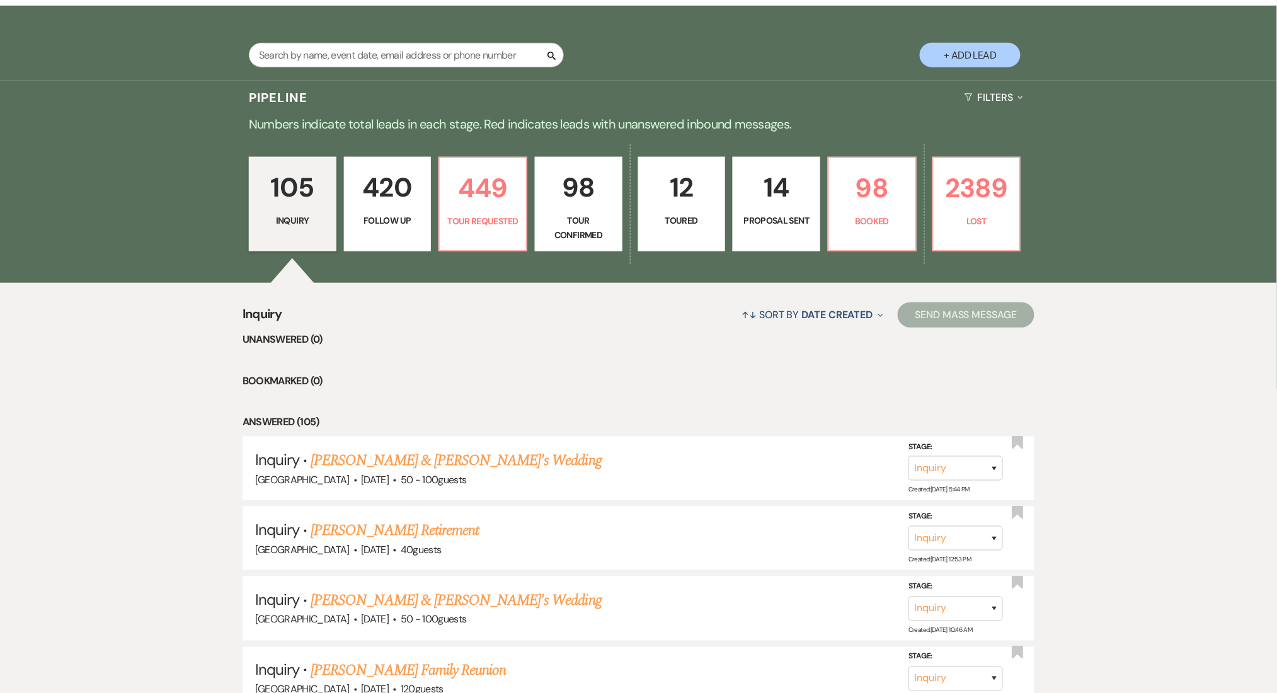
select select "9"
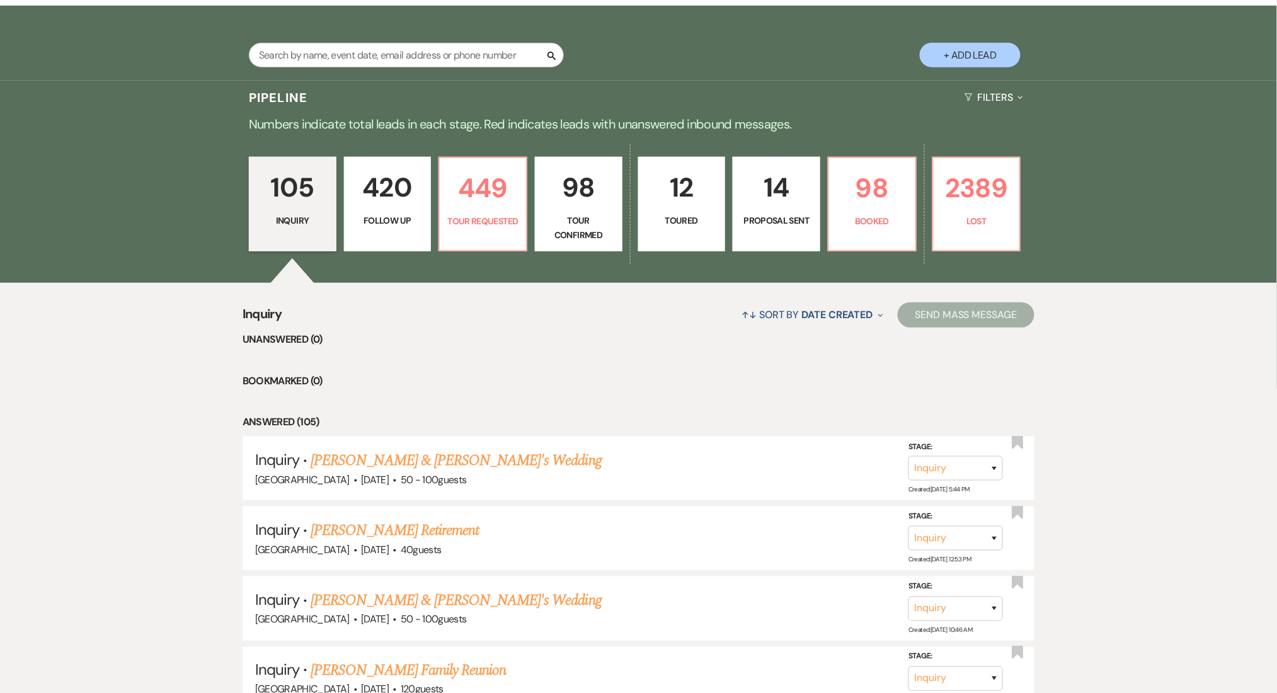
select select "9"
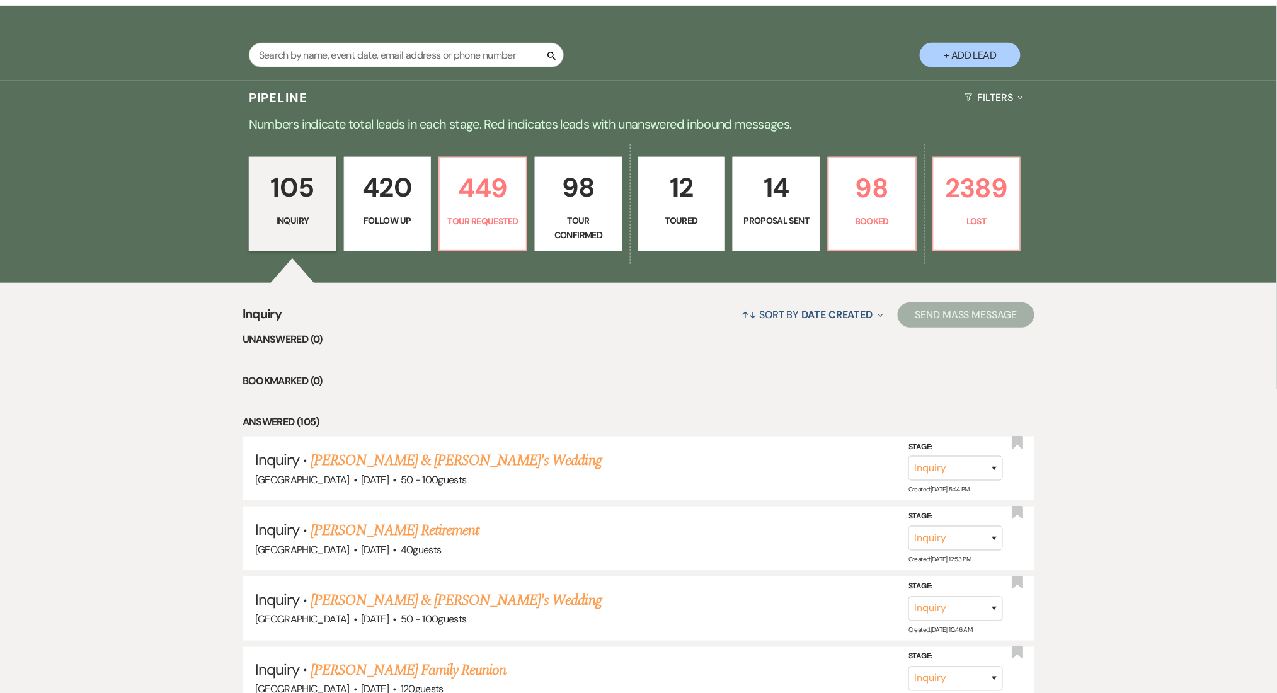
select select "9"
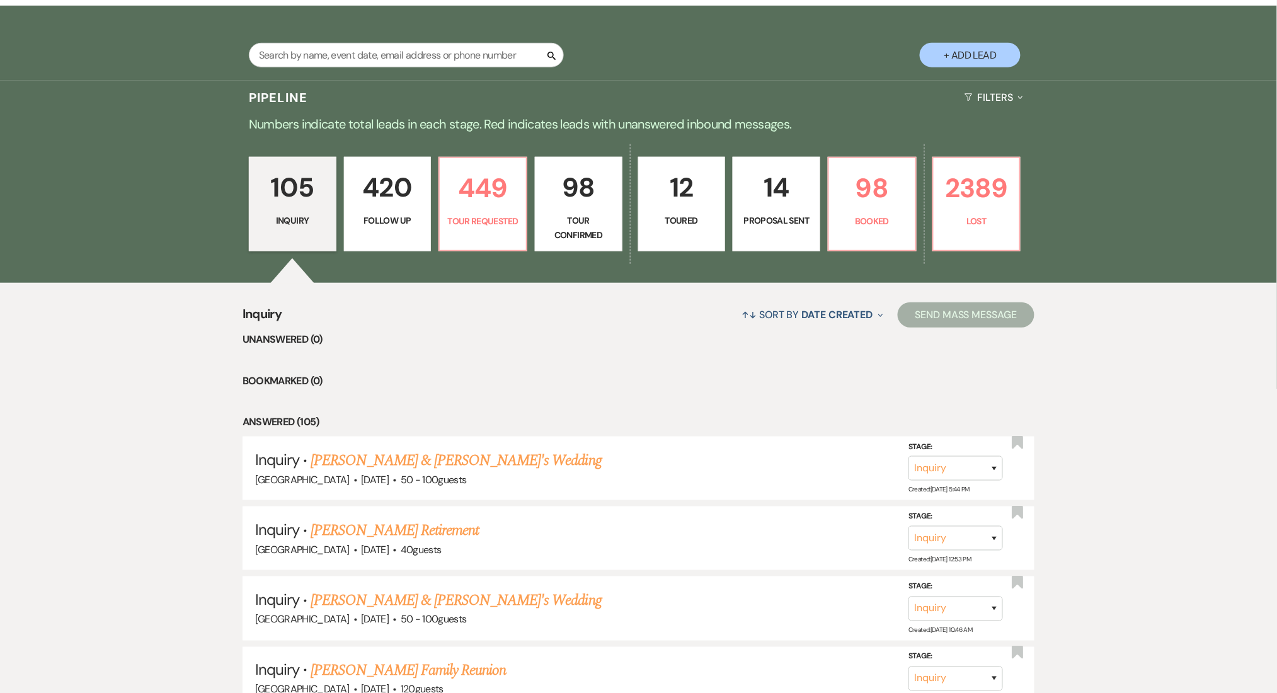
select select "9"
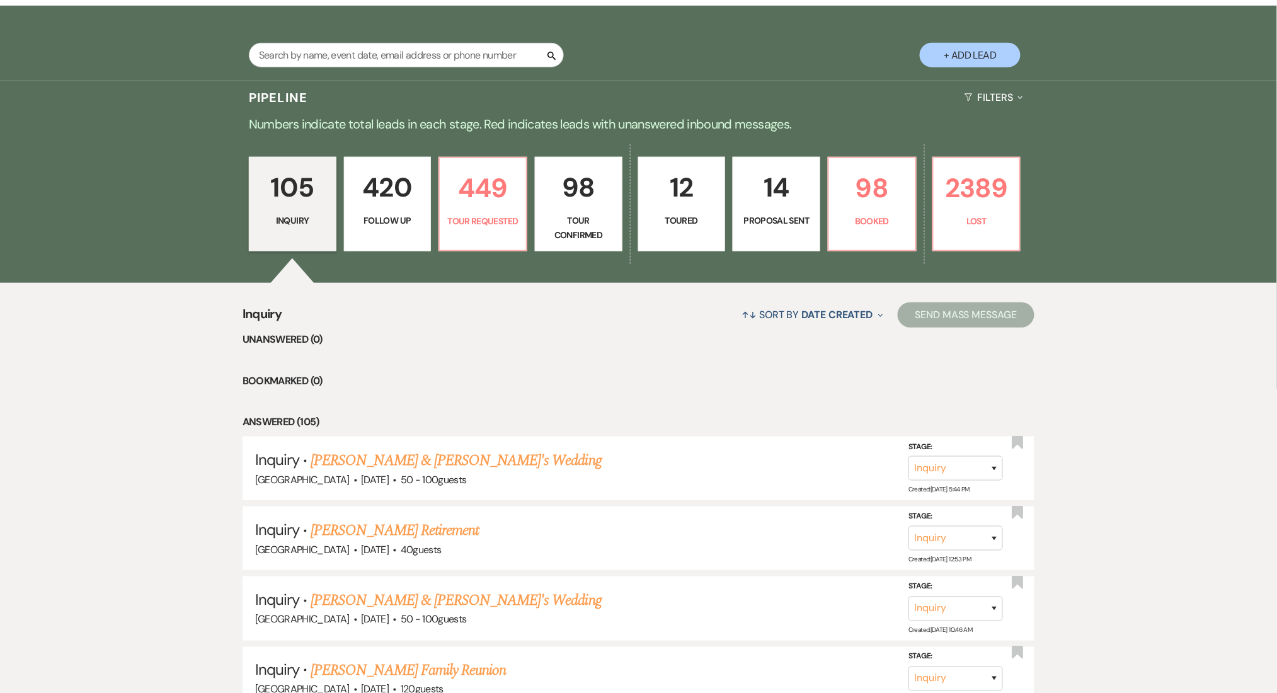
select select "9"
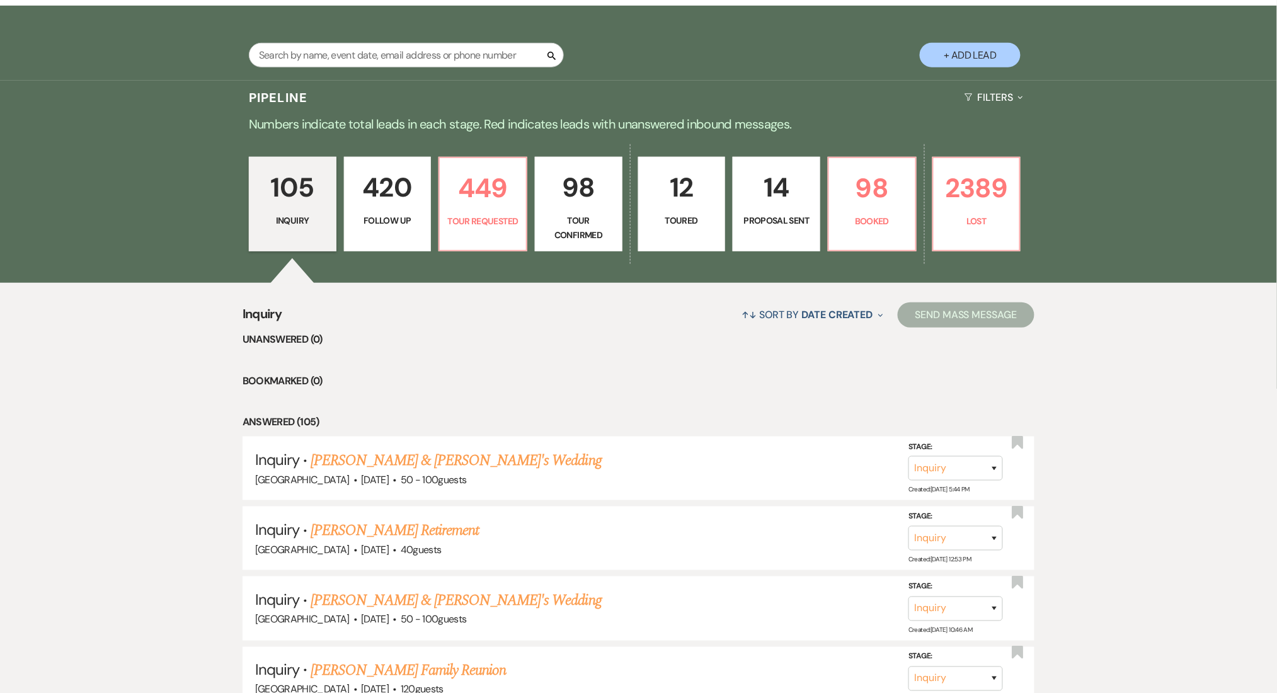
select select "9"
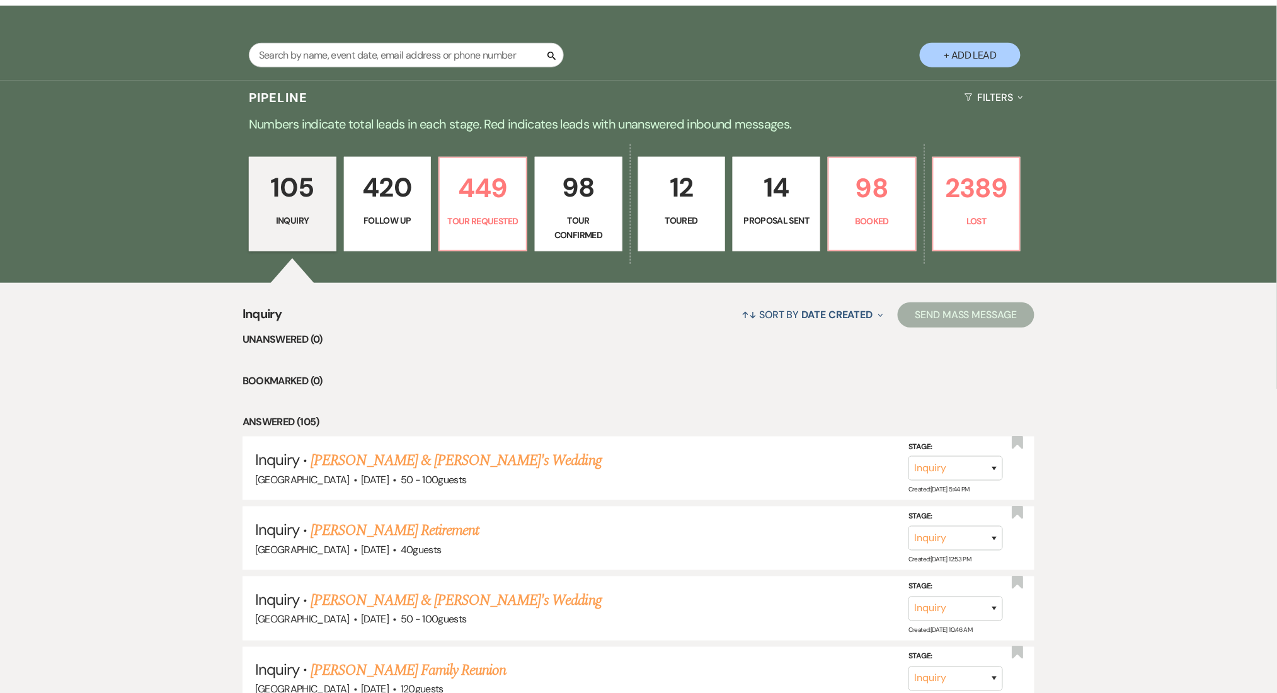
select select "9"
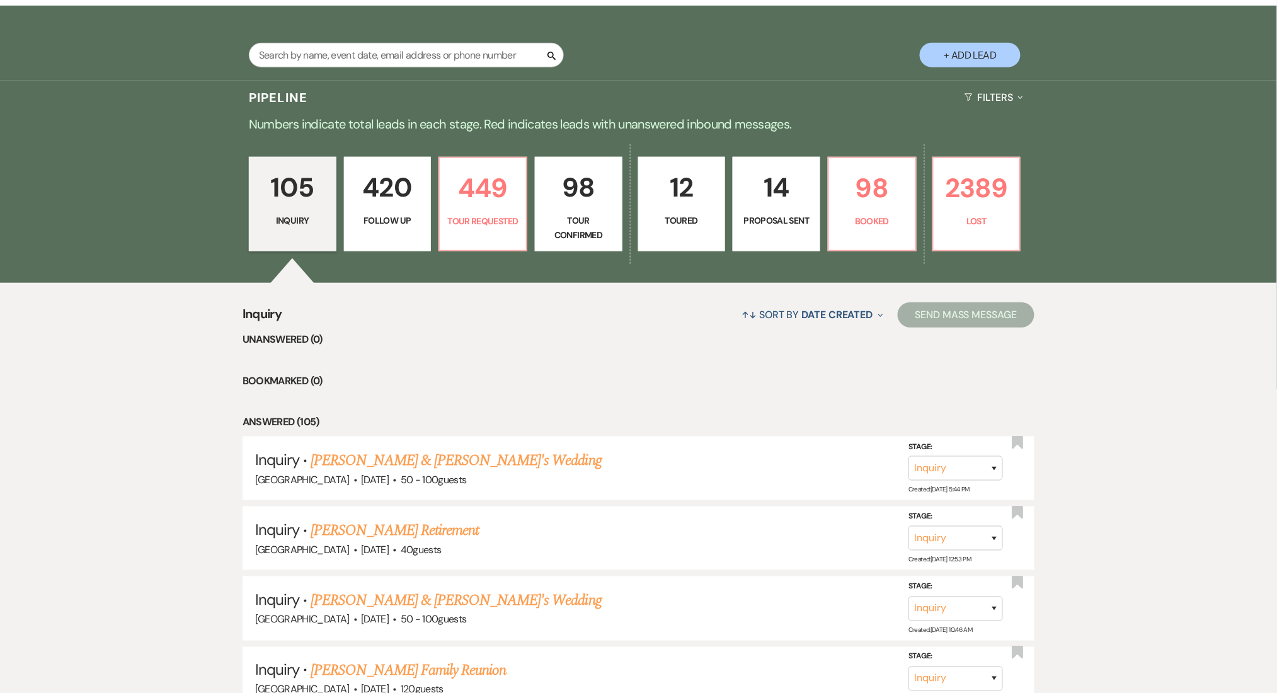
select select "9"
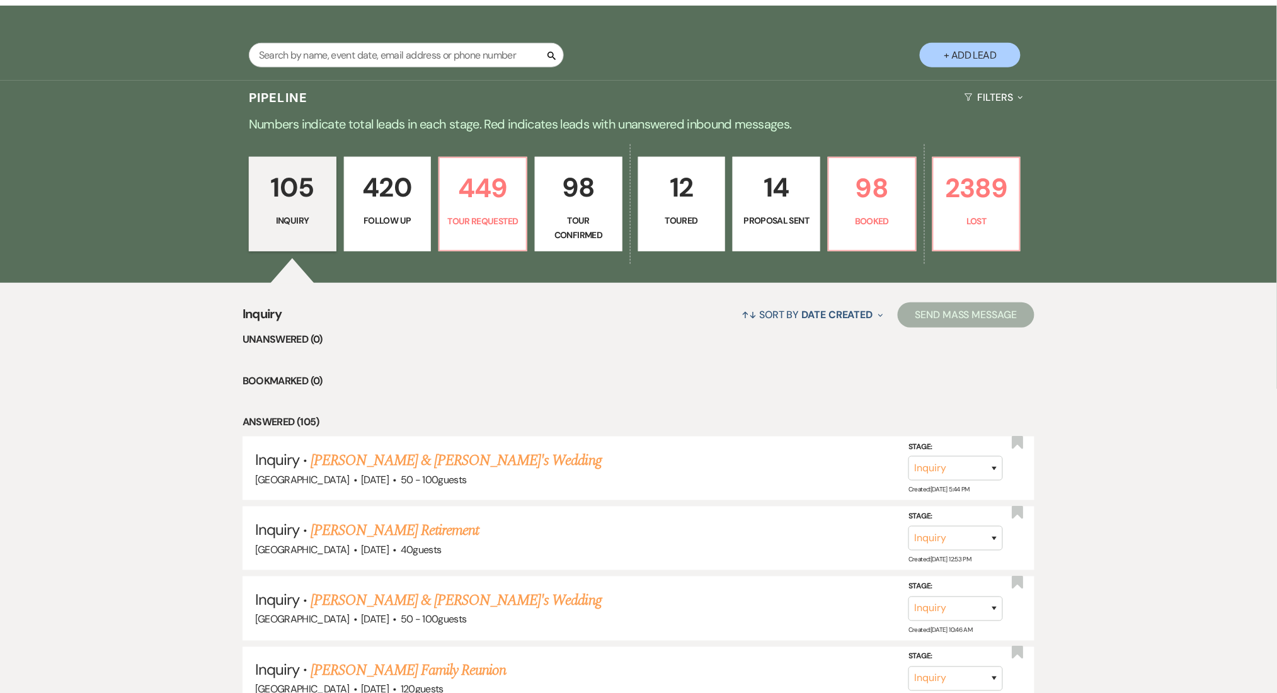
select select "9"
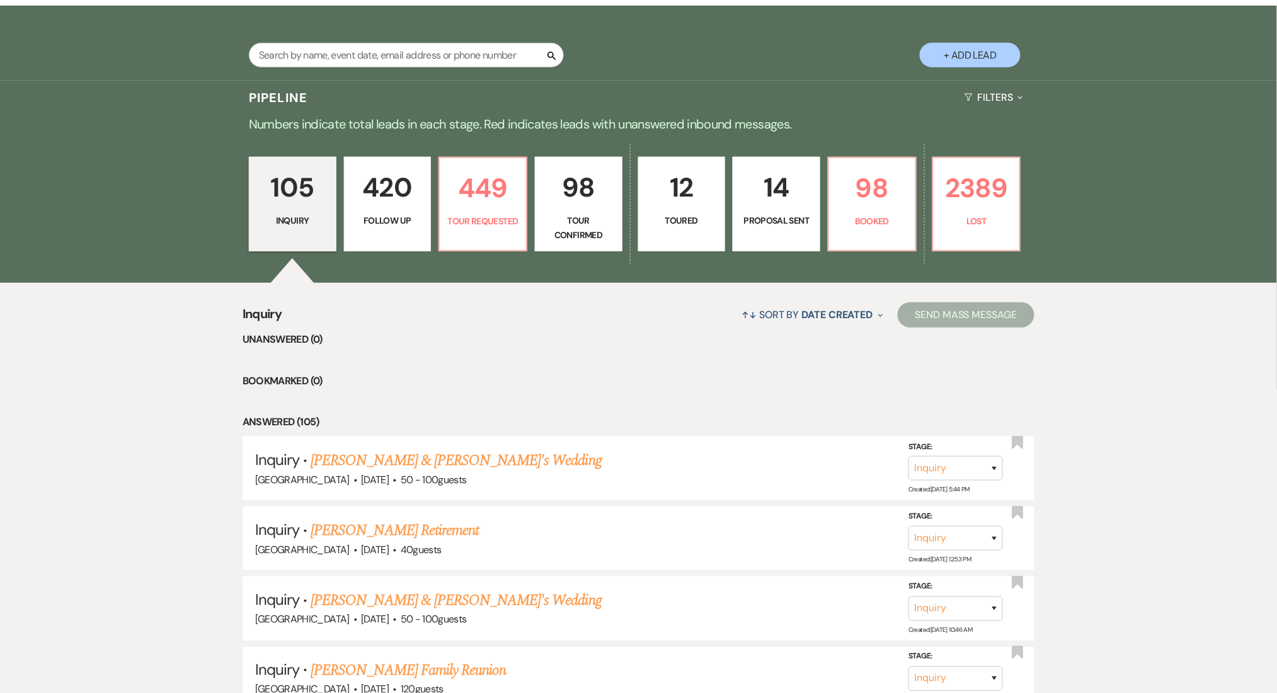
select select "9"
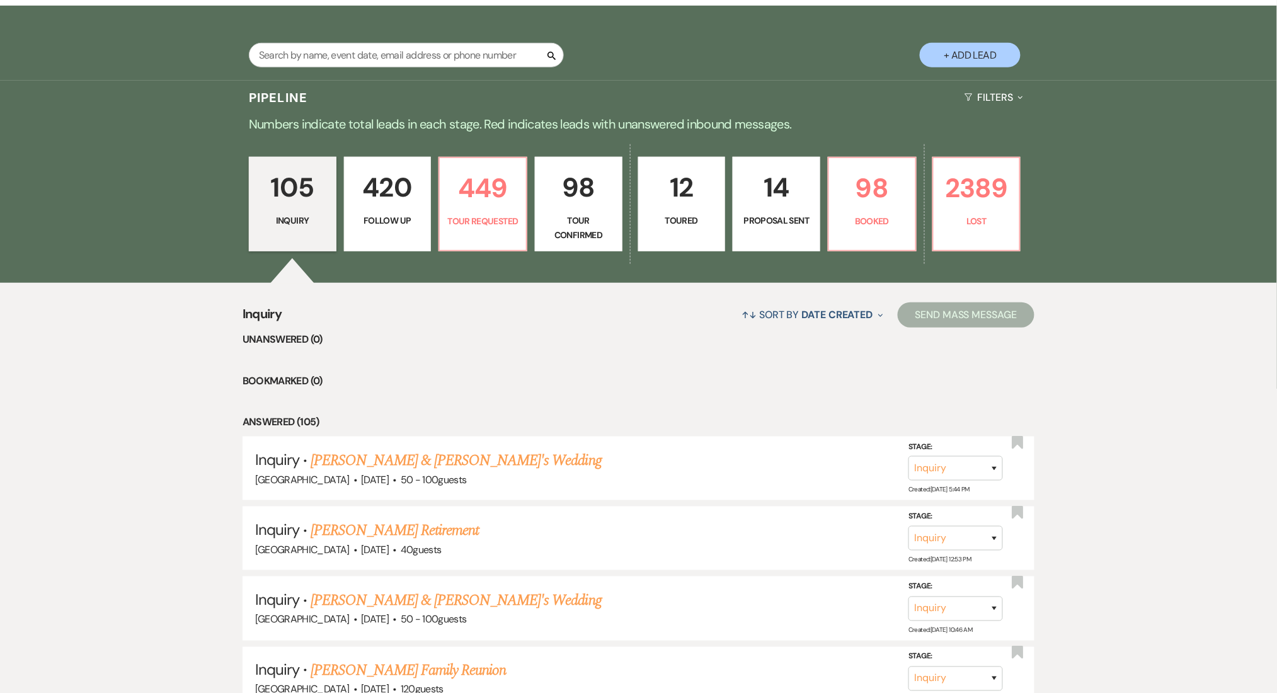
select select "9"
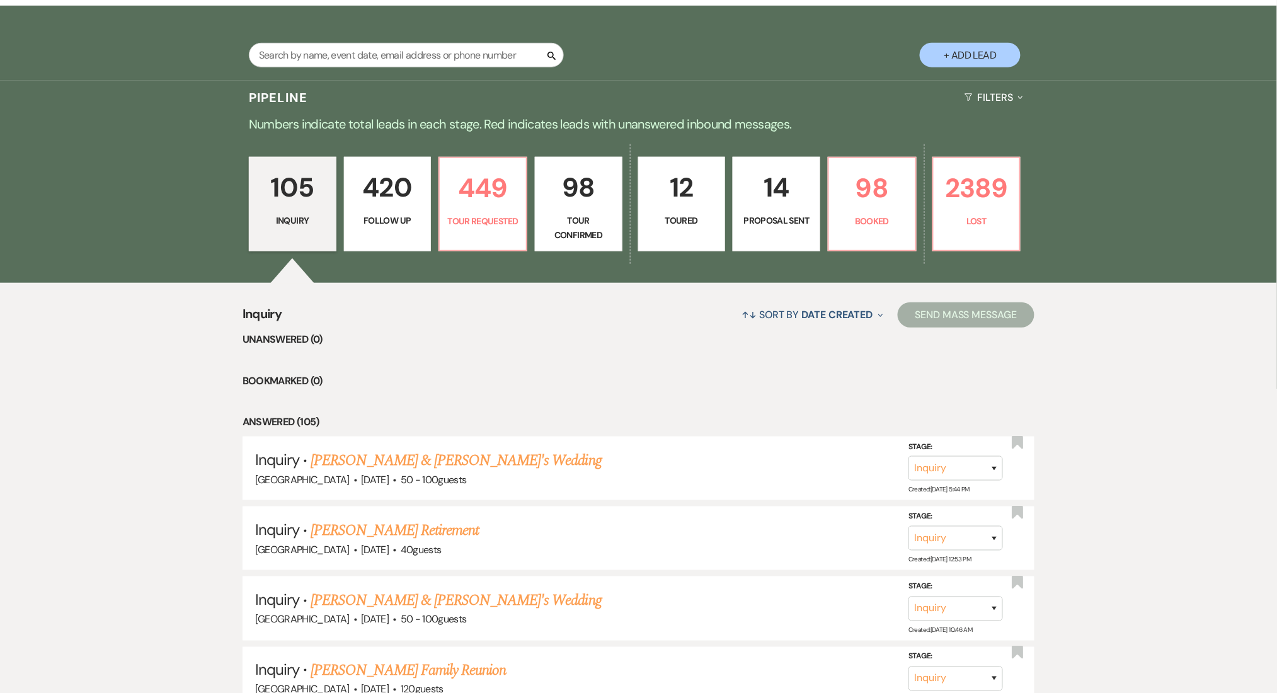
select select "9"
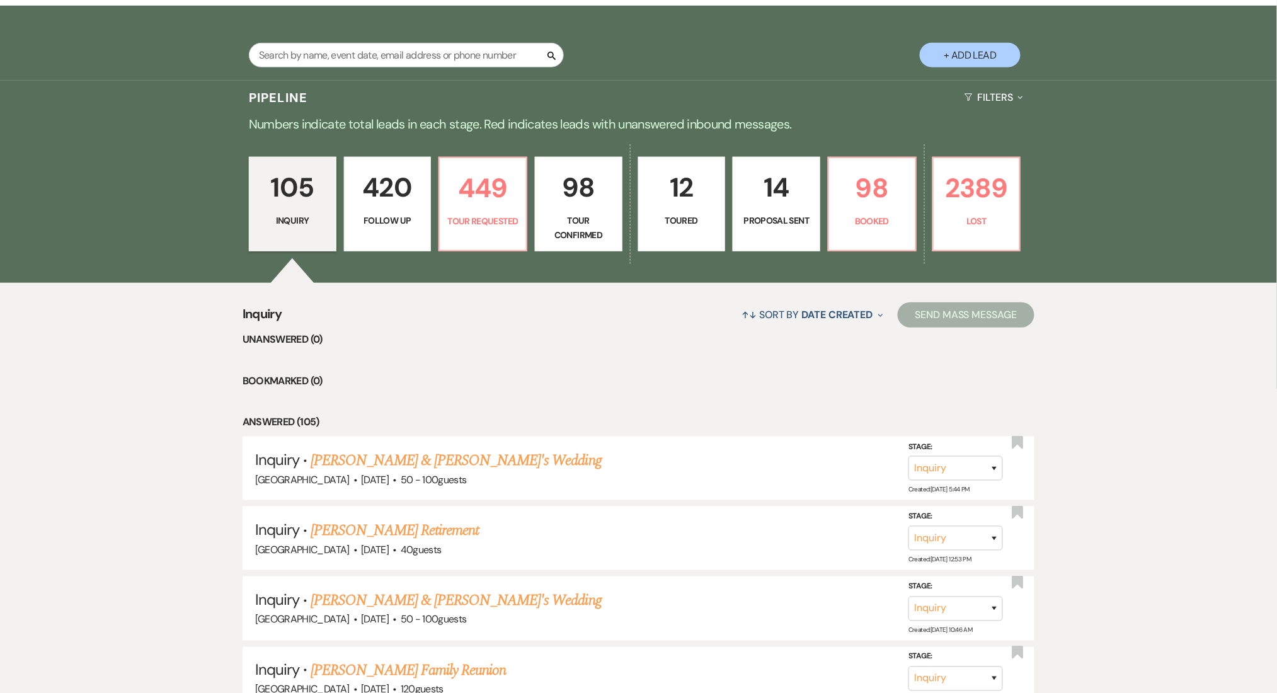
select select "9"
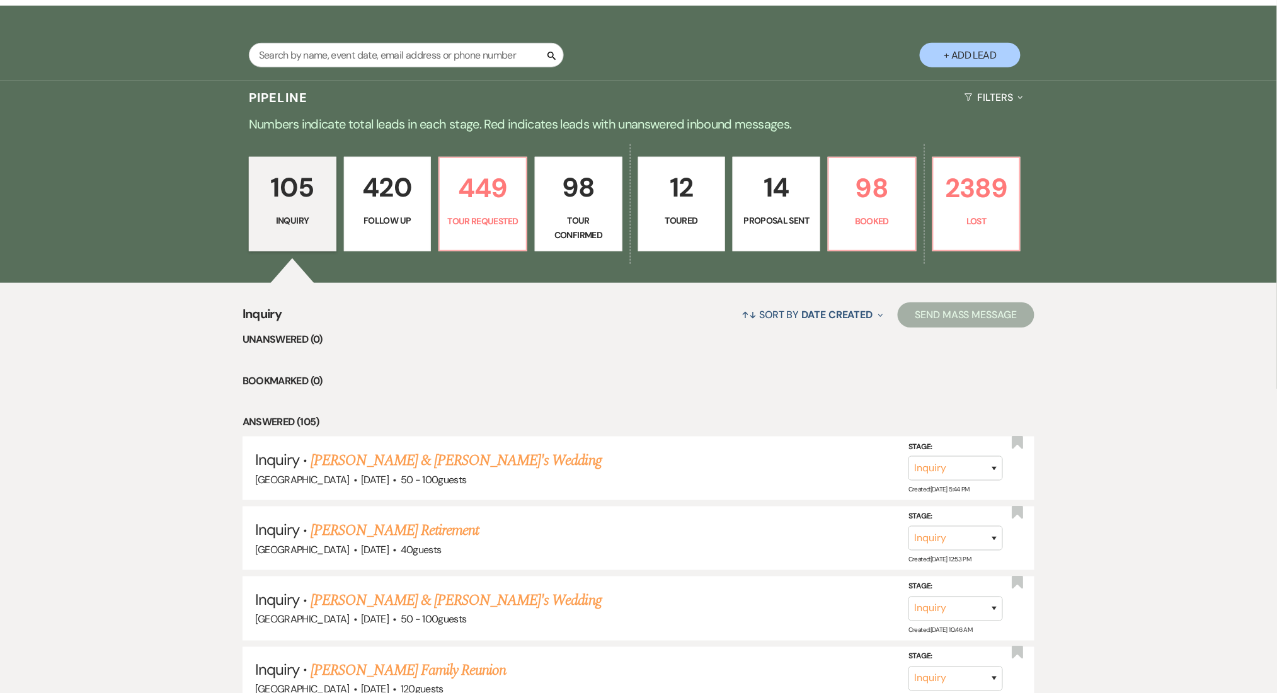
select select "9"
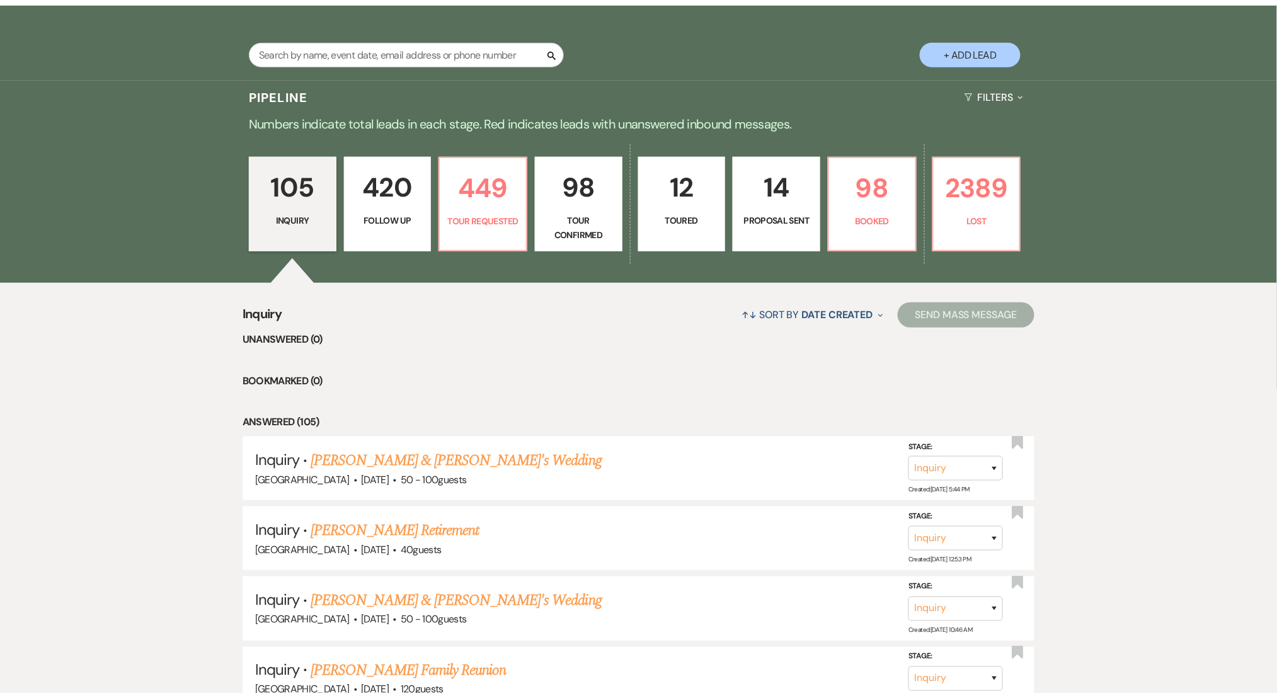
select select "9"
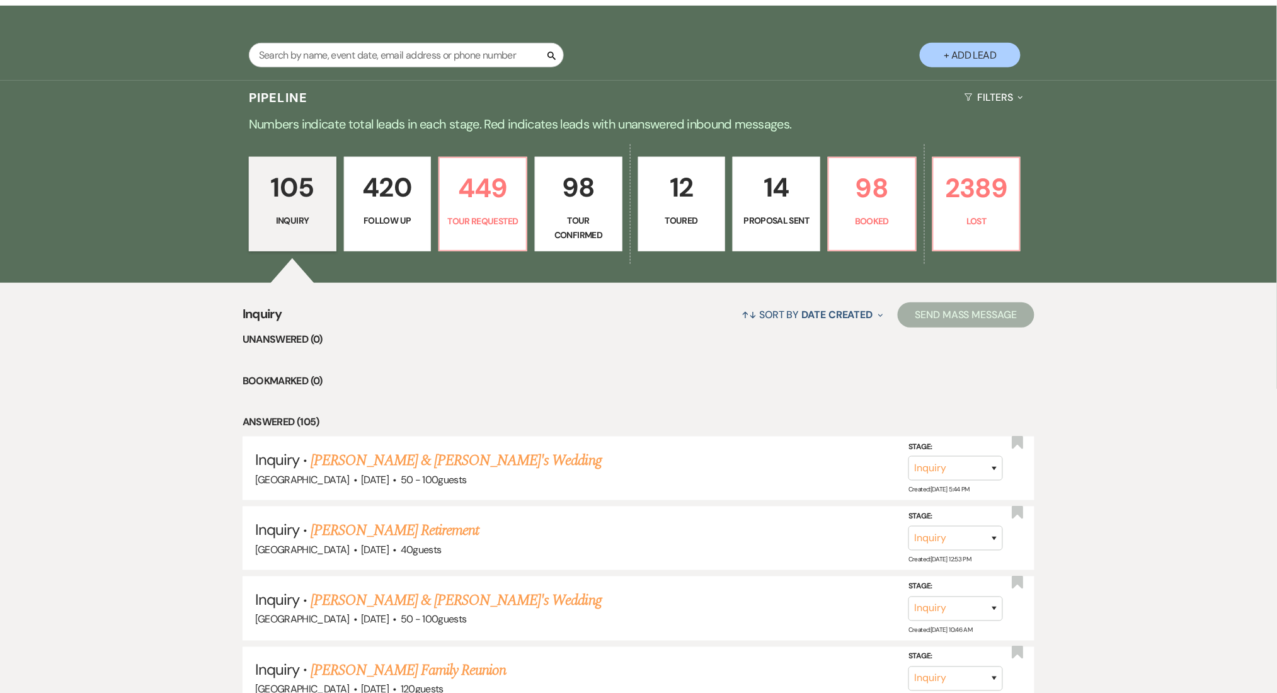
select select "9"
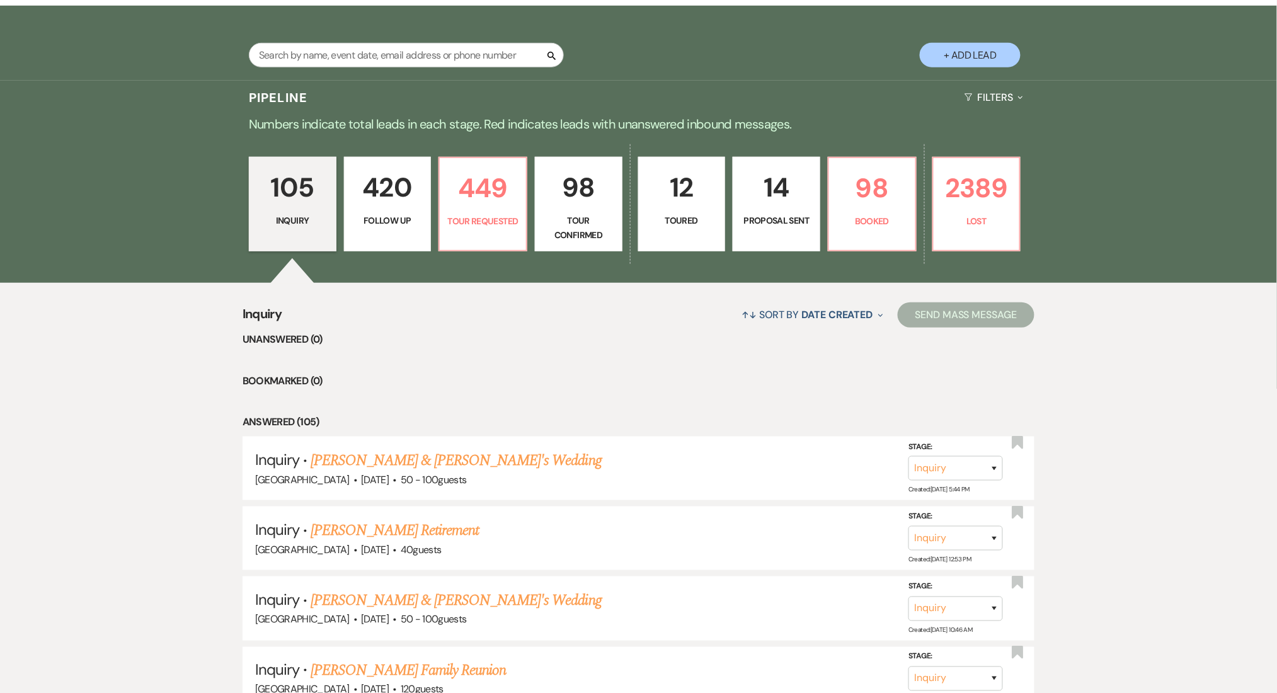
select select "9"
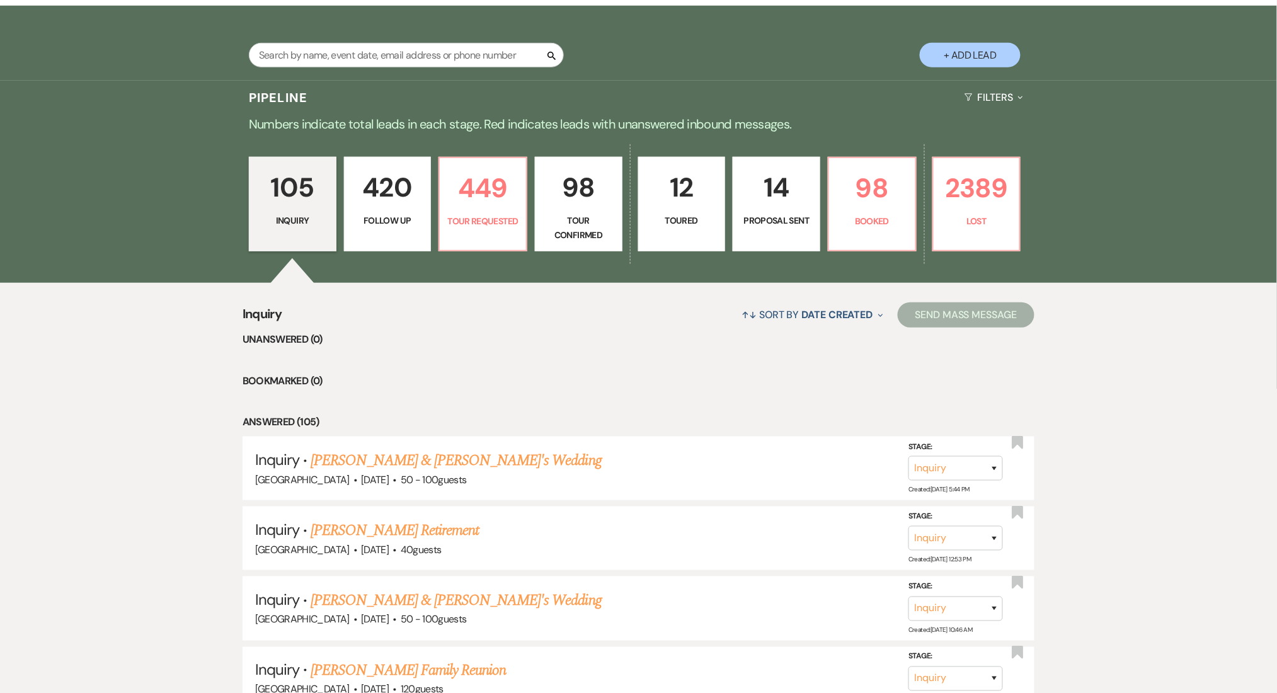
select select "9"
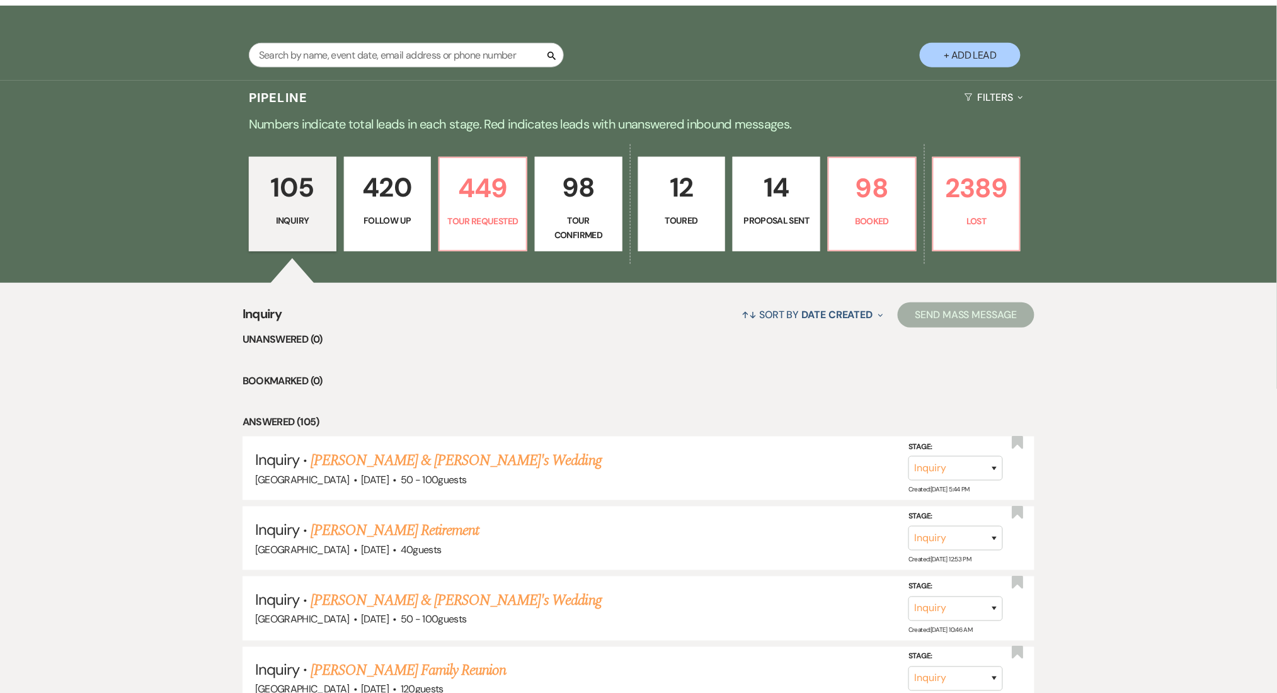
select select "9"
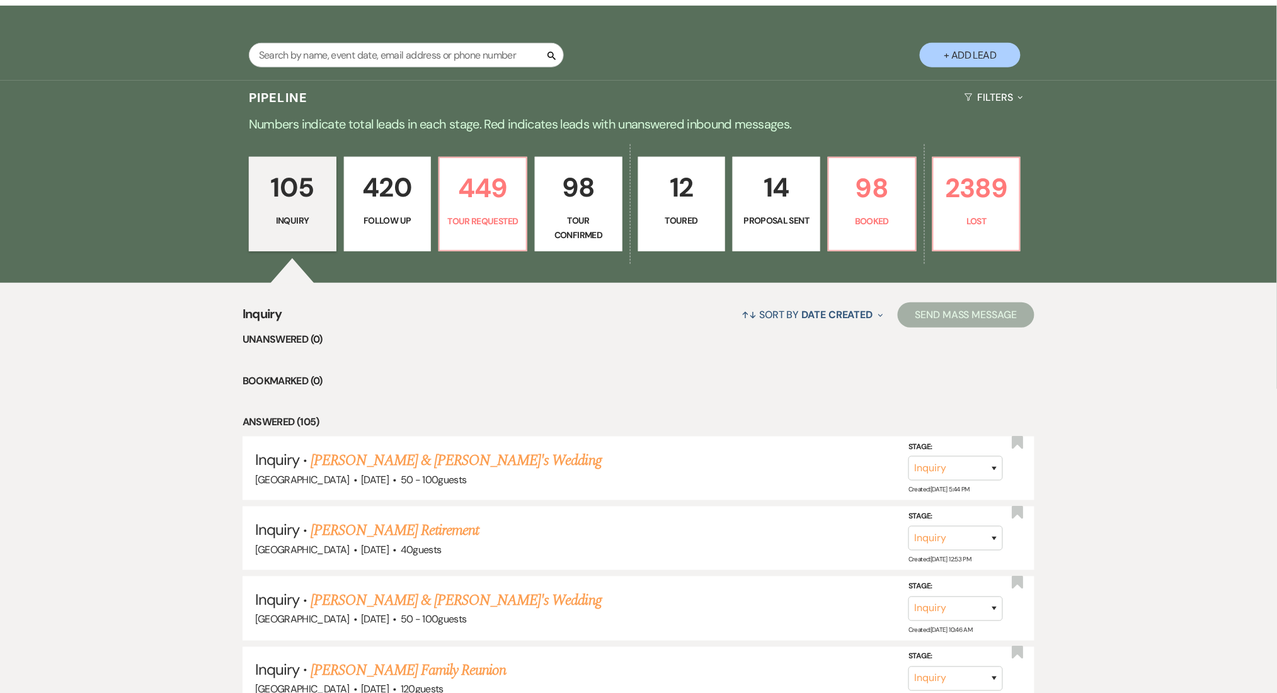
select select "9"
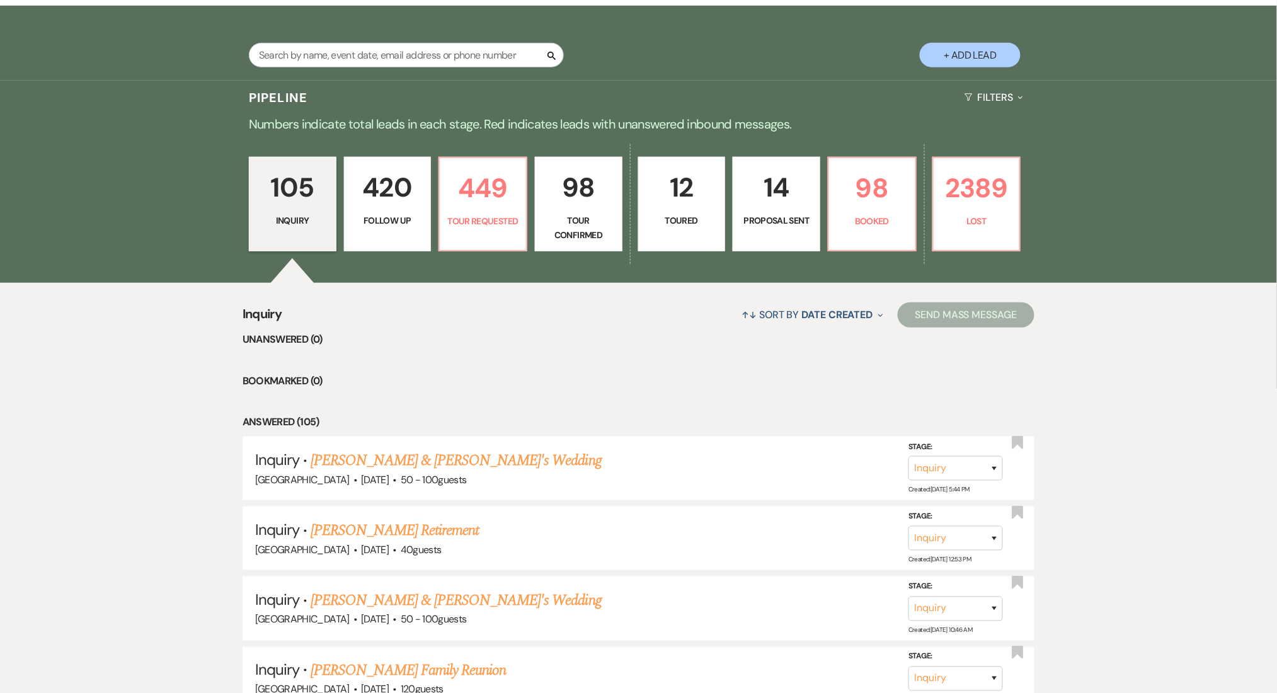
select select "9"
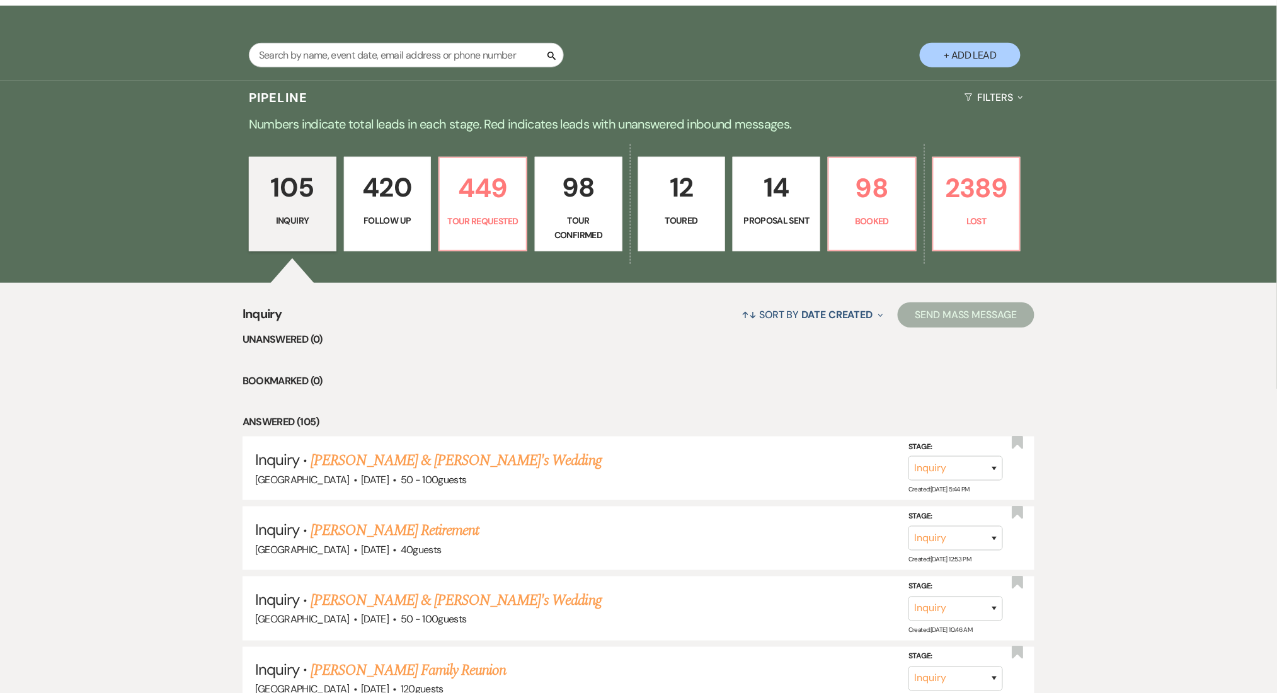
select select "9"
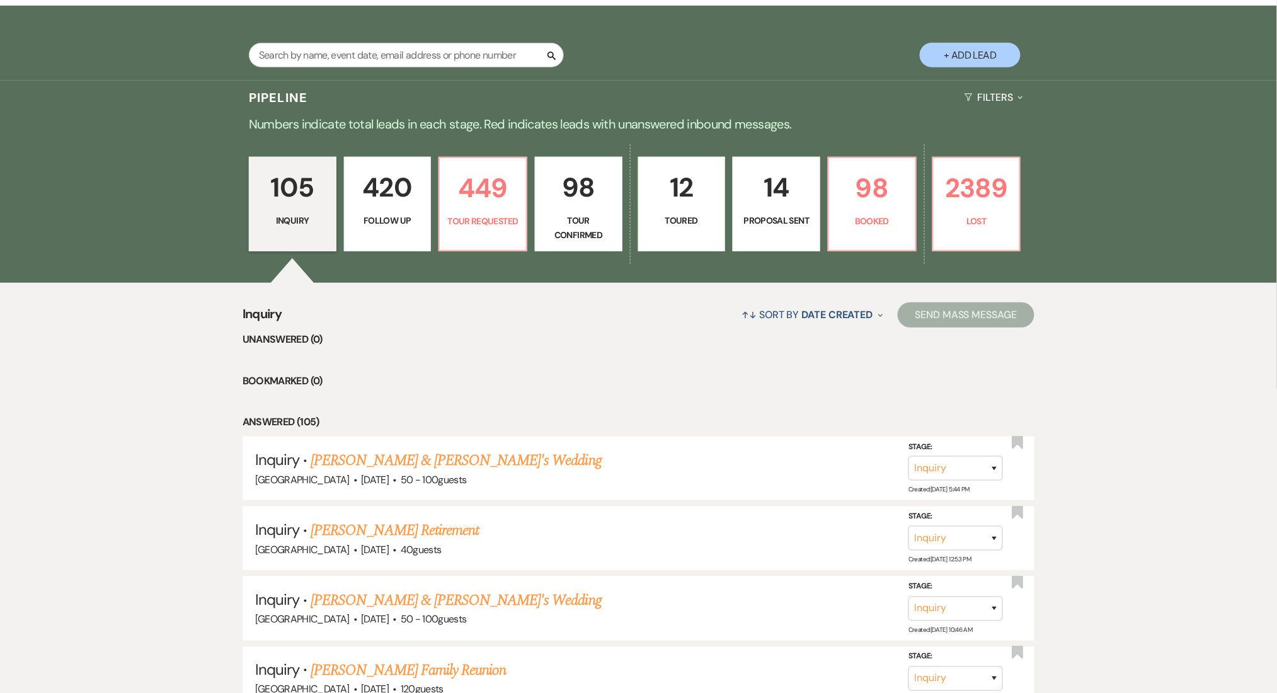
select select "9"
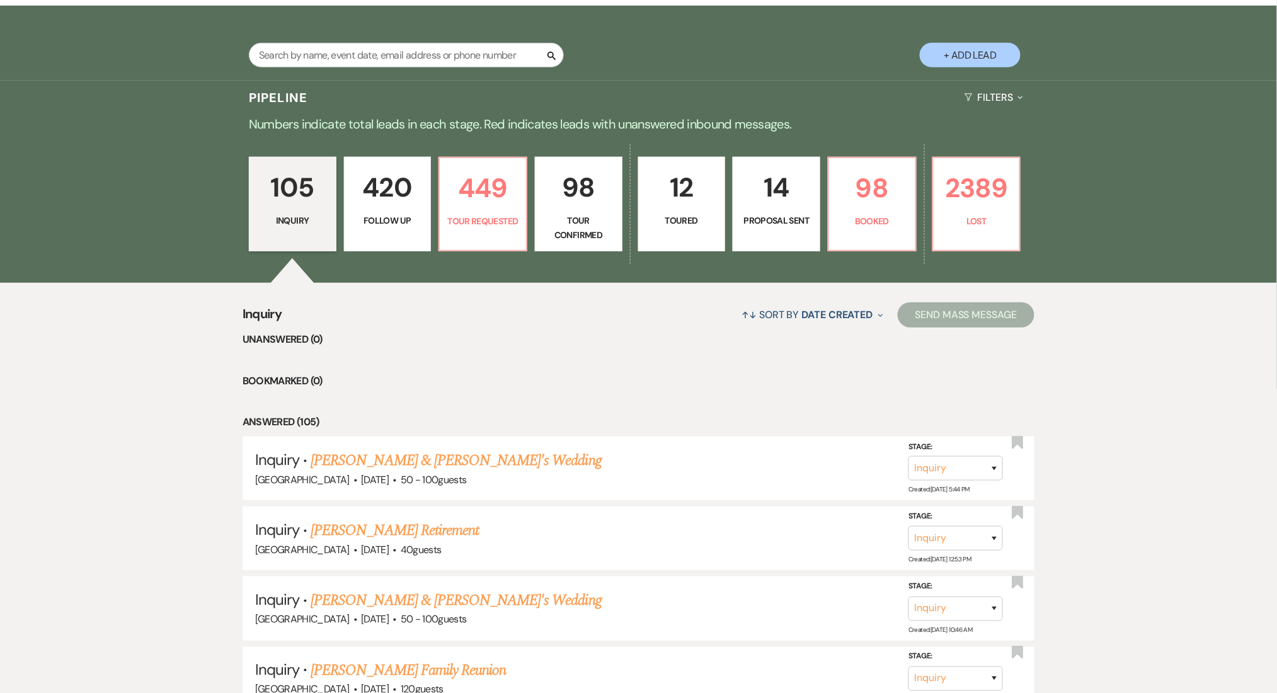
select select "9"
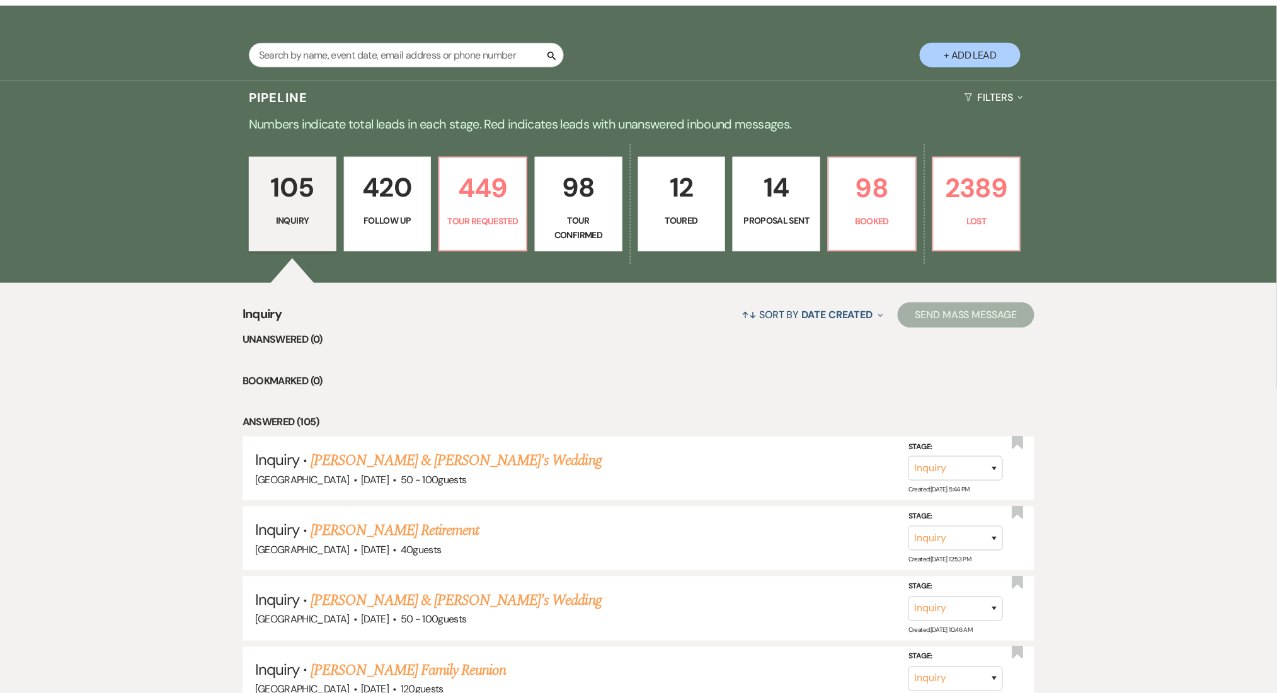
select select "9"
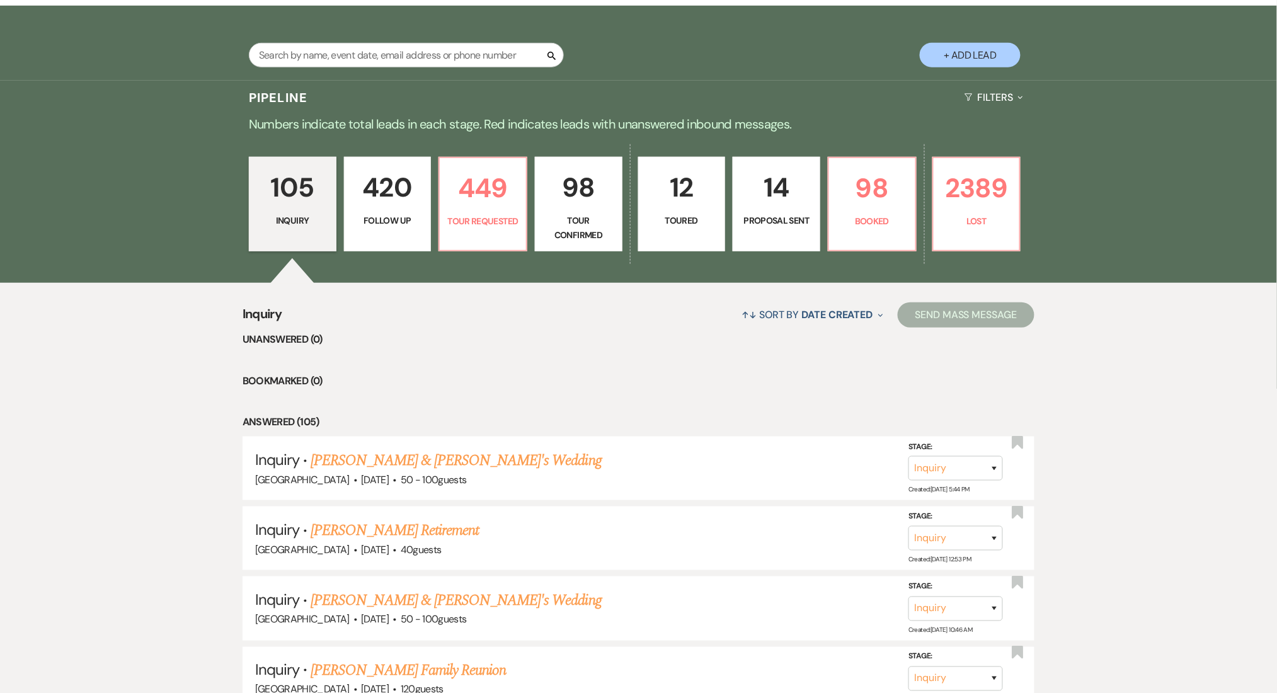
select select "9"
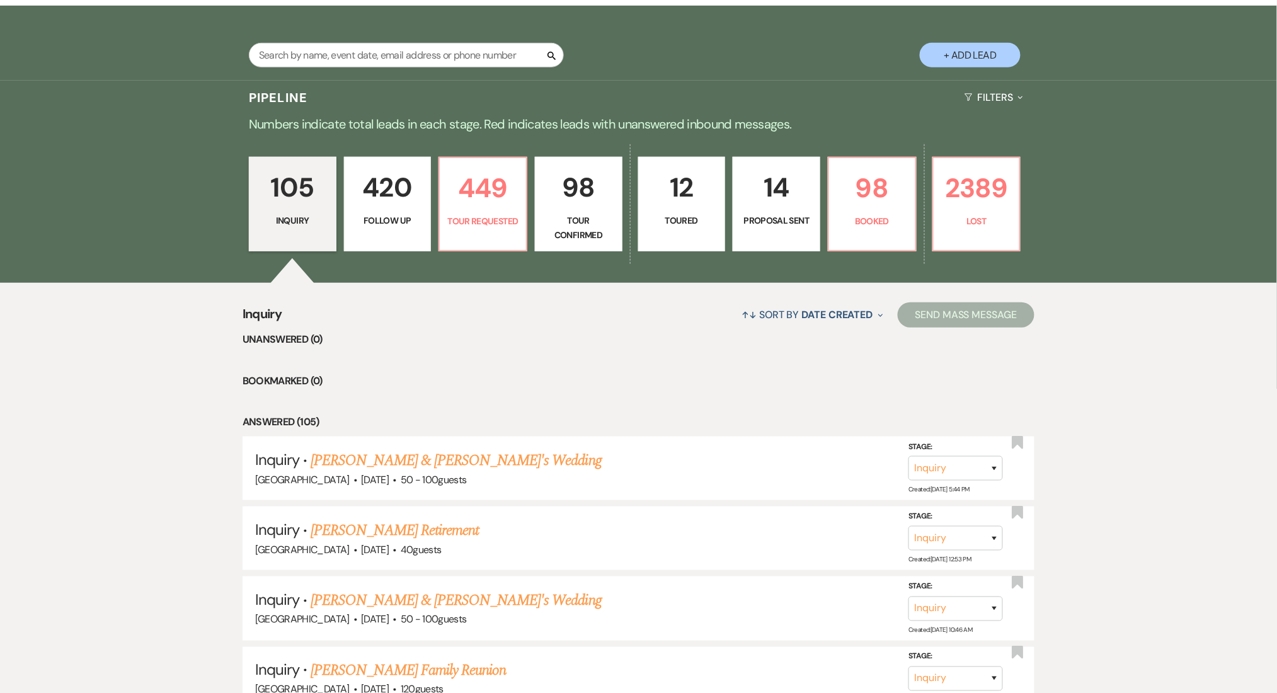
select select "9"
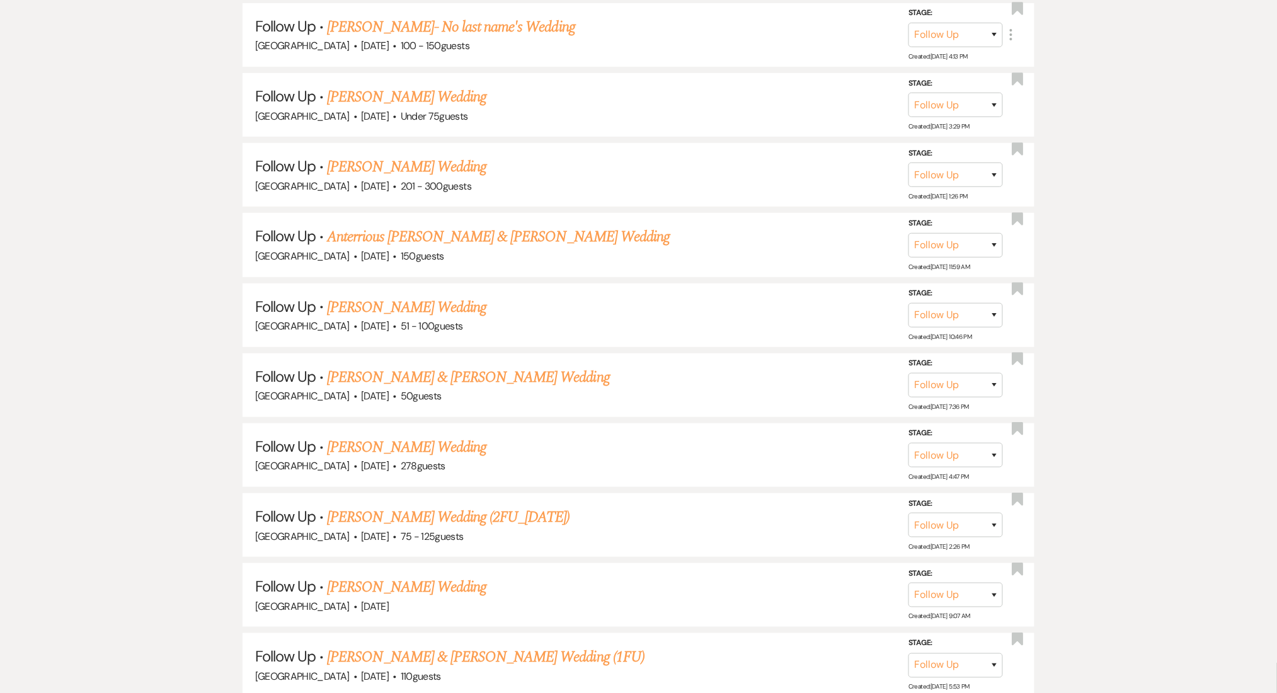
scroll to position [14070, 0]
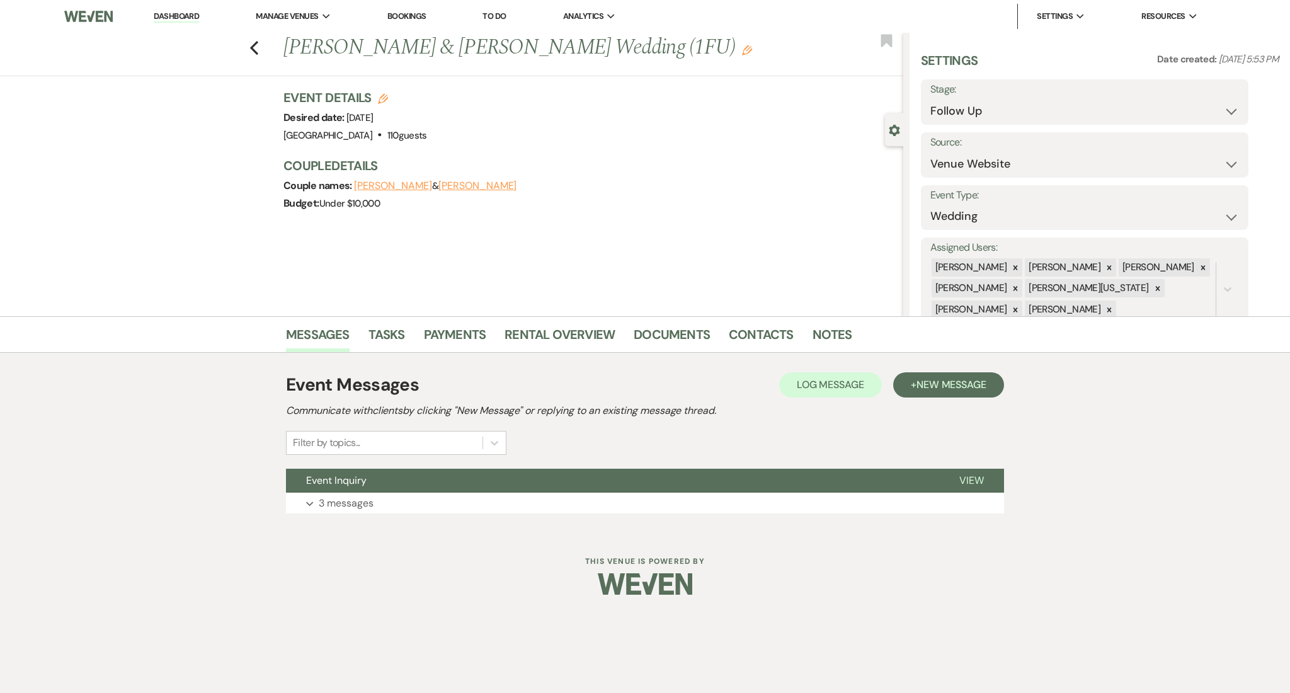
click at [370, 518] on div "Event Messages Log Log Message + New Message Communicate with clients by clicki…" at bounding box center [645, 442] width 718 height 154
click at [377, 498] on button "Expand 3 messages" at bounding box center [645, 503] width 718 height 21
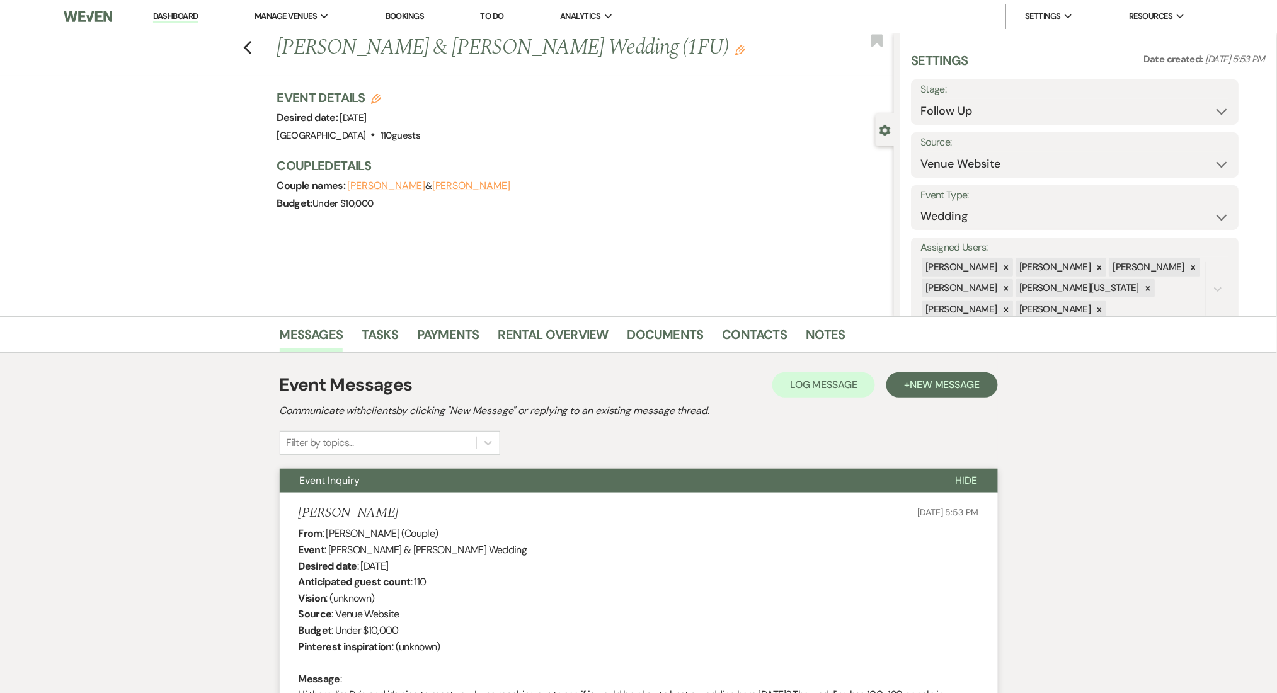
click at [311, 44] on h1 "[PERSON_NAME] & [PERSON_NAME] Wedding (1FU) Edit" at bounding box center [521, 48] width 489 height 30
copy h1 "Naijee"
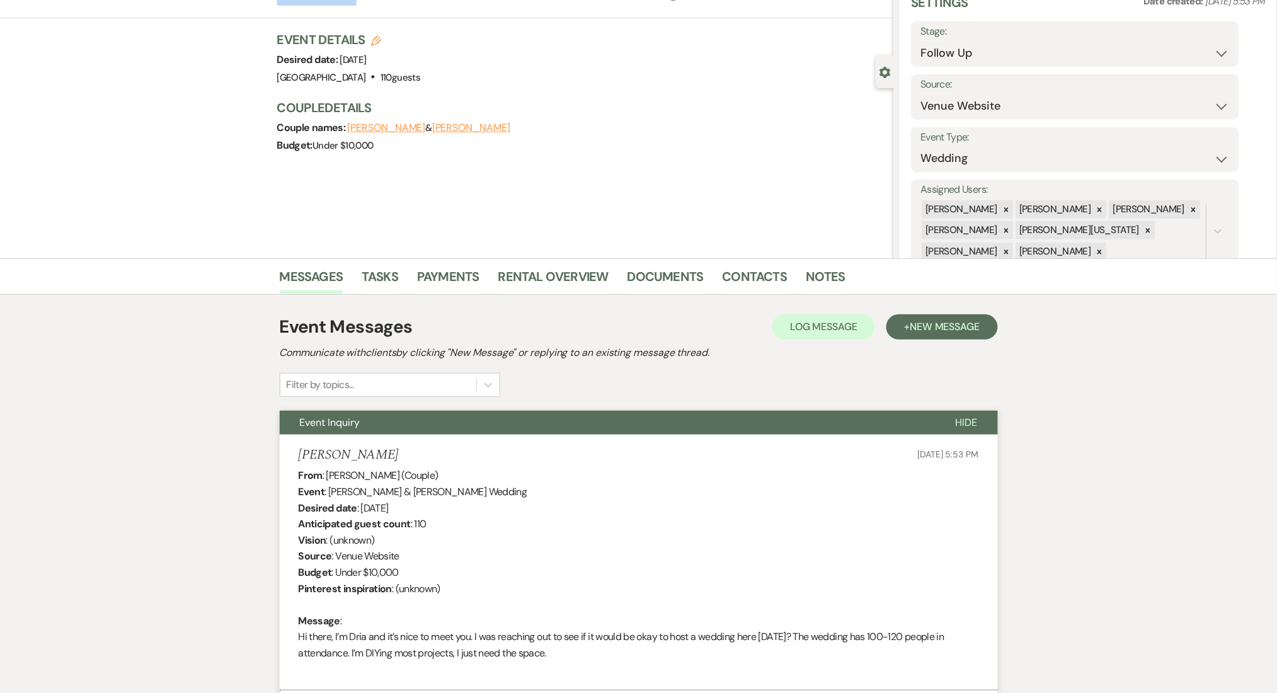
scroll to position [84, 0]
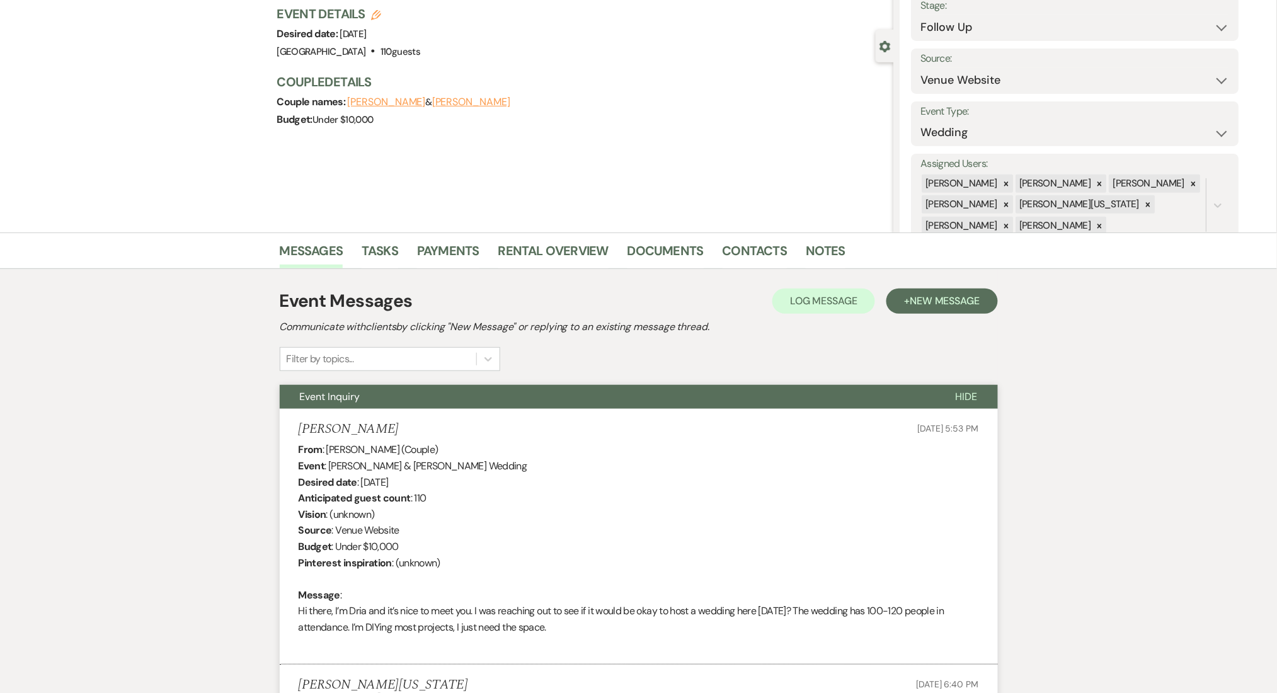
click at [302, 433] on h5 "[PERSON_NAME]" at bounding box center [349, 429] width 100 height 16
copy h5 "Dria"
click at [730, 253] on link "Contacts" at bounding box center [755, 255] width 65 height 28
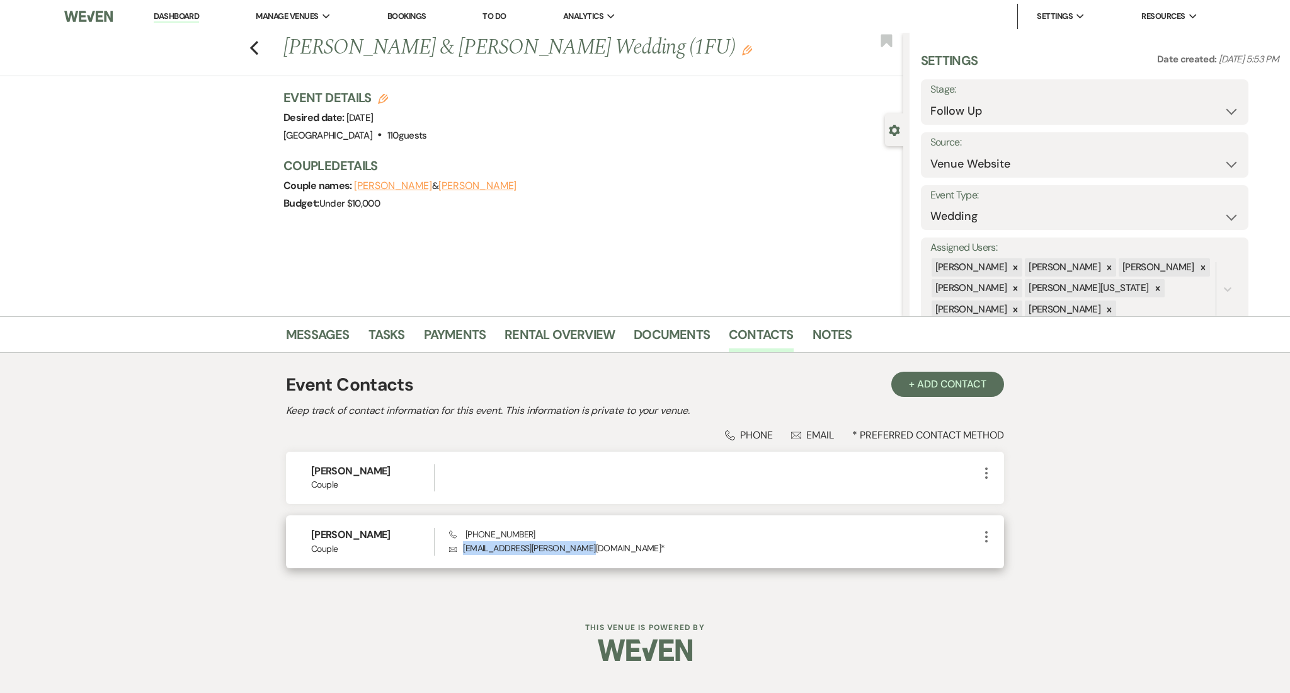
drag, startPoint x: 586, startPoint y: 546, endPoint x: 462, endPoint y: 544, distance: 124.1
click at [462, 544] on p "Envelope [EMAIL_ADDRESS][PERSON_NAME][DOMAIN_NAME] *" at bounding box center [714, 548] width 530 height 14
copy p "[EMAIL_ADDRESS][PERSON_NAME][DOMAIN_NAME]"
drag, startPoint x: 538, startPoint y: 537, endPoint x: 468, endPoint y: 540, distance: 70.0
click at [468, 540] on div "Phone [PHONE_NUMBER] Envelope [EMAIL_ADDRESS][PERSON_NAME][DOMAIN_NAME] *" at bounding box center [714, 541] width 530 height 27
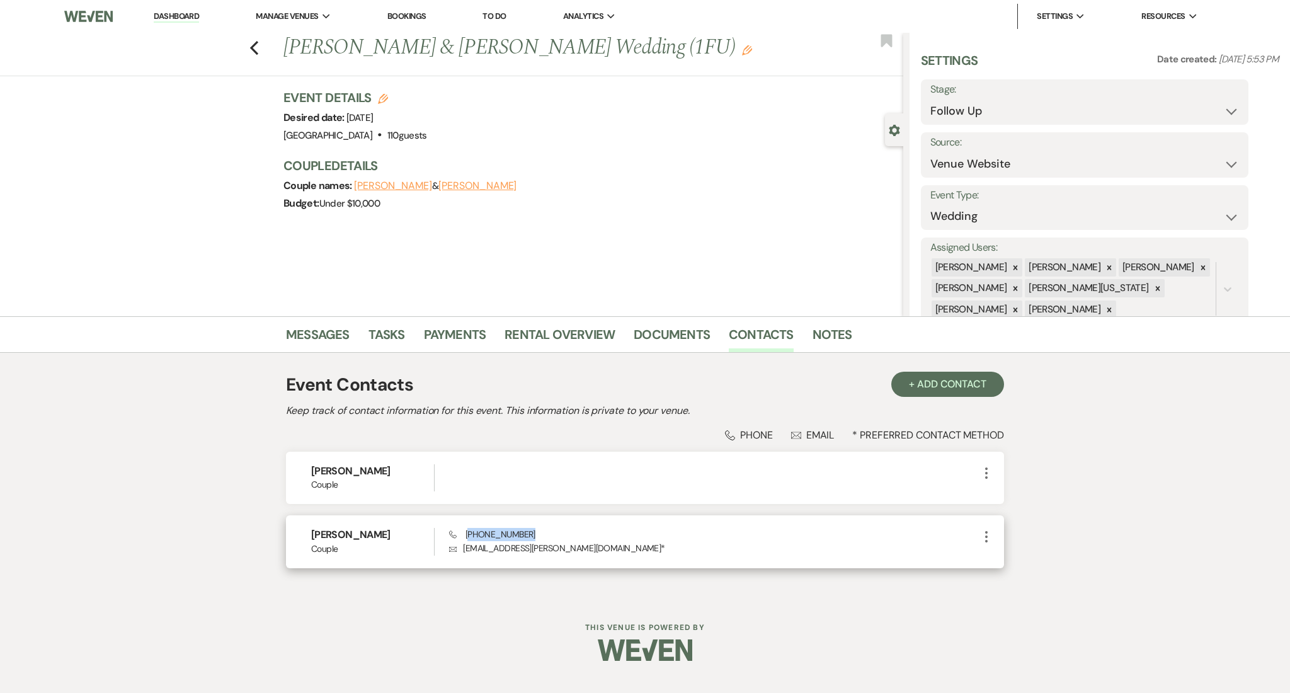
copy span "404) 839-7367"
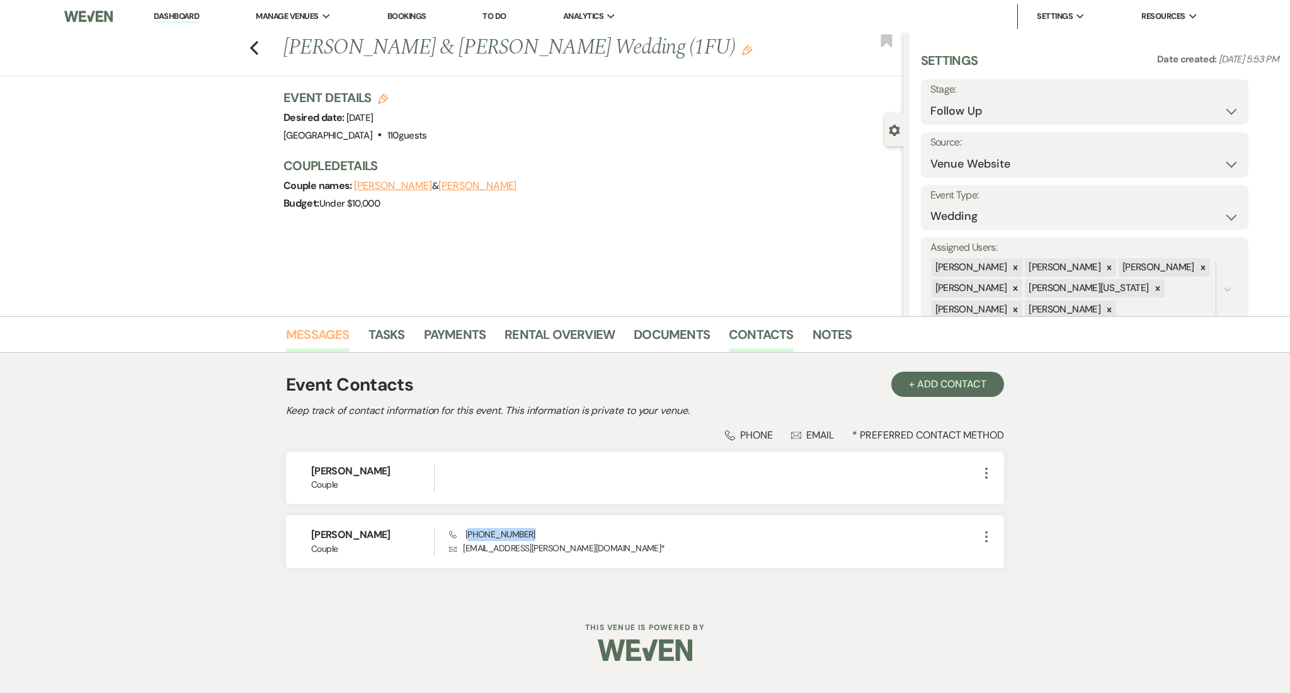
click at [323, 338] on link "Messages" at bounding box center [318, 338] width 64 height 28
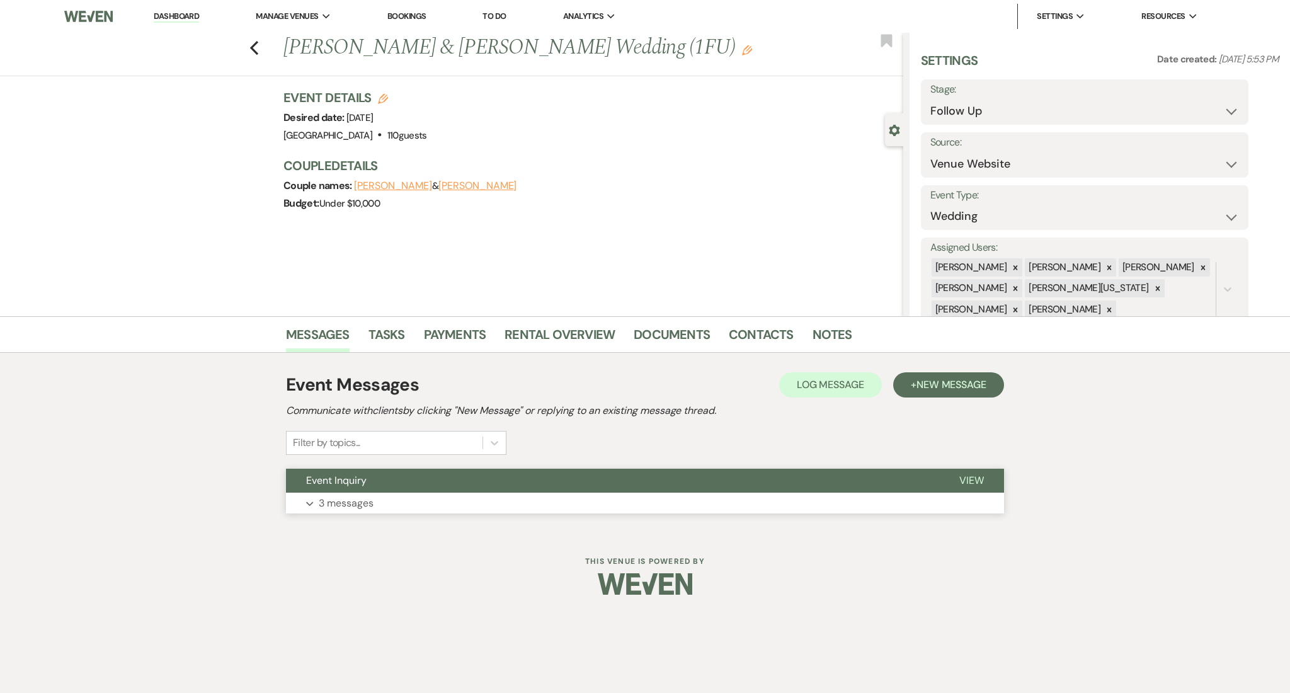
click at [343, 493] on button "Expand 3 messages" at bounding box center [645, 503] width 718 height 21
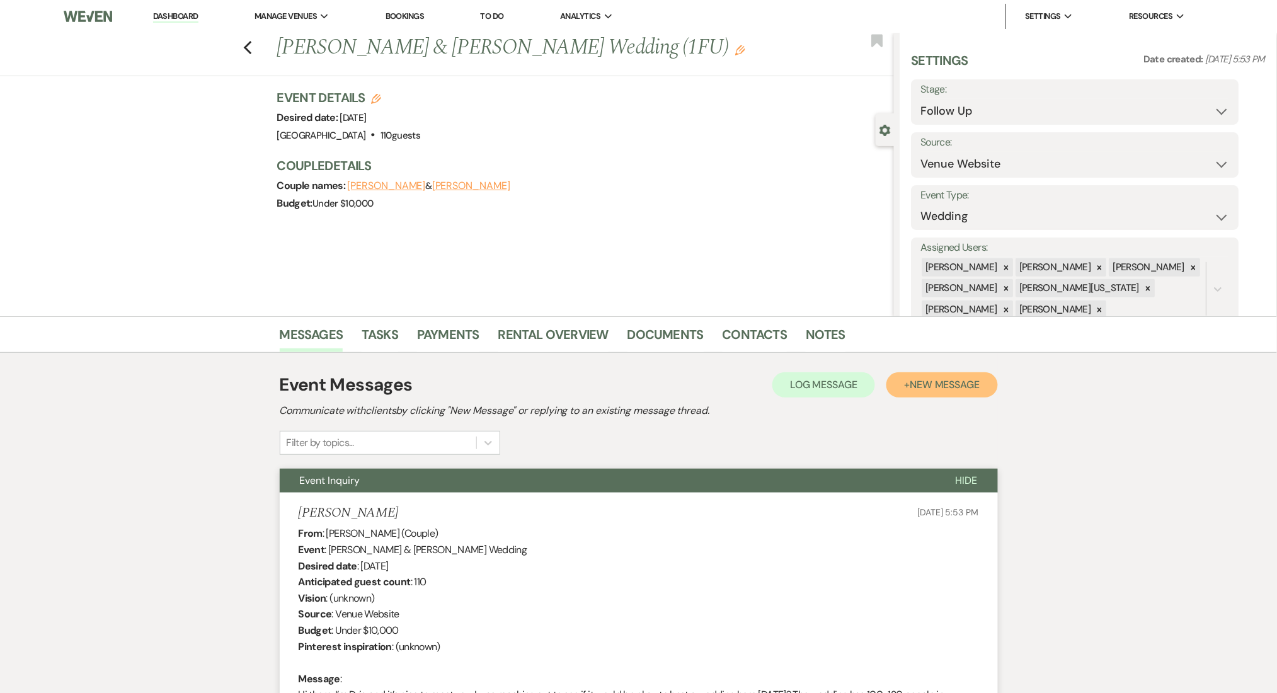
click at [932, 373] on button "+ New Message" at bounding box center [941, 384] width 111 height 25
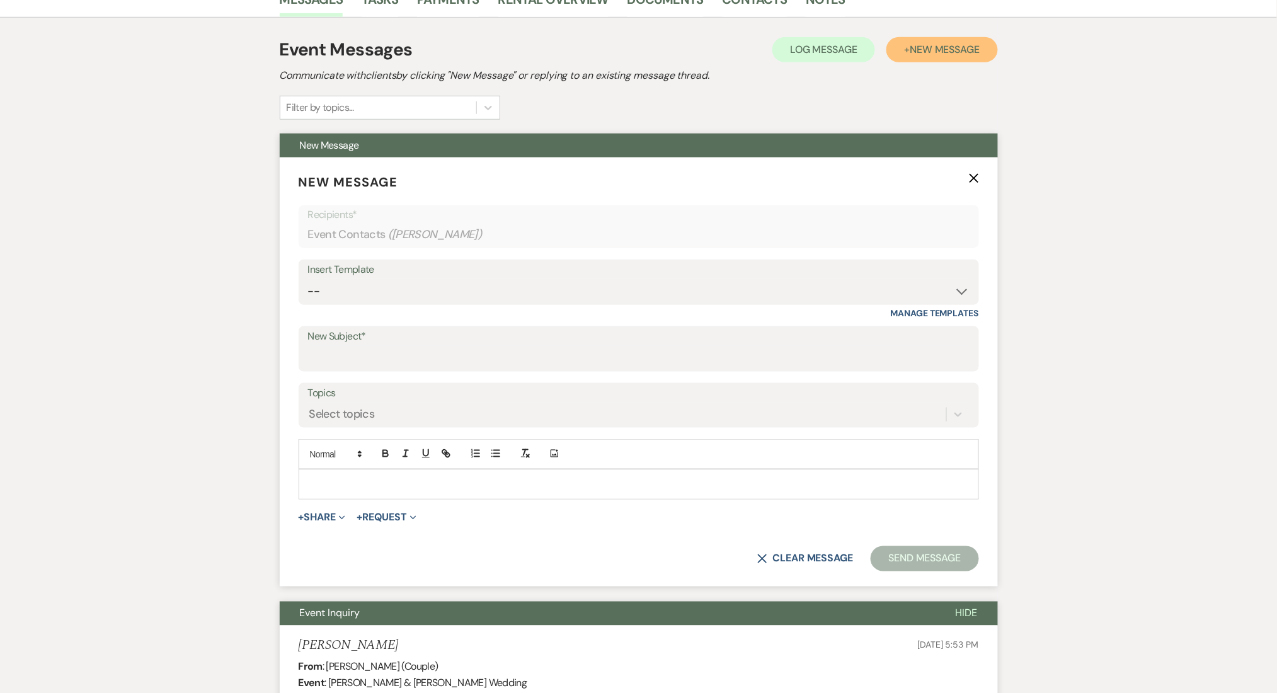
scroll to position [336, 0]
click at [410, 286] on select "-- Inquiry Follow Up Email #2 Contract Sending Template Payment Template Rental…" at bounding box center [639, 290] width 662 height 25
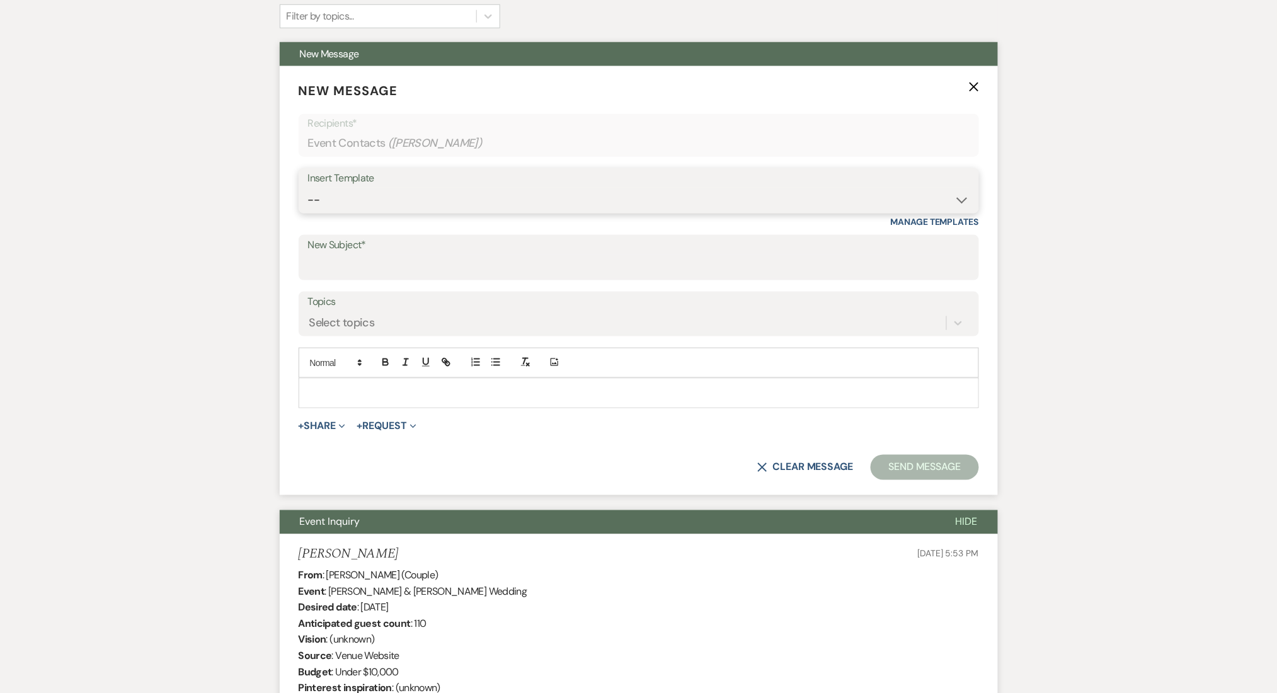
scroll to position [420, 0]
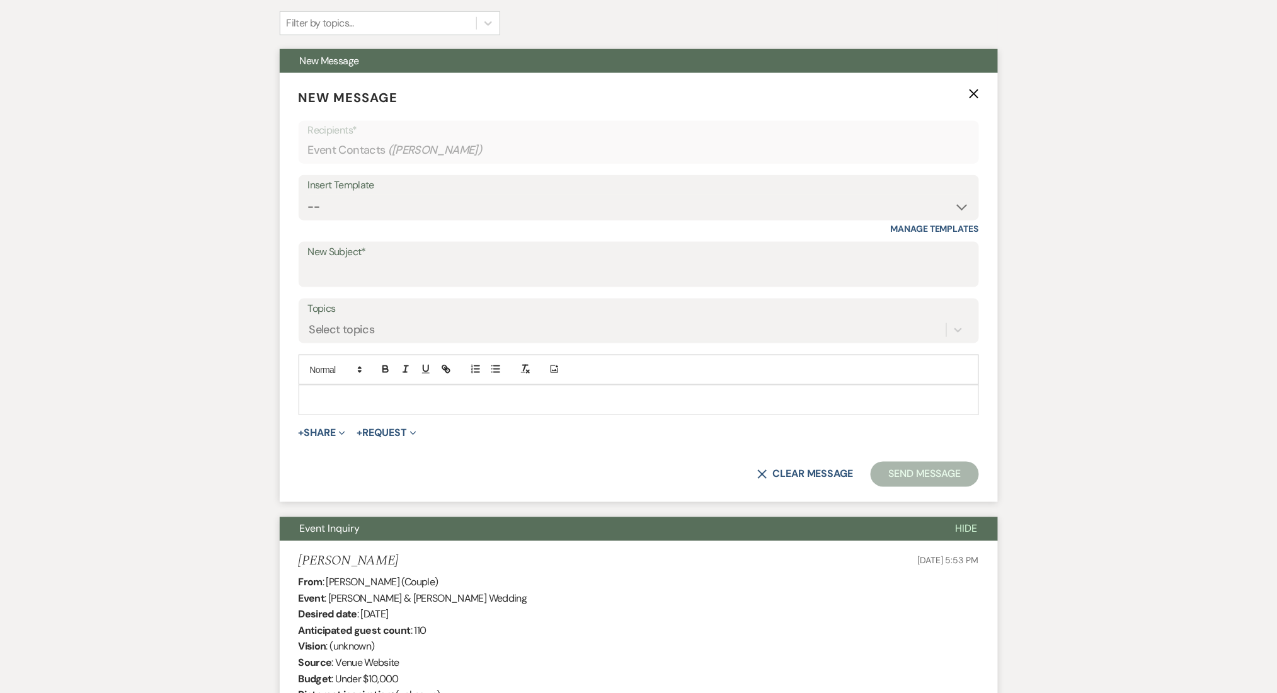
click at [374, 223] on div "Insert Template -- Inquiry Follow Up Email #2 Contract Sending Template Payment…" at bounding box center [639, 204] width 680 height 59
click at [379, 201] on select "-- Inquiry Follow Up Email #2 Contract Sending Template Payment Template Rental…" at bounding box center [639, 207] width 662 height 25
select select "5221"
click at [308, 195] on select "-- Inquiry Follow Up Email #2 Contract Sending Template Payment Template Rental…" at bounding box center [639, 207] width 662 height 25
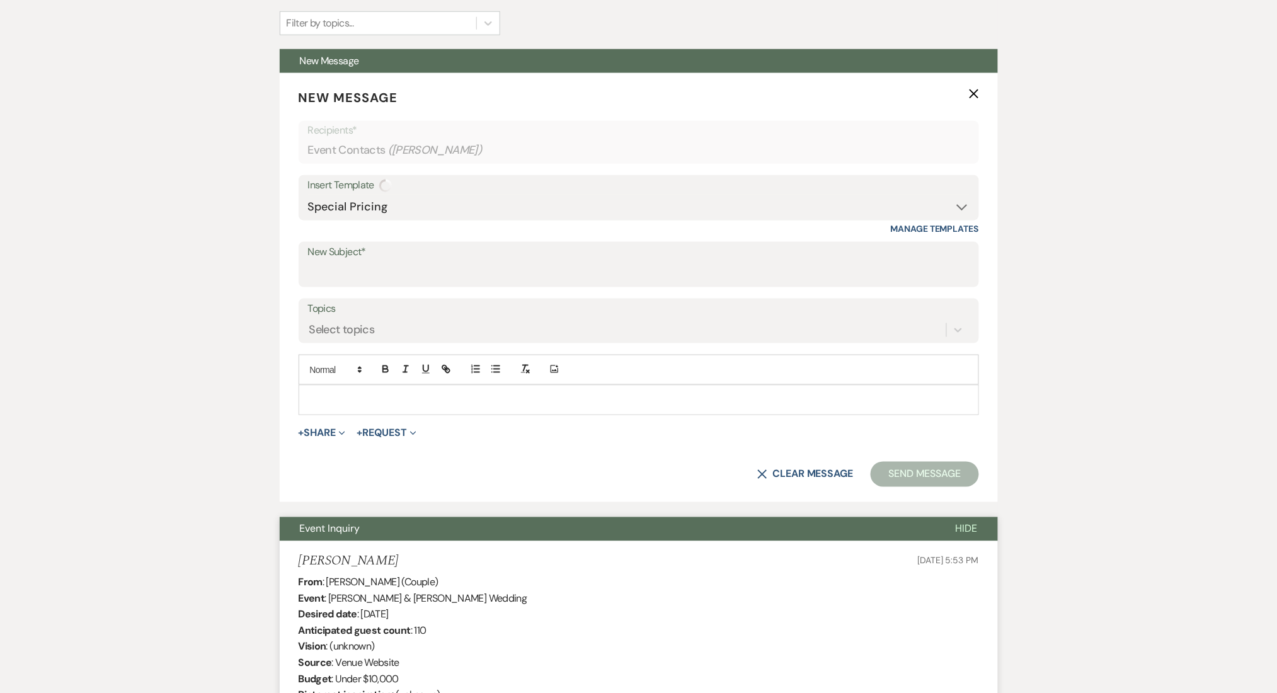
type input "Exclusive Spring Pricing – Let’s Make Your Event at [GEOGRAPHIC_DATA] Happen!"
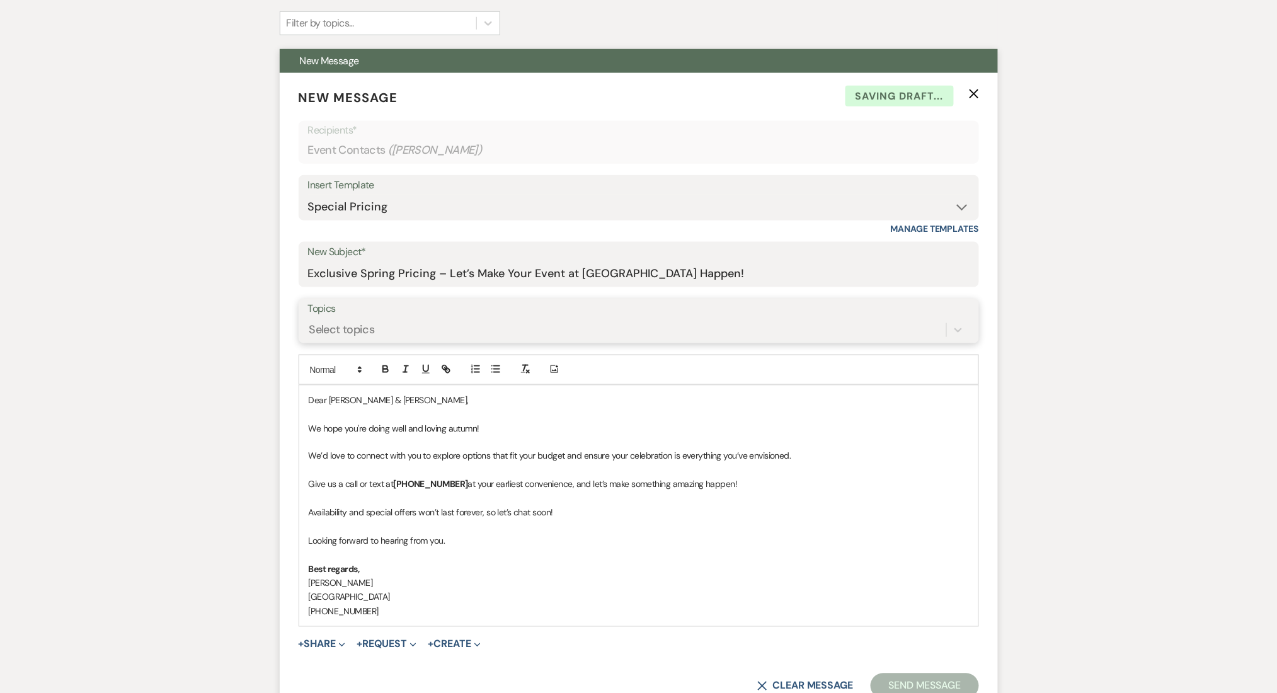
click at [348, 320] on div "Select topics" at bounding box center [627, 330] width 638 height 22
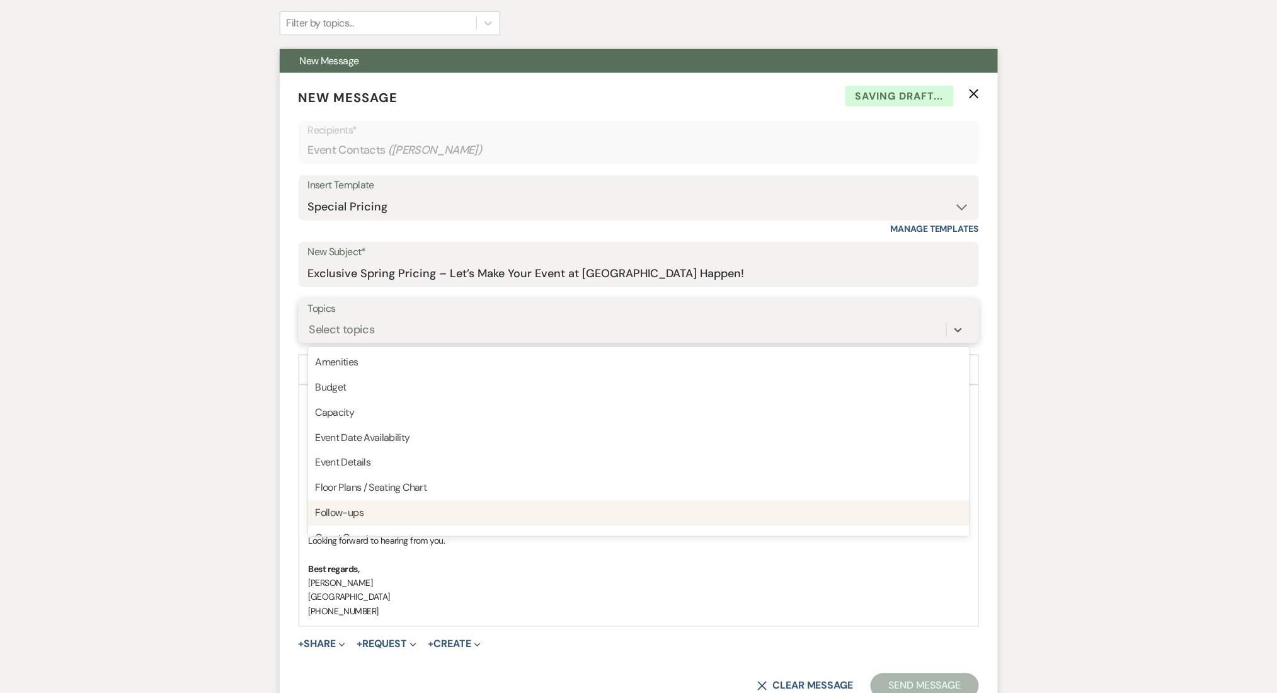
click at [347, 506] on div "Follow-ups" at bounding box center [639, 513] width 662 height 25
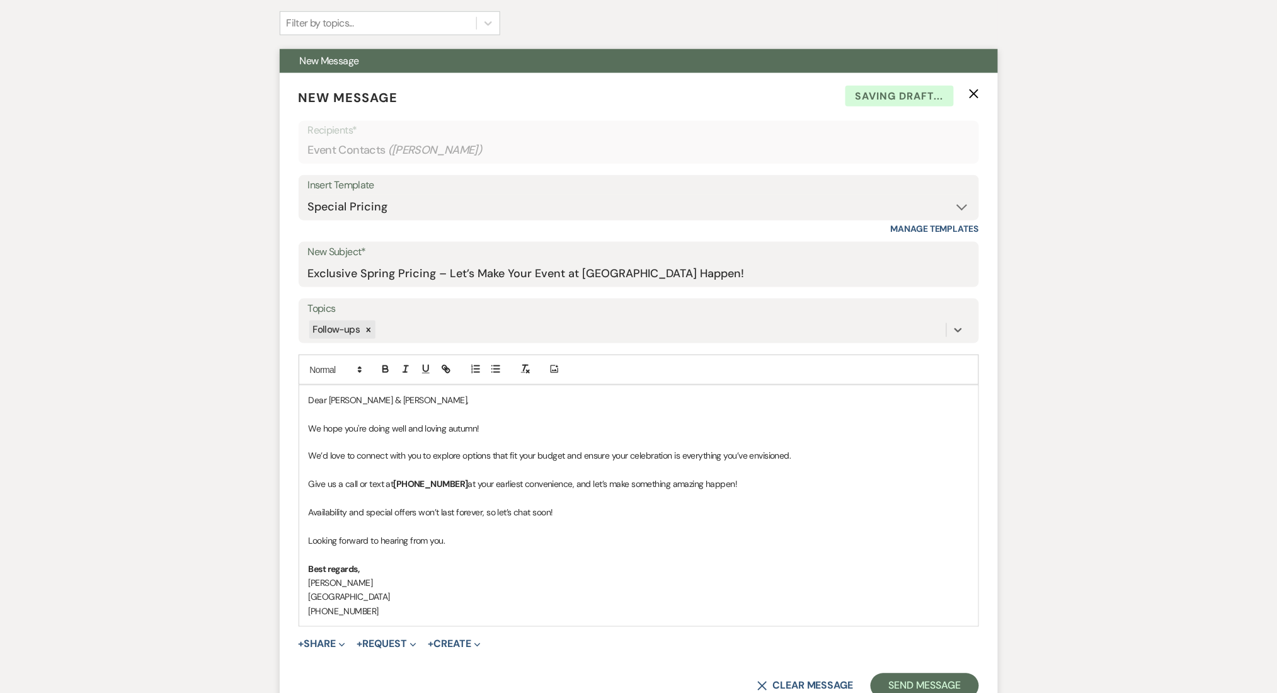
click at [547, 506] on p "Availability and special offers won’t last forever, so let’s chat soon!" at bounding box center [639, 513] width 660 height 14
click at [820, 453] on p "We’d love to connect with you to explore options that fit your budget and ensur…" at bounding box center [639, 456] width 660 height 14
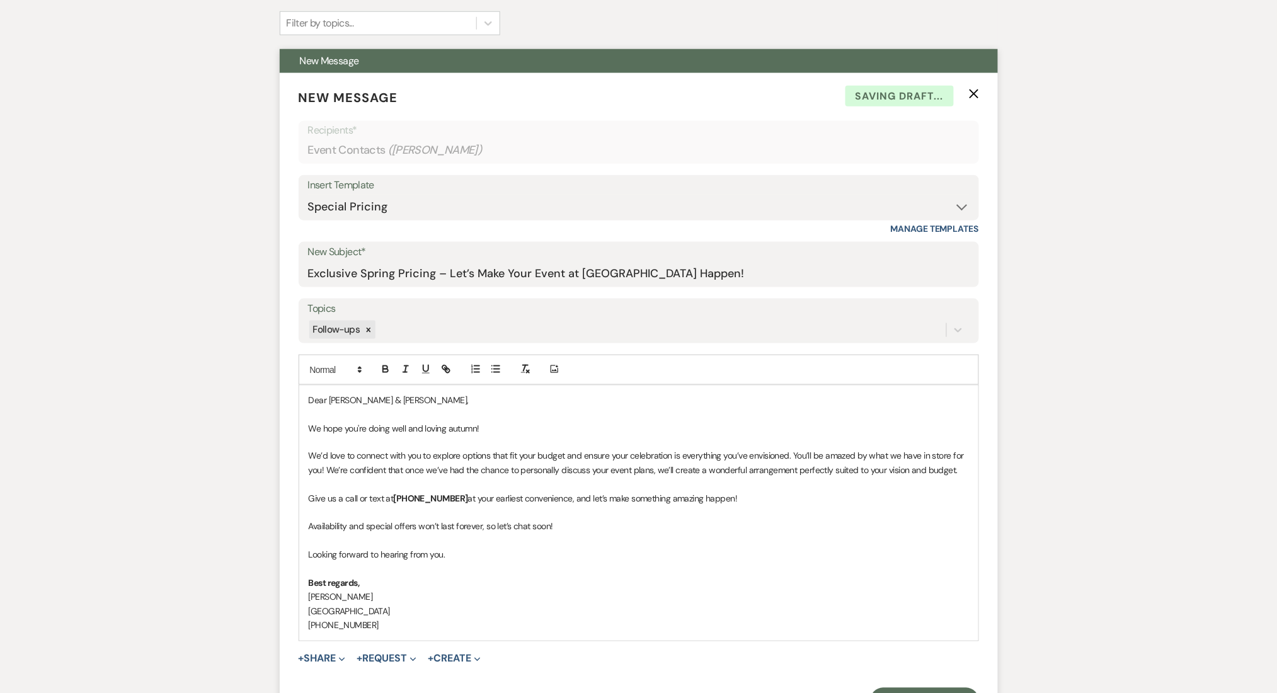
click at [621, 564] on p at bounding box center [639, 570] width 660 height 14
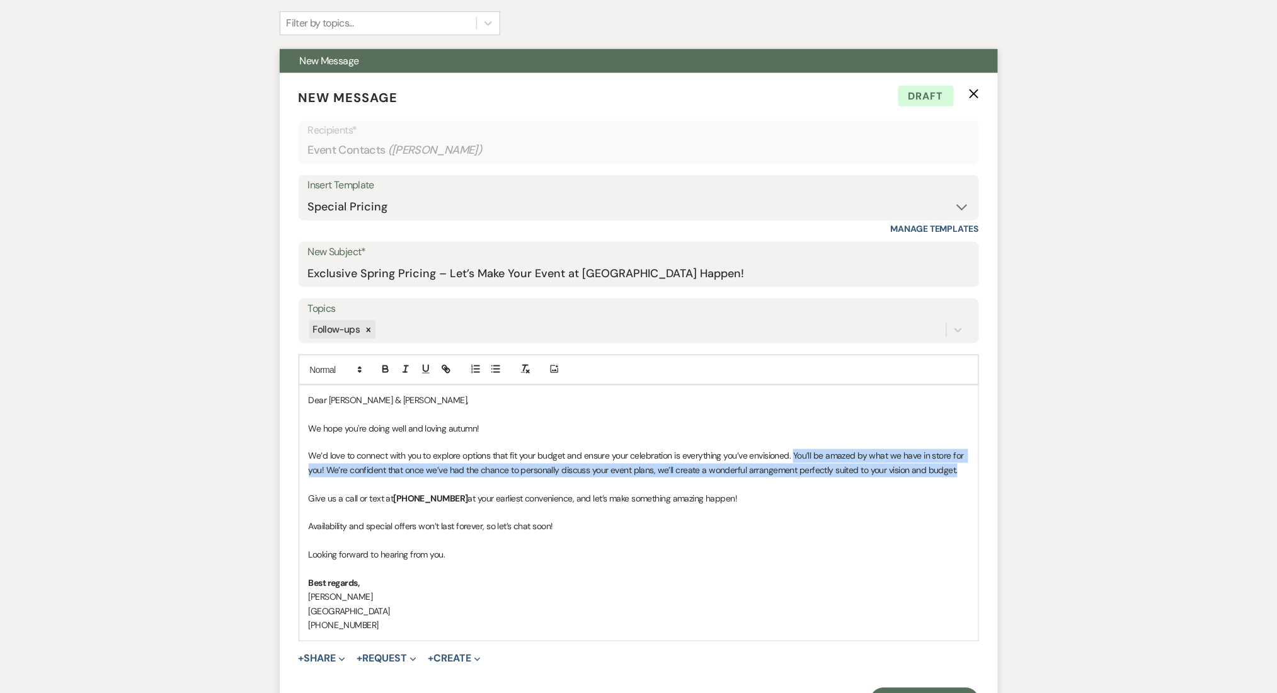
drag, startPoint x: 961, startPoint y: 474, endPoint x: 794, endPoint y: 452, distance: 168.9
click at [794, 452] on p "We’d love to connect with you to explore options that fit your budget and ensur…" at bounding box center [639, 463] width 660 height 28
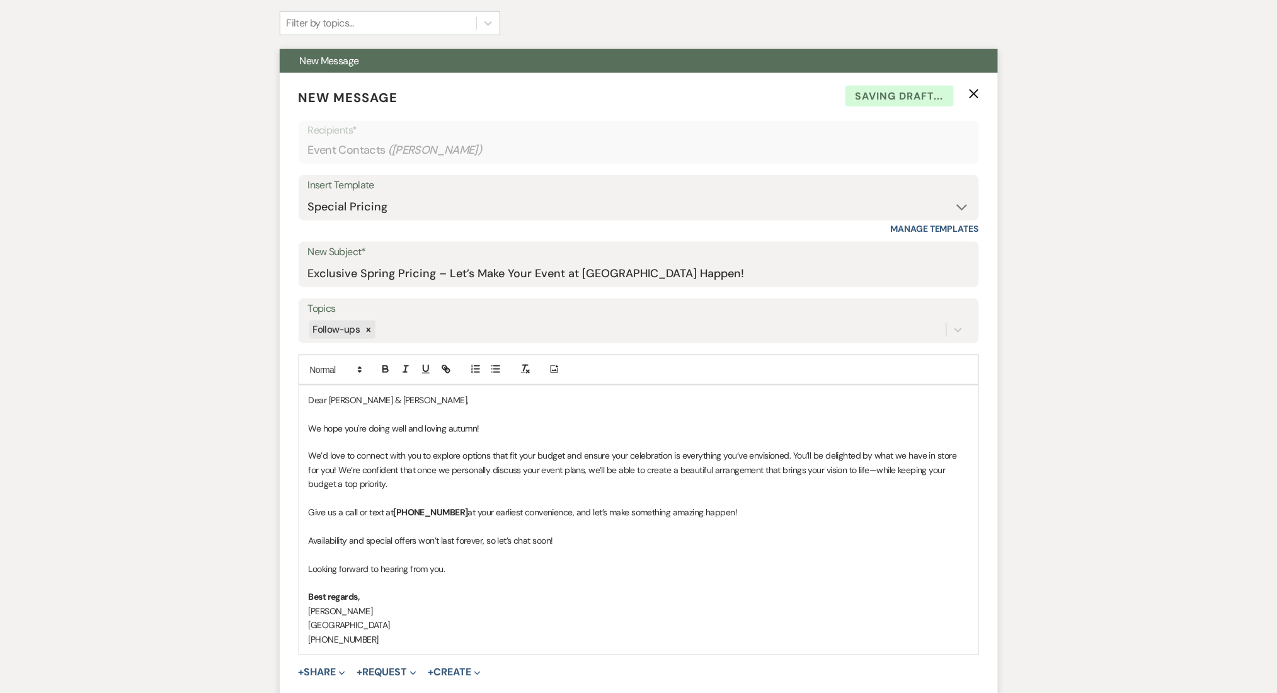
click at [547, 489] on p "We’d love to connect with you to explore options that fit your budget and ensur…" at bounding box center [639, 470] width 660 height 42
click at [710, 560] on p at bounding box center [639, 555] width 660 height 14
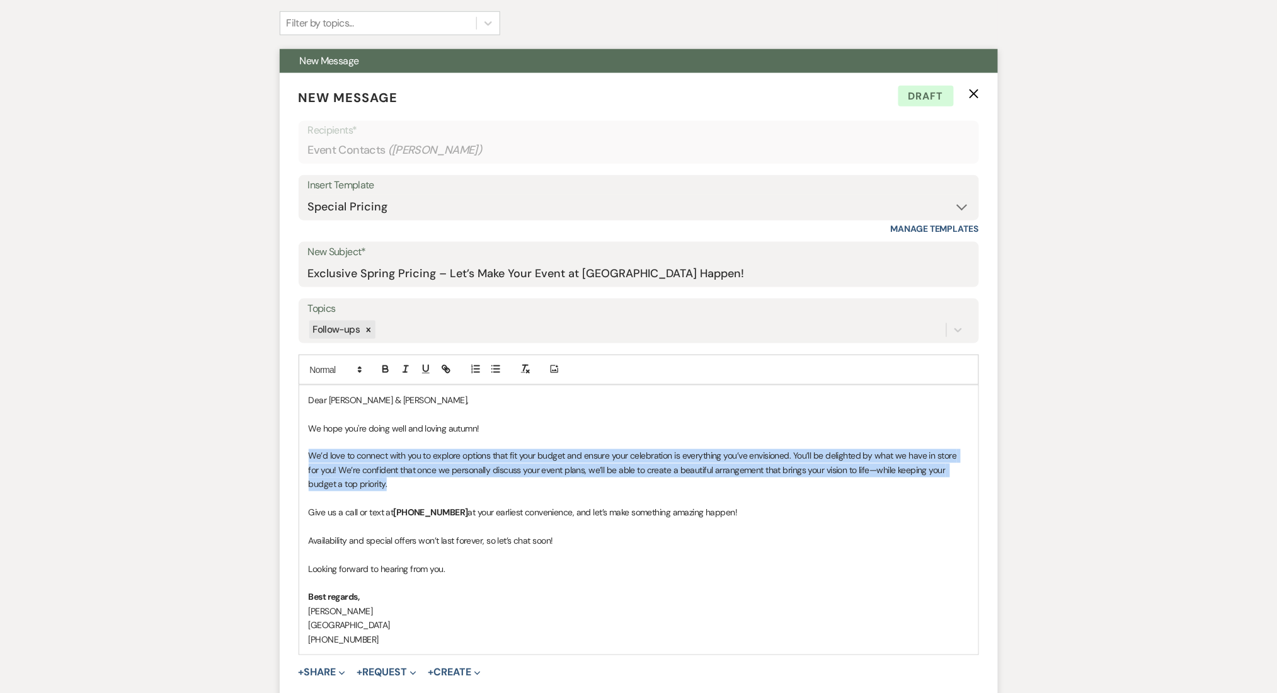
drag, startPoint x: 419, startPoint y: 483, endPoint x: 306, endPoint y: 459, distance: 115.3
click at [306, 459] on div "Dear [PERSON_NAME] & Dria, We hope you're doing well and loving autumn! We’d lo…" at bounding box center [638, 520] width 679 height 269
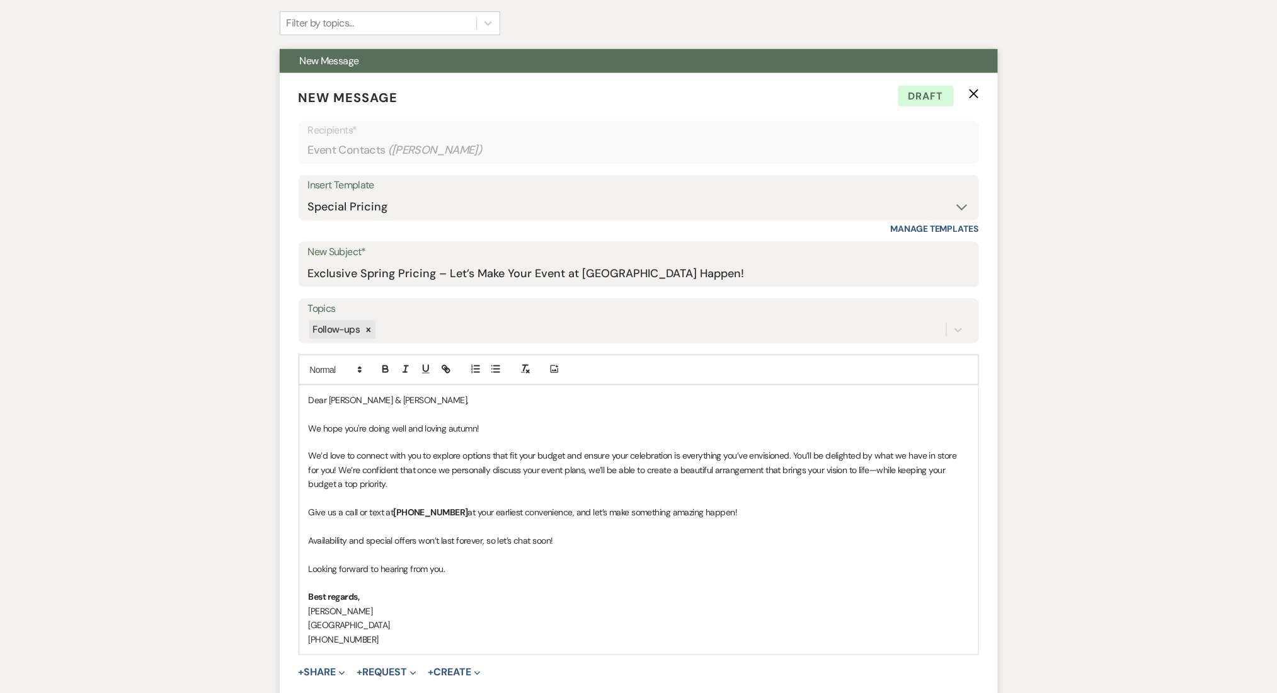
click at [497, 548] on p at bounding box center [639, 555] width 660 height 14
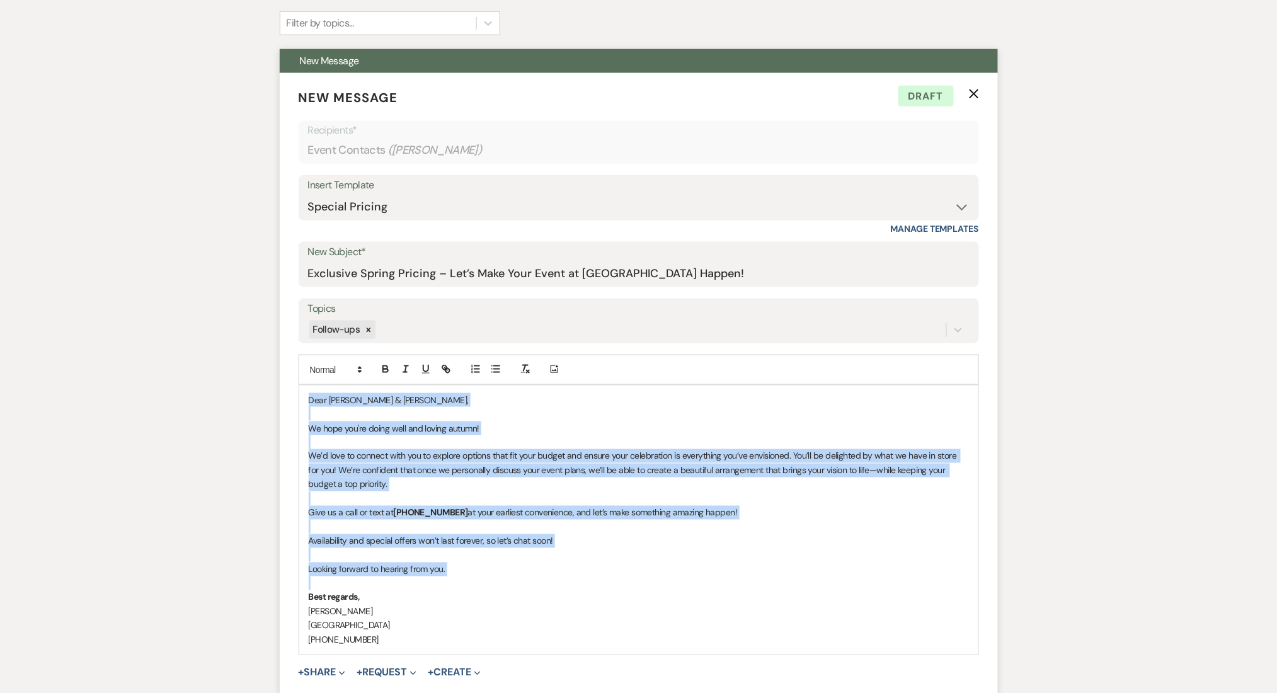
copy div "Dear [PERSON_NAME] & Dria, We hope you're doing well and loving autumn! We’d lo…"
drag, startPoint x: 469, startPoint y: 578, endPoint x: 291, endPoint y: 395, distance: 255.3
click at [291, 395] on form "New Message X Draft Recipients* Event Contacts ( [PERSON_NAME] ) Insert Templat…" at bounding box center [639, 407] width 718 height 669
click at [571, 538] on p "Availability and special offers won’t last forever, so let’s chat soon!" at bounding box center [639, 541] width 660 height 14
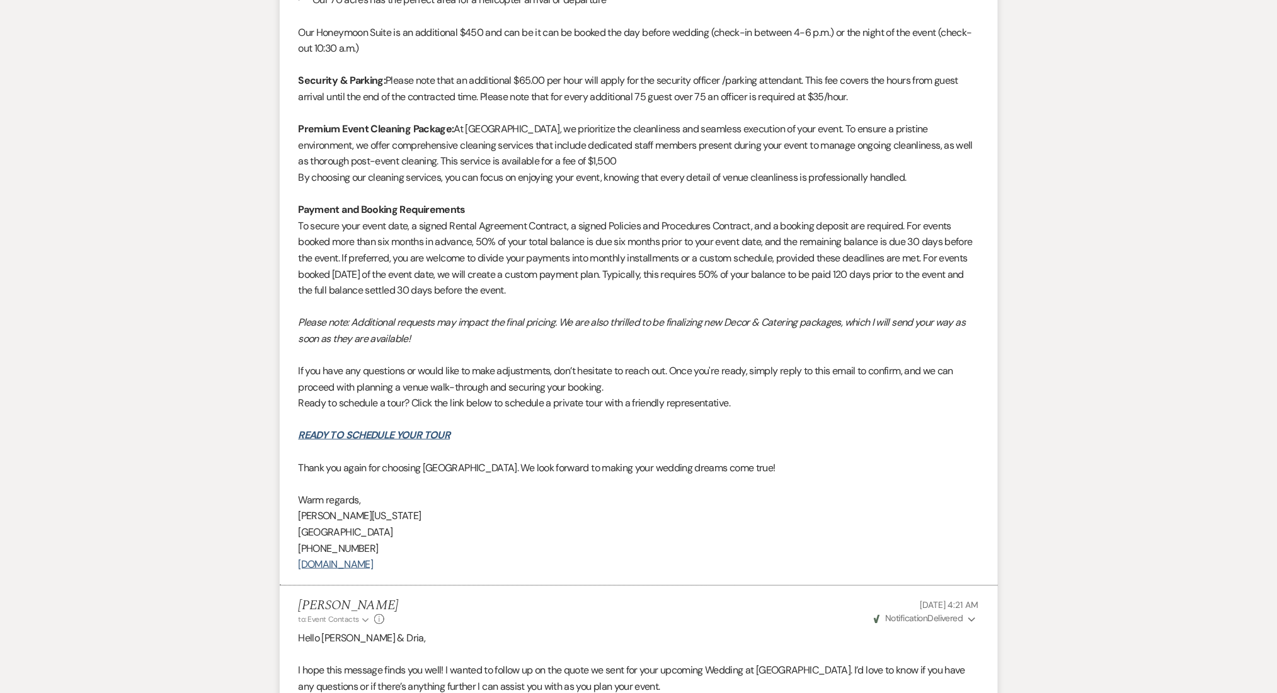
scroll to position [2184, 0]
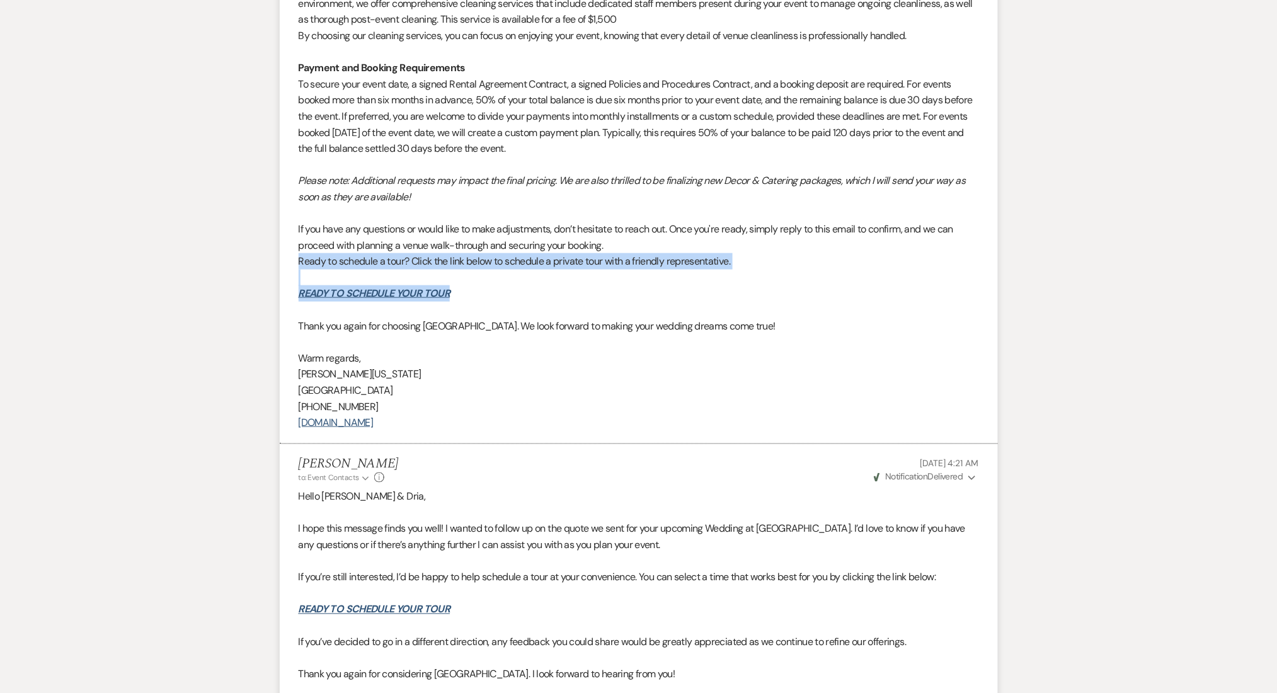
drag, startPoint x: 484, startPoint y: 292, endPoint x: 298, endPoint y: 268, distance: 187.4
copy div "Ready to schedule a tour? Click the link below to schedule a private tour with …"
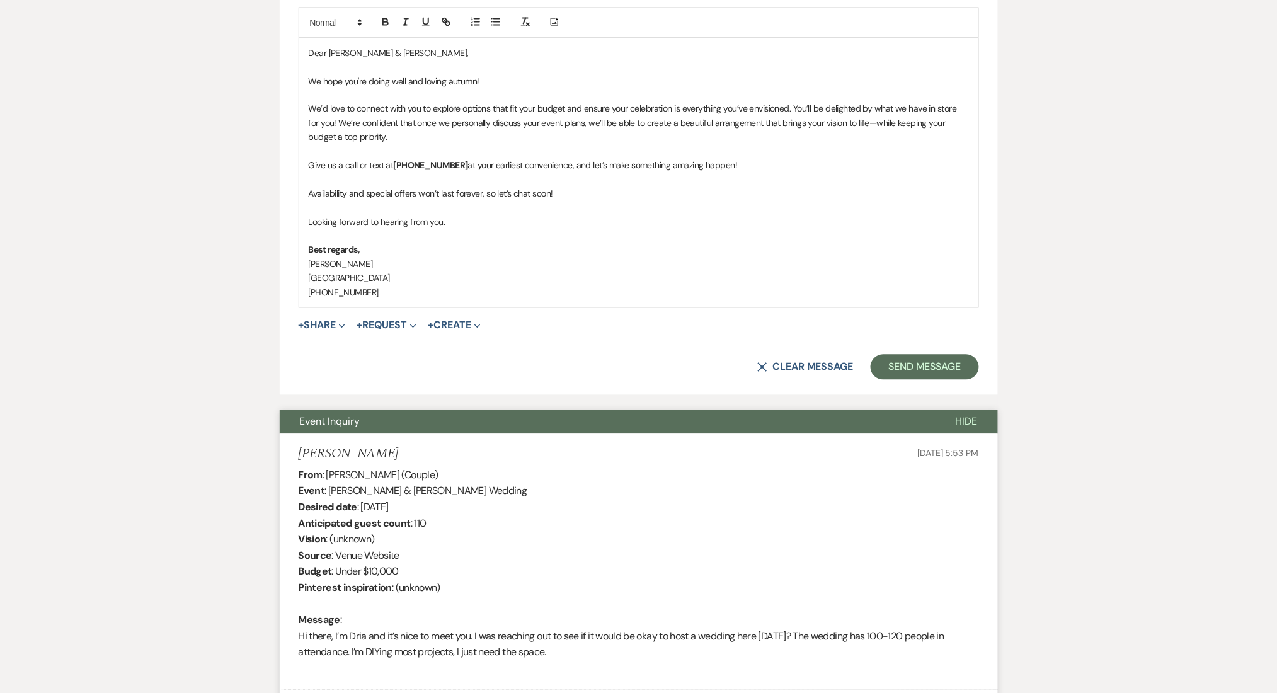
scroll to position [588, 0]
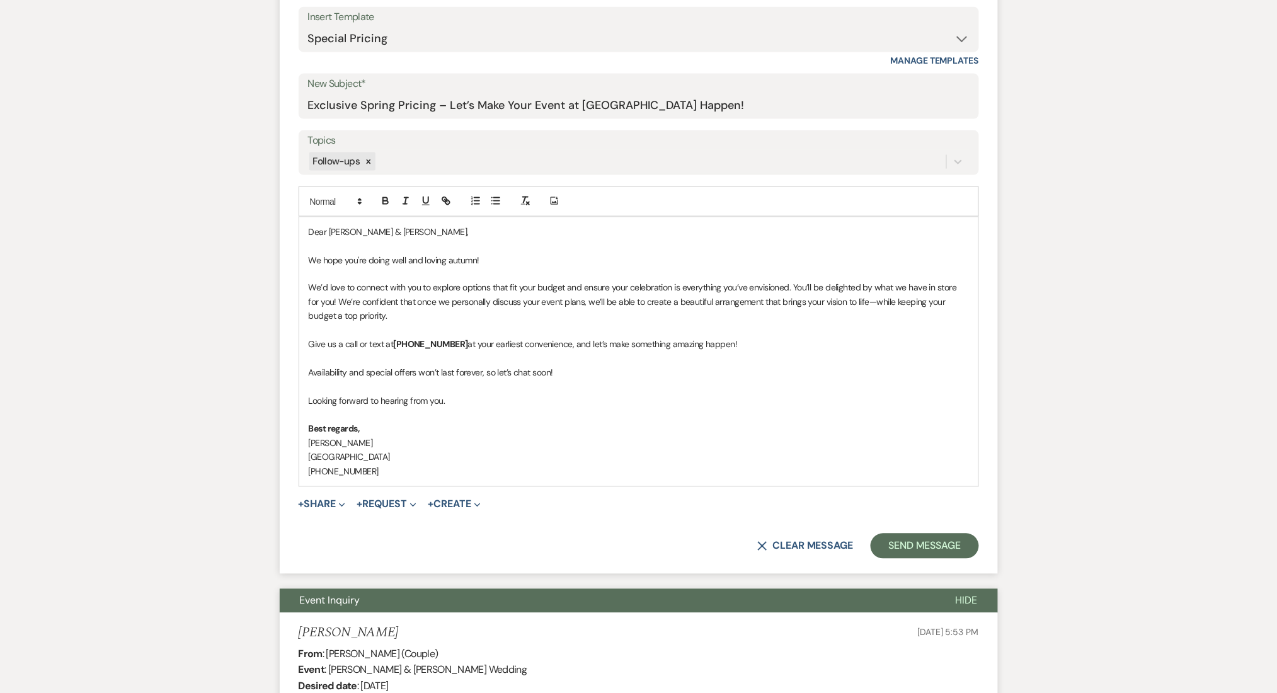
click at [770, 342] on p "Give us a call or text at [PHONE_NUMBER] at your earliest convenience, and let’…" at bounding box center [639, 345] width 660 height 14
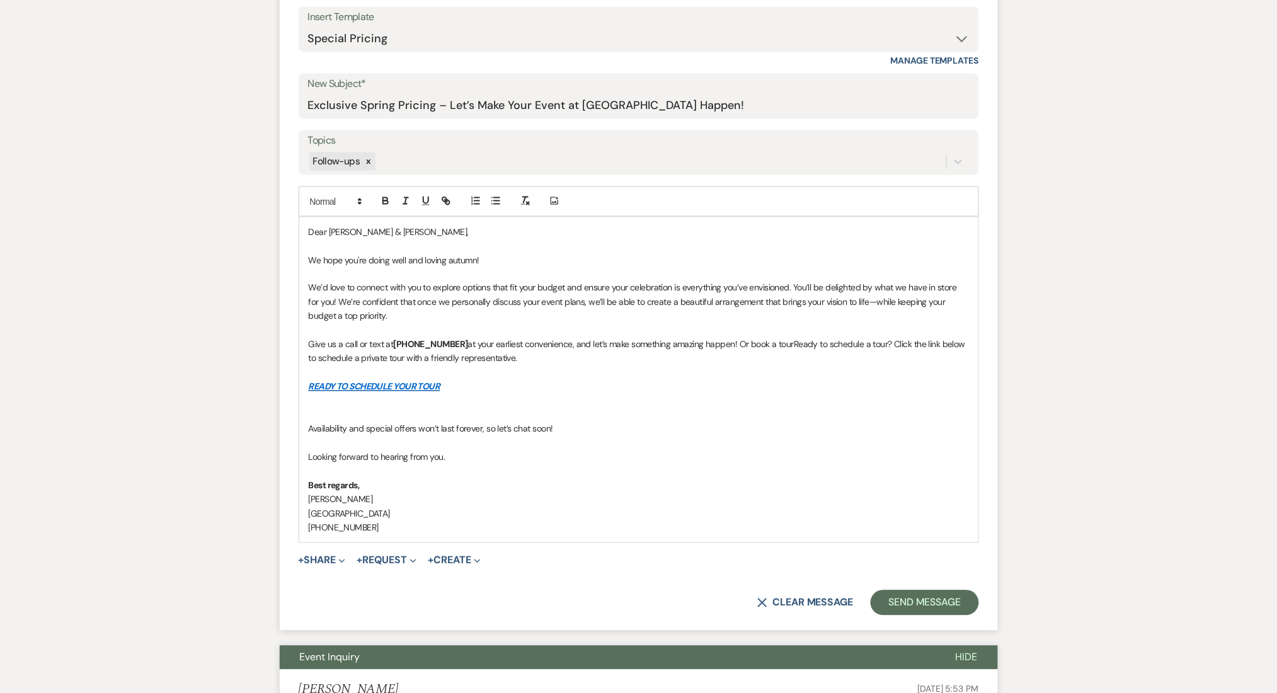
drag, startPoint x: 889, startPoint y: 343, endPoint x: 788, endPoint y: 348, distance: 101.5
click at [788, 348] on p "Give us a call or text at [PHONE_NUMBER] at your earliest convenience, and let’…" at bounding box center [639, 352] width 660 height 28
click at [563, 371] on p at bounding box center [639, 373] width 660 height 14
click at [486, 415] on p at bounding box center [639, 415] width 660 height 14
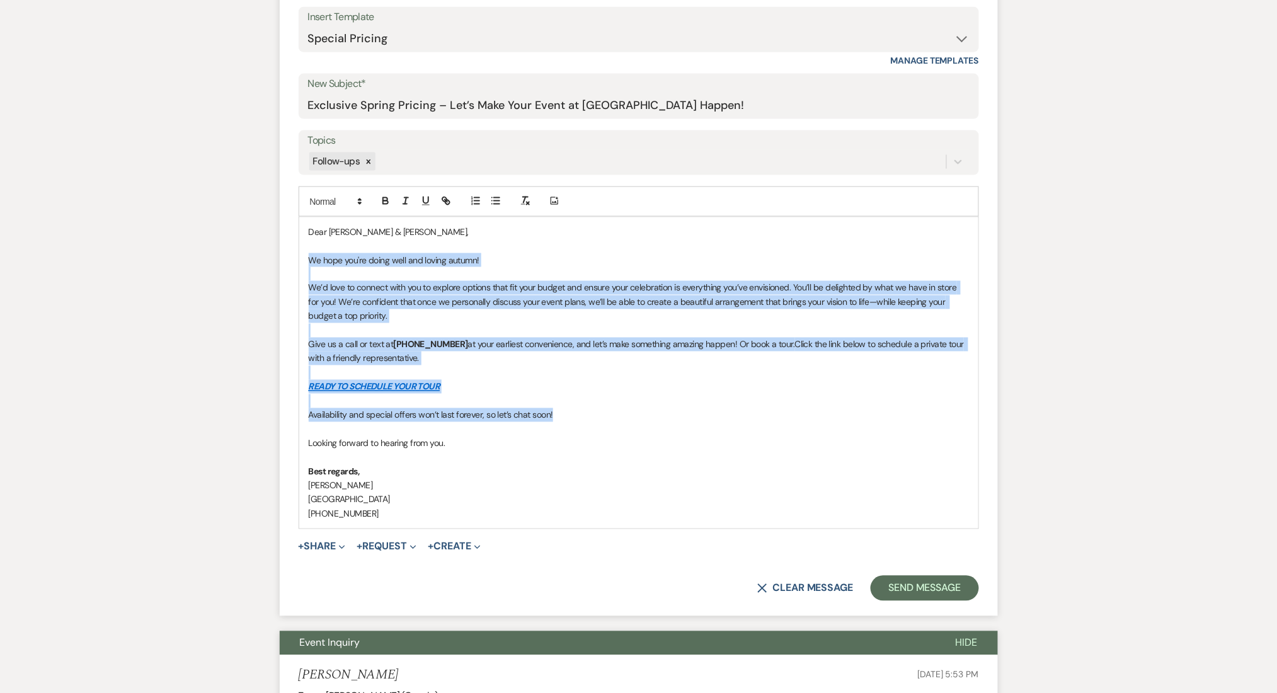
drag, startPoint x: 598, startPoint y: 418, endPoint x: 294, endPoint y: 262, distance: 341.2
click at [294, 262] on form "New Message X Draft saved! Recipients* Event Contacts ( [PERSON_NAME] ) Insert …" at bounding box center [639, 261] width 718 height 712
copy div "We hope you're doing well and loving autumn! We’d love to connect with you to e…"
click at [919, 589] on button "Send Message" at bounding box center [925, 588] width 108 height 25
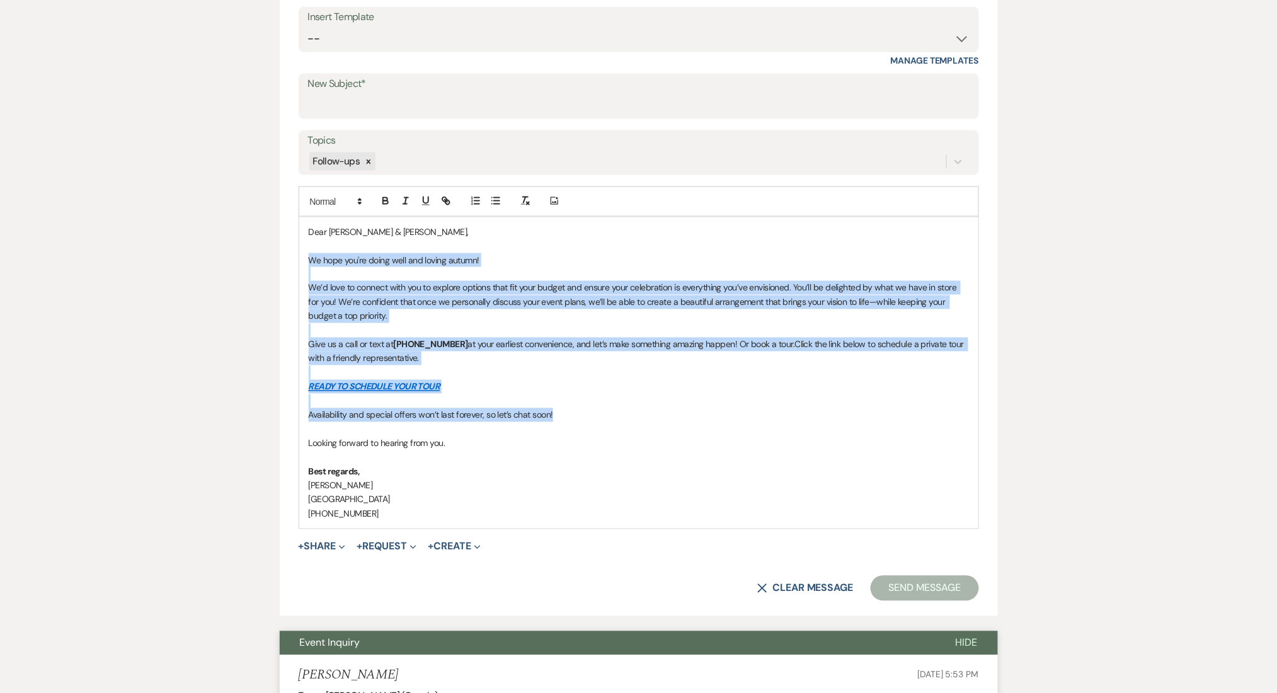
scroll to position [119, 0]
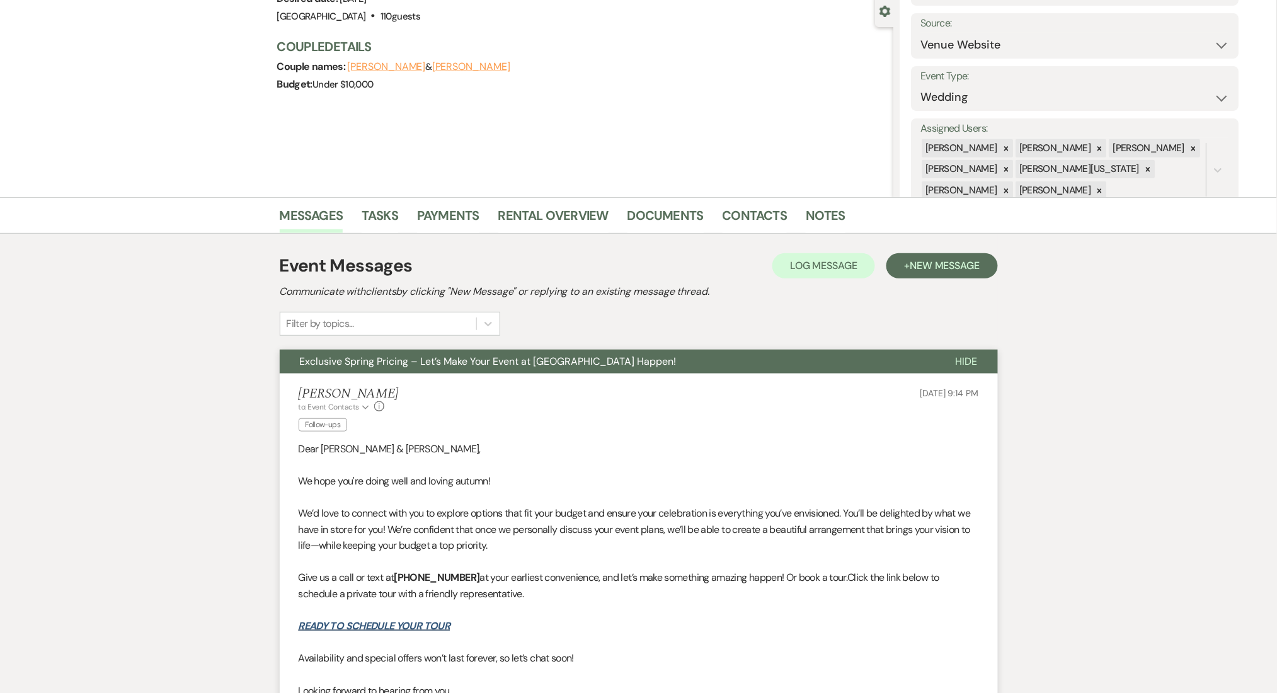
click at [411, 525] on p "We’d love to connect with you to explore options that fit your budget and ensur…" at bounding box center [639, 529] width 680 height 49
click at [931, 259] on span "New Message" at bounding box center [945, 265] width 70 height 13
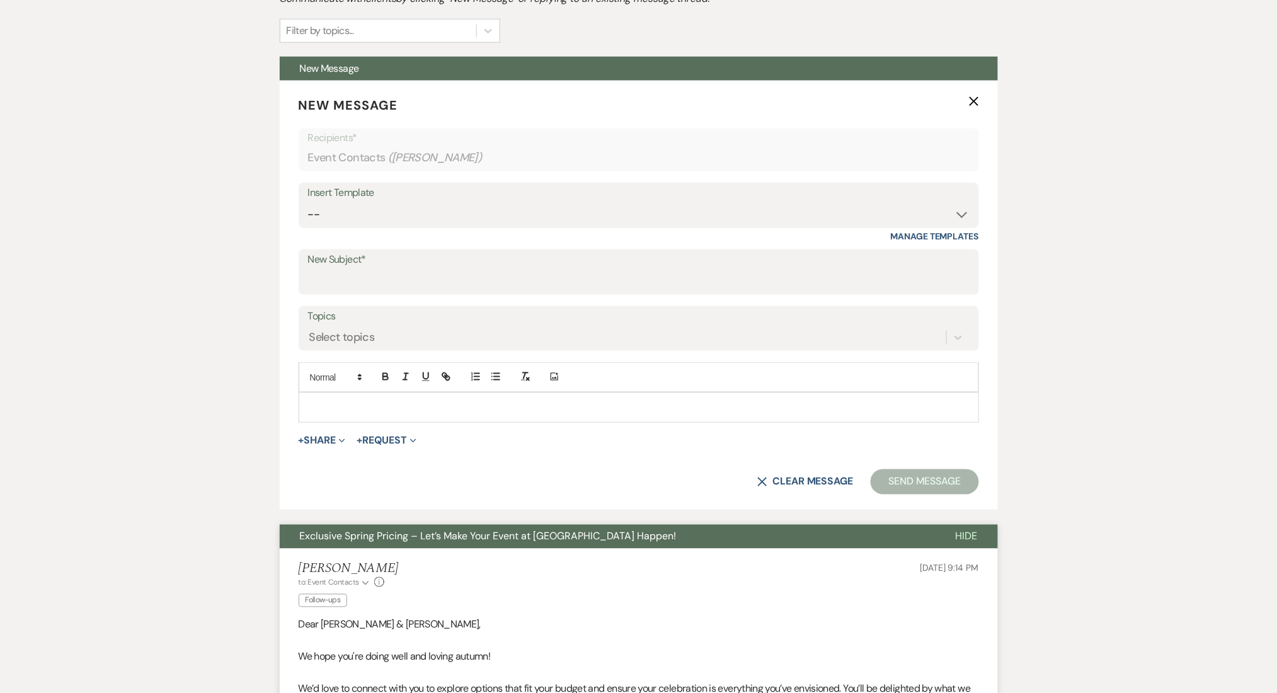
scroll to position [371, 0]
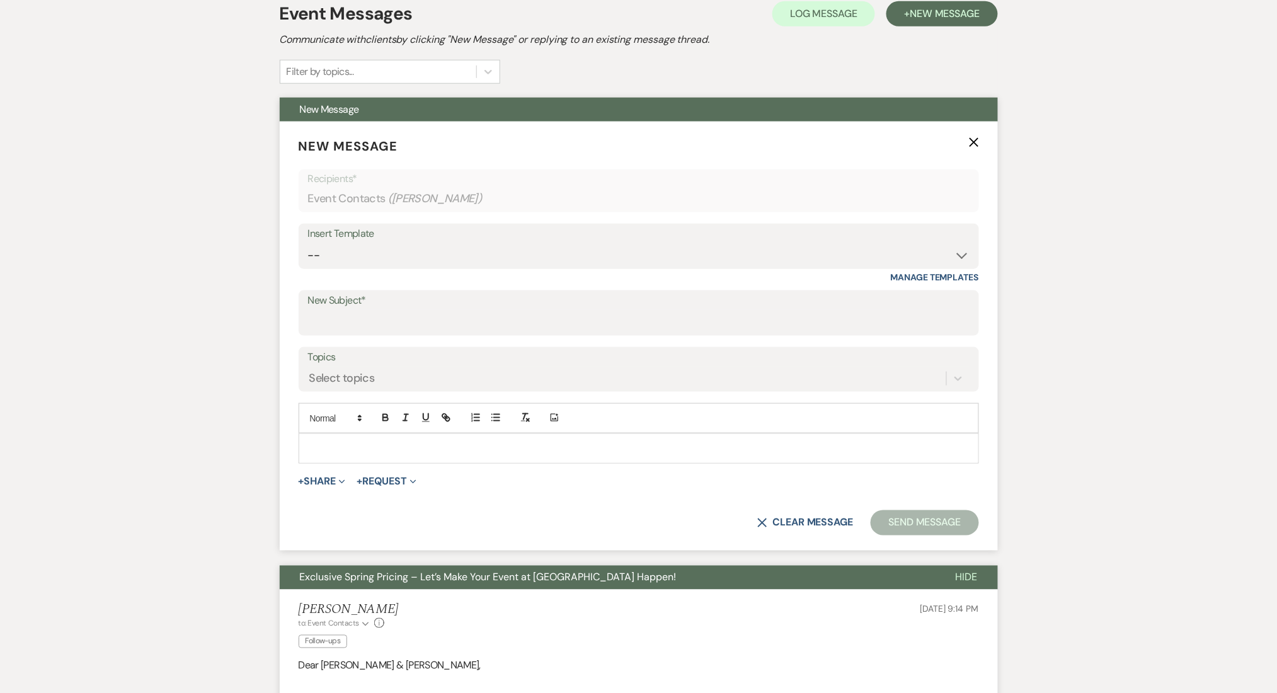
click at [975, 146] on p "New Message X" at bounding box center [639, 146] width 680 height 19
click at [975, 134] on form "New Message X Recipients* Event Contacts ( [PERSON_NAME] ) Insert Template -- I…" at bounding box center [639, 337] width 718 height 430
click at [973, 142] on use "button" at bounding box center [973, 141] width 9 height 9
